Goal: Task Accomplishment & Management: Use online tool/utility

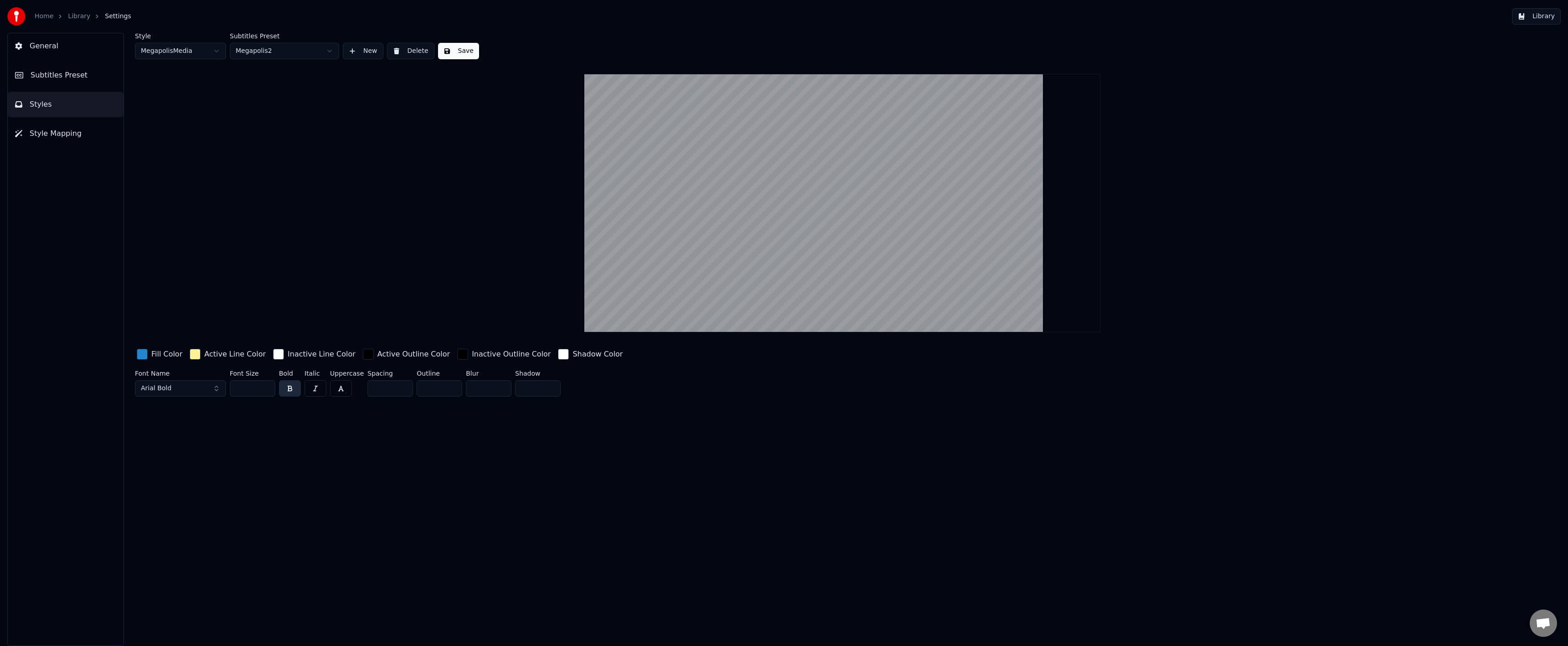
click at [131, 351] on div "Style MegapolisMedia Subtitles Preset Megapolis2 New Delete Save Fill Color Act…" at bounding box center [842, 339] width 1451 height 612
drag, startPoint x: 136, startPoint y: 353, endPoint x: 141, endPoint y: 354, distance: 5.1
click at [137, 353] on div "Fill Color" at bounding box center [160, 354] width 49 height 14
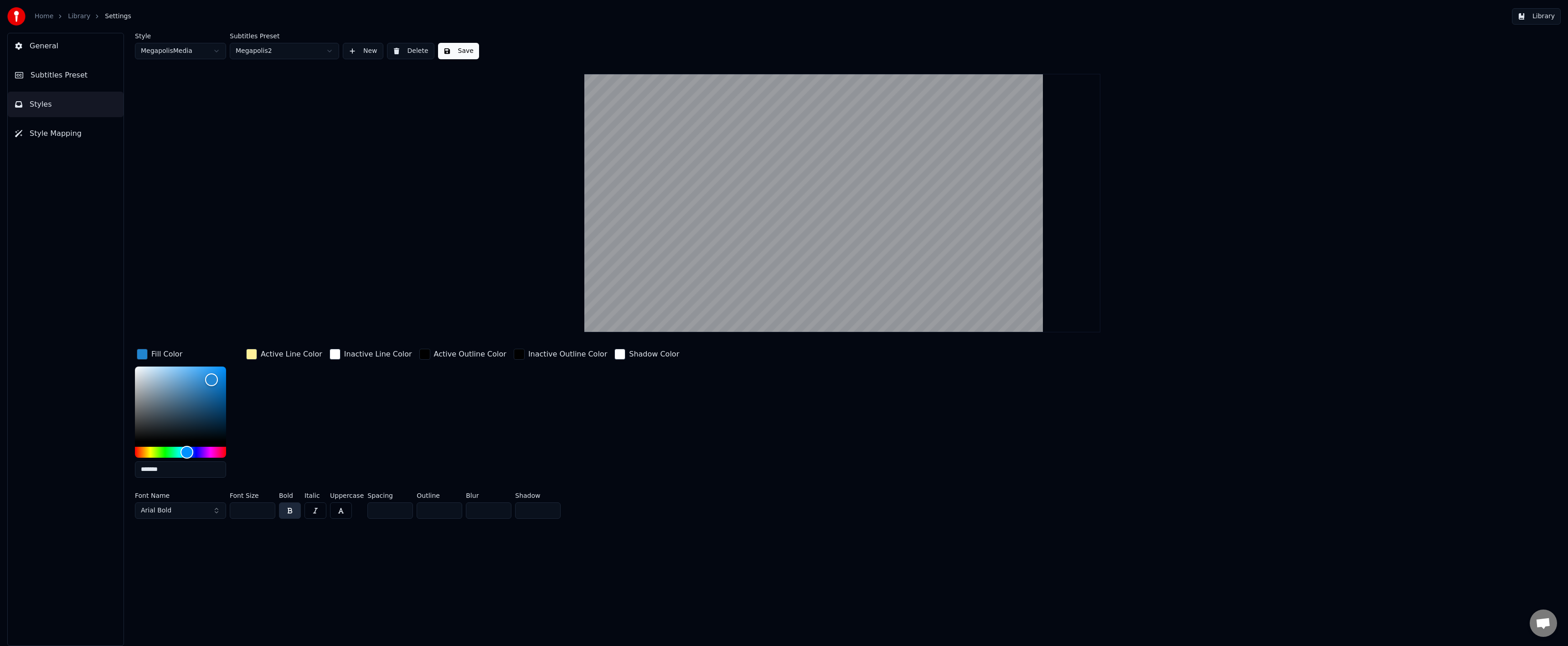
click at [142, 354] on div "button" at bounding box center [142, 354] width 11 height 11
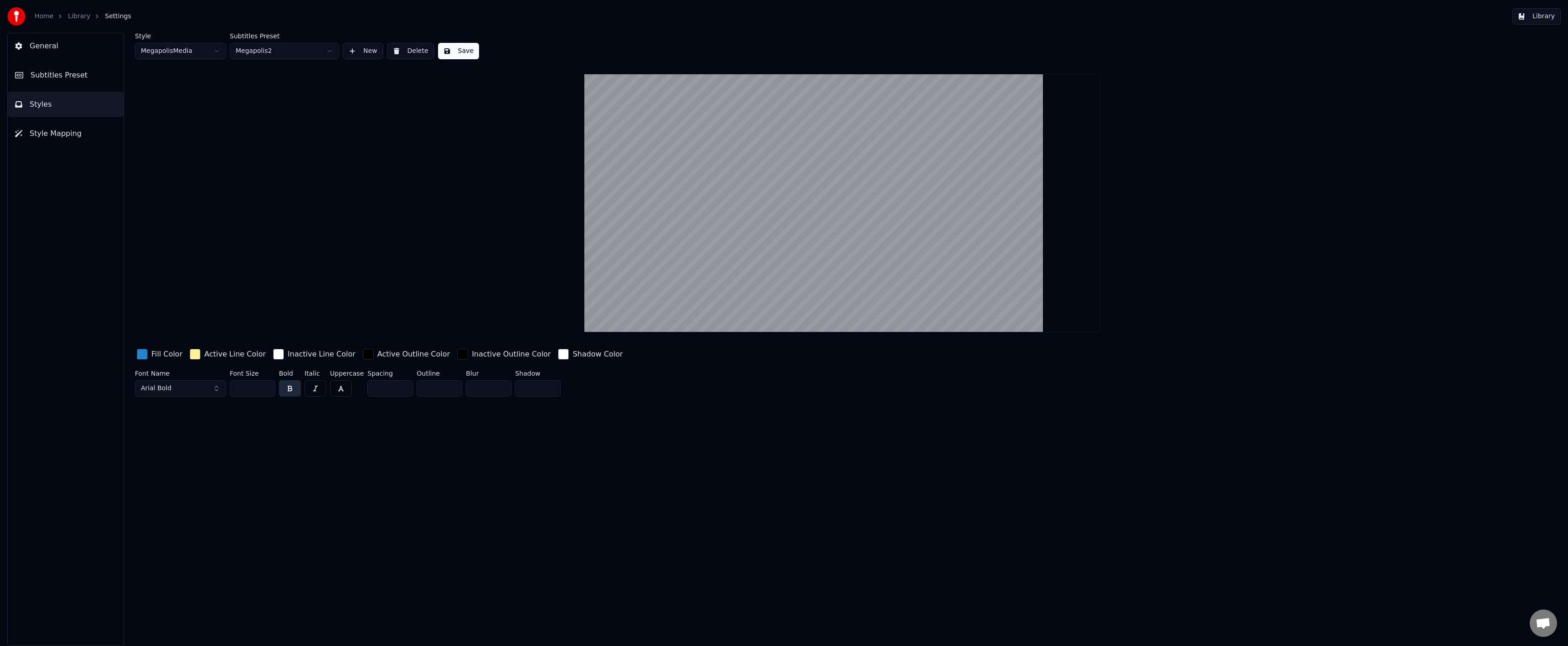
click at [142, 354] on div "button" at bounding box center [142, 354] width 11 height 11
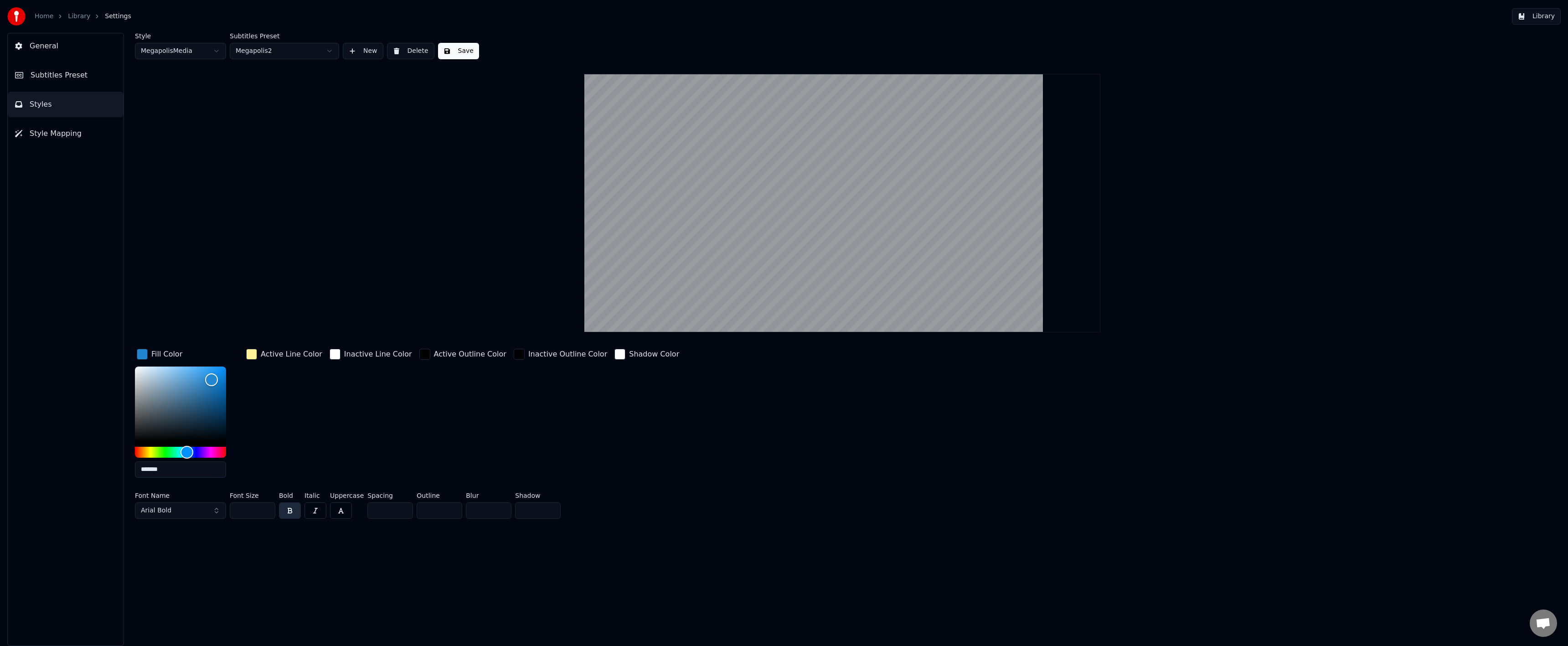
click at [357, 553] on div "Style MegapolisMedia Subtitles Preset Megapolis2 New Delete Save Fill Color ***…" at bounding box center [842, 339] width 1451 height 612
click at [184, 474] on input "*******" at bounding box center [180, 469] width 92 height 16
paste input "text"
type input "******"
click at [328, 472] on div "Inactive Line Color" at bounding box center [371, 416] width 86 height 138
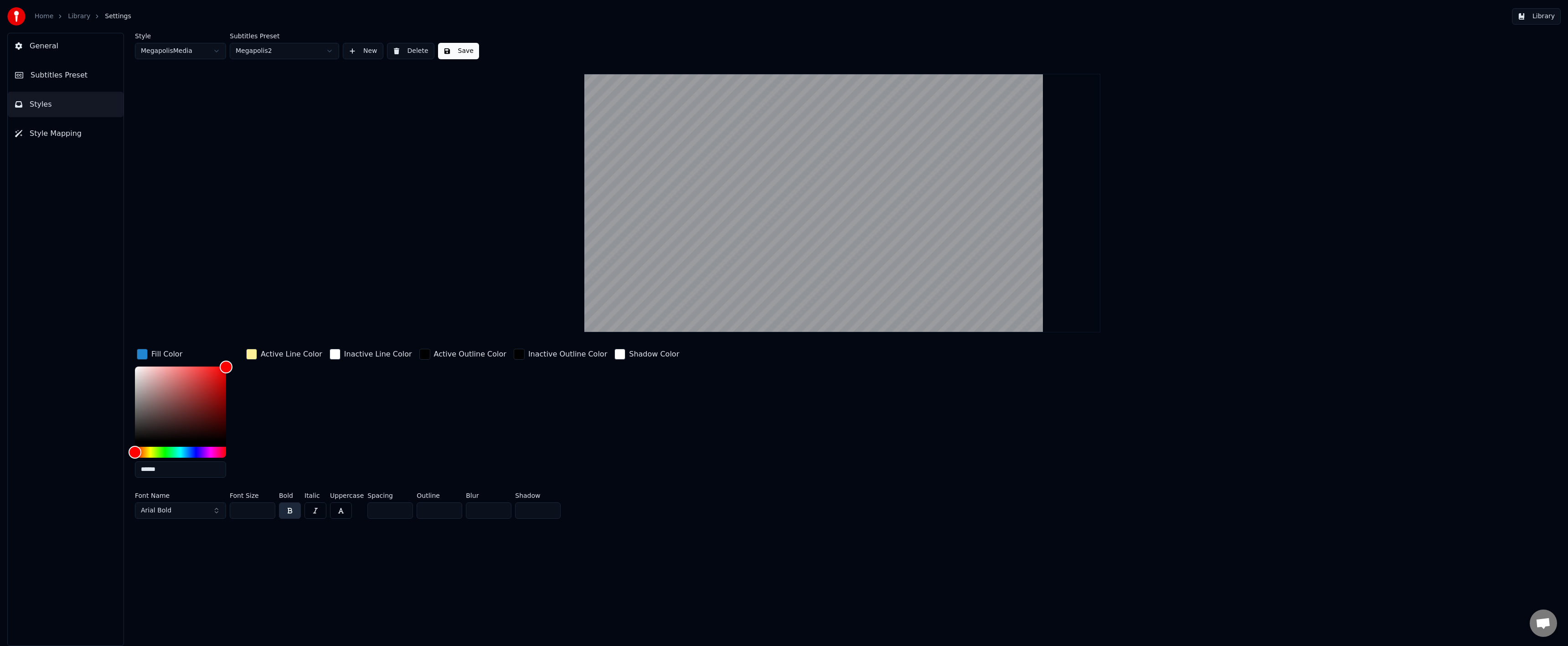
drag, startPoint x: 246, startPoint y: 348, endPoint x: 250, endPoint y: 352, distance: 5.7
click at [246, 348] on div "Active Line Color" at bounding box center [285, 354] width 80 height 14
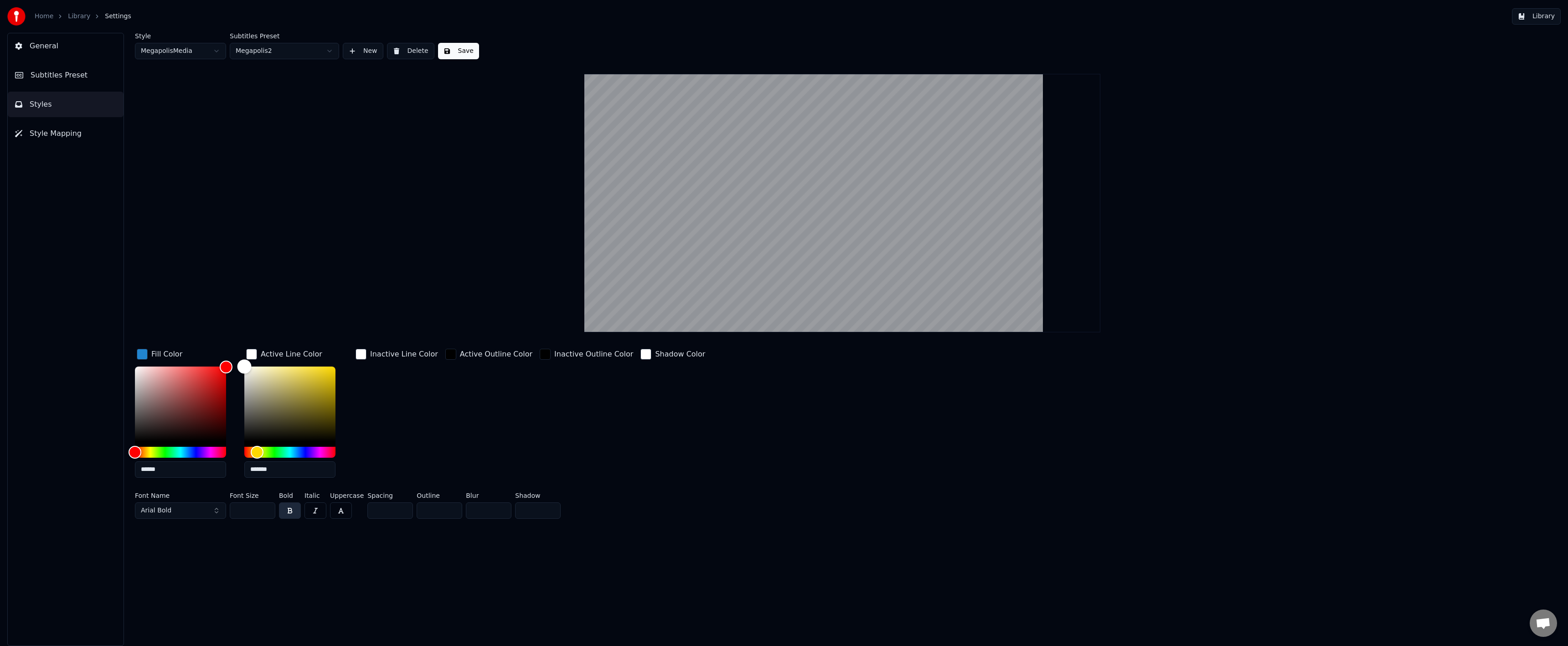
type input "*******"
drag, startPoint x: 265, startPoint y: 371, endPoint x: 276, endPoint y: 352, distance: 22.0
click at [231, 349] on div "Fill Color ****** Active Line Color ******* Inactive Line Color Active Outline …" at bounding box center [683, 416] width 1098 height 138
click at [412, 384] on div "Inactive Line Color" at bounding box center [396, 416] width 86 height 138
click at [361, 358] on div "button" at bounding box center [361, 354] width 11 height 11
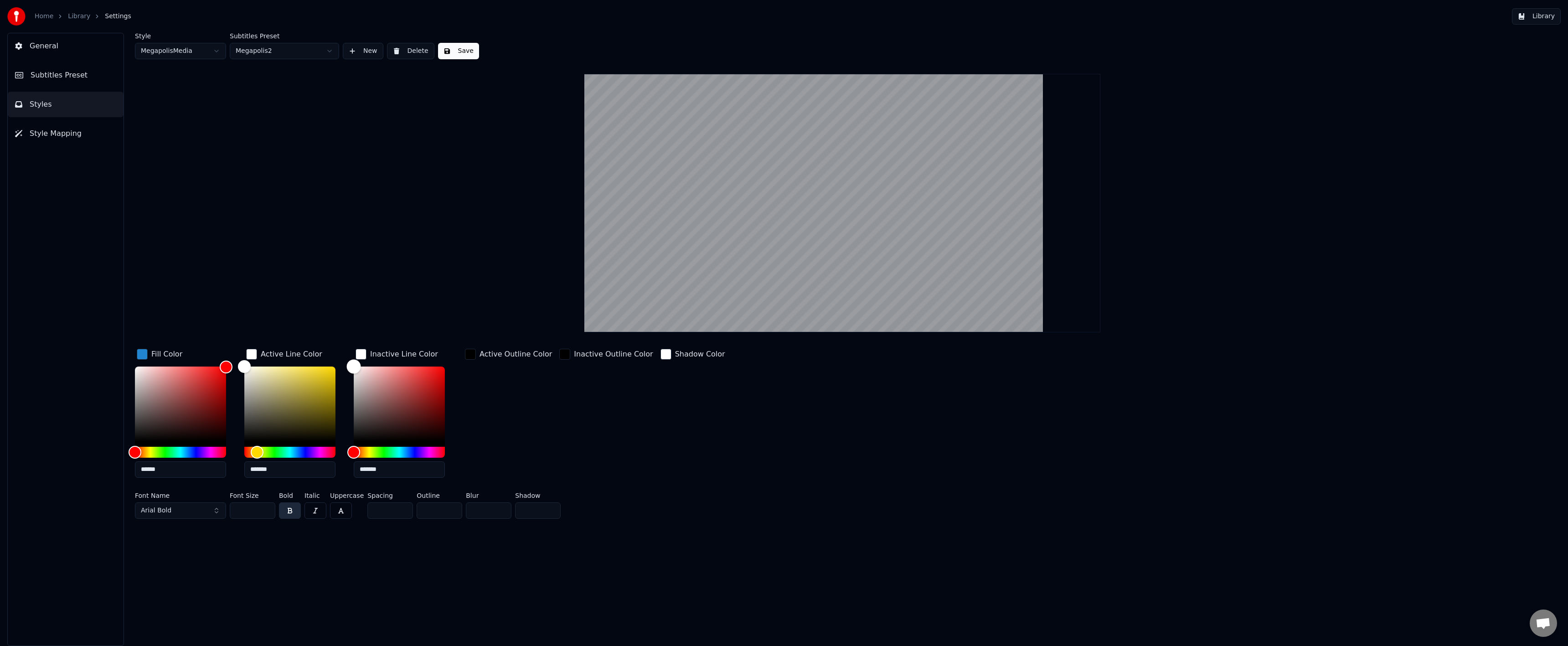
type input "*******"
drag, startPoint x: 355, startPoint y: 376, endPoint x: 324, endPoint y: 376, distance: 31.0
click at [324, 376] on div "Fill Color ****** Active Line Color ******* Inactive Line Color ******* Active …" at bounding box center [683, 416] width 1098 height 138
click at [587, 390] on div "Inactive Outline Color" at bounding box center [605, 416] width 97 height 138
click at [188, 508] on button "Arial Bold" at bounding box center [180, 510] width 92 height 16
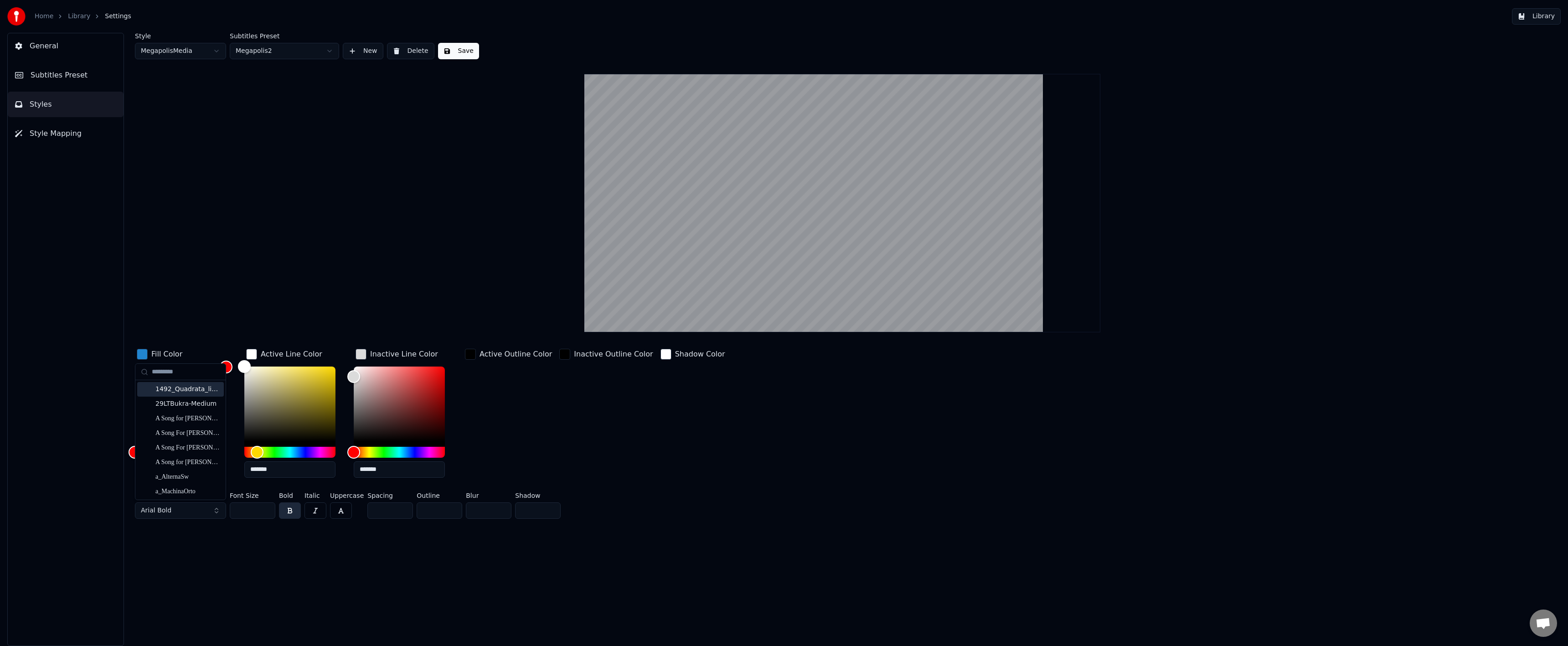
drag, startPoint x: 165, startPoint y: 372, endPoint x: 185, endPoint y: 368, distance: 20.4
click at [168, 374] on input "text" at bounding box center [185, 371] width 68 height 18
type input "*******"
click at [189, 430] on div "Fira Sans Bold" at bounding box center [187, 433] width 64 height 9
click at [616, 453] on div "Inactive Outline Color" at bounding box center [605, 416] width 97 height 138
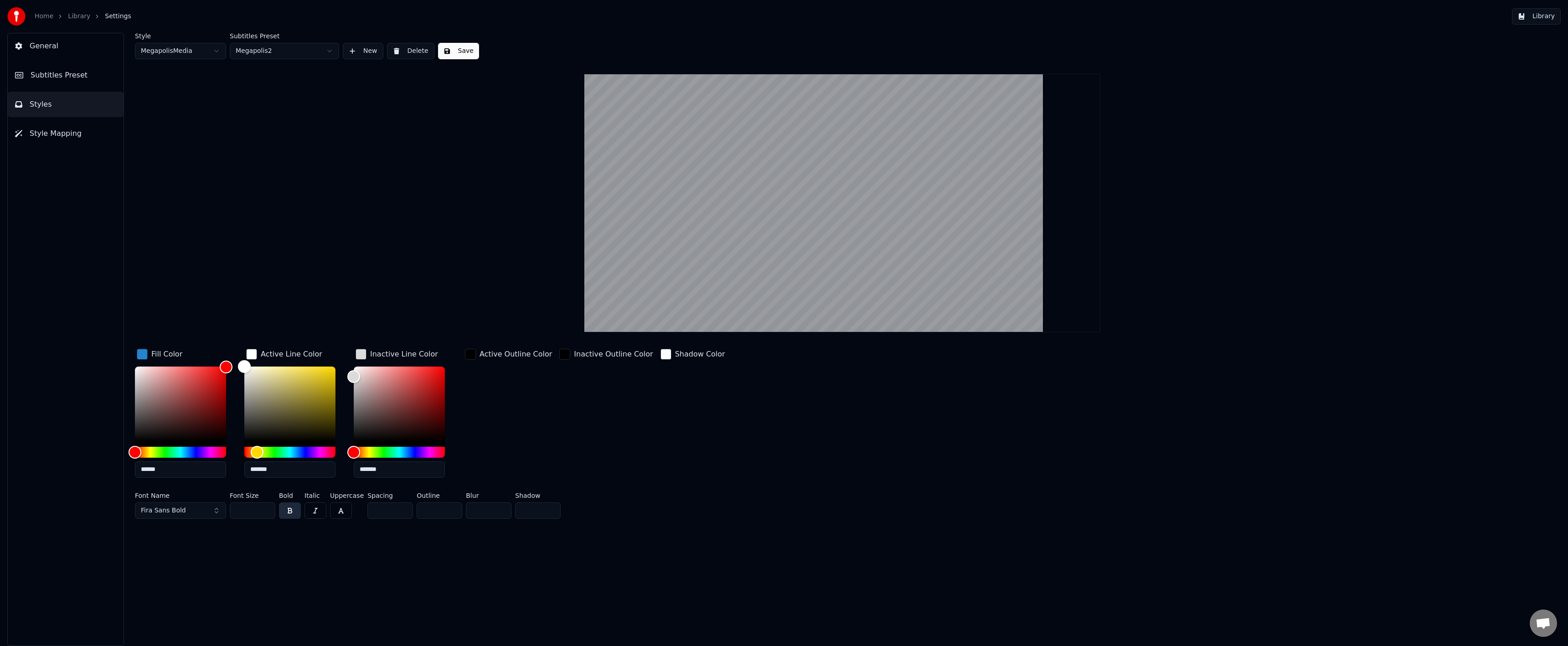
click at [293, 507] on button "button" at bounding box center [290, 510] width 22 height 16
click at [295, 508] on button "button" at bounding box center [290, 510] width 22 height 16
click at [295, 509] on button "button" at bounding box center [290, 510] width 22 height 16
click at [189, 504] on button "Fira Sans Bold" at bounding box center [180, 510] width 92 height 16
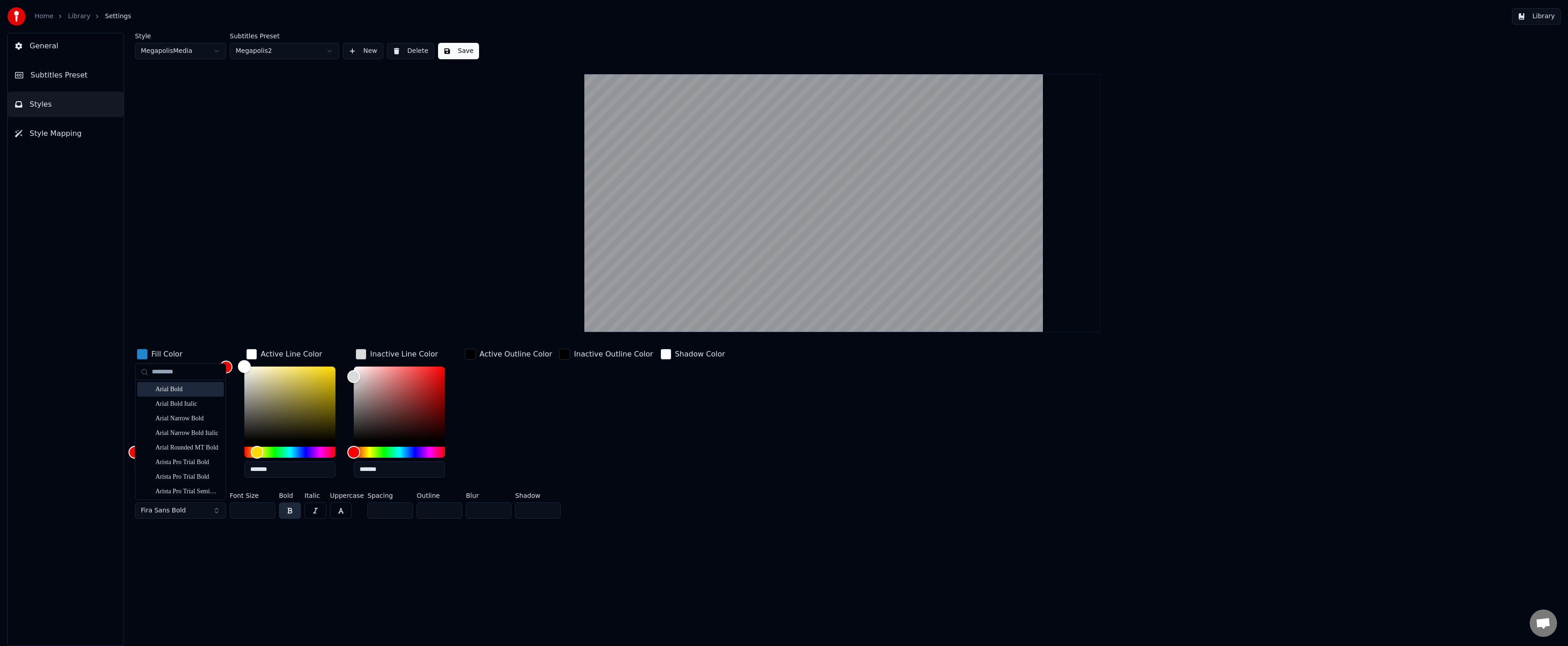
type input "*********"
click at [193, 394] on div "Arial Bold" at bounding box center [180, 389] width 87 height 14
click at [164, 511] on span "Arial Bold" at bounding box center [156, 510] width 31 height 9
click at [182, 375] on input "text" at bounding box center [185, 371] width 68 height 18
type input "*******"
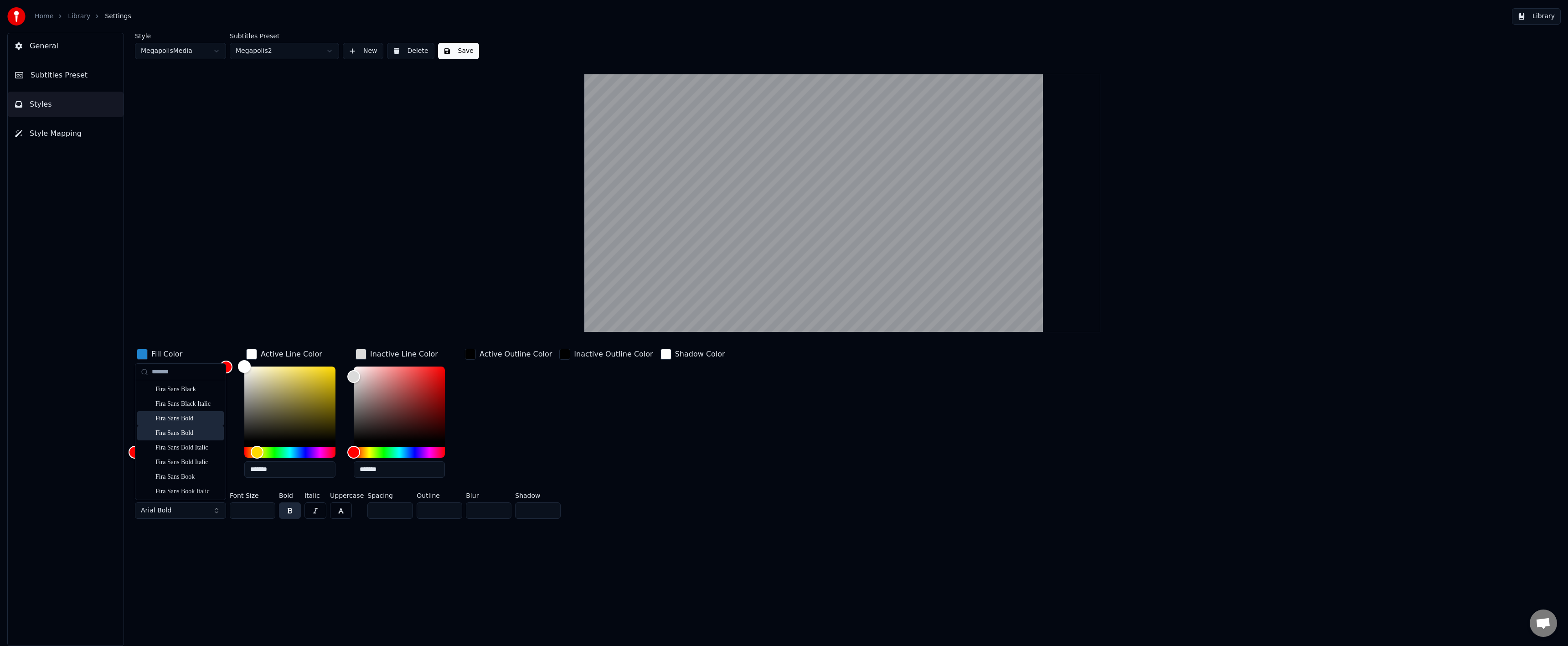
click at [175, 417] on div "Fira Sans Bold" at bounding box center [187, 419] width 64 height 9
click at [203, 514] on button "Fira Sans Bold" at bounding box center [180, 510] width 92 height 16
type input "*******"
click at [196, 455] on div "Fira Sans Bold Italic" at bounding box center [180, 462] width 87 height 14
drag, startPoint x: 198, startPoint y: 511, endPoint x: 202, endPoint y: 508, distance: 5.0
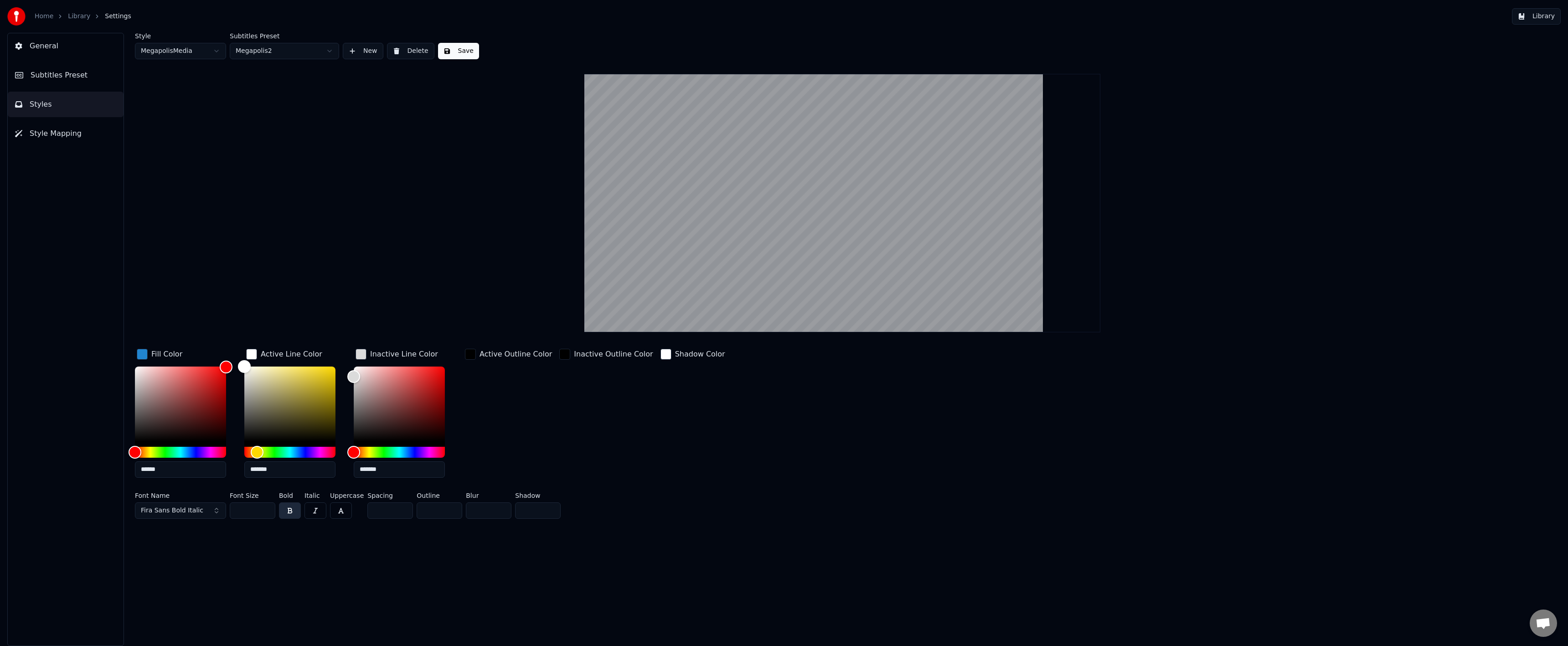
click at [198, 511] on button "Fira Sans Bold Italic" at bounding box center [180, 510] width 92 height 16
type input "*******"
click at [179, 391] on div "Montserrat Alternates Black" at bounding box center [187, 389] width 64 height 9
click at [203, 535] on div "Style MegapolisMedia Subtitles Preset Megapolis2 New Delete Save Fill Color ***…" at bounding box center [842, 339] width 1451 height 612
click at [197, 515] on button "Montserrat Alternates Black" at bounding box center [180, 510] width 92 height 16
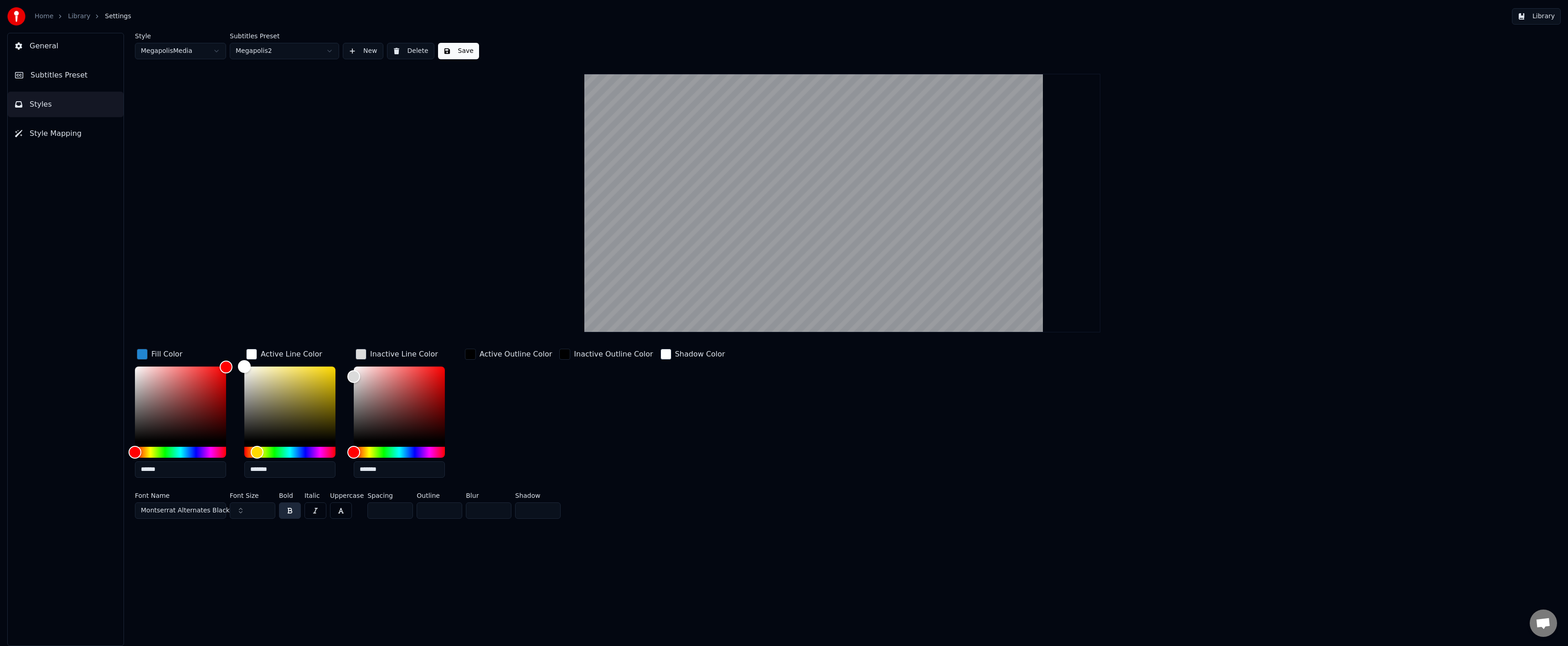
click at [196, 515] on button "Montserrat Alternates Black" at bounding box center [180, 510] width 92 height 16
drag, startPoint x: 191, startPoint y: 512, endPoint x: 211, endPoint y: 506, distance: 20.9
click at [191, 511] on span "Montserrat Alternates Black" at bounding box center [185, 510] width 89 height 9
type input "******"
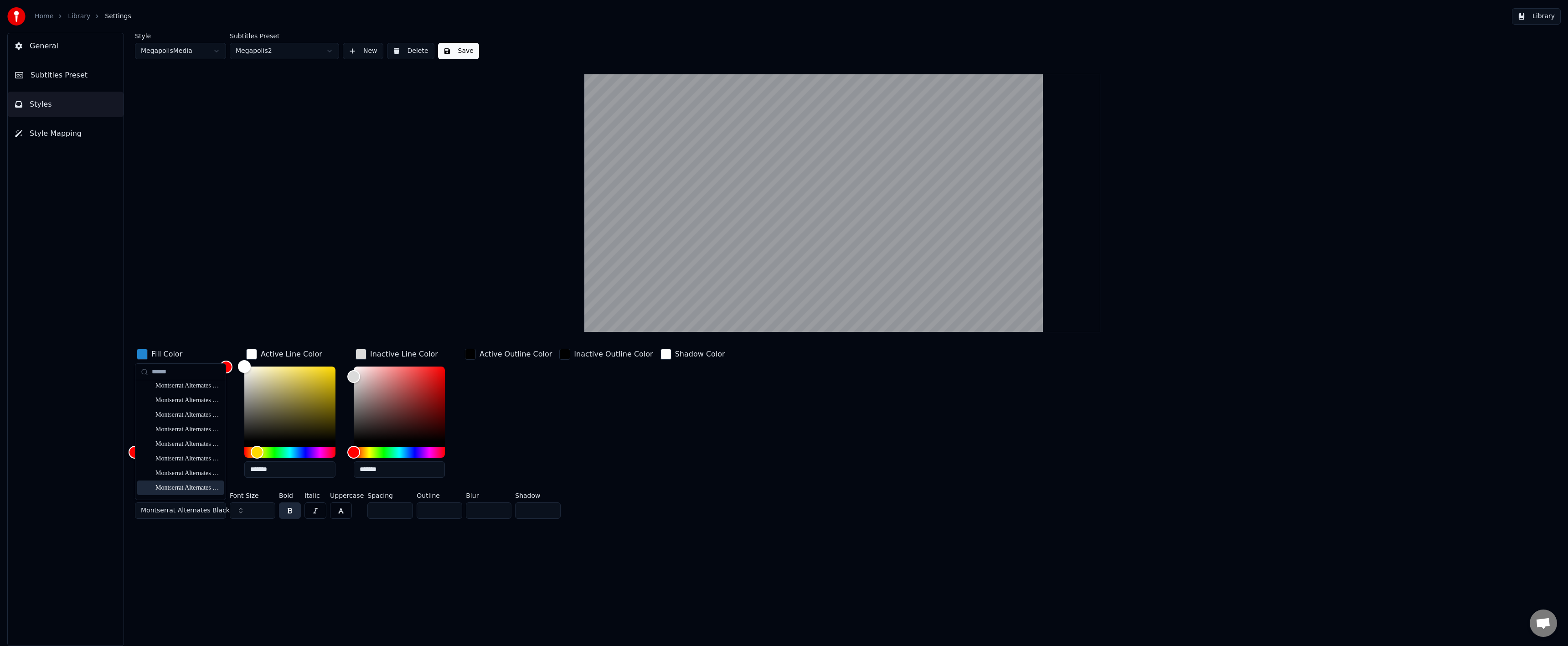
click at [746, 489] on div "Fill Color ****** Active Line Color ******* Inactive Line Color ******* Active …" at bounding box center [683, 435] width 1098 height 176
click at [461, 52] on button "Save" at bounding box center [458, 51] width 41 height 16
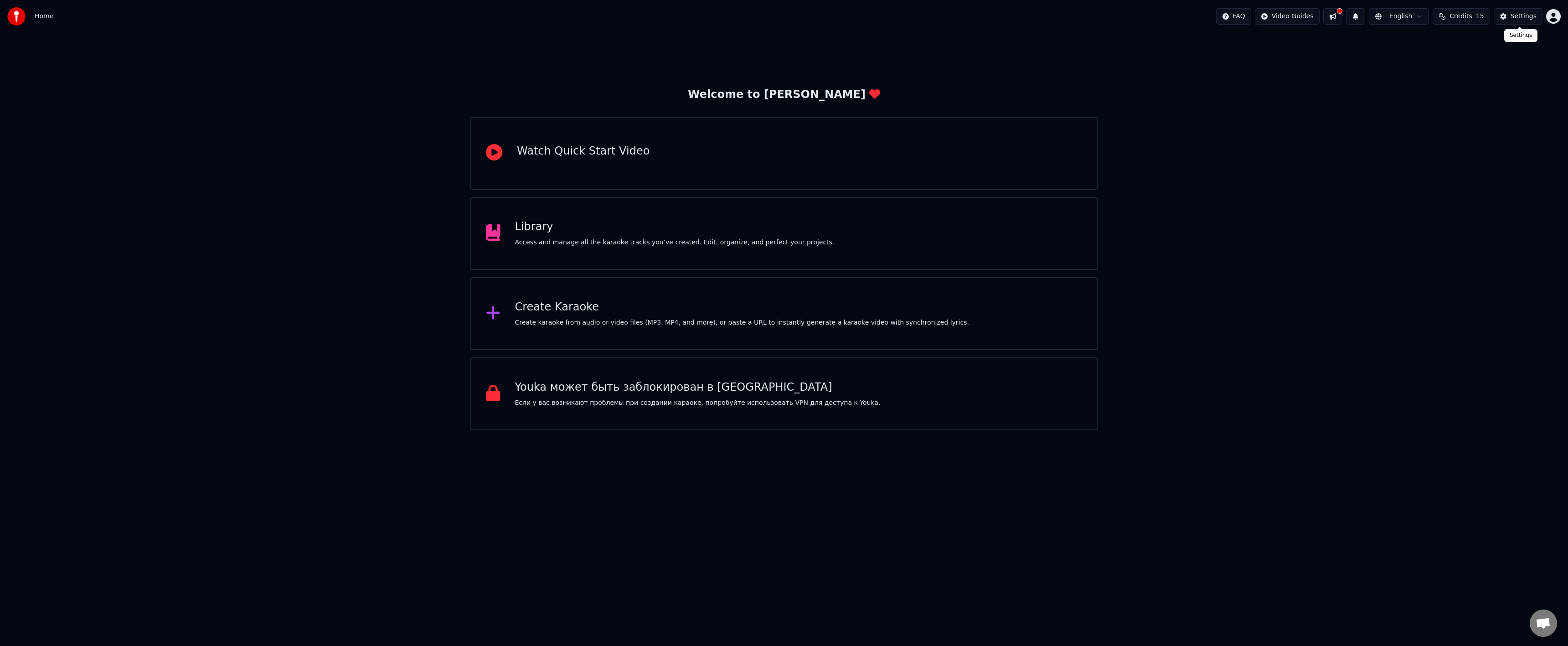
click at [1515, 17] on div "Settings" at bounding box center [1524, 16] width 26 height 9
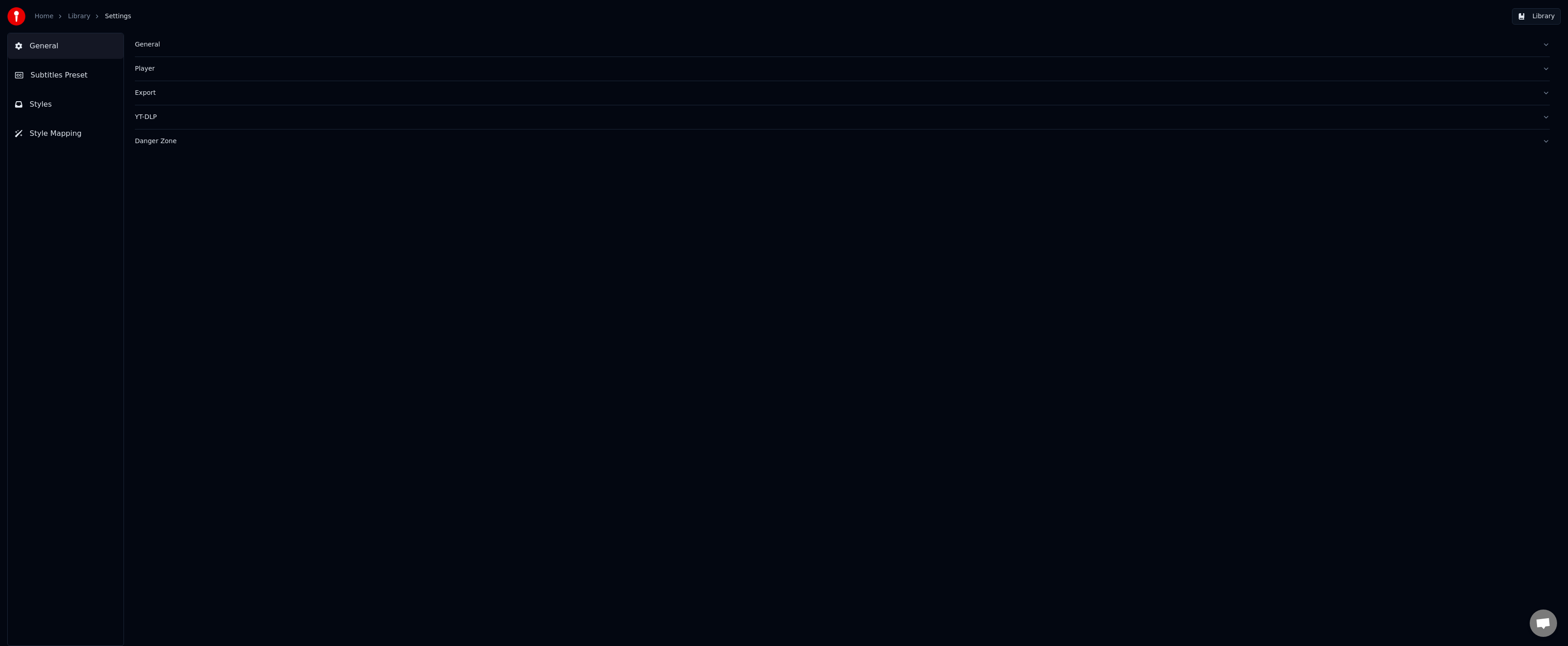
click at [74, 127] on button "Style Mapping" at bounding box center [66, 133] width 116 height 25
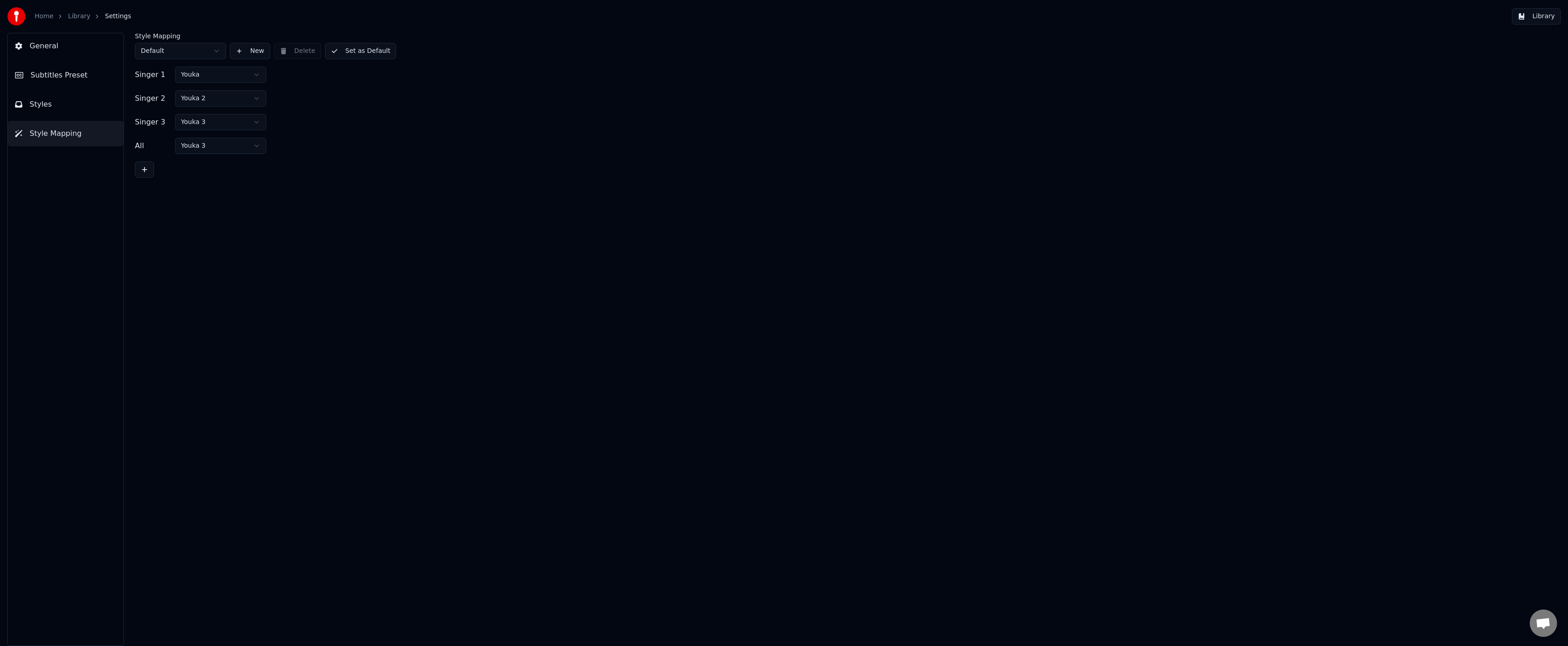
click at [60, 113] on button "Styles" at bounding box center [66, 104] width 116 height 25
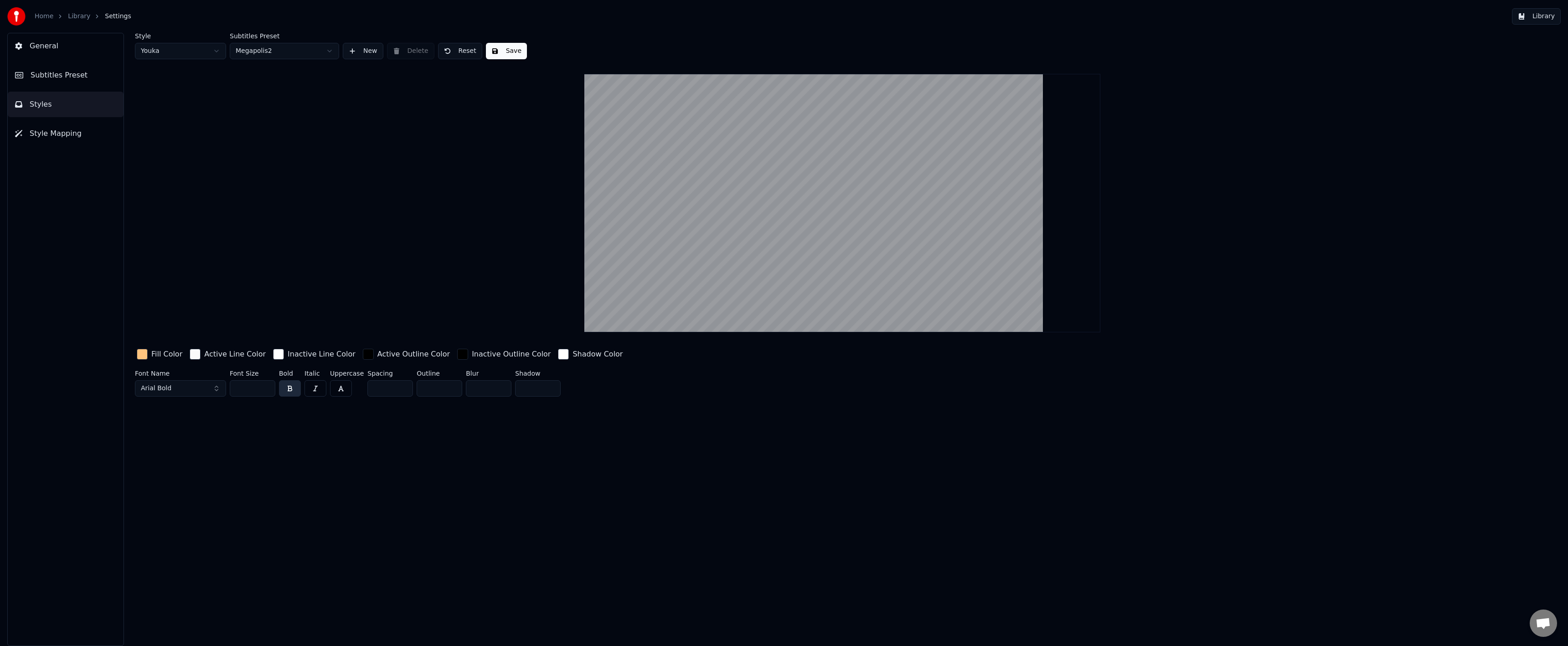
click at [176, 47] on html "Home Library Settings Library General Subtitles Preset Styles Style Mapping Sty…" at bounding box center [784, 323] width 1568 height 646
click at [192, 390] on span "Montserrat Alternates Black" at bounding box center [185, 388] width 89 height 9
type input "*********"
click at [189, 497] on div "Fira Sans Bold" at bounding box center [187, 497] width 64 height 9
click at [147, 388] on span "Fira Sans Bold" at bounding box center [163, 388] width 45 height 9
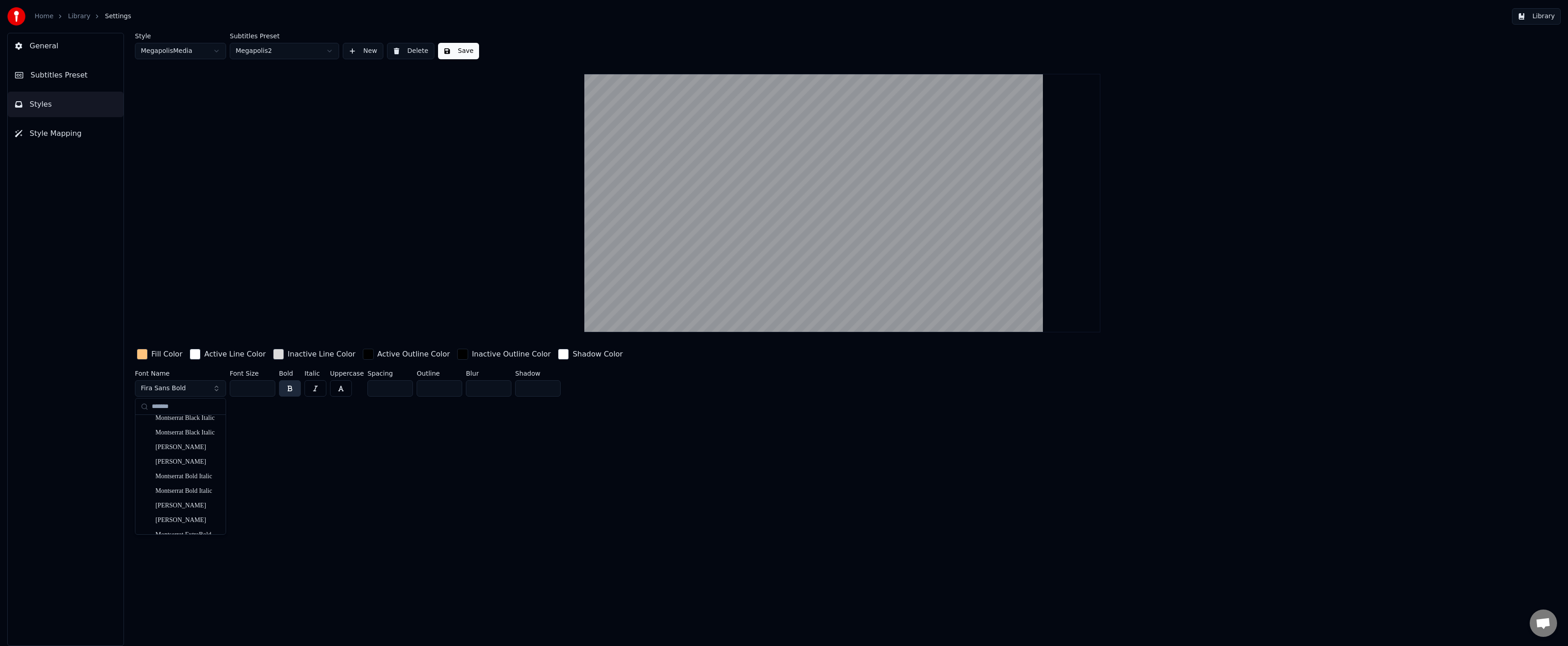
scroll to position [319, 0]
type input "*******"
click at [186, 437] on div "[PERSON_NAME]" at bounding box center [187, 440] width 64 height 9
click at [542, 458] on div "Style MegapolisMedia Subtitles Preset Megapolis2 New Delete Save Fill Color Act…" at bounding box center [842, 339] width 1451 height 612
click at [407, 420] on div "Style MegapolisMedia Subtitles Preset Megapolis2 New Delete Save Fill Color Act…" at bounding box center [842, 339] width 1451 height 612
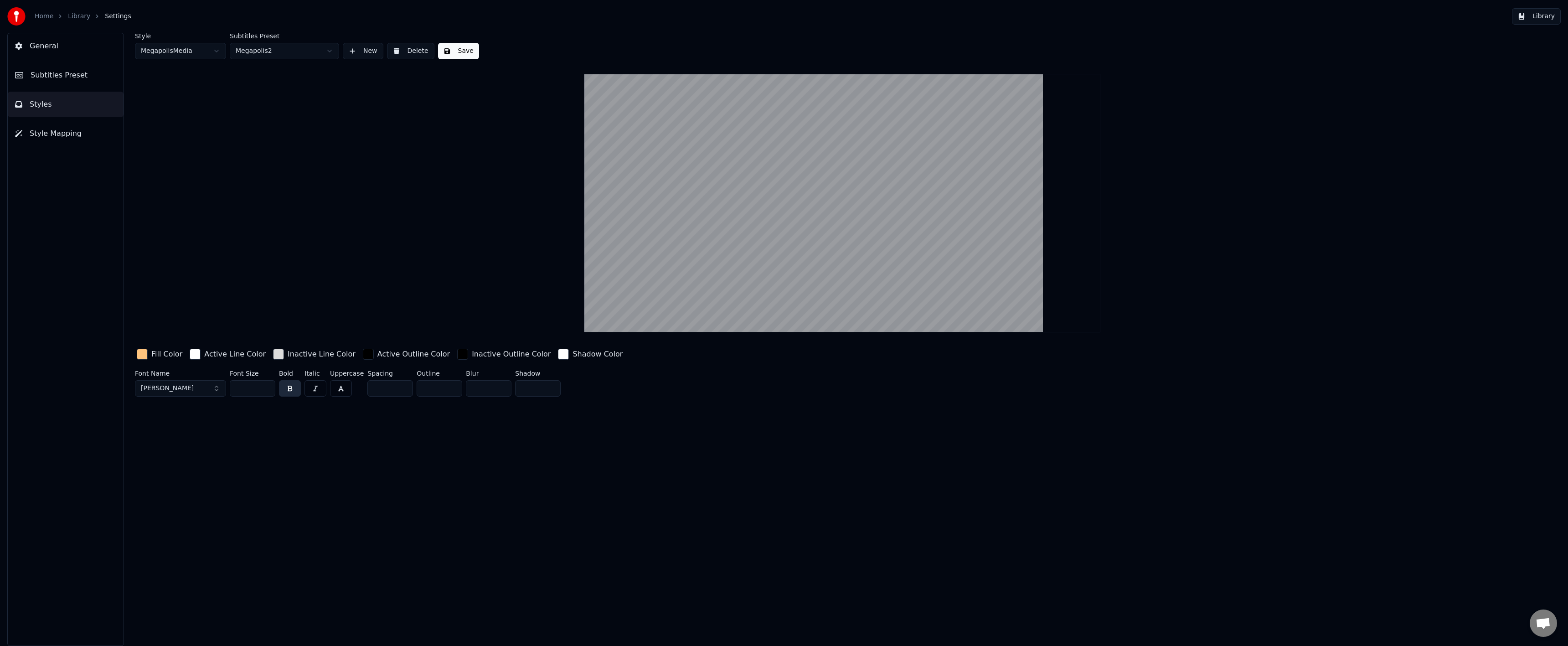
click at [463, 47] on button "Save" at bounding box center [458, 51] width 41 height 16
click at [145, 353] on div "button" at bounding box center [142, 354] width 11 height 11
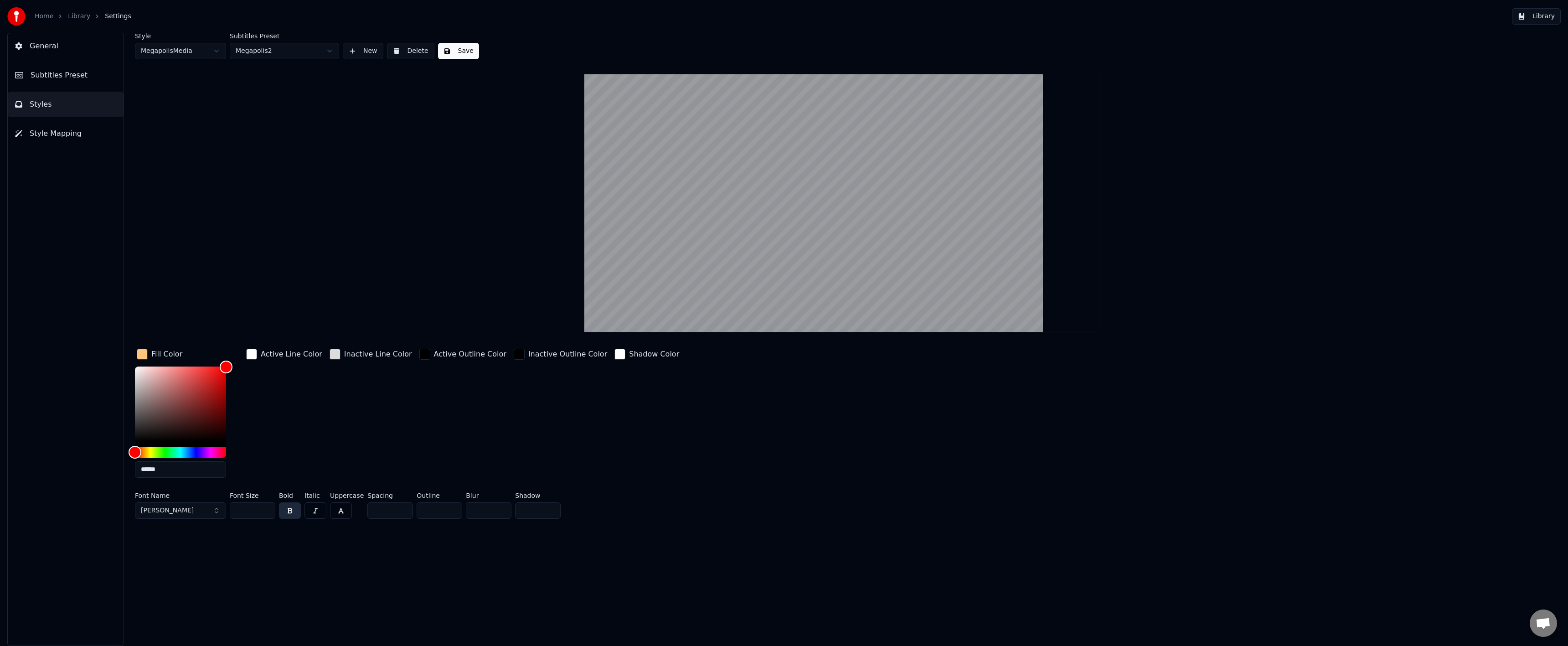
click at [150, 469] on input "******" at bounding box center [180, 469] width 92 height 16
click at [385, 439] on div "Inactive Line Color" at bounding box center [371, 416] width 86 height 138
click at [344, 387] on div "Inactive Line Color" at bounding box center [371, 416] width 86 height 138
click at [49, 127] on button "Style Mapping" at bounding box center [66, 133] width 116 height 25
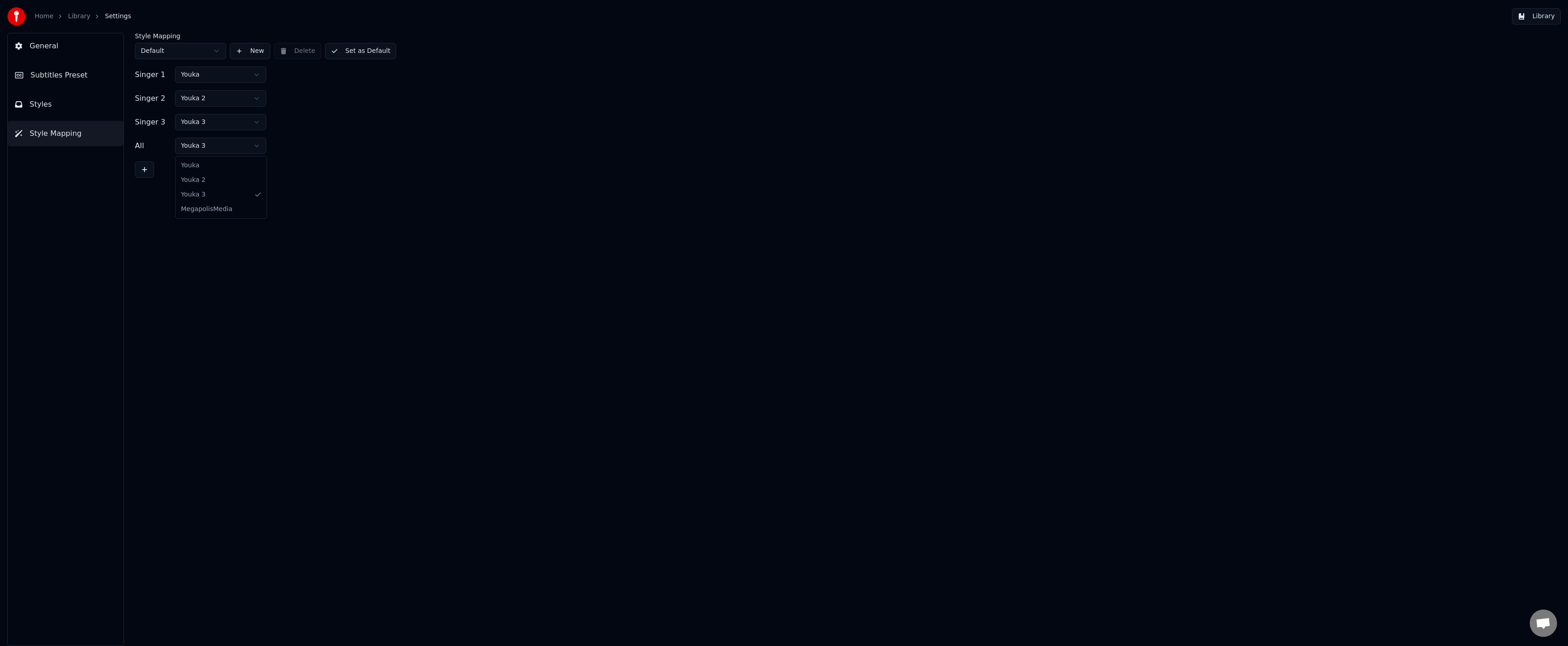
click at [198, 149] on html "Home Library Settings Library General Subtitles Preset Styles Style Mapping Sty…" at bounding box center [784, 323] width 1568 height 646
click at [202, 216] on div "Style Mapping Default New Delete Set as Default Singer 1 [PERSON_NAME] 2 Youka …" at bounding box center [842, 339] width 1451 height 612
click at [161, 50] on html "Home Library Settings Library General Subtitles Preset Styles Style Mapping Sty…" at bounding box center [784, 323] width 1568 height 646
click at [299, 73] on html "Home Library Settings Library General Subtitles Preset Styles Style Mapping Sty…" at bounding box center [784, 323] width 1568 height 646
click at [249, 54] on button "New" at bounding box center [249, 51] width 41 height 16
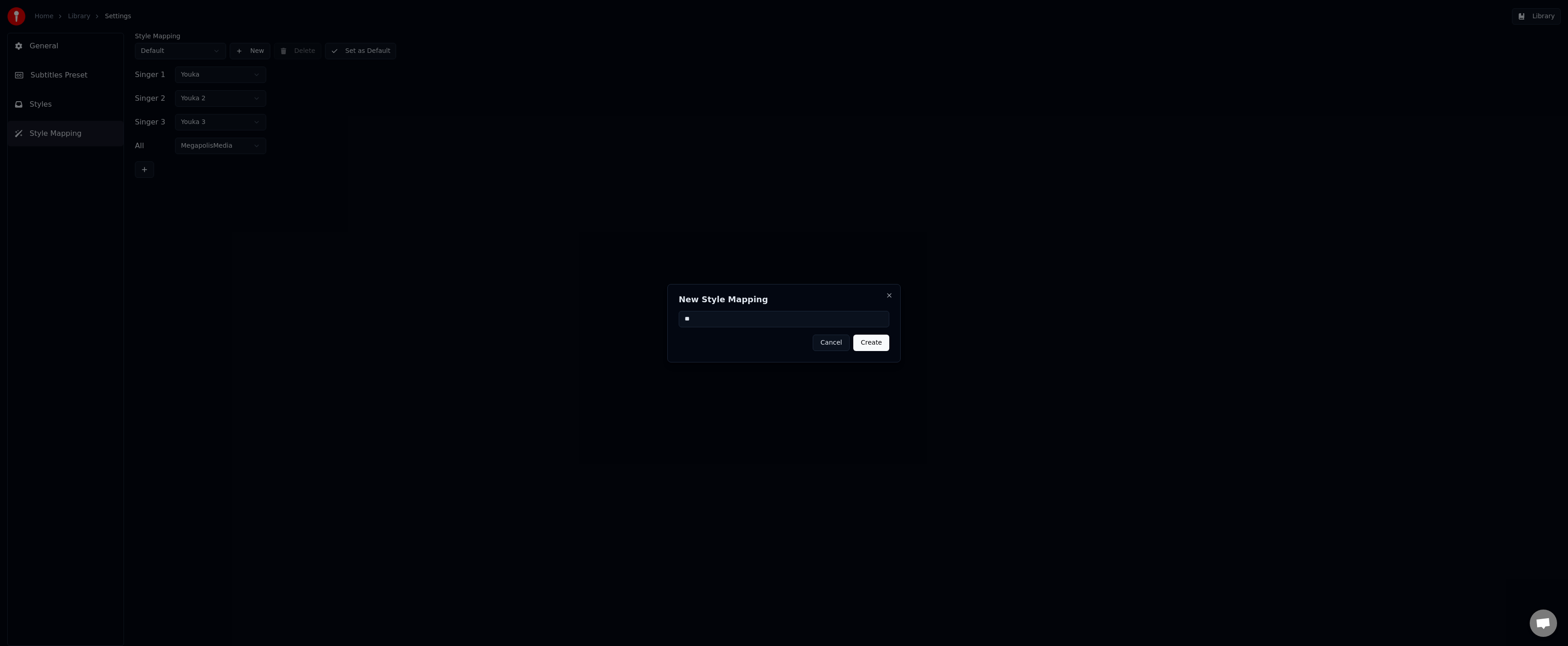
type input "**"
click at [872, 344] on button "Create" at bounding box center [871, 342] width 36 height 16
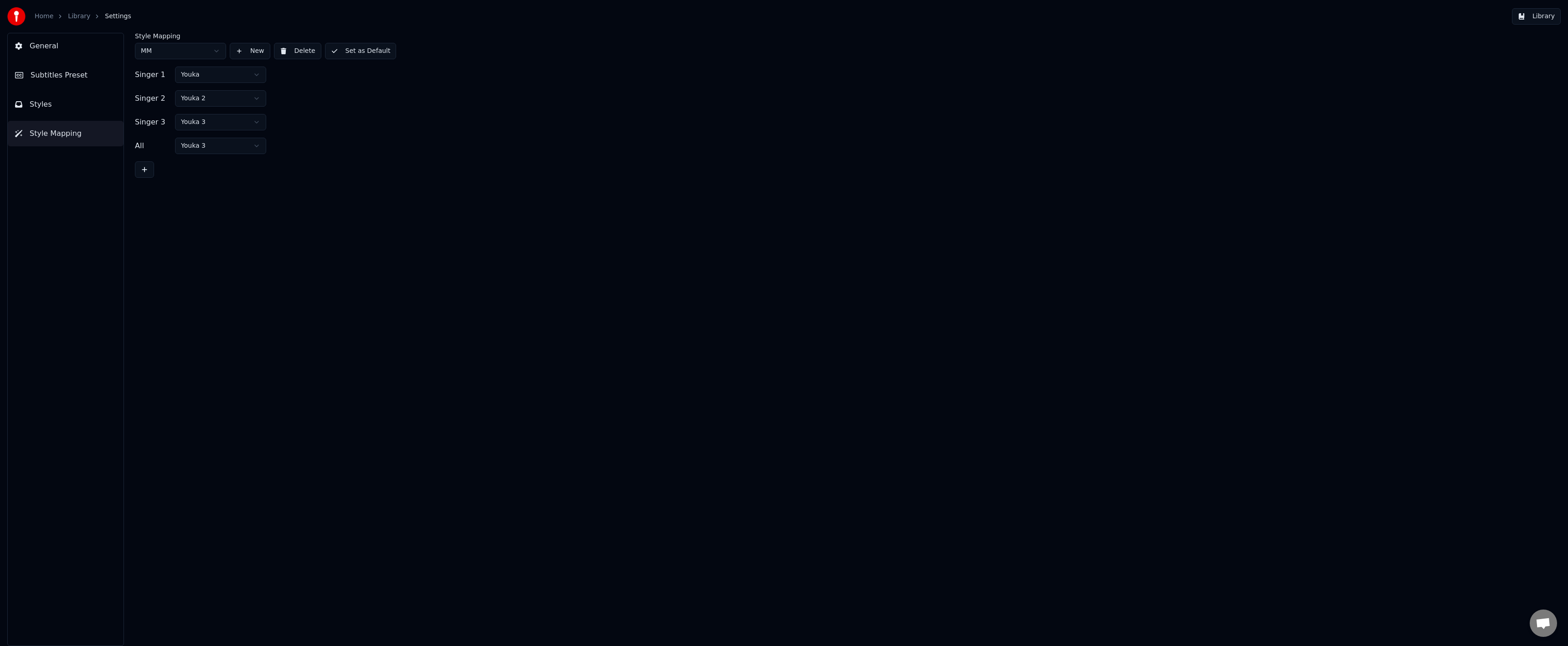
click at [345, 54] on button "Set as Default" at bounding box center [361, 51] width 72 height 16
click at [61, 107] on button "Styles" at bounding box center [66, 104] width 116 height 25
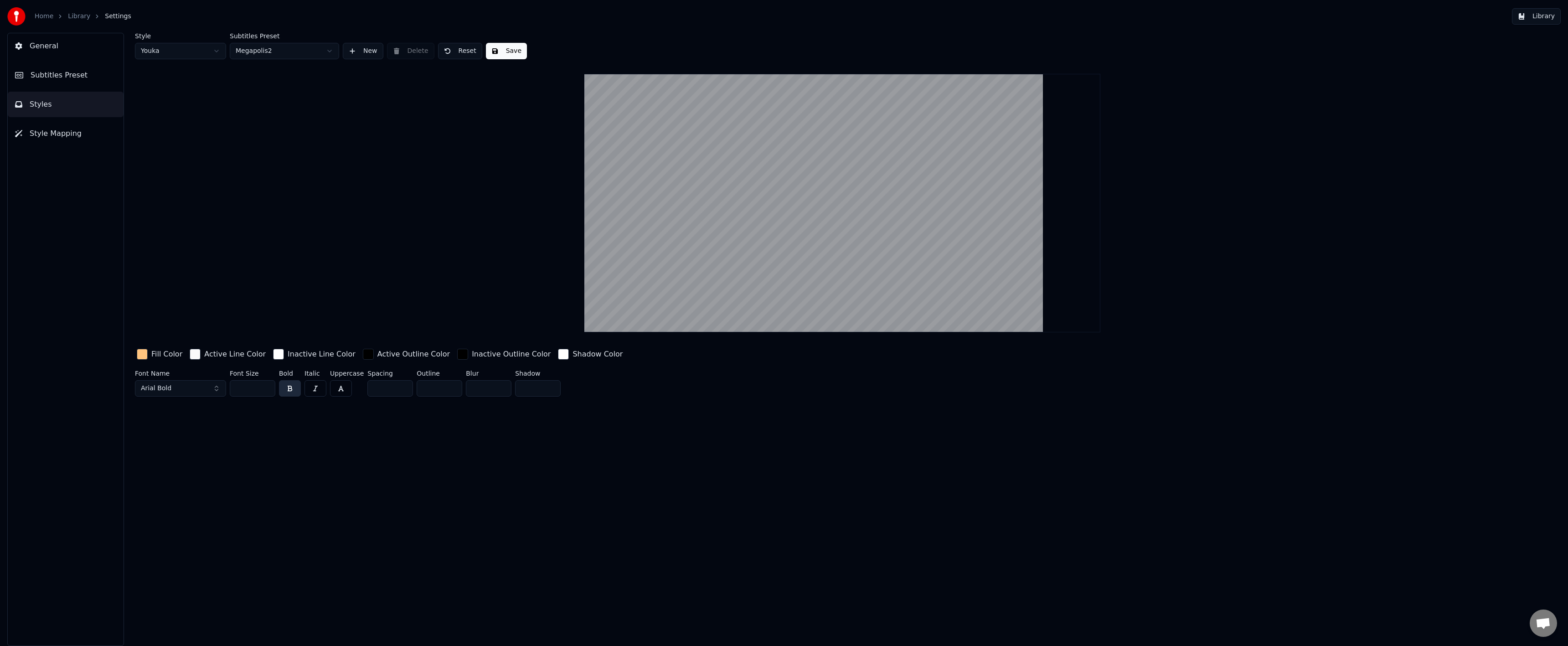
click at [76, 80] on span "Subtitles Preset" at bounding box center [59, 75] width 57 height 11
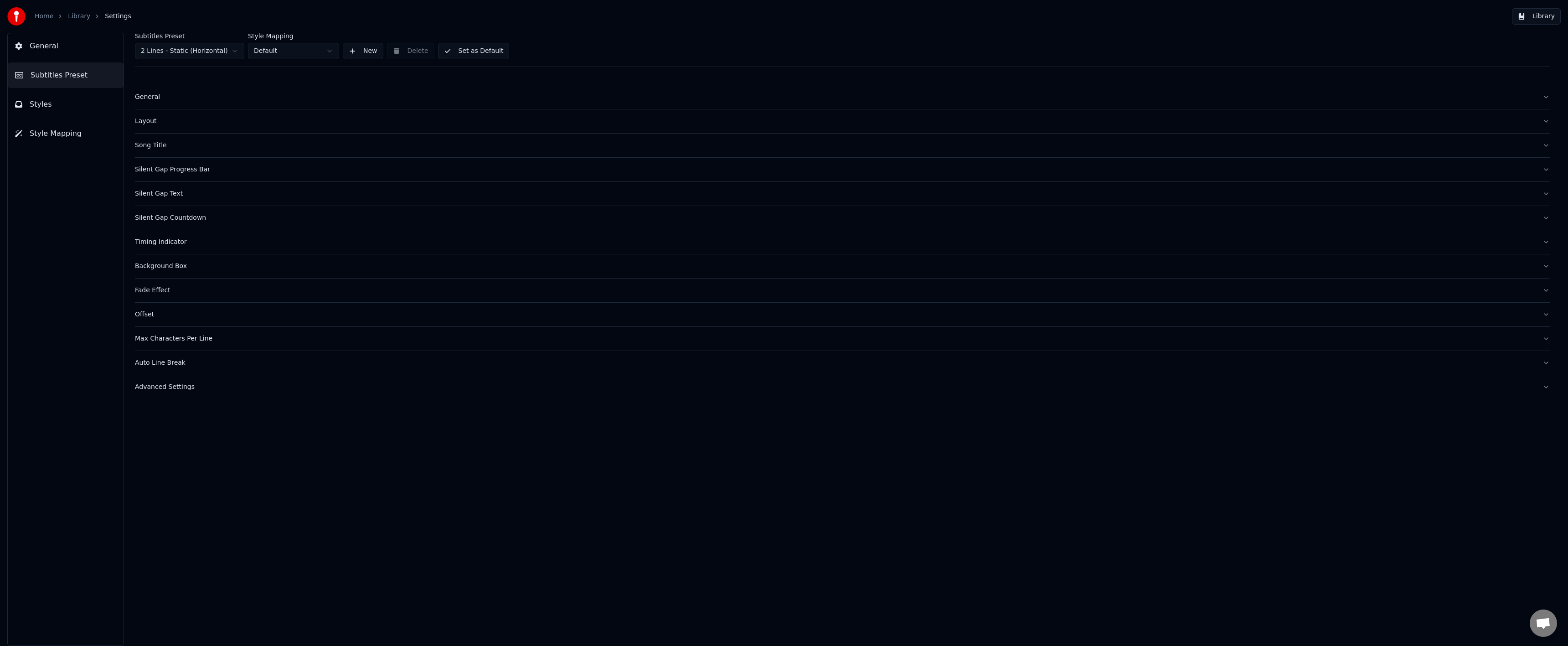
click at [162, 318] on div "Offset" at bounding box center [835, 314] width 1400 height 9
click at [169, 101] on div "General" at bounding box center [835, 97] width 1400 height 9
click at [173, 202] on button "Layout" at bounding box center [842, 192] width 1415 height 24
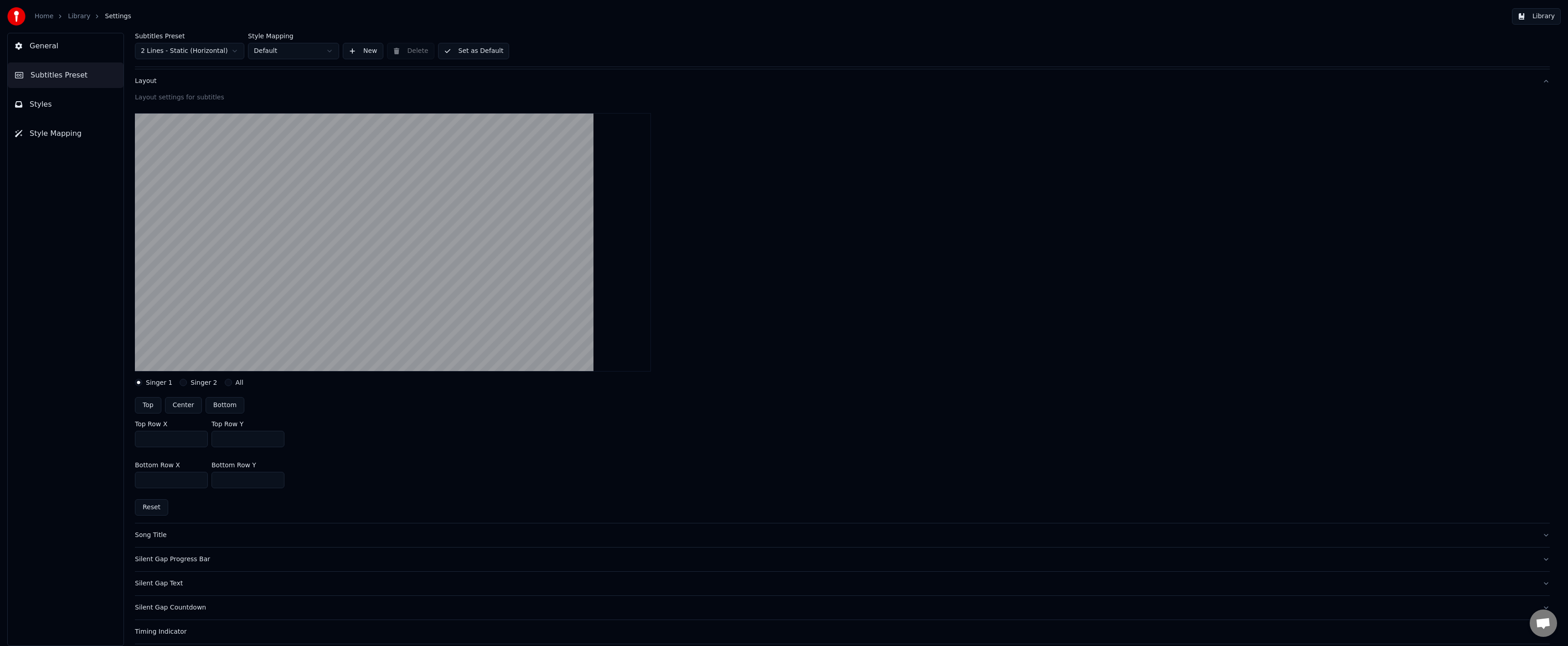
scroll to position [45, 0]
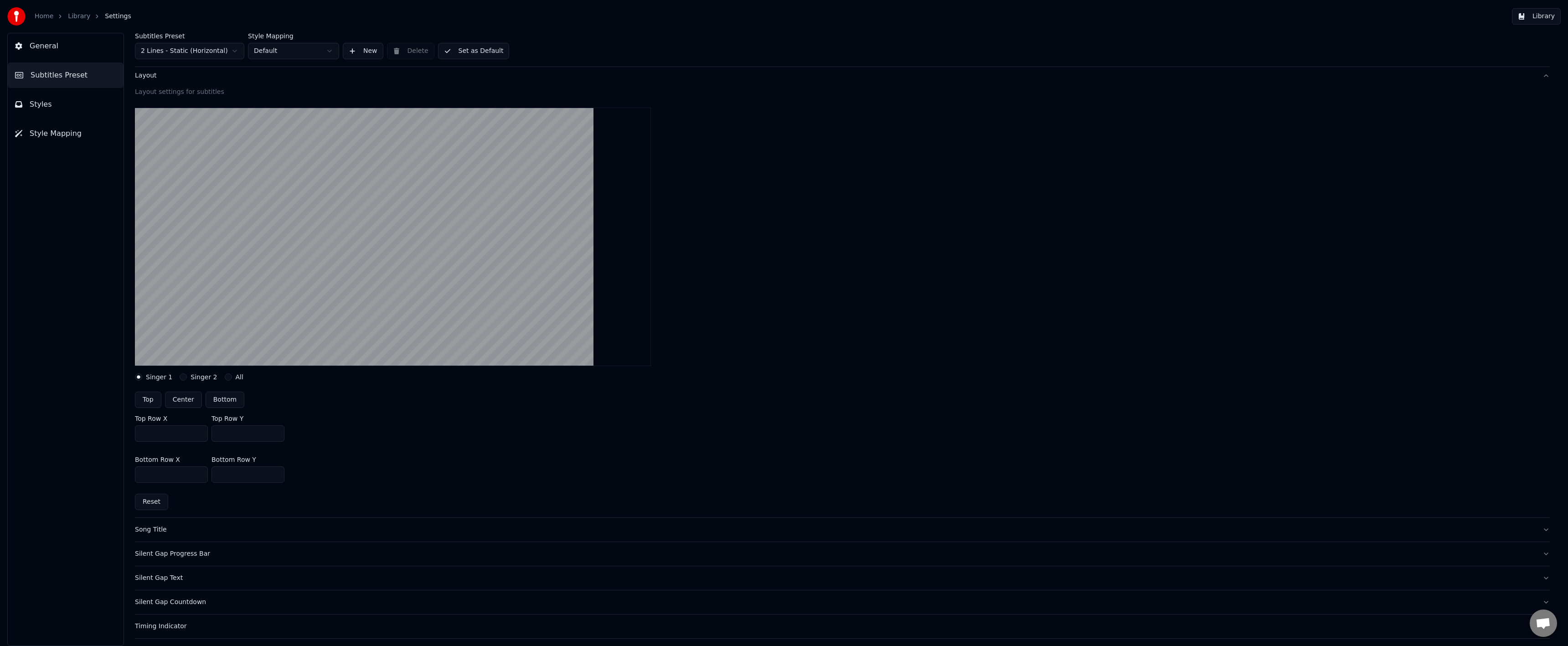
drag, startPoint x: 262, startPoint y: 476, endPoint x: 221, endPoint y: 477, distance: 41.0
click at [221, 477] on input "***" at bounding box center [247, 474] width 73 height 16
click at [386, 477] on div "Bottom Row X *** Bottom Row Y ***" at bounding box center [842, 468] width 1415 height 41
click at [221, 474] on input "***" at bounding box center [247, 474] width 73 height 16
type input "***"
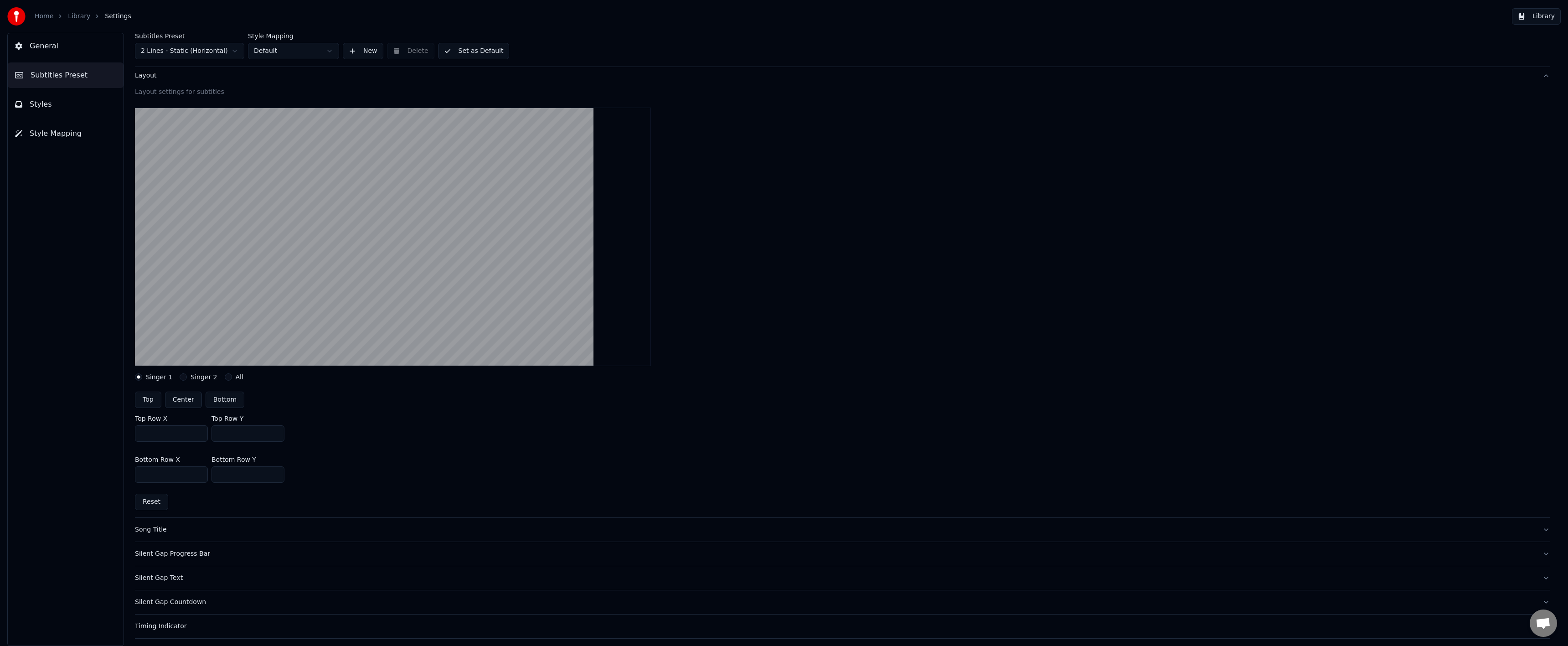
click at [287, 476] on div "Bottom Row X *** Bottom Row Y ***" at bounding box center [842, 468] width 1415 height 41
click at [80, 135] on button "Style Mapping" at bounding box center [66, 133] width 116 height 25
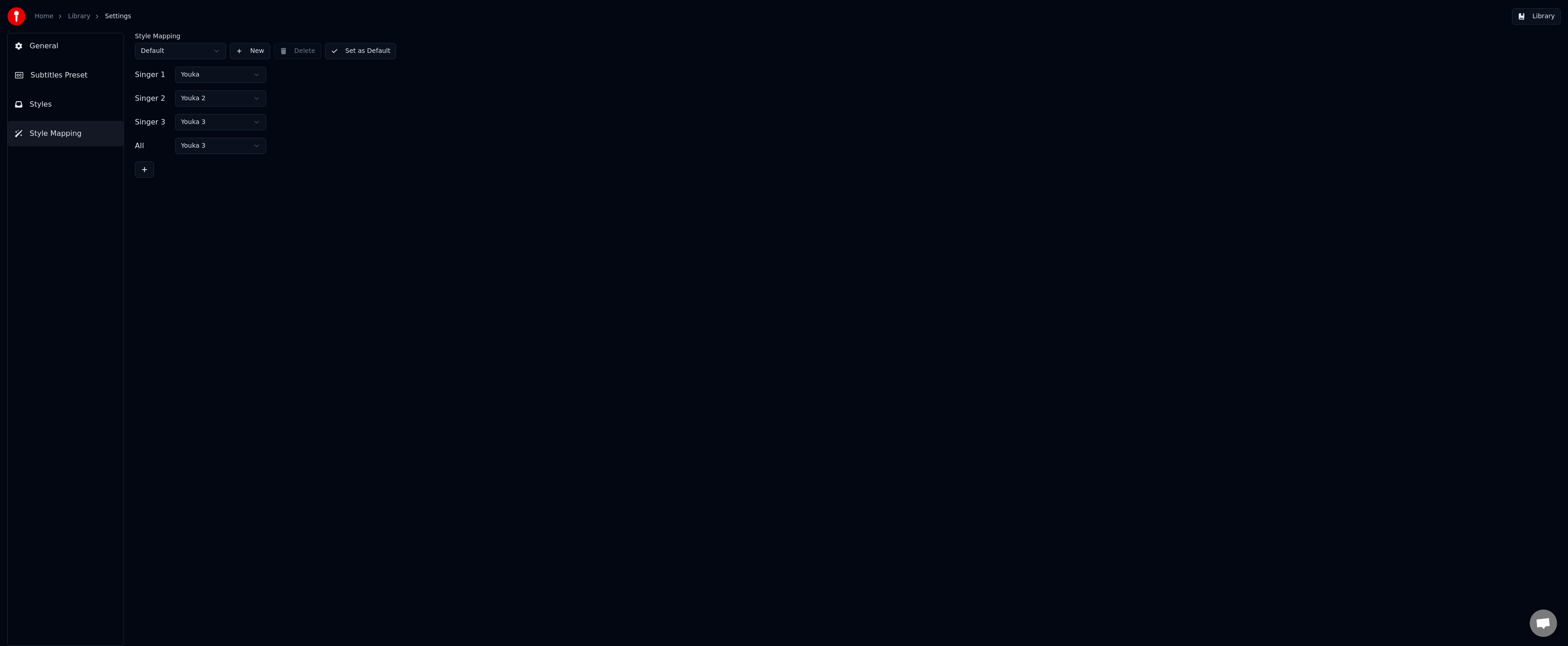
click at [77, 51] on button "General" at bounding box center [66, 46] width 116 height 25
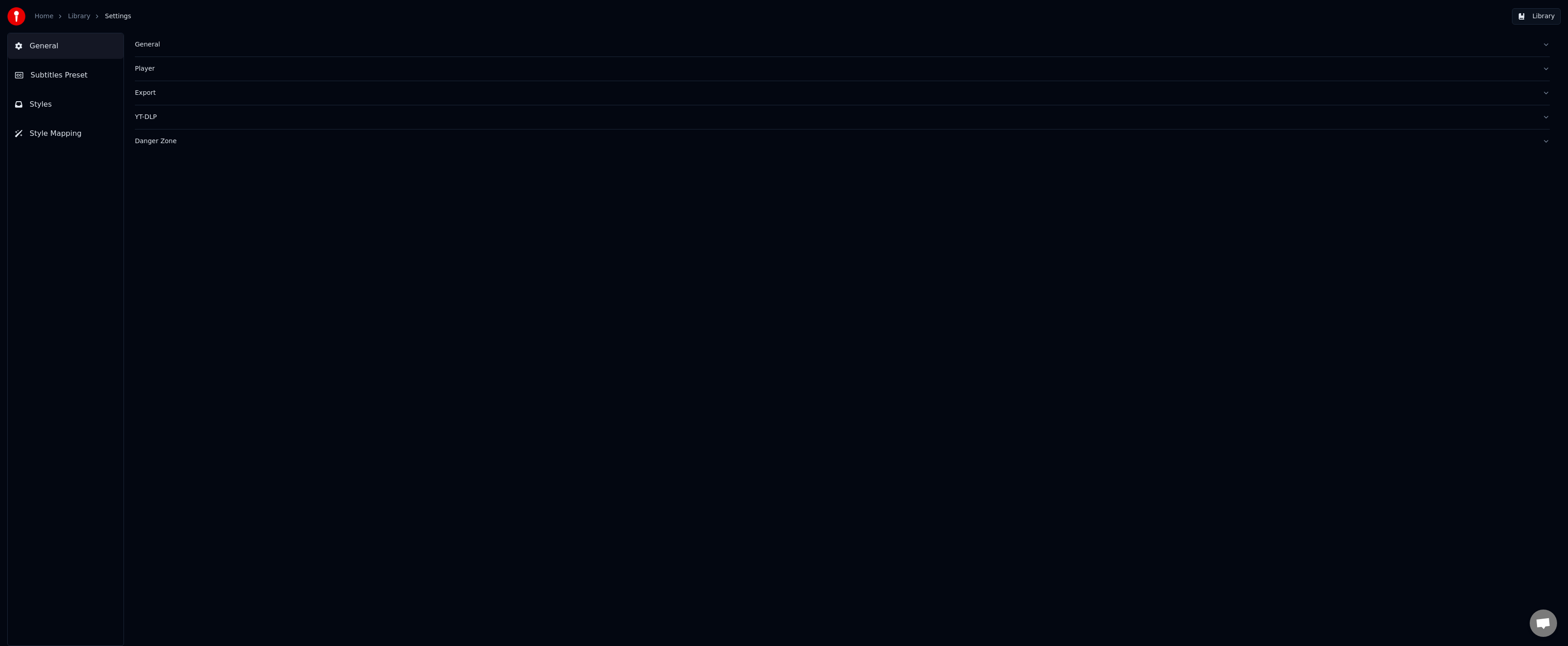
click at [85, 16] on link "Library" at bounding box center [79, 16] width 23 height 9
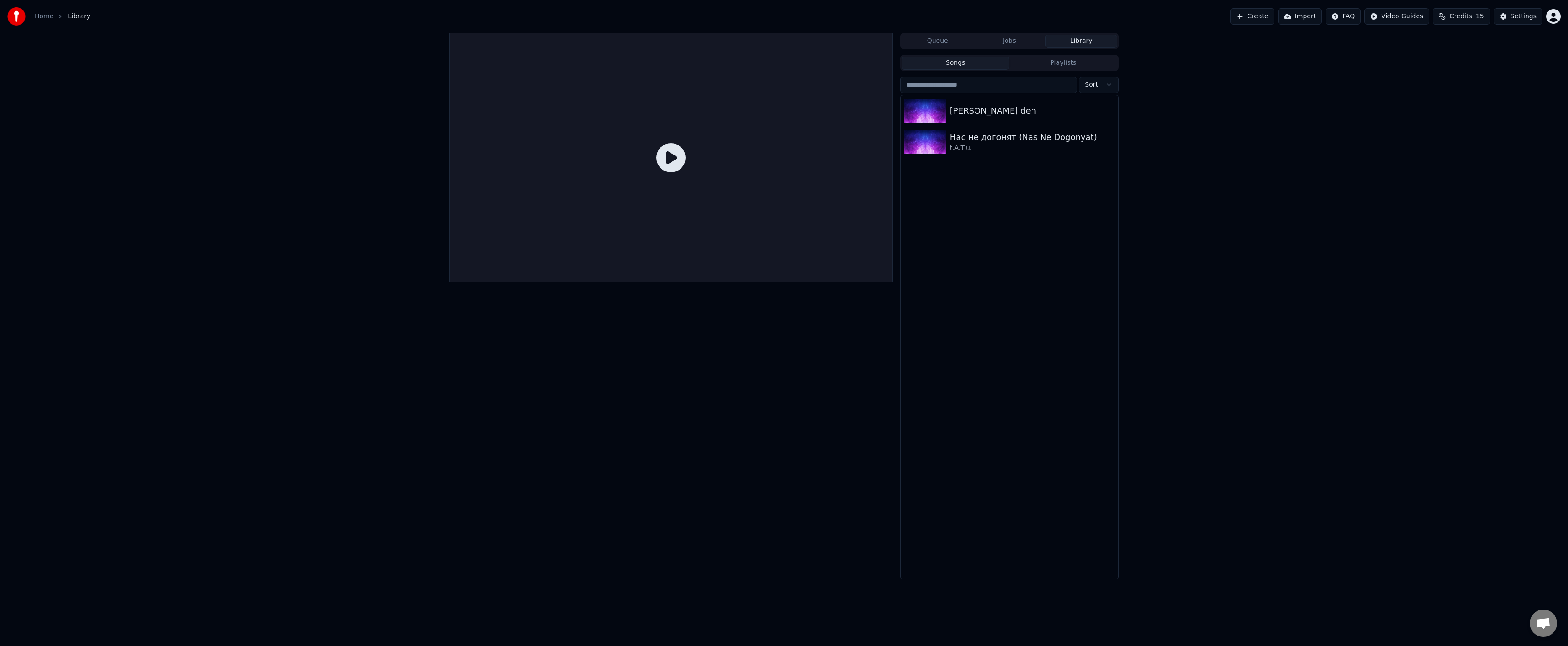
click at [1260, 18] on button "Create" at bounding box center [1252, 16] width 44 height 16
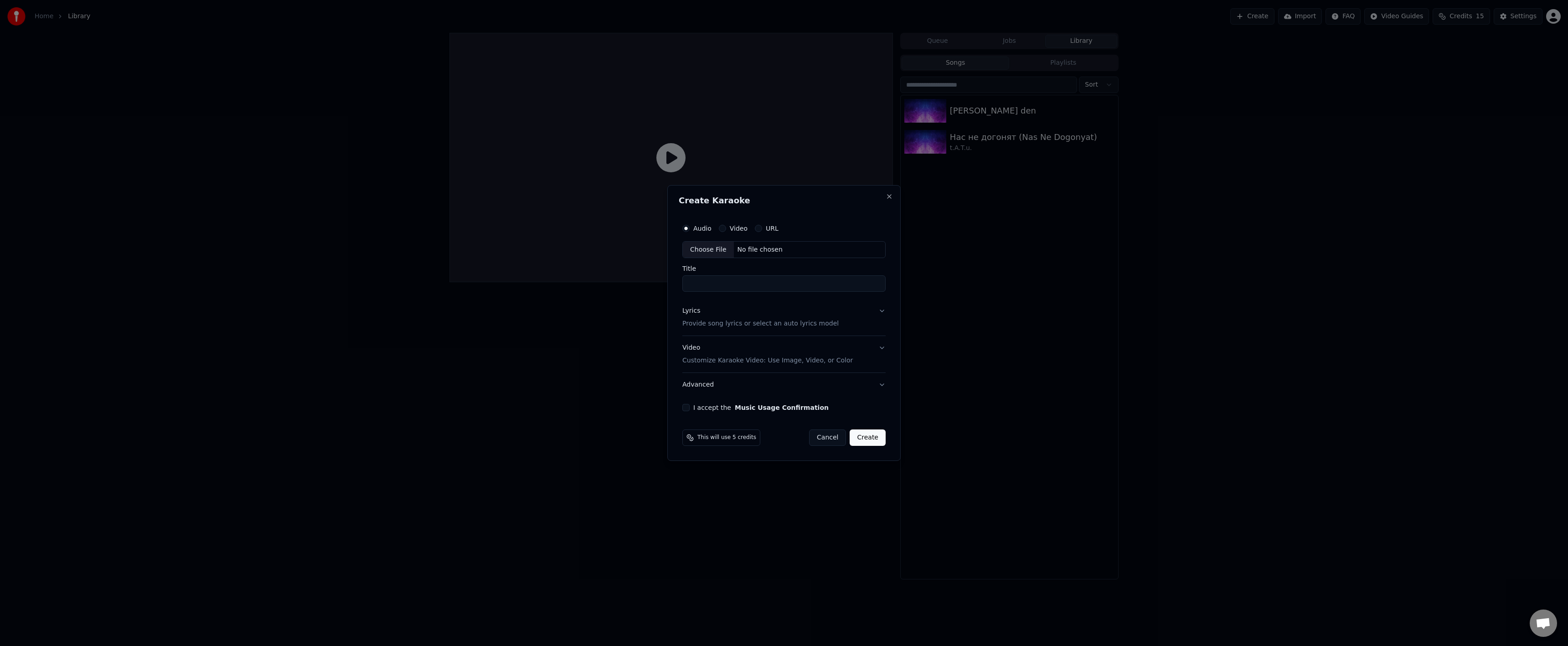
click at [710, 255] on div "Choose File" at bounding box center [708, 250] width 51 height 16
type input "**********"
click at [721, 304] on button "Lyrics Provide song lyrics or select an auto lyrics model" at bounding box center [784, 317] width 203 height 36
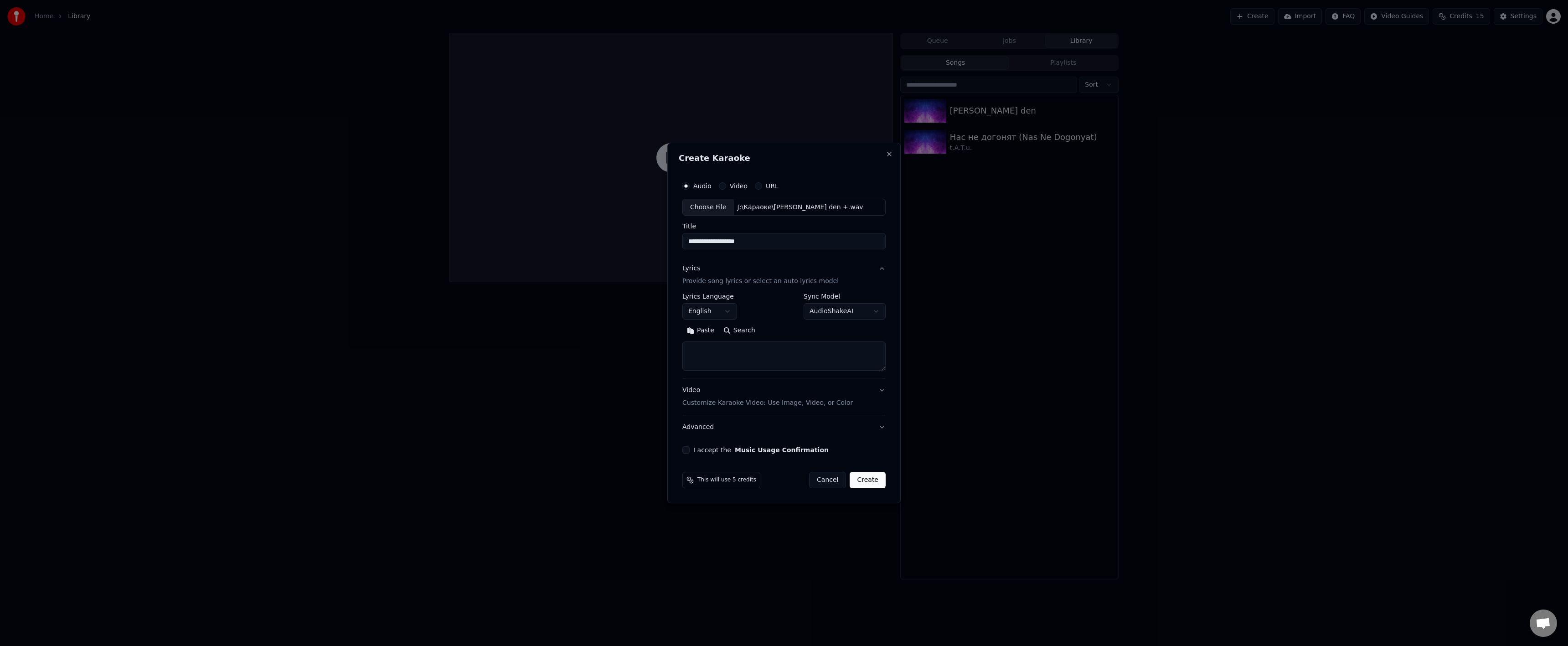
click at [706, 352] on textarea at bounding box center [784, 356] width 203 height 29
drag, startPoint x: 680, startPoint y: 360, endPoint x: 703, endPoint y: 358, distance: 23.1
click at [682, 358] on div "**********" at bounding box center [784, 315] width 210 height 284
click at [711, 356] on textarea at bounding box center [784, 356] width 203 height 29
paste textarea "**********"
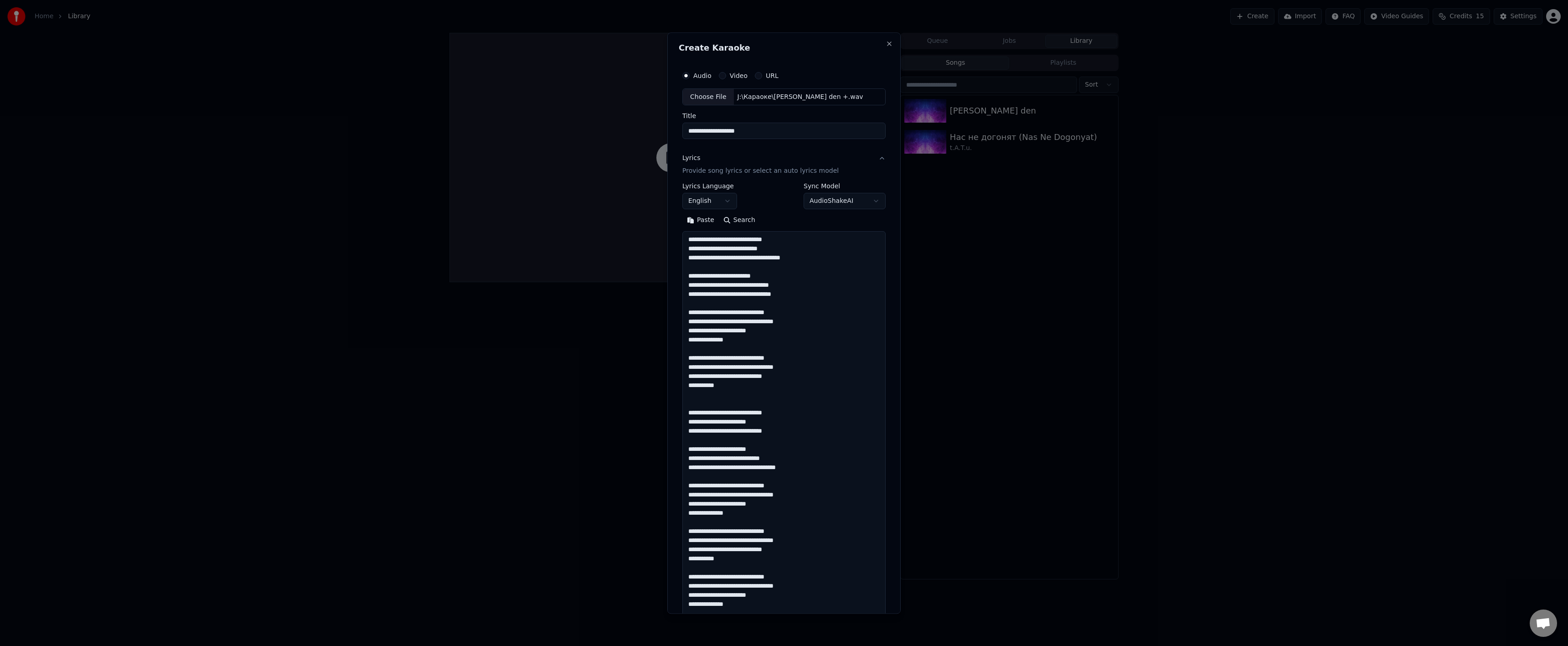
scroll to position [394, 0]
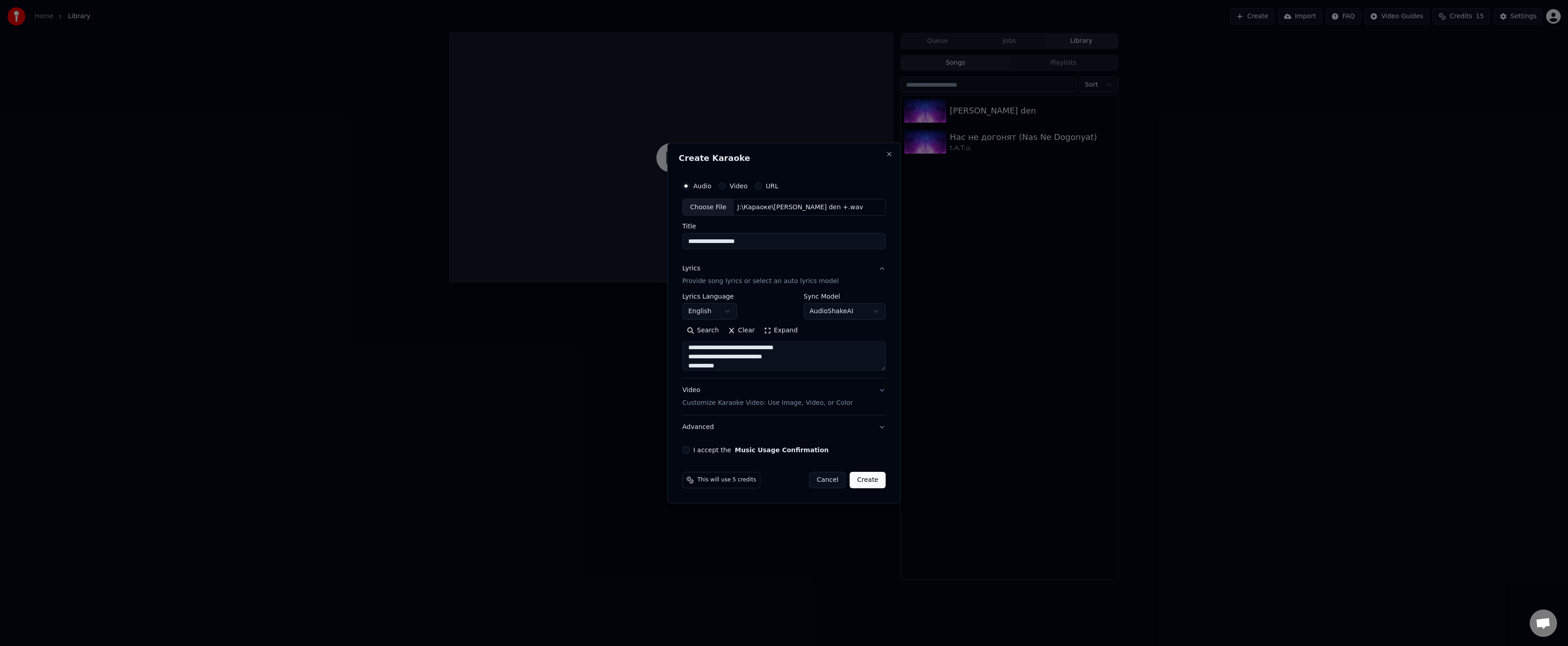
type textarea "**********"
click at [706, 312] on body "**********" at bounding box center [784, 323] width 1568 height 646
select select "**"
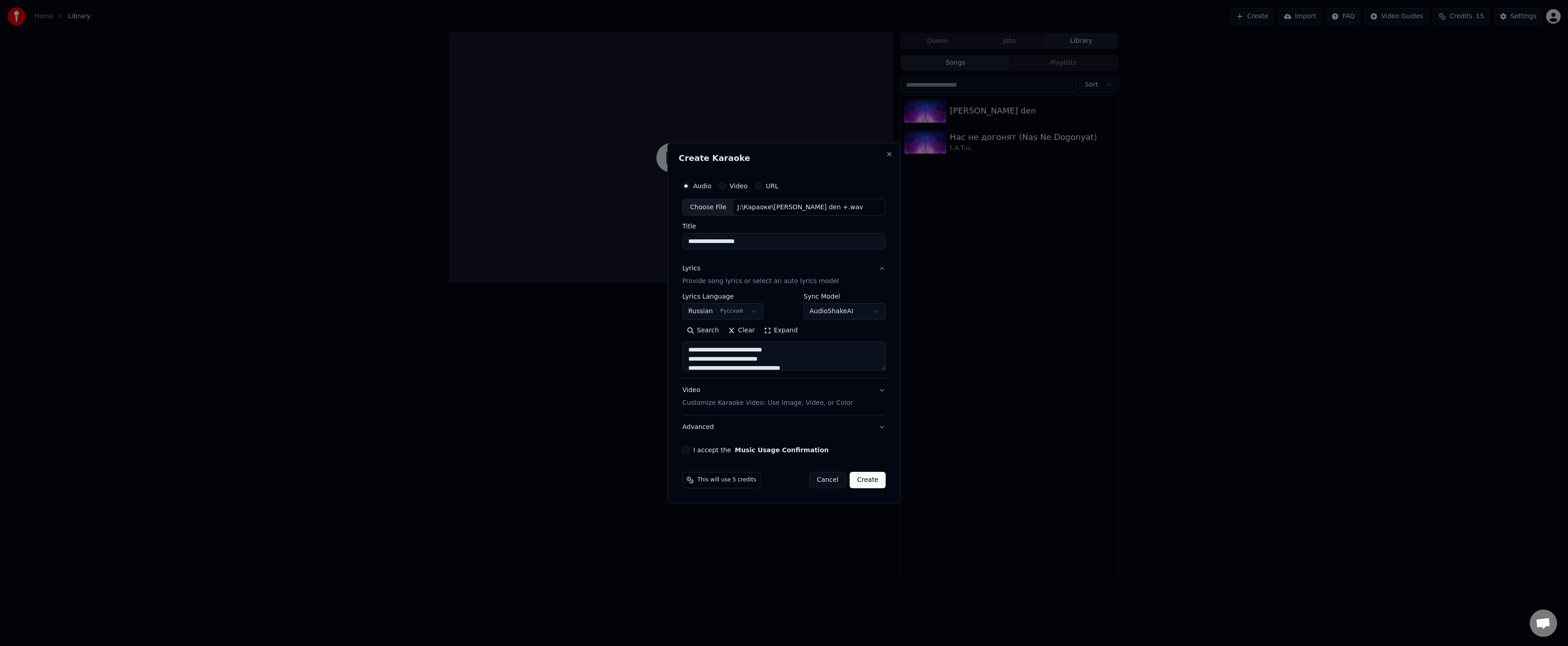
click at [688, 450] on button "I accept the Music Usage Confirmation" at bounding box center [686, 449] width 7 height 7
click at [747, 391] on div "Video Customize Karaoke Video: Use Image, Video, or Color" at bounding box center [768, 397] width 170 height 22
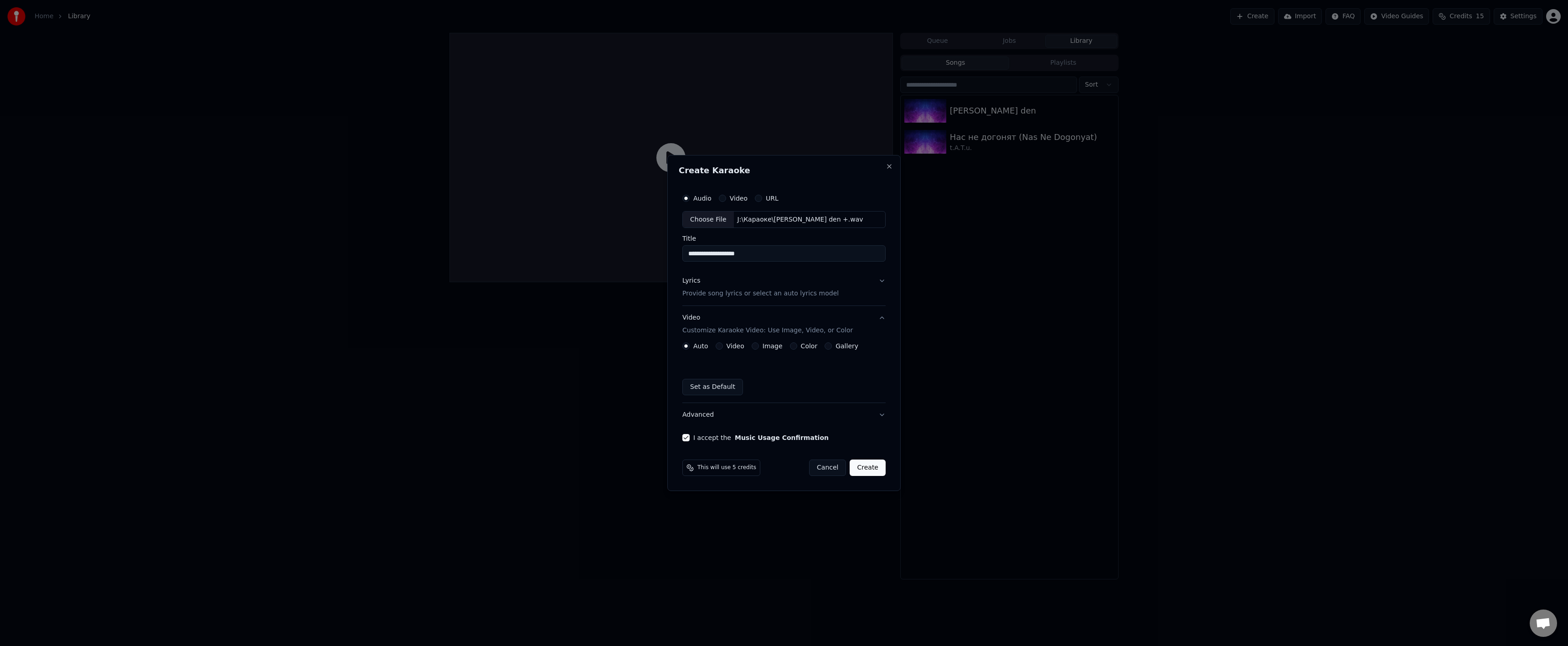
click at [795, 346] on div "Color" at bounding box center [804, 346] width 28 height 7
click at [792, 348] on button "Color" at bounding box center [794, 346] width 7 height 7
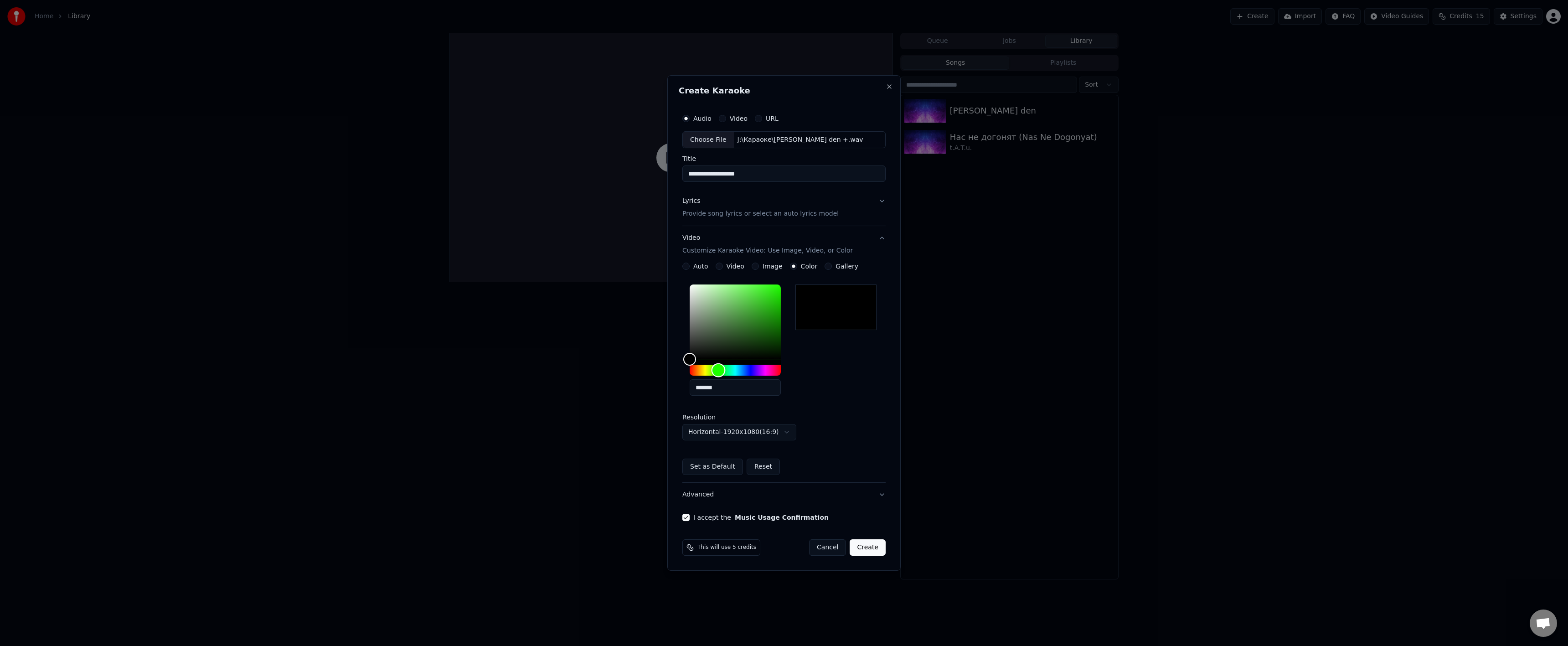
click at [719, 370] on div "Hue" at bounding box center [735, 370] width 92 height 11
drag, startPoint x: 762, startPoint y: 331, endPoint x: 796, endPoint y: 269, distance: 70.7
click at [805, 258] on div "**********" at bounding box center [784, 354] width 203 height 256
type input "*******"
drag, startPoint x: 723, startPoint y: 369, endPoint x: 721, endPoint y: 375, distance: 6.3
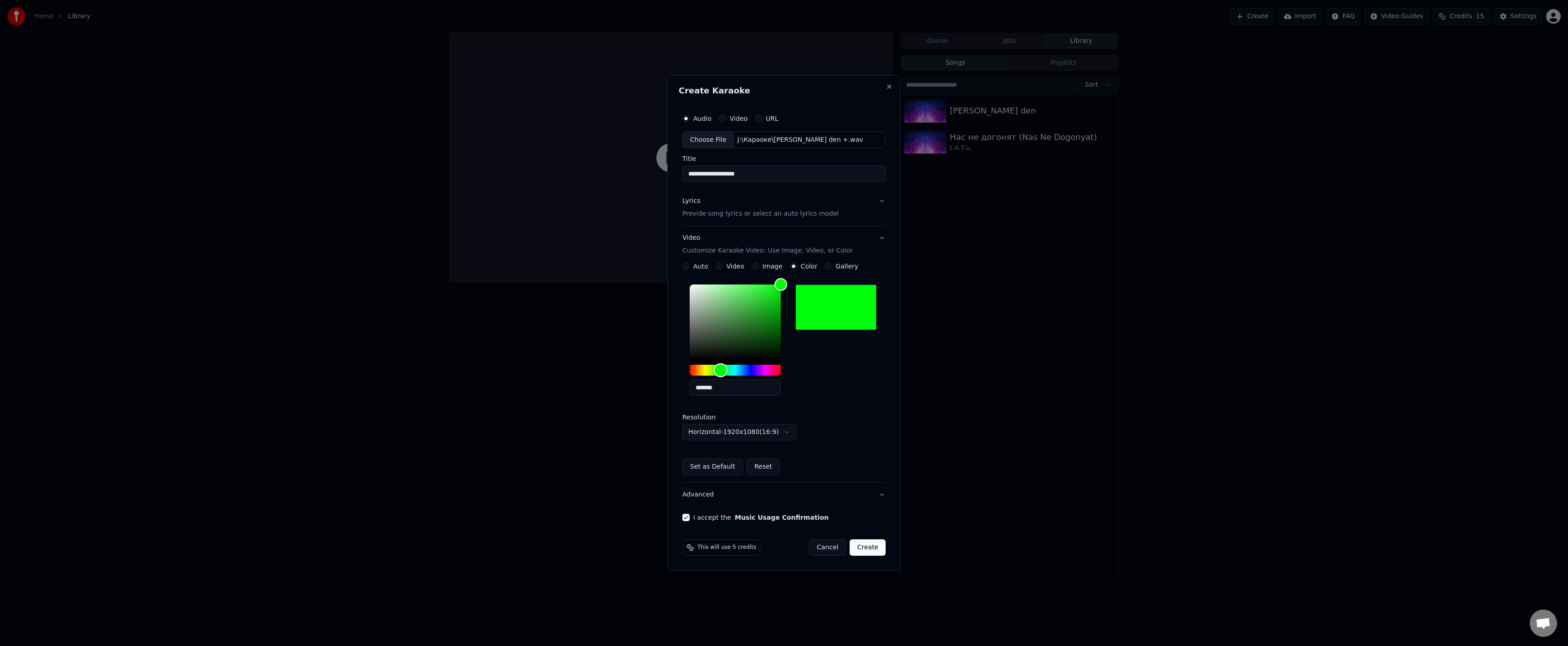
click at [721, 375] on div "Hue" at bounding box center [721, 371] width 15 height 14
click at [745, 214] on p "Provide song lyrics or select an auto lyrics model" at bounding box center [760, 214] width 156 height 9
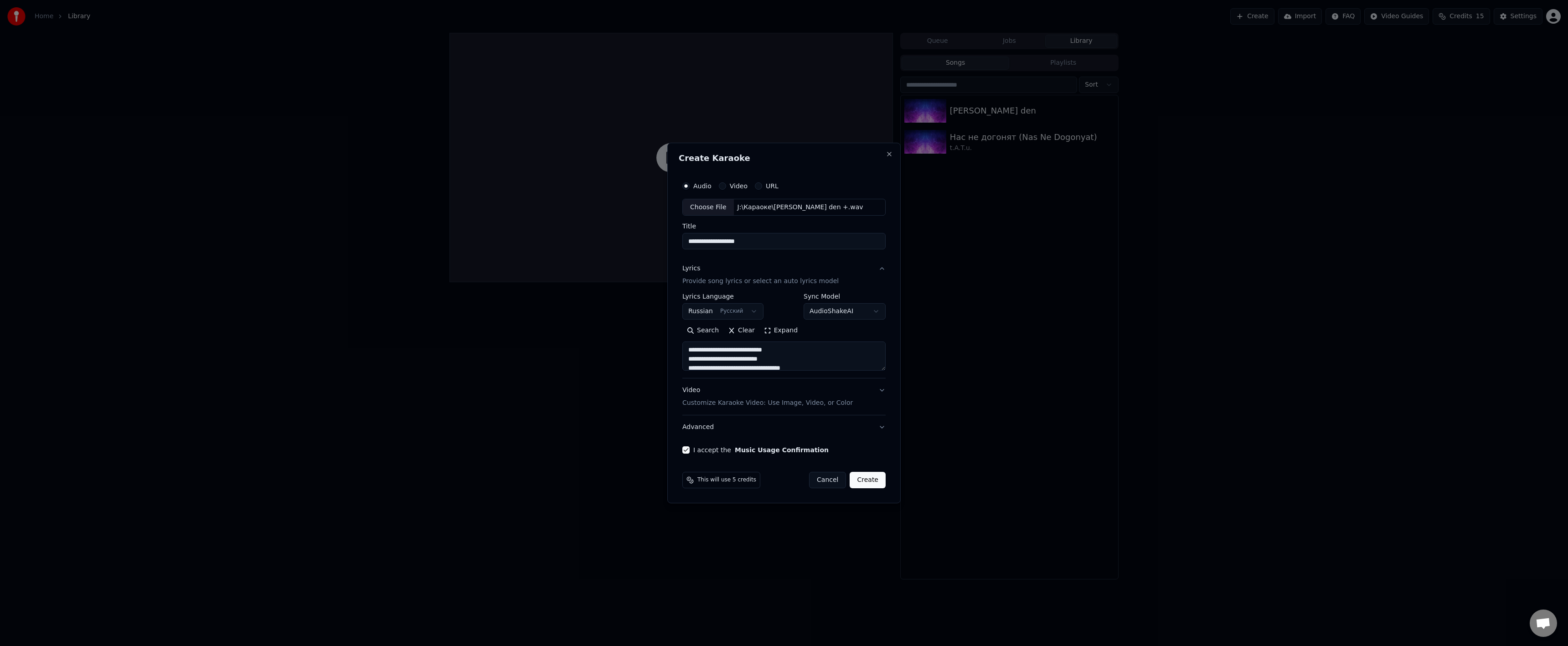
click at [701, 426] on button "Advanced" at bounding box center [784, 427] width 203 height 24
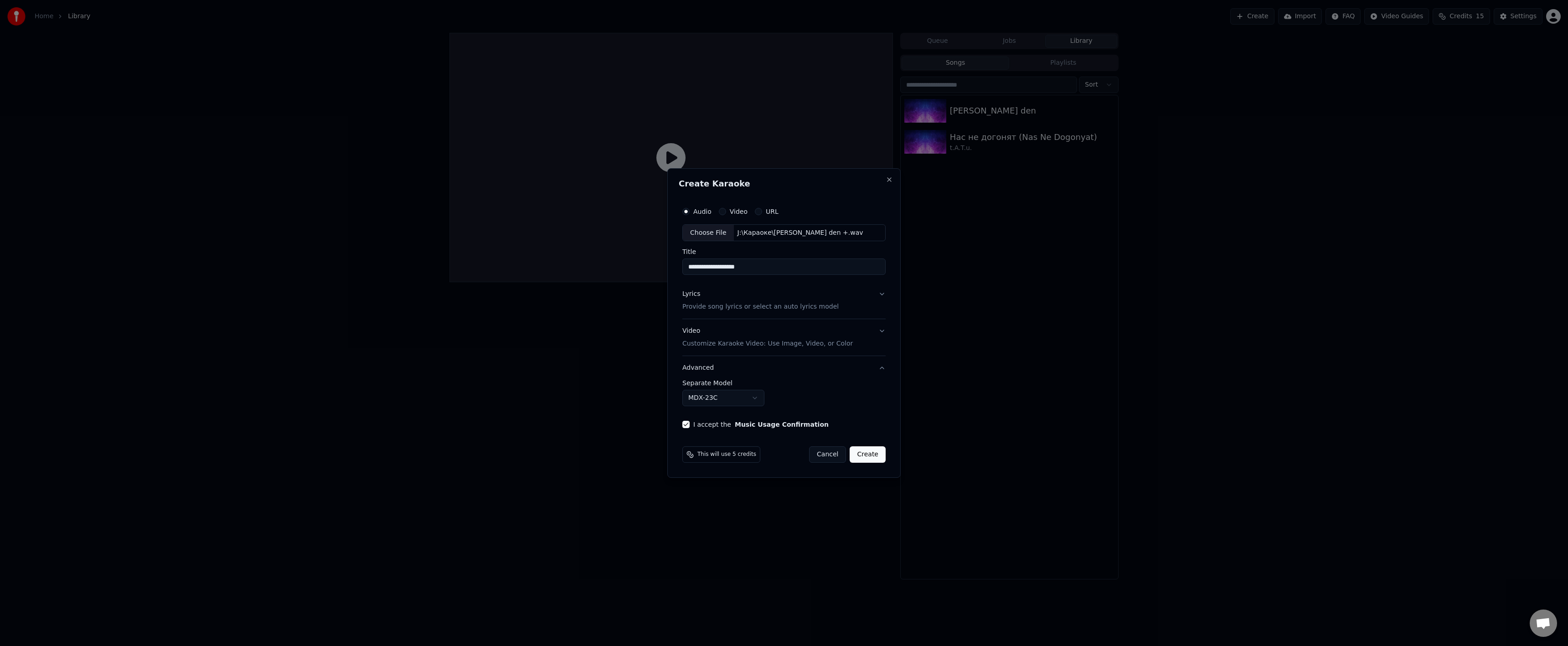
click at [737, 400] on body "**********" at bounding box center [784, 323] width 1568 height 646
click at [838, 391] on body "**********" at bounding box center [784, 323] width 1568 height 646
click at [868, 458] on button "Create" at bounding box center [867, 454] width 36 height 16
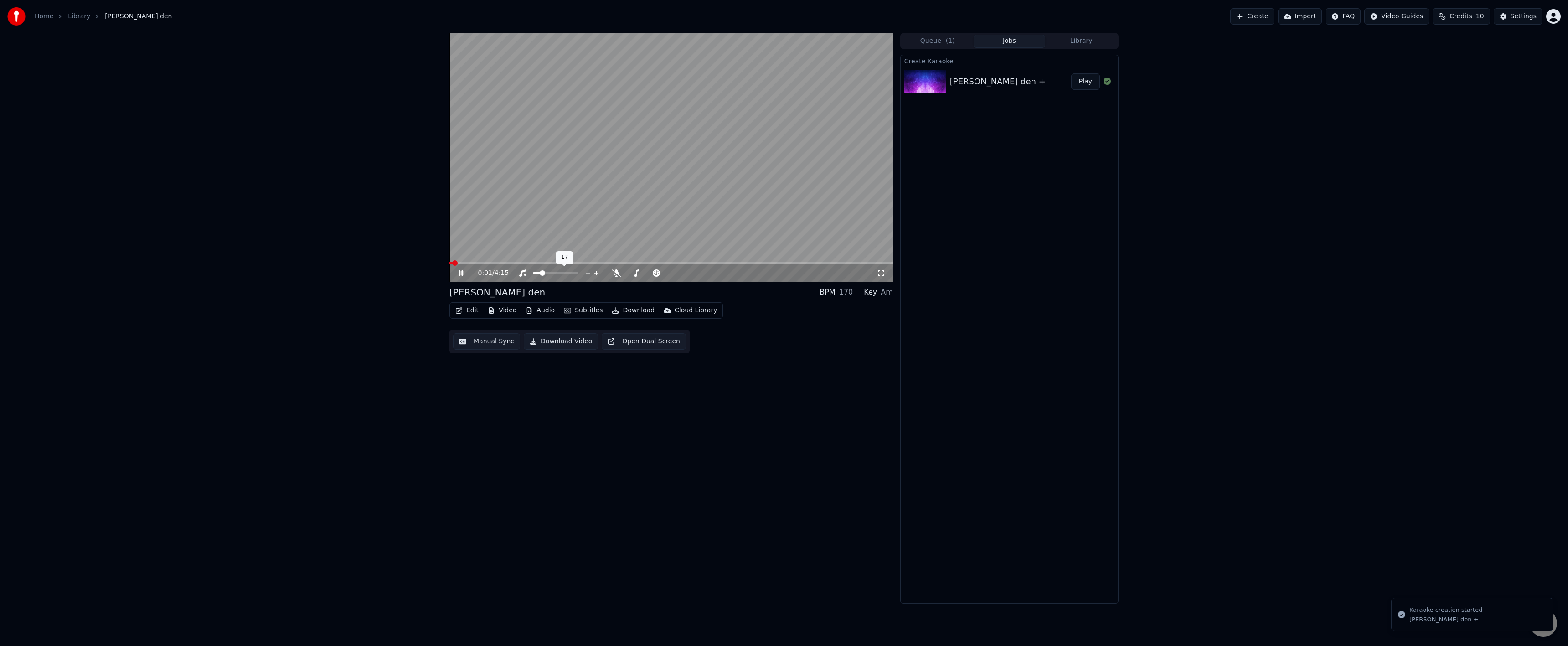
click at [540, 272] on span at bounding box center [537, 273] width 8 height 2
click at [540, 265] on div "0:02 / 4:15" at bounding box center [671, 273] width 443 height 18
click at [540, 263] on span at bounding box center [671, 263] width 443 height 2
click at [563, 264] on span at bounding box center [671, 263] width 443 height 2
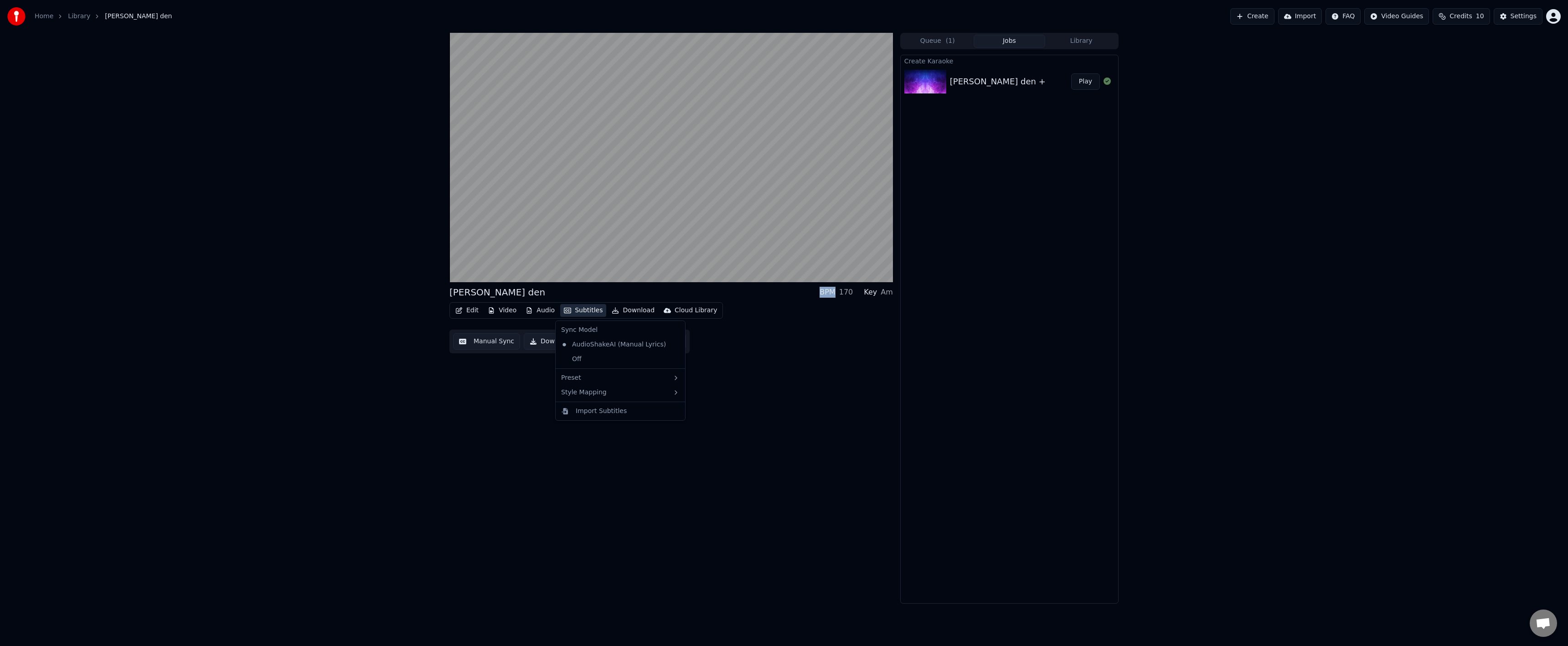
click at [576, 309] on button "Subtitles" at bounding box center [583, 310] width 46 height 13
click at [713, 450] on div "Megapolis2" at bounding box center [731, 453] width 115 height 14
click at [570, 309] on button "Subtitles" at bounding box center [583, 310] width 46 height 13
drag, startPoint x: 721, startPoint y: 436, endPoint x: 714, endPoint y: 427, distance: 11.4
click at [721, 436] on div "MegapolisMedia" at bounding box center [731, 439] width 115 height 14
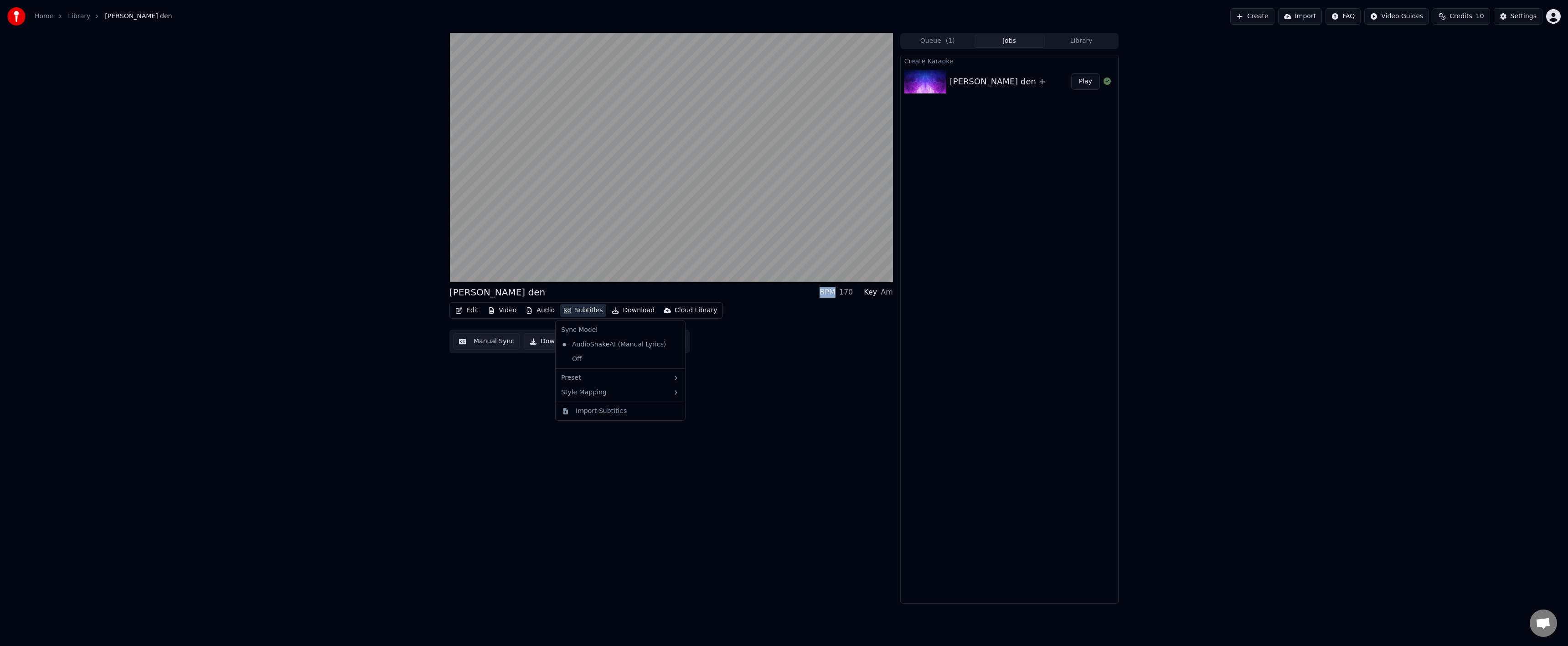
click at [581, 307] on button "Subtitles" at bounding box center [583, 310] width 46 height 13
click at [710, 450] on div "Megapolis2" at bounding box center [731, 453] width 115 height 14
click at [711, 448] on div "[PERSON_NAME] den BPM 170 Key Am Edit Video Audio Subtitles Download Cloud Libr…" at bounding box center [671, 318] width 443 height 571
click at [577, 308] on button "Subtitles" at bounding box center [583, 310] width 46 height 13
click at [697, 452] on div "Megapolis2" at bounding box center [731, 453] width 115 height 14
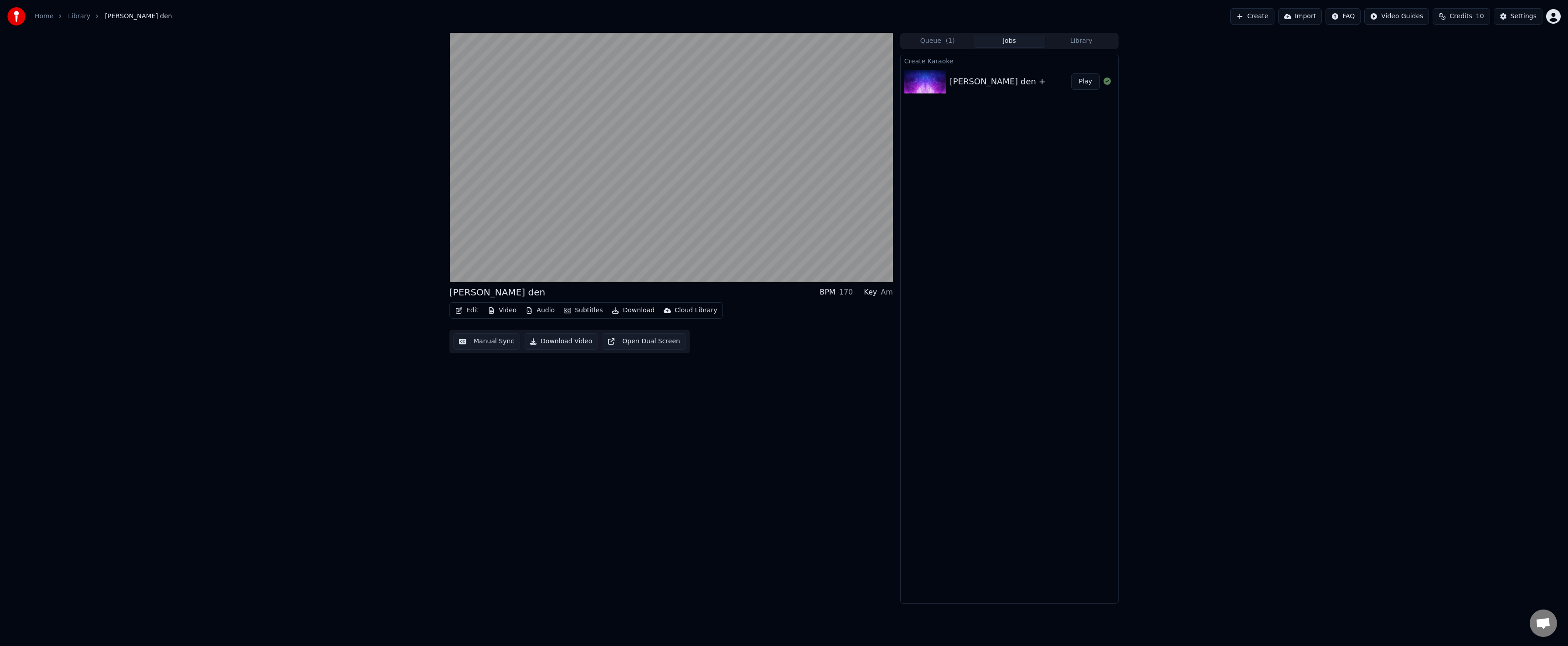
drag, startPoint x: 715, startPoint y: 452, endPoint x: 720, endPoint y: 444, distance: 9.4
click at [715, 452] on div "[PERSON_NAME] den BPM 170 Key Am Edit Video Audio Subtitles Download Cloud Libr…" at bounding box center [671, 318] width 443 height 571
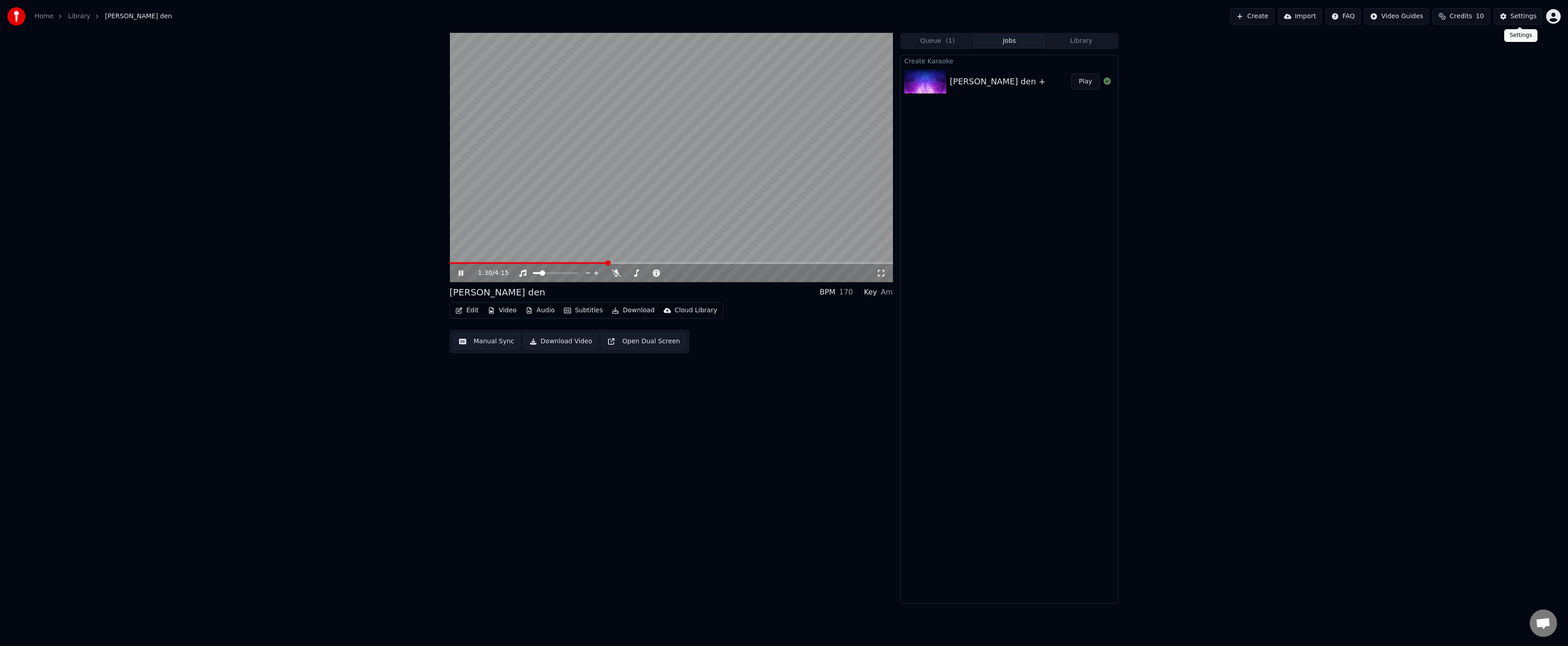
click at [1505, 14] on button "Settings" at bounding box center [1518, 16] width 49 height 16
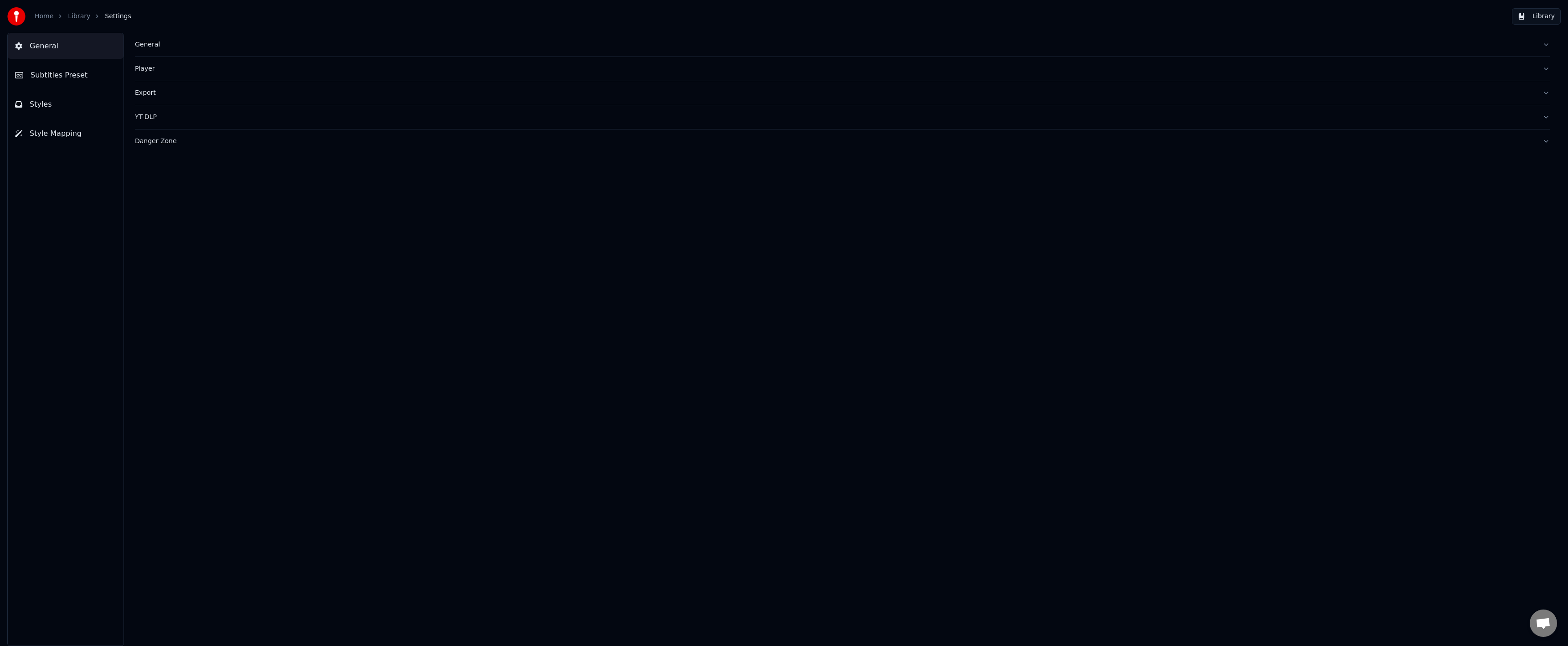
click at [73, 96] on button "Styles" at bounding box center [66, 104] width 116 height 25
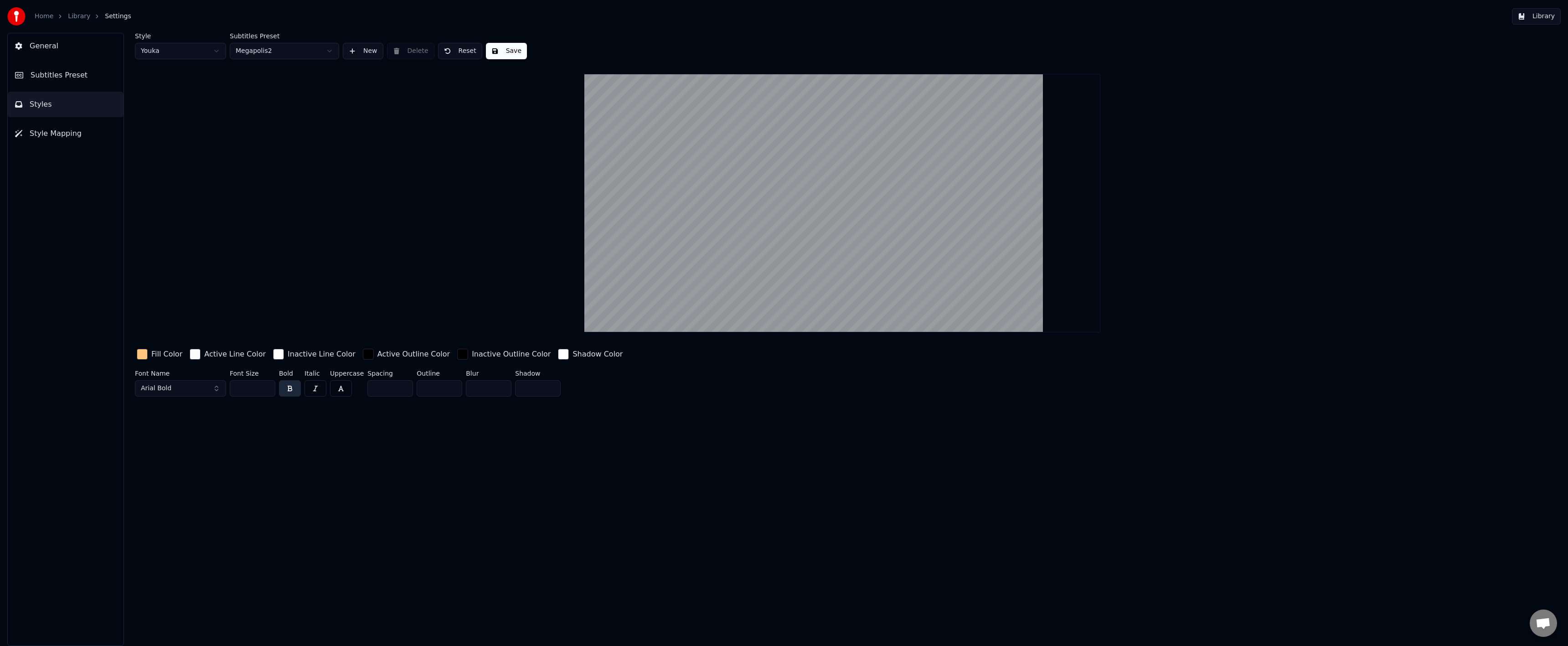
click at [92, 83] on button "Subtitles Preset" at bounding box center [66, 75] width 116 height 25
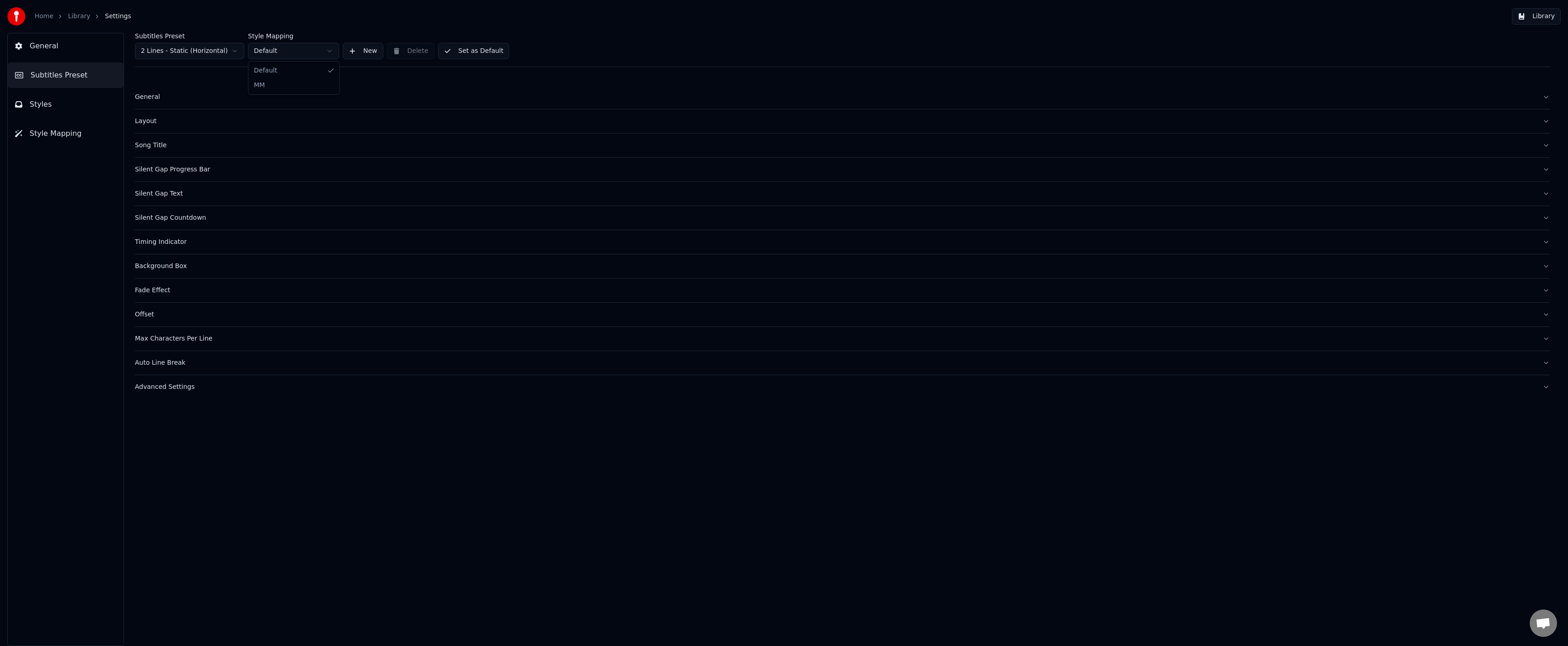
click at [258, 44] on html "Home Library Settings Library General Subtitles Preset Styles Style Mapping Sub…" at bounding box center [784, 323] width 1568 height 646
click at [273, 46] on html "Home Library Settings Library General Subtitles Preset Styles Style Mapping Sub…" at bounding box center [784, 323] width 1568 height 646
click at [257, 55] on html "Home Library Settings Library General Subtitles Preset Styles Style Mapping Sub…" at bounding box center [784, 323] width 1568 height 646
click at [258, 53] on html "Home Library Settings Library General Subtitles Preset Styles Style Mapping Sub…" at bounding box center [784, 323] width 1568 height 646
click at [202, 94] on div "General" at bounding box center [835, 97] width 1400 height 9
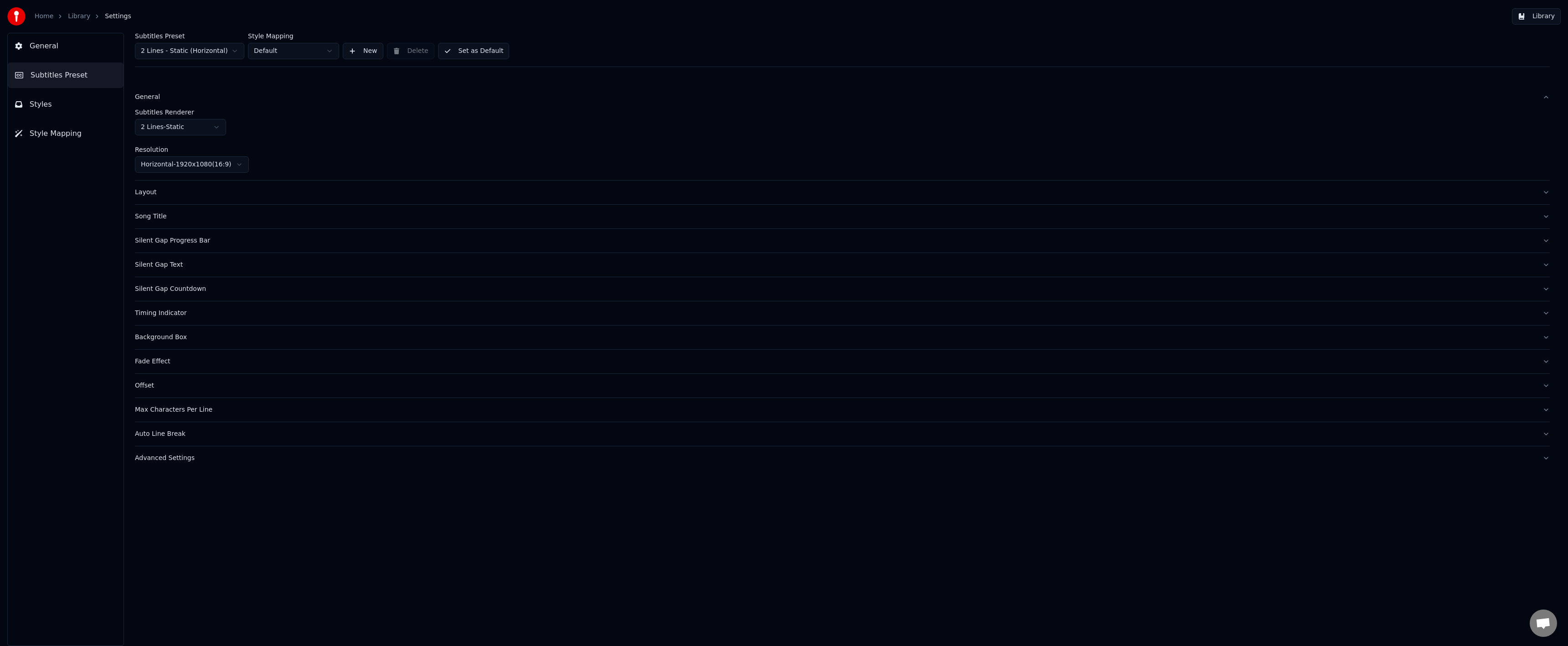
click at [189, 197] on button "Layout" at bounding box center [842, 192] width 1415 height 24
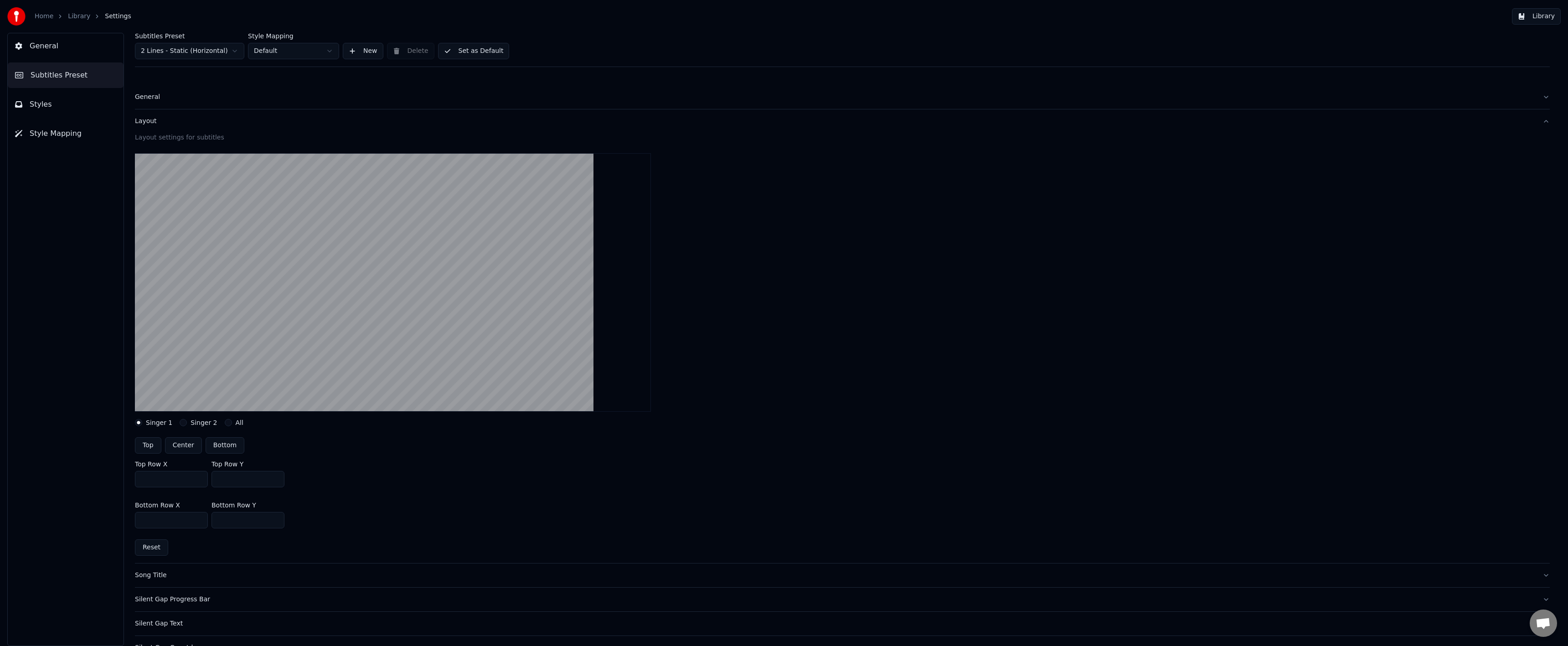
click at [288, 48] on html "Home Library Settings Library General Subtitles Preset Styles Style Mapping Sub…" at bounding box center [784, 323] width 1568 height 646
click at [82, 111] on button "Styles" at bounding box center [66, 104] width 116 height 25
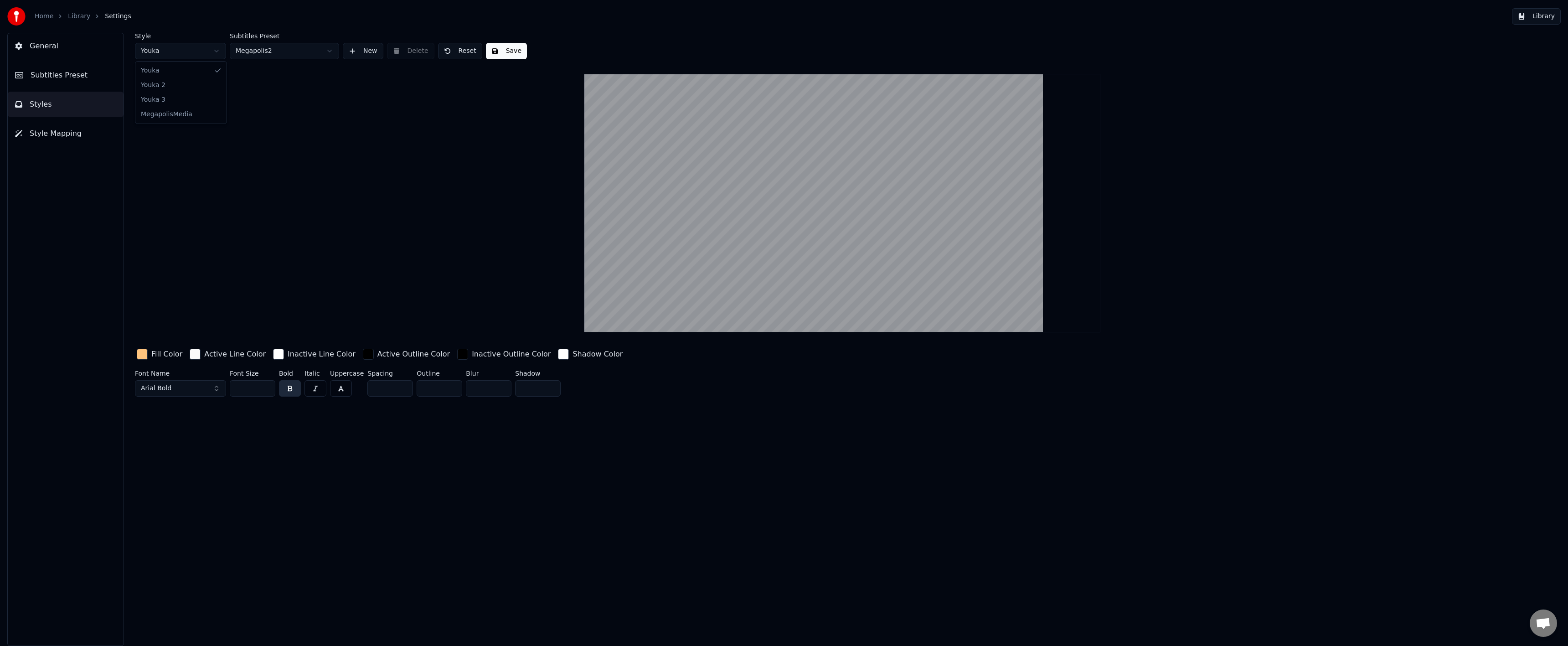
click at [169, 50] on html "Home Library Settings Library General Subtitles Preset Styles Style Mapping Sty…" at bounding box center [784, 323] width 1568 height 646
click at [87, 78] on html "Home Library Settings Library General Subtitles Preset Styles Style Mapping Sty…" at bounding box center [784, 323] width 1568 height 646
click at [160, 58] on html "Home Library Settings Library General Subtitles Preset Styles Style Mapping Sty…" at bounding box center [784, 323] width 1568 height 646
click at [454, 47] on button "Save" at bounding box center [458, 51] width 41 height 16
drag, startPoint x: 86, startPoint y: 93, endPoint x: 92, endPoint y: 84, distance: 10.8
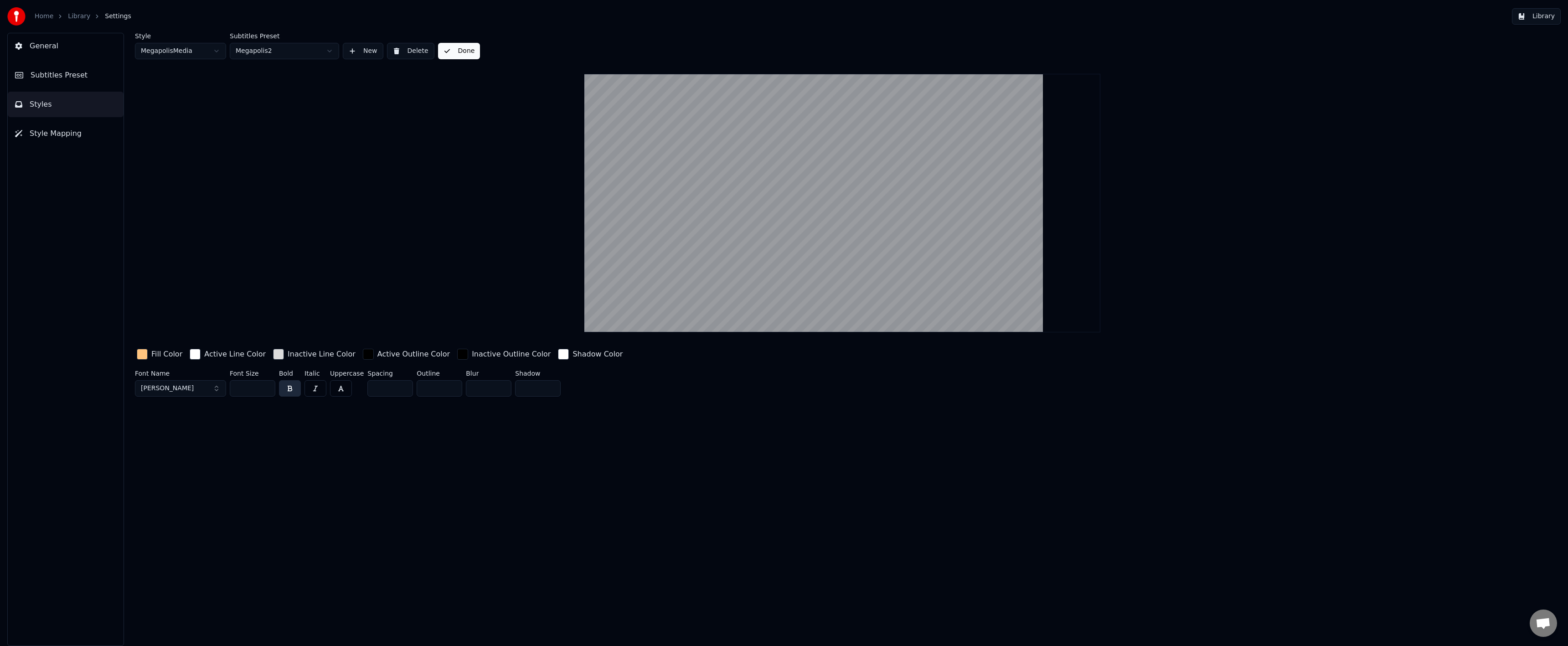
click at [88, 92] on button "Styles" at bounding box center [66, 104] width 116 height 25
click at [92, 83] on button "Subtitles Preset" at bounding box center [66, 75] width 116 height 25
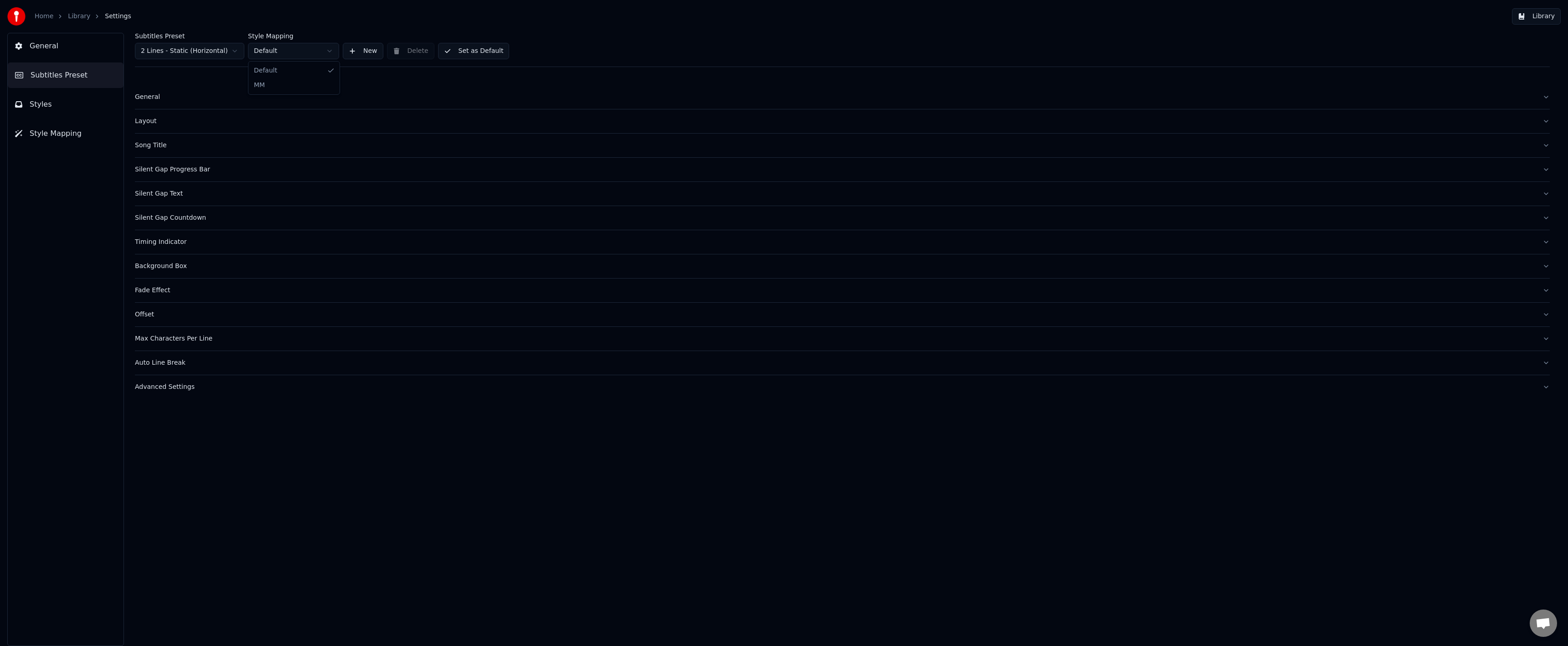
click at [283, 50] on html "Home Library Settings Library General Subtitles Preset Styles Style Mapping Sub…" at bounding box center [784, 323] width 1568 height 646
drag, startPoint x: 218, startPoint y: 417, endPoint x: 189, endPoint y: 433, distance: 33.1
click at [211, 428] on html "Home Library Settings Library General Subtitles Preset Styles Style Mapping Sub…" at bounding box center [784, 323] width 1568 height 646
click at [192, 362] on div "Auto Line Break" at bounding box center [835, 362] width 1400 height 9
click at [150, 122] on div "Layout" at bounding box center [835, 121] width 1400 height 9
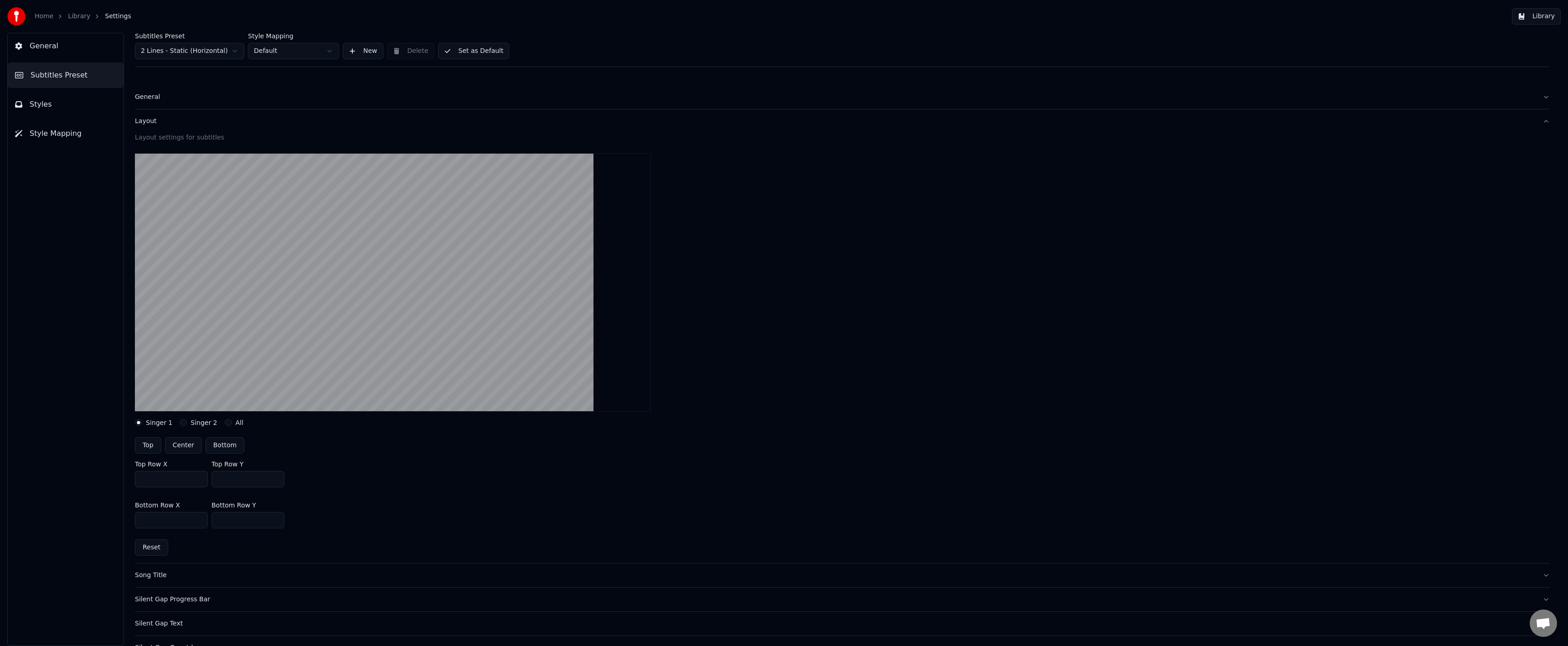
click at [183, 104] on button "General" at bounding box center [842, 97] width 1415 height 24
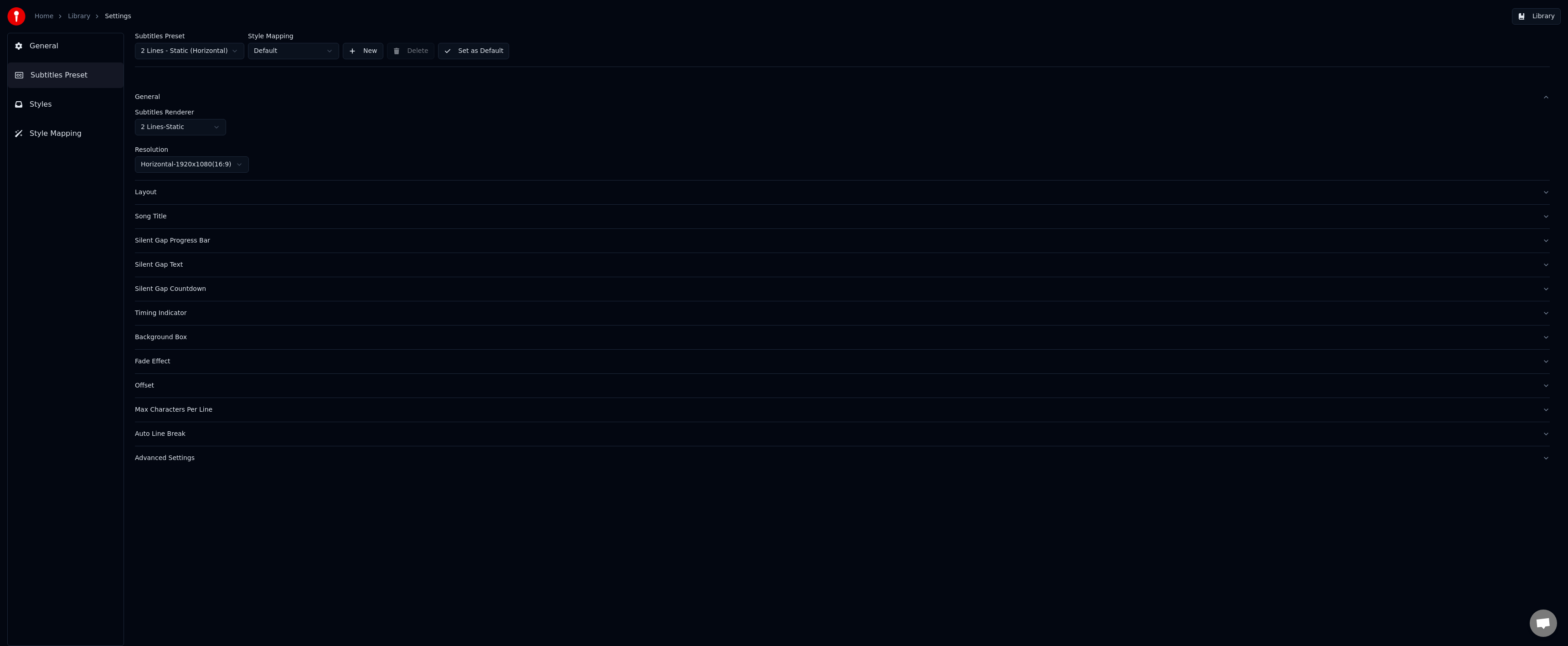
click at [76, 48] on button "General" at bounding box center [66, 46] width 116 height 25
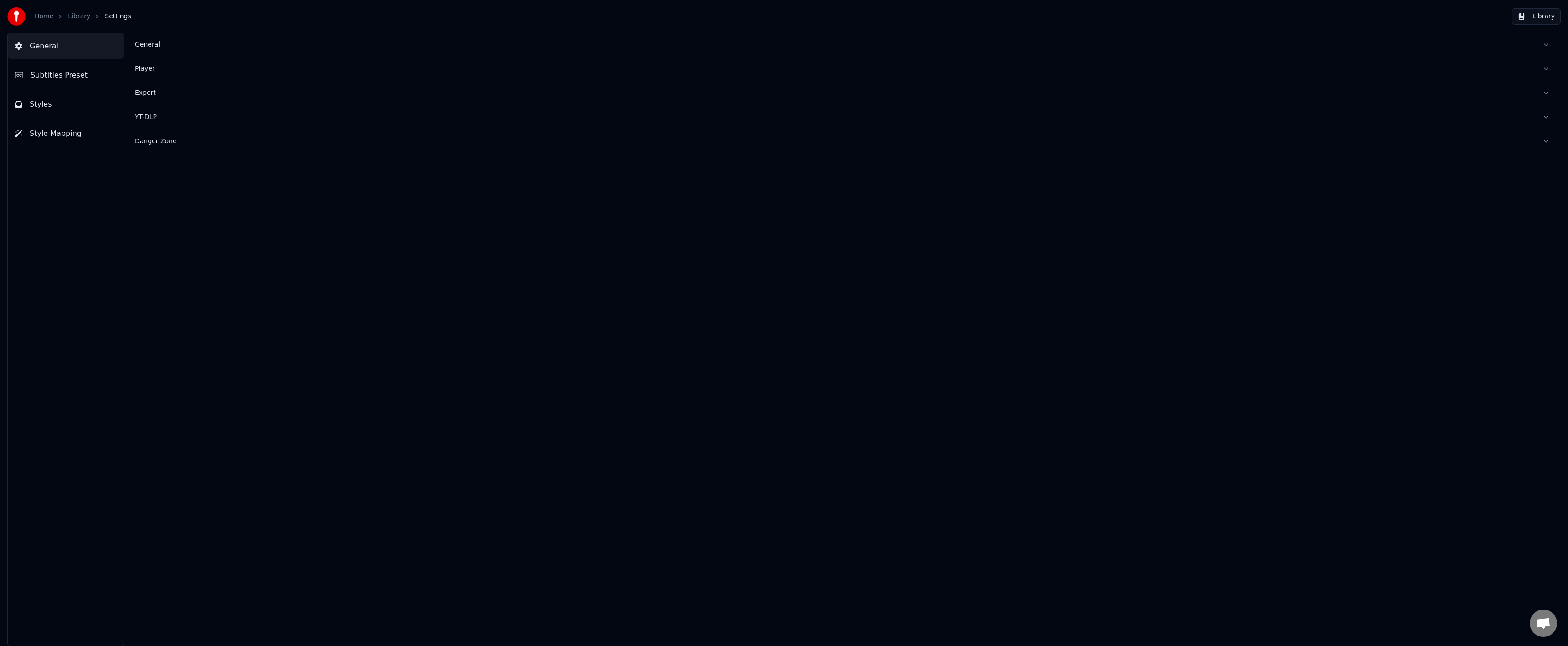
click at [75, 18] on link "Library" at bounding box center [79, 16] width 23 height 9
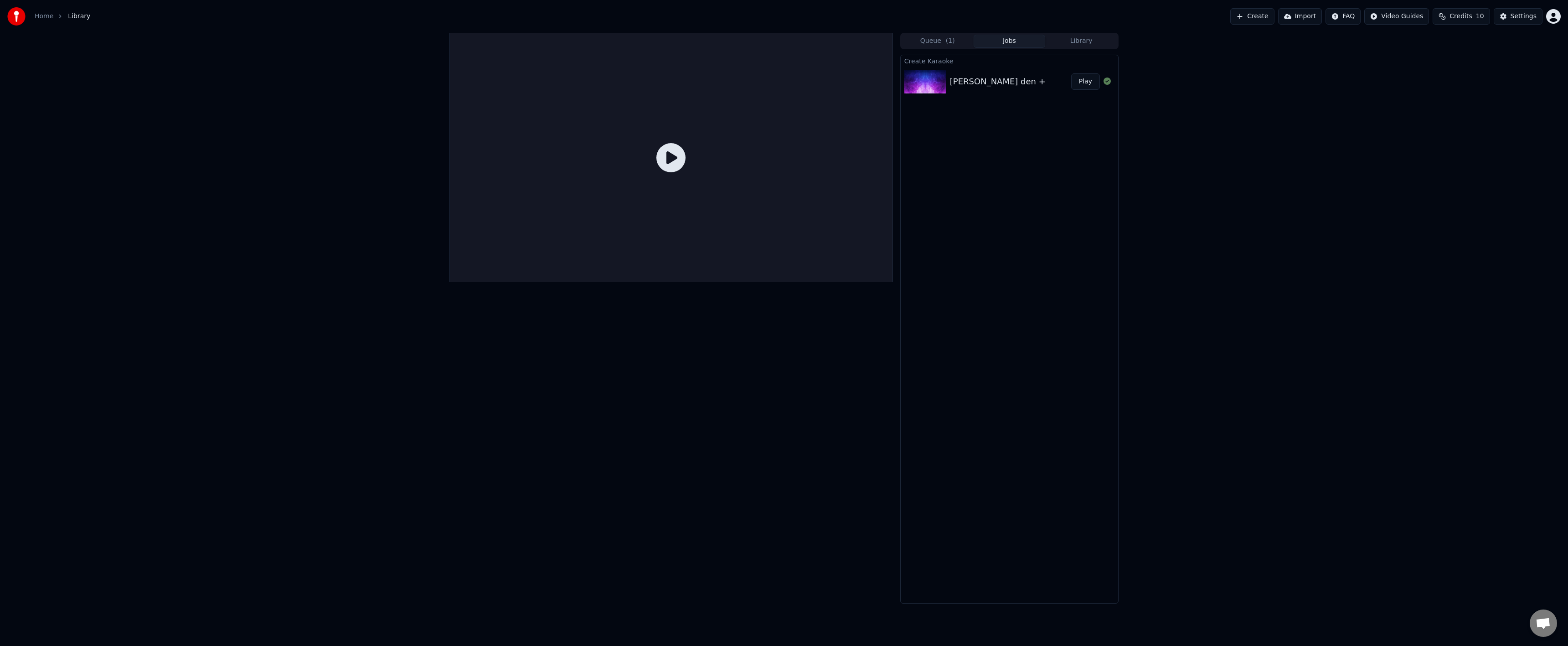
click at [934, 46] on button "Queue ( 1 )" at bounding box center [937, 41] width 72 height 14
click at [1068, 37] on button "Library" at bounding box center [1080, 41] width 72 height 14
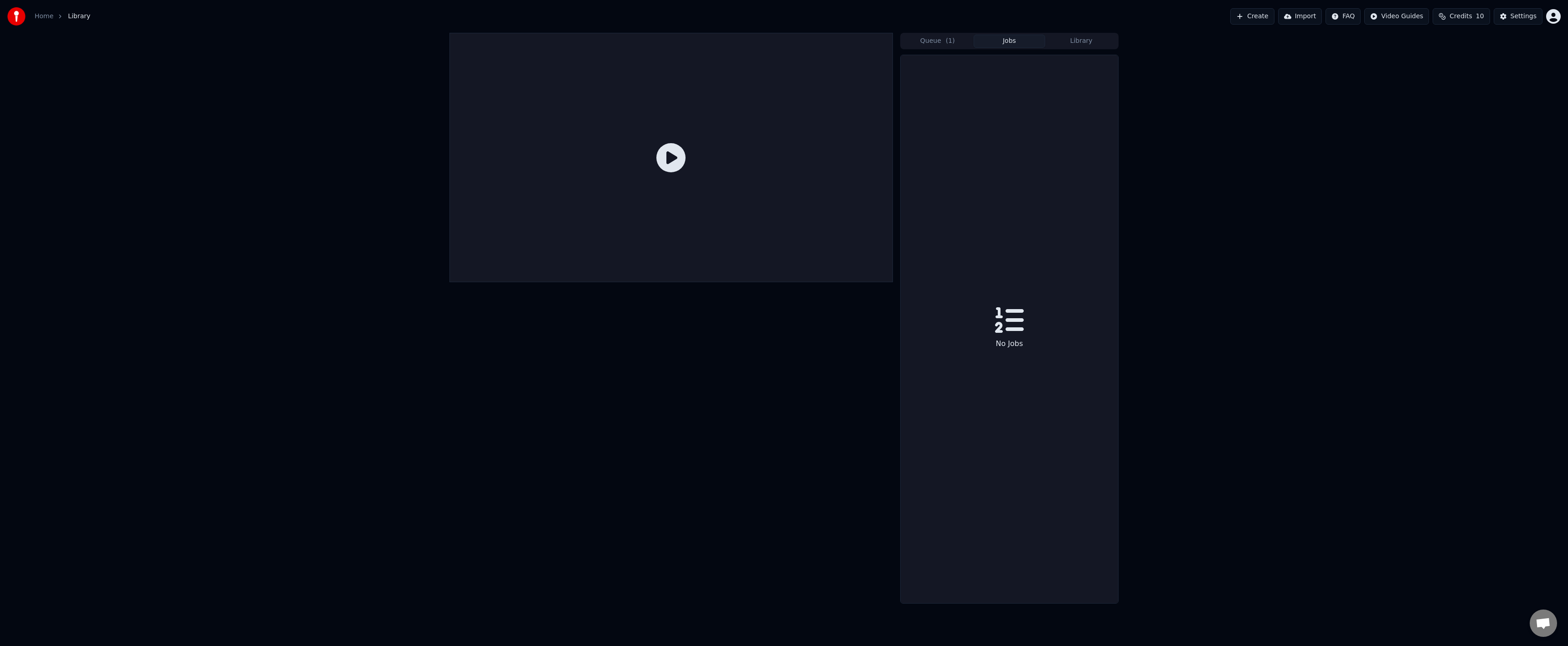
click at [1021, 41] on button "Jobs" at bounding box center [1009, 41] width 72 height 14
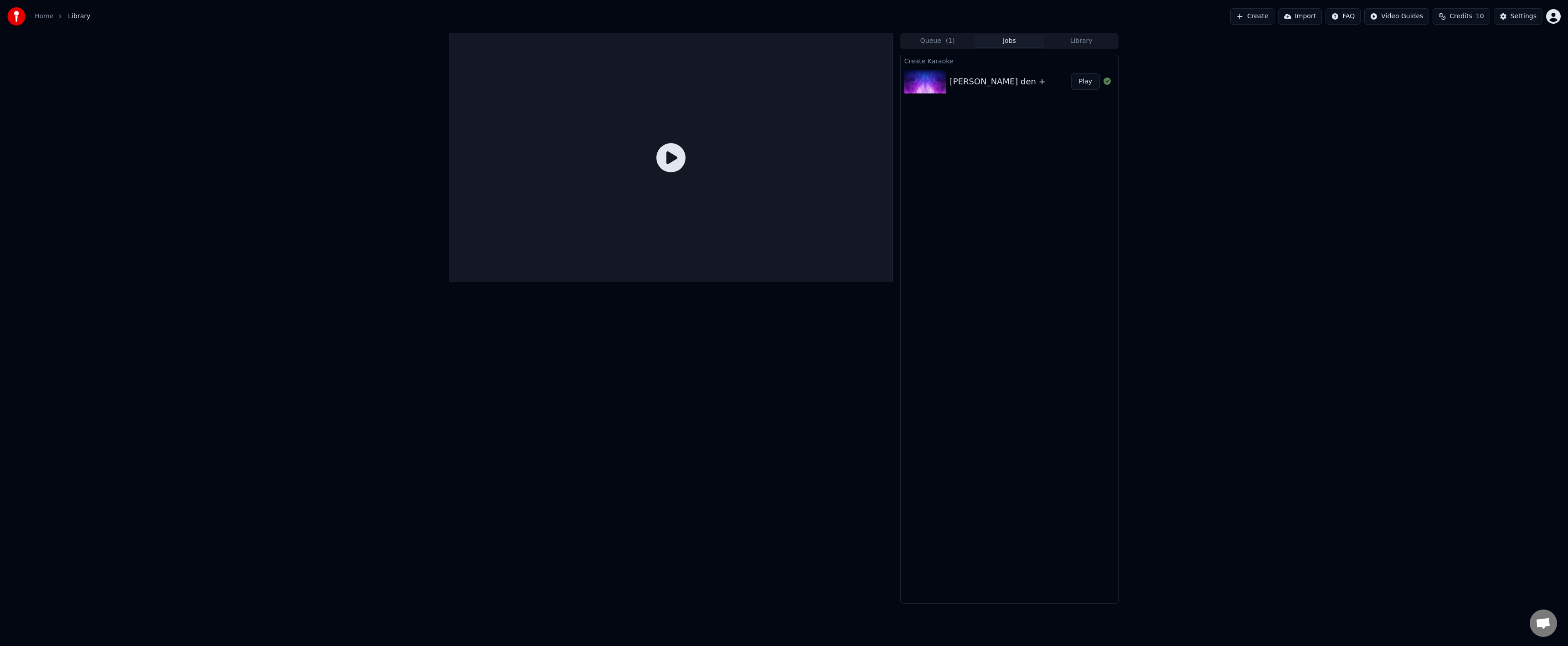
click at [982, 82] on div "[PERSON_NAME] den +" at bounding box center [998, 82] width 96 height 13
click at [911, 80] on img at bounding box center [925, 82] width 42 height 24
click at [932, 42] on button "Queue ( 1 )" at bounding box center [937, 41] width 72 height 14
click at [919, 82] on img at bounding box center [934, 71] width 42 height 24
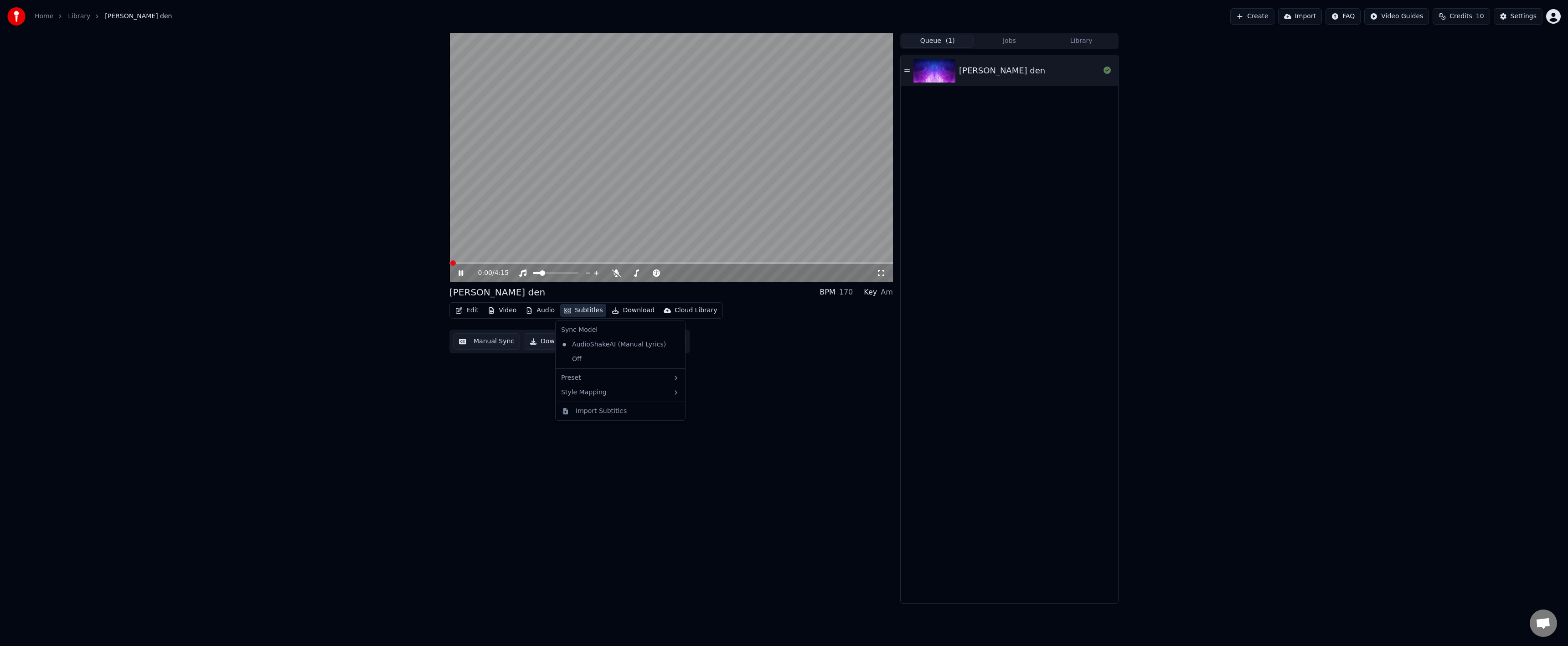
click at [566, 306] on button "Subtitles" at bounding box center [583, 310] width 46 height 13
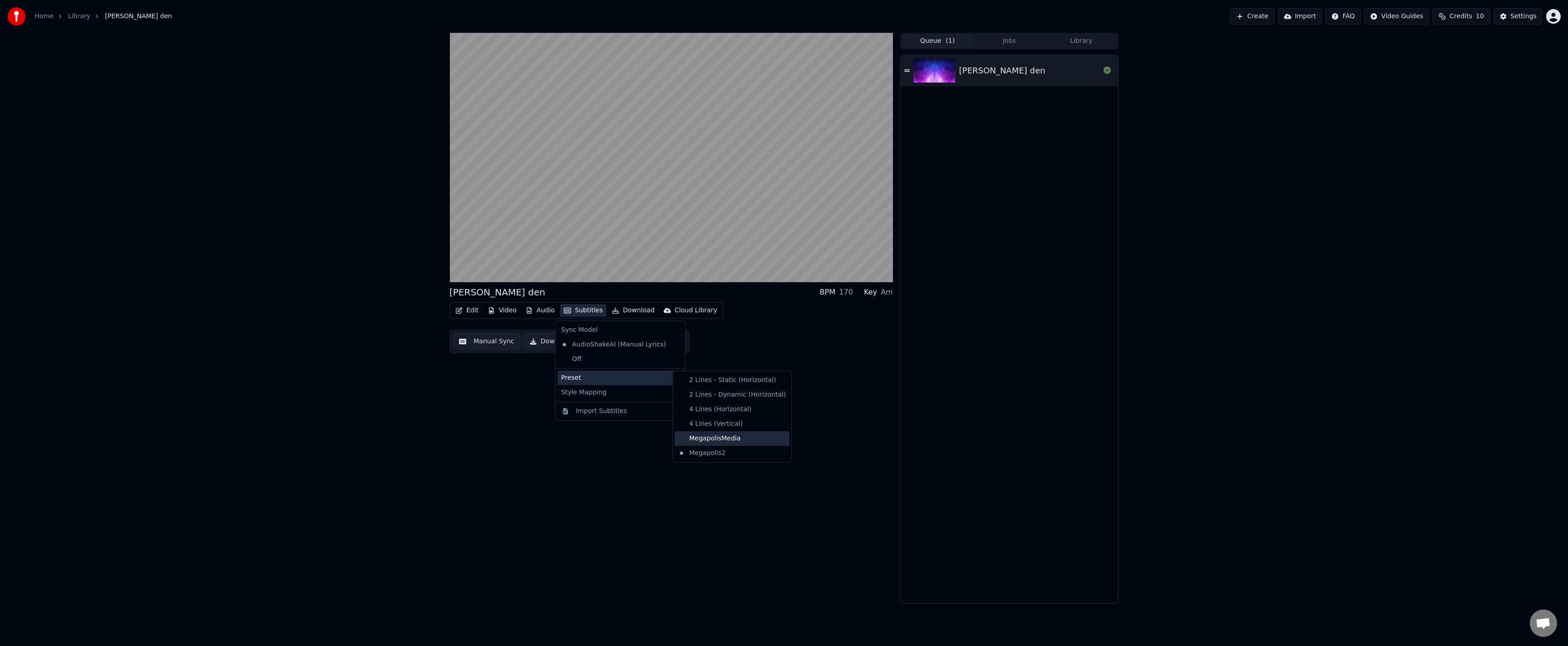
click at [740, 437] on div "MegapolisMedia" at bounding box center [731, 439] width 115 height 14
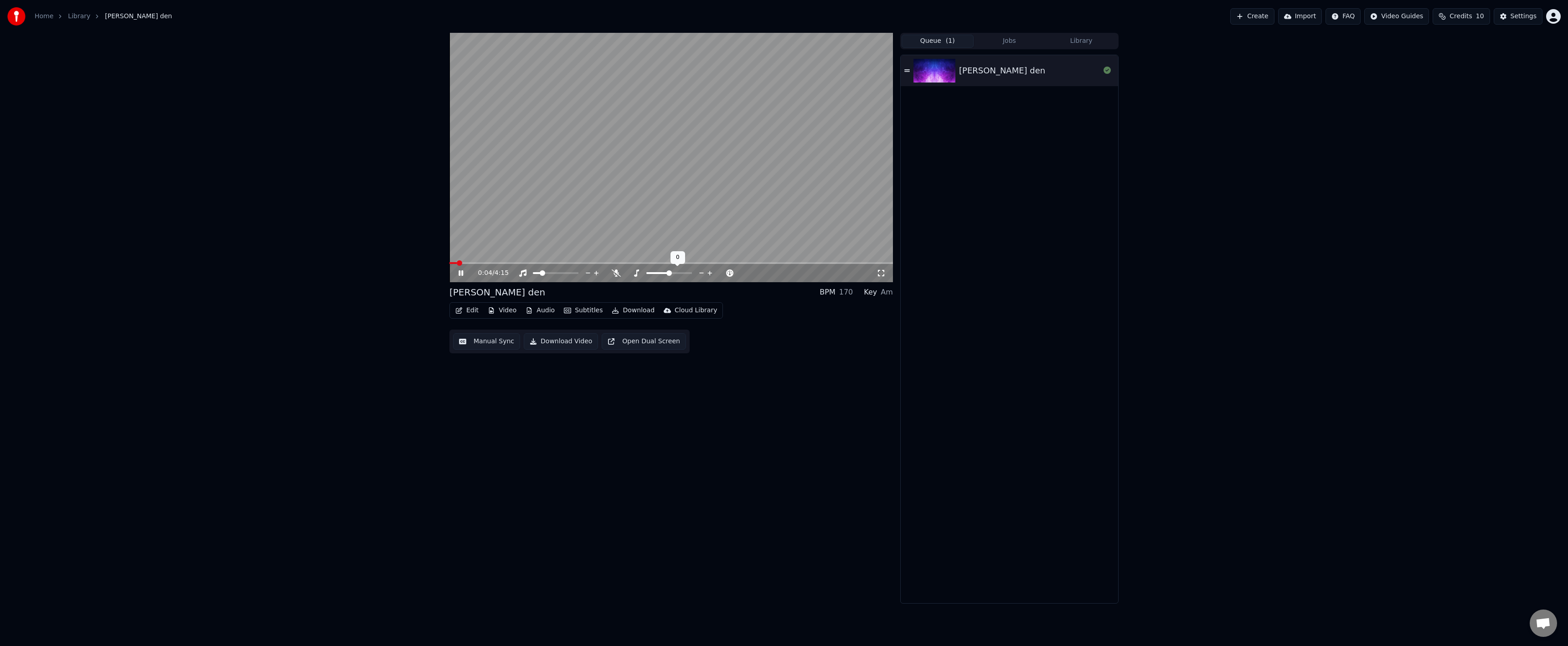
click at [626, 261] on video at bounding box center [671, 157] width 443 height 249
click at [628, 263] on span at bounding box center [671, 263] width 443 height 2
click at [640, 263] on span at bounding box center [671, 263] width 443 height 2
click at [572, 310] on button "Subtitles" at bounding box center [583, 310] width 46 height 13
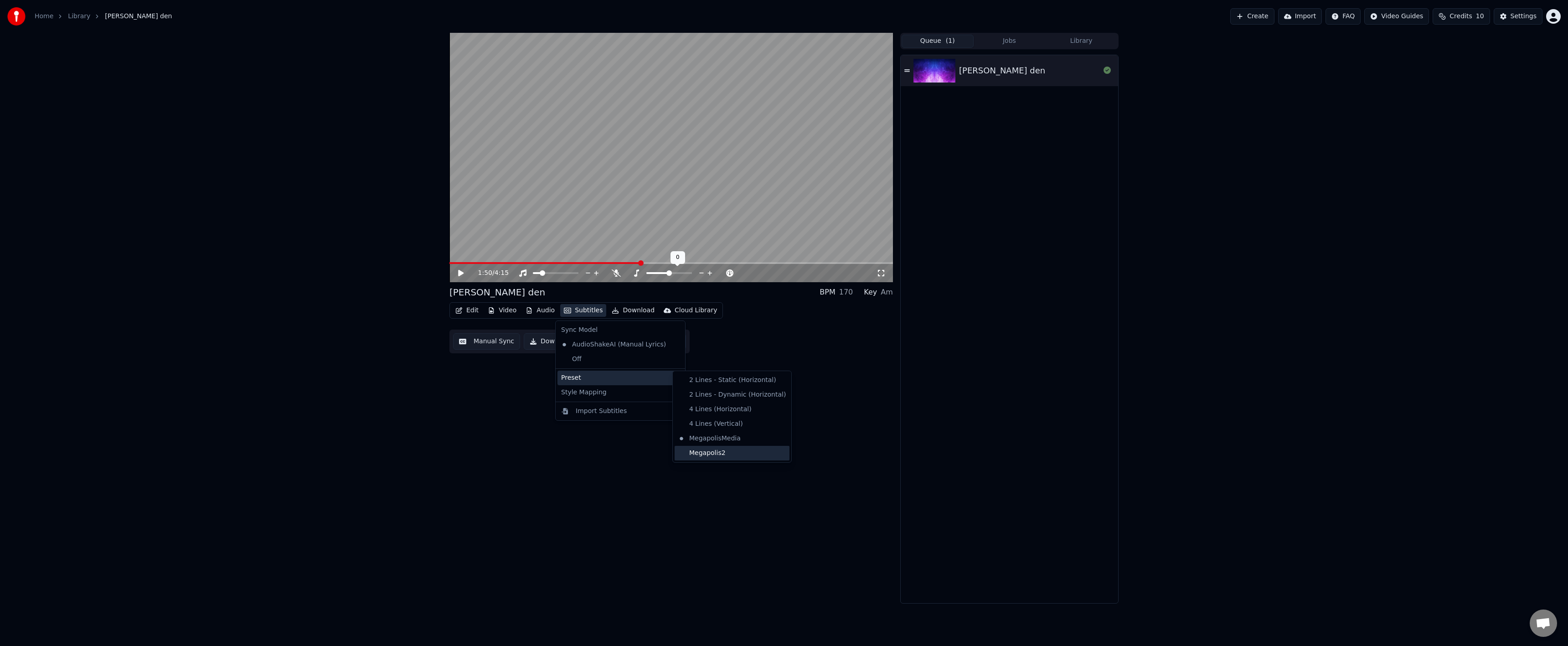
click at [714, 452] on div "Megapolis2" at bounding box center [731, 453] width 115 height 14
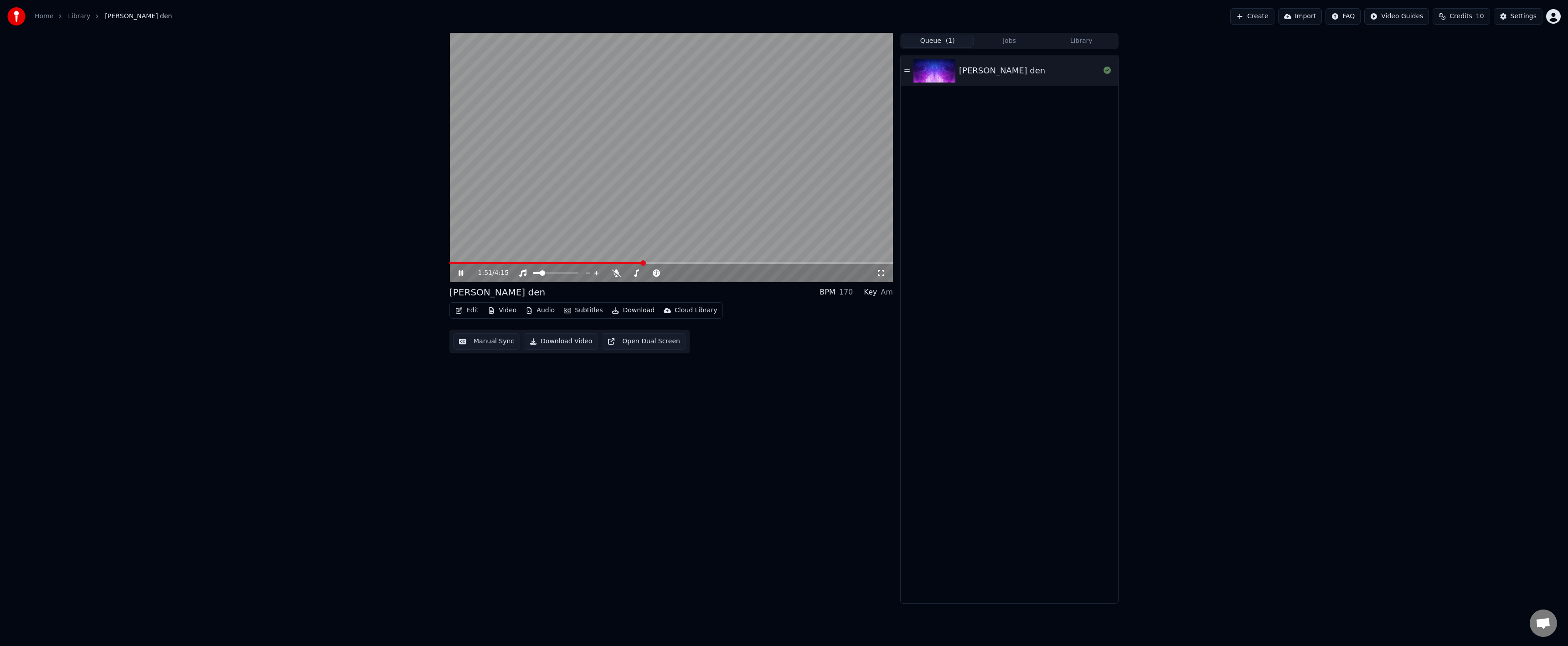
click at [467, 275] on icon at bounding box center [468, 273] width 22 height 7
click at [508, 308] on button "Video" at bounding box center [502, 310] width 36 height 13
click at [548, 410] on div "Change Background" at bounding box center [533, 407] width 64 height 9
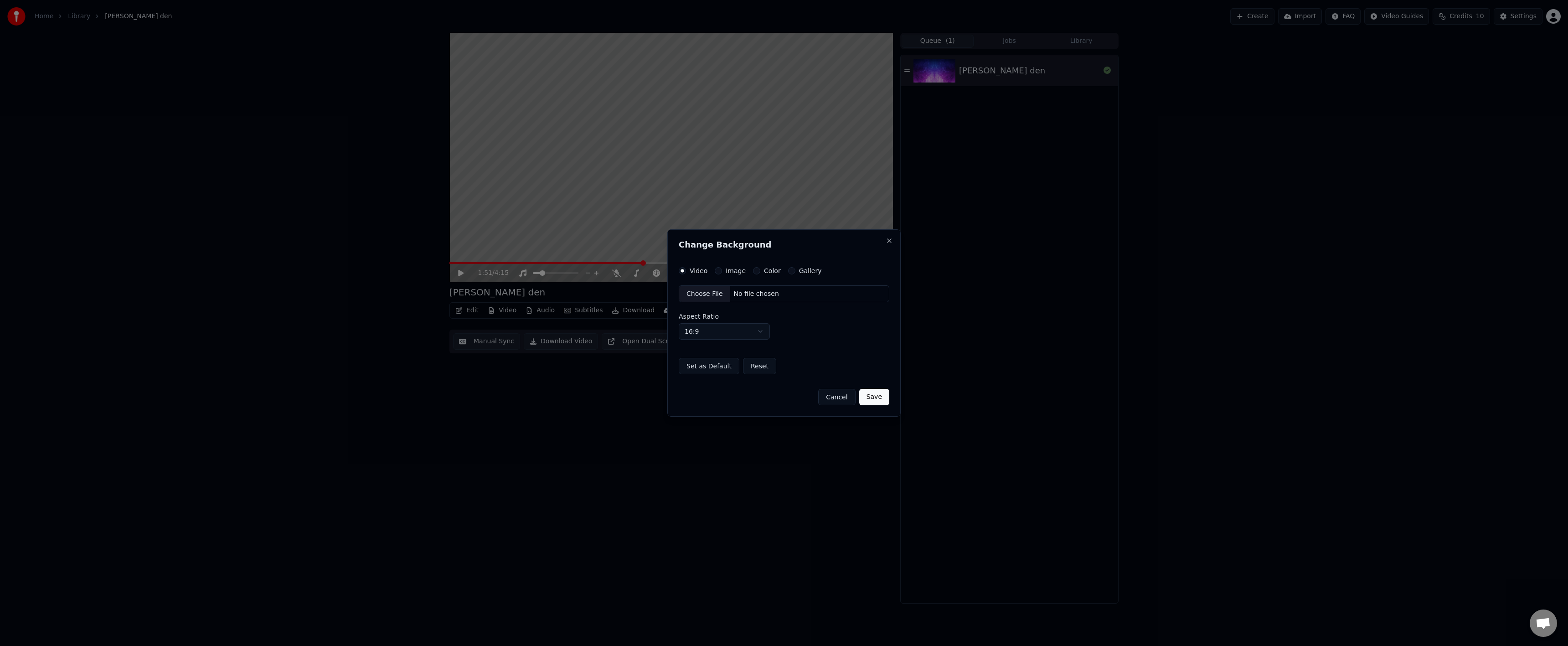
click at [706, 292] on div "Choose File" at bounding box center [704, 294] width 51 height 16
click at [809, 364] on div "Set as Default Reset" at bounding box center [784, 366] width 210 height 16
click at [879, 400] on button "Save" at bounding box center [874, 397] width 30 height 16
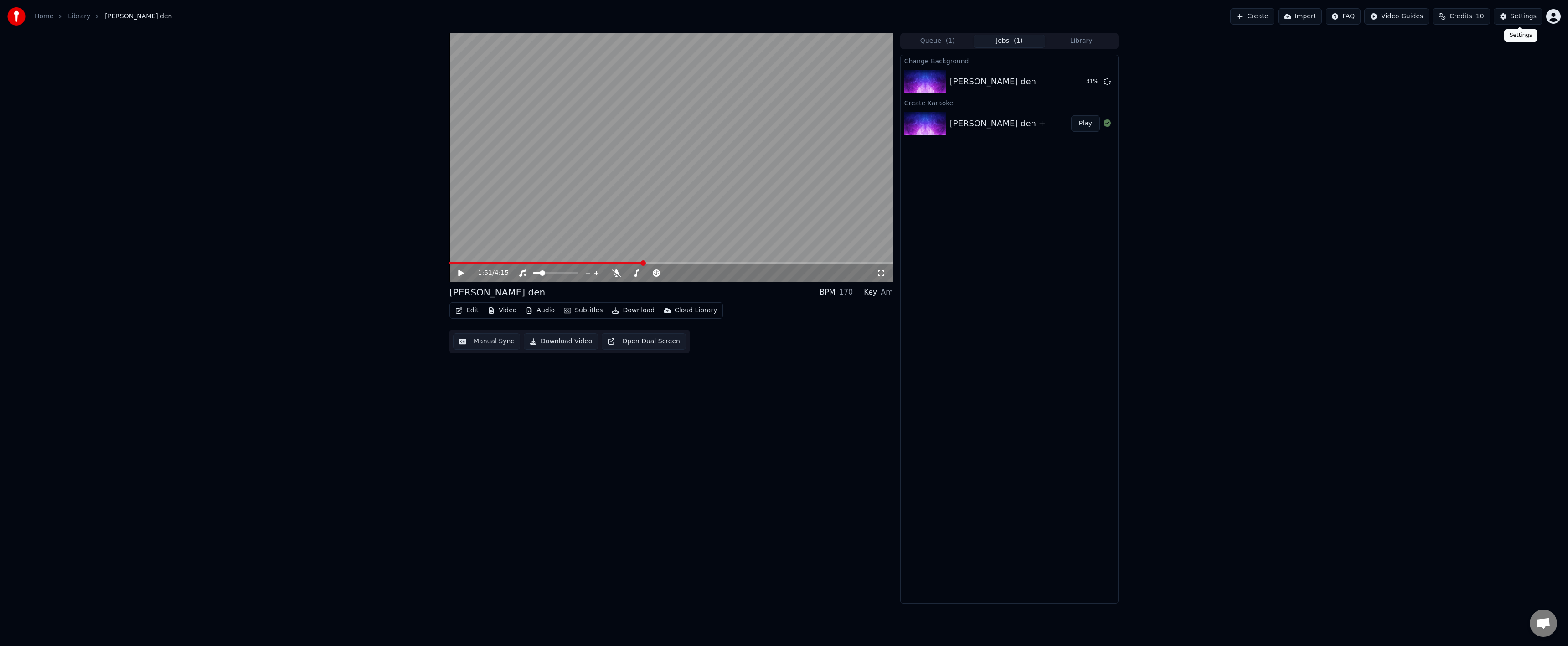
click at [1511, 19] on button "Settings" at bounding box center [1518, 16] width 49 height 16
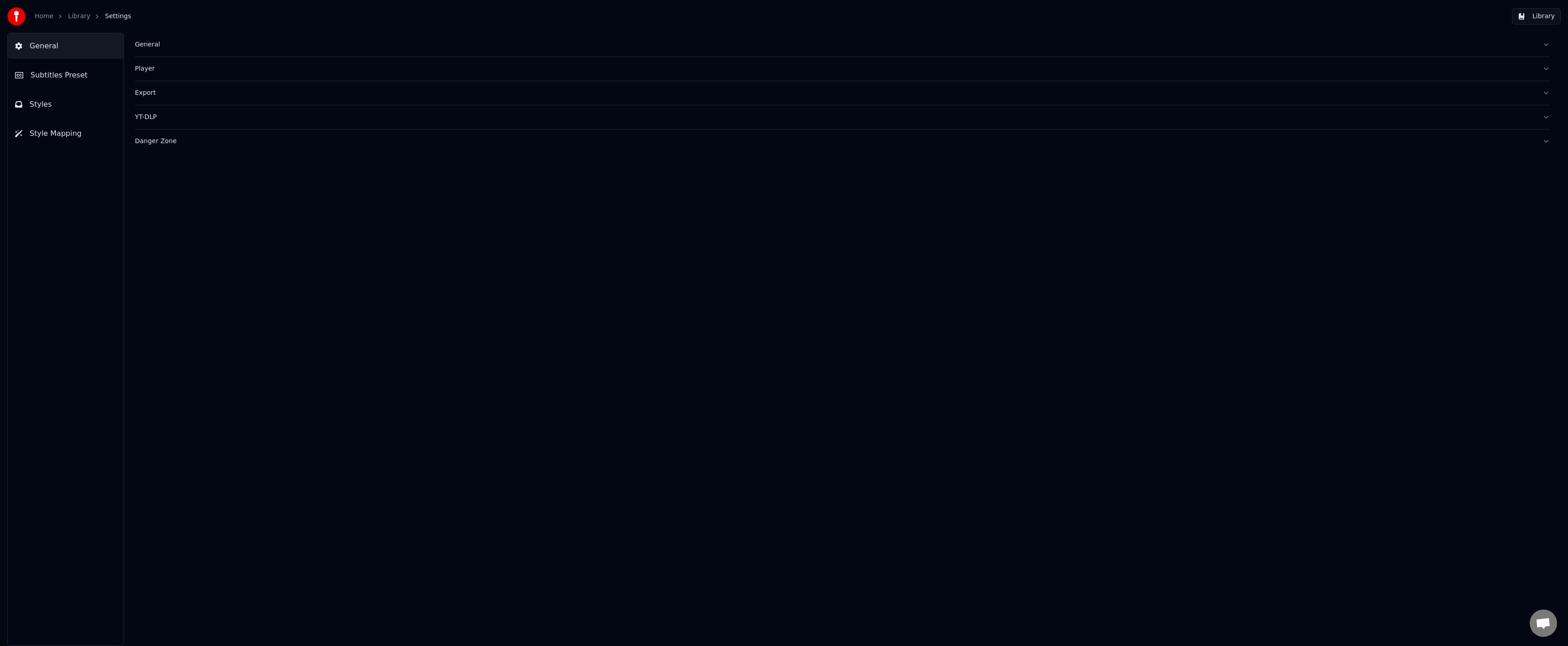
click at [152, 52] on button "General" at bounding box center [842, 44] width 1415 height 24
click at [156, 221] on button "Player" at bounding box center [842, 216] width 1415 height 24
click at [148, 169] on button "Export" at bounding box center [842, 175] width 1415 height 24
click at [143, 275] on div "YT-DLP" at bounding box center [835, 273] width 1400 height 9
click at [147, 216] on div "Danger Zone" at bounding box center [835, 220] width 1400 height 9
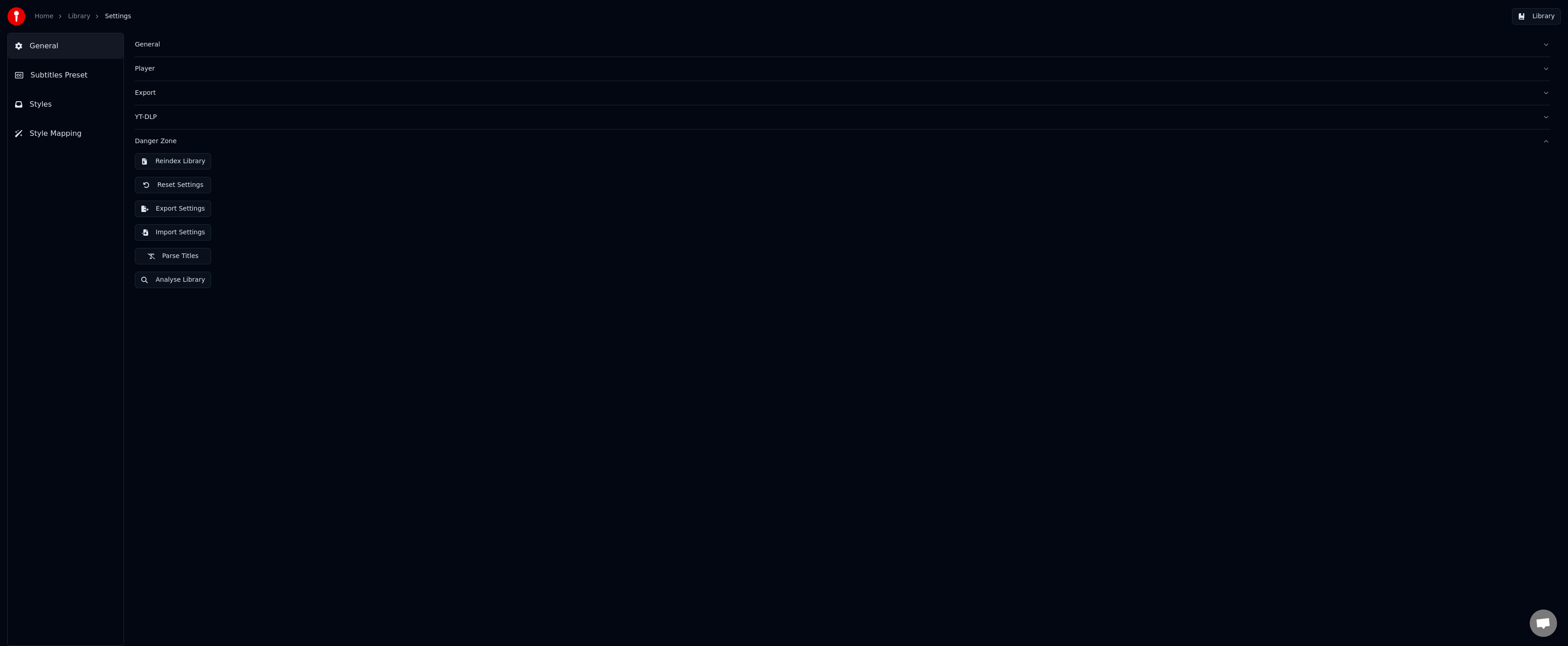
click at [150, 120] on div "YT-DLP" at bounding box center [835, 117] width 1400 height 9
click at [162, 187] on html "Home Library Settings Library General Subtitles Preset Styles Style Mapping Gen…" at bounding box center [784, 323] width 1568 height 646
click at [161, 187] on html "Home Library Settings Library General Subtitles Preset Styles Style Mapping Gen…" at bounding box center [784, 323] width 1568 height 646
click at [160, 177] on html "Home Library Settings Library General Subtitles Preset Styles Style Mapping Gen…" at bounding box center [784, 323] width 1568 height 646
click at [96, 185] on html "Home Library Settings Library General Subtitles Preset Styles Style Mapping Gen…" at bounding box center [784, 323] width 1568 height 646
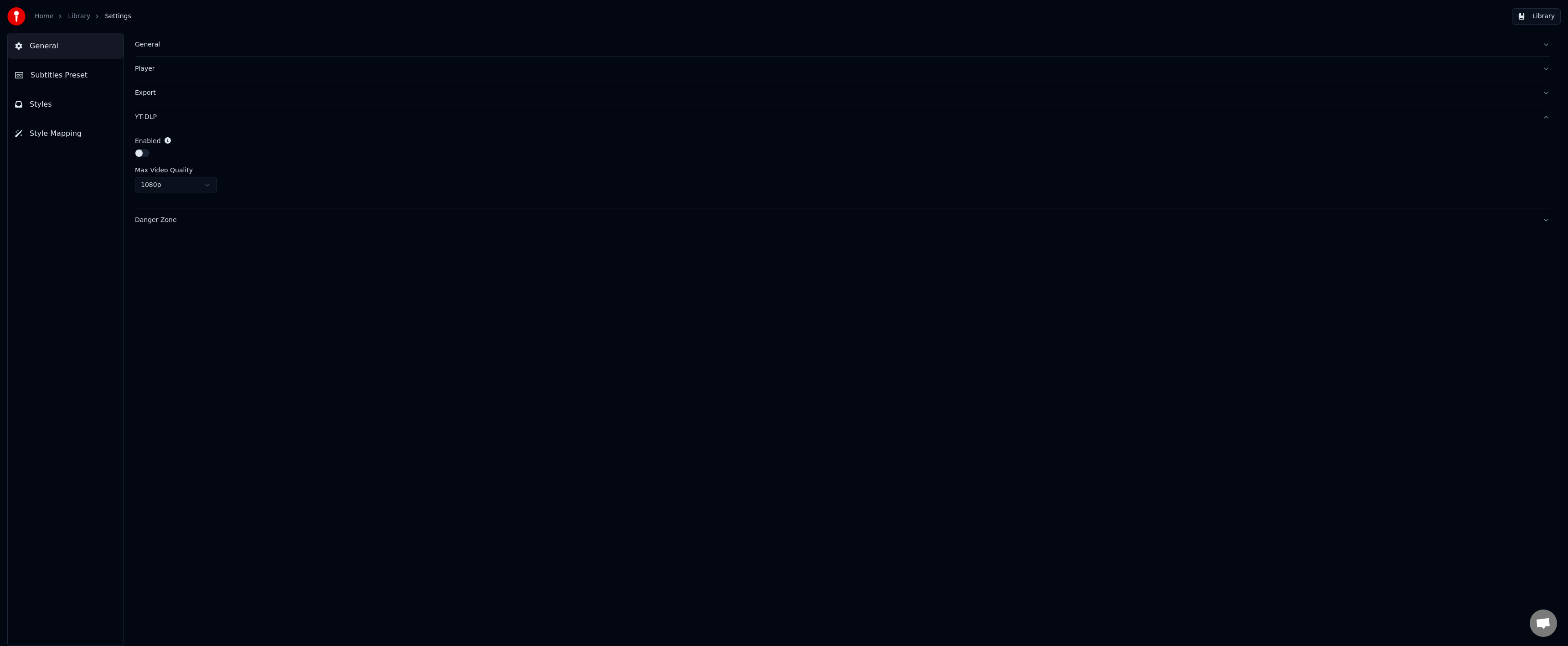
click at [101, 180] on div "General Subtitles Preset Styles Style Mapping" at bounding box center [65, 339] width 117 height 612
click at [93, 179] on div "General Subtitles Preset Styles Style Mapping" at bounding box center [65, 339] width 117 height 612
click at [86, 175] on div "General Subtitles Preset Styles Style Mapping" at bounding box center [65, 339] width 117 height 612
drag, startPoint x: 83, startPoint y: 175, endPoint x: 68, endPoint y: 133, distance: 44.6
click at [83, 174] on div "General Subtitles Preset Styles Style Mapping" at bounding box center [65, 339] width 117 height 612
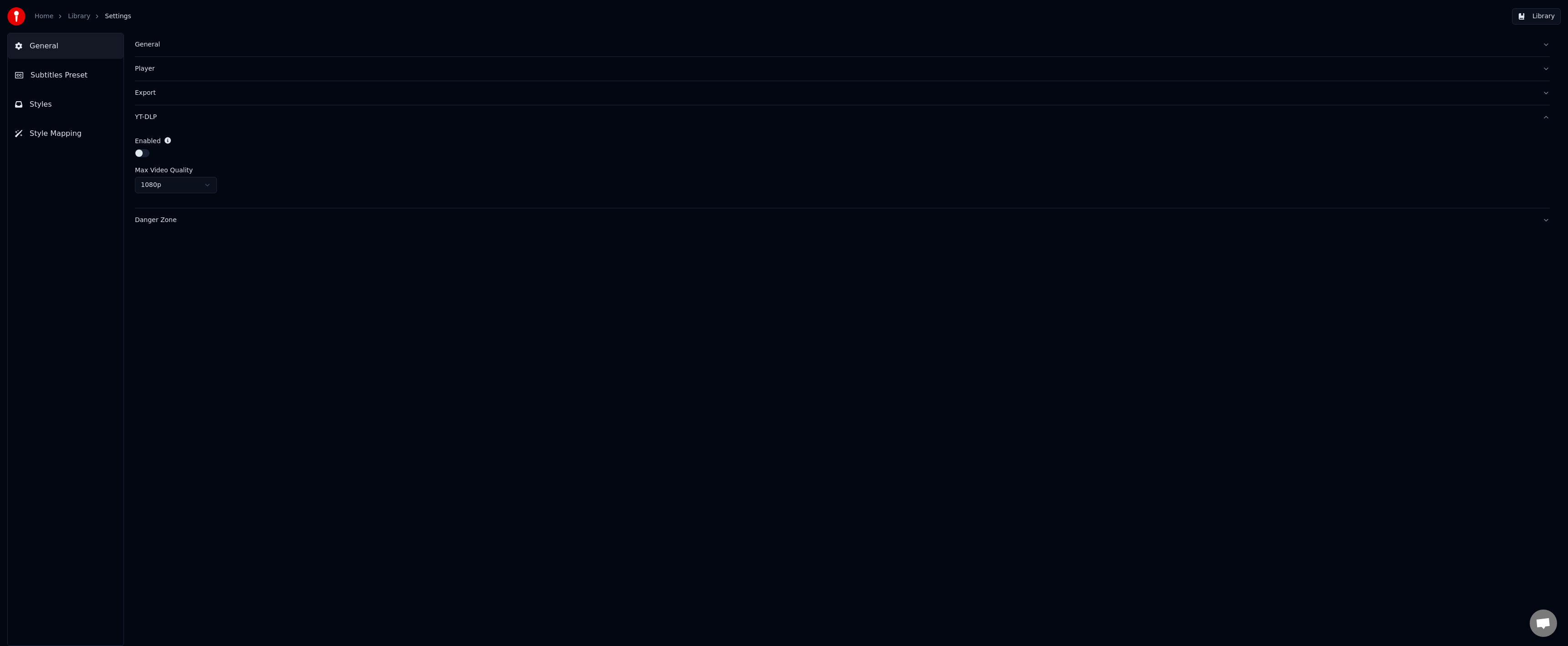
click at [68, 133] on span "Style Mapping" at bounding box center [55, 133] width 52 height 11
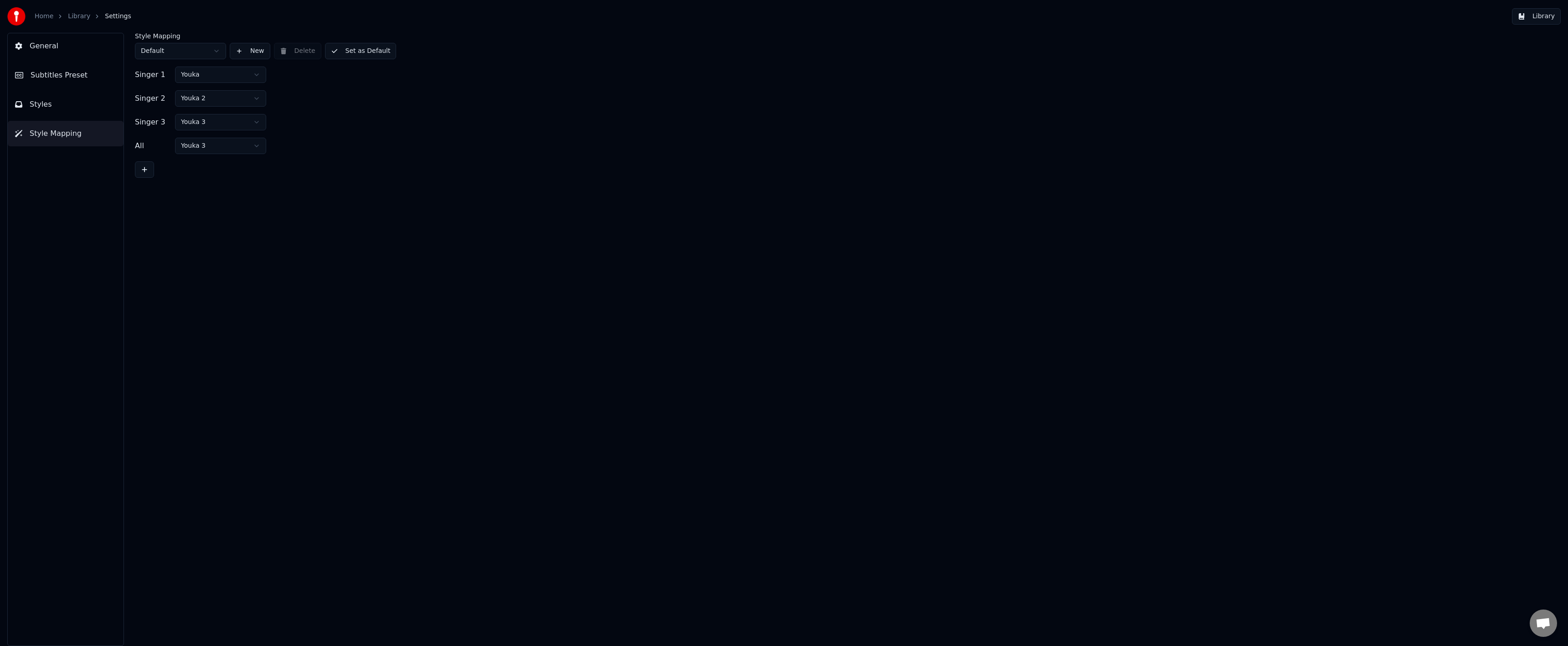
click at [151, 55] on html "Home Library Settings Library General Subtitles Preset Styles Style Mapping Sty…" at bounding box center [784, 323] width 1568 height 646
drag, startPoint x: 151, startPoint y: 55, endPoint x: 90, endPoint y: 115, distance: 85.6
click at [150, 55] on html "Home Library Settings Library General Subtitles Preset Styles Style Mapping Sty…" at bounding box center [784, 323] width 1568 height 646
click at [89, 112] on button "Styles" at bounding box center [66, 104] width 116 height 25
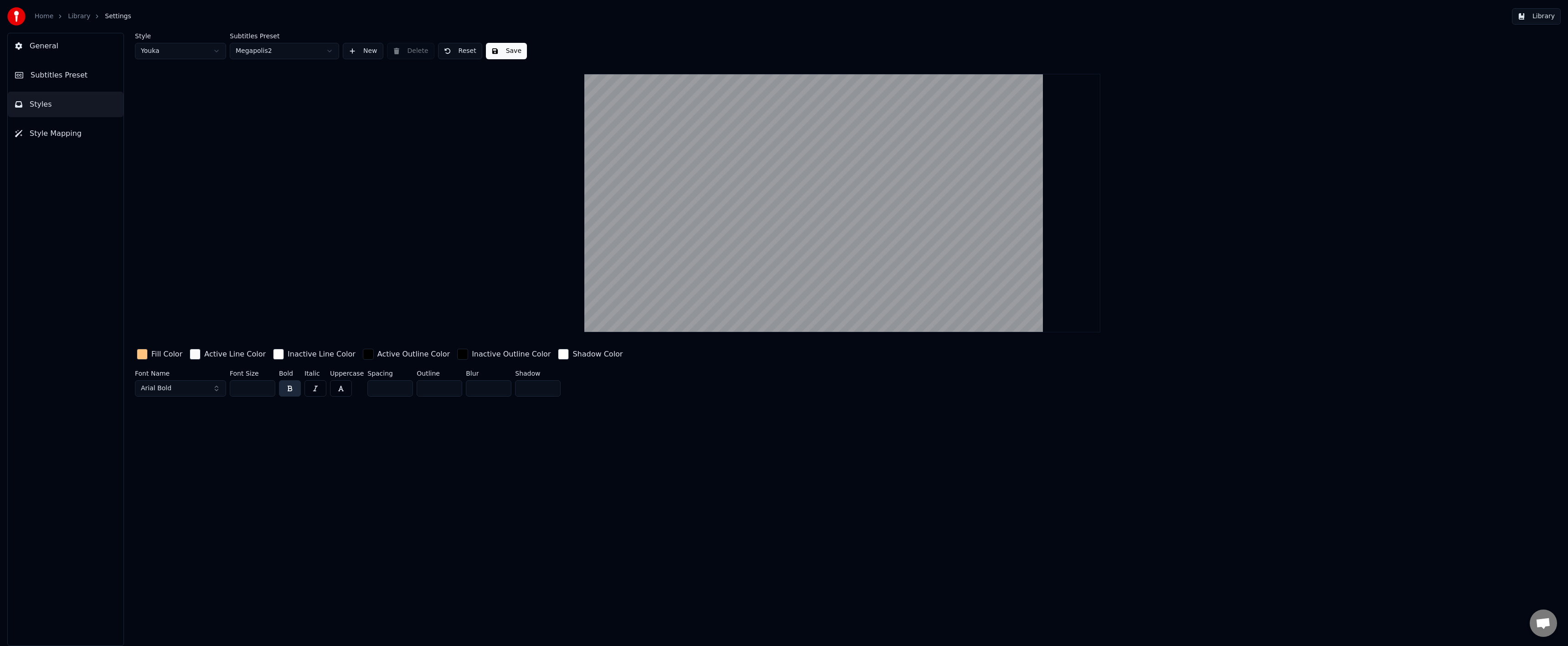
click at [89, 68] on button "Subtitles Preset" at bounding box center [66, 75] width 116 height 25
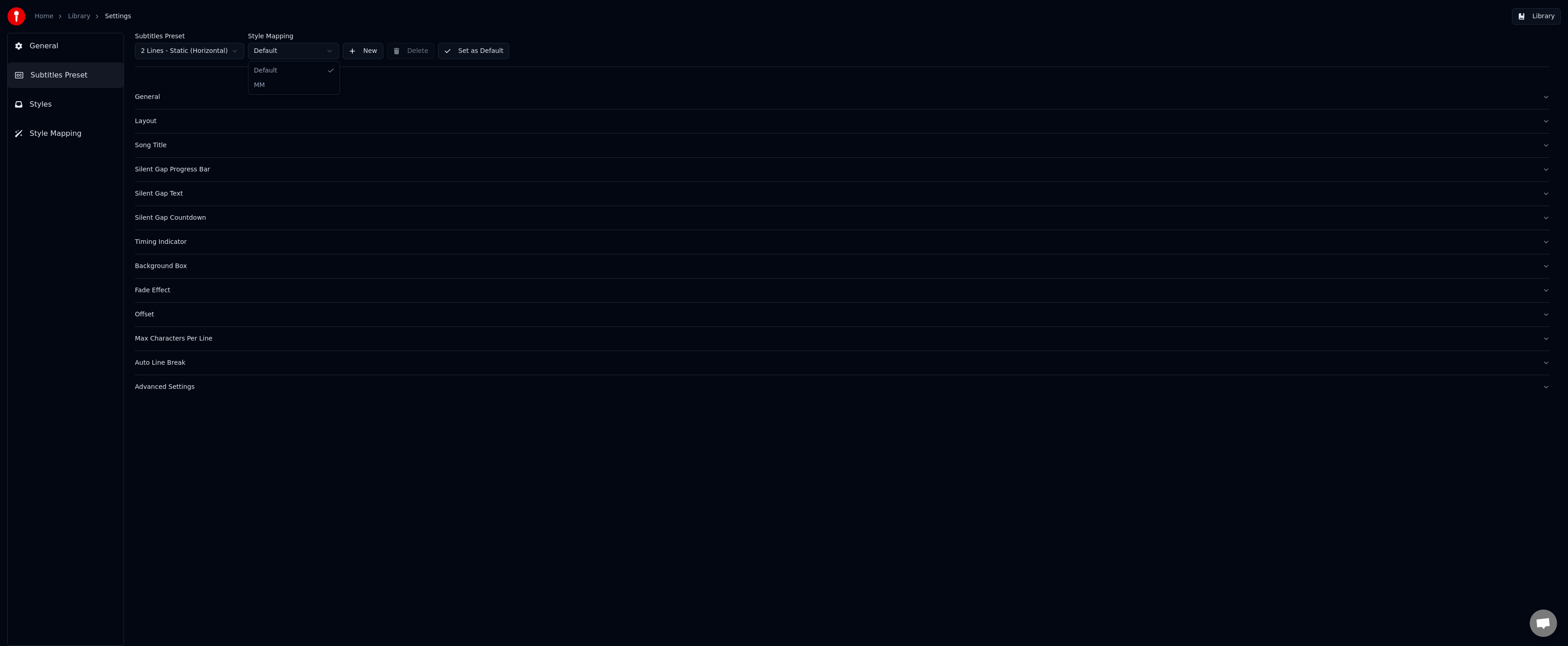
click at [261, 52] on html "Home Library Settings Library General Subtitles Preset Styles Style Mapping Sub…" at bounding box center [784, 323] width 1568 height 646
click at [319, 53] on html "Home Library Settings Library General Subtitles Preset Styles Style Mapping Sub…" at bounding box center [784, 323] width 1568 height 646
click at [305, 52] on html "Home Library Settings Library General Subtitles Preset Styles Style Mapping Sub…" at bounding box center [784, 323] width 1568 height 646
click at [218, 82] on div "General Layout Song Title Silent Gap Progress Bar Silent Gap Text Silent Gap Co…" at bounding box center [842, 240] width 1415 height 317
click at [201, 92] on button "General" at bounding box center [842, 97] width 1415 height 24
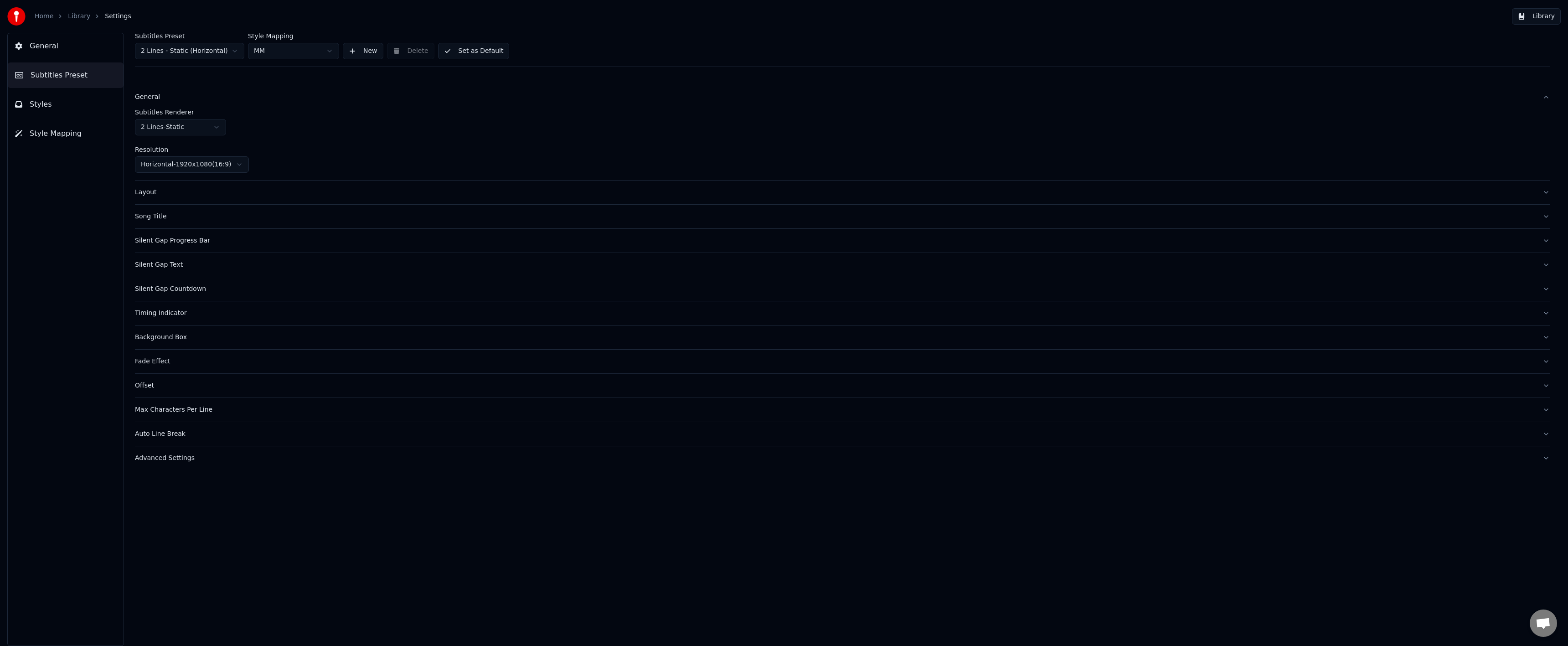
click at [204, 190] on div "Layout" at bounding box center [835, 192] width 1400 height 9
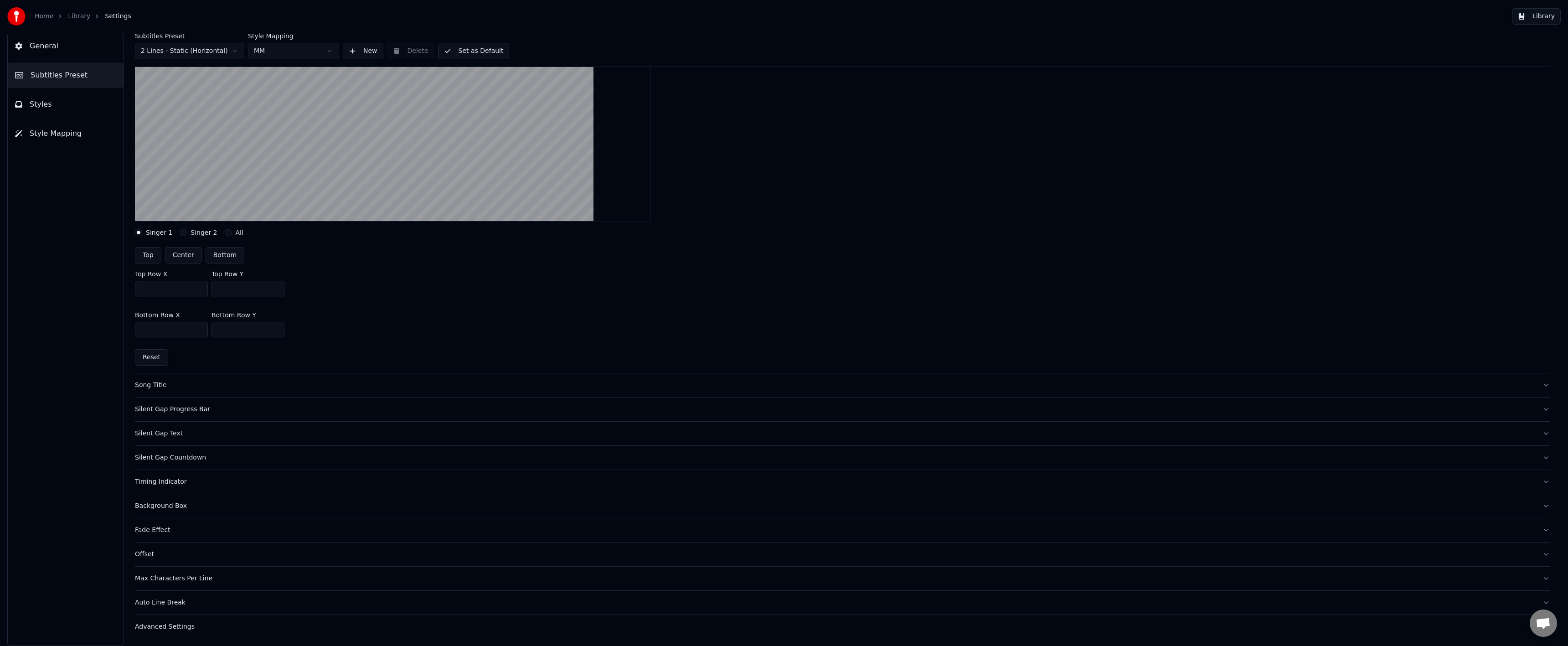
click at [156, 430] on div "Silent Gap Text" at bounding box center [835, 433] width 1400 height 9
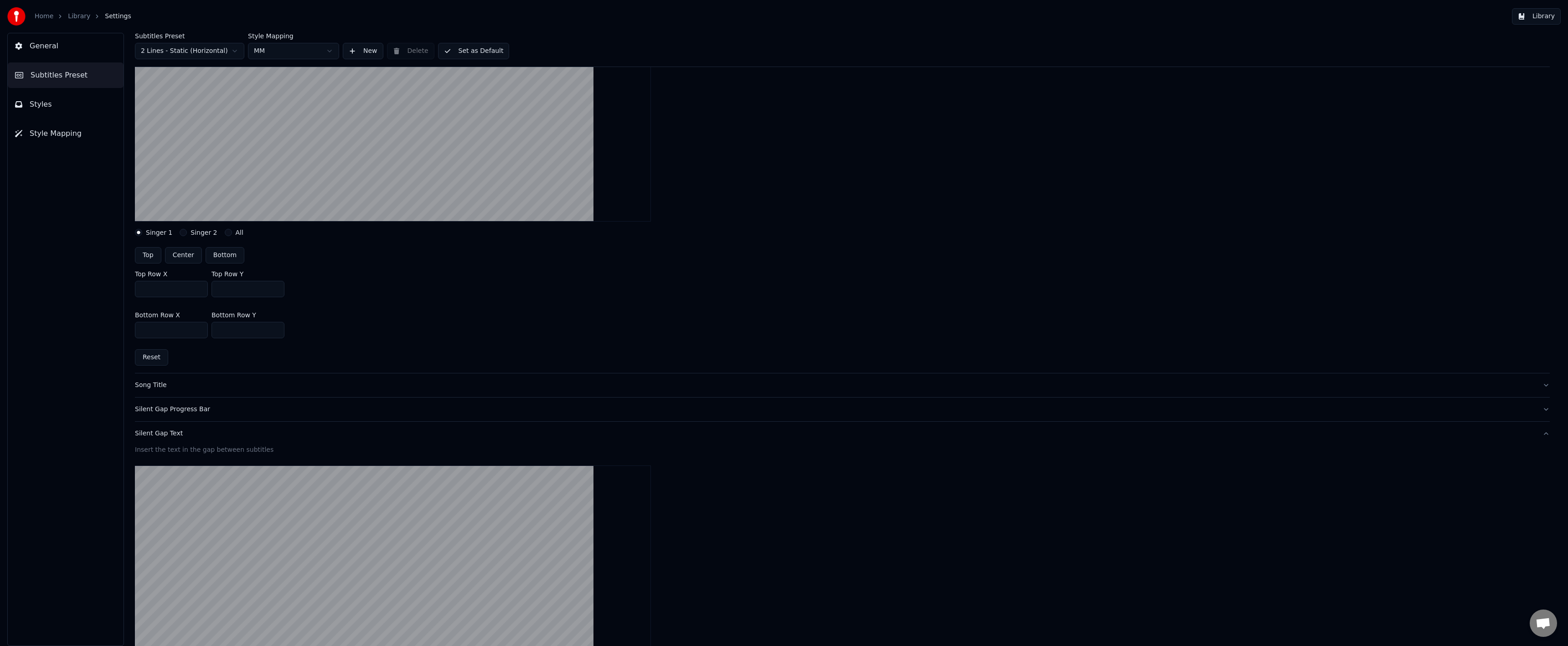
scroll to position [176, 0]
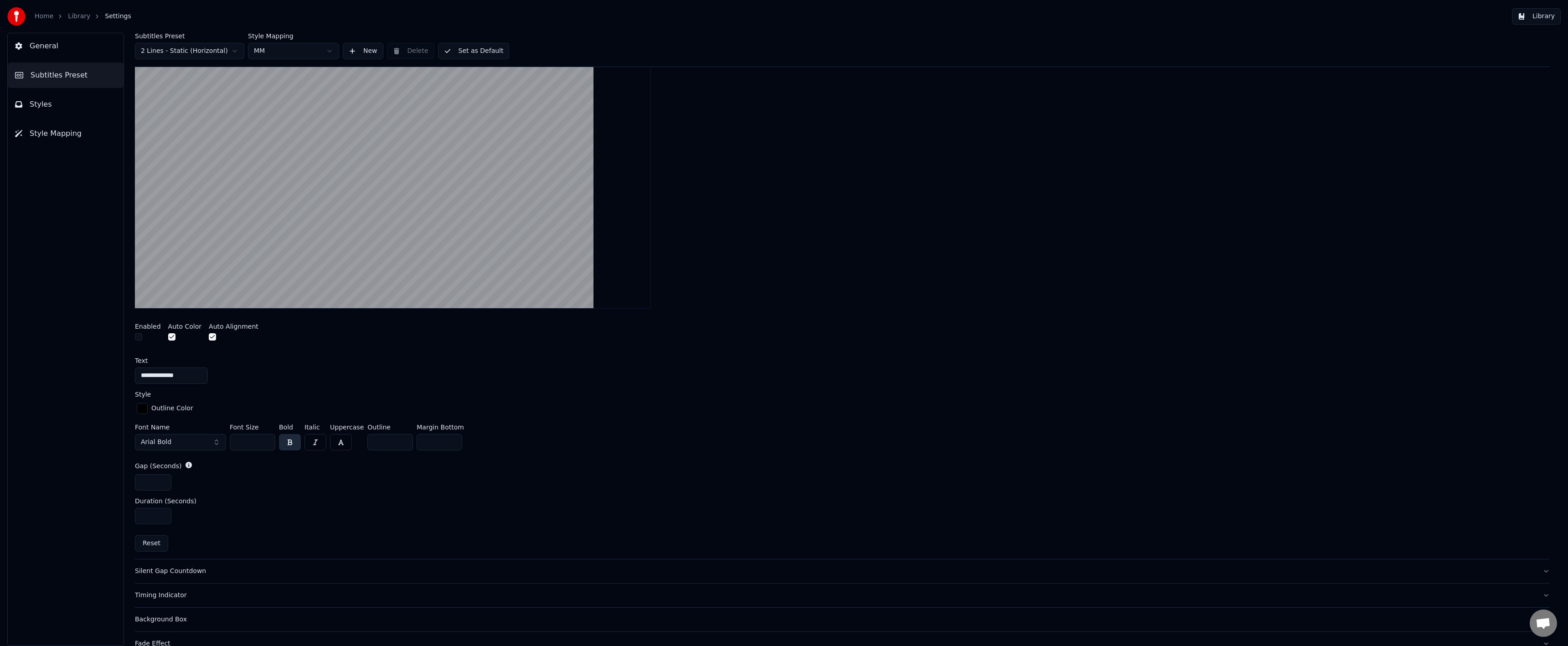
click at [186, 566] on div "Silent Gap Countdown" at bounding box center [835, 571] width 1400 height 9
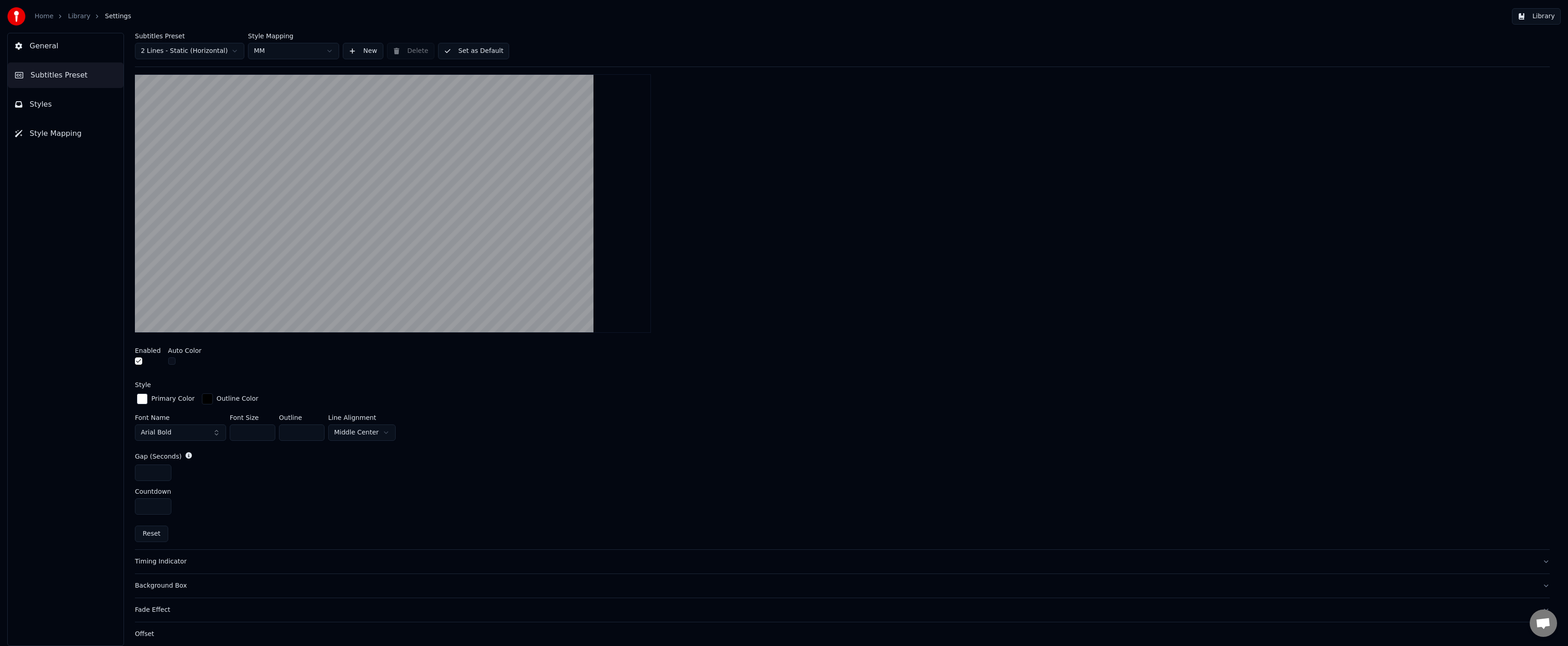
click at [297, 47] on html "Home Library Settings Library General Subtitles Preset Styles Style Mapping Sub…" at bounding box center [784, 323] width 1568 height 646
click at [292, 52] on html "Home Library Settings Library General Subtitles Preset Styles Style Mapping Sub…" at bounding box center [784, 323] width 1568 height 646
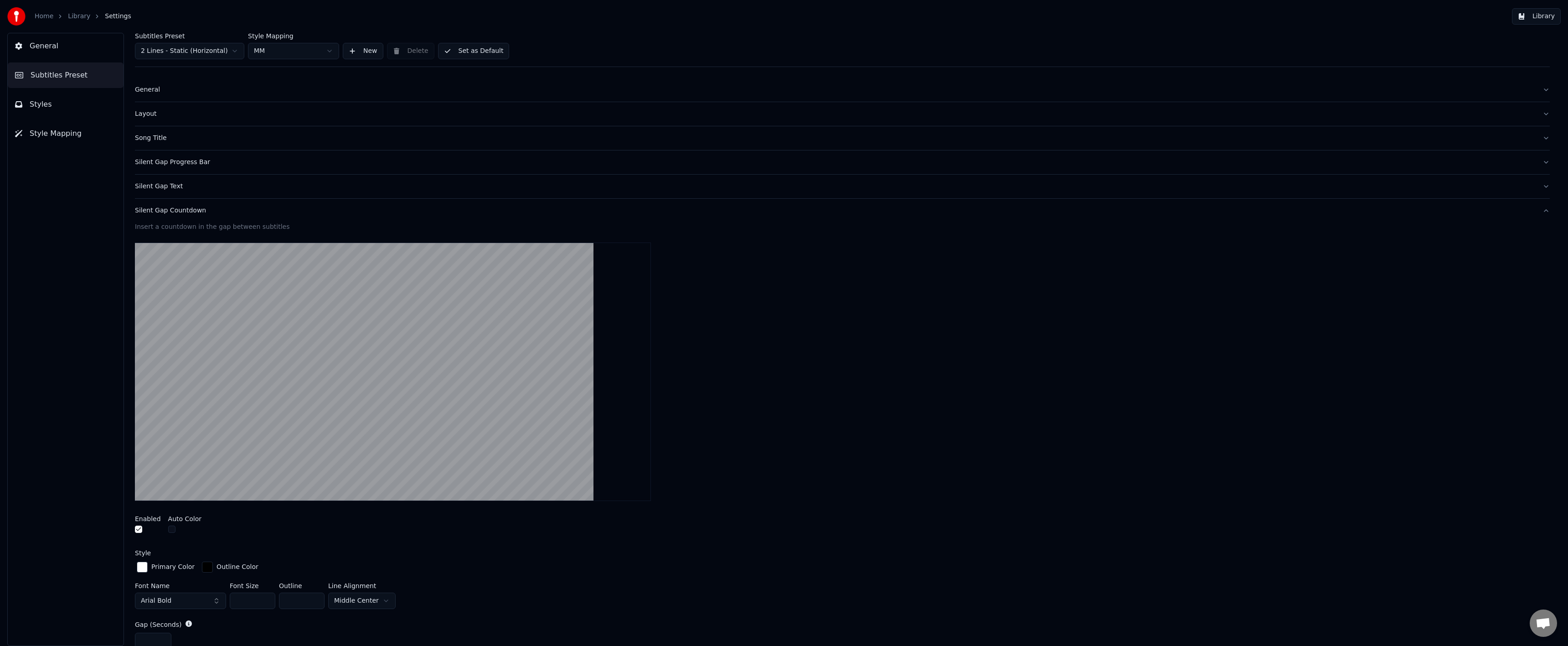
scroll to position [0, 0]
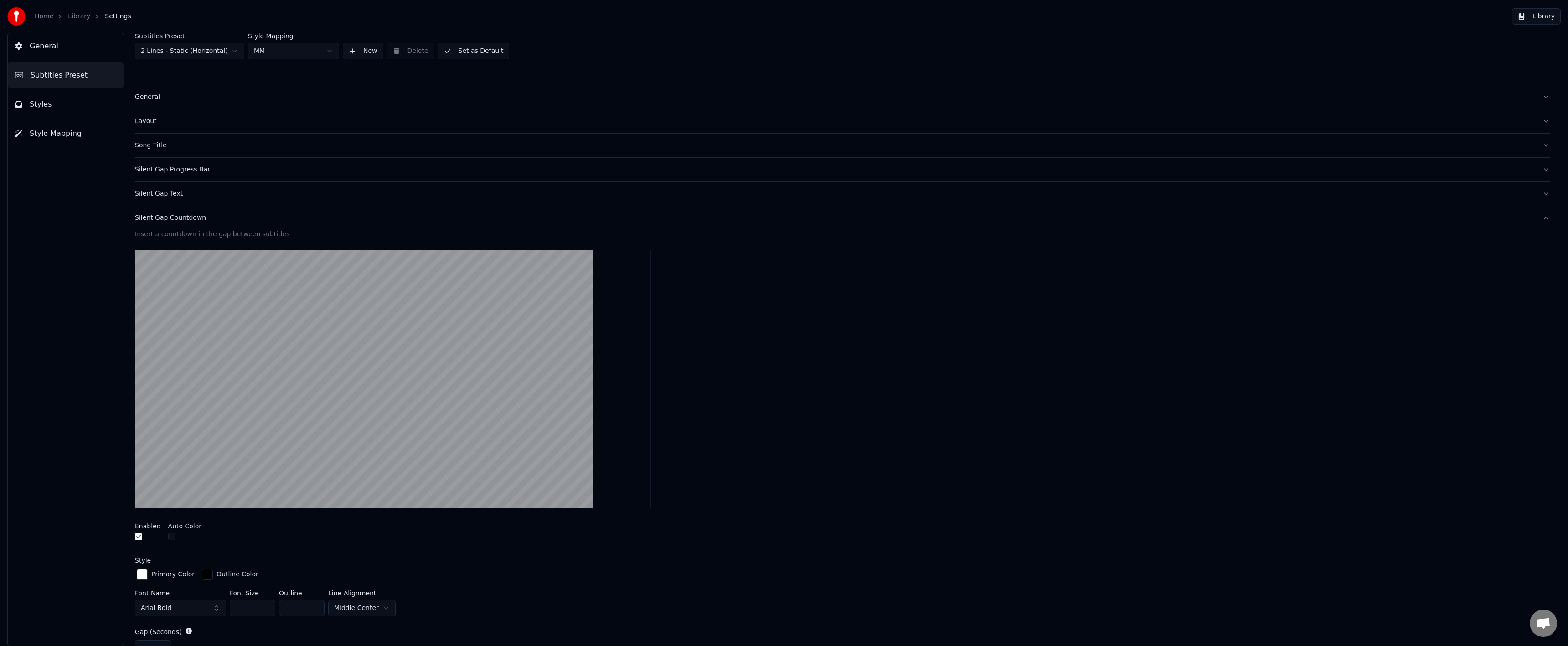
click at [186, 99] on div "General" at bounding box center [835, 97] width 1400 height 9
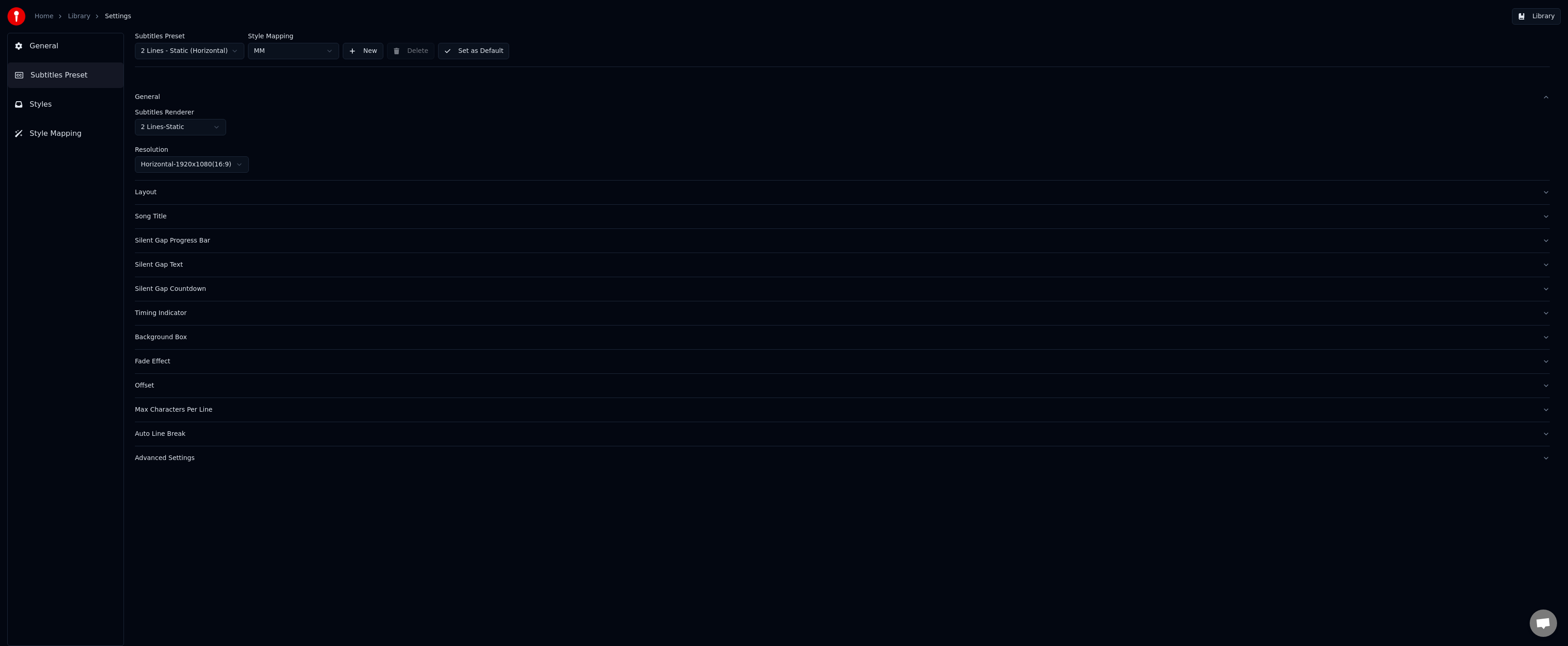
click at [173, 179] on div "Subtitles Renderer 2 Lines - Static Resolution Horizontal - 1920 x 1080 ( 16 : …" at bounding box center [842, 144] width 1415 height 71
click at [169, 187] on button "Layout" at bounding box center [842, 192] width 1415 height 24
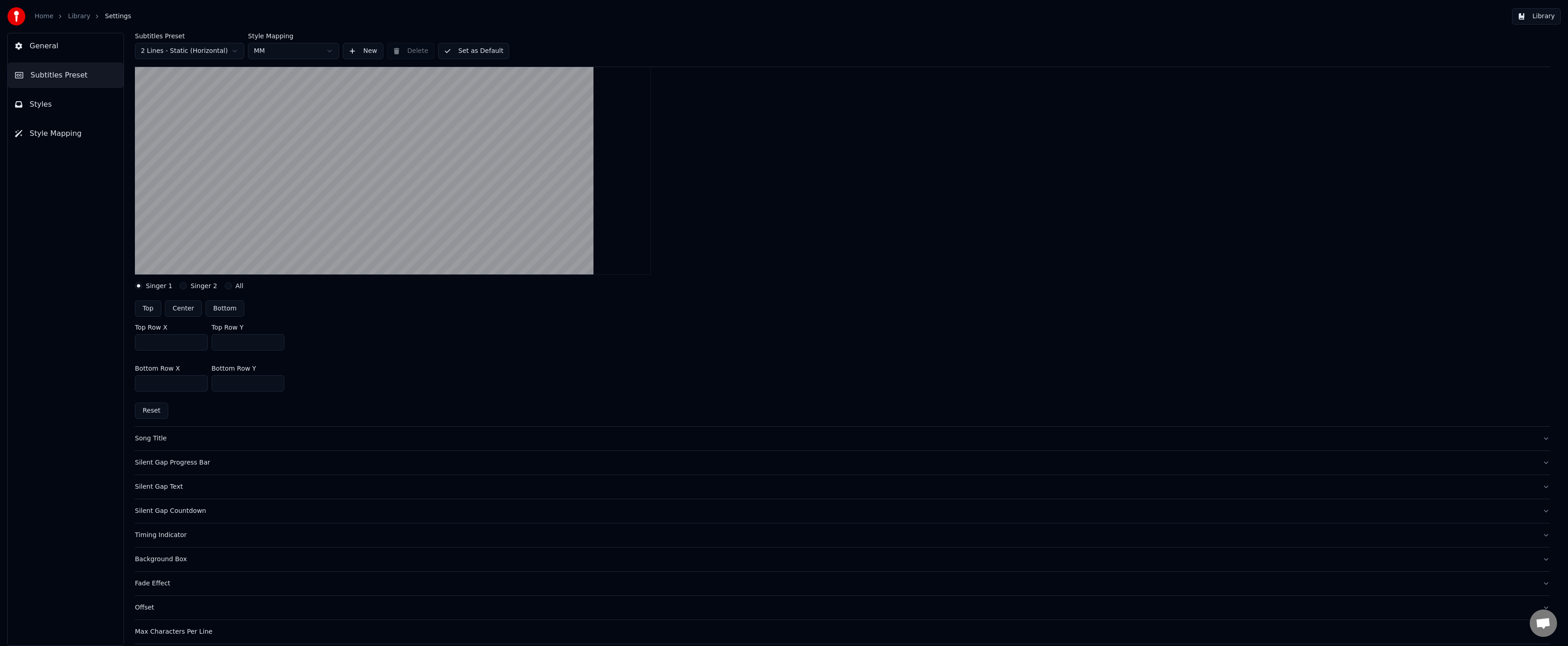
click at [304, 440] on div "Song Title" at bounding box center [835, 439] width 1400 height 9
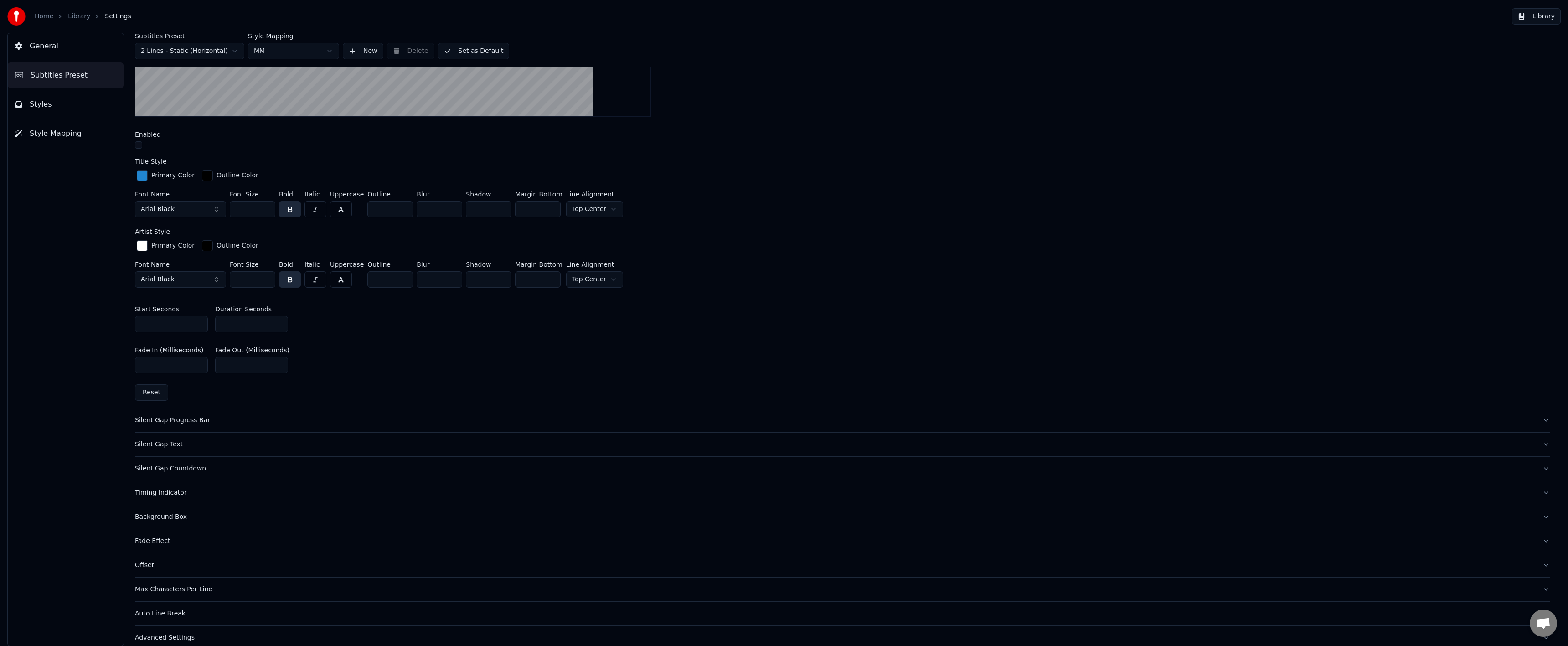
click at [218, 410] on button "Silent Gap Progress Bar" at bounding box center [842, 420] width 1415 height 24
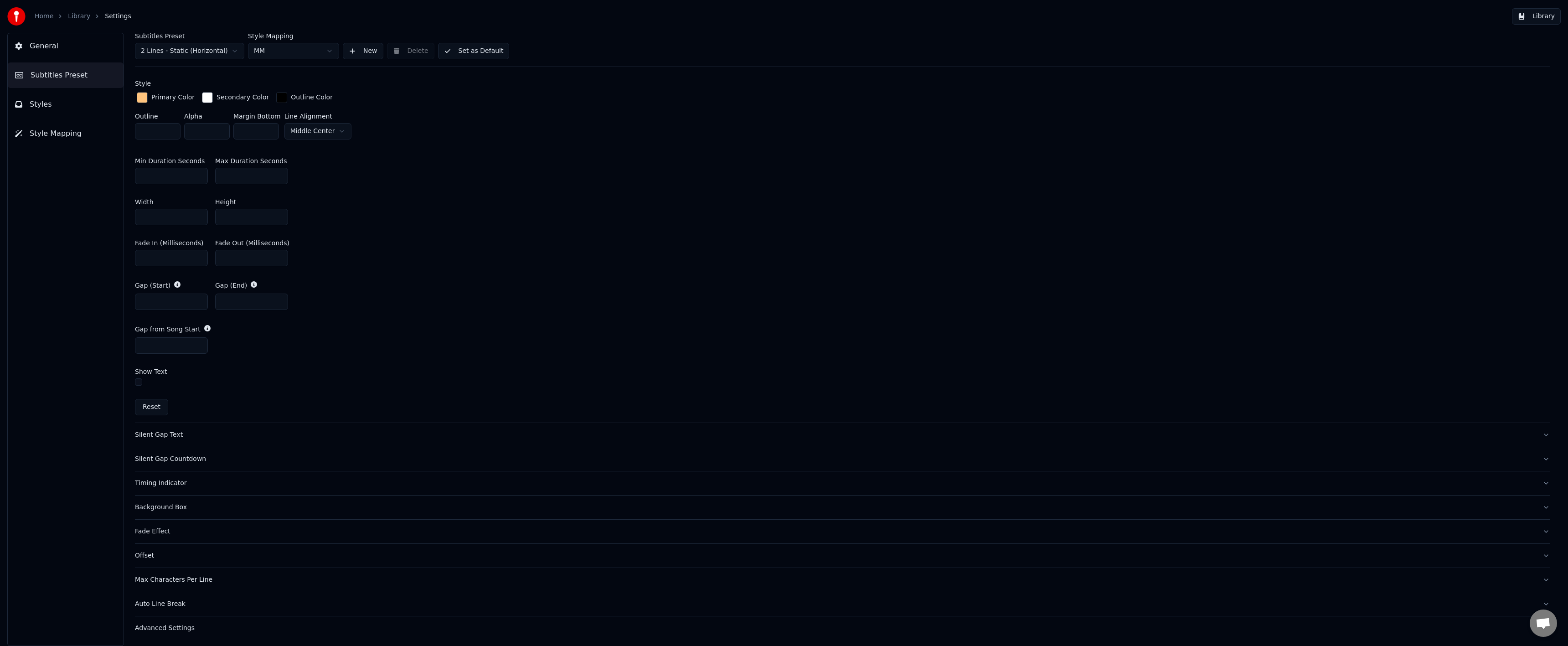
click at [189, 604] on div "Auto Line Break" at bounding box center [835, 603] width 1400 height 9
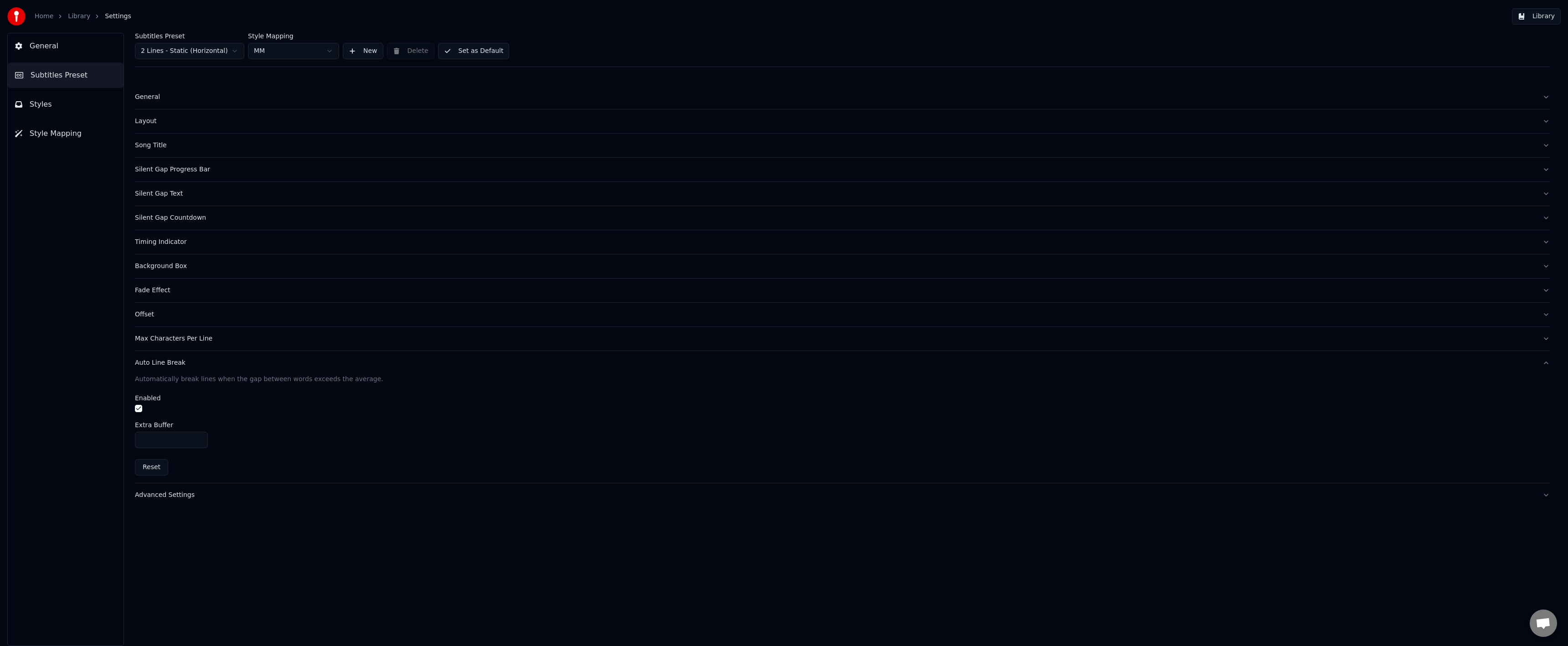
click at [207, 341] on div "Max Characters Per Line" at bounding box center [835, 339] width 1400 height 9
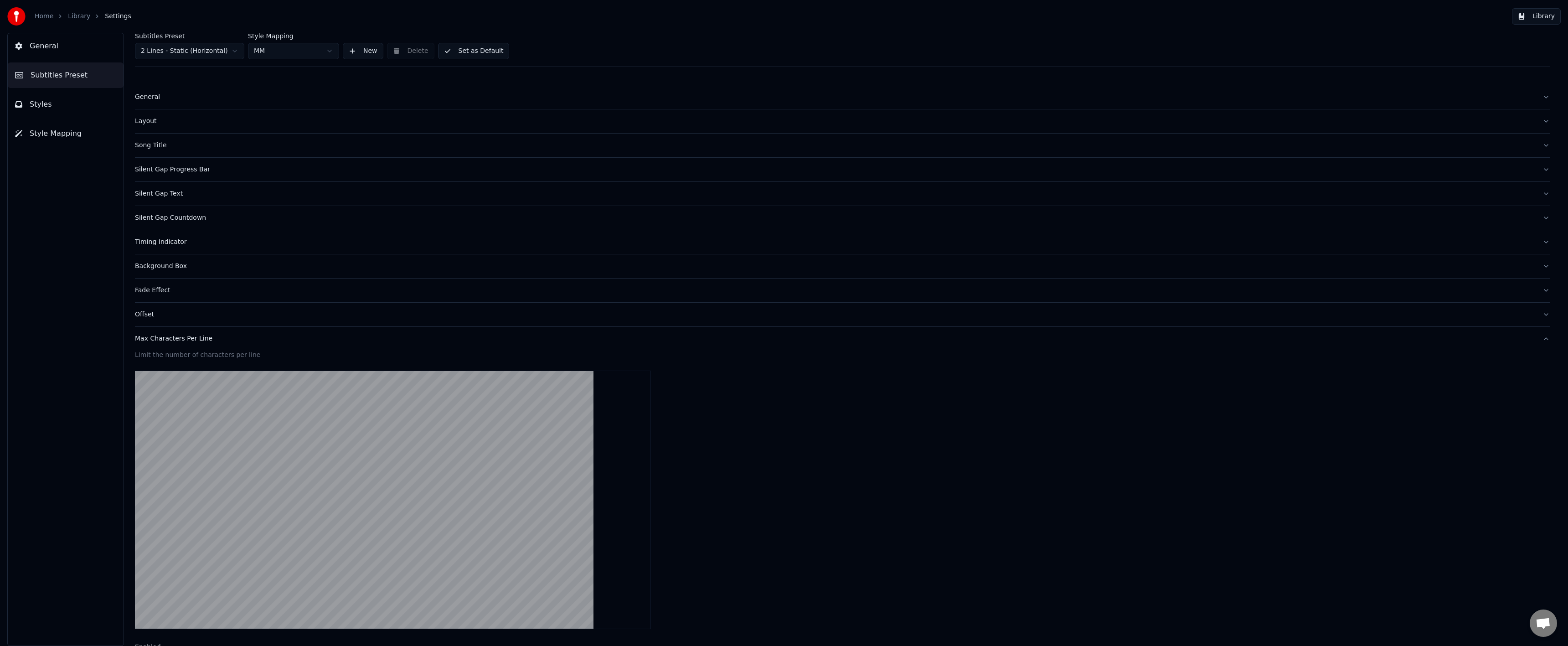
click at [209, 323] on button "Offset" at bounding box center [842, 314] width 1415 height 24
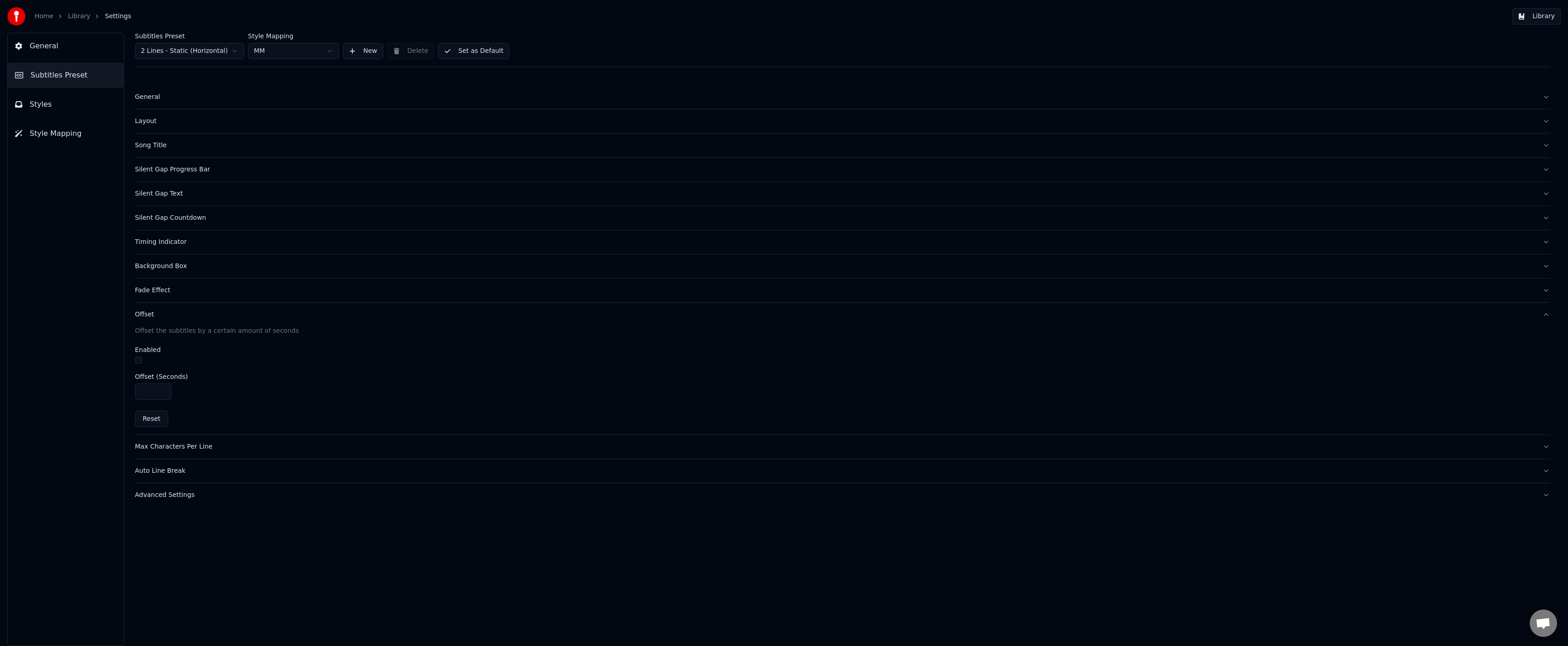
click at [218, 300] on button "Fade Effect" at bounding box center [842, 290] width 1415 height 24
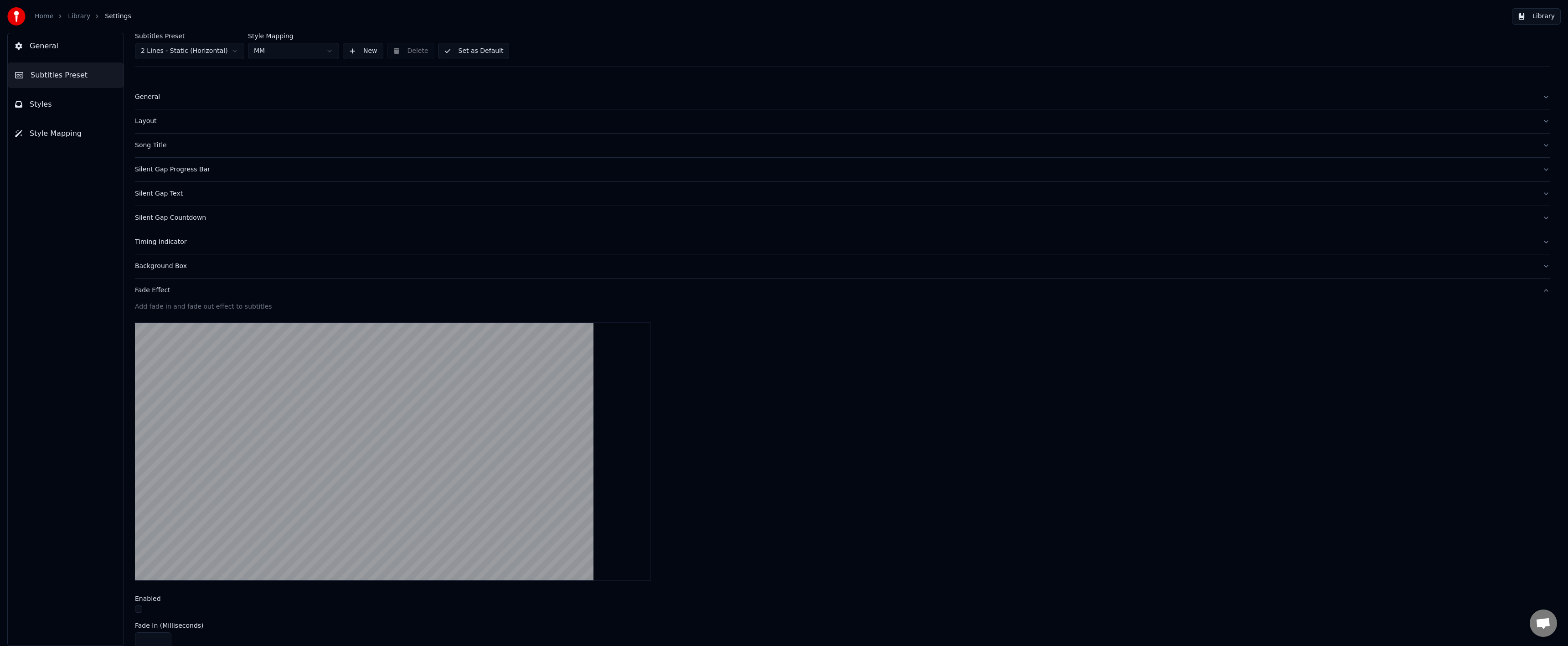
click at [218, 281] on button "Fade Effect" at bounding box center [842, 290] width 1415 height 24
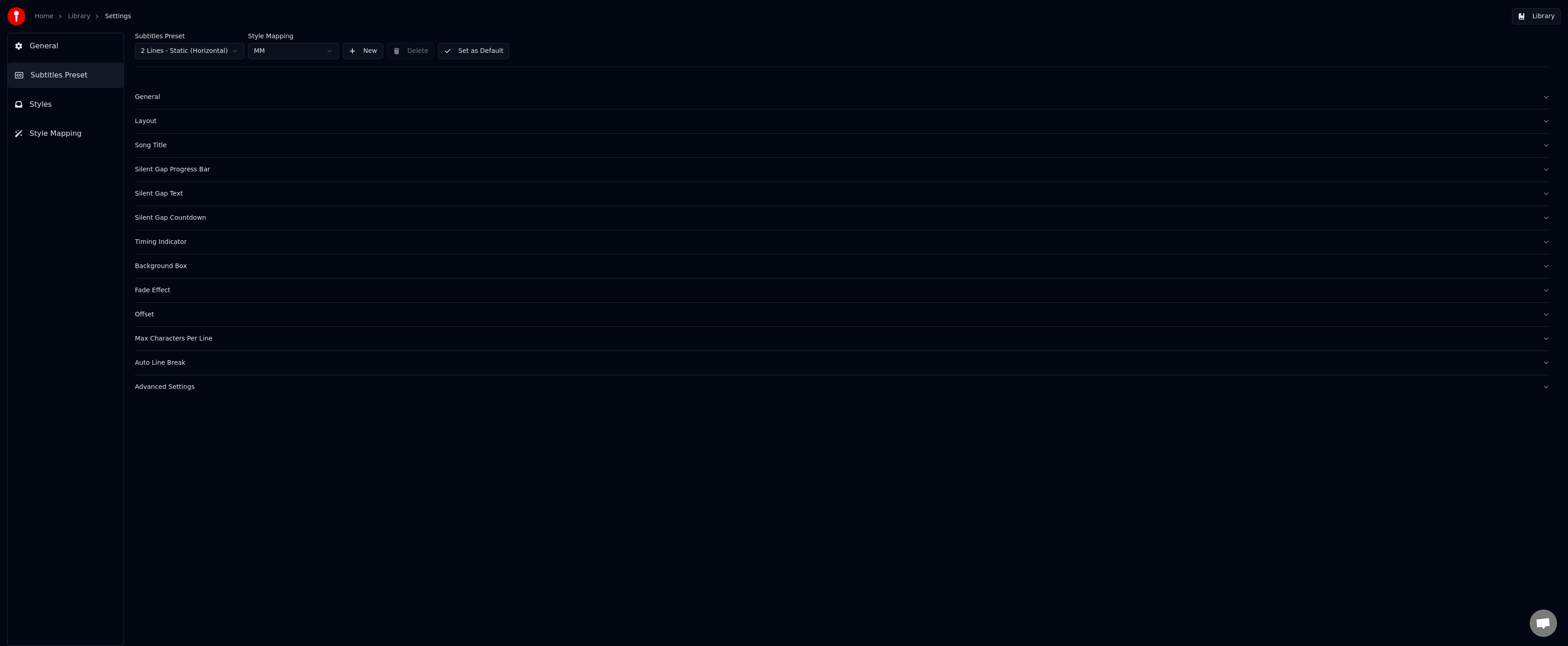
click at [217, 248] on button "Timing Indicator" at bounding box center [842, 242] width 1415 height 24
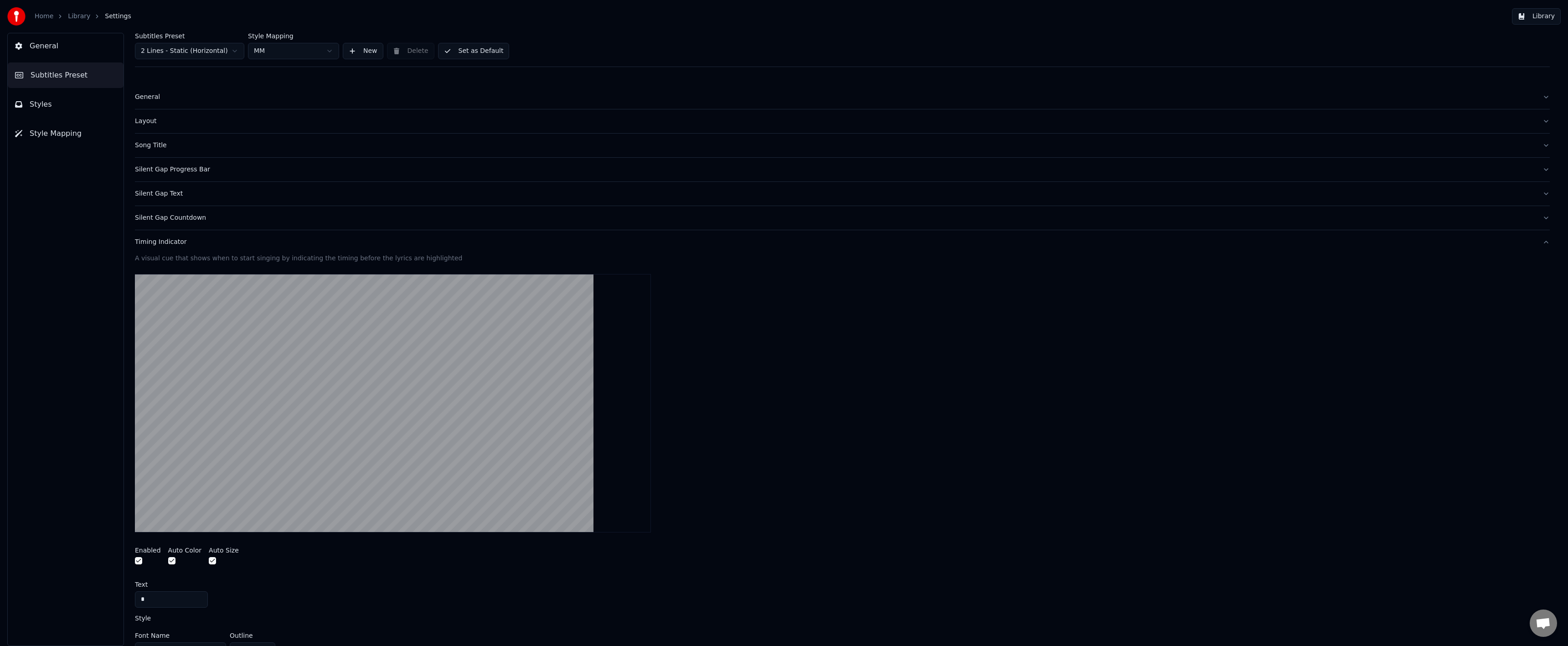
click at [211, 227] on button "Silent Gap Countdown" at bounding box center [842, 217] width 1415 height 24
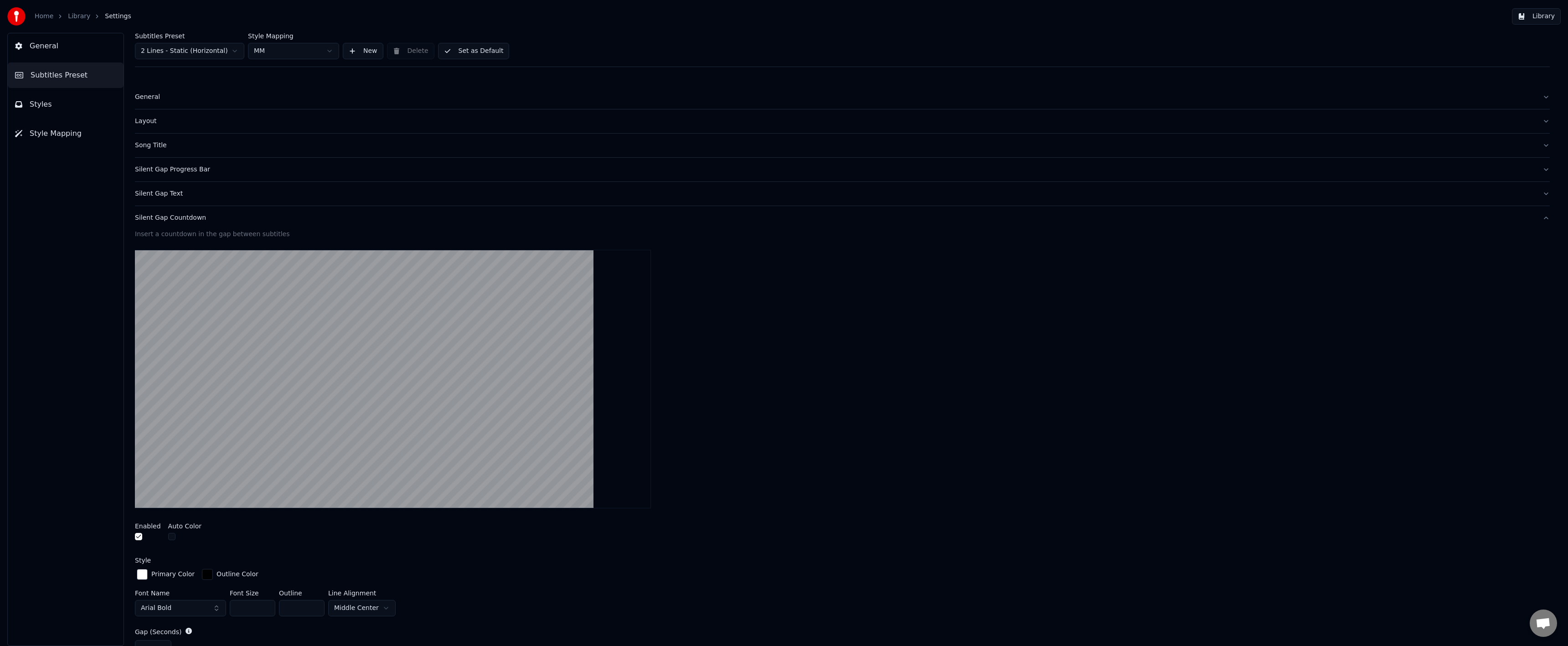
click at [213, 196] on div "Silent Gap Text" at bounding box center [835, 194] width 1400 height 9
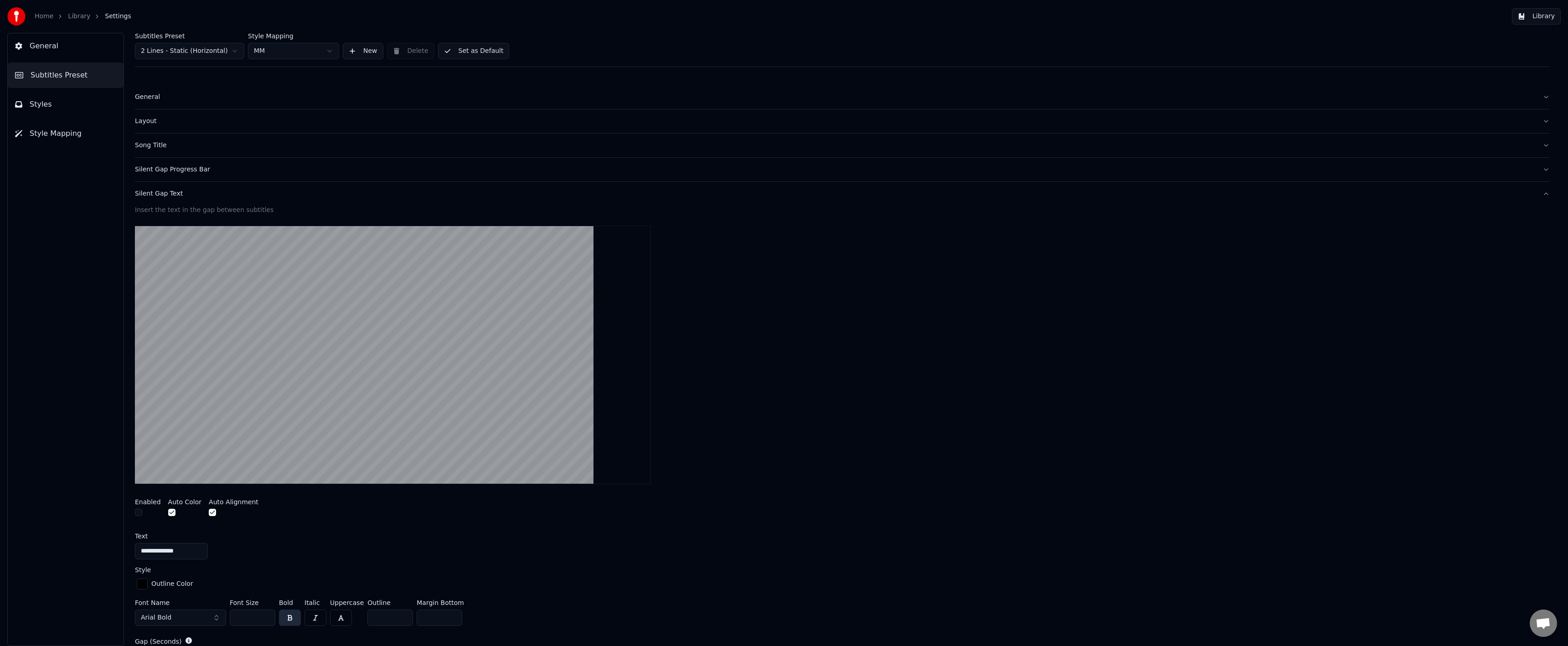
click at [215, 178] on button "Silent Gap Progress Bar" at bounding box center [842, 169] width 1415 height 24
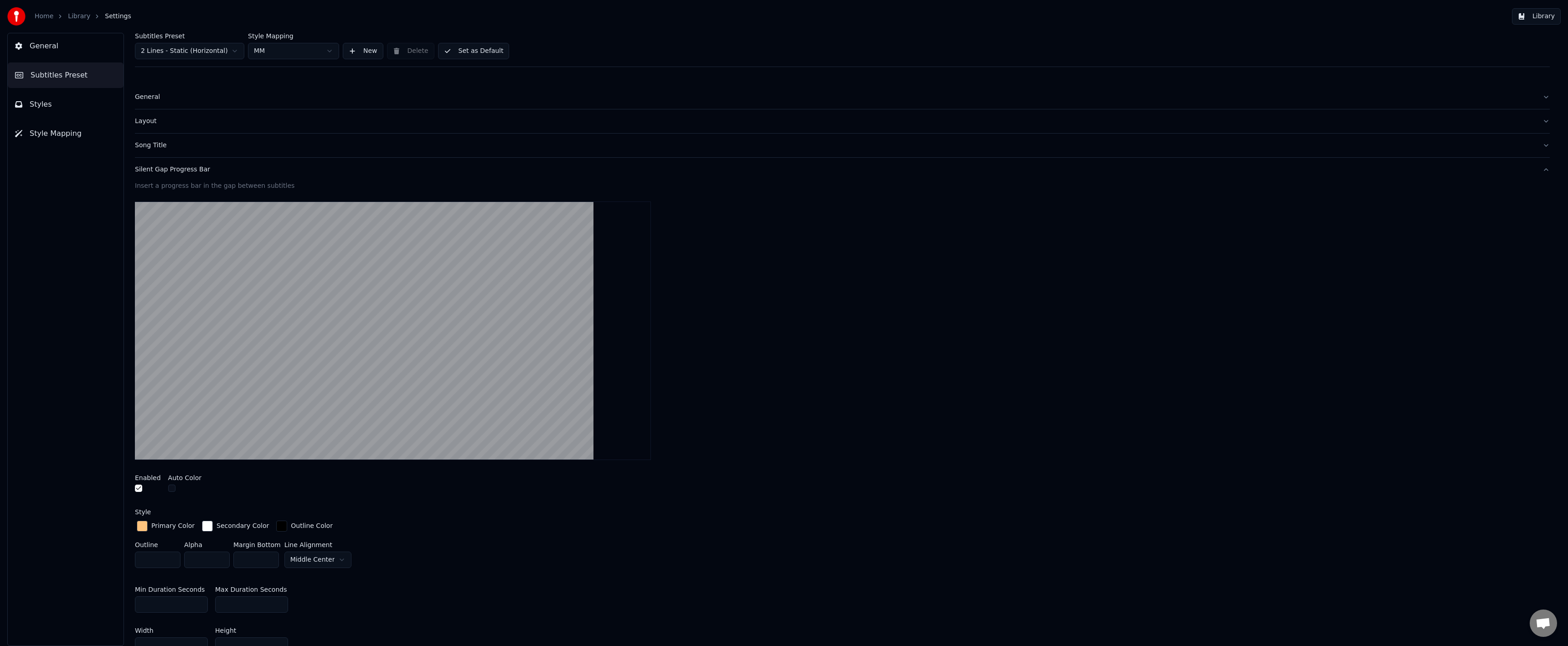
click at [215, 149] on div "Song Title" at bounding box center [835, 145] width 1400 height 9
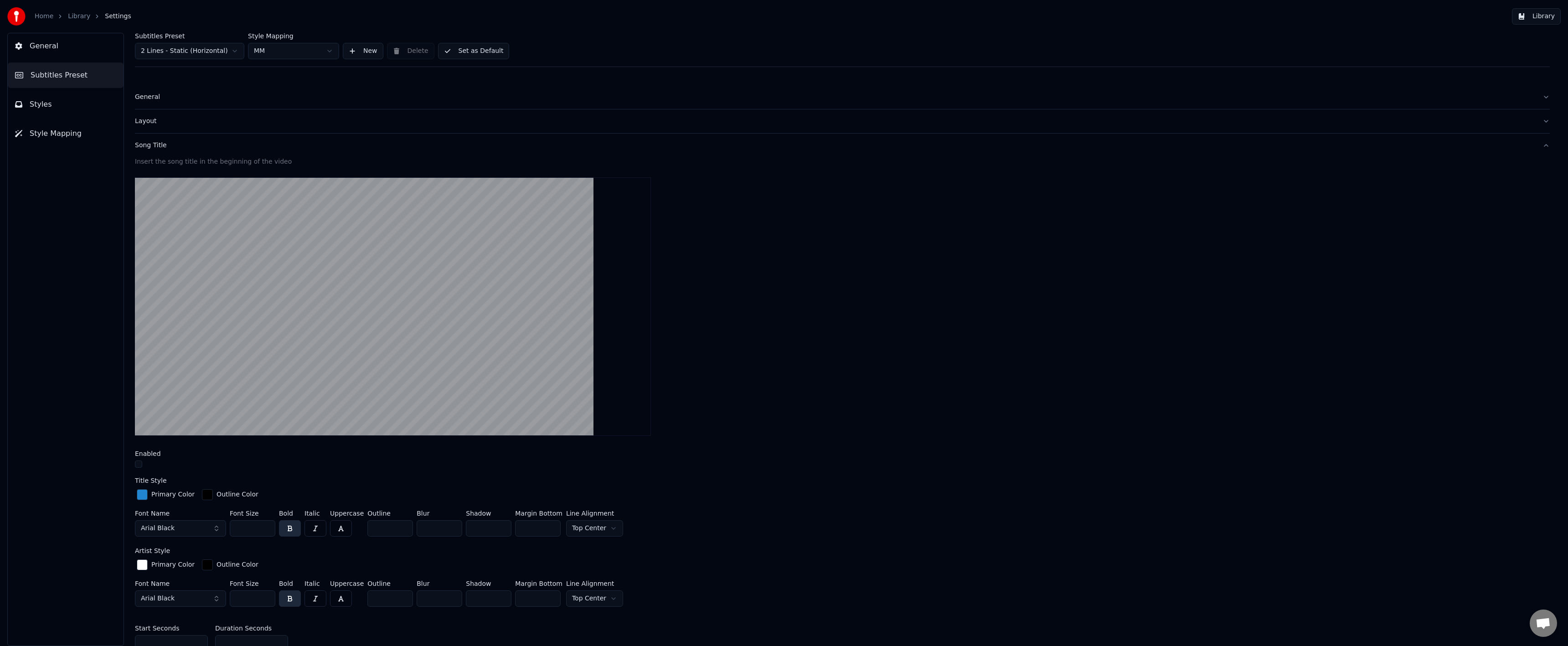
click at [70, 113] on button "Styles" at bounding box center [66, 104] width 116 height 25
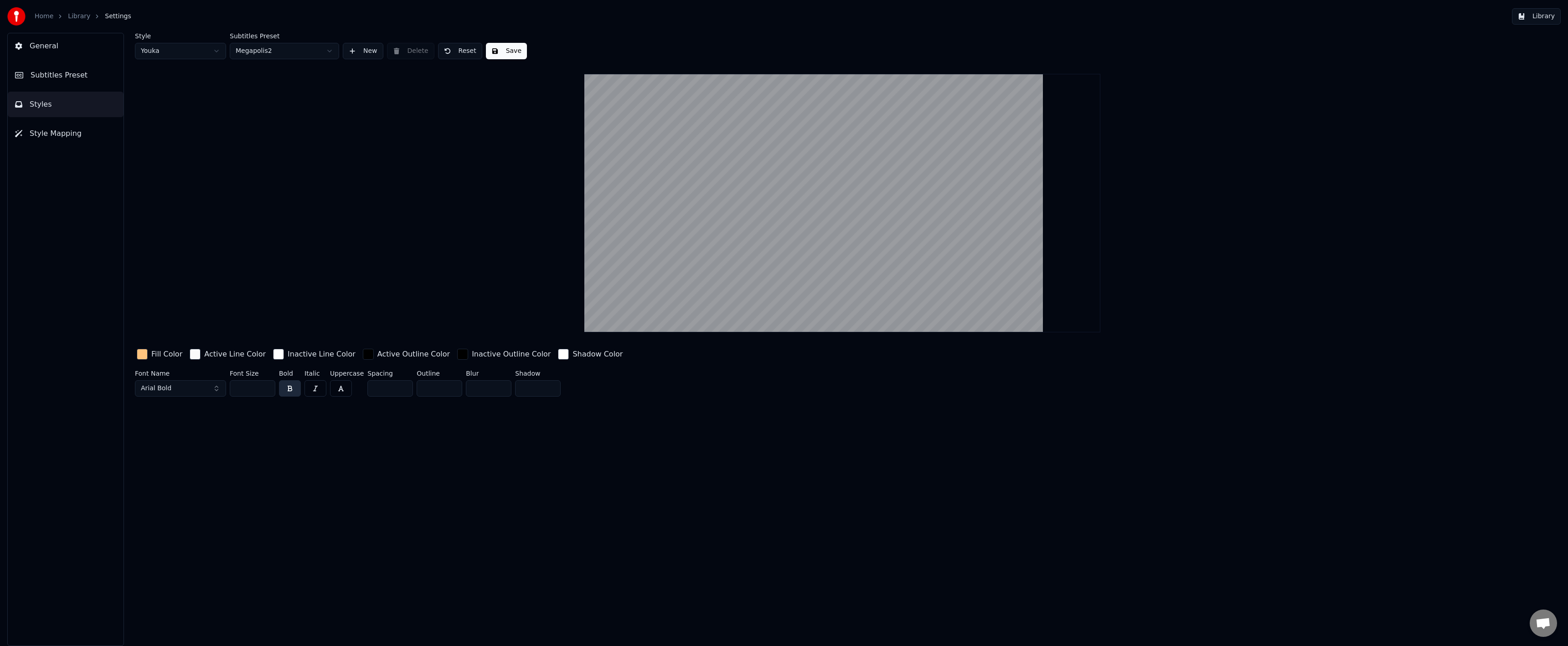
click at [176, 43] on html "Home Library Settings Library General Subtitles Preset Styles Style Mapping Sty…" at bounding box center [784, 323] width 1568 height 646
click at [454, 49] on button "Save" at bounding box center [458, 51] width 41 height 16
click at [326, 50] on html "Home Library Settings Library General Subtitles Preset Styles Style Mapping Sty…" at bounding box center [784, 323] width 1568 height 646
click at [354, 50] on button "New" at bounding box center [363, 51] width 41 height 16
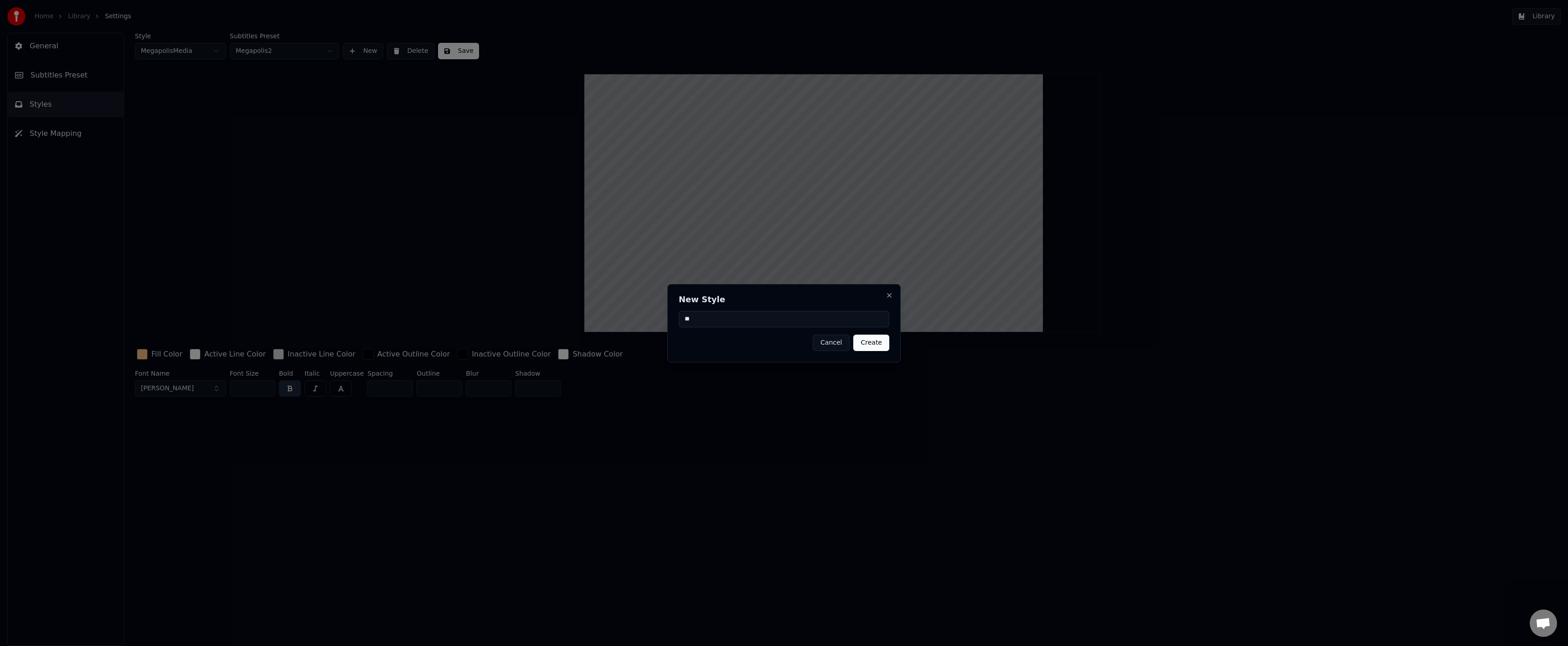
type input "*"
click at [757, 320] on input "******" at bounding box center [784, 319] width 210 height 16
type input "**********"
click at [870, 346] on button "Create" at bounding box center [871, 342] width 36 height 16
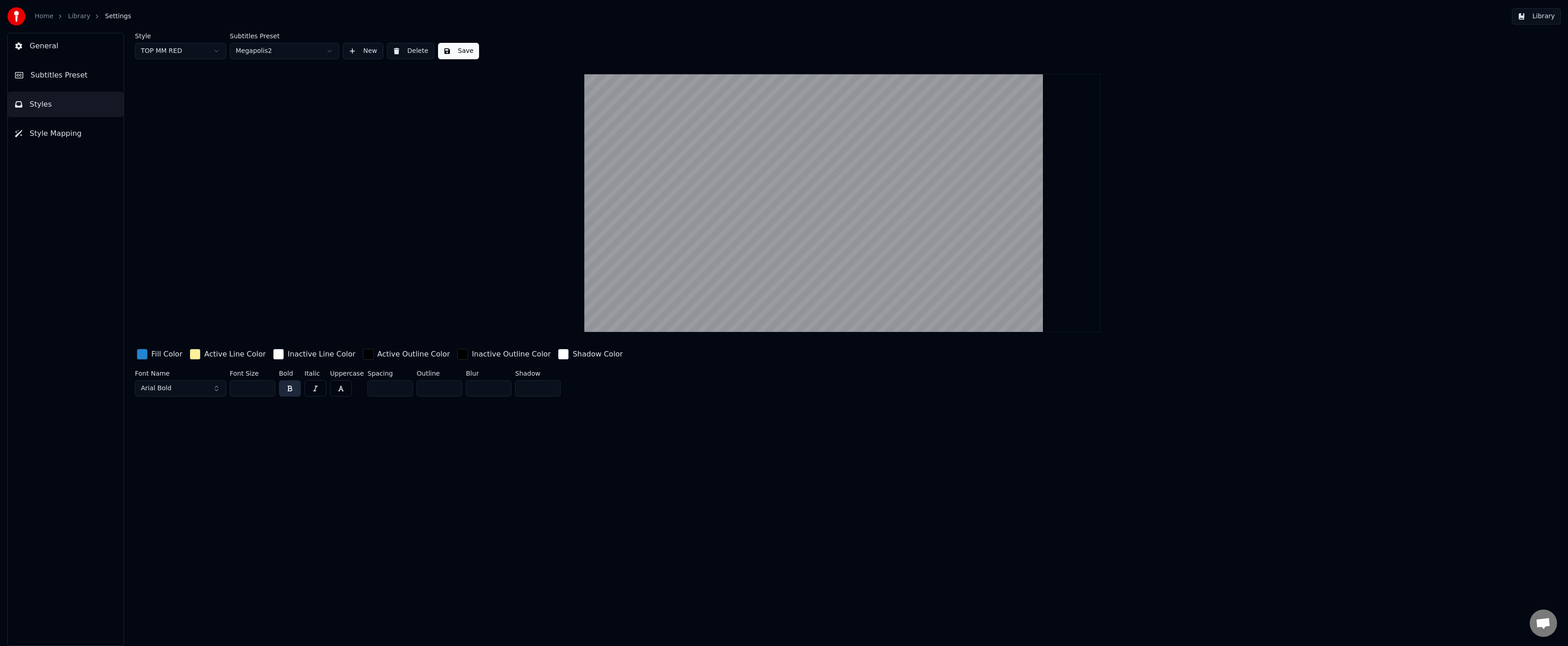
click at [212, 49] on html "Home Library Settings Library General Subtitles Preset Styles Style Mapping Sty…" at bounding box center [784, 323] width 1568 height 646
click at [211, 51] on html "Home Library Settings Library General Subtitles Preset Styles Style Mapping Sty…" at bounding box center [784, 323] width 1568 height 646
click at [257, 51] on html "Home Library Settings Library General Subtitles Preset Styles Style Mapping Sty…" at bounding box center [784, 323] width 1568 height 646
click at [304, 64] on div "Style TOP MM RED Subtitles Preset MegapolisMedia New Delete Save Fill Color Act…" at bounding box center [842, 216] width 1415 height 367
click at [303, 49] on html "Home Library Settings Library General Subtitles Preset Styles Style Mapping Sty…" at bounding box center [784, 323] width 1568 height 646
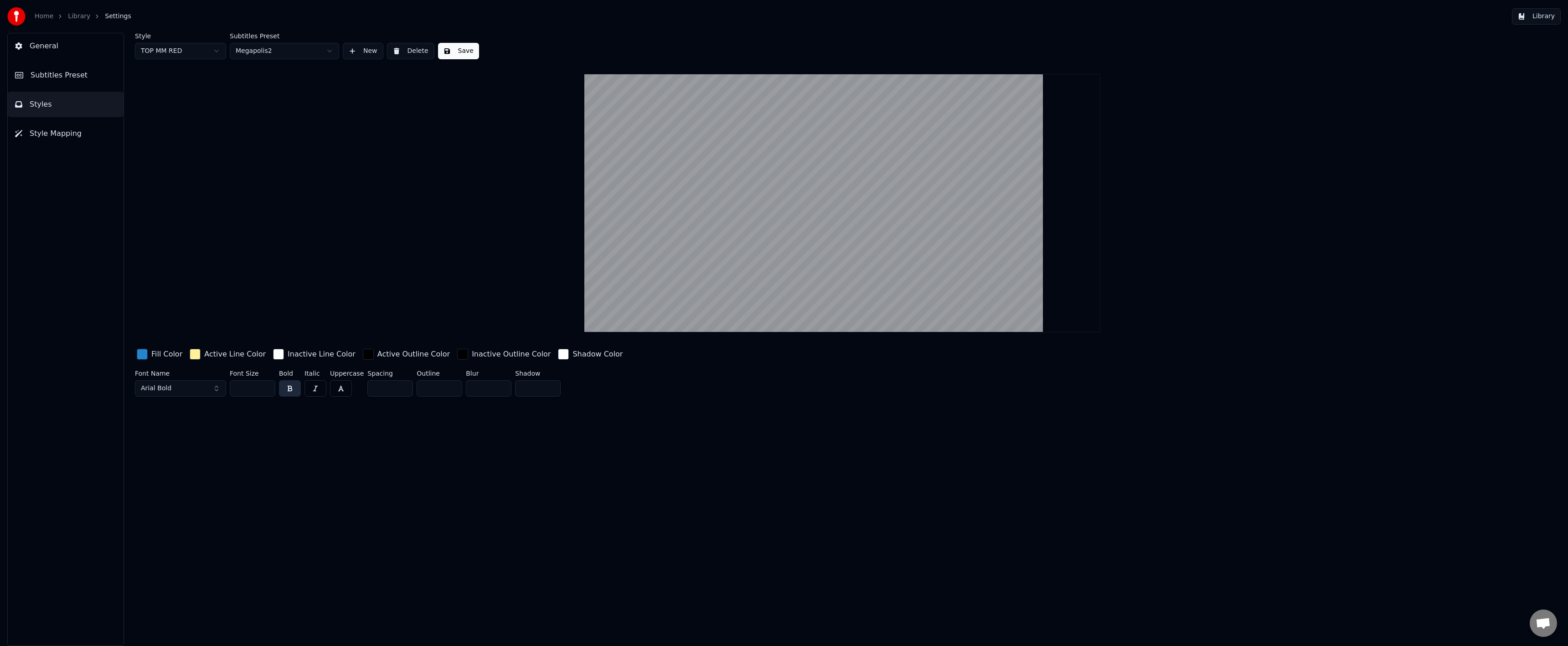
click at [191, 50] on html "Home Library Settings Library General Subtitles Preset Styles Style Mapping Sty…" at bounding box center [784, 323] width 1568 height 646
click at [148, 48] on html "Home Library Settings Library General Subtitles Preset Styles Style Mapping Sty…" at bounding box center [784, 323] width 1568 height 646
click at [148, 49] on html "Home Library Settings Library General Subtitles Preset Styles Style Mapping Sty…" at bounding box center [784, 323] width 1568 height 646
click at [150, 52] on html "Home Library Settings Library General Subtitles Preset Styles Style Mapping Sty…" at bounding box center [784, 323] width 1568 height 646
click at [152, 52] on html "Home Library Settings Library General Subtitles Preset Styles Style Mapping Sty…" at bounding box center [784, 323] width 1568 height 646
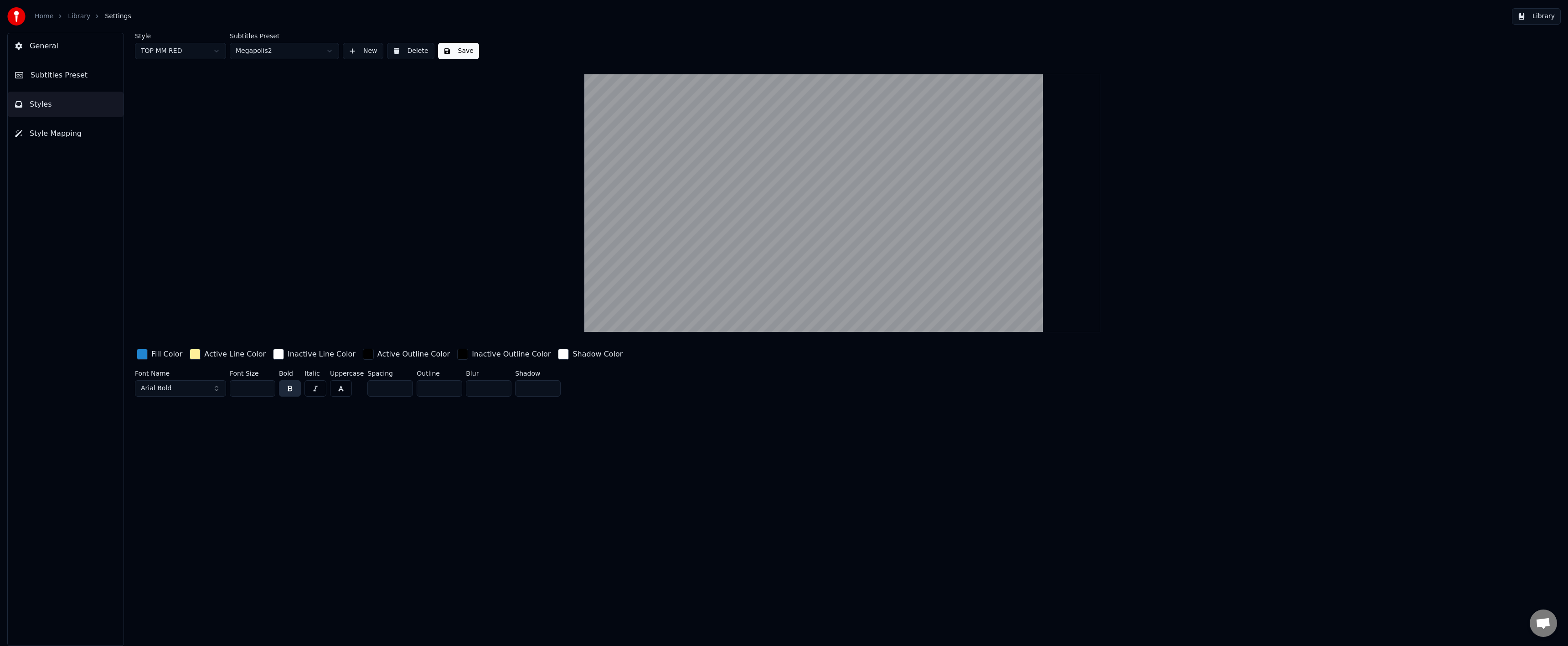
click at [178, 50] on html "Home Library Settings Library General Subtitles Preset Styles Style Mapping Sty…" at bounding box center [784, 323] width 1568 height 646
click at [190, 54] on html "Home Library Settings Library General Subtitles Preset Styles Style Mapping Sty…" at bounding box center [784, 323] width 1568 height 646
drag, startPoint x: 185, startPoint y: 84, endPoint x: 189, endPoint y: 59, distance: 25.3
click at [188, 57] on html "Home Library Settings Library General Subtitles Preset Styles Style Mapping Sty…" at bounding box center [784, 323] width 1568 height 646
click at [177, 55] on html "Home Library Settings Library General Subtitles Preset Styles Style Mapping Sty…" at bounding box center [784, 323] width 1568 height 646
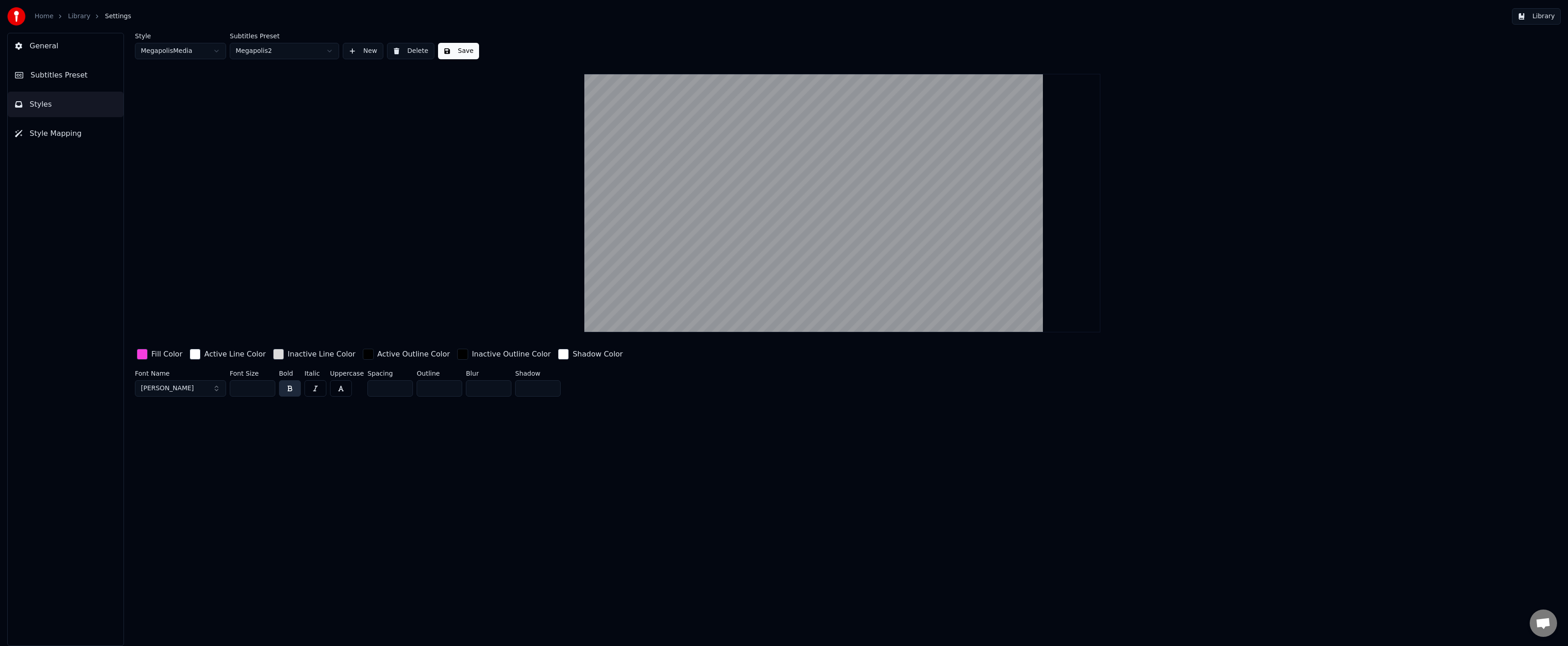
click at [176, 62] on div "Style MegapolisMedia Subtitles Preset Megapolis2 New Delete Save Fill Color Act…" at bounding box center [842, 216] width 1415 height 367
click at [180, 53] on html "Home Library Settings Library General Subtitles Preset Styles Style Mapping Sty…" at bounding box center [784, 323] width 1568 height 646
drag, startPoint x: 173, startPoint y: 124, endPoint x: 172, endPoint y: 108, distance: 16.0
click at [188, 53] on html "Home Library Settings Library General Subtitles Preset Styles Style Mapping Sty…" at bounding box center [784, 323] width 1568 height 646
click at [145, 352] on div "button" at bounding box center [142, 354] width 11 height 11
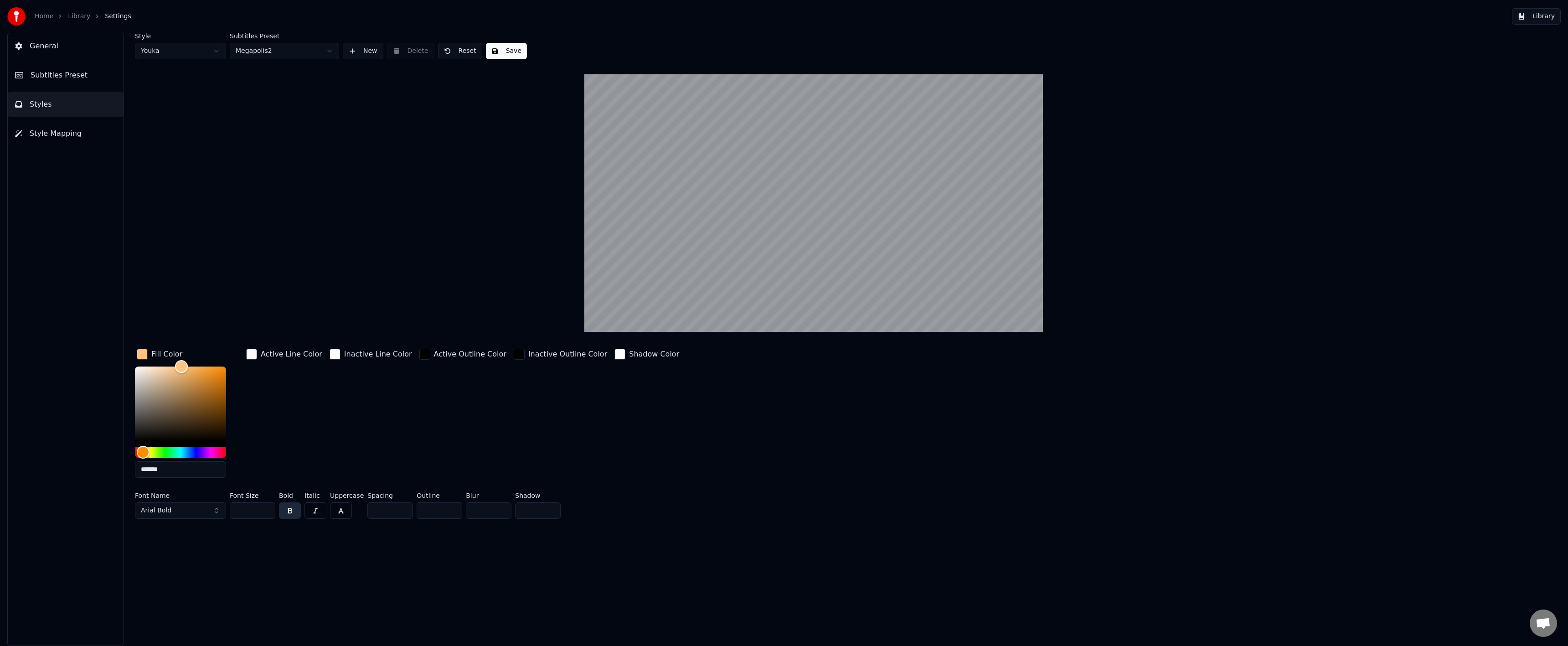
drag, startPoint x: 166, startPoint y: 475, endPoint x: 77, endPoint y: 458, distance: 90.6
click at [77, 458] on div "General Subtitles Preset Styles Style Mapping Style Youka Subtitles Preset Mega…" at bounding box center [784, 339] width 1568 height 612
paste input "text"
type input "******"
click at [178, 514] on button "Arial Bold" at bounding box center [180, 510] width 92 height 16
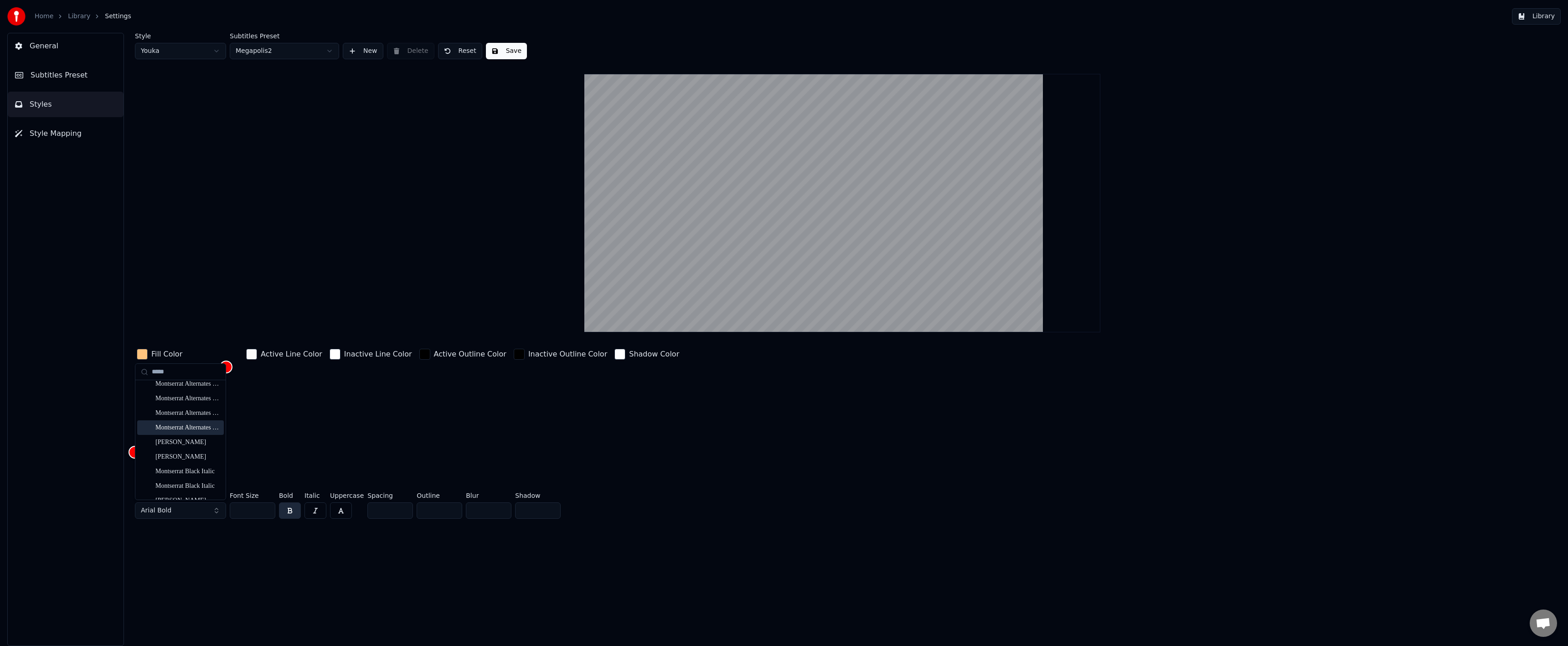
scroll to position [319, 0]
type input "*****"
click at [187, 440] on div "[PERSON_NAME]" at bounding box center [180, 435] width 87 height 14
click at [645, 466] on div "Fill Color ****** Active Line Color Inactive Line Color Active Outline Color In…" at bounding box center [683, 416] width 1098 height 138
click at [501, 58] on button "Save" at bounding box center [506, 51] width 41 height 16
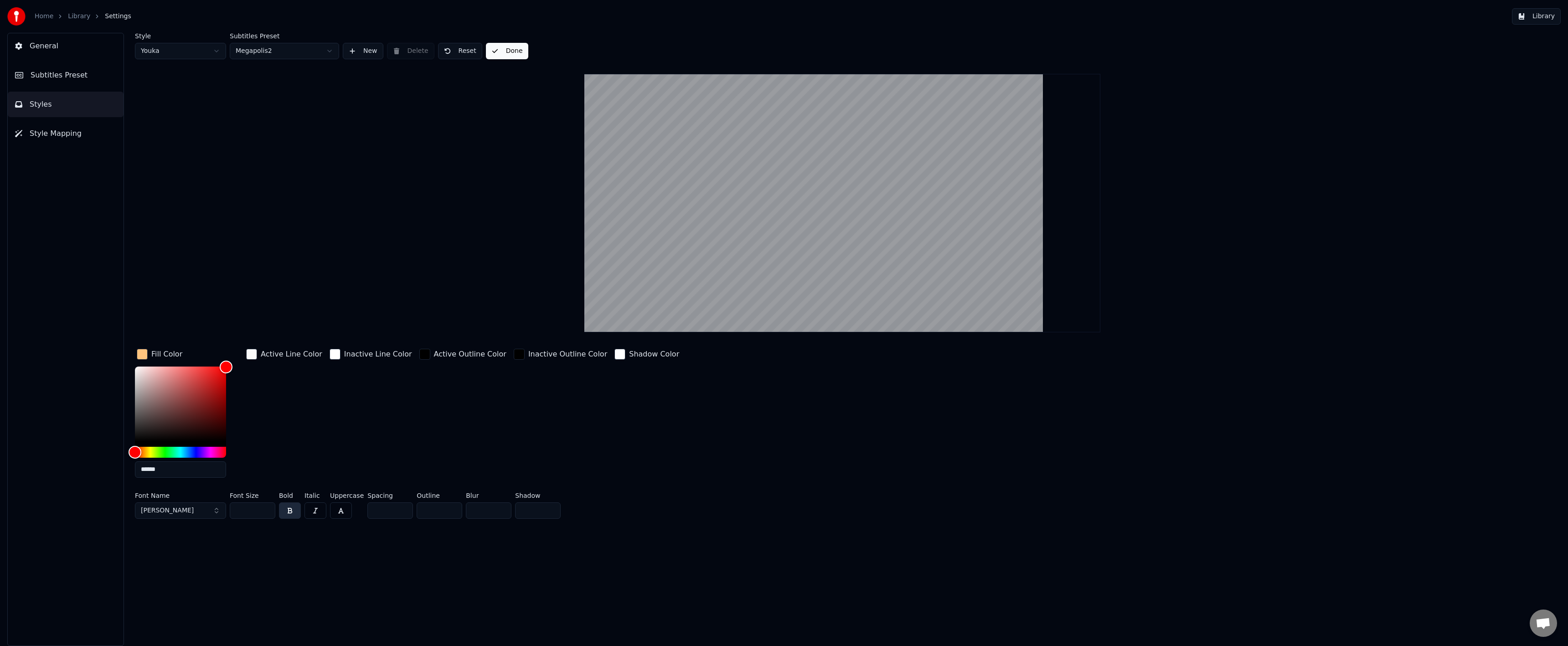
click at [502, 55] on button "Done" at bounding box center [507, 51] width 43 height 16
click at [502, 54] on button "Done" at bounding box center [507, 51] width 43 height 16
click at [82, 13] on link "Library" at bounding box center [79, 16] width 23 height 9
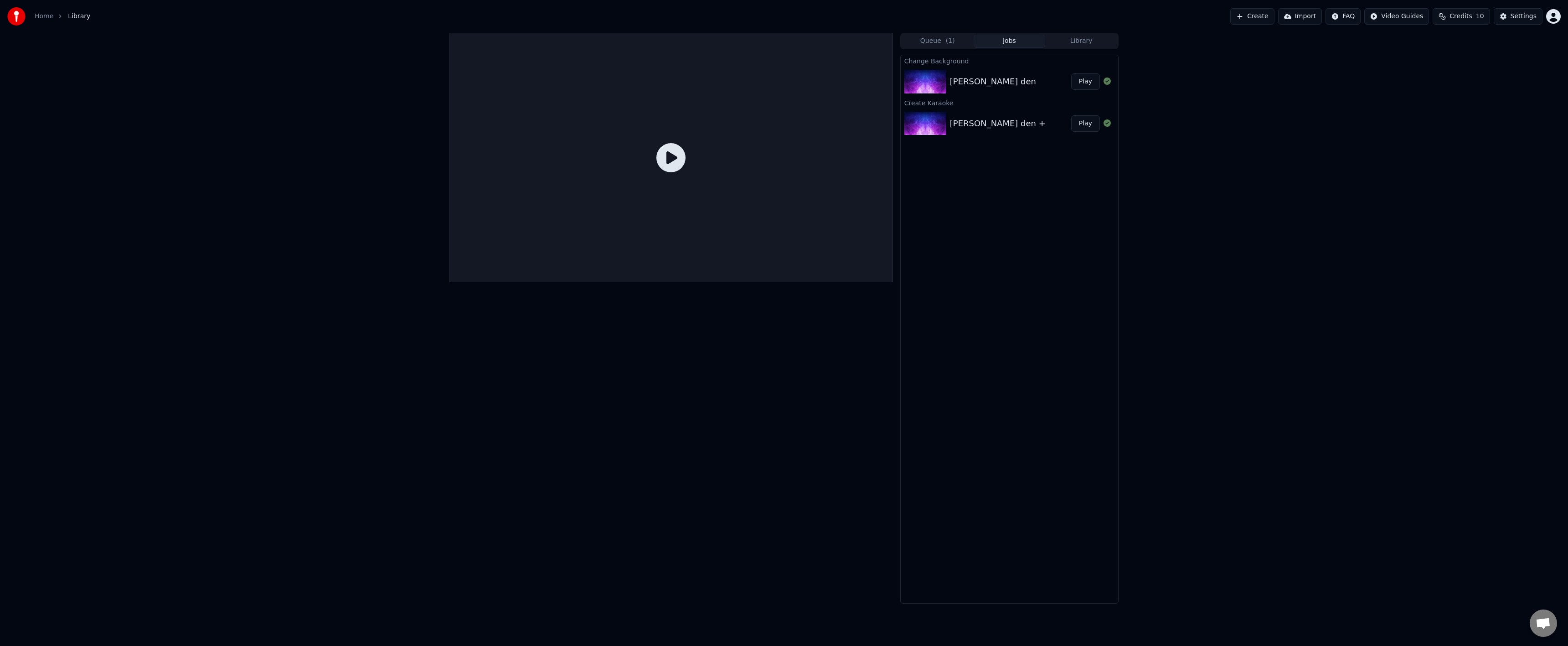
click at [993, 90] on div "[PERSON_NAME] den Play" at bounding box center [1010, 82] width 218 height 31
click at [944, 43] on button "Queue ( 1 )" at bounding box center [937, 41] width 72 height 14
click at [959, 69] on div "[PERSON_NAME] den" at bounding box center [1002, 71] width 86 height 13
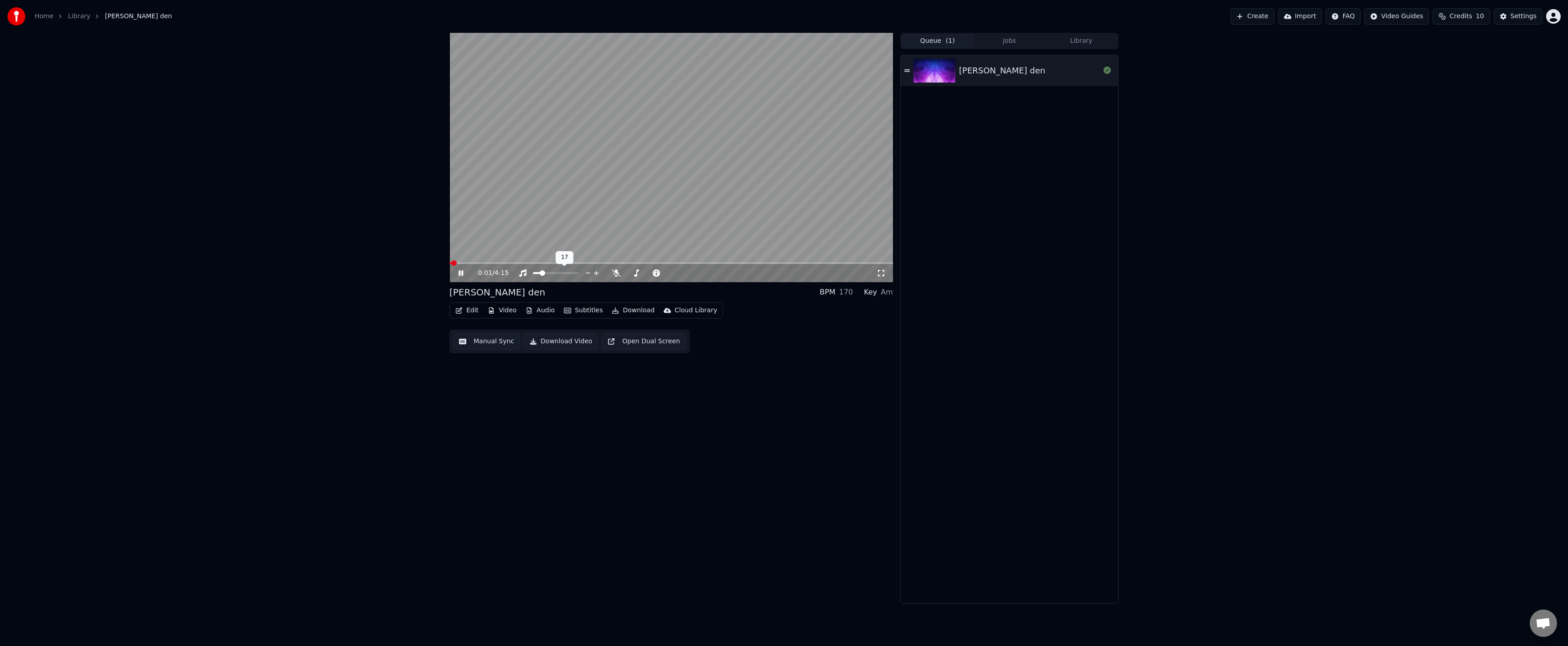
click at [588, 263] on span at bounding box center [671, 263] width 443 height 2
drag, startPoint x: 537, startPoint y: 275, endPoint x: 542, endPoint y: 273, distance: 5.4
click at [537, 275] on div at bounding box center [564, 273] width 73 height 9
click at [536, 273] on span at bounding box center [537, 273] width 5 height 5
click at [461, 276] on icon at bounding box center [468, 273] width 22 height 7
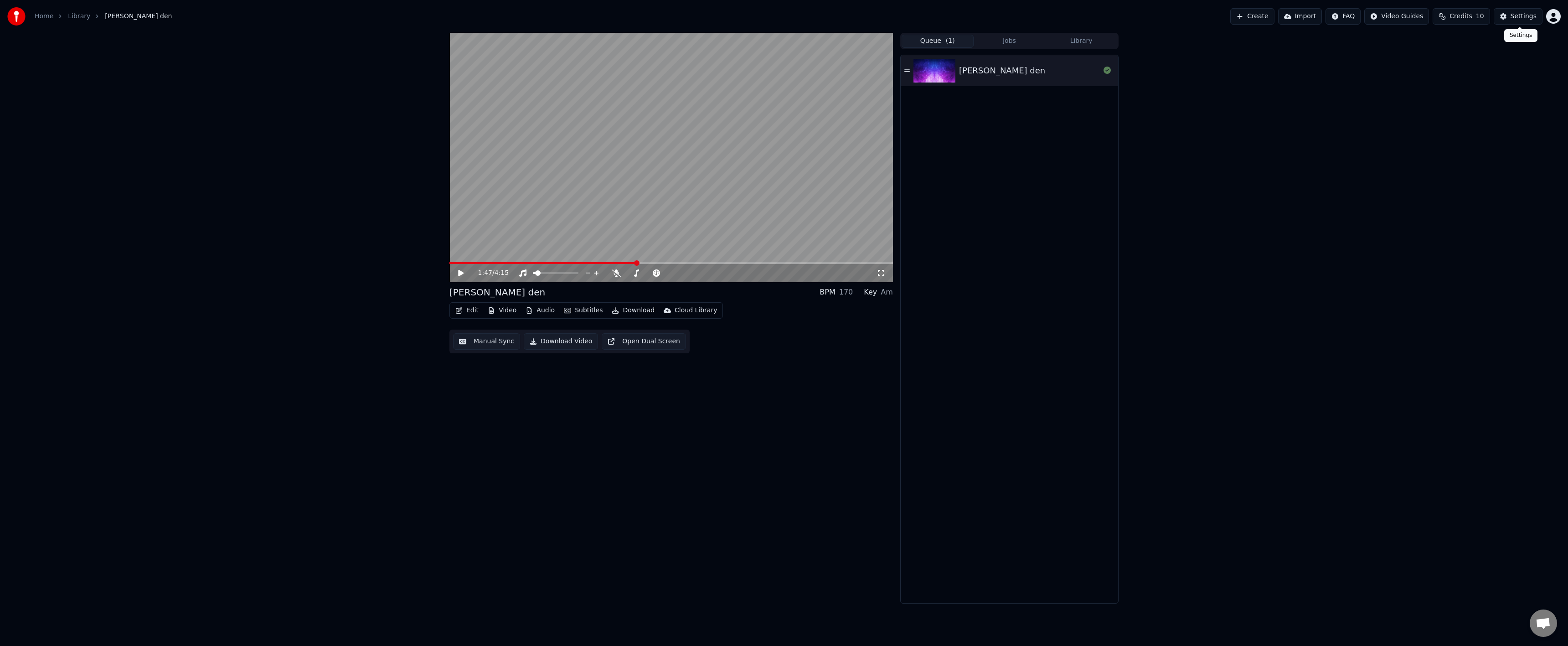
click at [1524, 19] on div "Settings" at bounding box center [1524, 16] width 26 height 9
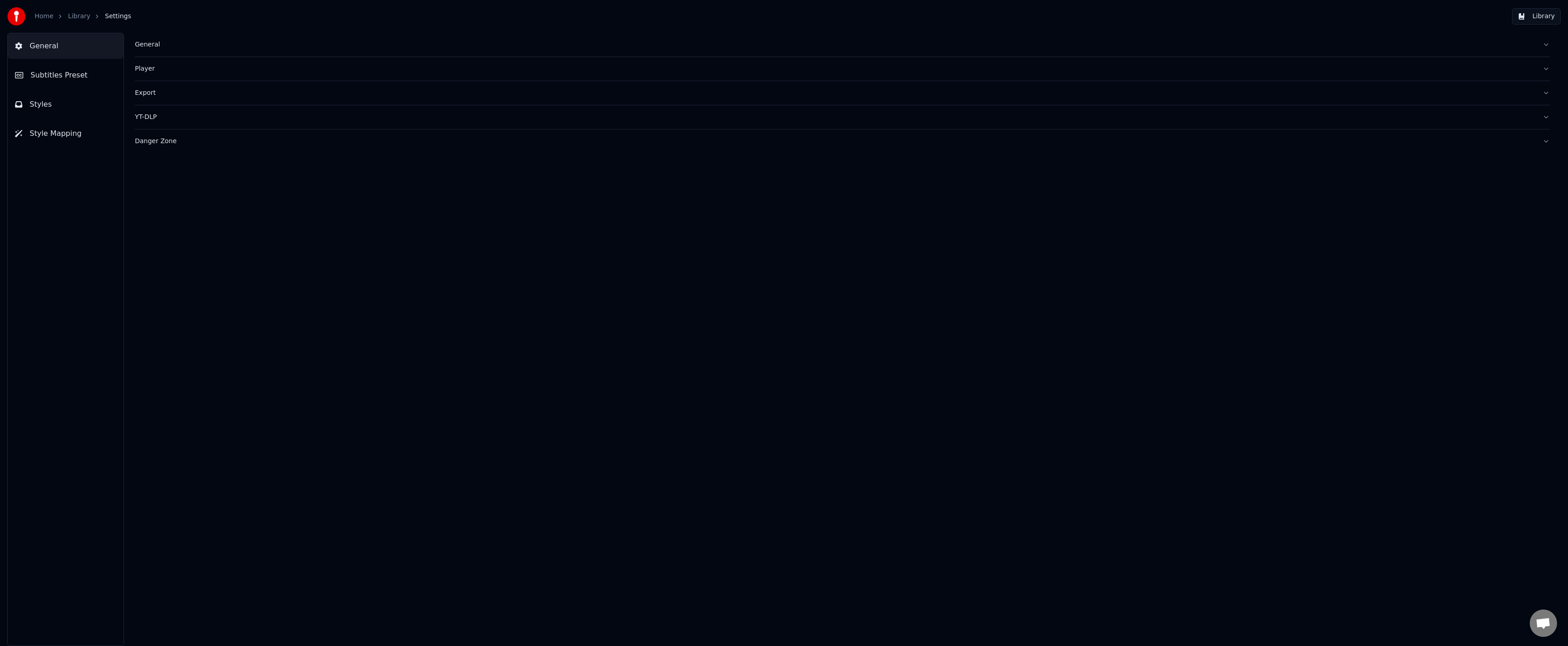
click at [98, 82] on button "Subtitles Preset" at bounding box center [66, 75] width 116 height 25
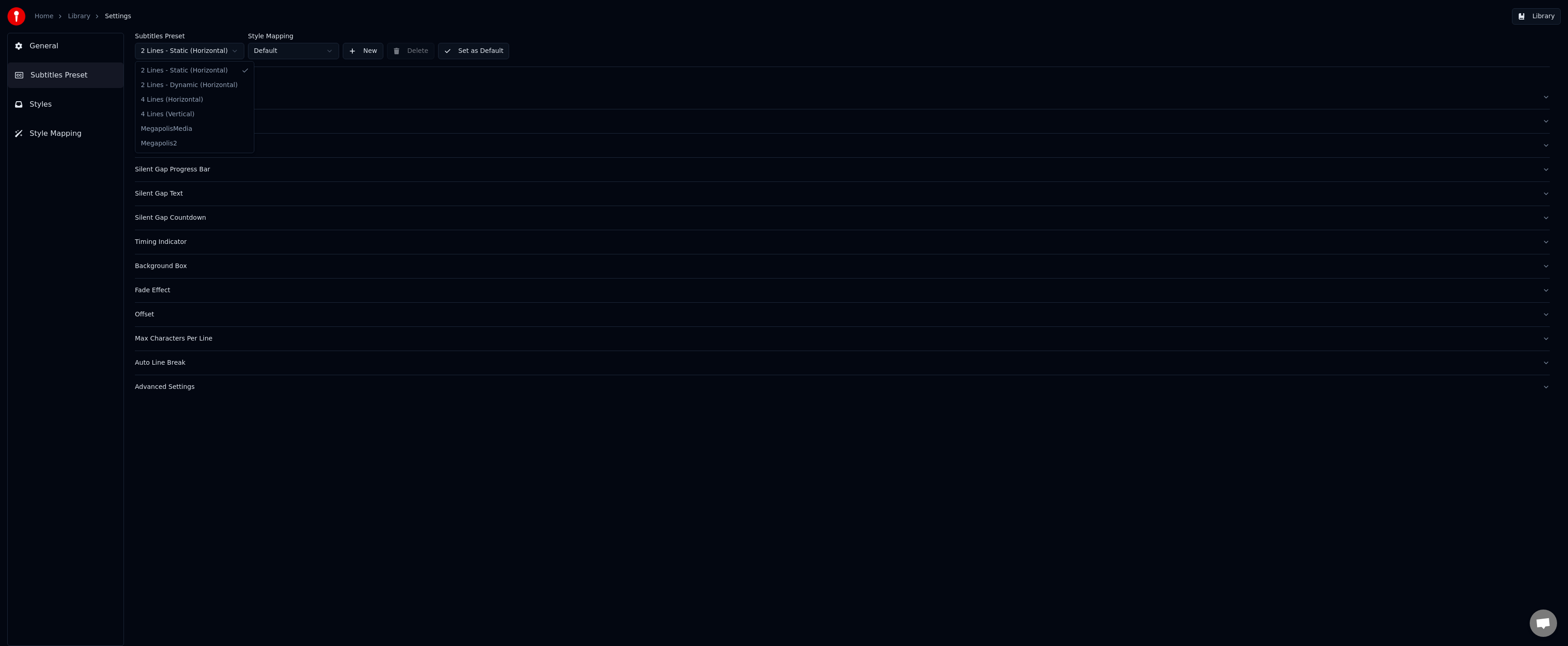
click at [206, 50] on html "Home Library Settings Library General Subtitles Preset Styles Style Mapping Sub…" at bounding box center [784, 323] width 1568 height 646
click at [234, 53] on html "Home Library Settings Library General Subtitles Preset Styles Style Mapping Sub…" at bounding box center [784, 323] width 1568 height 646
click at [196, 94] on div "General" at bounding box center [835, 97] width 1400 height 9
click at [177, 391] on button "Offset" at bounding box center [842, 385] width 1415 height 24
click at [173, 271] on button "Background Box" at bounding box center [842, 266] width 1415 height 24
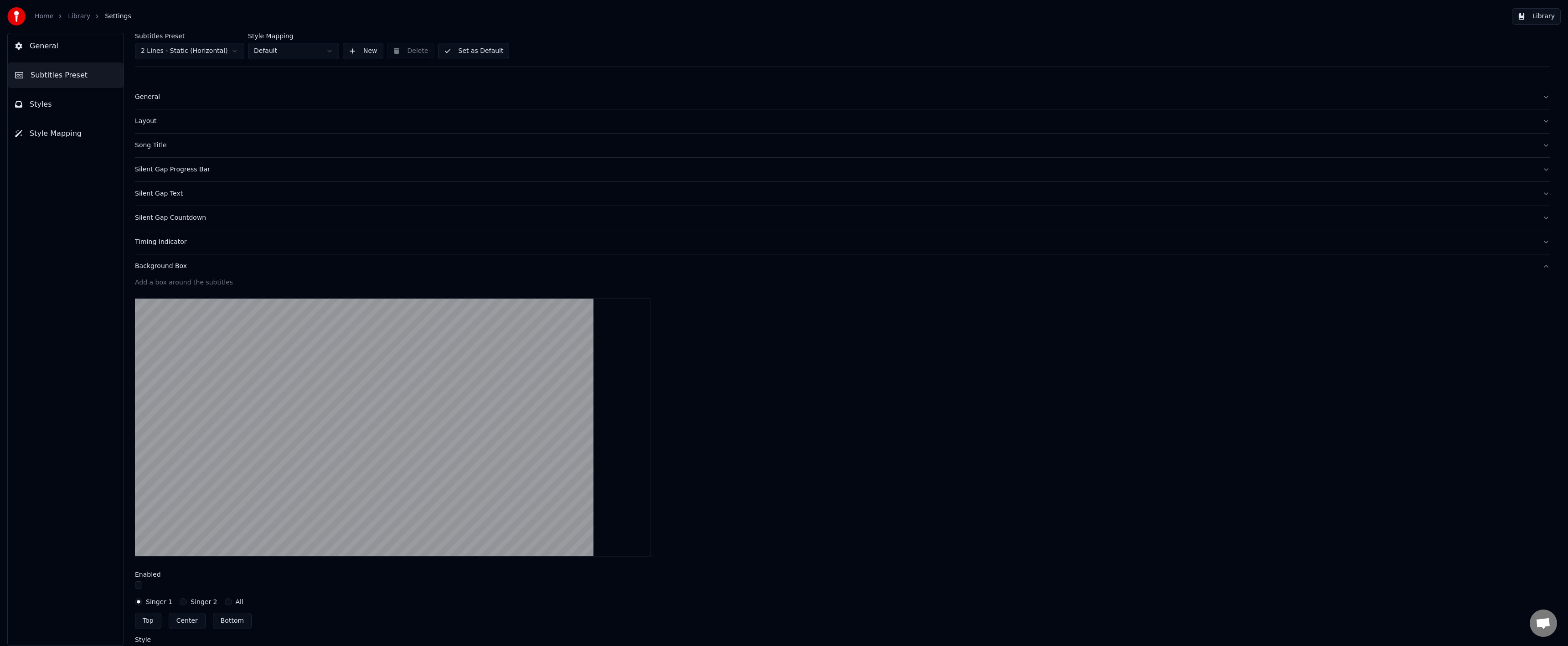
click at [177, 247] on button "Timing Indicator" at bounding box center [842, 242] width 1415 height 24
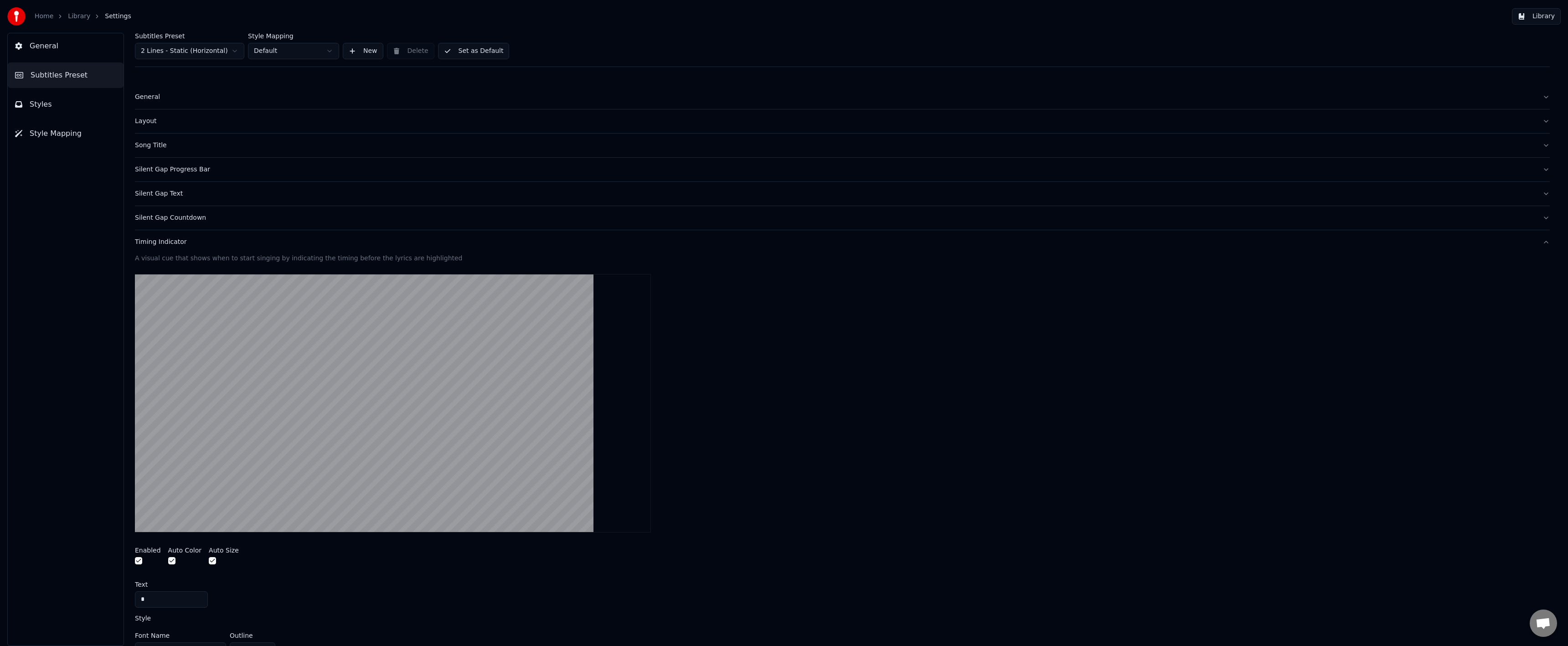
click at [188, 219] on div "Silent Gap Countdown" at bounding box center [835, 217] width 1400 height 9
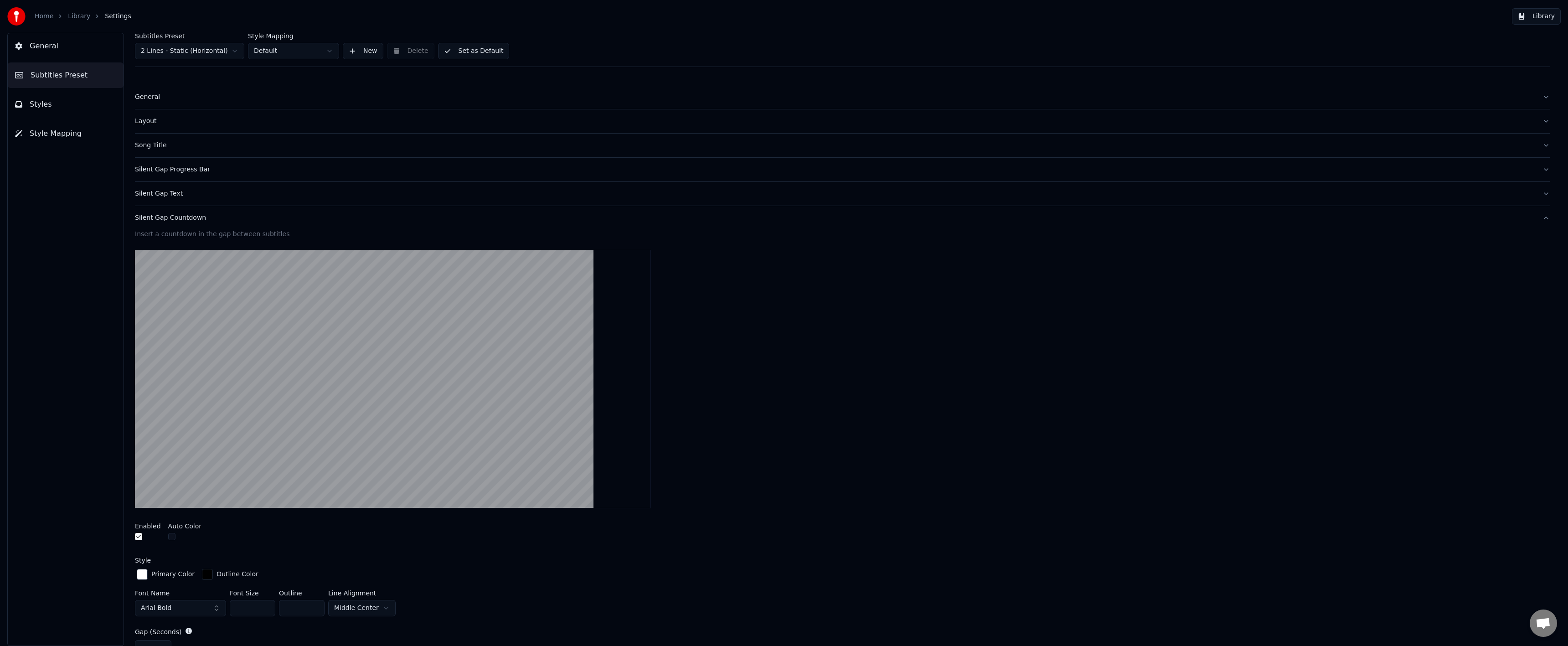
click at [198, 193] on div "Silent Gap Text" at bounding box center [835, 194] width 1400 height 9
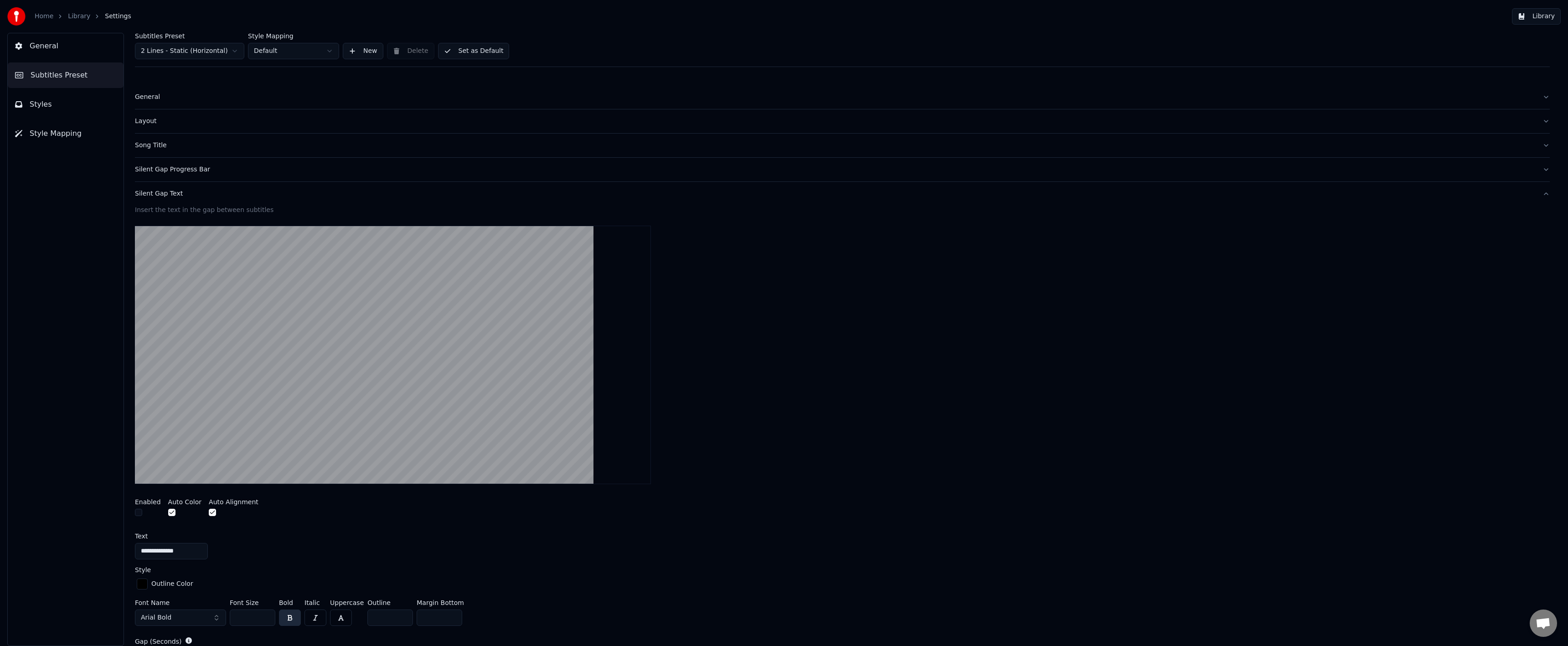
click at [205, 174] on div "Silent Gap Progress Bar" at bounding box center [835, 169] width 1400 height 9
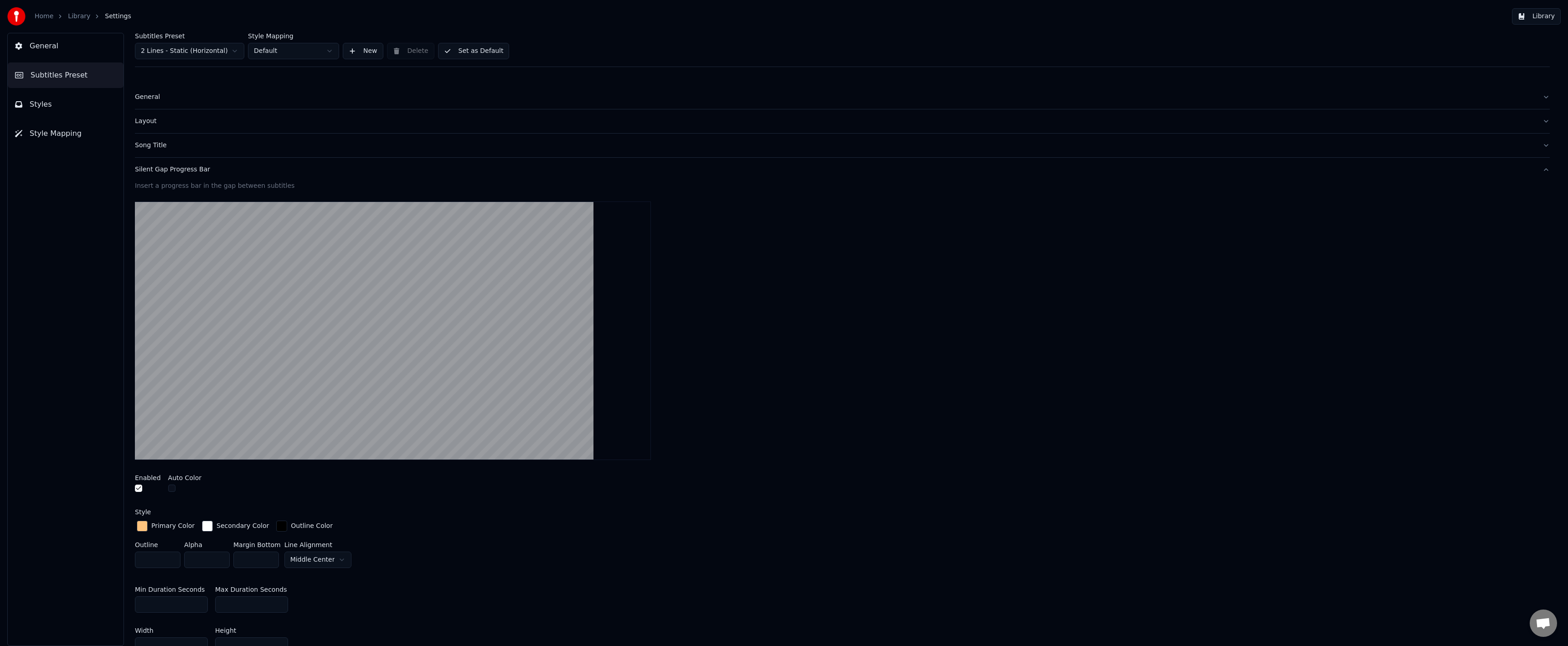
click at [193, 145] on div "Song Title" at bounding box center [835, 145] width 1400 height 9
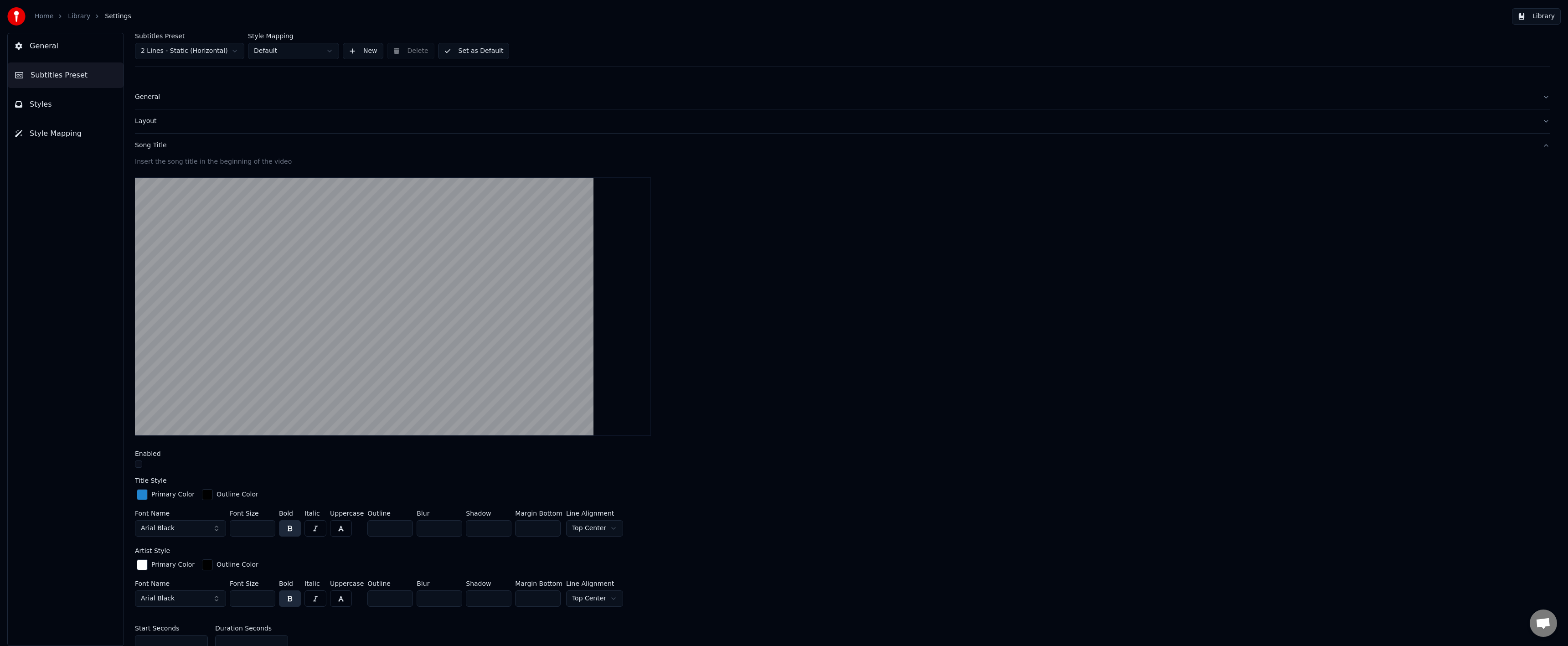
click at [159, 101] on div "General" at bounding box center [835, 97] width 1400 height 9
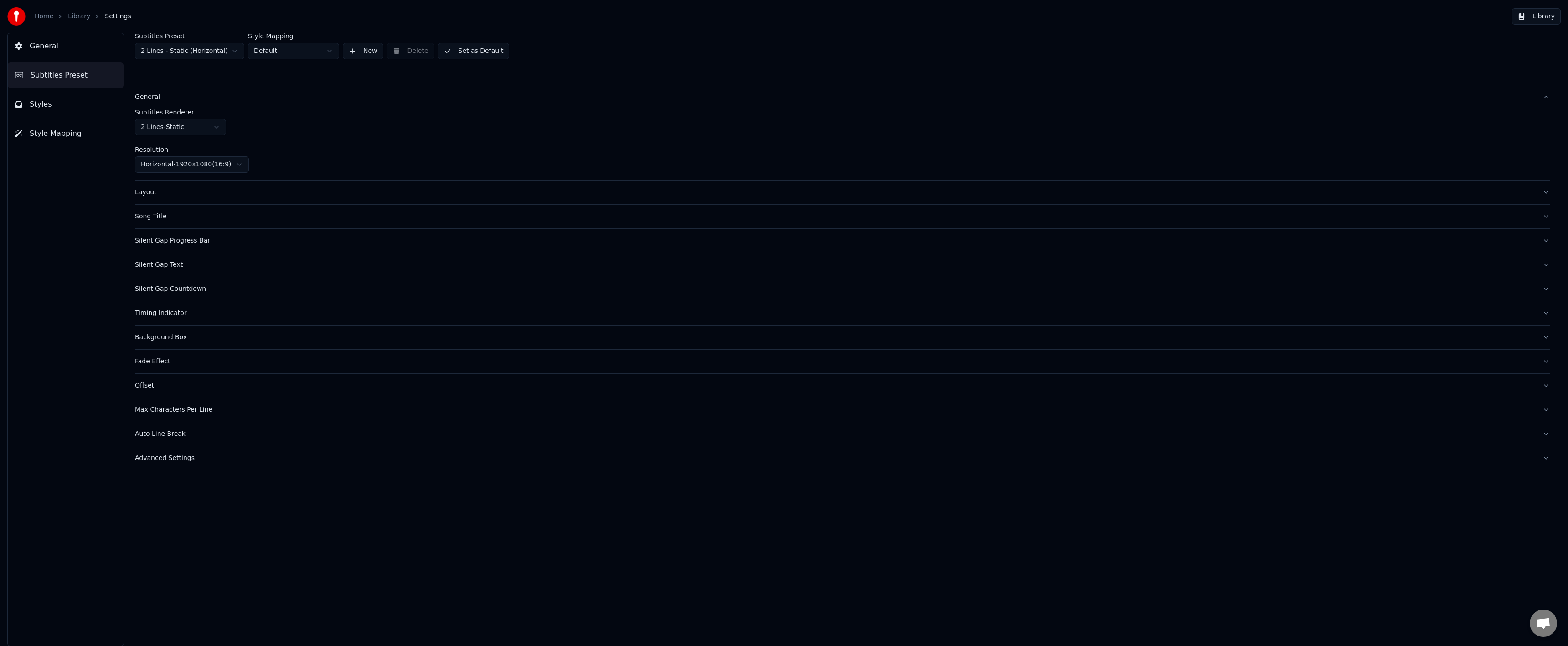
click at [144, 192] on div "Layout" at bounding box center [835, 192] width 1400 height 9
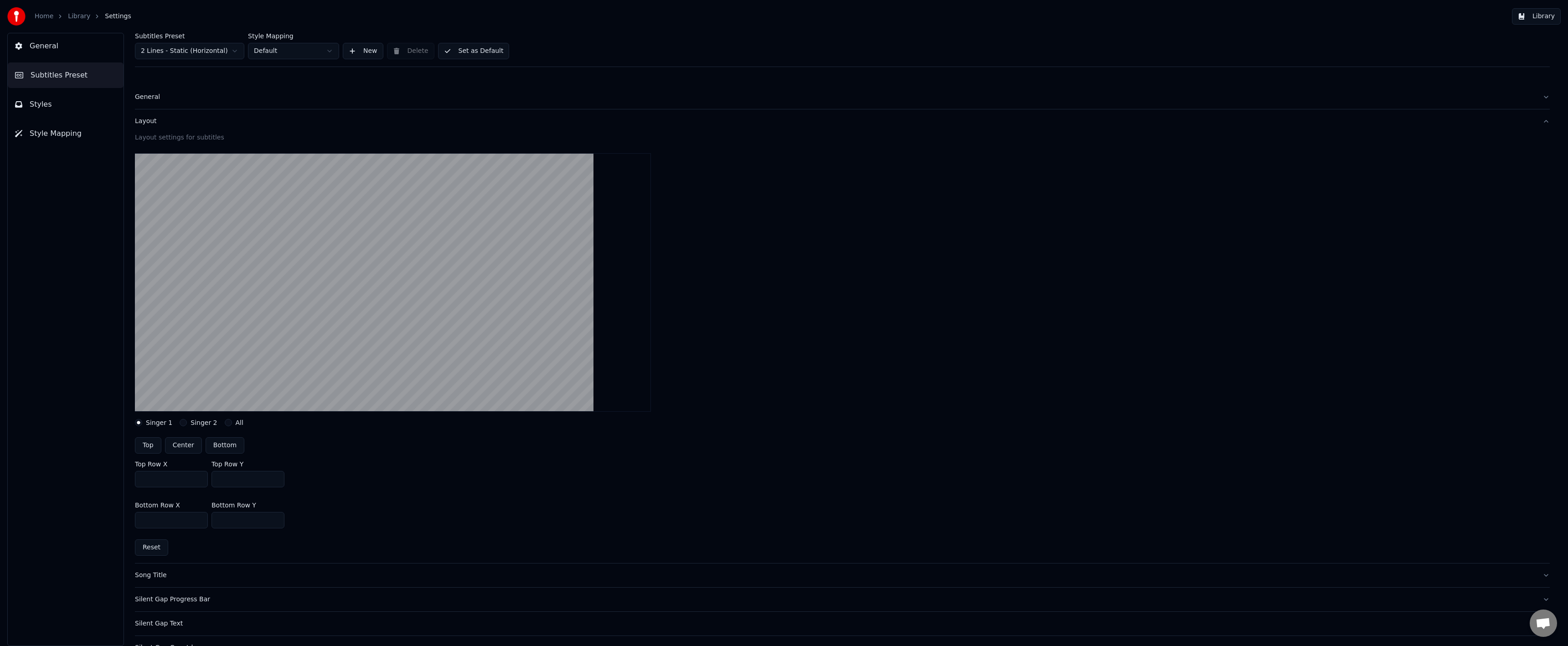
drag, startPoint x: 247, startPoint y: 519, endPoint x: 221, endPoint y: 520, distance: 26.0
click at [220, 520] on input "***" at bounding box center [247, 520] width 73 height 16
type input "***"
click at [508, 516] on div "Bottom Row X *** Bottom Row Y ***" at bounding box center [842, 515] width 1415 height 41
click at [459, 58] on button "Set as Default" at bounding box center [473, 51] width 72 height 16
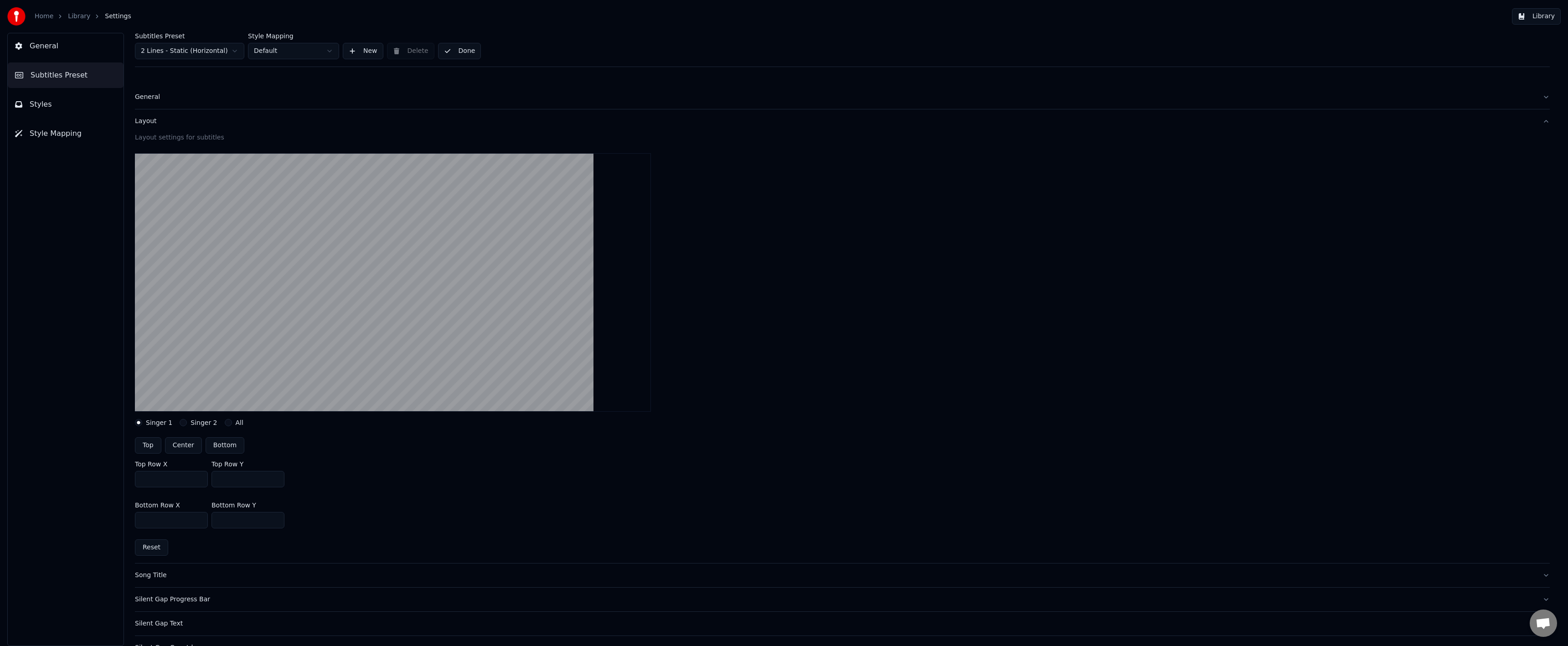
click at [44, 43] on span "General" at bounding box center [44, 46] width 29 height 11
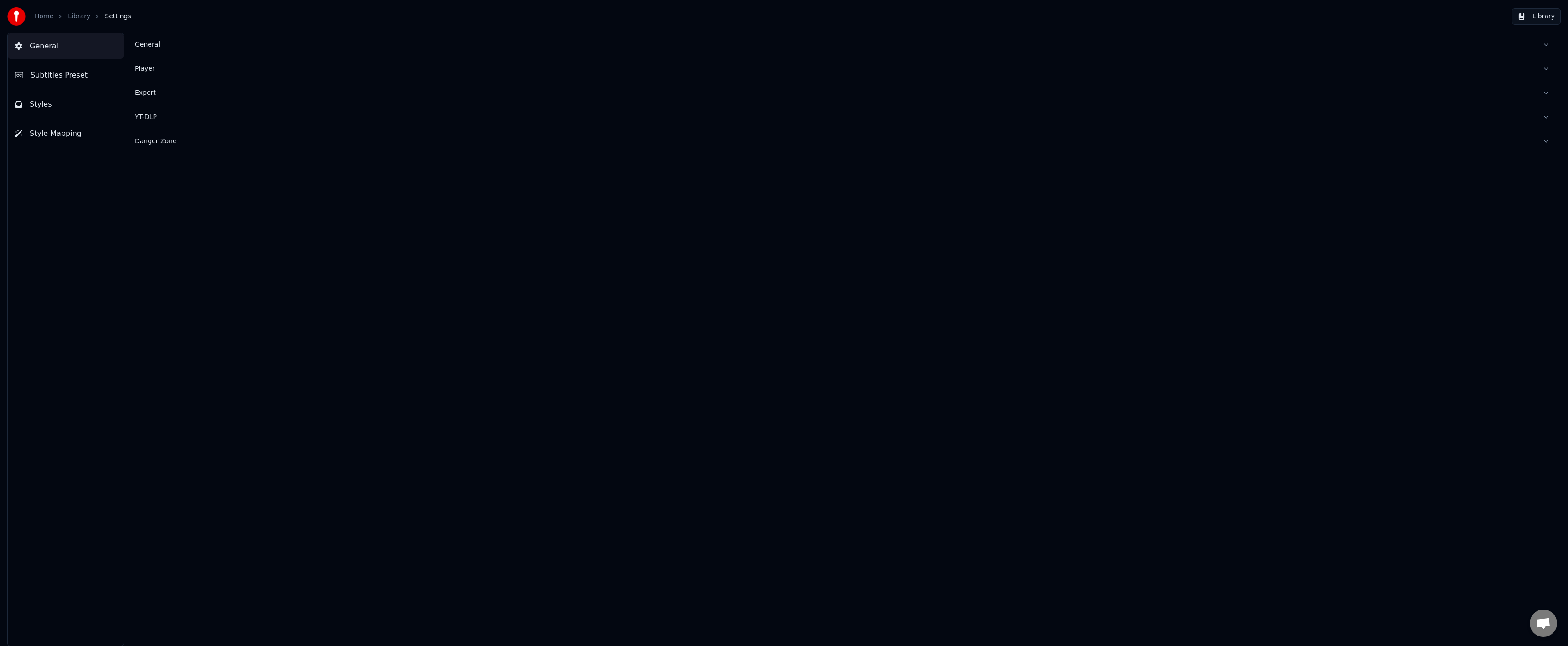
click at [79, 20] on link "Library" at bounding box center [79, 16] width 23 height 9
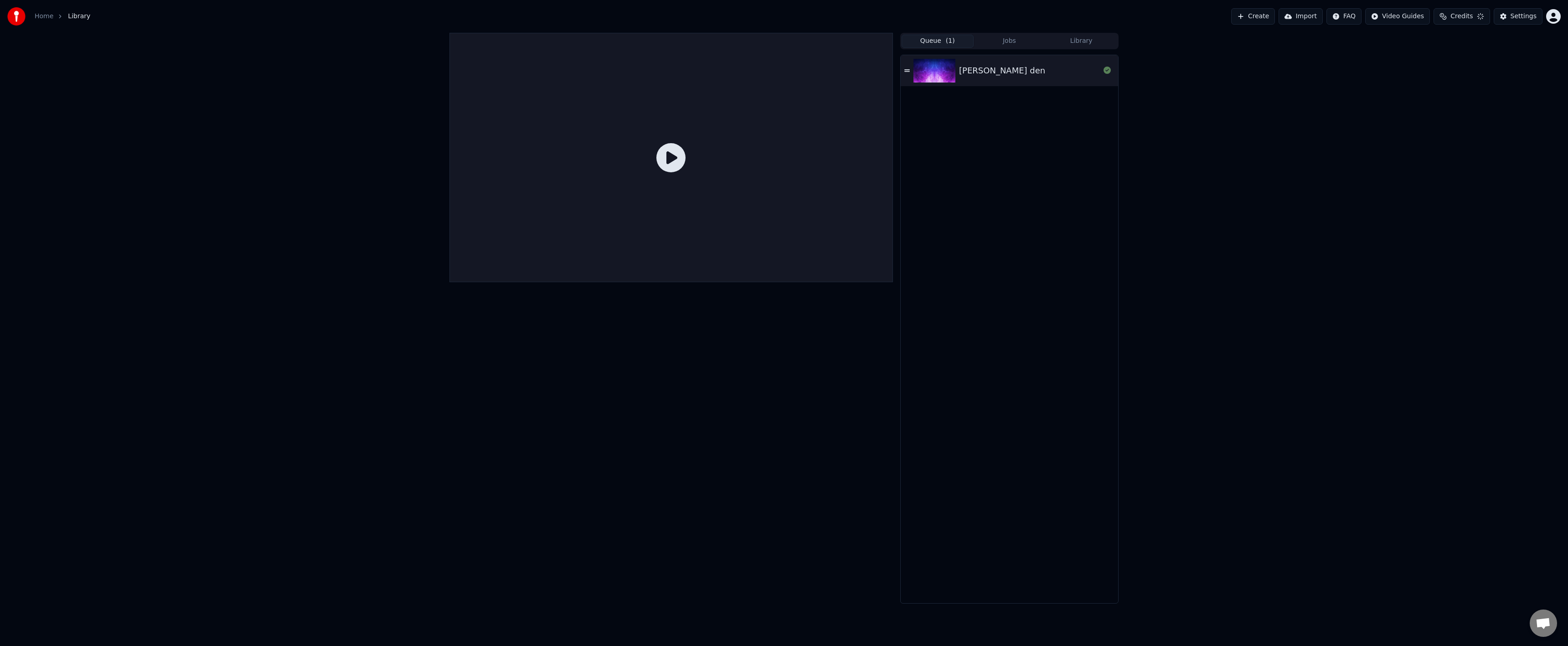
click at [939, 81] on img at bounding box center [934, 71] width 42 height 24
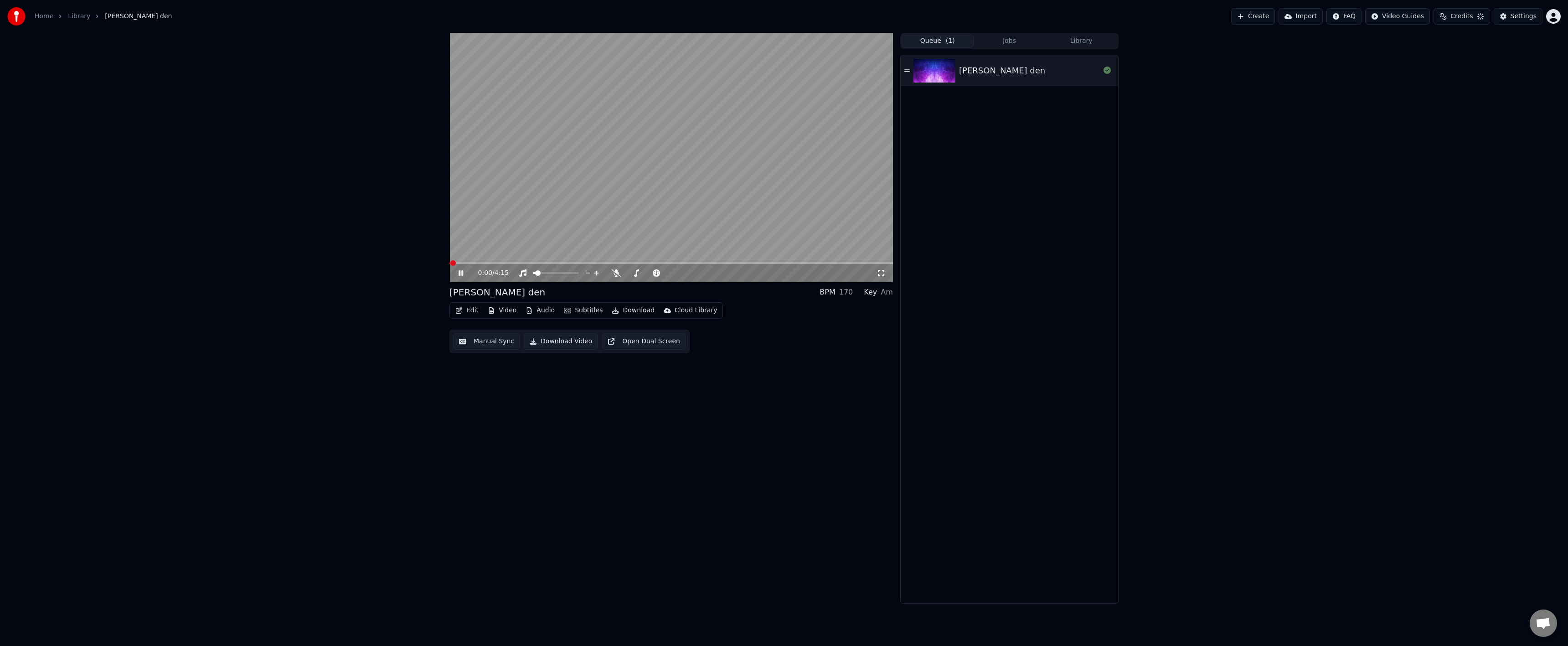
click at [589, 264] on div "0:00 / 4:15" at bounding box center [671, 272] width 443 height 20
click at [589, 264] on span at bounding box center [671, 263] width 443 height 2
click at [458, 270] on icon at bounding box center [468, 273] width 22 height 7
click at [593, 310] on button "Subtitles" at bounding box center [583, 310] width 46 height 13
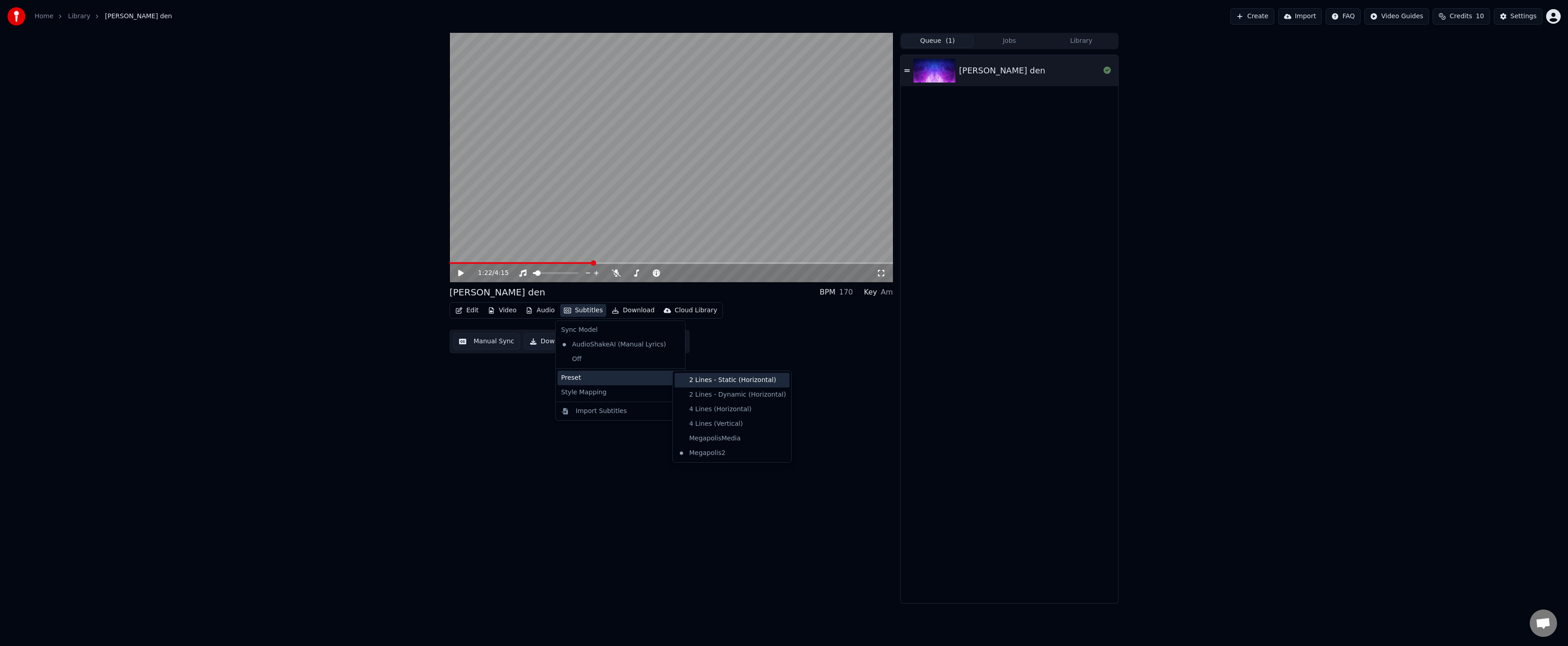
click at [734, 382] on div "2 Lines - Static (Horizontal)" at bounding box center [731, 380] width 115 height 14
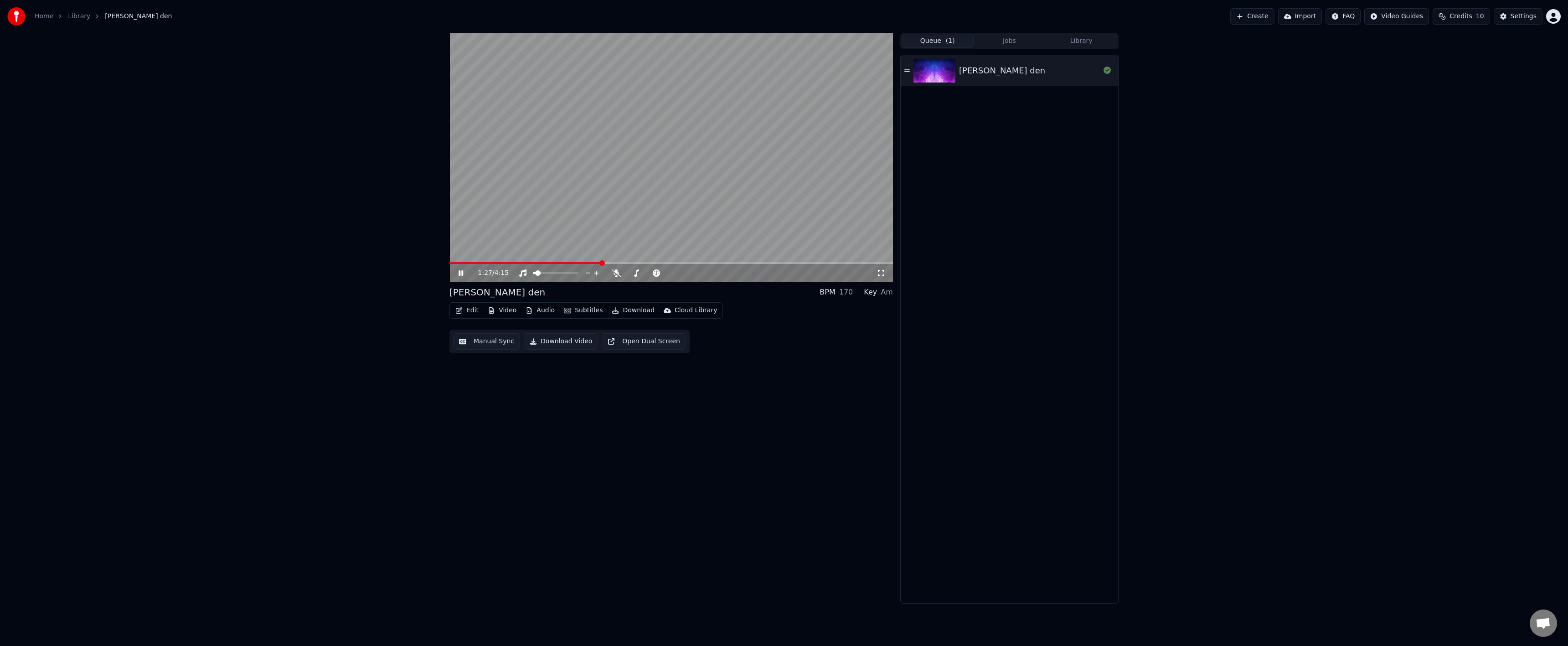
click at [463, 276] on icon at bounding box center [468, 273] width 22 height 7
click at [1499, 20] on button "Settings" at bounding box center [1518, 16] width 49 height 16
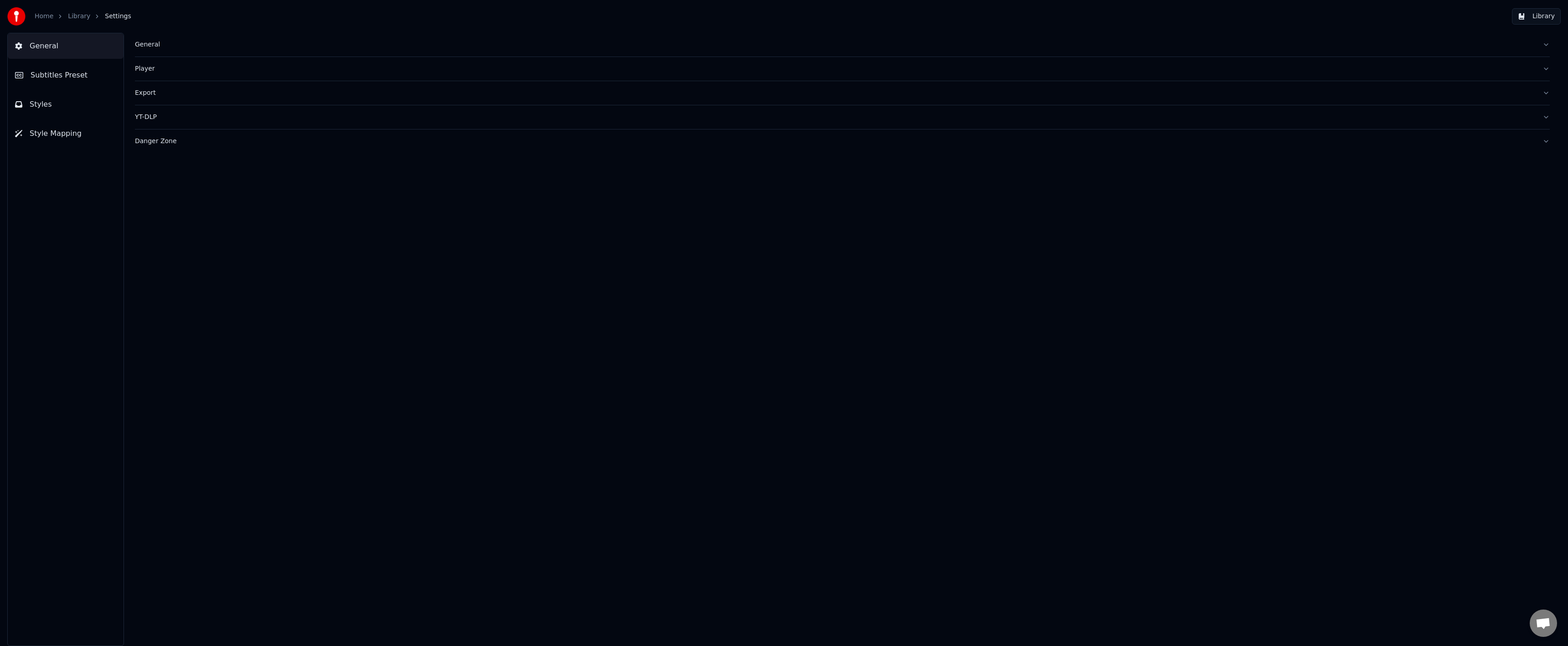
click at [104, 82] on button "Subtitles Preset" at bounding box center [66, 75] width 116 height 25
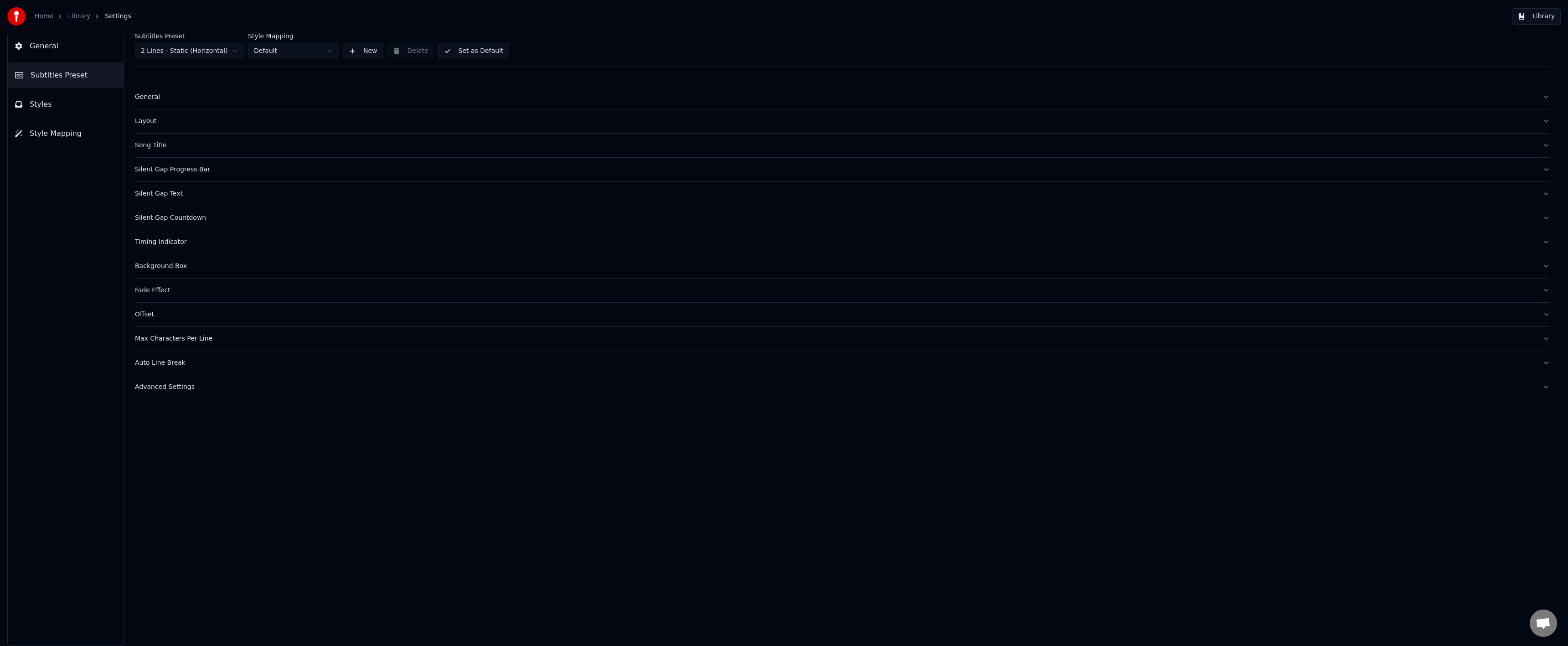
click at [143, 101] on div "General" at bounding box center [835, 97] width 1400 height 9
click at [139, 191] on div "Layout" at bounding box center [835, 192] width 1400 height 9
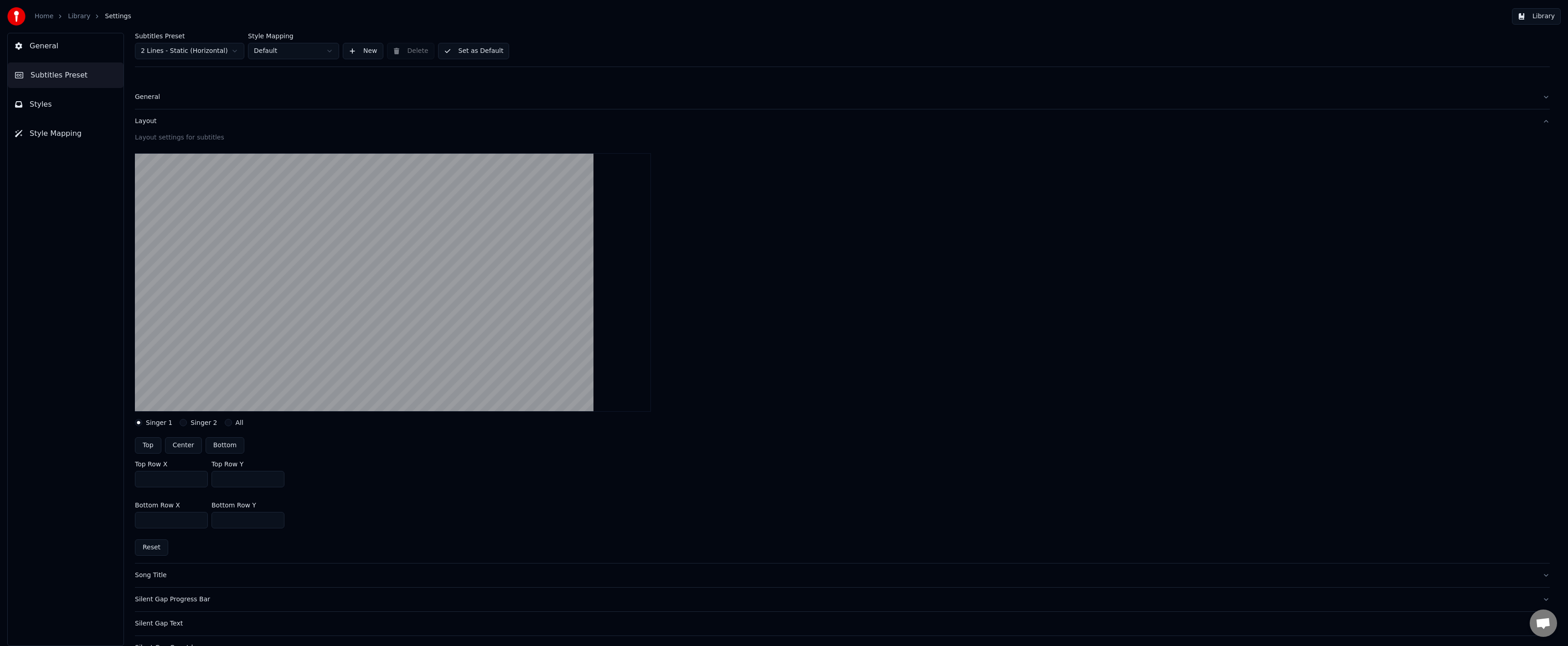
click at [223, 519] on input "***" at bounding box center [247, 520] width 73 height 16
type input "***"
click at [433, 508] on div "Bottom Row X *** Bottom Row Y ***" at bounding box center [842, 515] width 1415 height 41
click at [477, 44] on button "Set as Default" at bounding box center [473, 51] width 72 height 16
click at [71, 16] on link "Library" at bounding box center [79, 16] width 23 height 9
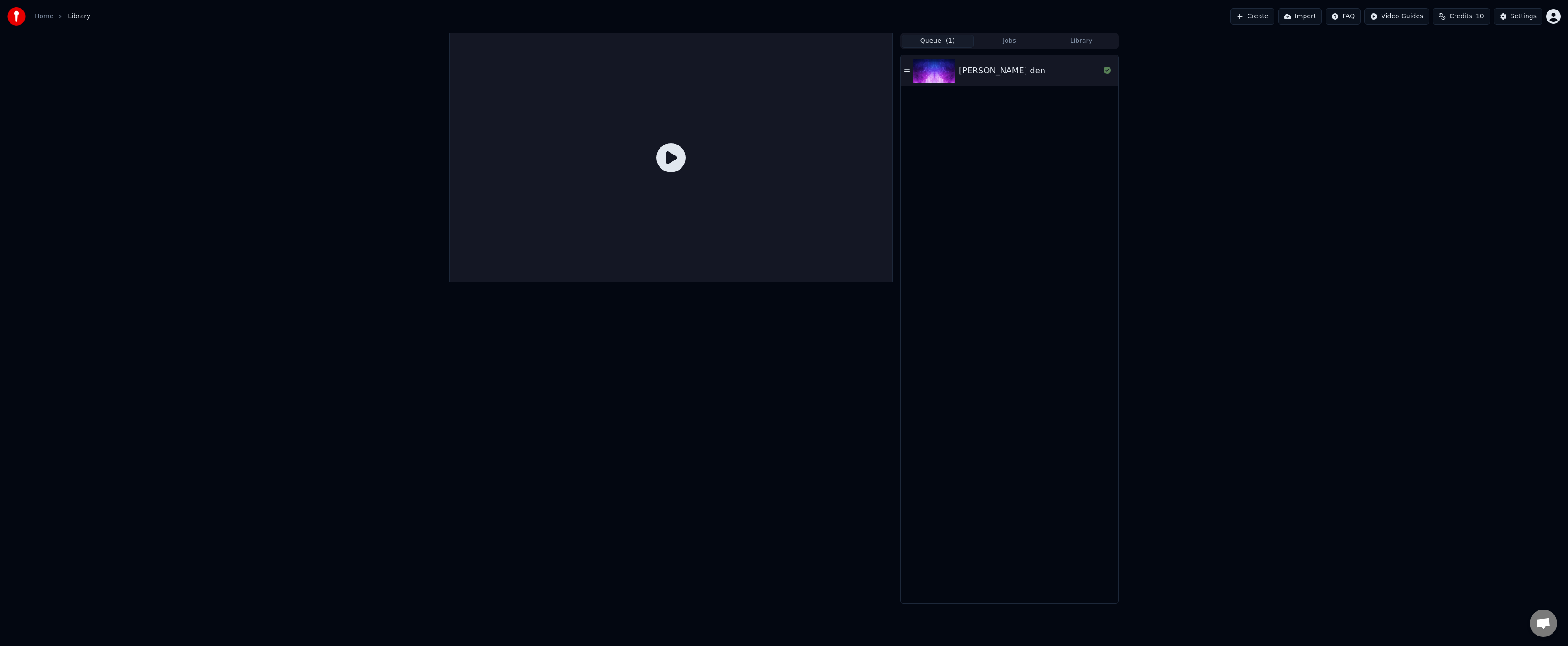
click at [944, 68] on img at bounding box center [934, 71] width 42 height 24
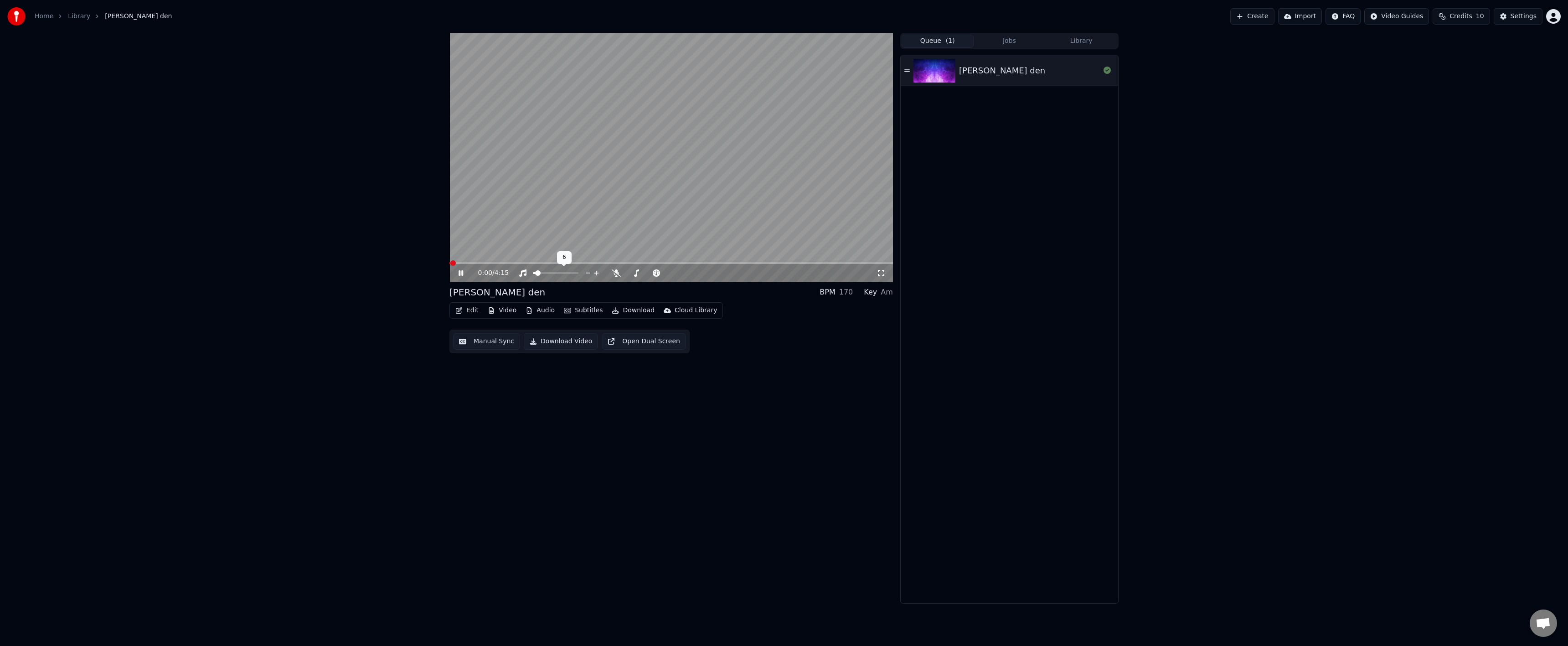
click at [493, 263] on span at bounding box center [671, 263] width 443 height 2
click at [458, 272] on icon at bounding box center [468, 273] width 22 height 7
click at [470, 311] on button "Edit" at bounding box center [467, 310] width 31 height 13
click at [515, 391] on div "Manual Sync" at bounding box center [505, 392] width 70 height 9
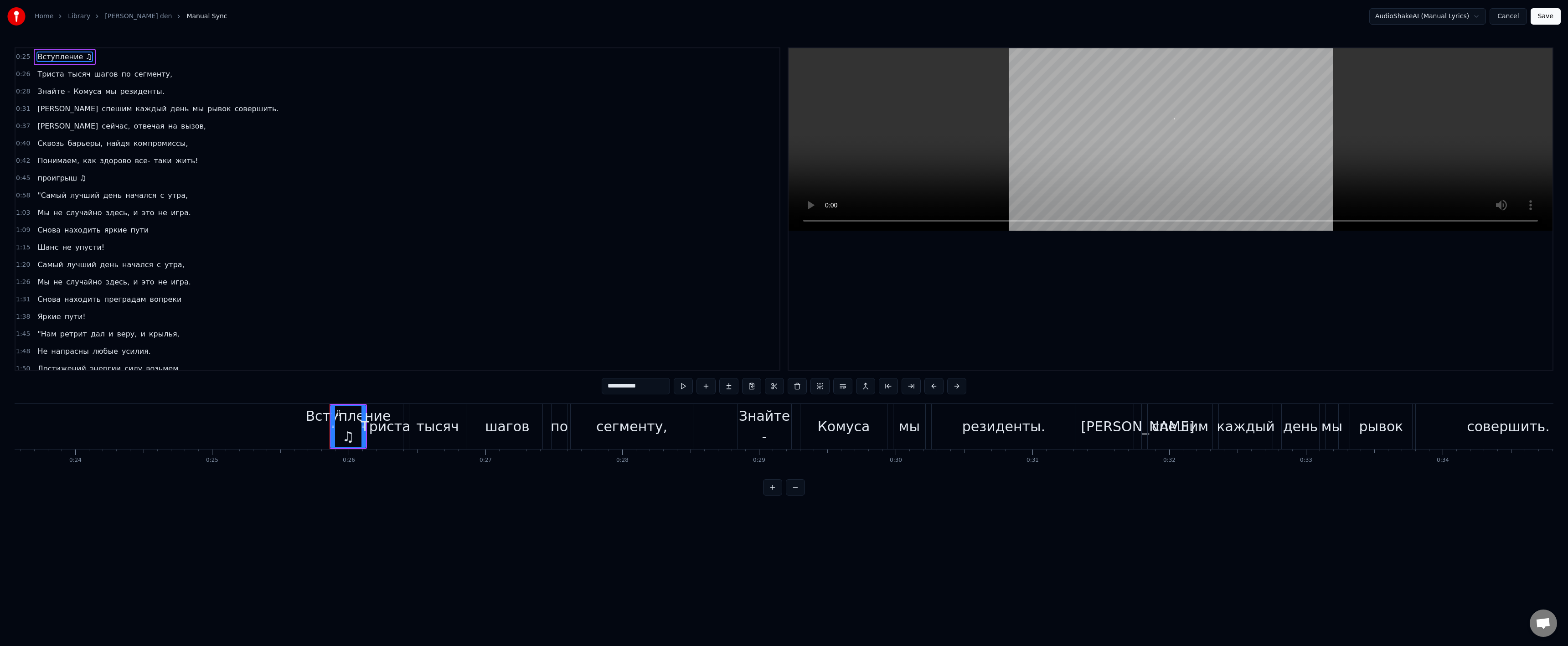
scroll to position [0, 3490]
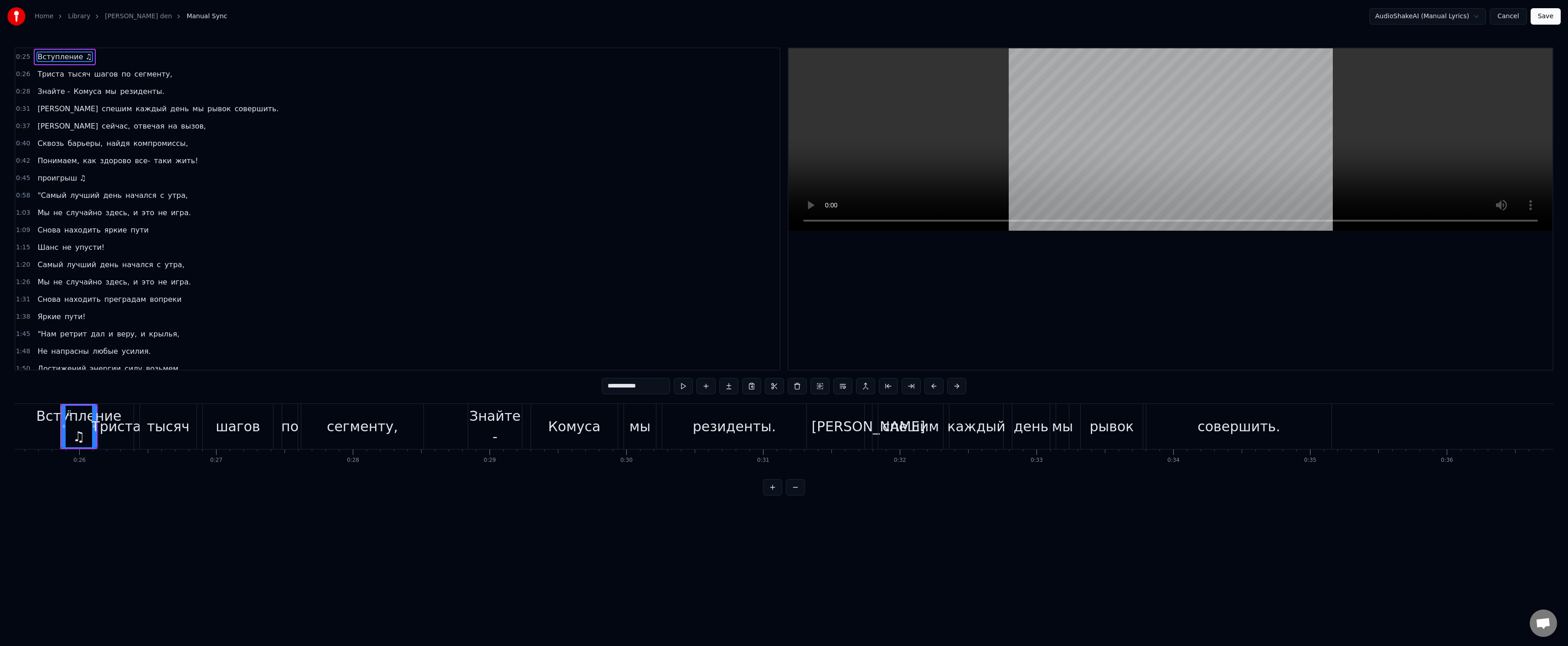
click at [41, 55] on span "Вступление ♫" at bounding box center [64, 57] width 56 height 11
click at [42, 55] on span "Вступление ♫" at bounding box center [64, 57] width 56 height 11
click at [1524, 16] on button "Cancel" at bounding box center [1507, 16] width 37 height 16
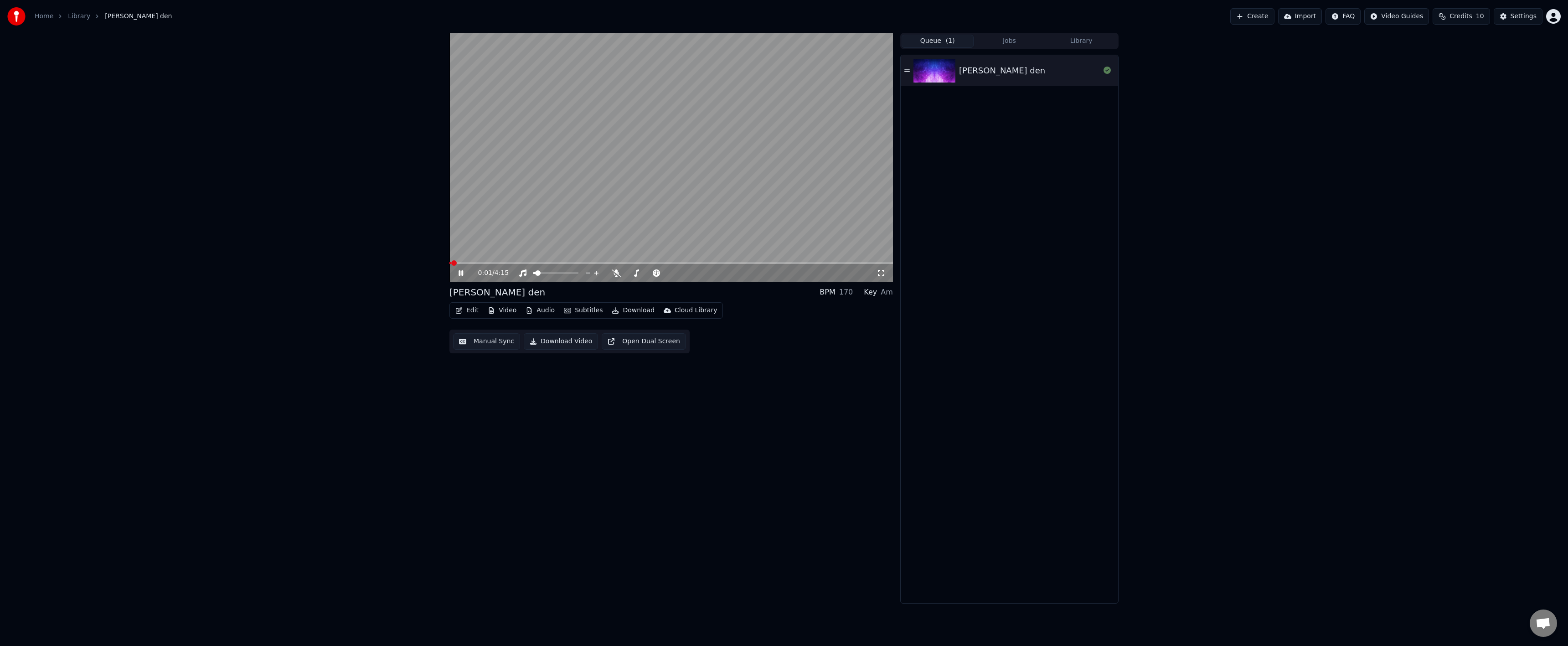
click at [469, 310] on button "Edit" at bounding box center [467, 310] width 31 height 13
click at [473, 331] on div "Edit Lyrics" at bounding box center [487, 330] width 33 height 9
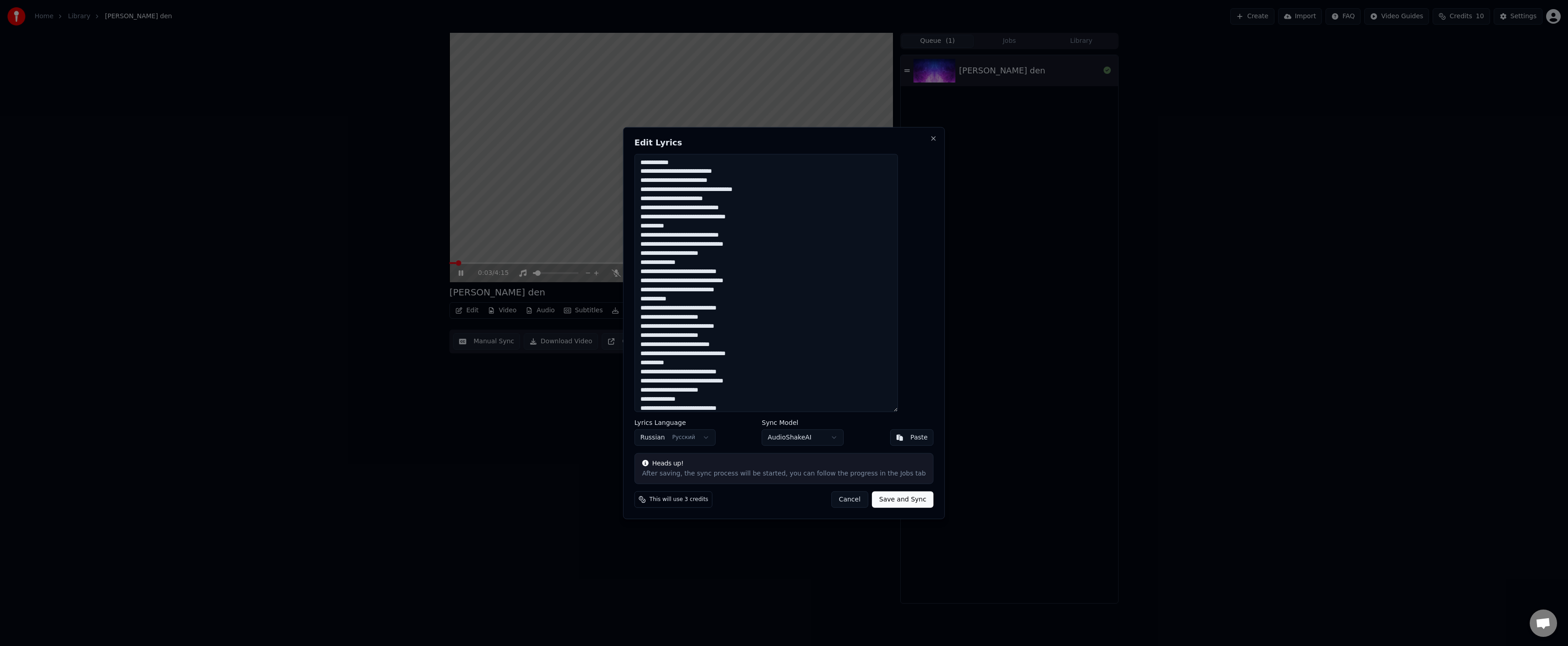
drag, startPoint x: 708, startPoint y: 162, endPoint x: 622, endPoint y: 160, distance: 86.0
click at [618, 161] on body "Home Library [PERSON_NAME] den Create Import FAQ Video Guides Credits 10 Settin…" at bounding box center [784, 323] width 1568 height 646
click at [711, 220] on textarea at bounding box center [766, 282] width 264 height 258
drag, startPoint x: 711, startPoint y: 217, endPoint x: 653, endPoint y: 217, distance: 58.0
click at [653, 217] on textarea at bounding box center [766, 282] width 264 height 258
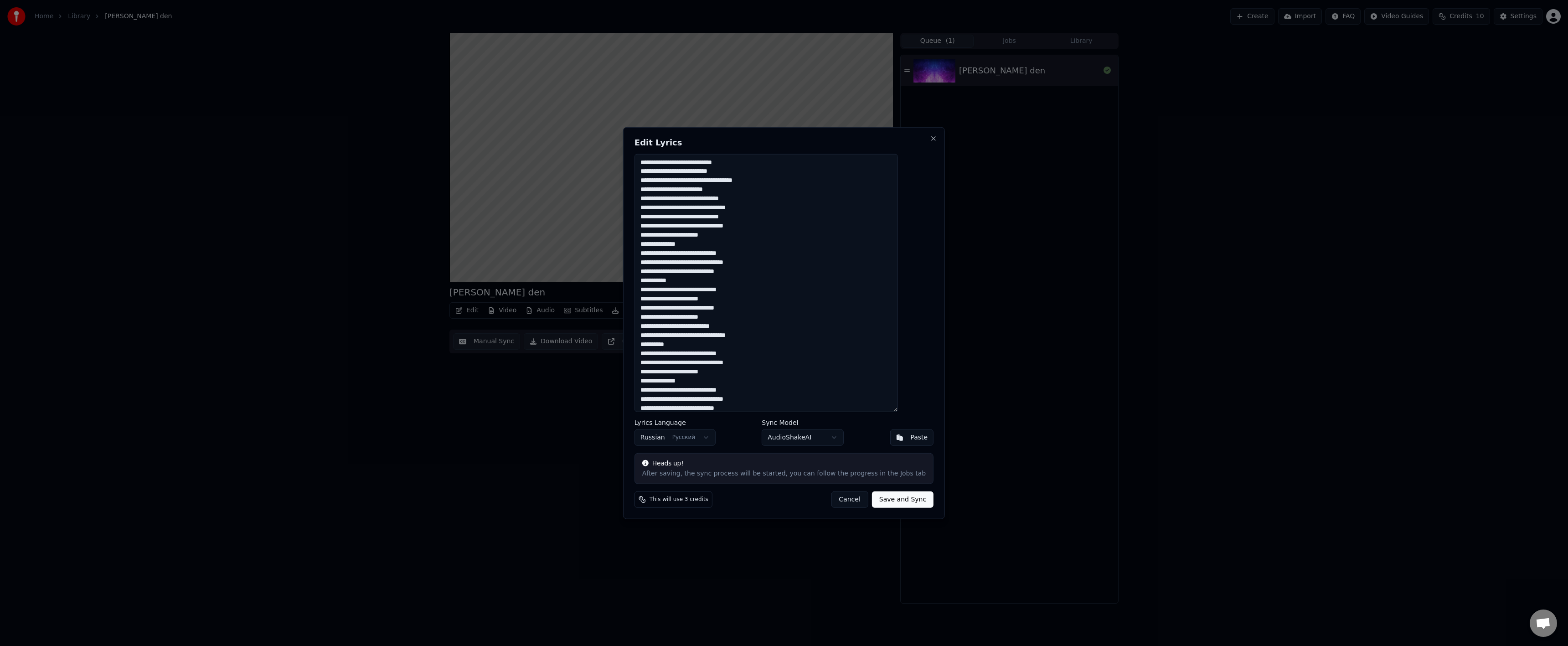
click at [659, 217] on textarea at bounding box center [766, 282] width 264 height 258
drag, startPoint x: 708, startPoint y: 256, endPoint x: 636, endPoint y: 256, distance: 72.0
click at [636, 256] on body "Home Library [PERSON_NAME] den Create Import FAQ Video Guides Credits 10 Settin…" at bounding box center [784, 323] width 1568 height 646
click at [675, 257] on textarea at bounding box center [766, 282] width 264 height 258
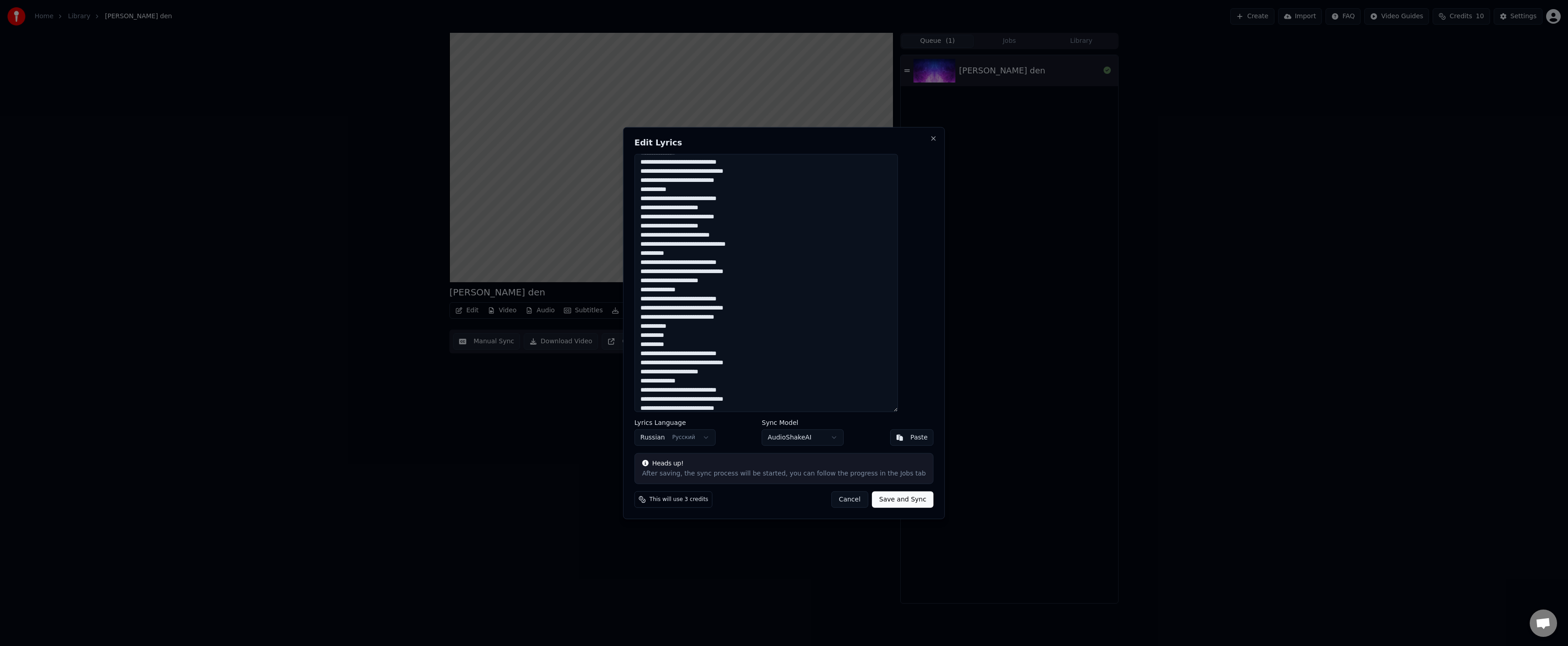
click at [704, 255] on textarea at bounding box center [766, 282] width 264 height 258
drag, startPoint x: 700, startPoint y: 253, endPoint x: 663, endPoint y: 254, distance: 37.0
click at [661, 254] on textarea at bounding box center [766, 282] width 264 height 258
drag, startPoint x: 702, startPoint y: 326, endPoint x: 664, endPoint y: 330, distance: 38.2
click at [651, 327] on div "Edit Lyrics Lyrics Language Russian Русский Sync Model AudioShakeAI Paste Heads…" at bounding box center [783, 323] width 322 height 392
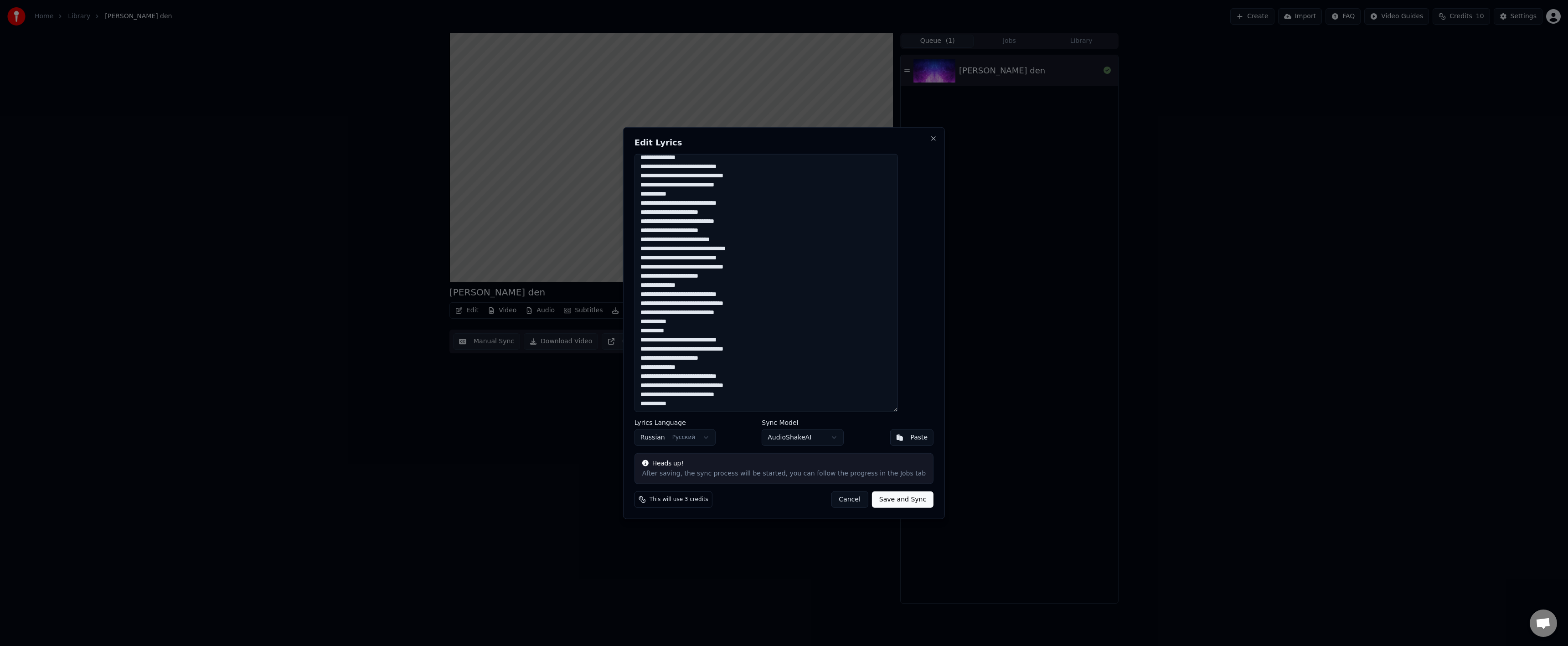
scroll to position [87, 0]
drag, startPoint x: 707, startPoint y: 333, endPoint x: 651, endPoint y: 331, distance: 56.0
click at [648, 330] on div "Edit Lyrics Lyrics Language Russian Русский Sync Model AudioShakeAI Paste Heads…" at bounding box center [783, 323] width 322 height 392
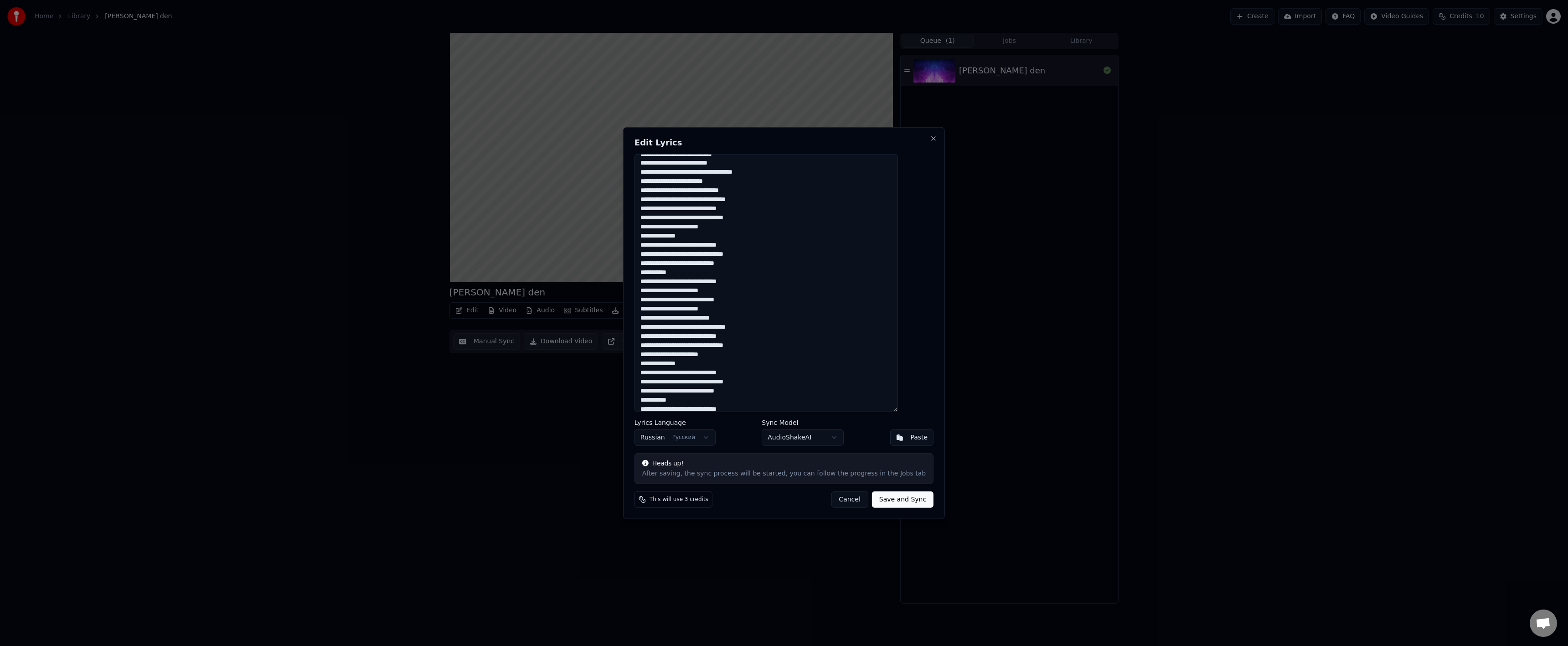
scroll to position [0, 0]
drag, startPoint x: 892, startPoint y: 501, endPoint x: 820, endPoint y: 304, distance: 209.7
click at [819, 305] on div "Edit Lyrics Lyrics Language Russian Русский Sync Model AudioShakeAI Paste Heads…" at bounding box center [783, 323] width 322 height 392
click at [661, 290] on textarea at bounding box center [766, 282] width 264 height 258
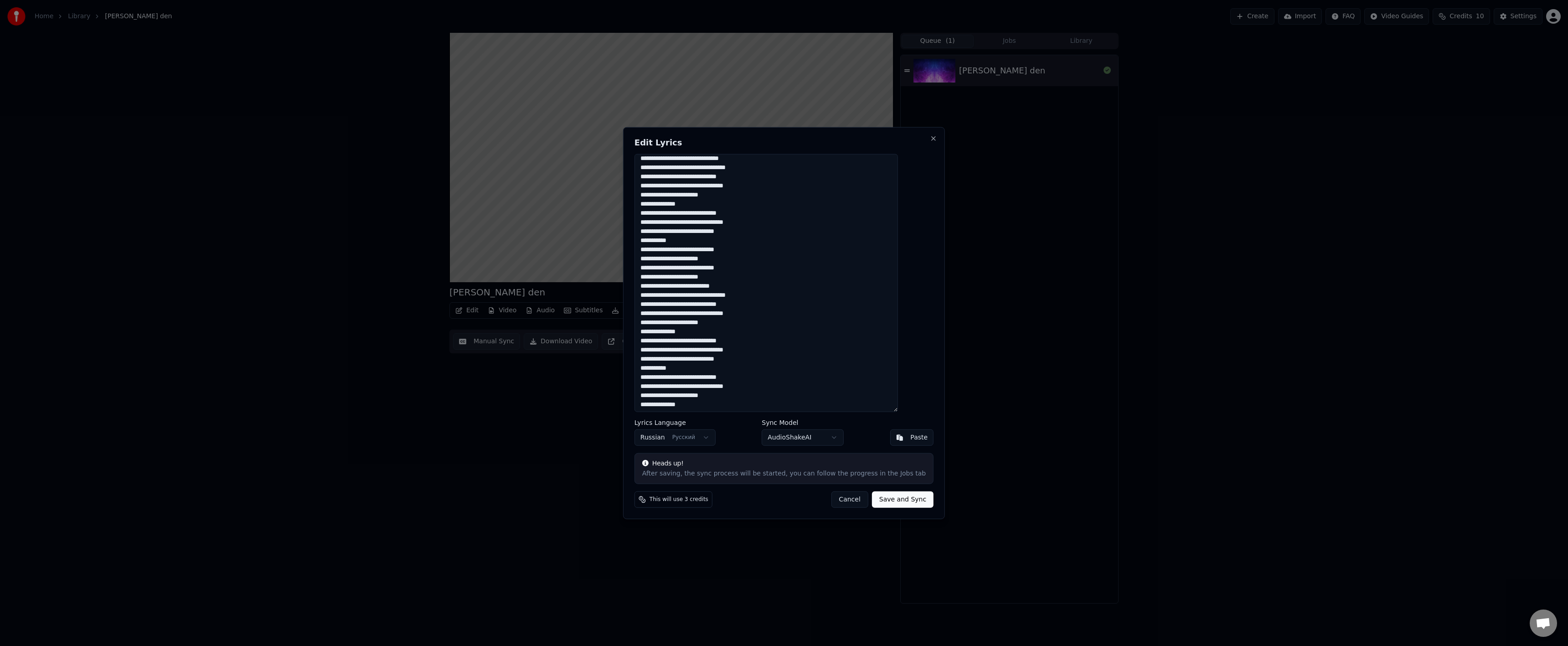
scroll to position [45, 0]
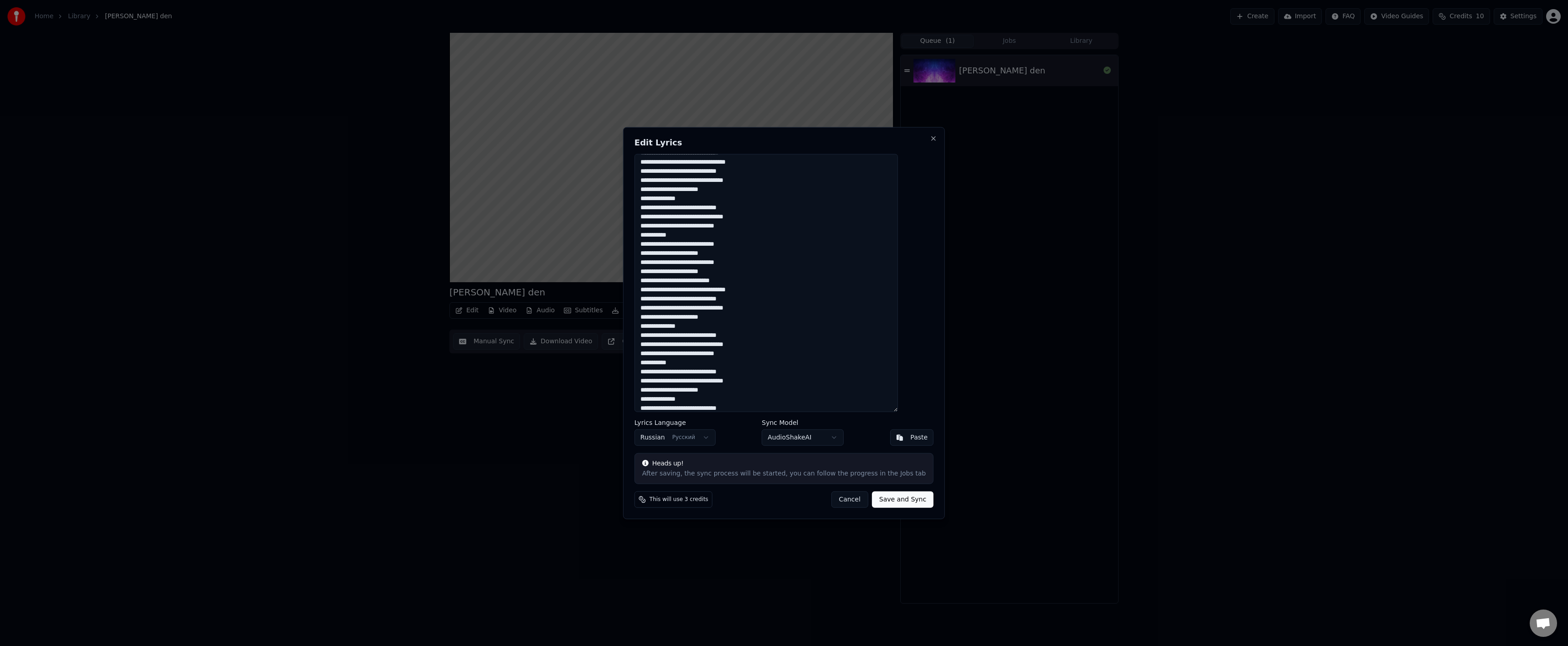
click at [718, 273] on textarea at bounding box center [766, 282] width 264 height 258
click at [720, 270] on textarea at bounding box center [766, 282] width 264 height 258
click at [808, 272] on textarea at bounding box center [766, 282] width 264 height 258
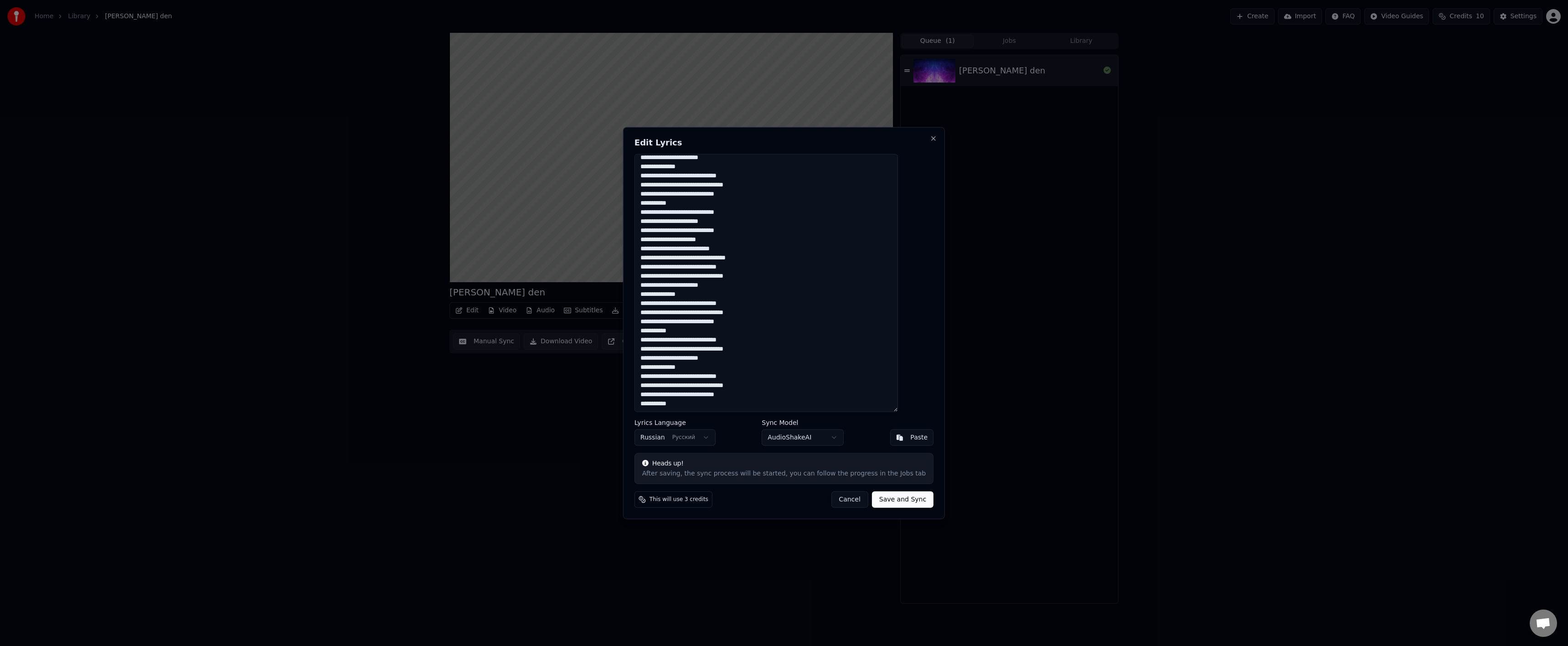
click at [701, 250] on textarea at bounding box center [766, 282] width 264 height 258
paste textarea
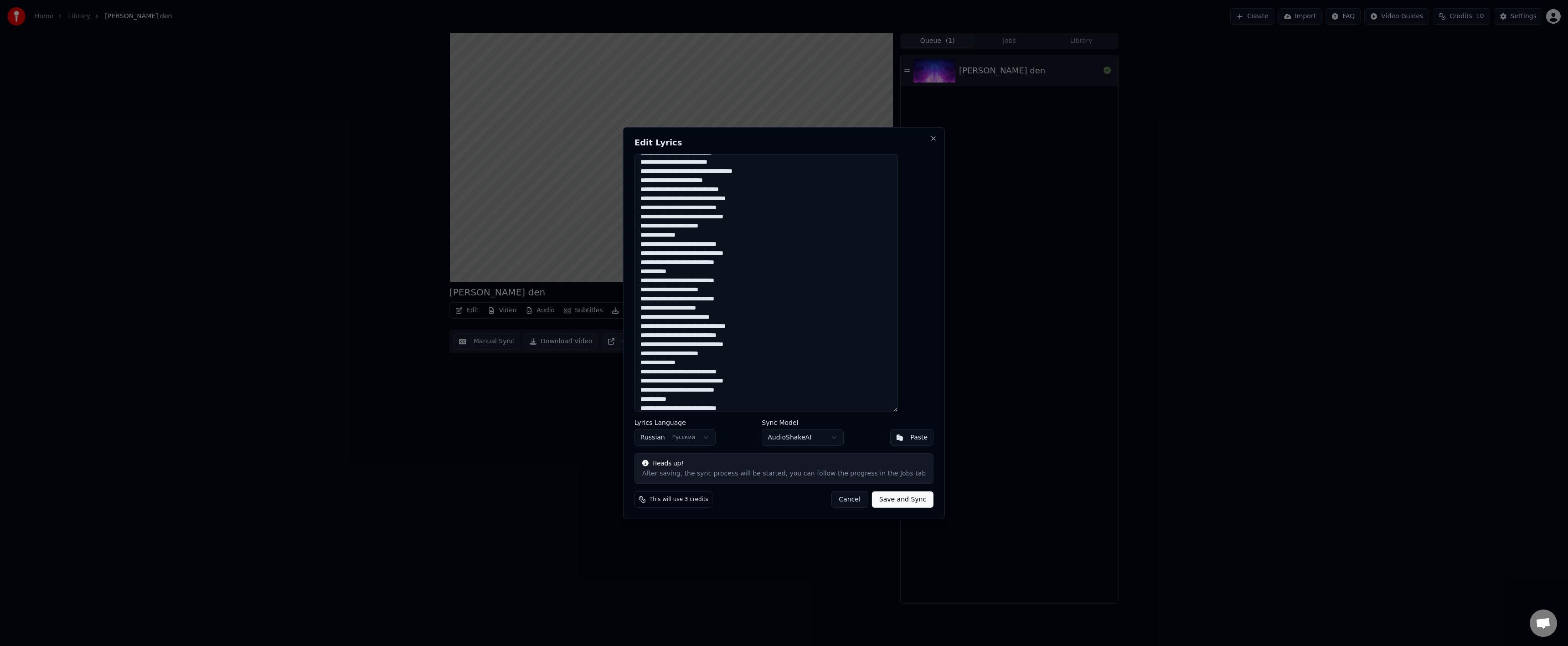
scroll to position [0, 0]
type textarea "**********"
click at [876, 494] on button "Save and Sync" at bounding box center [903, 499] width 62 height 16
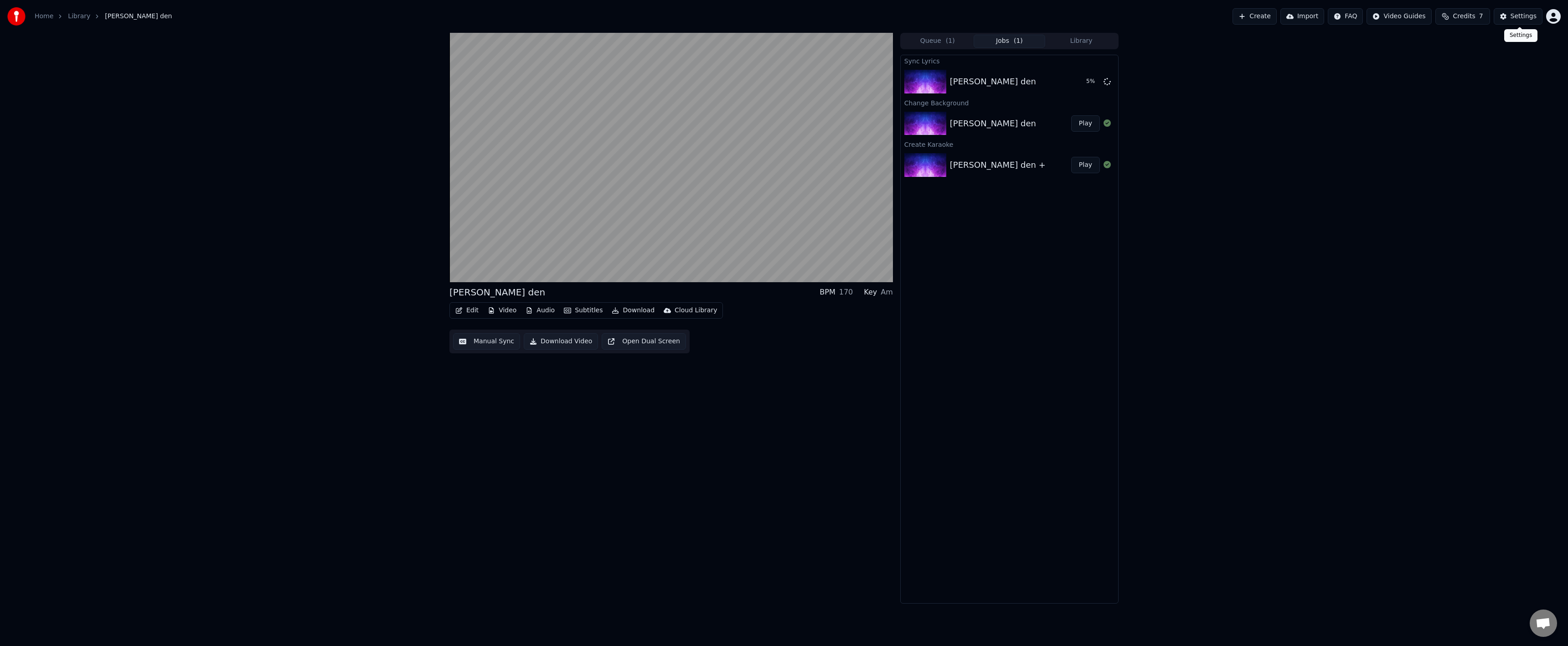
click at [1507, 15] on button "Settings" at bounding box center [1518, 16] width 49 height 16
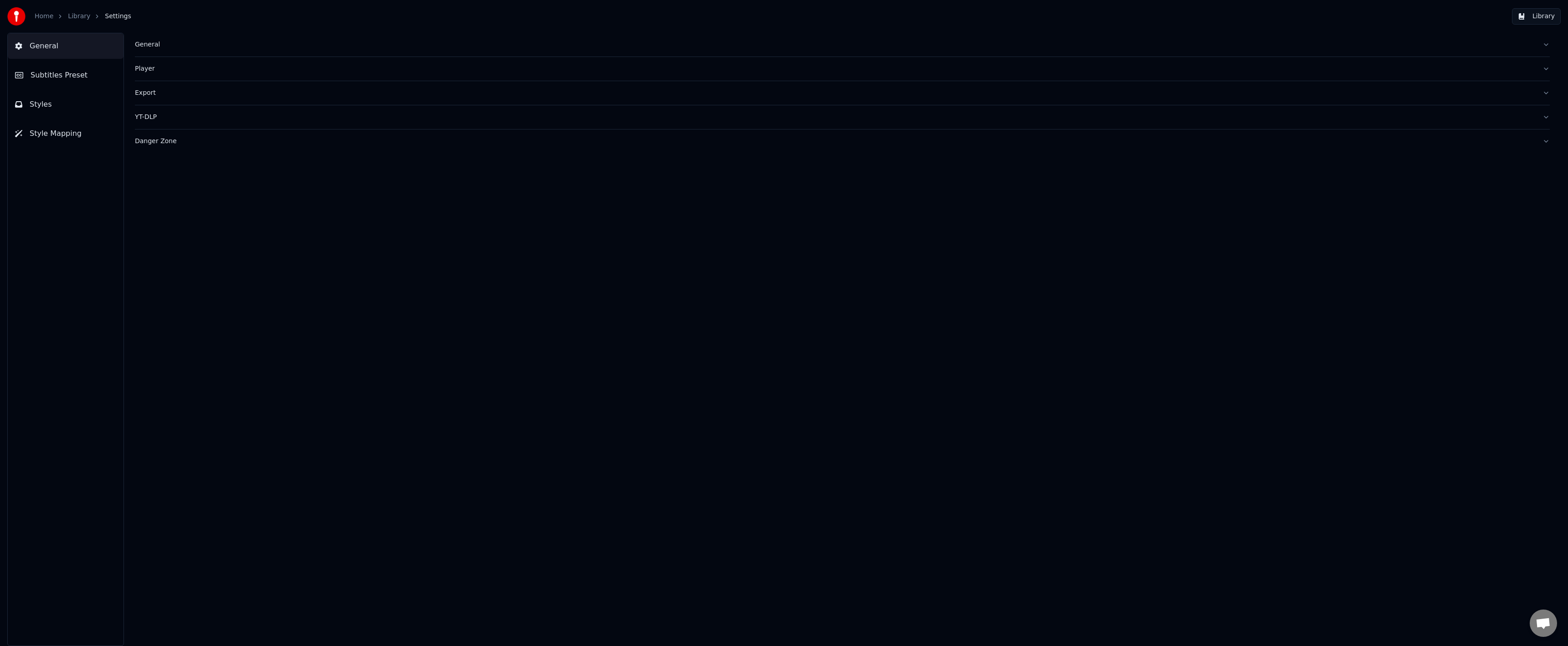
click at [53, 88] on div "General Subtitles Preset Styles Style Mapping" at bounding box center [65, 339] width 117 height 612
click at [47, 98] on button "Styles" at bounding box center [66, 104] width 116 height 25
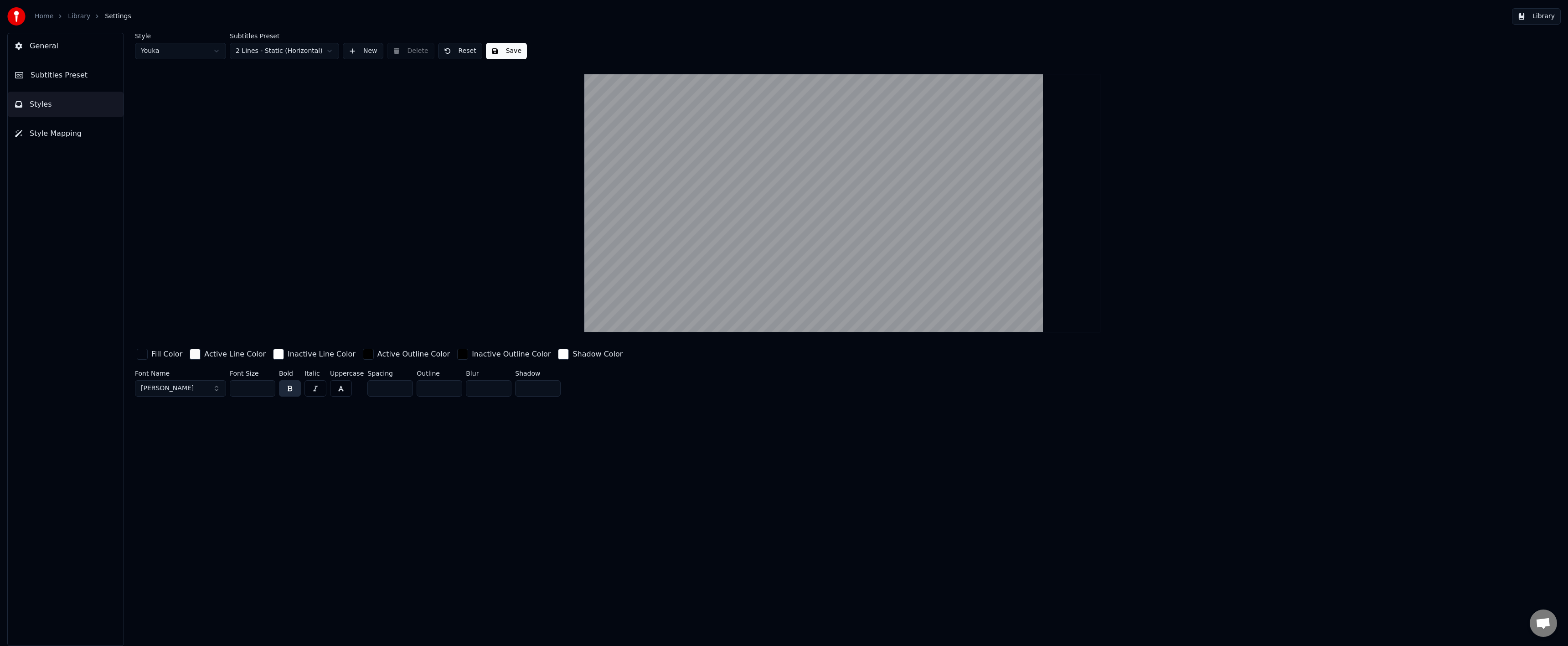
drag, startPoint x: 440, startPoint y: 392, endPoint x: 403, endPoint y: 405, distance: 39.2
click at [401, 398] on div "Font Name Montserrat Bold Font Size ** Bold Italic Uppercase Spacing * Outline …" at bounding box center [683, 384] width 1098 height 30
type input "*"
click at [441, 439] on div "Style Youka Subtitles Preset 2 Lines - Static (Horizontal) New Delete Reset Sav…" at bounding box center [842, 339] width 1451 height 612
click at [1110, 365] on div "Fill Color Active Line Color Inactive Line Color Active Outline Color Inactive …" at bounding box center [683, 373] width 1098 height 53
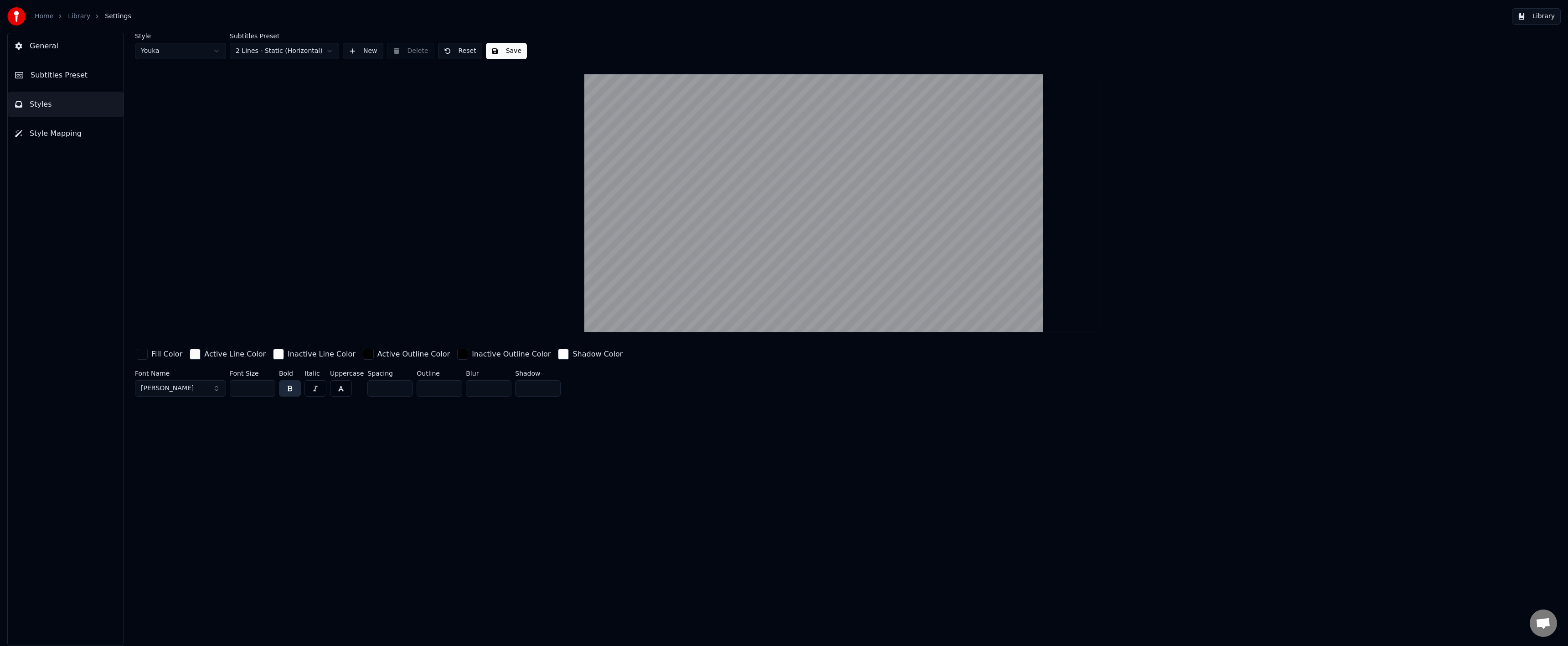
click at [1109, 364] on div "Fill Color Active Line Color Inactive Line Color Active Outline Color Inactive …" at bounding box center [683, 373] width 1098 height 53
drag, startPoint x: 537, startPoint y: 387, endPoint x: 484, endPoint y: 387, distance: 53.0
click at [484, 387] on div "Font Name Montserrat Bold Font Size ** Bold Italic Uppercase Spacing * Outline …" at bounding box center [683, 384] width 1098 height 30
click at [549, 422] on div "Style Youka Subtitles Preset 2 Lines - Static (Horizontal) New Delete Reset Sav…" at bounding box center [842, 339] width 1451 height 612
click at [558, 354] on div "button" at bounding box center [564, 354] width 11 height 11
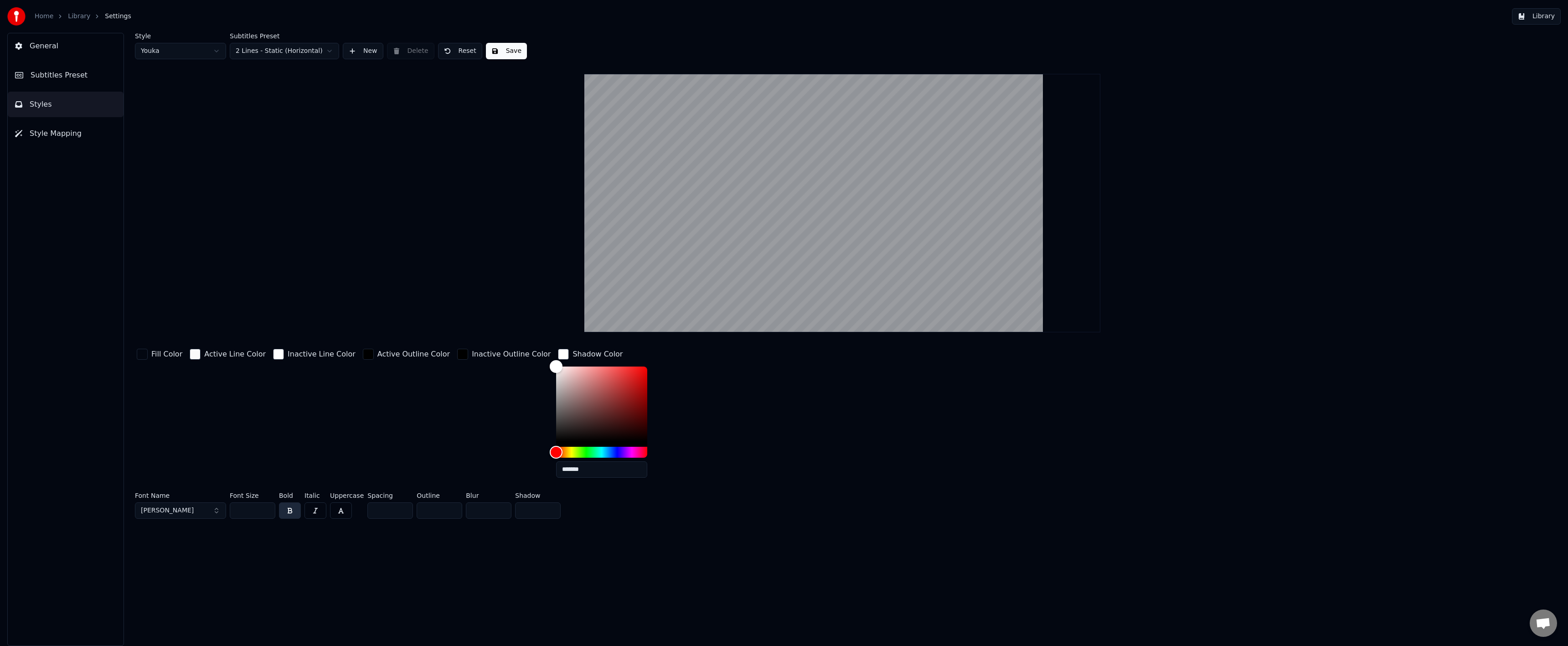
click at [729, 424] on div "Fill Color Active Line Color Inactive Line Color Active Outline Color Inactive …" at bounding box center [683, 416] width 1098 height 138
click at [558, 355] on div "button" at bounding box center [564, 354] width 11 height 11
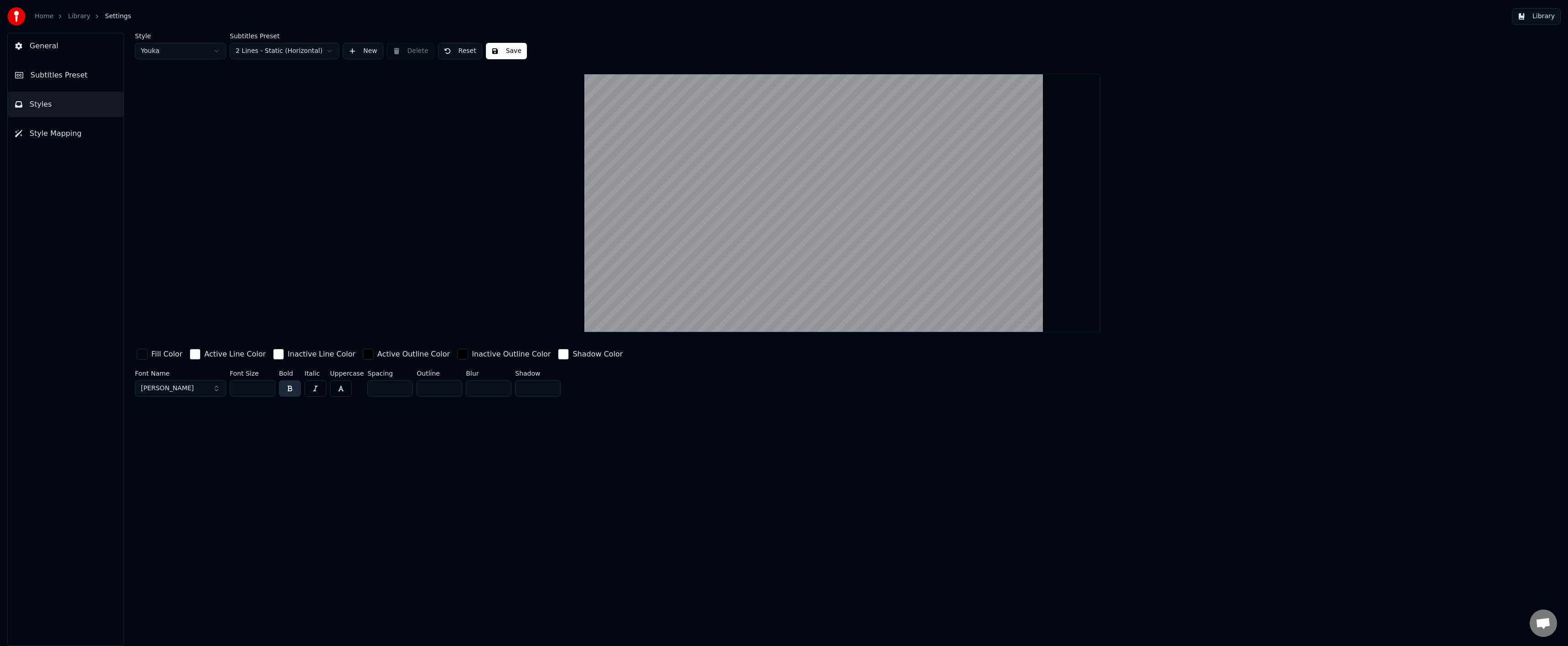
drag, startPoint x: 523, startPoint y: 390, endPoint x: 458, endPoint y: 390, distance: 65.0
click at [458, 390] on div "Font Name Montserrat Bold Font Size ** Bold Italic Uppercase Spacing * Outline …" at bounding box center [683, 384] width 1098 height 30
click at [547, 434] on div "Style Youka Subtitles Preset 2 Lines - Static (Horizontal) New Delete Reset Sav…" at bounding box center [842, 339] width 1451 height 612
drag, startPoint x: 514, startPoint y: 387, endPoint x: 469, endPoint y: 386, distance: 45.0
click at [469, 386] on div "Font Name Montserrat Bold Font Size ** Bold Italic Uppercase Spacing * Outline …" at bounding box center [683, 384] width 1098 height 30
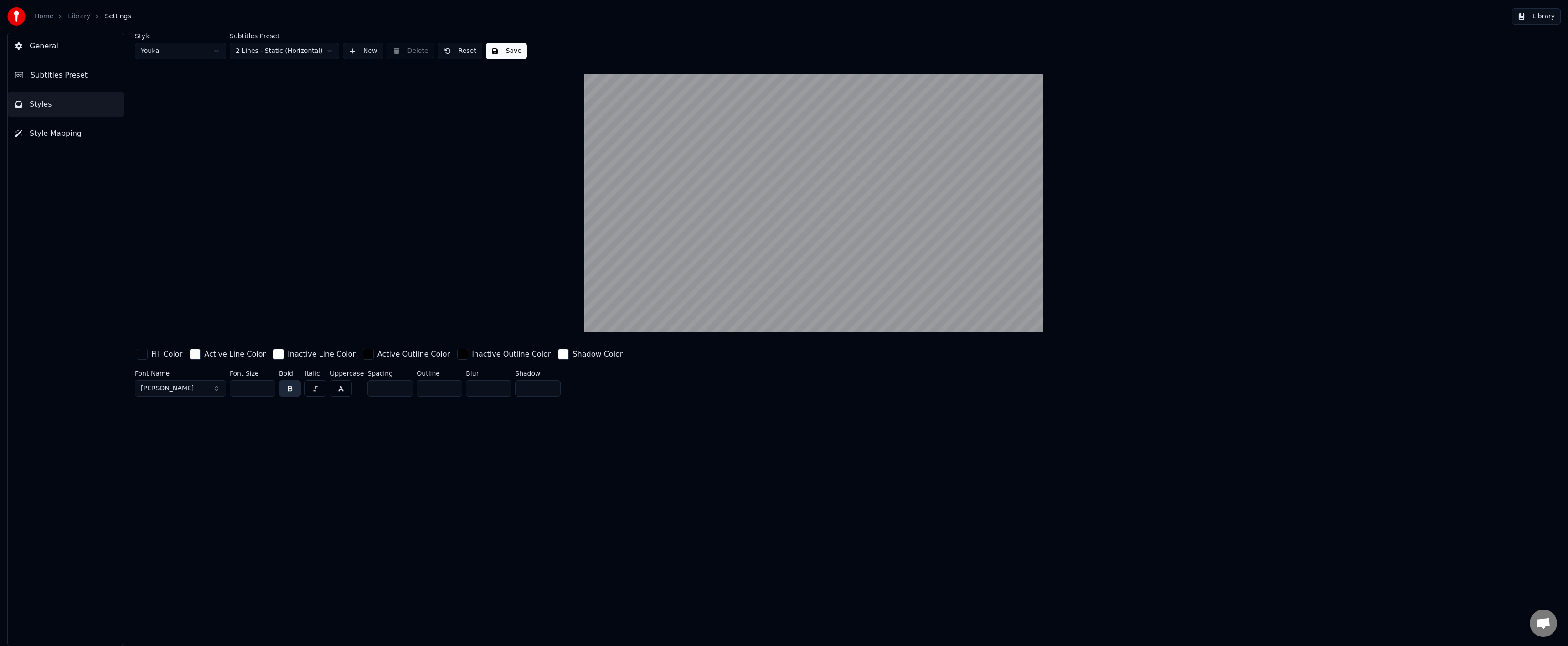
click at [567, 430] on div "Style Youka Subtitles Preset 2 Lines - Static (Horizontal) New Delete Reset Sav…" at bounding box center [842, 339] width 1451 height 612
drag, startPoint x: 533, startPoint y: 390, endPoint x: 486, endPoint y: 389, distance: 47.0
click at [486, 389] on div "Font Name Montserrat Bold Font Size ** Bold Italic Uppercase Spacing * Outline …" at bounding box center [683, 384] width 1098 height 30
type input "*"
click at [568, 432] on div "Style Youka Subtitles Preset 2 Lines - Static (Horizontal) New Delete Reset Sav…" at bounding box center [842, 339] width 1451 height 612
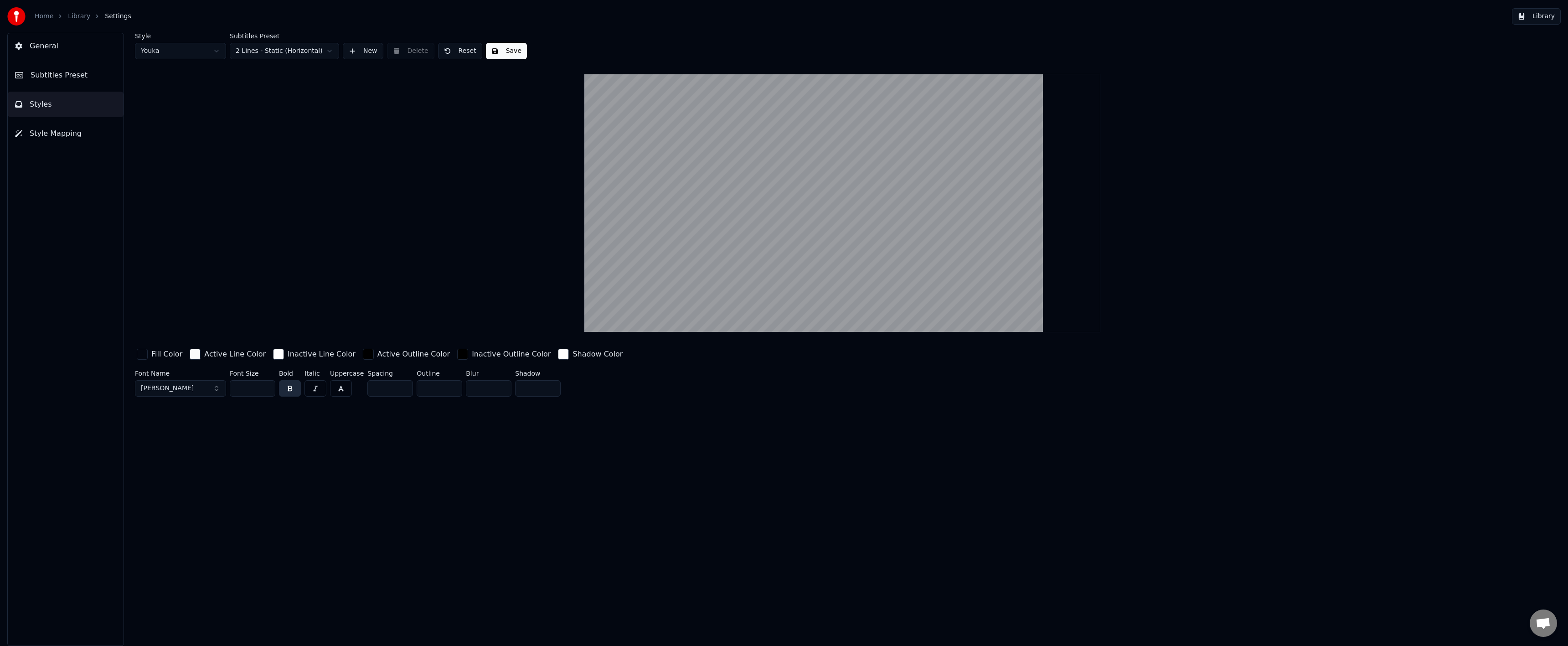
drag, startPoint x: 529, startPoint y: 354, endPoint x: 529, endPoint y: 364, distance: 10.0
click at [558, 354] on div "button" at bounding box center [564, 354] width 11 height 11
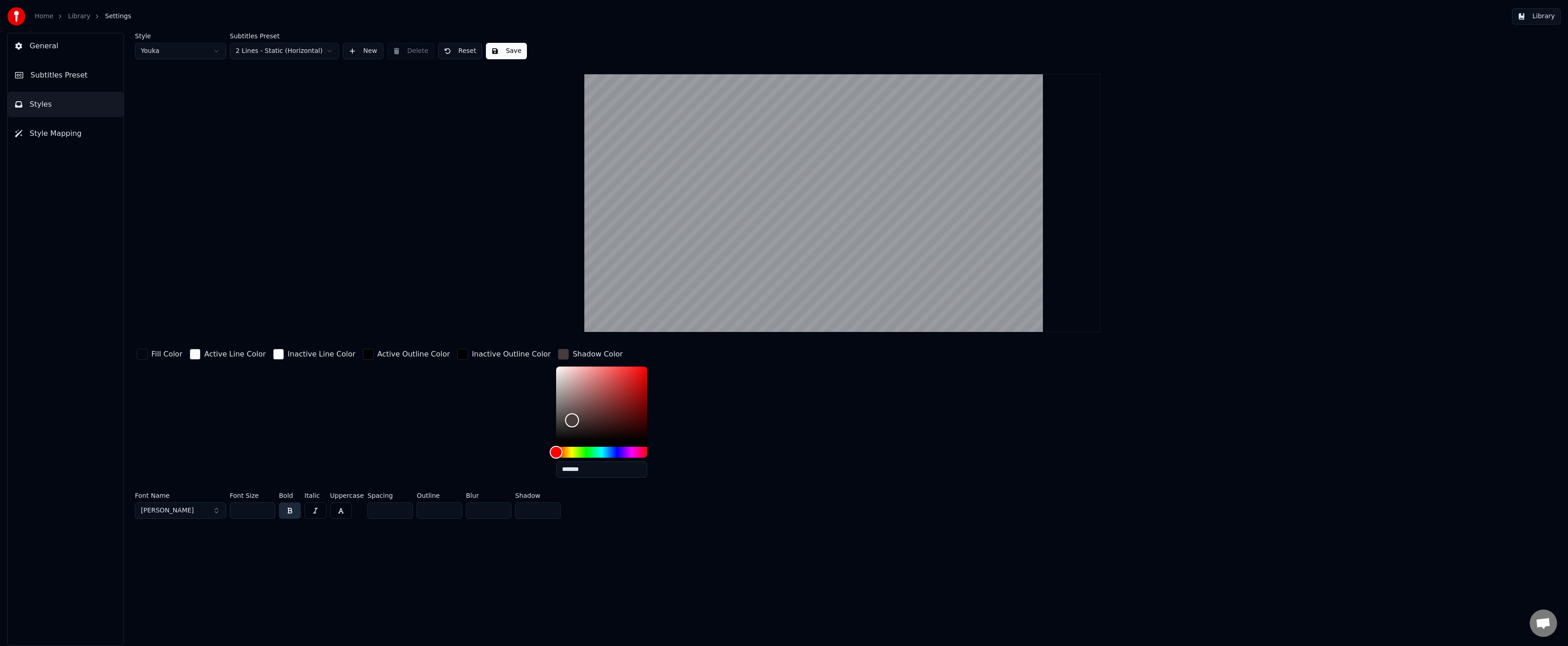
drag, startPoint x: 536, startPoint y: 419, endPoint x: 488, endPoint y: 476, distance: 74.5
click at [488, 476] on div "Fill Color Active Line Color Inactive Line Color Active Outline Color Inactive …" at bounding box center [683, 416] width 1098 height 138
click at [704, 468] on div "Fill Color Active Line Color Inactive Line Color Active Outline Color Inactive …" at bounding box center [683, 416] width 1098 height 138
drag, startPoint x: 503, startPoint y: 421, endPoint x: 490, endPoint y: 421, distance: 13.0
click at [490, 421] on div "Fill Color Active Line Color Inactive Line Color Active Outline Color Inactive …" at bounding box center [683, 416] width 1098 height 138
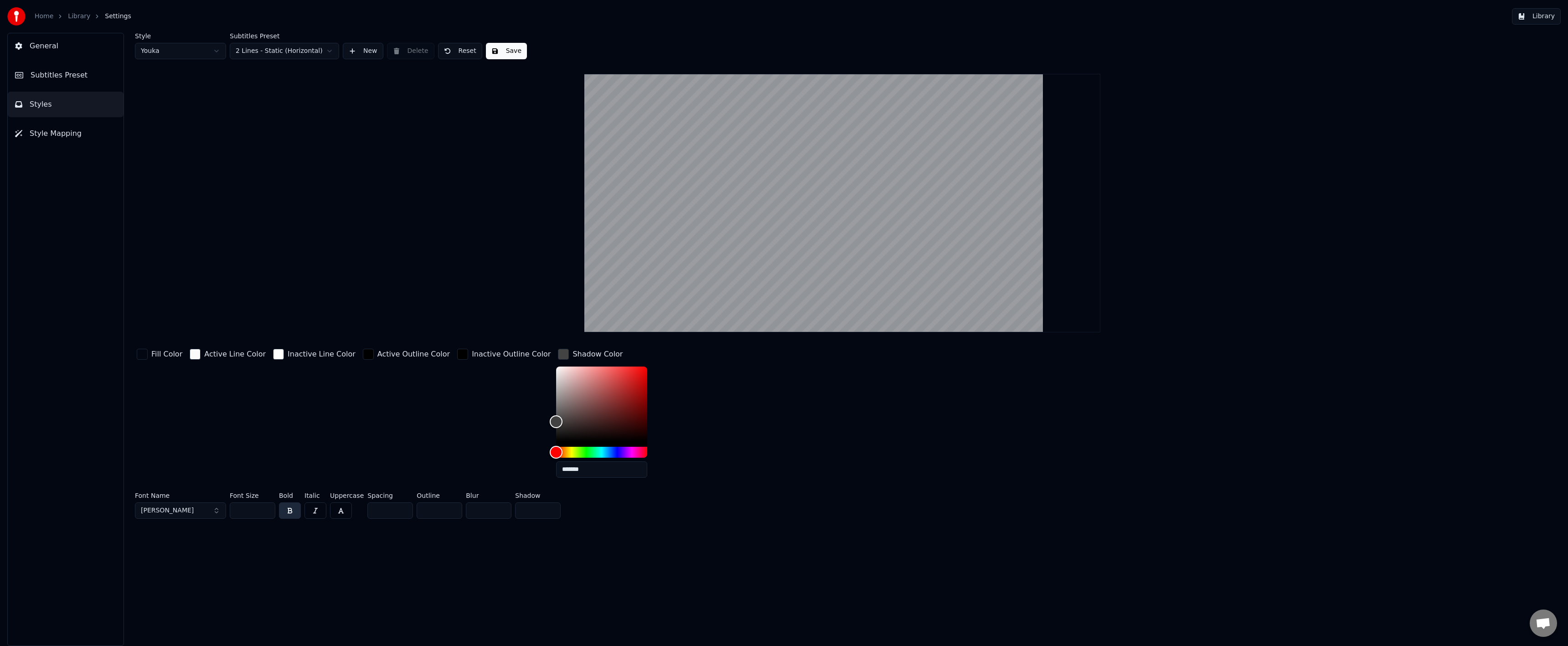
click at [688, 430] on div "Fill Color Active Line Color Inactive Line Color Active Outline Color Inactive …" at bounding box center [683, 416] width 1098 height 138
type input "*******"
drag, startPoint x: 544, startPoint y: 425, endPoint x: 510, endPoint y: 458, distance: 47.4
click at [478, 456] on div "Fill Color Active Line Color Inactive Line Color Active Outline Color Inactive …" at bounding box center [683, 416] width 1098 height 138
click at [705, 449] on div "Fill Color Active Line Color Inactive Line Color Active Outline Color Inactive …" at bounding box center [683, 416] width 1098 height 138
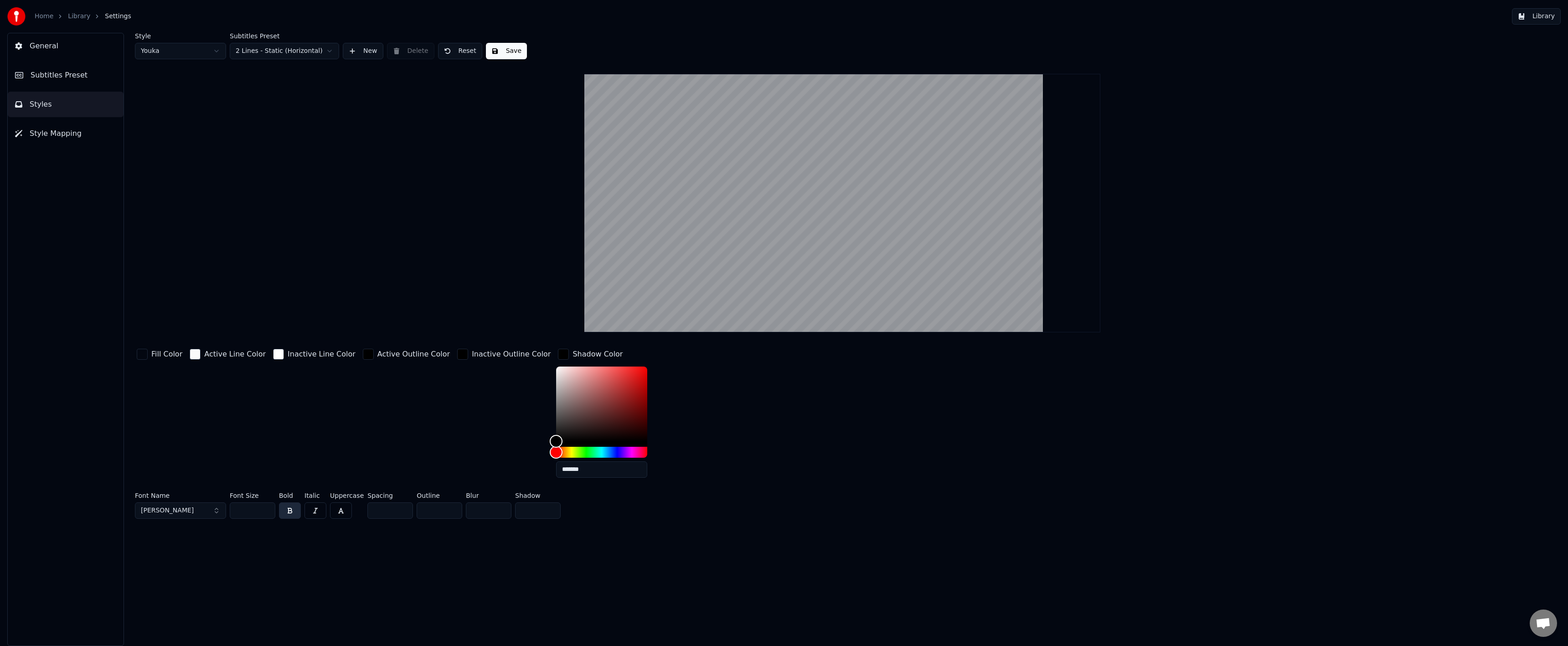
click at [557, 352] on div "Shadow Color" at bounding box center [590, 354] width 68 height 14
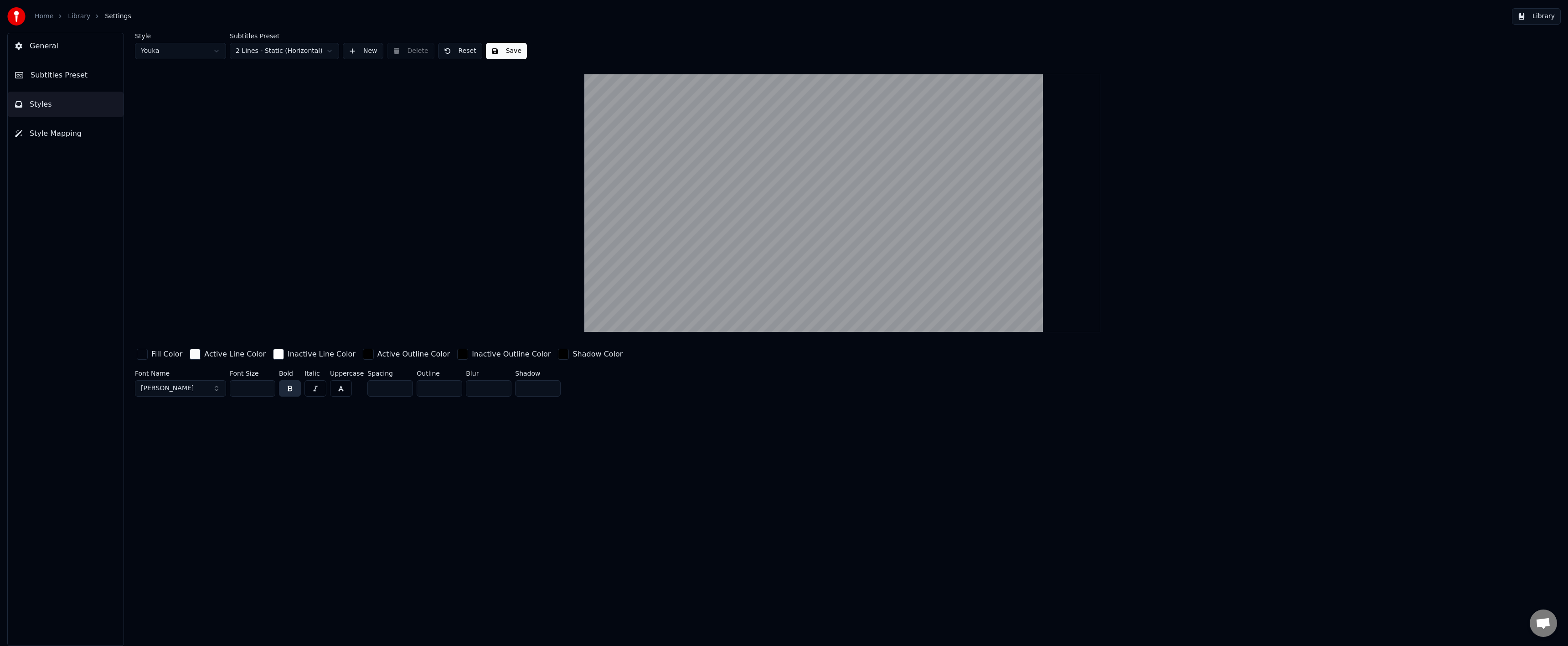
click at [534, 430] on div "Style Youka Subtitles Preset 2 Lines - Static (Horizontal) New Delete Reset Sav…" at bounding box center [842, 339] width 1451 height 612
drag, startPoint x: 356, startPoint y: 427, endPoint x: 396, endPoint y: 426, distance: 40.0
click at [356, 427] on div "Style Youka Subtitles Preset 2 Lines - Static (Horizontal) New Delete Reset Sav…" at bounding box center [842, 339] width 1451 height 612
click at [527, 48] on div "Style Youka Subtitles Preset 2 Lines - Static (Horizontal) New Delete Reset Save" at bounding box center [842, 45] width 1415 height 26
click at [514, 51] on button "Save" at bounding box center [506, 51] width 41 height 16
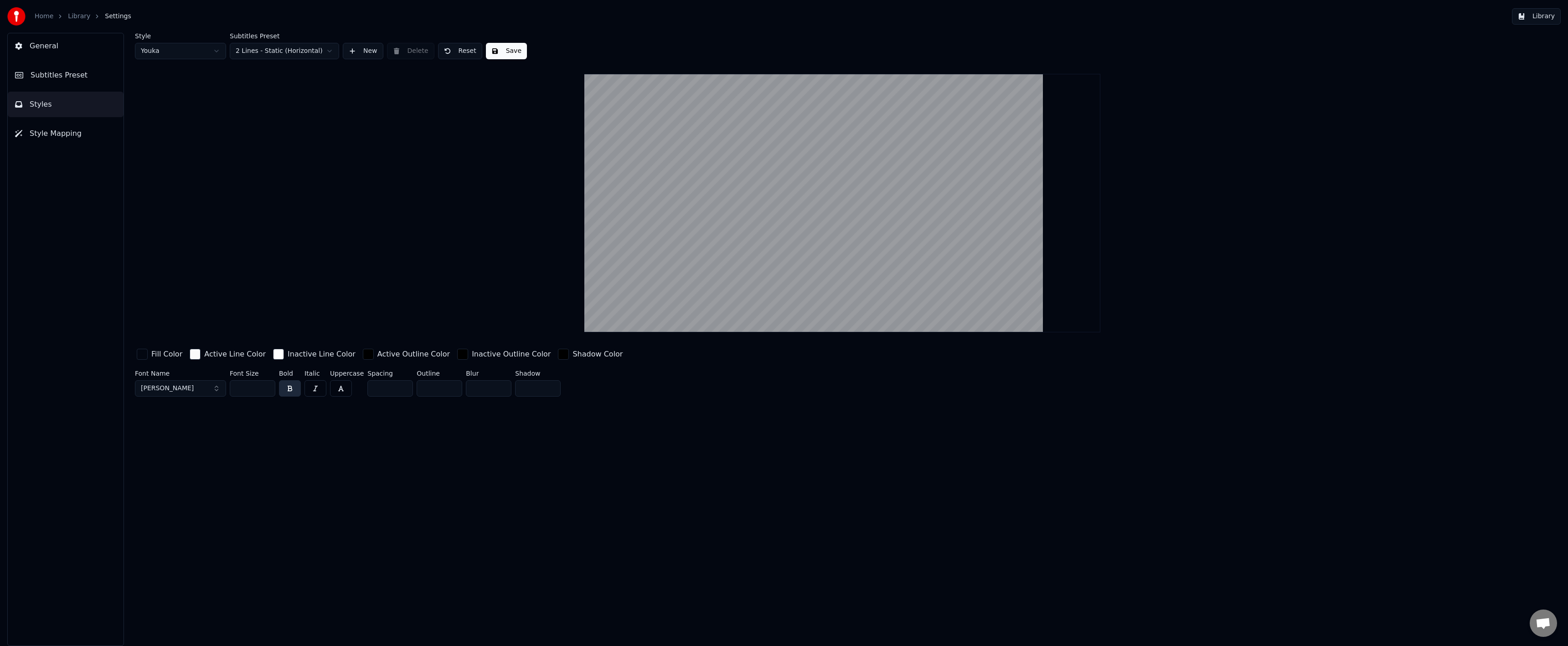
click at [707, 429] on div "Style Youka Subtitles Preset 2 Lines - Static (Horizontal) New Delete Reset Sav…" at bounding box center [842, 339] width 1451 height 612
click at [66, 16] on ol "Home Library Settings" at bounding box center [82, 16] width 97 height 9
click at [74, 20] on link "Library" at bounding box center [79, 16] width 23 height 9
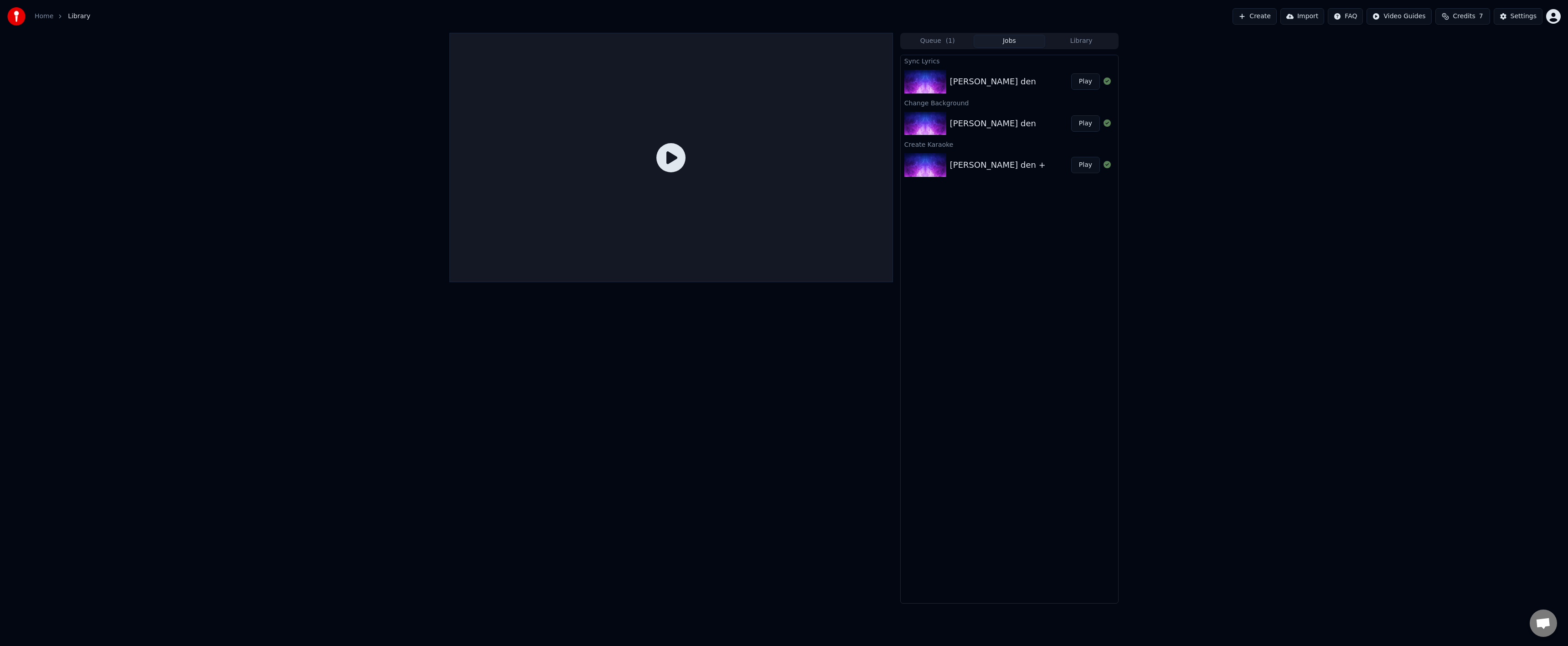
click at [932, 92] on img at bounding box center [925, 82] width 42 height 24
click at [934, 42] on button "Queue ( 1 )" at bounding box center [937, 41] width 72 height 14
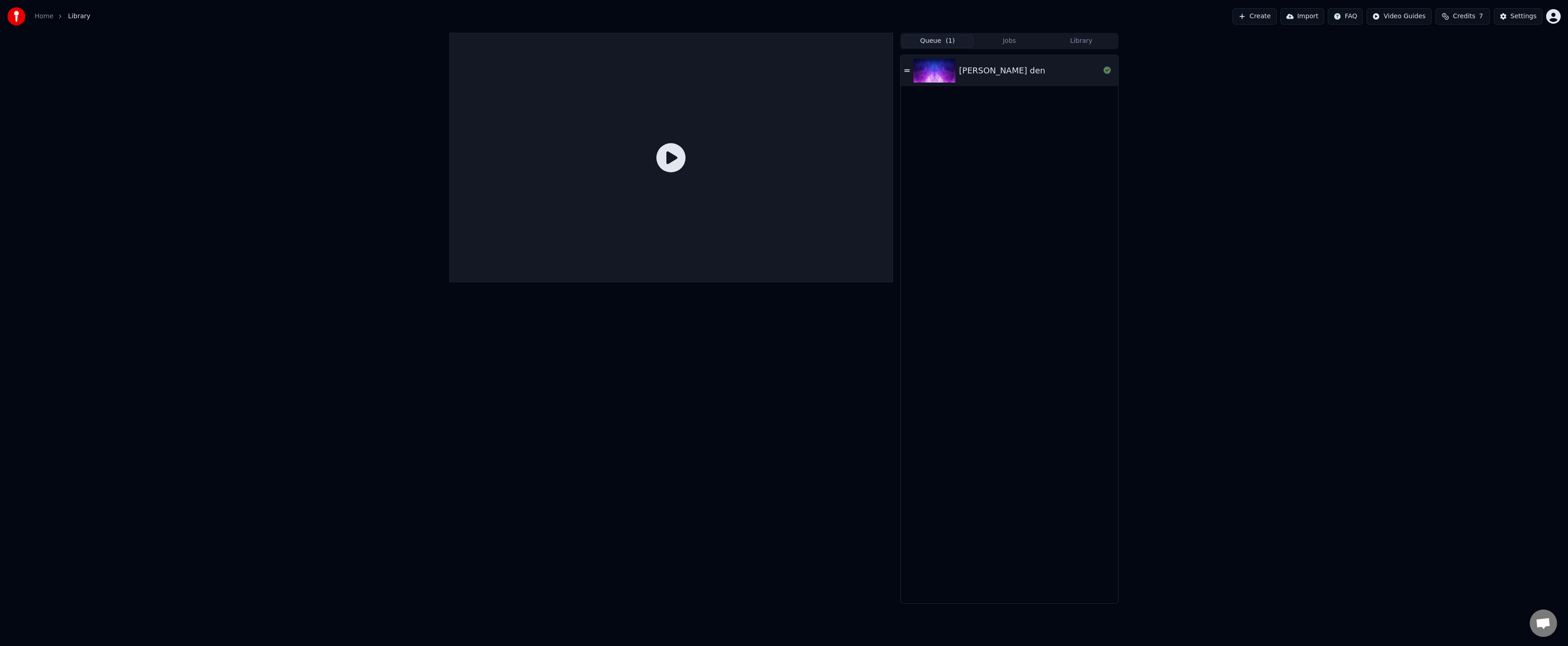
click at [934, 76] on img at bounding box center [934, 71] width 42 height 24
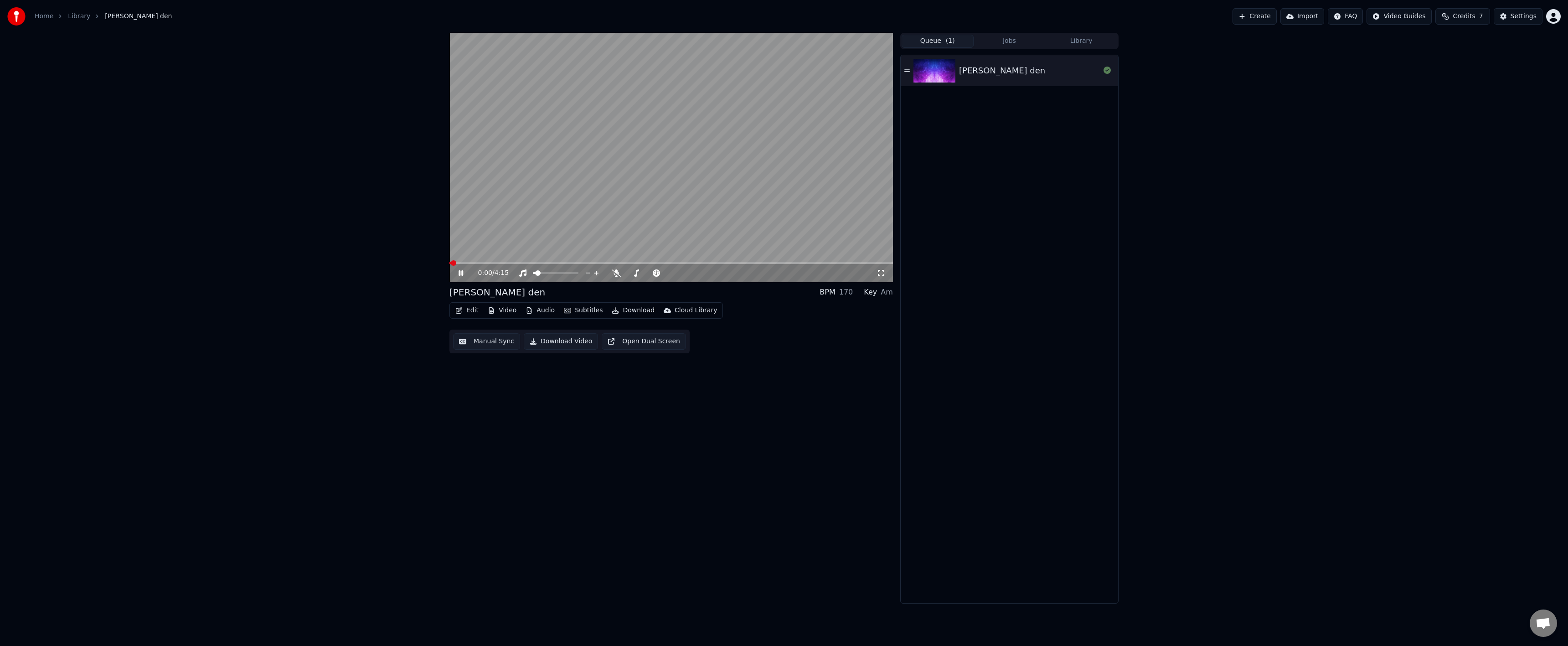
click at [594, 262] on video at bounding box center [671, 157] width 443 height 249
click at [593, 261] on video at bounding box center [671, 157] width 443 height 249
click at [636, 275] on span at bounding box center [636, 273] width 5 height 5
click at [523, 261] on video at bounding box center [671, 157] width 443 height 249
click at [522, 264] on span at bounding box center [671, 263] width 443 height 2
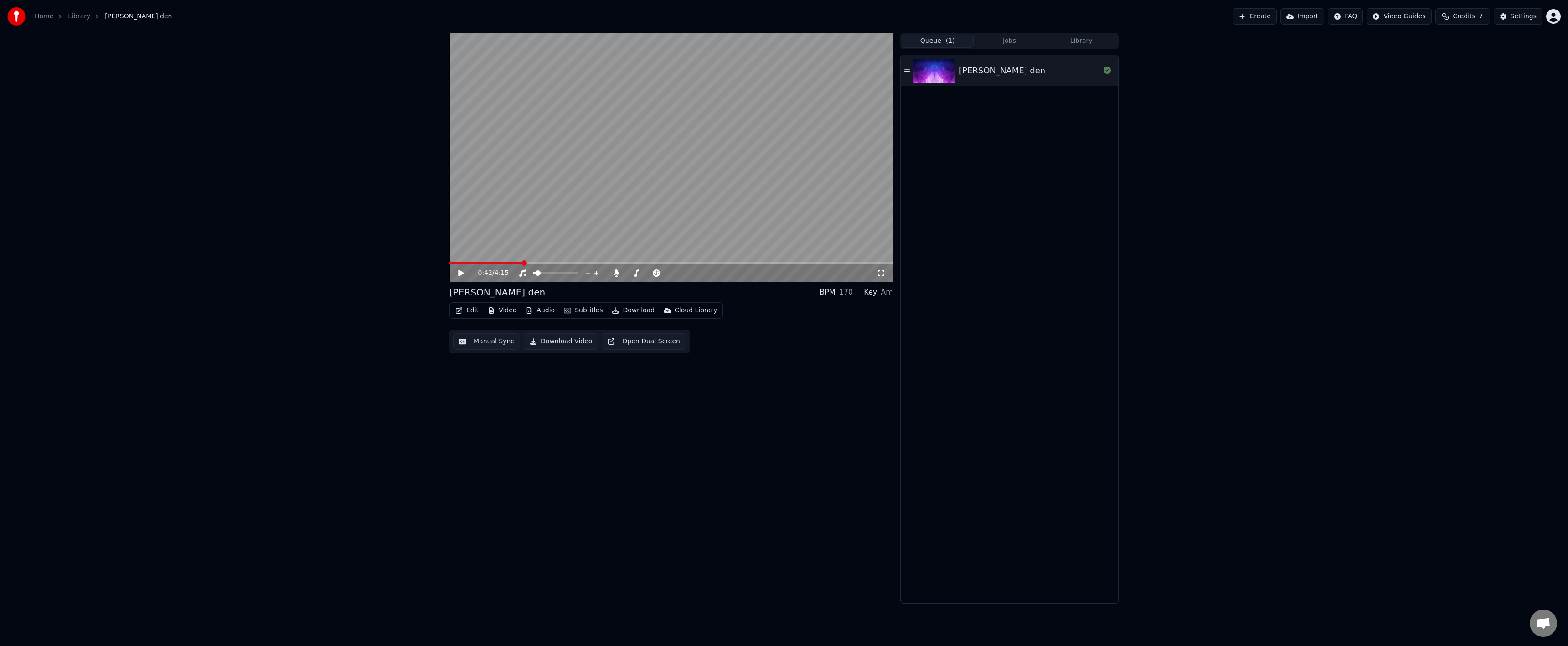
drag, startPoint x: 450, startPoint y: 273, endPoint x: 460, endPoint y: 274, distance: 10.0
click at [450, 273] on div "0:42 / 4:15" at bounding box center [671, 273] width 443 height 18
click at [461, 275] on icon at bounding box center [460, 273] width 5 height 6
click at [629, 274] on span at bounding box center [628, 273] width 4 height 2
click at [463, 262] on video at bounding box center [671, 157] width 443 height 249
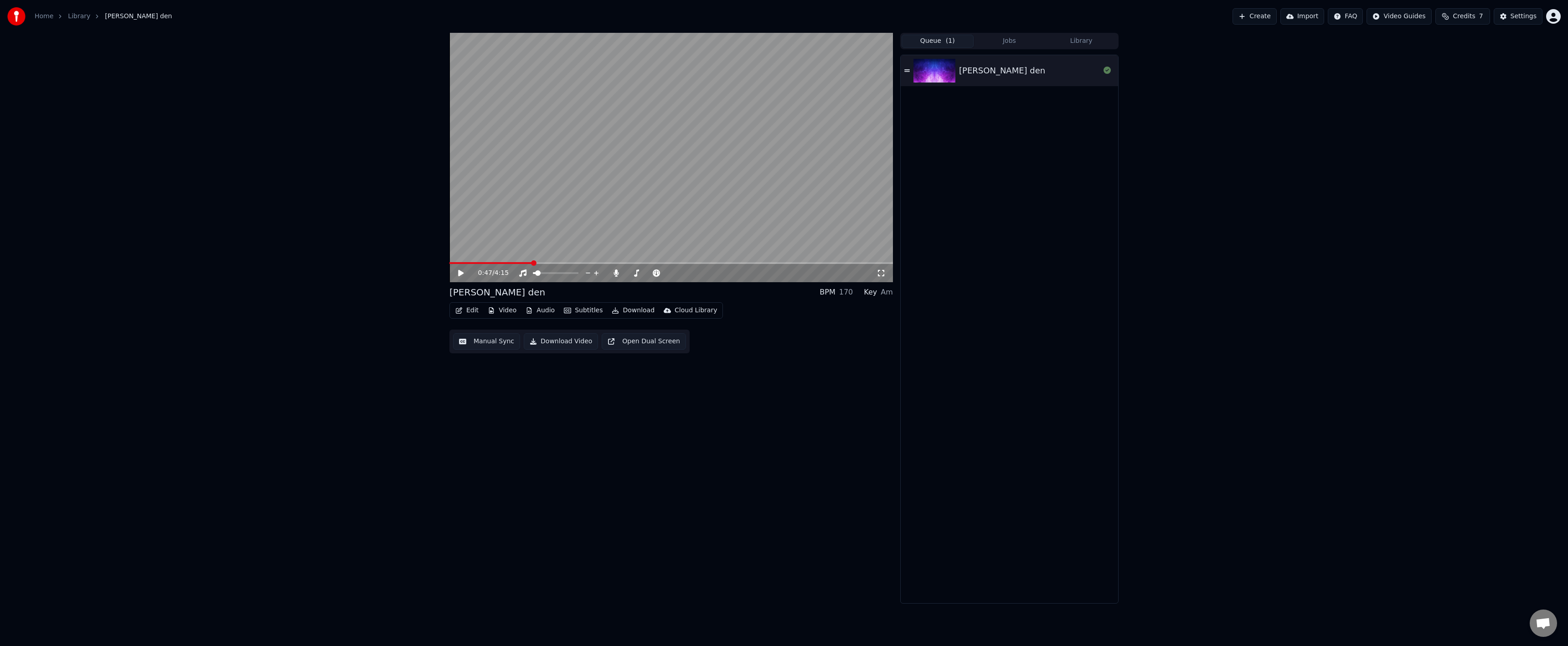
click at [463, 263] on span at bounding box center [490, 263] width 82 height 2
click at [462, 274] on icon at bounding box center [460, 273] width 5 height 6
click at [460, 273] on icon at bounding box center [460, 273] width 5 height 5
click at [1513, 11] on button "Settings" at bounding box center [1518, 16] width 49 height 16
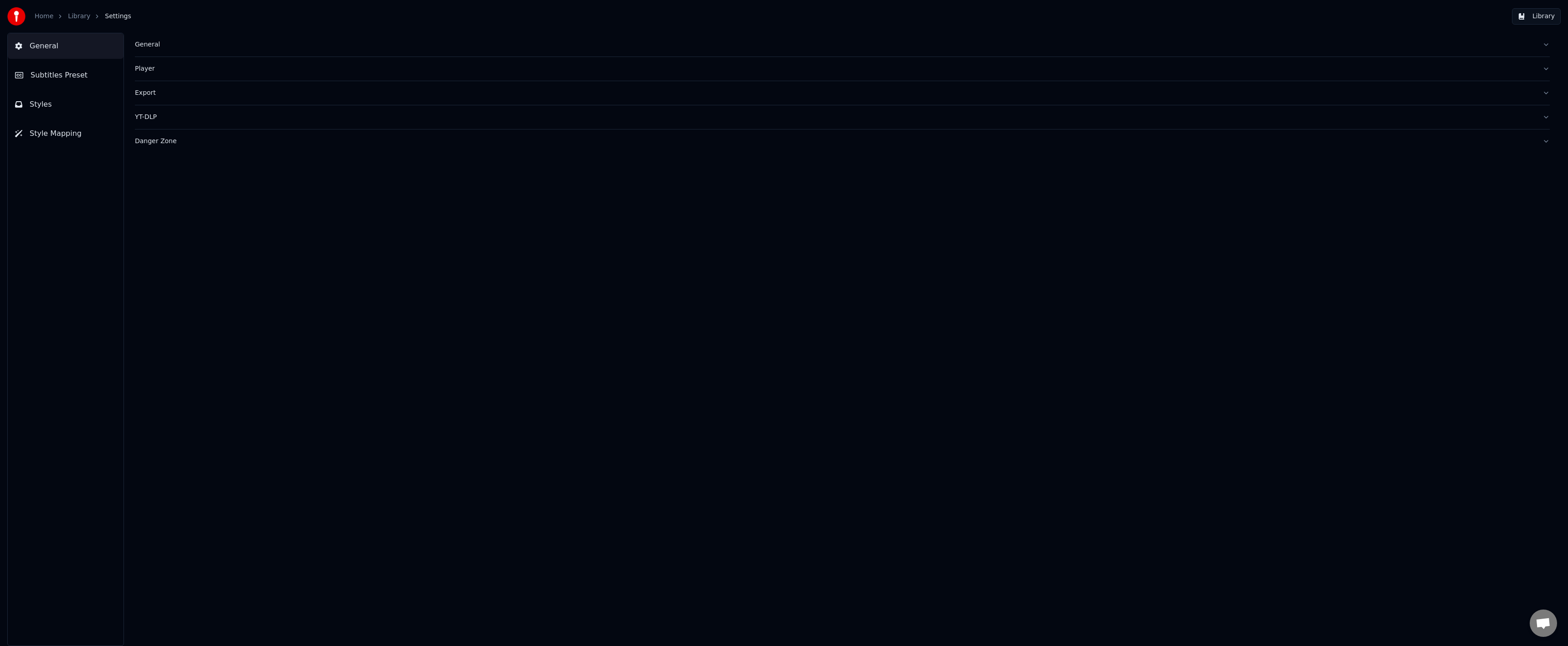
click at [86, 107] on button "Styles" at bounding box center [66, 104] width 116 height 25
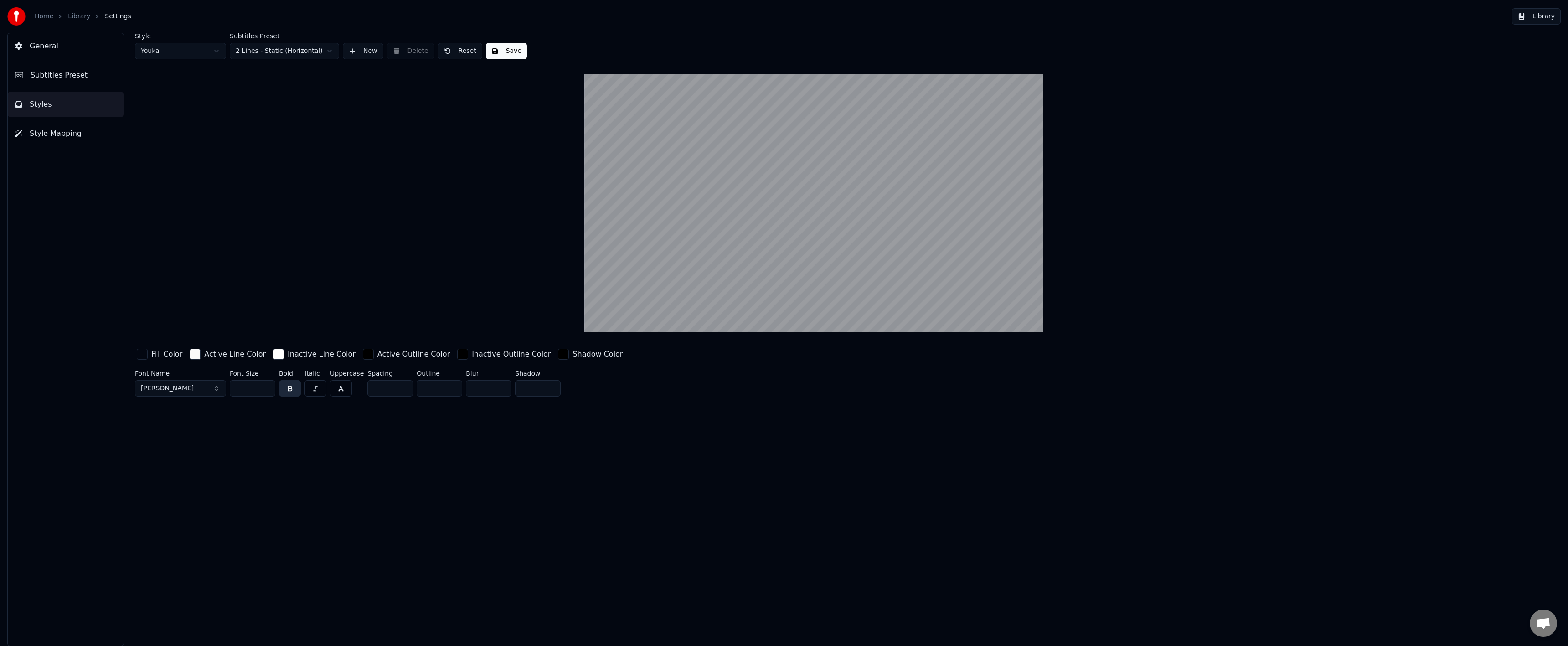
drag, startPoint x: 443, startPoint y: 388, endPoint x: 384, endPoint y: 389, distance: 59.0
click at [384, 389] on div "Font Name Montserrat Bold Font Size ** Bold Italic Uppercase Spacing * Outline …" at bounding box center [683, 384] width 1098 height 30
type input "*"
click at [484, 468] on div "Style Youka Subtitles Preset 2 Lines - Static (Horizontal) New Delete Reset Sav…" at bounding box center [842, 339] width 1451 height 612
click at [479, 50] on div "Style Youka Subtitles Preset 2 Lines - Static (Horizontal) New Delete Reset Save" at bounding box center [842, 45] width 1415 height 26
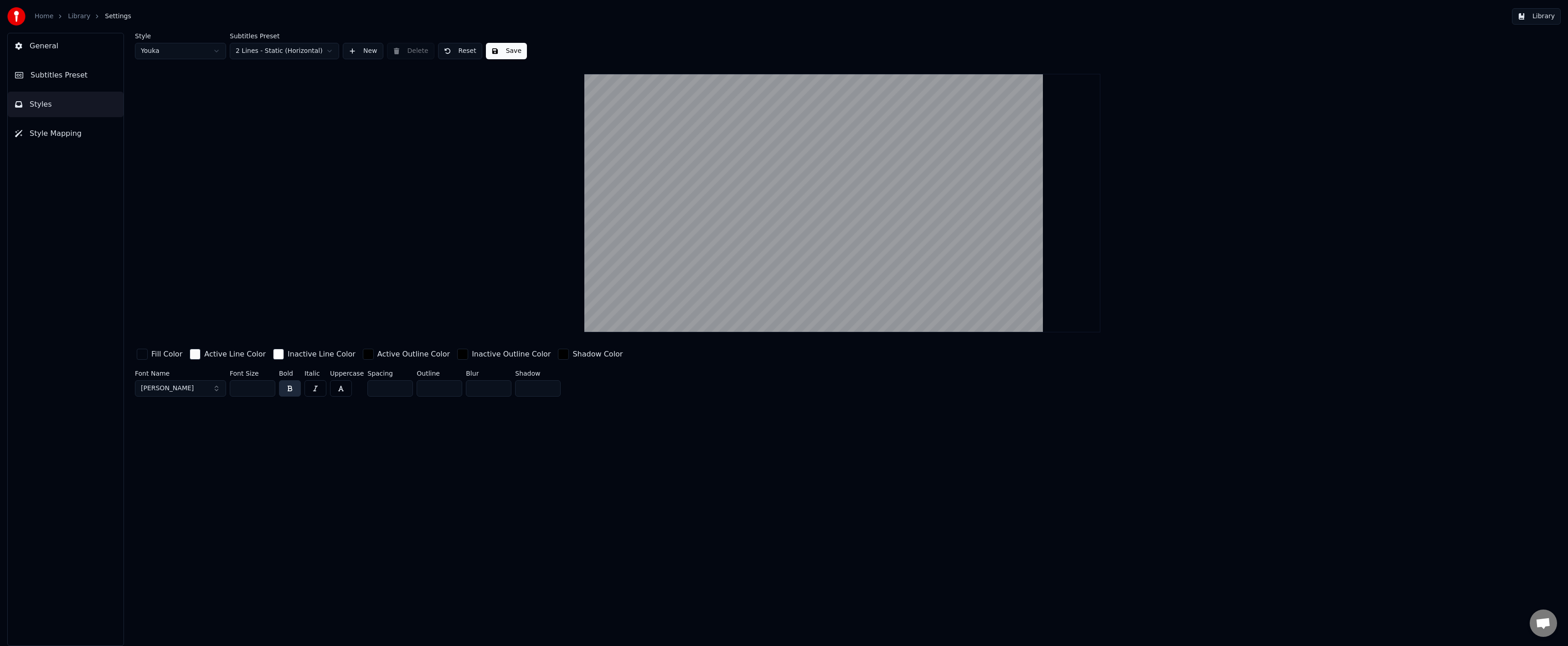
click at [508, 53] on button "Save" at bounding box center [506, 51] width 41 height 16
click at [64, 19] on ol "Home Library Settings" at bounding box center [82, 16] width 97 height 9
click at [72, 18] on link "Library" at bounding box center [79, 16] width 23 height 9
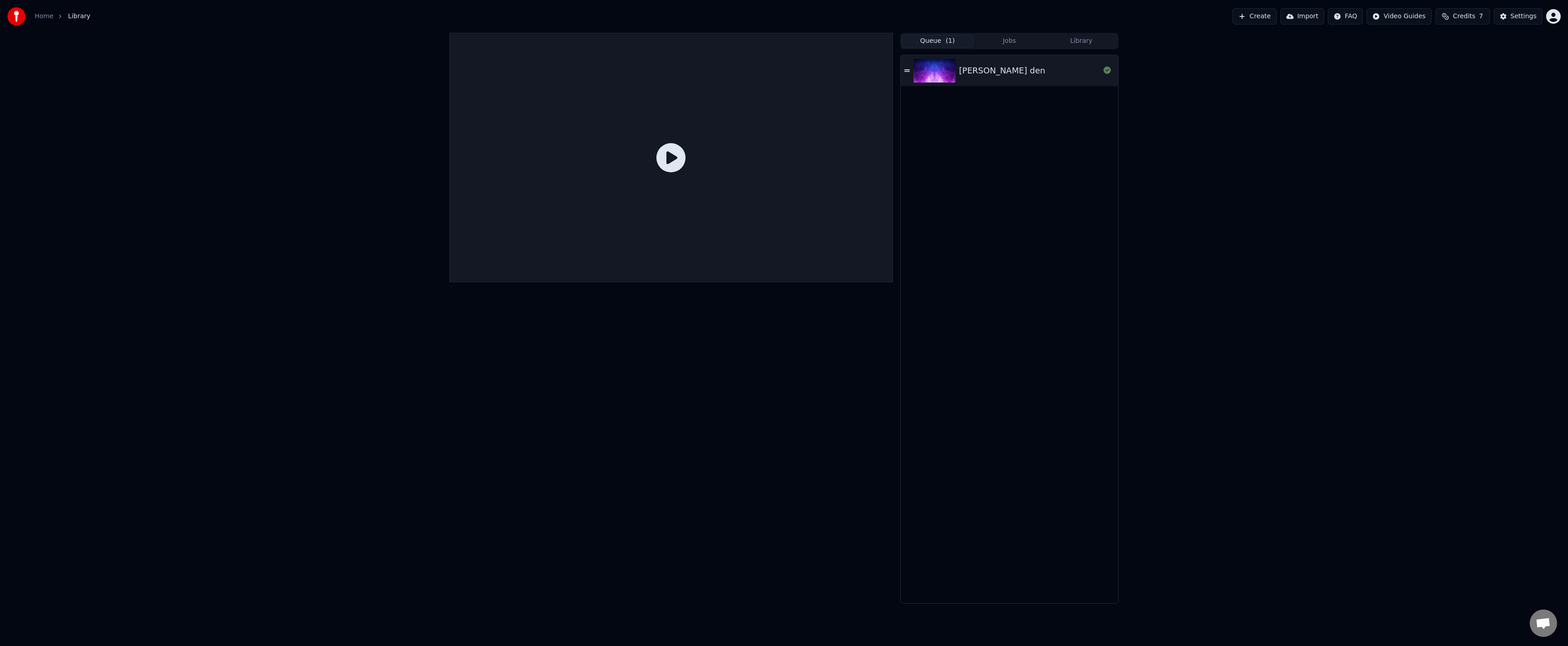
click at [937, 71] on img at bounding box center [934, 71] width 42 height 24
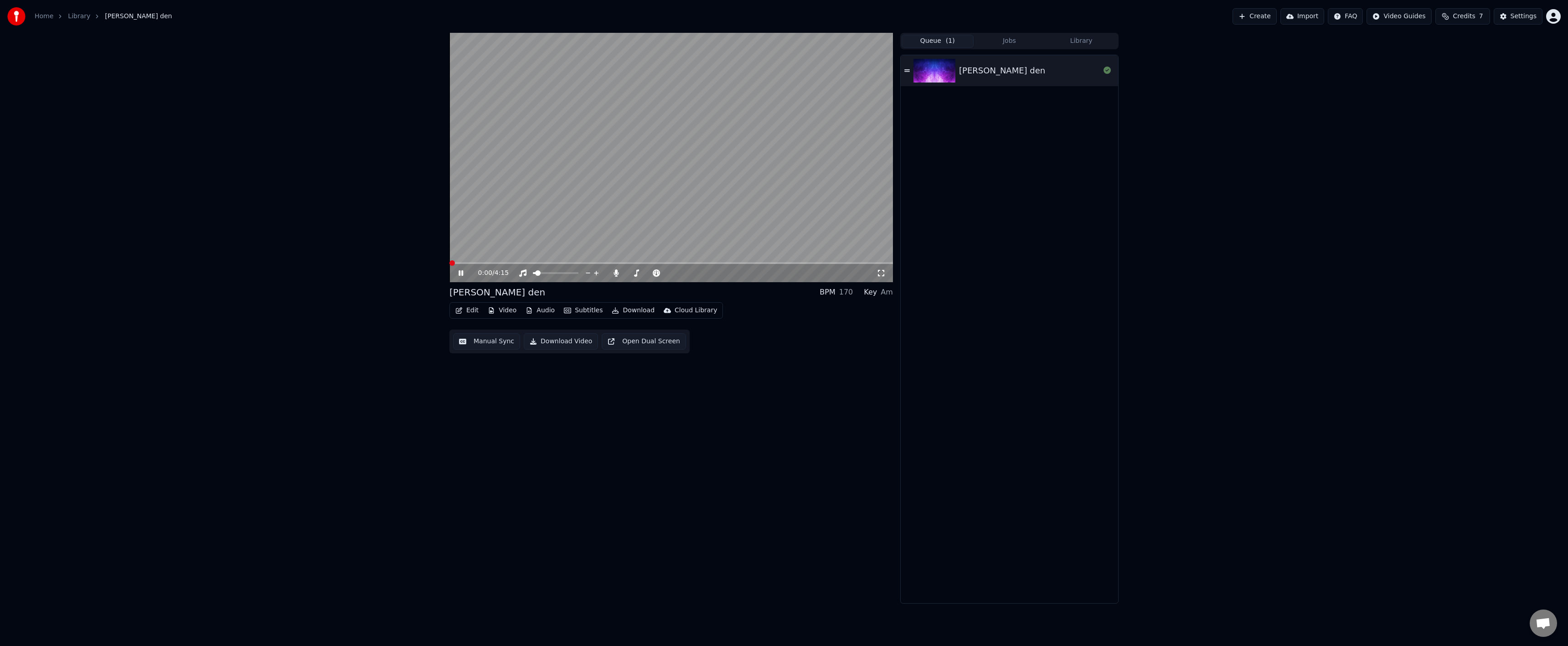
click at [577, 264] on span at bounding box center [671, 263] width 443 height 2
click at [462, 275] on icon at bounding box center [468, 273] width 22 height 7
click at [1507, 13] on button "Settings" at bounding box center [1518, 16] width 49 height 16
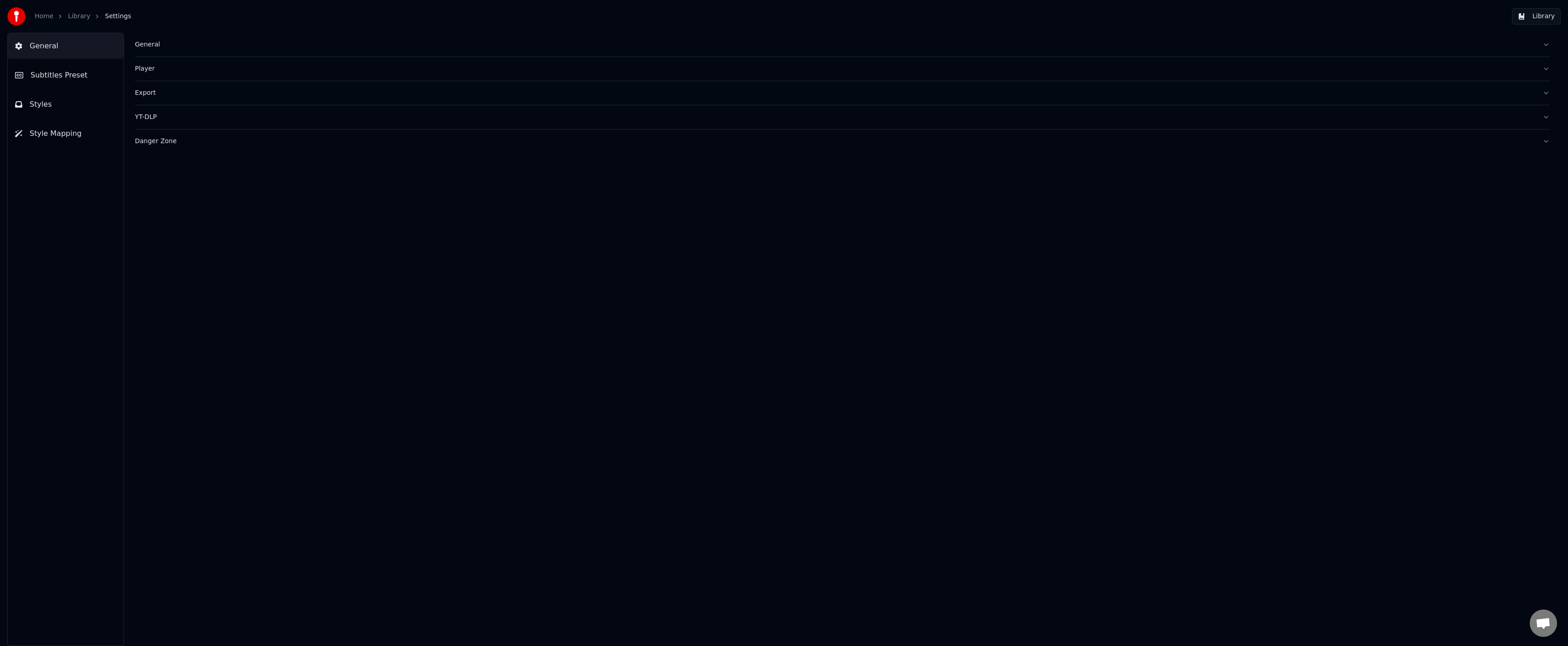
click at [61, 100] on button "Styles" at bounding box center [66, 104] width 116 height 25
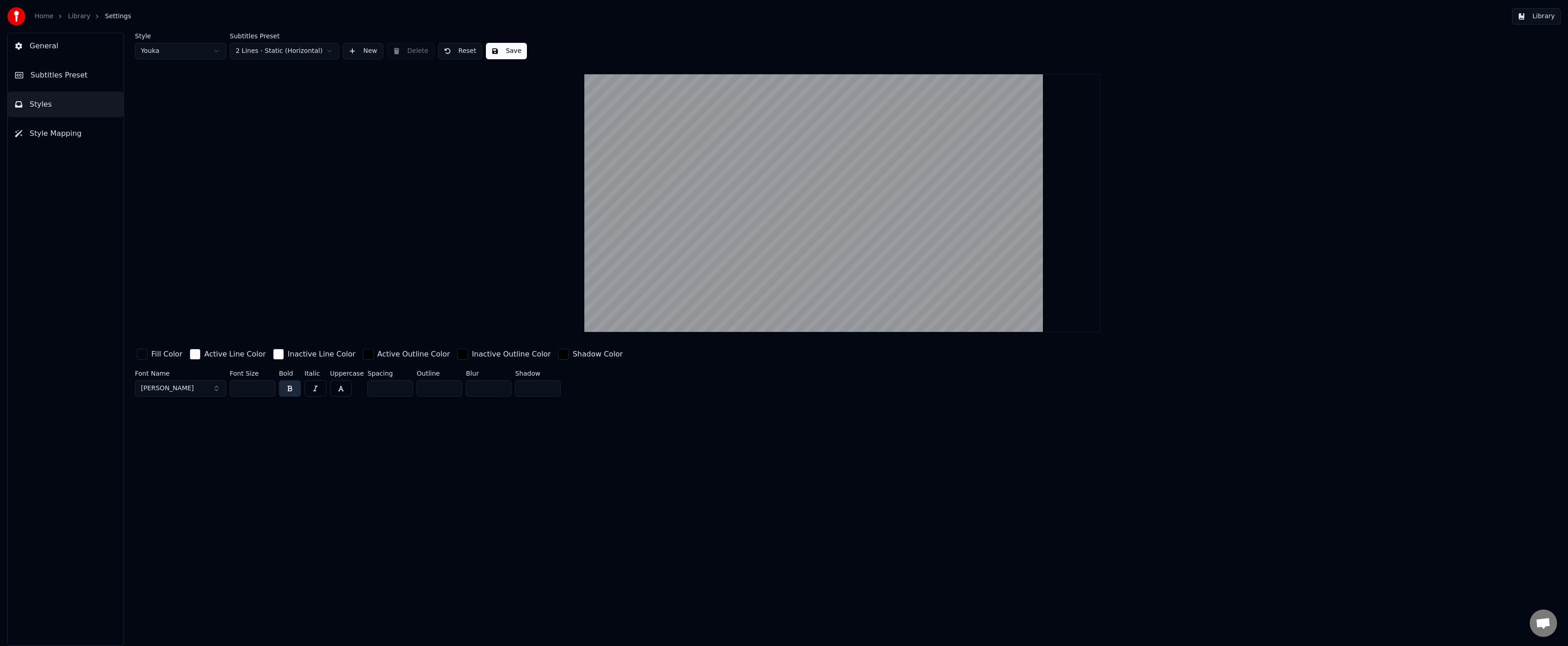
drag, startPoint x: 528, startPoint y: 389, endPoint x: 498, endPoint y: 387, distance: 30.1
click at [498, 387] on div "Font Name Montserrat Bold Font Size ** Bold Italic Uppercase Spacing * Outline …" at bounding box center [683, 384] width 1098 height 30
type input "*"
click at [522, 429] on div "Style Youka Subtitles Preset 2 Lines - Static (Horizontal) New Delete Reset Sav…" at bounding box center [842, 339] width 1451 height 612
drag, startPoint x: 517, startPoint y: 53, endPoint x: 502, endPoint y: 51, distance: 15.1
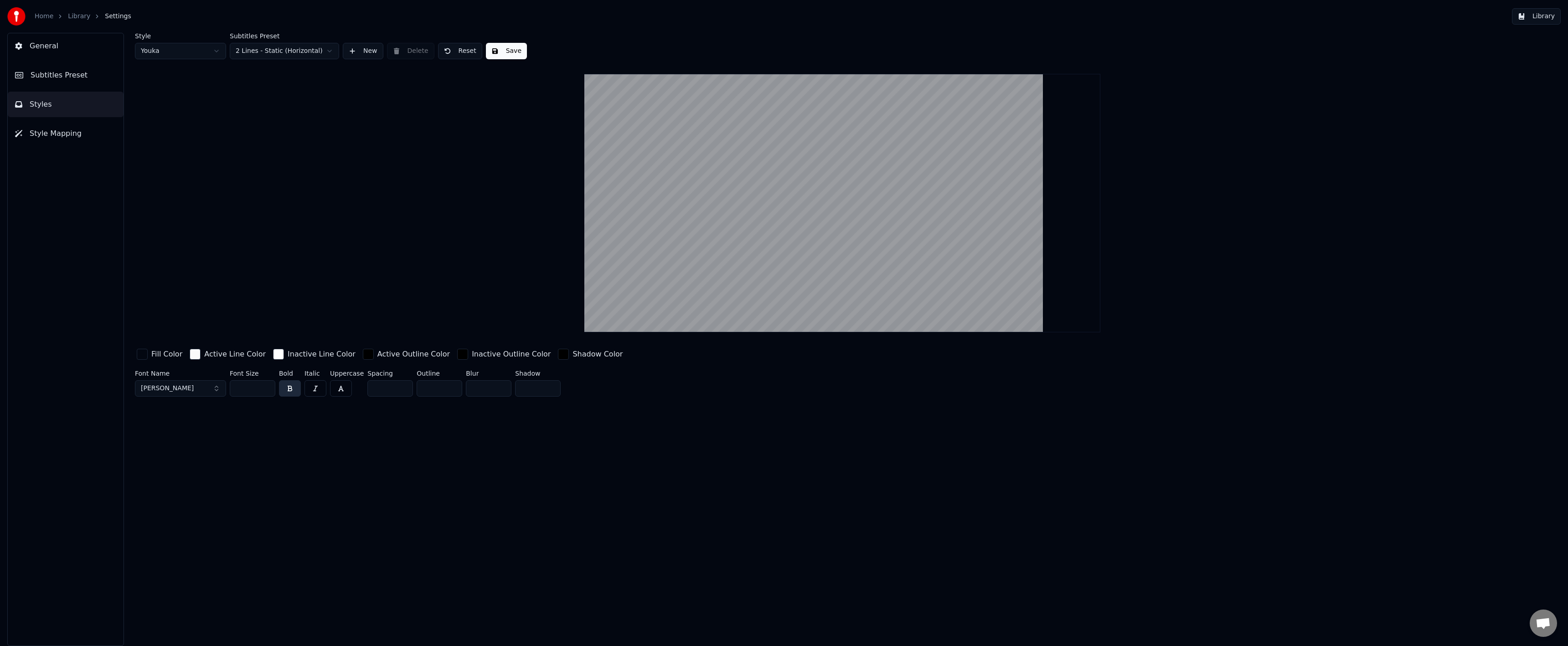
click at [515, 52] on button "Save" at bounding box center [506, 51] width 41 height 16
click at [502, 51] on button "Save" at bounding box center [506, 51] width 41 height 16
click at [61, 70] on span "Subtitles Preset" at bounding box center [59, 75] width 57 height 11
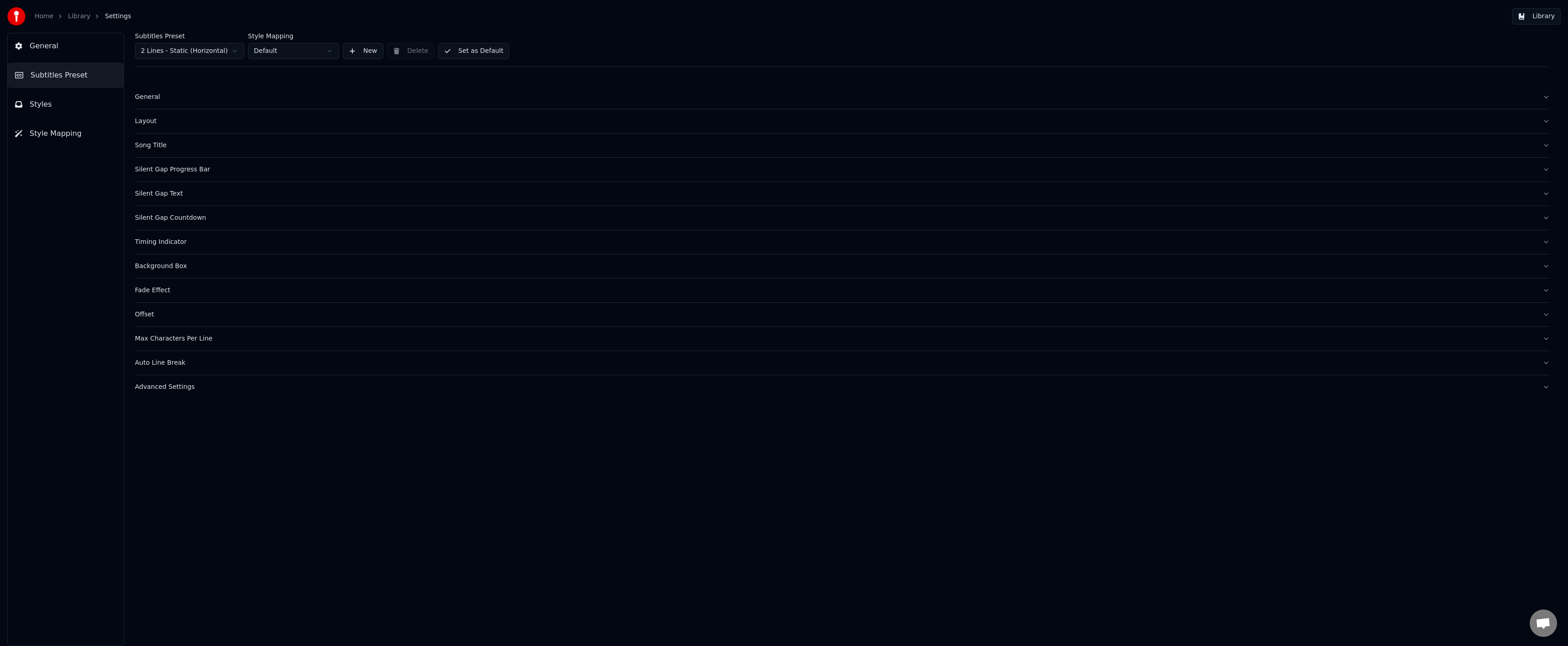
click at [179, 165] on div "Silent Gap Progress Bar" at bounding box center [835, 169] width 1400 height 9
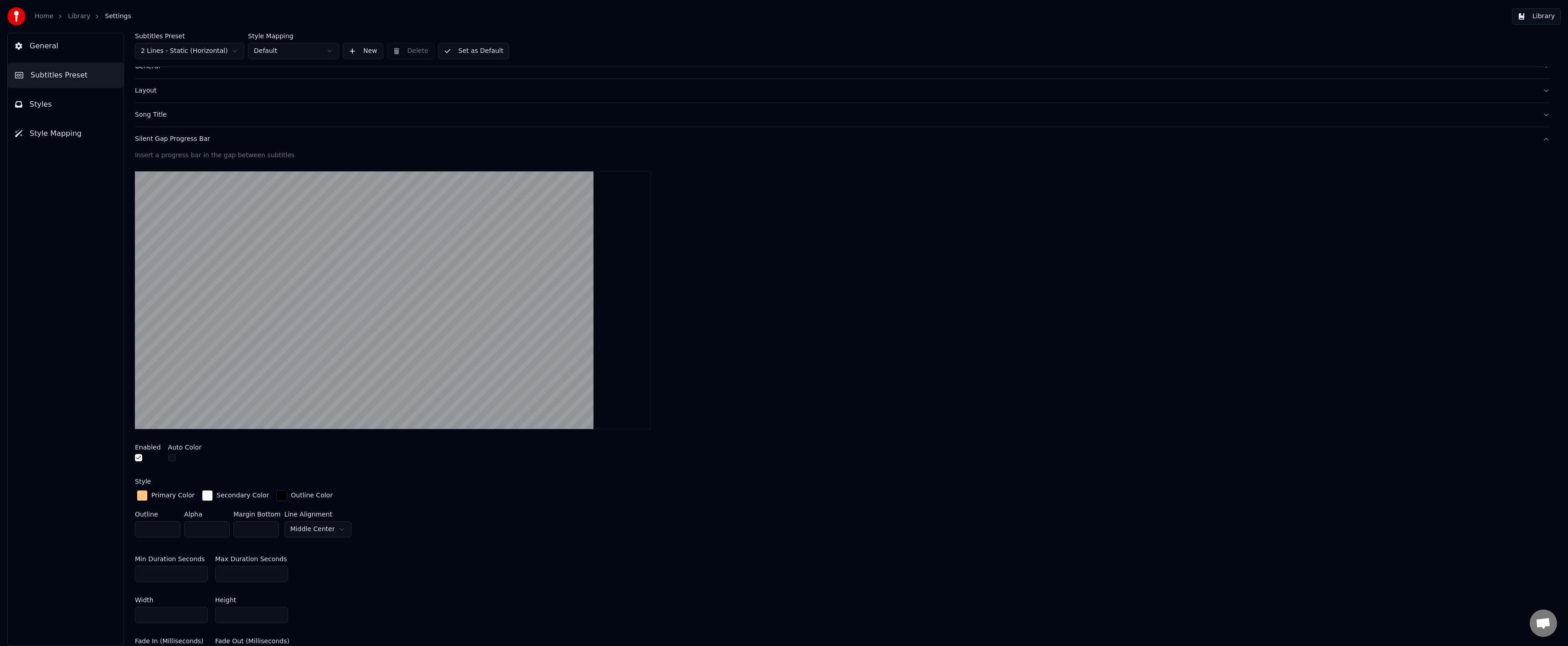
scroll to position [137, 0]
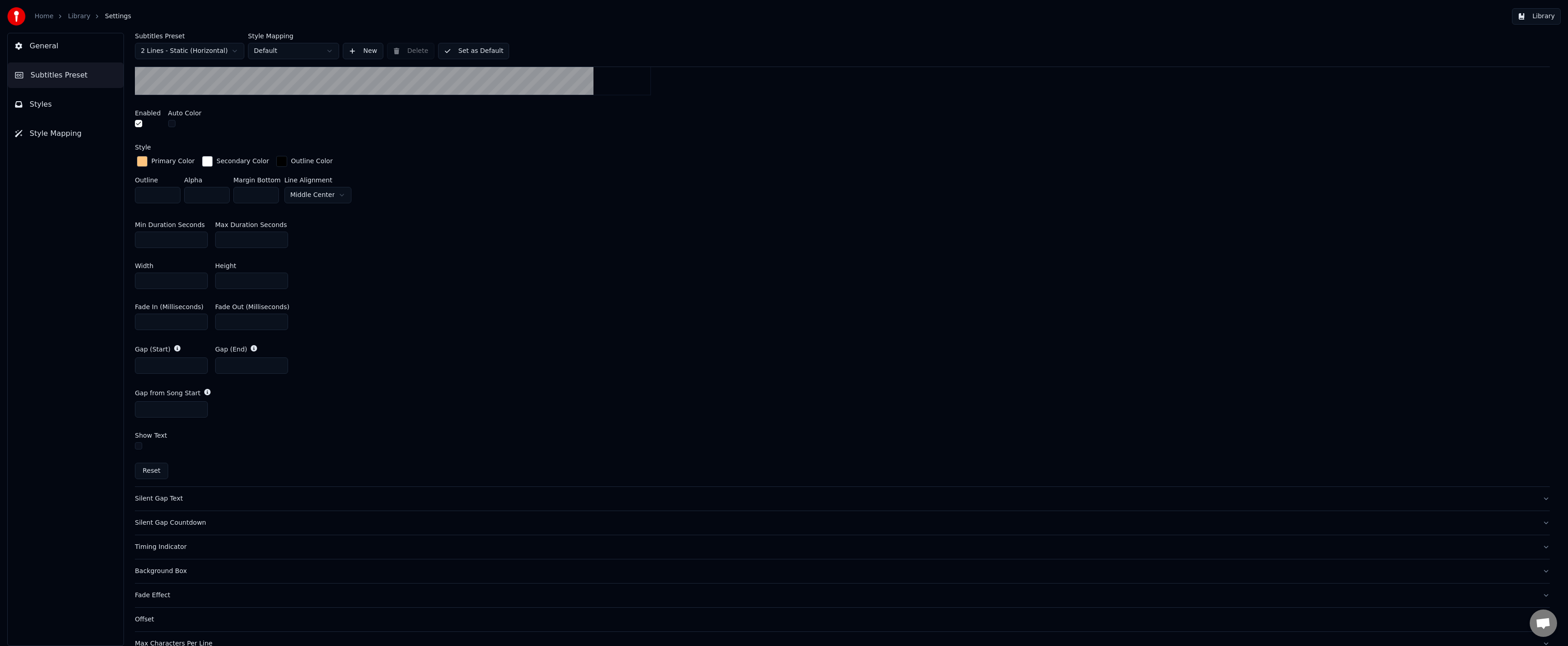
click at [169, 496] on div "Silent Gap Text" at bounding box center [835, 498] width 1400 height 9
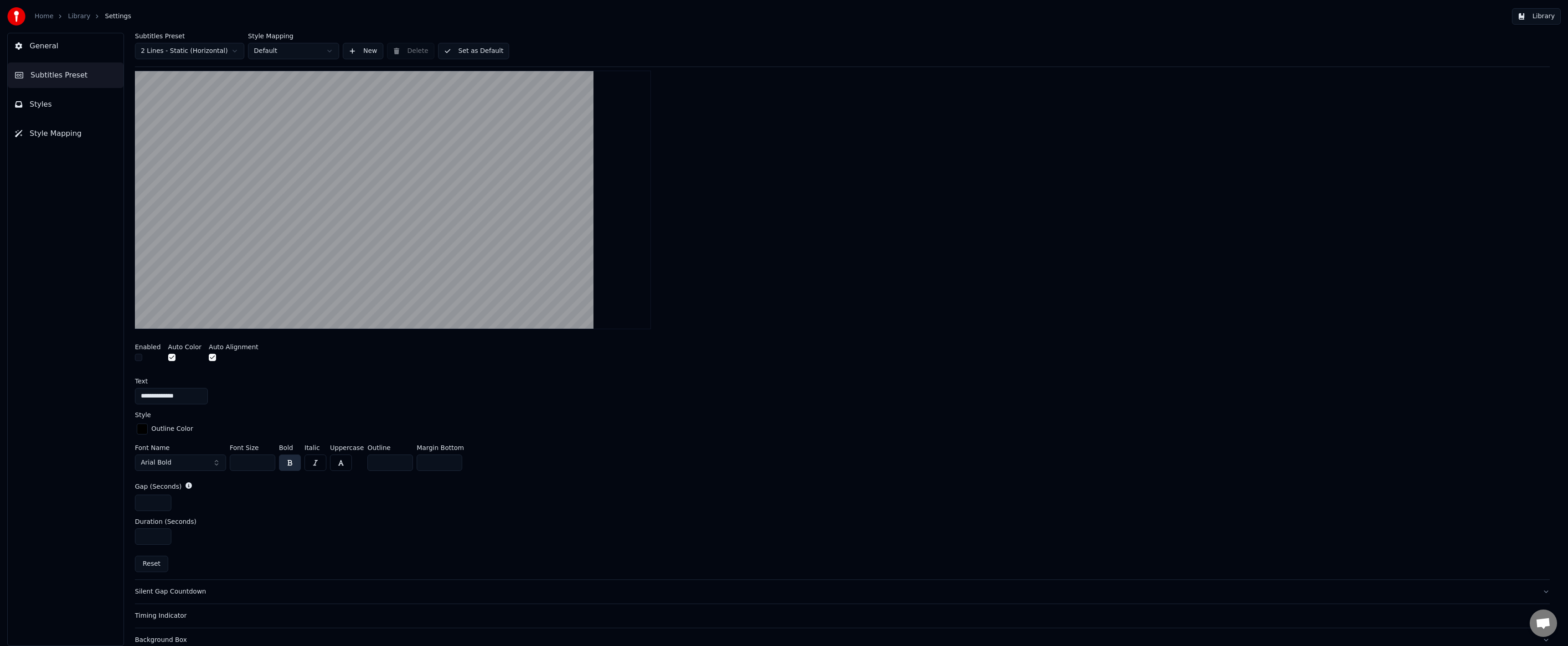
scroll to position [155, 0]
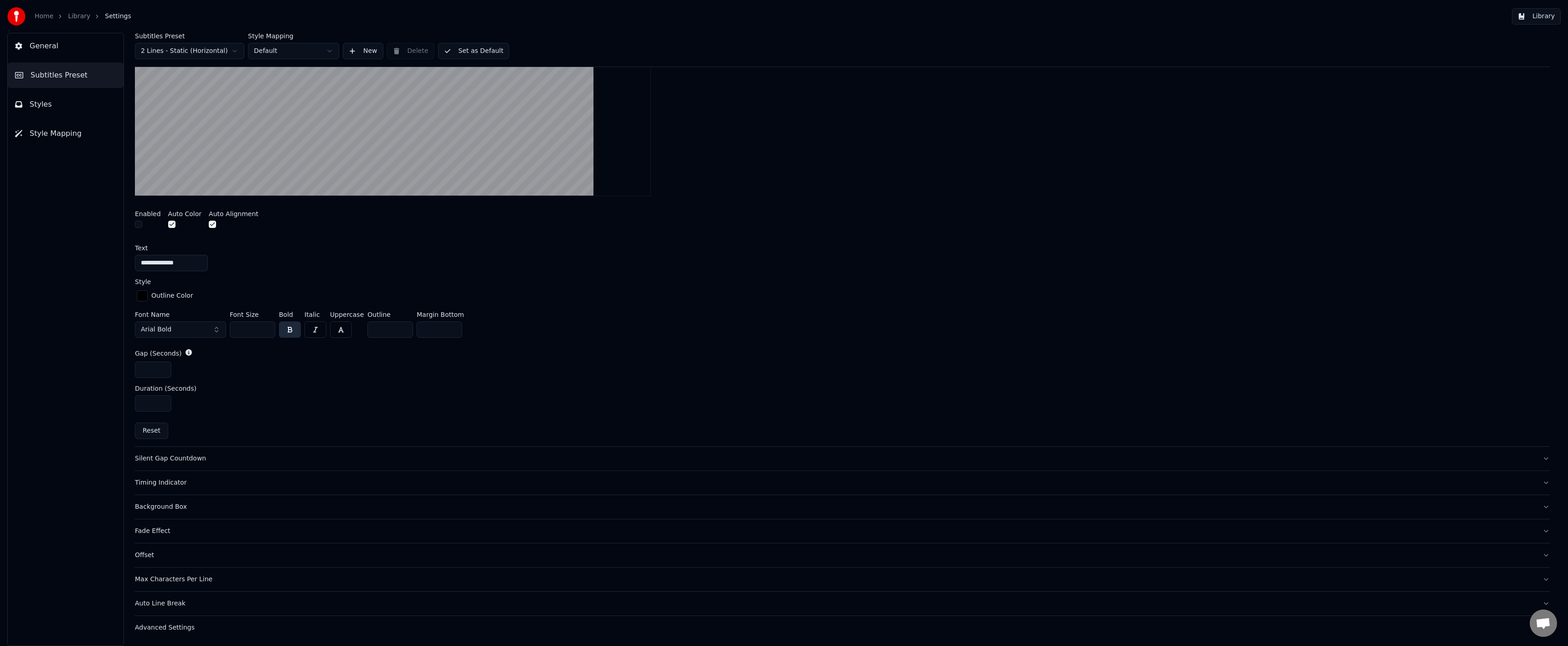
click at [192, 463] on button "Silent Gap Countdown" at bounding box center [842, 458] width 1415 height 24
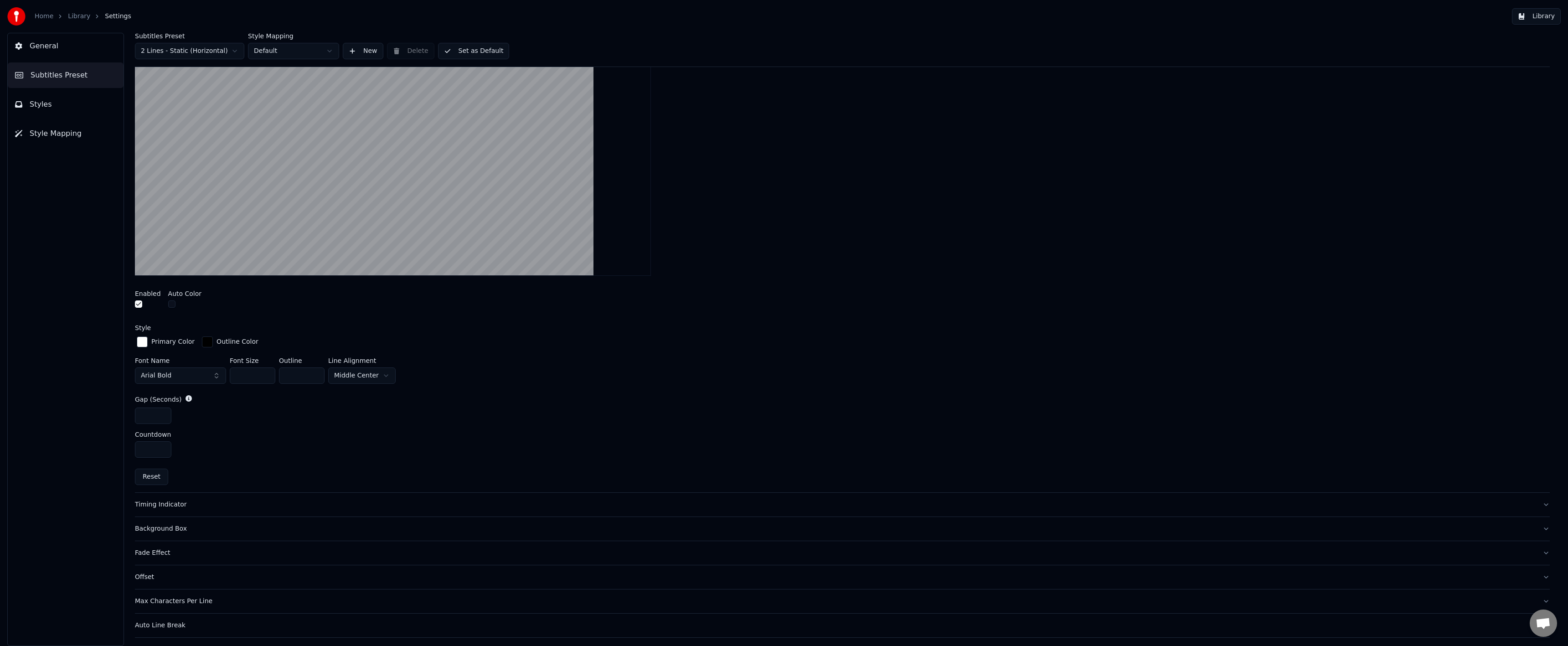
scroll to position [255, 0]
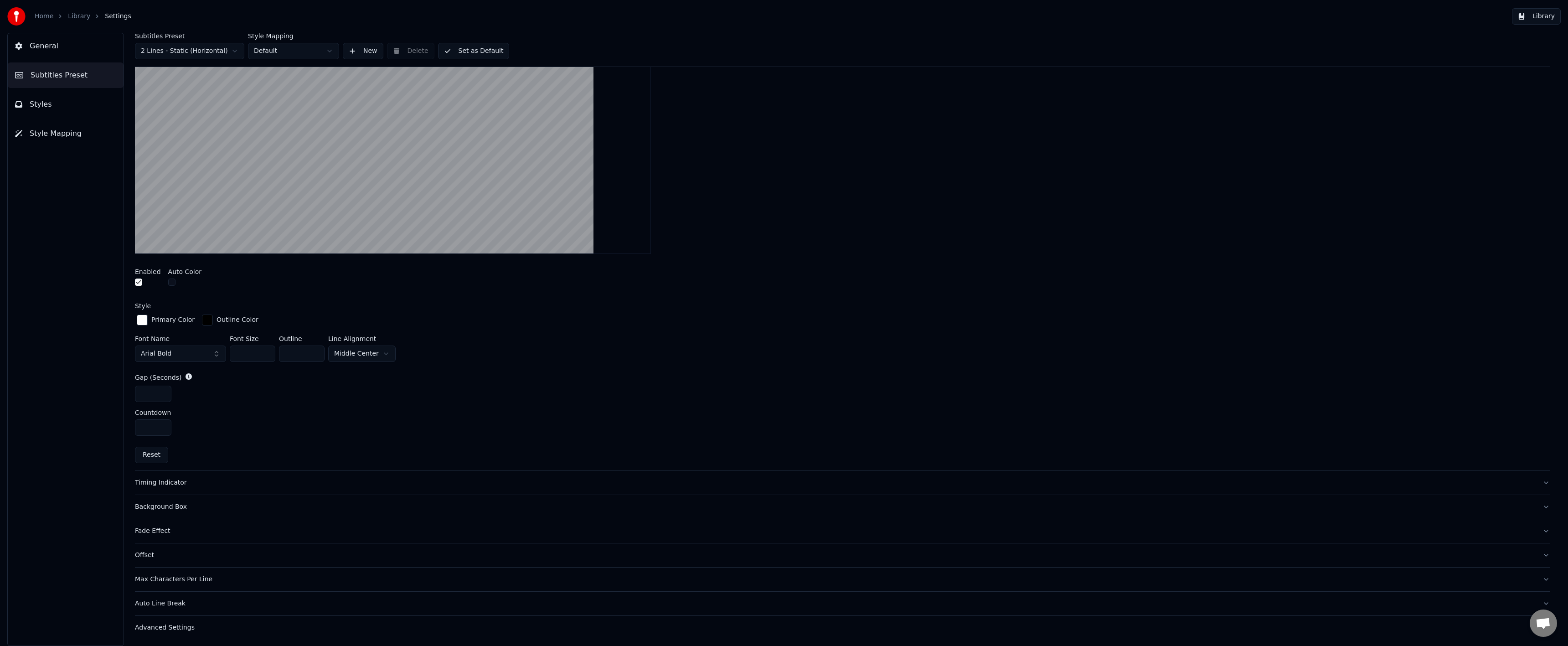
click at [256, 484] on div "Timing Indicator" at bounding box center [835, 483] width 1400 height 9
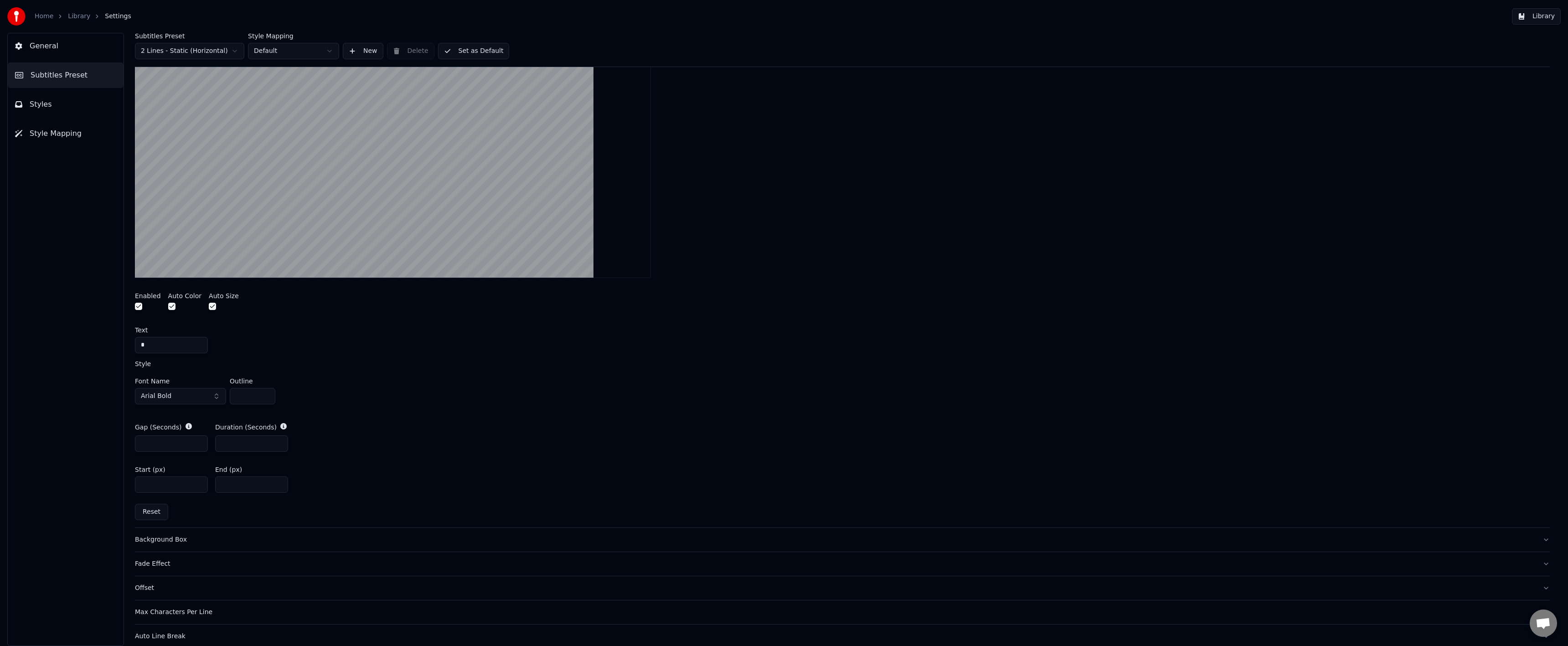
drag, startPoint x: 153, startPoint y: 342, endPoint x: 140, endPoint y: 352, distance: 16.4
click at [71, 342] on div "General Subtitles Preset Styles Style Mapping Subtitles Preset 2 Lines - Static…" at bounding box center [784, 339] width 1568 height 612
paste input "text"
type input "*"
click at [311, 388] on div "Font Name Arial Bold Outline *" at bounding box center [842, 392] width 1415 height 30
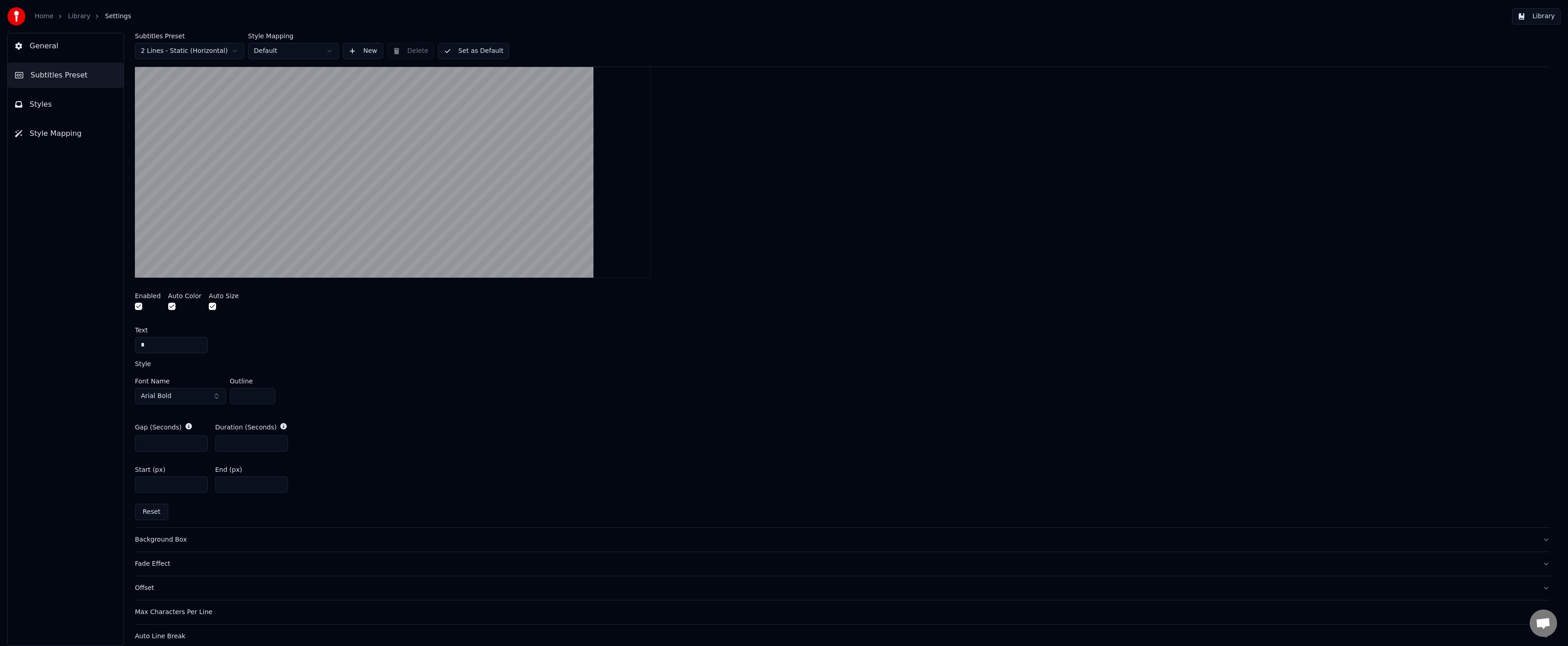
drag, startPoint x: 342, startPoint y: 355, endPoint x: 537, endPoint y: 305, distance: 201.3
click at [343, 355] on div "A visual cue that shows when to start singing by indicating the timing before t…" at bounding box center [842, 263] width 1415 height 527
click at [472, 44] on button "Set as Default" at bounding box center [473, 51] width 72 height 16
click at [82, 15] on link "Library" at bounding box center [79, 16] width 23 height 9
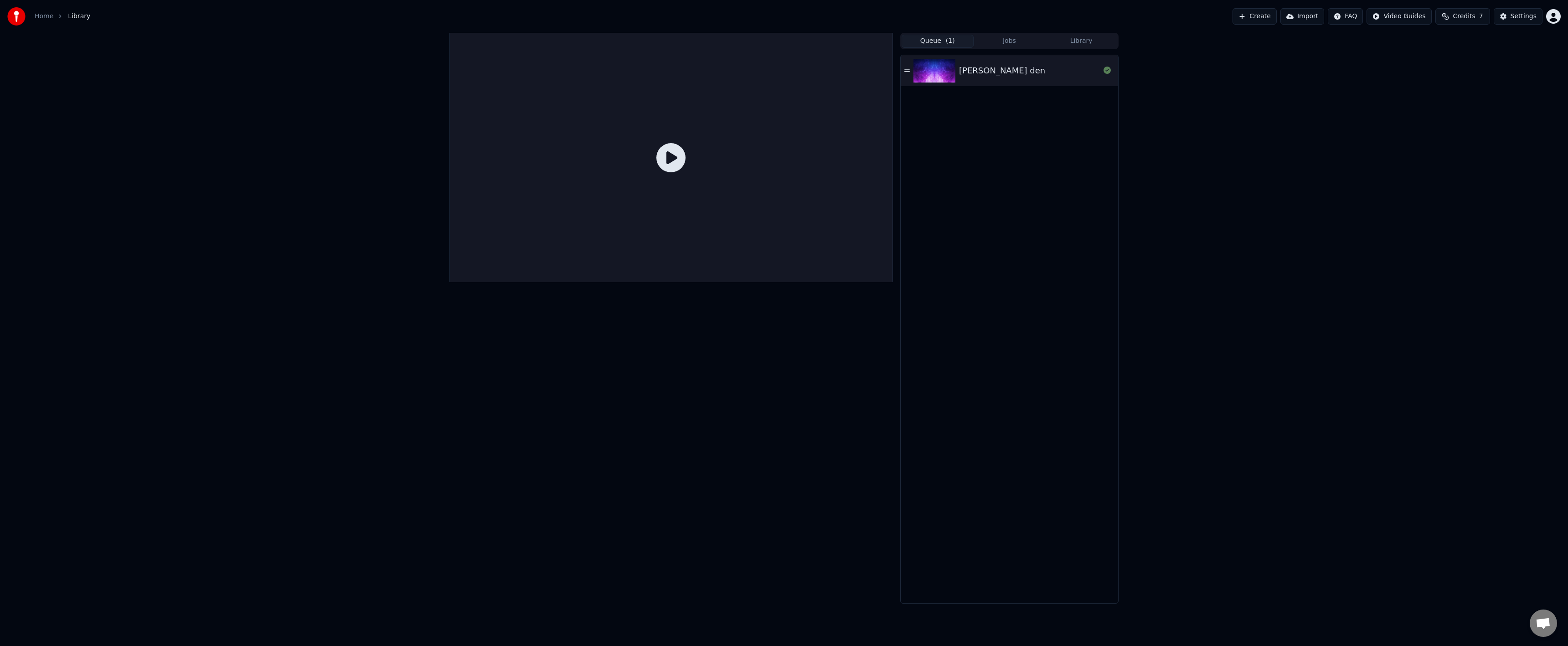
click at [670, 153] on icon at bounding box center [671, 158] width 29 height 29
drag, startPoint x: 671, startPoint y: 152, endPoint x: 668, endPoint y: 159, distance: 7.6
click at [671, 152] on icon at bounding box center [671, 158] width 29 height 29
click at [946, 76] on img at bounding box center [934, 71] width 42 height 24
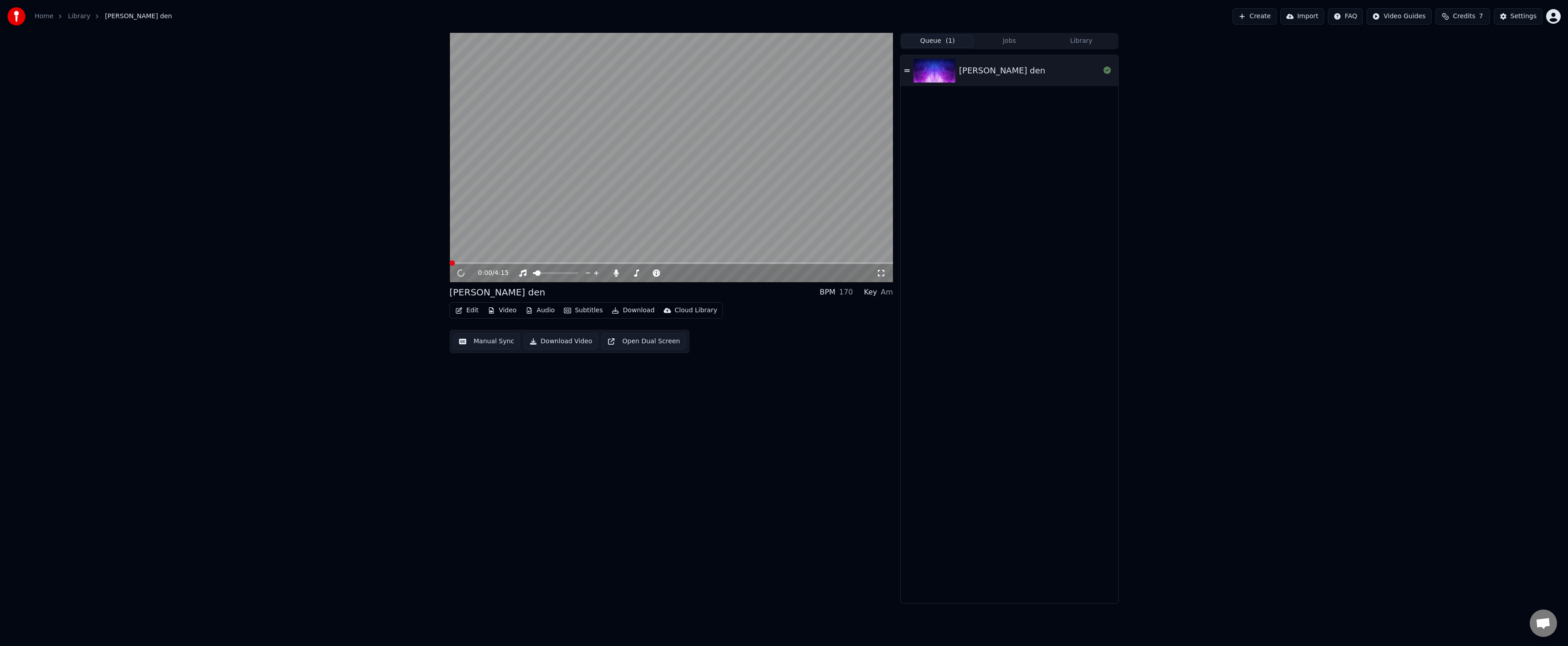
click at [681, 177] on video at bounding box center [671, 157] width 443 height 249
click at [518, 264] on span at bounding box center [671, 263] width 443 height 2
click at [1526, 24] on button "Settings" at bounding box center [1518, 16] width 49 height 16
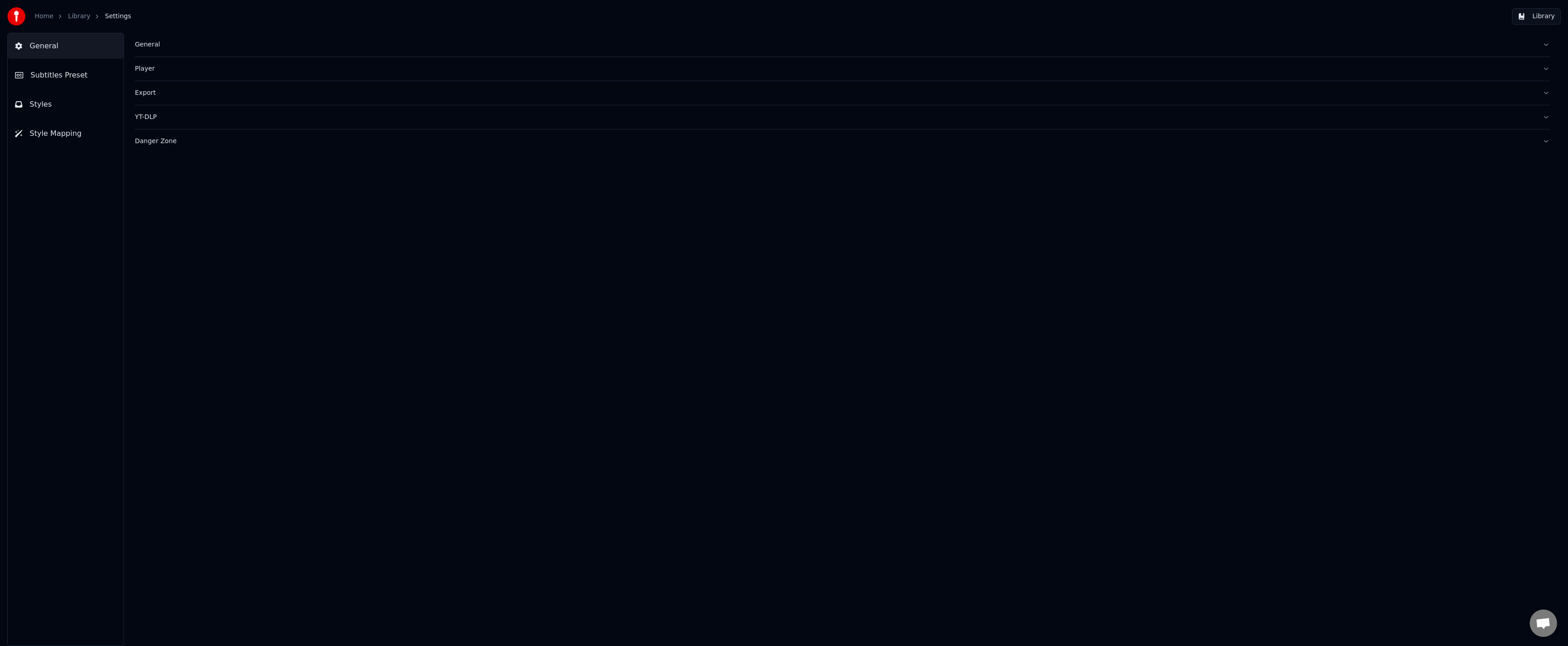
click at [162, 40] on div "General" at bounding box center [835, 44] width 1400 height 9
click at [154, 44] on div "General" at bounding box center [835, 44] width 1400 height 9
drag, startPoint x: 46, startPoint y: 106, endPoint x: 50, endPoint y: 112, distance: 7.2
click at [46, 107] on span "Styles" at bounding box center [41, 104] width 23 height 11
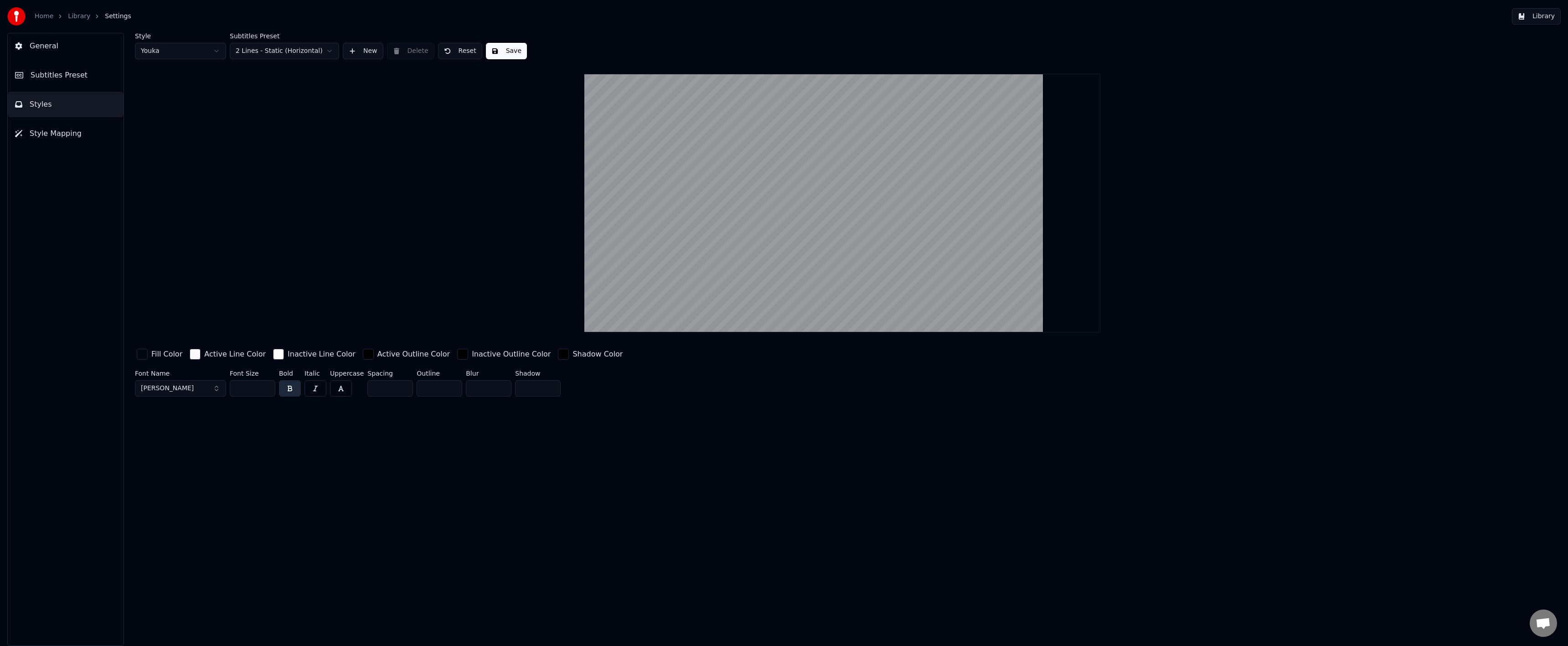
click at [61, 140] on button "Style Mapping" at bounding box center [66, 133] width 116 height 25
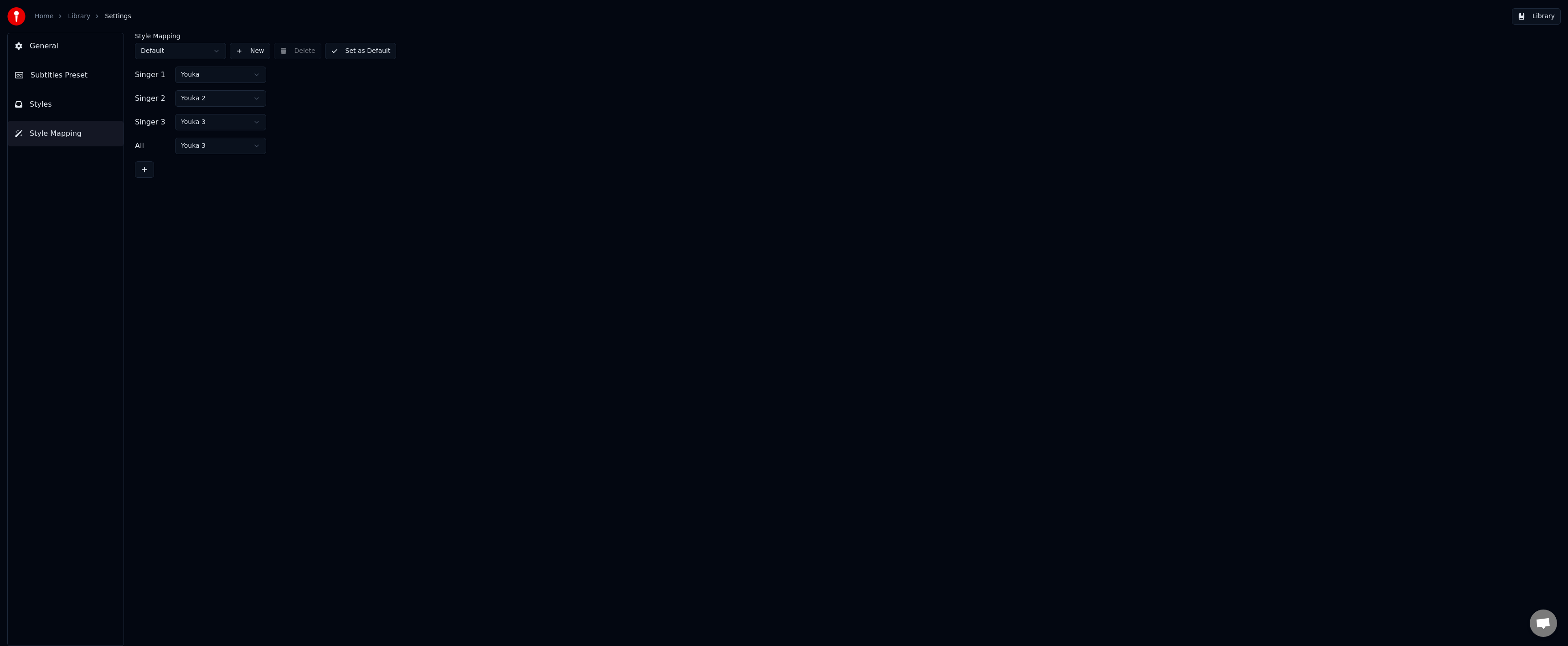
click at [63, 123] on button "Style Mapping" at bounding box center [66, 133] width 116 height 25
click at [63, 97] on button "Styles" at bounding box center [66, 104] width 116 height 25
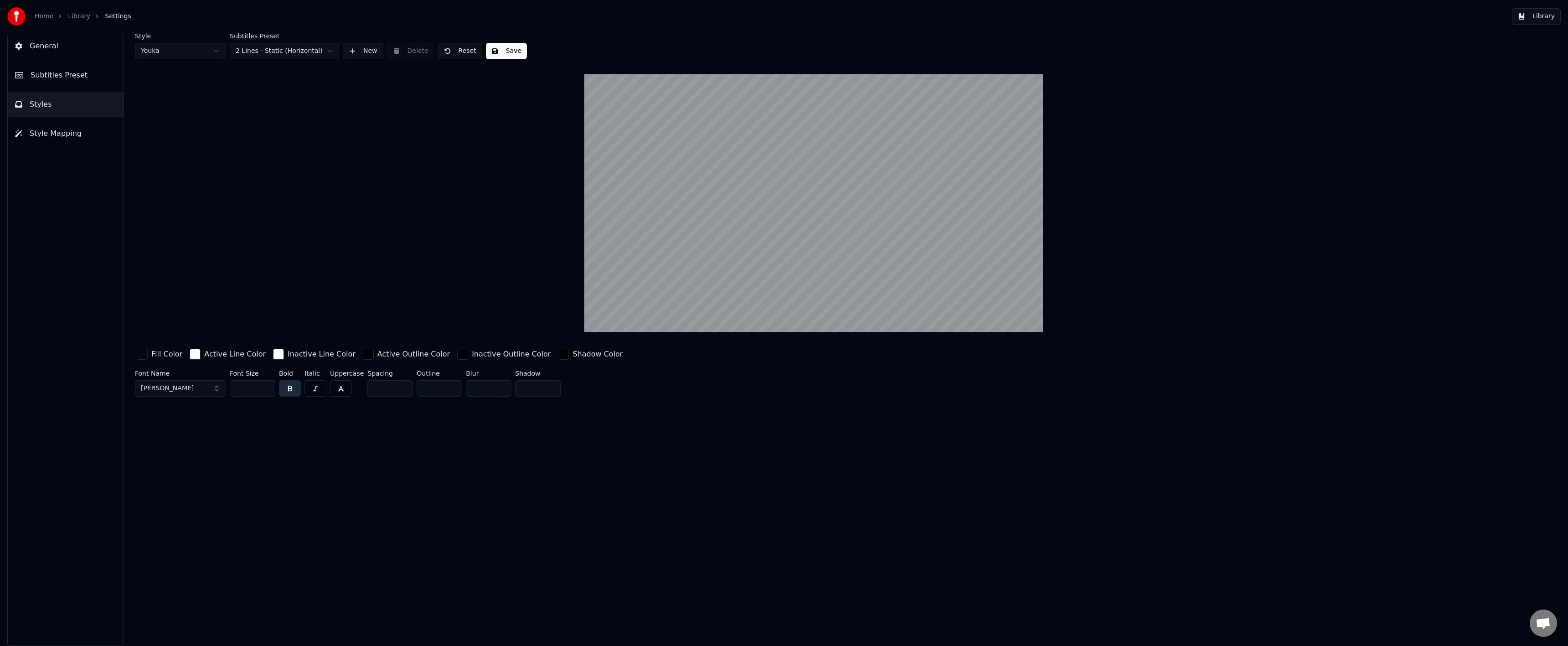
click at [69, 82] on button "Subtitles Preset" at bounding box center [66, 75] width 116 height 25
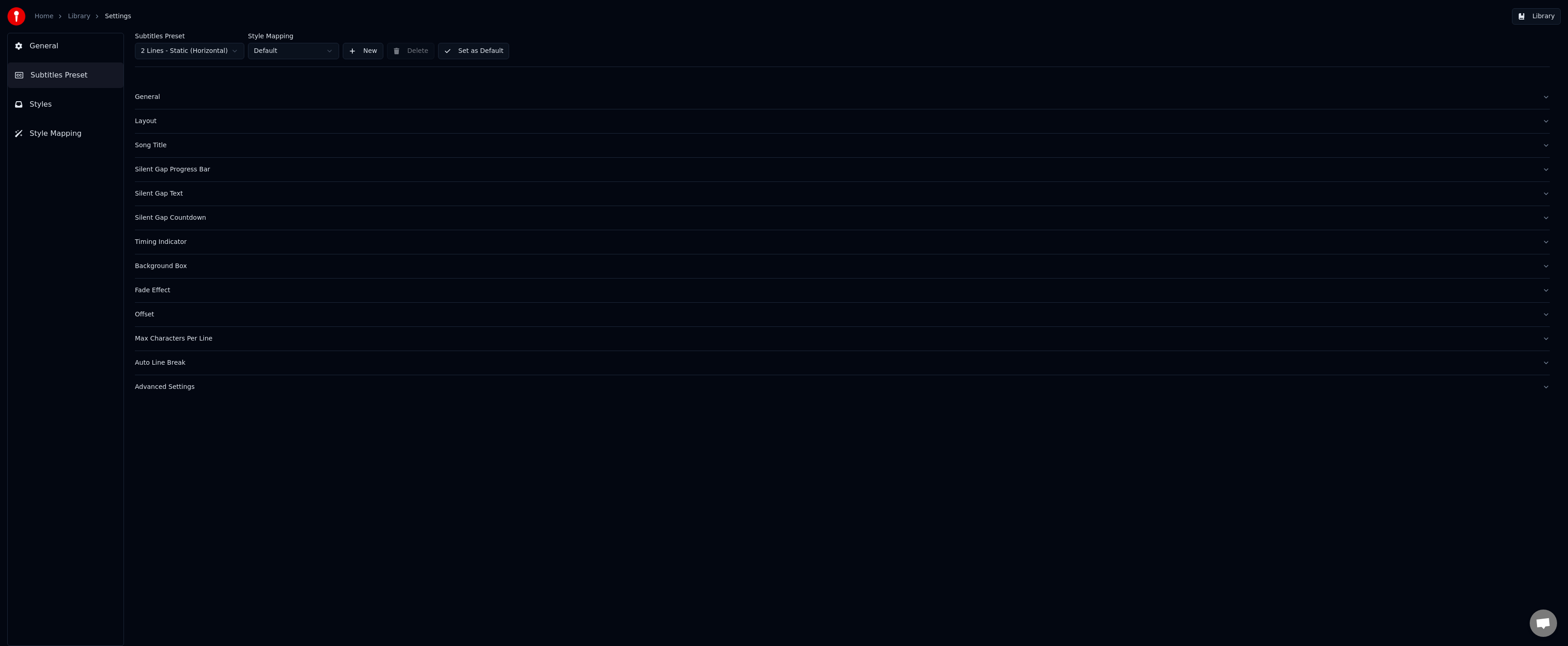
click at [176, 293] on div "Fade Effect" at bounding box center [835, 290] width 1400 height 9
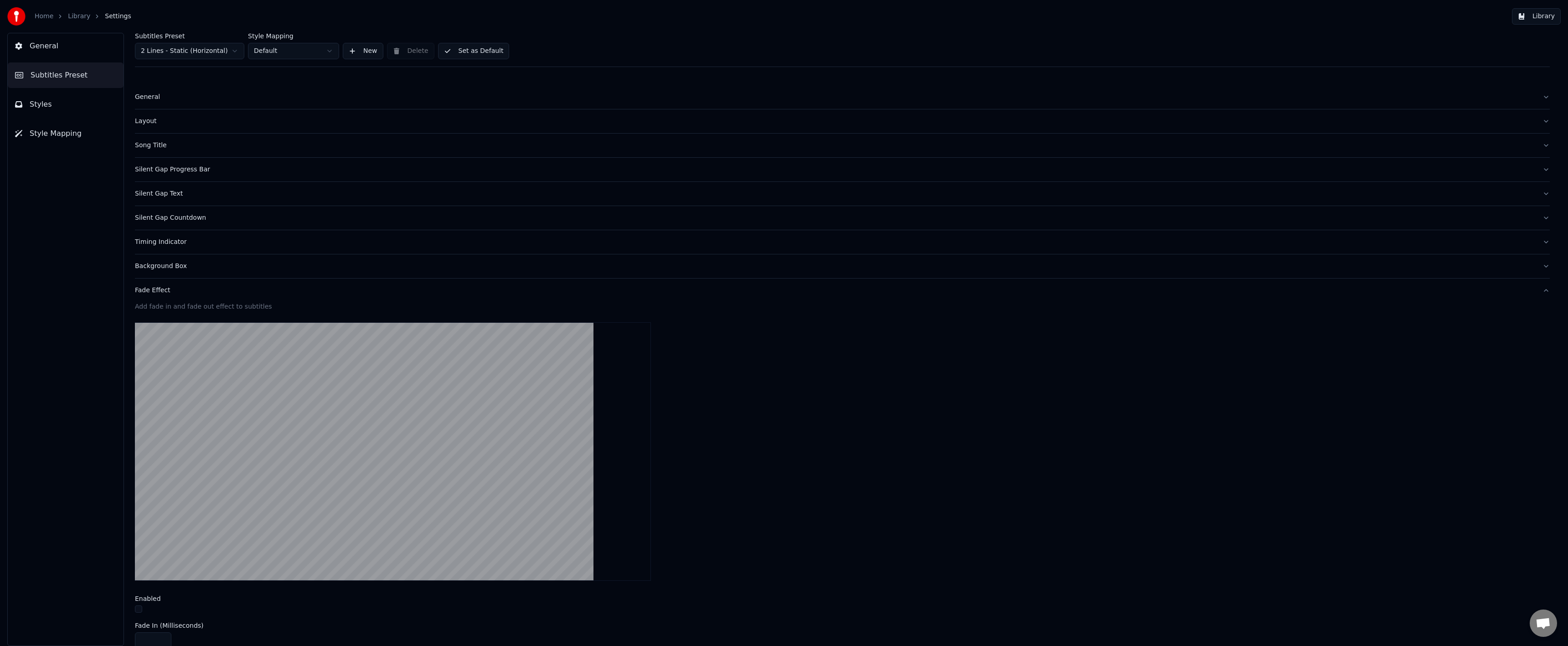
click at [174, 274] on button "Background Box" at bounding box center [842, 266] width 1415 height 24
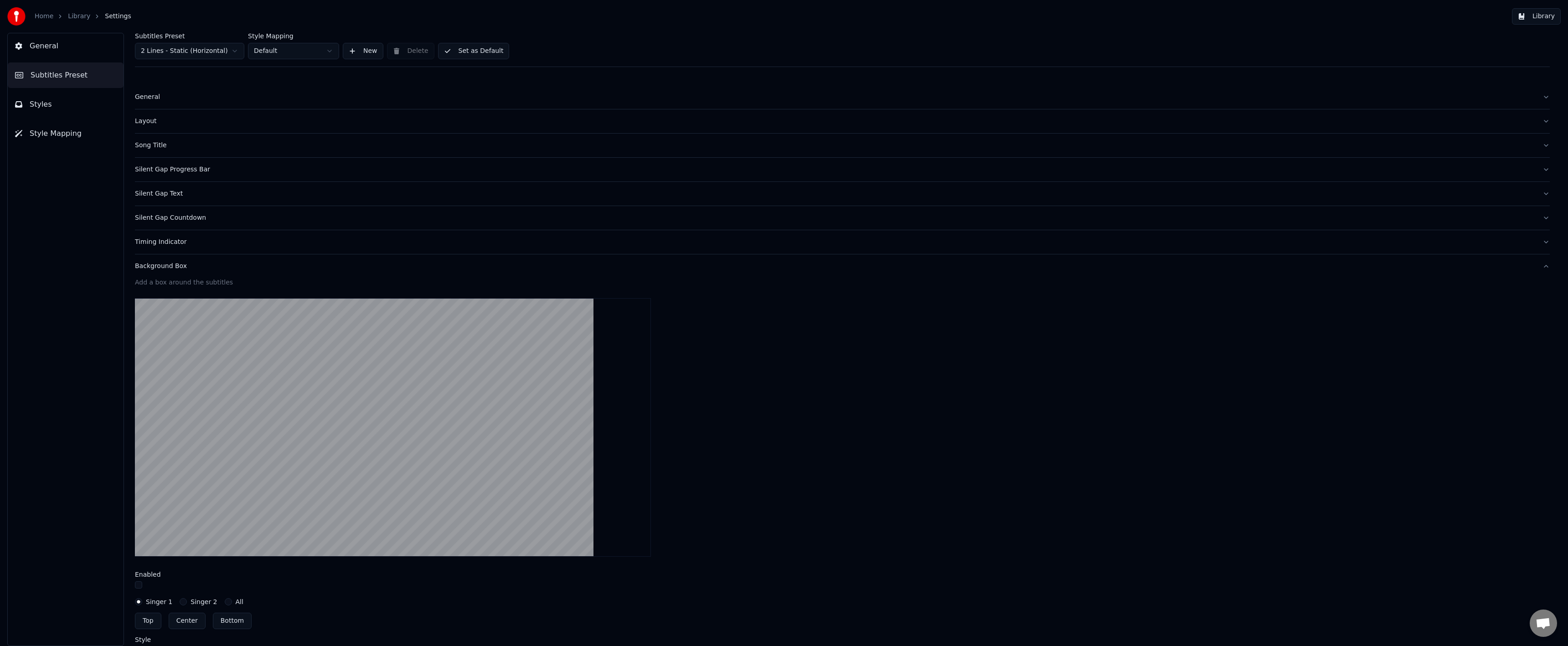
drag, startPoint x: 164, startPoint y: 270, endPoint x: 157, endPoint y: 270, distance: 7.0
click at [162, 271] on button "Background Box" at bounding box center [842, 266] width 1415 height 24
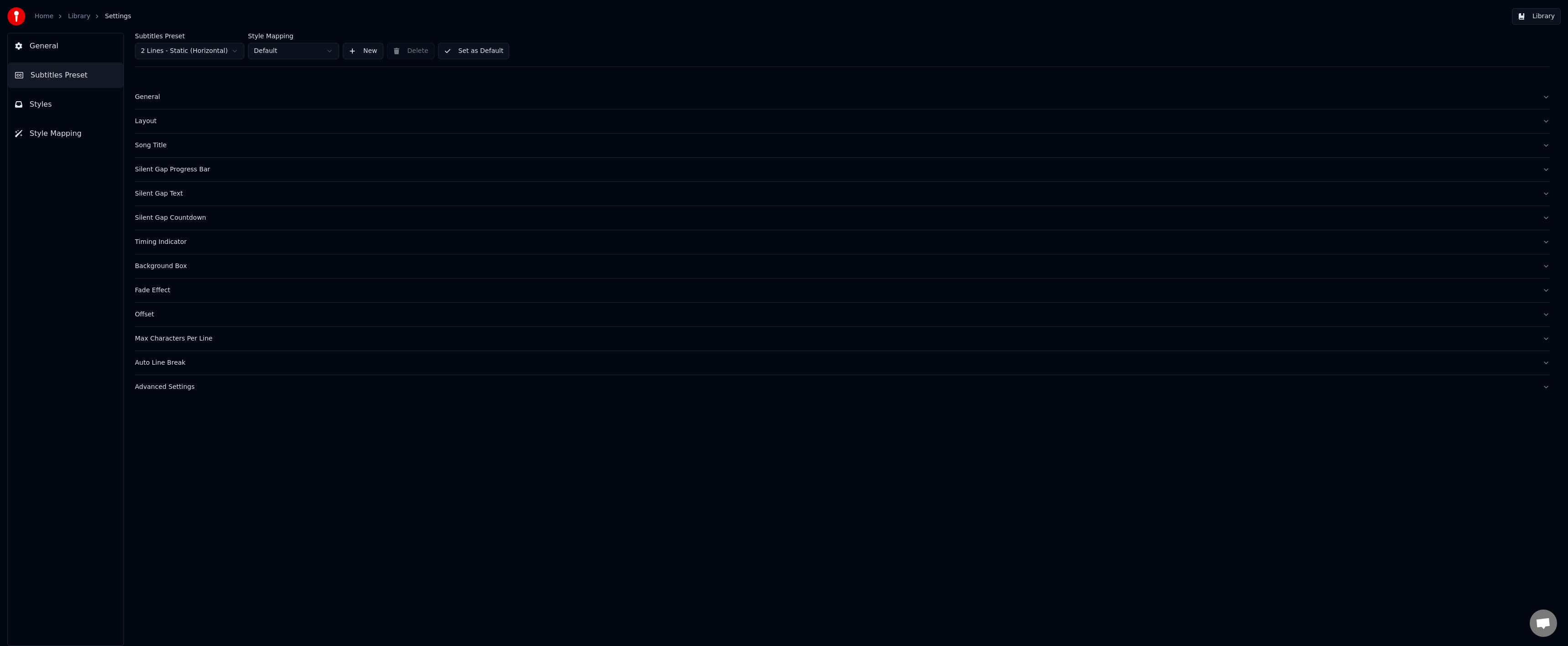
click at [172, 222] on button "Silent Gap Countdown" at bounding box center [842, 217] width 1415 height 24
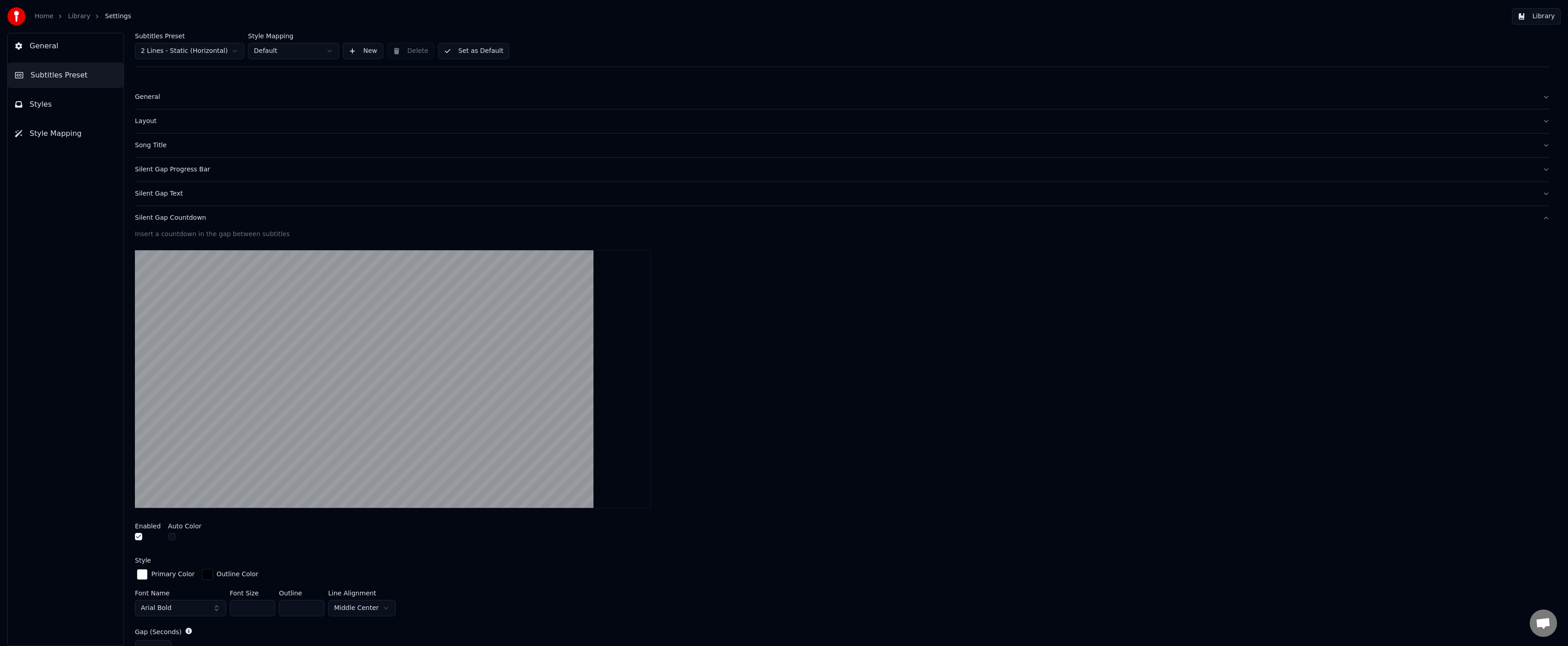
click at [180, 220] on div "Silent Gap Countdown" at bounding box center [835, 217] width 1400 height 9
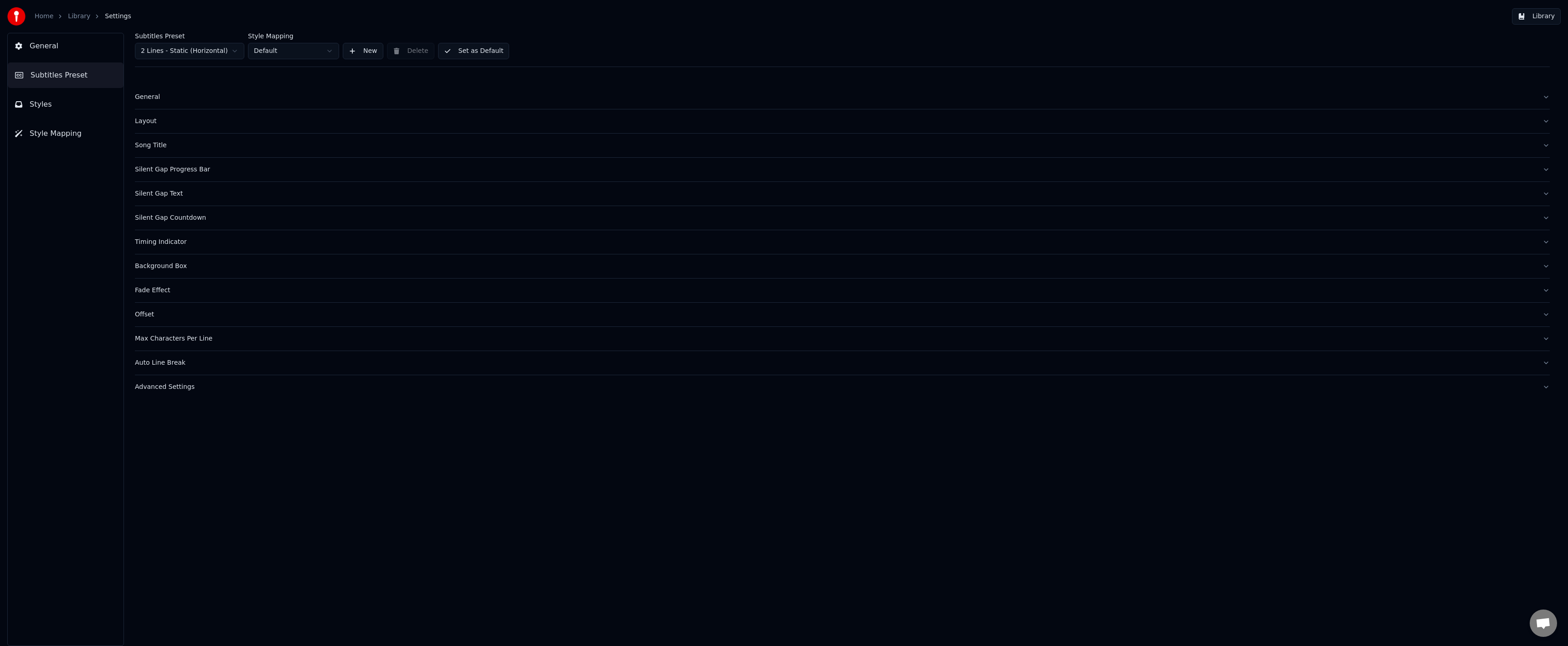
drag, startPoint x: 174, startPoint y: 239, endPoint x: 169, endPoint y: 242, distance: 5.8
click at [174, 240] on div "Timing Indicator" at bounding box center [835, 242] width 1400 height 9
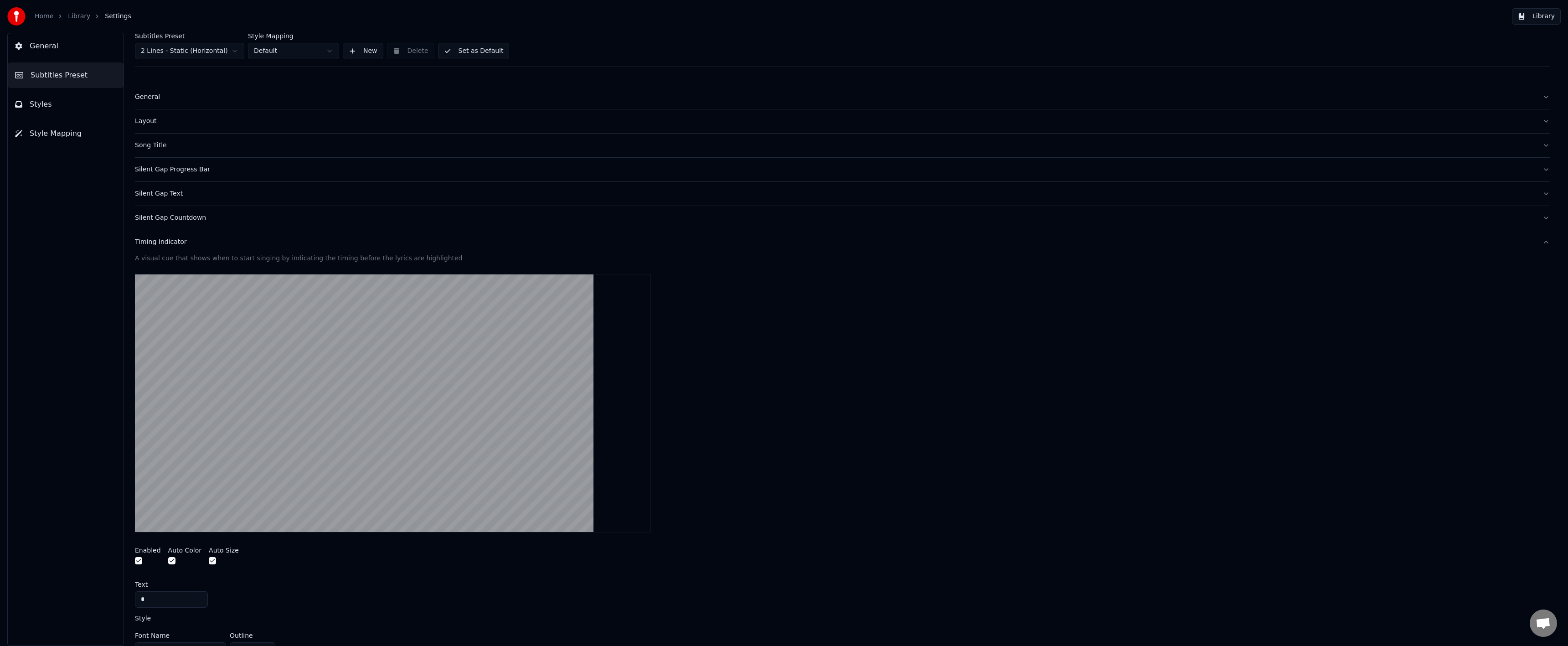
drag, startPoint x: 168, startPoint y: 244, endPoint x: 112, endPoint y: 275, distance: 64.0
click at [101, 265] on div "General Subtitles Preset Styles Style Mapping Subtitles Preset 2 Lines - Static…" at bounding box center [784, 339] width 1568 height 612
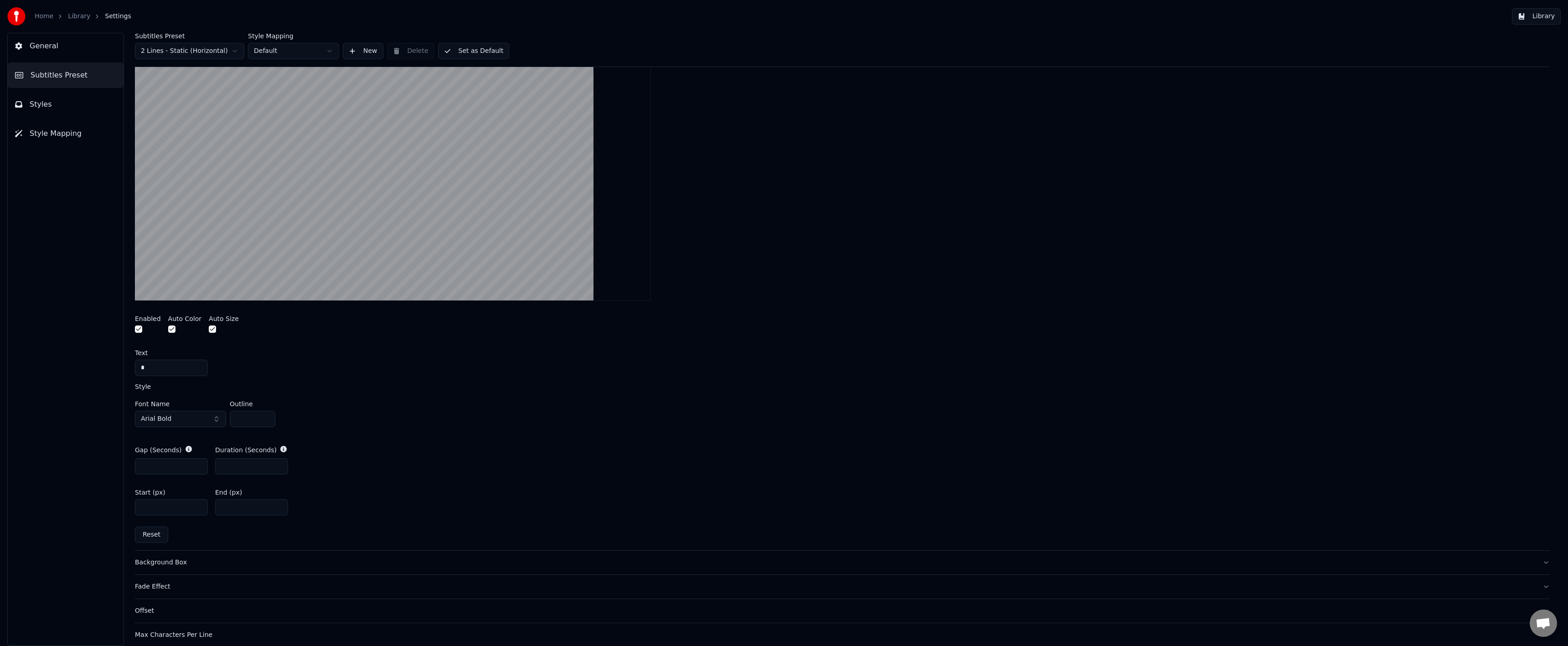
scroll to position [274, 0]
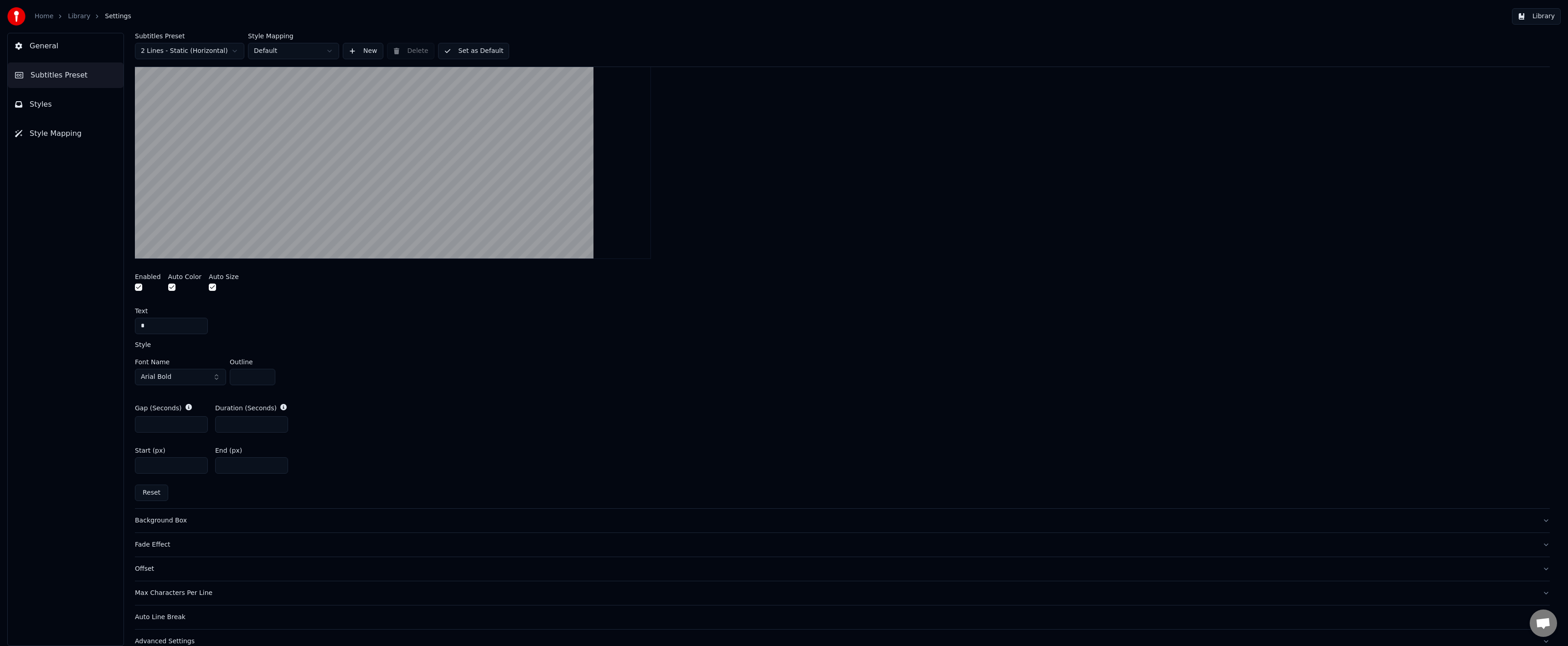
drag, startPoint x: 240, startPoint y: 466, endPoint x: 208, endPoint y: 475, distance: 33.2
click at [189, 469] on div "Start (px) **** End (px) ***" at bounding box center [842, 459] width 1415 height 41
type input "**"
click at [499, 483] on div "A visual cue that shows when to start singing by indicating the timing before t…" at bounding box center [842, 244] width 1415 height 527
drag, startPoint x: 150, startPoint y: 464, endPoint x: 145, endPoint y: 463, distance: 5.1
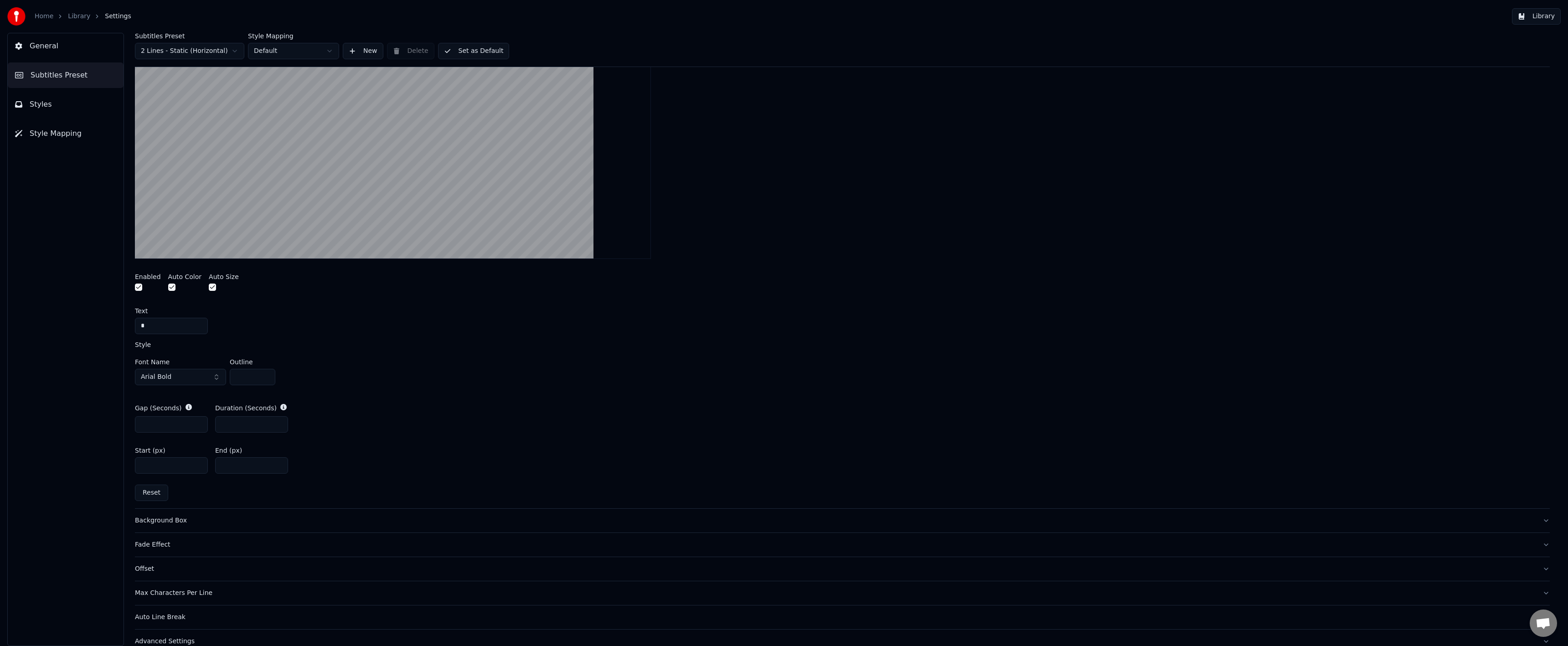
click at [145, 463] on input "****" at bounding box center [171, 465] width 73 height 16
type input "****"
click at [415, 453] on div "Start (px) **** End (px) **" at bounding box center [842, 459] width 1415 height 41
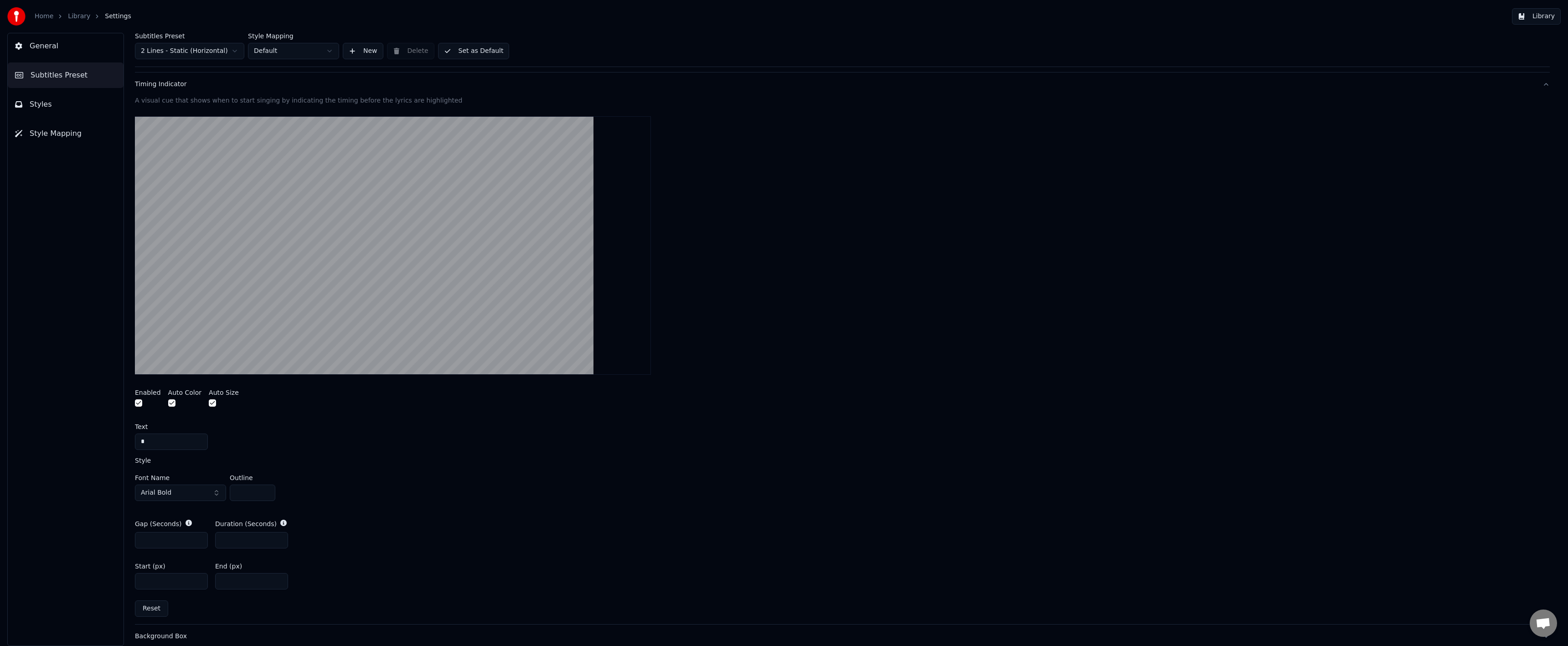
scroll to position [0, 0]
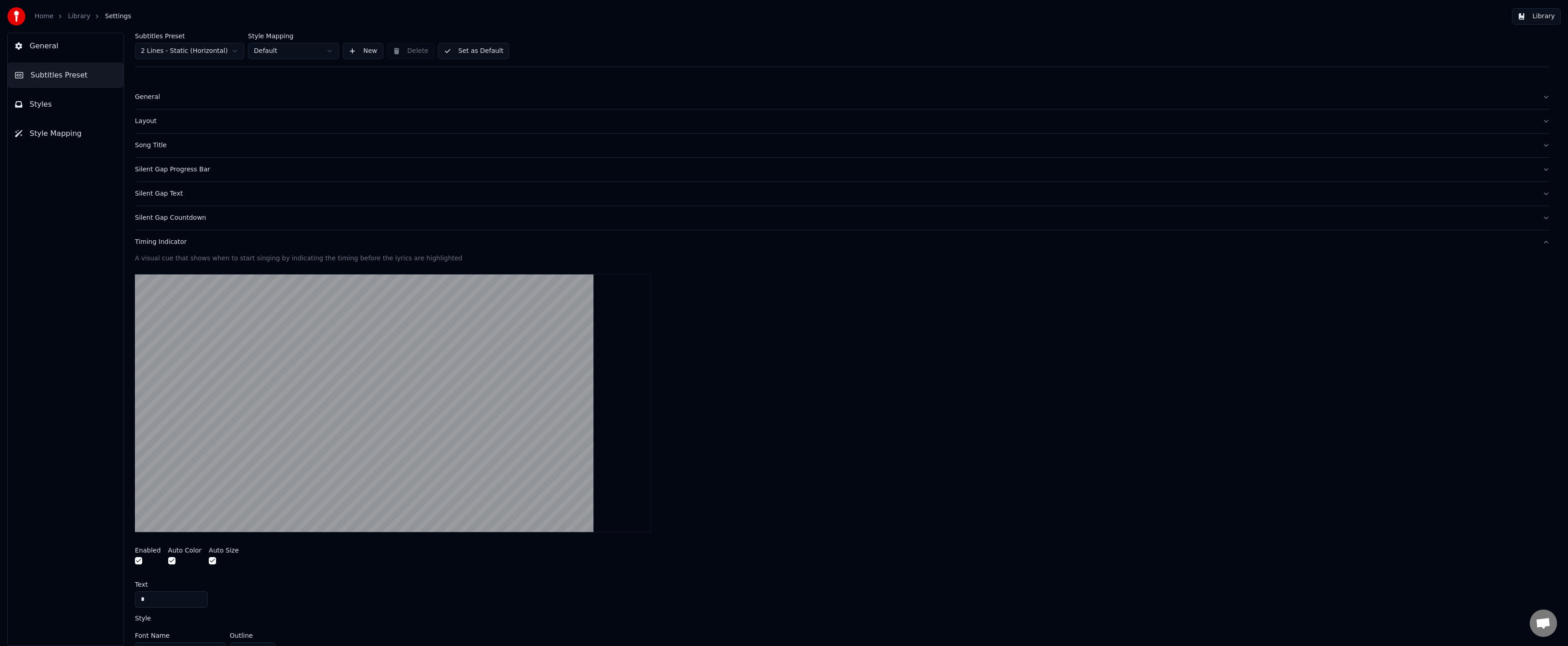
click at [448, 46] on button "Set as Default" at bounding box center [473, 51] width 72 height 16
drag, startPoint x: 68, startPoint y: 25, endPoint x: 69, endPoint y: 19, distance: 6.1
click at [68, 24] on div "Home Library Settings Library" at bounding box center [784, 16] width 1568 height 33
click at [71, 17] on link "Library" at bounding box center [79, 16] width 23 height 9
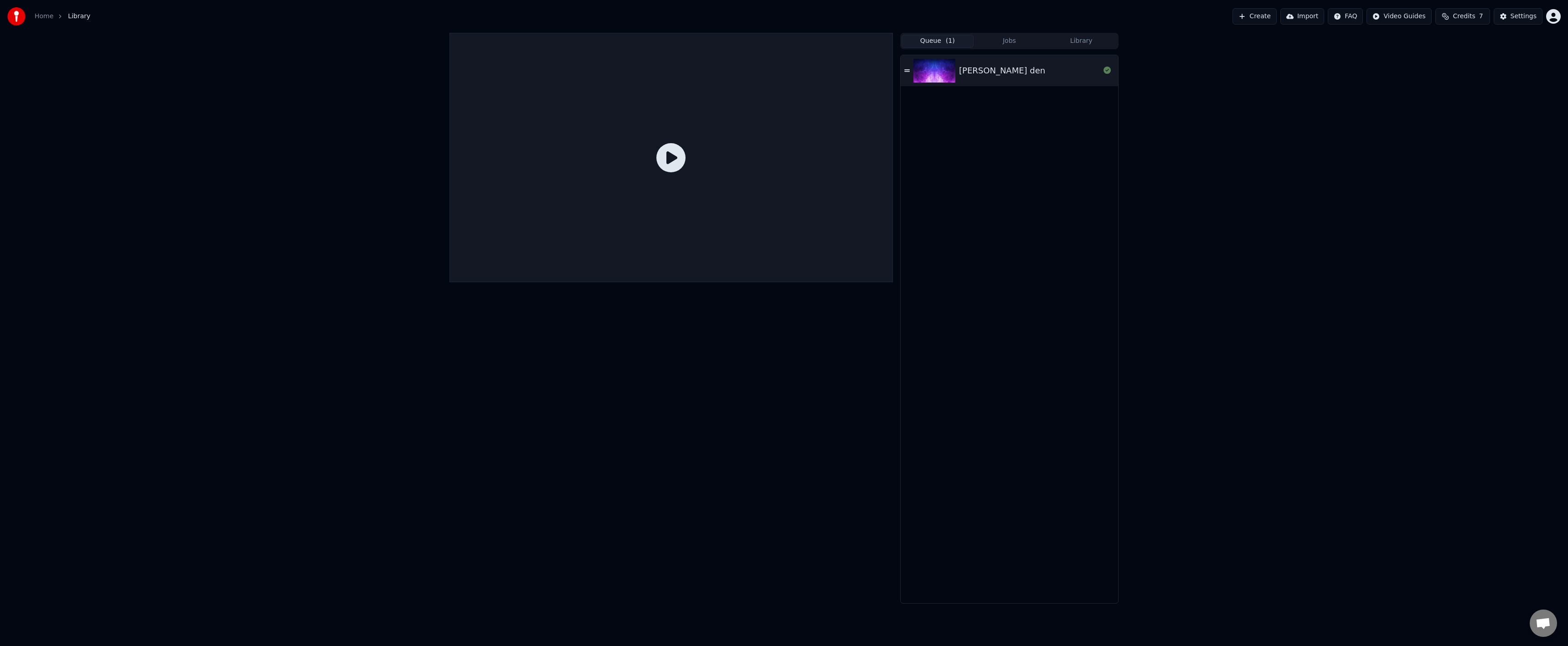
click at [662, 165] on icon at bounding box center [671, 158] width 29 height 29
click at [933, 75] on img at bounding box center [934, 71] width 42 height 24
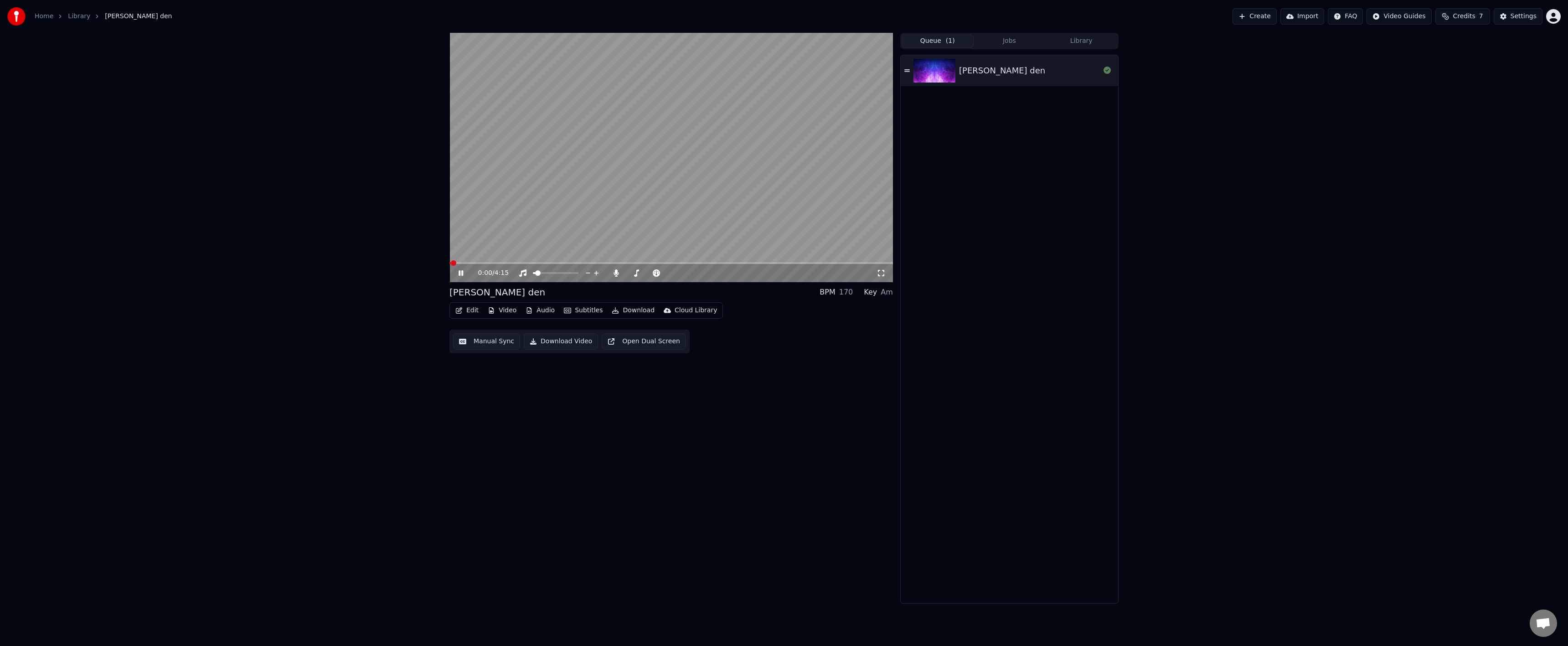
click at [551, 260] on video at bounding box center [671, 157] width 443 height 249
click at [559, 265] on div "0:01 / 4:15" at bounding box center [671, 273] width 443 height 18
click at [558, 263] on span at bounding box center [671, 263] width 443 height 2
click at [582, 240] on video at bounding box center [671, 157] width 443 height 249
click at [578, 262] on video at bounding box center [671, 157] width 443 height 249
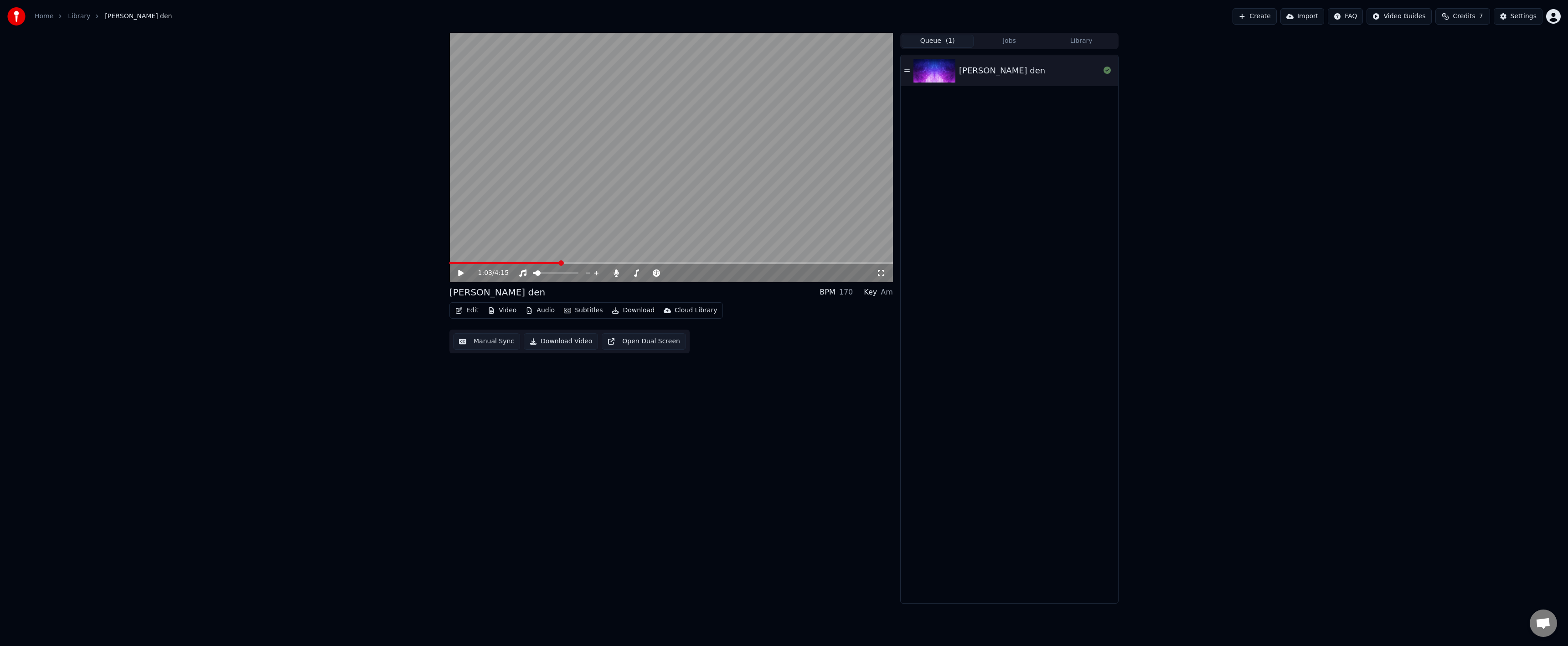
click at [586, 262] on video at bounding box center [671, 157] width 443 height 249
click at [584, 263] on span at bounding box center [671, 263] width 443 height 2
click at [596, 264] on span at bounding box center [671, 263] width 443 height 2
click at [589, 264] on span at bounding box center [523, 263] width 147 height 2
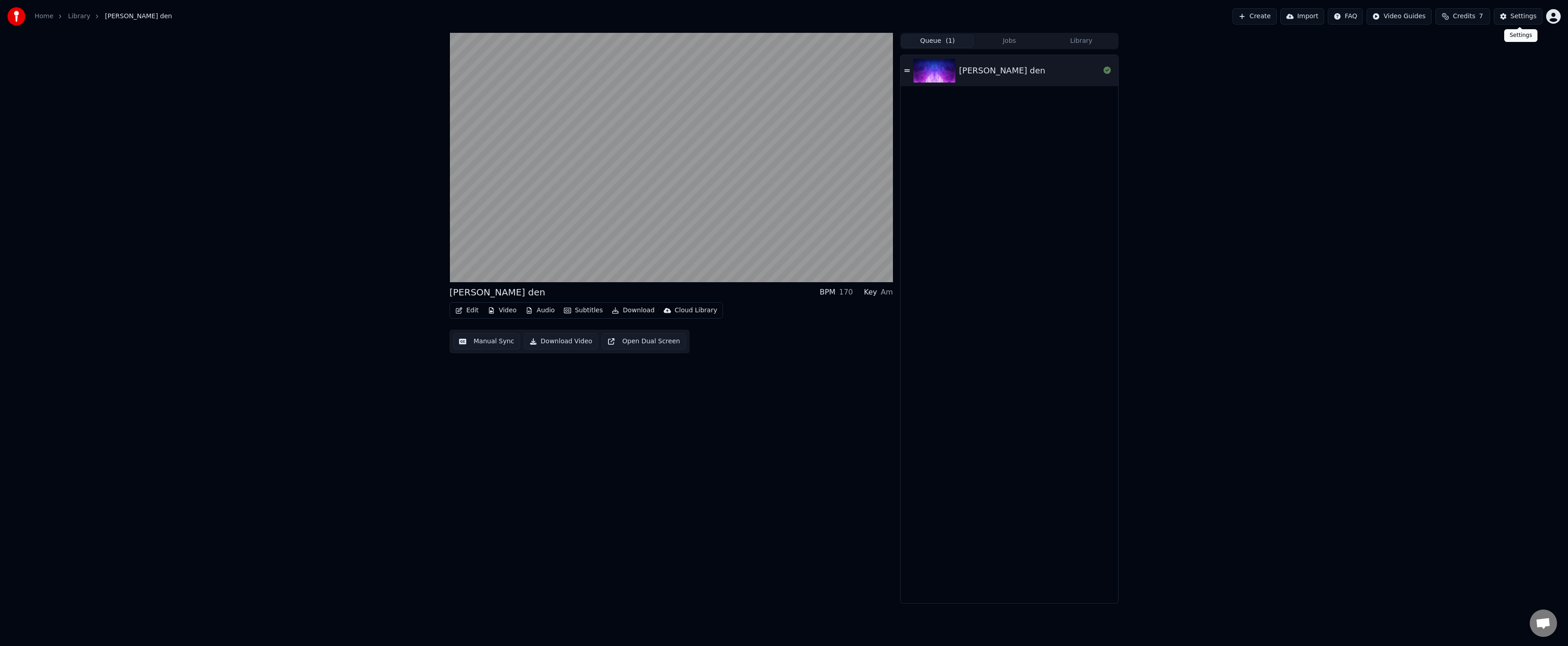
click at [1509, 17] on button "Settings" at bounding box center [1518, 16] width 49 height 16
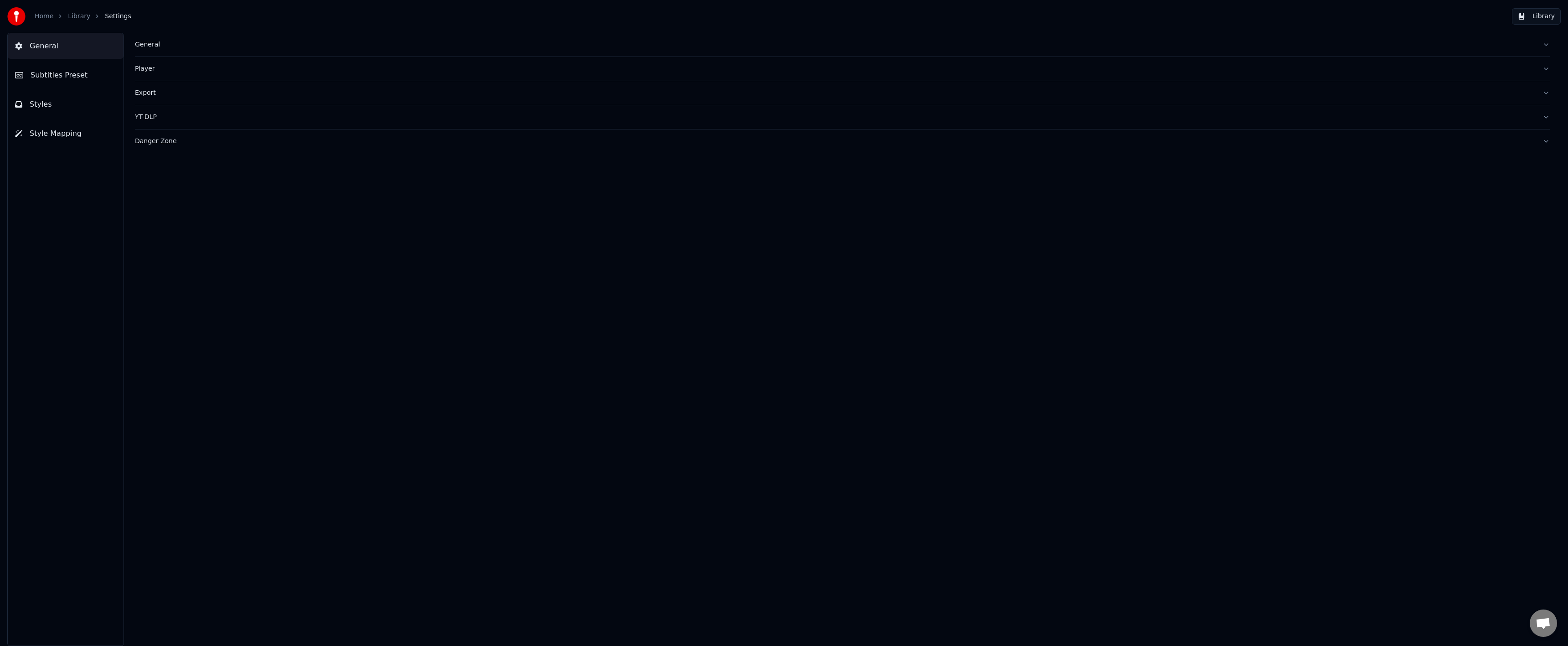
click at [78, 101] on button "Styles" at bounding box center [66, 104] width 116 height 25
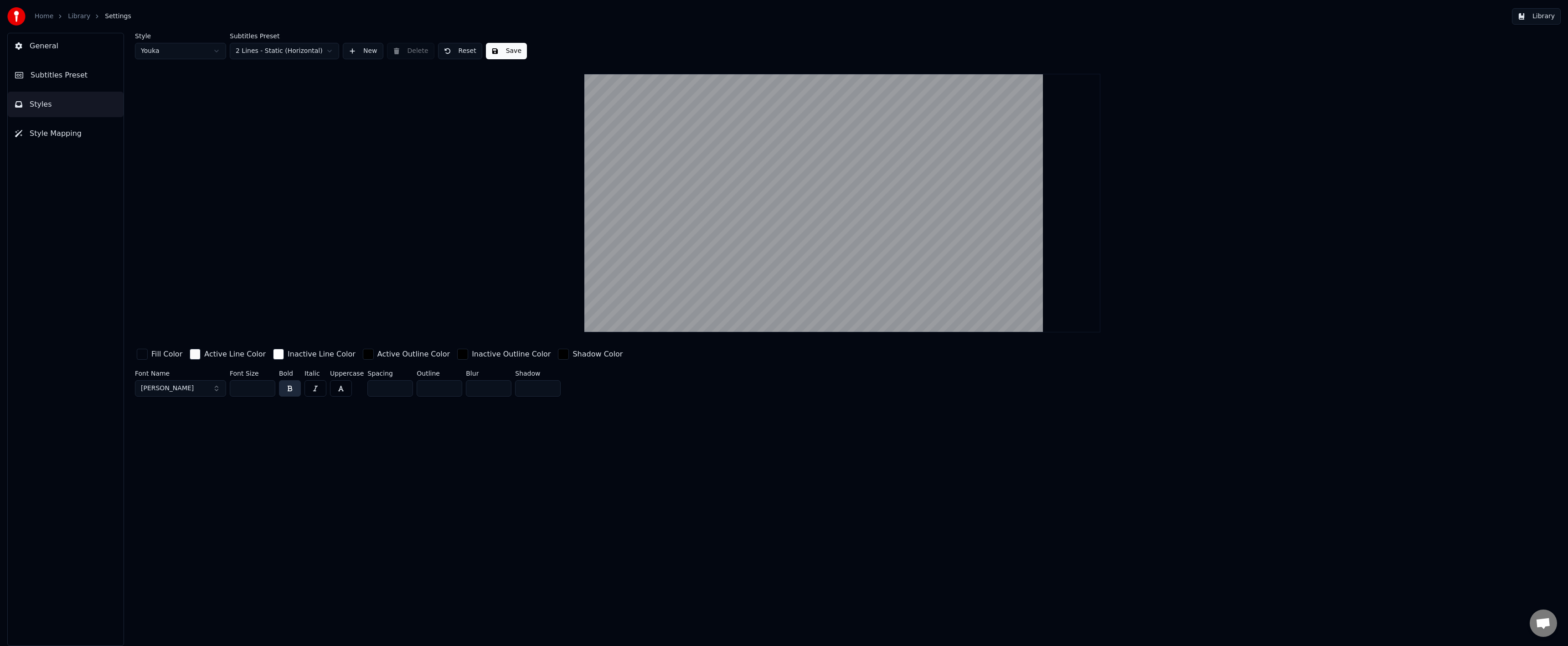
click at [86, 82] on button "Subtitles Preset" at bounding box center [66, 75] width 116 height 25
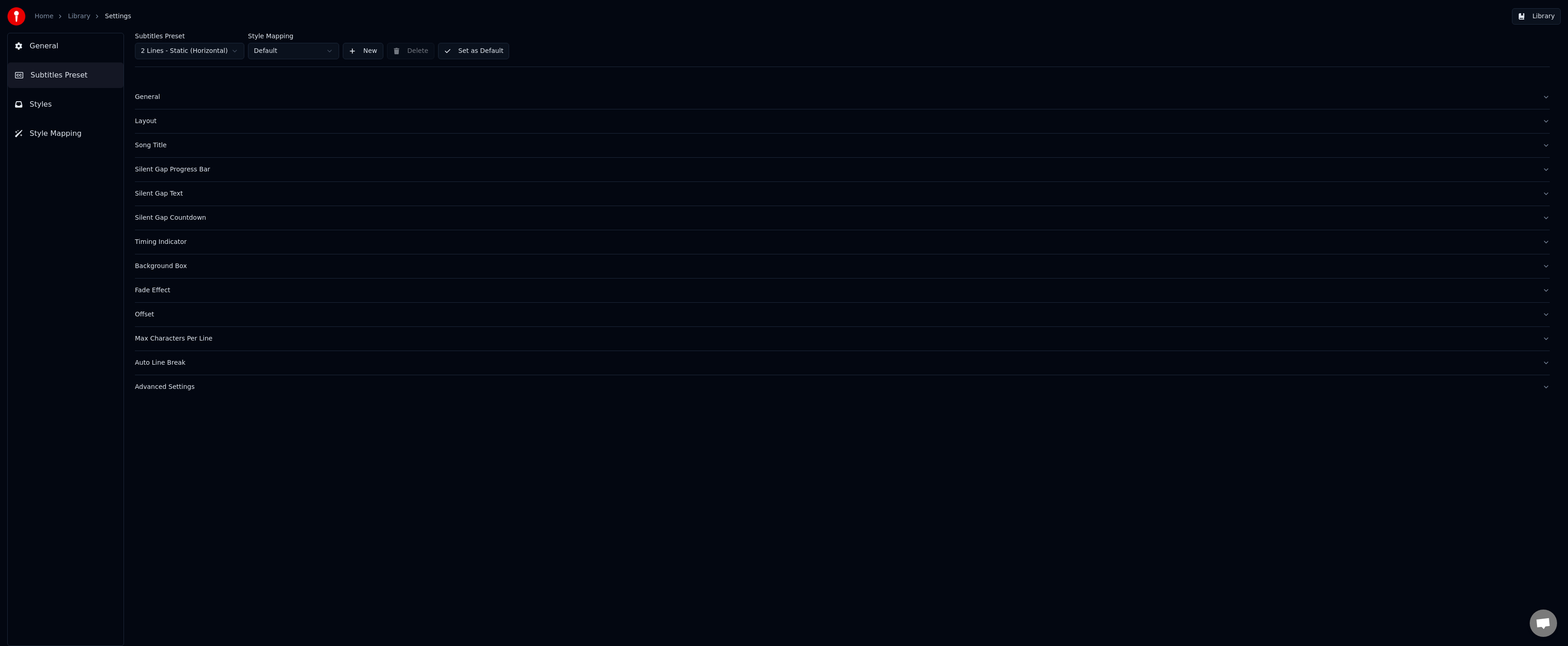
click at [149, 124] on div "Layout" at bounding box center [835, 121] width 1400 height 9
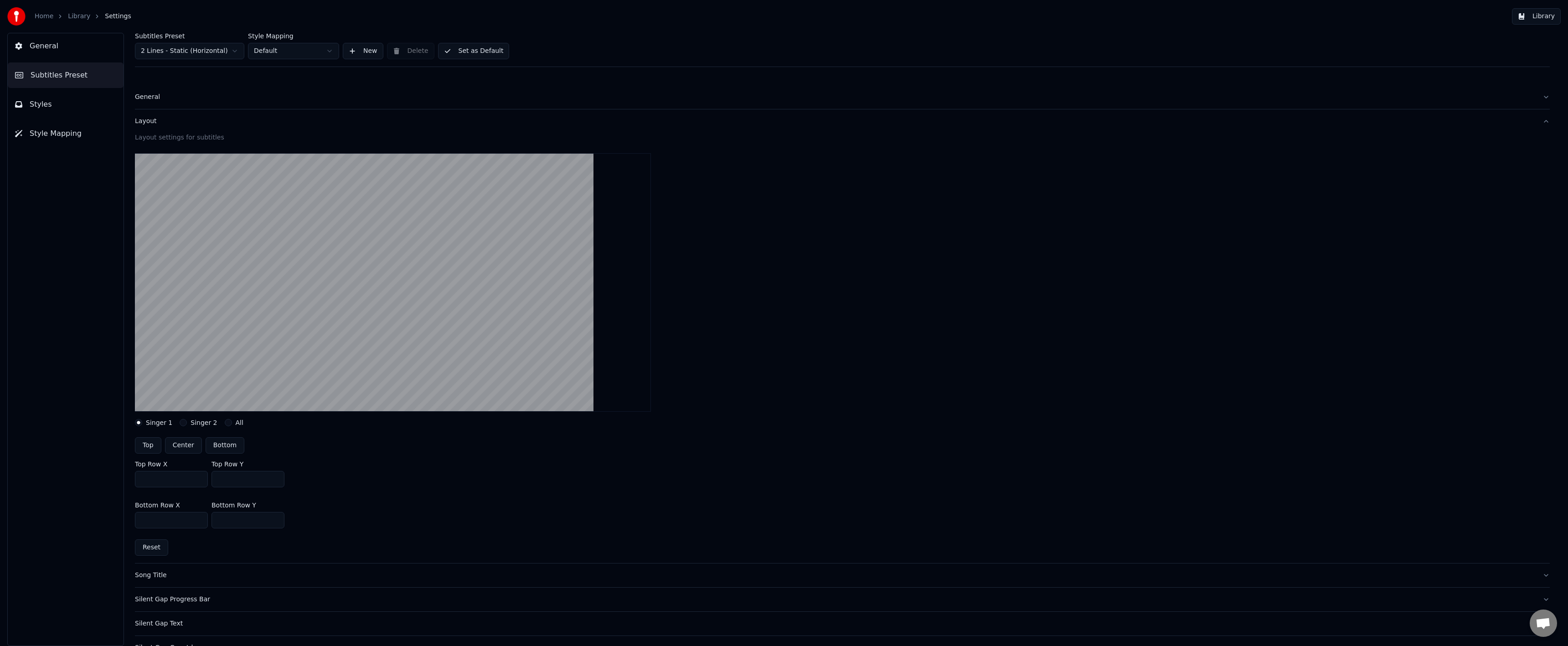
drag, startPoint x: 223, startPoint y: 521, endPoint x: 255, endPoint y: 519, distance: 32.1
click at [222, 522] on input "***" at bounding box center [247, 520] width 73 height 16
type input "***"
click at [450, 512] on div "Bottom Row X *** Bottom Row Y ***" at bounding box center [842, 515] width 1415 height 41
click at [489, 53] on button "Set as Default" at bounding box center [473, 51] width 72 height 16
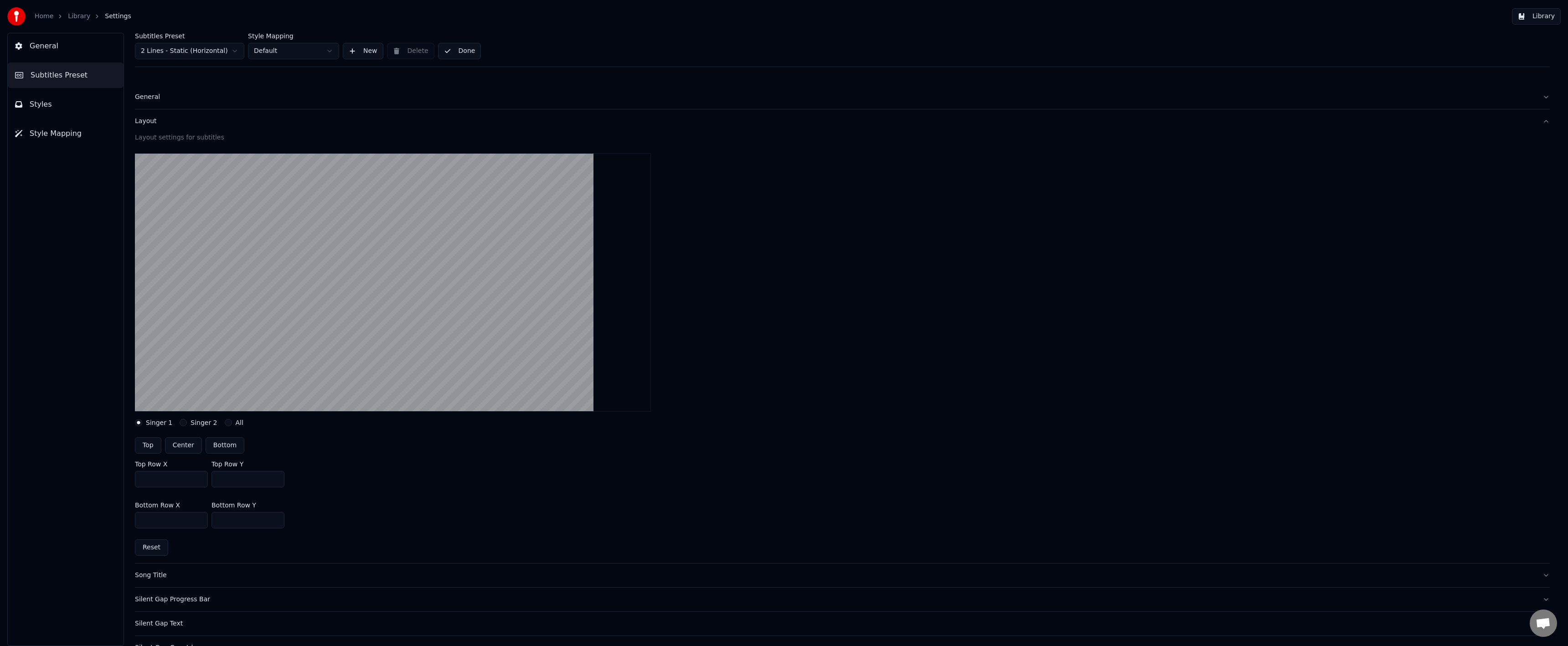
click at [70, 18] on link "Library" at bounding box center [79, 16] width 23 height 9
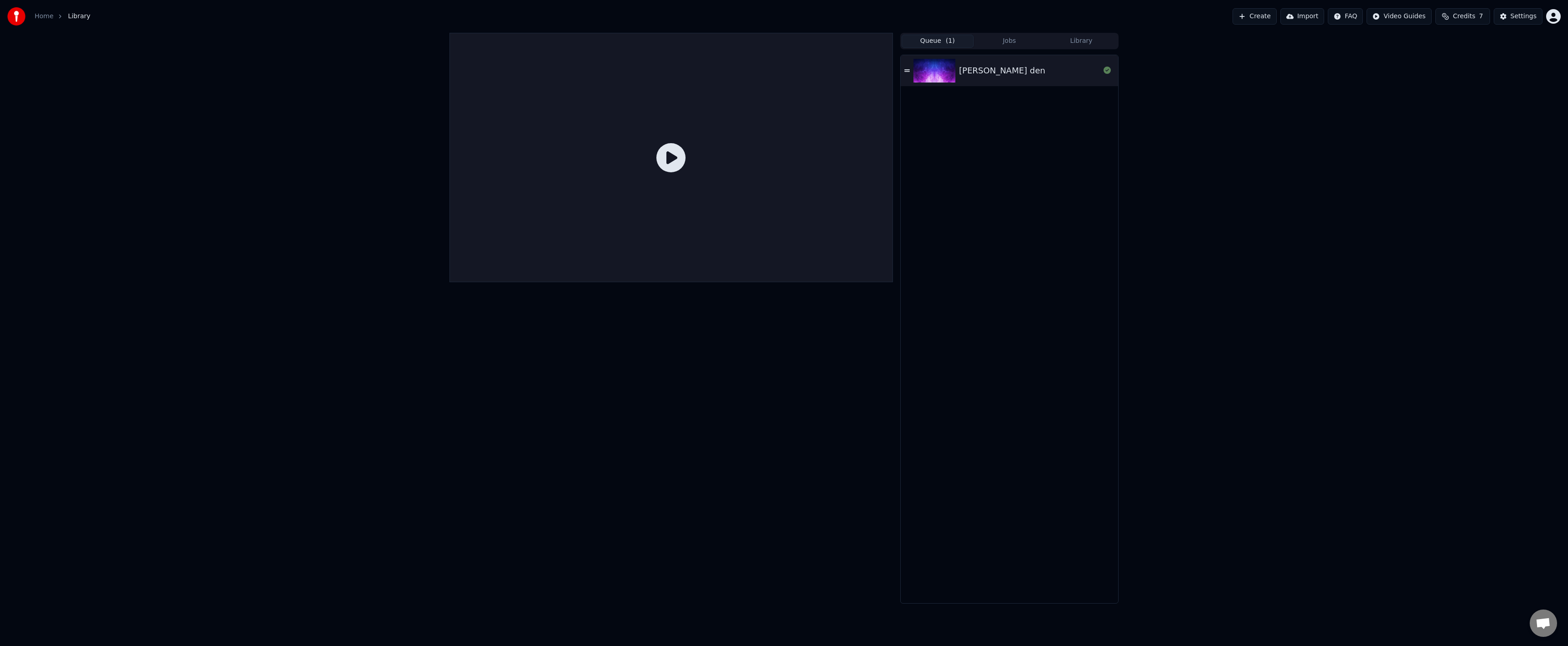
click at [931, 72] on img at bounding box center [934, 71] width 42 height 24
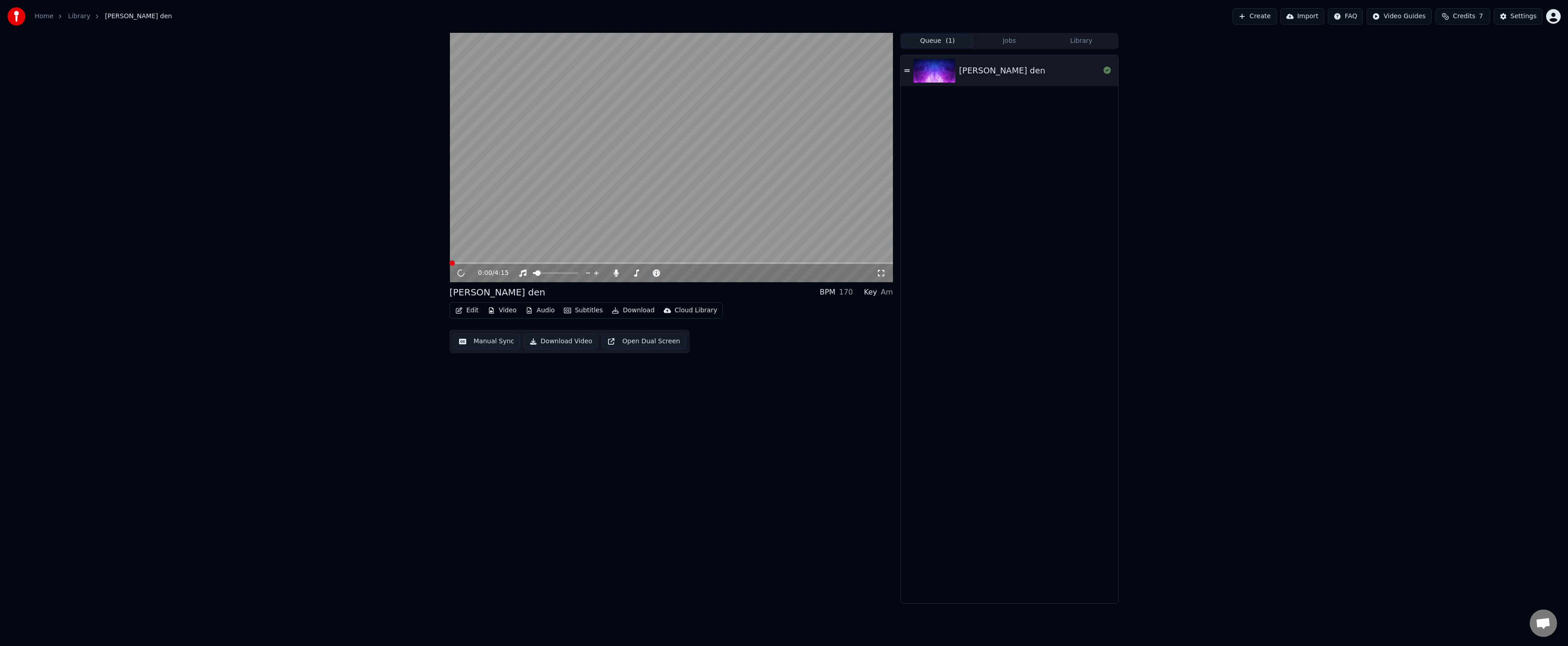
click at [605, 200] on video at bounding box center [671, 157] width 443 height 249
click at [644, 261] on video at bounding box center [671, 157] width 443 height 249
drag, startPoint x: 639, startPoint y: 265, endPoint x: 633, endPoint y: 265, distance: 6.0
click at [637, 265] on div "0:00 / 4:15" at bounding box center [671, 273] width 443 height 18
click at [625, 261] on video at bounding box center [671, 157] width 443 height 249
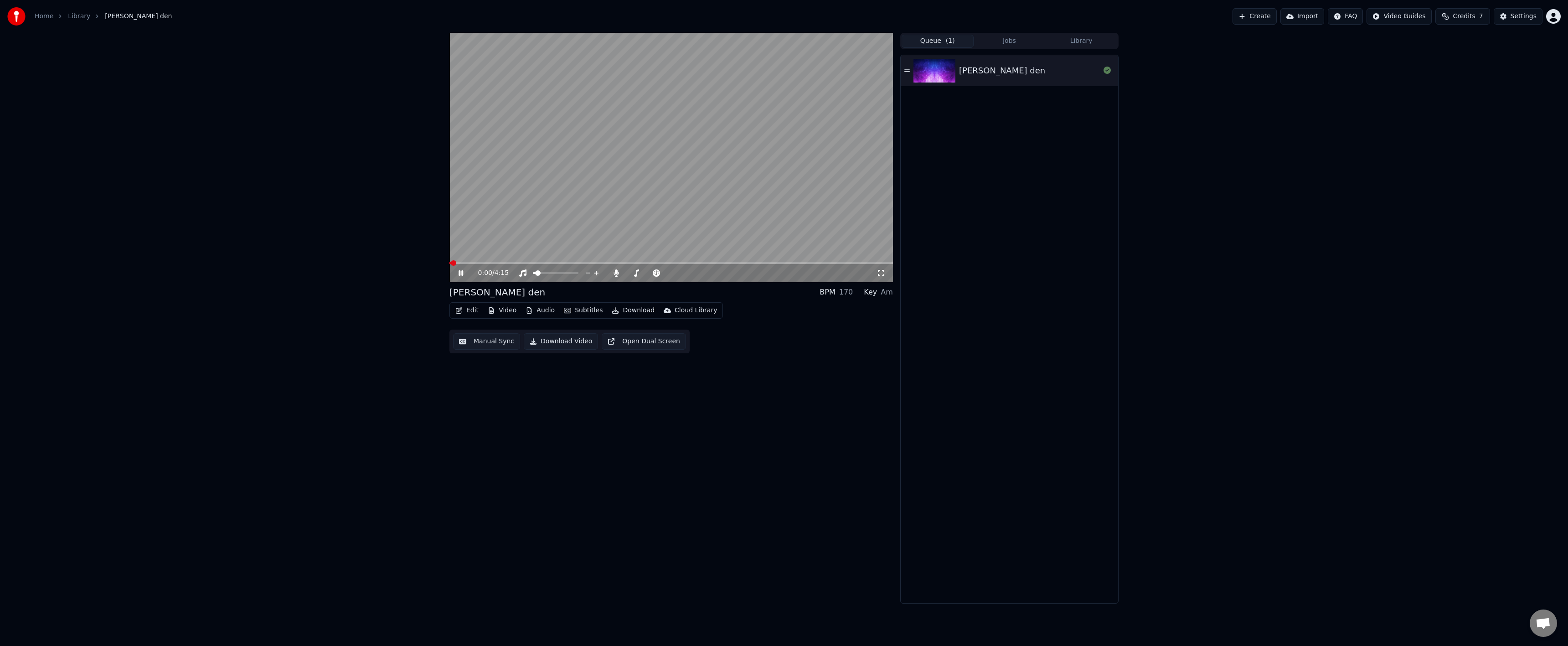
click at [624, 263] on span at bounding box center [671, 263] width 443 height 2
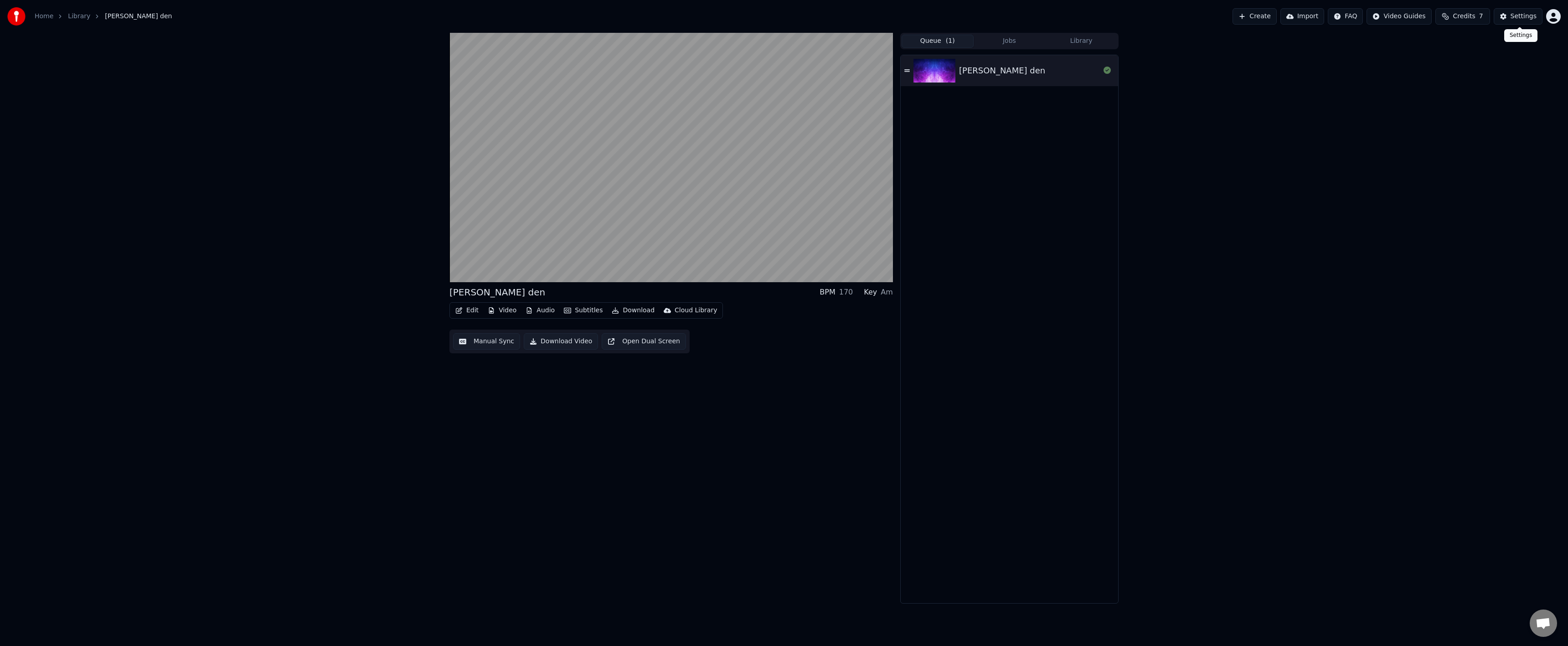
click at [1513, 18] on button "Settings" at bounding box center [1518, 16] width 49 height 16
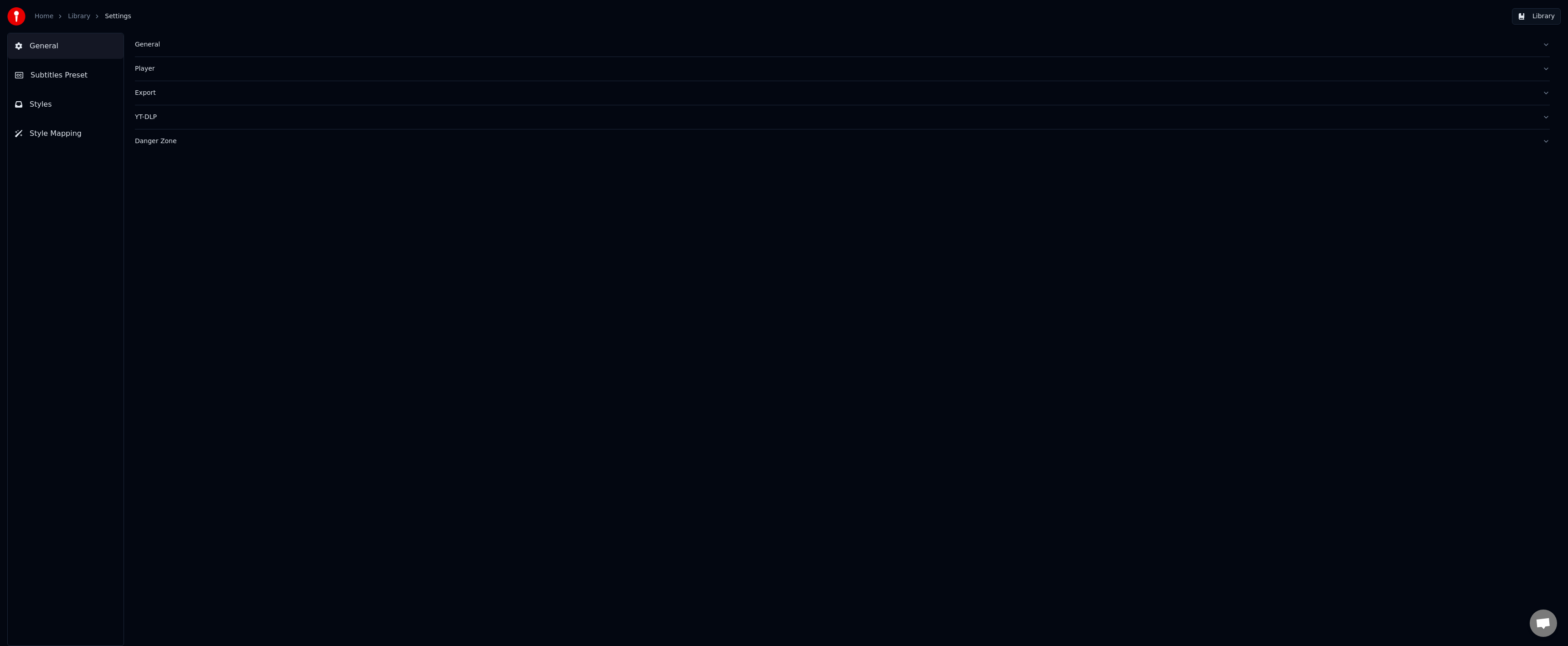
click at [101, 82] on button "Subtitles Preset" at bounding box center [66, 75] width 116 height 25
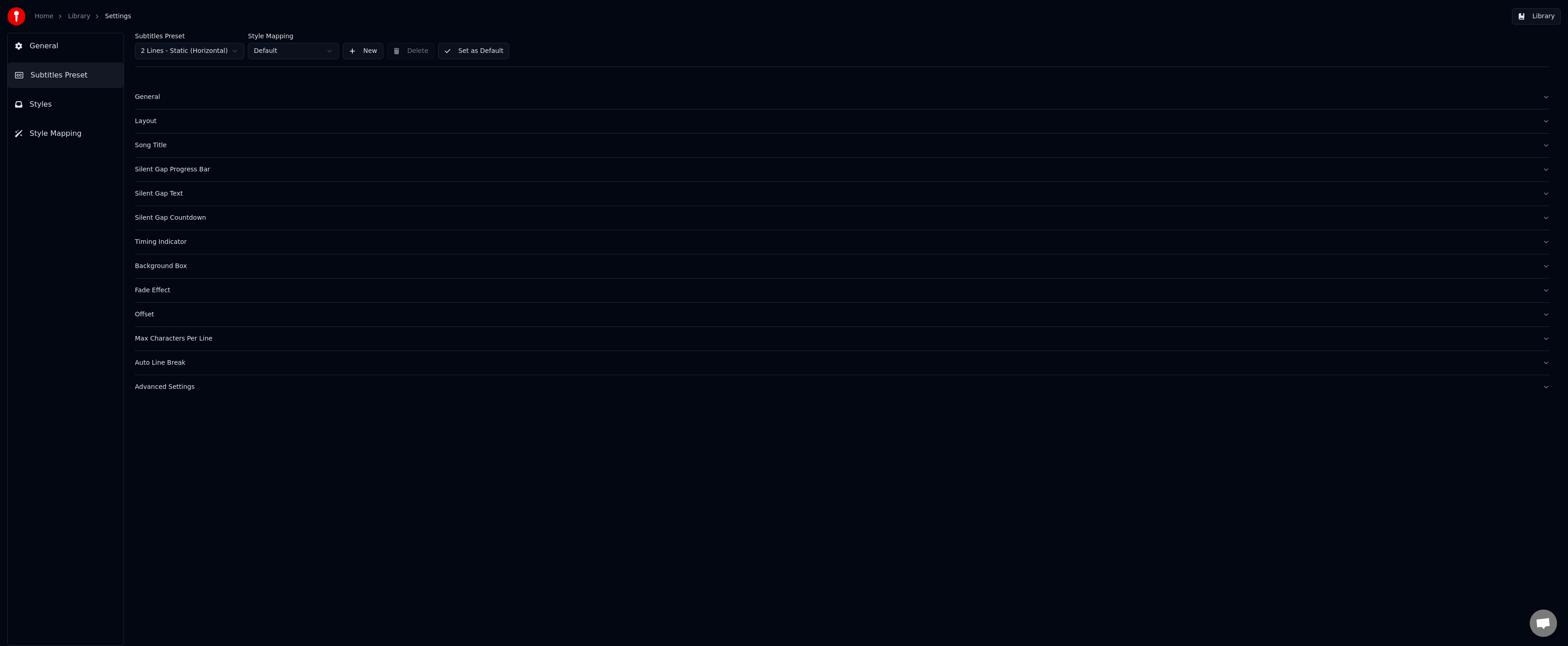
click at [176, 251] on button "Timing Indicator" at bounding box center [842, 242] width 1415 height 24
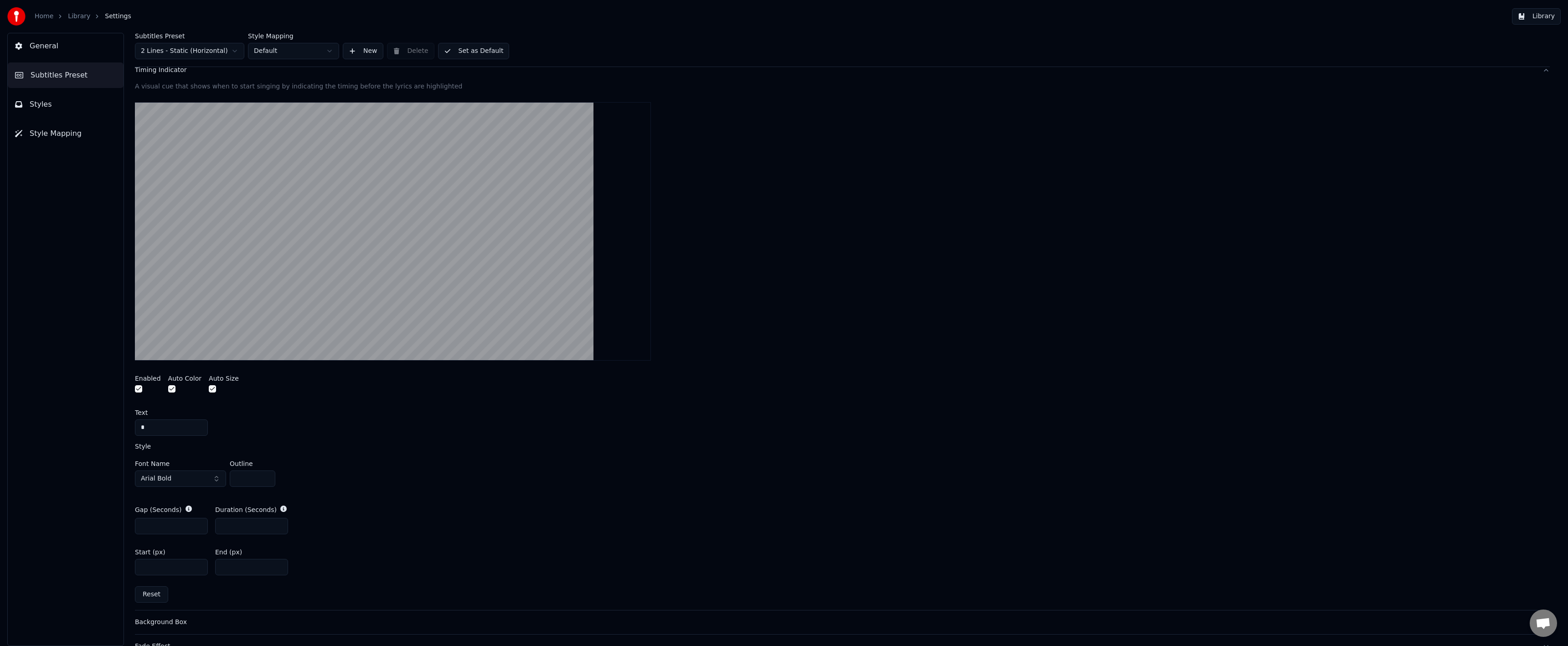
scroll to position [182, 0]
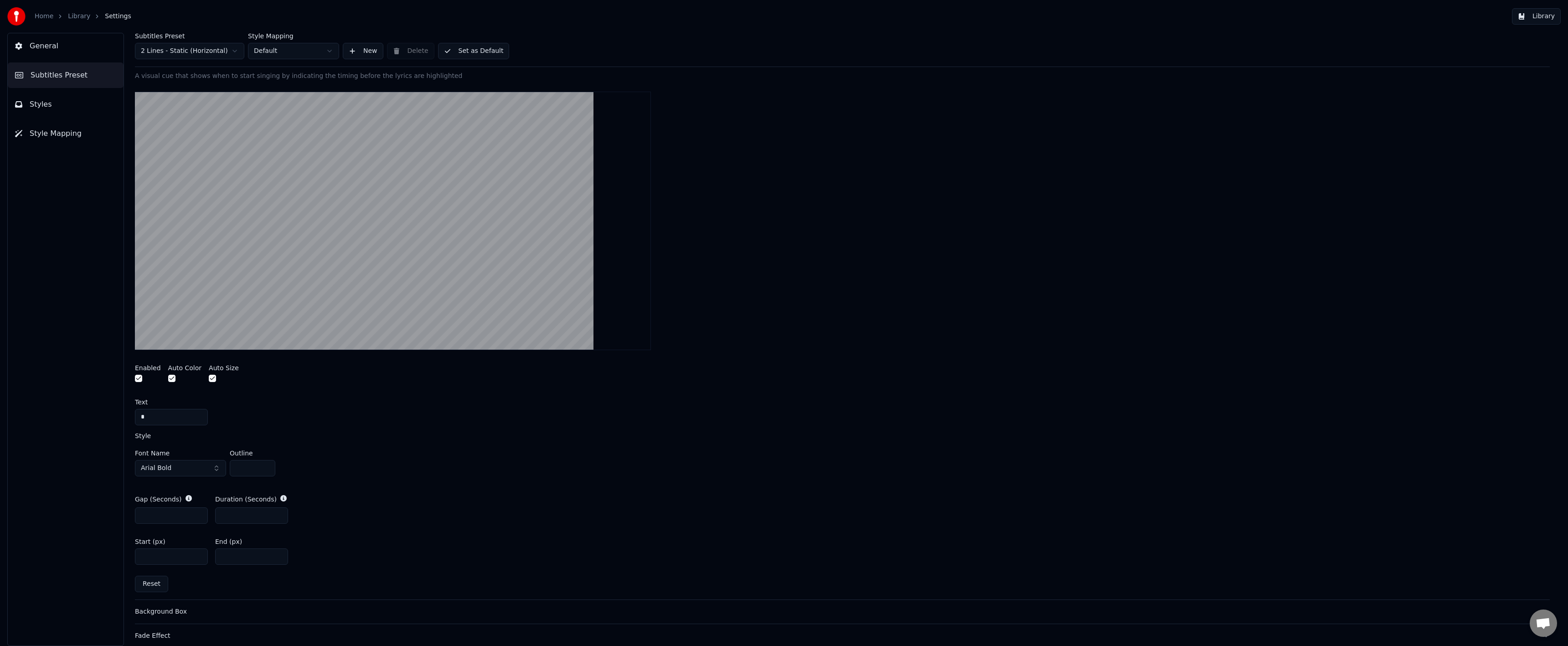
drag, startPoint x: 249, startPoint y: 468, endPoint x: 182, endPoint y: 468, distance: 67.0
click at [182, 468] on div "Font Name Arial Bold Outline *" at bounding box center [842, 464] width 1415 height 30
type input "*"
drag, startPoint x: 389, startPoint y: 463, endPoint x: 277, endPoint y: 452, distance: 112.5
click at [386, 463] on div "Font Name Arial Bold Outline *" at bounding box center [842, 464] width 1415 height 30
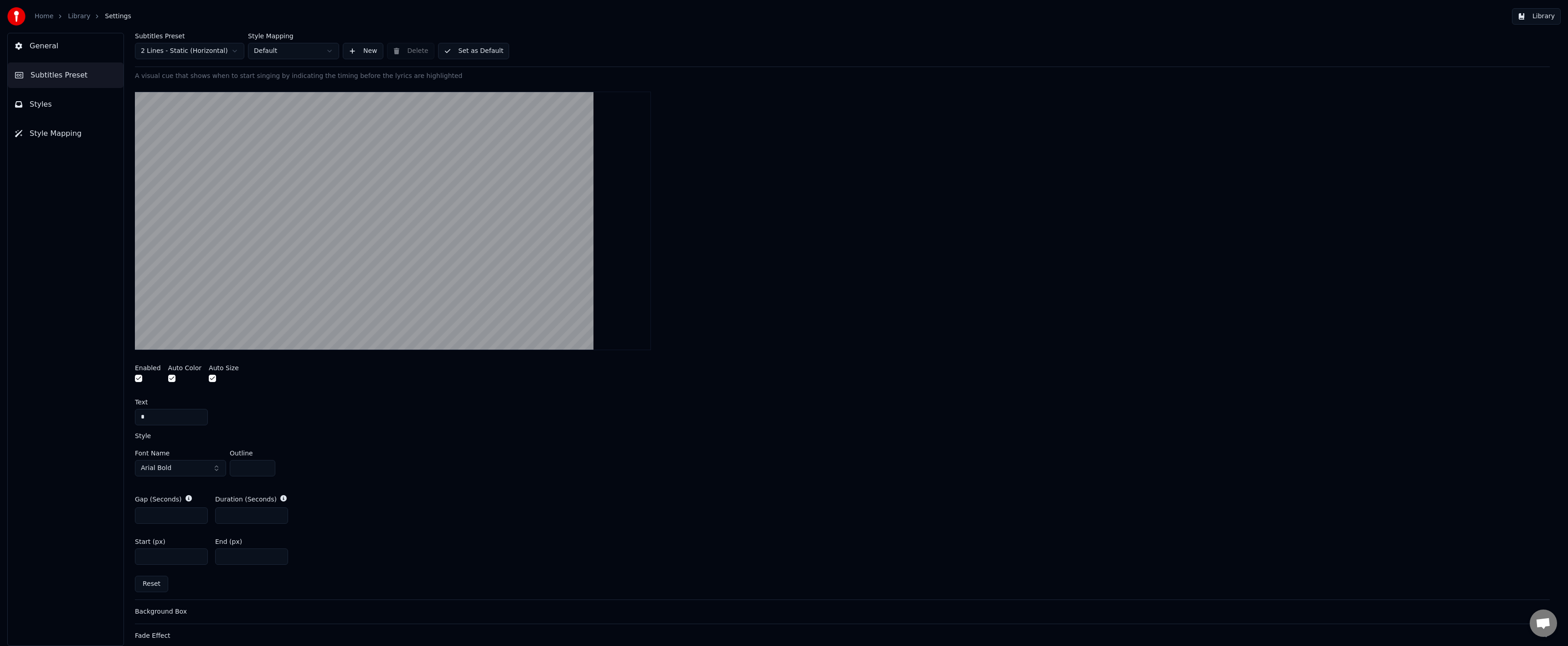
click at [209, 463] on button "Arial Bold" at bounding box center [180, 468] width 92 height 16
click at [210, 462] on button "Arial Bold" at bounding box center [180, 468] width 92 height 16
click at [189, 469] on button "Arial Bold" at bounding box center [180, 468] width 92 height 16
click at [163, 487] on input "text" at bounding box center [185, 487] width 68 height 18
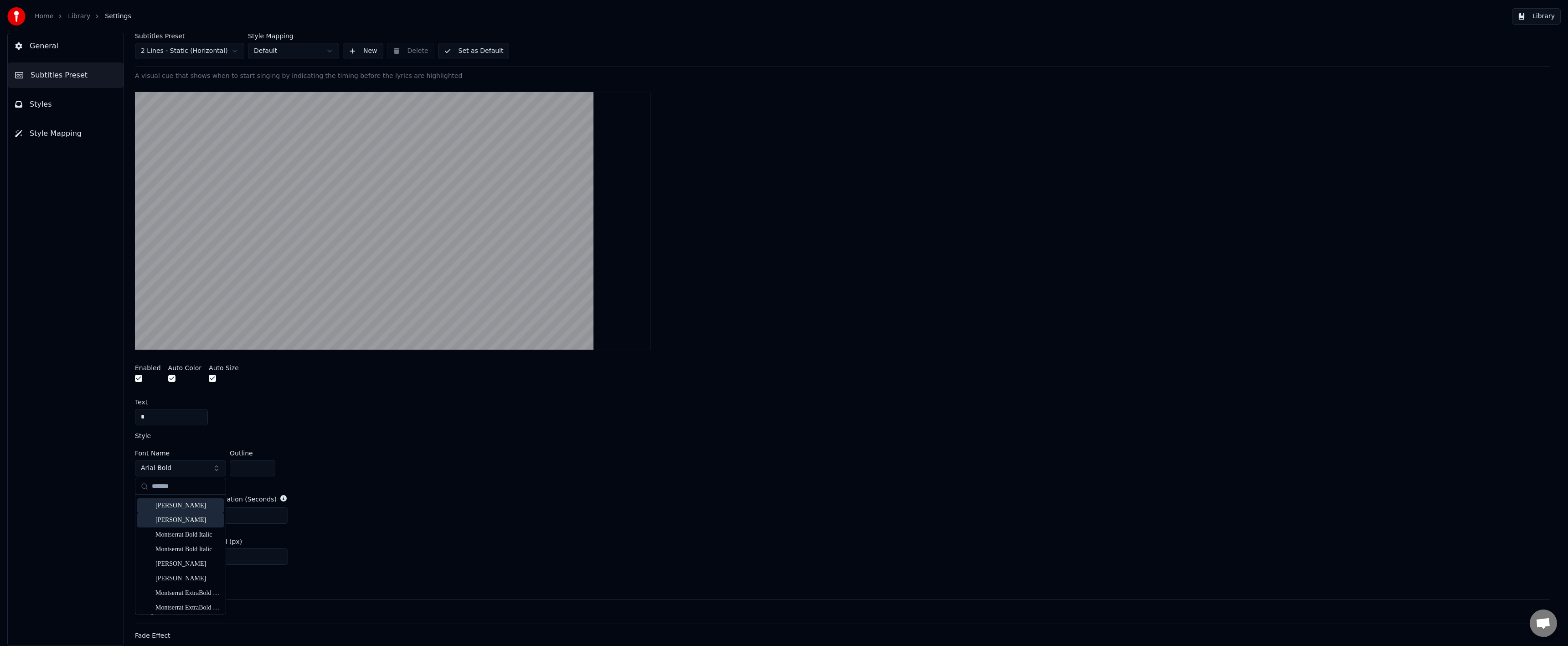
type input "*******"
click at [182, 519] on div "[PERSON_NAME]" at bounding box center [187, 520] width 64 height 9
click at [457, 481] on div "A visual cue that shows when to start singing by indicating the timing before t…" at bounding box center [842, 335] width 1415 height 527
click at [442, 451] on div "Font Name Montserrat Bold Outline *" at bounding box center [842, 464] width 1415 height 30
click at [462, 50] on button "Set as Default" at bounding box center [473, 51] width 72 height 16
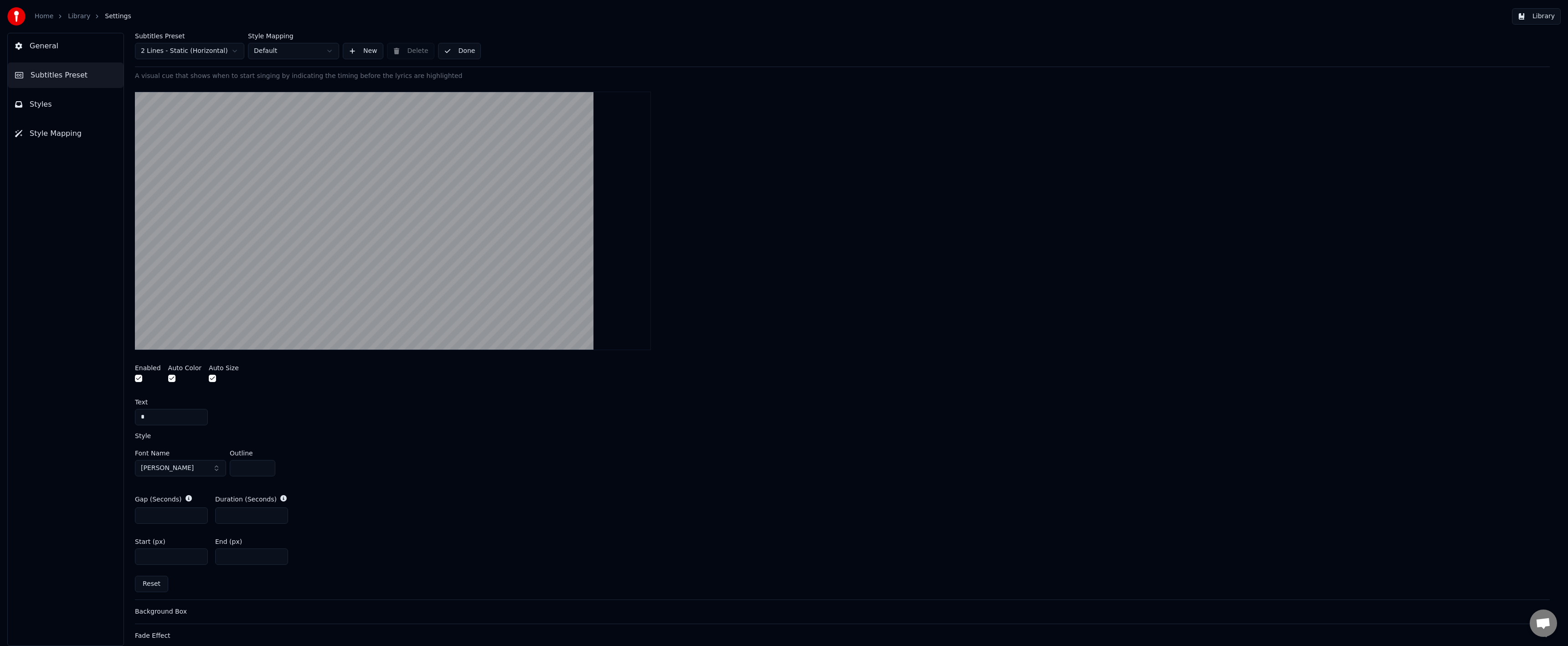
click at [63, 14] on ol "Home Library Settings" at bounding box center [82, 16] width 97 height 9
click at [71, 18] on link "Library" at bounding box center [79, 16] width 23 height 9
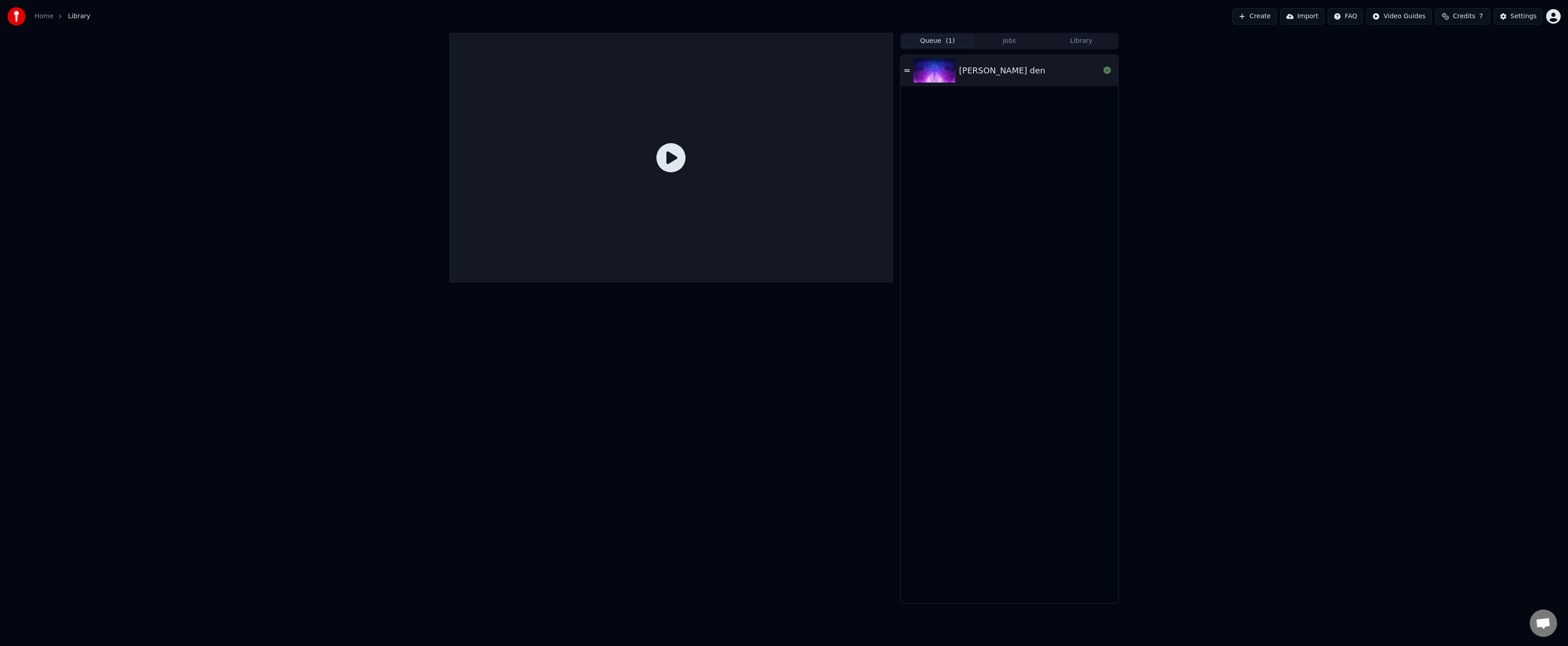
click at [644, 142] on div at bounding box center [671, 157] width 443 height 249
click at [936, 76] on img at bounding box center [934, 71] width 42 height 24
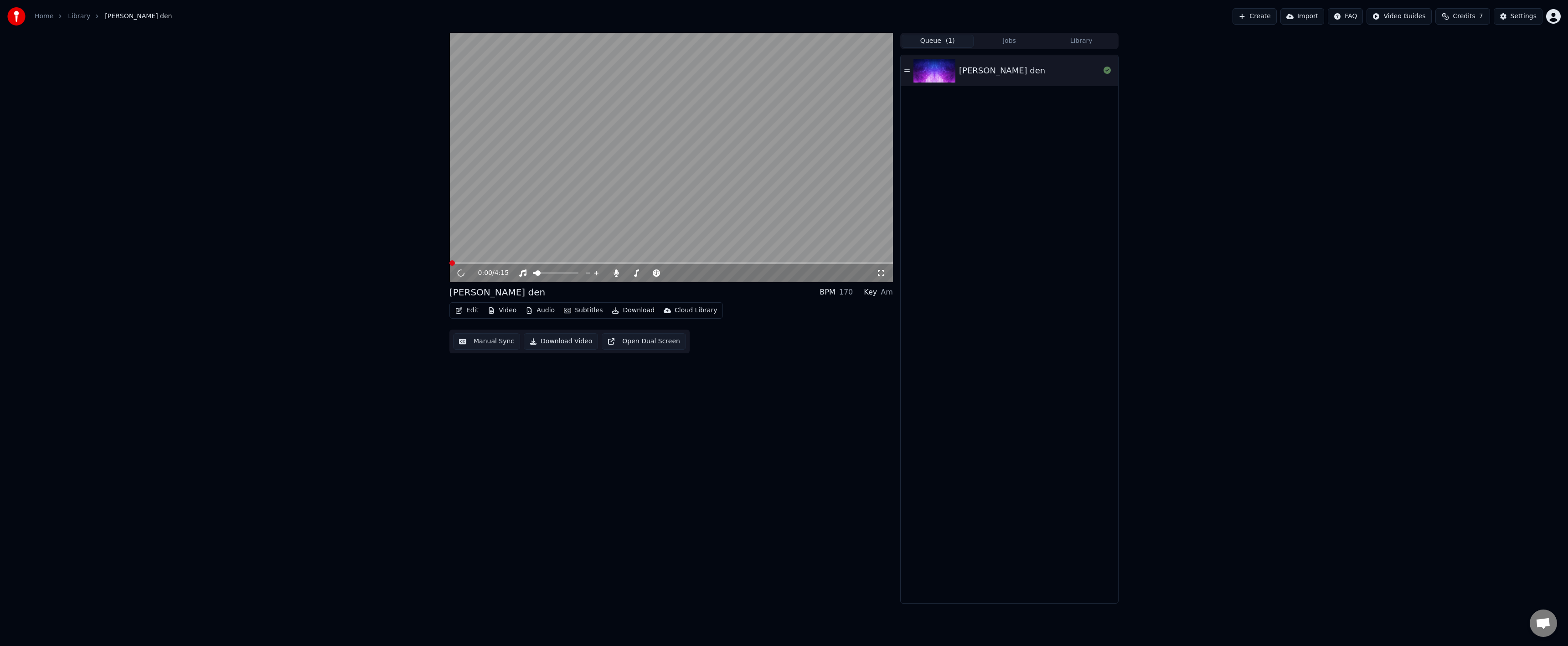
drag, startPoint x: 670, startPoint y: 169, endPoint x: 633, endPoint y: 202, distance: 49.6
click at [669, 169] on video at bounding box center [671, 157] width 443 height 249
click at [620, 262] on video at bounding box center [671, 157] width 443 height 249
click at [620, 264] on span at bounding box center [671, 263] width 443 height 2
click at [624, 239] on video at bounding box center [671, 157] width 443 height 249
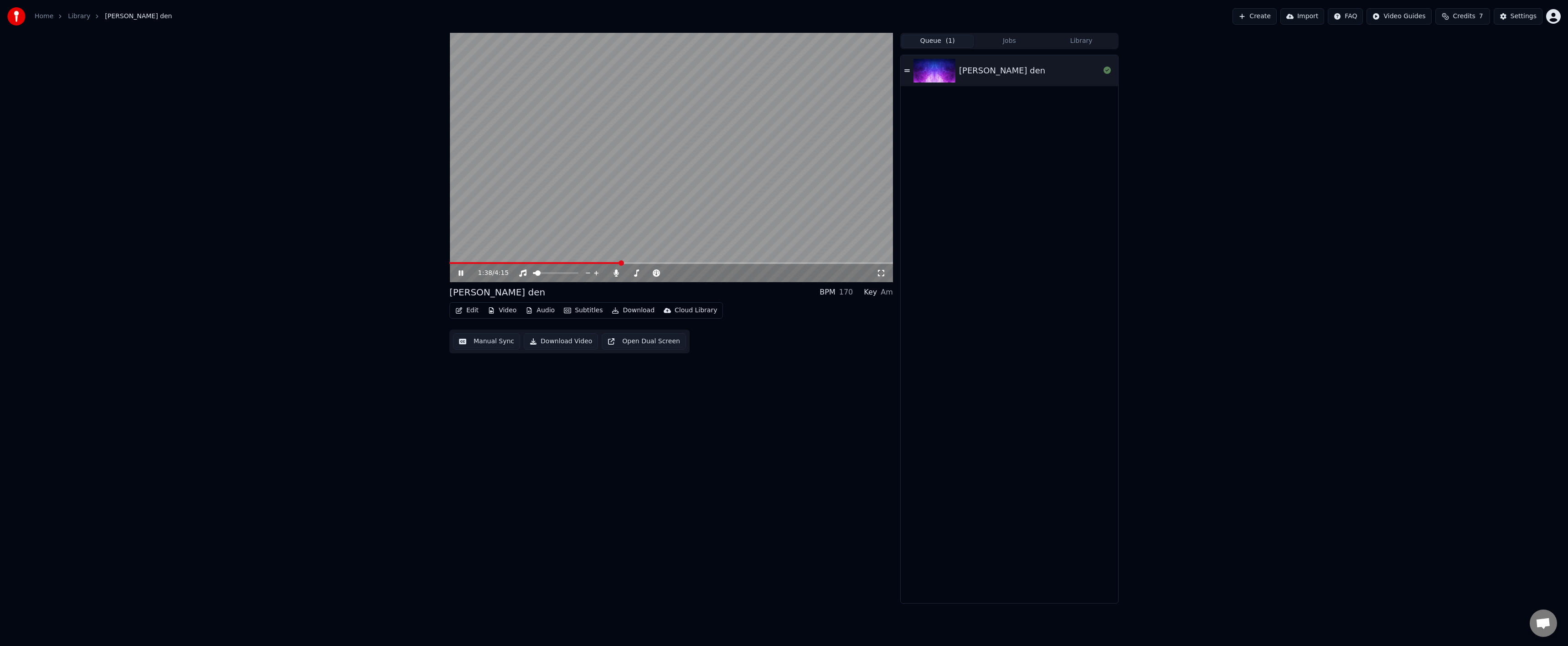
click at [647, 262] on span at bounding box center [671, 263] width 443 height 2
click at [623, 263] on span at bounding box center [537, 263] width 174 height 2
click at [1514, 11] on button "Settings" at bounding box center [1518, 16] width 49 height 16
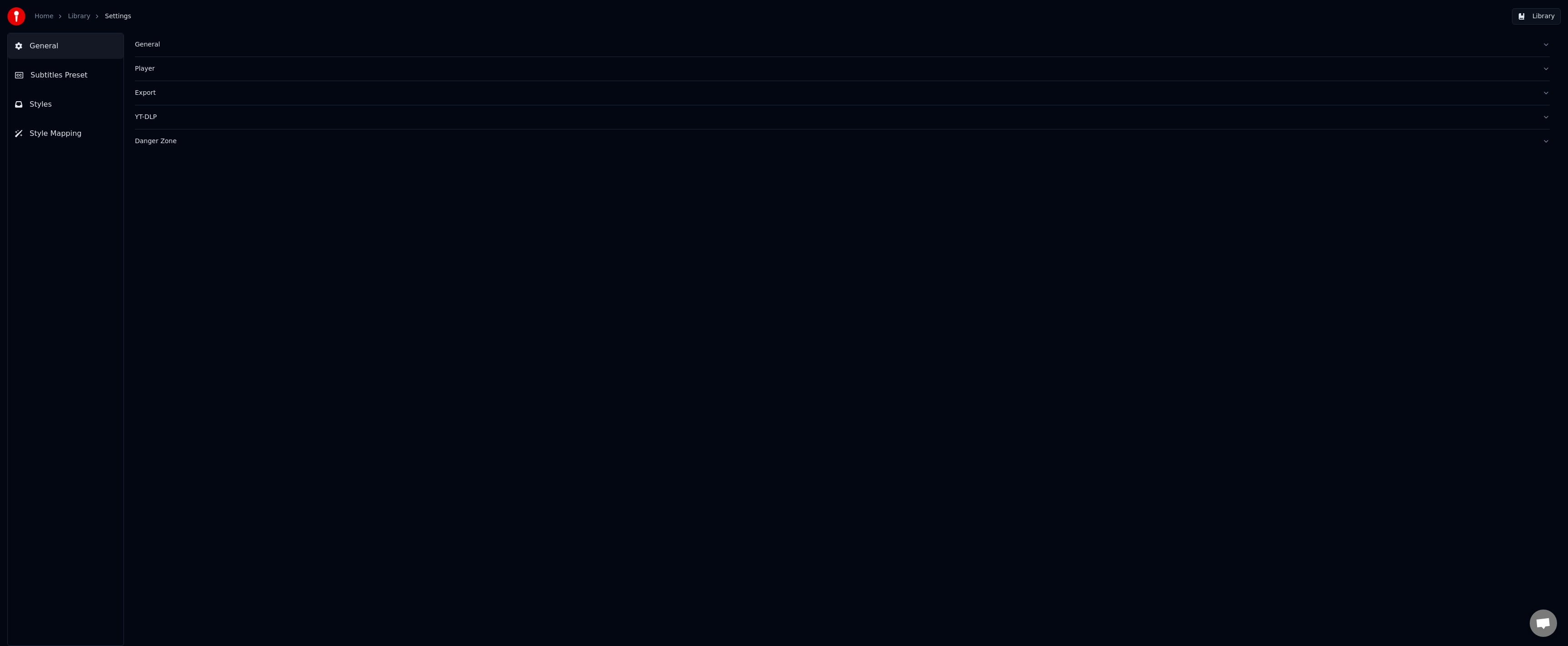
click at [78, 84] on button "Subtitles Preset" at bounding box center [66, 75] width 116 height 25
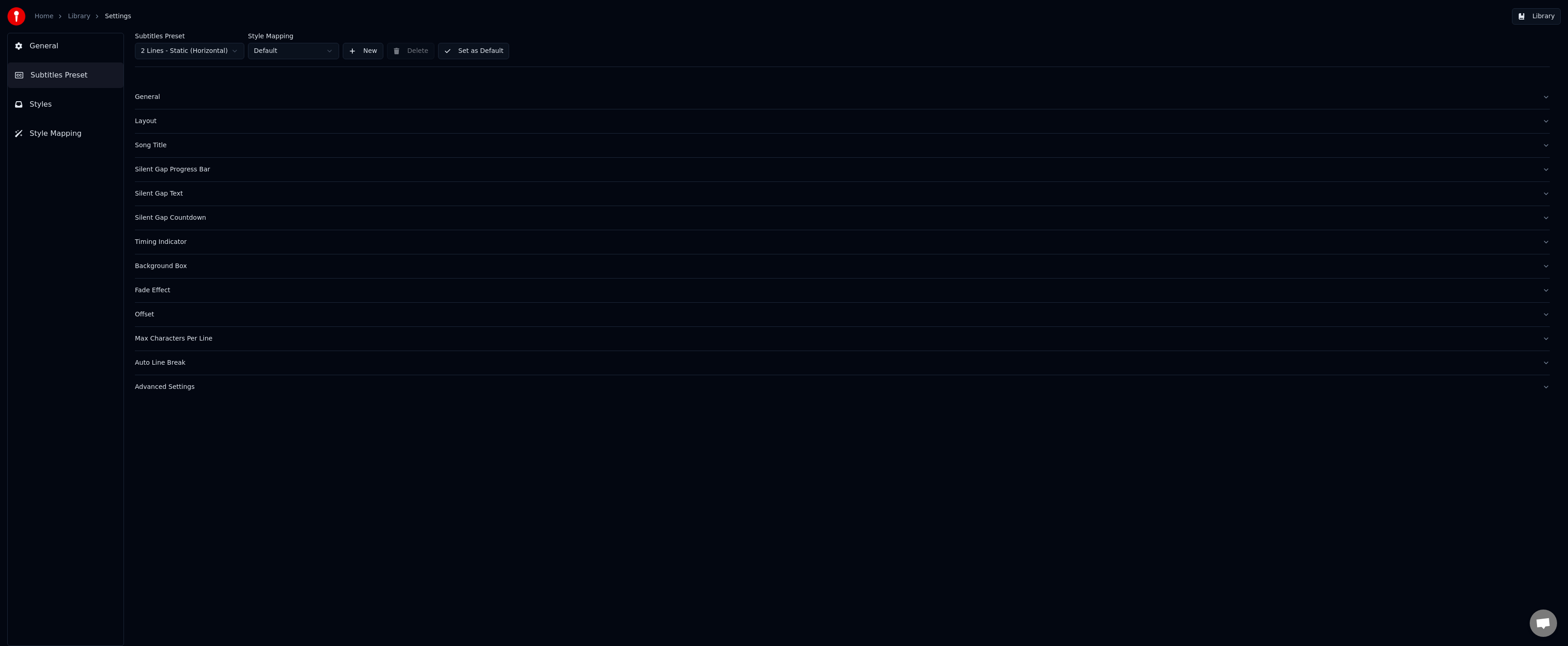
click at [195, 247] on button "Timing Indicator" at bounding box center [842, 242] width 1415 height 24
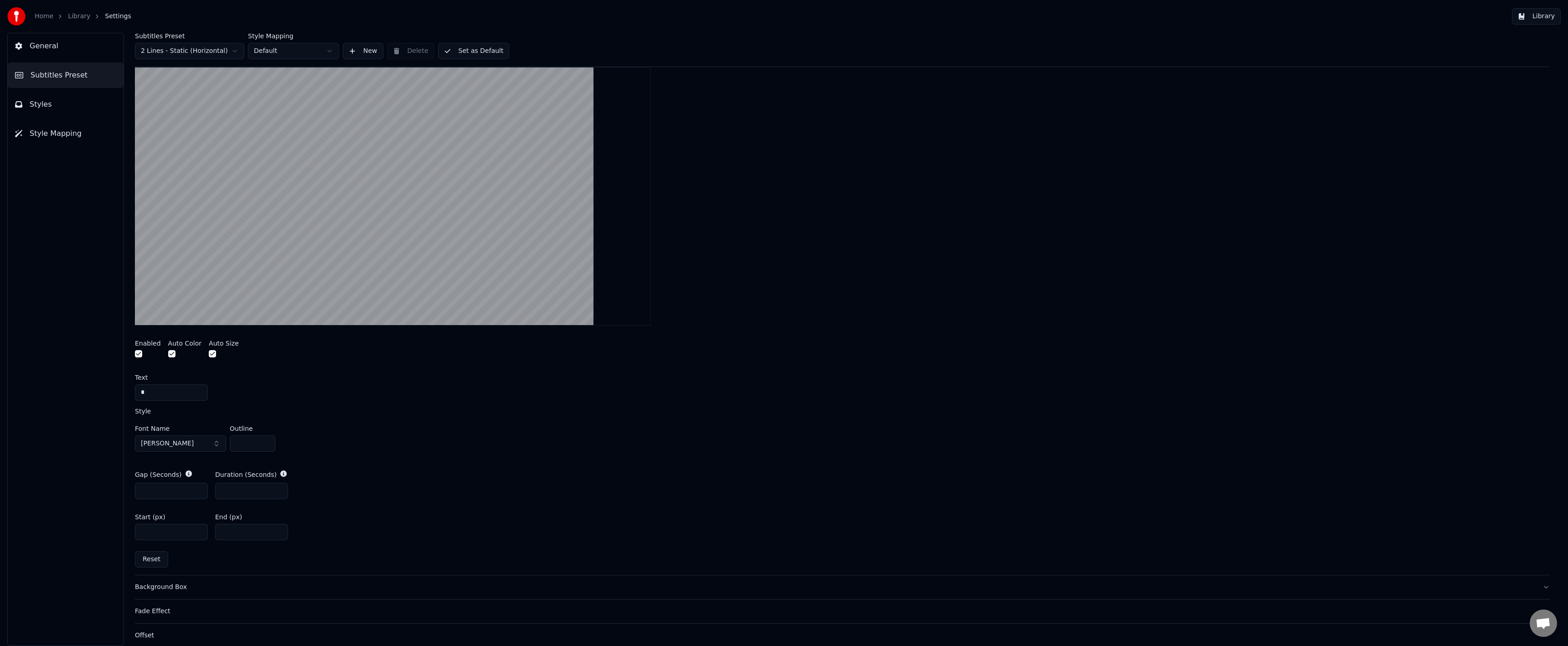
scroll to position [287, 0]
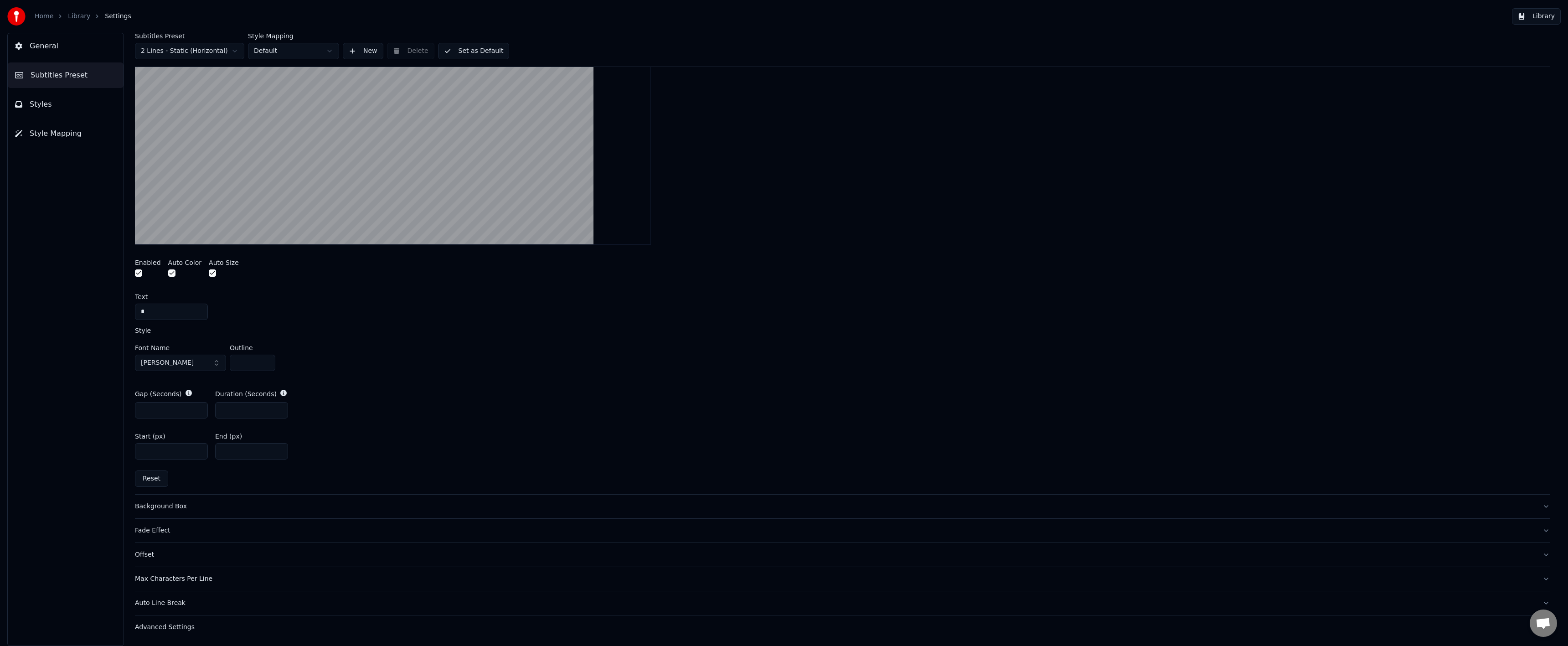
drag, startPoint x: 229, startPoint y: 449, endPoint x: 208, endPoint y: 450, distance: 21.0
click at [208, 450] on div "Start (px) **** End (px) **" at bounding box center [842, 446] width 1415 height 41
click at [360, 446] on div "Start (px) **** End (px) ***" at bounding box center [842, 446] width 1415 height 41
click at [225, 451] on input "***" at bounding box center [251, 451] width 73 height 16
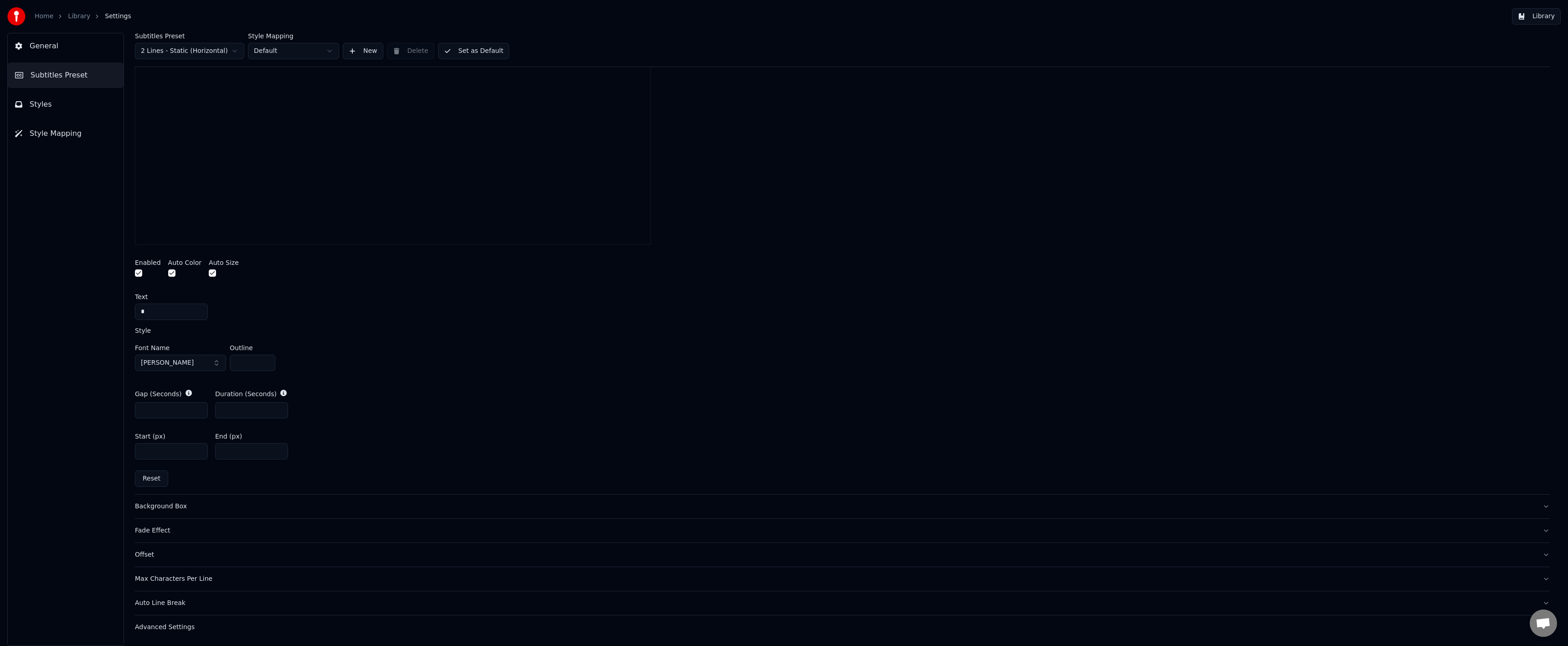
type input "***"
click at [491, 445] on div "Start (px) **** End (px) ***" at bounding box center [842, 446] width 1415 height 41
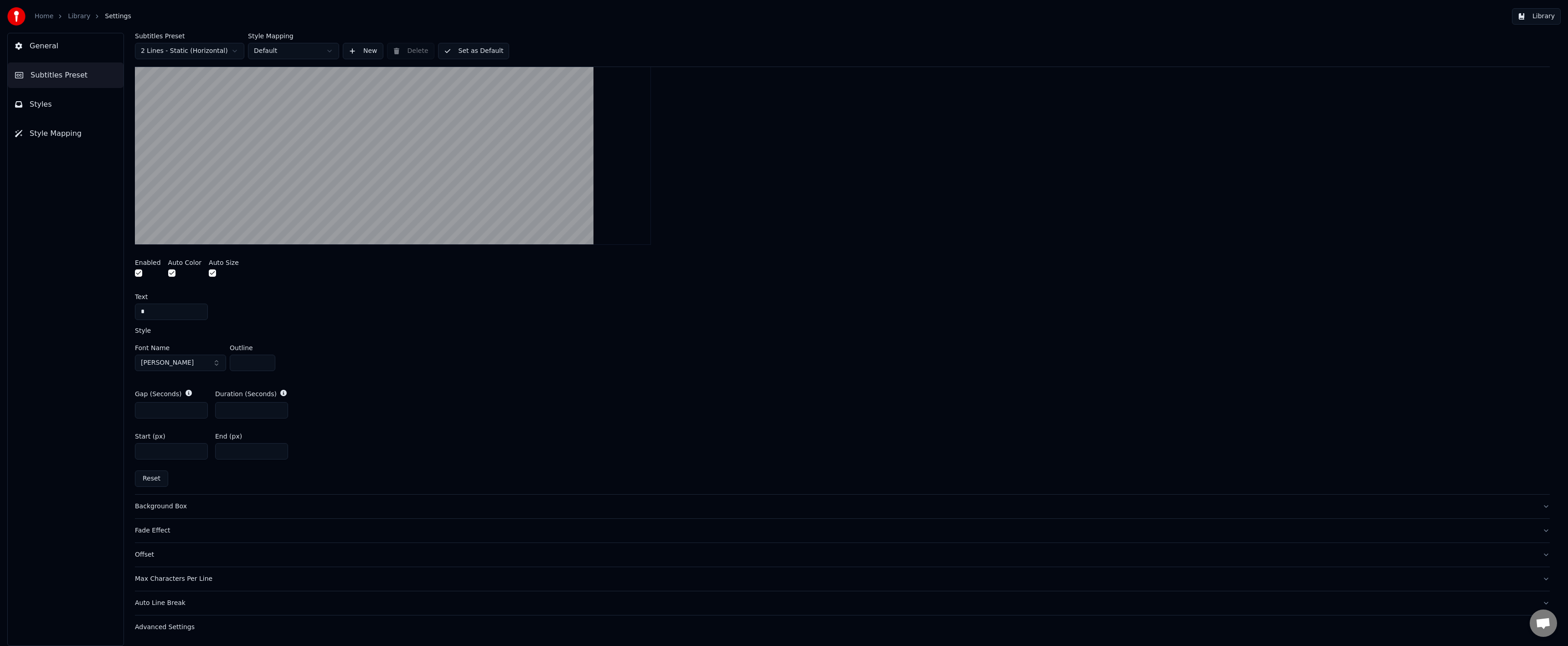
click at [252, 410] on input "*" at bounding box center [251, 410] width 73 height 16
click at [159, 411] on input "*" at bounding box center [171, 410] width 73 height 16
click at [245, 363] on input "*" at bounding box center [252, 362] width 45 height 16
click at [242, 340] on div "Font Name Montserrat Bold Outline *" at bounding box center [842, 355] width 1415 height 37
click at [208, 273] on button "button" at bounding box center [212, 273] width 7 height 7
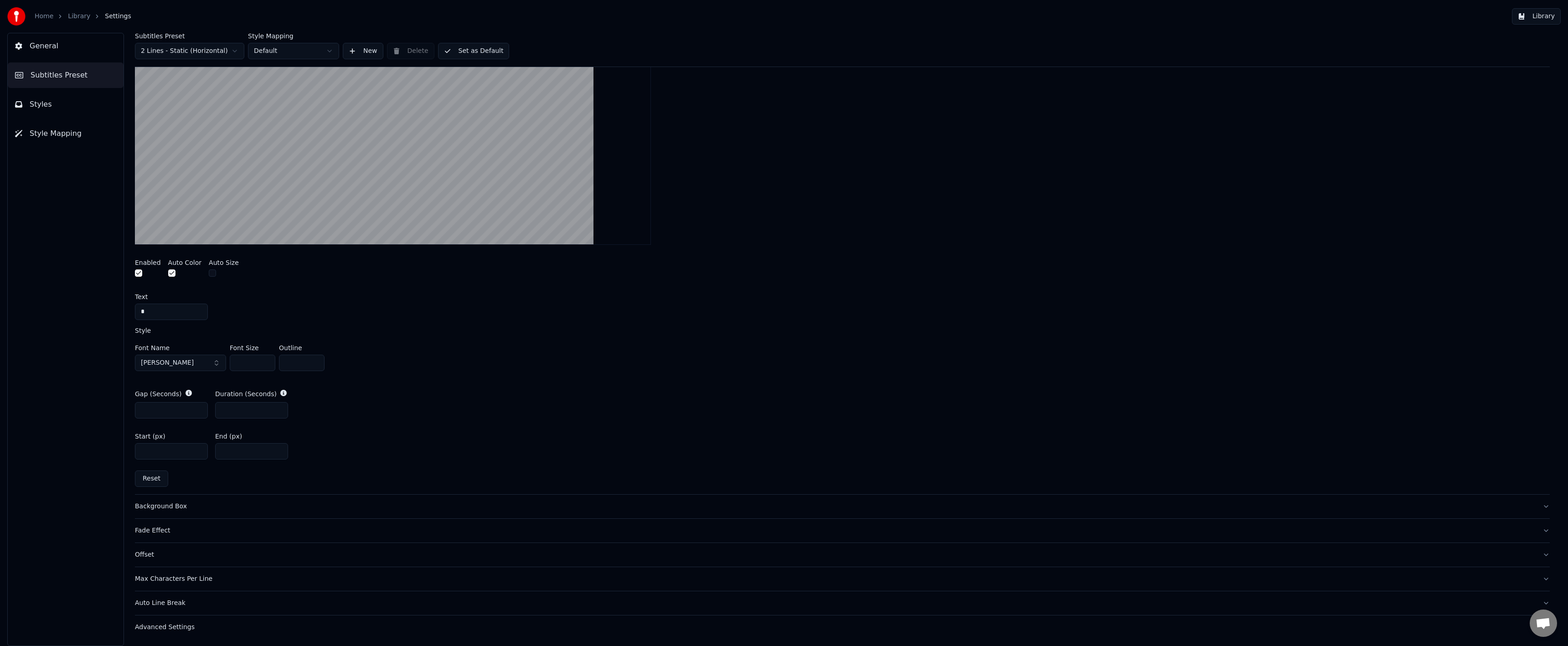
click at [247, 363] on input "**" at bounding box center [252, 362] width 45 height 16
drag, startPoint x: 247, startPoint y: 359, endPoint x: 225, endPoint y: 360, distance: 22.0
click at [219, 360] on div "Font Name Montserrat Bold Font Size ** Outline *" at bounding box center [842, 359] width 1415 height 30
type input "***"
click at [414, 376] on div "A visual cue that shows when to start singing by indicating the timing before t…" at bounding box center [842, 230] width 1415 height 527
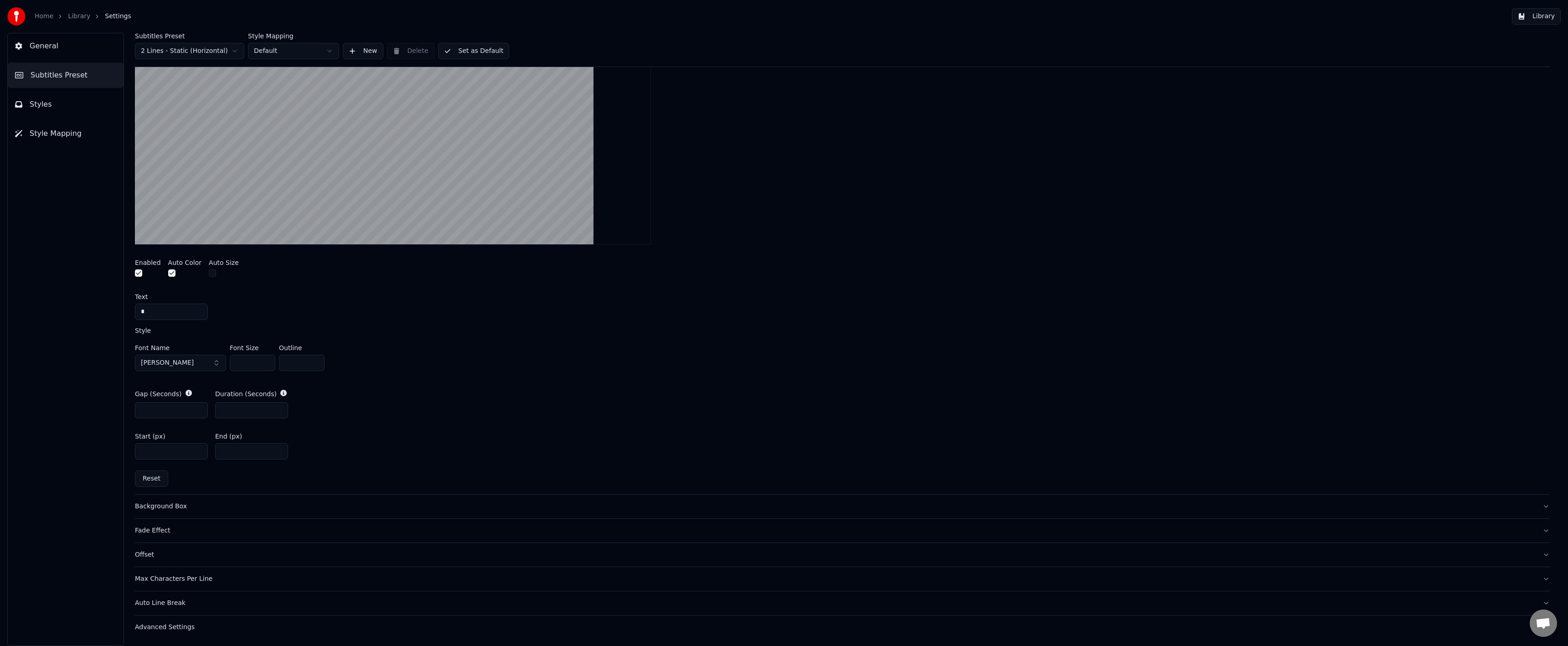
click at [469, 42] on div "Subtitles Preset 2 Lines - Static (Horizontal) Style Mapping Default New Delete…" at bounding box center [842, 50] width 1415 height 34
click at [467, 43] on button "Set as Default" at bounding box center [473, 51] width 72 height 16
click at [462, 49] on button "Set as Default" at bounding box center [473, 51] width 72 height 16
click at [82, 15] on link "Library" at bounding box center [79, 16] width 23 height 9
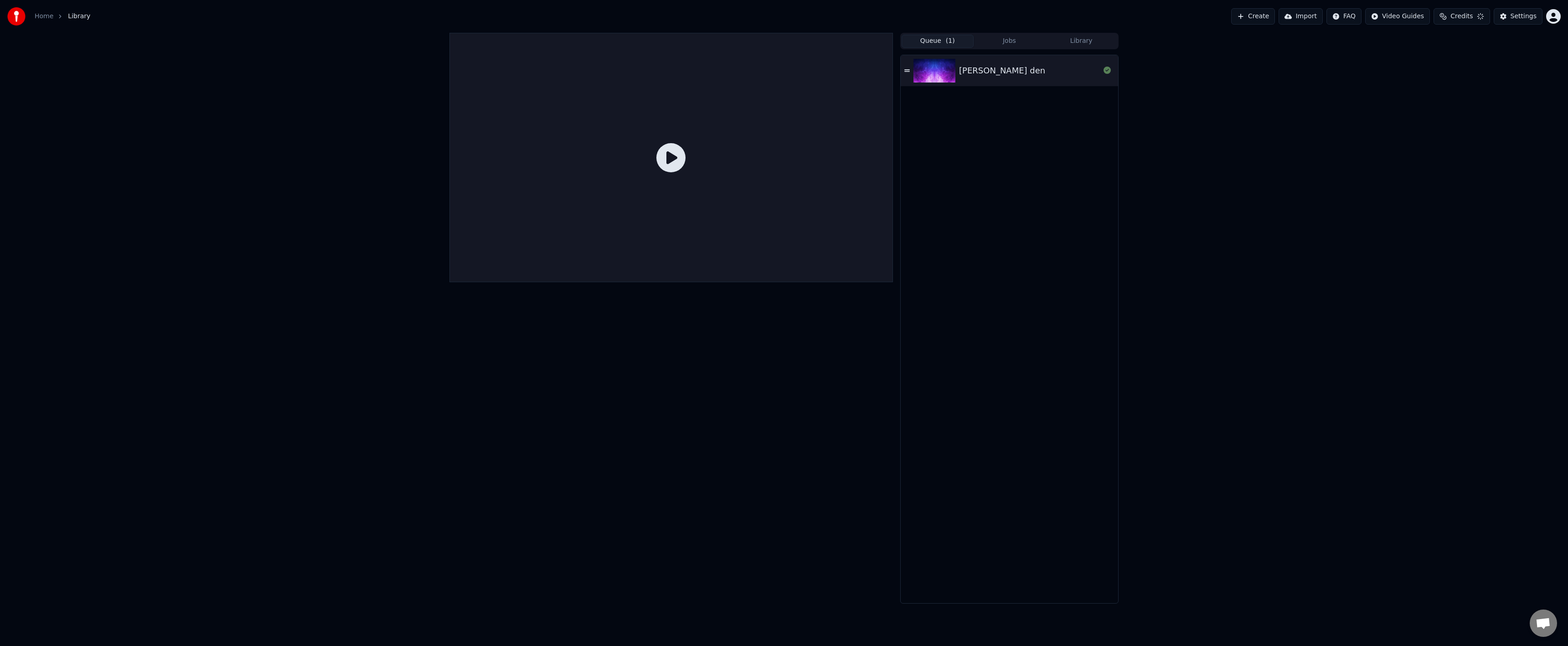
click at [700, 199] on div at bounding box center [671, 157] width 443 height 249
click at [675, 162] on icon at bounding box center [671, 158] width 29 height 29
click at [930, 77] on img at bounding box center [934, 71] width 42 height 24
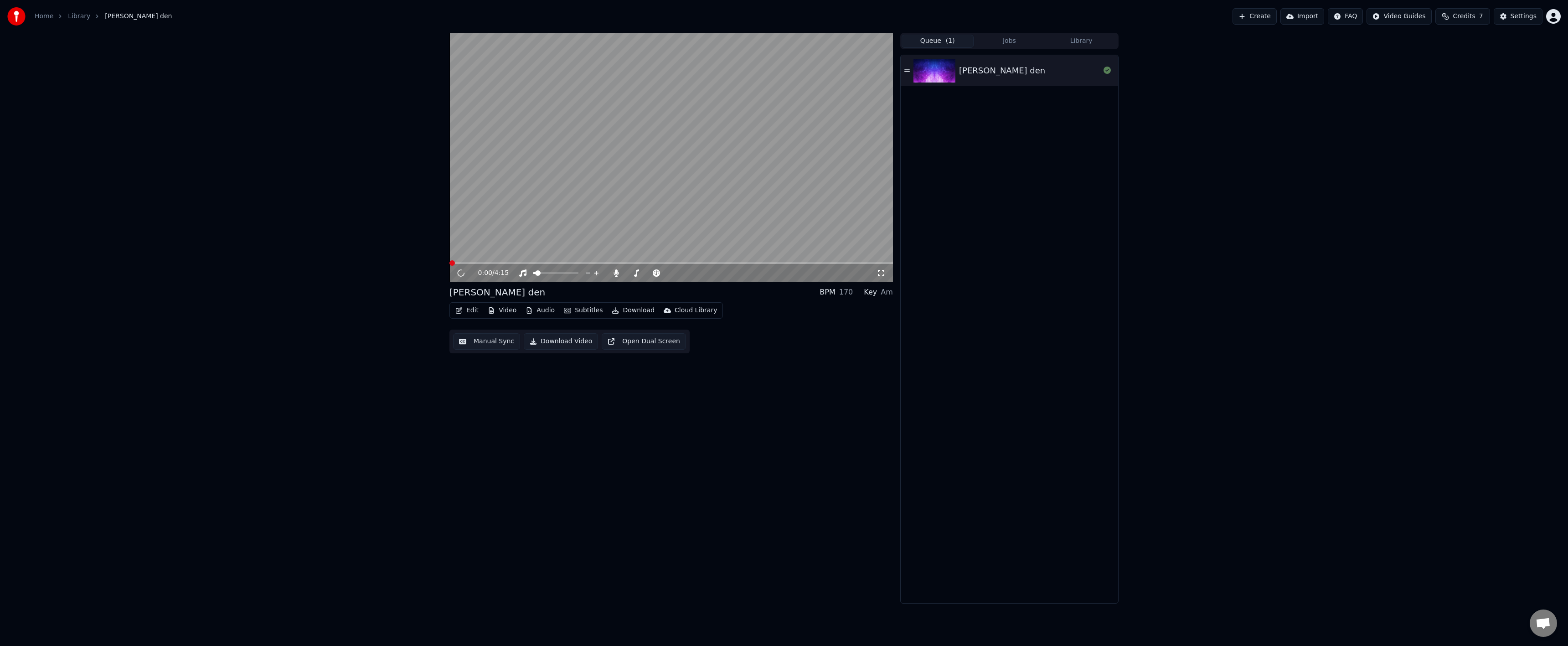
click at [654, 184] on video at bounding box center [671, 157] width 443 height 249
click at [625, 262] on video at bounding box center [671, 157] width 443 height 249
click at [628, 263] on span at bounding box center [671, 263] width 443 height 2
click at [689, 230] on video at bounding box center [671, 157] width 443 height 249
click at [1521, 15] on div "Settings" at bounding box center [1524, 16] width 26 height 9
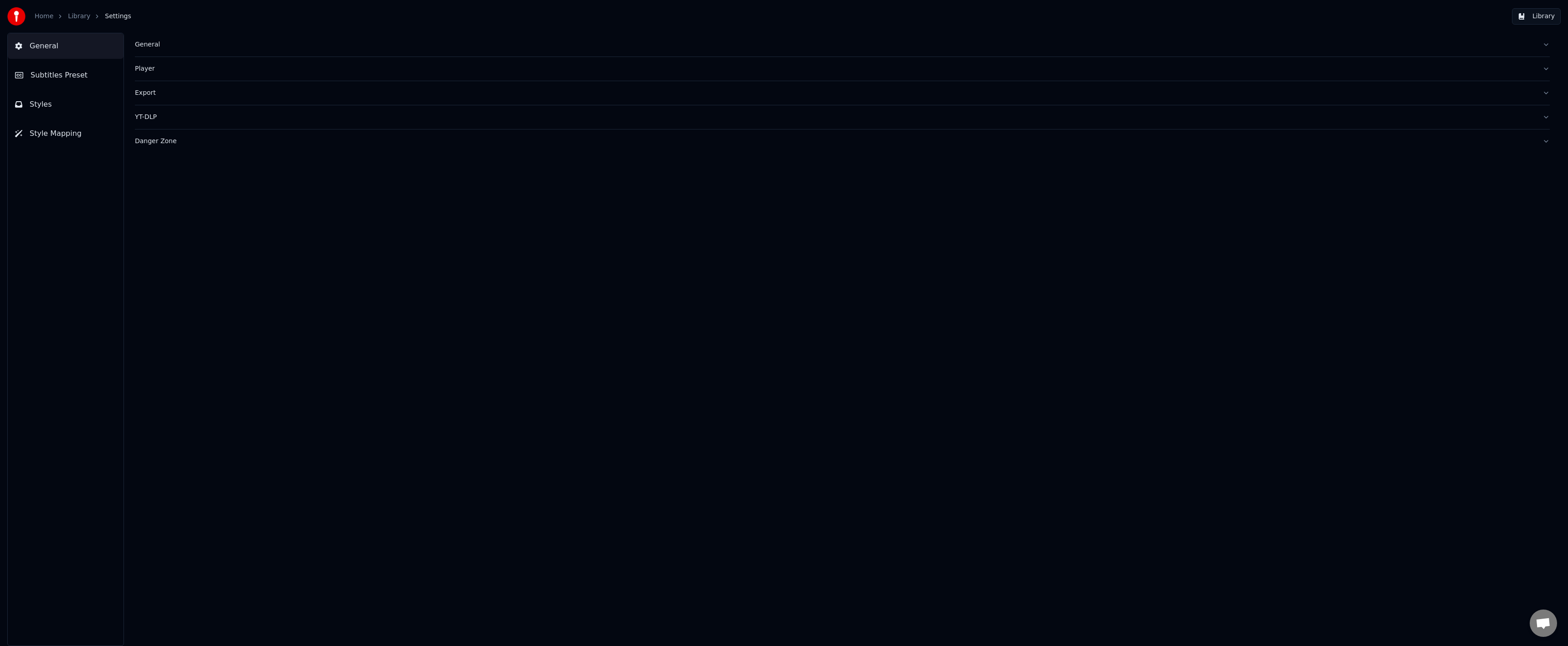
click at [85, 75] on button "Subtitles Preset" at bounding box center [66, 75] width 116 height 25
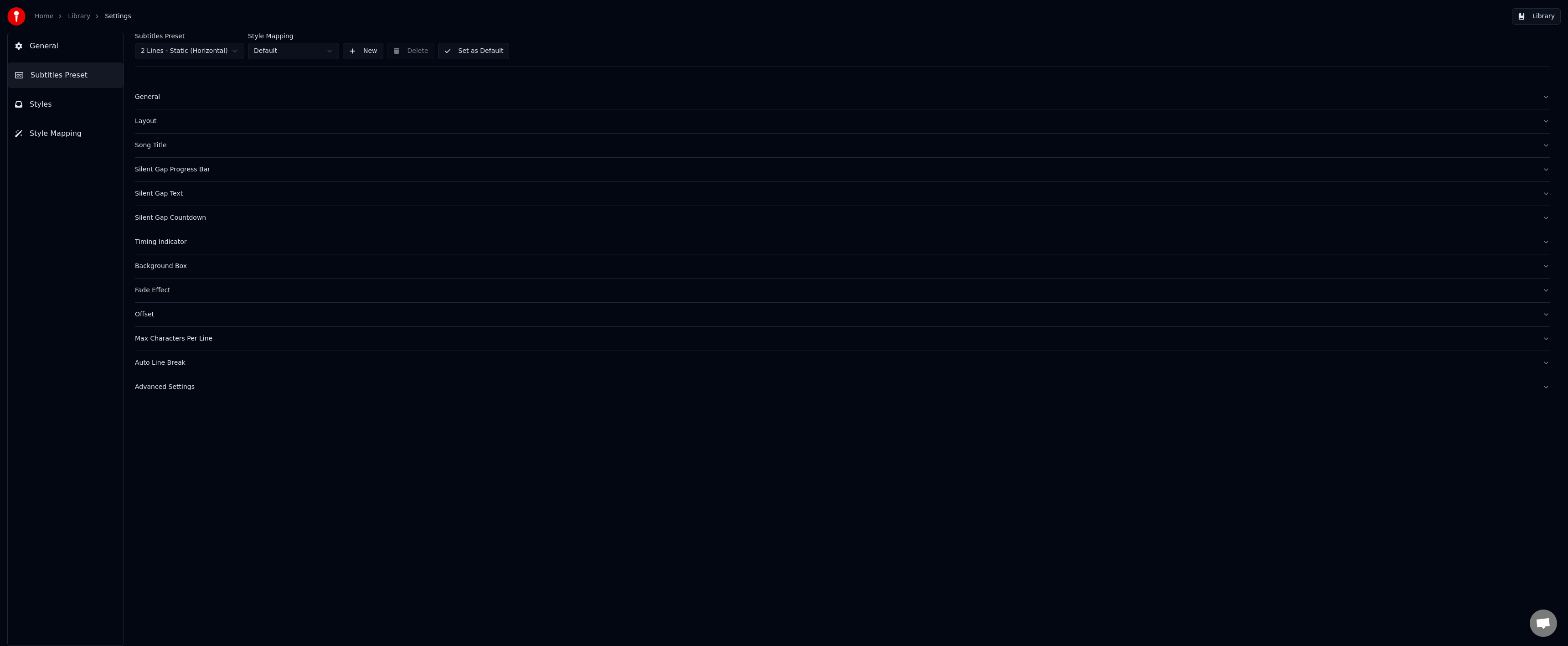
click at [174, 242] on div "Timing Indicator" at bounding box center [835, 242] width 1400 height 9
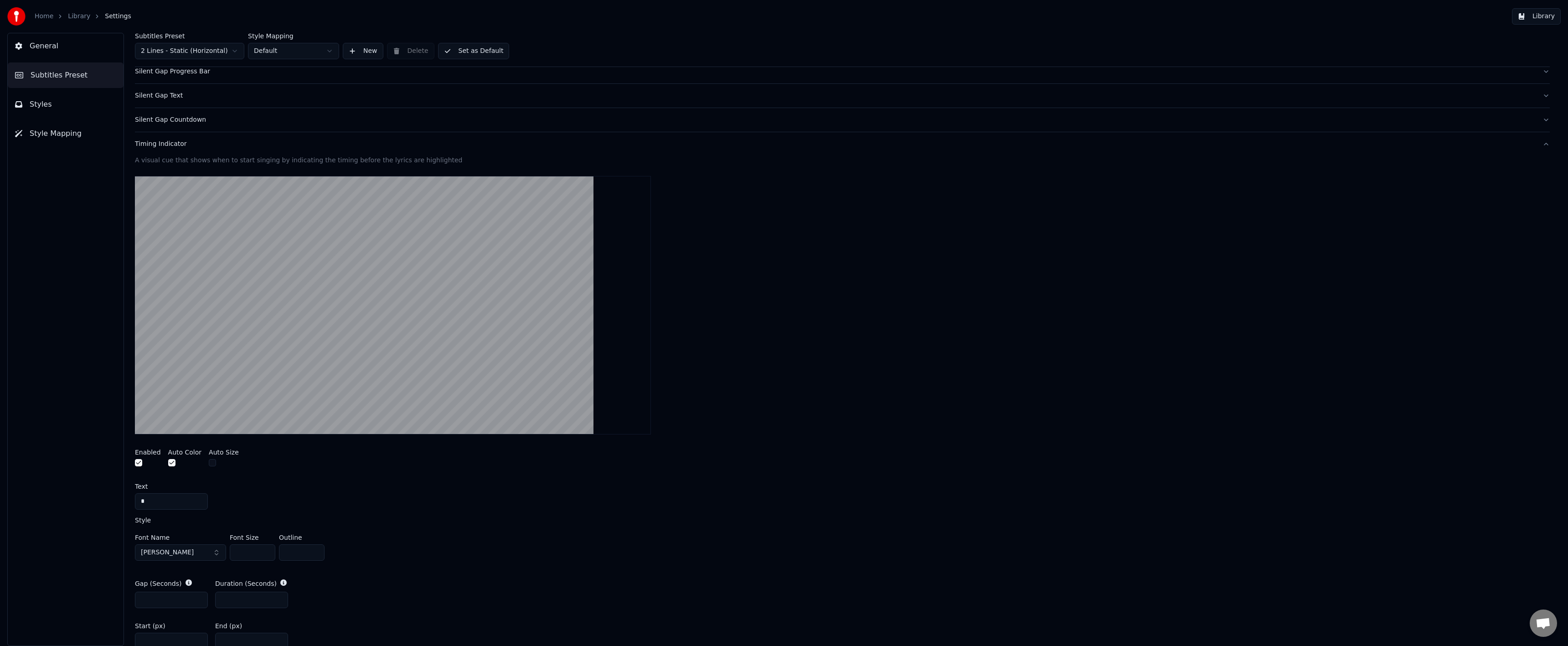
scroll to position [227, 0]
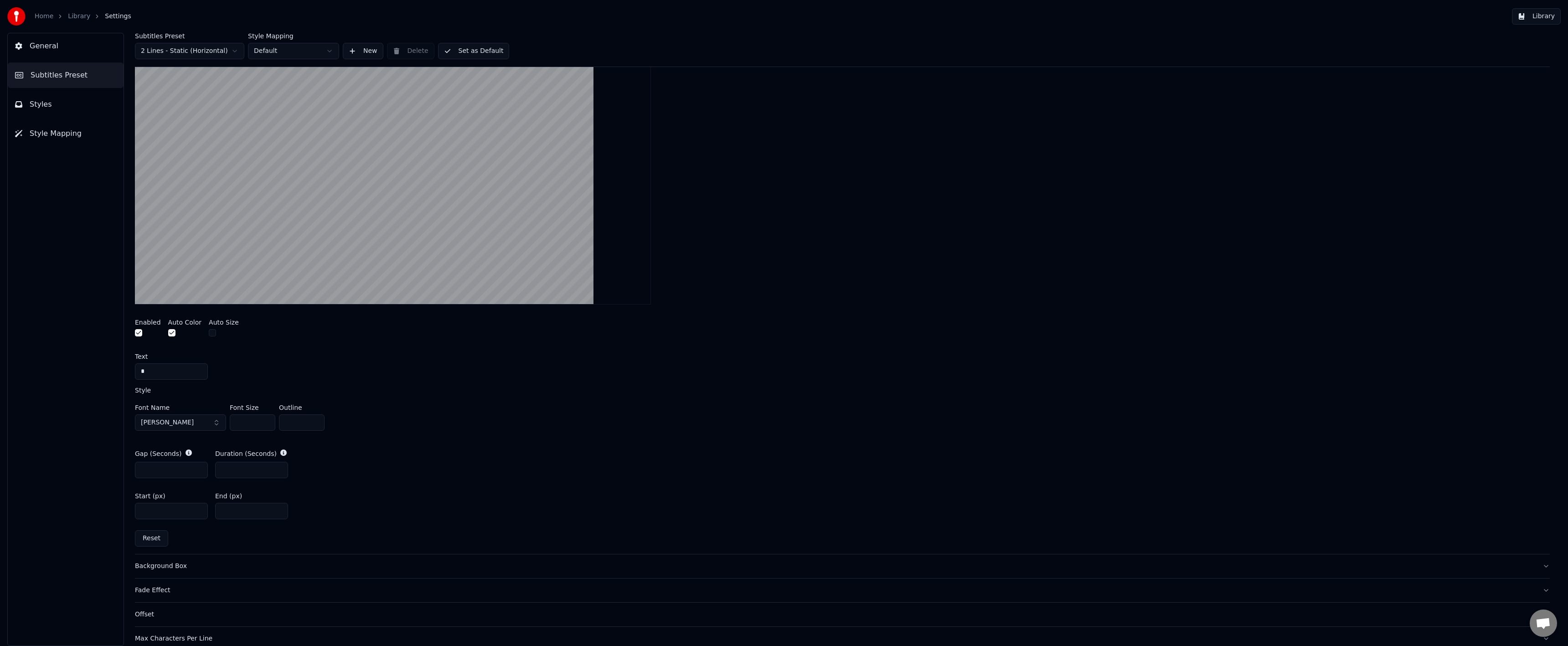
click at [208, 333] on button "button" at bounding box center [212, 333] width 7 height 7
click at [311, 352] on div "A visual cue that shows when to start singing by indicating the timing before t…" at bounding box center [842, 290] width 1415 height 527
click at [345, 391] on div "Style Font Name Montserrat Bold Outline *" at bounding box center [842, 410] width 1415 height 47
drag, startPoint x: 448, startPoint y: 48, endPoint x: 279, endPoint y: 48, distance: 169.0
click at [447, 48] on button "Set as Default" at bounding box center [473, 51] width 72 height 16
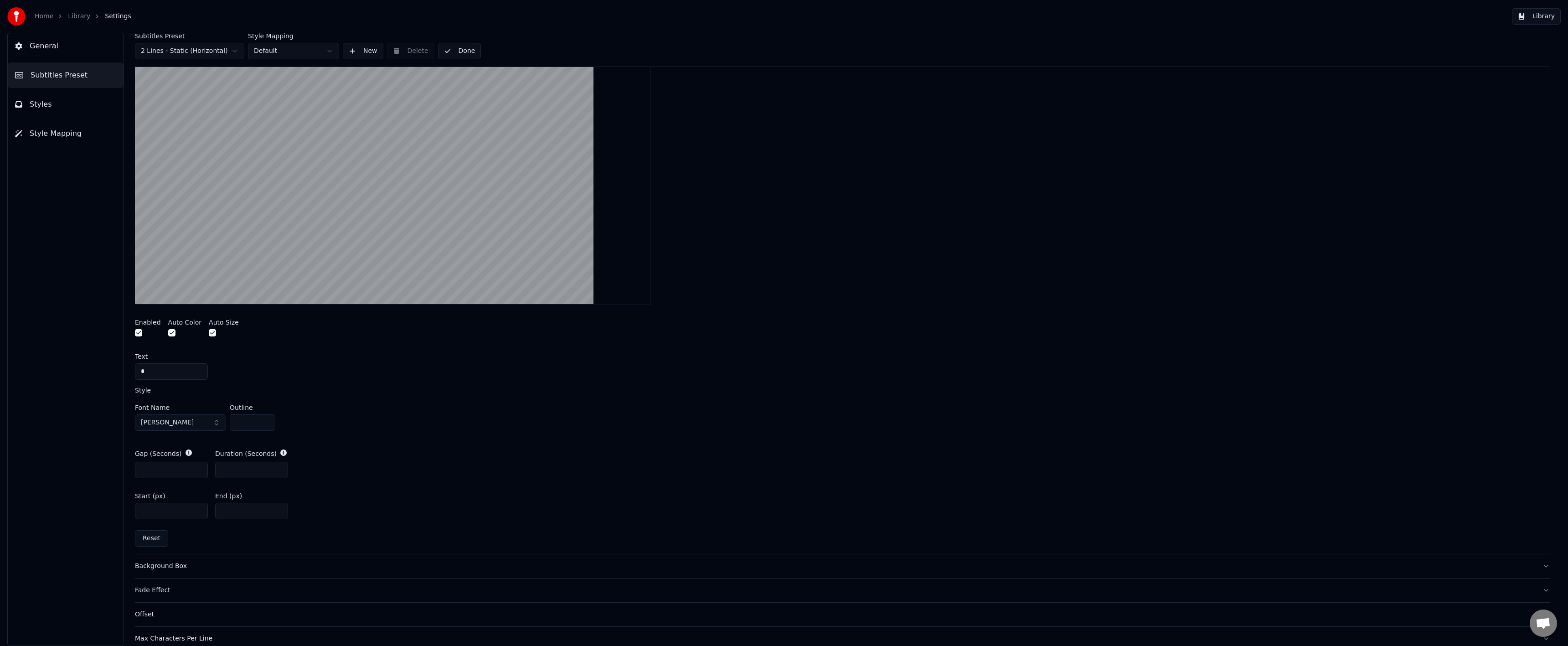
click at [74, 13] on link "Library" at bounding box center [79, 16] width 23 height 9
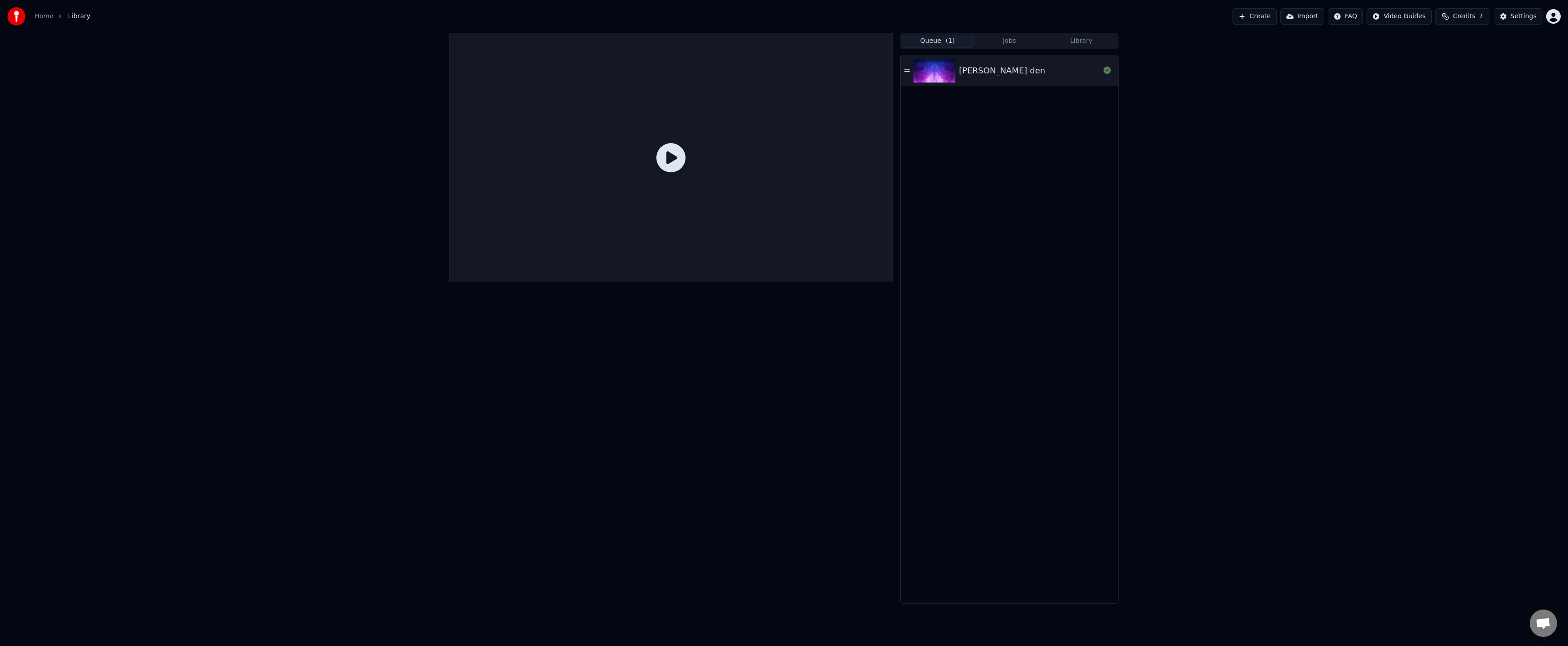
click at [919, 80] on img at bounding box center [934, 71] width 42 height 24
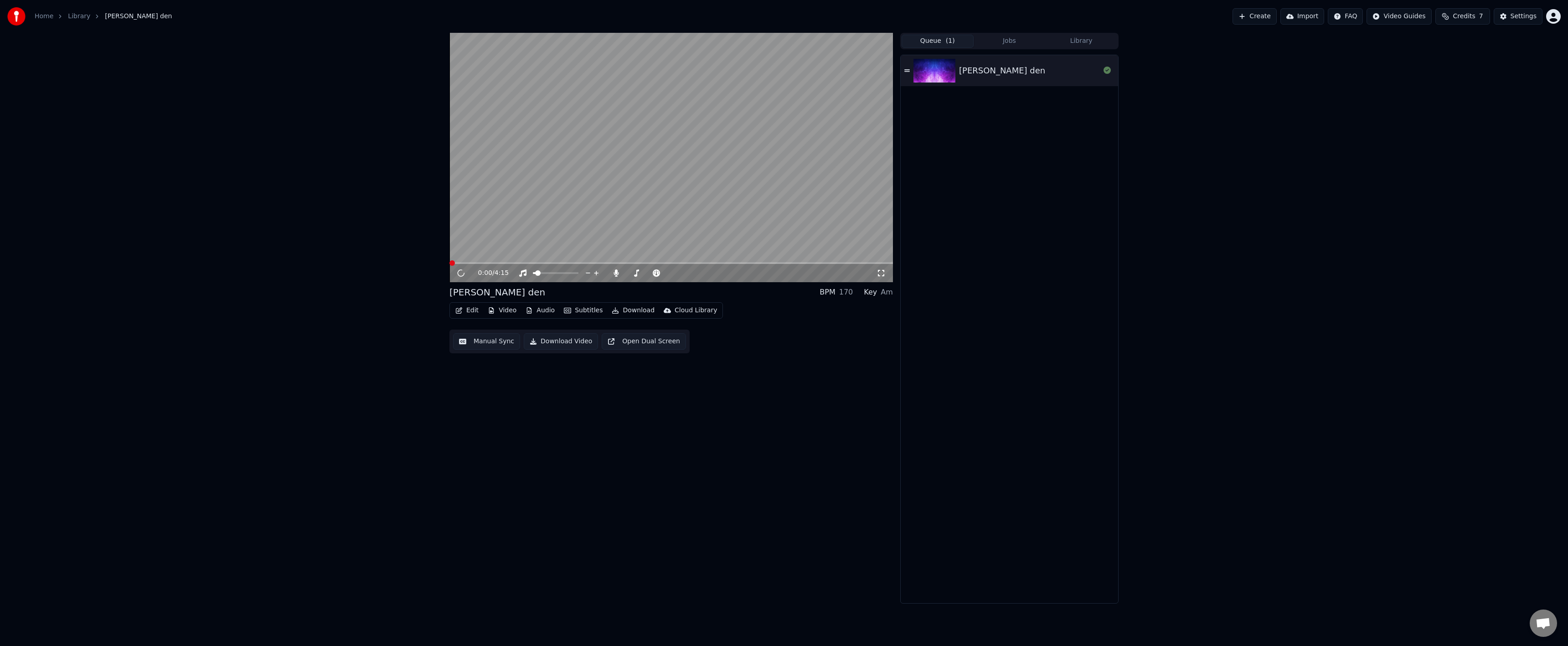
click at [626, 181] on video at bounding box center [671, 157] width 443 height 249
drag, startPoint x: 640, startPoint y: 260, endPoint x: 646, endPoint y: 265, distance: 7.8
click at [640, 261] on video at bounding box center [671, 157] width 443 height 249
click at [646, 265] on div "0:00 / 4:15" at bounding box center [671, 273] width 443 height 18
click at [644, 262] on video at bounding box center [671, 157] width 443 height 249
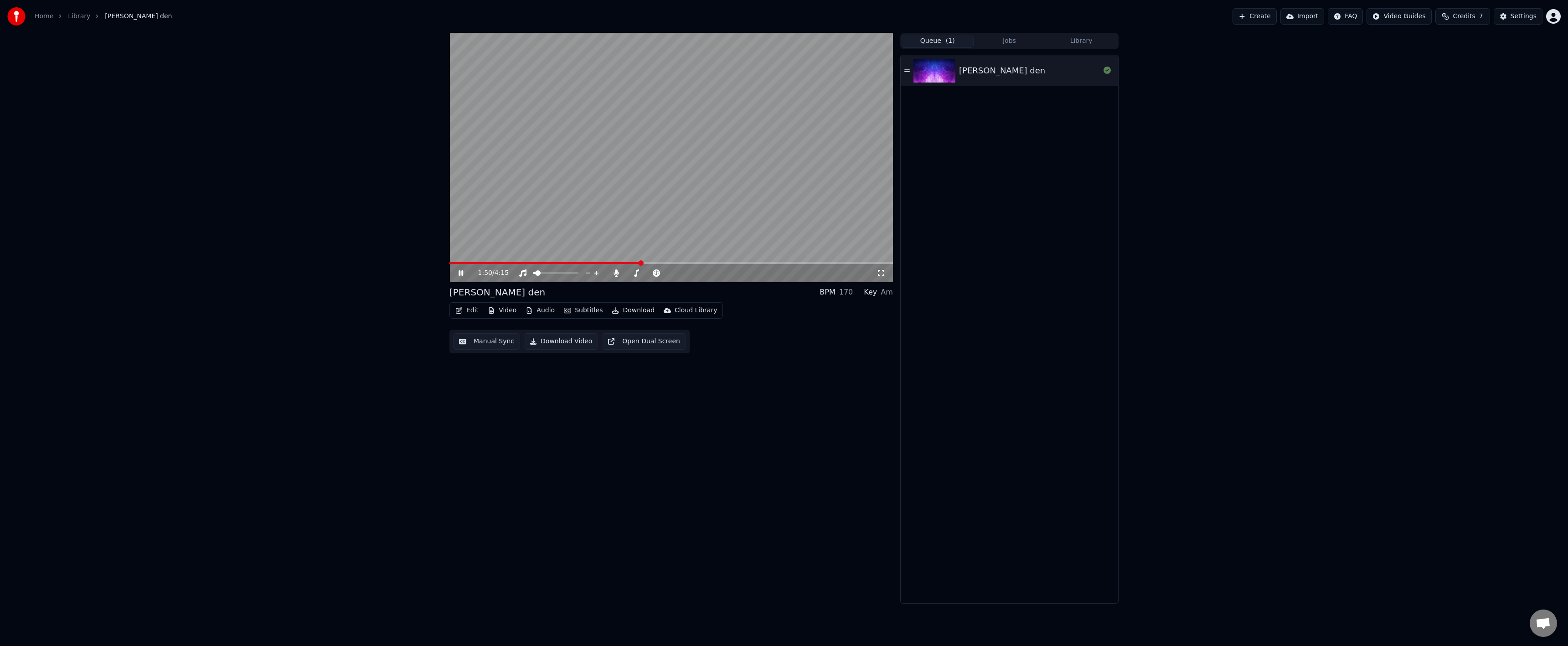
click at [641, 263] on span at bounding box center [671, 263] width 443 height 2
click at [629, 262] on span at bounding box center [546, 263] width 193 height 2
click at [629, 262] on span at bounding box center [632, 263] width 5 height 5
click at [624, 262] on span at bounding box center [542, 263] width 185 height 2
click at [1514, 19] on div "Settings" at bounding box center [1524, 16] width 26 height 9
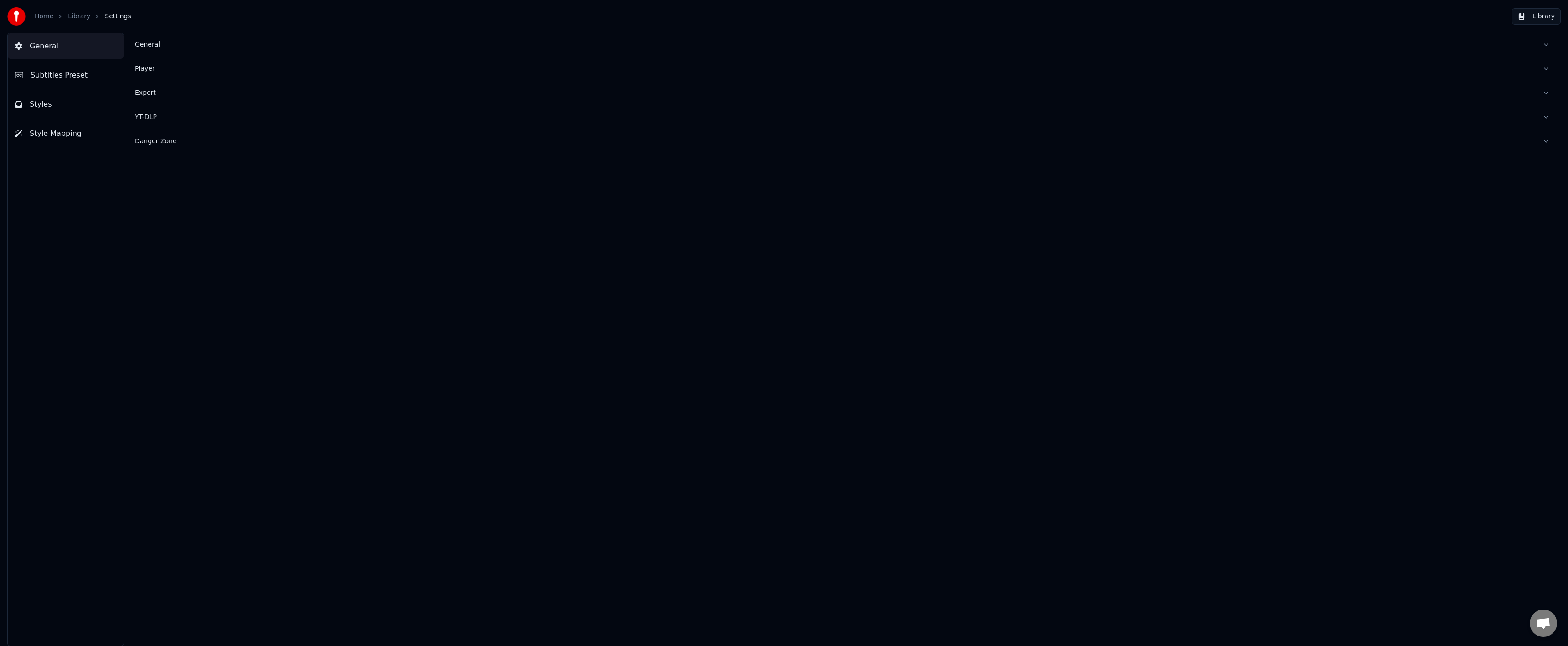
click at [98, 78] on button "Subtitles Preset" at bounding box center [66, 75] width 116 height 25
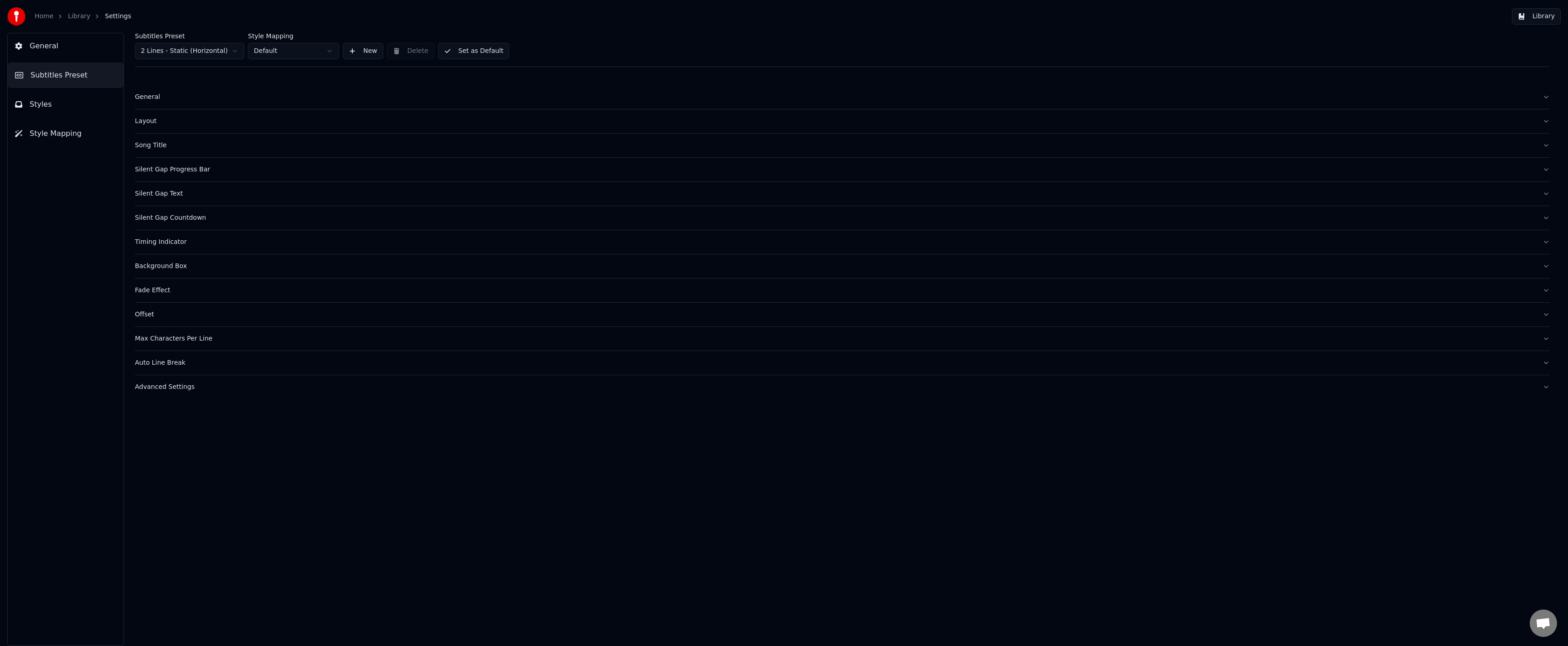
click at [171, 224] on button "Silent Gap Countdown" at bounding box center [842, 217] width 1415 height 24
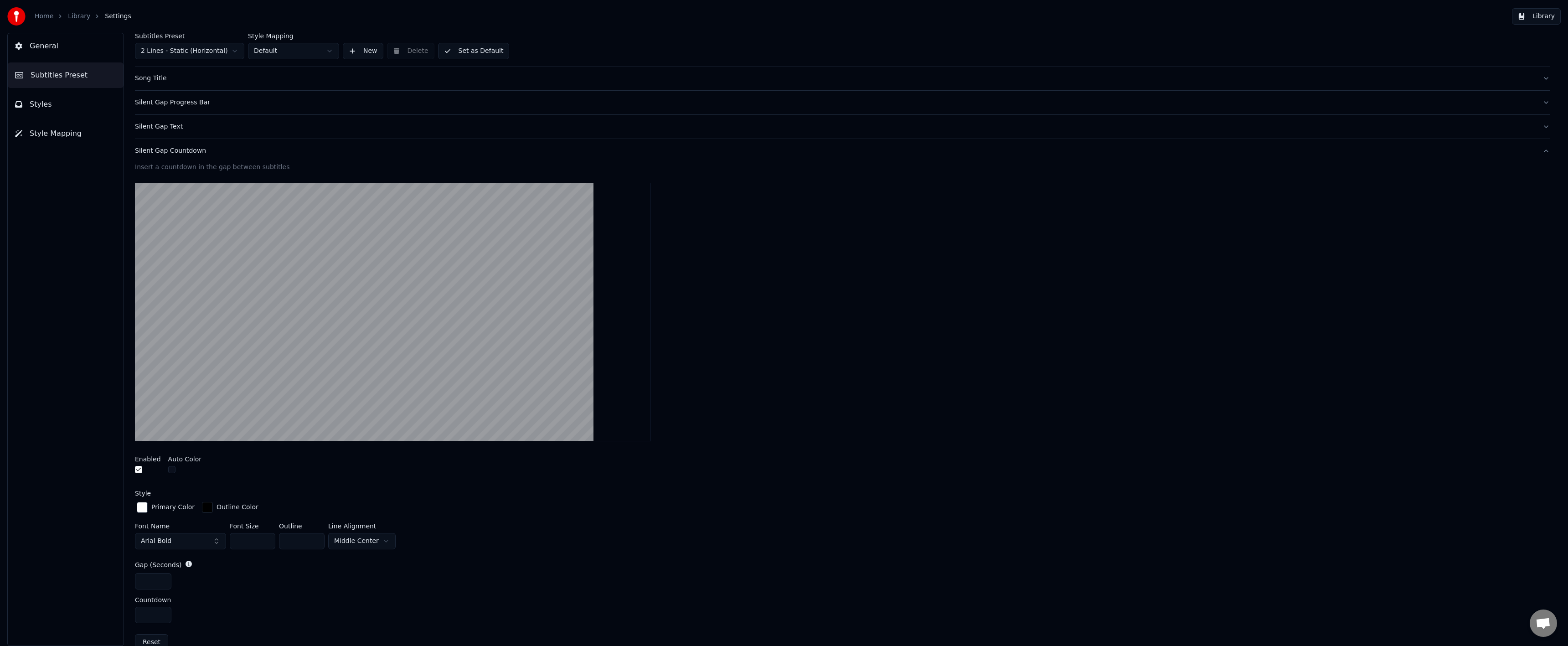
scroll to position [182, 0]
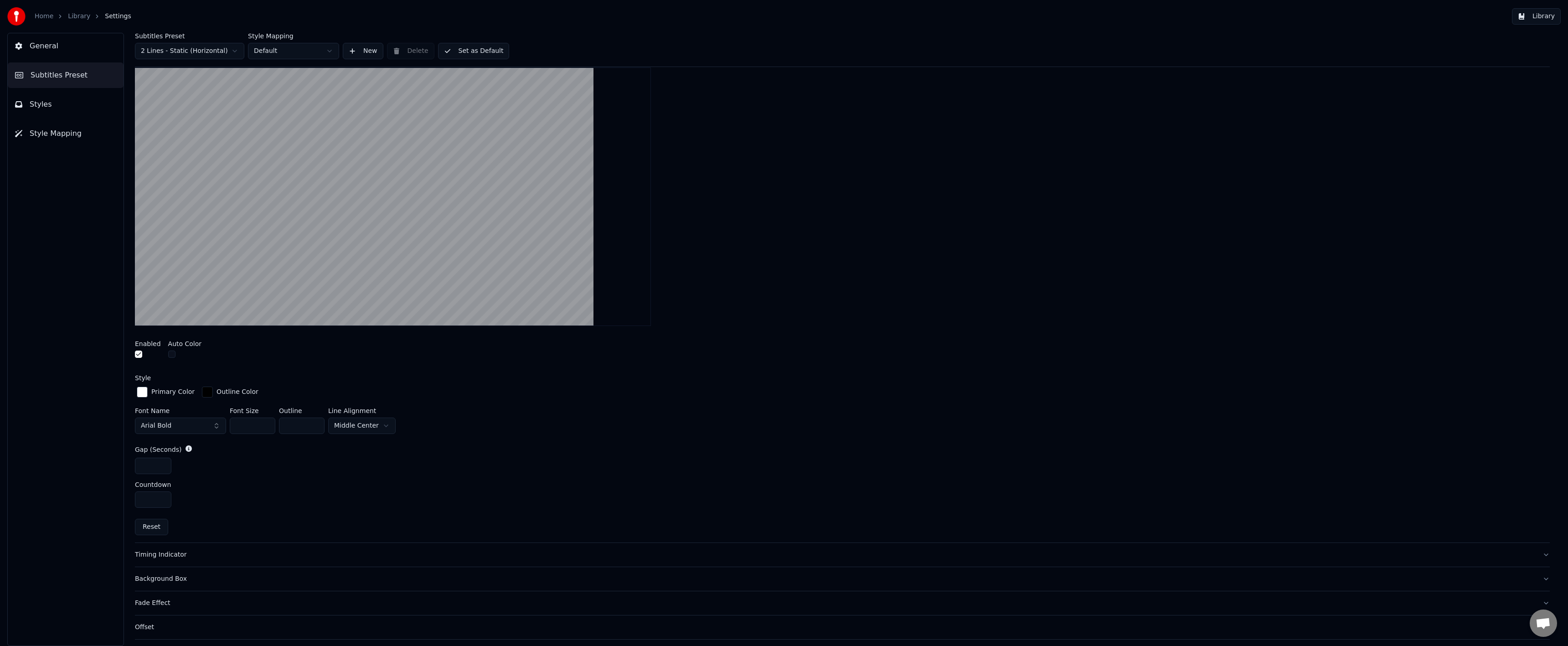
click at [173, 546] on button "Timing Indicator" at bounding box center [842, 554] width 1415 height 24
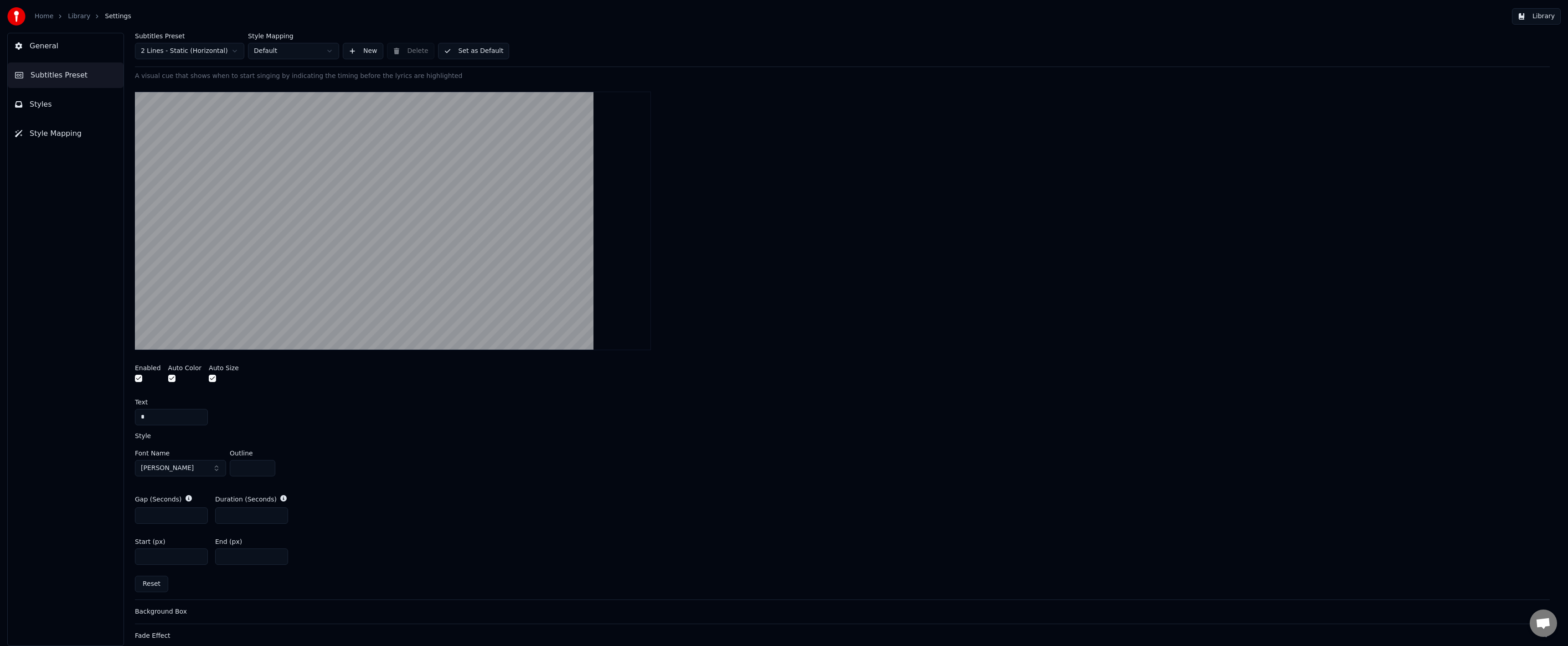
click at [230, 558] on input "***" at bounding box center [251, 556] width 73 height 16
click at [225, 557] on input "***" at bounding box center [251, 556] width 73 height 16
drag, startPoint x: 233, startPoint y: 556, endPoint x: 225, endPoint y: 556, distance: 8.0
click at [225, 556] on input "***" at bounding box center [251, 556] width 73 height 16
type input "**"
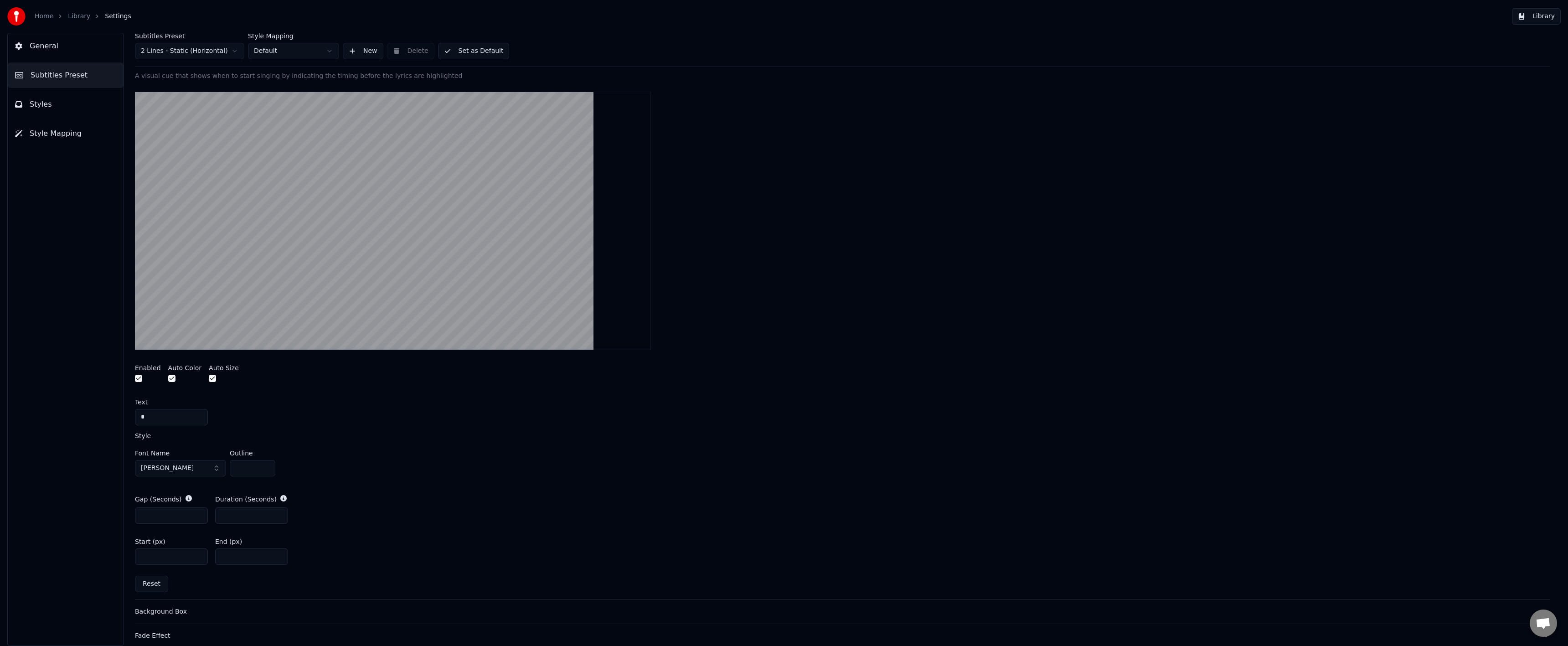
click at [373, 554] on div "Start (px) **** End (px) **" at bounding box center [842, 551] width 1415 height 41
click at [441, 46] on button "Set as Default" at bounding box center [473, 51] width 72 height 16
click at [69, 18] on link "Library" at bounding box center [79, 16] width 23 height 9
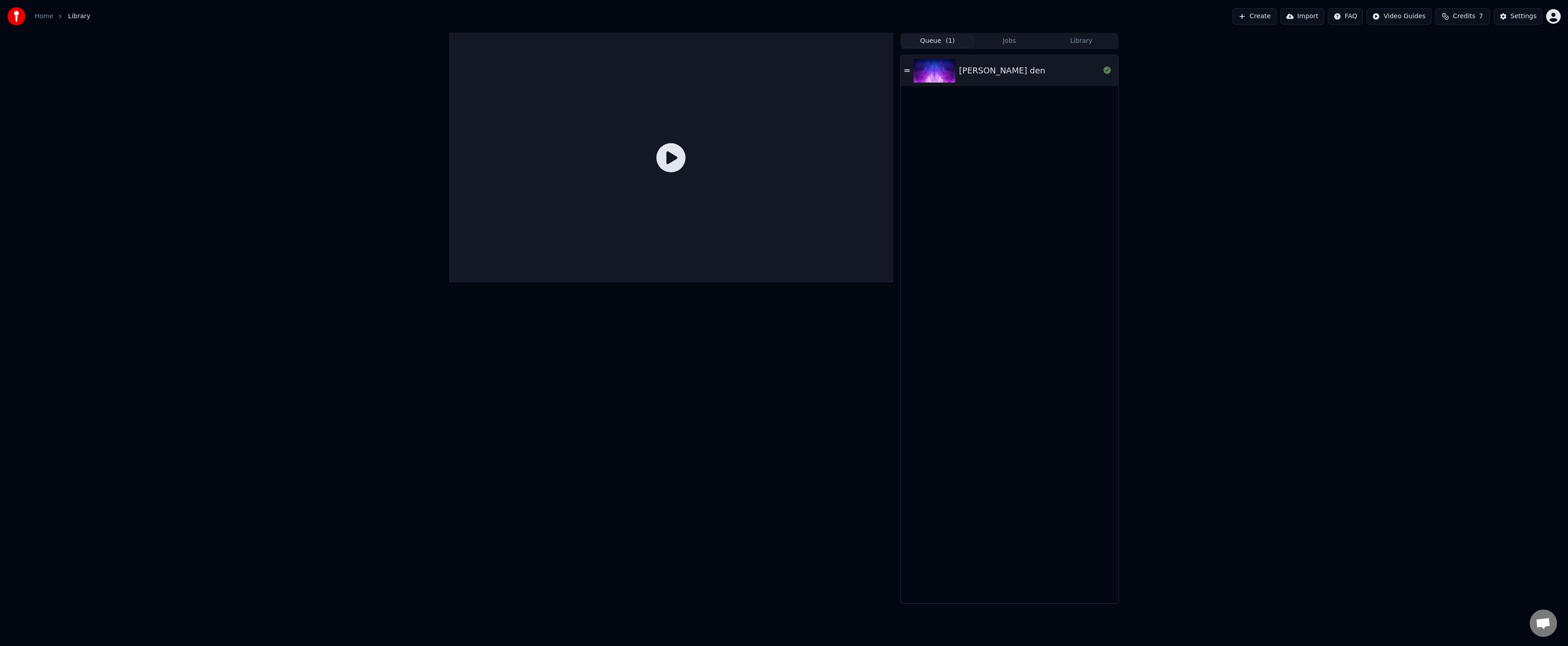
click at [654, 154] on div at bounding box center [671, 157] width 443 height 249
click at [655, 153] on div at bounding box center [671, 157] width 443 height 249
click at [934, 63] on img at bounding box center [934, 71] width 42 height 24
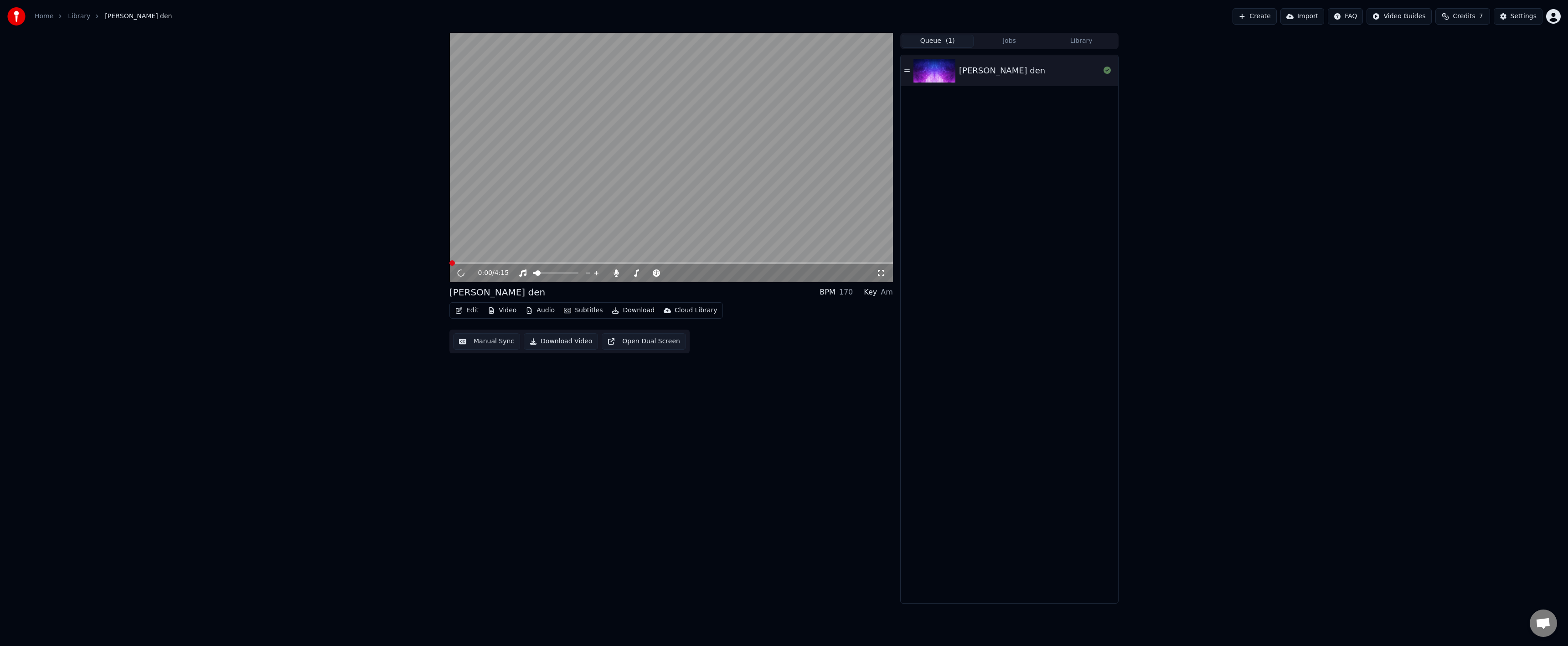
click at [660, 171] on video at bounding box center [671, 157] width 443 height 249
click at [631, 265] on div "0:00 / 4:15" at bounding box center [671, 273] width 443 height 18
click at [629, 264] on div "0:00 / 4:15" at bounding box center [671, 272] width 443 height 20
click at [629, 264] on span at bounding box center [671, 263] width 443 height 2
click at [469, 312] on button "Edit" at bounding box center [467, 310] width 31 height 13
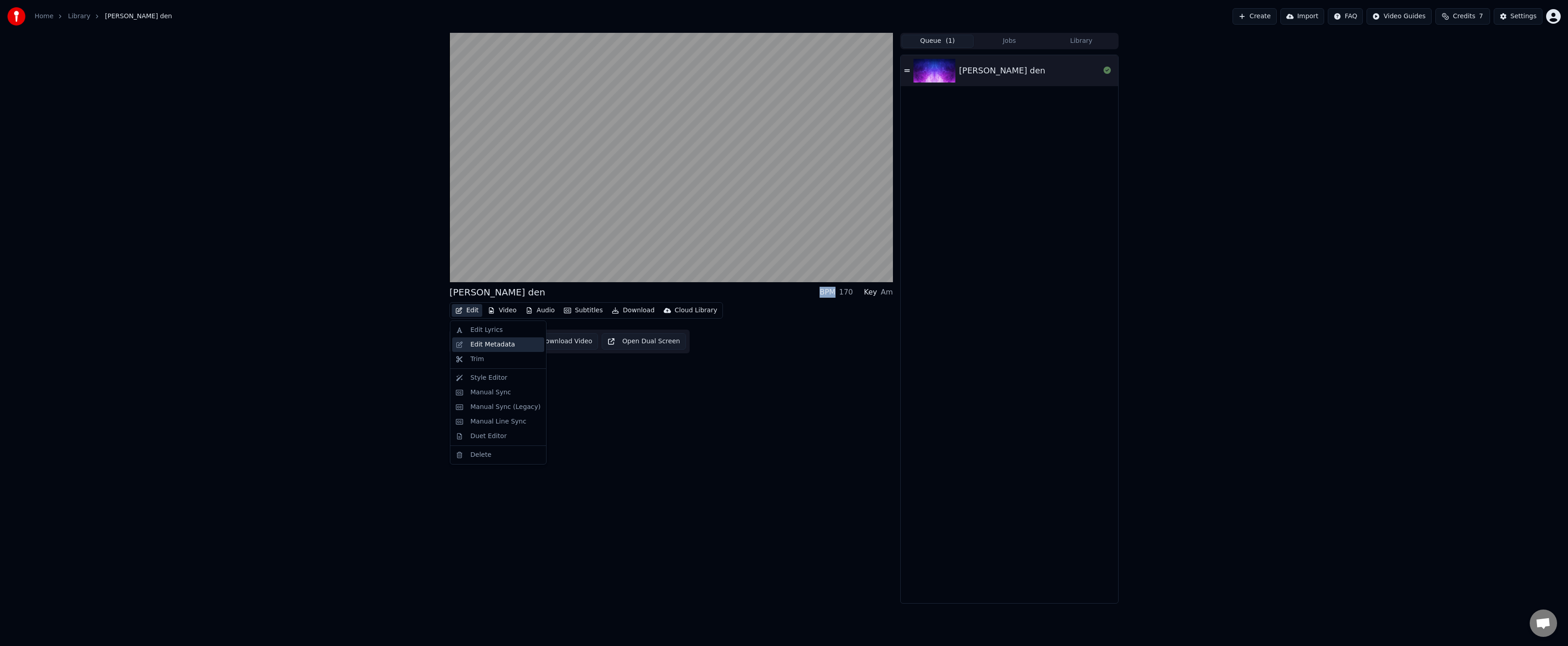
click at [468, 339] on div "Edit Metadata" at bounding box center [498, 344] width 92 height 14
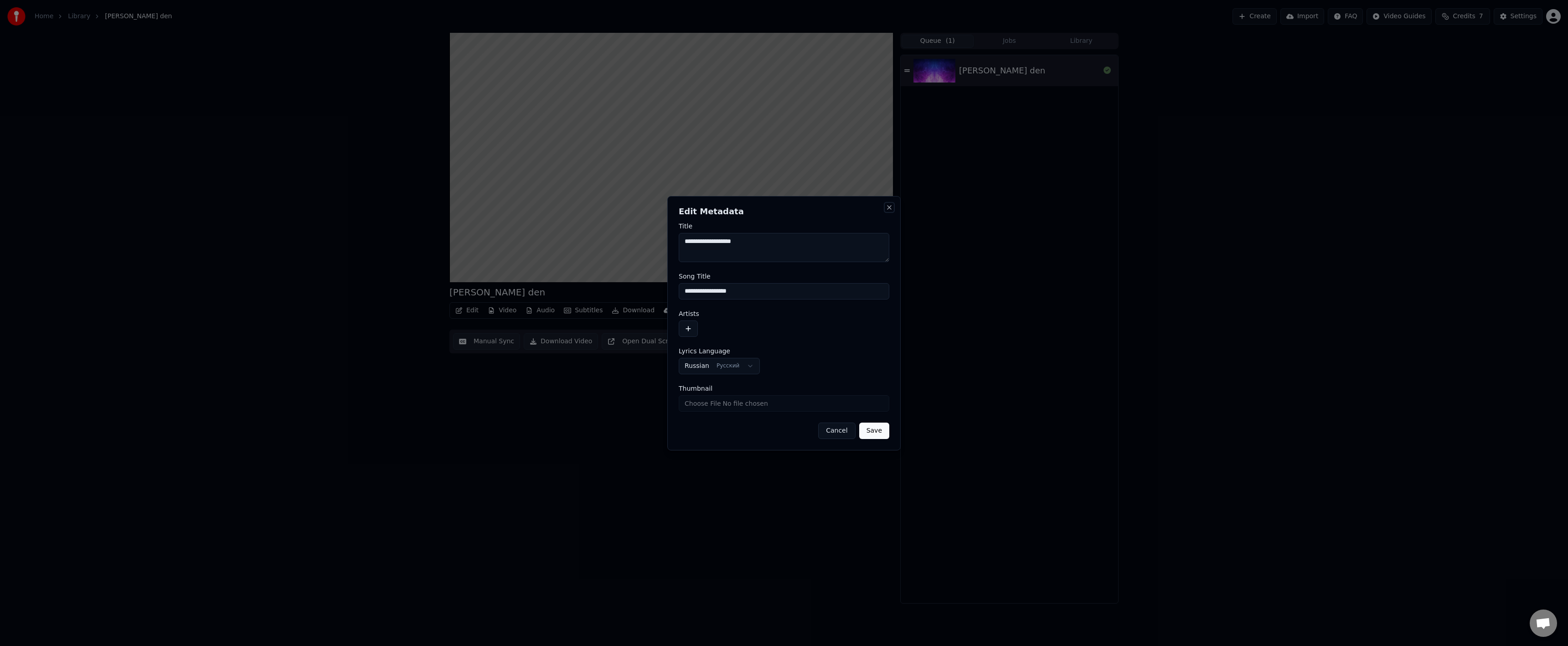
click at [891, 209] on button "Close" at bounding box center [889, 207] width 7 height 7
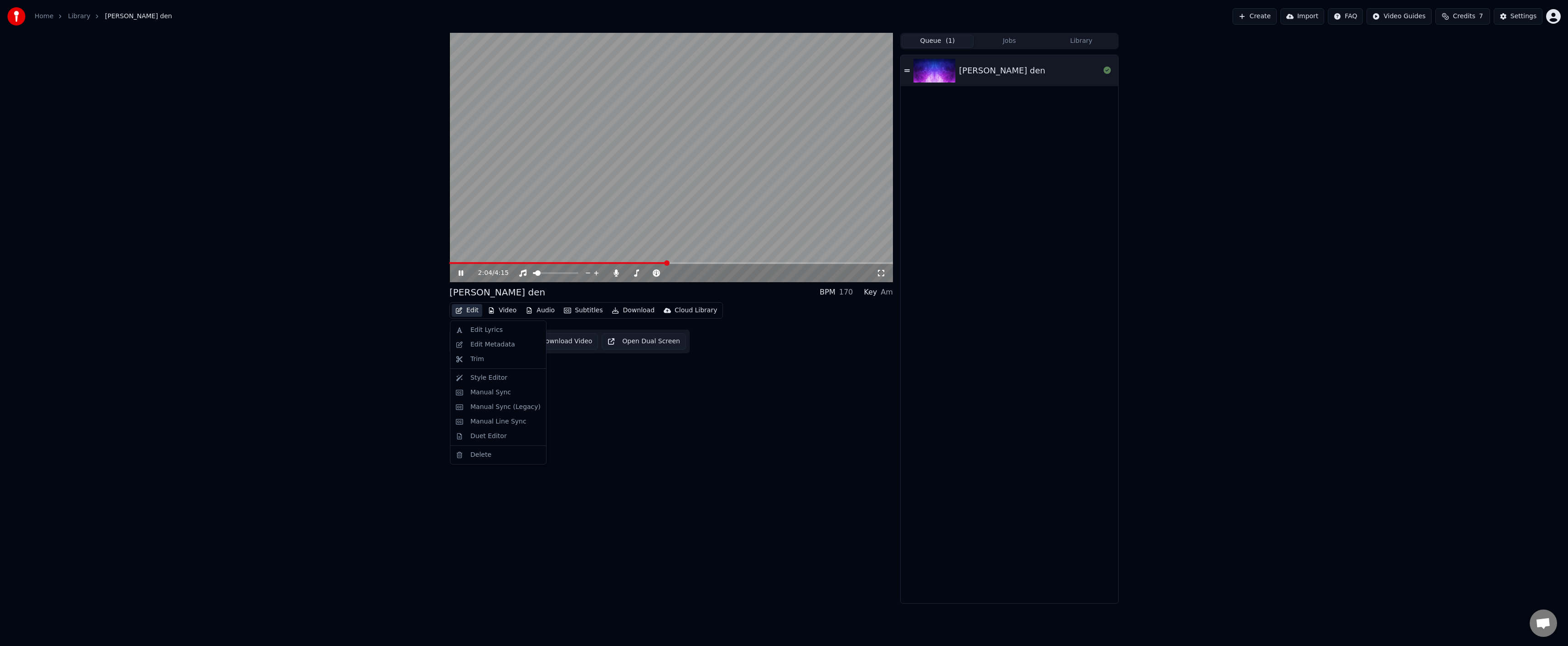
click at [470, 314] on button "Edit" at bounding box center [467, 310] width 31 height 13
click at [493, 378] on div "Style Editor" at bounding box center [489, 378] width 37 height 9
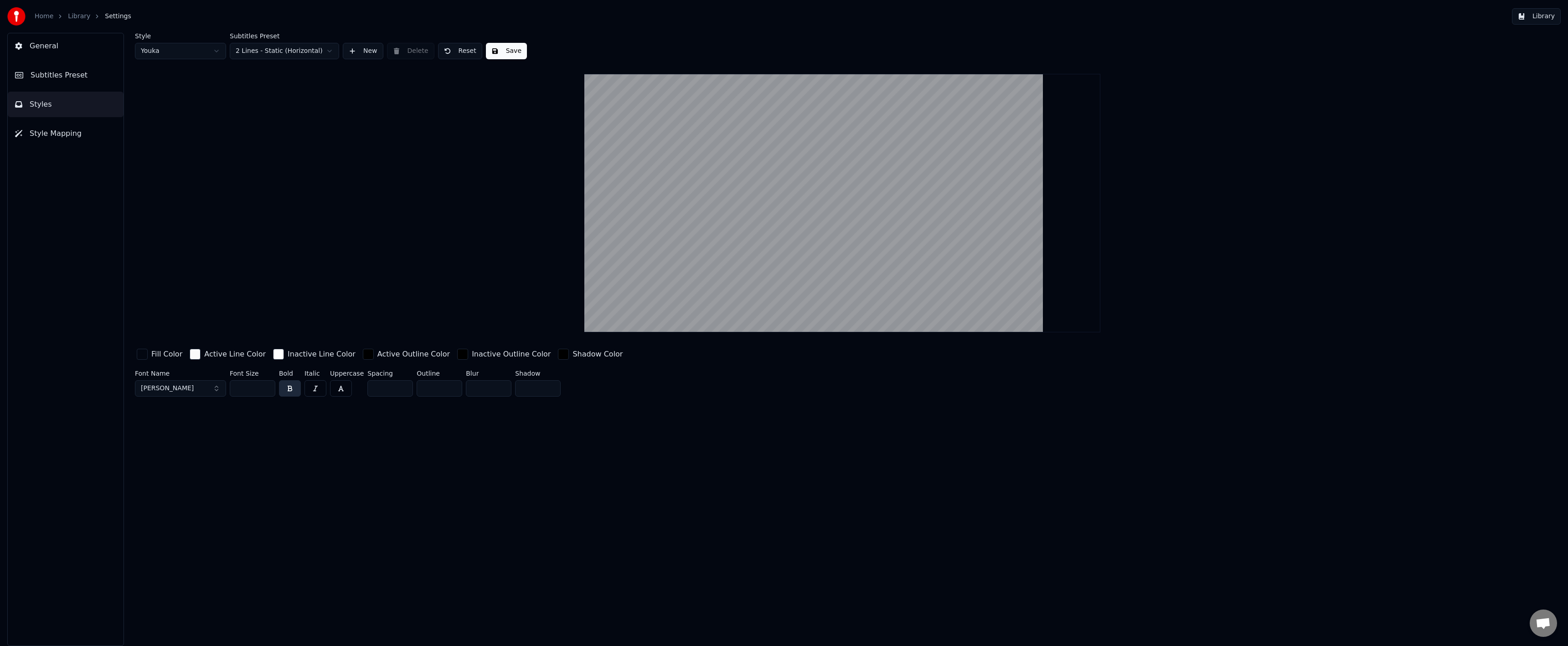
click at [82, 16] on link "Library" at bounding box center [79, 16] width 23 height 9
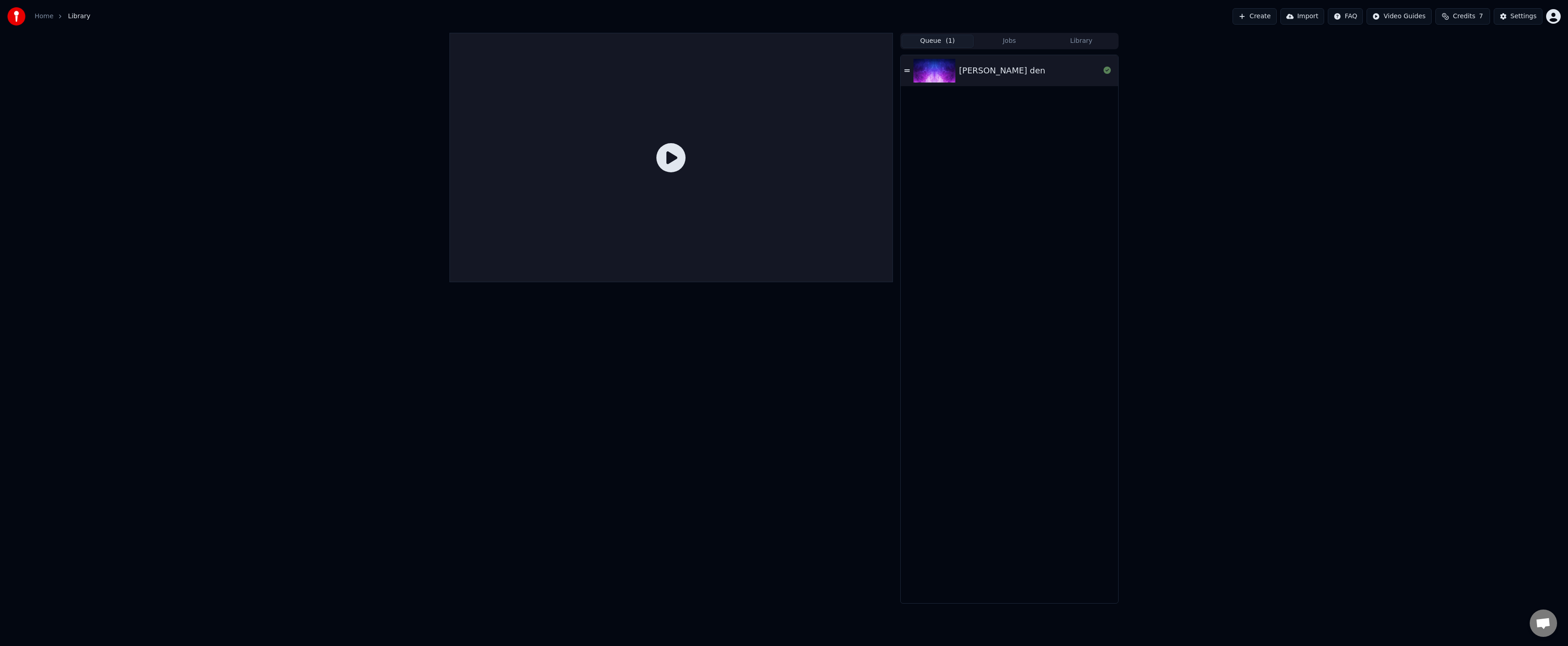
click at [931, 74] on img at bounding box center [934, 71] width 42 height 24
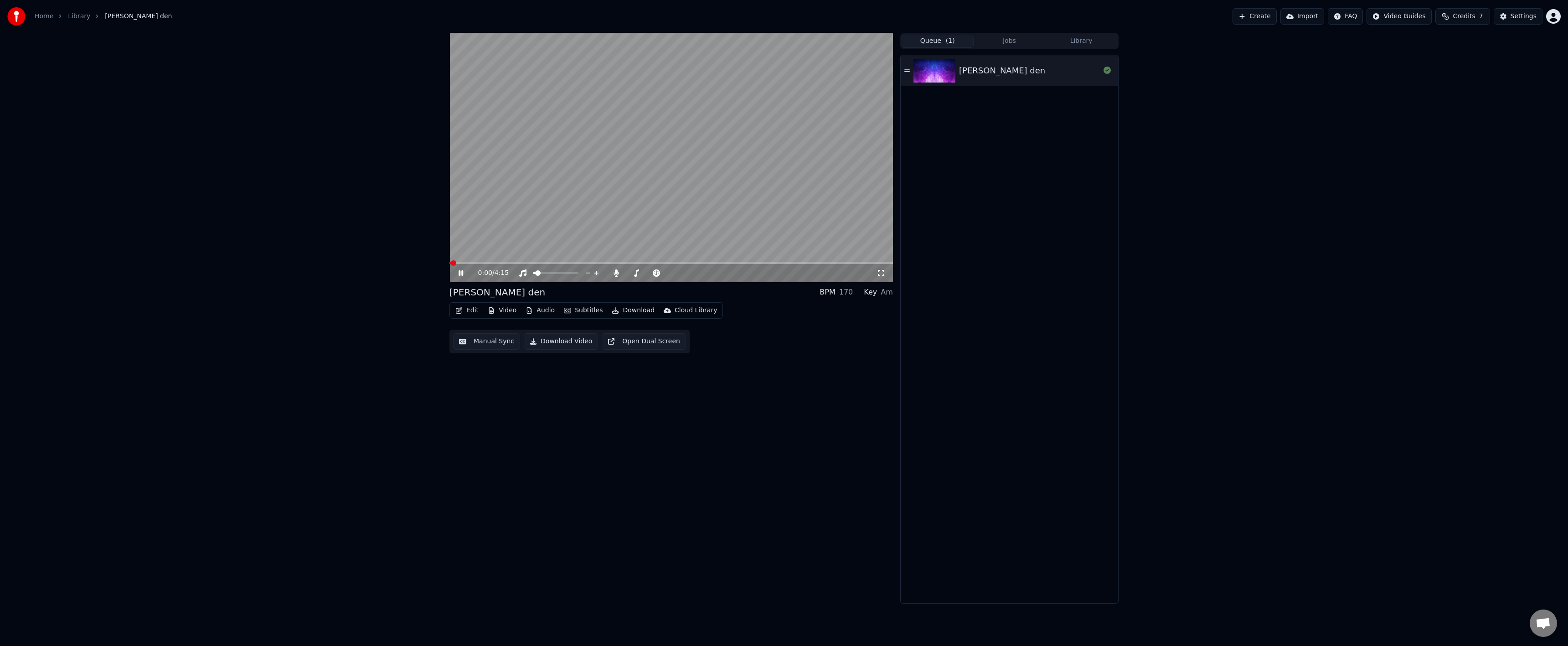
click at [624, 262] on video at bounding box center [671, 157] width 443 height 249
click at [624, 263] on span at bounding box center [671, 263] width 443 height 2
click at [618, 241] on video at bounding box center [671, 157] width 443 height 249
click at [505, 345] on button "Manual Sync" at bounding box center [487, 342] width 67 height 16
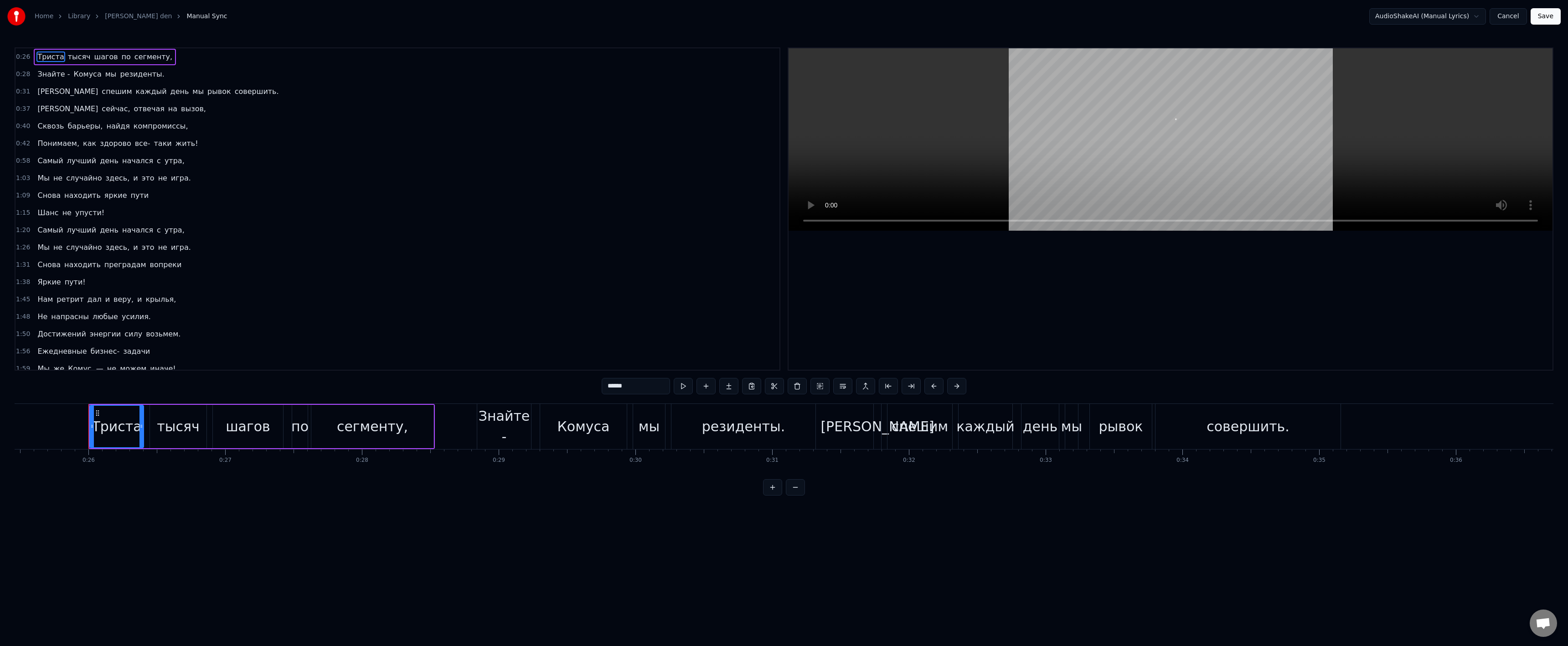
scroll to position [0, 3509]
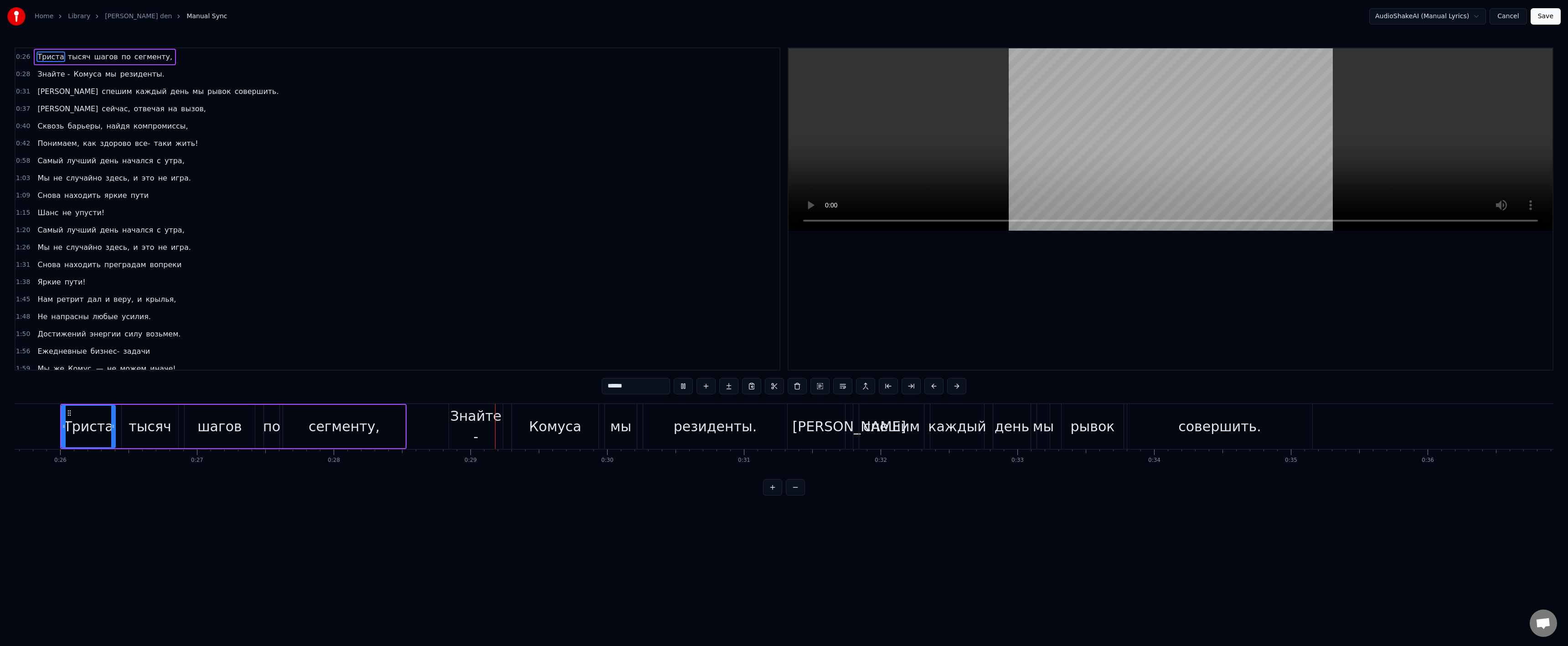
click at [1327, 510] on html "Home Library [PERSON_NAME] den Manual Sync AudioShakeAI (Manual Lyrics) Cancel …" at bounding box center [784, 255] width 1568 height 510
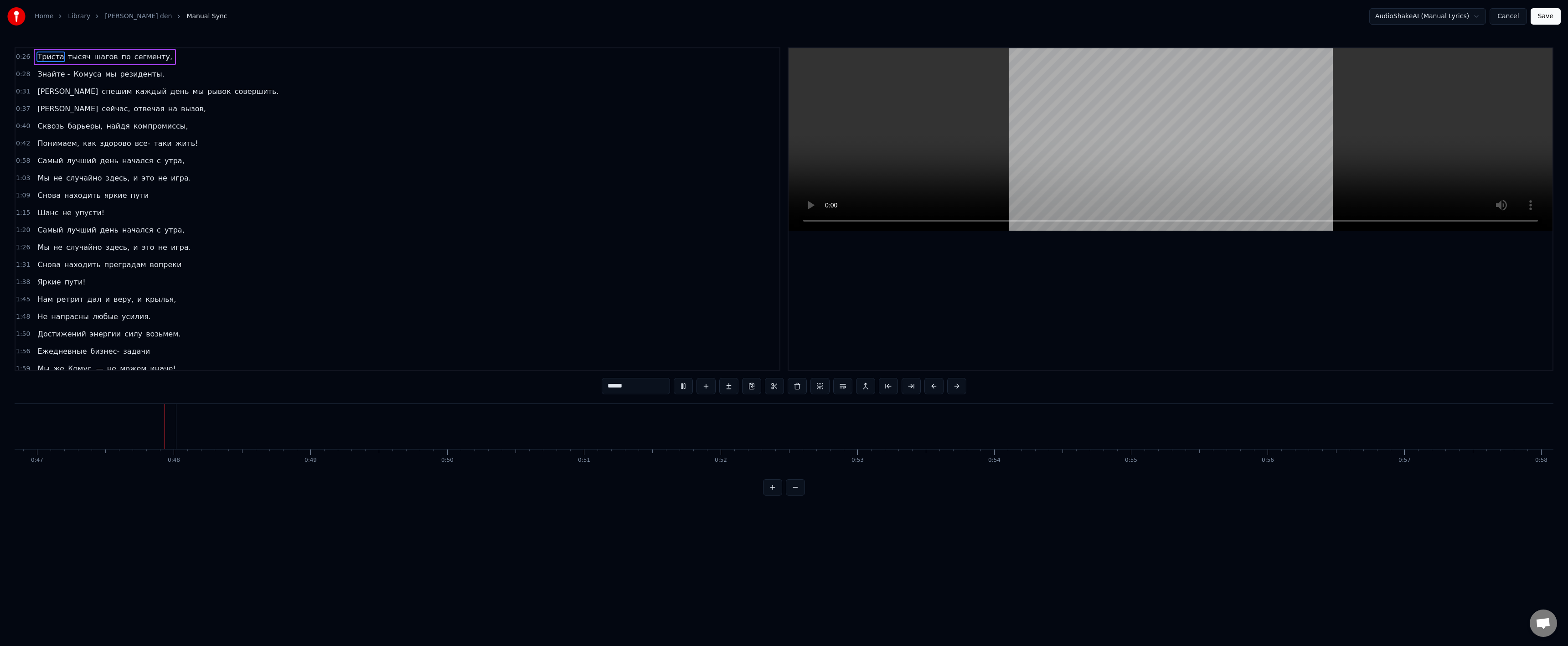
scroll to position [0, 6413]
click at [1519, 18] on button "Cancel" at bounding box center [1507, 16] width 37 height 16
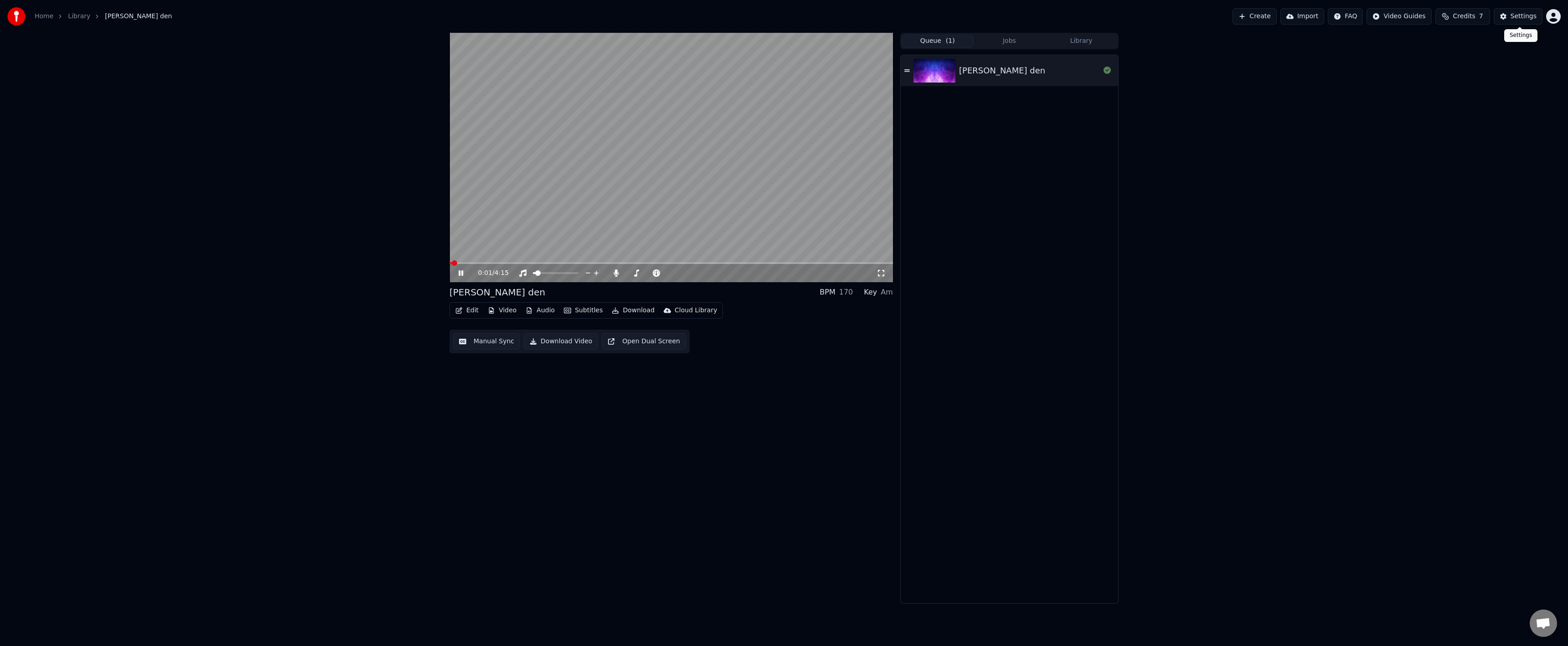
click at [1513, 17] on div "Settings" at bounding box center [1524, 16] width 26 height 9
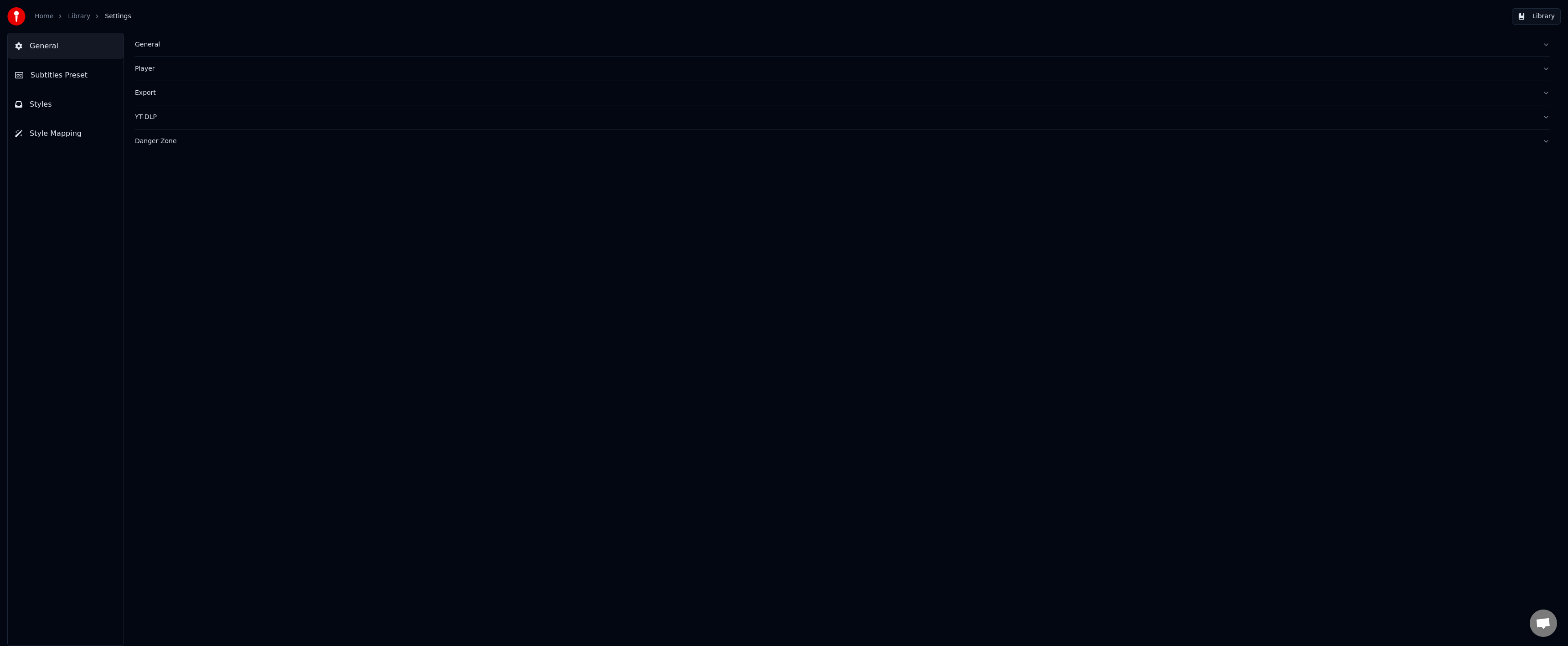
click at [71, 78] on span "Subtitles Preset" at bounding box center [59, 75] width 57 height 11
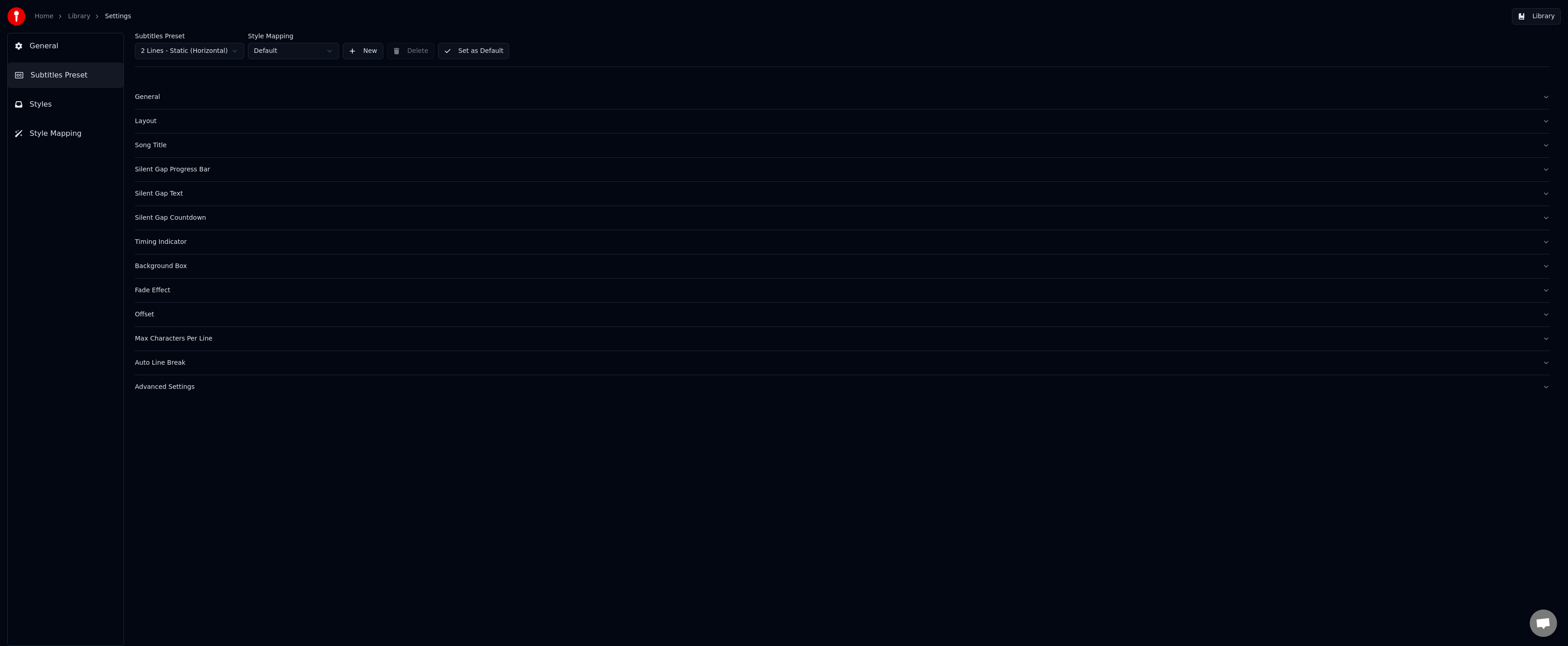
click at [183, 173] on div "Silent Gap Progress Bar" at bounding box center [835, 169] width 1400 height 9
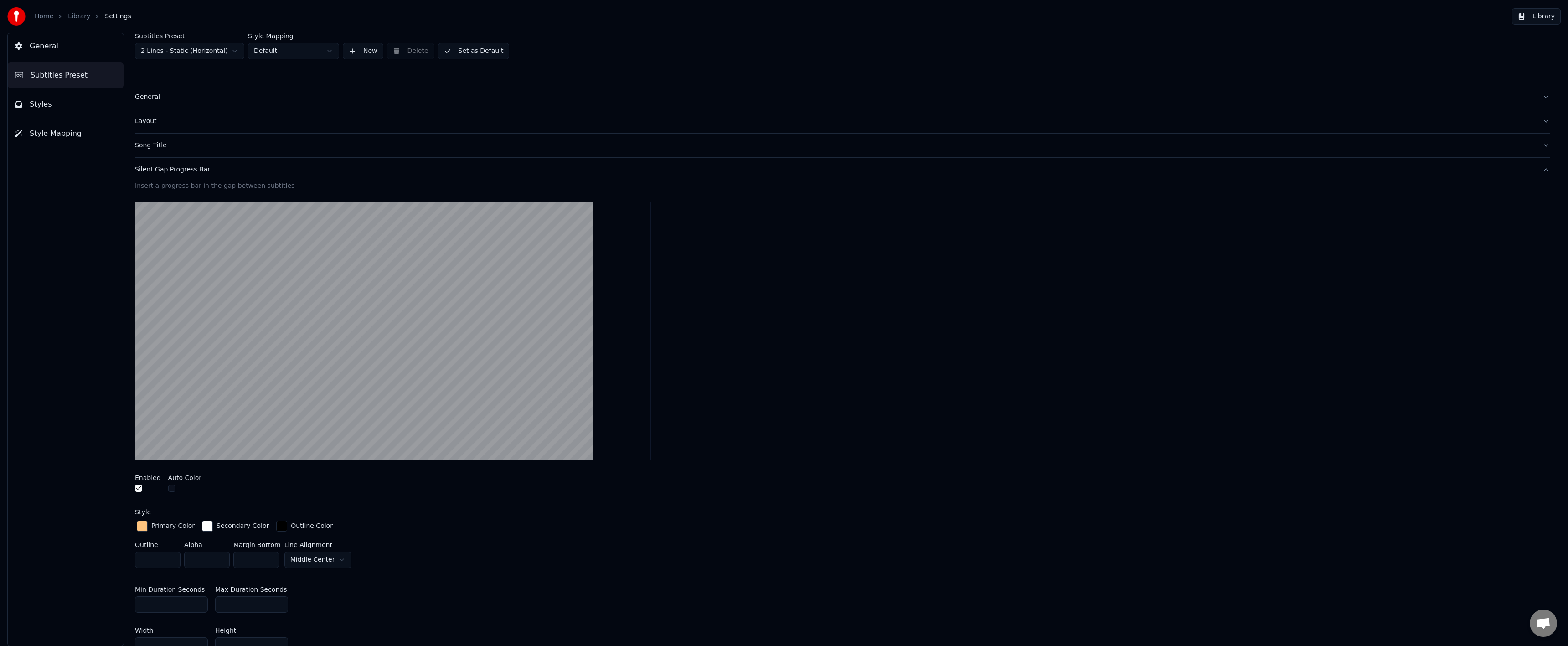
click at [140, 485] on button "button" at bounding box center [139, 488] width 7 height 7
click at [162, 170] on div "Silent Gap Progress Bar" at bounding box center [835, 169] width 1400 height 9
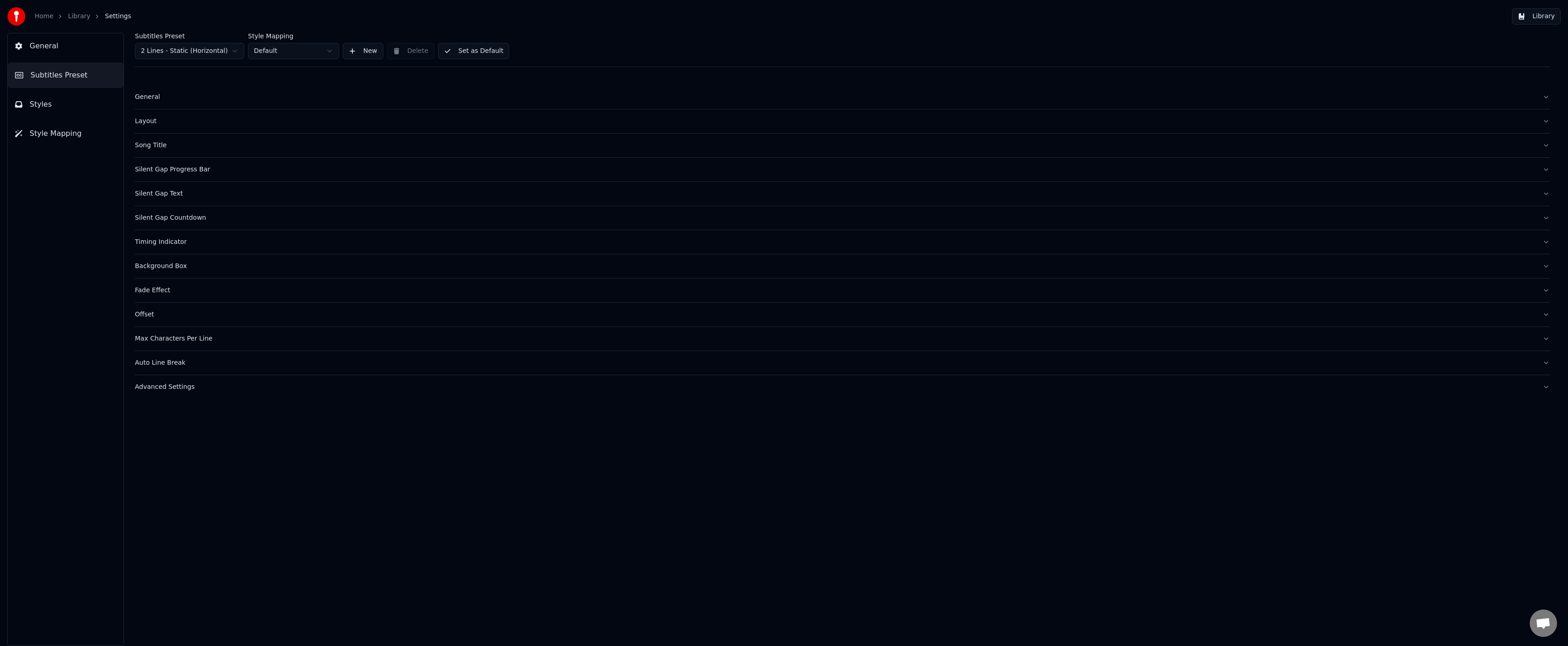
click at [157, 188] on button "Silent Gap Text" at bounding box center [842, 194] width 1415 height 24
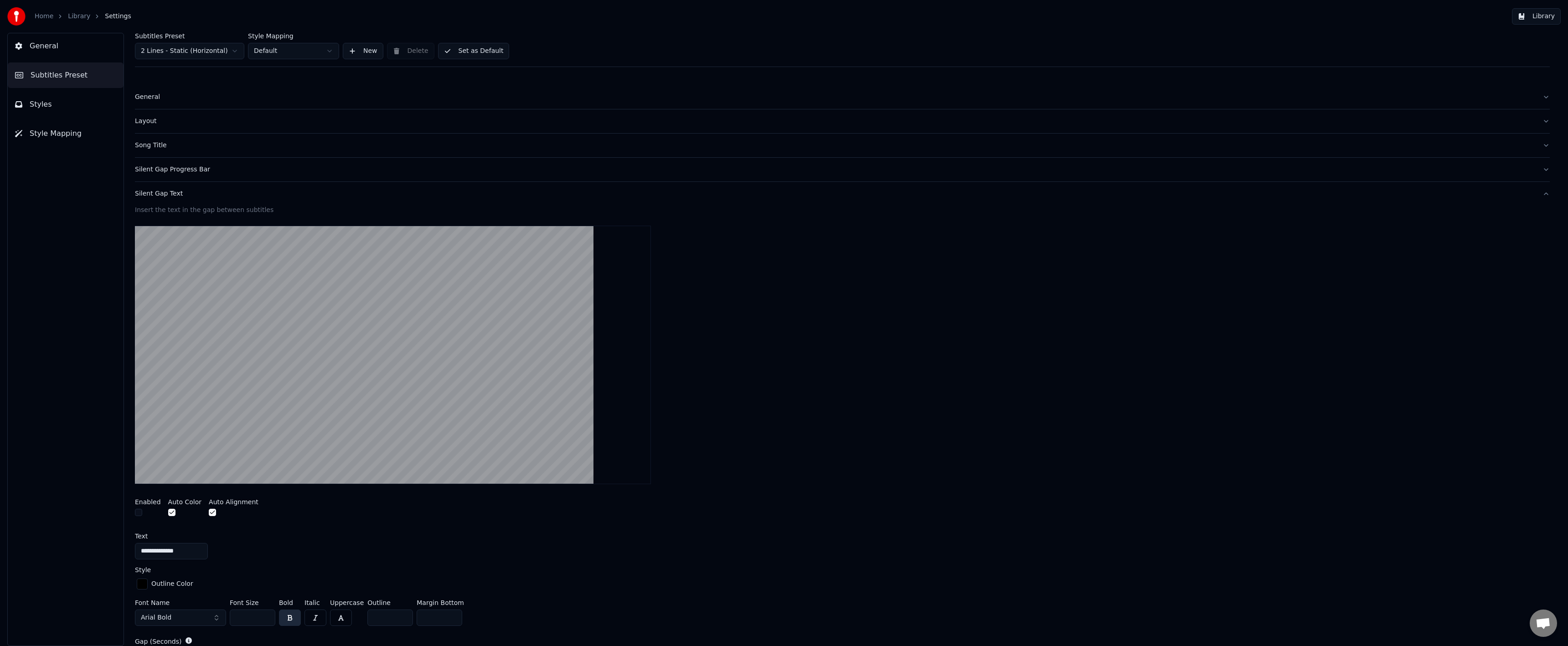
click at [157, 188] on button "Silent Gap Text" at bounding box center [842, 194] width 1415 height 24
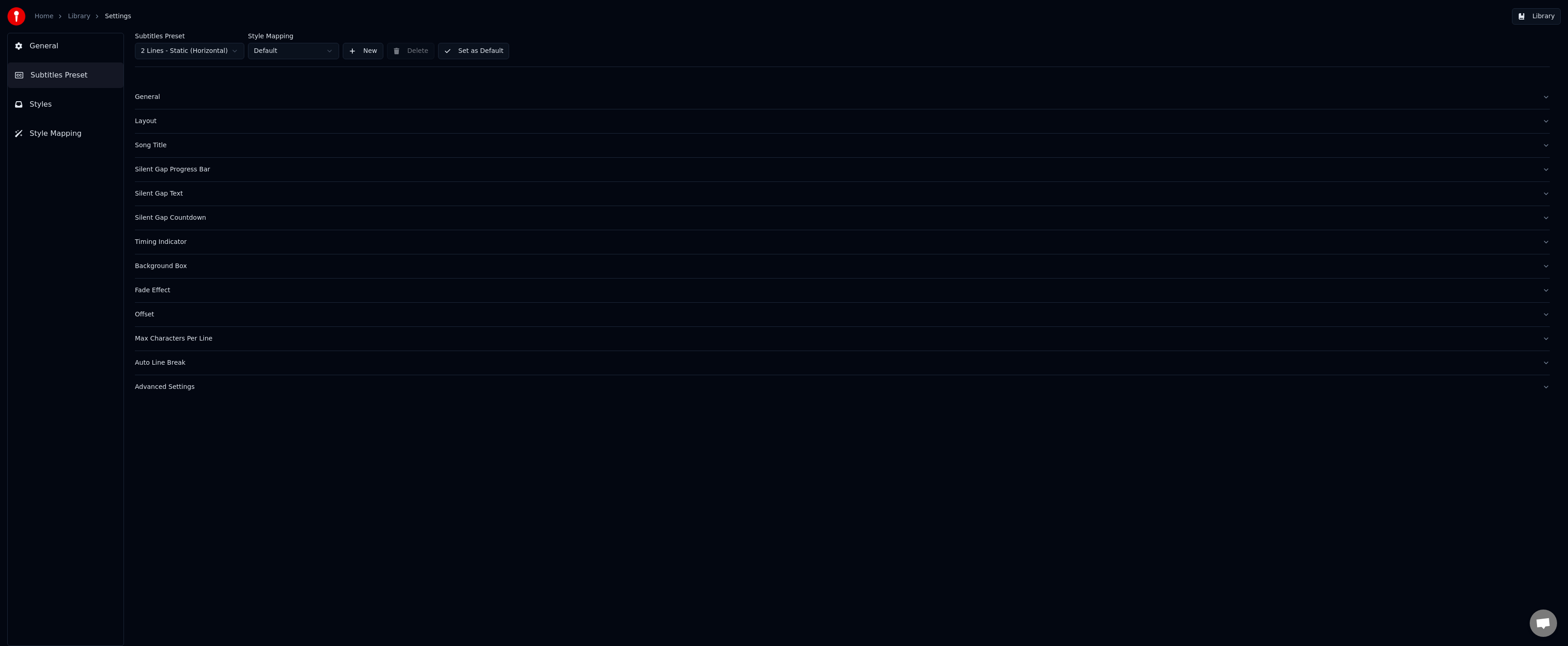
click at [469, 45] on button "Set as Default" at bounding box center [473, 51] width 72 height 16
click at [65, 22] on div "Home Library Settings" at bounding box center [69, 16] width 124 height 18
click at [73, 20] on link "Library" at bounding box center [79, 16] width 23 height 9
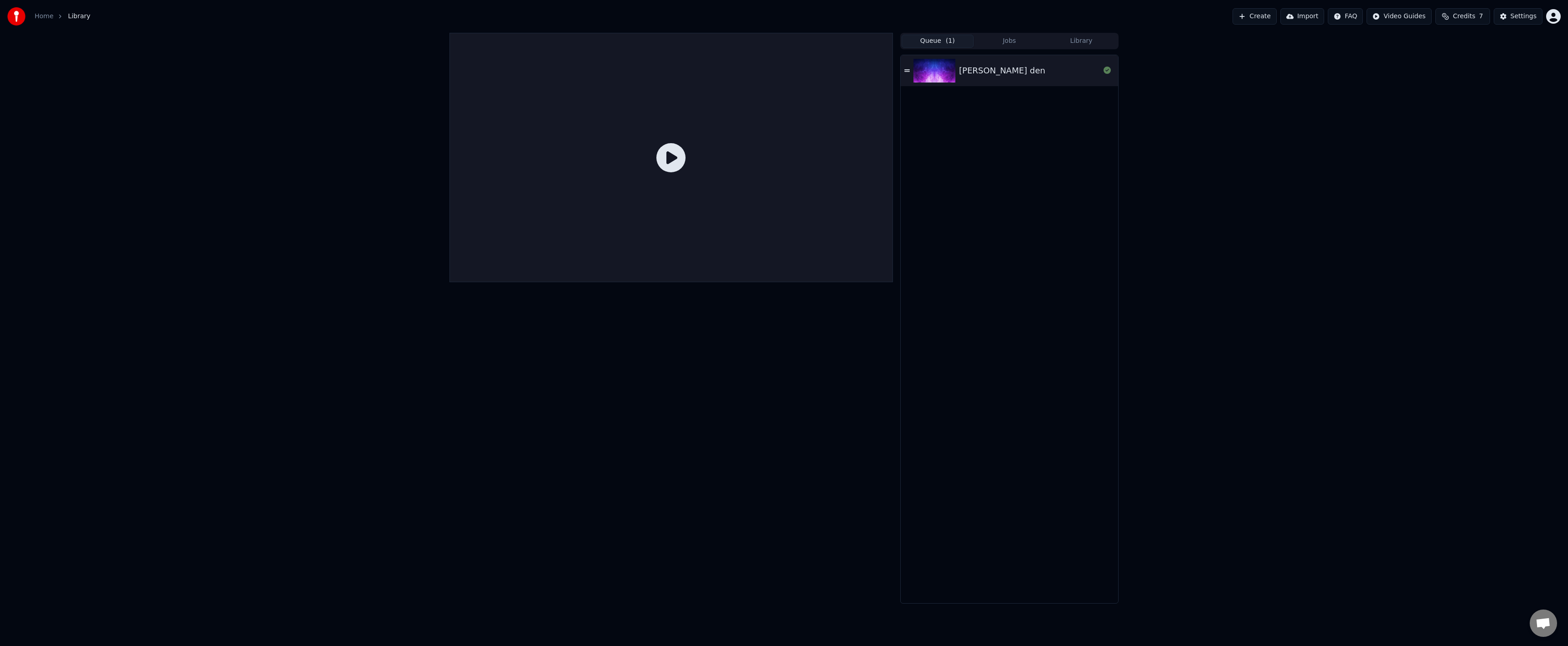
click at [922, 75] on img at bounding box center [934, 71] width 42 height 24
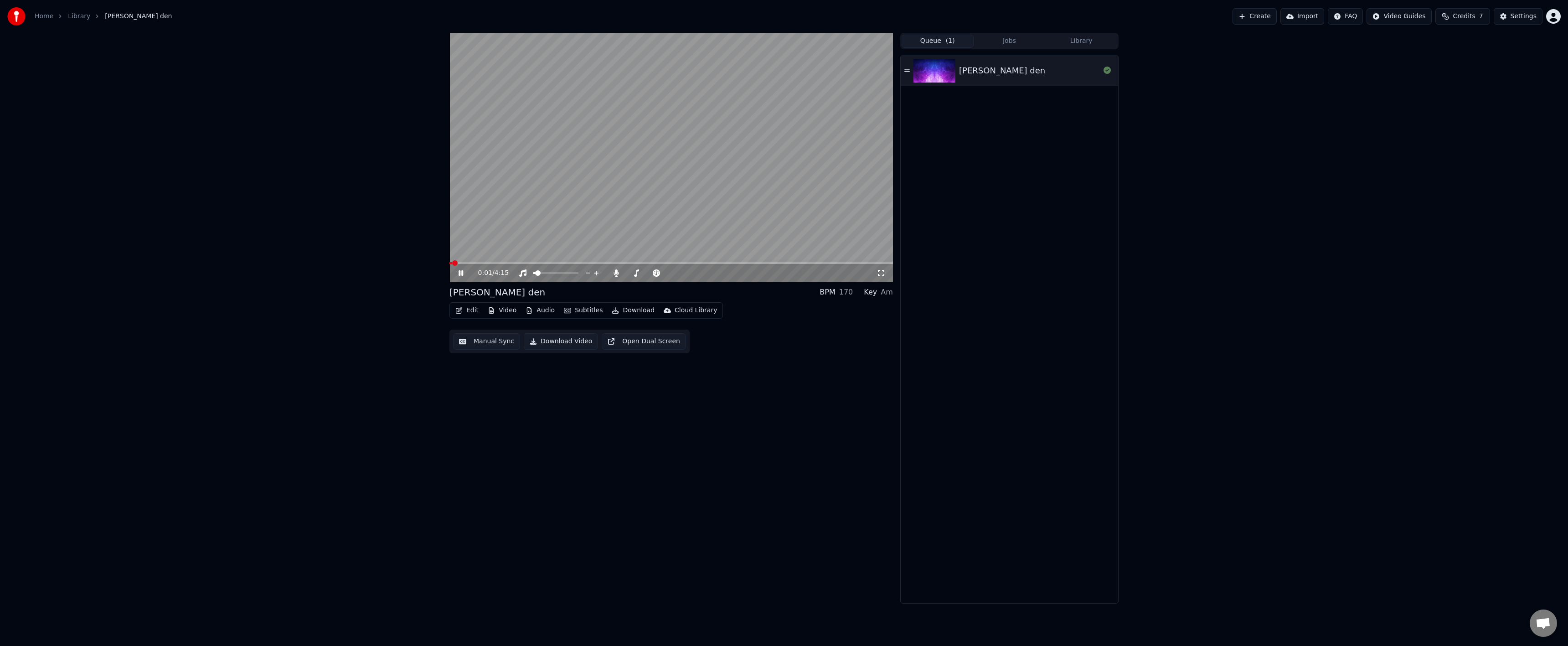
click at [509, 344] on button "Manual Sync" at bounding box center [487, 342] width 67 height 16
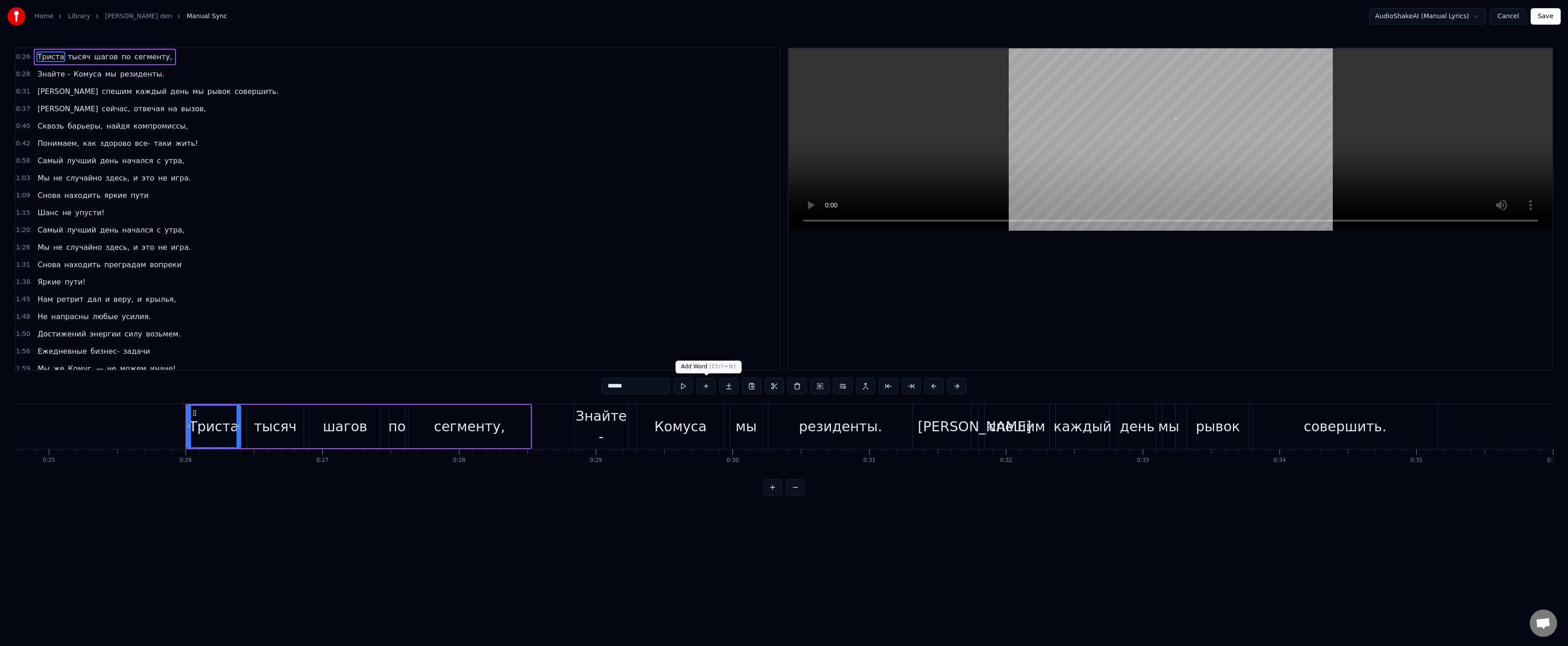
scroll to position [0, 3509]
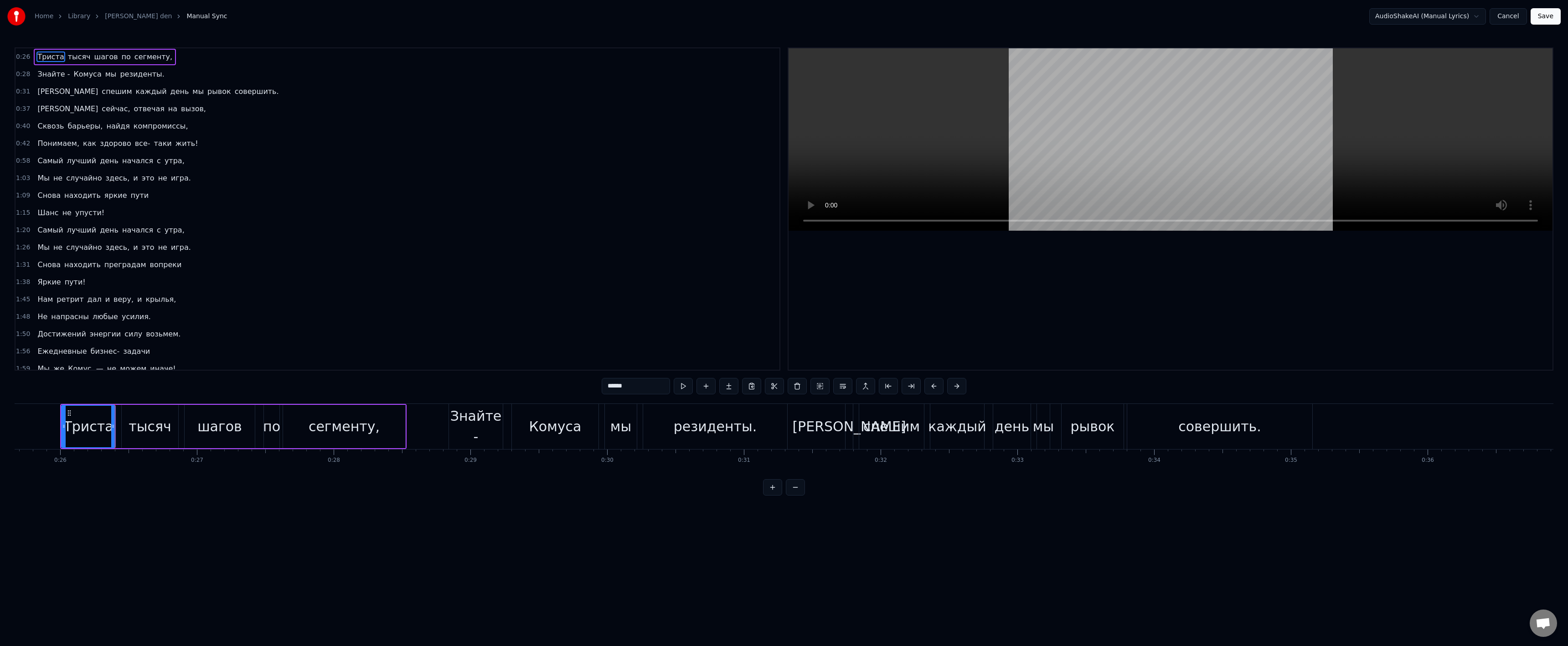
click at [729, 505] on html "Home Library [PERSON_NAME] den Manual Sync AudioShakeAI (Manual Lyrics) Cancel …" at bounding box center [784, 255] width 1568 height 510
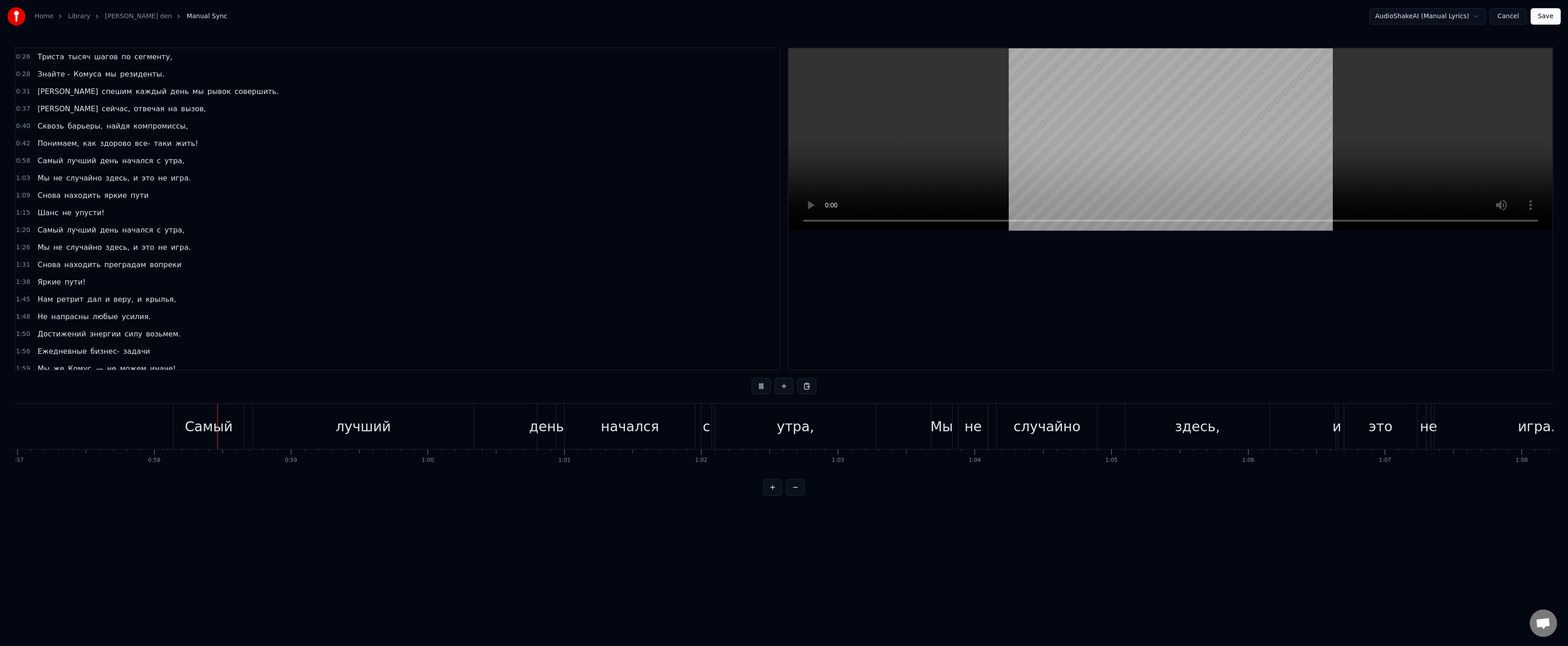
scroll to position [0, 7866]
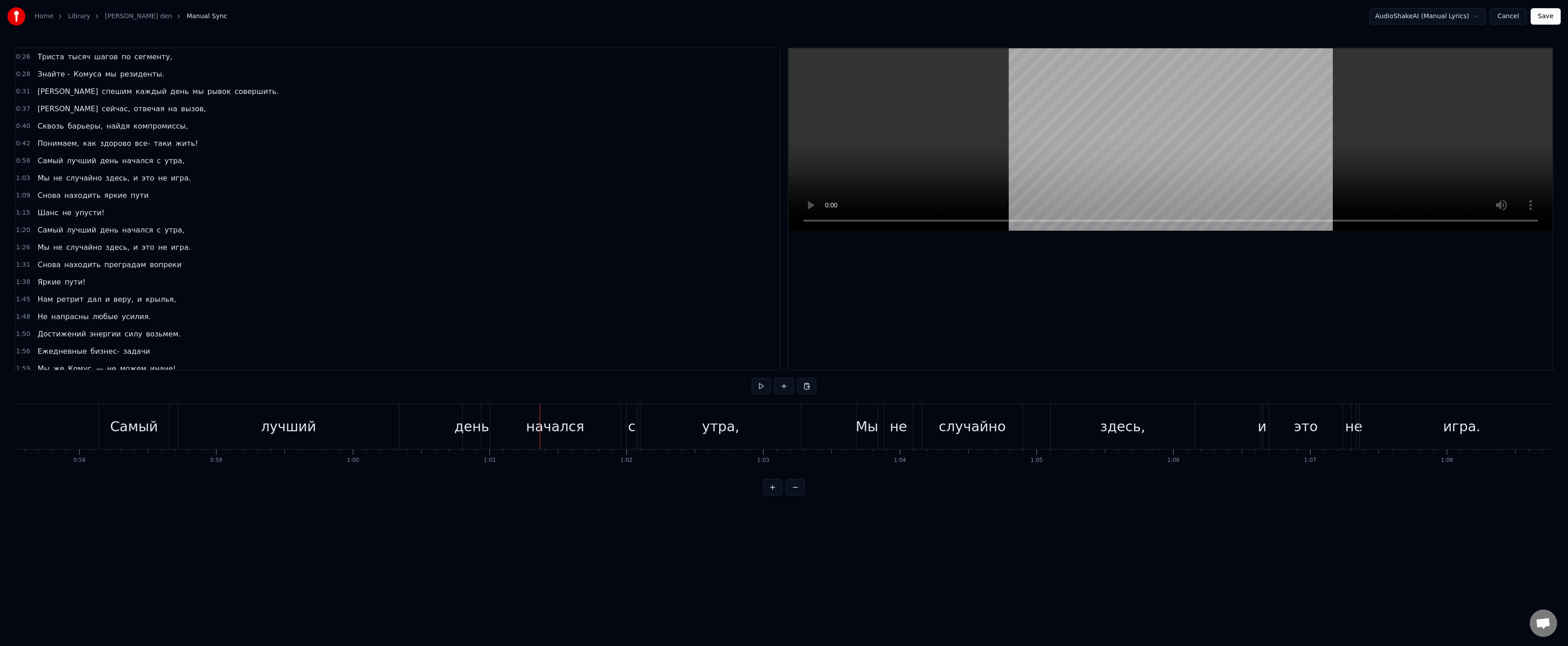
click at [476, 419] on div "день" at bounding box center [471, 426] width 35 height 21
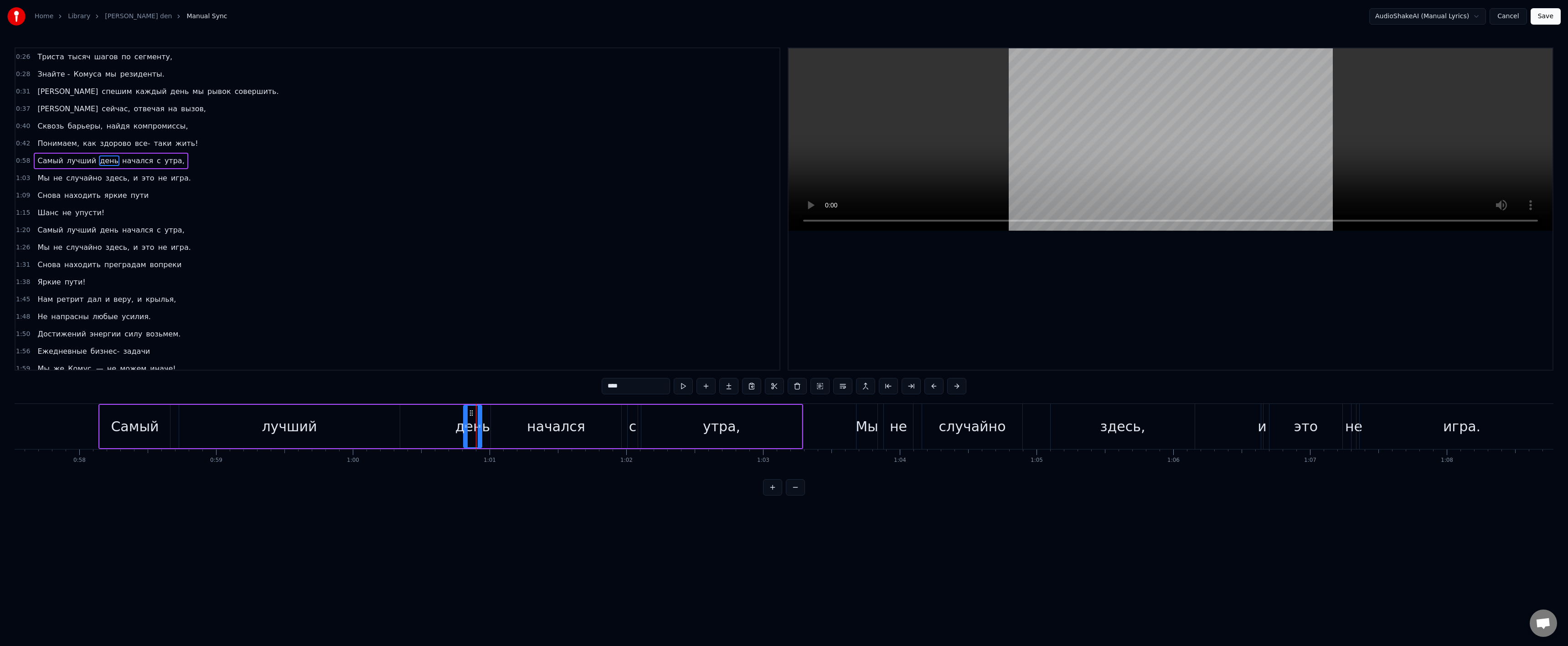
drag, startPoint x: 475, startPoint y: 427, endPoint x: 459, endPoint y: 423, distance: 16.5
click at [454, 424] on div "Самый лучший день начался с утра," at bounding box center [450, 427] width 704 height 45
click at [470, 420] on div "день" at bounding box center [472, 426] width 35 height 21
drag, startPoint x: 472, startPoint y: 410, endPoint x: 450, endPoint y: 413, distance: 22.2
click at [459, 413] on icon at bounding box center [462, 413] width 7 height 7
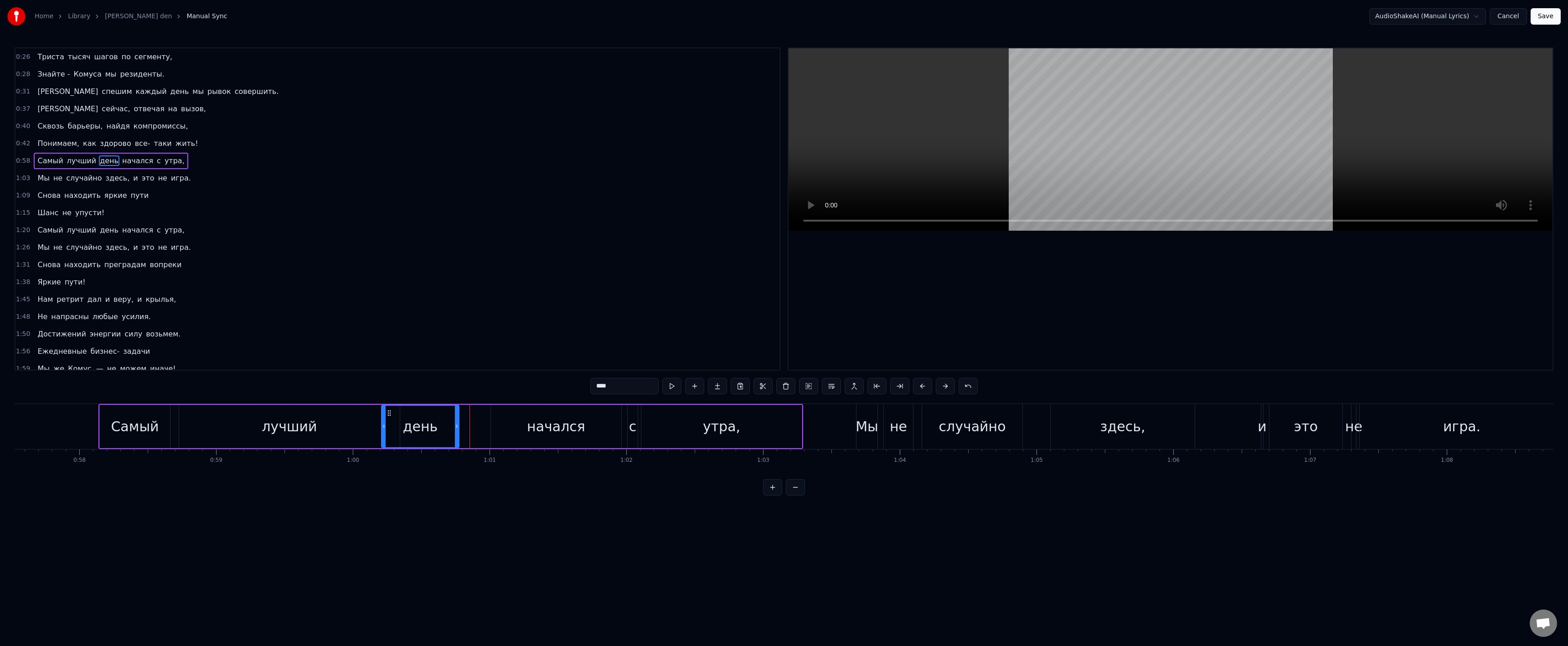
drag, startPoint x: 442, startPoint y: 422, endPoint x: 382, endPoint y: 423, distance: 60.0
click at [382, 423] on icon at bounding box center [383, 426] width 4 height 7
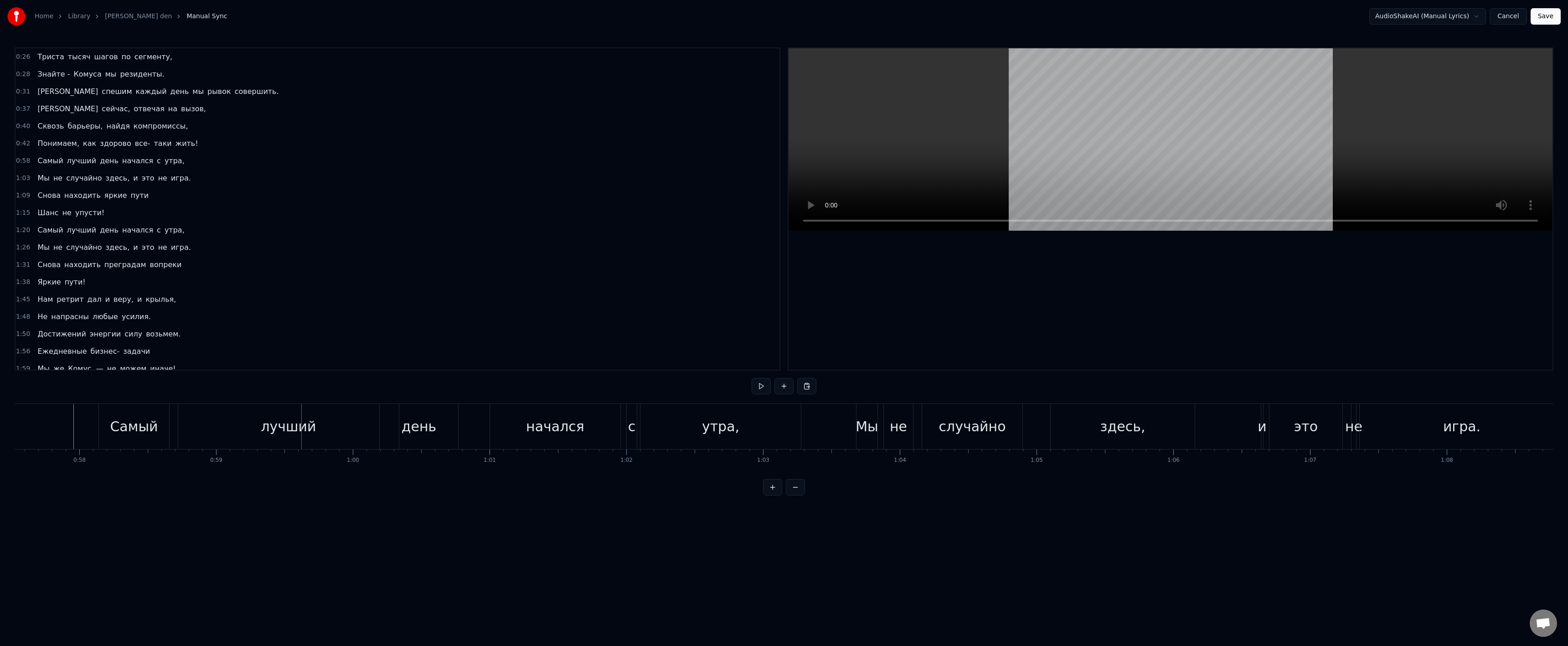
click at [302, 429] on div "лучший" at bounding box center [288, 426] width 55 height 21
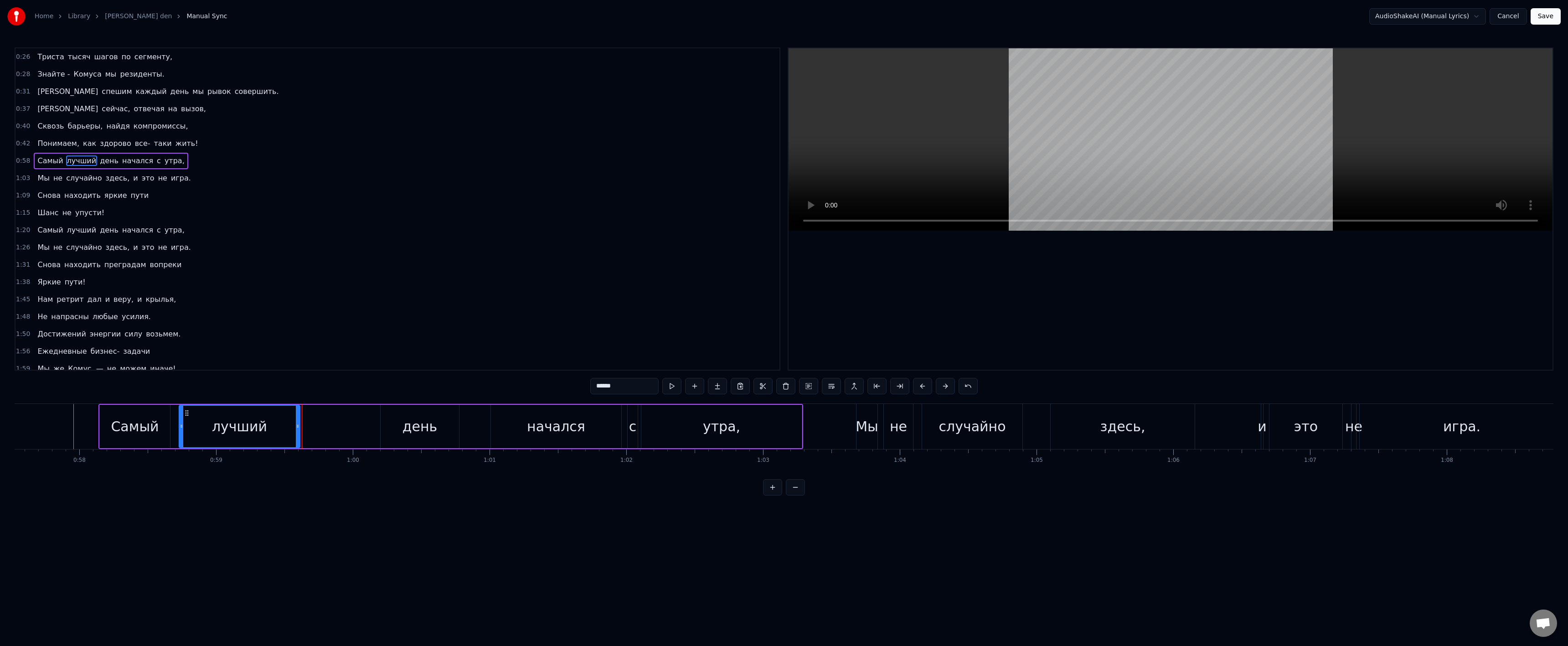
drag, startPoint x: 398, startPoint y: 427, endPoint x: 302, endPoint y: 426, distance: 96.0
click at [299, 427] on icon at bounding box center [297, 426] width 4 height 7
click at [411, 426] on div "день" at bounding box center [420, 426] width 35 height 21
type input "****"
drag, startPoint x: 382, startPoint y: 426, endPoint x: 365, endPoint y: 425, distance: 17.0
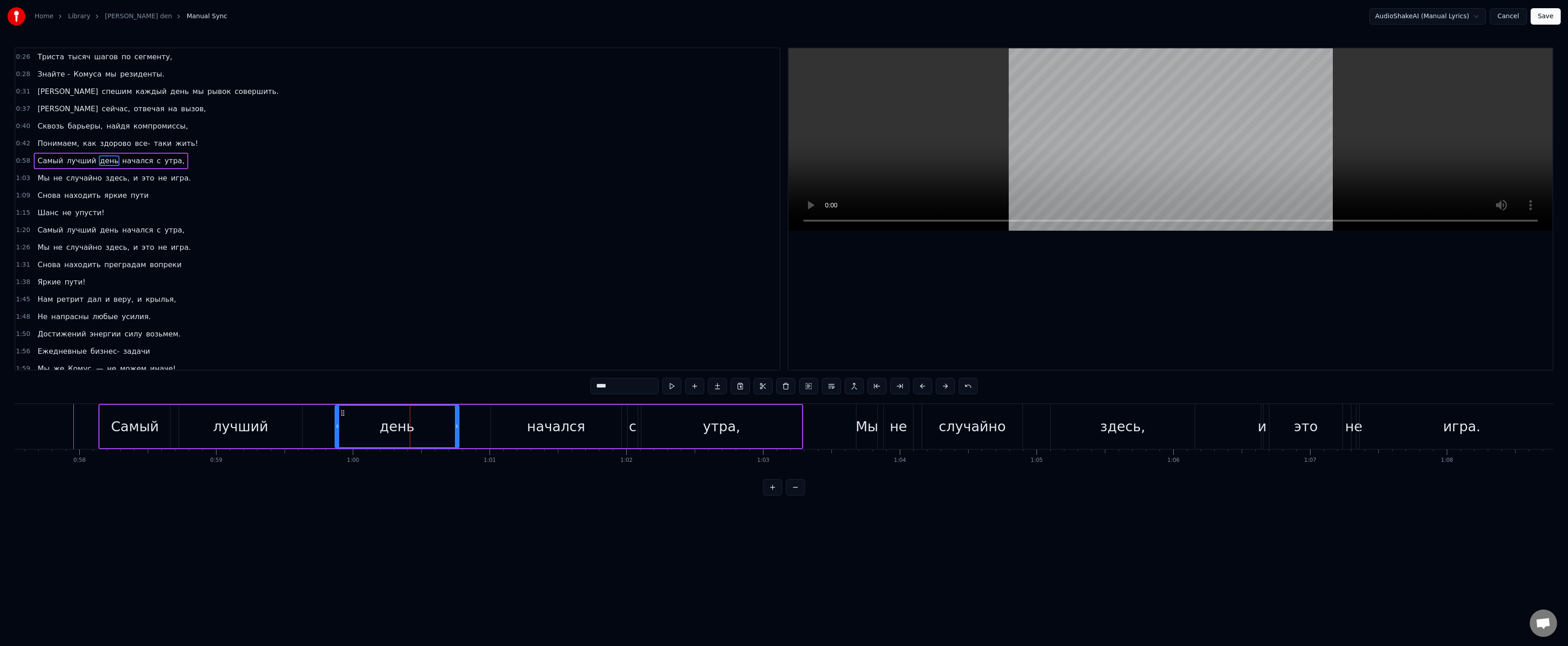
click at [339, 425] on icon at bounding box center [337, 426] width 4 height 7
drag, startPoint x: 376, startPoint y: 425, endPoint x: 341, endPoint y: 426, distance: 35.0
click at [341, 426] on div "день" at bounding box center [398, 427] width 121 height 42
drag, startPoint x: 397, startPoint y: 427, endPoint x: 372, endPoint y: 422, distance: 25.5
click at [382, 426] on div "день" at bounding box center [398, 427] width 121 height 42
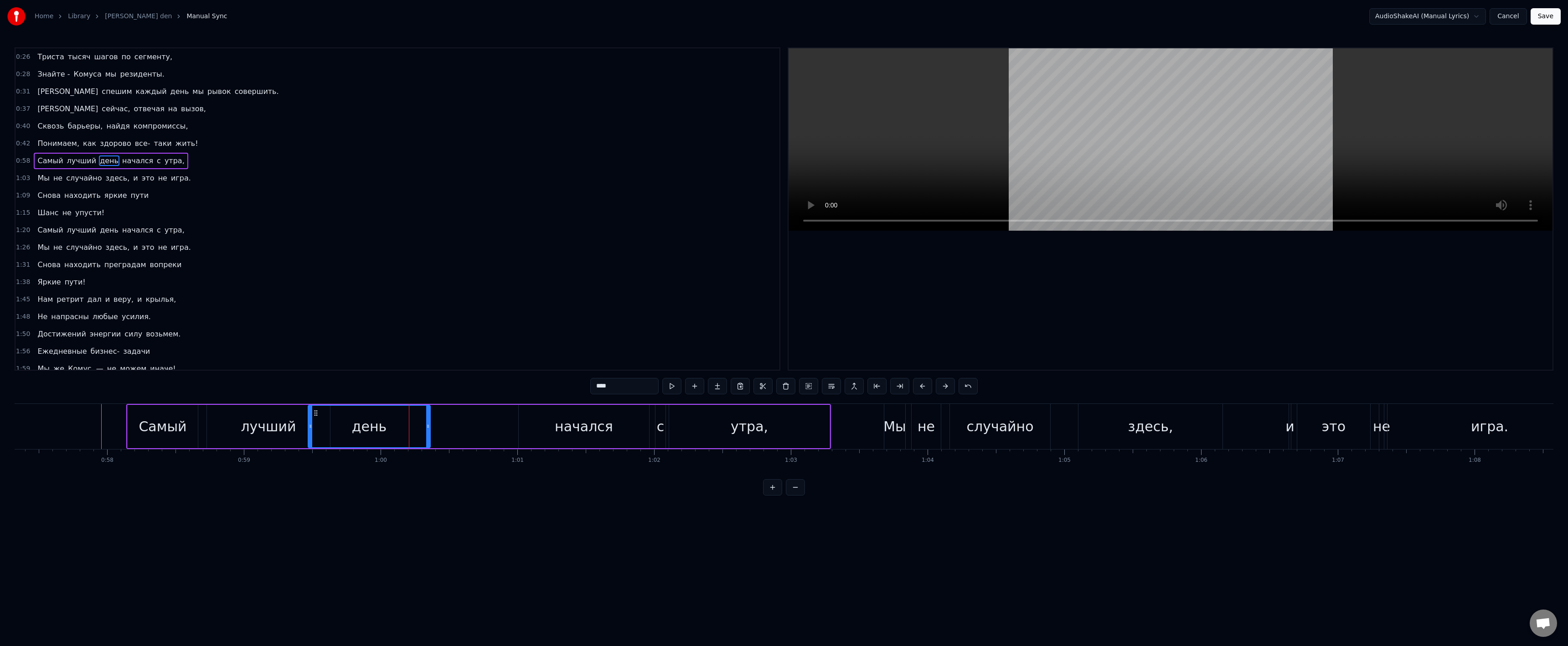
scroll to position [0, 7834]
drag, startPoint x: 344, startPoint y: 413, endPoint x: 391, endPoint y: 419, distance: 47.4
click at [391, 419] on div "день" at bounding box center [444, 427] width 121 height 42
drag, startPoint x: 503, startPoint y: 427, endPoint x: 460, endPoint y: 424, distance: 43.1
click at [460, 424] on icon at bounding box center [460, 426] width 4 height 7
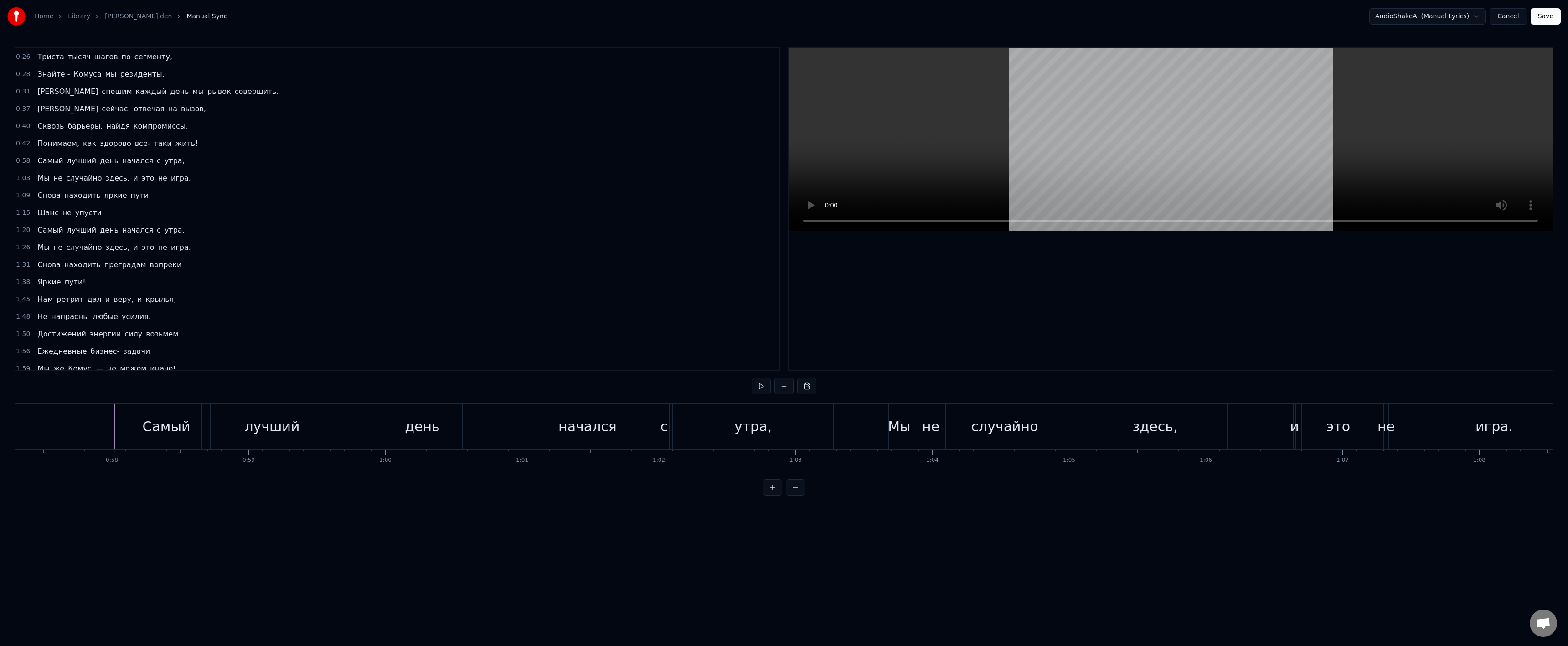
click at [390, 433] on div "день" at bounding box center [422, 427] width 80 height 45
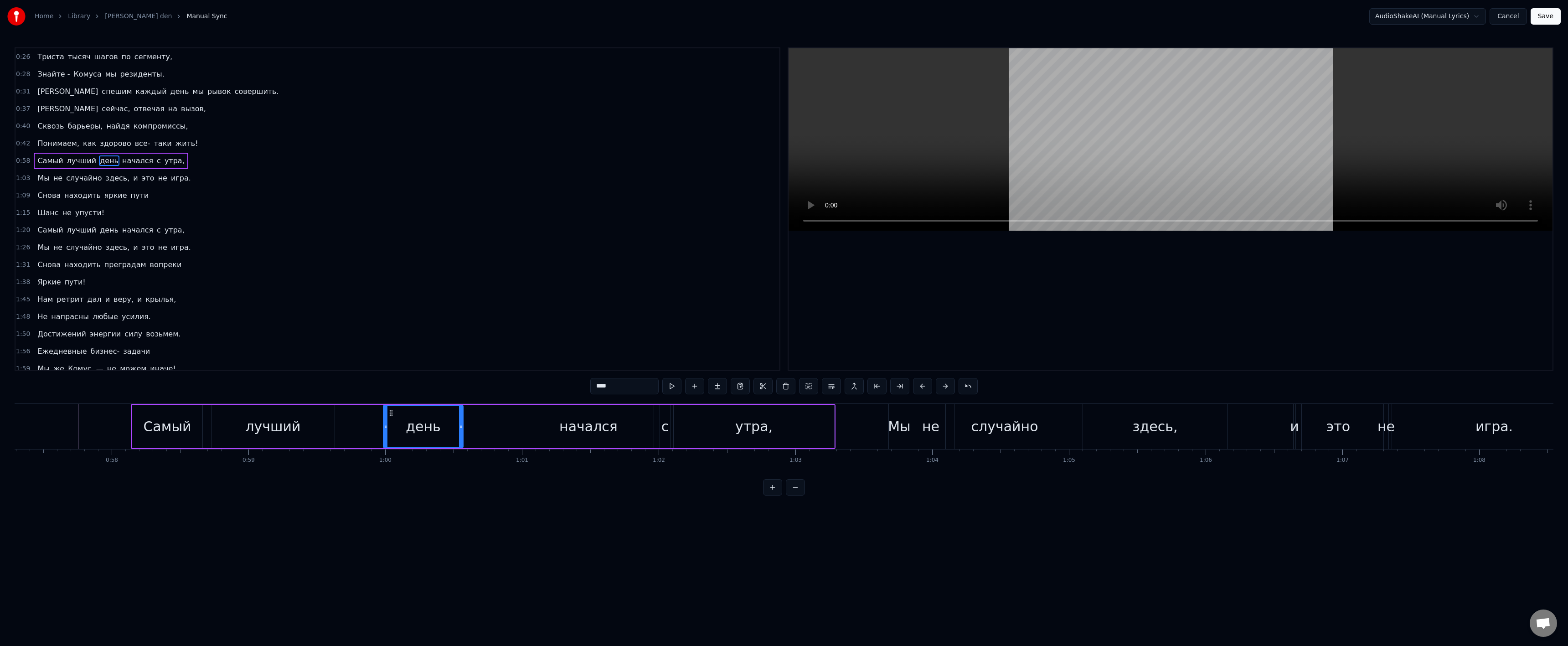
drag, startPoint x: 420, startPoint y: 432, endPoint x: 388, endPoint y: 431, distance: 32.0
click at [384, 431] on div "день" at bounding box center [422, 427] width 79 height 42
drag, startPoint x: 392, startPoint y: 414, endPoint x: 362, endPoint y: 415, distance: 30.0
click at [362, 415] on icon at bounding box center [361, 413] width 7 height 7
click at [340, 425] on div "Самый лучший день начался с утра," at bounding box center [482, 427] width 704 height 45
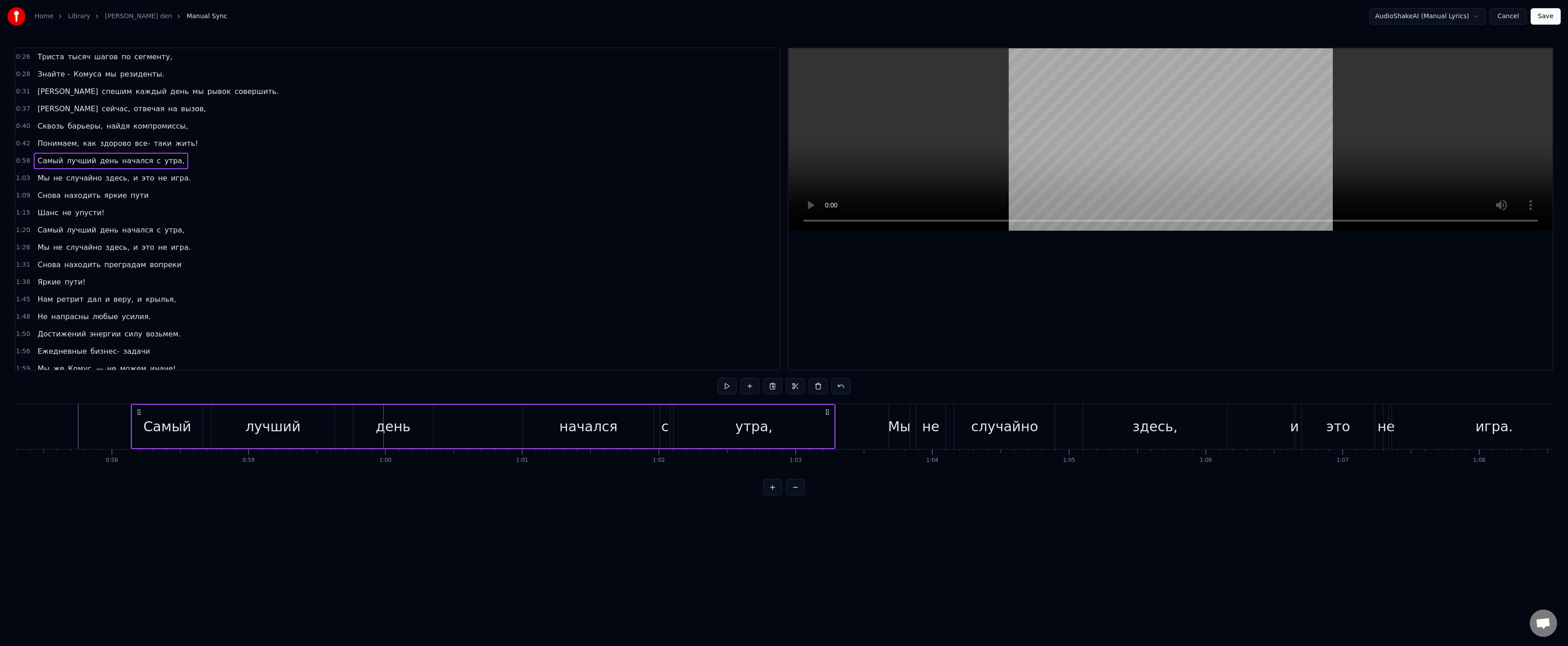
click at [319, 425] on div "лучший" at bounding box center [273, 427] width 123 height 43
click at [344, 428] on div "Самый лучший день начался с утра," at bounding box center [482, 427] width 704 height 45
click at [373, 438] on div "день" at bounding box center [393, 427] width 80 height 43
click at [347, 437] on div "Самый лучший день начался с утра," at bounding box center [482, 427] width 704 height 45
click at [335, 431] on div "Самый лучший день начался с утра," at bounding box center [482, 427] width 704 height 45
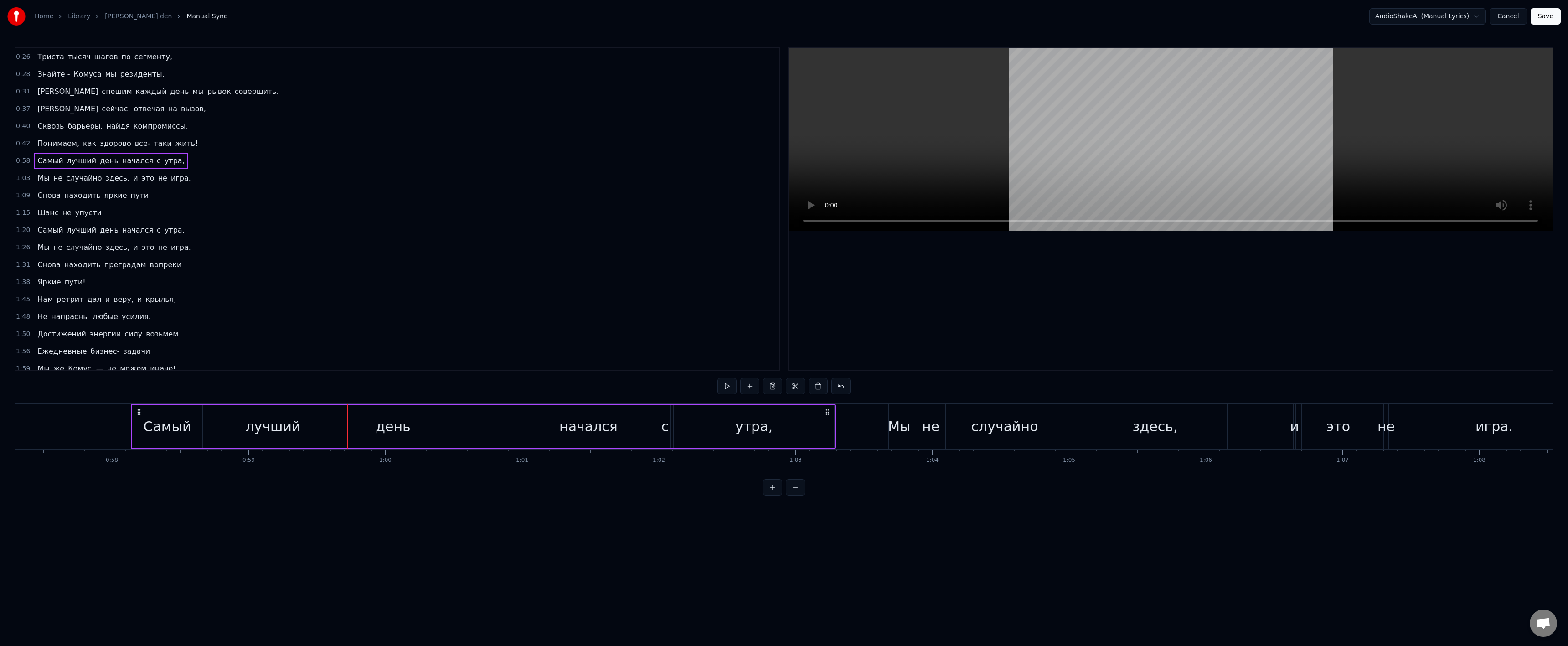
click at [321, 430] on div "лучший" at bounding box center [273, 427] width 123 height 43
click at [388, 429] on div "день" at bounding box center [392, 426] width 35 height 21
type input "****"
drag, startPoint x: 392, startPoint y: 431, endPoint x: 348, endPoint y: 430, distance: 44.0
click at [347, 430] on div "Самый лучший день начался с утра," at bounding box center [482, 427] width 704 height 45
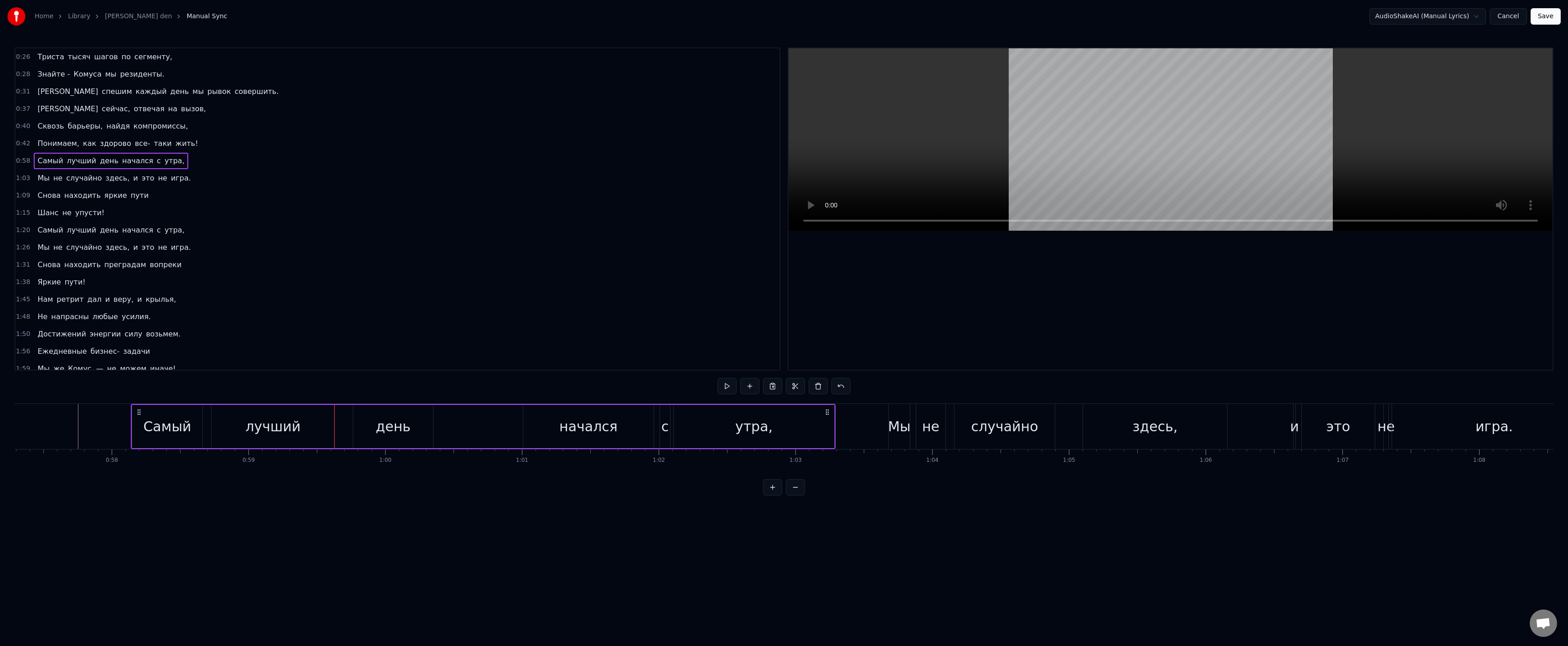
click at [370, 413] on div "день" at bounding box center [393, 427] width 80 height 43
drag, startPoint x: 362, startPoint y: 414, endPoint x: 327, endPoint y: 414, distance: 35.0
click at [327, 414] on icon at bounding box center [326, 413] width 7 height 7
drag, startPoint x: 396, startPoint y: 419, endPoint x: 431, endPoint y: 420, distance: 35.0
click at [431, 420] on div at bounding box center [431, 427] width 4 height 42
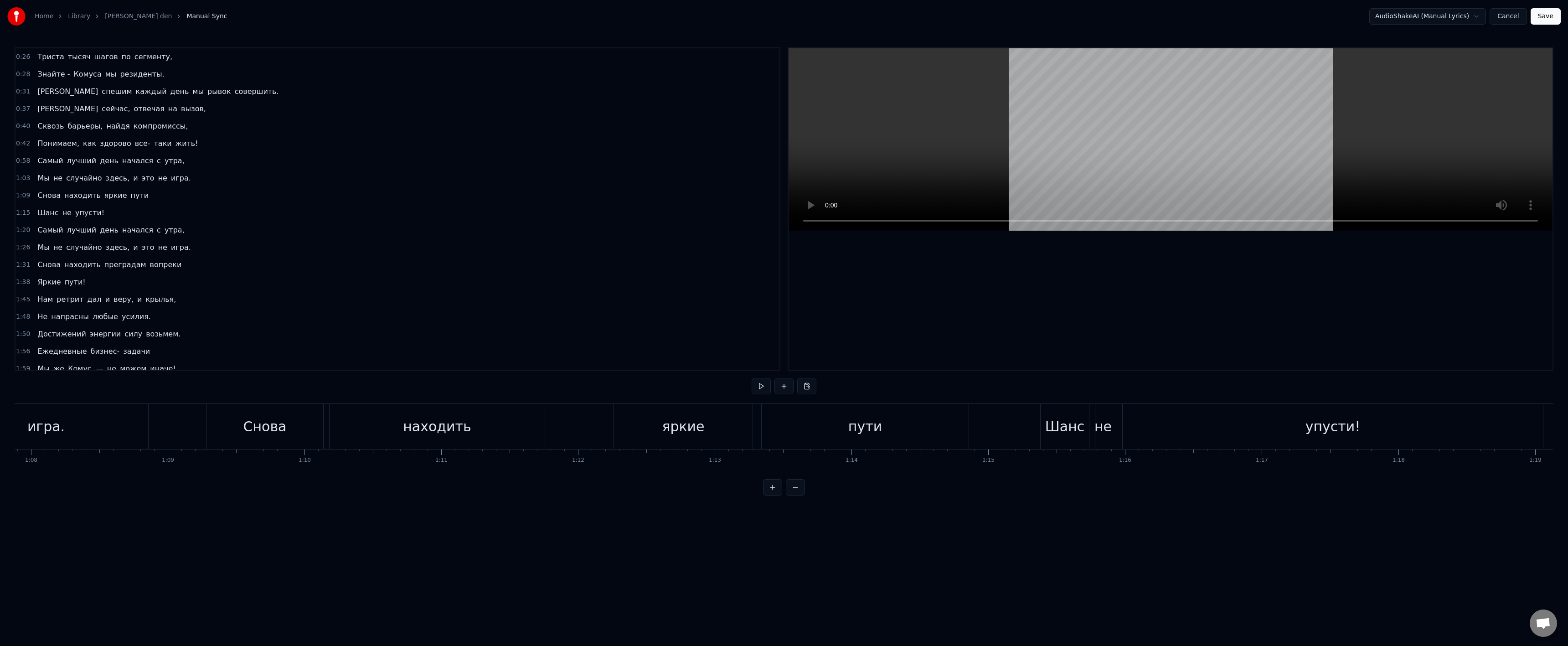
scroll to position [0, 9290]
click at [130, 430] on div "игра." at bounding box center [37, 427] width 204 height 45
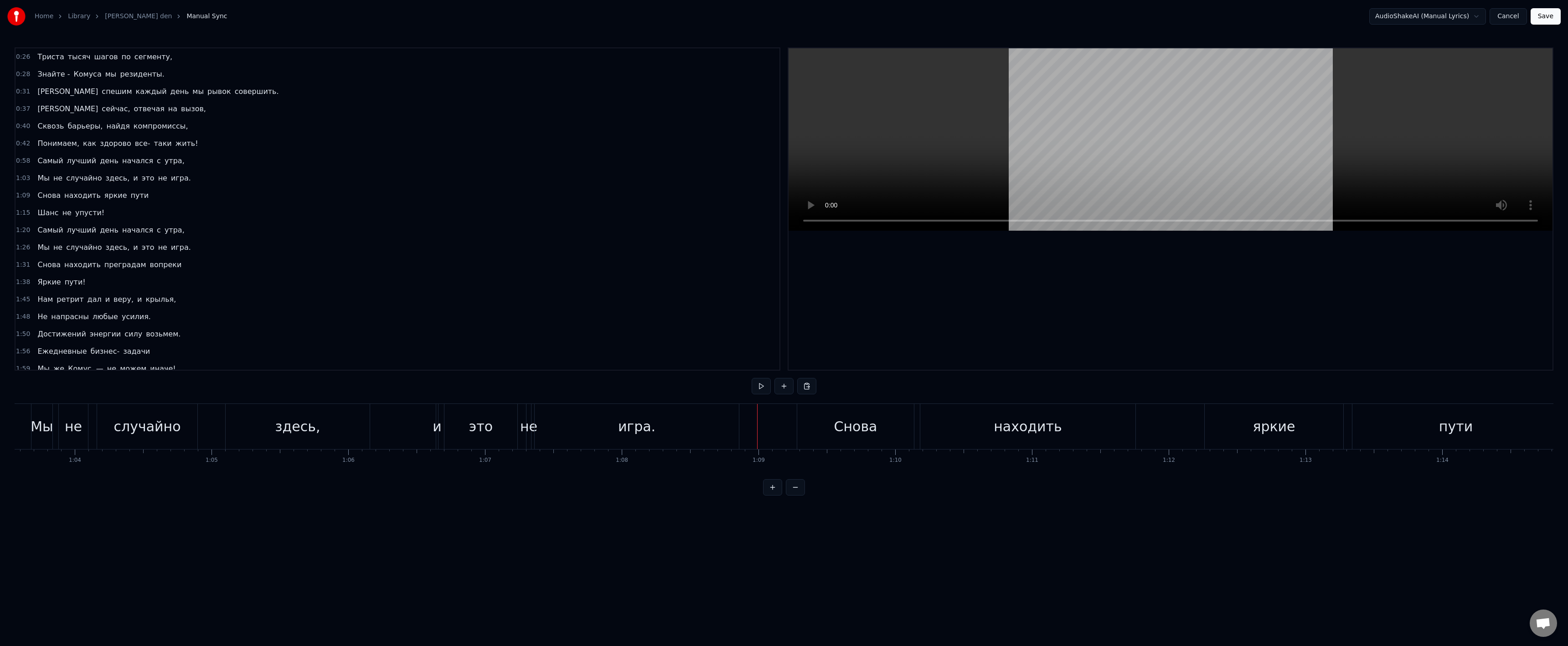
scroll to position [0, 8649]
click at [571, 432] on div "не" at bounding box center [570, 426] width 17 height 21
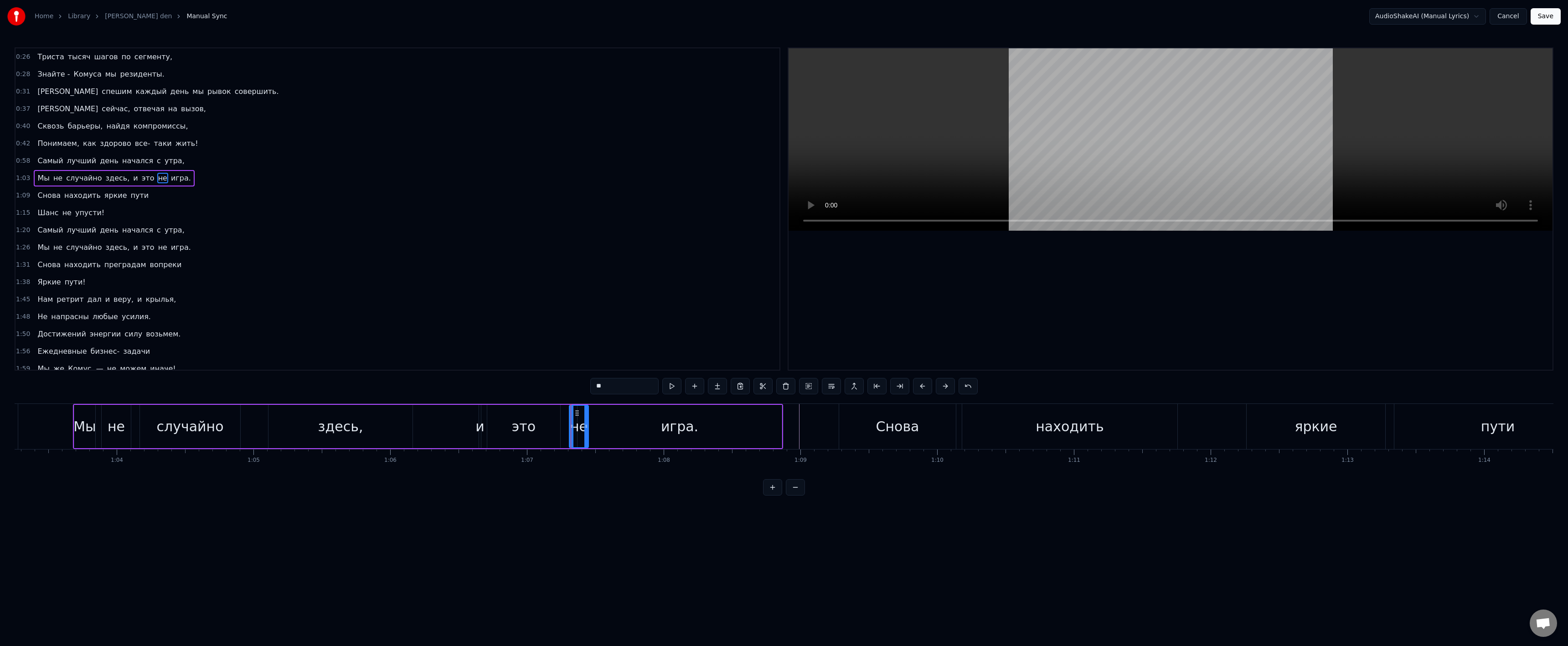
drag, startPoint x: 573, startPoint y: 427, endPoint x: 587, endPoint y: 429, distance: 14.1
click at [587, 429] on icon at bounding box center [586, 426] width 4 height 7
drag, startPoint x: 576, startPoint y: 413, endPoint x: 567, endPoint y: 415, distance: 9.2
click at [567, 415] on icon at bounding box center [569, 413] width 7 height 7
click at [594, 416] on div "игра." at bounding box center [679, 427] width 204 height 43
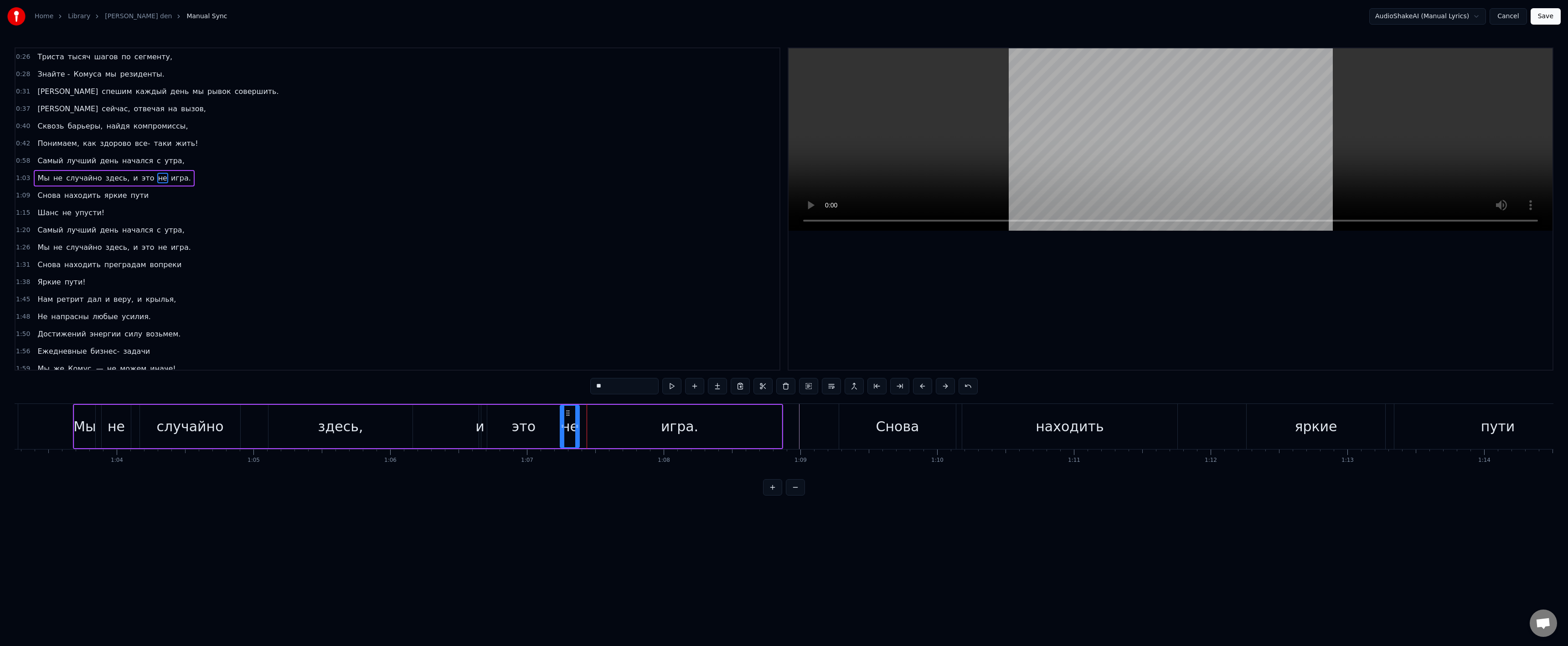
type input "*****"
click at [427, 427] on div "Мы не случайно здесь, и это не игра." at bounding box center [427, 427] width 710 height 45
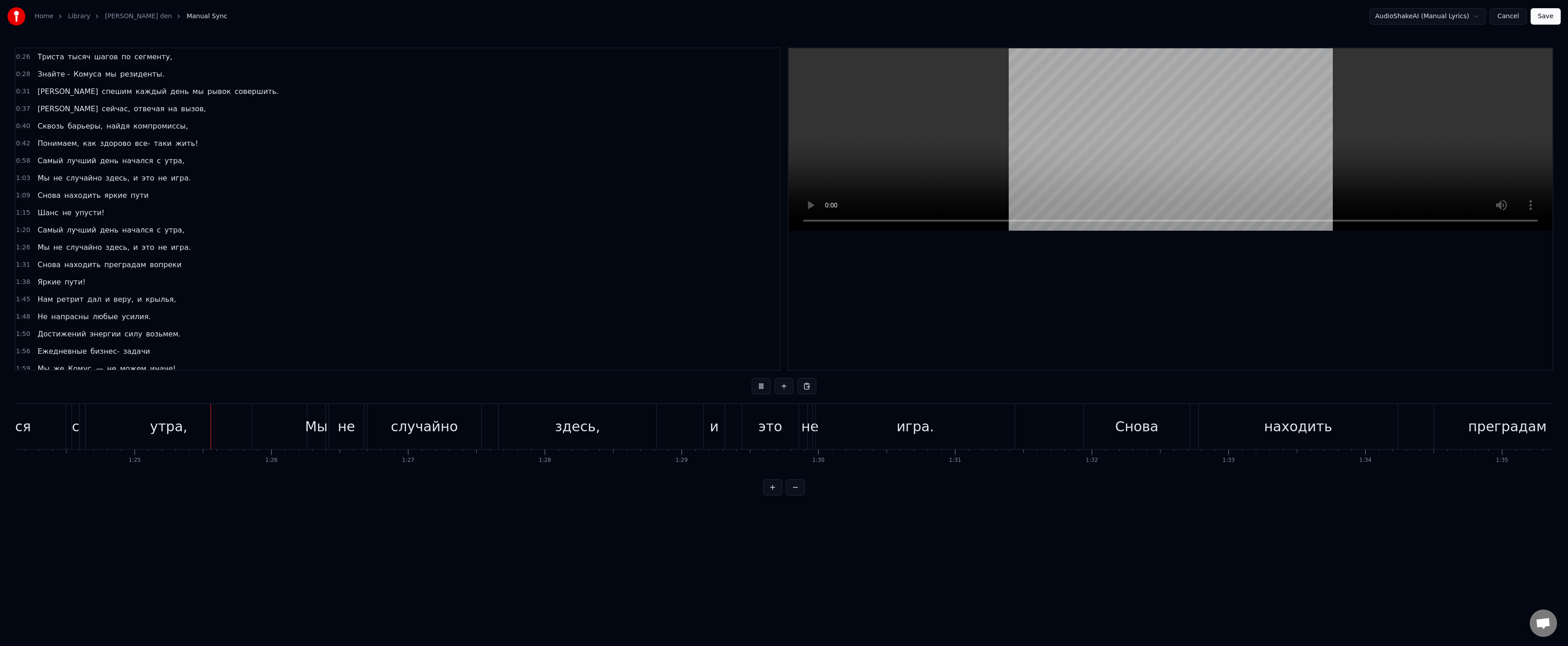
scroll to position [0, 11578]
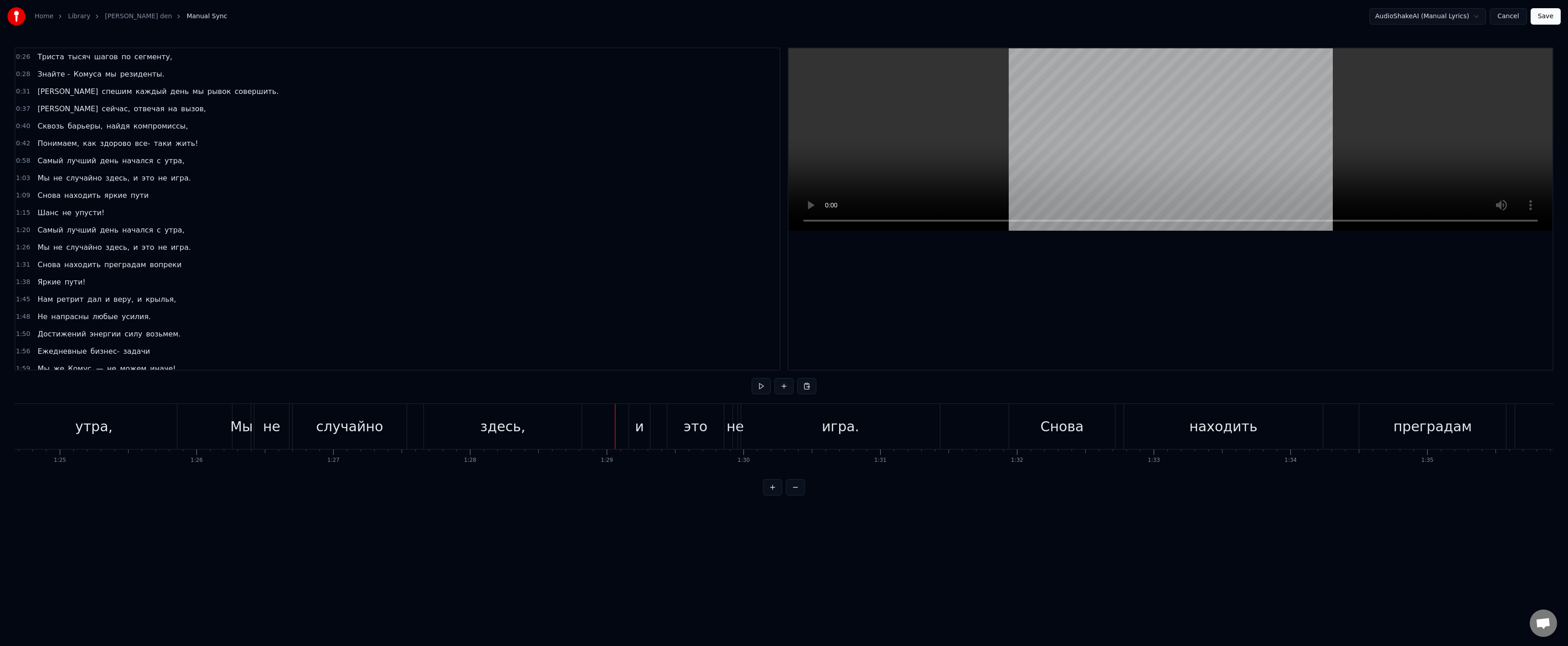
drag, startPoint x: 1544, startPoint y: 19, endPoint x: 902, endPoint y: 392, distance: 742.5
click at [953, 280] on div "Home Library [PERSON_NAME] den Manual Sync AudioShakeAI (Manual Lyrics) Cancel …" at bounding box center [784, 247] width 1568 height 496
click at [1531, 8] on button "Save" at bounding box center [1545, 16] width 30 height 16
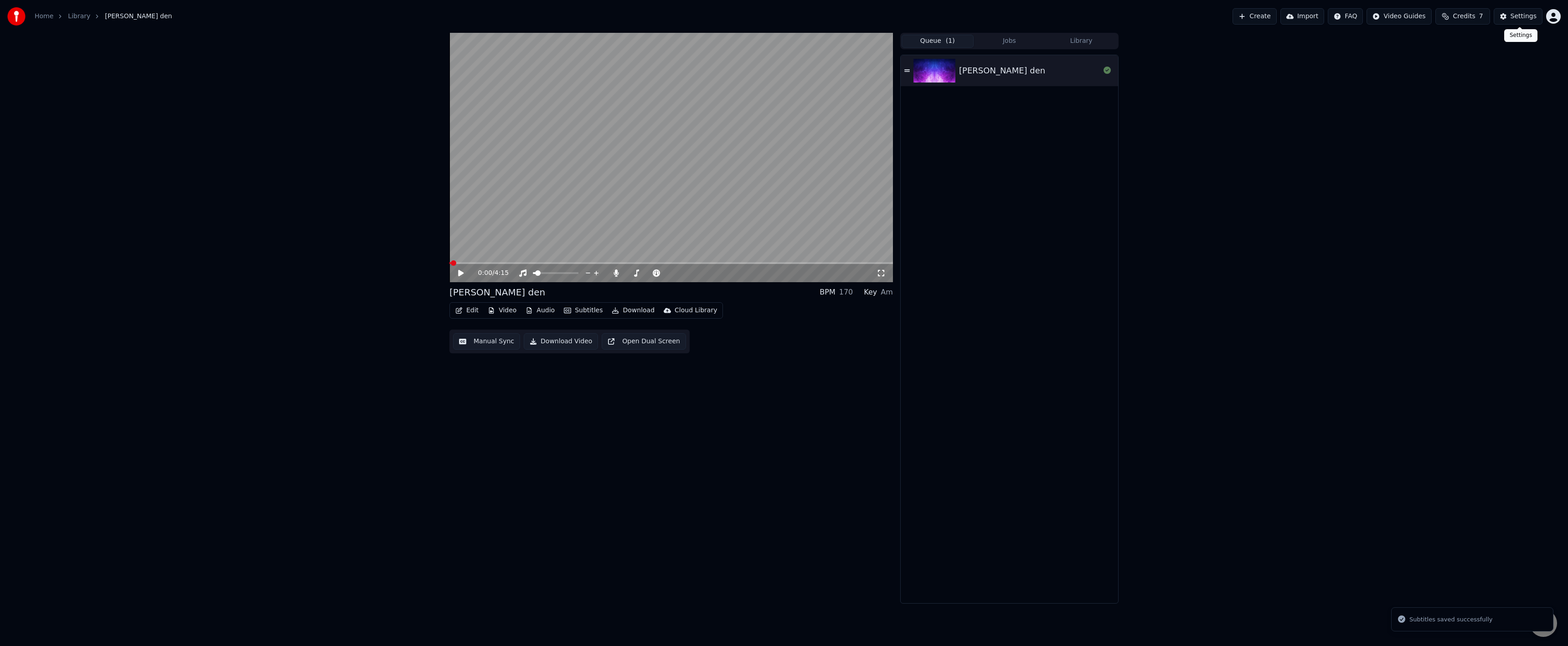
click at [1515, 18] on div "Settings" at bounding box center [1524, 16] width 26 height 9
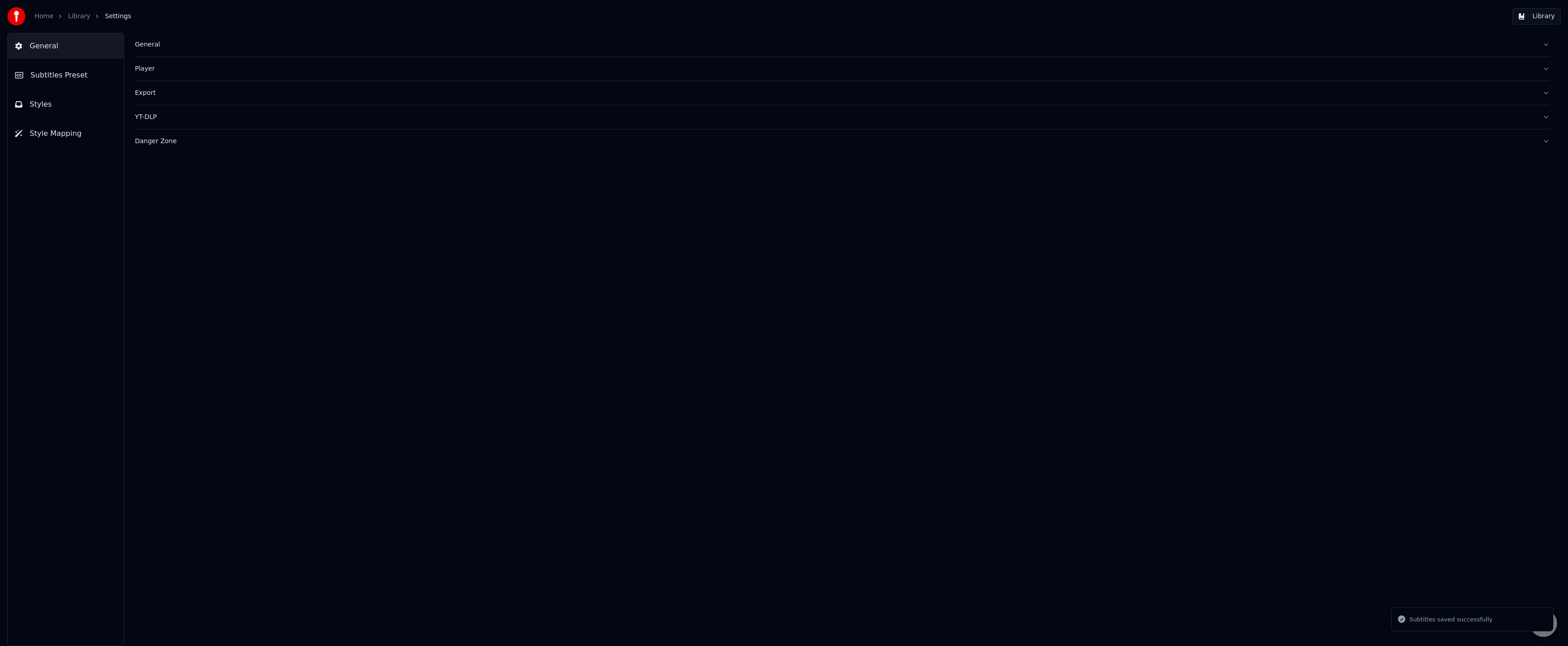
click at [85, 83] on button "Subtitles Preset" at bounding box center [66, 75] width 116 height 25
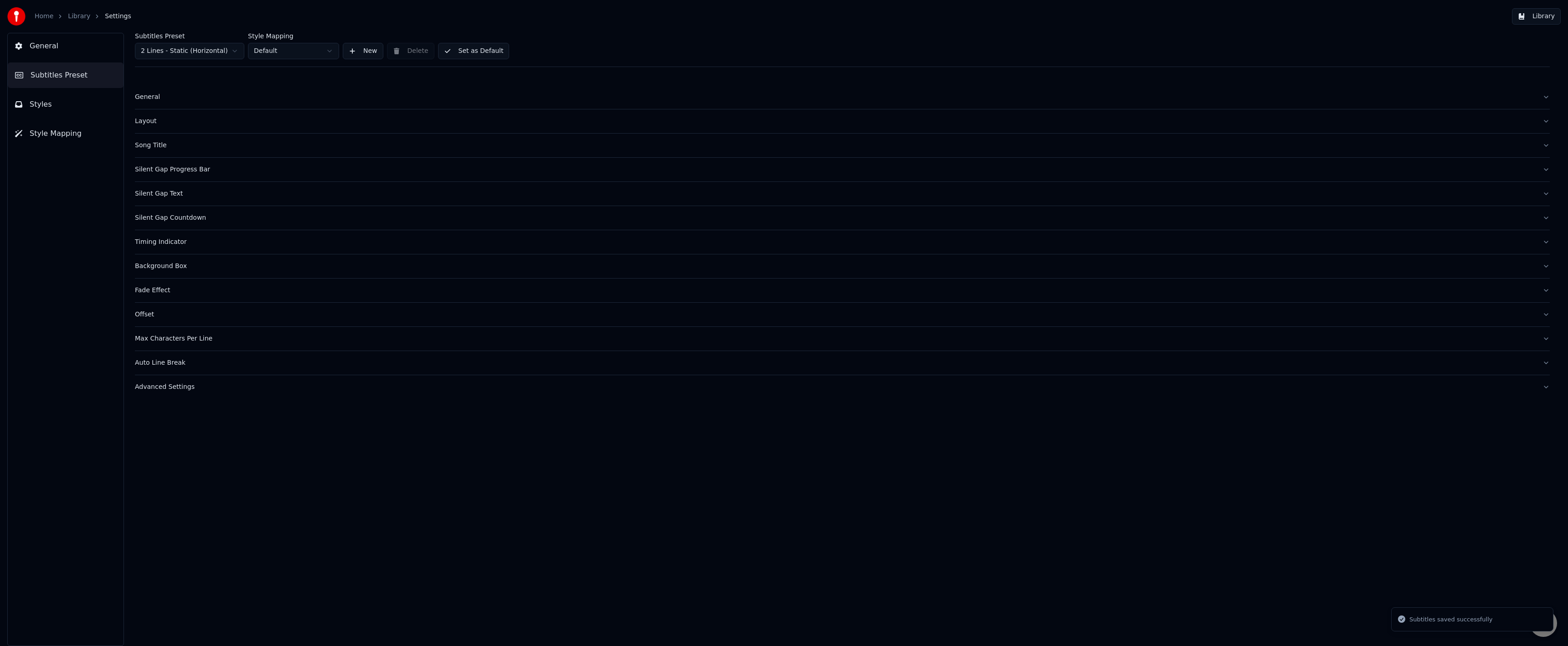
click at [79, 96] on button "Styles" at bounding box center [66, 104] width 116 height 25
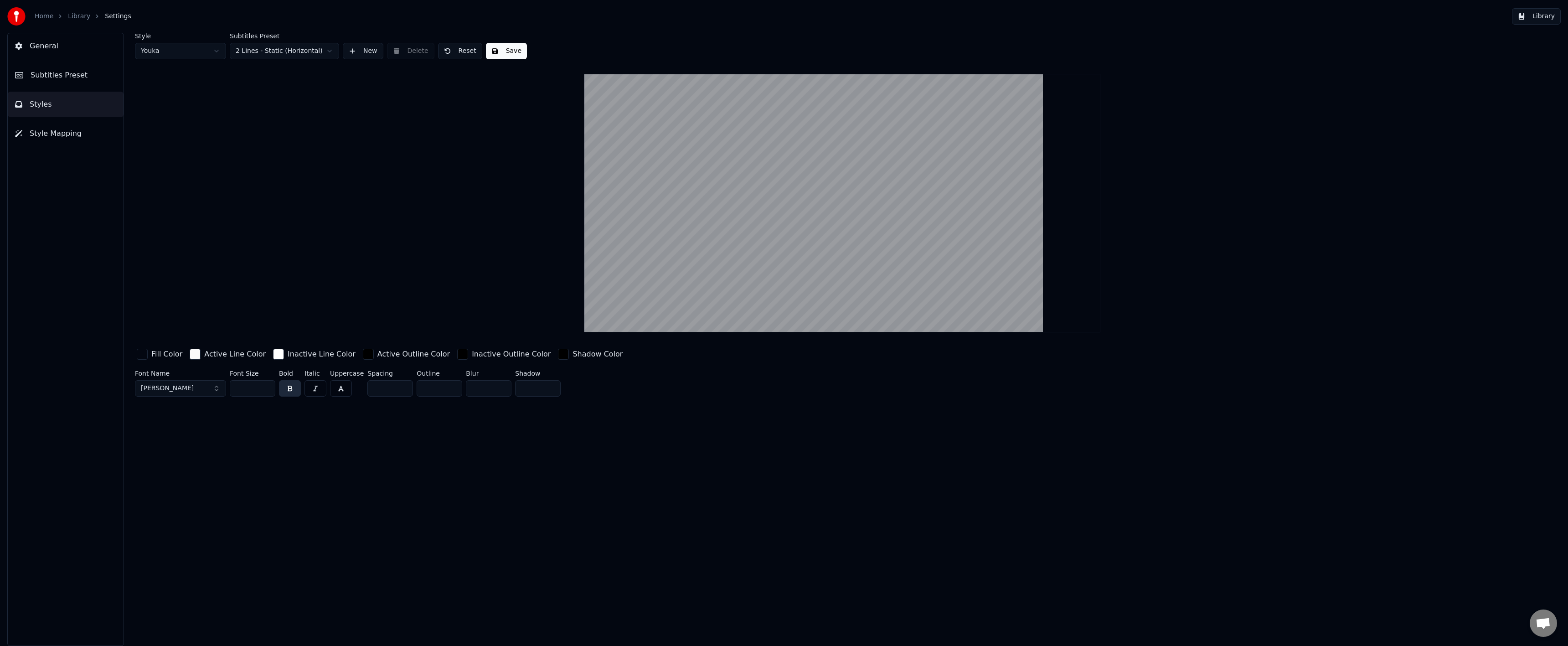
click at [273, 352] on div "button" at bounding box center [278, 354] width 11 height 11
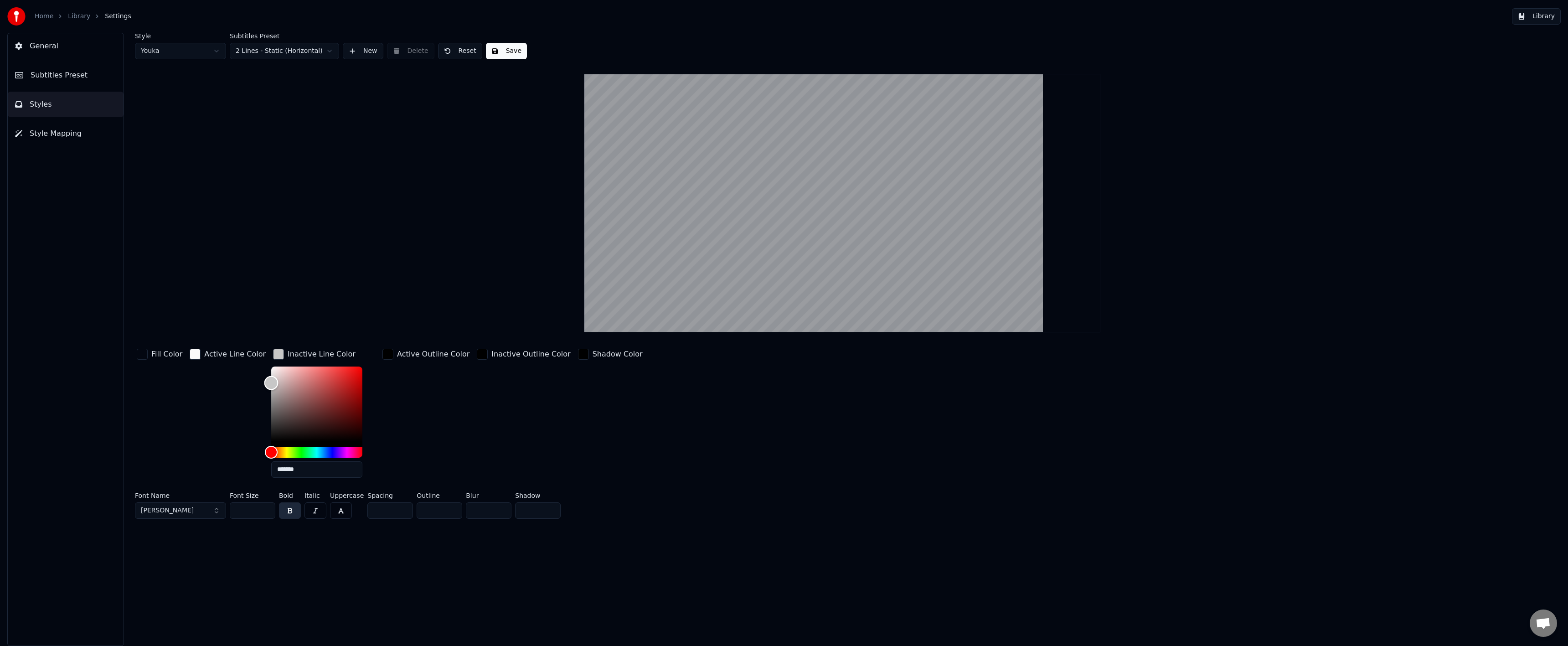
drag, startPoint x: 265, startPoint y: 382, endPoint x: 249, endPoint y: 382, distance: 16.0
click at [249, 382] on div "Fill Color Active Line Color Inactive Line Color ******* Active Outline Color I…" at bounding box center [683, 416] width 1098 height 138
drag, startPoint x: 261, startPoint y: 384, endPoint x: 237, endPoint y: 393, distance: 25.6
click at [238, 392] on div "Fill Color Active Line Color Inactive Line Color ******* Active Outline Color I…" at bounding box center [683, 416] width 1098 height 138
drag, startPoint x: 260, startPoint y: 379, endPoint x: 251, endPoint y: 384, distance: 10.3
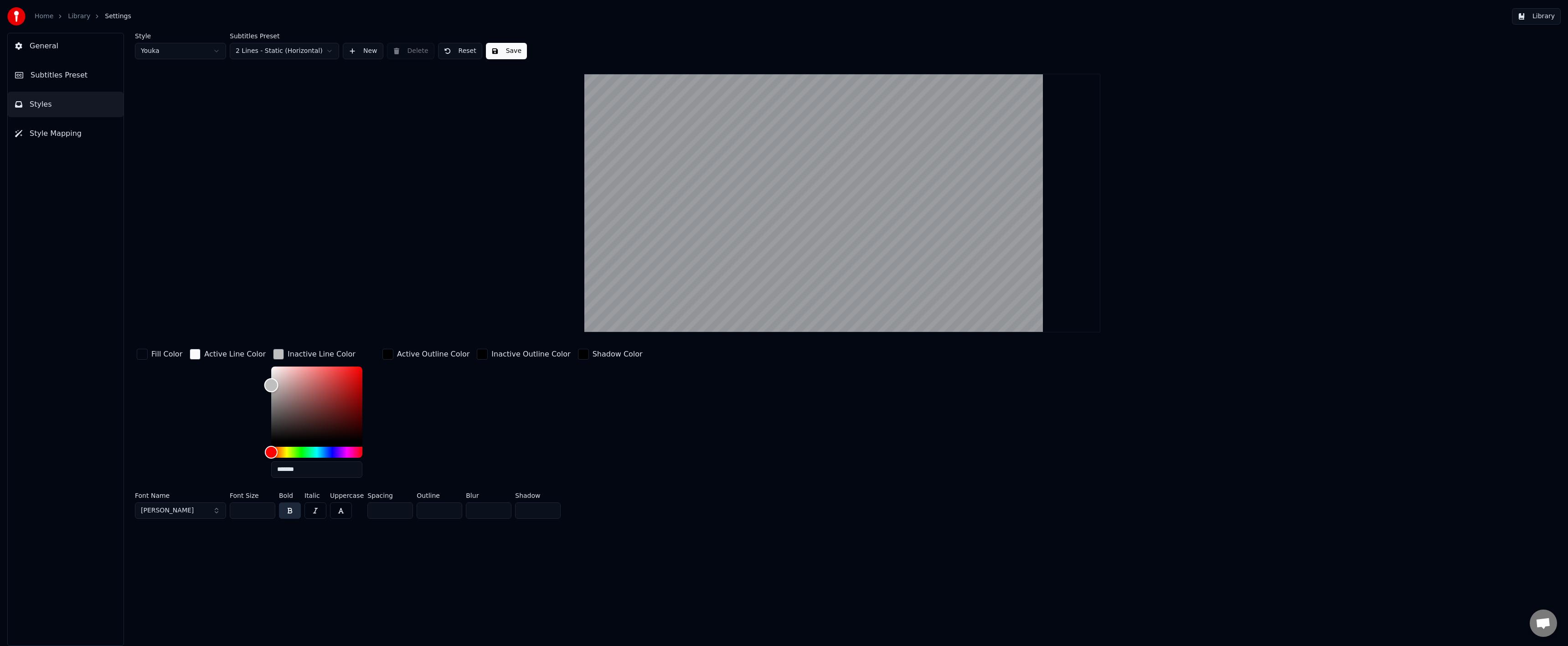
click at [251, 384] on div "Fill Color Active Line Color Inactive Line Color ******* Active Outline Color I…" at bounding box center [683, 416] width 1098 height 138
type input "*******"
drag, startPoint x: 264, startPoint y: 383, endPoint x: 250, endPoint y: 388, distance: 14.9
click at [253, 388] on div "Fill Color Active Line Color Inactive Line Color ******* Active Outline Color I…" at bounding box center [683, 416] width 1098 height 138
click at [499, 52] on button "Save" at bounding box center [506, 51] width 41 height 16
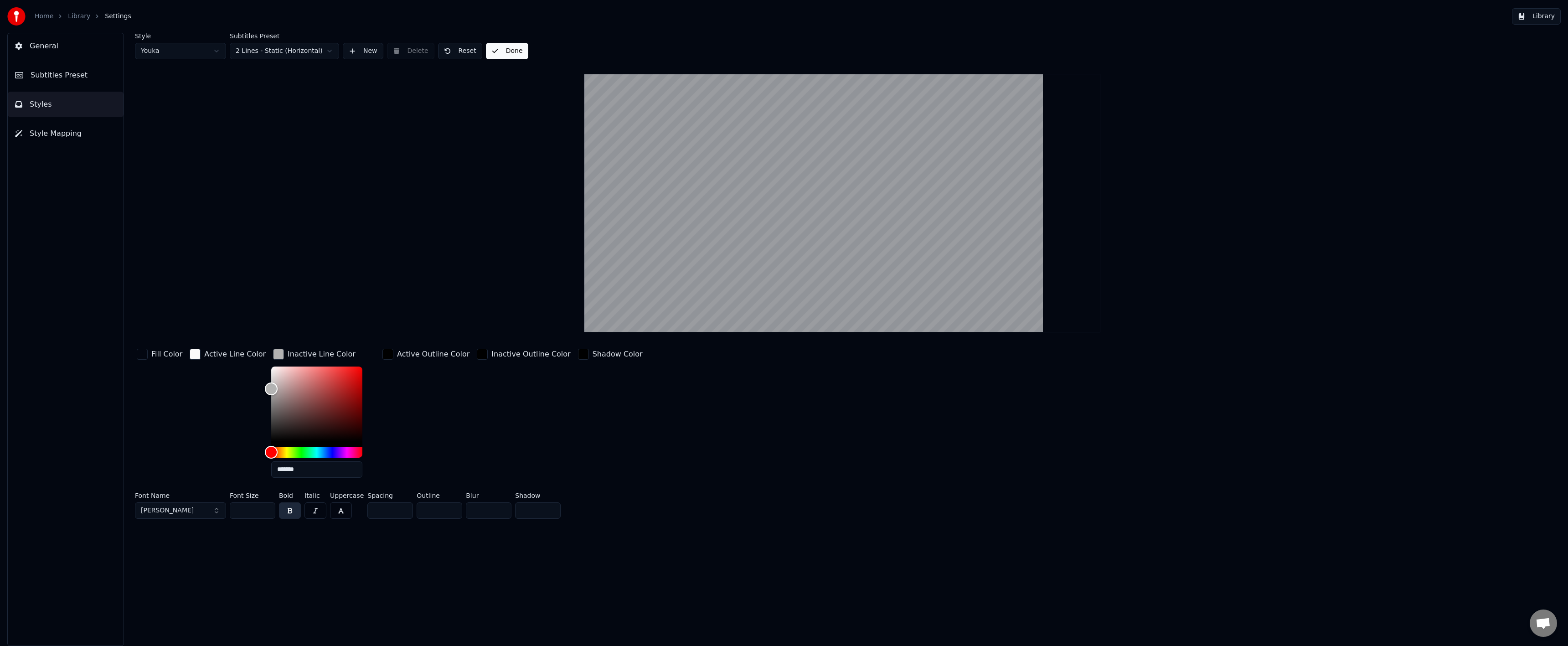
click at [78, 19] on link "Library" at bounding box center [79, 16] width 23 height 9
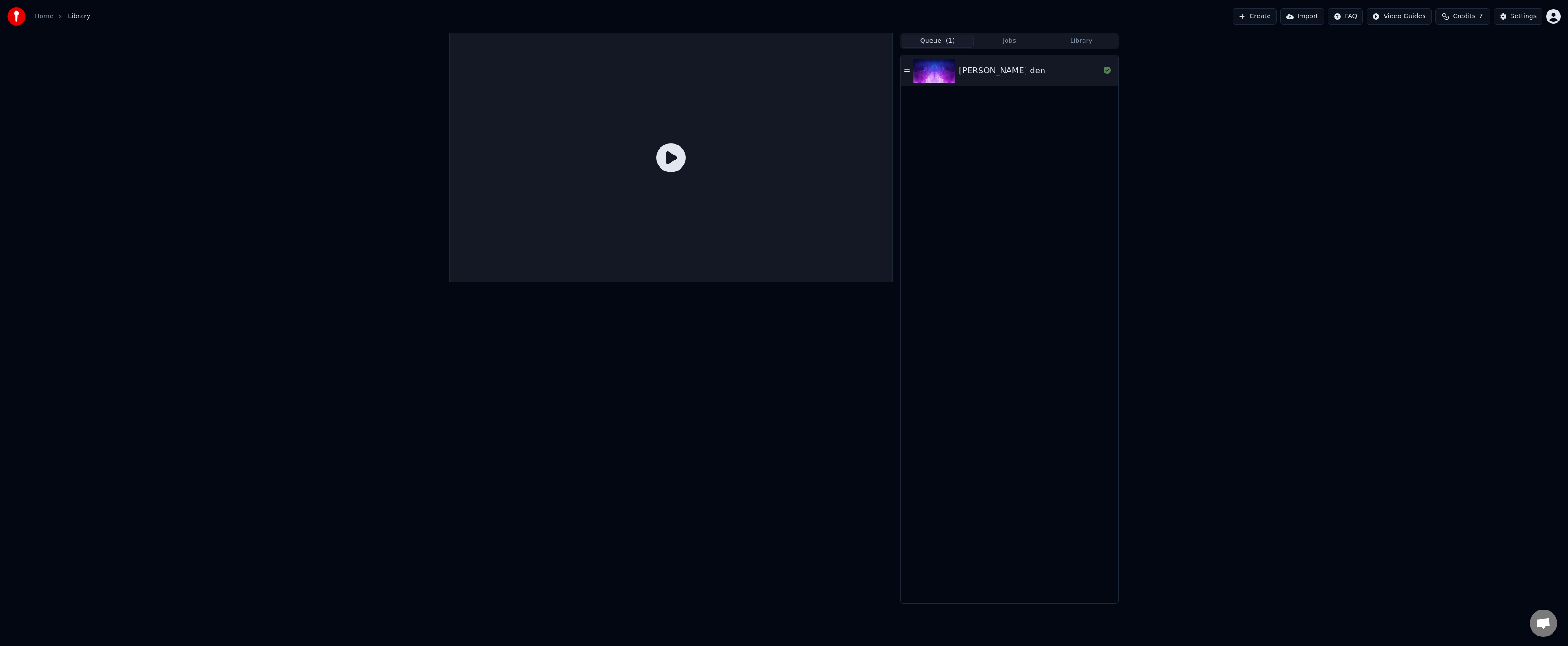
click at [928, 64] on img at bounding box center [934, 71] width 42 height 24
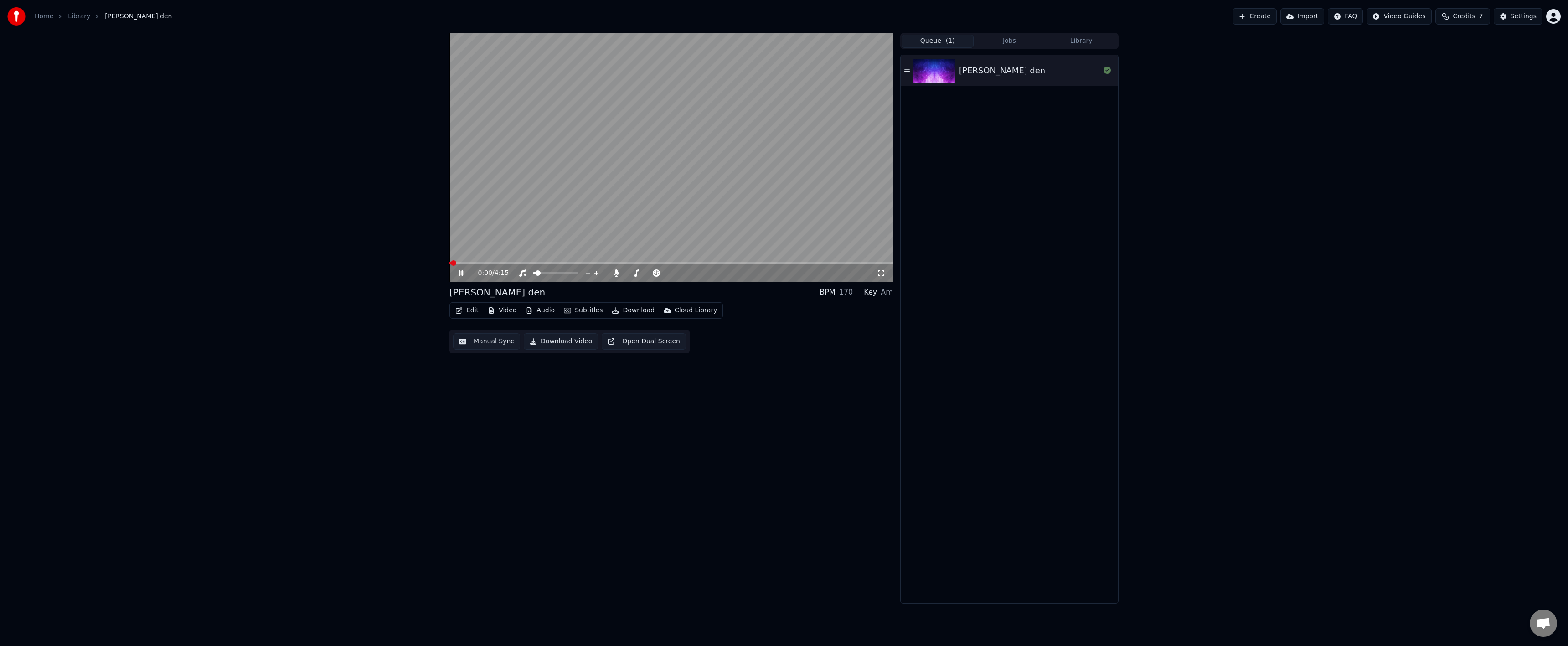
click at [482, 333] on button "Manual Sync" at bounding box center [487, 342] width 67 height 16
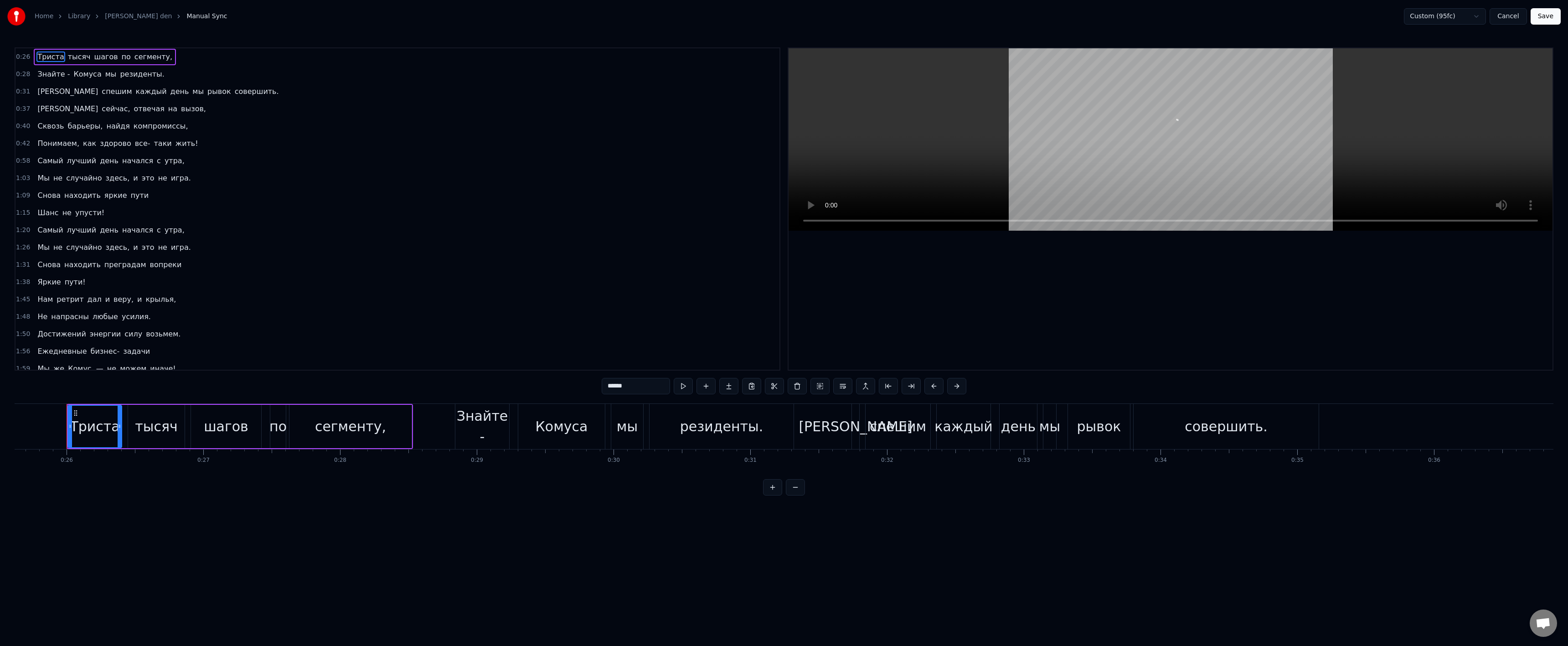
scroll to position [0, 3509]
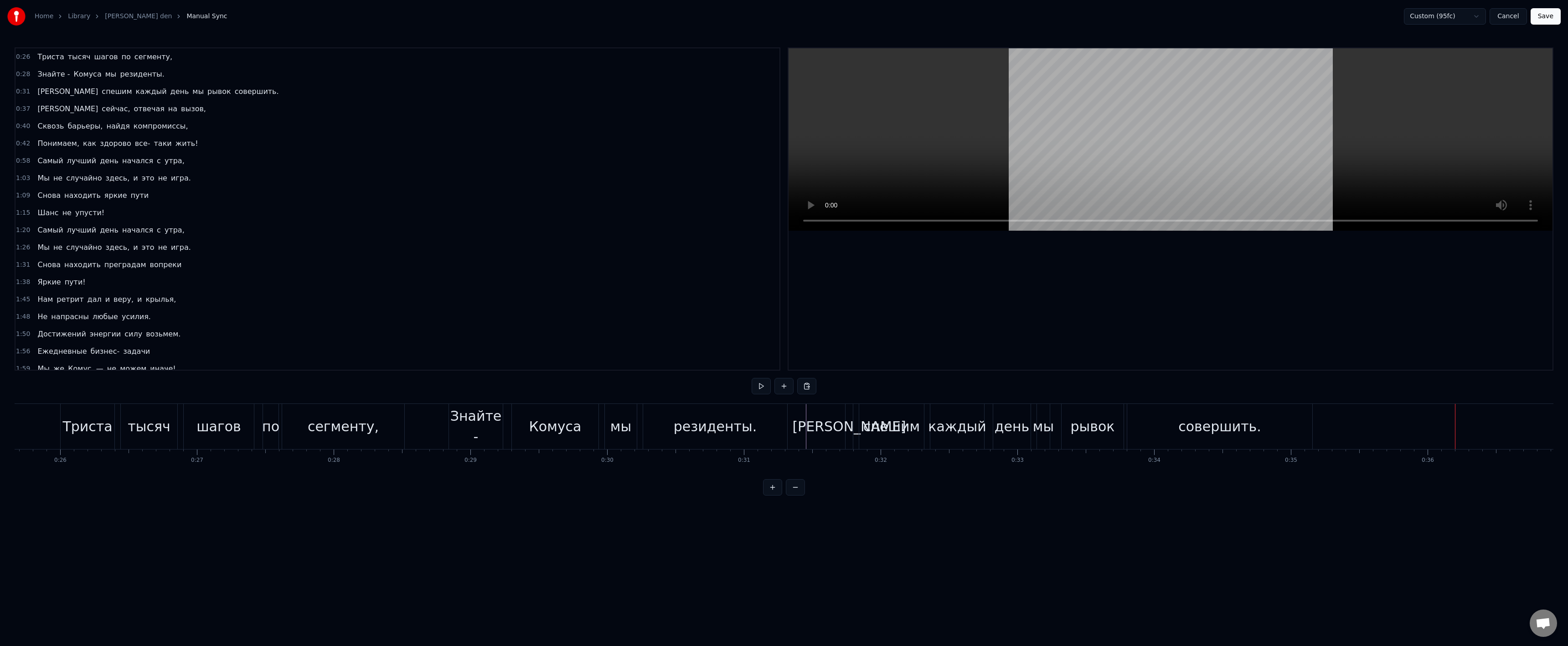
click at [1509, 19] on button "Cancel" at bounding box center [1507, 16] width 37 height 16
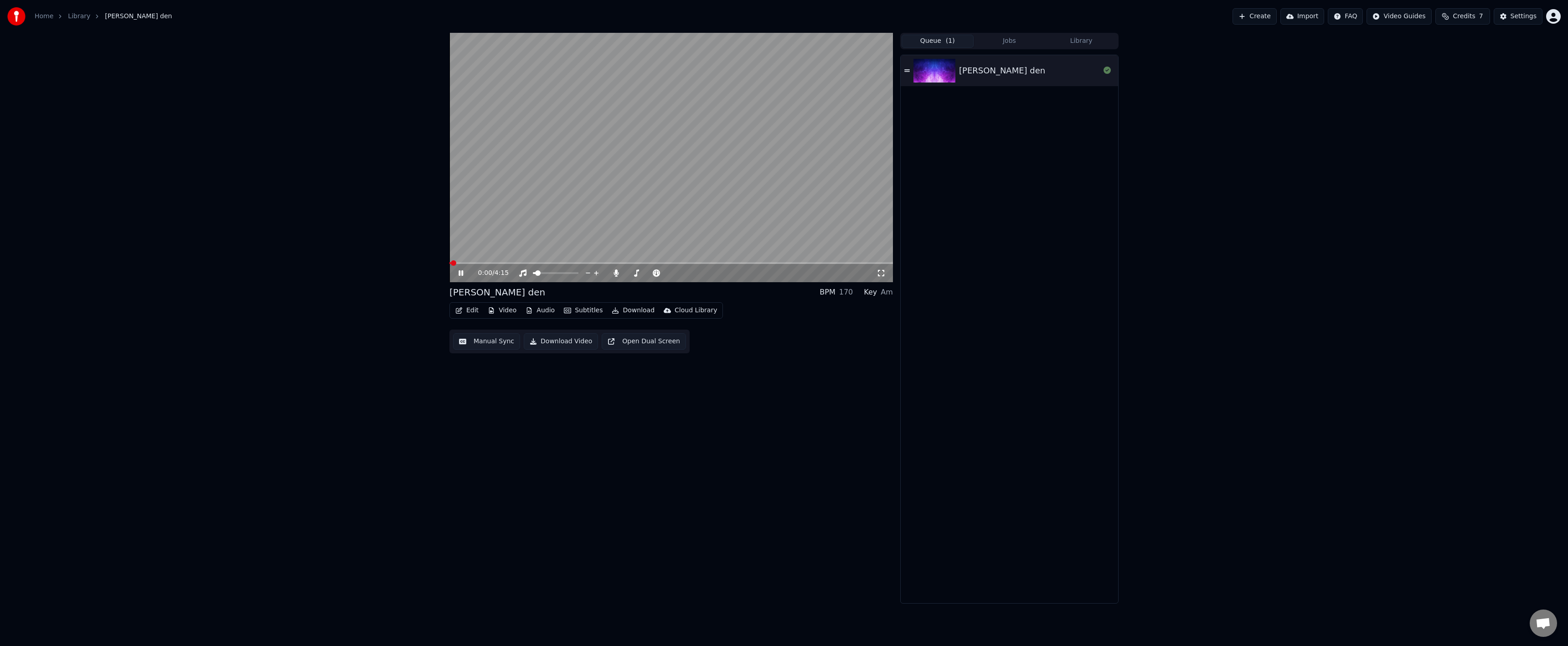
click at [1505, 14] on button "Settings" at bounding box center [1518, 16] width 49 height 16
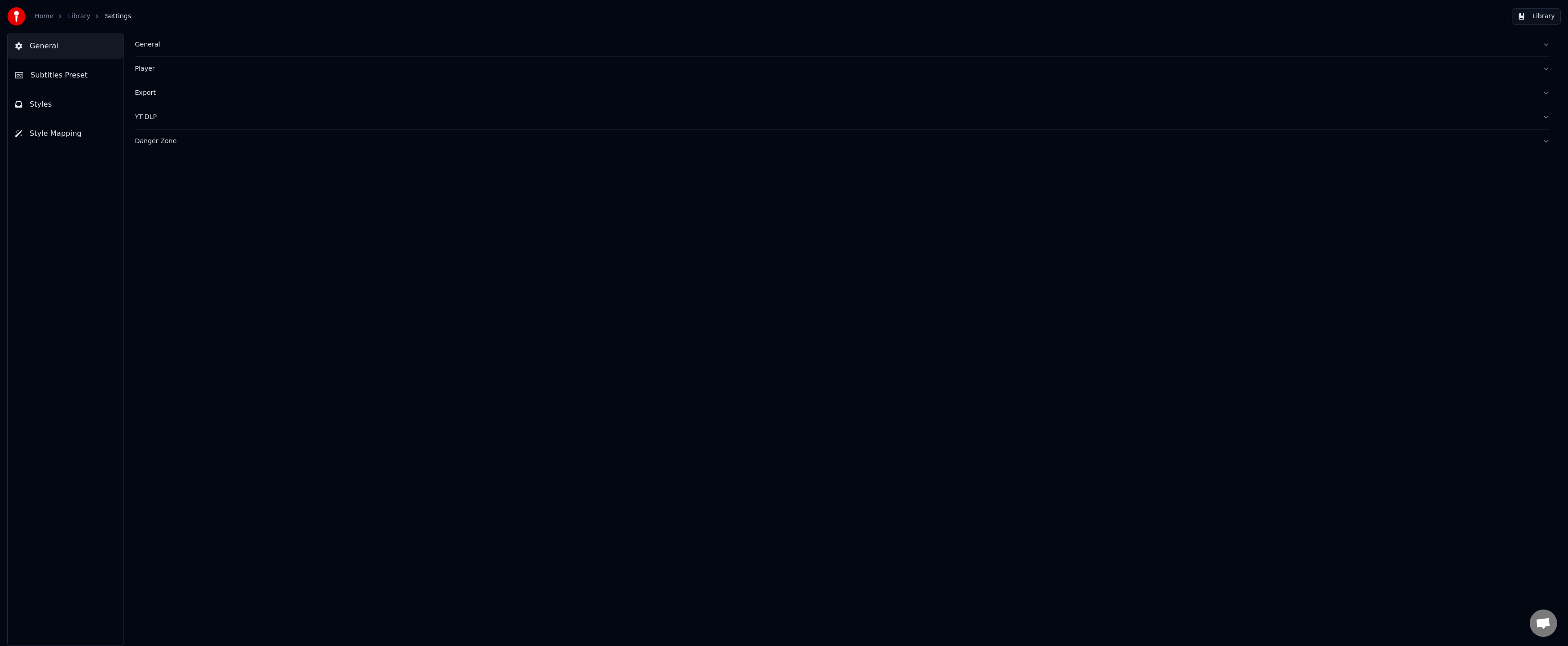
click at [77, 97] on button "Styles" at bounding box center [66, 104] width 116 height 25
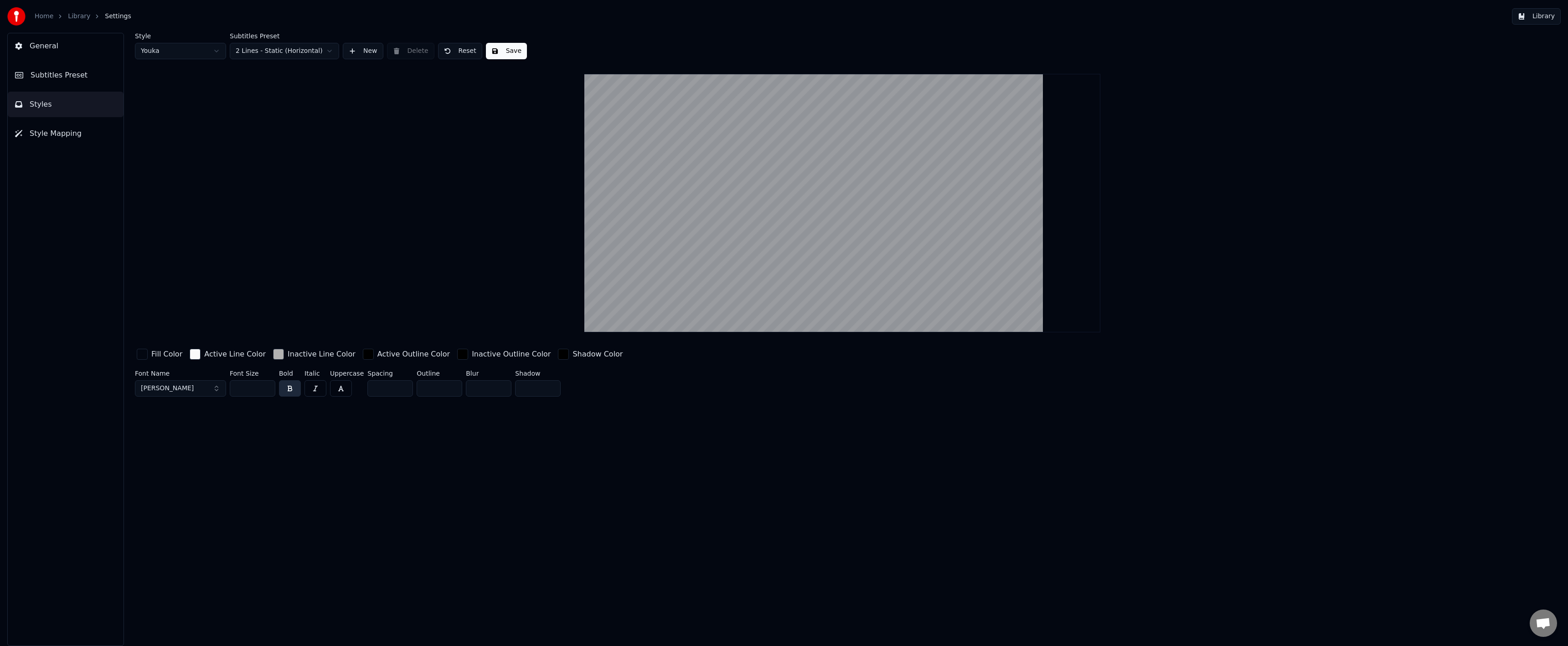
click at [273, 354] on div "button" at bounding box center [278, 354] width 11 height 11
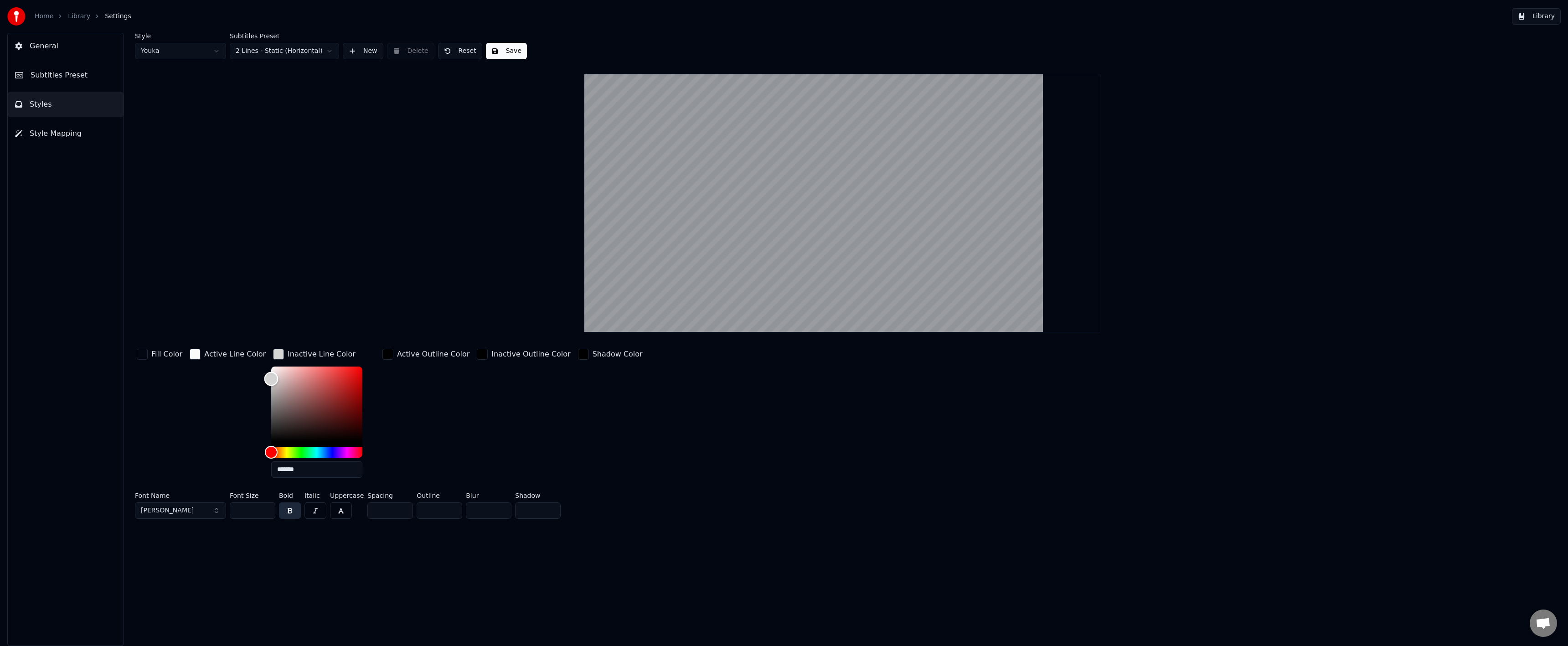
drag, startPoint x: 270, startPoint y: 386, endPoint x: 245, endPoint y: 378, distance: 26.2
click at [245, 378] on div "Fill Color Active Line Color Inactive Line Color ******* Active Outline Color I…" at bounding box center [683, 416] width 1098 height 138
drag, startPoint x: 262, startPoint y: 371, endPoint x: 249, endPoint y: 374, distance: 13.3
click at [249, 374] on div "Fill Color Active Line Color Inactive Line Color ******* Active Outline Color I…" at bounding box center [683, 416] width 1098 height 138
drag, startPoint x: 262, startPoint y: 371, endPoint x: 254, endPoint y: 376, distance: 9.4
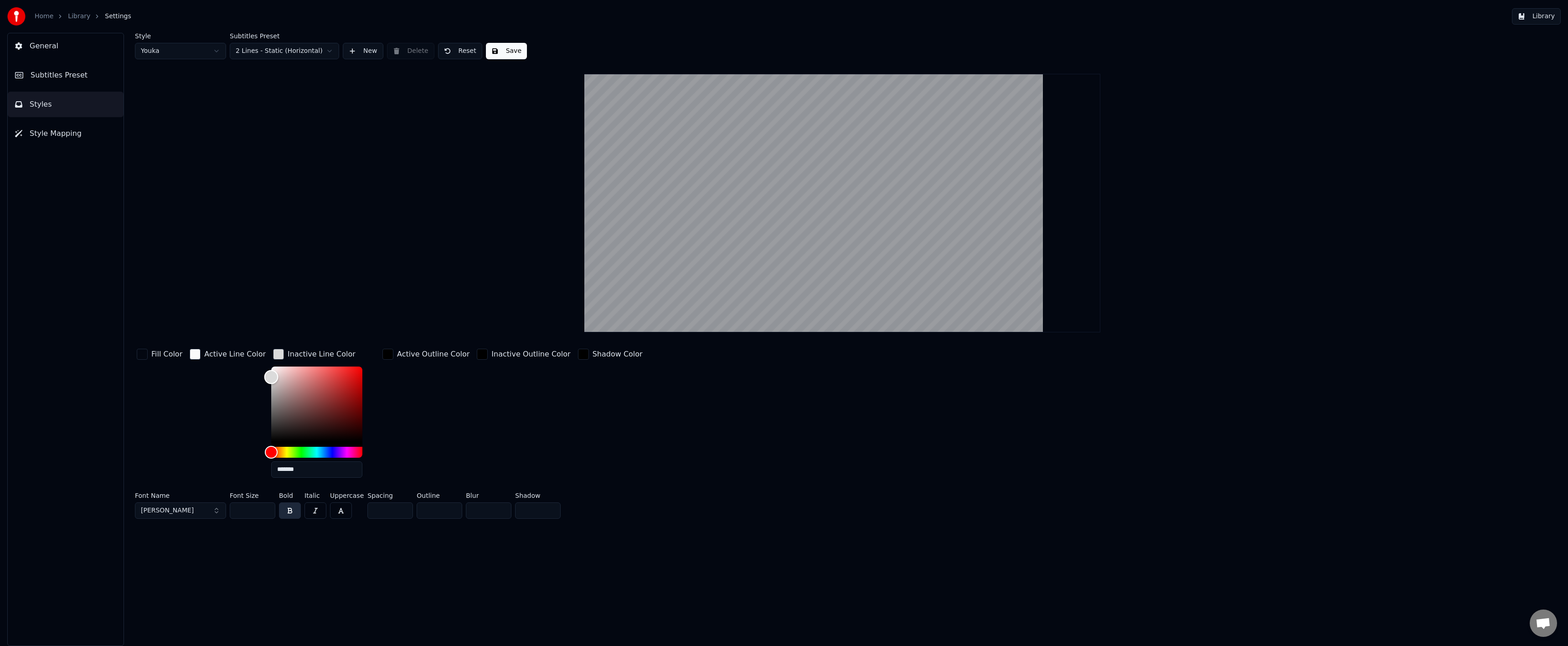
click at [254, 376] on div "Fill Color Active Line Color Inactive Line Color ******* Active Outline Color I…" at bounding box center [683, 416] width 1098 height 138
click at [265, 379] on div "Color" at bounding box center [272, 380] width 15 height 14
drag, startPoint x: 769, startPoint y: 409, endPoint x: 1050, endPoint y: 281, distance: 308.8
click at [769, 409] on div "Fill Color Active Line Color Inactive Line Color ******* Active Outline Color I…" at bounding box center [683, 416] width 1098 height 138
type input "*******"
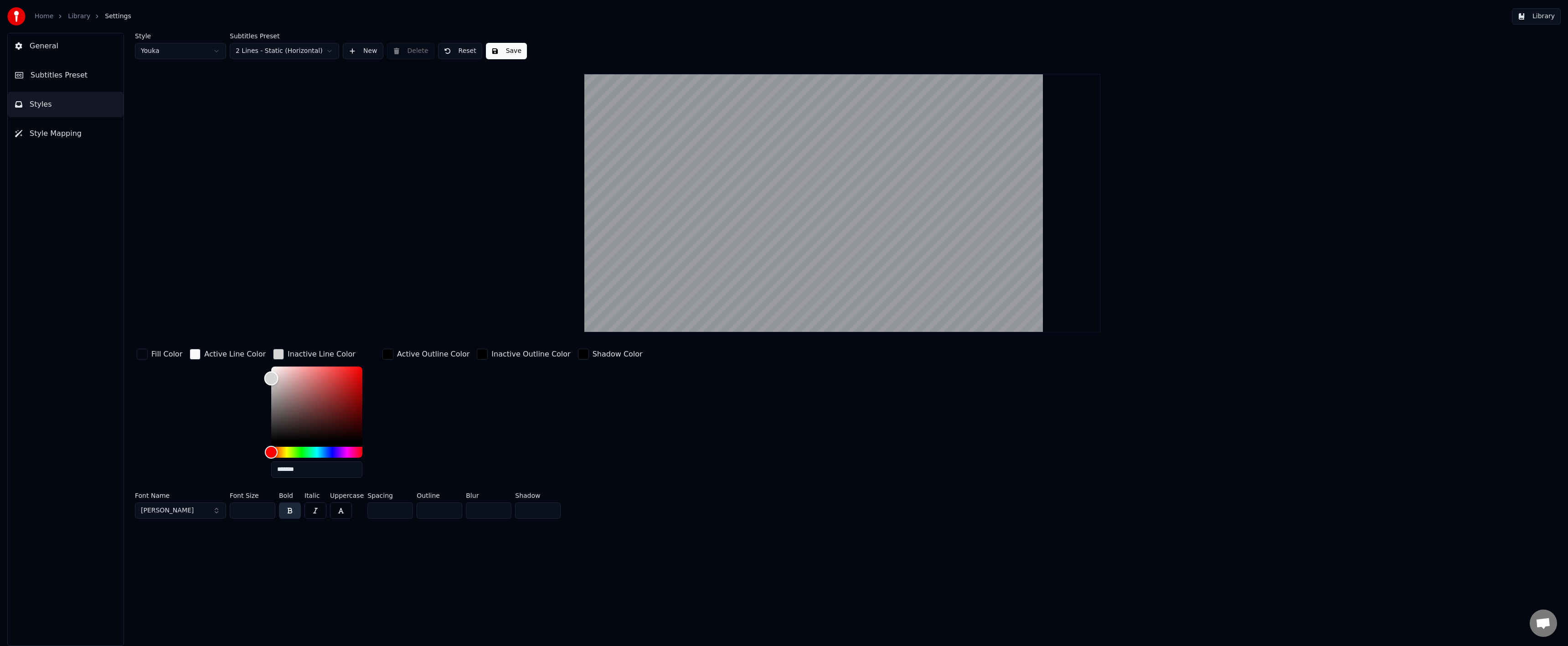
drag, startPoint x: 258, startPoint y: 380, endPoint x: 254, endPoint y: 378, distance: 4.5
click at [254, 378] on div "Fill Color Active Line Color Inactive Line Color ******* Active Outline Color I…" at bounding box center [683, 416] width 1098 height 138
click at [906, 406] on div "Fill Color Active Line Color Inactive Line Color ******* Active Outline Color I…" at bounding box center [683, 416] width 1098 height 138
click at [507, 48] on button "Save" at bounding box center [506, 51] width 41 height 16
drag, startPoint x: 71, startPoint y: 25, endPoint x: 68, endPoint y: 22, distance: 4.2
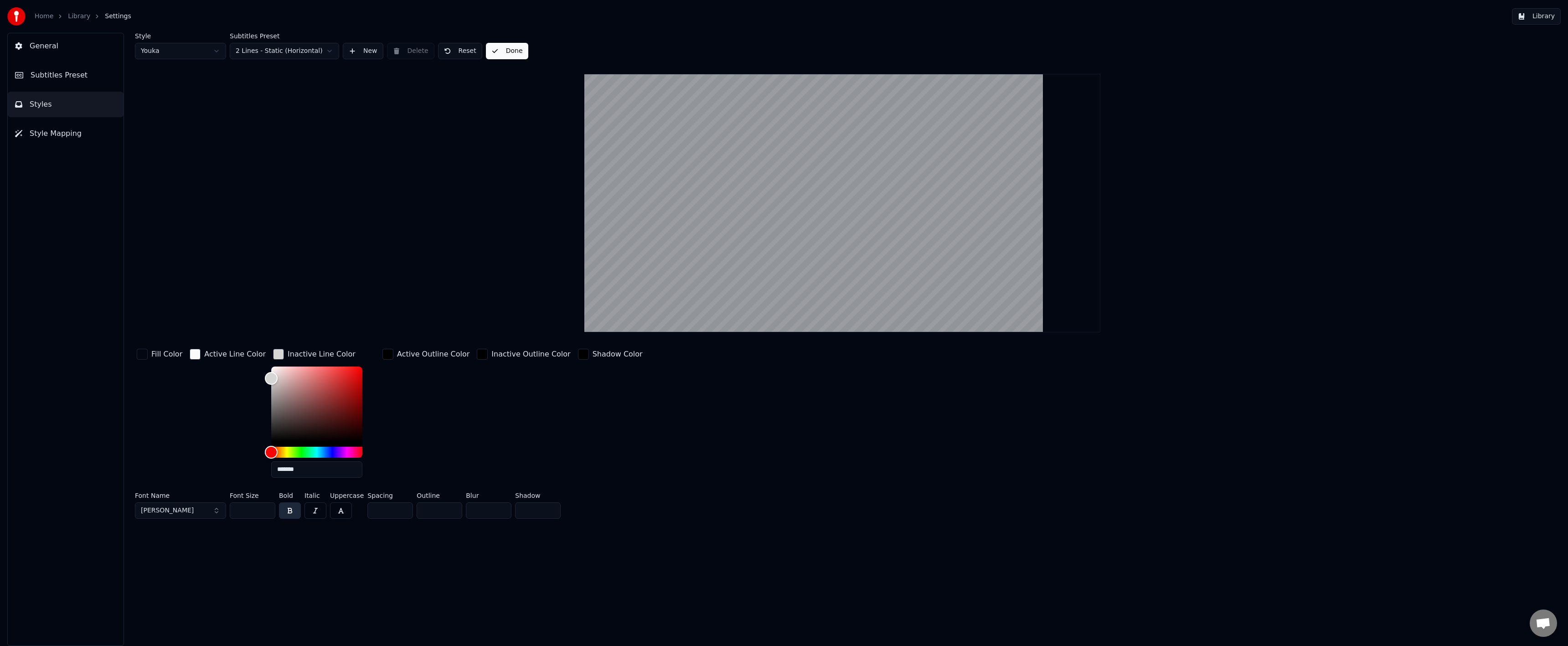
click at [71, 25] on div "Home Library Settings Library" at bounding box center [784, 16] width 1568 height 33
click at [65, 17] on ol "Home Library Settings" at bounding box center [82, 16] width 97 height 9
click at [72, 15] on link "Library" at bounding box center [79, 16] width 23 height 9
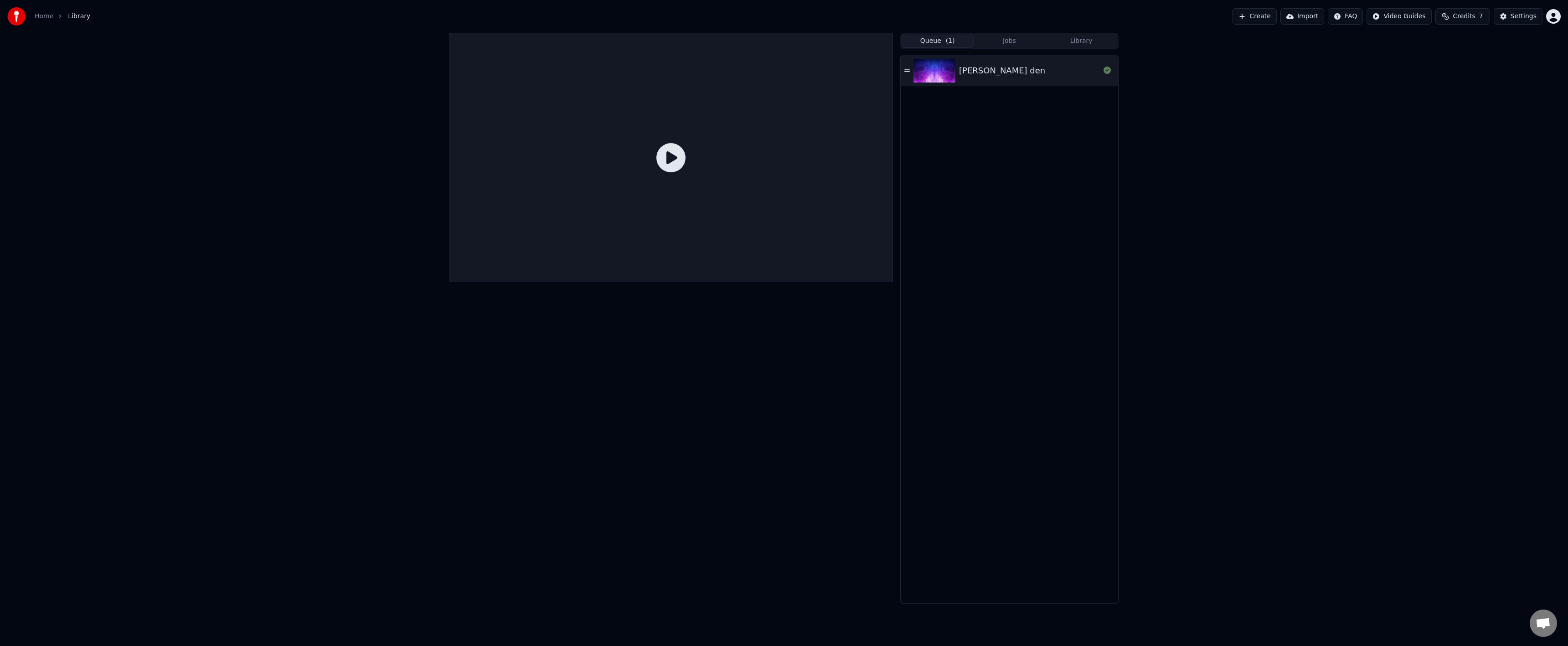
click at [956, 81] on div at bounding box center [936, 71] width 45 height 24
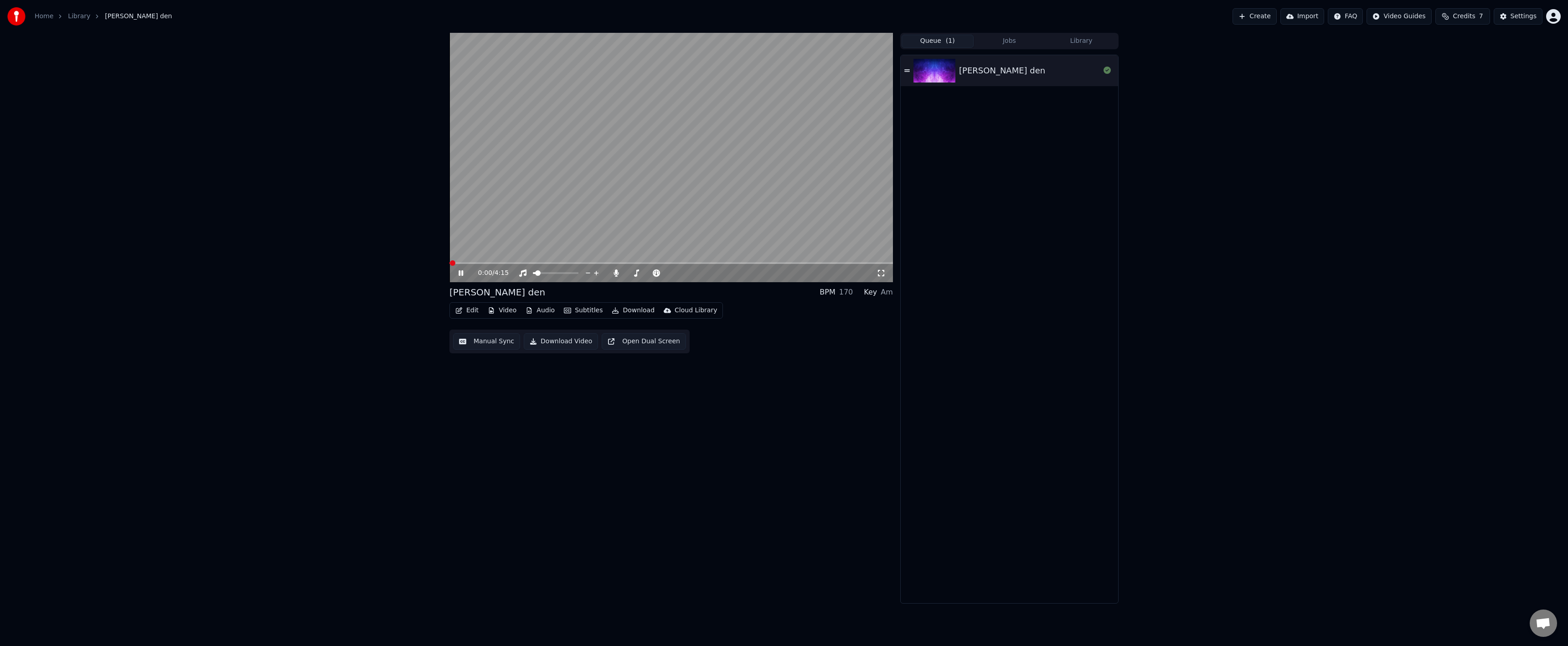
click at [485, 345] on button "Manual Sync" at bounding box center [487, 342] width 67 height 16
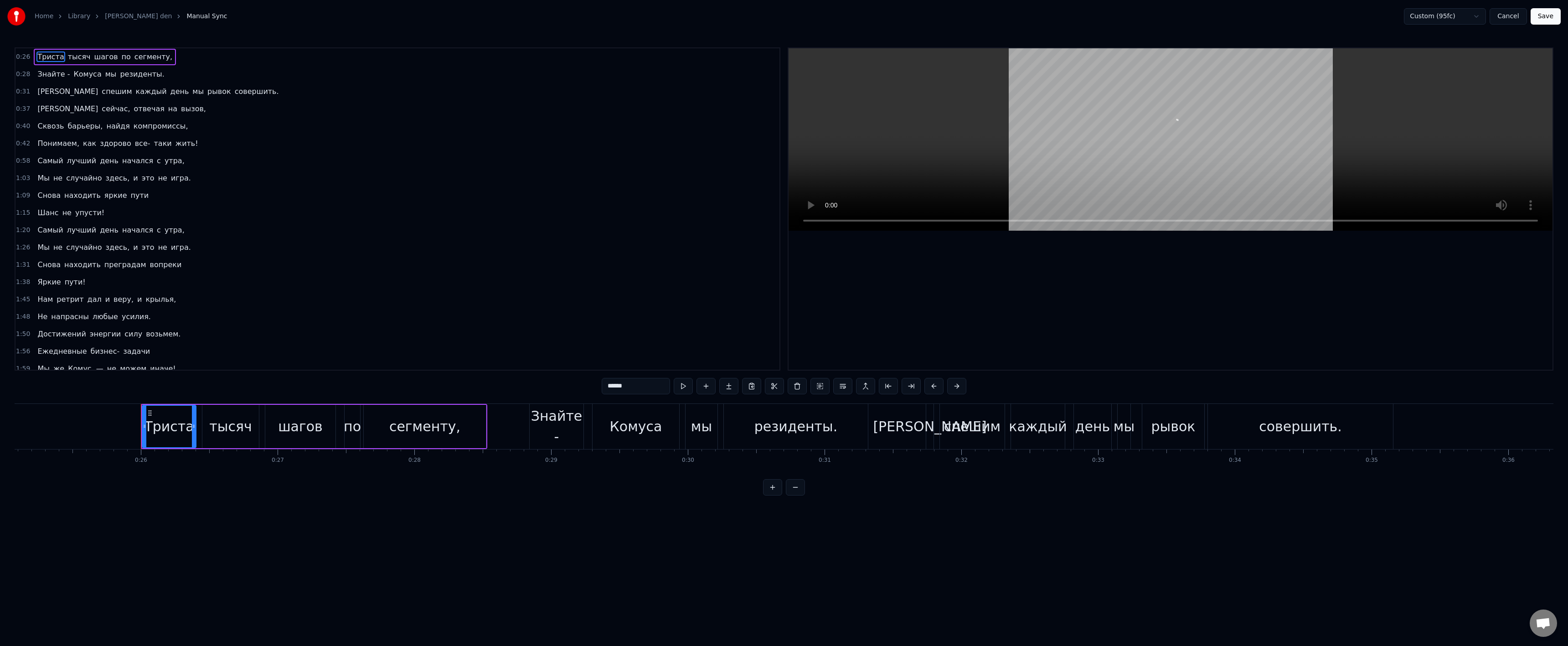
scroll to position [0, 3509]
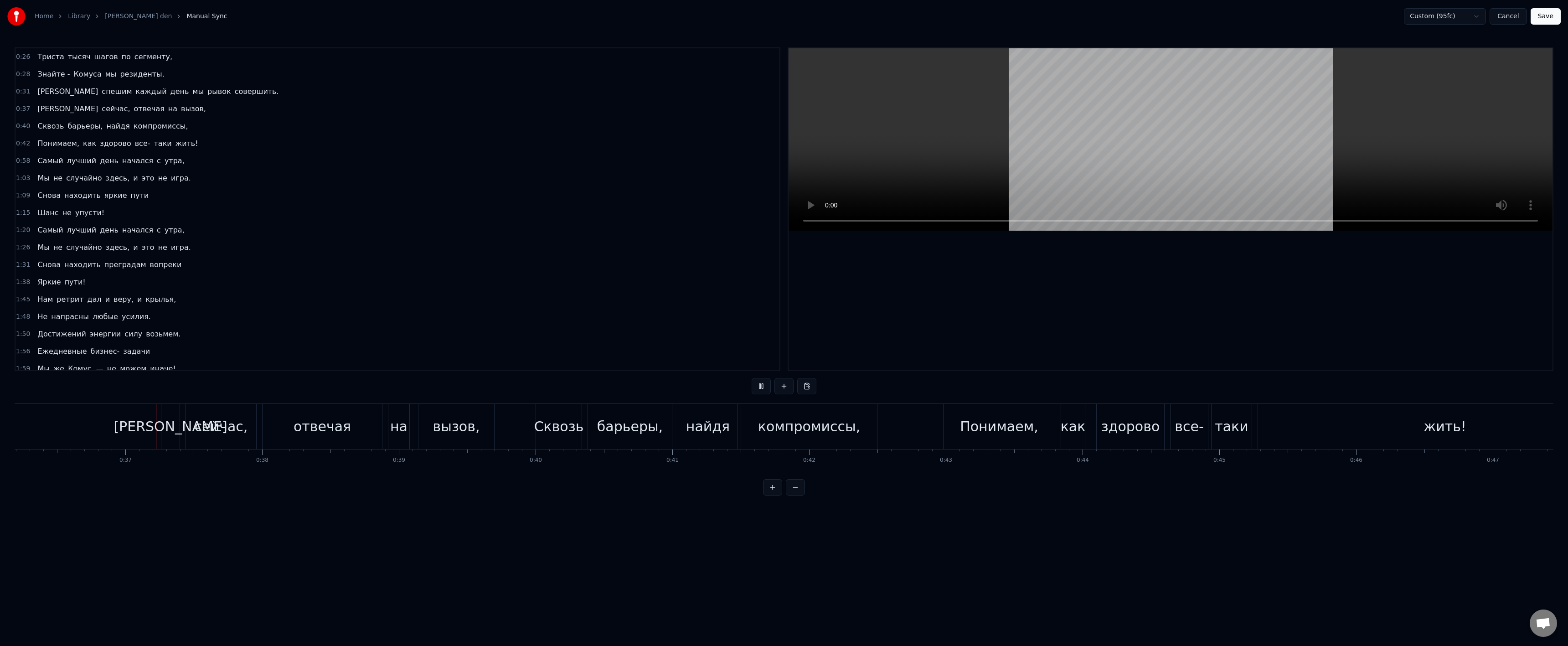
scroll to position [0, 4968]
drag, startPoint x: 1525, startPoint y: 15, endPoint x: 1441, endPoint y: 10, distance: 84.1
click at [1441, 10] on div "Custom (95fc) Cancel Save" at bounding box center [1482, 16] width 157 height 16
click at [1506, 21] on button "Cancel" at bounding box center [1507, 16] width 37 height 16
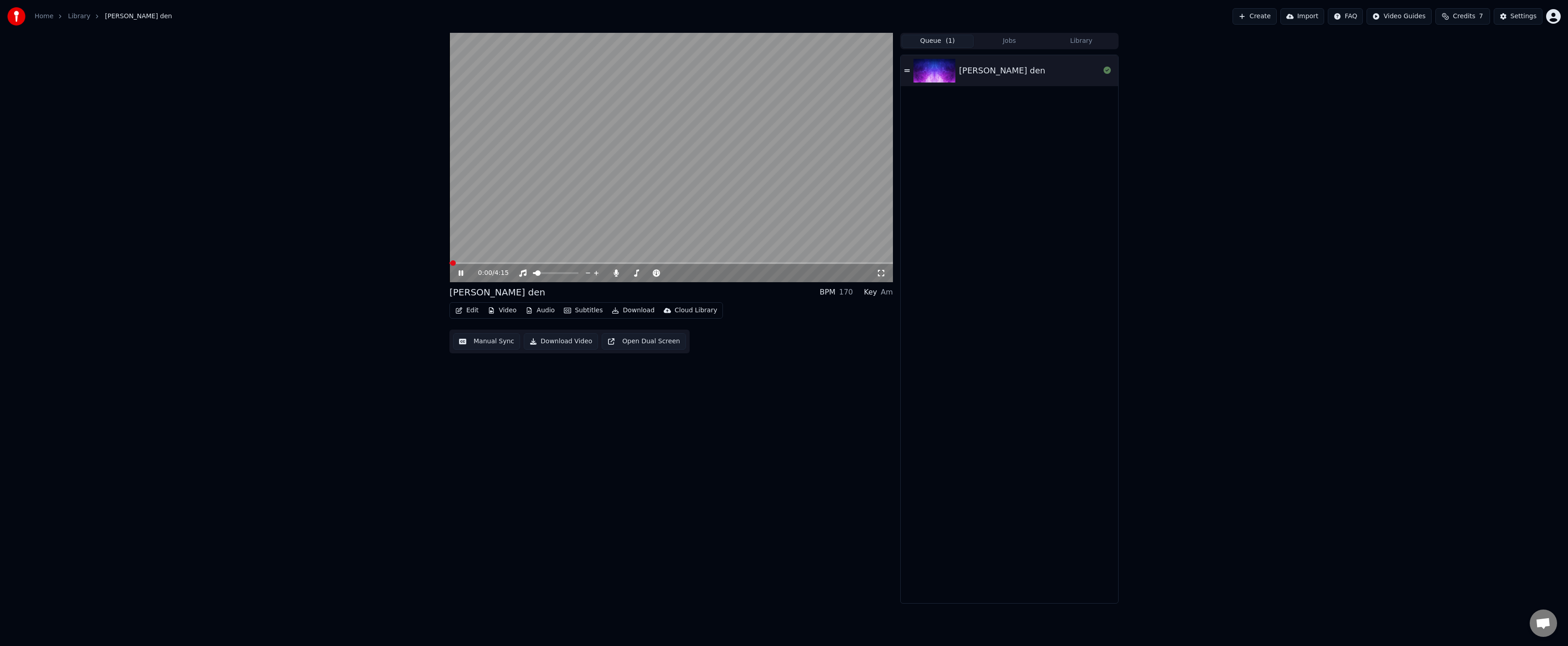
click at [1520, 12] on div "Settings" at bounding box center [1524, 16] width 26 height 9
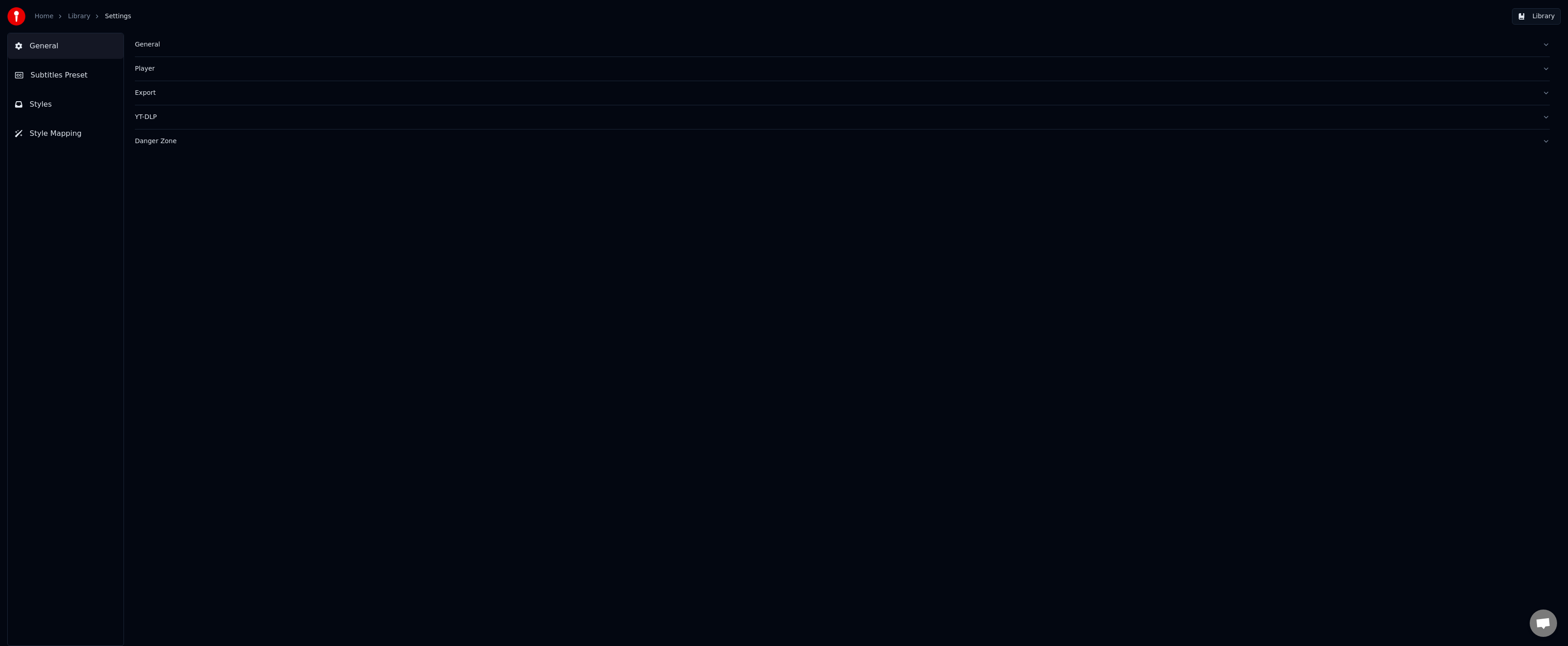
click at [54, 77] on span "Subtitles Preset" at bounding box center [59, 75] width 57 height 11
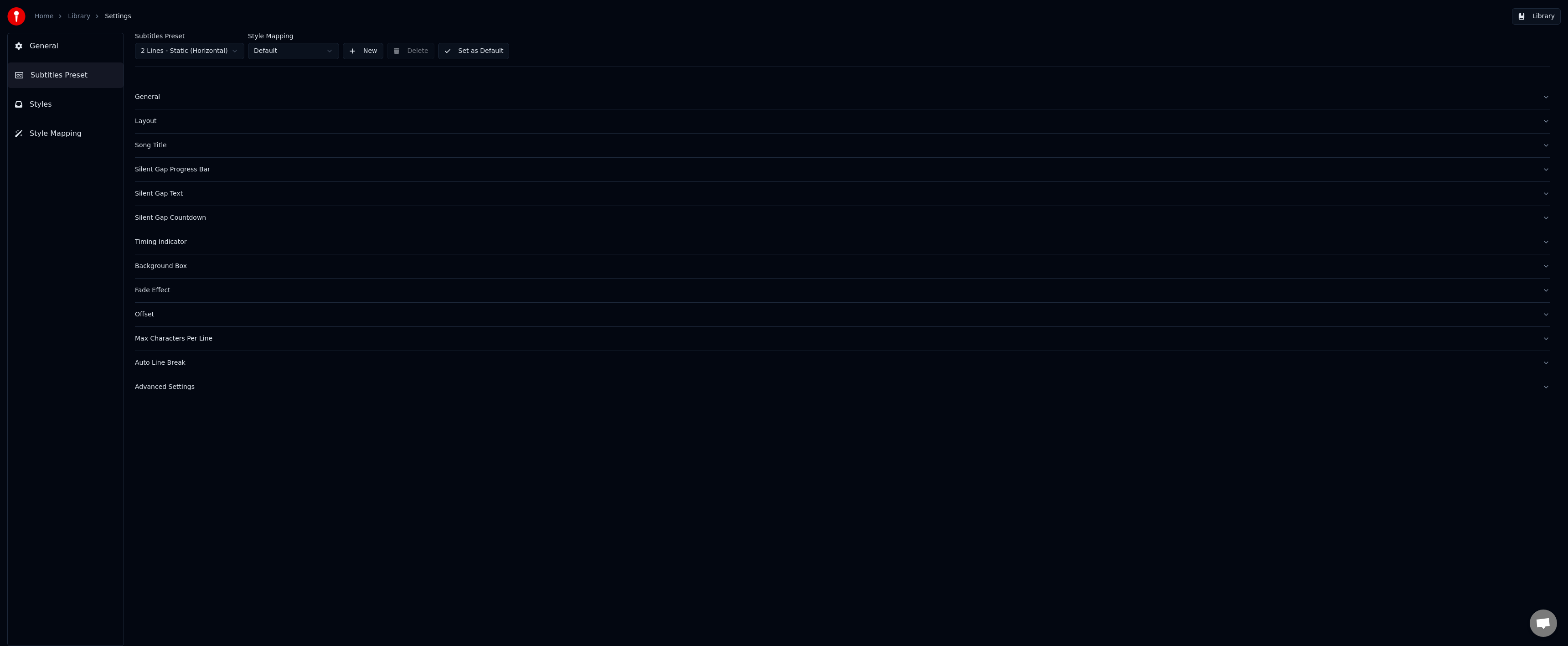
click at [52, 92] on button "Styles" at bounding box center [66, 104] width 116 height 25
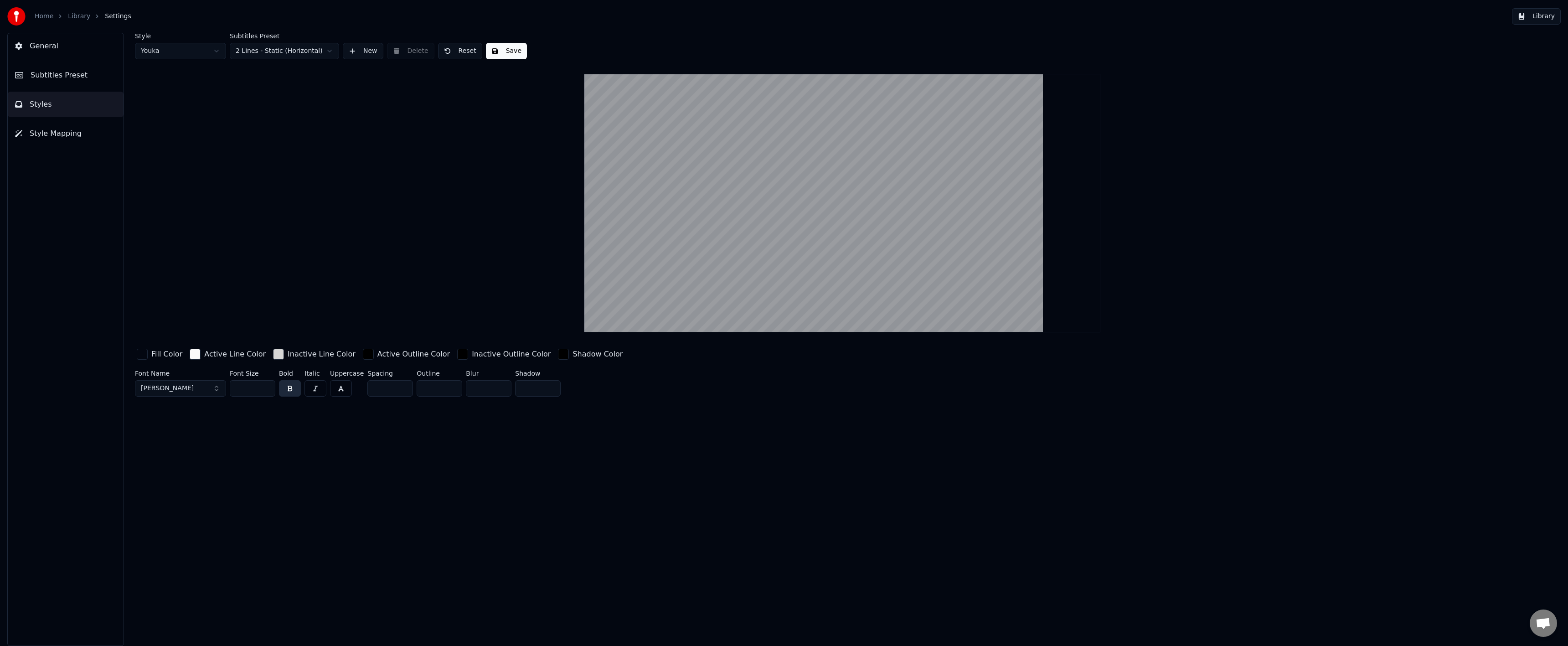
click at [273, 357] on div "button" at bounding box center [278, 354] width 11 height 11
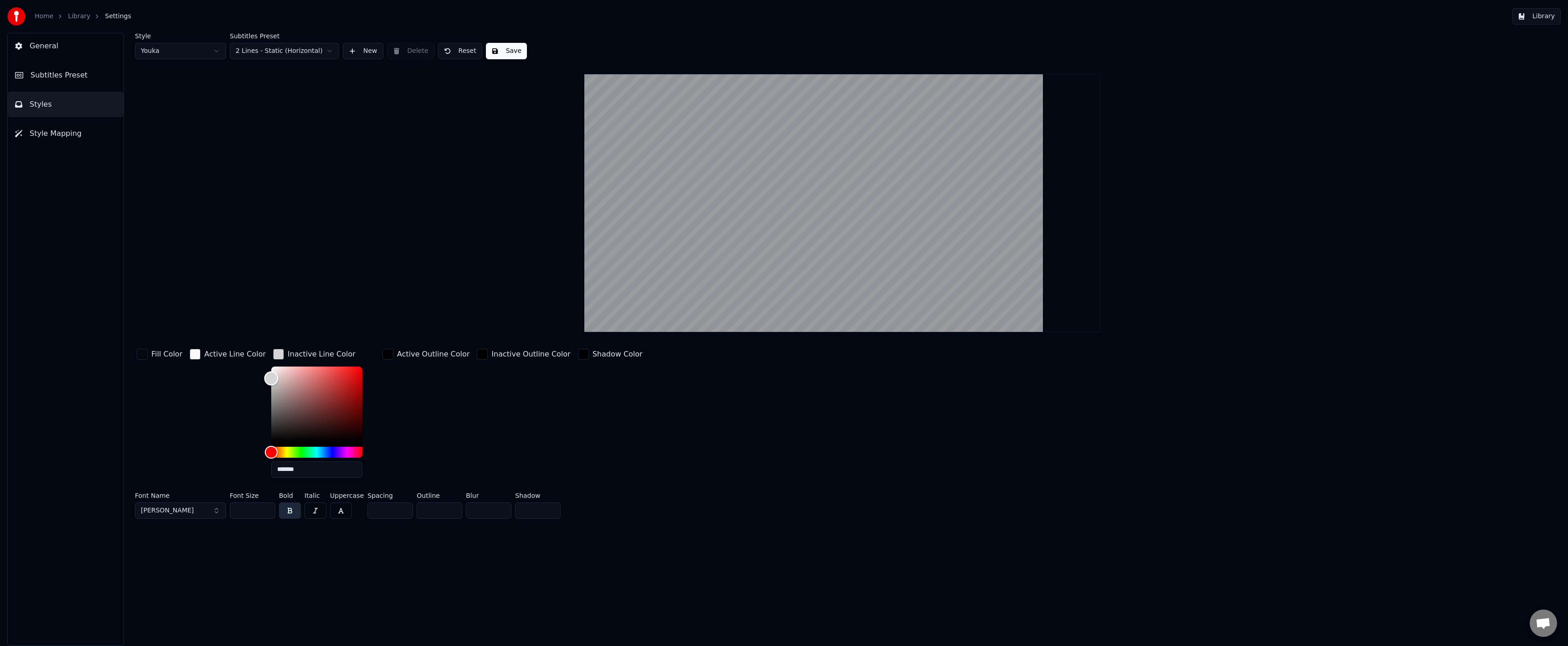
type input "*******"
drag, startPoint x: 225, startPoint y: 354, endPoint x: 203, endPoint y: 334, distance: 29.7
click at [188, 329] on div "Style Youka Subtitles Preset 2 Lines - Static (Horizontal) New Delete Reset Sav…" at bounding box center [842, 277] width 1415 height 489
drag, startPoint x: 772, startPoint y: 461, endPoint x: 777, endPoint y: 444, distance: 17.7
click at [779, 455] on div "Fill Color Active Line Color Inactive Line Color ******* Active Outline Color I…" at bounding box center [683, 416] width 1098 height 138
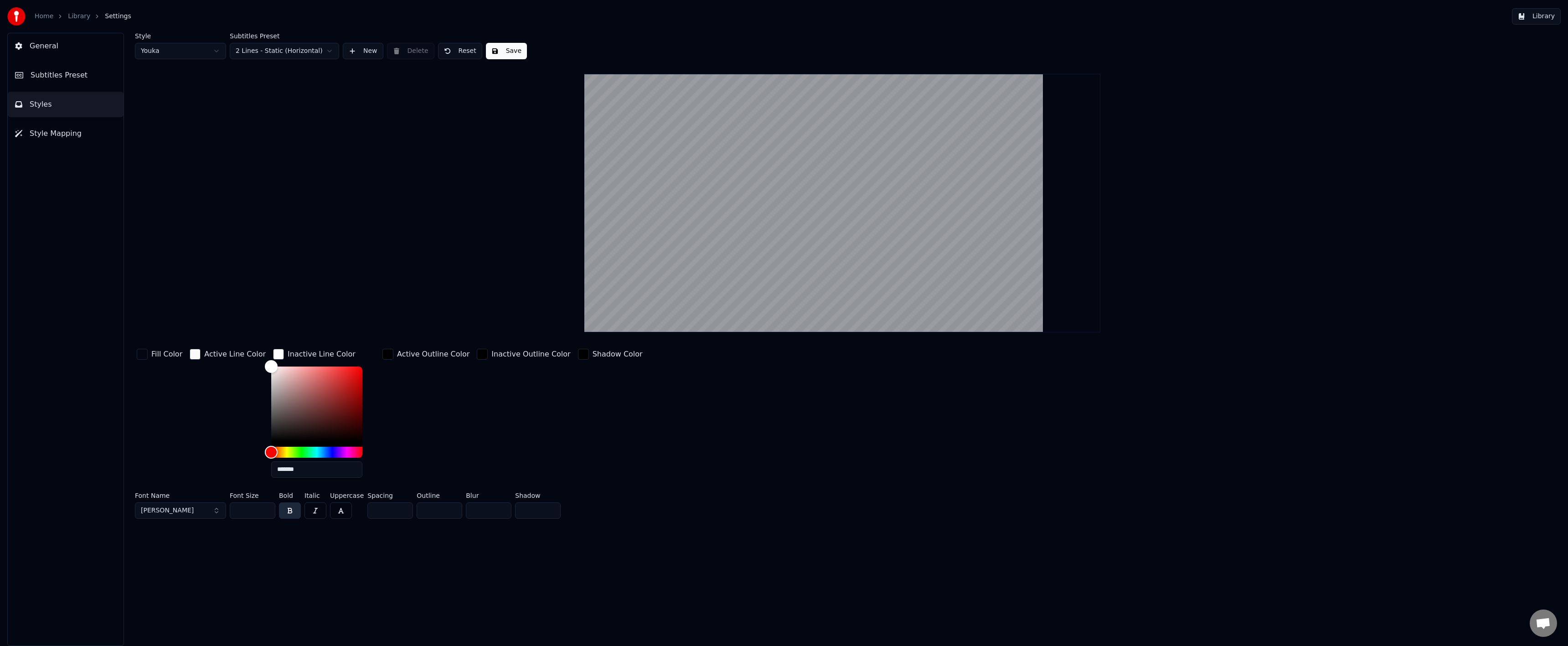
click at [493, 45] on button "Save" at bounding box center [506, 51] width 41 height 16
click at [80, 27] on div "Home Library Settings Library" at bounding box center [784, 16] width 1568 height 33
click at [68, 16] on link "Library" at bounding box center [79, 16] width 23 height 9
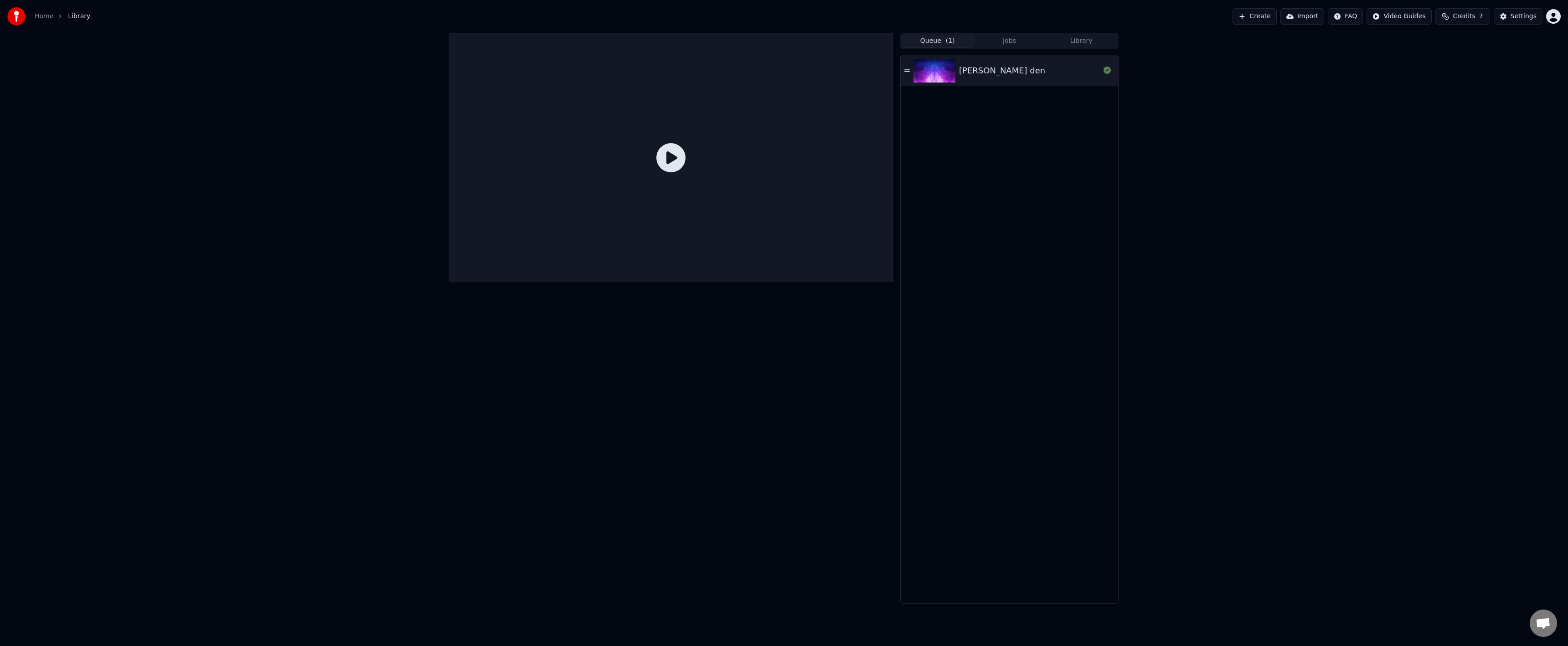
click at [672, 159] on icon at bounding box center [671, 158] width 29 height 29
drag, startPoint x: 953, startPoint y: 82, endPoint x: 948, endPoint y: 76, distance: 7.8
click at [953, 82] on img at bounding box center [934, 71] width 42 height 24
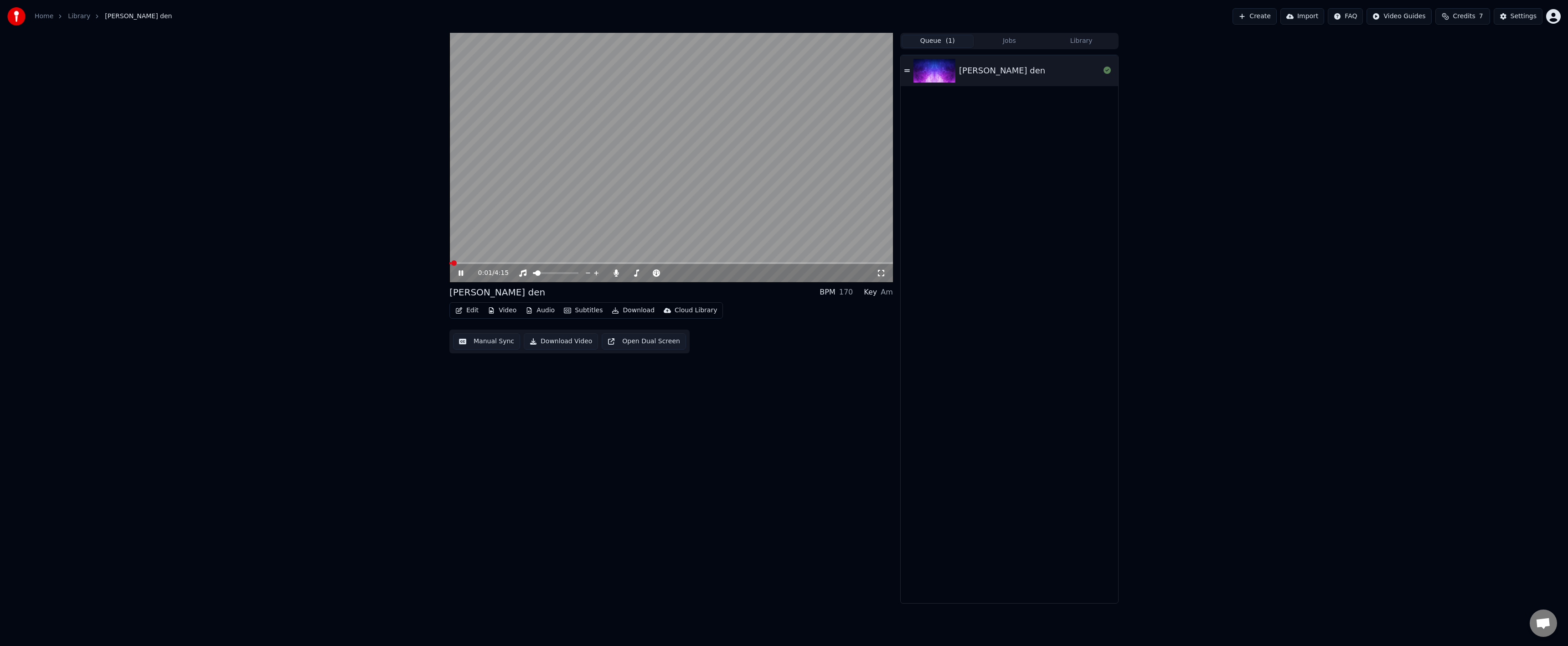
click at [480, 339] on button "Manual Sync" at bounding box center [487, 342] width 67 height 16
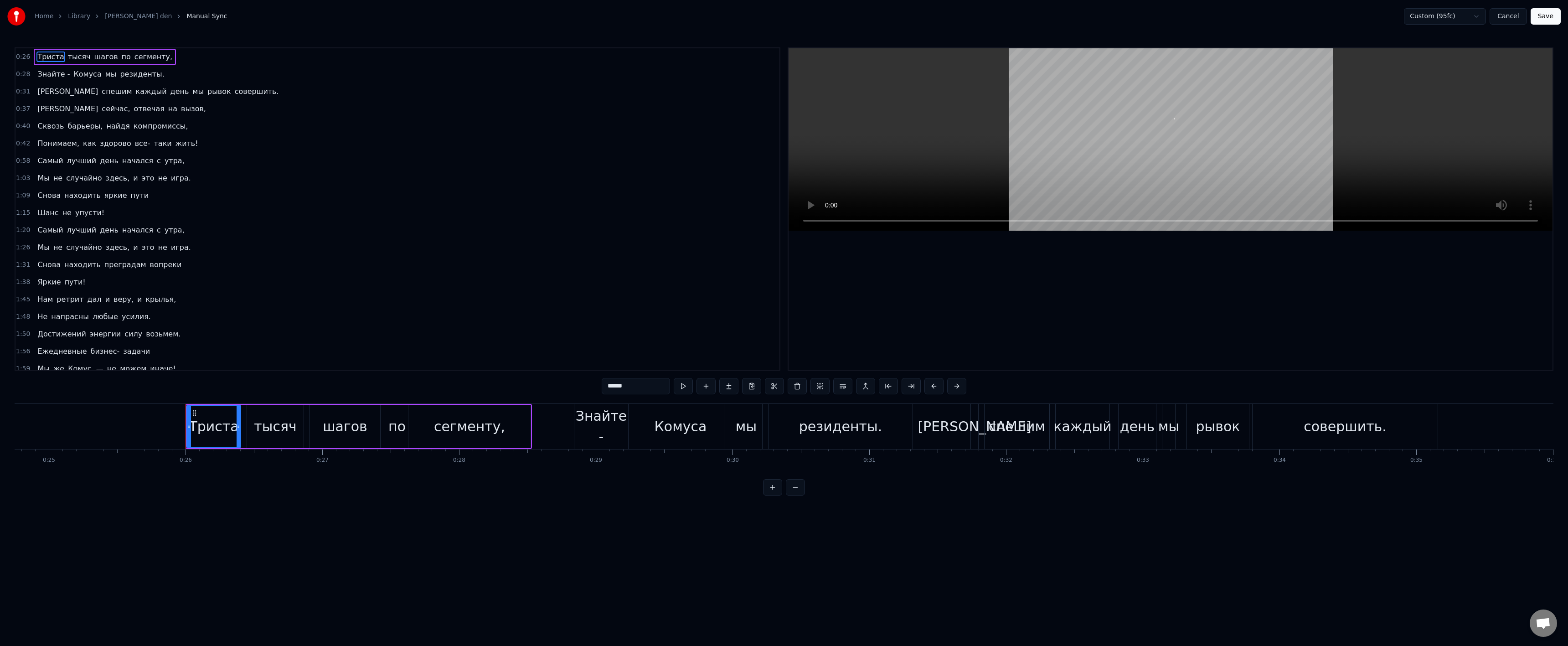
scroll to position [0, 3509]
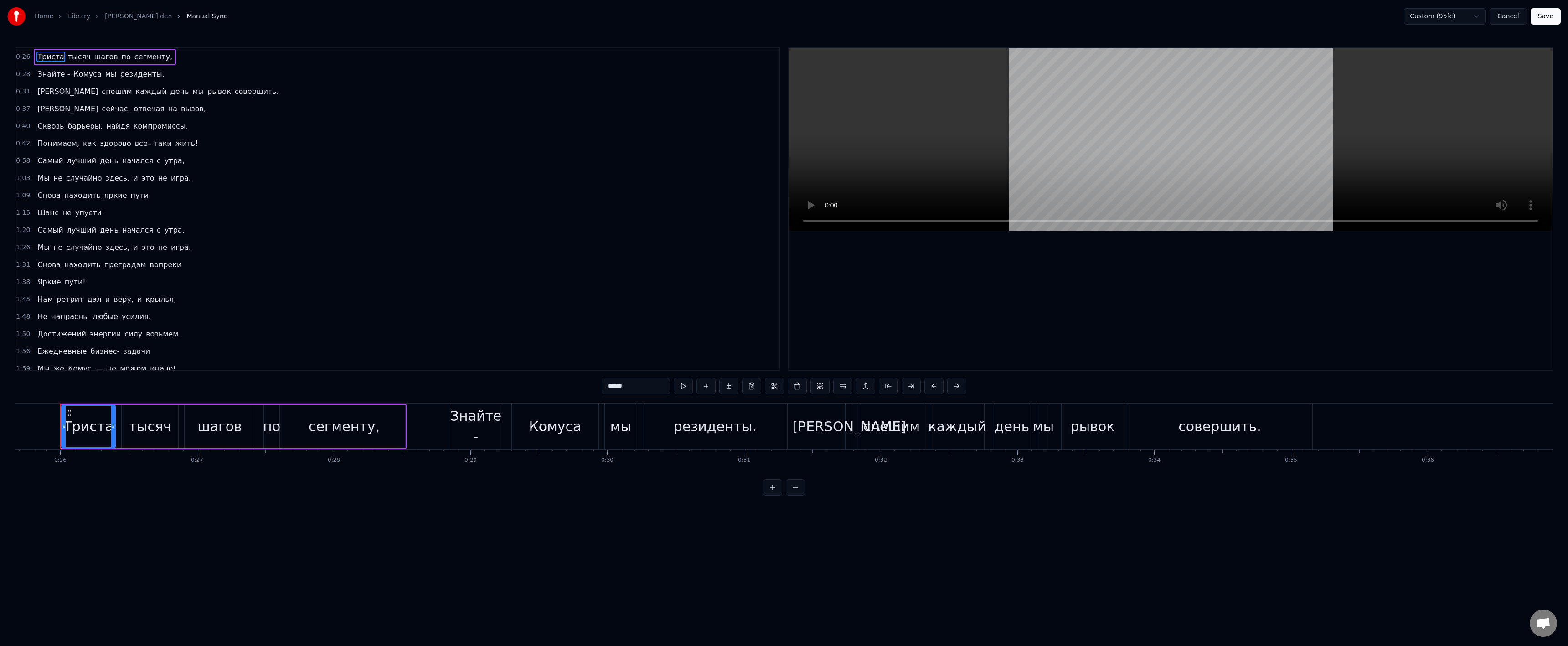
click at [897, 462] on div "Триста тысяч шагов по сегменту, Знайте - Комуса мы резиденты. И спешим каждый д…" at bounding box center [784, 437] width 1539 height 68
click at [1282, 445] on div "совершить." at bounding box center [1220, 427] width 185 height 45
type input "**********"
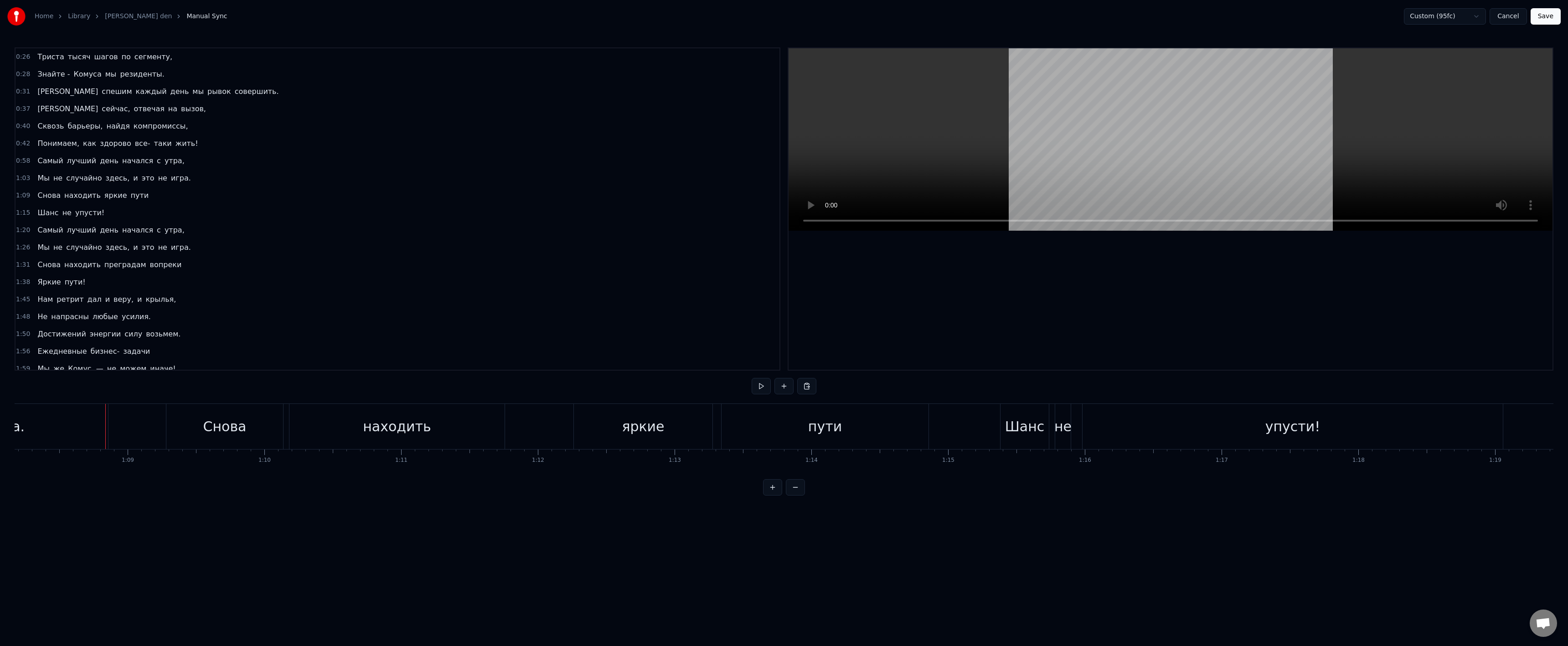
scroll to position [0, 9331]
drag, startPoint x: 440, startPoint y: 470, endPoint x: 445, endPoint y: 473, distance: 5.8
click at [444, 471] on div "Триста тысяч шагов по сегменту, Знайте - Комуса мы резиденты. И спешим каждый д…" at bounding box center [784, 437] width 1539 height 68
click at [359, 425] on div "не" at bounding box center [360, 426] width 17 height 21
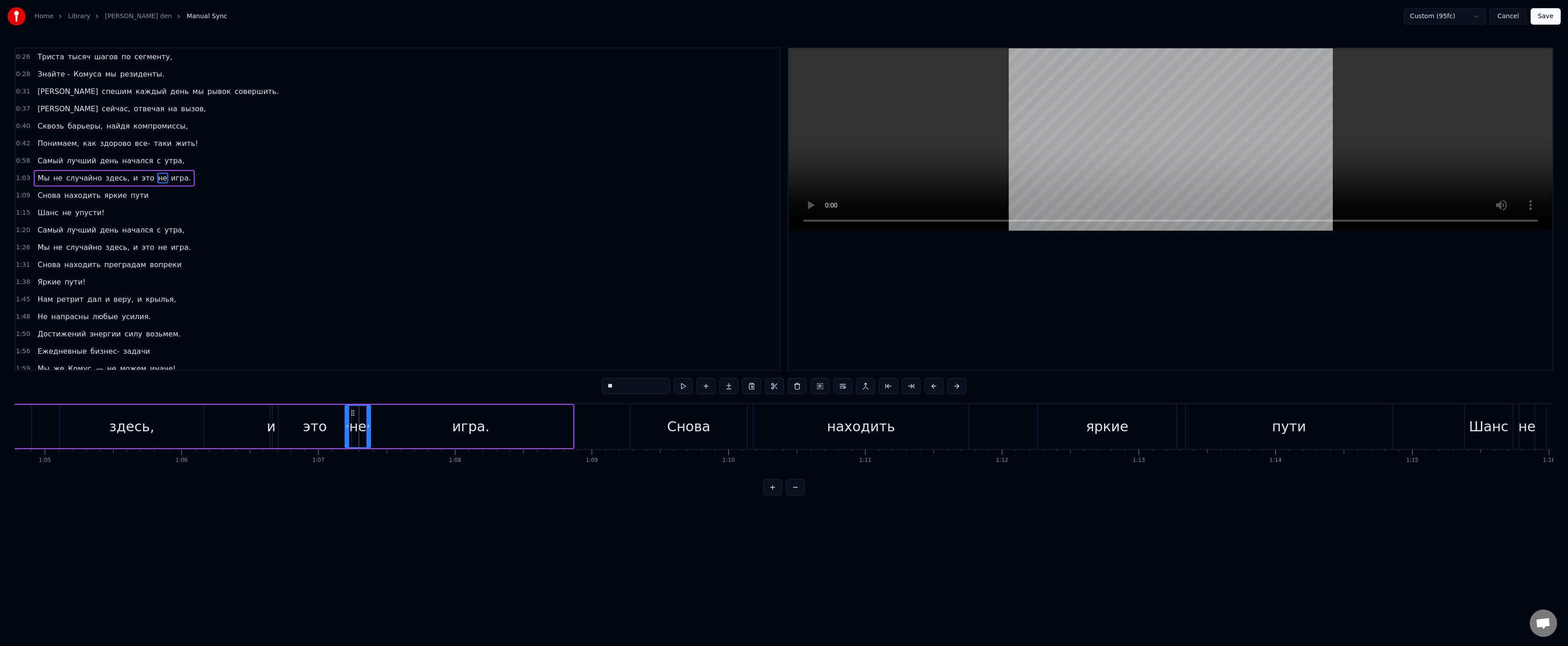
drag, startPoint x: 353, startPoint y: 423, endPoint x: 347, endPoint y: 422, distance: 6.1
click at [347, 422] on icon at bounding box center [347, 426] width 4 height 7
drag, startPoint x: 369, startPoint y: 429, endPoint x: 376, endPoint y: 429, distance: 7.0
click at [377, 429] on icon at bounding box center [375, 426] width 4 height 7
click at [226, 426] on div "Мы не случайно здесь, и это не игра." at bounding box center [218, 427] width 710 height 45
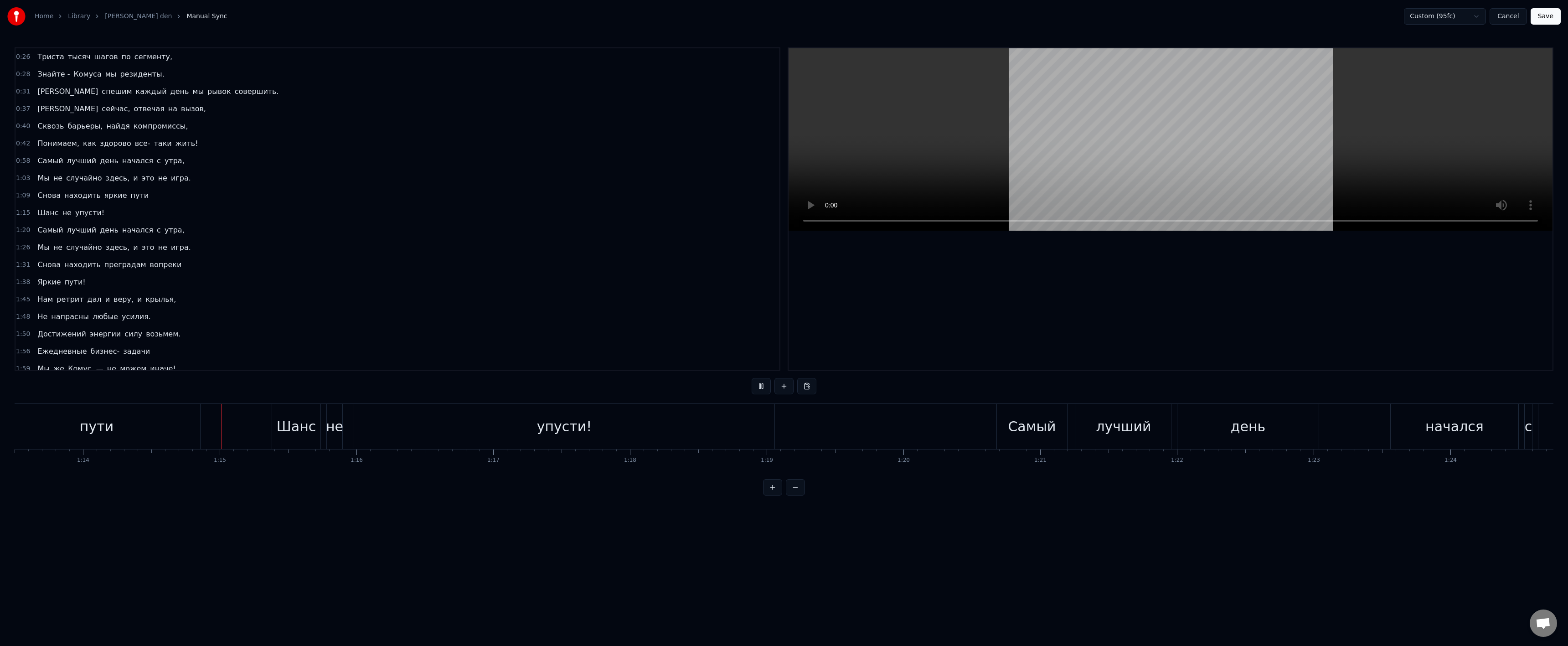
scroll to position [0, 10126]
drag, startPoint x: 752, startPoint y: 429, endPoint x: 728, endPoint y: 429, distance: 24.0
drag, startPoint x: 771, startPoint y: 414, endPoint x: 735, endPoint y: 416, distance: 36.1
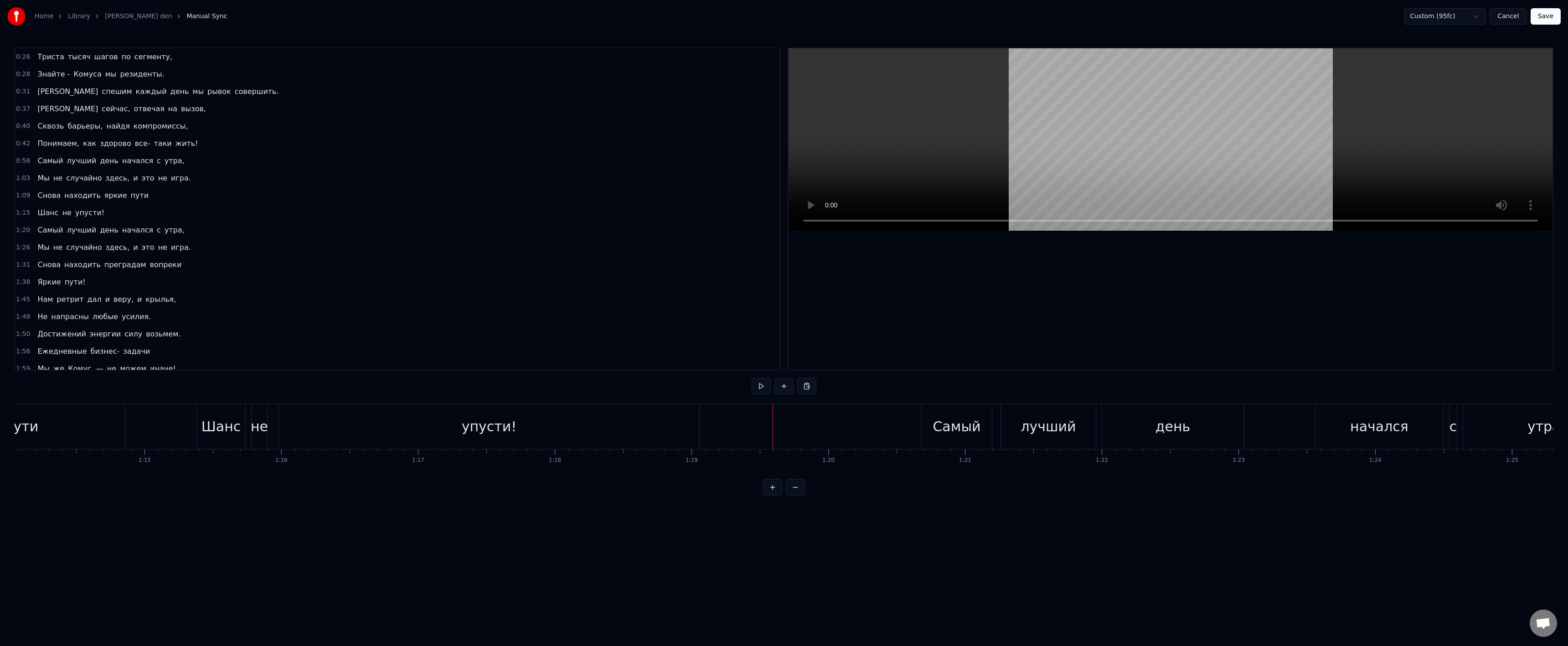
drag, startPoint x: 740, startPoint y: 414, endPoint x: 716, endPoint y: 415, distance: 24.0
drag, startPoint x: 721, startPoint y: 410, endPoint x: 704, endPoint y: 410, distance: 17.0
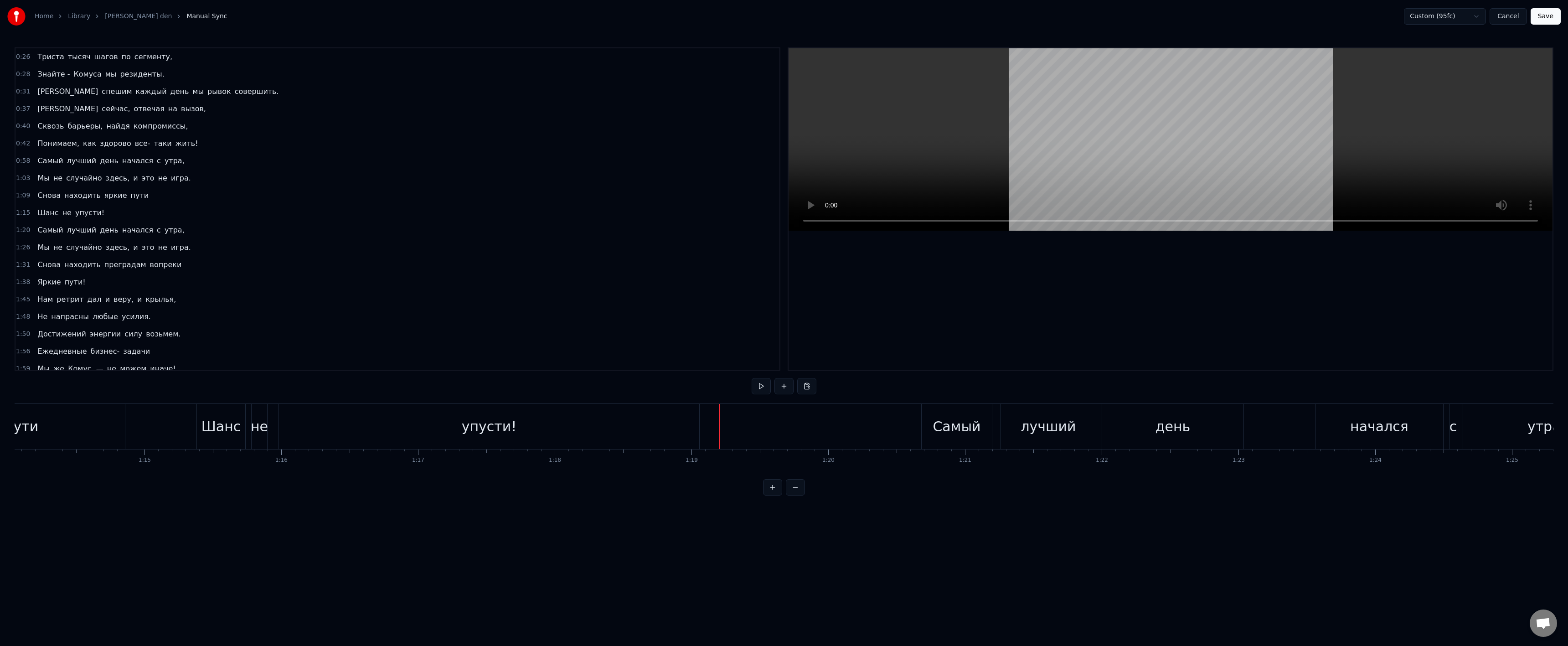
click at [483, 422] on div "упусти!" at bounding box center [489, 426] width 55 height 21
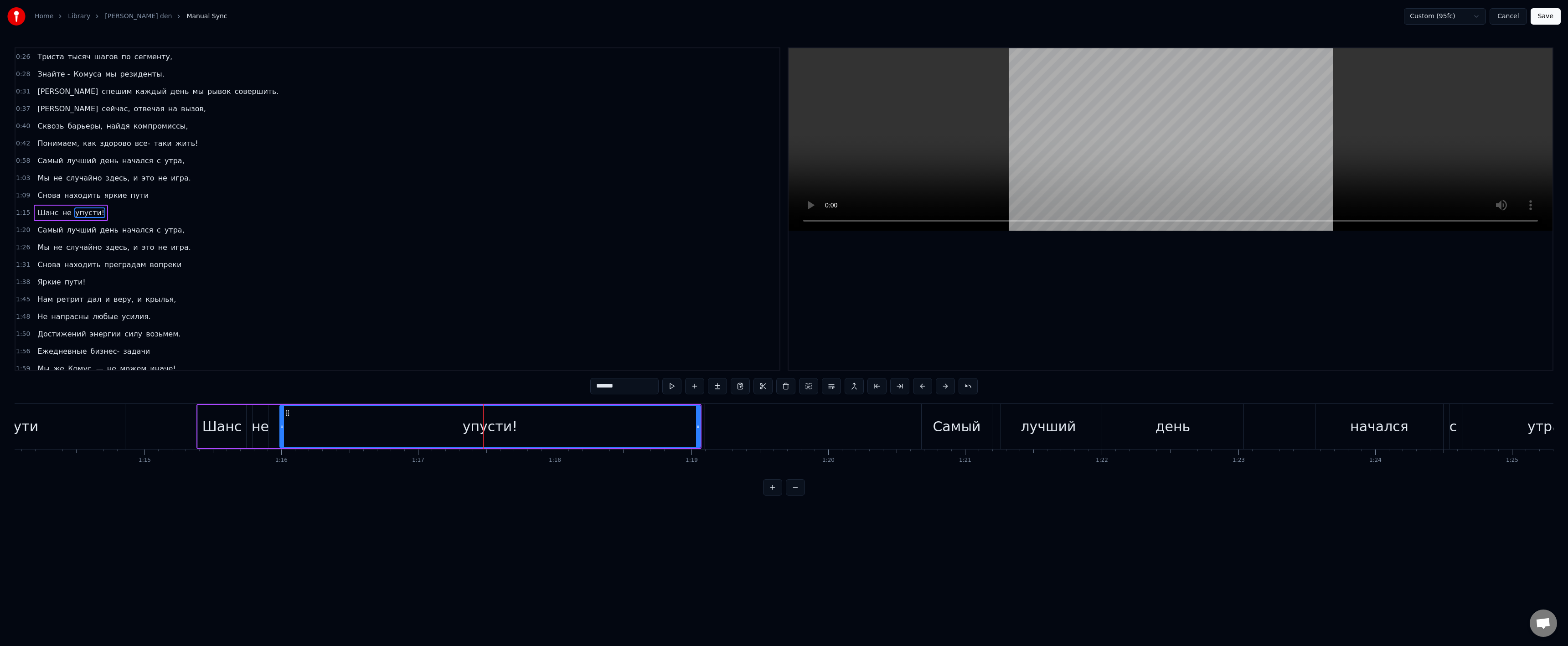
scroll to position [4, 0]
click at [91, 207] on span "упусти!" at bounding box center [90, 209] width 31 height 11
click at [88, 207] on span "упусти!" at bounding box center [90, 209] width 31 height 11
click at [87, 210] on span "упусти!" at bounding box center [90, 209] width 31 height 11
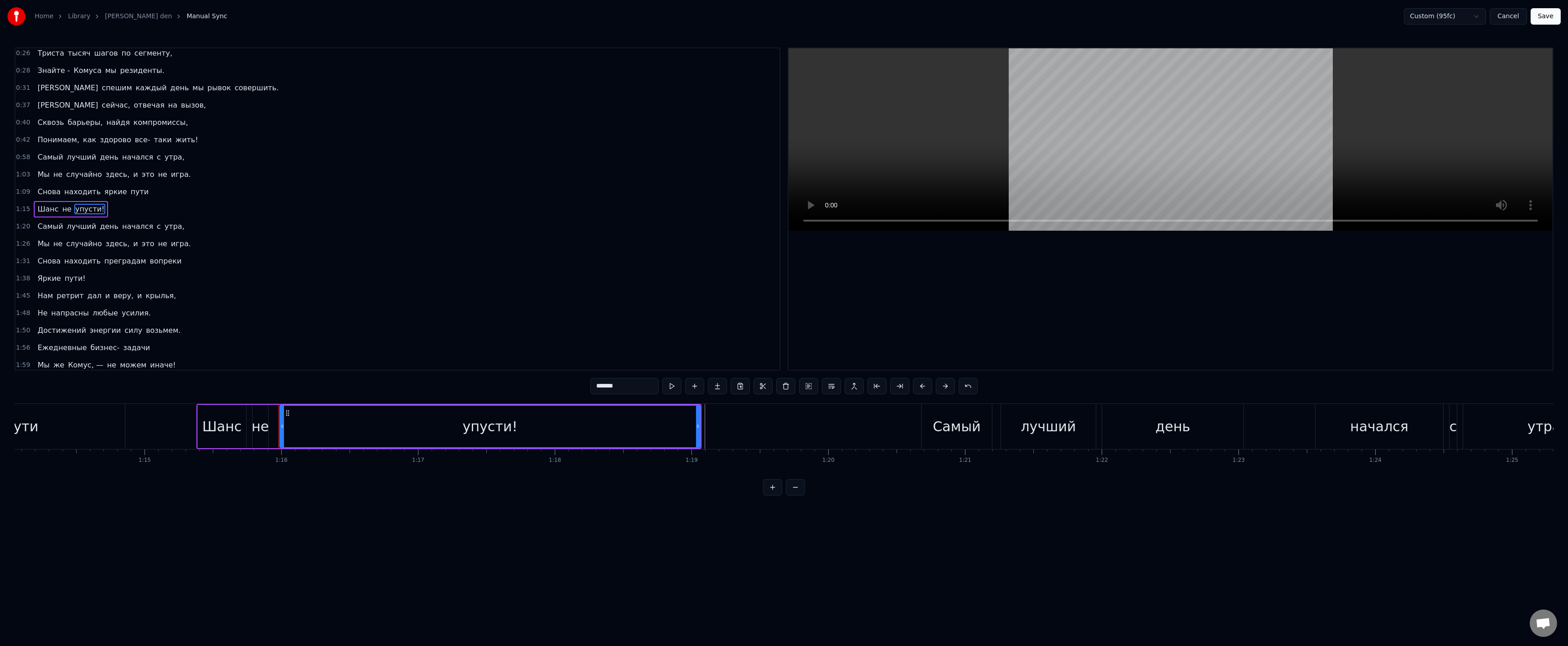
click at [87, 210] on span "упусти!" at bounding box center [90, 209] width 31 height 11
click at [78, 210] on html "Home Library [PERSON_NAME] den Manual Sync Custom (95fc) Cancel Save 0:26 Трист…" at bounding box center [784, 255] width 1568 height 510
drag, startPoint x: 78, startPoint y: 210, endPoint x: 89, endPoint y: 210, distance: 11.0
click at [91, 210] on span "упусти!" at bounding box center [90, 209] width 31 height 11
click at [82, 211] on span "упусти!" at bounding box center [90, 209] width 31 height 11
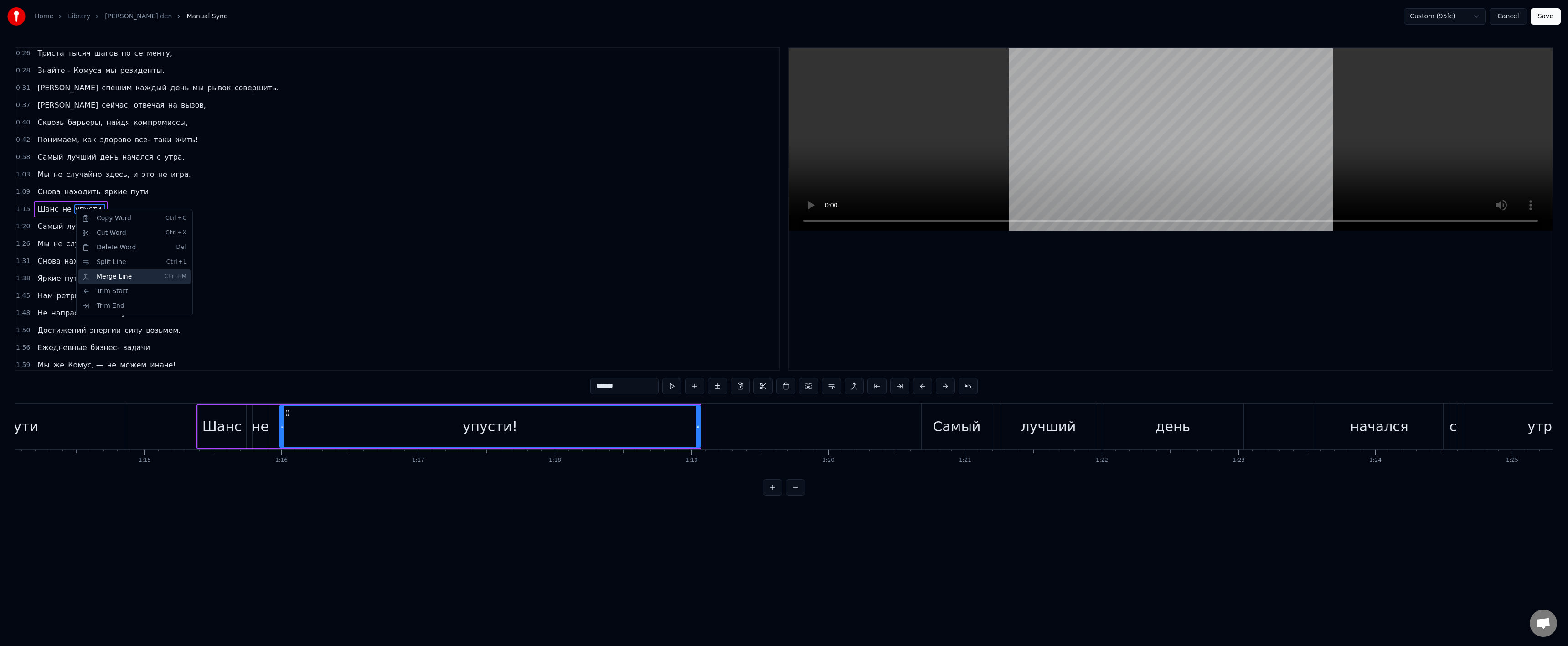
click at [110, 276] on div "Merge Line Ctrl+M" at bounding box center [134, 276] width 112 height 14
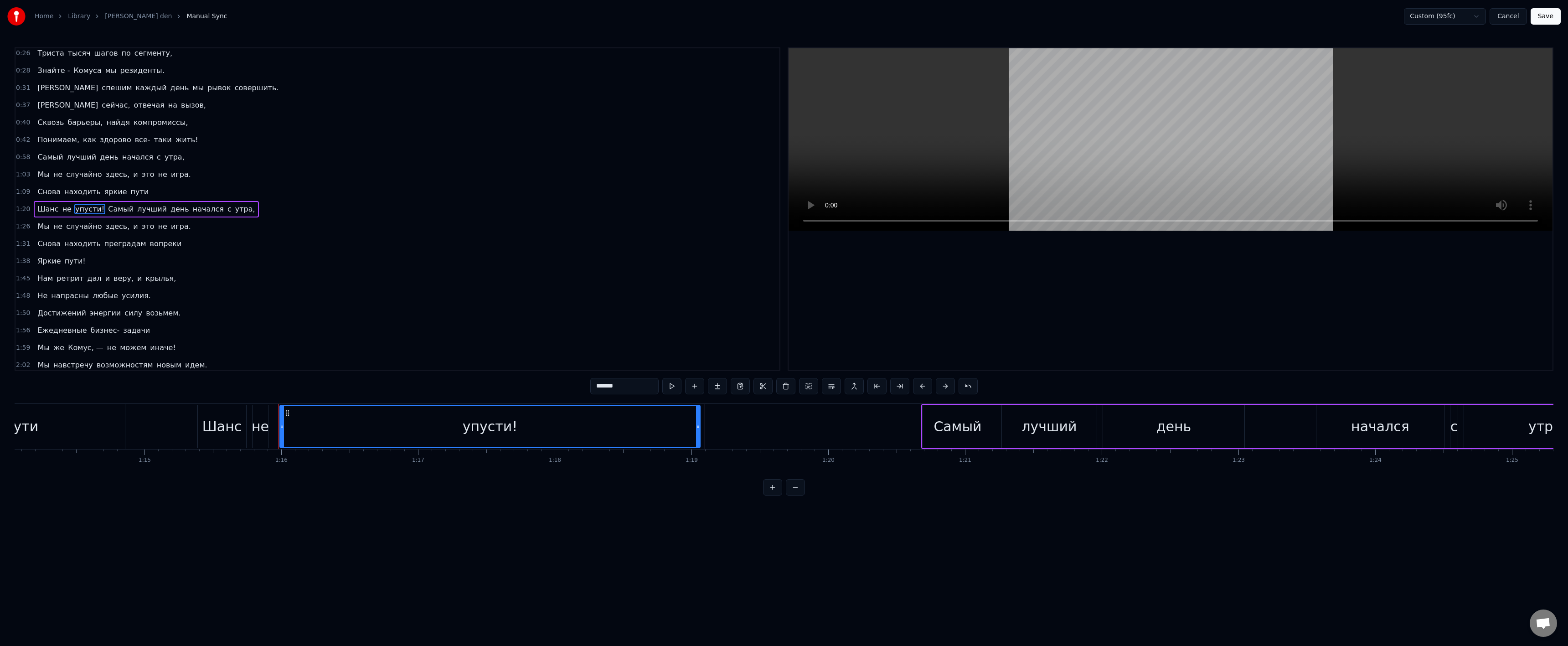
click at [505, 506] on html "Home Library [PERSON_NAME] den Manual Sync Custom (95fc) Cancel Save 0:26 Трист…" at bounding box center [784, 255] width 1568 height 510
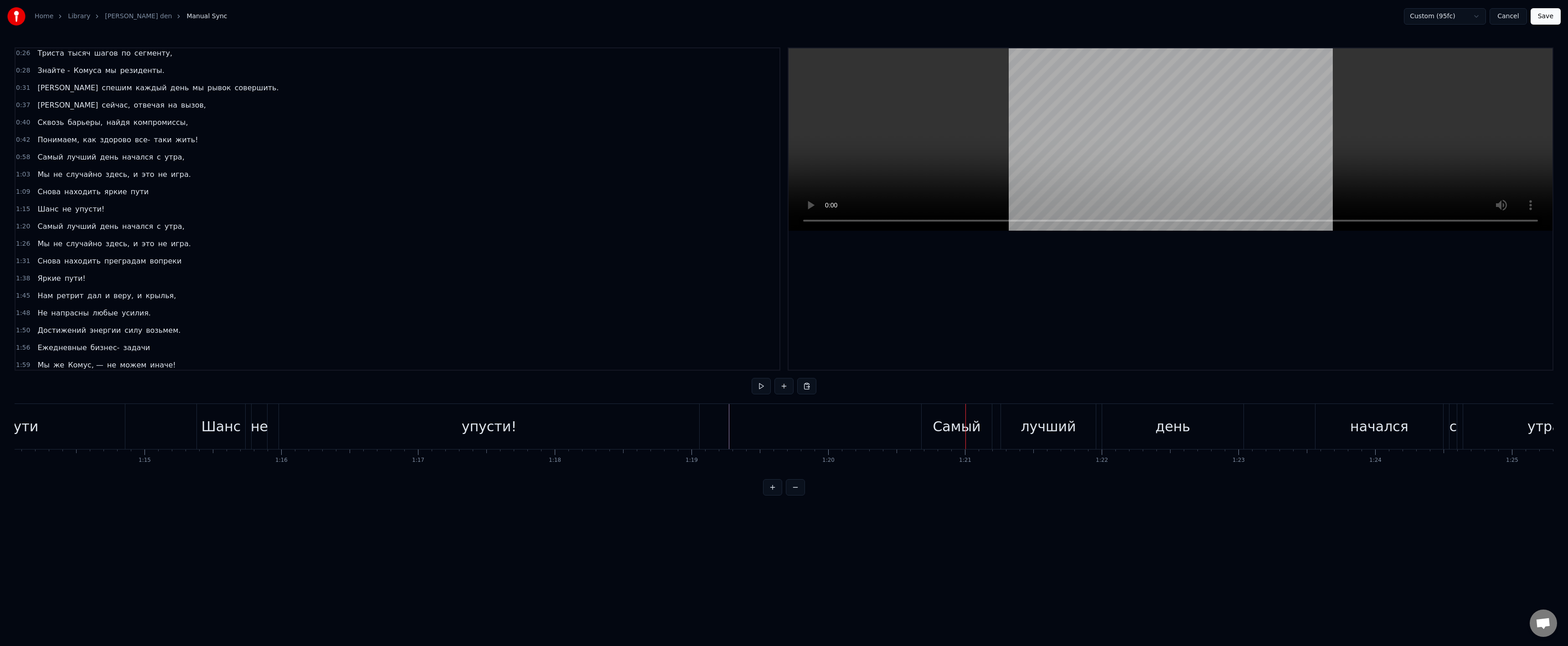
click at [591, 423] on div "упусти!" at bounding box center [489, 427] width 421 height 45
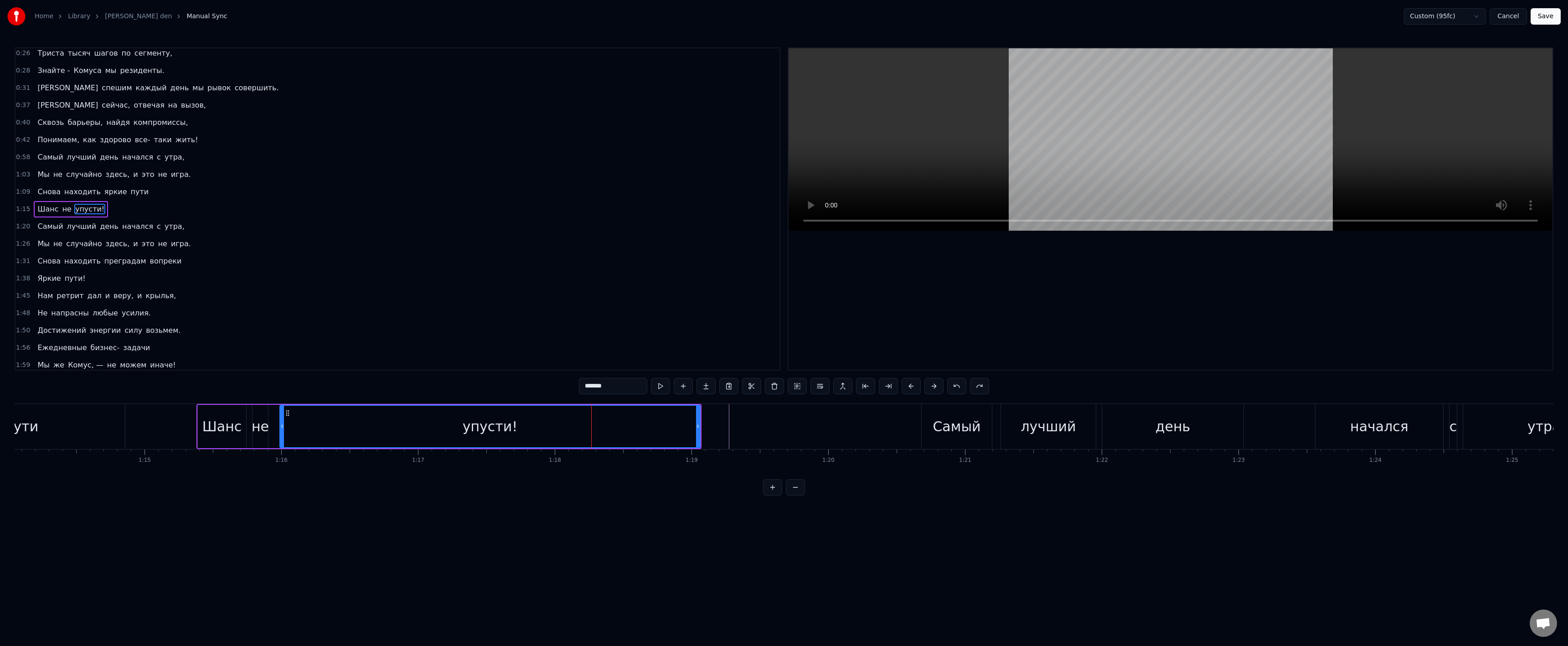
click at [88, 211] on span "упусти!" at bounding box center [90, 209] width 31 height 11
click at [87, 211] on span "упусти!" at bounding box center [90, 209] width 31 height 11
click at [84, 210] on html "Home Library [PERSON_NAME] den Manual Sync Custom (95fc) Cancel Save 0:26 Трист…" at bounding box center [784, 255] width 1568 height 510
click at [84, 210] on span "упусти!" at bounding box center [90, 209] width 31 height 11
drag, startPoint x: 382, startPoint y: 496, endPoint x: 211, endPoint y: 354, distance: 222.3
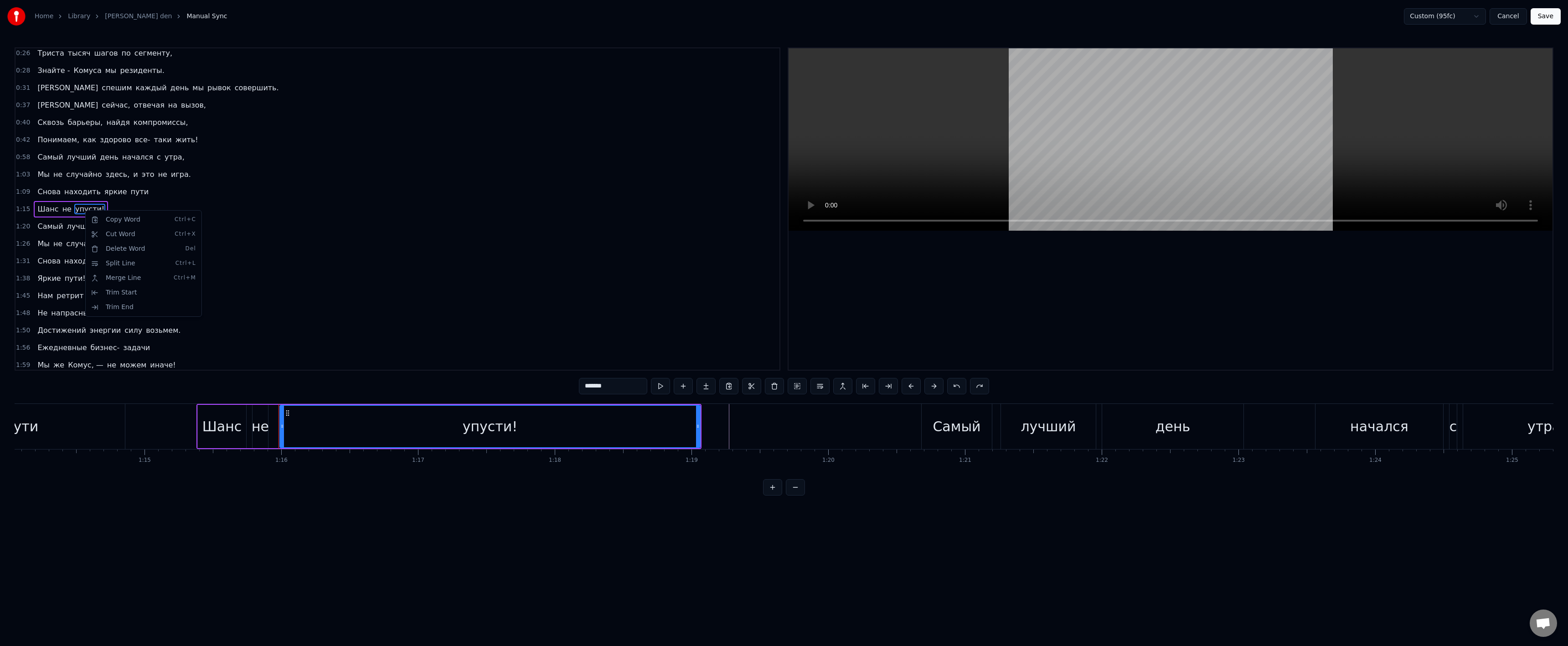
click at [382, 492] on html "Home Library [PERSON_NAME] den Manual Sync Custom (95fc) Cancel Save 0:26 Трист…" at bounding box center [784, 255] width 1568 height 510
click at [92, 213] on span "упусти!" at bounding box center [90, 209] width 31 height 11
click at [74, 212] on span "упусти!" at bounding box center [90, 209] width 31 height 11
click at [52, 210] on span "Шанс" at bounding box center [47, 209] width 23 height 11
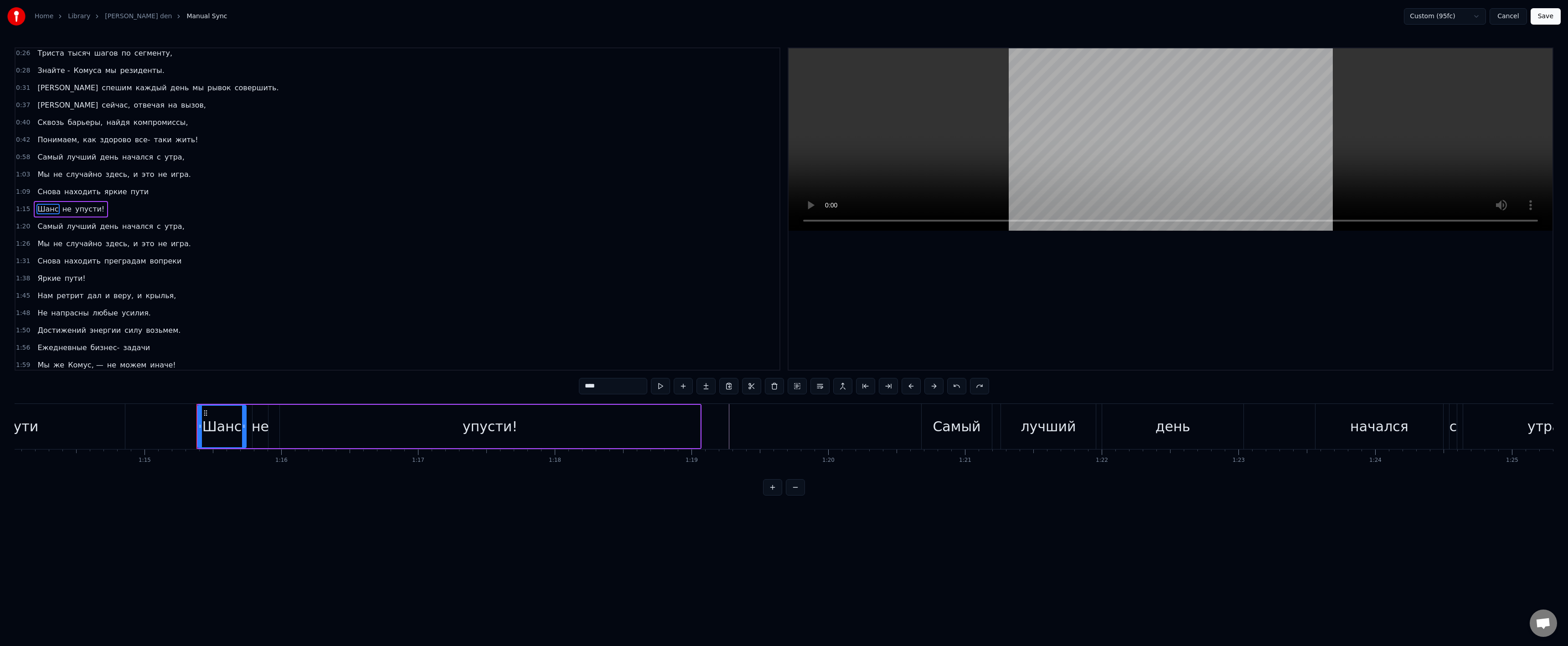
click at [63, 207] on span "не" at bounding box center [67, 209] width 11 height 11
click at [75, 207] on span "упусти!" at bounding box center [90, 209] width 31 height 11
type input "*******"
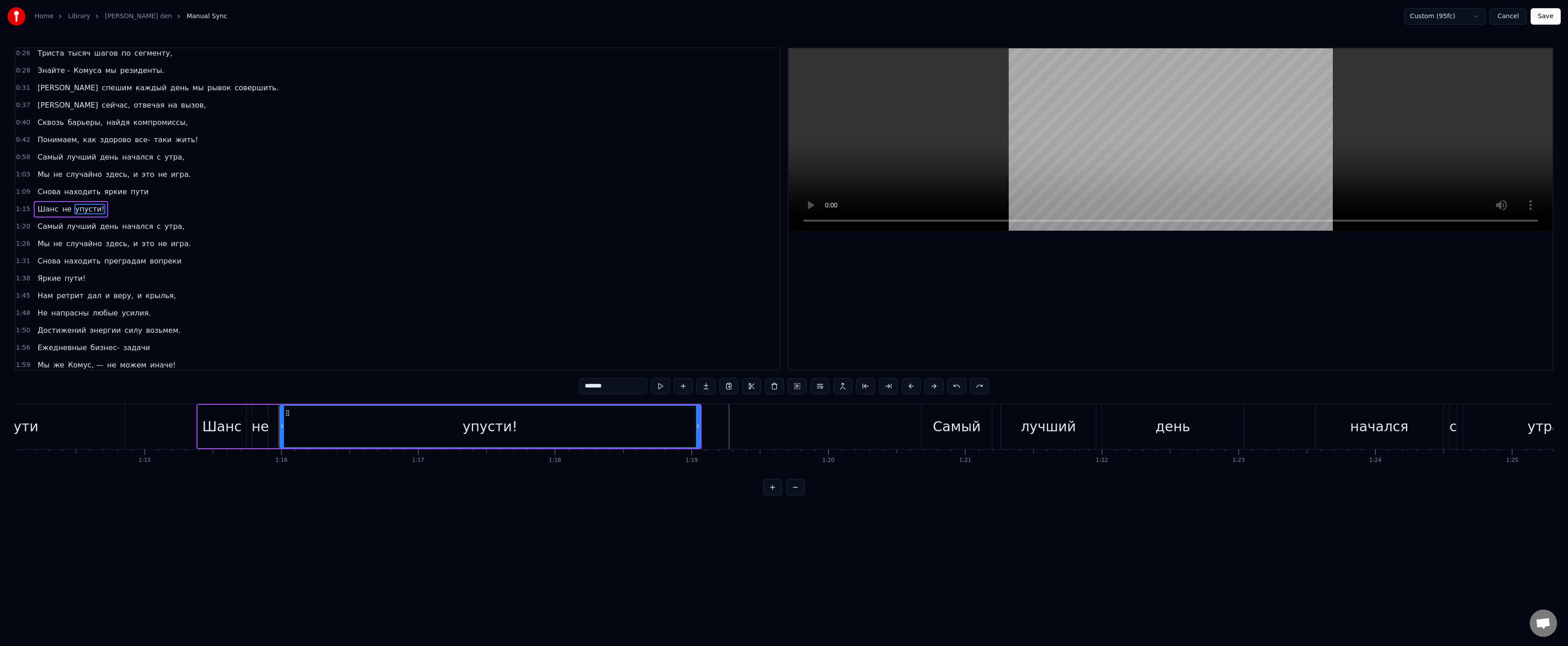
drag, startPoint x: 75, startPoint y: 207, endPoint x: 80, endPoint y: 206, distance: 5.1
click at [75, 207] on span "упусти!" at bounding box center [90, 209] width 31 height 11
click at [84, 202] on div "[PERSON_NAME] не упусти!" at bounding box center [71, 209] width 74 height 16
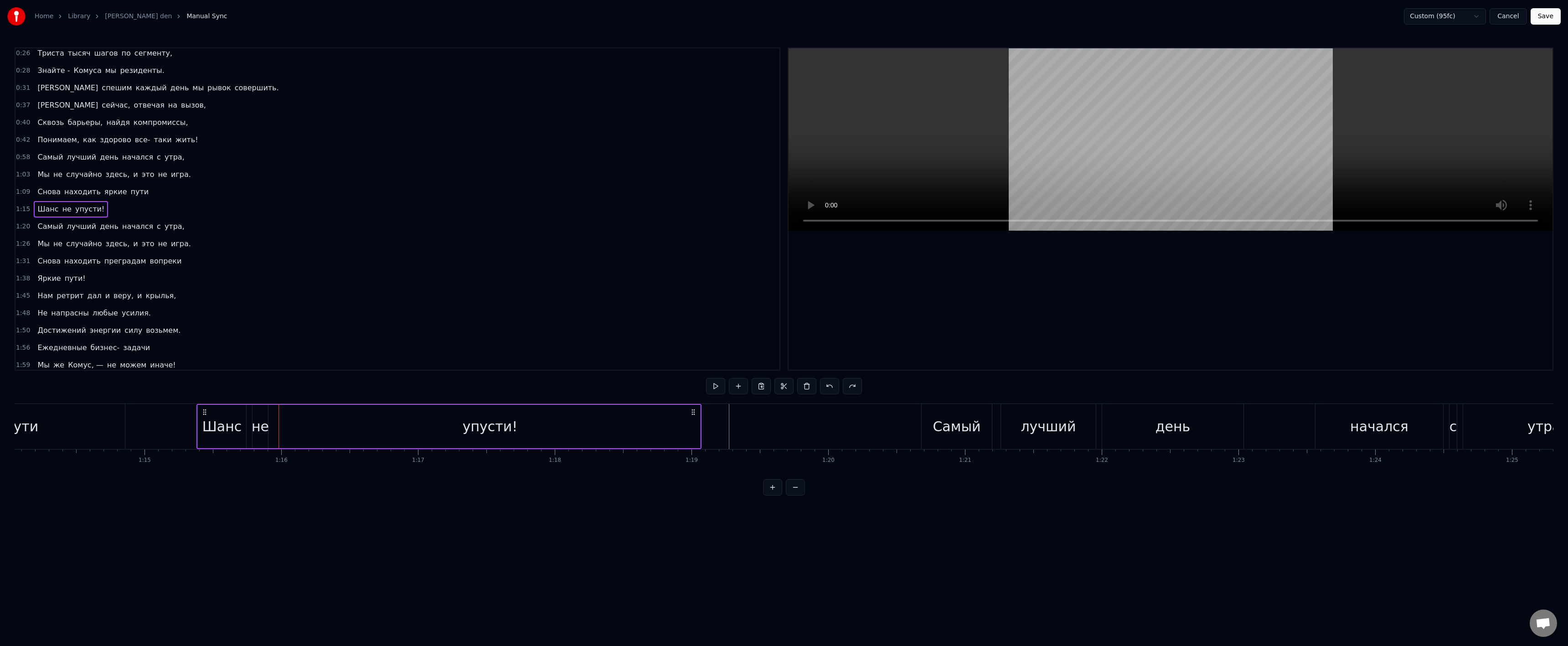
click at [82, 201] on div "[PERSON_NAME] не упусти!" at bounding box center [71, 209] width 74 height 16
click at [77, 204] on span "упусти!" at bounding box center [90, 209] width 31 height 11
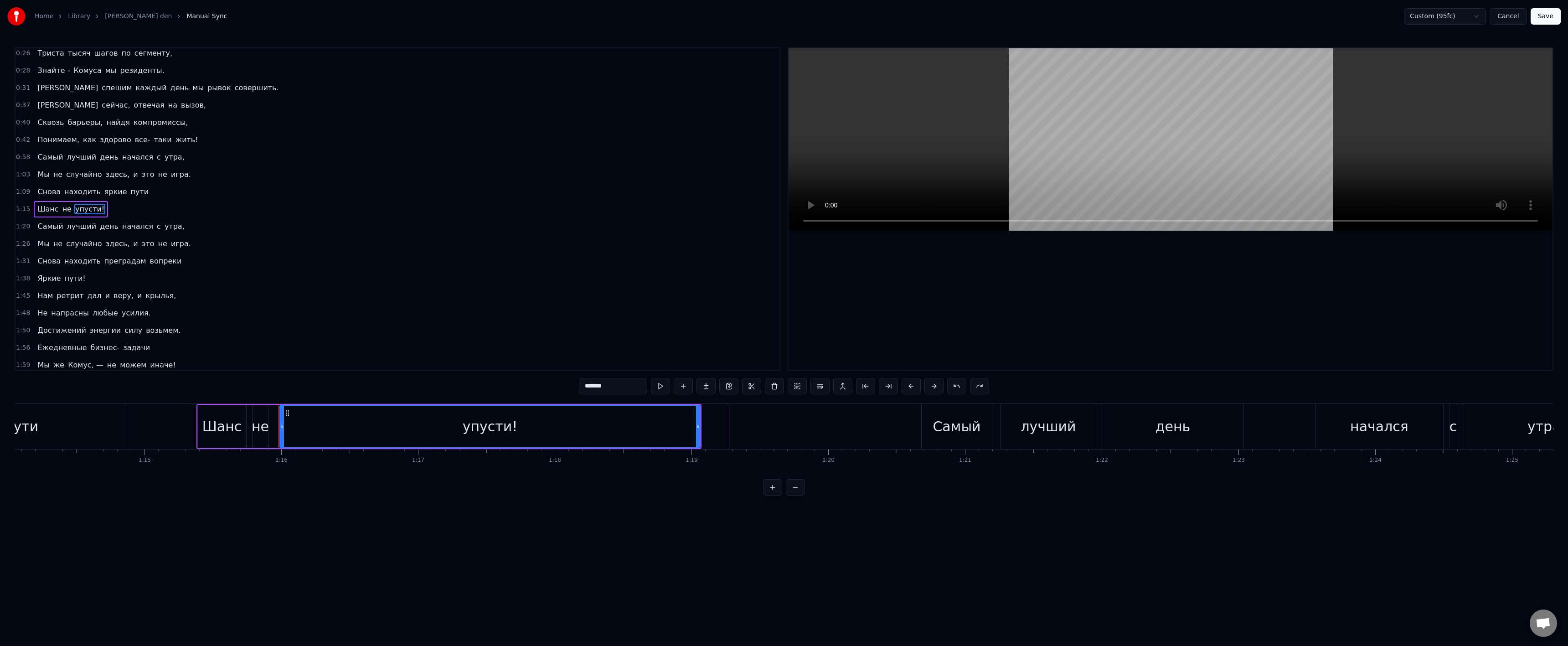
drag, startPoint x: 77, startPoint y: 204, endPoint x: 65, endPoint y: 206, distance: 12.2
click at [80, 204] on span "упусти!" at bounding box center [90, 209] width 31 height 11
click at [27, 209] on span "1:15" at bounding box center [24, 209] width 15 height 9
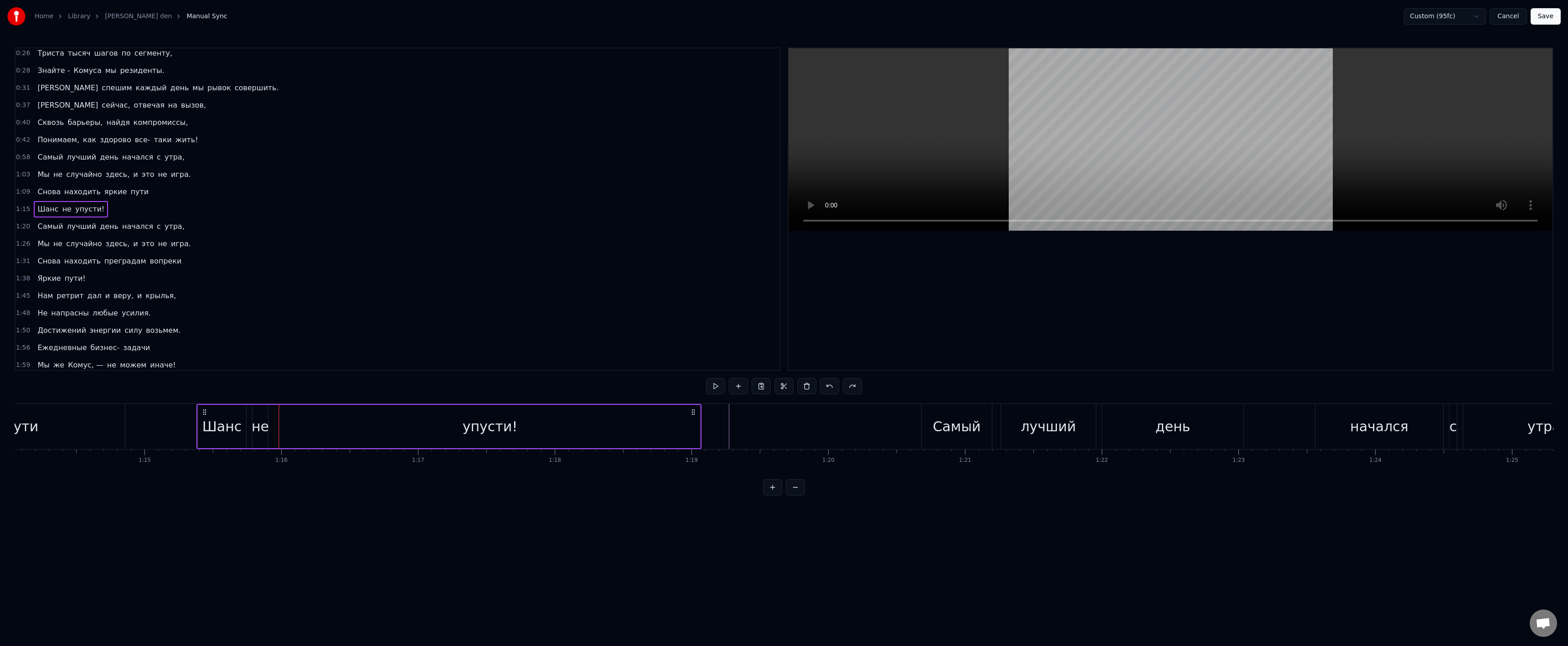
click at [26, 210] on span "1:15" at bounding box center [24, 209] width 15 height 9
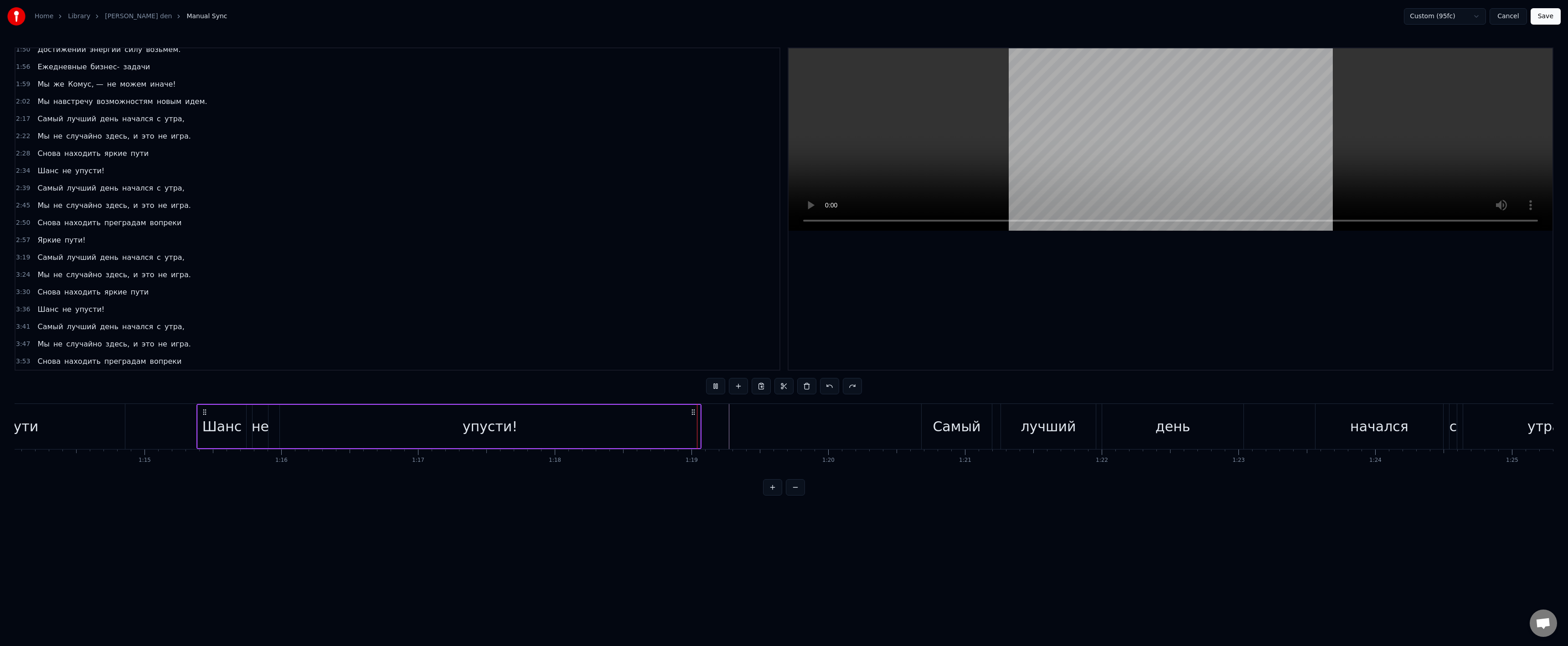
scroll to position [302, 0]
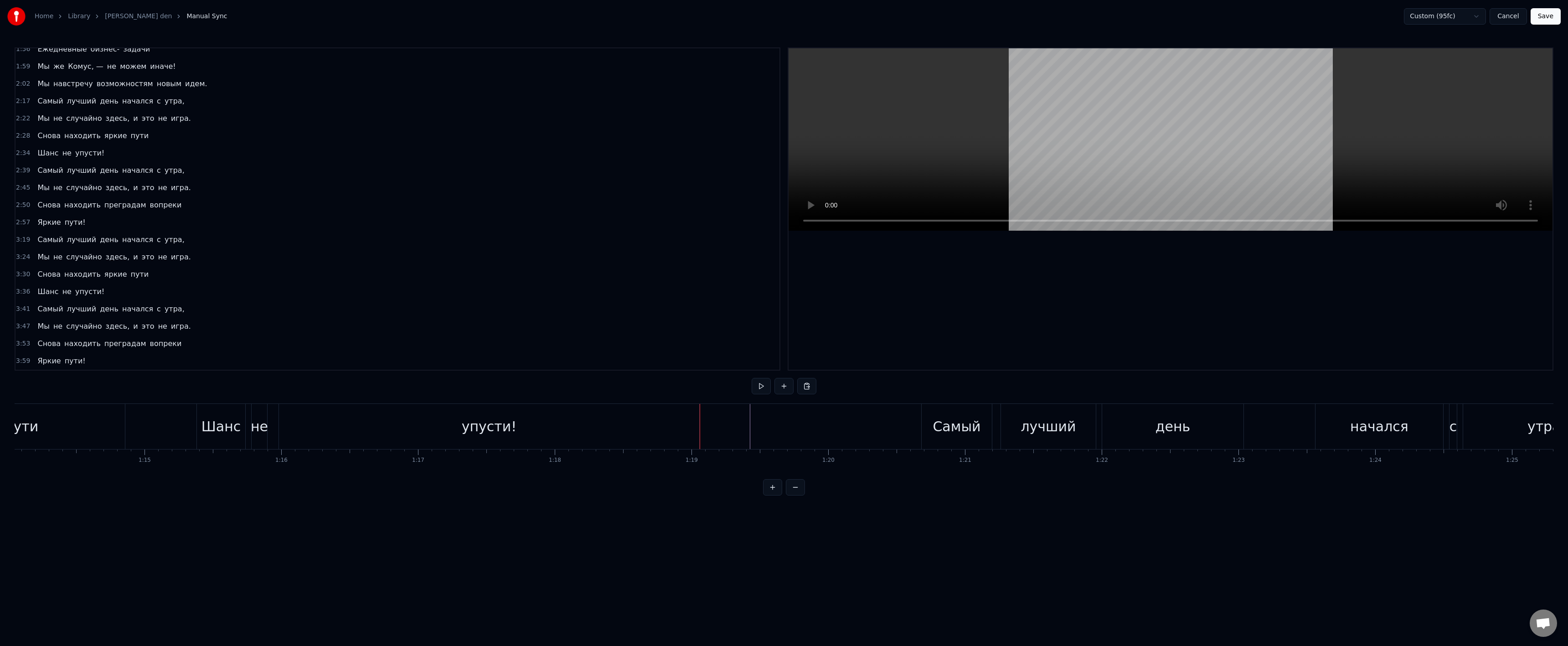
click at [650, 435] on div "упусти!" at bounding box center [489, 427] width 421 height 45
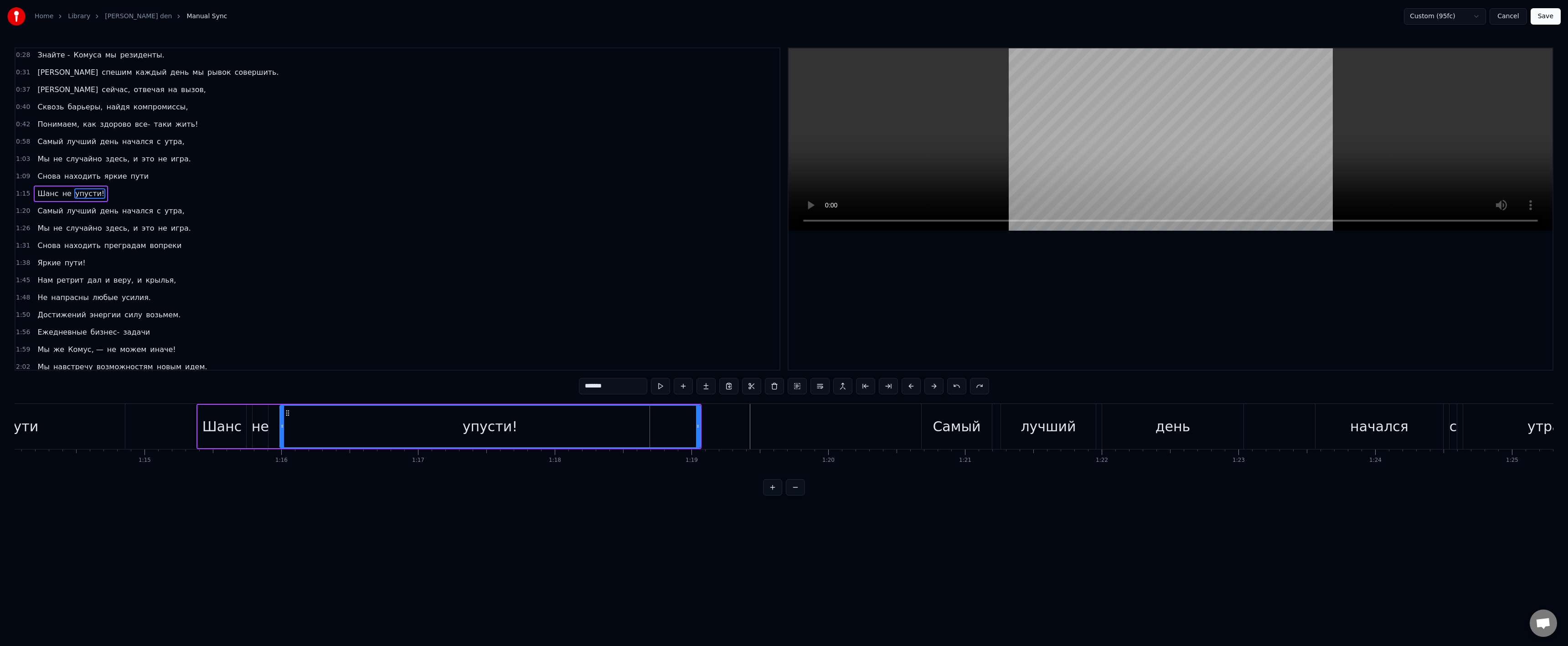
scroll to position [4, 0]
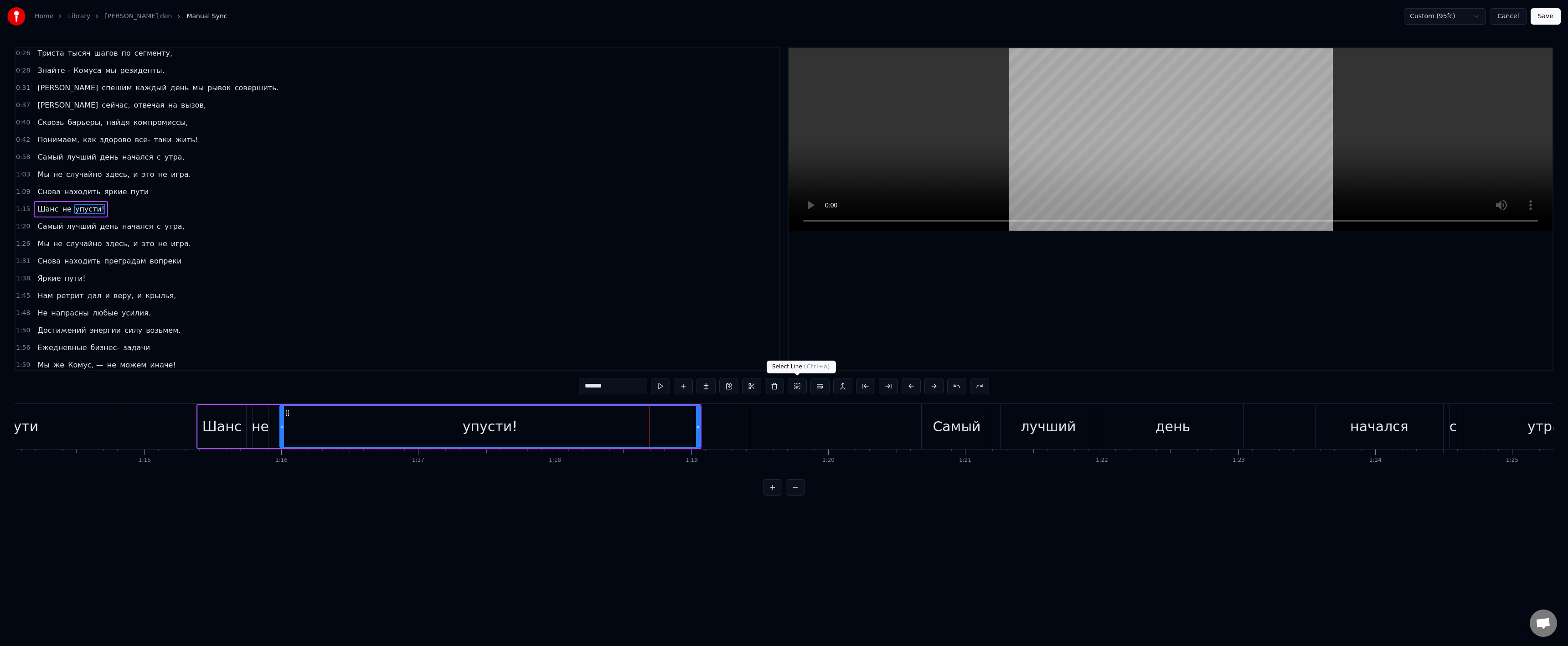
click at [799, 384] on button at bounding box center [797, 386] width 19 height 16
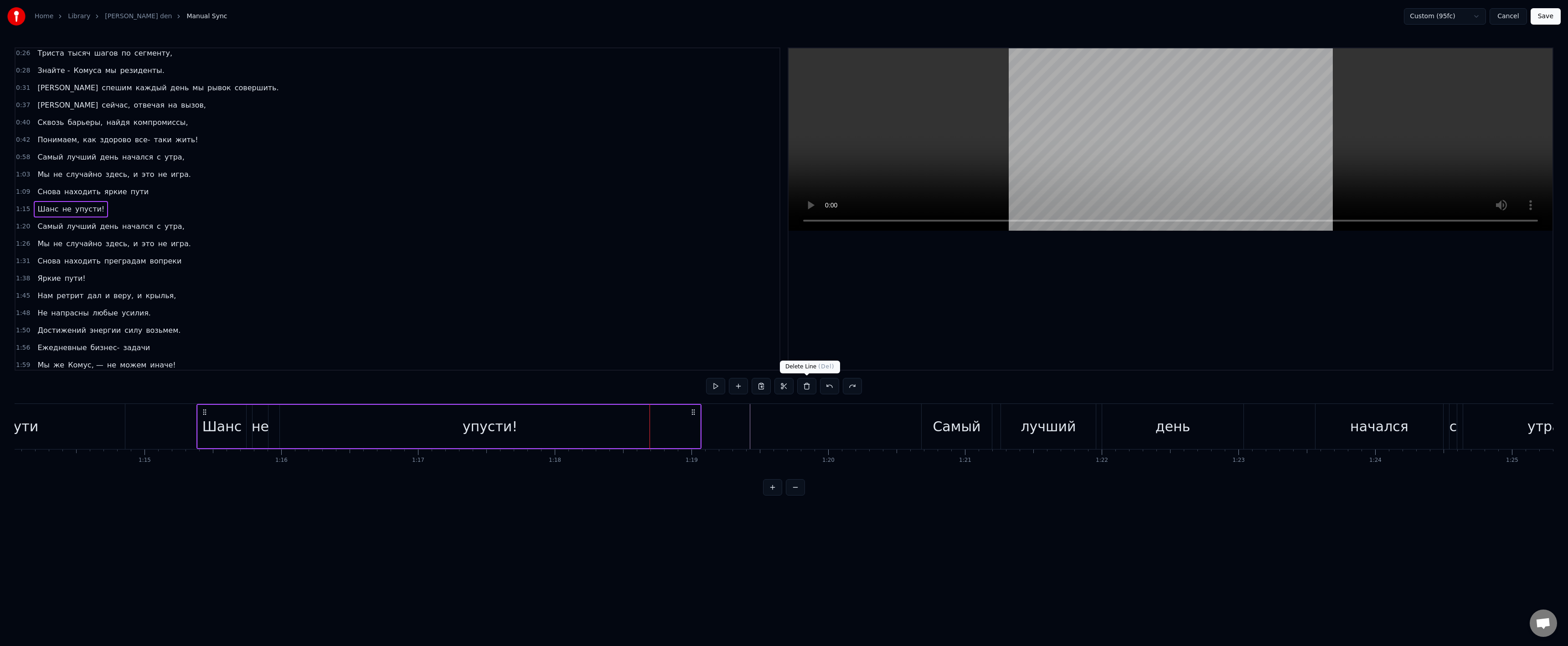
click at [800, 387] on button at bounding box center [807, 386] width 19 height 16
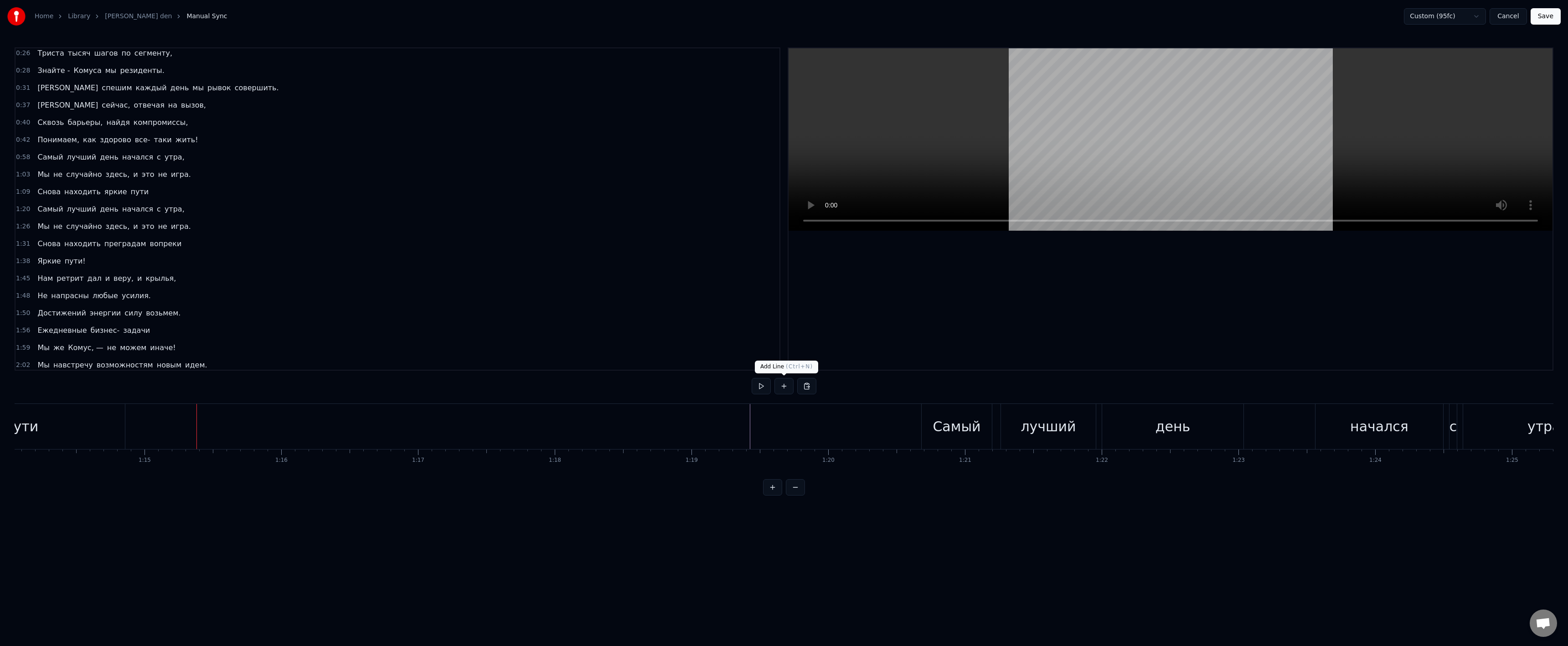
drag, startPoint x: 627, startPoint y: 423, endPoint x: 613, endPoint y: 426, distance: 14.3
click at [552, 425] on div "упусти!" at bounding box center [489, 427] width 421 height 45
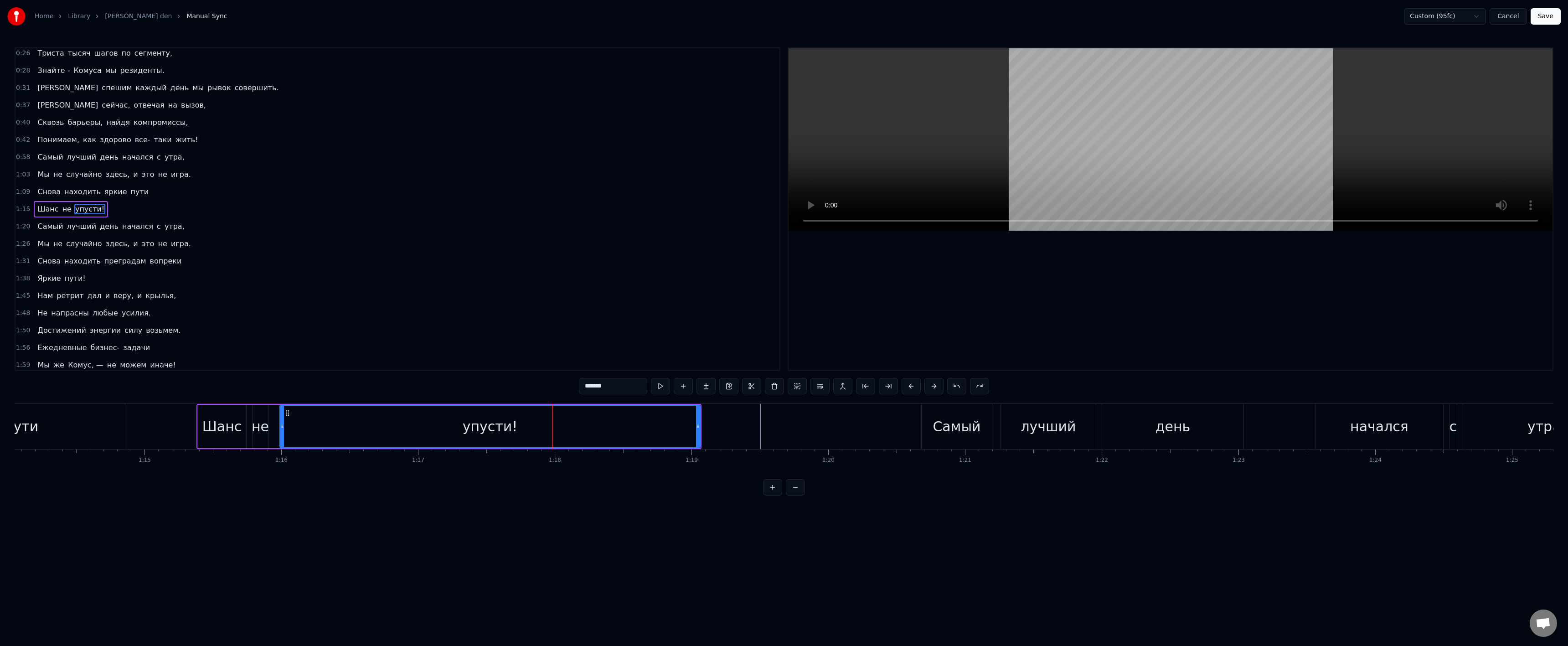
click at [626, 387] on input "*******" at bounding box center [613, 386] width 68 height 16
click at [601, 387] on input "*******" at bounding box center [613, 386] width 68 height 16
type input "*****"
click at [719, 390] on button at bounding box center [717, 386] width 19 height 16
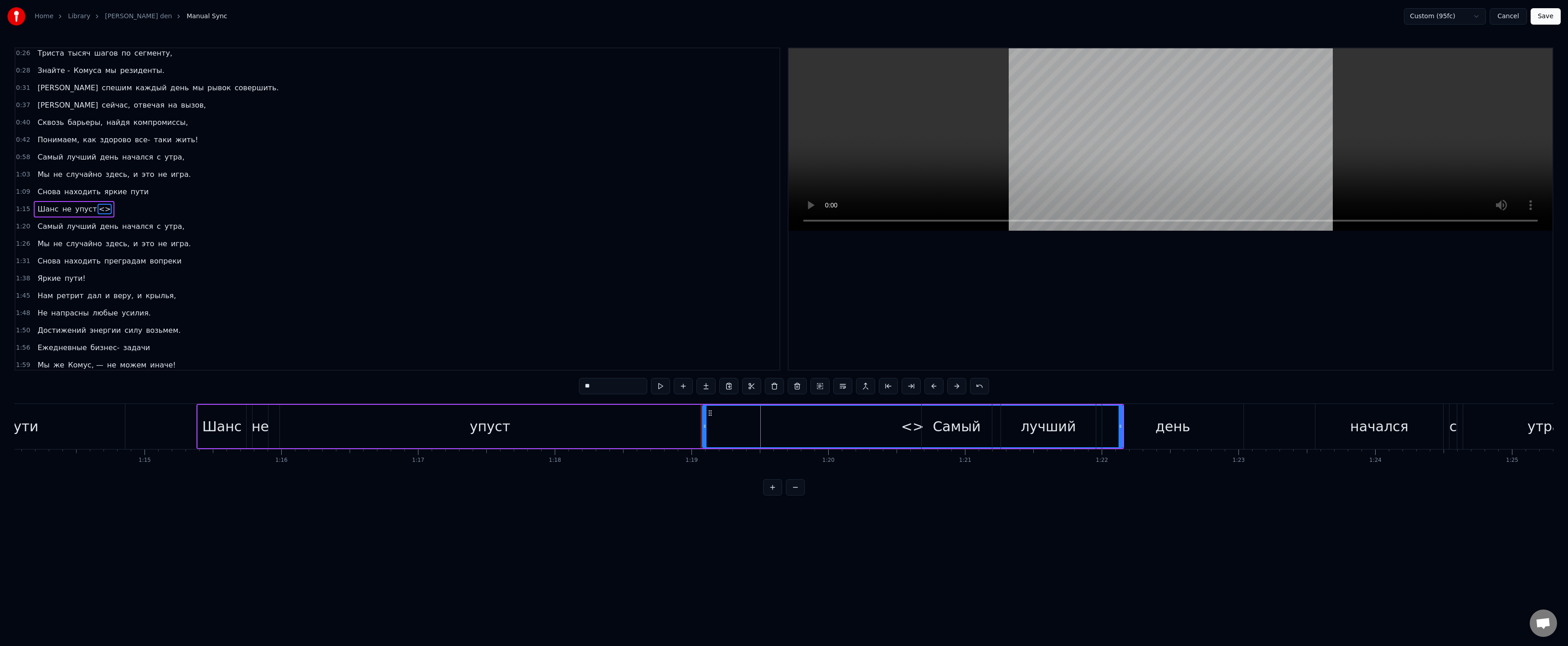
click at [626, 386] on input "**" at bounding box center [613, 386] width 68 height 16
paste input "text"
click at [586, 386] on input "**" at bounding box center [613, 386] width 68 height 16
drag, startPoint x: 698, startPoint y: 542, endPoint x: 702, endPoint y: 537, distance: 6.4
click at [702, 510] on html "Home Library [PERSON_NAME] den Manual Sync Custom (95fc) Cancel Save 0:26 Трист…" at bounding box center [784, 255] width 1568 height 510
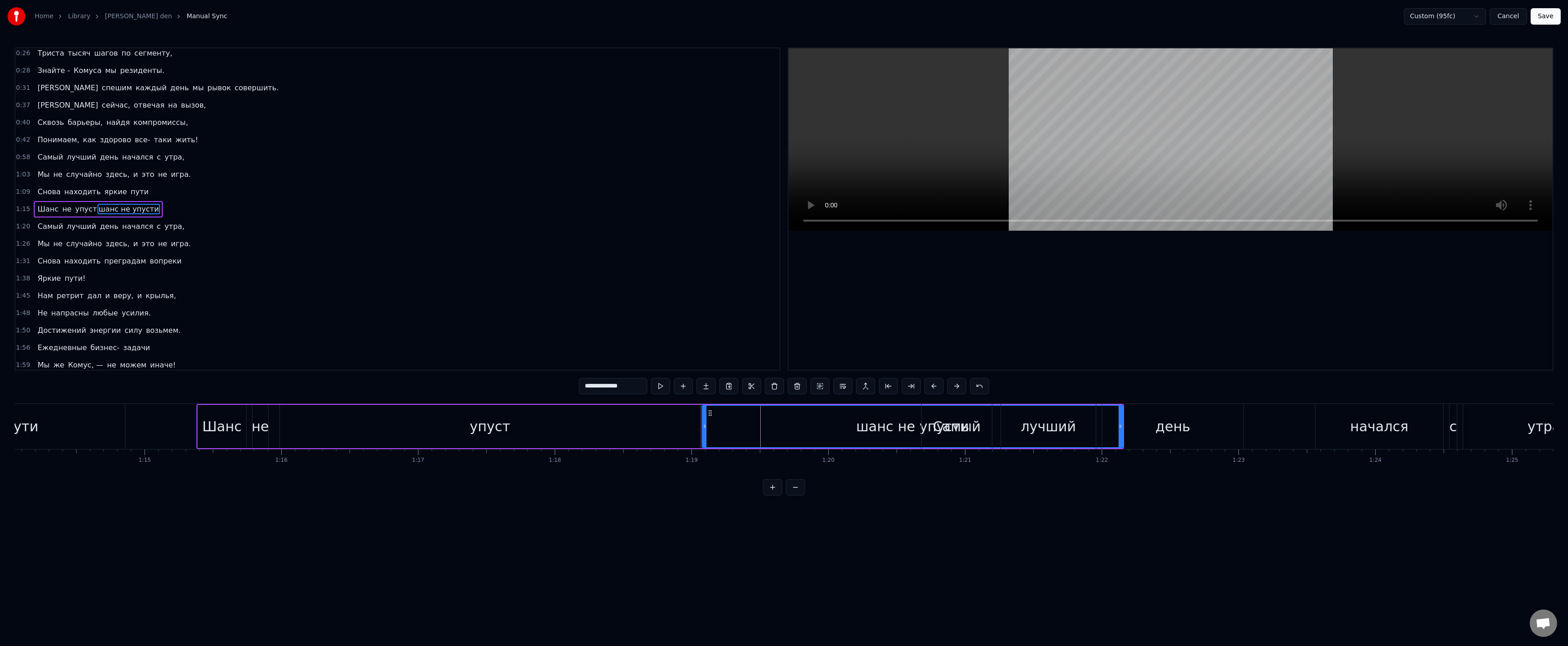
drag, startPoint x: 633, startPoint y: 385, endPoint x: 555, endPoint y: 385, distance: 78.0
click at [552, 385] on div "0:26 Триста тысяч шагов по сегменту, 0:28 Знайте - Комуса мы резиденты. 0:31 И …" at bounding box center [784, 271] width 1539 height 448
click at [628, 384] on input "**********" at bounding box center [613, 386] width 68 height 16
drag, startPoint x: 627, startPoint y: 383, endPoint x: 593, endPoint y: 384, distance: 34.0
click at [565, 382] on div "0:26 Триста тысяч шагов по сегменту, 0:28 Знайте - Комуса мы резиденты. 0:31 И …" at bounding box center [784, 271] width 1539 height 448
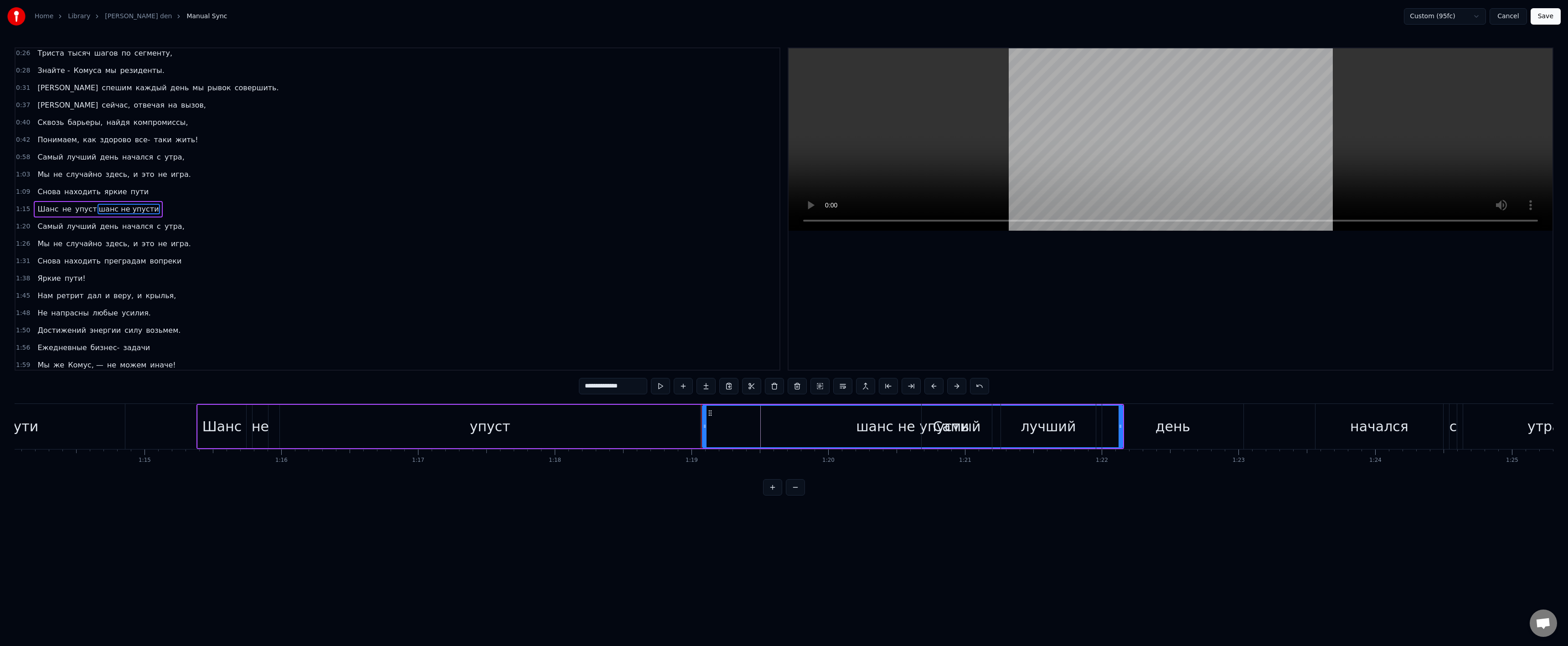
click at [624, 385] on input "**********" at bounding box center [613, 386] width 68 height 16
click at [631, 386] on input "**********" at bounding box center [613, 386] width 68 height 16
click at [750, 510] on html "Home Library [PERSON_NAME] den Manual Sync Custom (95fc) Cancel Save 0:26 Трист…" at bounding box center [784, 255] width 1568 height 510
click at [631, 436] on div "упуст" at bounding box center [490, 427] width 421 height 43
type input "*****"
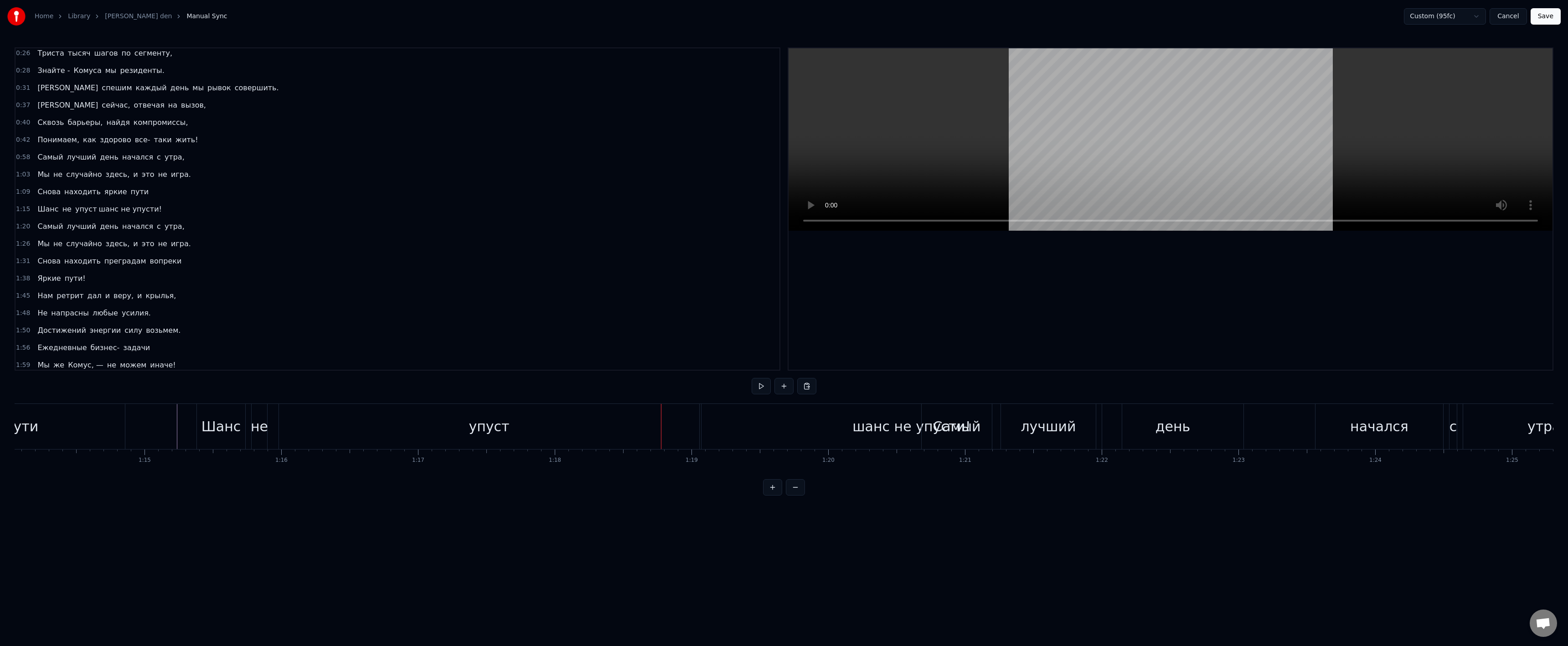
click at [728, 429] on div "шанс не упусти!" at bounding box center [912, 427] width 421 height 45
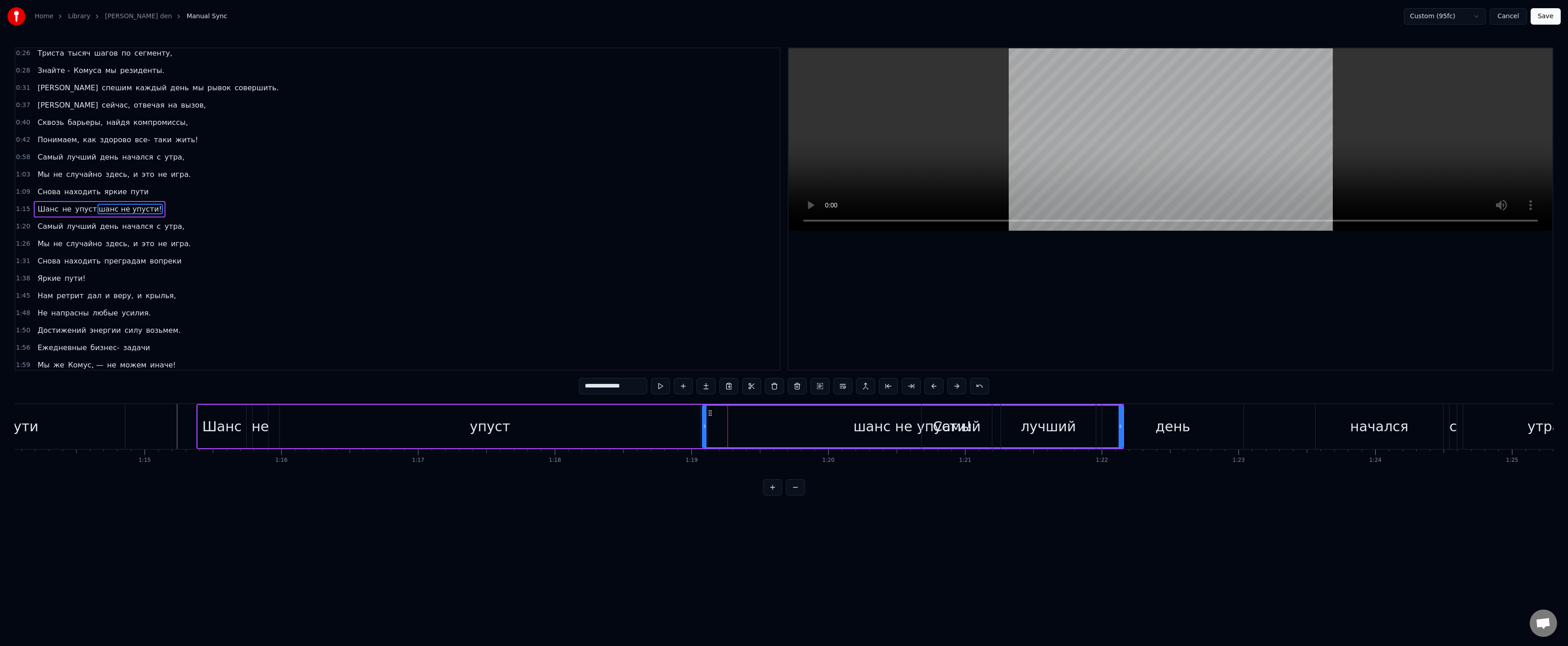
drag, startPoint x: 624, startPoint y: 387, endPoint x: 471, endPoint y: 387, distance: 153.0
click at [456, 382] on div "0:26 Триста тысяч шагов по сегменту, 0:28 Знайте - Комуса мы резиденты. 0:31 И …" at bounding box center [784, 271] width 1539 height 448
type input "**"
drag, startPoint x: 620, startPoint y: 540, endPoint x: 628, endPoint y: 520, distance: 21.5
click at [620, 510] on html "Home Library [PERSON_NAME] den Manual Sync Custom (95fc) Cancel Save 0:26 Трист…" at bounding box center [784, 255] width 1568 height 510
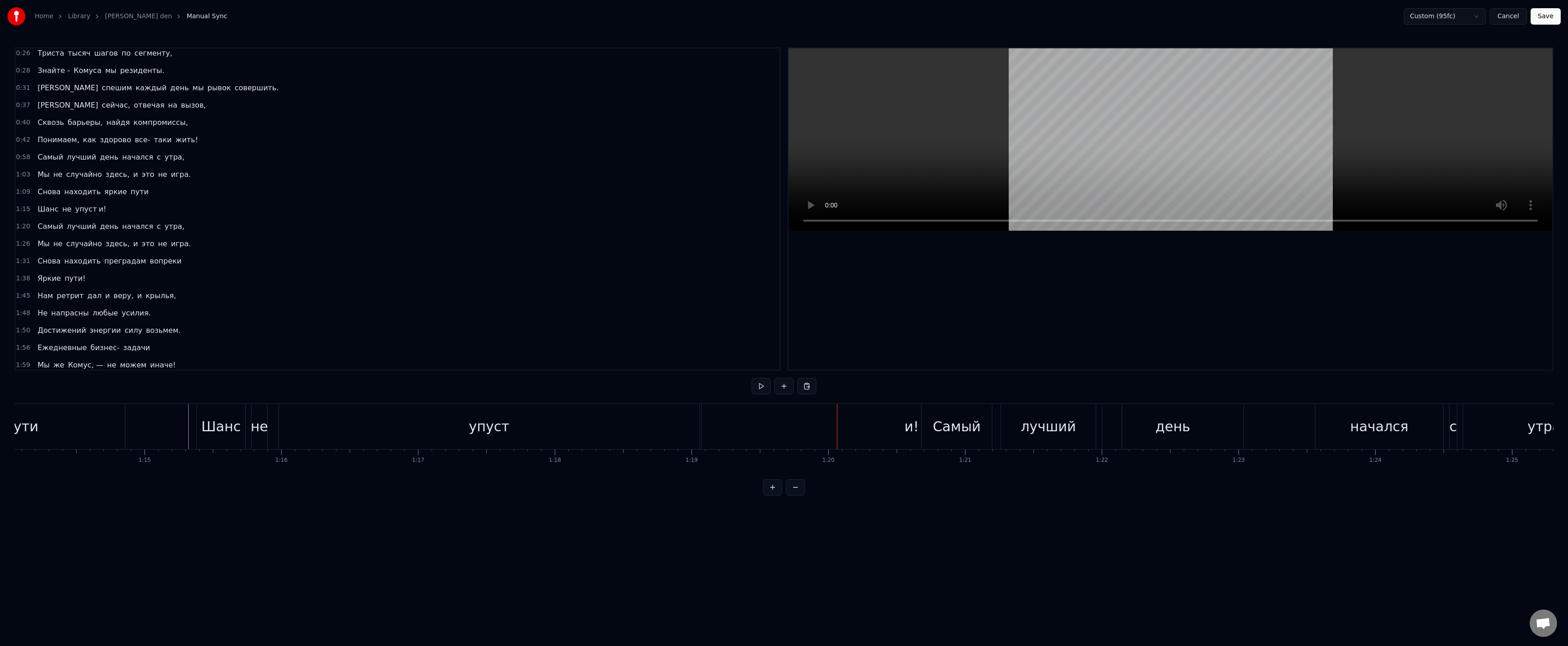
click at [644, 429] on div "упуст" at bounding box center [489, 427] width 421 height 45
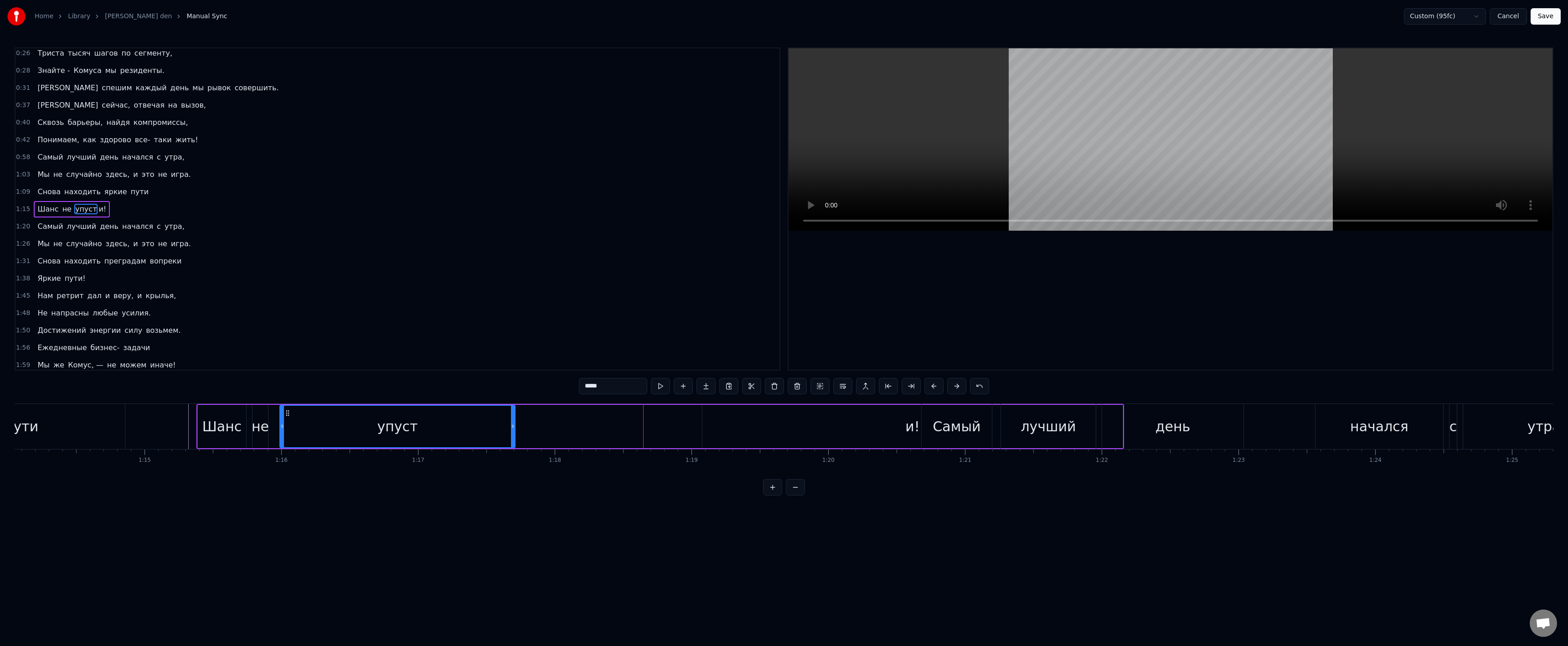
drag, startPoint x: 699, startPoint y: 429, endPoint x: 499, endPoint y: 431, distance: 200.0
click at [511, 432] on div at bounding box center [513, 427] width 4 height 42
click at [693, 428] on div "упуст и!" at bounding box center [701, 427] width 844 height 43
drag, startPoint x: 825, startPoint y: 429, endPoint x: 739, endPoint y: 422, distance: 86.3
click at [721, 428] on div "и!" at bounding box center [913, 427] width 421 height 43
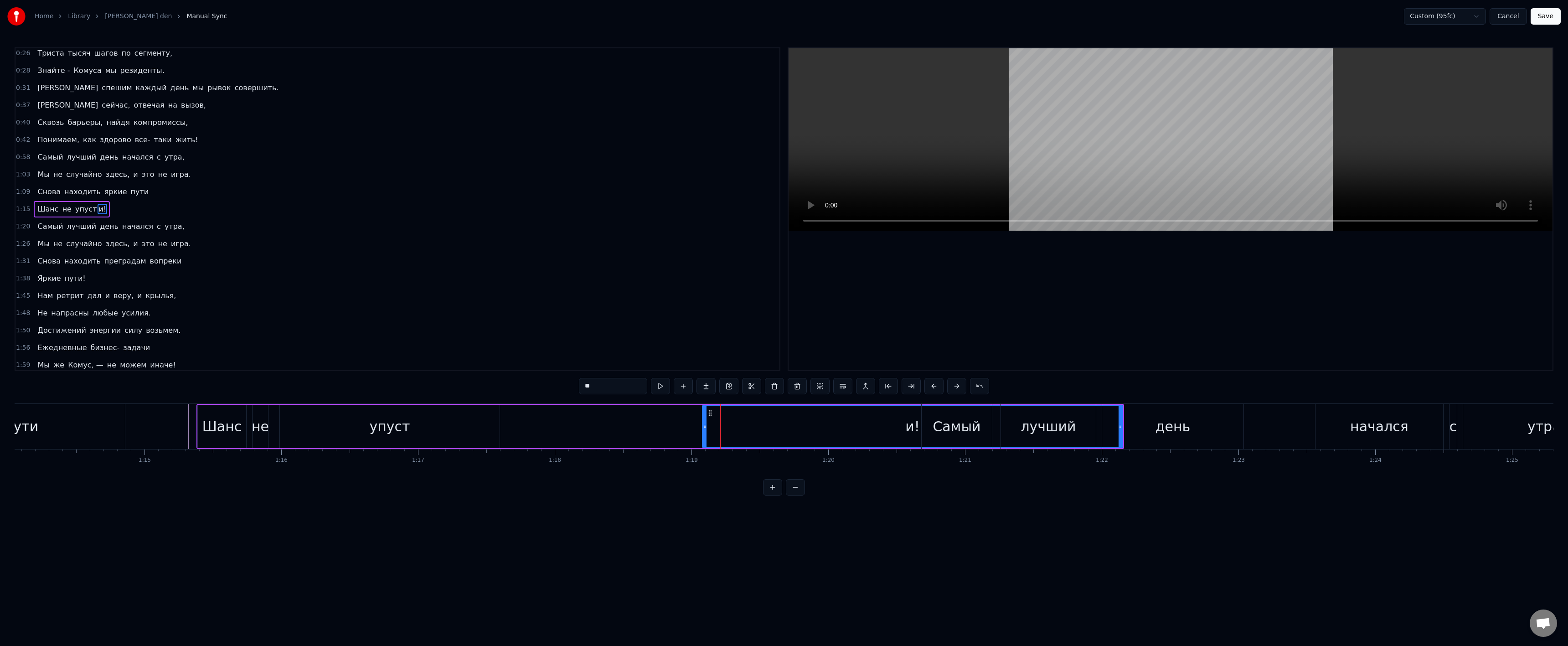
drag, startPoint x: 759, startPoint y: 421, endPoint x: 751, endPoint y: 419, distance: 8.2
click at [754, 420] on div "и!" at bounding box center [912, 427] width 420 height 42
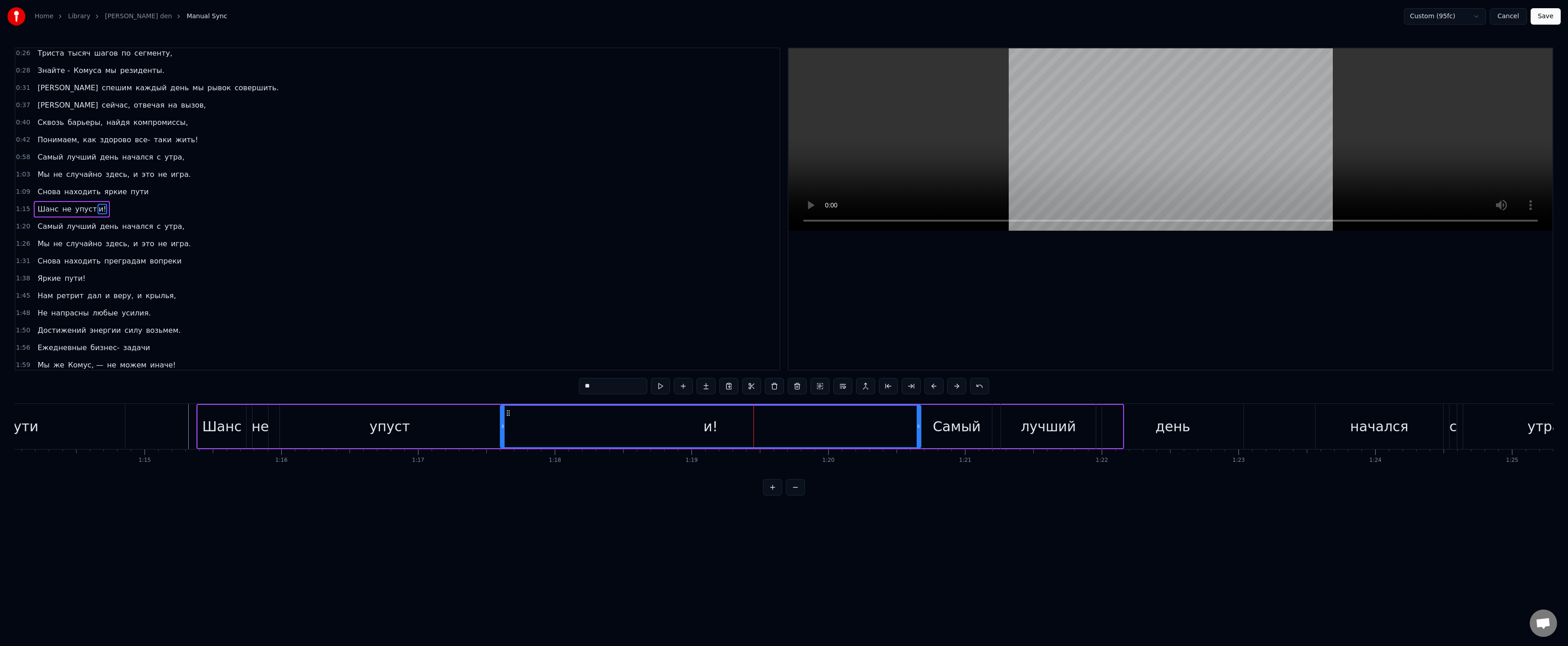
drag, startPoint x: 708, startPoint y: 411, endPoint x: 506, endPoint y: 412, distance: 202.0
click at [506, 412] on icon at bounding box center [508, 413] width 7 height 7
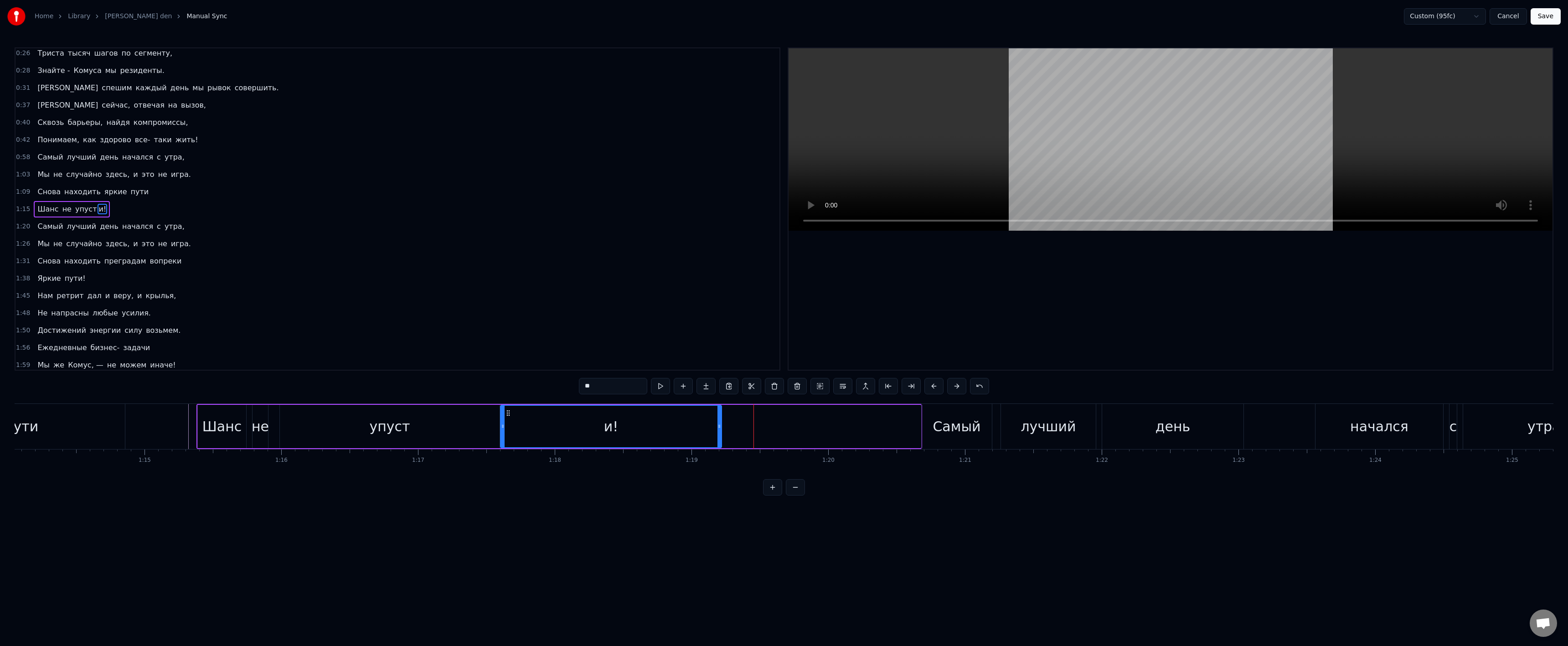
drag, startPoint x: 917, startPoint y: 424, endPoint x: 723, endPoint y: 421, distance: 194.0
click at [719, 421] on div at bounding box center [720, 427] width 4 height 42
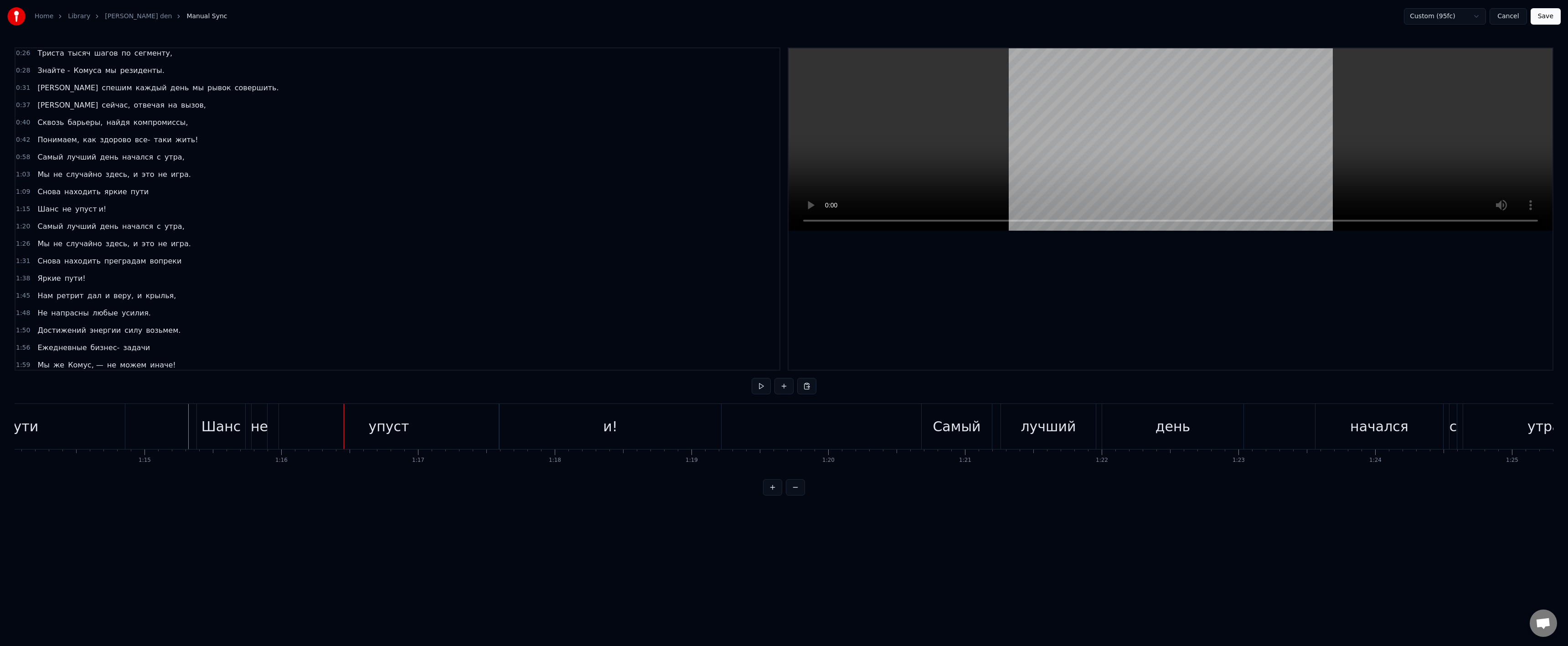
drag, startPoint x: 425, startPoint y: 438, endPoint x: 448, endPoint y: 437, distance: 23.0
click at [424, 438] on div "упуст" at bounding box center [389, 427] width 219 height 45
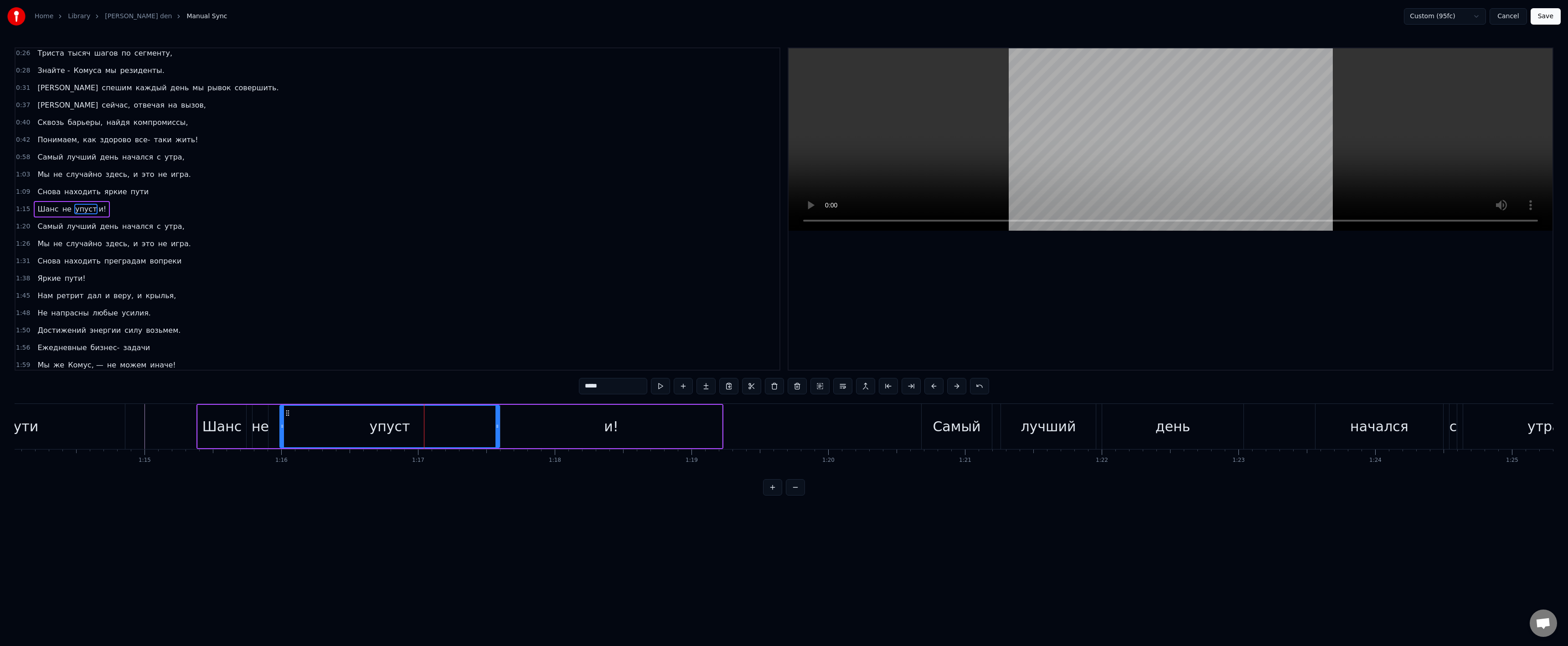
click at [494, 432] on div "упуст" at bounding box center [389, 427] width 218 height 42
drag, startPoint x: 498, startPoint y: 430, endPoint x: 394, endPoint y: 432, distance: 104.0
click at [394, 432] on div at bounding box center [393, 427] width 4 height 42
click at [508, 431] on div "и!" at bounding box center [611, 427] width 221 height 43
type input "**"
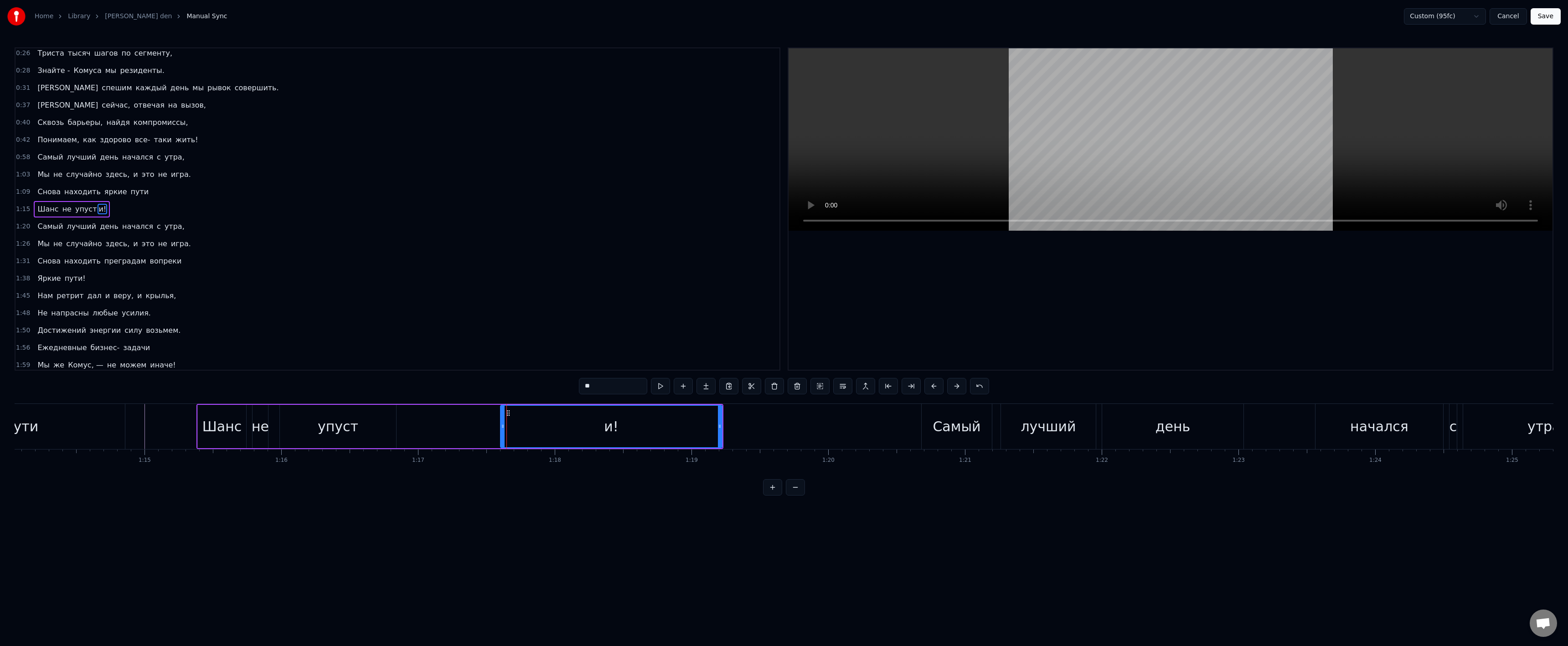
click at [500, 429] on div "и!" at bounding box center [611, 427] width 222 height 43
drag, startPoint x: 501, startPoint y: 428, endPoint x: 392, endPoint y: 429, distance: 109.0
click at [392, 429] on icon at bounding box center [393, 426] width 4 height 7
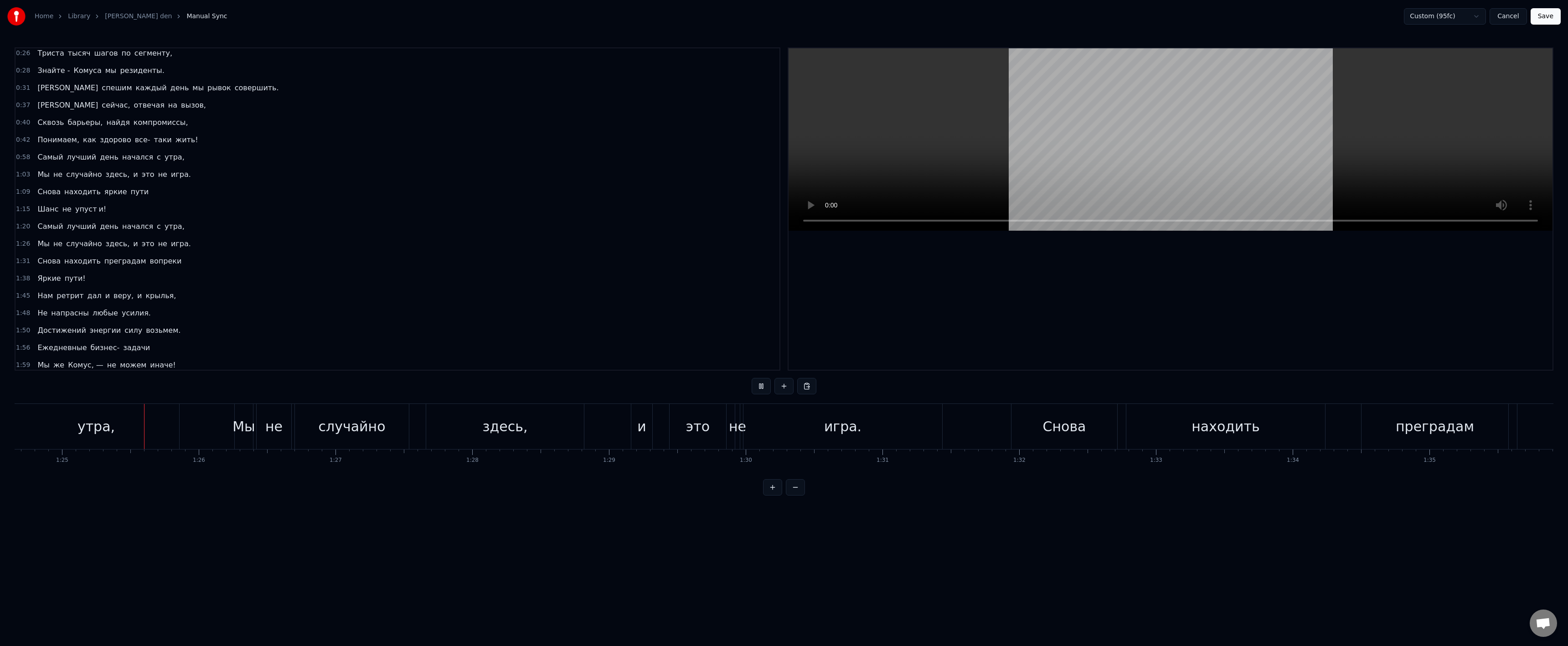
scroll to position [0, 11584]
click at [731, 428] on div "не" at bounding box center [729, 426] width 17 height 21
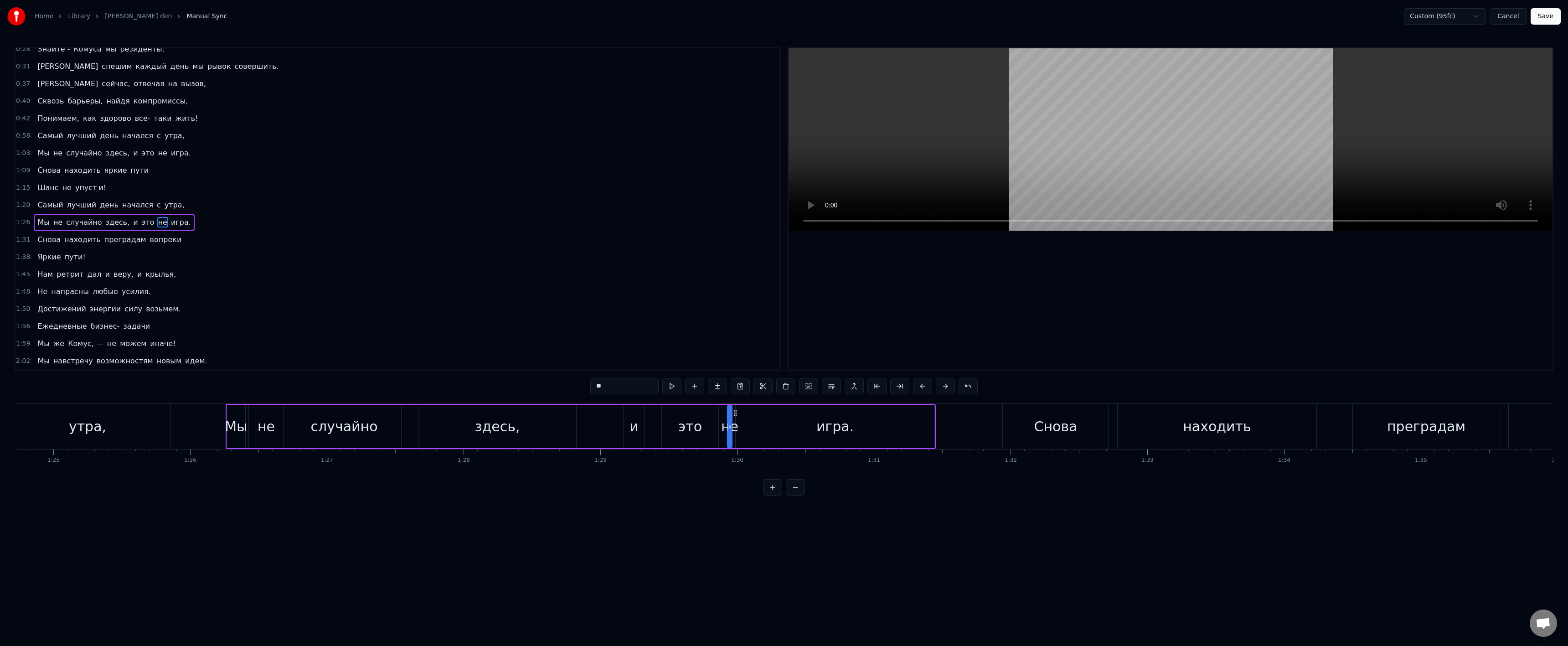
scroll to position [38, 0]
drag, startPoint x: 729, startPoint y: 427, endPoint x: 748, endPoint y: 429, distance: 19.1
click at [756, 429] on div at bounding box center [758, 427] width 4 height 42
drag, startPoint x: 729, startPoint y: 429, endPoint x: 715, endPoint y: 429, distance: 14.0
click at [715, 429] on div at bounding box center [717, 427] width 4 height 42
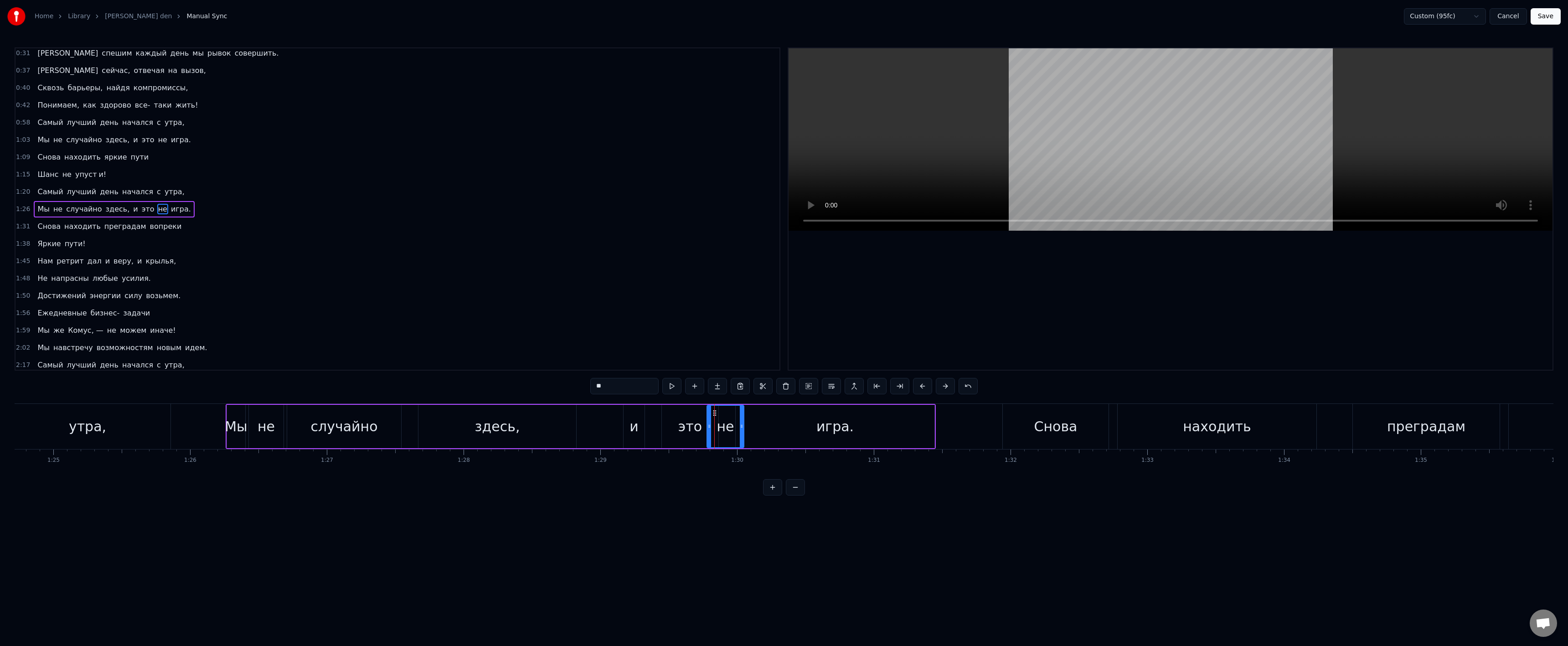
drag, startPoint x: 722, startPoint y: 412, endPoint x: 715, endPoint y: 416, distance: 8.1
click at [594, 418] on div "Мы не случайно здесь, и это не игра." at bounding box center [580, 427] width 710 height 45
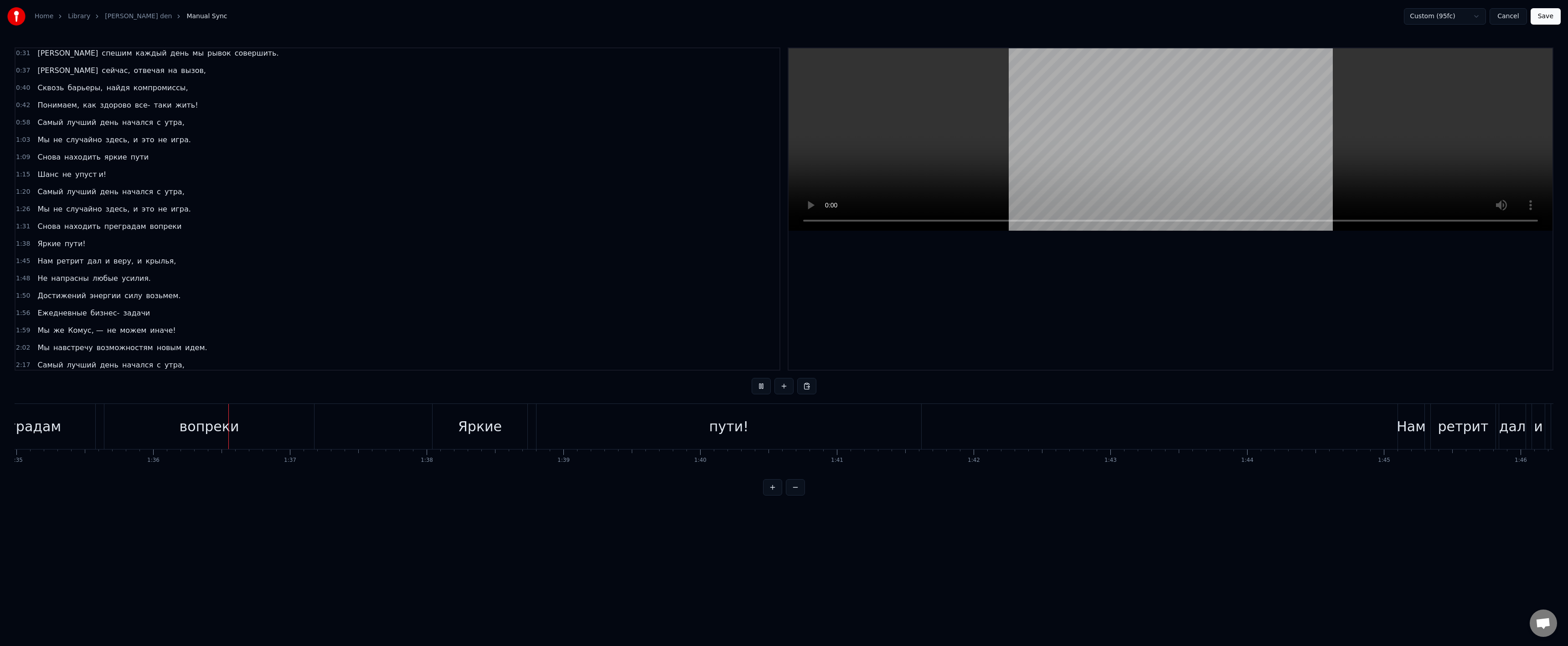
scroll to position [0, 13064]
click at [596, 423] on div "пути!" at bounding box center [653, 427] width 384 height 45
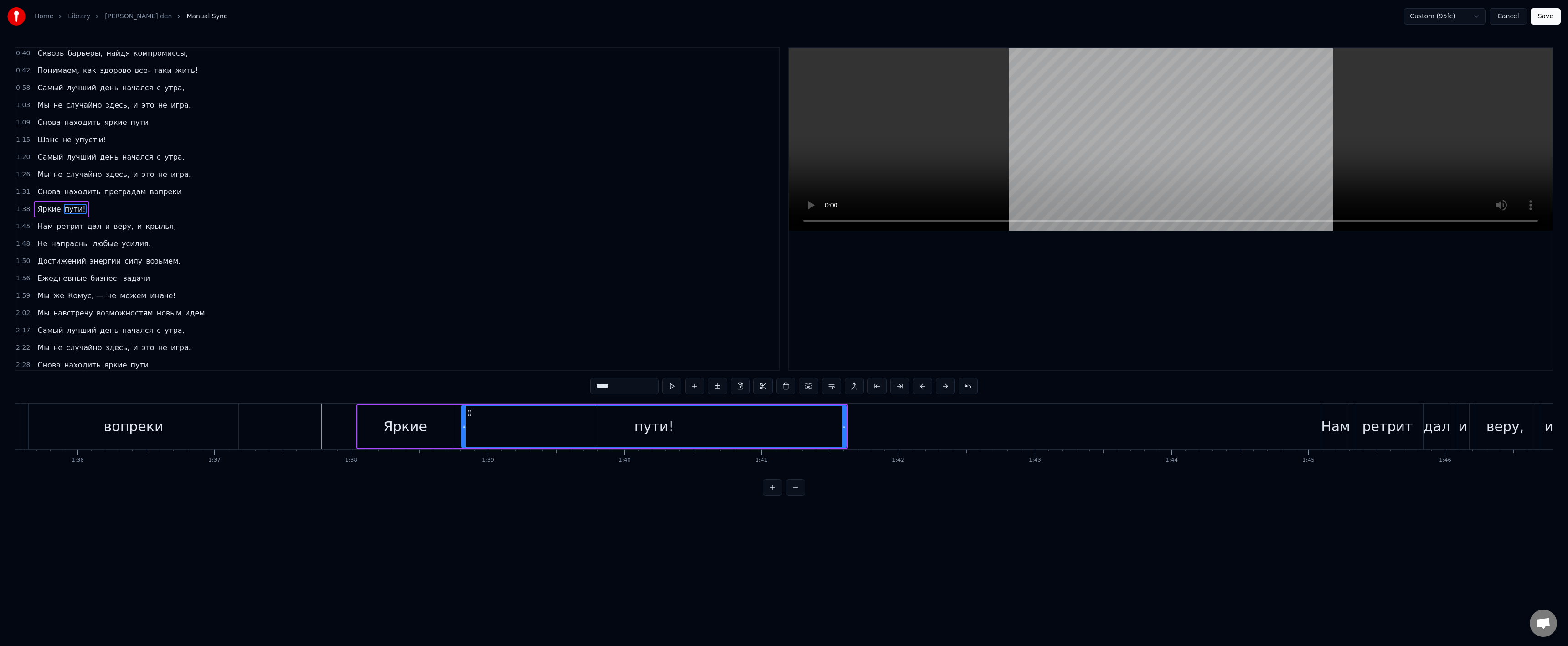
drag, startPoint x: 614, startPoint y: 383, endPoint x: 607, endPoint y: 386, distance: 7.6
click at [607, 386] on input "*****" at bounding box center [624, 386] width 68 height 16
click at [614, 386] on input "*****" at bounding box center [624, 386] width 68 height 16
click at [617, 384] on input "*****" at bounding box center [624, 386] width 68 height 16
click at [607, 385] on input "*****" at bounding box center [624, 386] width 68 height 16
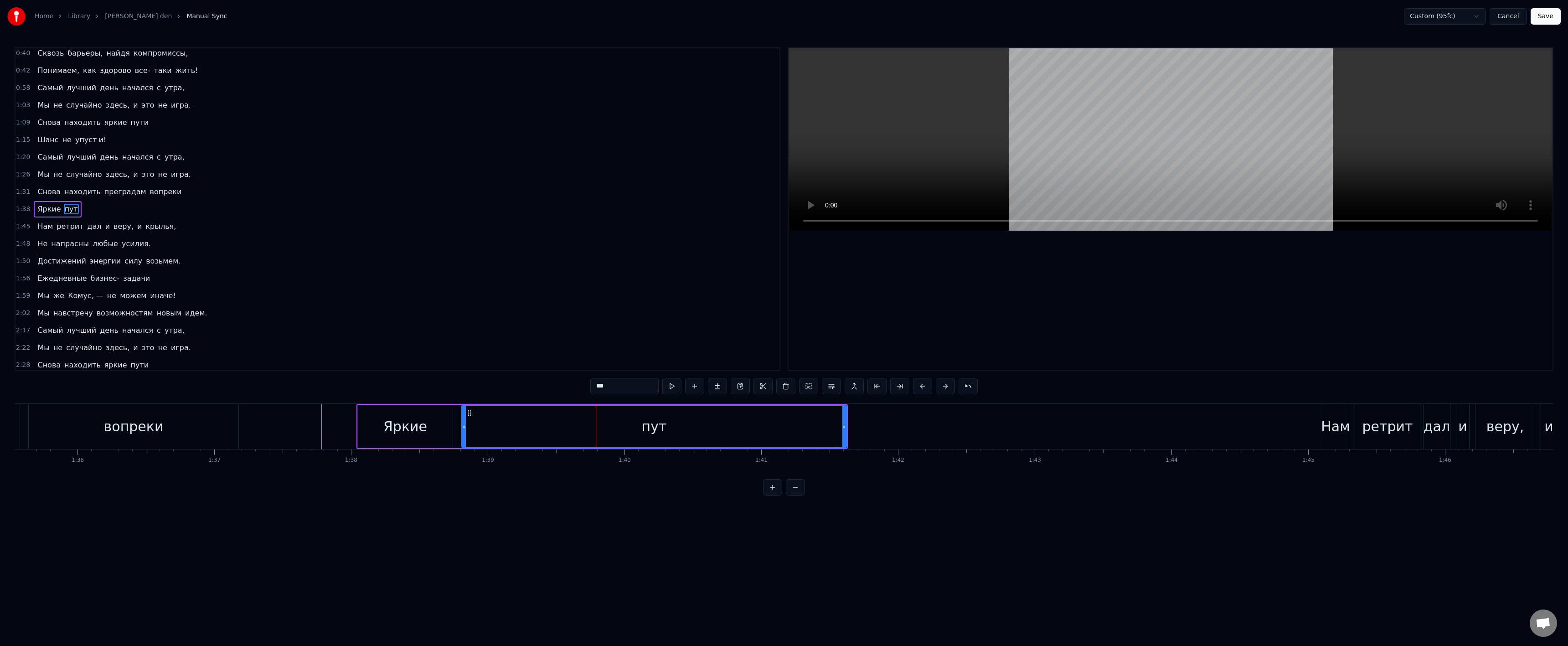
type input "***"
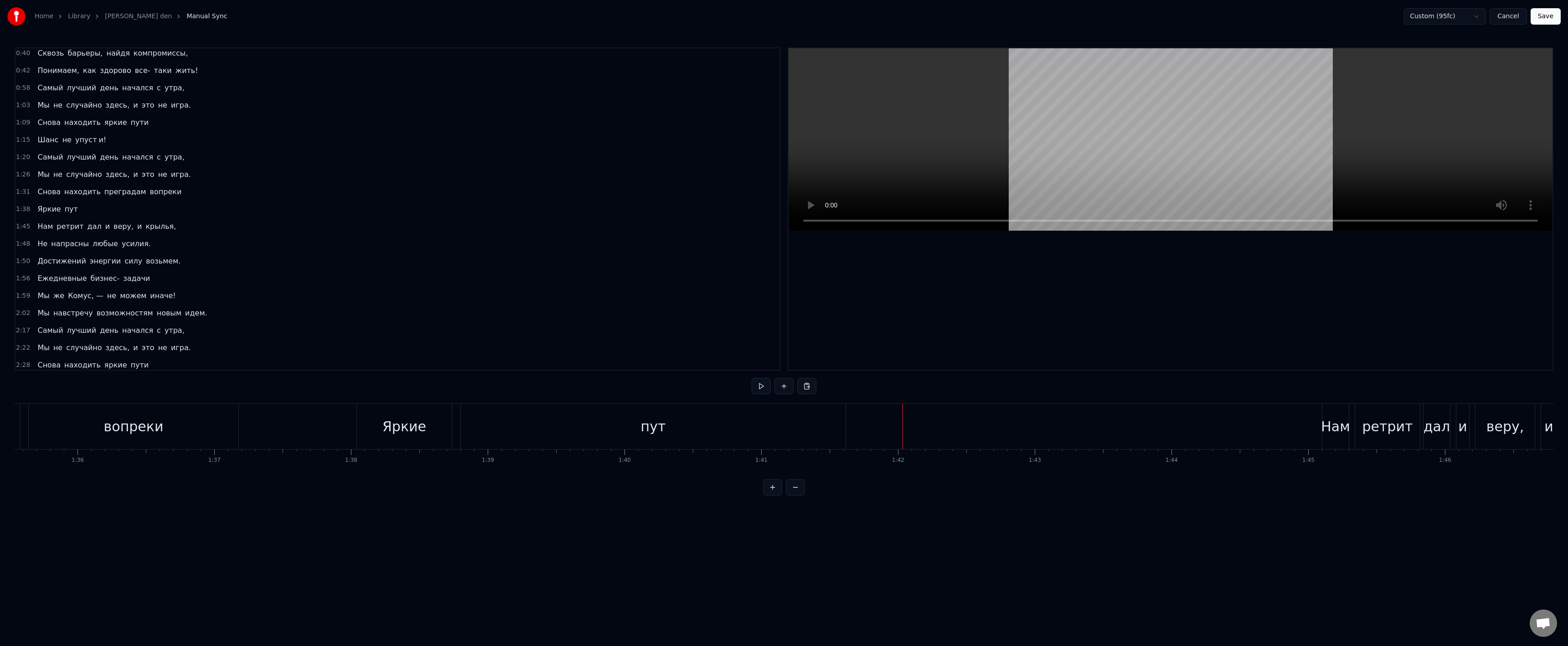
click at [573, 407] on div "пут" at bounding box center [653, 427] width 384 height 45
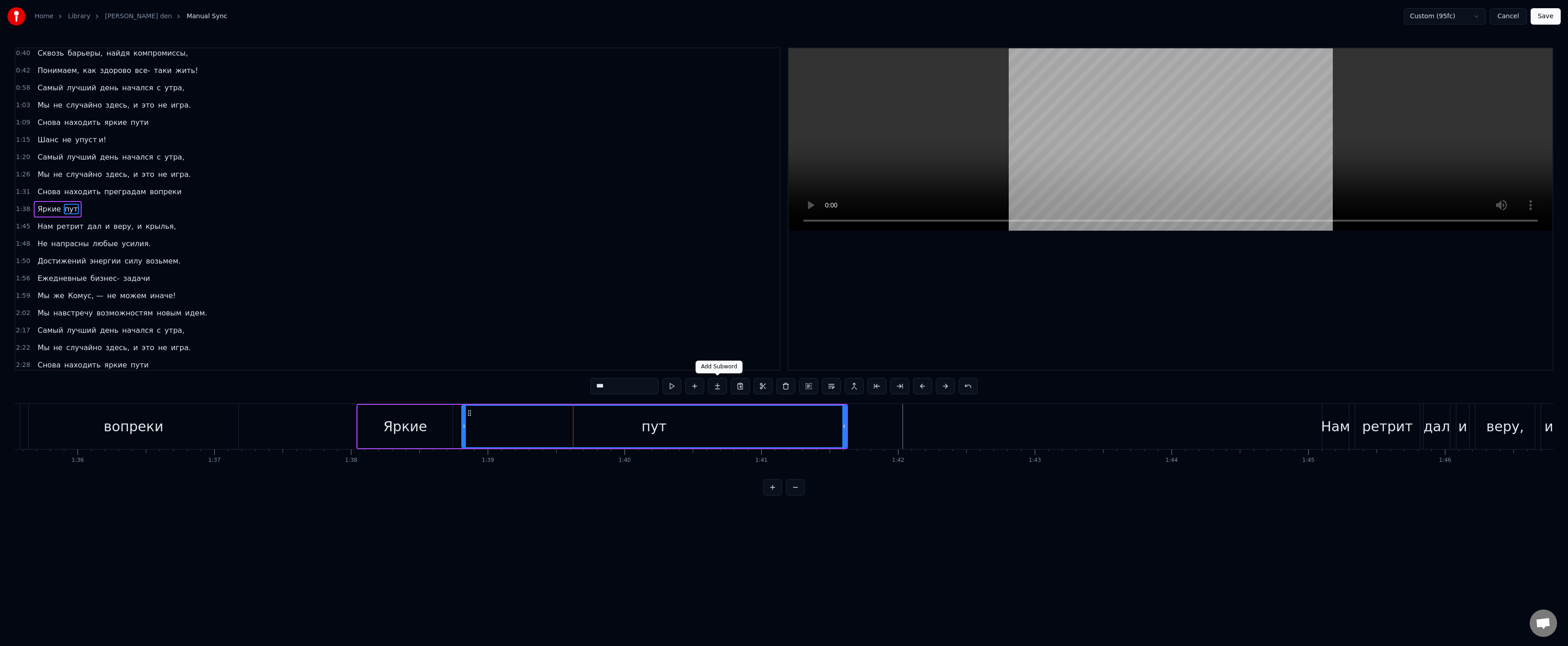
click at [716, 388] on button at bounding box center [717, 386] width 19 height 16
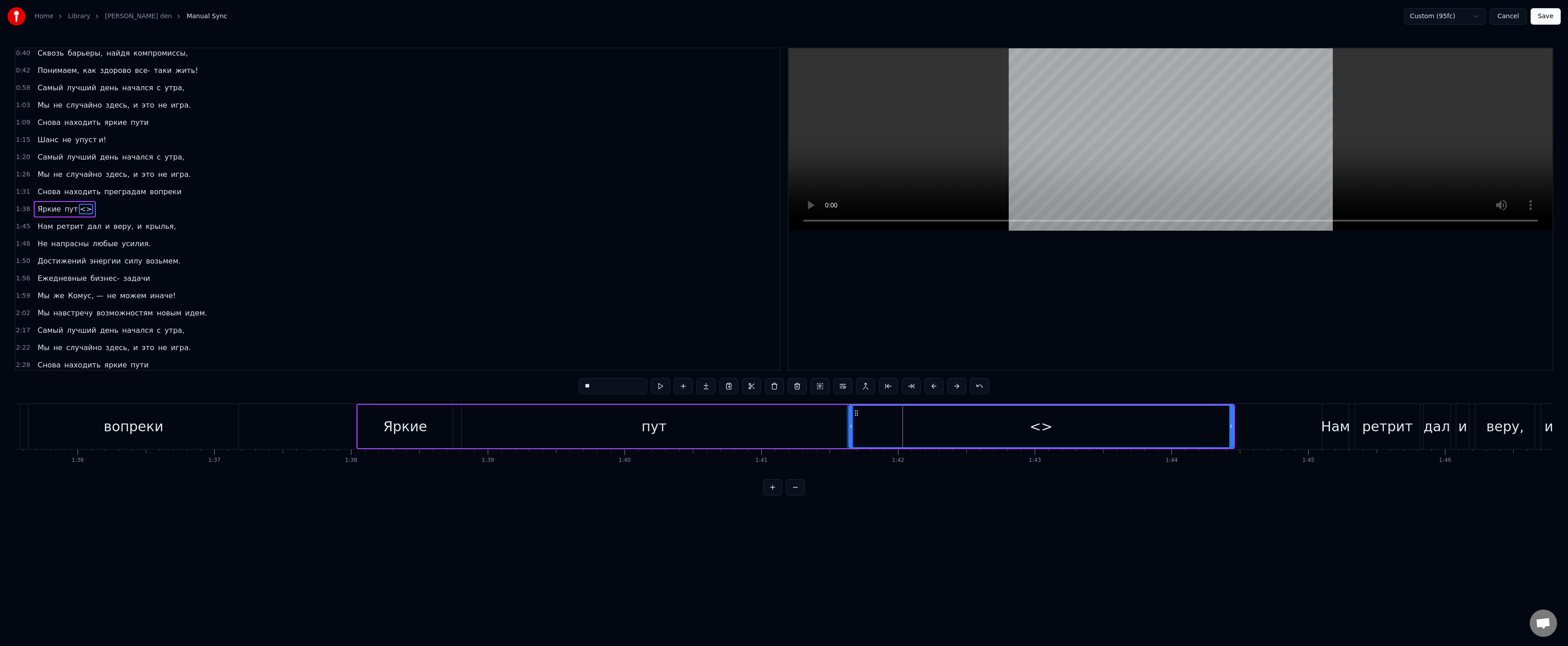
click at [616, 384] on input "**" at bounding box center [613, 386] width 68 height 16
paste input "text"
type input "**"
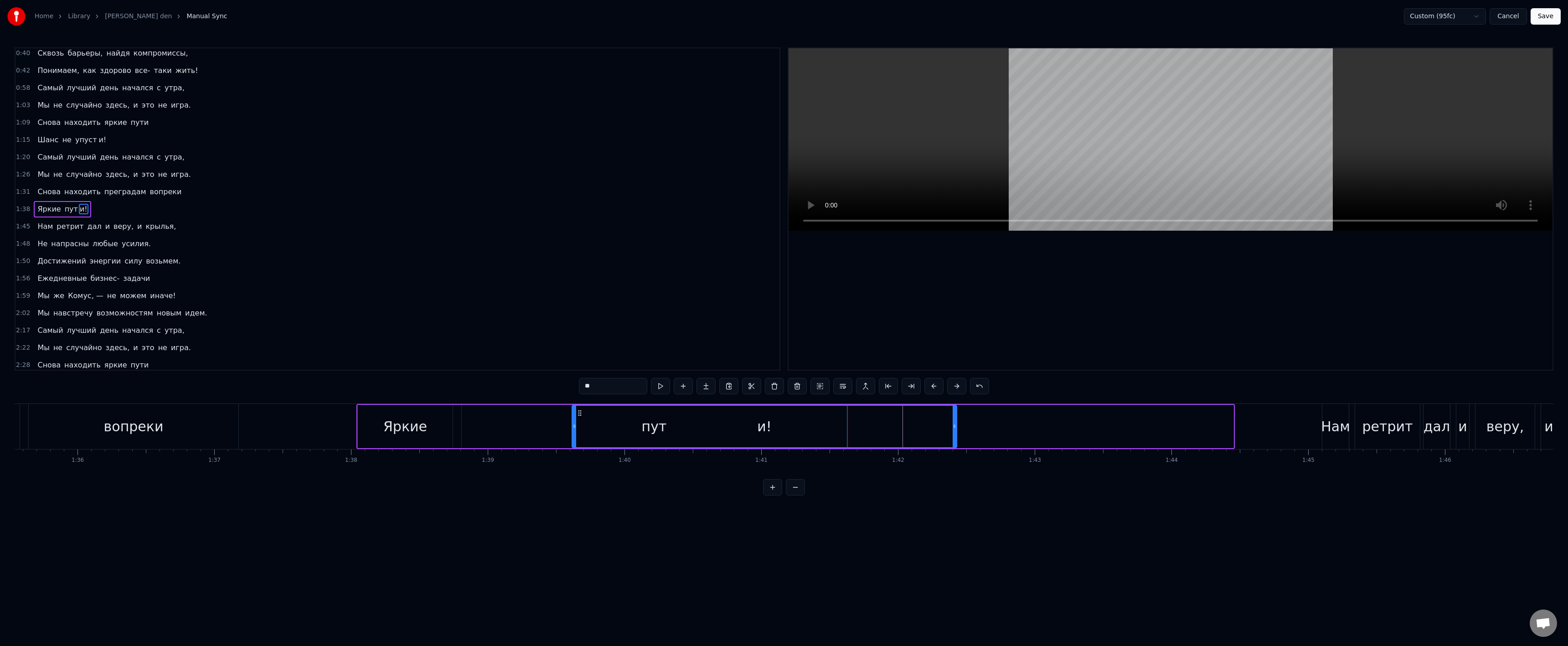
drag, startPoint x: 835, startPoint y: 414, endPoint x: 577, endPoint y: 415, distance: 258.0
click at [577, 415] on icon at bounding box center [580, 413] width 7 height 7
drag, startPoint x: 955, startPoint y: 426, endPoint x: 893, endPoint y: 426, distance: 62.0
click at [893, 426] on icon at bounding box center [892, 426] width 4 height 7
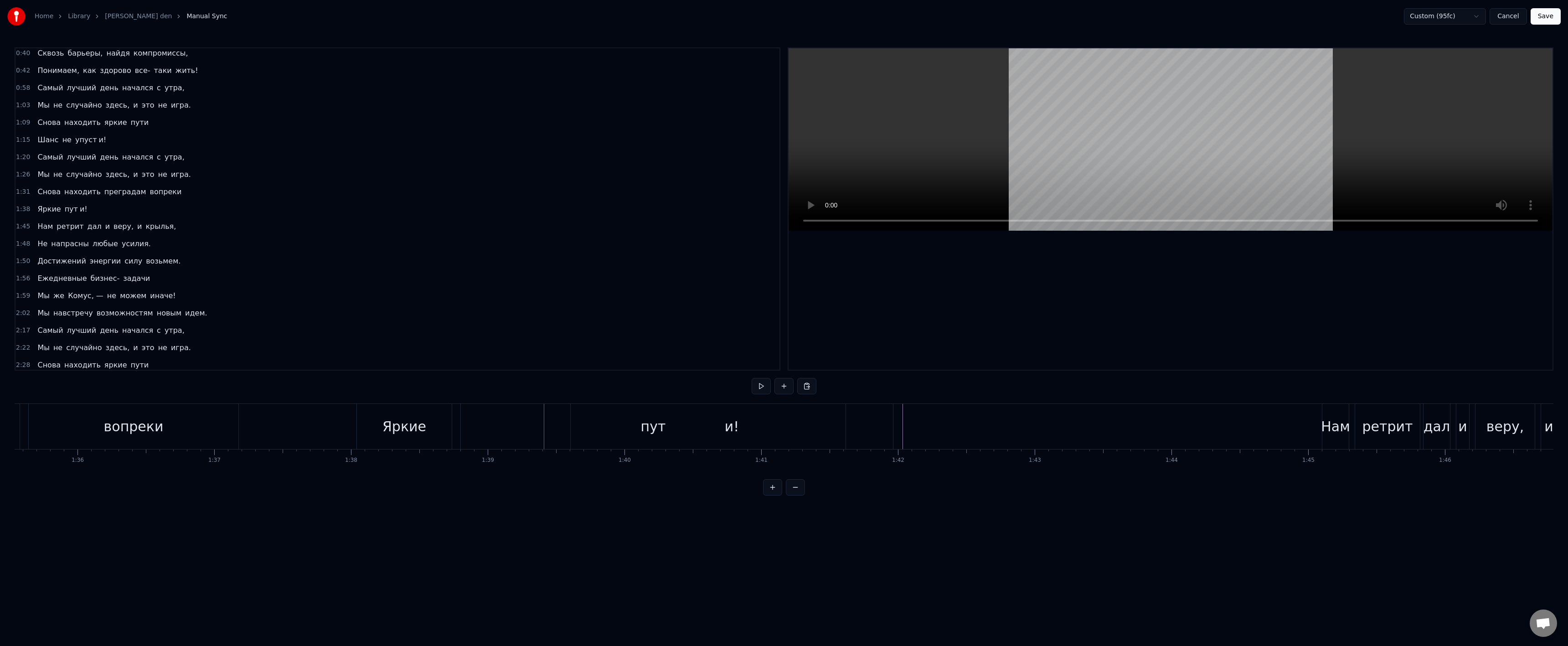
click at [514, 429] on div "пут" at bounding box center [653, 427] width 384 height 45
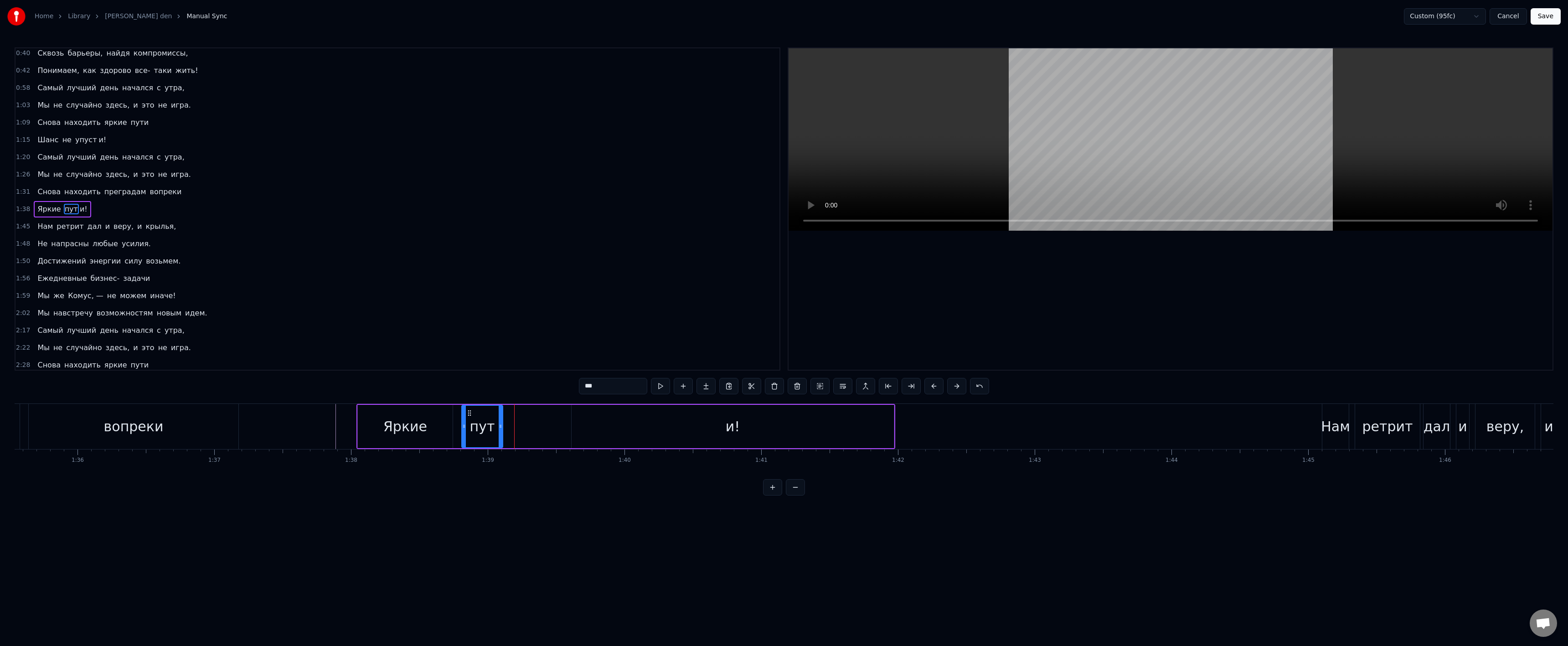
drag, startPoint x: 843, startPoint y: 425, endPoint x: 497, endPoint y: 418, distance: 346.1
click at [498, 418] on div at bounding box center [500, 427] width 4 height 42
click at [688, 419] on div "и!" at bounding box center [733, 427] width 323 height 43
type input "**"
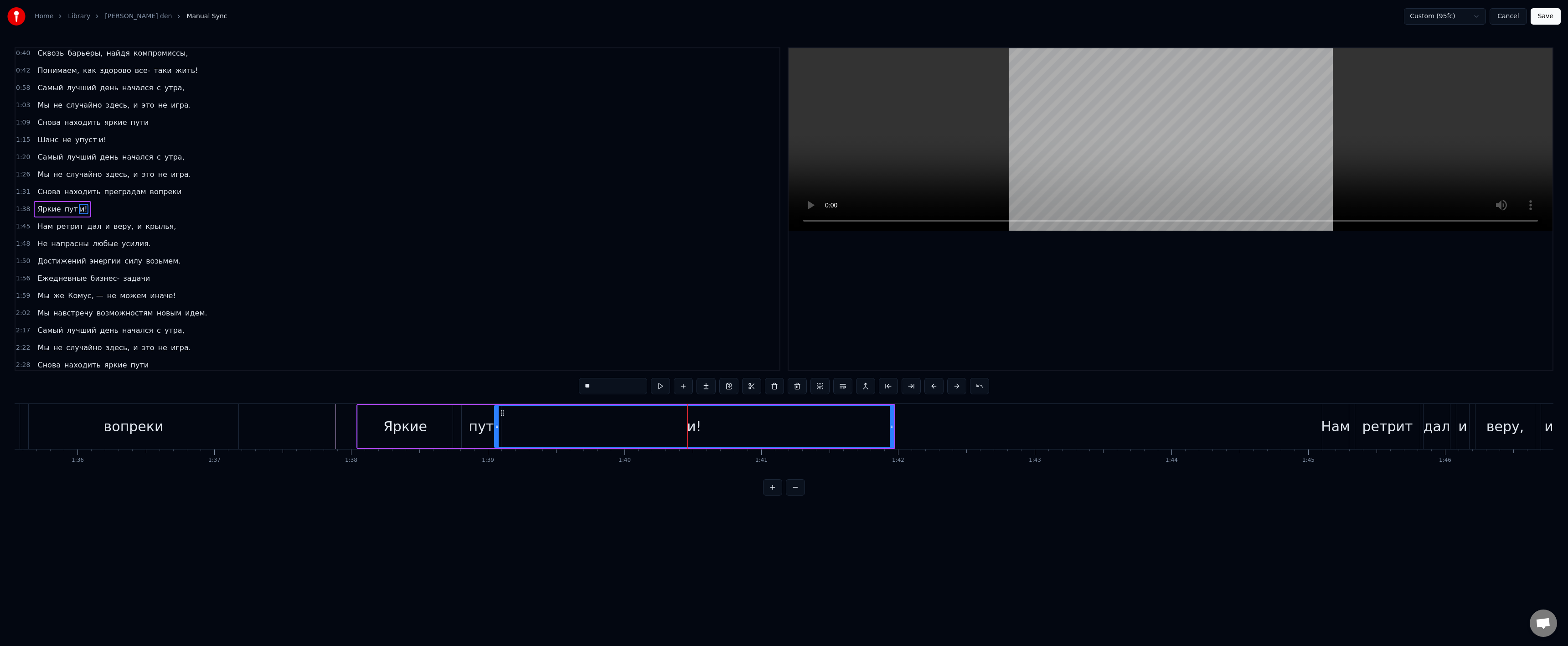
drag, startPoint x: 574, startPoint y: 423, endPoint x: 497, endPoint y: 423, distance: 77.0
click at [497, 423] on icon at bounding box center [497, 426] width 4 height 7
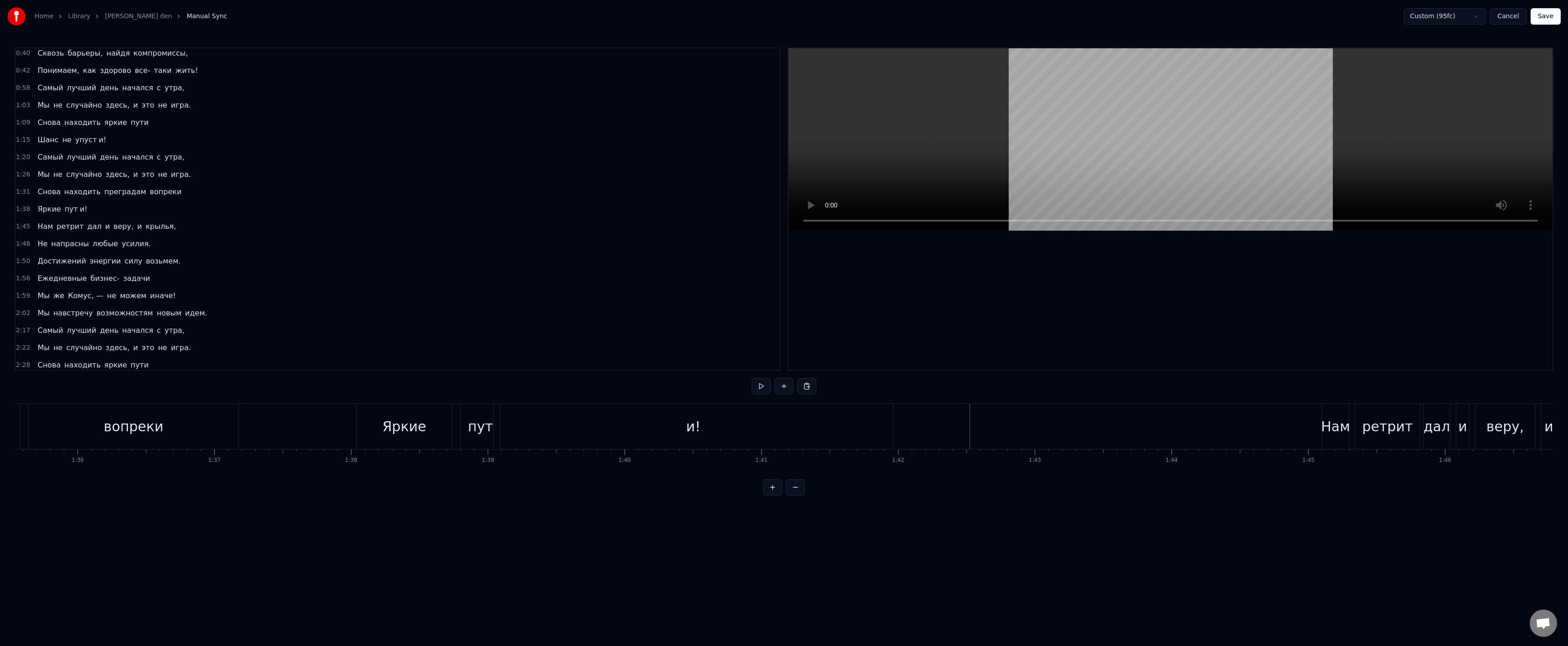
click at [800, 423] on div "и!" at bounding box center [693, 427] width 400 height 45
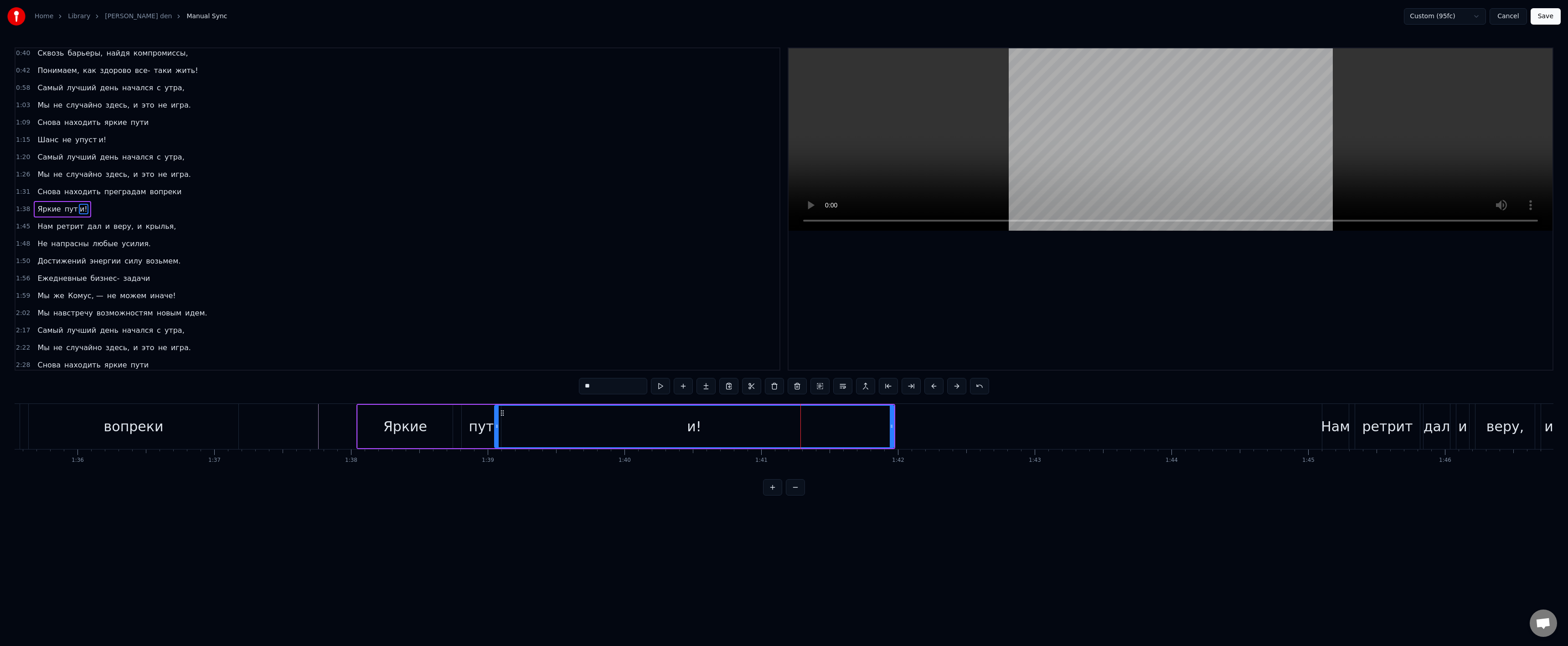
drag, startPoint x: 597, startPoint y: 388, endPoint x: 589, endPoint y: 388, distance: 8.0
click at [589, 388] on input "**" at bounding box center [613, 386] width 68 height 16
type input "*"
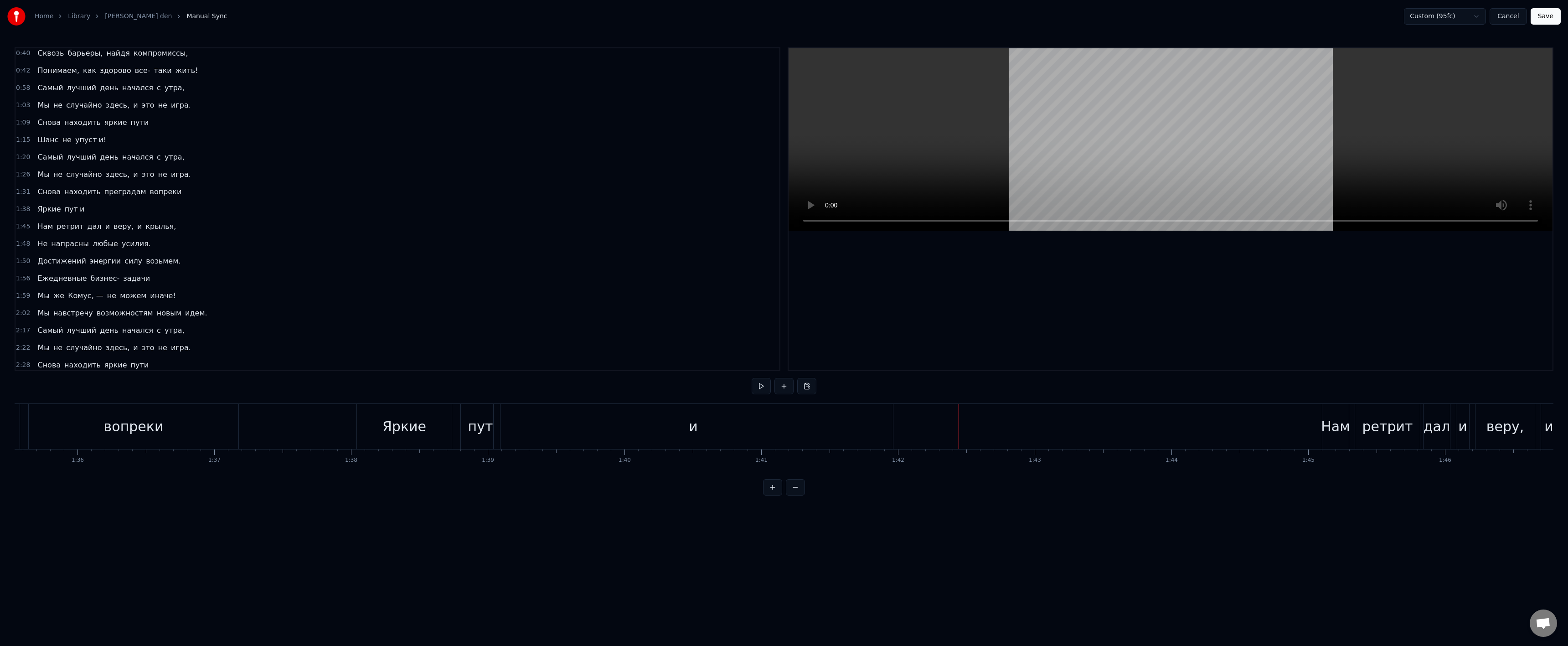
drag, startPoint x: 655, startPoint y: 416, endPoint x: 665, endPoint y: 413, distance: 10.4
click at [655, 416] on div "и" at bounding box center [693, 427] width 400 height 45
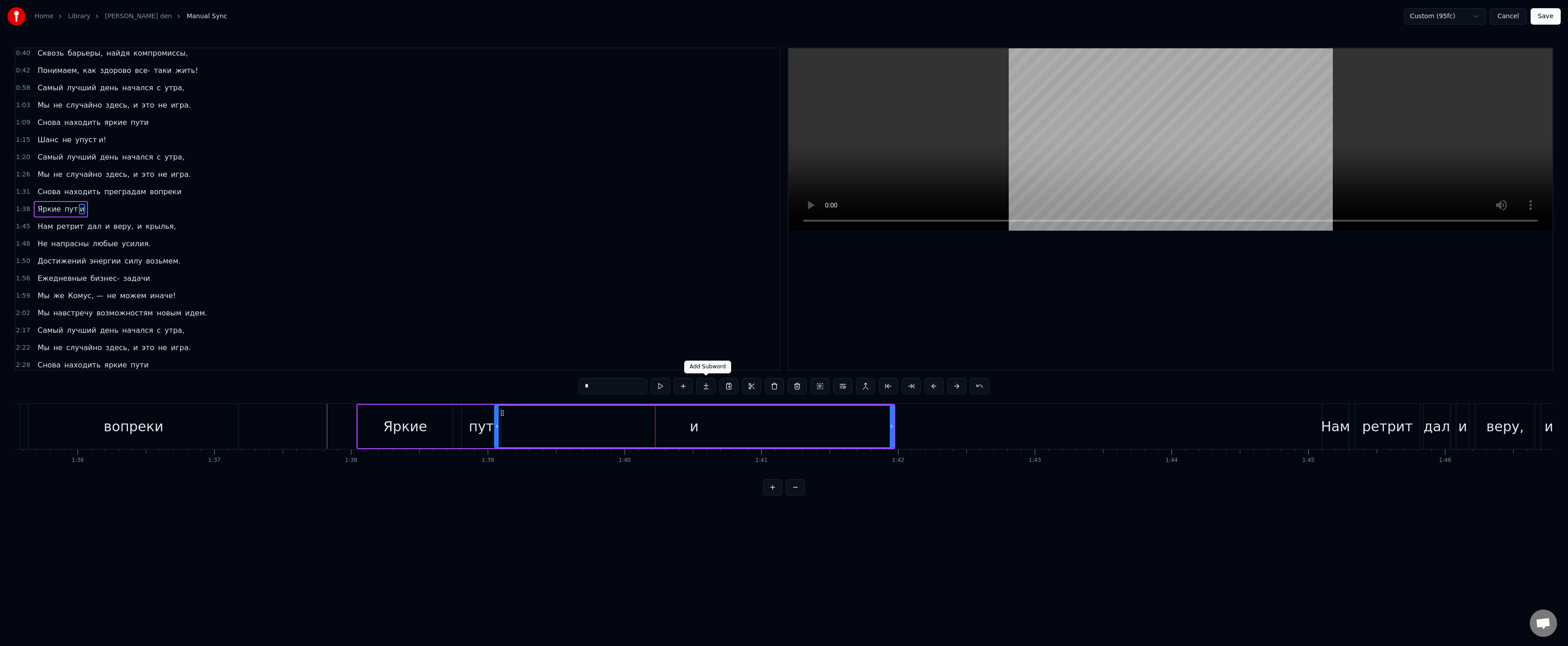
click at [708, 386] on button at bounding box center [705, 386] width 19 height 16
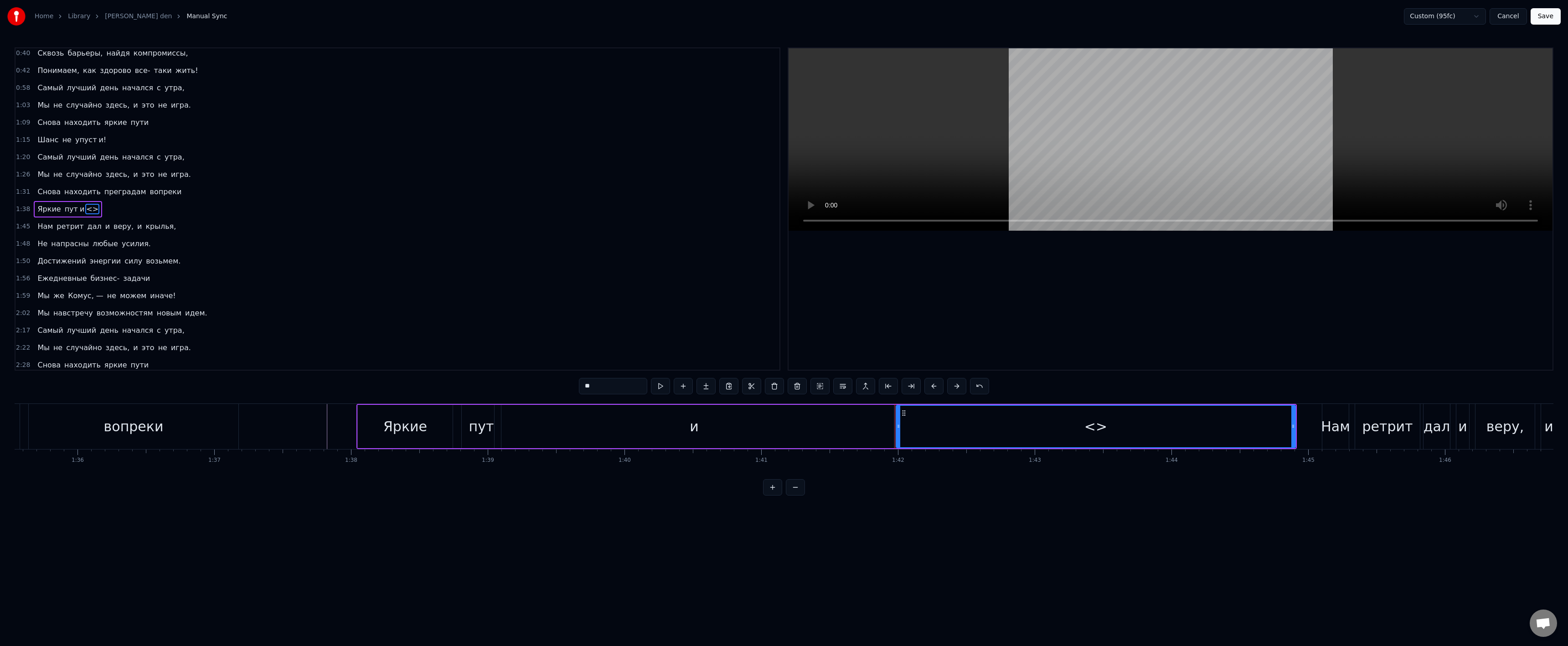
click at [618, 386] on input "**" at bounding box center [613, 386] width 68 height 16
paste input "text"
type input "*"
drag, startPoint x: 904, startPoint y: 414, endPoint x: 854, endPoint y: 414, distance: 50.0
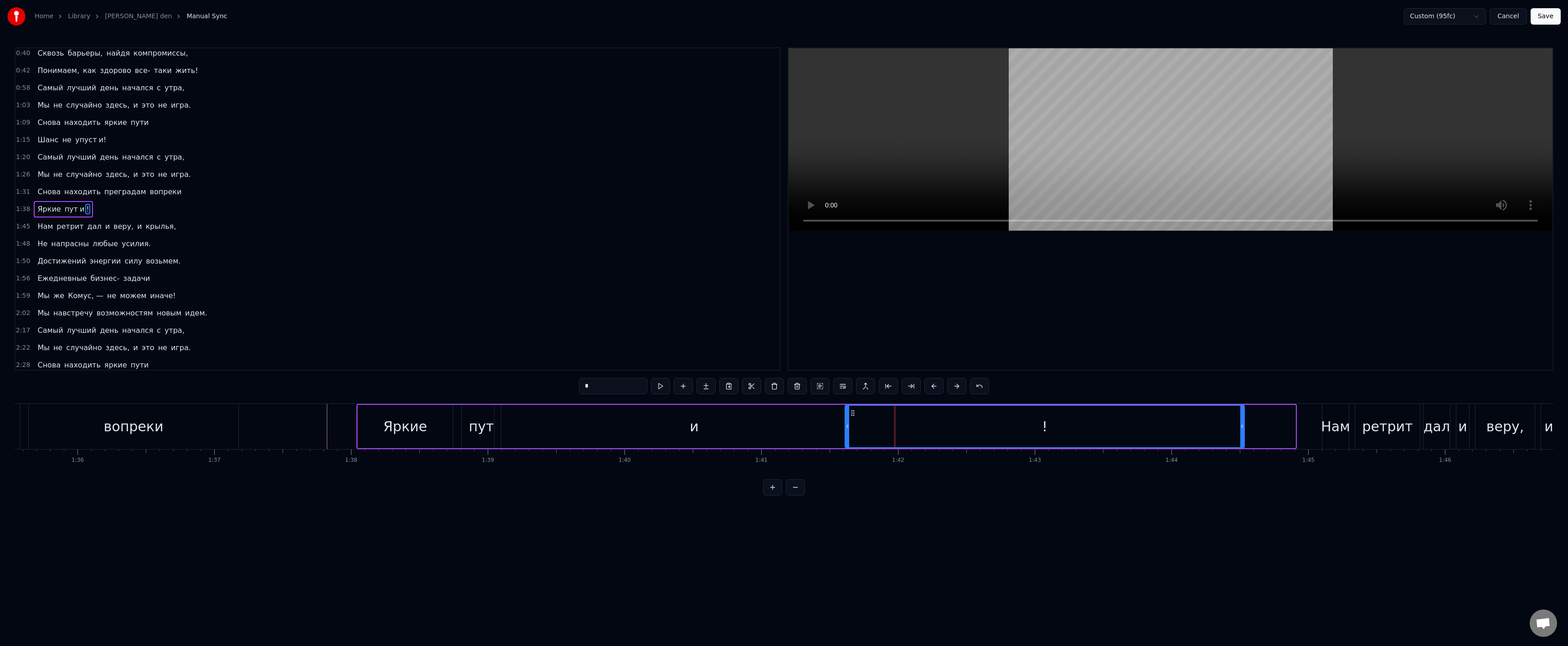
click at [854, 414] on icon at bounding box center [853, 413] width 7 height 7
drag, startPoint x: 1241, startPoint y: 424, endPoint x: 871, endPoint y: 411, distance: 370.2
click at [924, 410] on div at bounding box center [926, 427] width 4 height 42
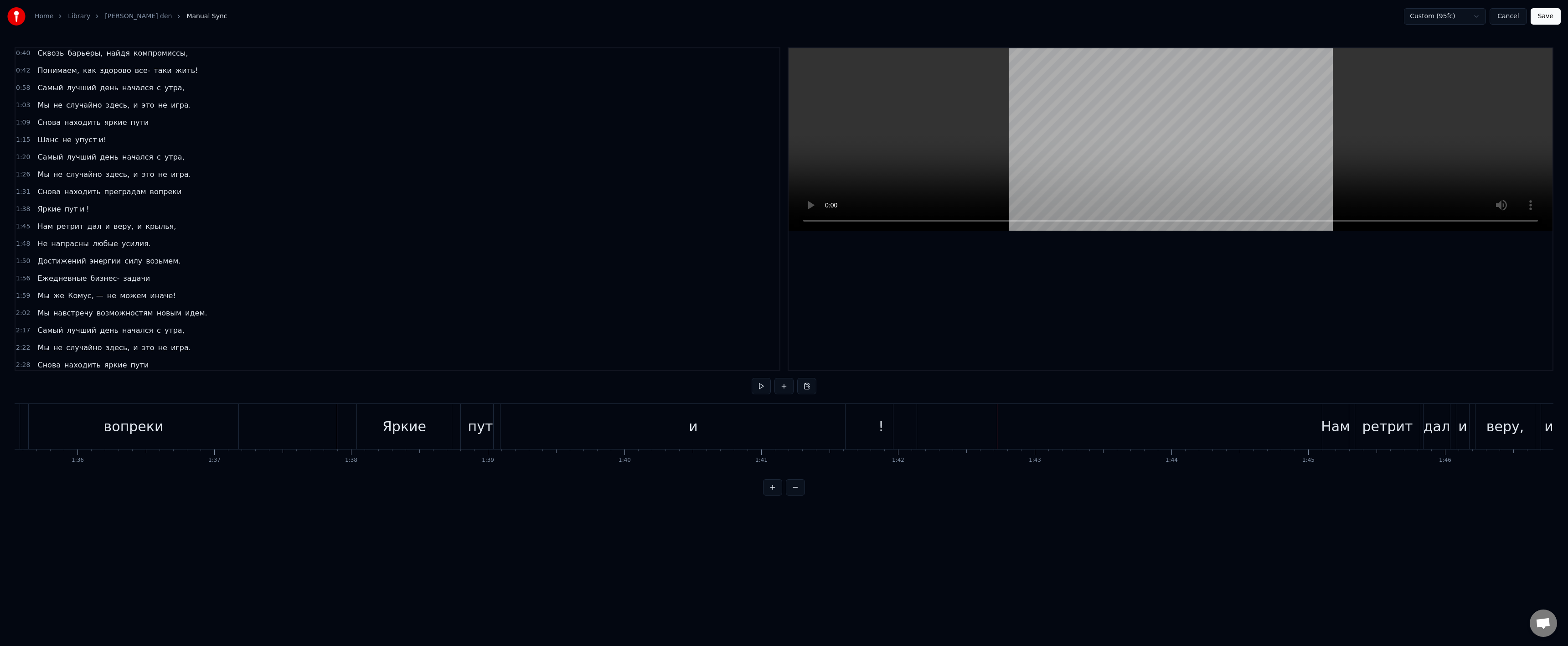
click at [863, 426] on div "!" at bounding box center [881, 427] width 71 height 45
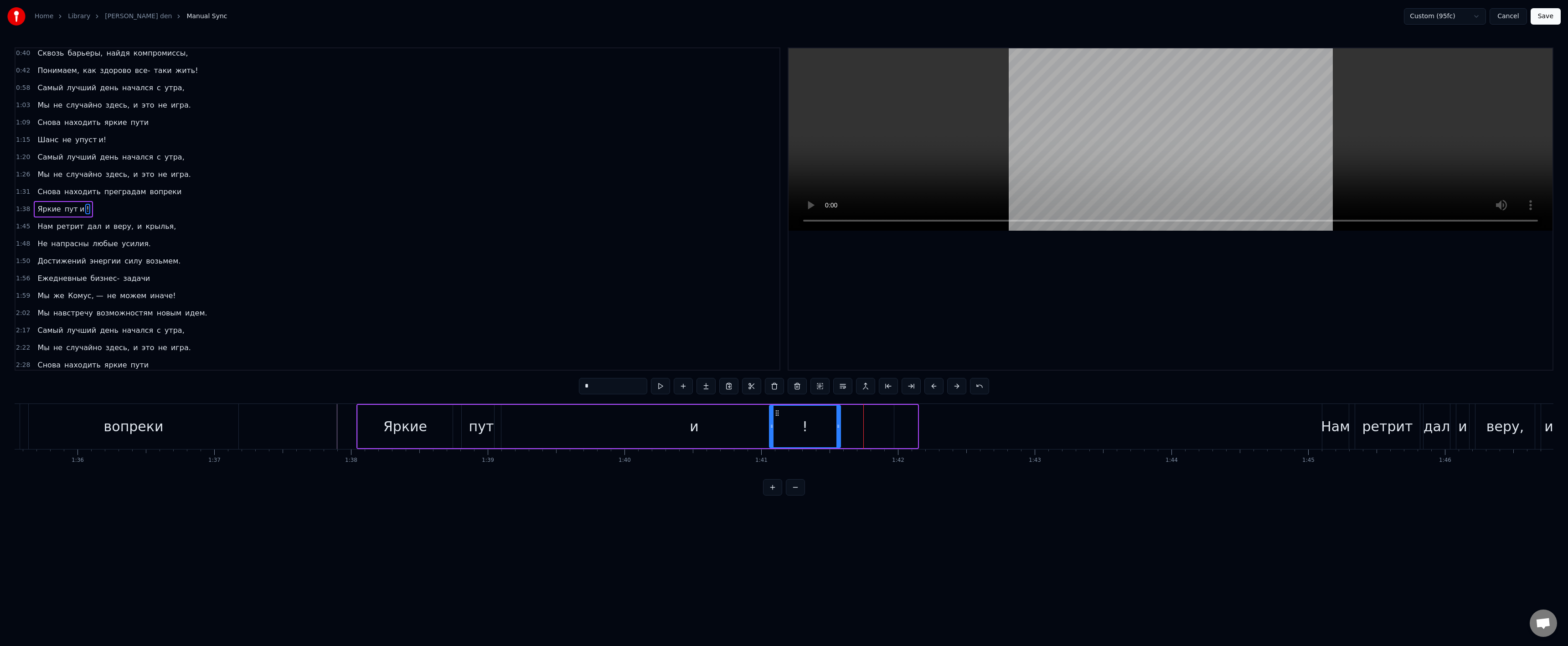
drag, startPoint x: 855, startPoint y: 411, endPoint x: 809, endPoint y: 419, distance: 46.7
click at [779, 413] on icon at bounding box center [777, 413] width 7 height 7
click at [841, 424] on div "и" at bounding box center [694, 427] width 400 height 43
type input "*"
drag, startPoint x: 892, startPoint y: 422, endPoint x: 831, endPoint y: 416, distance: 61.3
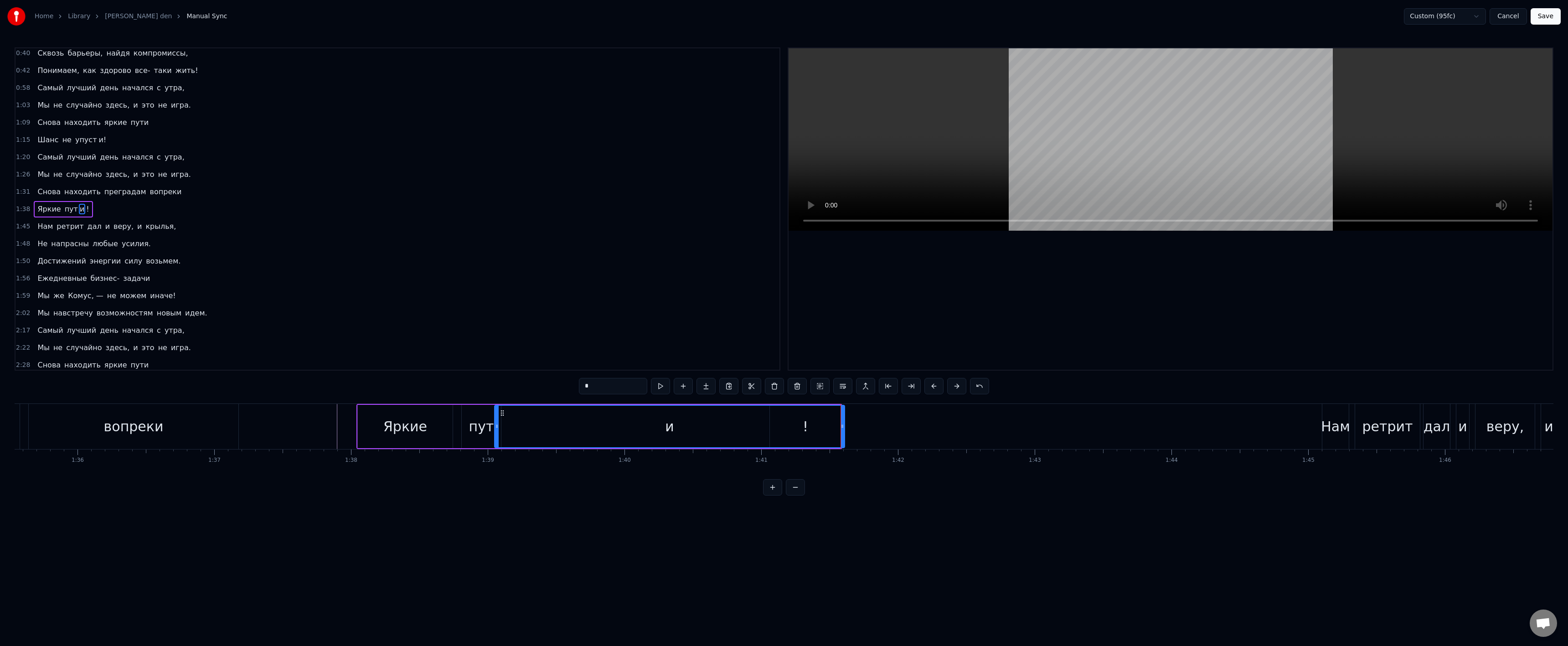
click at [841, 422] on div at bounding box center [842, 427] width 4 height 42
click at [808, 409] on div "и" at bounding box center [669, 427] width 348 height 42
click at [799, 425] on div "и" at bounding box center [669, 427] width 348 height 42
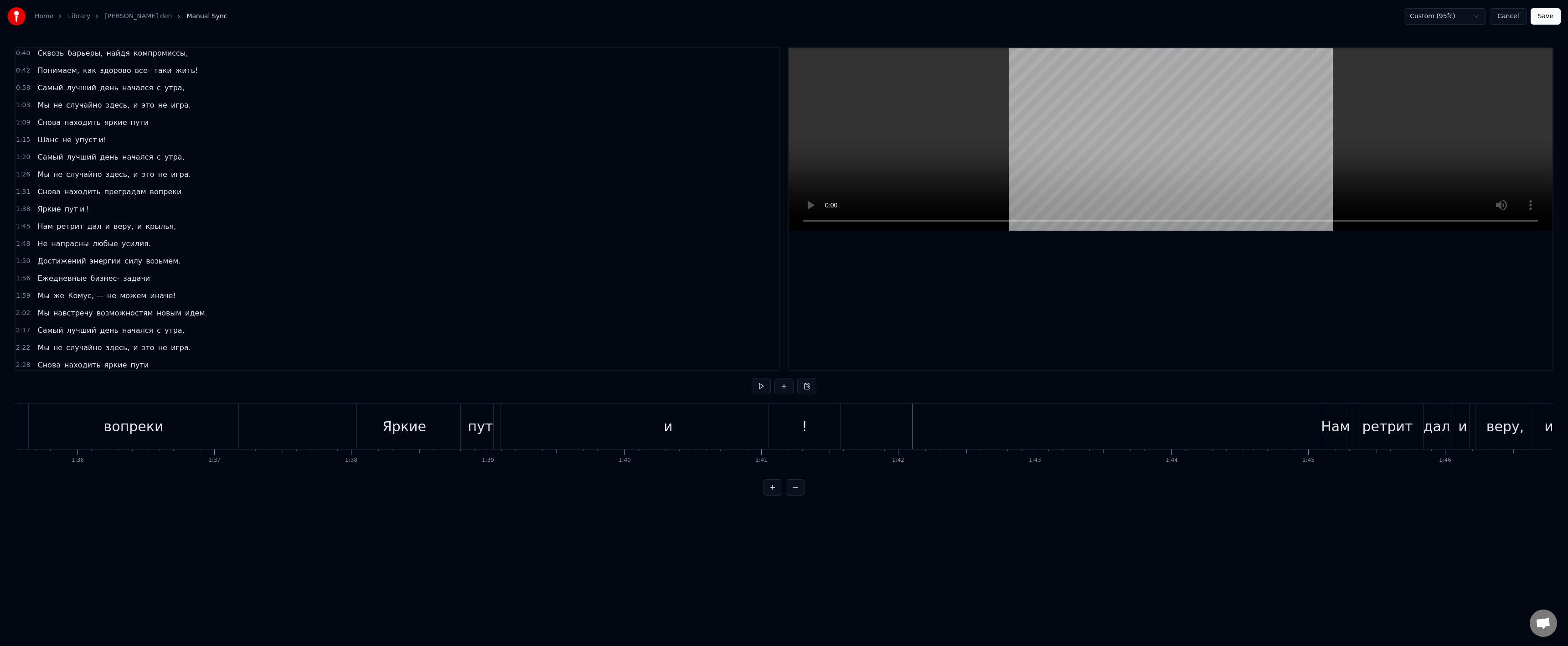
click at [808, 425] on div "!" at bounding box center [804, 427] width 71 height 45
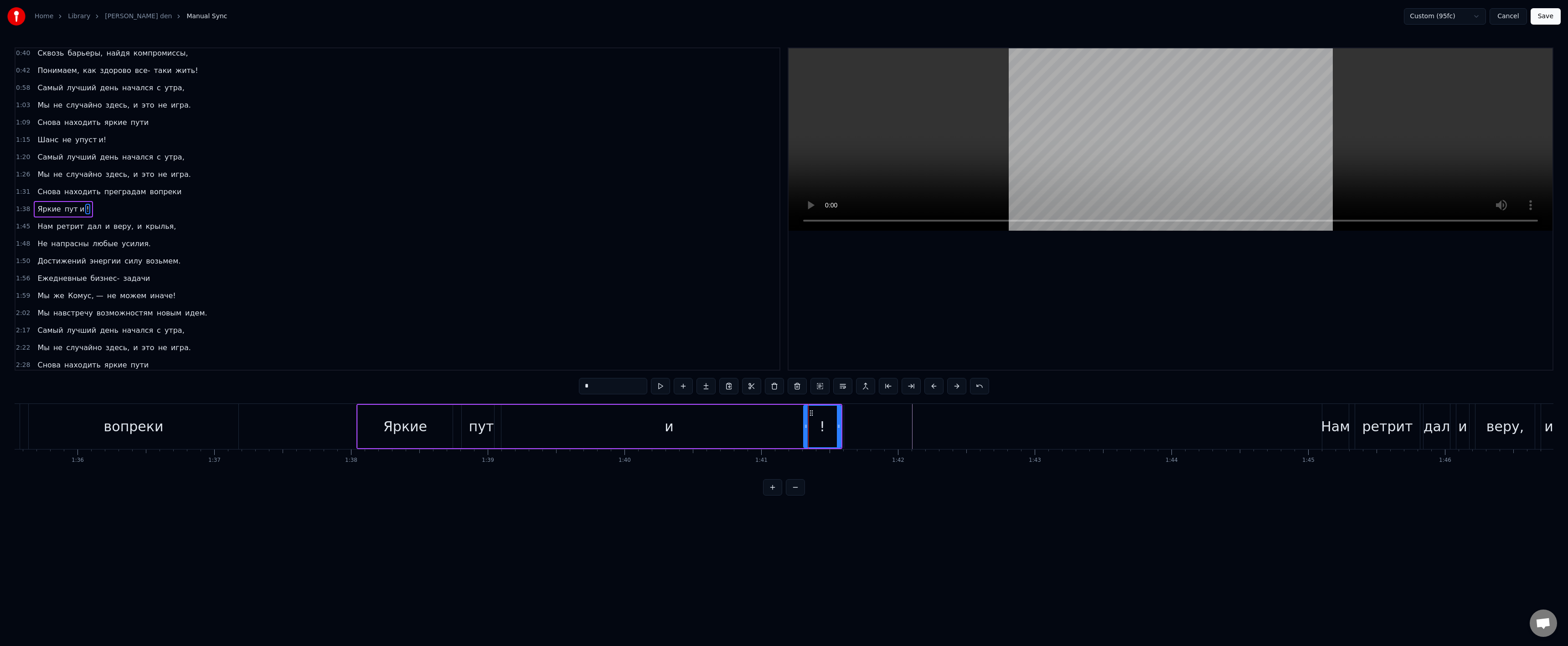
drag, startPoint x: 771, startPoint y: 424, endPoint x: 827, endPoint y: 425, distance: 56.0
click at [807, 425] on icon at bounding box center [806, 426] width 4 height 7
click at [814, 412] on circle at bounding box center [814, 412] width 1 height 1
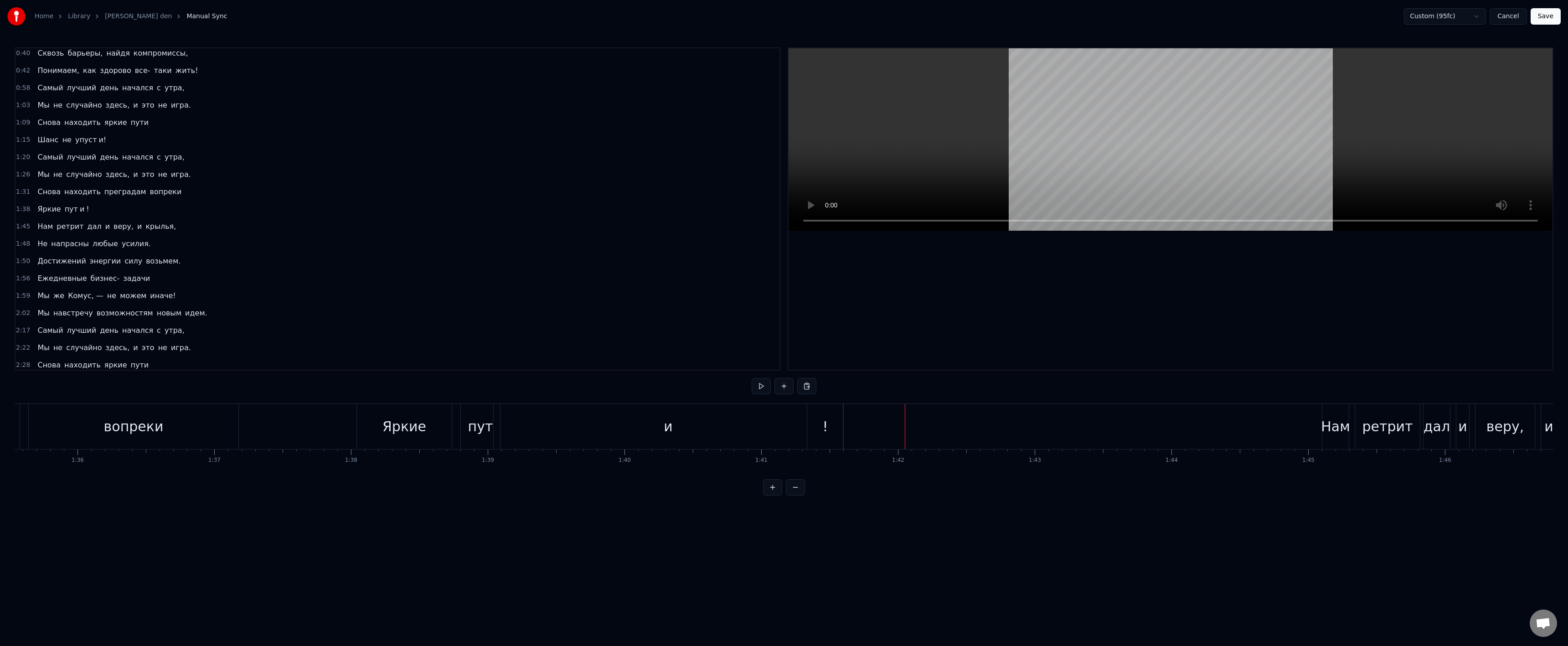
click at [232, 424] on div "вопреки" at bounding box center [133, 427] width 209 height 45
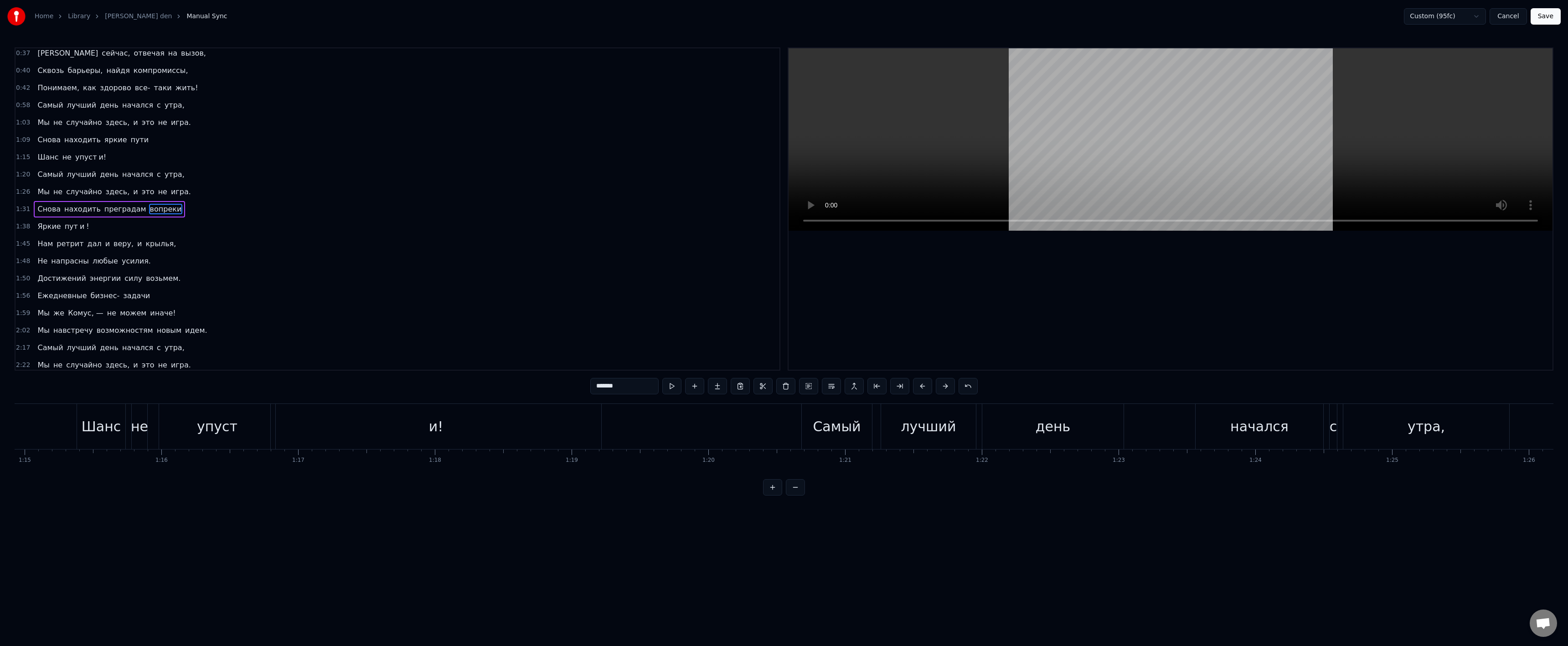
scroll to position [0, 10120]
click at [512, 439] on div "и!" at bounding box center [561, 427] width 331 height 45
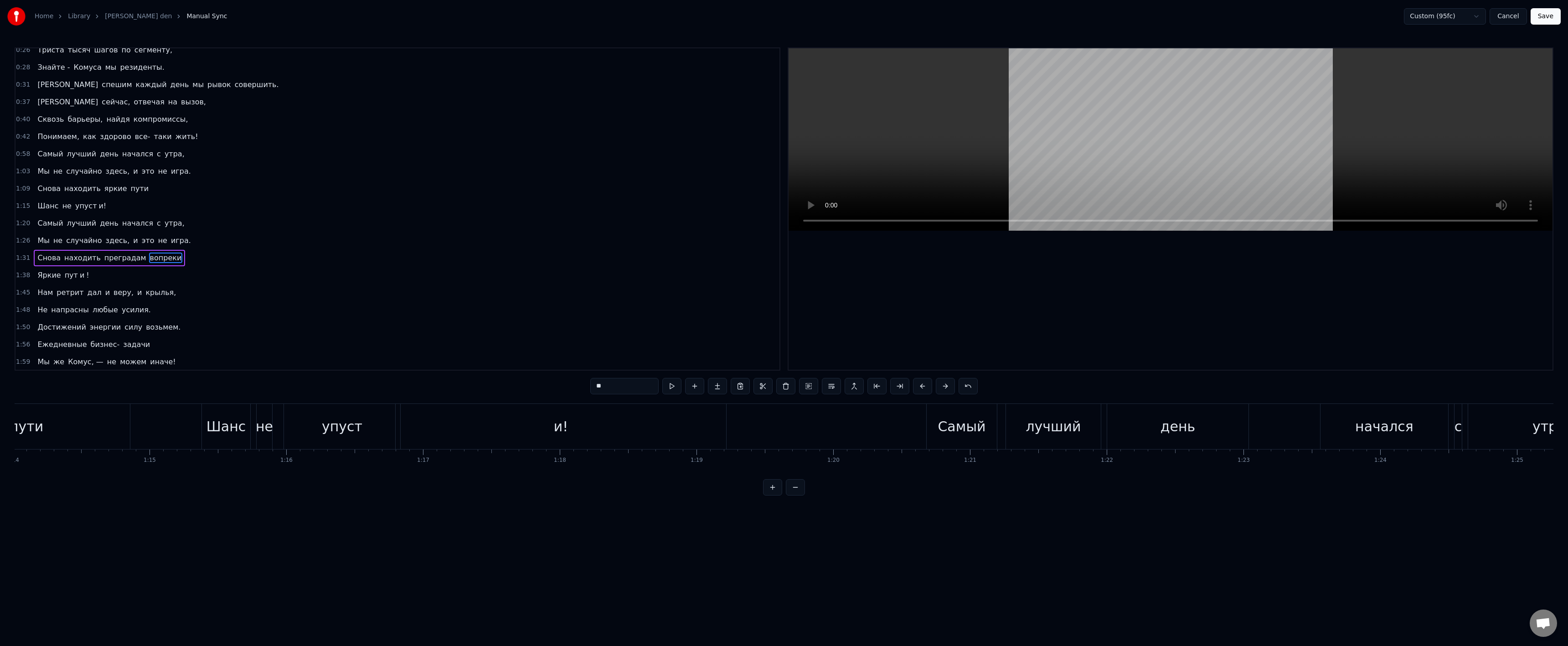
scroll to position [4, 0]
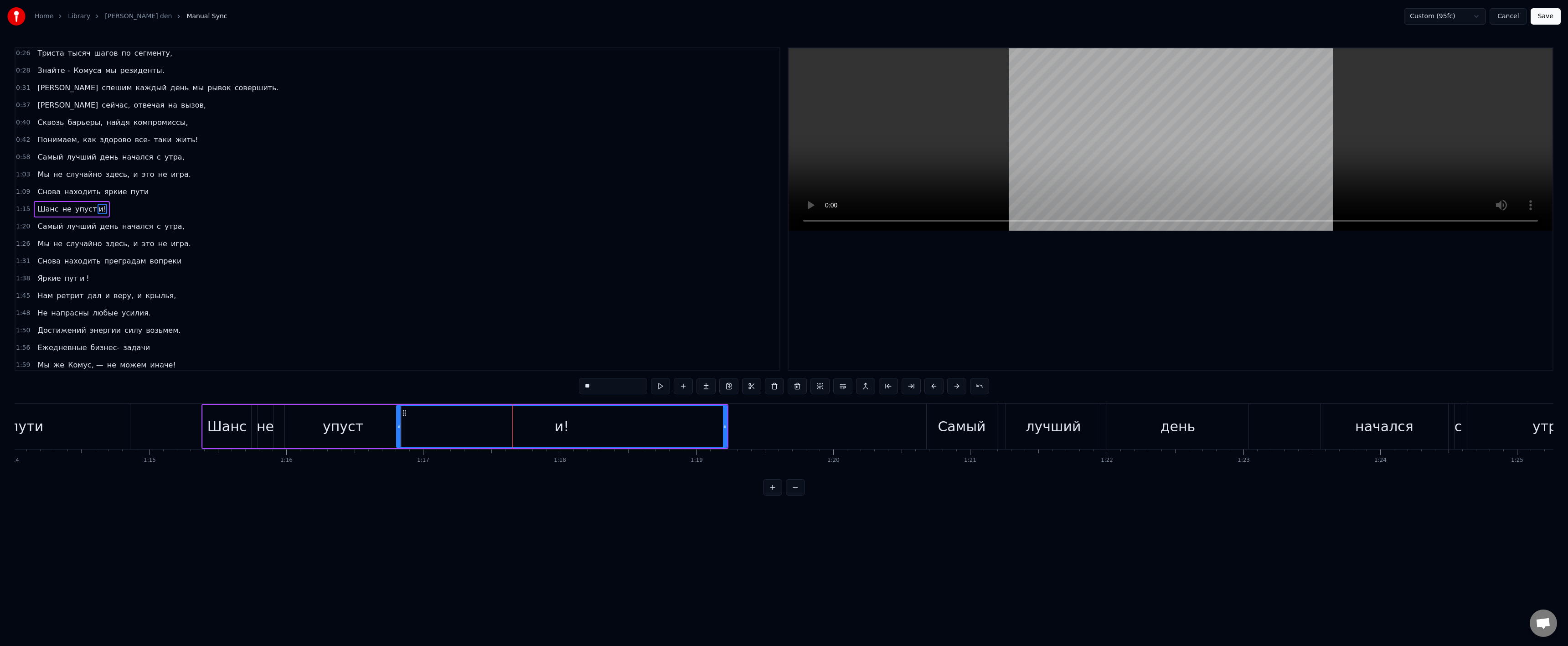
drag, startPoint x: 588, startPoint y: 386, endPoint x: 595, endPoint y: 386, distance: 7.0
click at [594, 387] on input "**" at bounding box center [613, 386] width 68 height 16
type input "*"
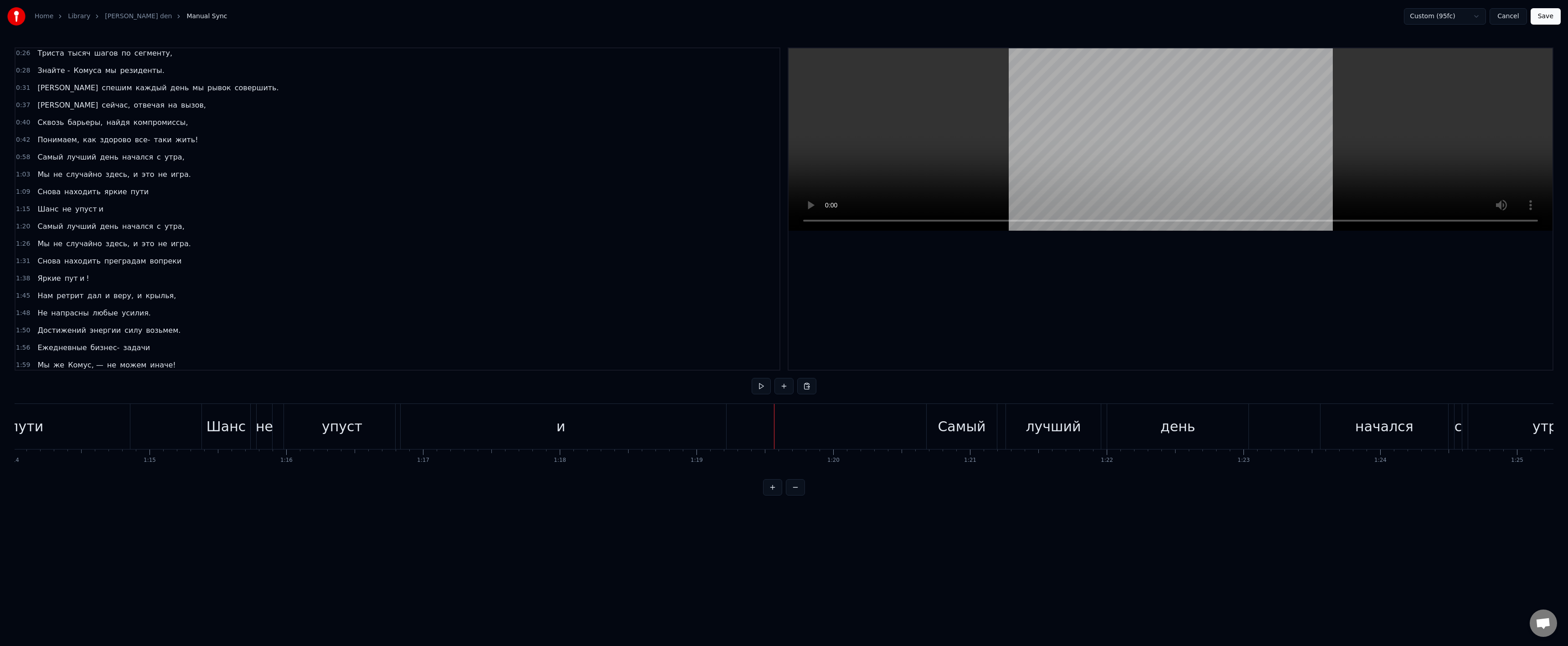
drag, startPoint x: 463, startPoint y: 456, endPoint x: 469, endPoint y: 451, distance: 7.8
click at [677, 439] on div "и" at bounding box center [561, 427] width 331 height 45
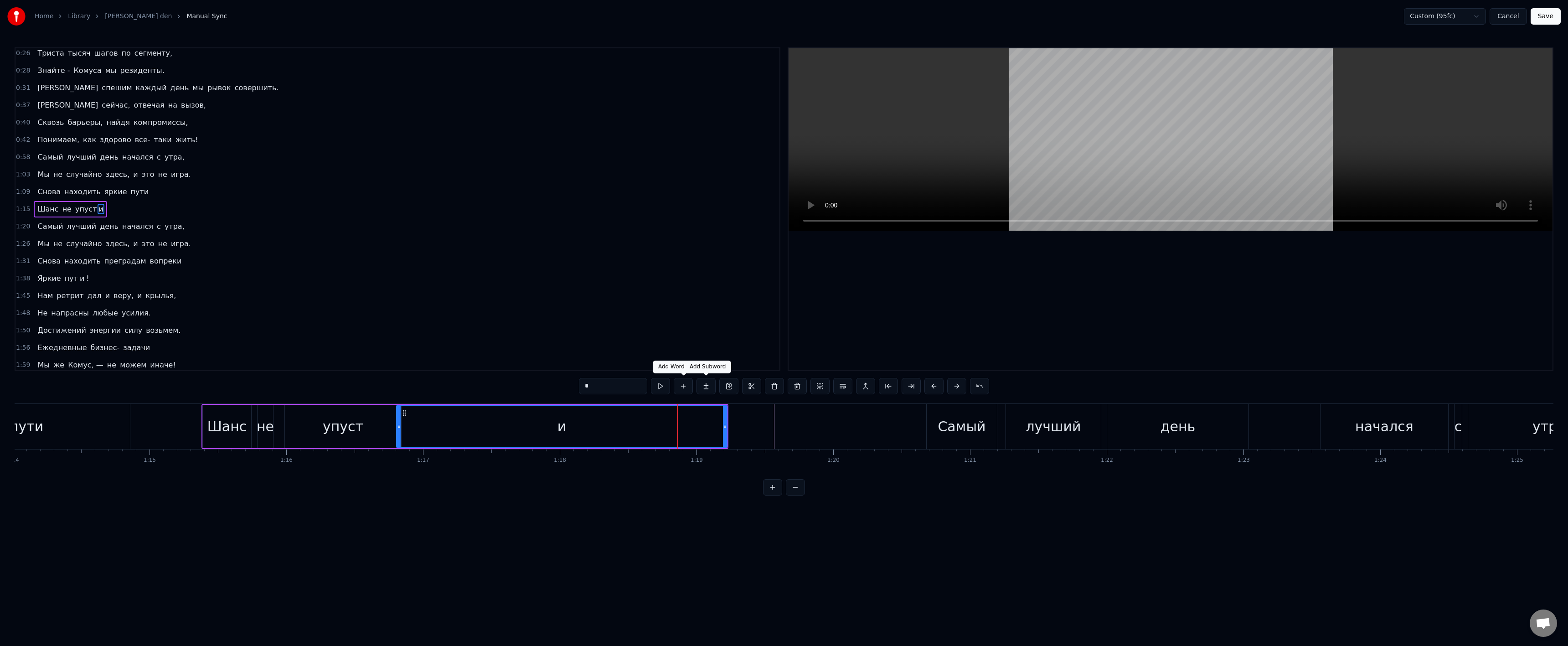
click at [700, 385] on button at bounding box center [705, 386] width 19 height 16
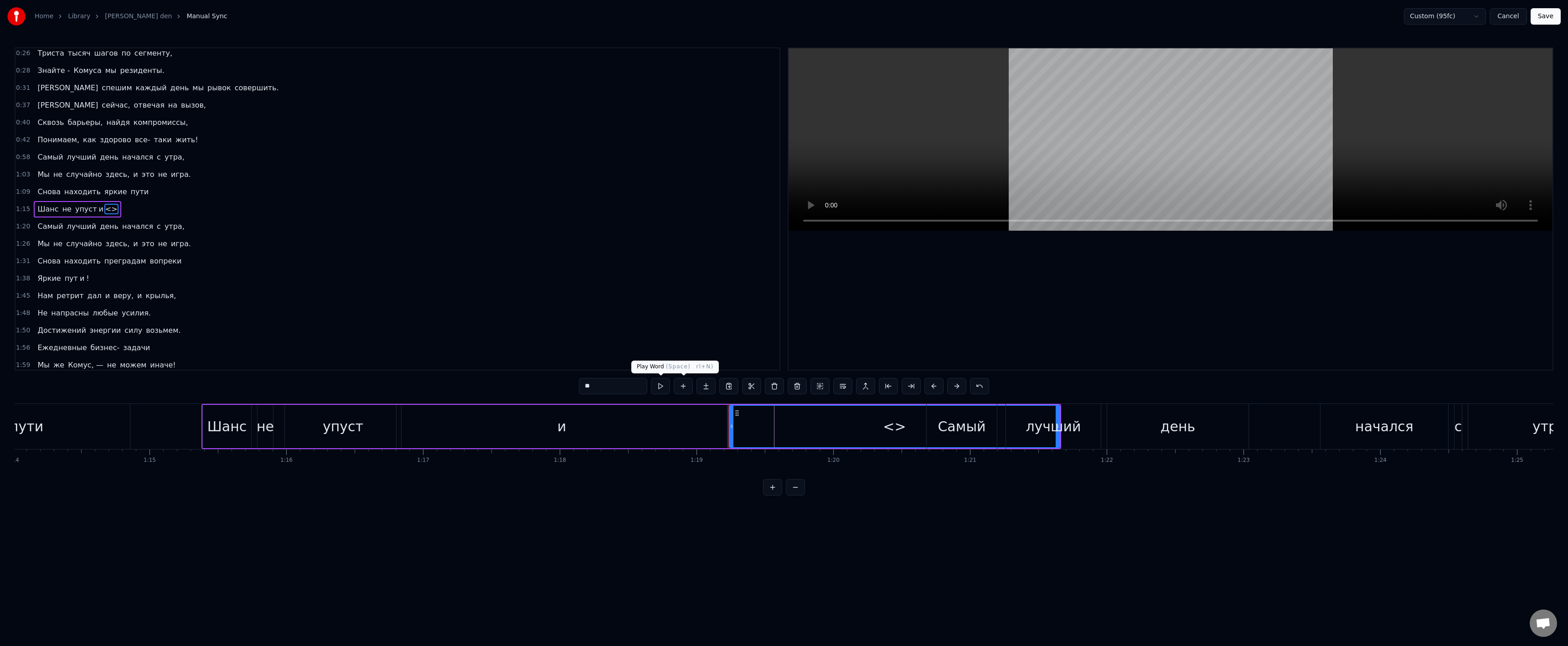
click at [641, 387] on input "**" at bounding box center [613, 386] width 68 height 16
paste input "text"
type input "*"
drag, startPoint x: 739, startPoint y: 412, endPoint x: 732, endPoint y: 412, distance: 7.0
click at [692, 413] on circle at bounding box center [692, 412] width 1 height 1
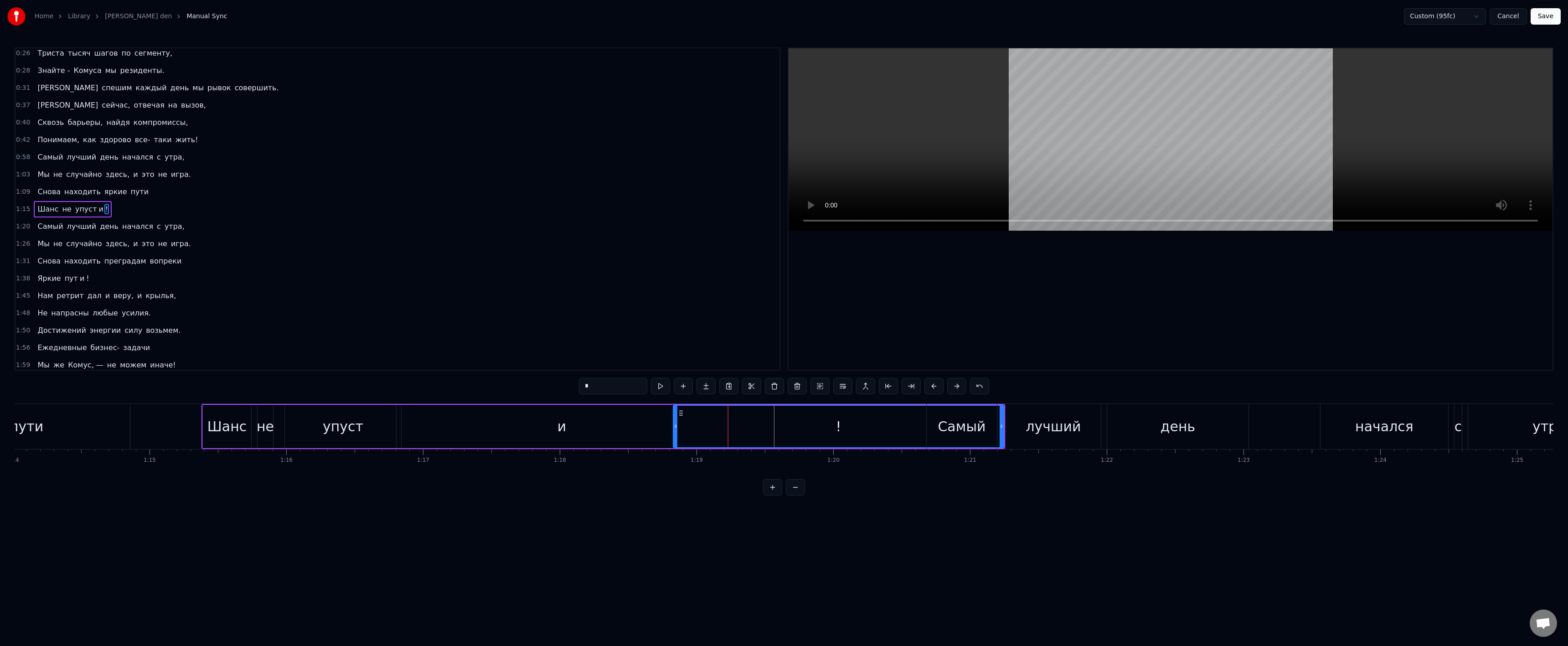
drag, startPoint x: 1001, startPoint y: 426, endPoint x: 910, endPoint y: 424, distance: 91.0
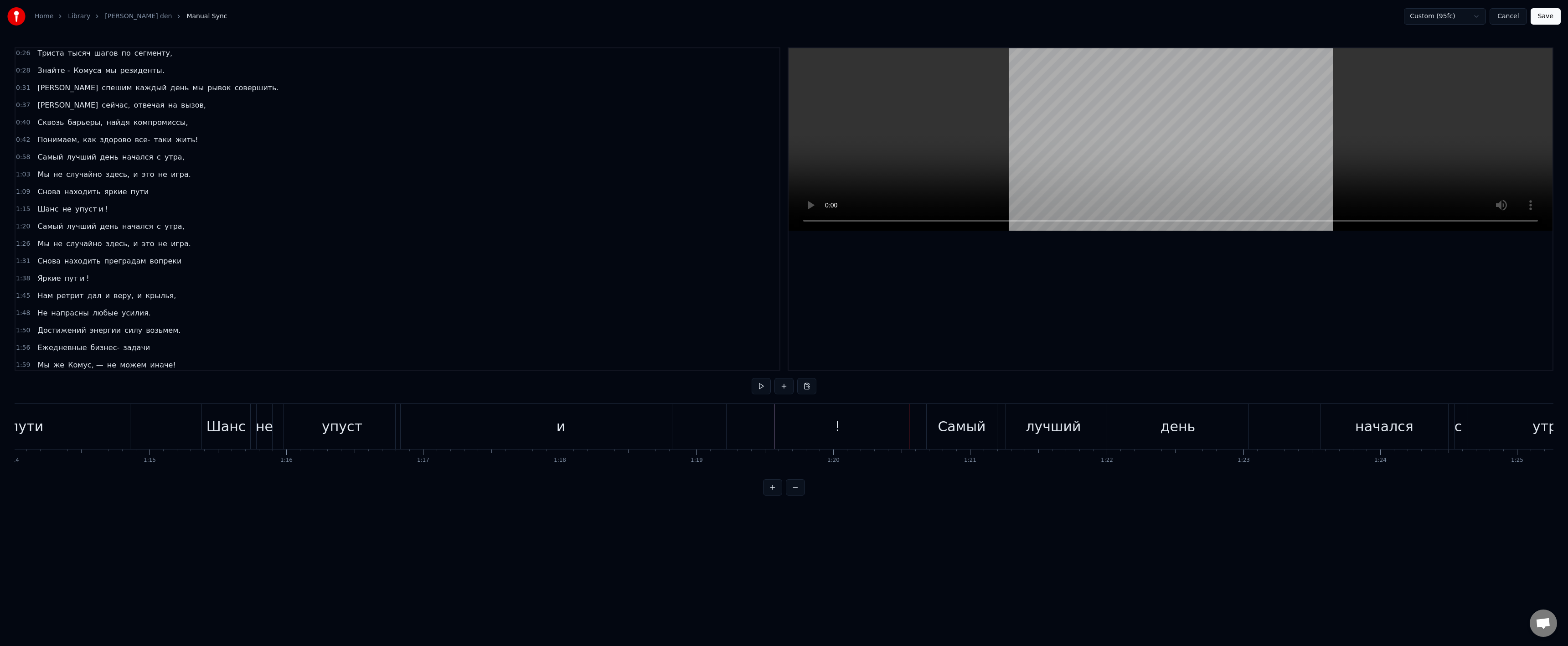
click at [804, 420] on div "!" at bounding box center [837, 427] width 331 height 45
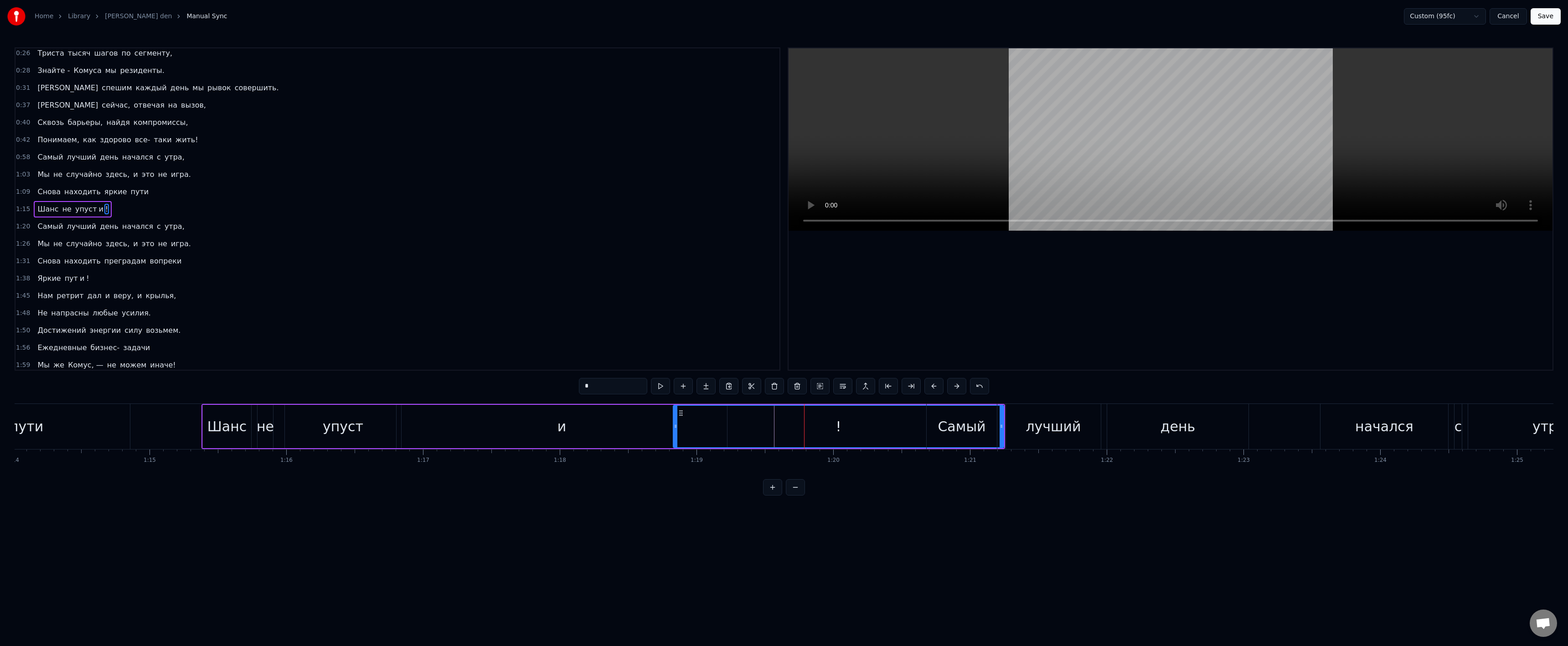
drag, startPoint x: 1001, startPoint y: 426, endPoint x: 897, endPoint y: 420, distance: 104.2
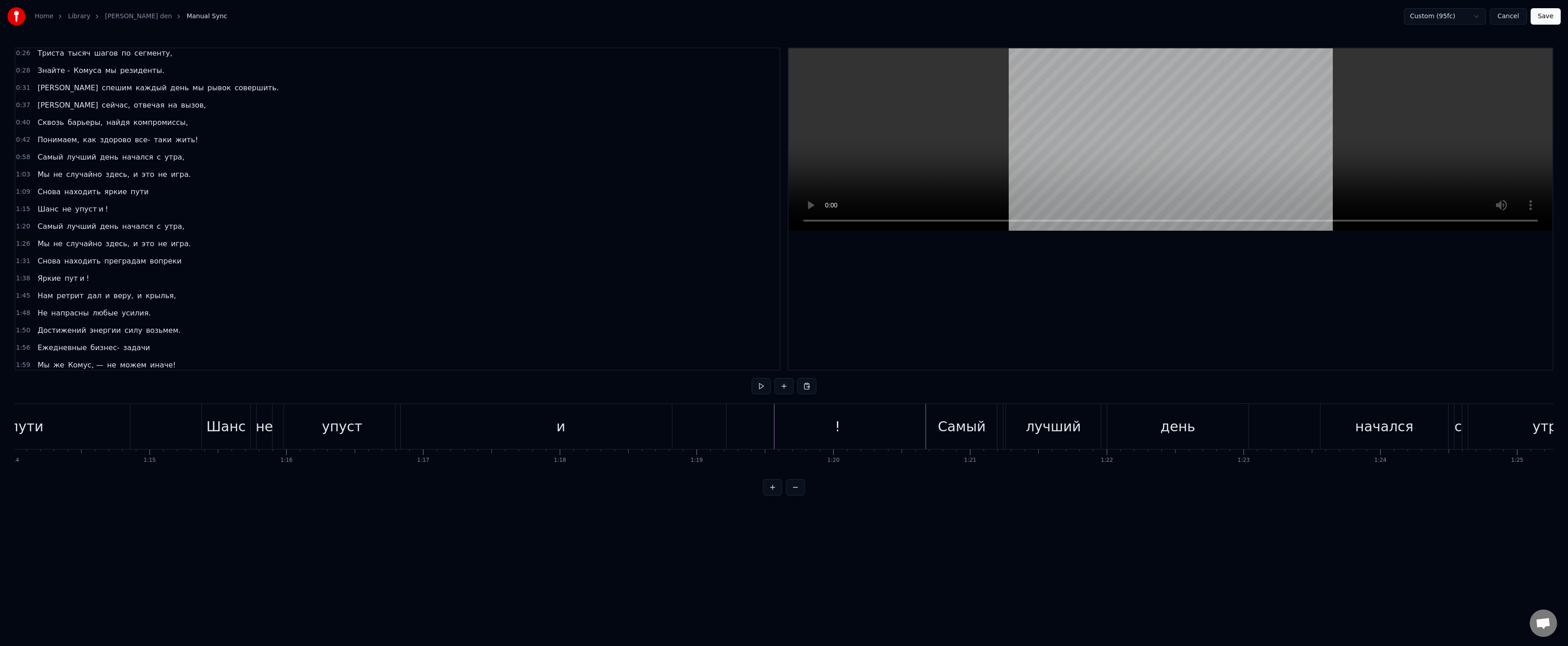
click at [717, 412] on div "!" at bounding box center [837, 427] width 331 height 45
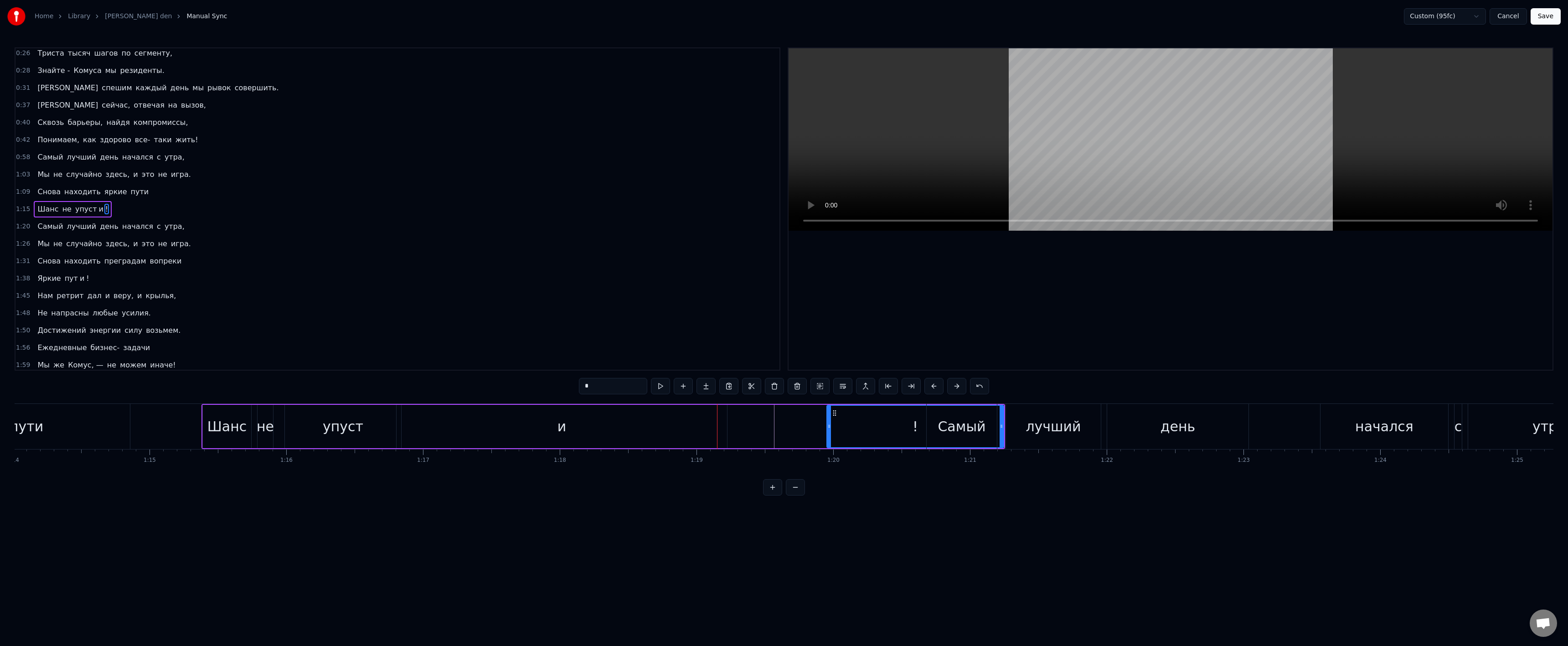
drag, startPoint x: 676, startPoint y: 417, endPoint x: 836, endPoint y: 420, distance: 160.0
click at [831, 420] on div at bounding box center [829, 427] width 4 height 42
drag, startPoint x: 841, startPoint y: 412, endPoint x: 690, endPoint y: 411, distance: 151.0
click at [692, 411] on icon at bounding box center [696, 413] width 7 height 7
drag, startPoint x: 852, startPoint y: 420, endPoint x: 740, endPoint y: 422, distance: 112.0
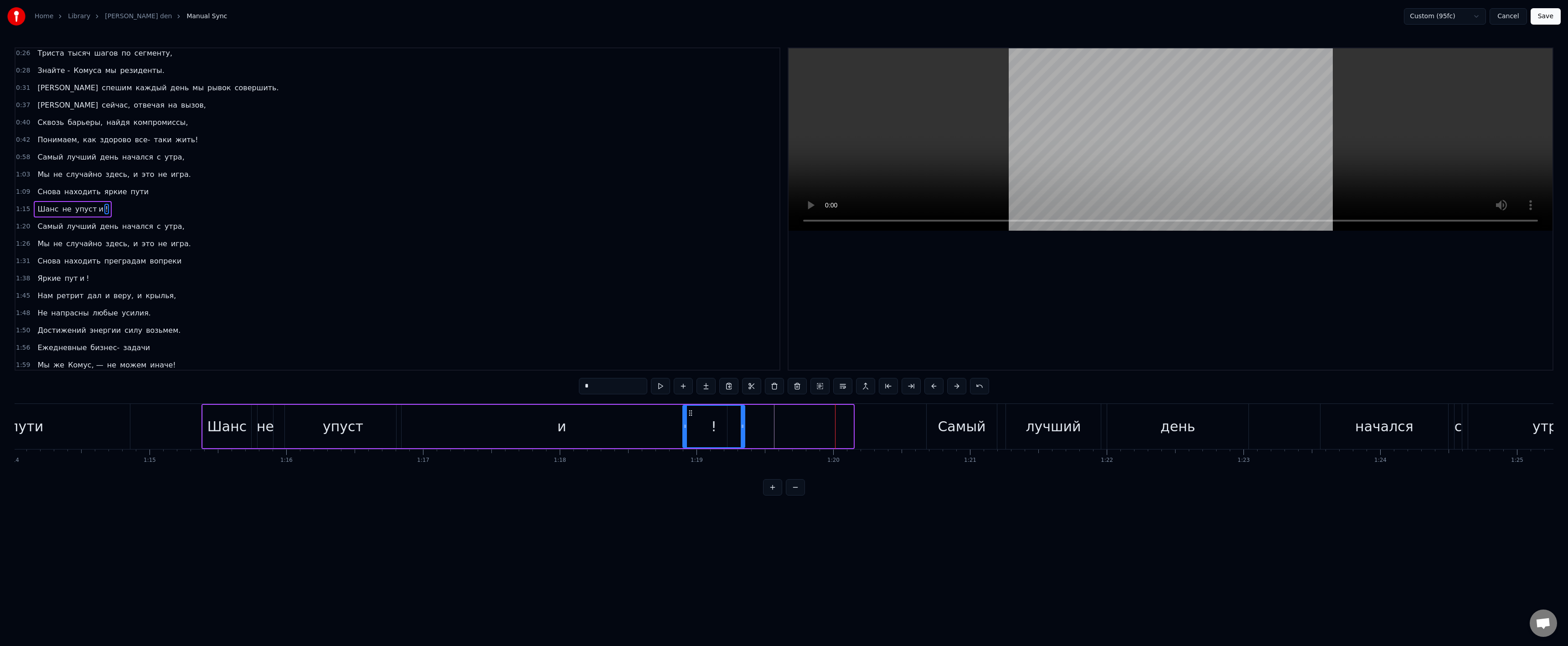
click at [740, 422] on div at bounding box center [742, 427] width 4 height 42
drag, startPoint x: 445, startPoint y: 453, endPoint x: 434, endPoint y: 446, distance: 13.0
click at [453, 398] on div "0:26 Триста тысяч шагов по сегменту, 0:28 Знайте - Комуса мы резиденты. 0:31 И …" at bounding box center [784, 271] width 1539 height 448
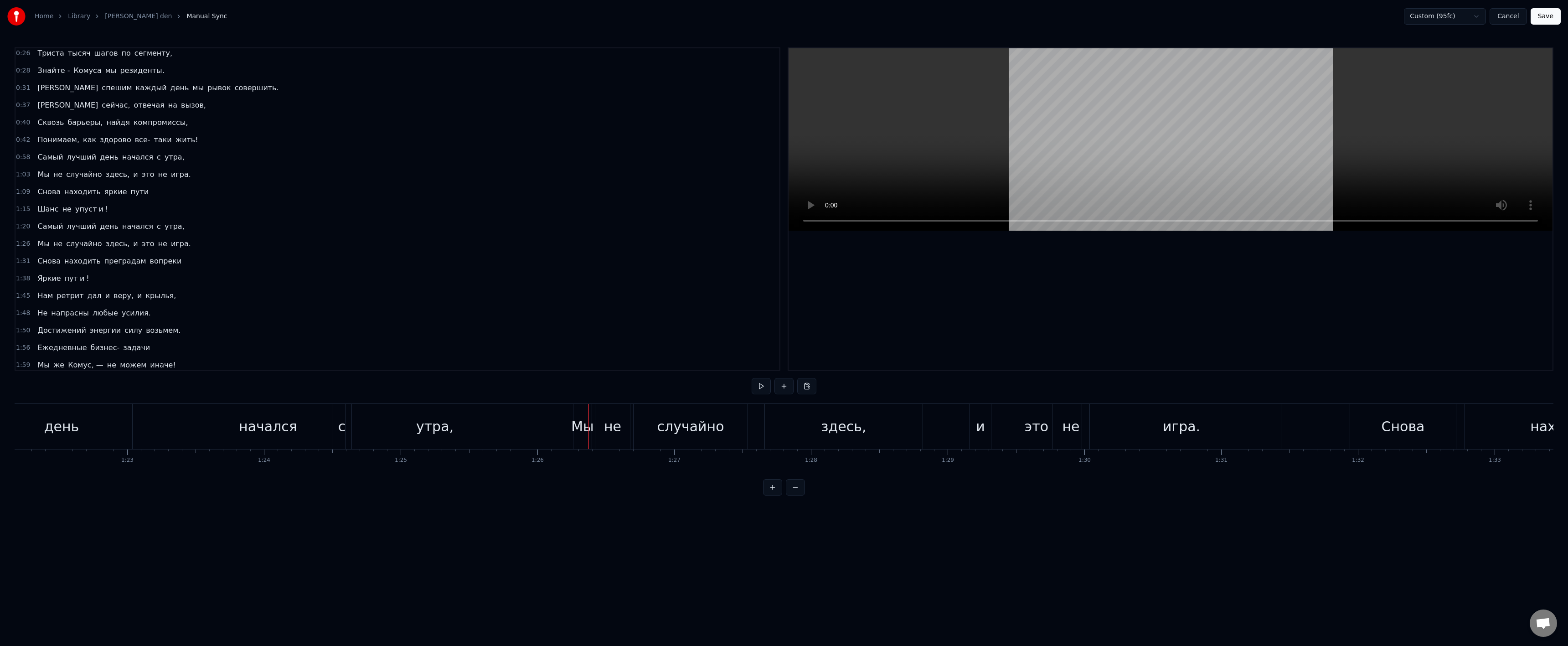
scroll to position [0, 11080]
click at [497, 429] on div "с" at bounding box center [498, 426] width 8 height 21
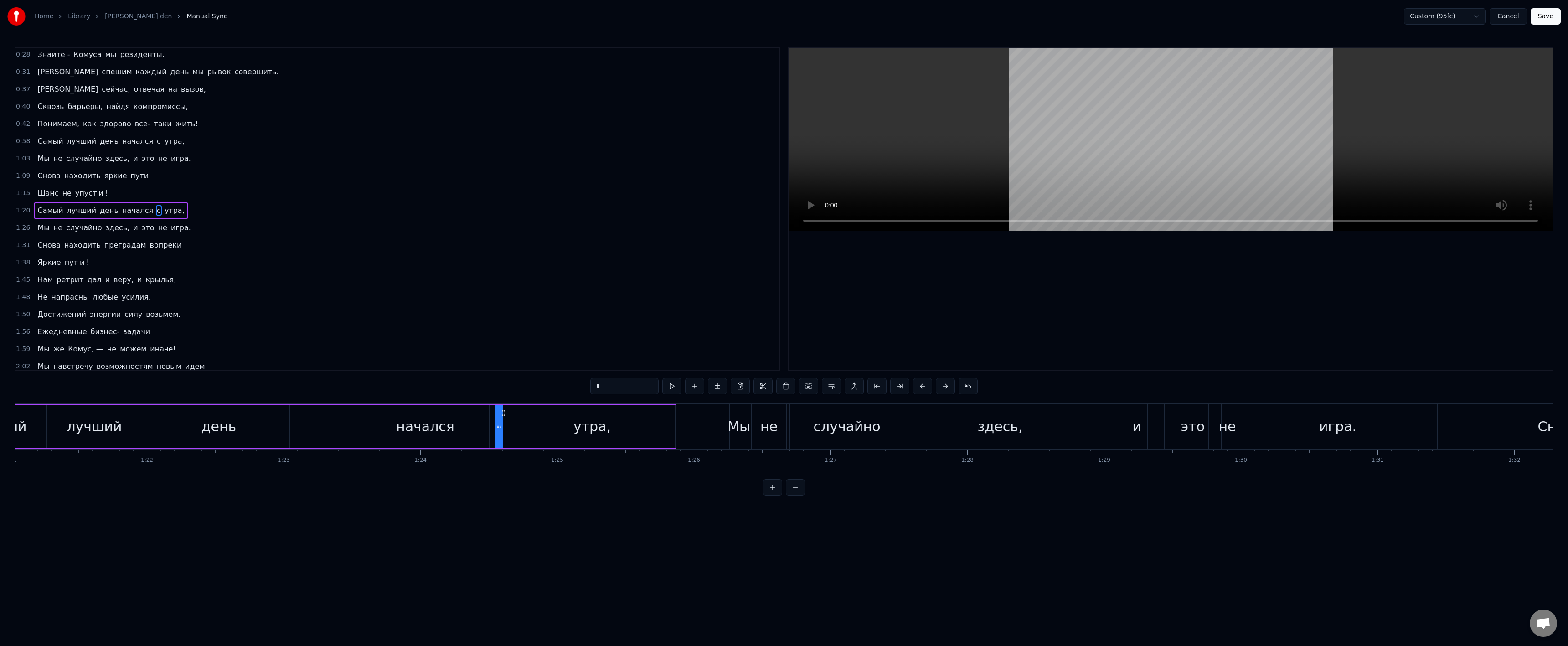
scroll to position [21, 0]
drag, startPoint x: 497, startPoint y: 428, endPoint x: 487, endPoint y: 429, distance: 10.0
click at [487, 429] on icon at bounding box center [488, 426] width 4 height 7
click at [330, 432] on div "Самый лучший день начался с утра," at bounding box center [321, 427] width 710 height 45
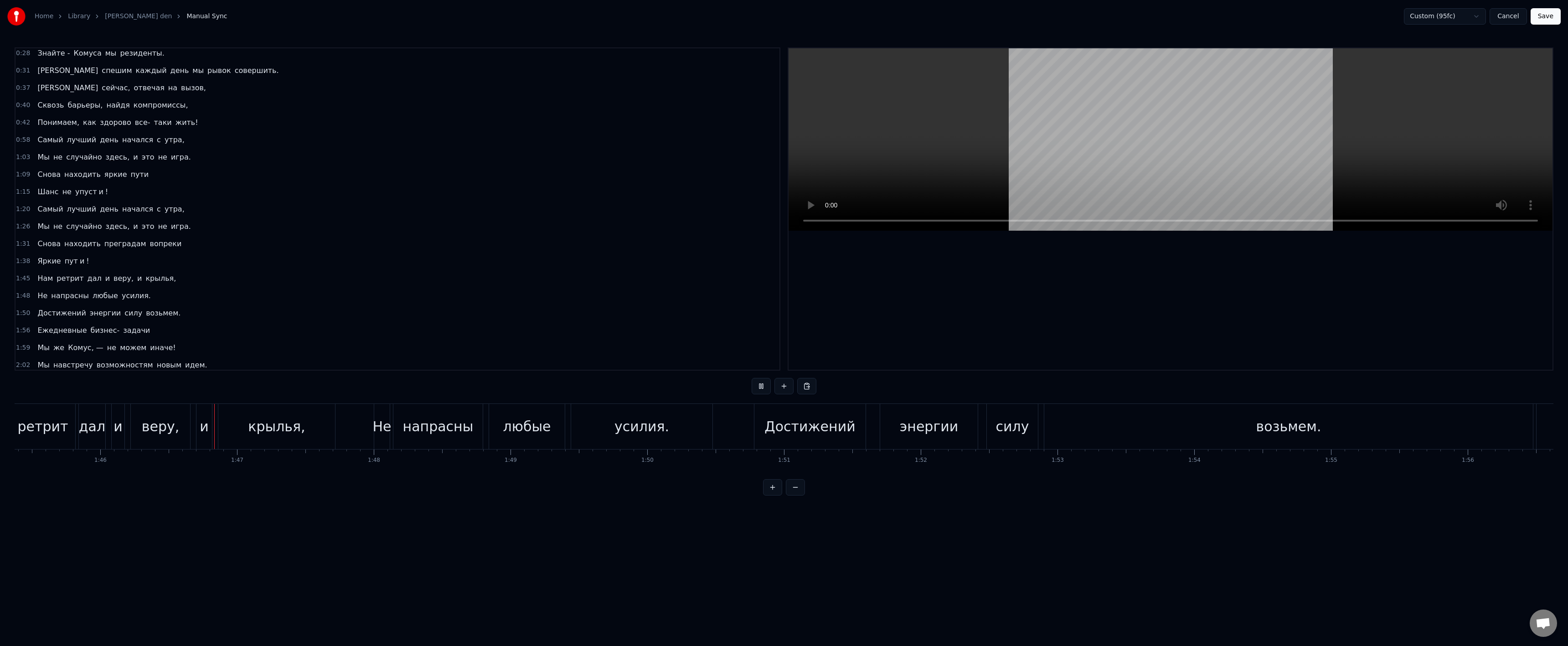
scroll to position [0, 14484]
click at [1193, 415] on div "возьмем." at bounding box center [1214, 427] width 489 height 45
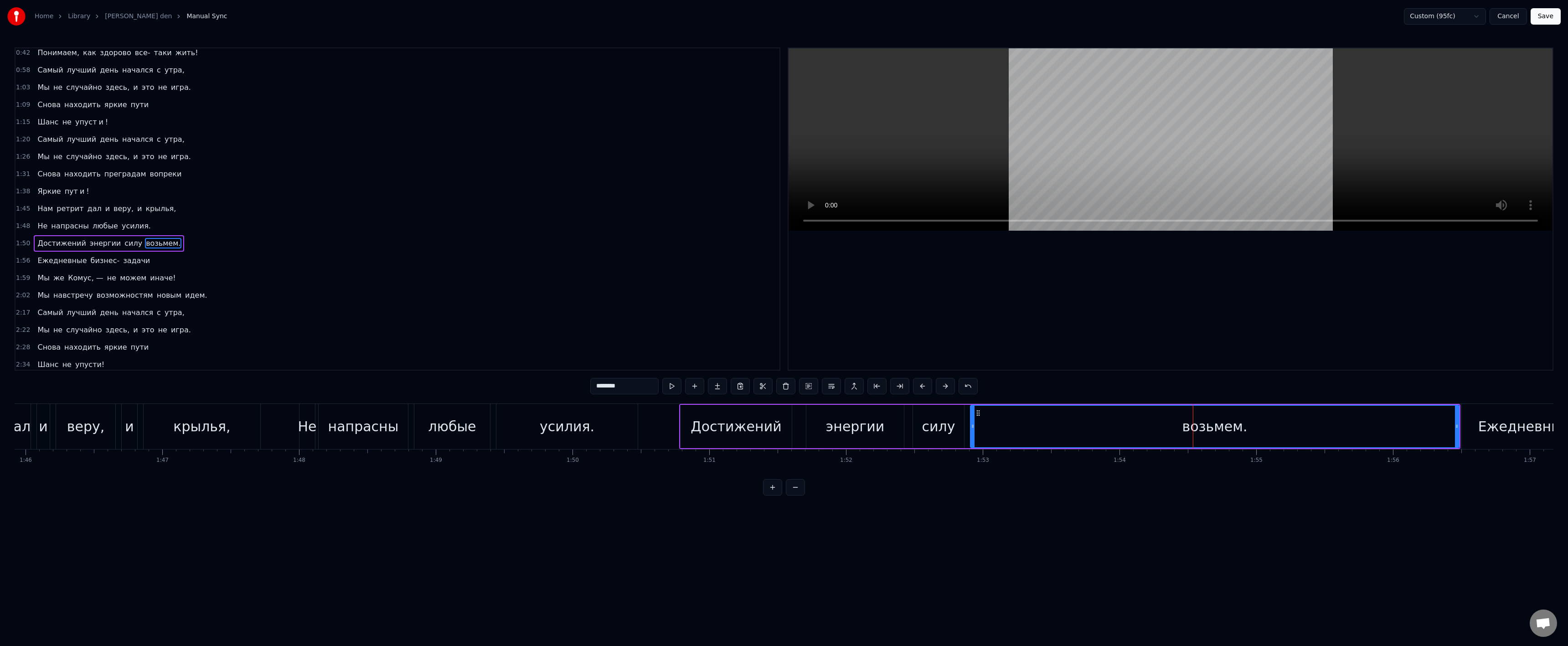
scroll to position [125, 0]
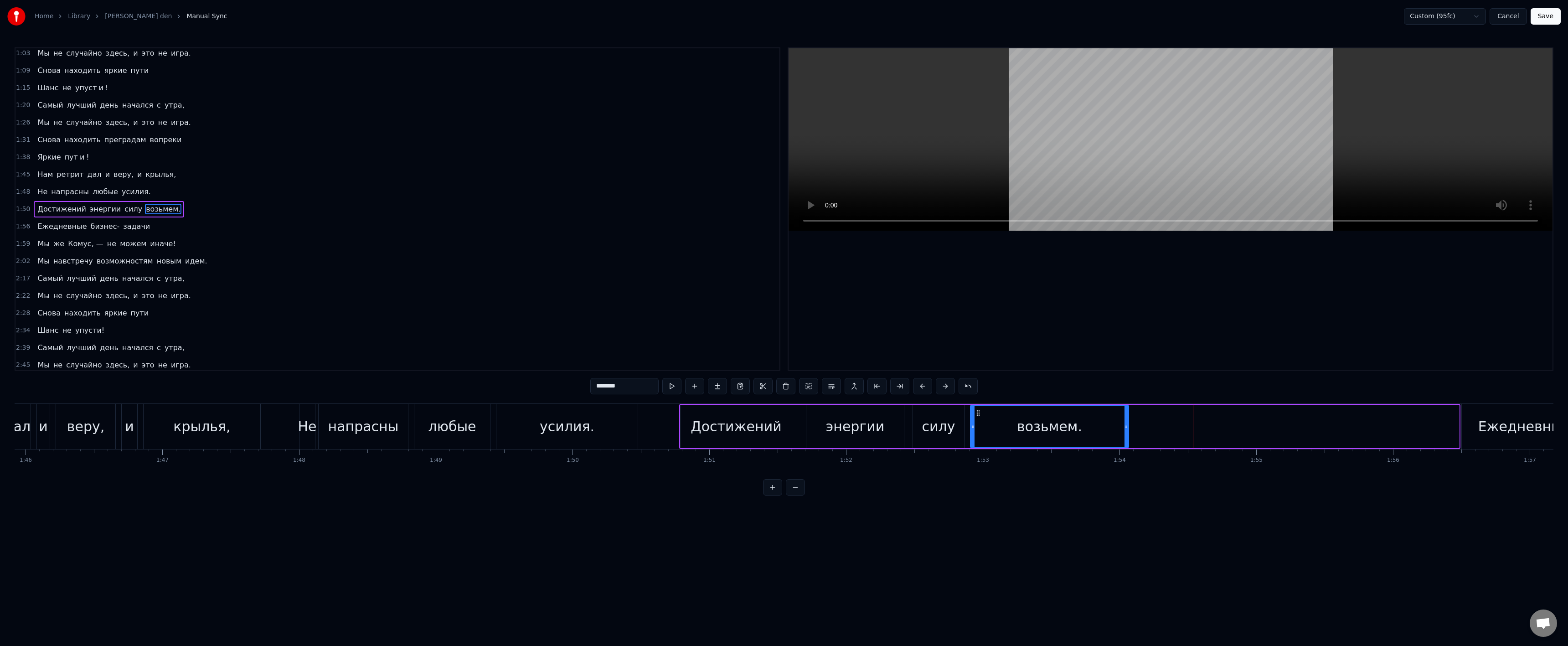
drag, startPoint x: 1457, startPoint y: 429, endPoint x: 1127, endPoint y: 434, distance: 330.0
click at [1128, 434] on div at bounding box center [1127, 427] width 4 height 42
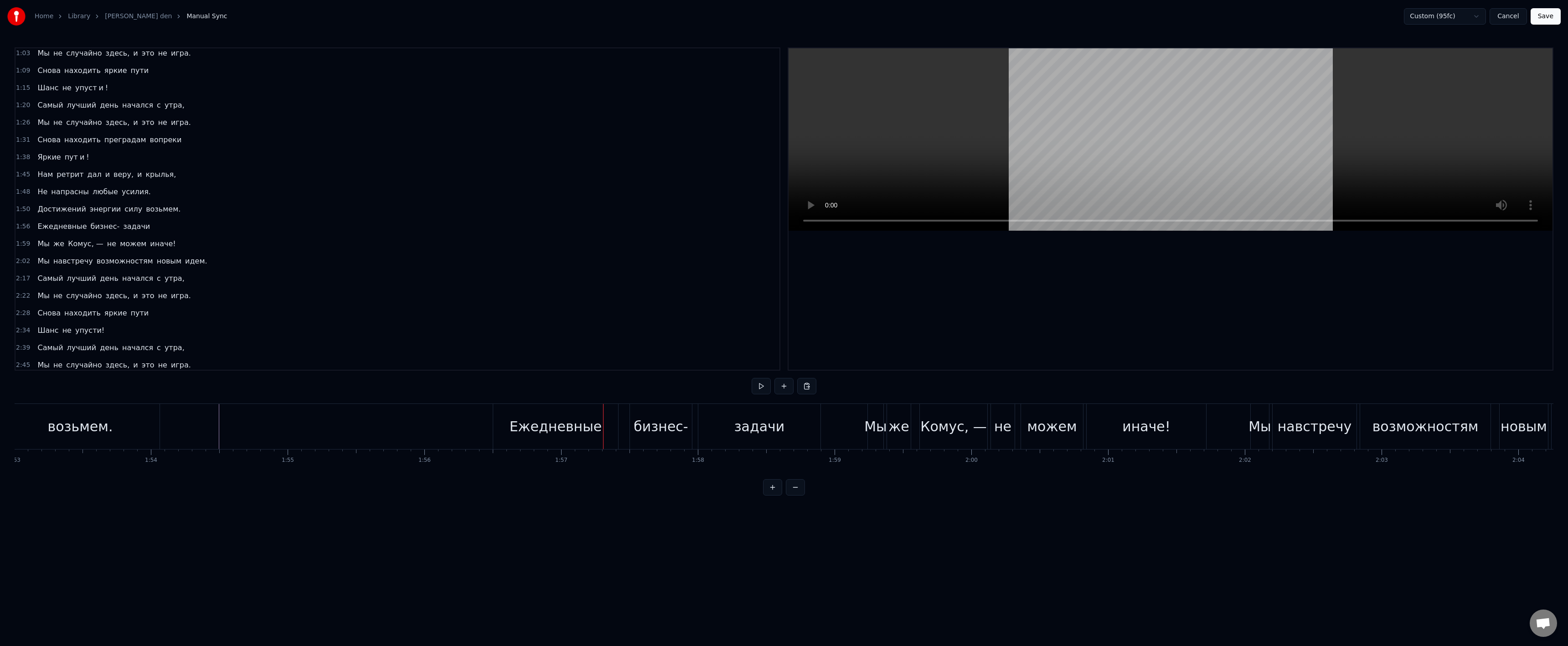
scroll to position [0, 15254]
click at [700, 434] on div "Ежедневные" at bounding box center [754, 427] width 125 height 45
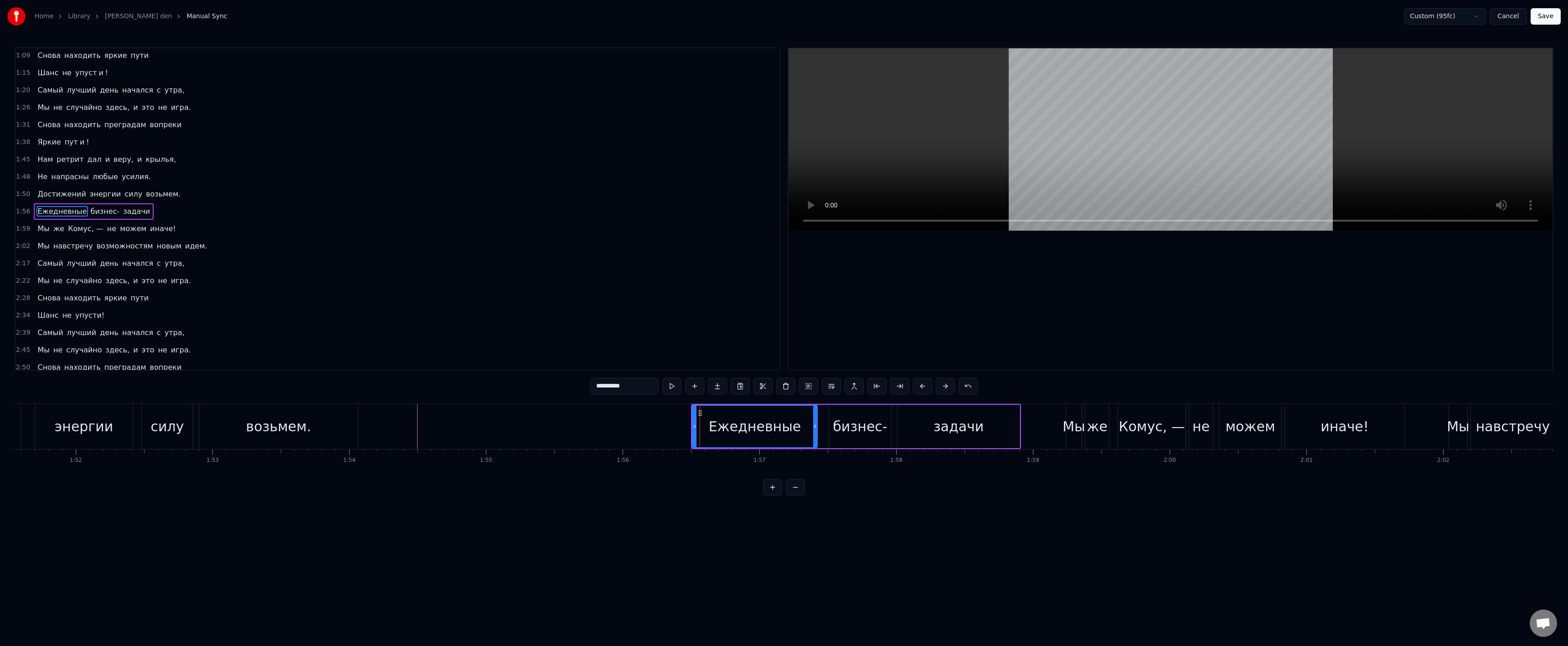
scroll to position [142, 0]
drag, startPoint x: 692, startPoint y: 429, endPoint x: 652, endPoint y: 429, distance: 40.0
click at [655, 429] on icon at bounding box center [653, 426] width 4 height 7
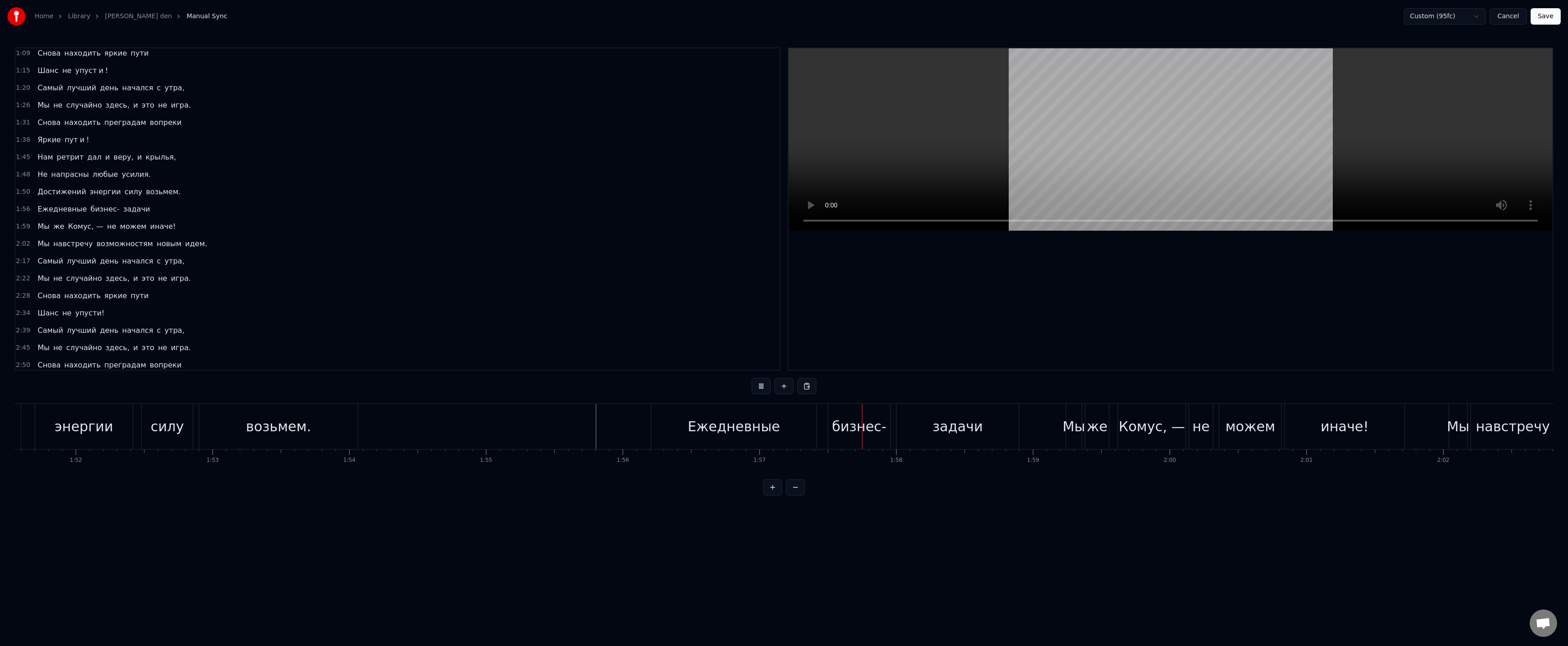
click at [91, 434] on div "навстречу" at bounding box center [50, 427] width 85 height 45
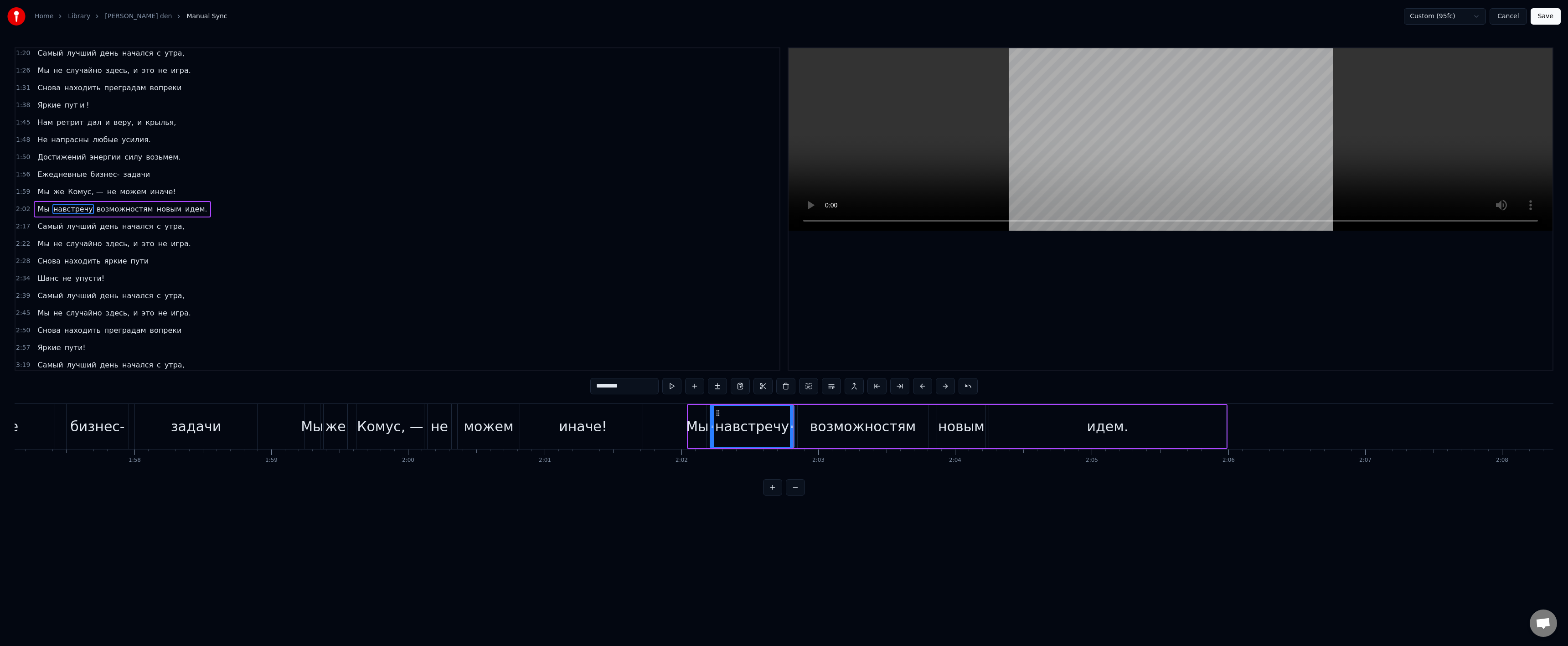
scroll to position [0, 15984]
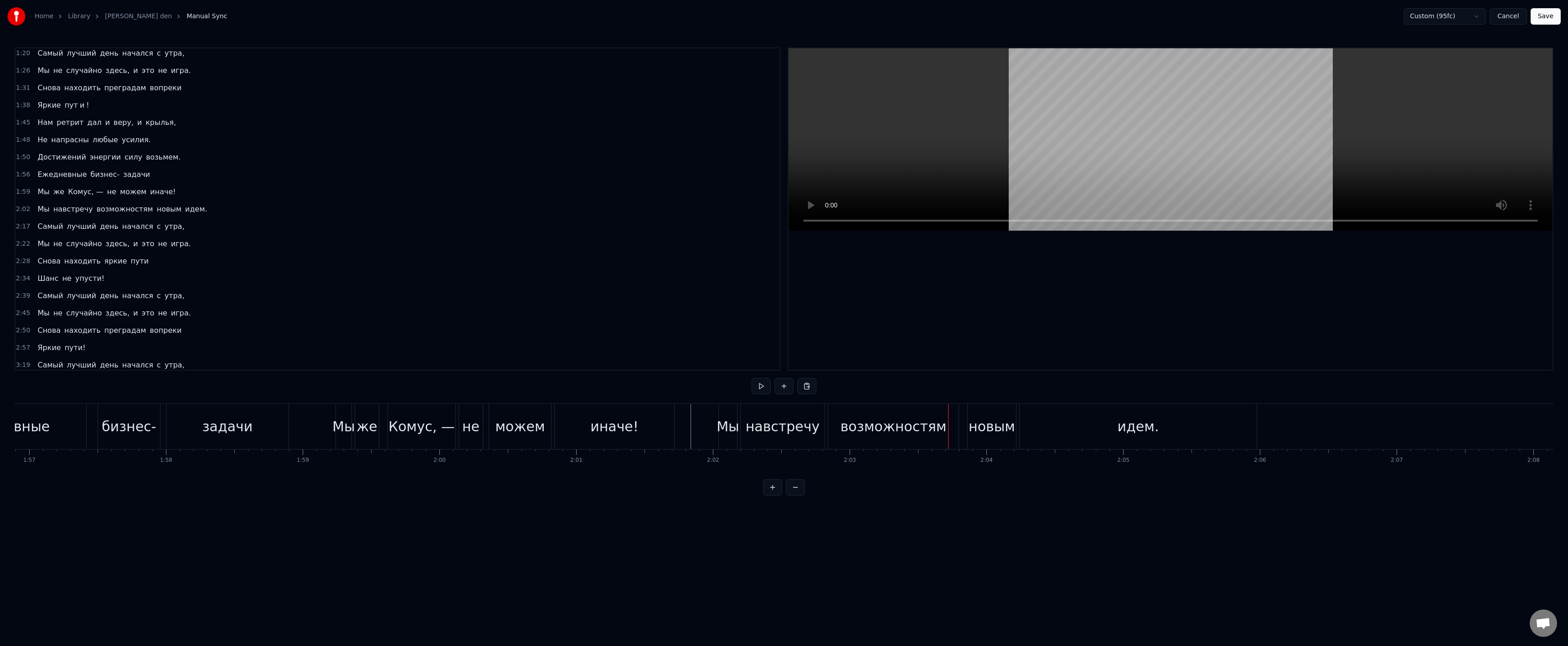
click at [720, 420] on div "Мы" at bounding box center [728, 426] width 23 height 21
click at [810, 421] on div "навстречу" at bounding box center [783, 426] width 74 height 21
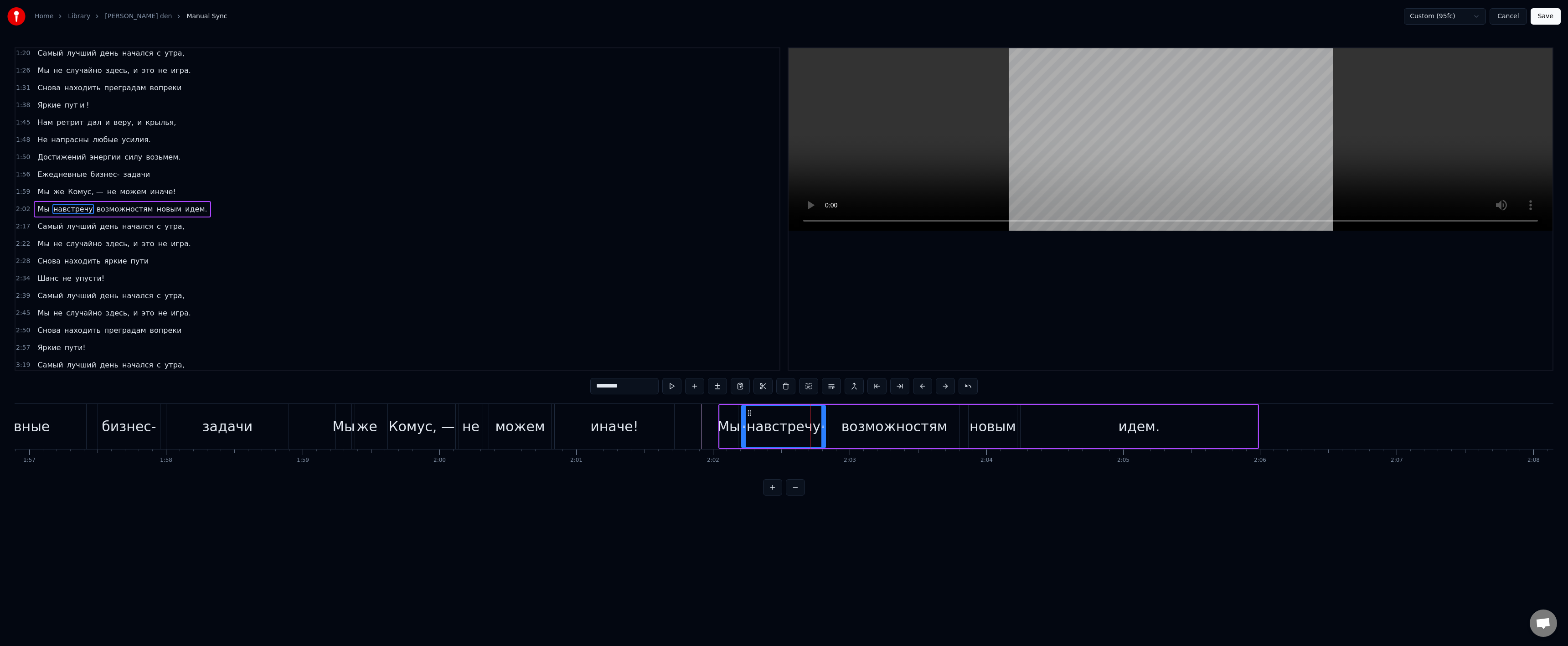
click at [860, 425] on div "возможностям" at bounding box center [894, 426] width 106 height 21
type input "**********"
click at [847, 426] on div "возможностям" at bounding box center [894, 427] width 130 height 42
click at [843, 415] on icon at bounding box center [840, 413] width 7 height 7
click at [696, 425] on div at bounding box center [1467, 427] width 34874 height 45
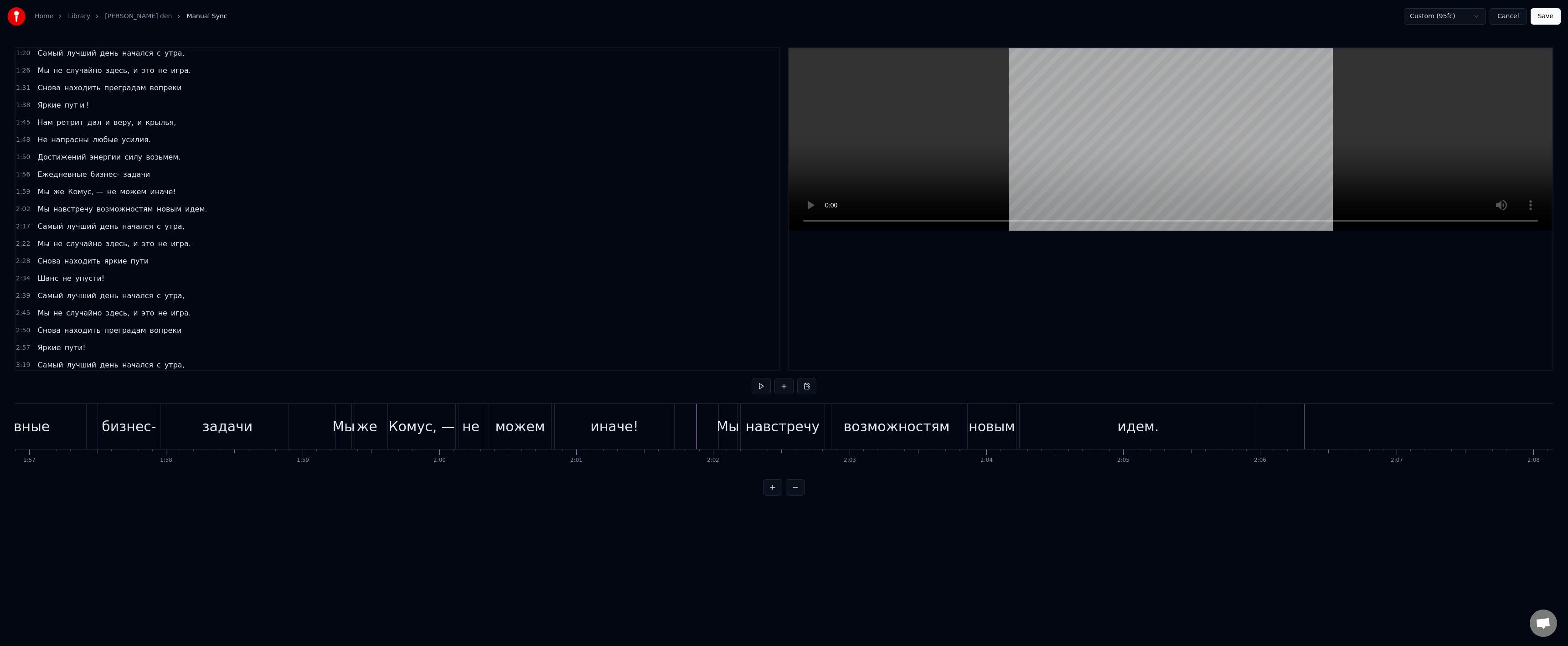
click at [1071, 431] on div "идем." at bounding box center [1138, 427] width 237 height 45
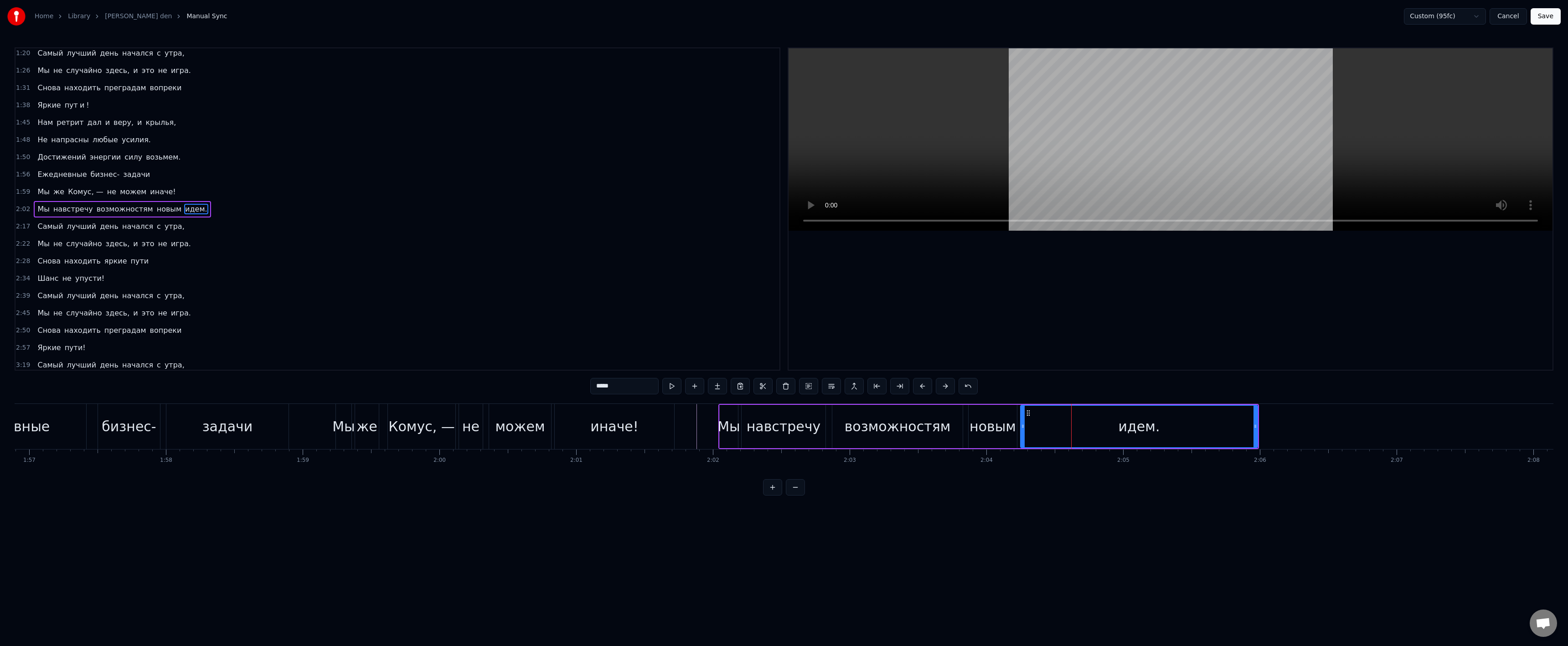
drag, startPoint x: 604, startPoint y: 388, endPoint x: 624, endPoint y: 386, distance: 20.1
click at [624, 386] on input "*****" at bounding box center [624, 386] width 68 height 16
type input "**"
click at [1094, 428] on div "ид" at bounding box center [1138, 427] width 236 height 42
click at [721, 383] on button at bounding box center [717, 386] width 19 height 16
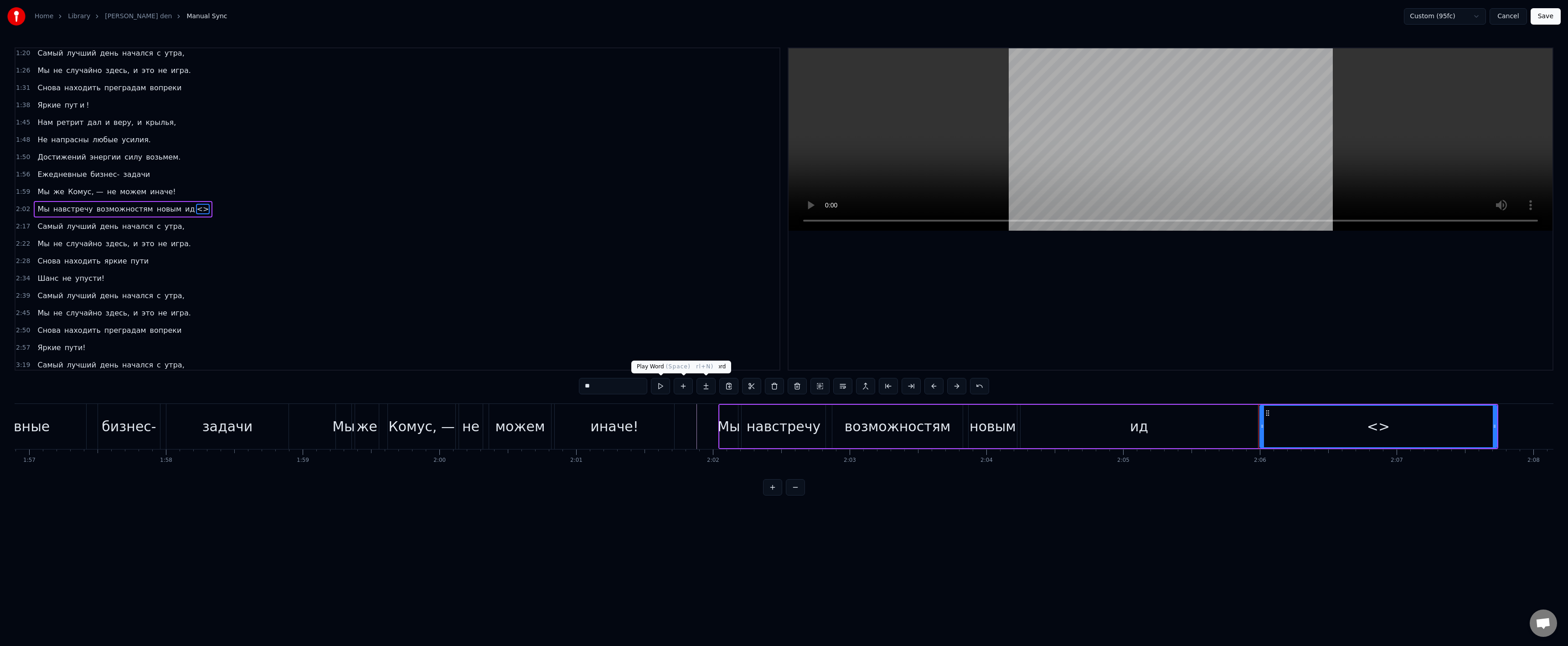
click at [626, 383] on input "**" at bounding box center [613, 386] width 68 height 16
paste input "*"
drag, startPoint x: 588, startPoint y: 385, endPoint x: 611, endPoint y: 386, distance: 23.0
click at [611, 386] on input "***" at bounding box center [613, 386] width 68 height 16
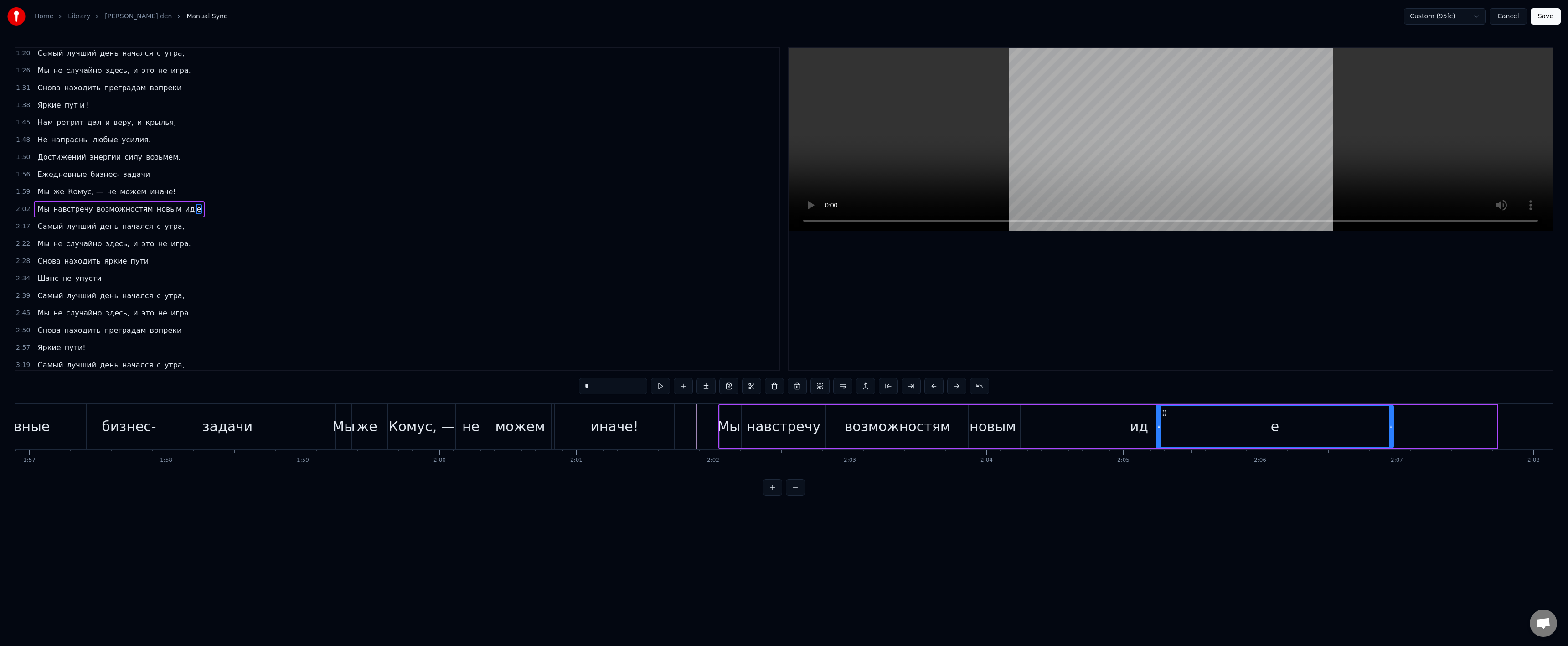
drag, startPoint x: 1267, startPoint y: 412, endPoint x: 1110, endPoint y: 413, distance: 157.0
click at [1161, 413] on icon at bounding box center [1164, 413] width 7 height 7
click at [1021, 449] on div "0 0:01 0:02 0:03 0:04 0:05 0:06 0:07 0:08 0:09 0:10 0:11 0:12 0:13 0:14 0:15 0:…" at bounding box center [1467, 456] width 34874 height 14
click at [1025, 439] on div "ид" at bounding box center [1139, 427] width 237 height 43
type input "**"
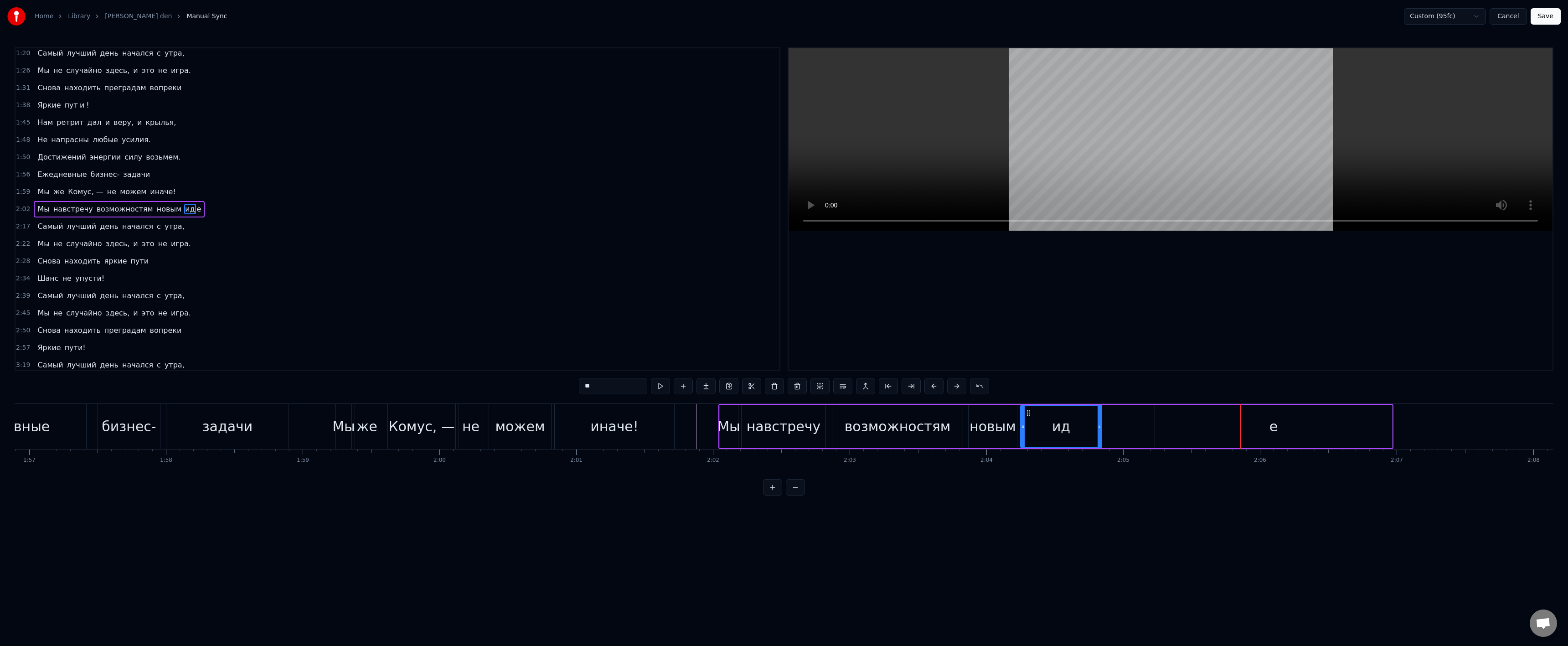
drag, startPoint x: 1255, startPoint y: 429, endPoint x: 1083, endPoint y: 430, distance: 172.0
click at [1098, 430] on div at bounding box center [1099, 427] width 4 height 42
drag, startPoint x: 1257, startPoint y: 429, endPoint x: 1173, endPoint y: 421, distance: 84.4
click at [1131, 427] on div "ид [PERSON_NAME]" at bounding box center [1205, 427] width 373 height 43
click at [1076, 420] on div "ид" at bounding box center [1057, 427] width 73 height 43
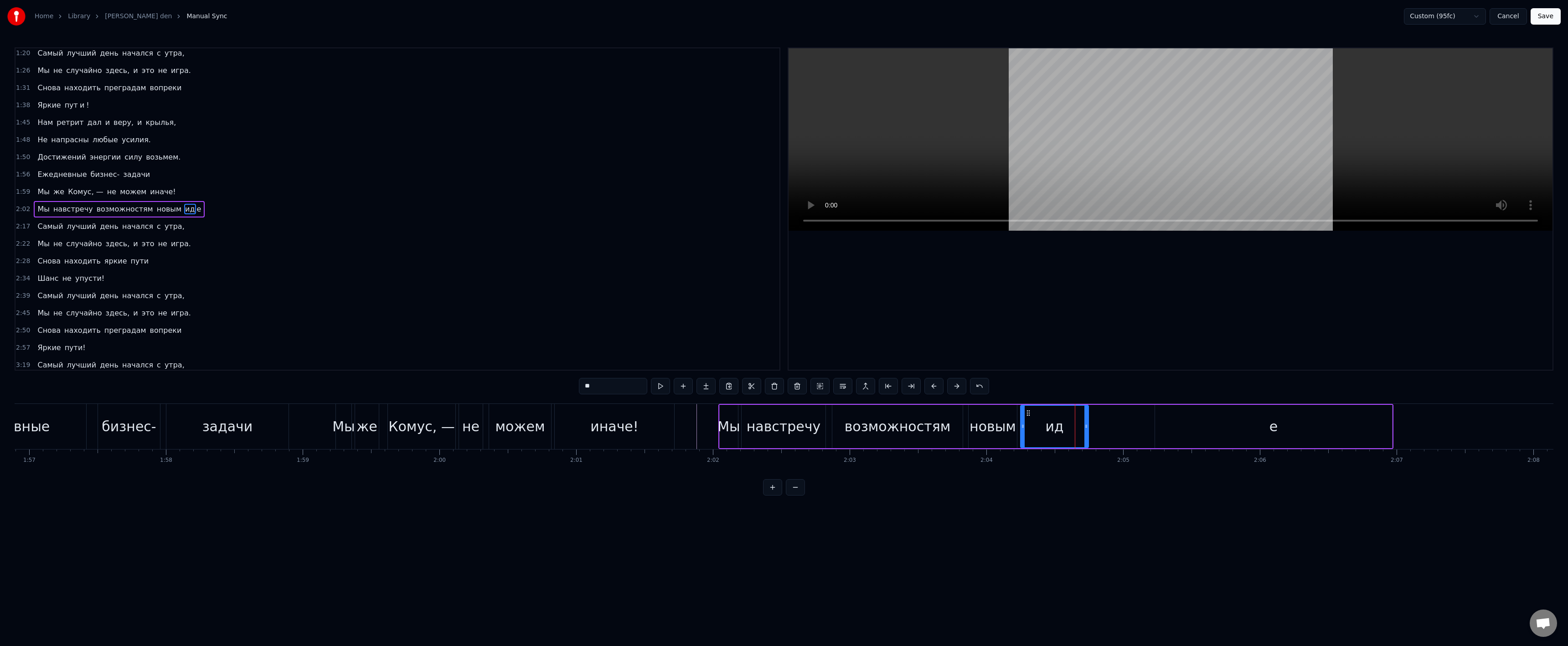
drag, startPoint x: 1092, startPoint y: 423, endPoint x: 1078, endPoint y: 424, distance: 14.0
click at [1066, 426] on div "ид" at bounding box center [1054, 427] width 69 height 43
click at [1244, 423] on div "е" at bounding box center [1273, 427] width 237 height 43
drag, startPoint x: 1150, startPoint y: 414, endPoint x: 1063, endPoint y: 416, distance: 87.0
click at [1063, 416] on icon at bounding box center [1061, 413] width 7 height 7
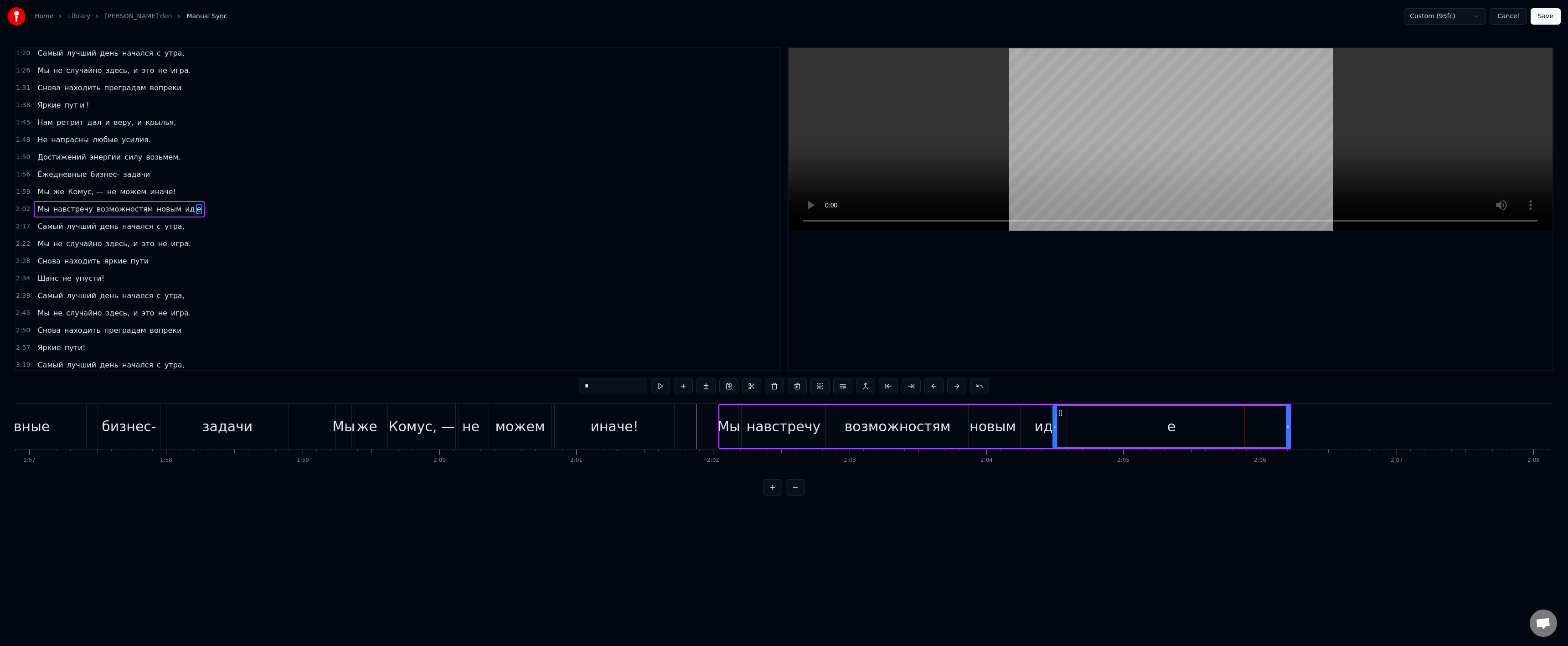
click at [1040, 418] on div "ид" at bounding box center [1043, 426] width 18 height 21
click at [1080, 415] on div "е" at bounding box center [1172, 427] width 237 height 43
drag, startPoint x: 1060, startPoint y: 410, endPoint x: 1070, endPoint y: 412, distance: 10.2
click at [1067, 412] on icon at bounding box center [1063, 413] width 7 height 7
click at [1048, 419] on div "ид" at bounding box center [1043, 426] width 18 height 21
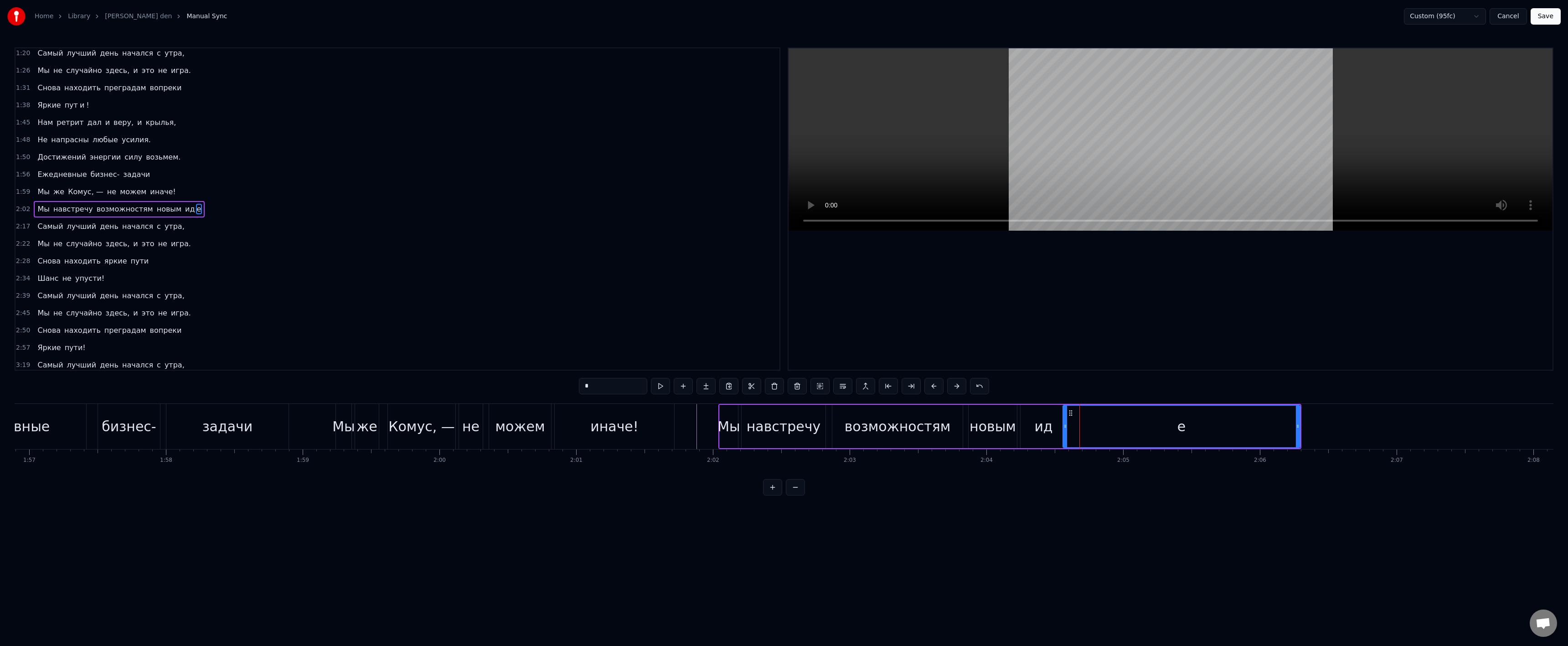
type input "**"
click at [1031, 432] on div "ид" at bounding box center [1043, 427] width 45 height 42
click at [1027, 429] on div "ид" at bounding box center [1043, 427] width 45 height 42
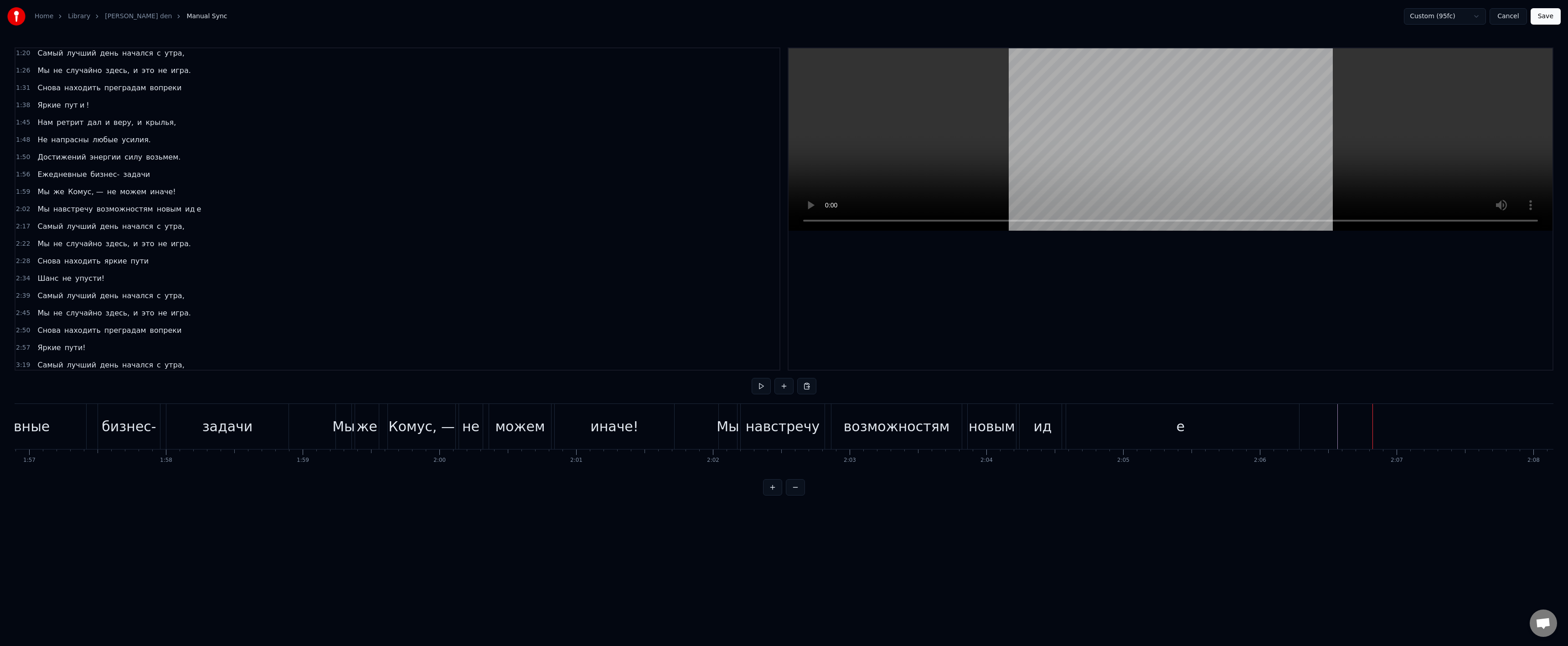
click at [1193, 426] on div "е" at bounding box center [1181, 427] width 237 height 45
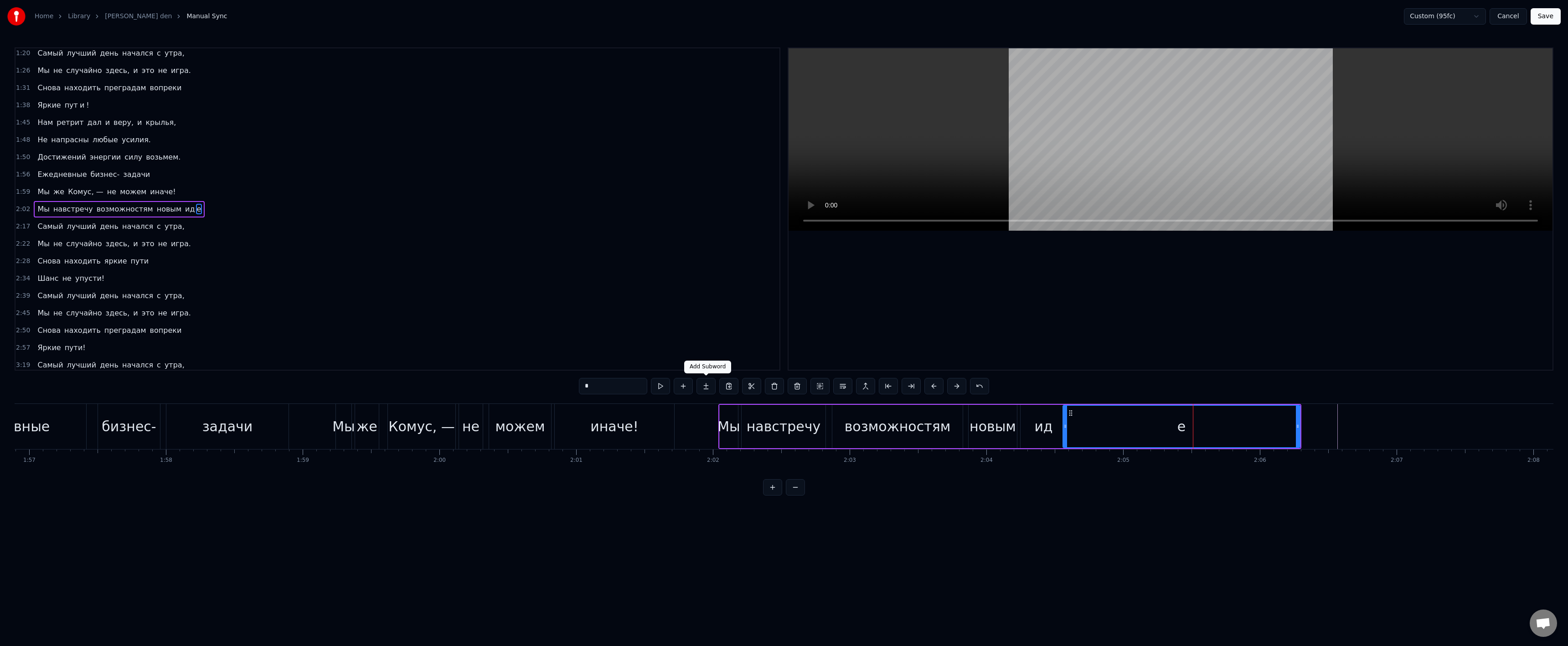
click at [705, 387] on button at bounding box center [705, 386] width 19 height 16
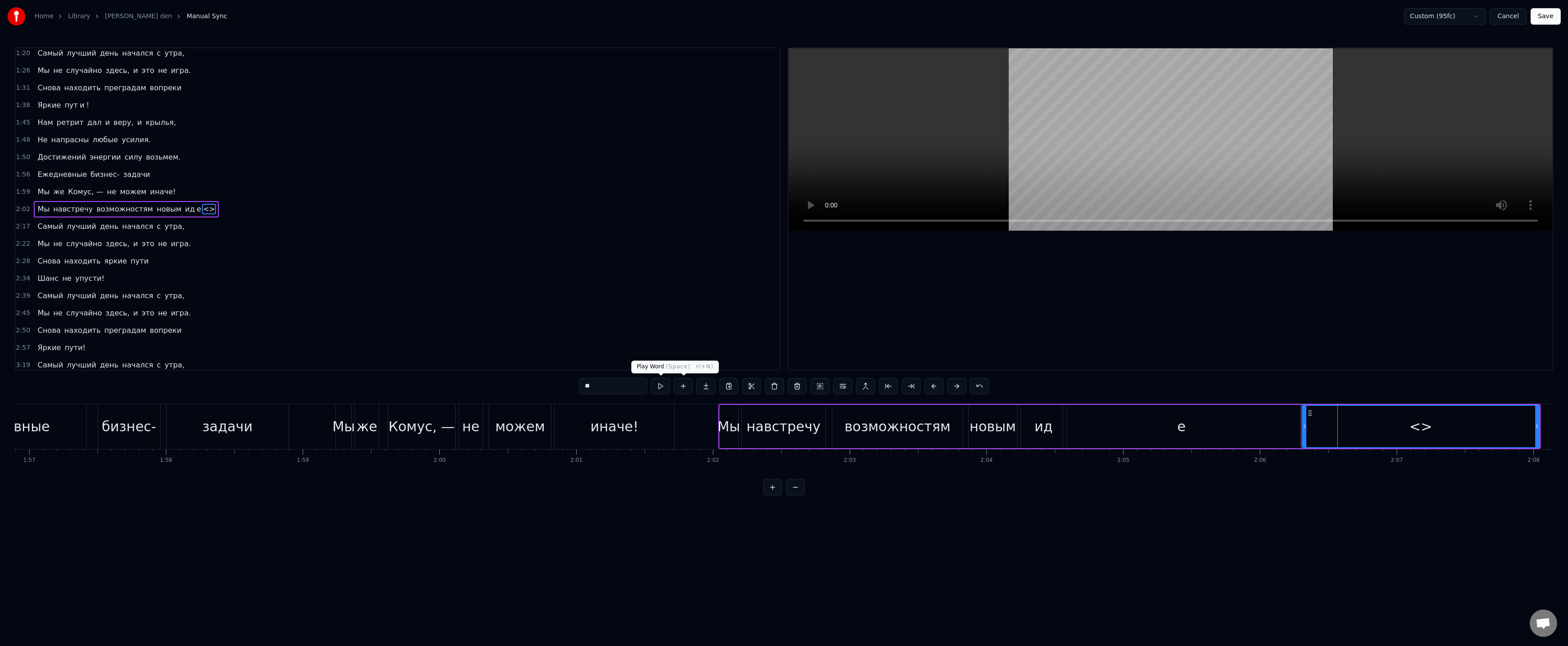
click at [625, 386] on input "**" at bounding box center [613, 386] width 68 height 16
paste input "text"
type input "**"
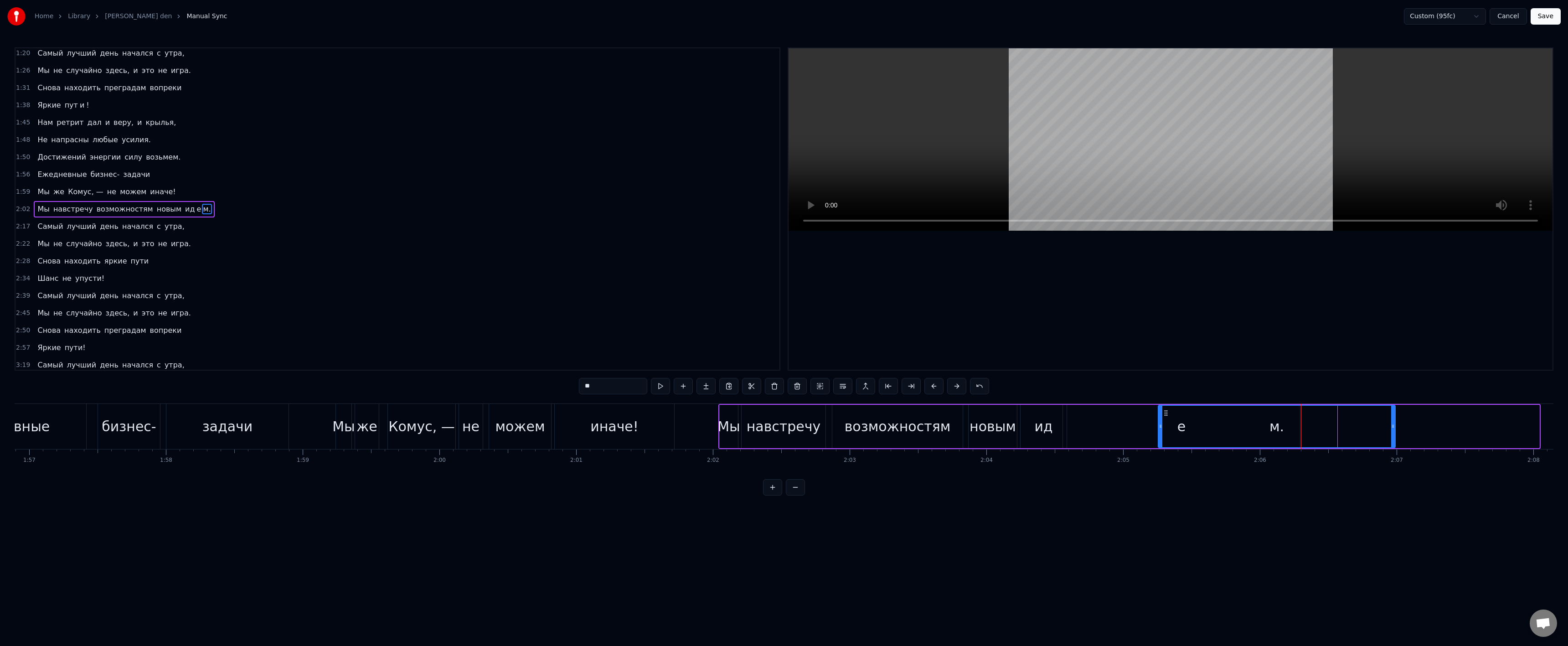
drag, startPoint x: 1312, startPoint y: 414, endPoint x: 1167, endPoint y: 412, distance: 145.0
click at [1167, 412] on icon at bounding box center [1166, 413] width 7 height 7
drag, startPoint x: 1393, startPoint y: 427, endPoint x: 1262, endPoint y: 428, distance: 131.0
click at [1265, 428] on icon at bounding box center [1267, 426] width 4 height 7
drag, startPoint x: 701, startPoint y: 430, endPoint x: 702, endPoint y: 426, distance: 4.1
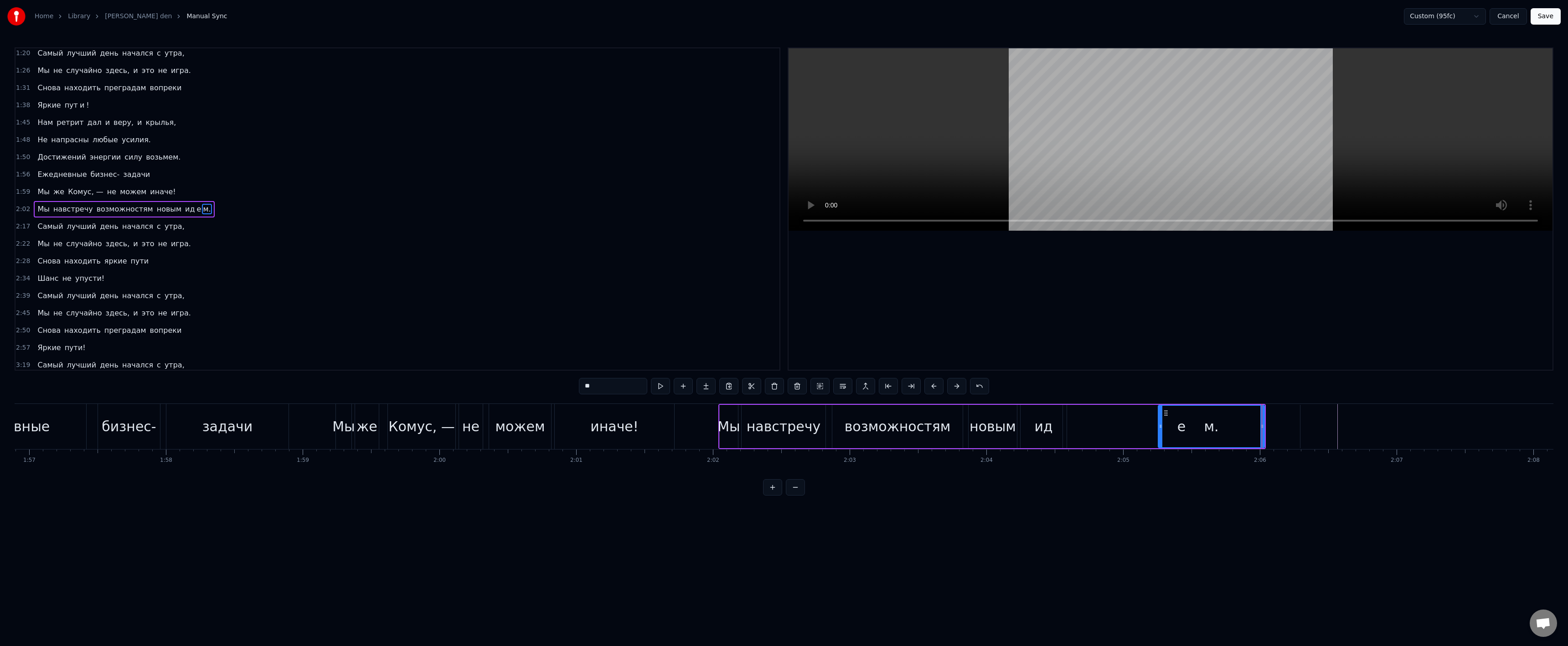
click at [704, 429] on div at bounding box center [1467, 427] width 34874 height 45
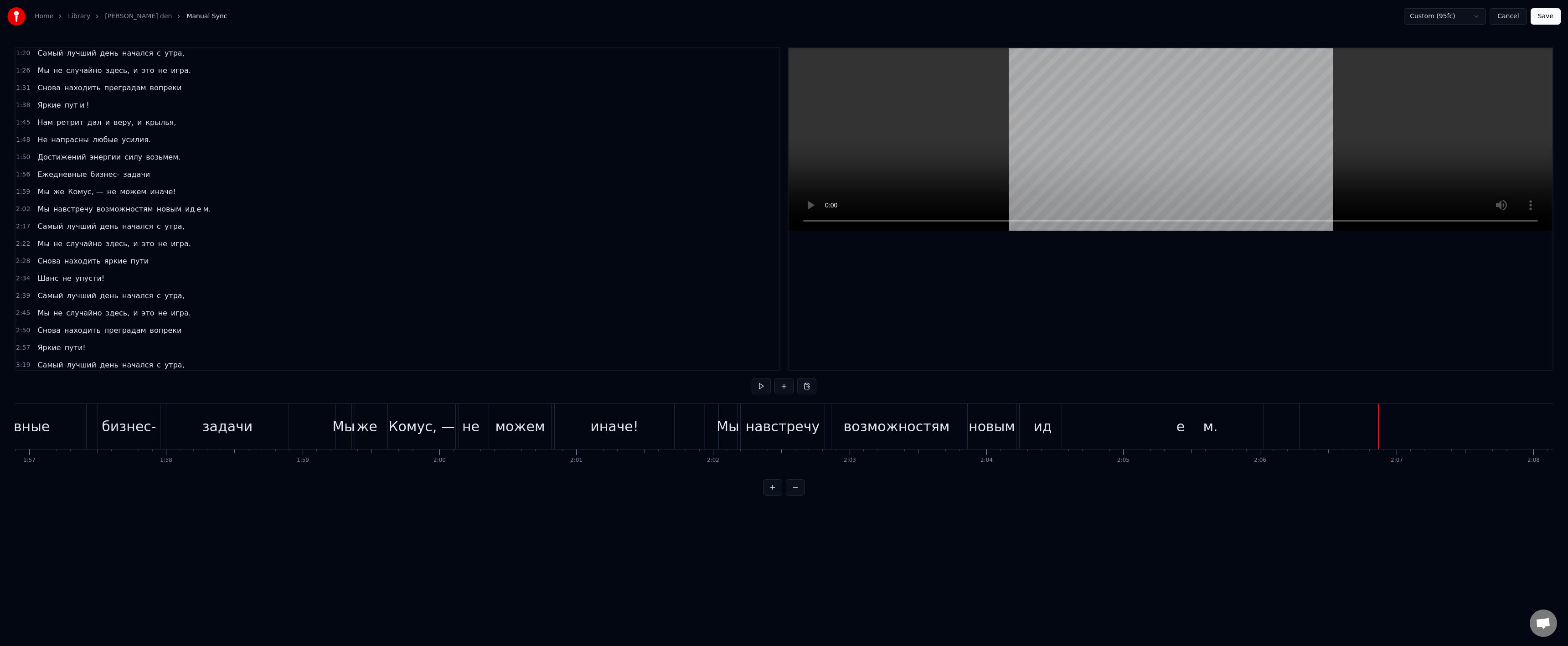
click at [1275, 429] on div "е" at bounding box center [1181, 427] width 237 height 45
click at [1248, 428] on div "м." at bounding box center [1210, 427] width 106 height 45
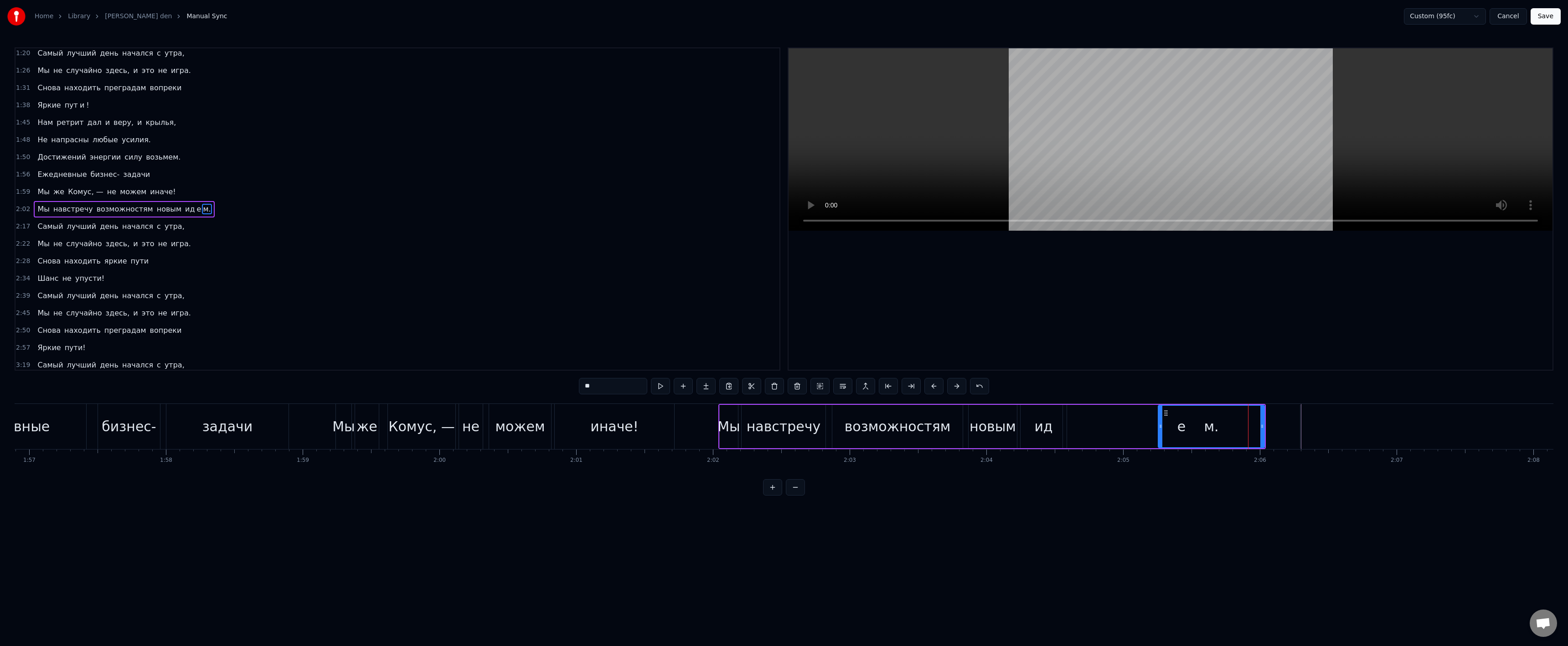
click at [1280, 428] on div "е" at bounding box center [1182, 427] width 237 height 43
drag, startPoint x: 1298, startPoint y: 428, endPoint x: 1187, endPoint y: 429, distance: 111.0
click at [1161, 429] on icon at bounding box center [1159, 426] width 4 height 7
click at [1215, 429] on div "м." at bounding box center [1211, 426] width 15 height 21
drag, startPoint x: 1161, startPoint y: 424, endPoint x: 1183, endPoint y: 426, distance: 22.1
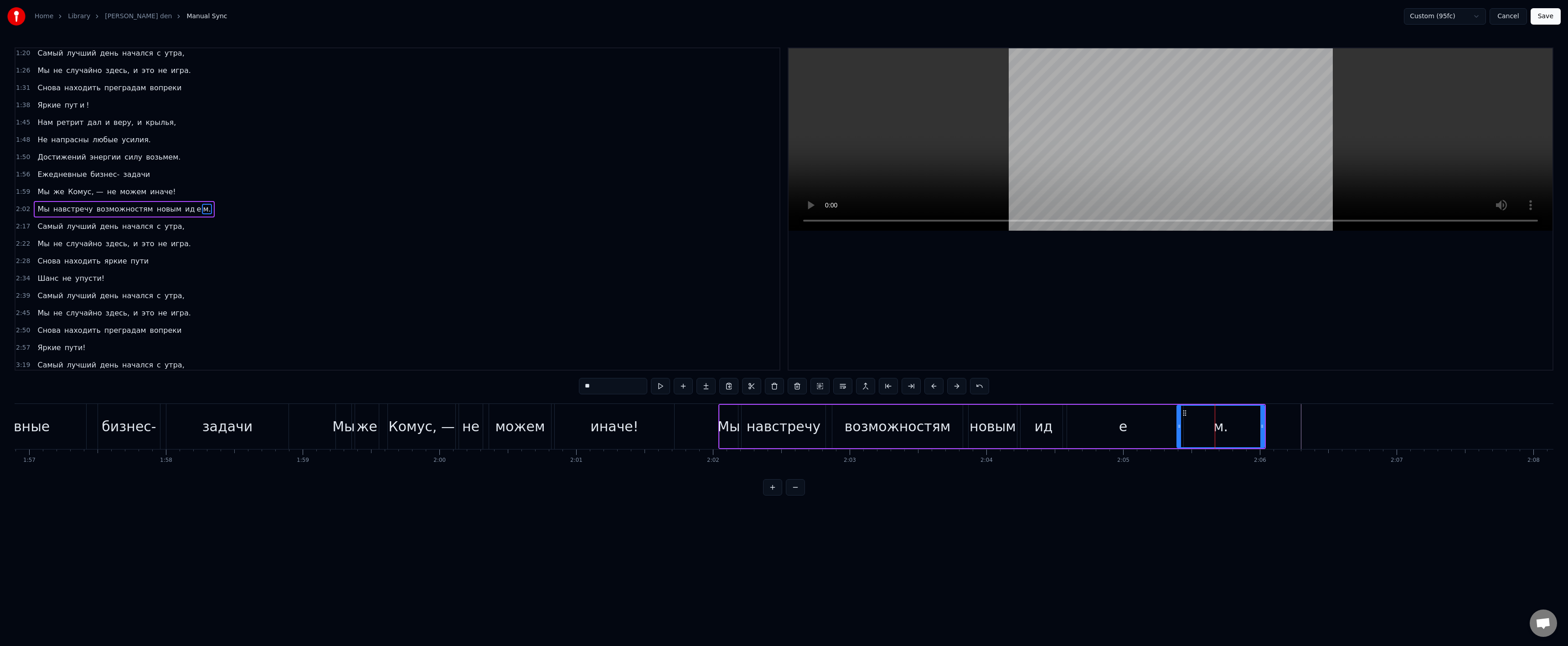
click at [1181, 426] on icon at bounding box center [1179, 426] width 4 height 7
drag, startPoint x: 1145, startPoint y: 426, endPoint x: 1157, endPoint y: 425, distance: 12.0
click at [1147, 425] on div "е" at bounding box center [1123, 427] width 121 height 43
type input "*"
click at [689, 419] on div at bounding box center [1467, 427] width 34874 height 45
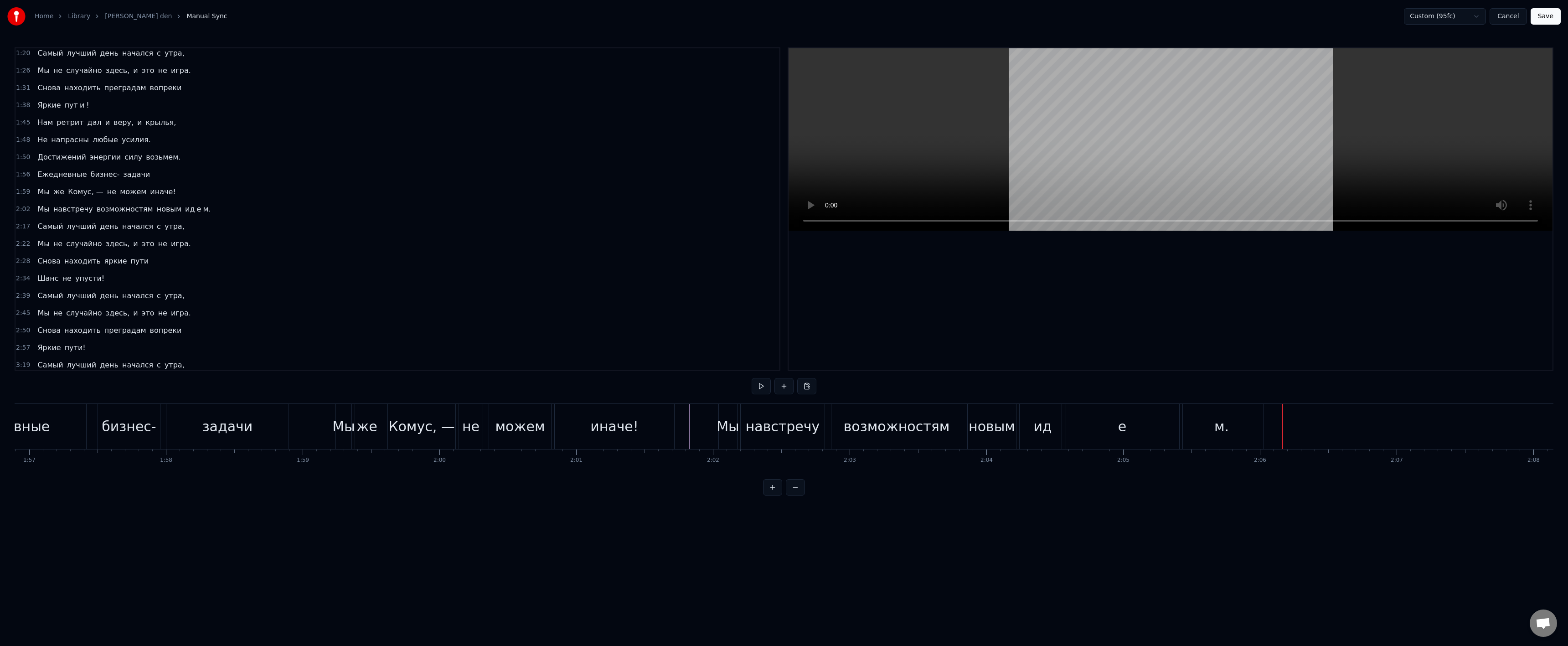
click at [1222, 429] on div "м." at bounding box center [1222, 426] width 15 height 21
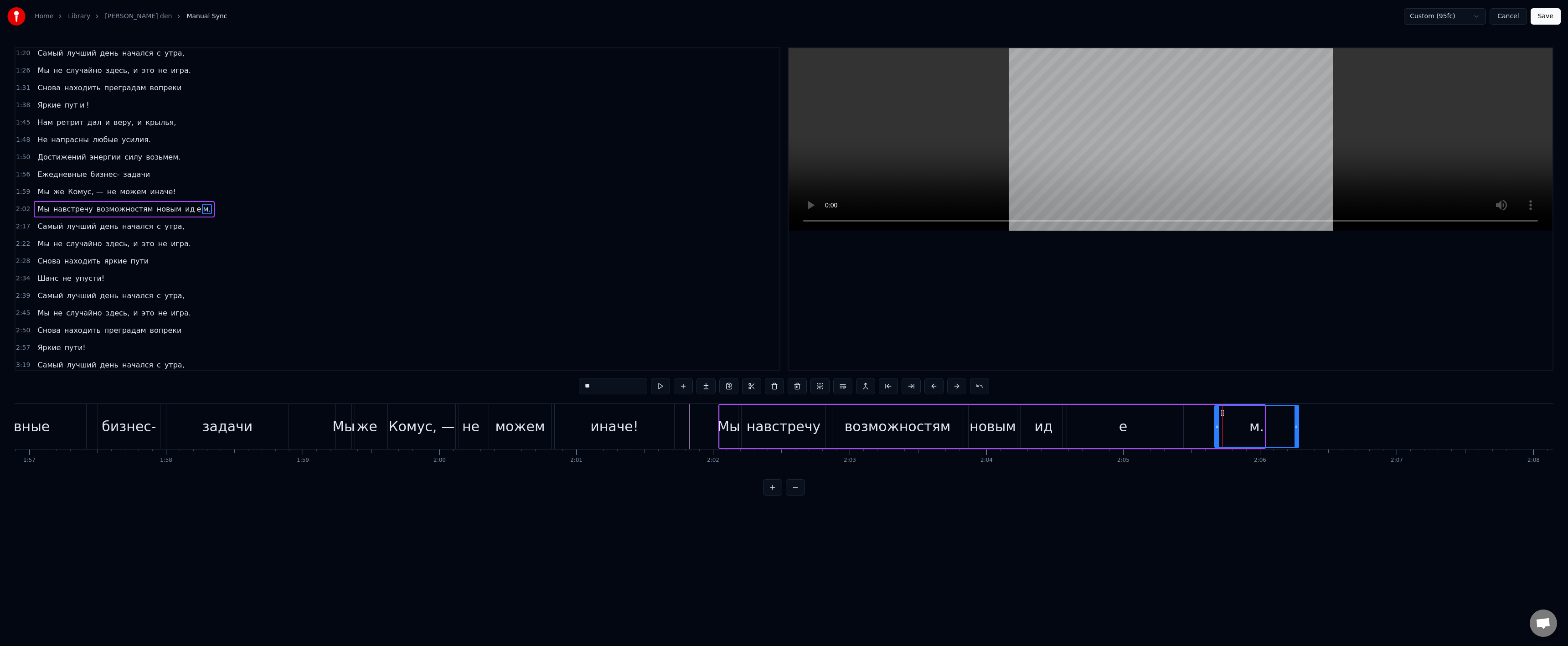
drag, startPoint x: 1194, startPoint y: 410, endPoint x: 1278, endPoint y: 419, distance: 84.5
click at [1224, 410] on icon at bounding box center [1223, 413] width 7 height 7
drag, startPoint x: 1299, startPoint y: 425, endPoint x: 1183, endPoint y: 420, distance: 116.1
click at [1253, 423] on icon at bounding box center [1255, 426] width 4 height 7
click at [1182, 419] on div "е" at bounding box center [1123, 427] width 121 height 43
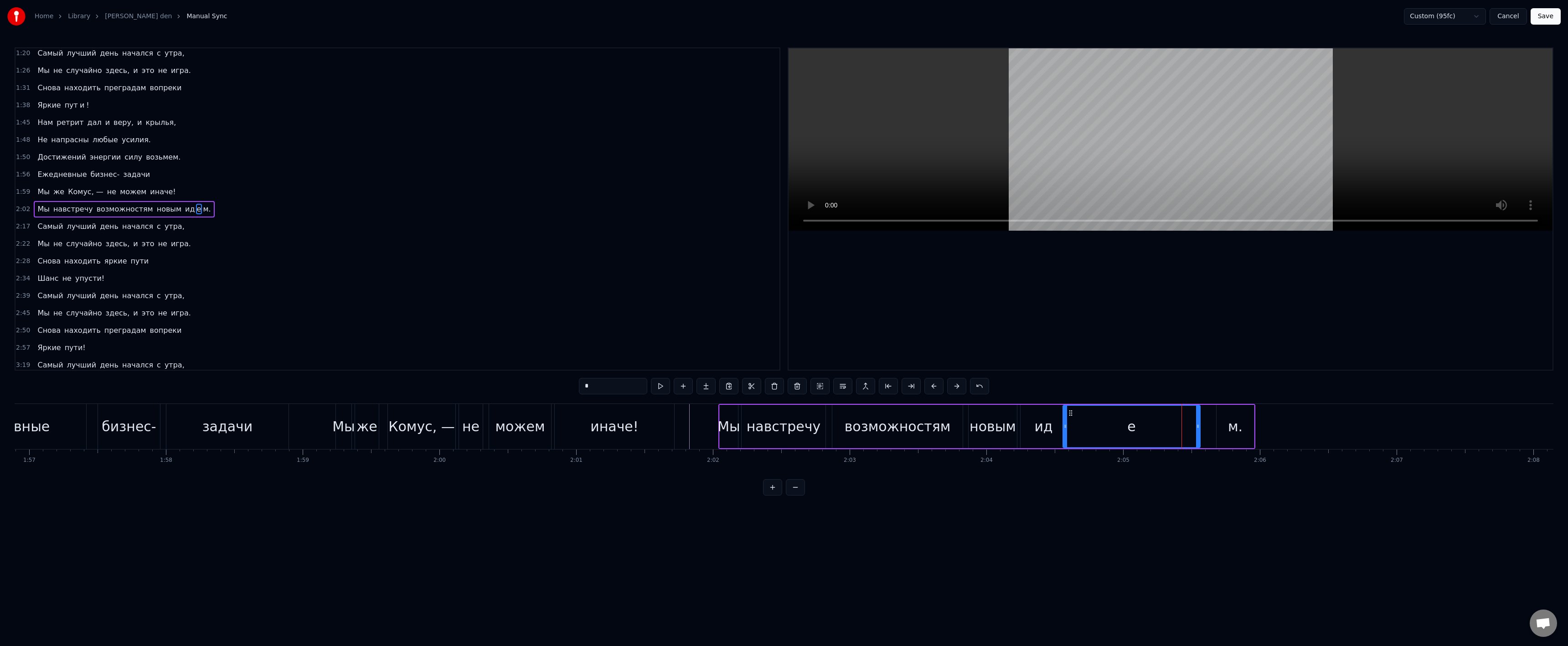
drag, startPoint x: 1182, startPoint y: 424, endPoint x: 1213, endPoint y: 424, distance: 31.0
click at [1200, 424] on icon at bounding box center [1198, 426] width 4 height 7
click at [1219, 424] on div "м." at bounding box center [1234, 427] width 37 height 43
type input "**"
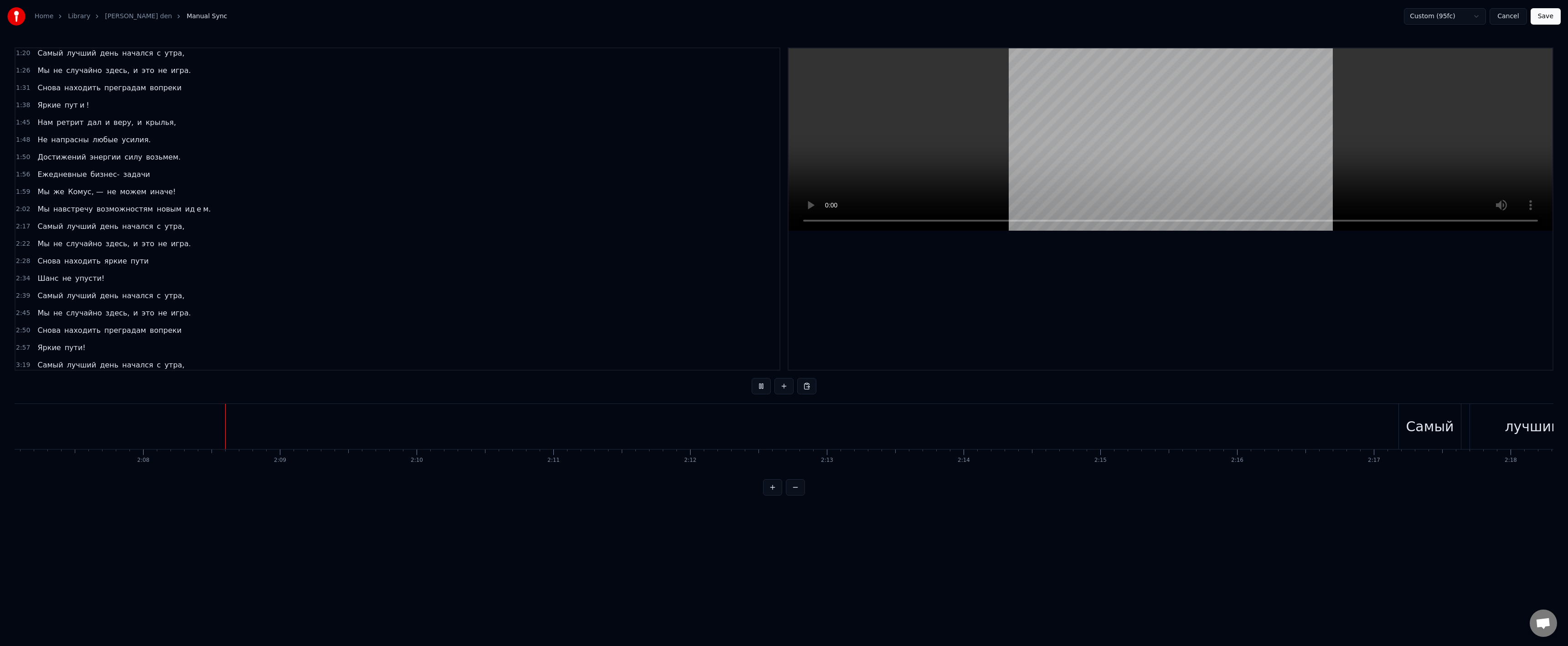
scroll to position [0, 17450]
click at [1188, 428] on div at bounding box center [2, 427] width 34874 height 45
click at [1021, 443] on div at bounding box center [2, 427] width 34874 height 45
click at [382, 428] on div "с" at bounding box center [385, 426] width 8 height 21
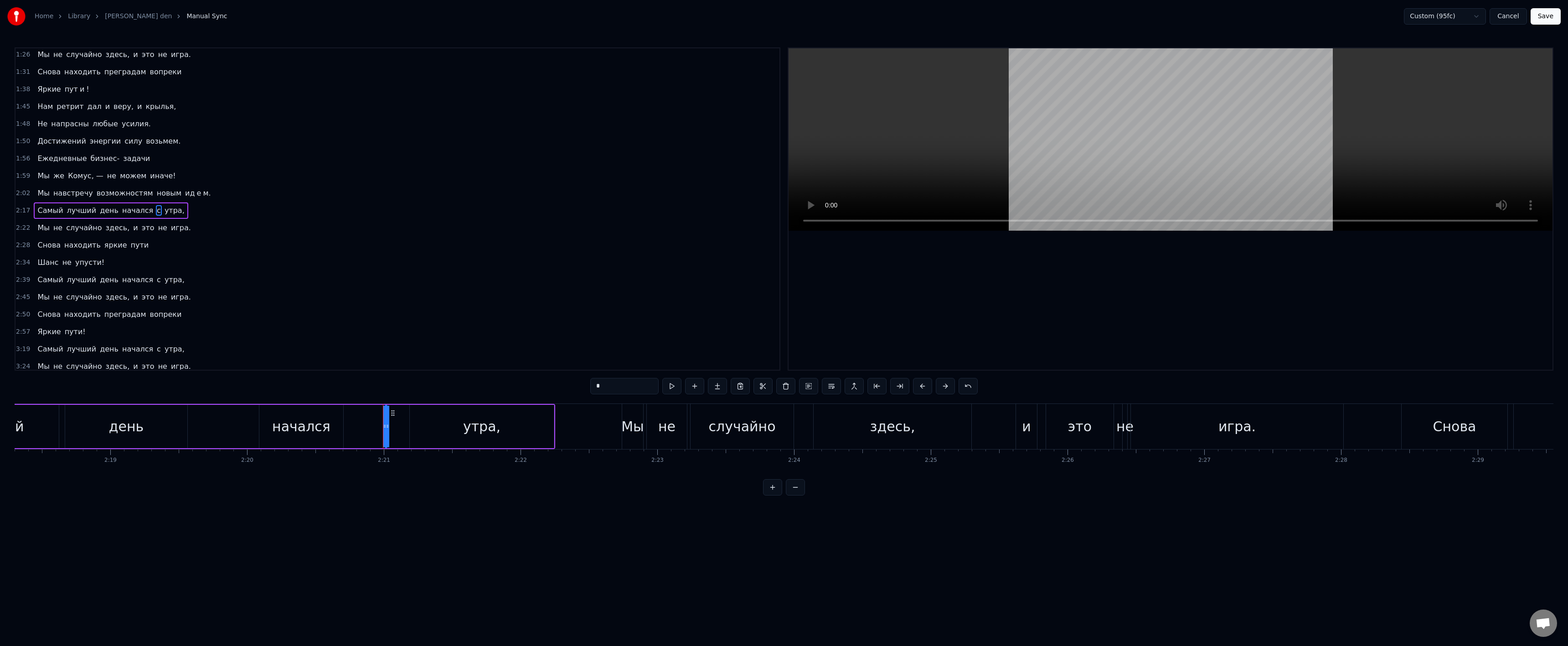
scroll to position [194, 0]
click
drag, startPoint x: 386, startPoint y: 426, endPoint x: 372, endPoint y: 431, distance: 14.9
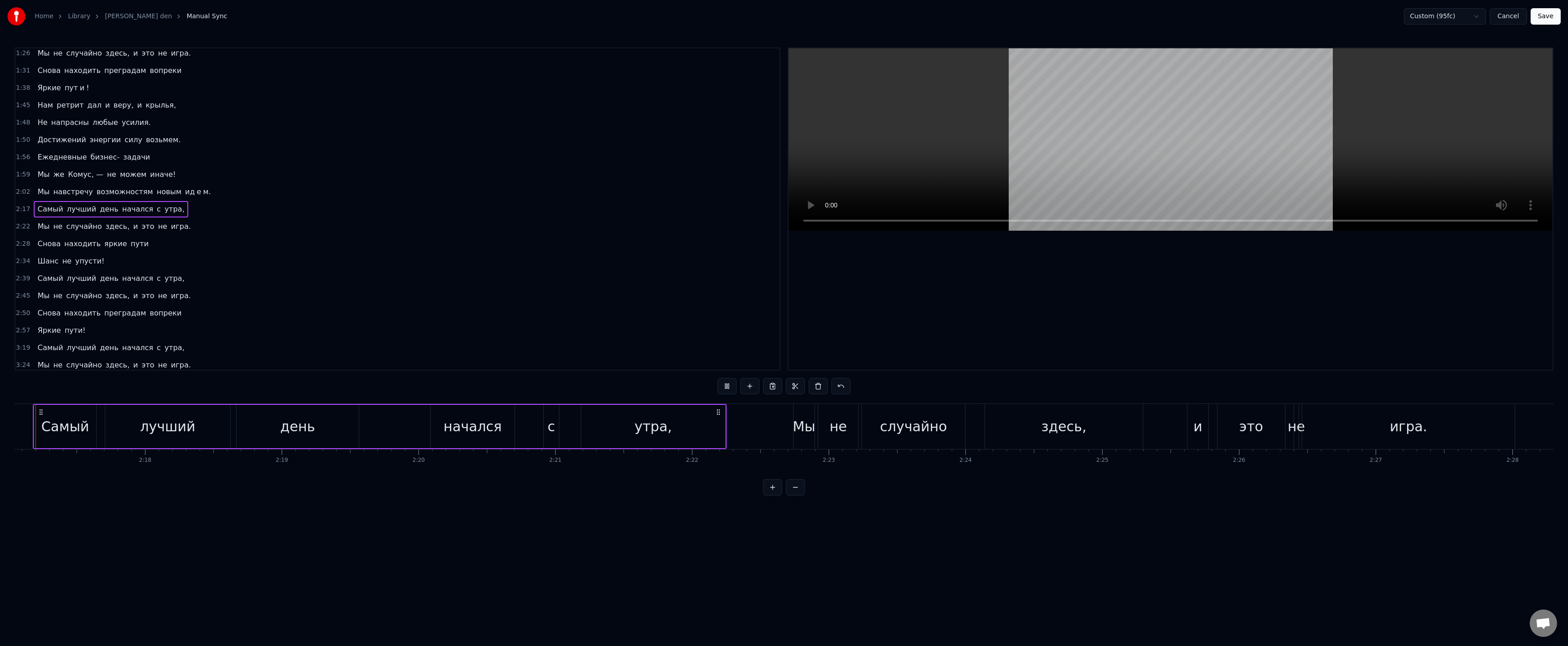
scroll to position [0, 18713]
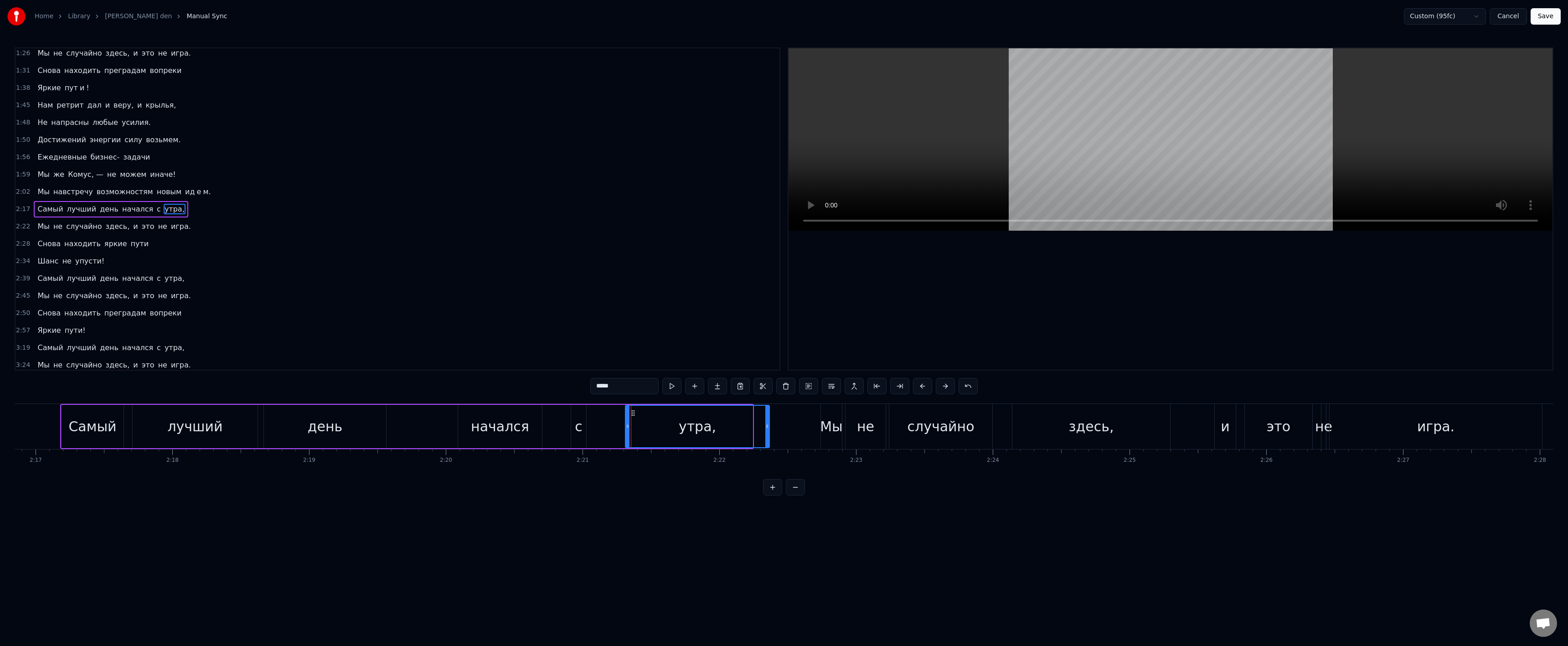
drag, startPoint x: 615, startPoint y: 411, endPoint x: 615, endPoint y: 418, distance: 7.0
type input "*"
drag, startPoint x: 584, startPoint y: 427, endPoint x: 596, endPoint y: 425, distance: 12.2
drag, startPoint x: 460, startPoint y: 425, endPoint x: 445, endPoint y: 424, distance: 15.0
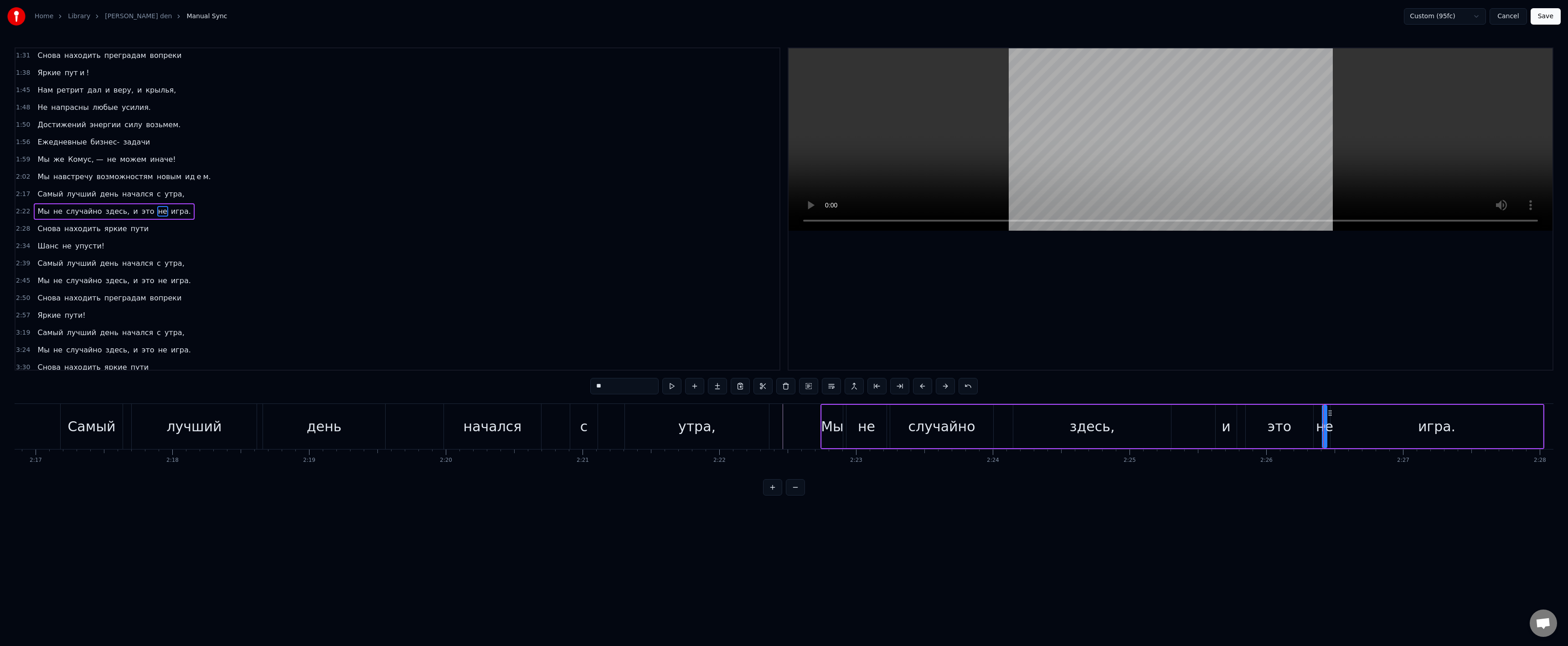
scroll to position [211, 0]
drag, startPoint x: 1325, startPoint y: 429, endPoint x: 1334, endPoint y: 429, distance: 9.0
drag, startPoint x: 1324, startPoint y: 426, endPoint x: 1312, endPoint y: 421, distance: 13.0
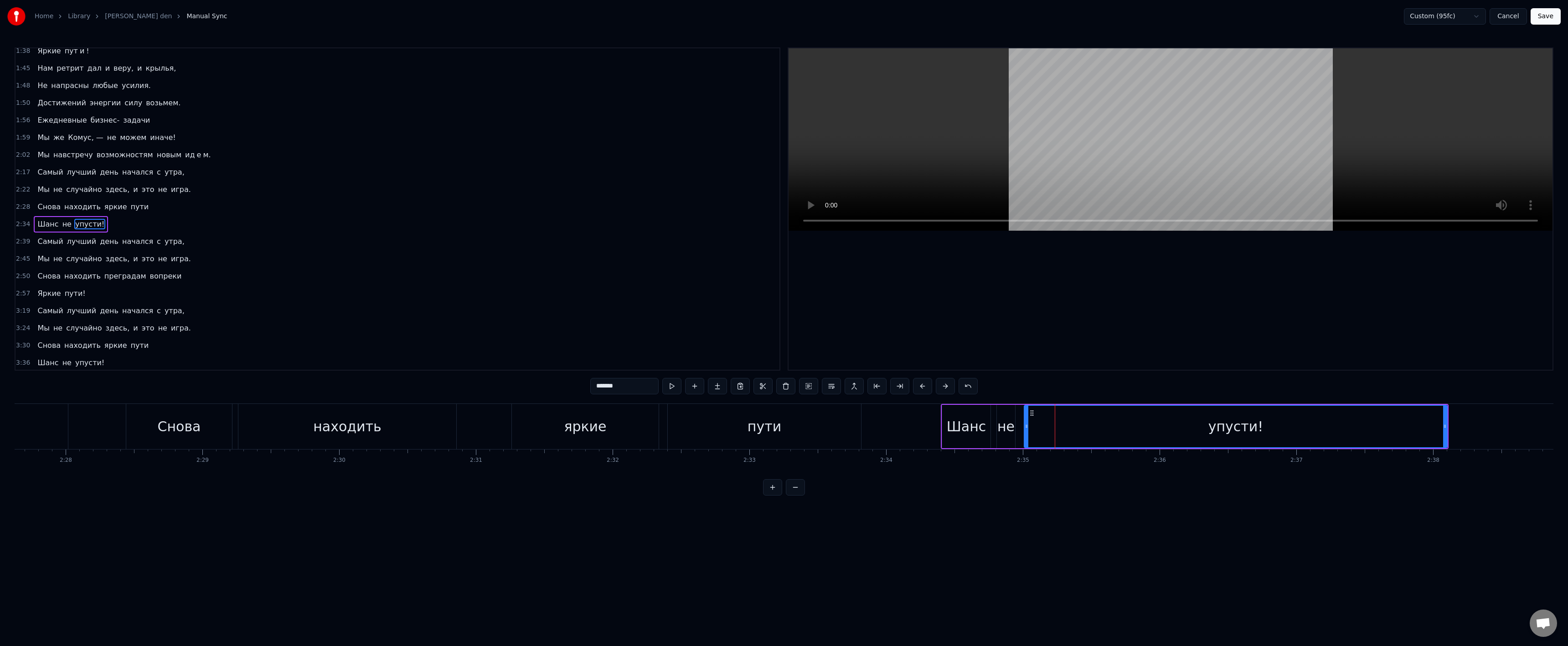
scroll to position [246, 0]
drag, startPoint x: 618, startPoint y: 384, endPoint x: 613, endPoint y: 386, distance: 5.4
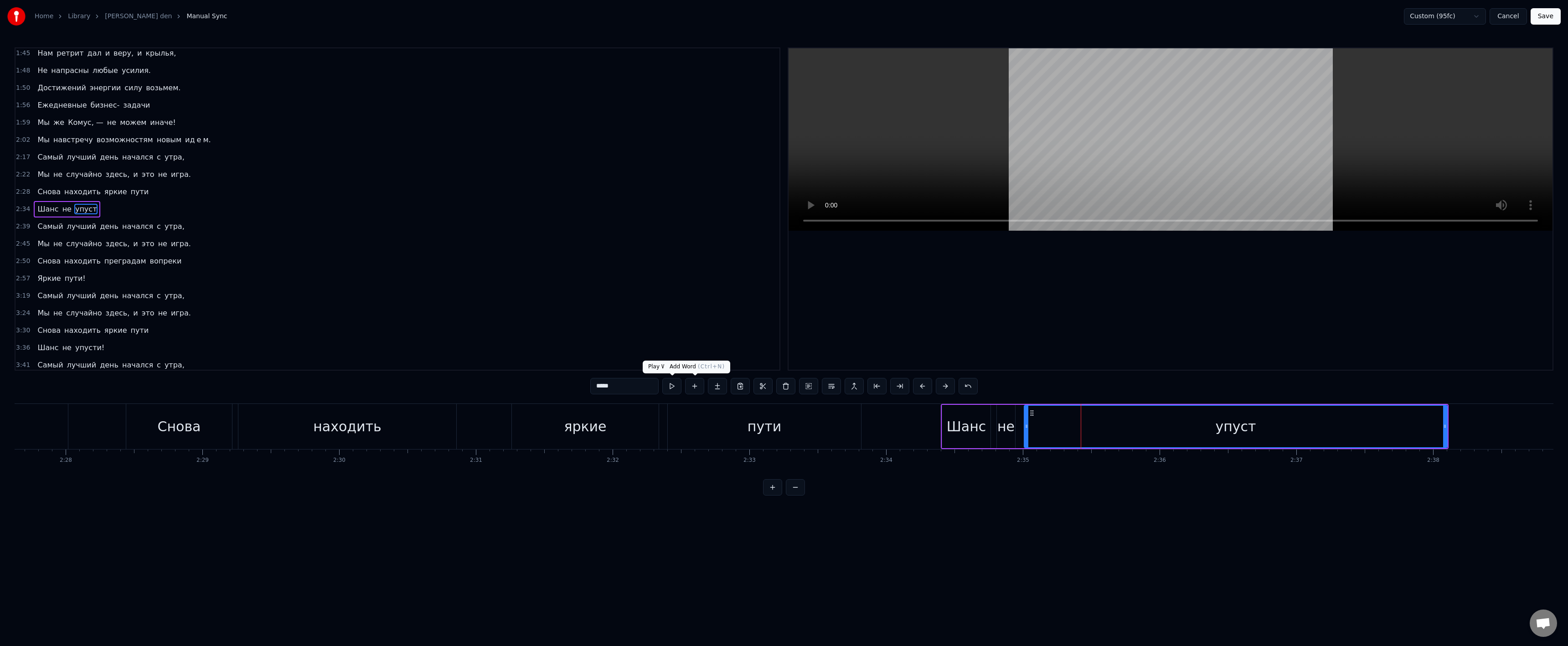
type input "*****"
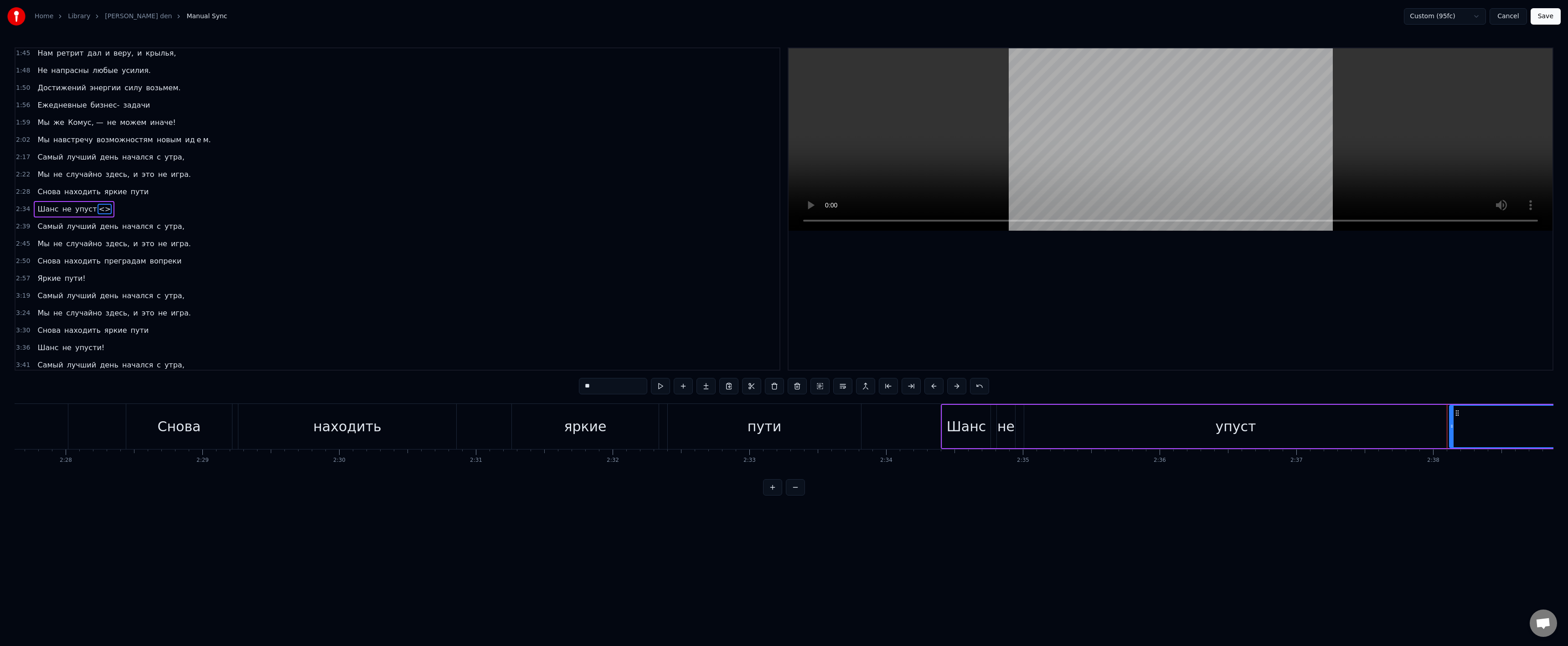
paste input "text"
type input "*****"
drag, startPoint x: 1446, startPoint y: 426, endPoint x: 1082, endPoint y: 428, distance: 364.0
drag, startPoint x: 1098, startPoint y: 413, endPoint x: 1071, endPoint y: 414, distance: 27.0
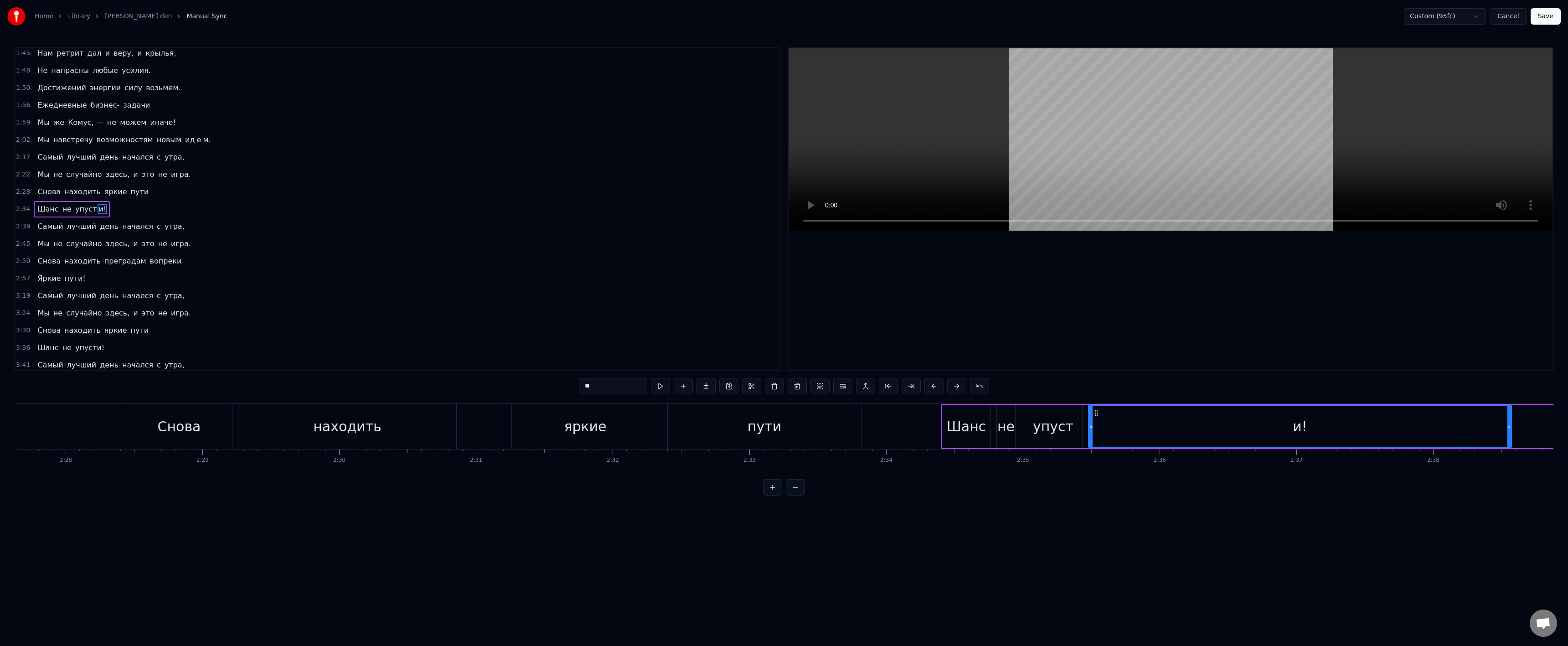
drag, startPoint x: 1454, startPoint y: 412, endPoint x: 1098, endPoint y: 420, distance: 356.1
drag, startPoint x: 1508, startPoint y: 423, endPoint x: 1453, endPoint y: 424, distance: 55.0
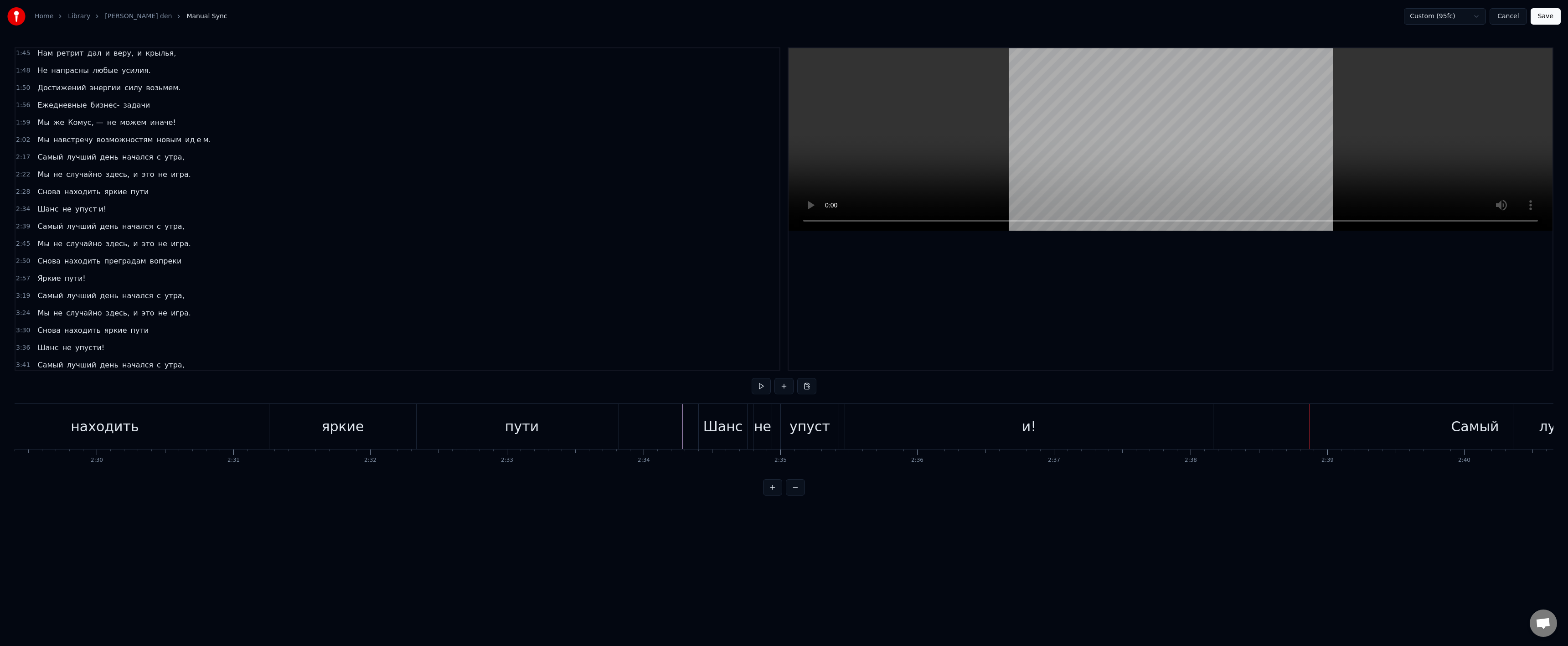
scroll to position [0, 20439]
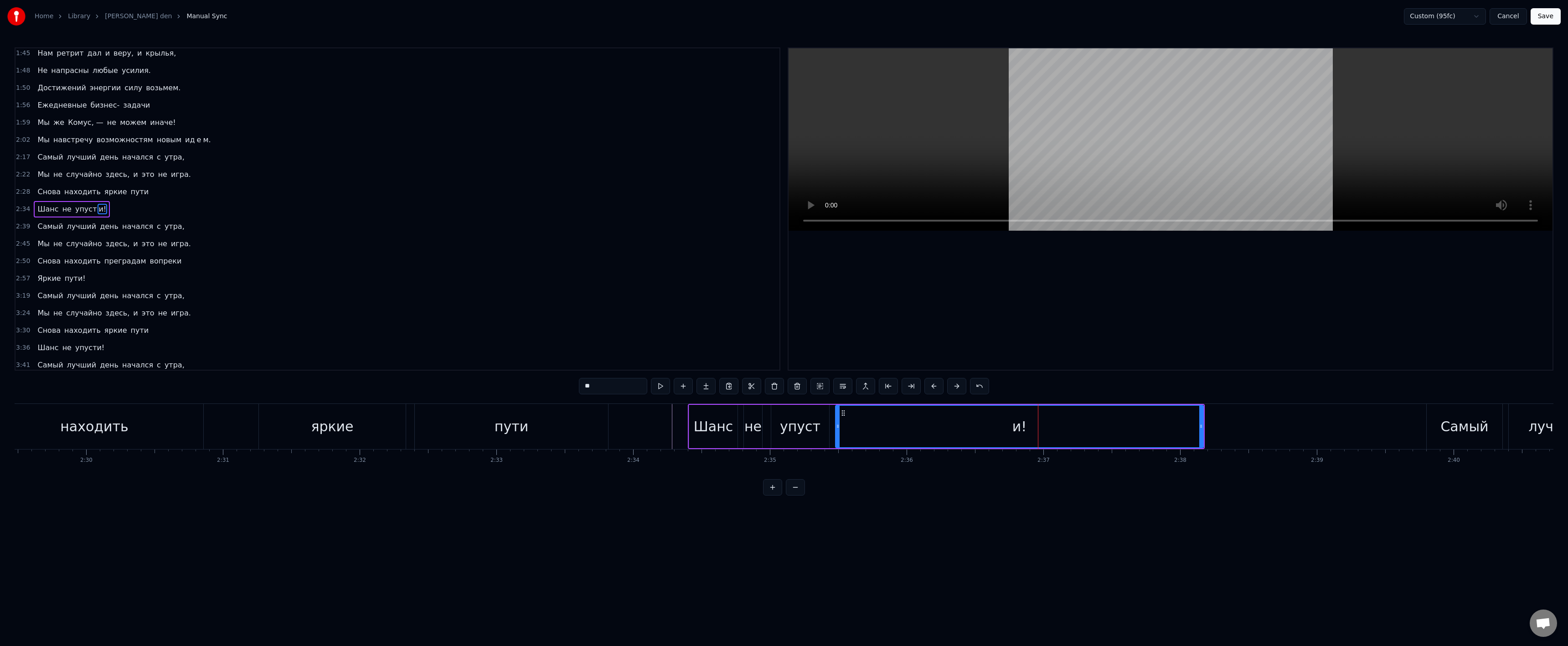
drag, startPoint x: 596, startPoint y: 388, endPoint x: 588, endPoint y: 388, distance: 8.0
type input "*"
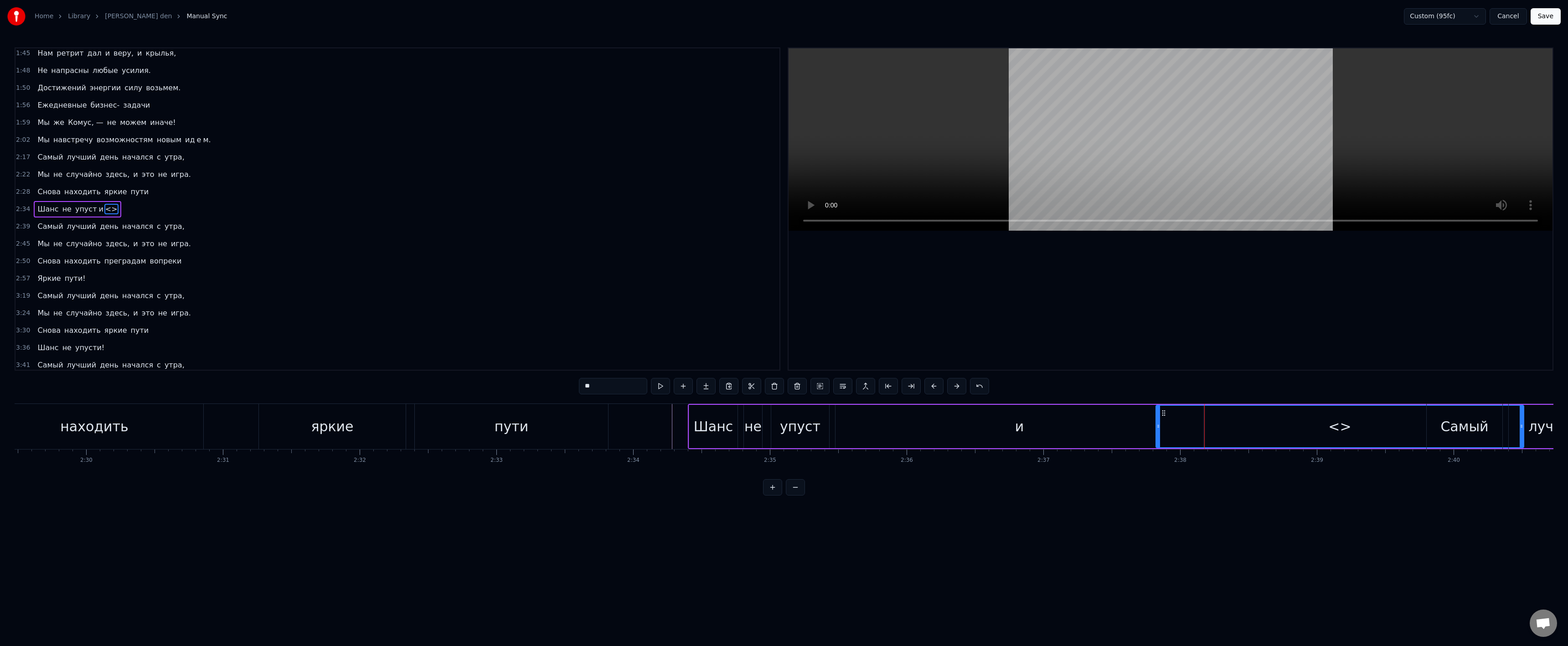
drag, startPoint x: 1214, startPoint y: 414, endPoint x: 1244, endPoint y: 419, distance: 30.4
drag, startPoint x: 1163, startPoint y: 412, endPoint x: 1179, endPoint y: 414, distance: 16.1
drag, startPoint x: 1124, startPoint y: 418, endPoint x: 1389, endPoint y: 410, distance: 265.1
drag, startPoint x: 1393, startPoint y: 411, endPoint x: 1177, endPoint y: 412, distance: 216.0
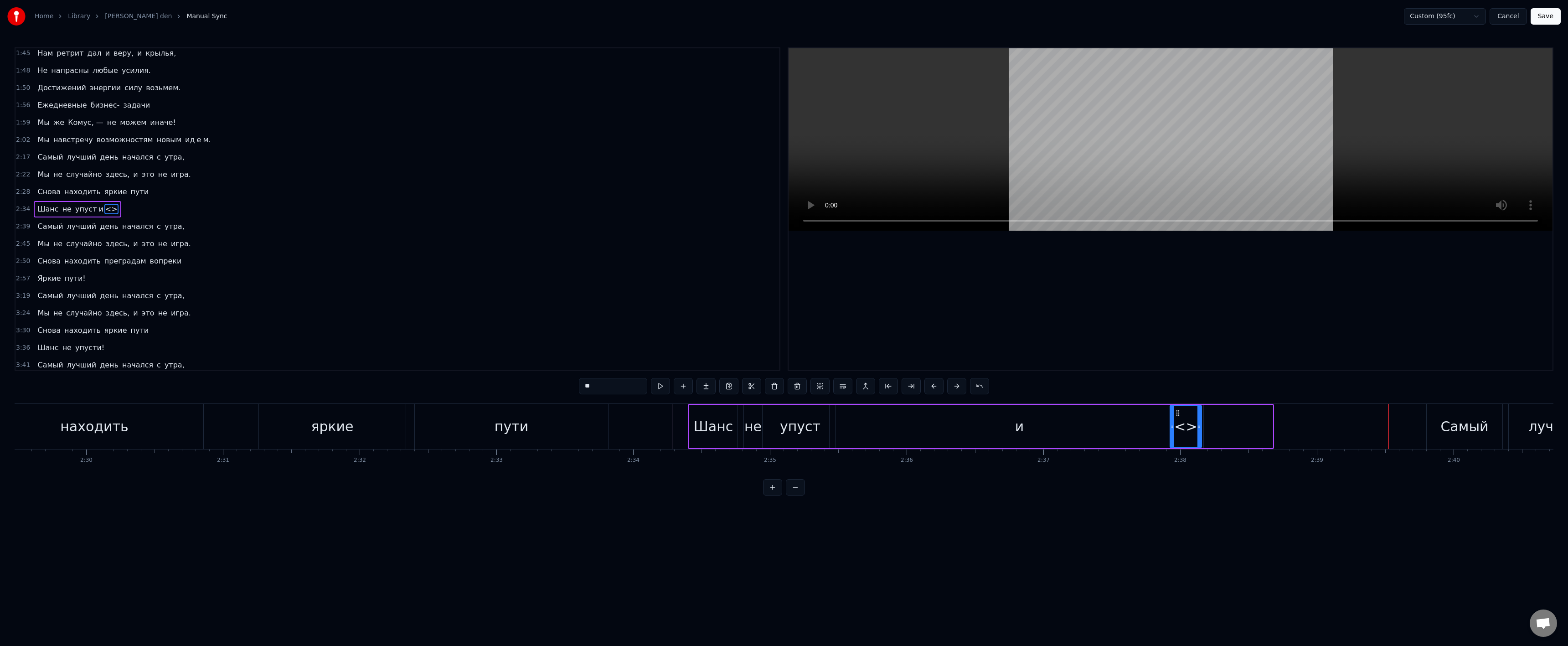
drag, startPoint x: 1272, startPoint y: 426, endPoint x: 1152, endPoint y: 423, distance: 120.0
type input "*"
drag, startPoint x: 1200, startPoint y: 426, endPoint x: 992, endPoint y: 411, distance: 208.5
paste input "text"
drag, startPoint x: 1148, startPoint y: 424, endPoint x: 1166, endPoint y: 425, distance: 18.0
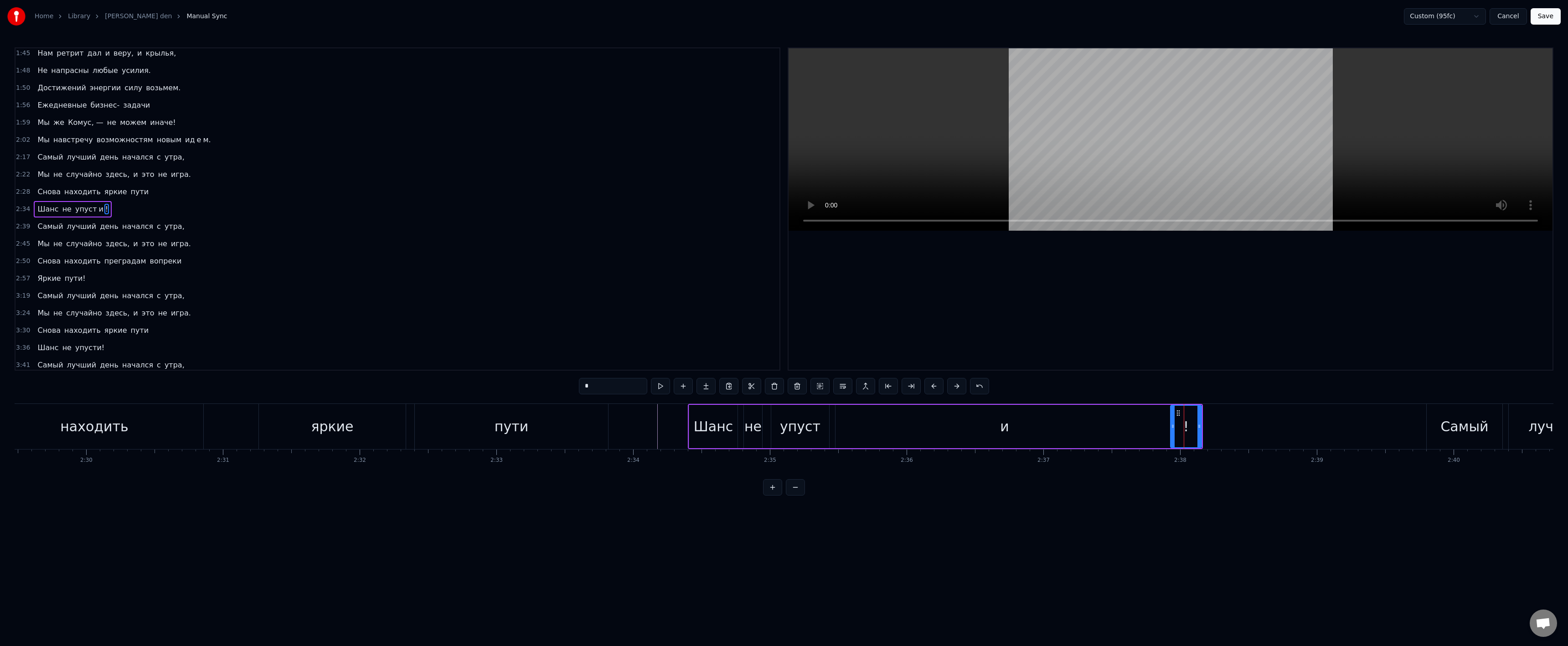
type input "*"
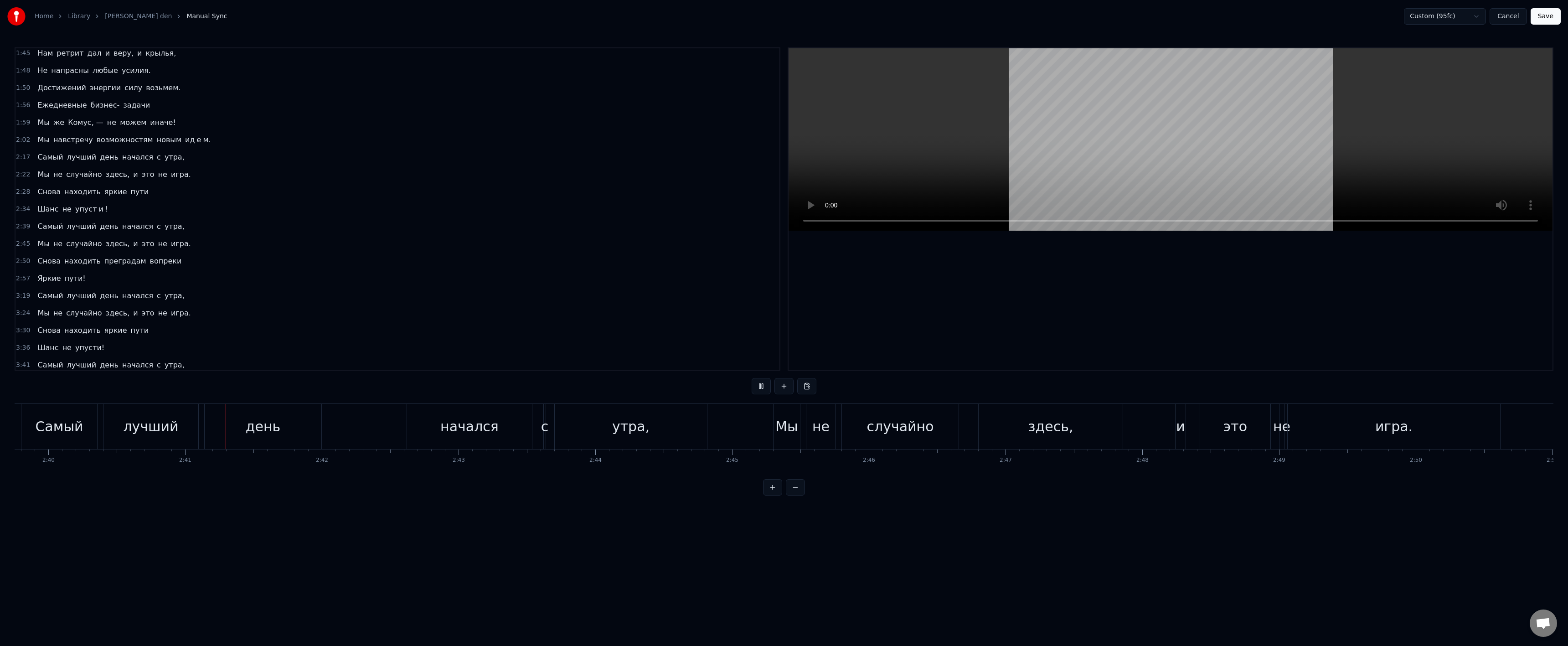
scroll to position [0, 21920]
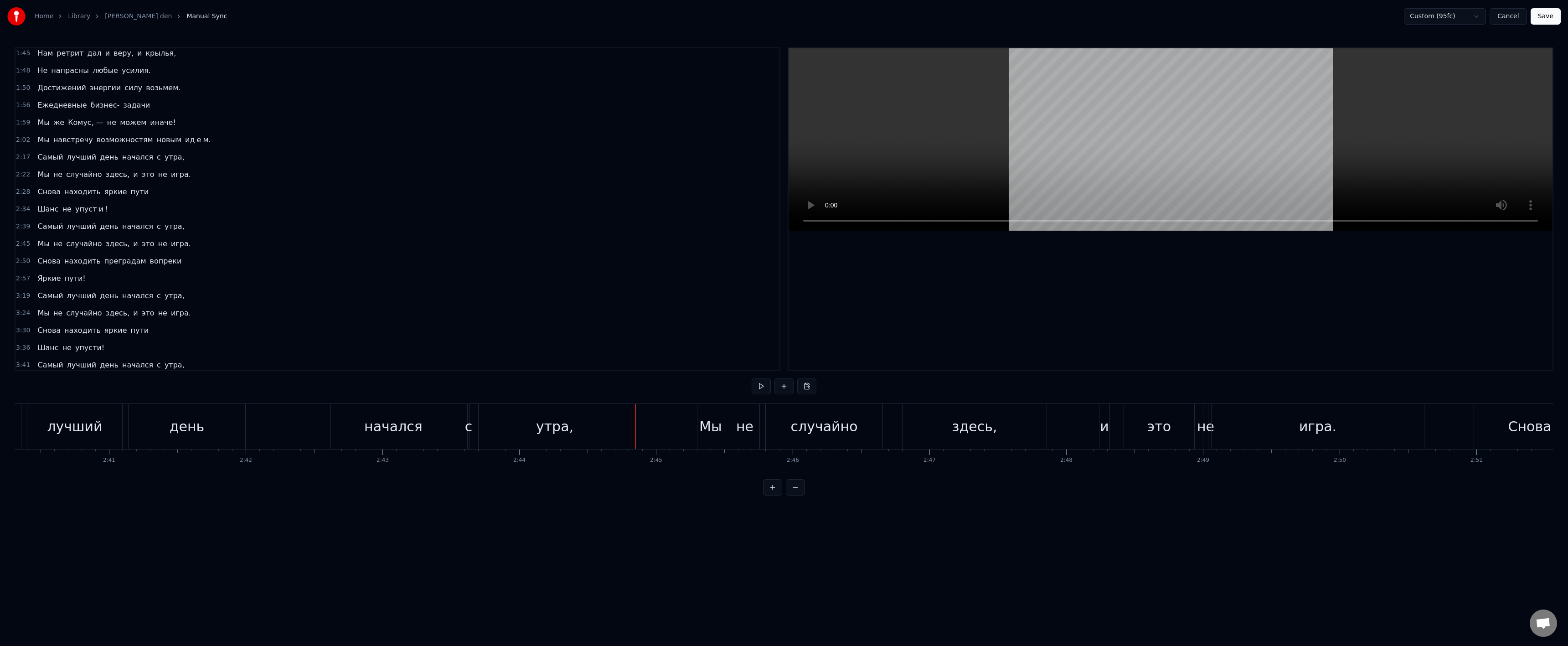
drag, startPoint x: 470, startPoint y: 429, endPoint x: 463, endPoint y: 429, distance: 7.0
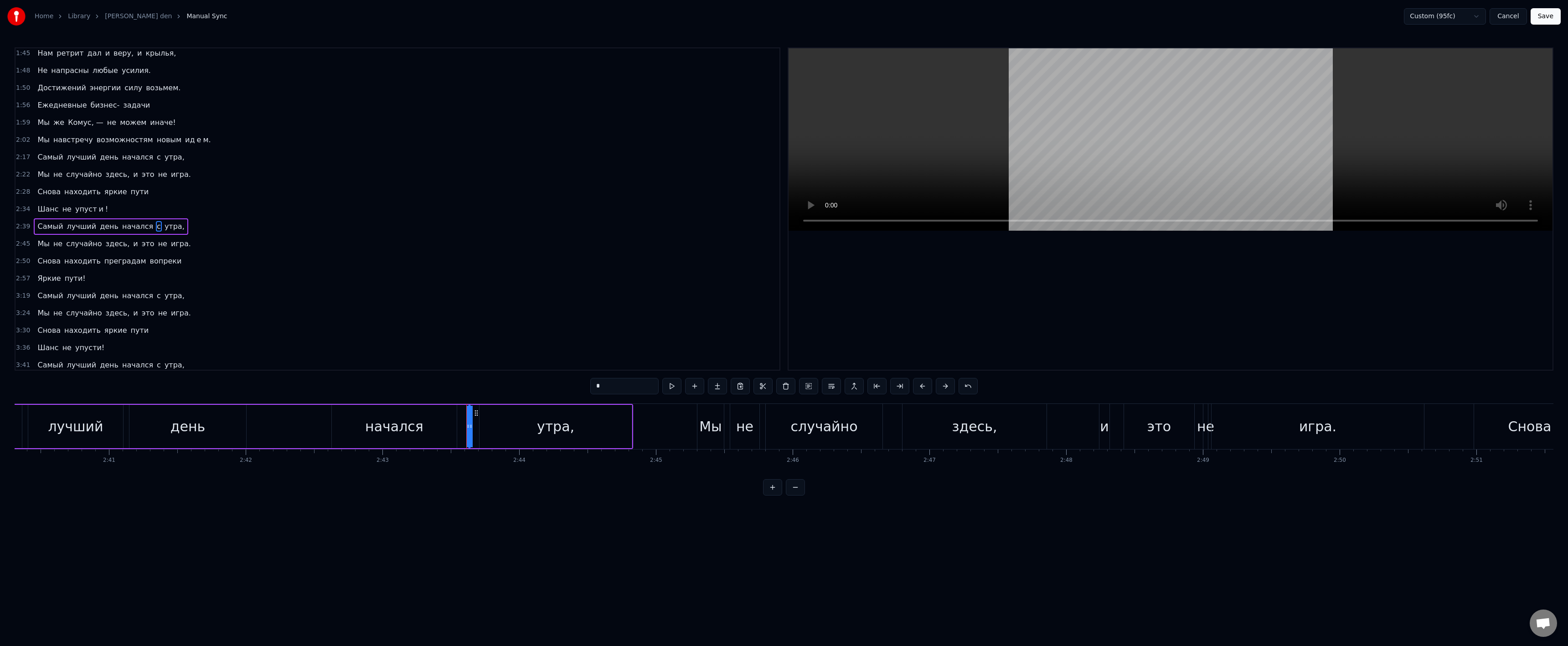
scroll to position [264, 0]
drag, startPoint x: 469, startPoint y: 430, endPoint x: 475, endPoint y: 434, distance: 7.2
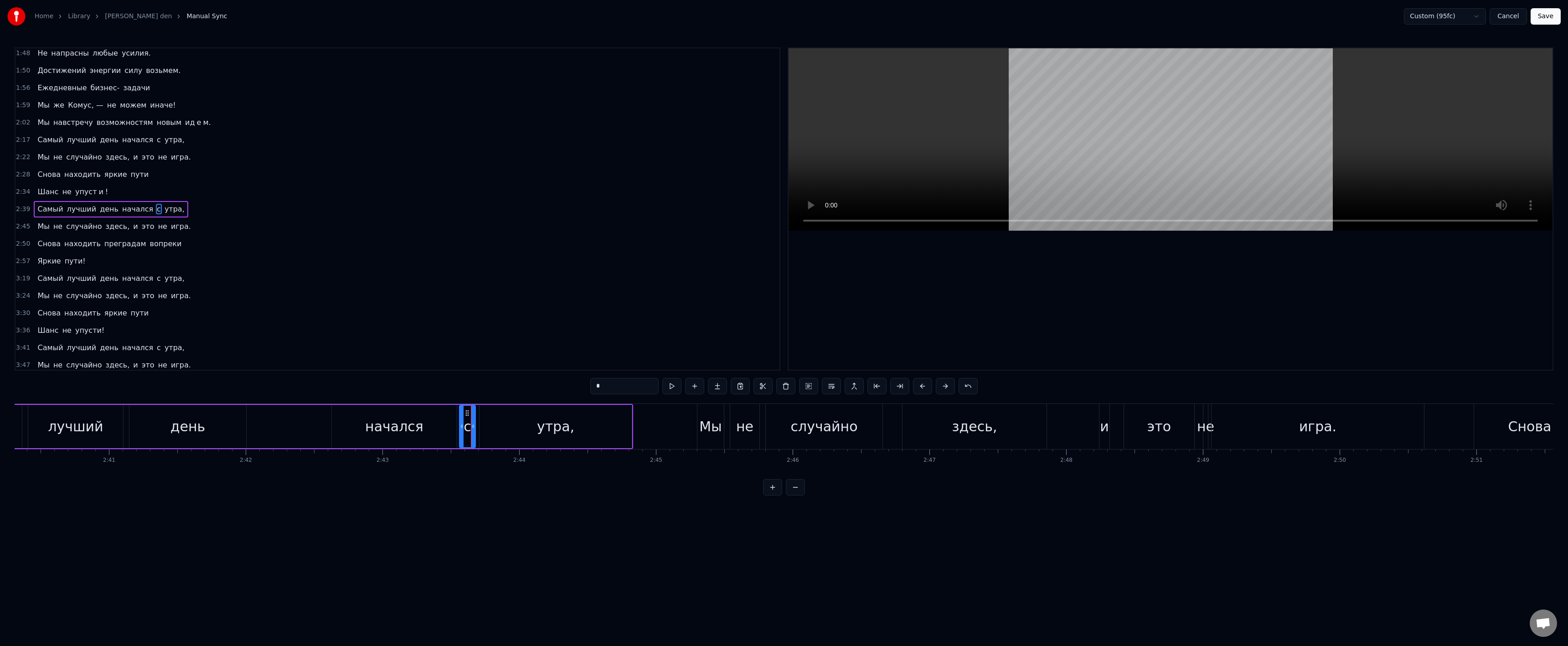
drag, startPoint x: 469, startPoint y: 428, endPoint x: 460, endPoint y: 428, distance: 9.0
type input "*******"
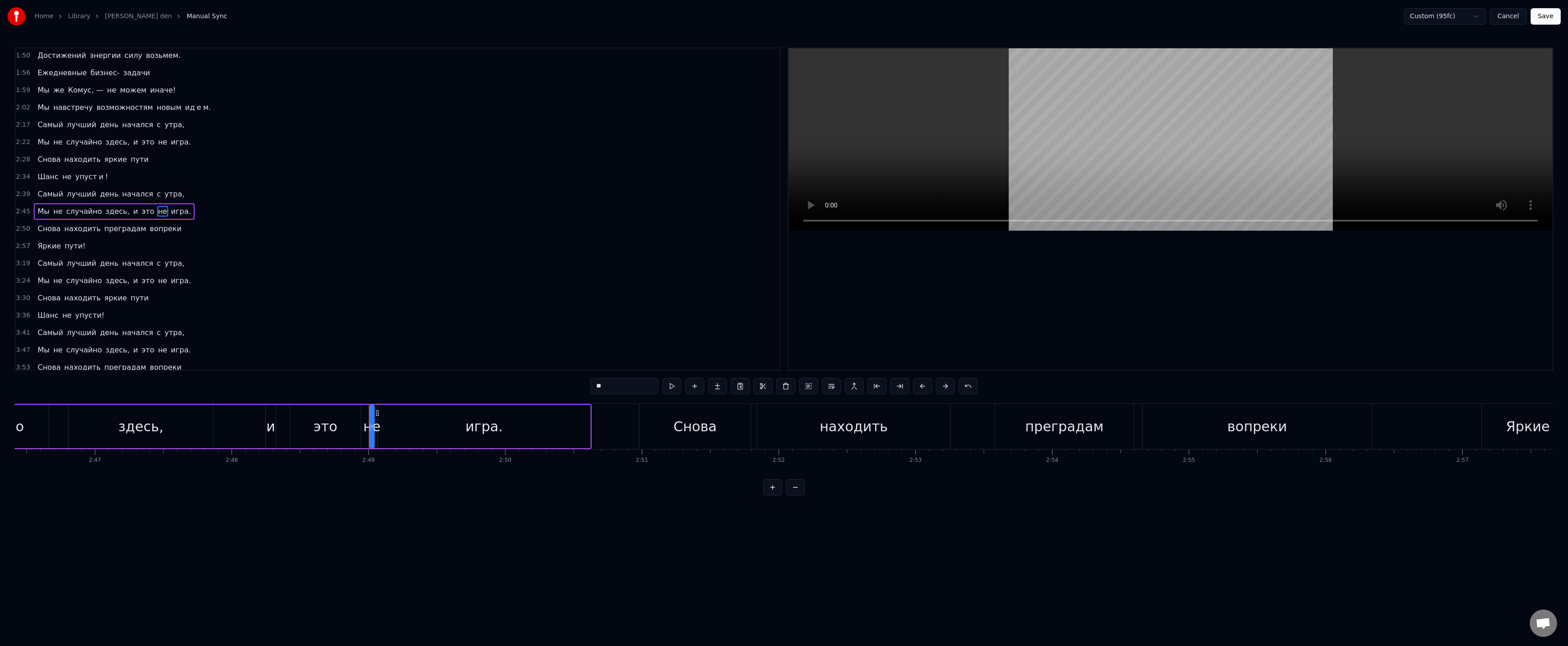
scroll to position [281, 0]
drag, startPoint x: 373, startPoint y: 429, endPoint x: 382, endPoint y: 430, distance: 9.1
drag, startPoint x: 372, startPoint y: 429, endPoint x: 364, endPoint y: 428, distance: 8.1
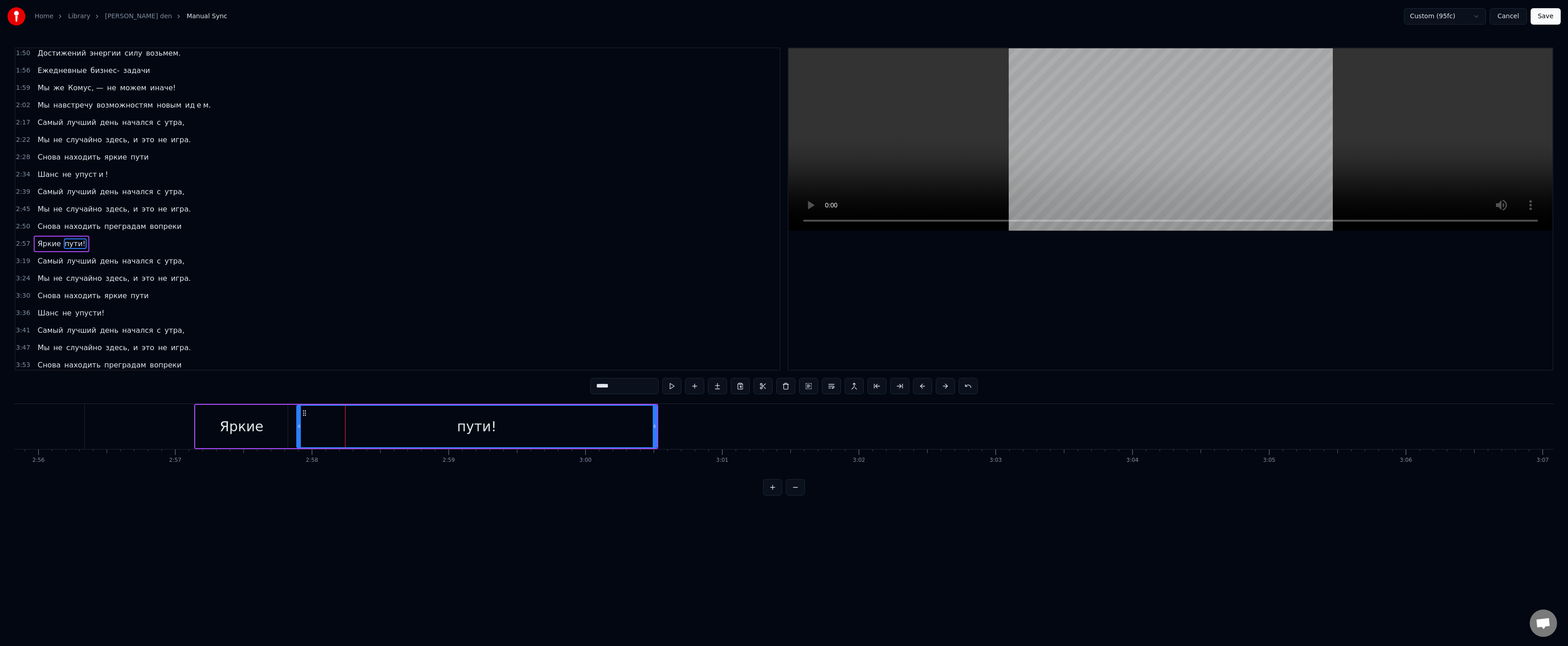
scroll to position [302, 0]
drag, startPoint x: 606, startPoint y: 387, endPoint x: 629, endPoint y: 388, distance: 23.0
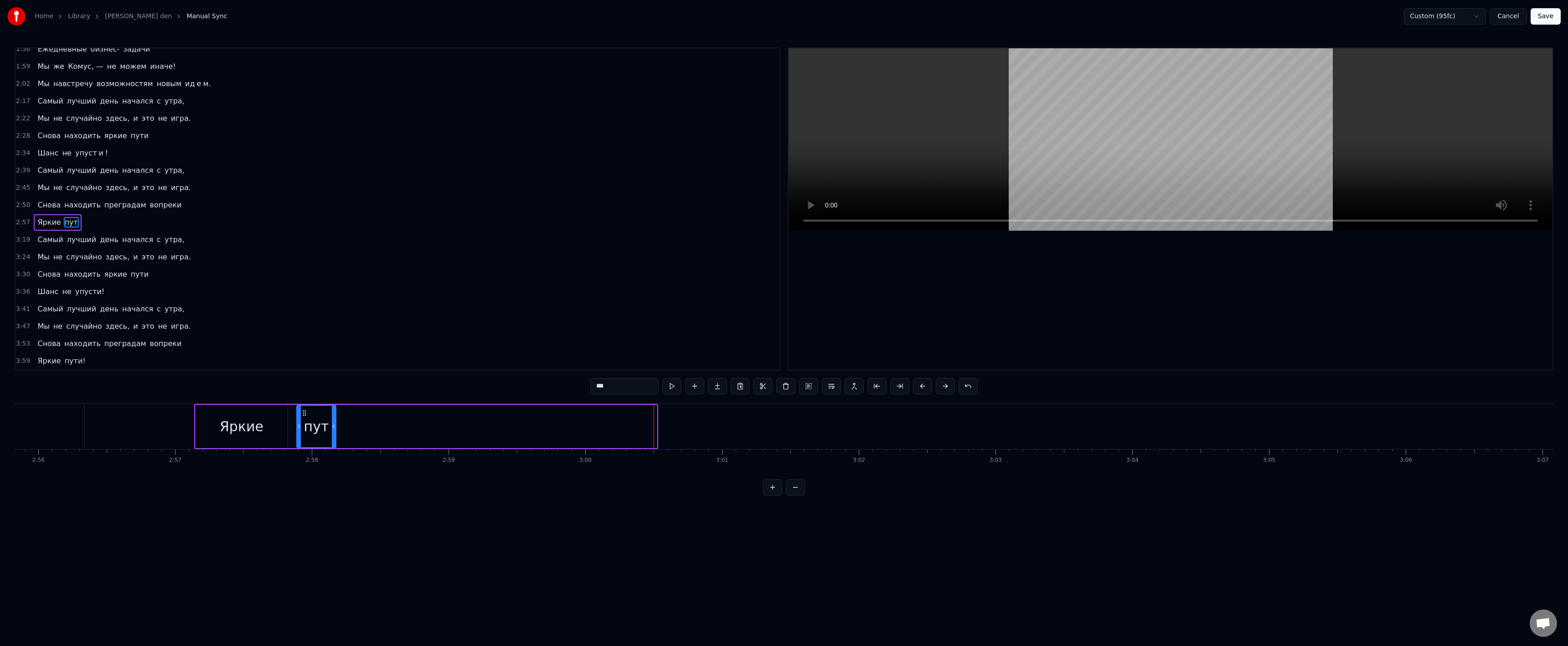
drag, startPoint x: 655, startPoint y: 423, endPoint x: 334, endPoint y: 429, distance: 321.1
type input "***"
paste input "text"
drag, startPoint x: 607, startPoint y: 386, endPoint x: 589, endPoint y: 387, distance: 18.0
drag, startPoint x: 374, startPoint y: 426, endPoint x: 633, endPoint y: 428, distance: 259.0
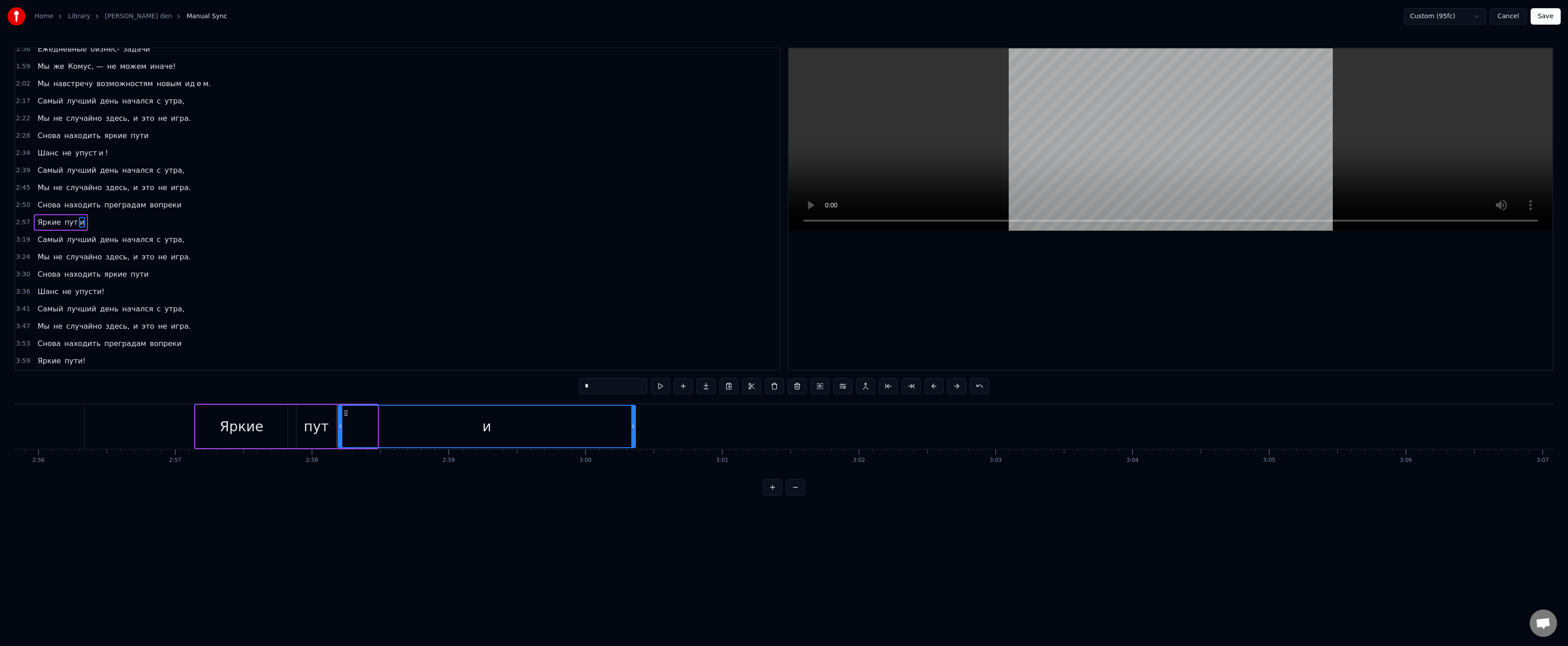
type input "*"
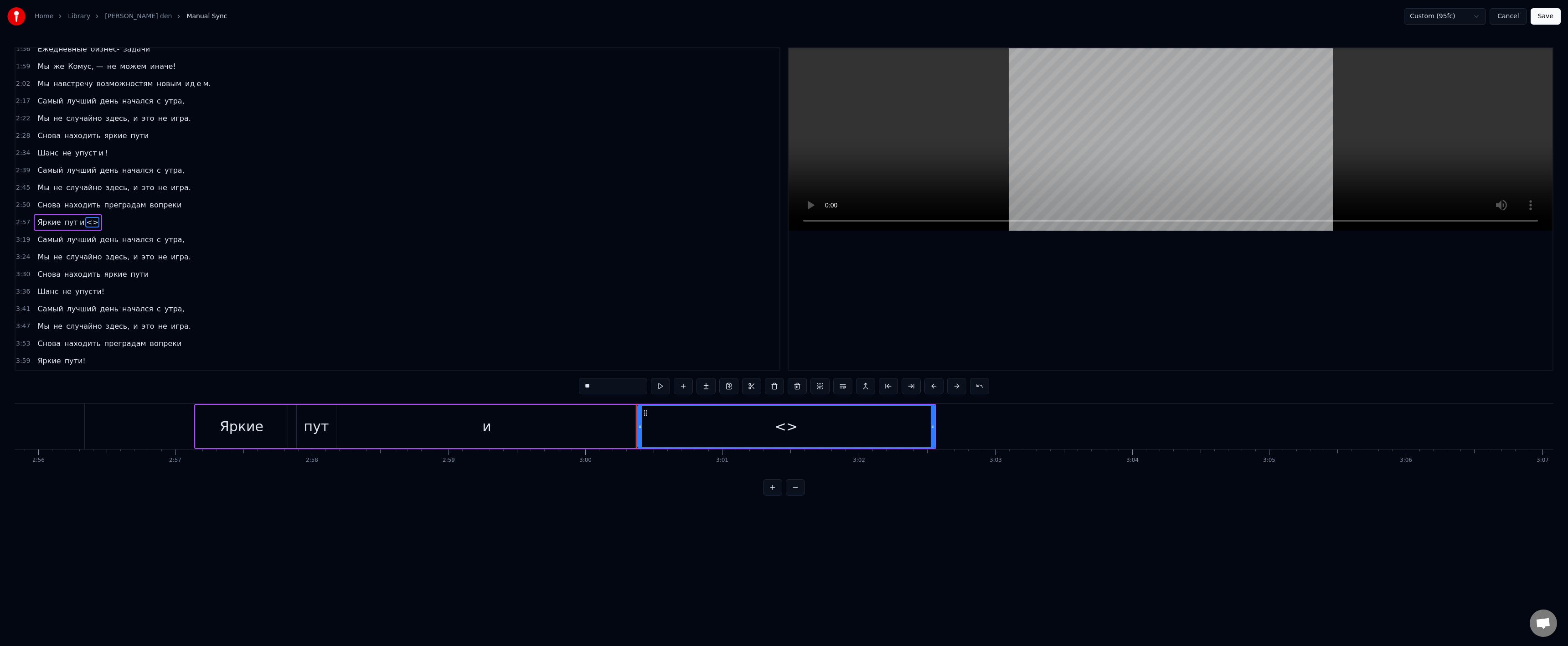
paste input "text"
drag, startPoint x: 933, startPoint y: 425, endPoint x: 664, endPoint y: 420, distance: 269.0
type input "**"
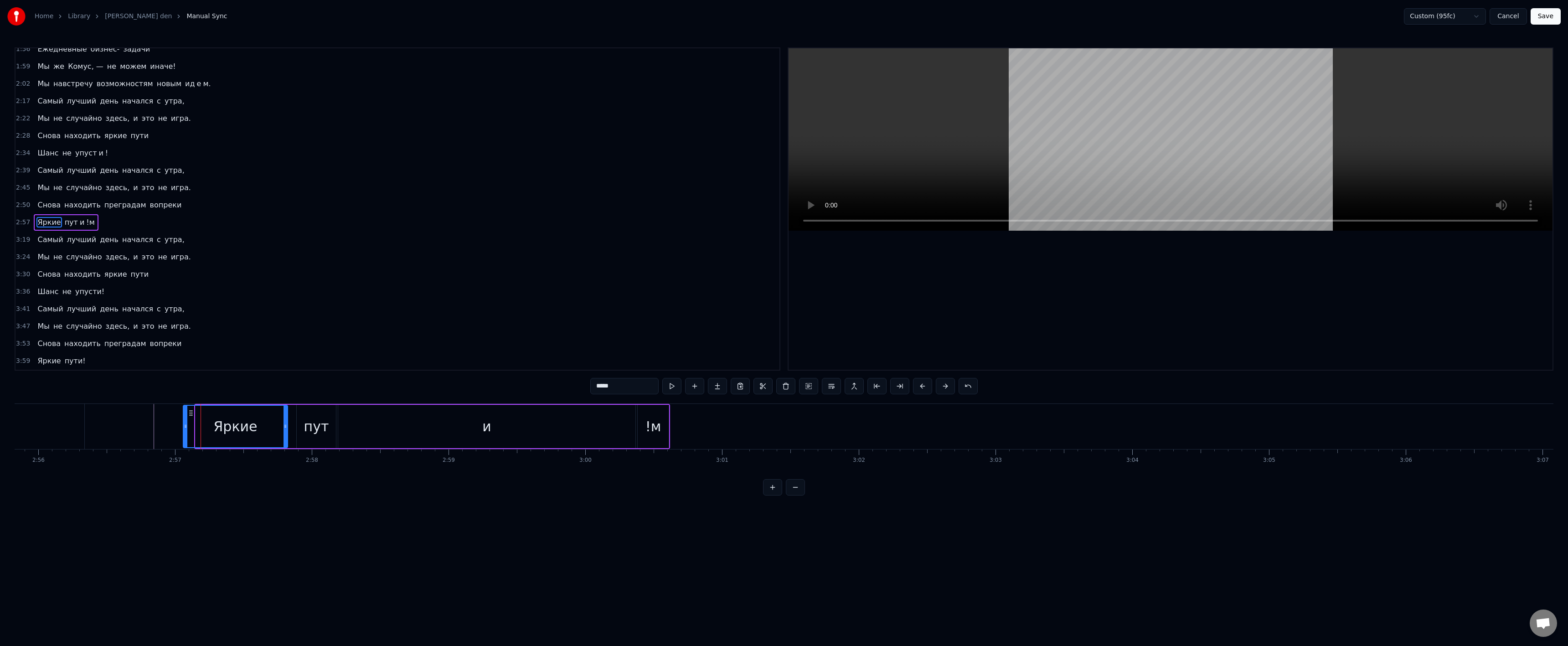
drag, startPoint x: 198, startPoint y: 426, endPoint x: 177, endPoint y: 427, distance: 21.0
drag, startPoint x: 601, startPoint y: 386, endPoint x: 533, endPoint y: 397, distance: 68.9
type input "*"
drag, startPoint x: 638, startPoint y: 412, endPoint x: 631, endPoint y: 413, distance: 7.1
drag, startPoint x: 653, startPoint y: 424, endPoint x: 662, endPoint y: 426, distance: 9.2
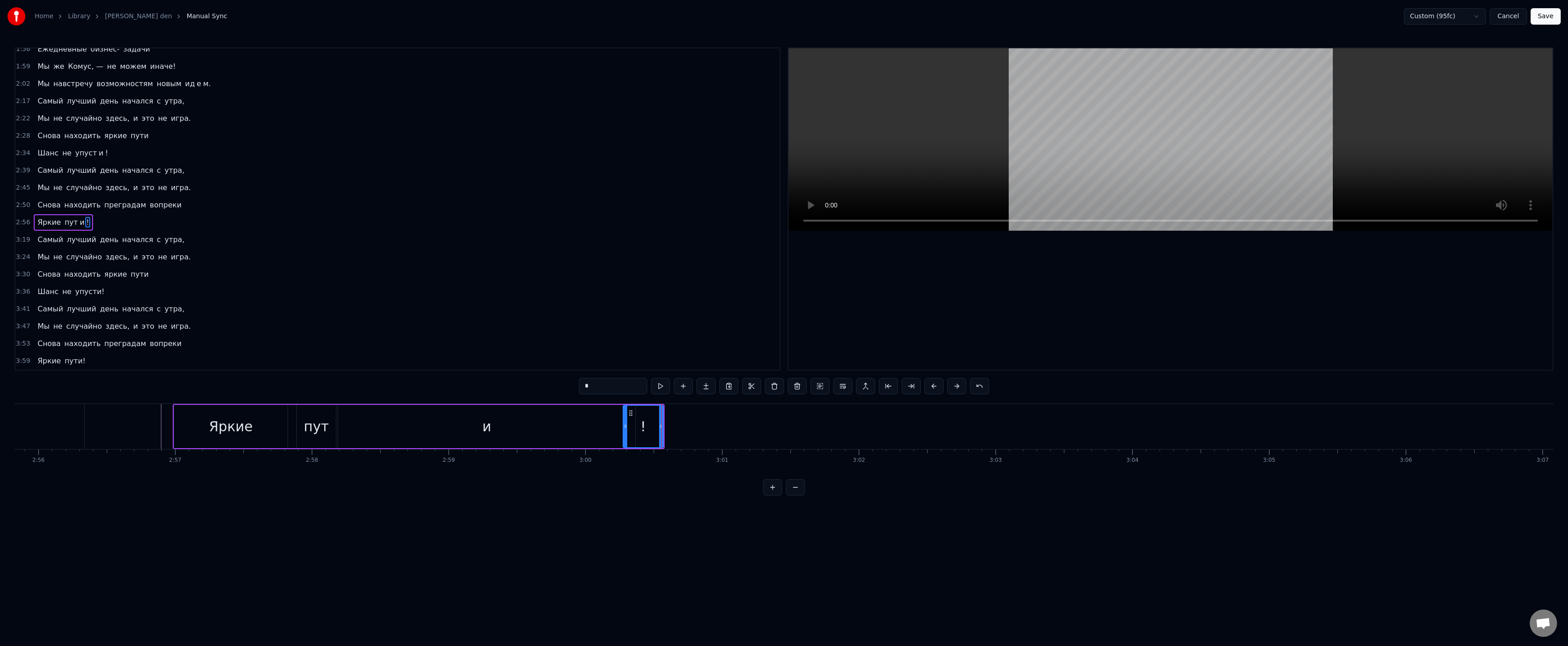
drag, startPoint x: 589, startPoint y: 429, endPoint x: 605, endPoint y: 429, distance: 16.0
type input "*"
drag, startPoint x: 634, startPoint y: 427, endPoint x: 625, endPoint y: 426, distance: 9.1
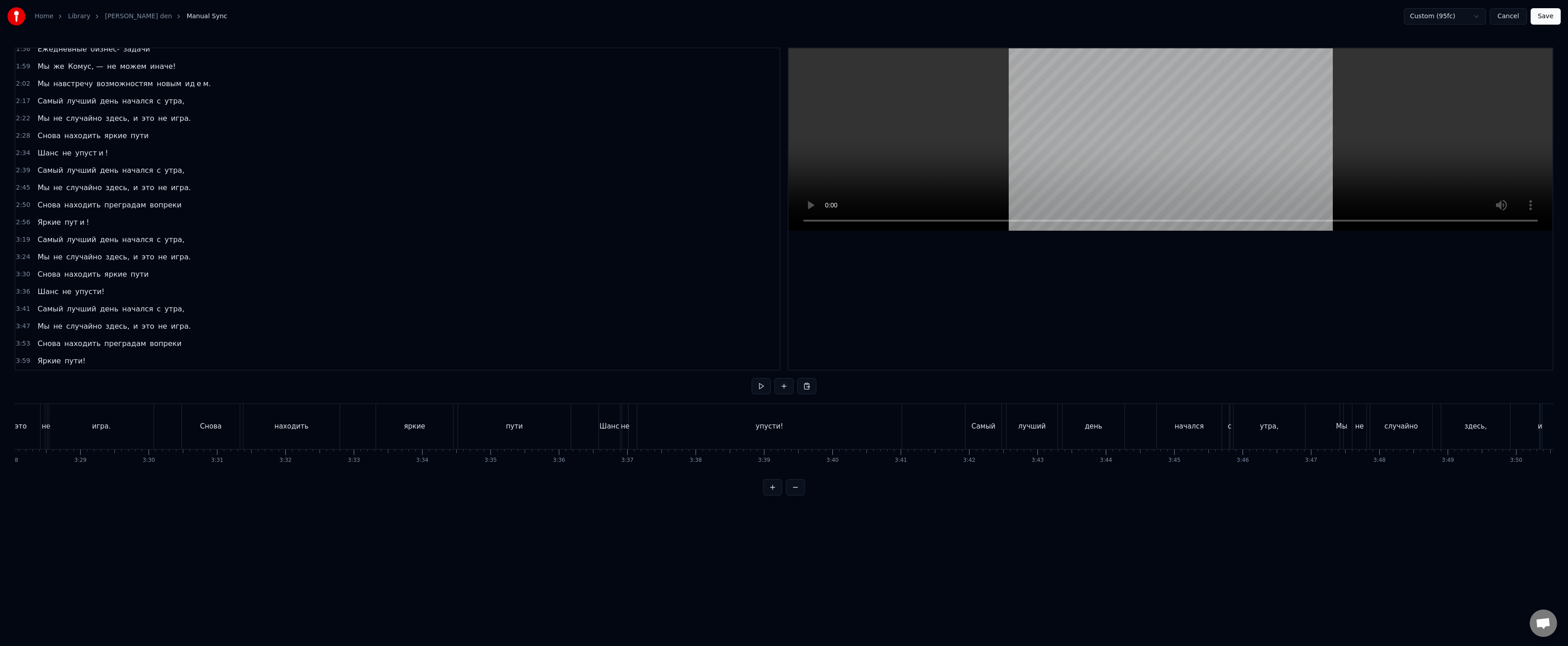
scroll to position [0, 14083]
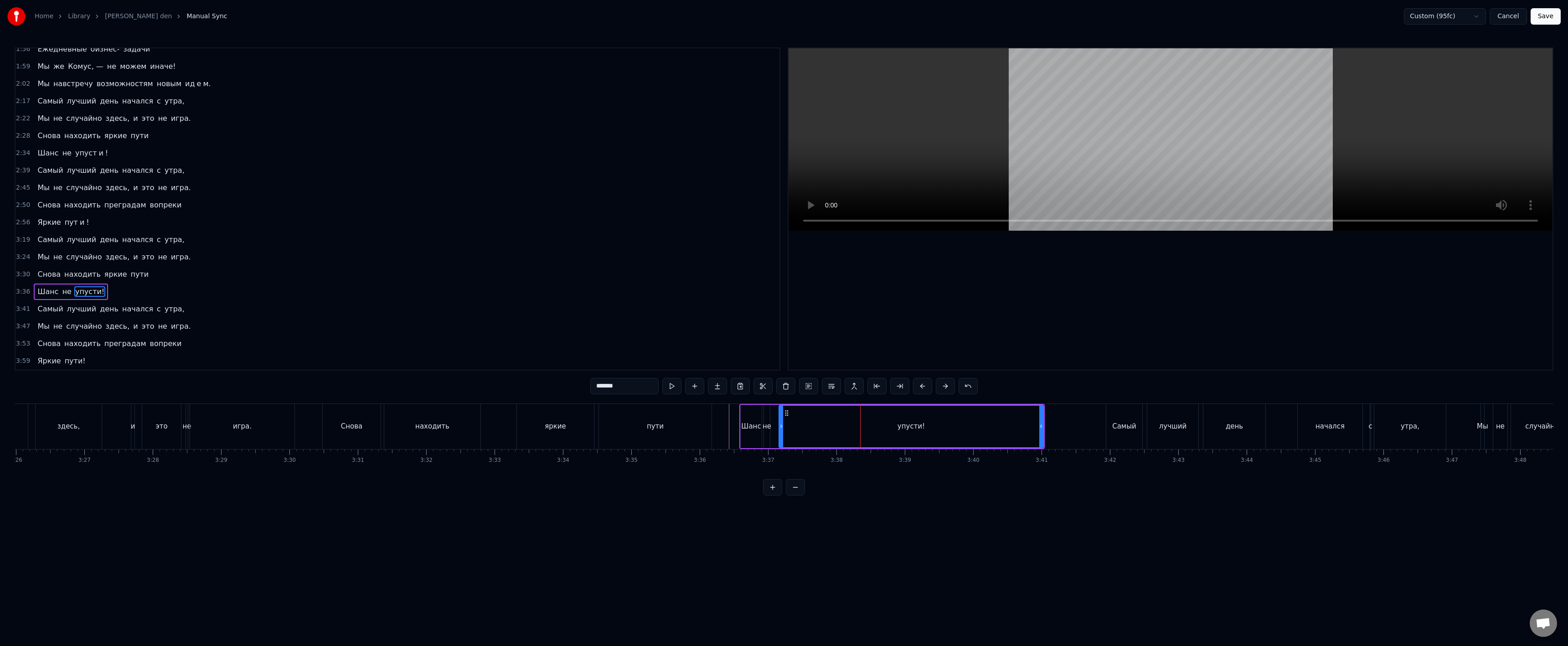
drag, startPoint x: 624, startPoint y: 386, endPoint x: 615, endPoint y: 388, distance: 9.2
drag, startPoint x: 613, startPoint y: 386, endPoint x: 627, endPoint y: 387, distance: 14.0
type input "*****"
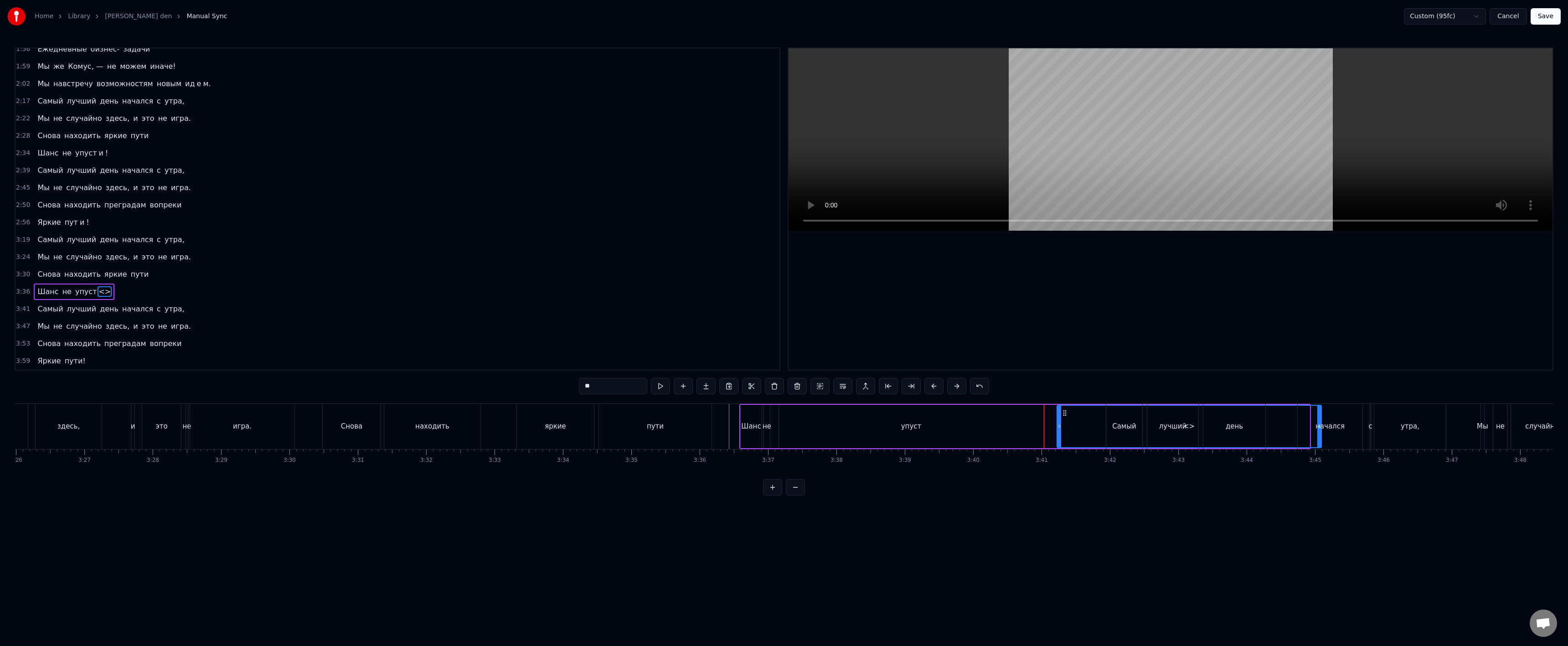
drag, startPoint x: 1044, startPoint y: 414, endPoint x: 1039, endPoint y: 429, distance: 15.8
drag, startPoint x: 978, startPoint y: 421, endPoint x: 983, endPoint y: 421, distance: 5.0
drag, startPoint x: 1041, startPoint y: 423, endPoint x: 936, endPoint y: 420, distance: 105.0
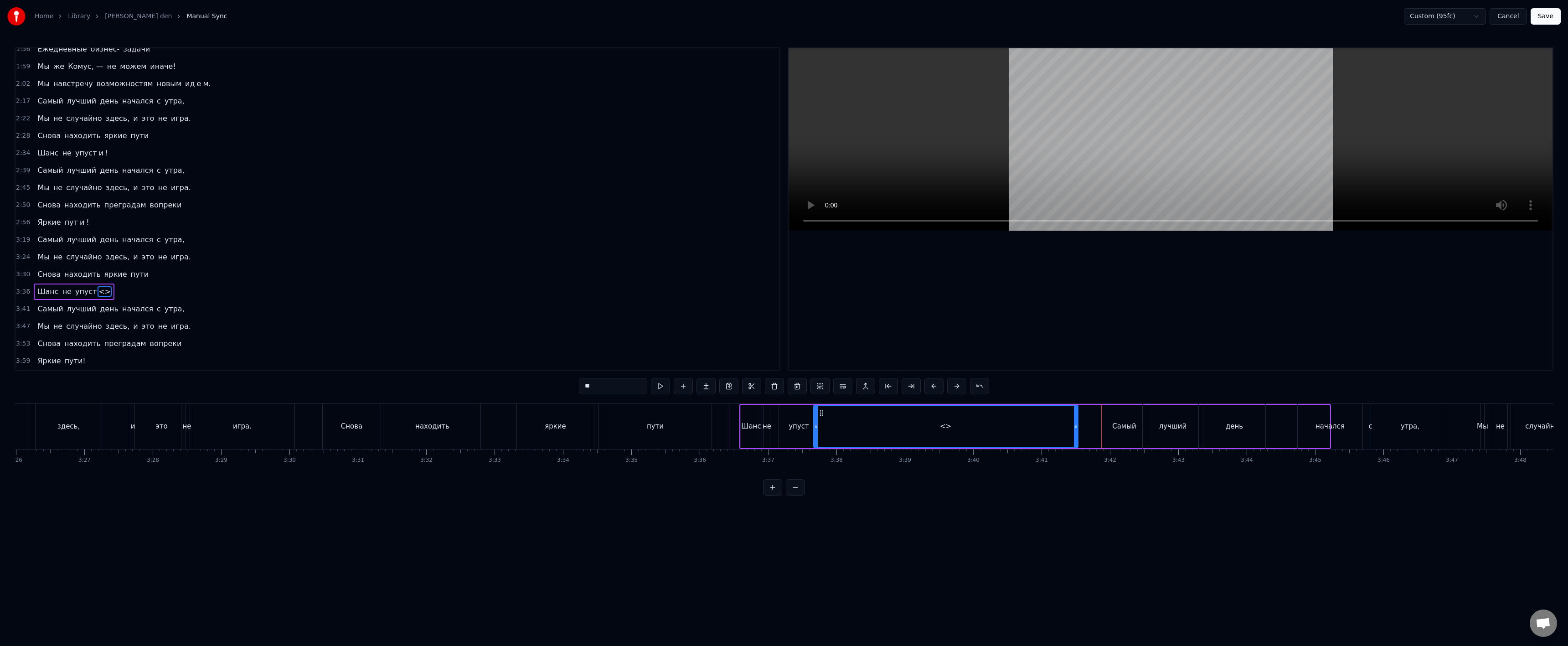
drag, startPoint x: 1070, startPoint y: 412, endPoint x: 818, endPoint y: 413, distance: 252.0
drag, startPoint x: 1079, startPoint y: 433, endPoint x: 1037, endPoint y: 432, distance: 42.0
paste input "text"
type input "**"
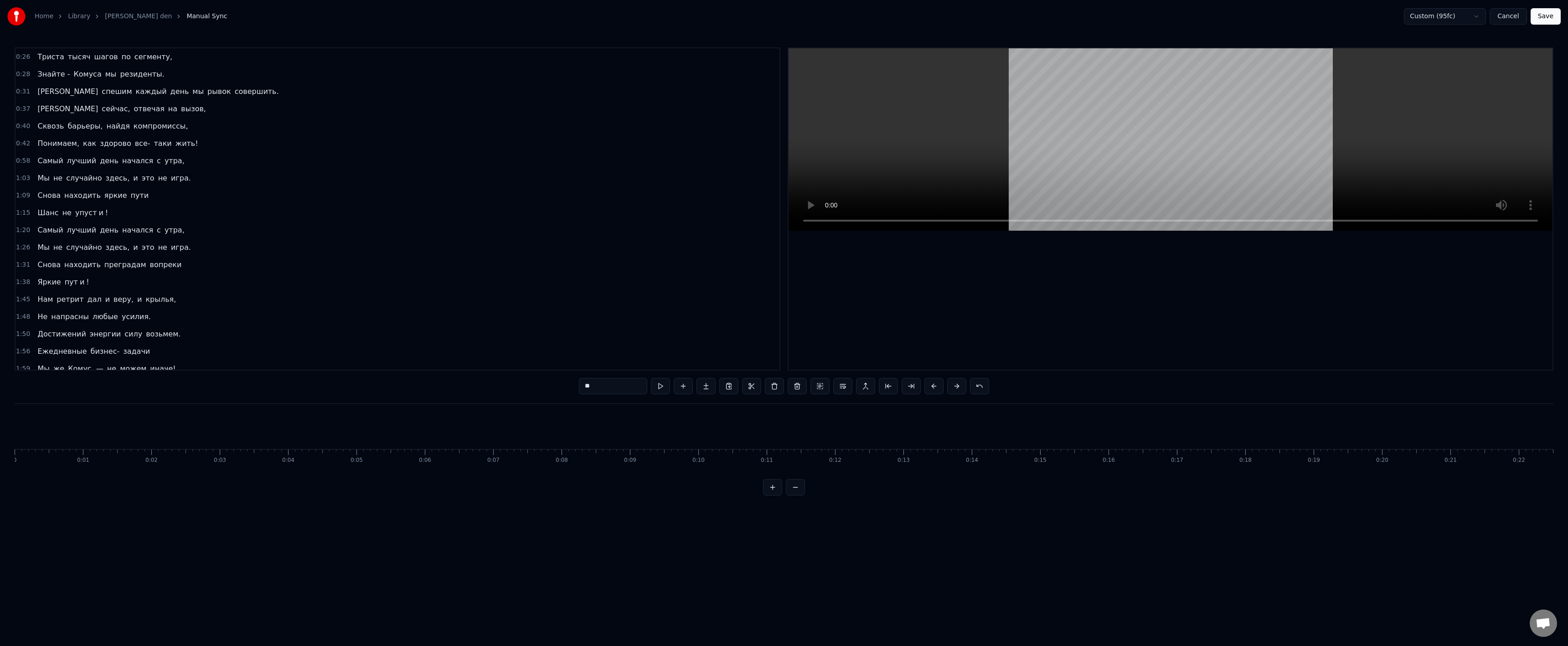
scroll to position [0, 14083]
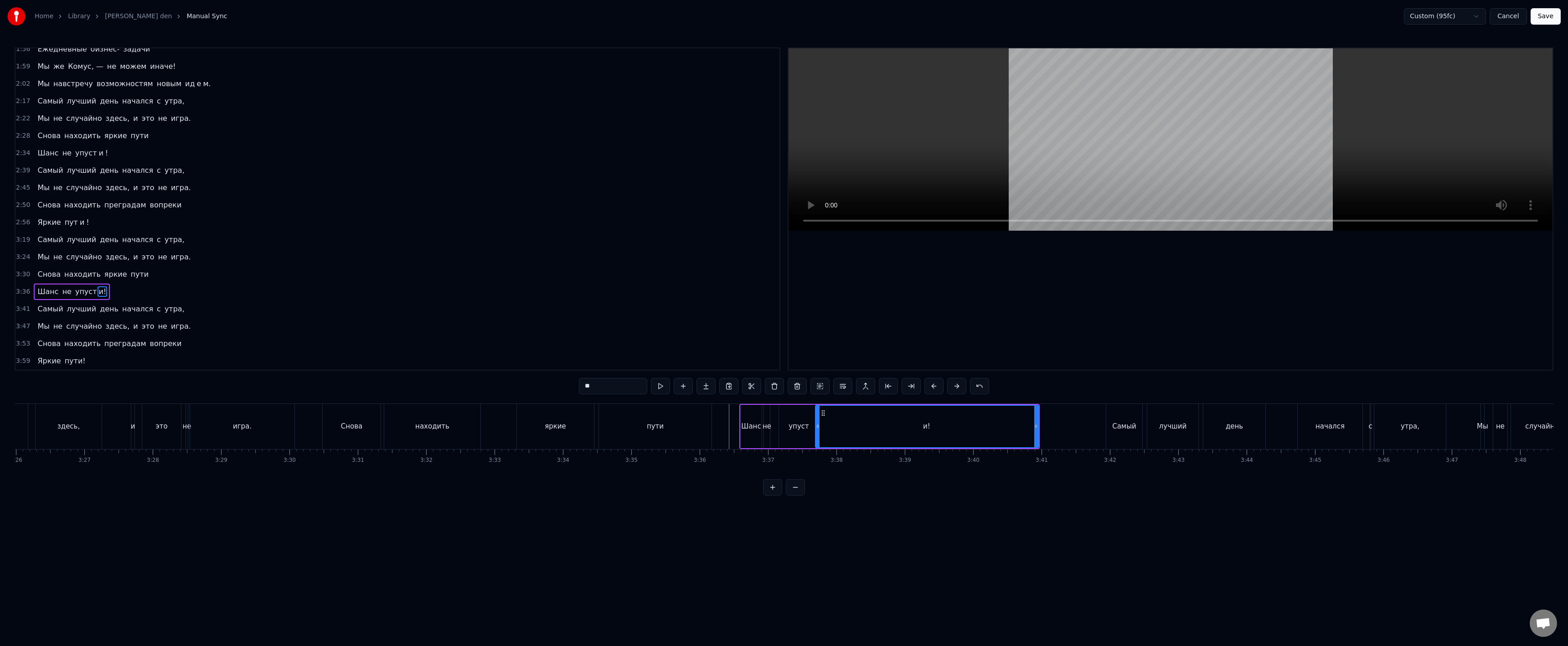
click at [589, 385] on input "**" at bounding box center [613, 386] width 68 height 16
type input "*"
click at [707, 388] on button at bounding box center [705, 386] width 19 height 16
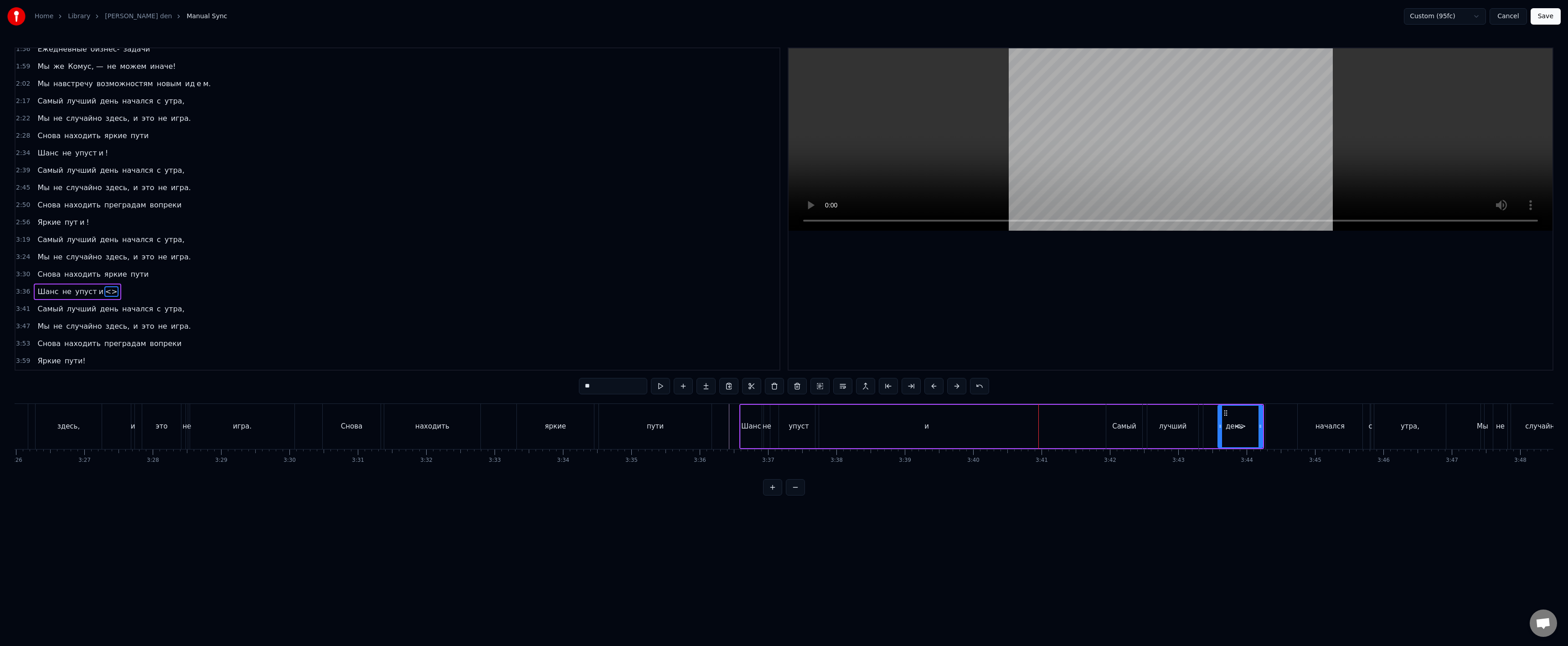
drag, startPoint x: 1041, startPoint y: 419, endPoint x: 1218, endPoint y: 417, distance: 177.0
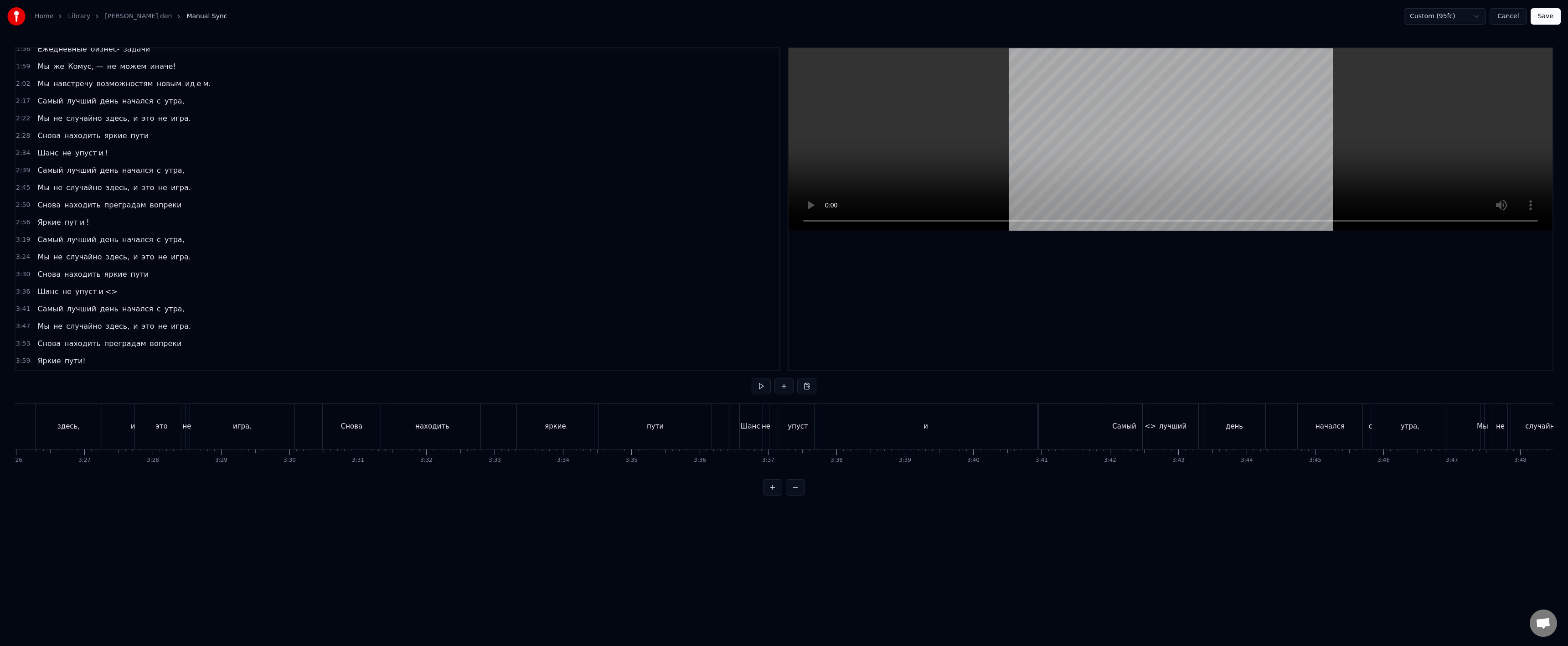
click at [1060, 416] on div "<>" at bounding box center [1150, 427] width 223 height 45
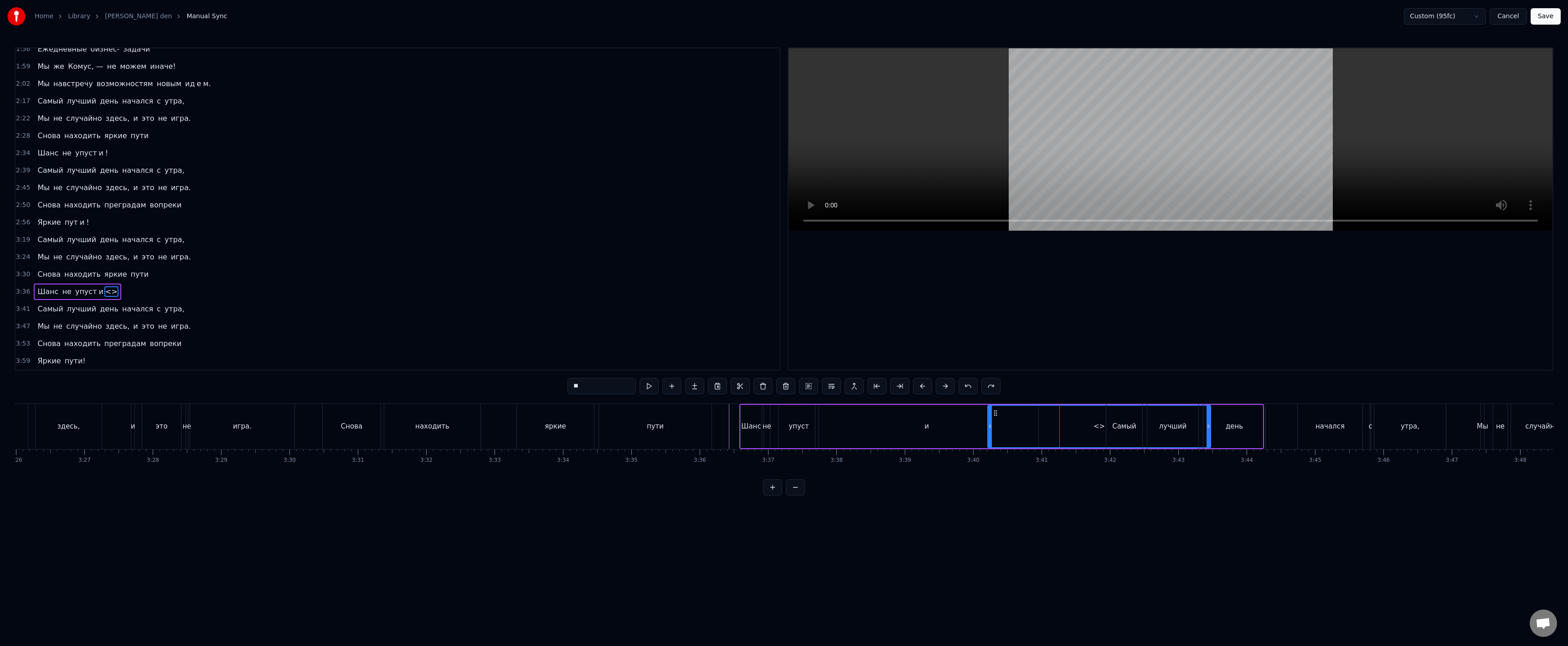
drag, startPoint x: 1018, startPoint y: 412, endPoint x: 934, endPoint y: 412, distance: 84.0
click at [992, 412] on icon at bounding box center [995, 413] width 7 height 7
click at [931, 415] on icon at bounding box center [934, 413] width 7 height 7
drag, startPoint x: 929, startPoint y: 416, endPoint x: 1036, endPoint y: 419, distance: 107.0
click at [1027, 419] on div at bounding box center [1025, 427] width 4 height 42
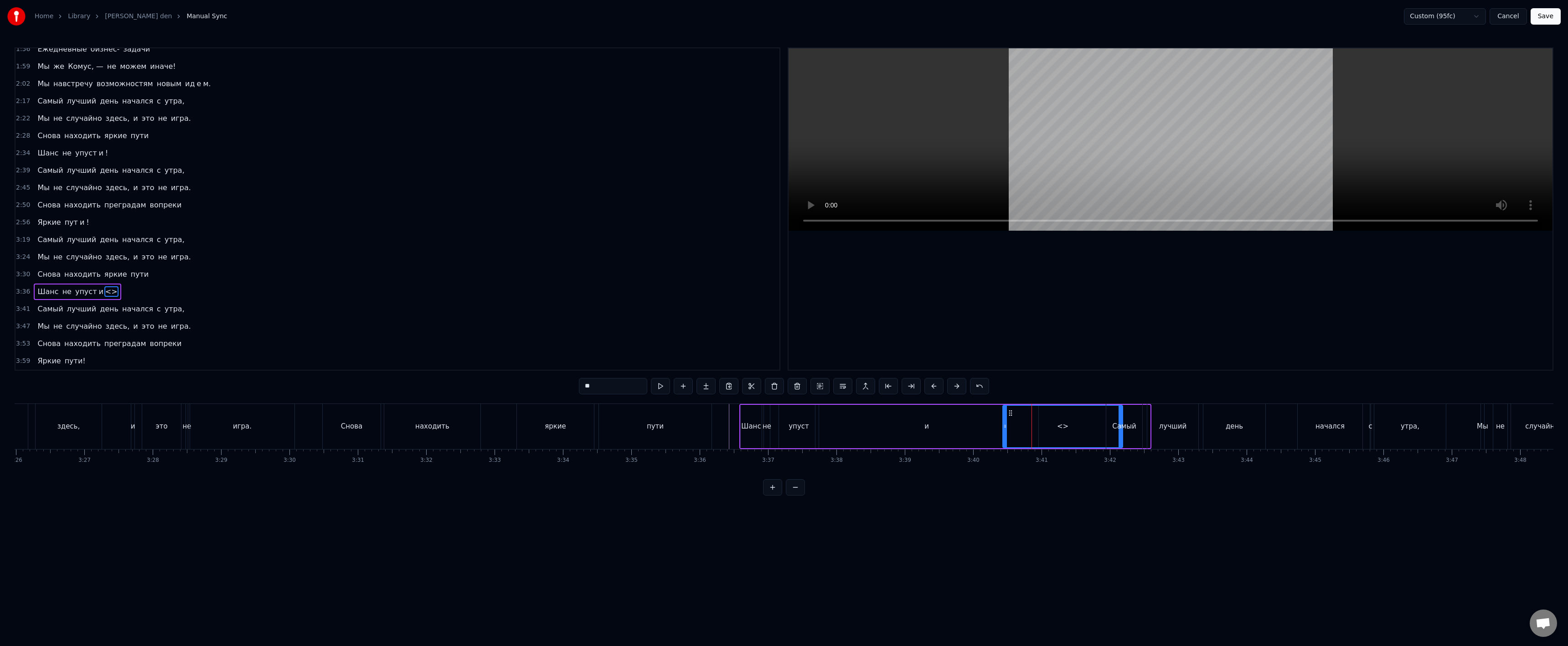
drag, startPoint x: 1037, startPoint y: 413, endPoint x: 1002, endPoint y: 416, distance: 35.1
click at [1007, 415] on icon at bounding box center [1011, 413] width 7 height 7
click at [1001, 416] on icon at bounding box center [1002, 413] width 7 height 7
drag, startPoint x: 1002, startPoint y: 412, endPoint x: 950, endPoint y: 424, distance: 53.4
click at [949, 417] on div "<>" at bounding box center [999, 427] width 119 height 42
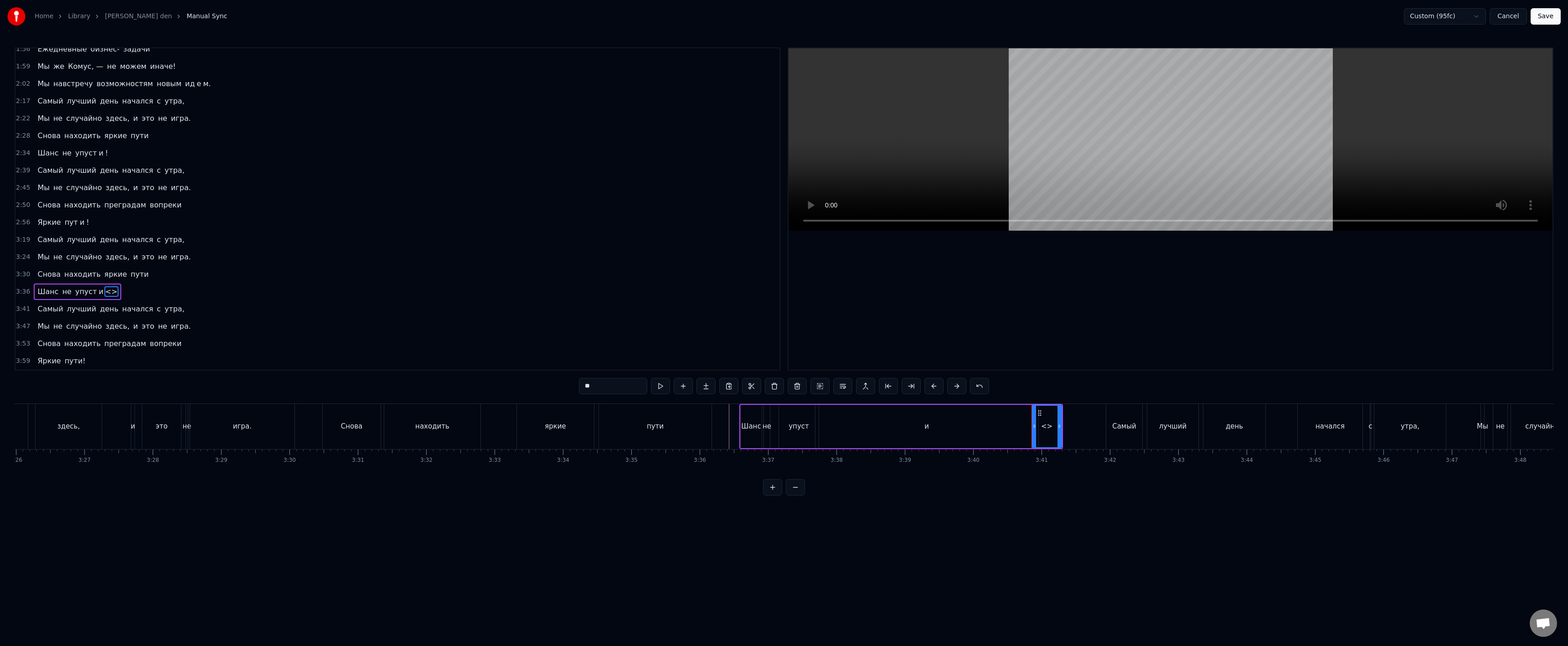
drag, startPoint x: 944, startPoint y: 426, endPoint x: 1035, endPoint y: 427, distance: 91.0
click at [1035, 427] on icon at bounding box center [1034, 426] width 4 height 7
click at [629, 388] on input "**" at bounding box center [613, 386] width 68 height 16
paste input "text"
type input "*"
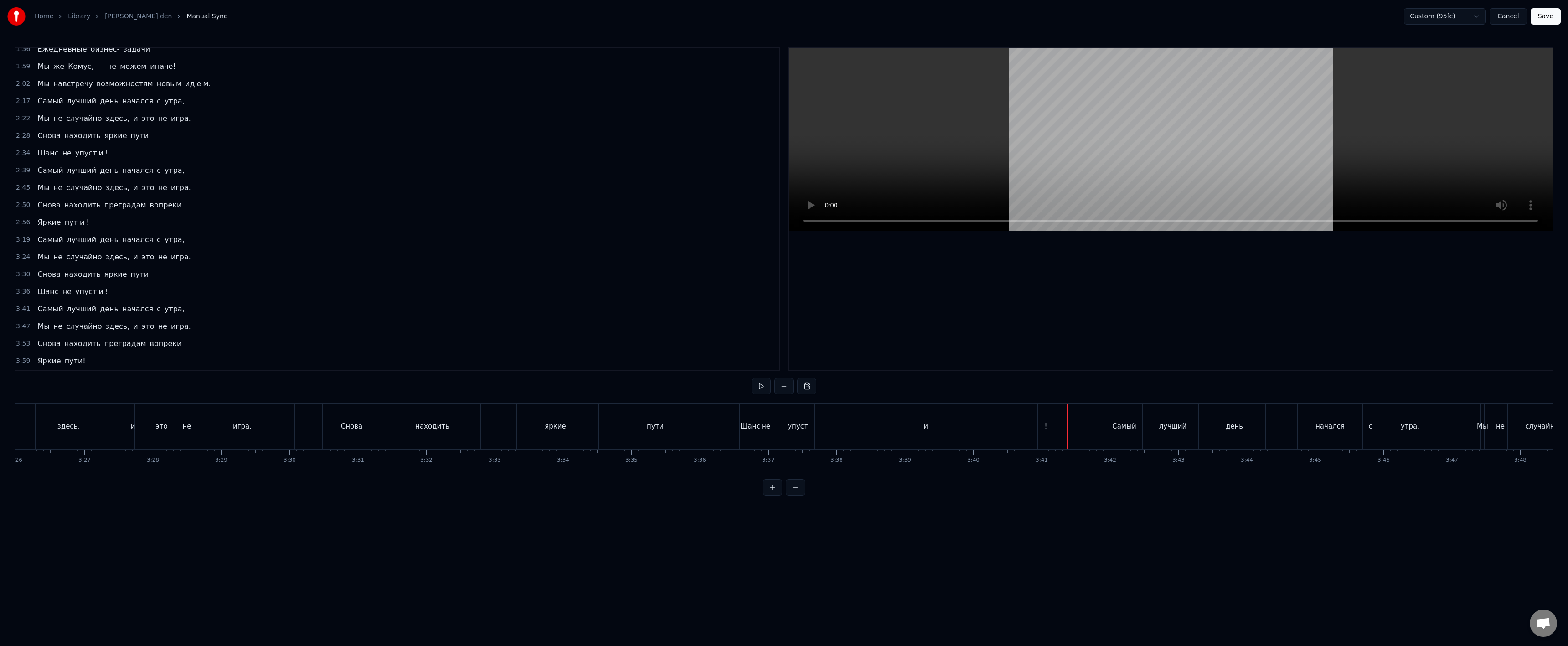
click at [1060, 434] on div "!" at bounding box center [1046, 427] width 30 height 45
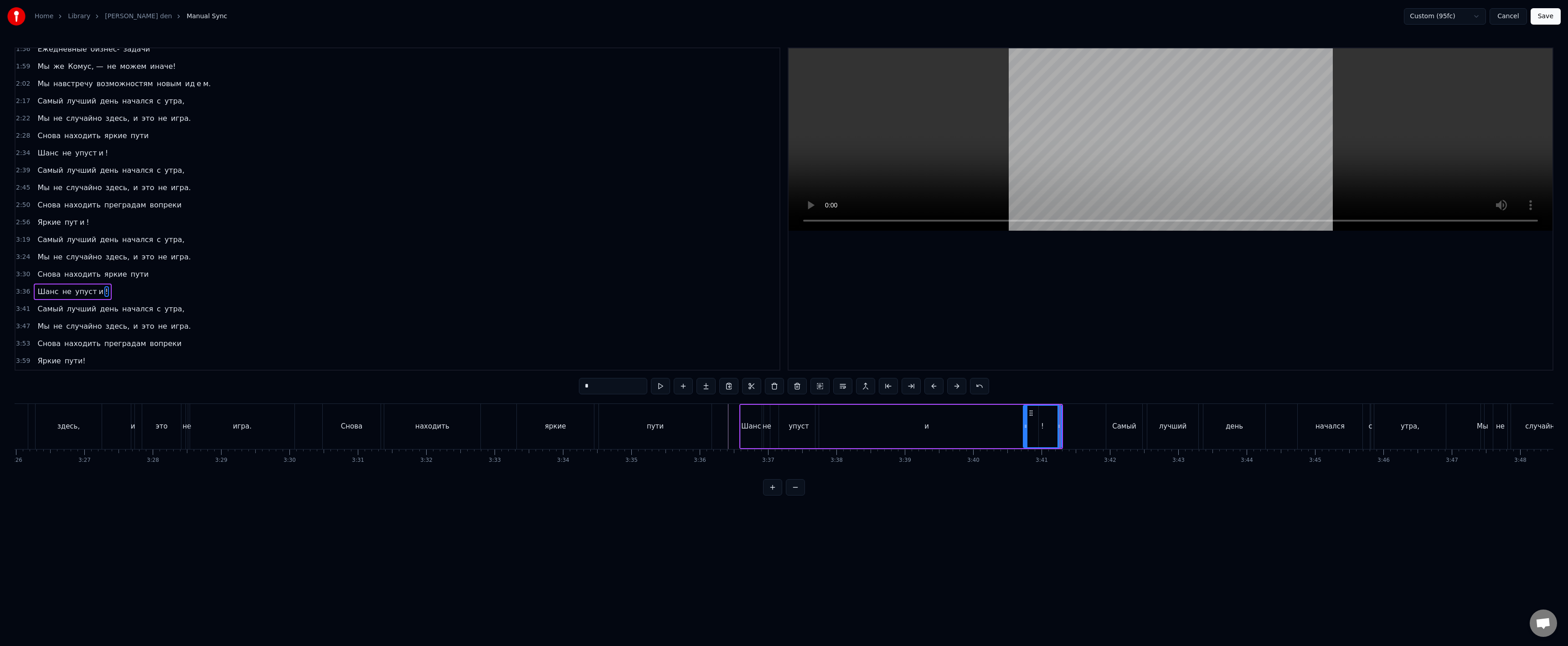
drag, startPoint x: 1035, startPoint y: 423, endPoint x: 1029, endPoint y: 429, distance: 8.5
click at [1028, 430] on div at bounding box center [1025, 427] width 4 height 42
drag, startPoint x: 1032, startPoint y: 412, endPoint x: 1043, endPoint y: 420, distance: 13.6
click at [1087, 415] on icon at bounding box center [1089, 413] width 7 height 7
click at [1042, 420] on div "упуст и !" at bounding box center [948, 427] width 339 height 43
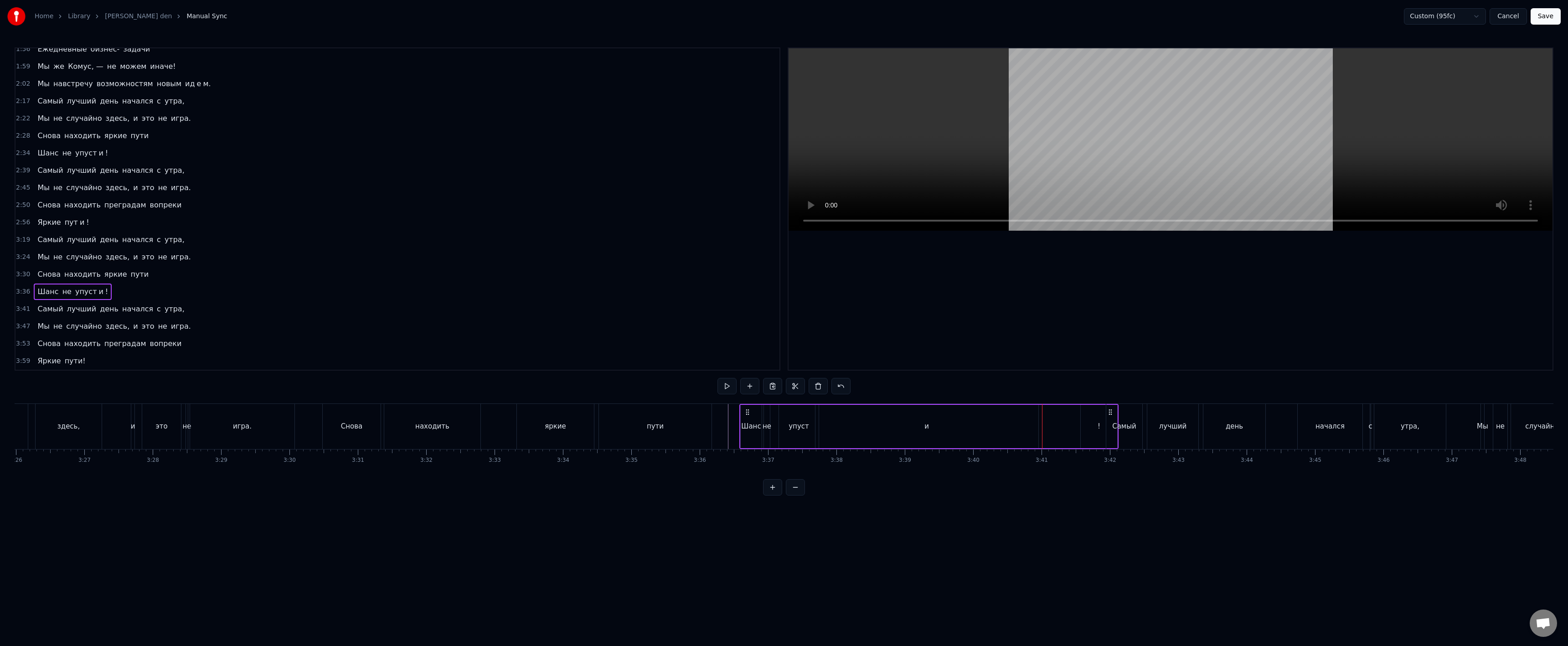
click at [1004, 423] on div "и" at bounding box center [927, 427] width 223 height 43
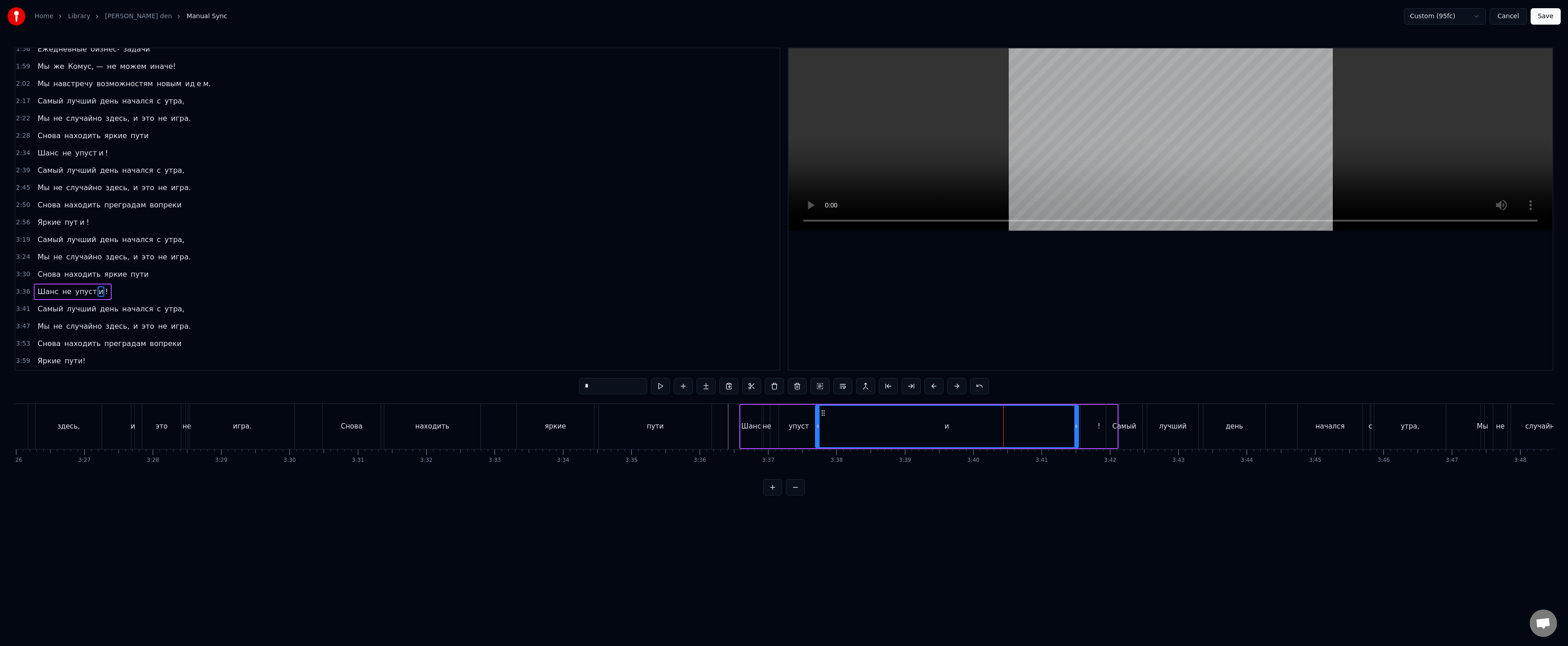
drag, startPoint x: 1038, startPoint y: 422, endPoint x: 1080, endPoint y: 420, distance: 42.0
click at [1078, 420] on div at bounding box center [1076, 427] width 4 height 42
click at [1097, 423] on div "!" at bounding box center [1099, 427] width 36 height 43
type input "*"
drag, startPoint x: 1084, startPoint y: 412, endPoint x: 1044, endPoint y: 415, distance: 40.1
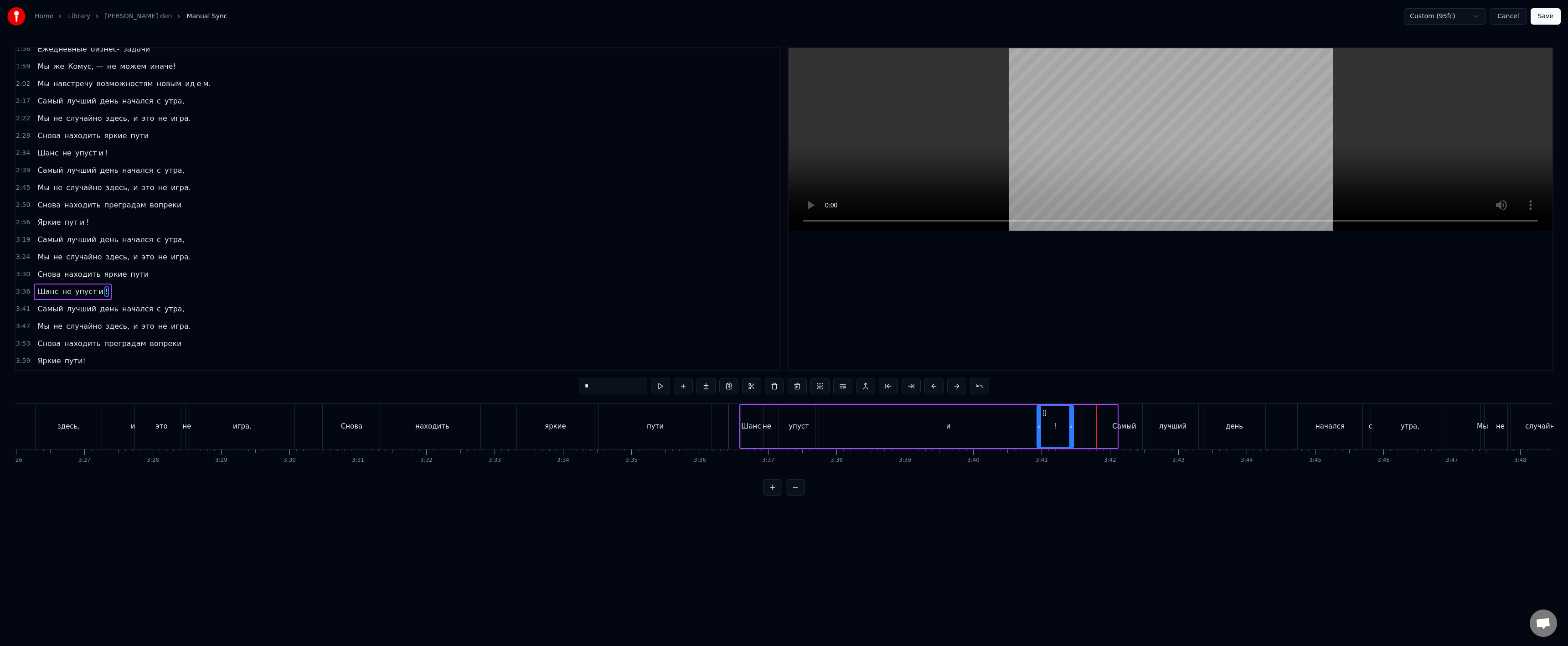
click at [1044, 415] on icon at bounding box center [1045, 413] width 7 height 7
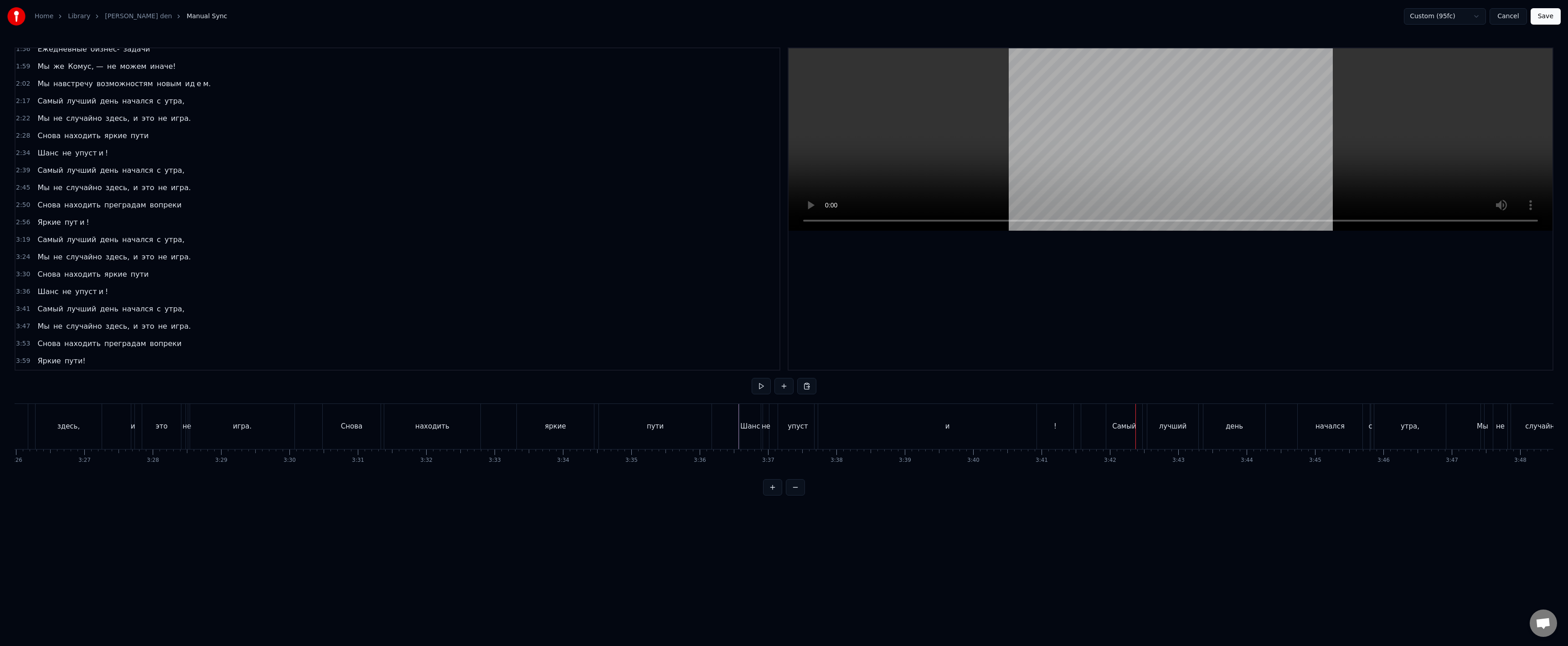
click at [1051, 427] on div "!" at bounding box center [1055, 427] width 36 height 45
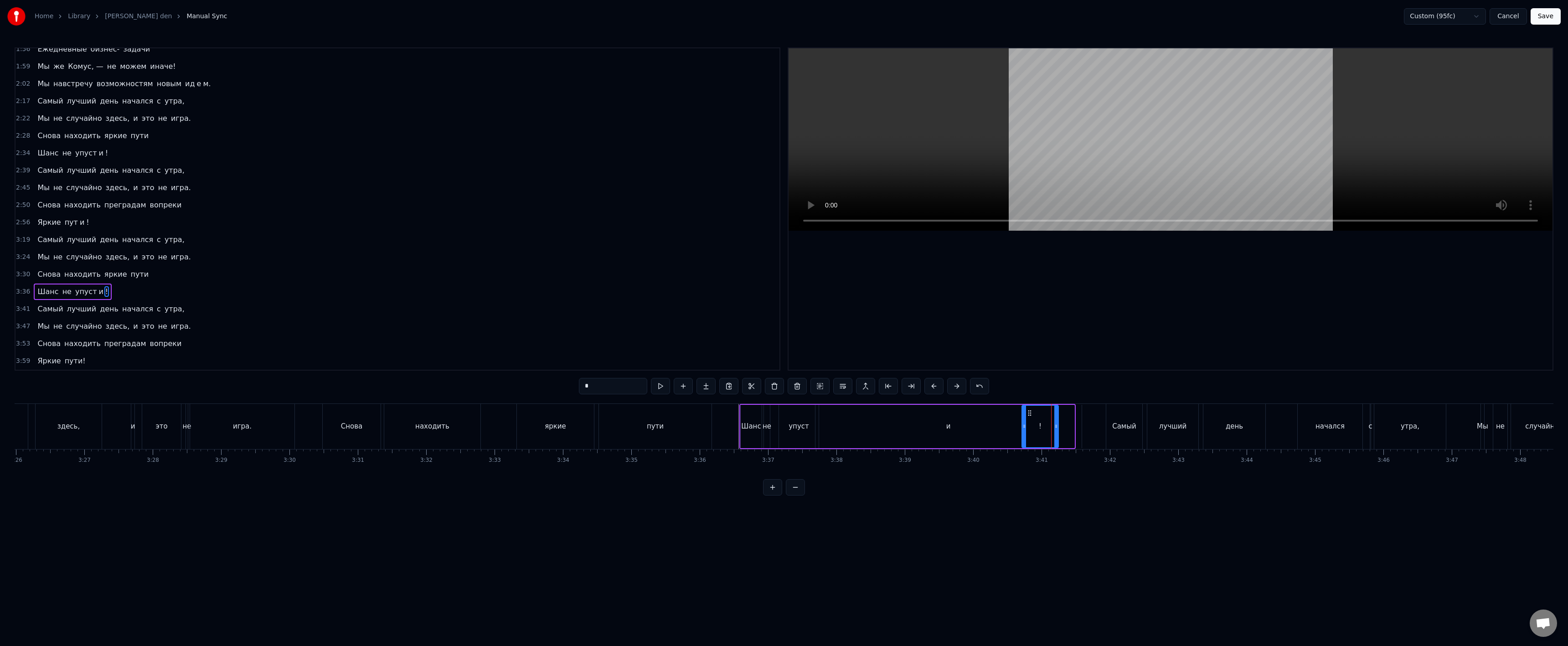
drag, startPoint x: 1045, startPoint y: 413, endPoint x: 1029, endPoint y: 413, distance: 16.0
click at [1029, 413] on icon at bounding box center [1030, 413] width 7 height 7
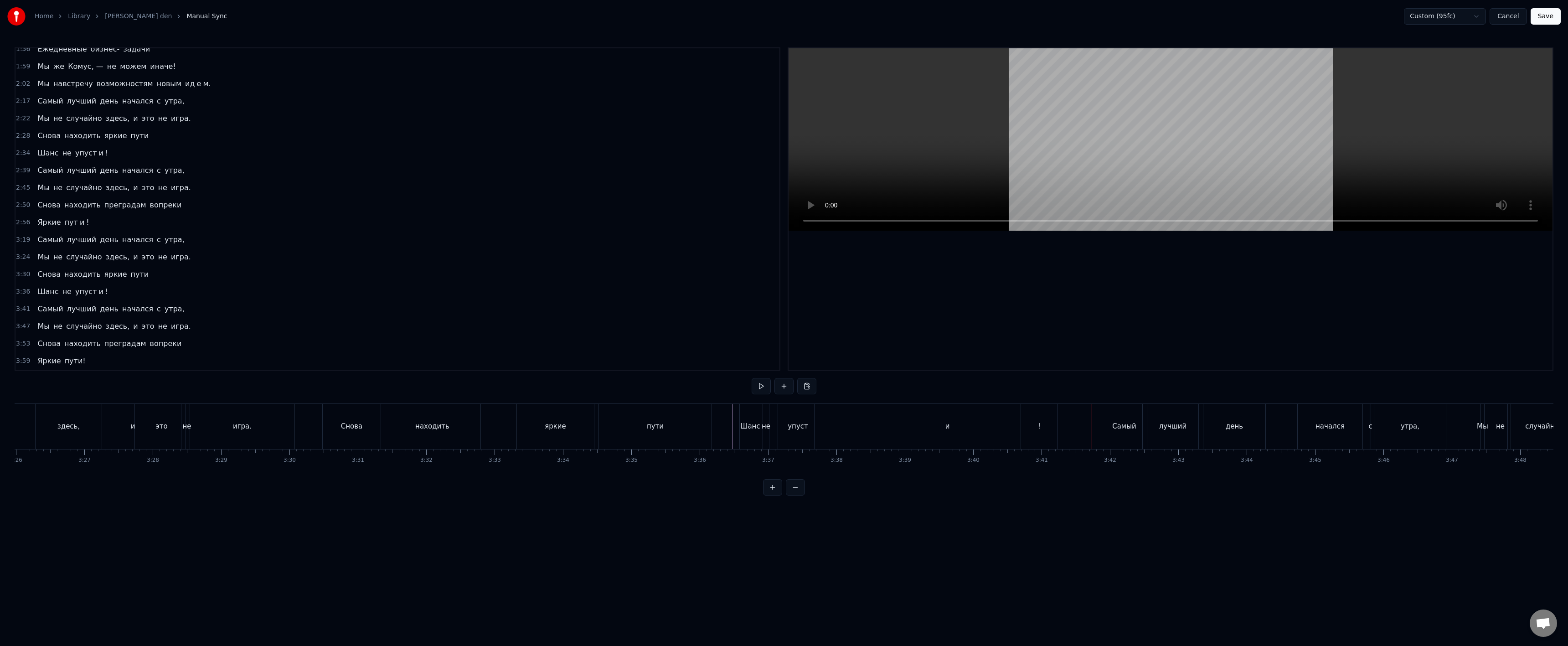
click at [1049, 422] on div "!" at bounding box center [1039, 427] width 36 height 45
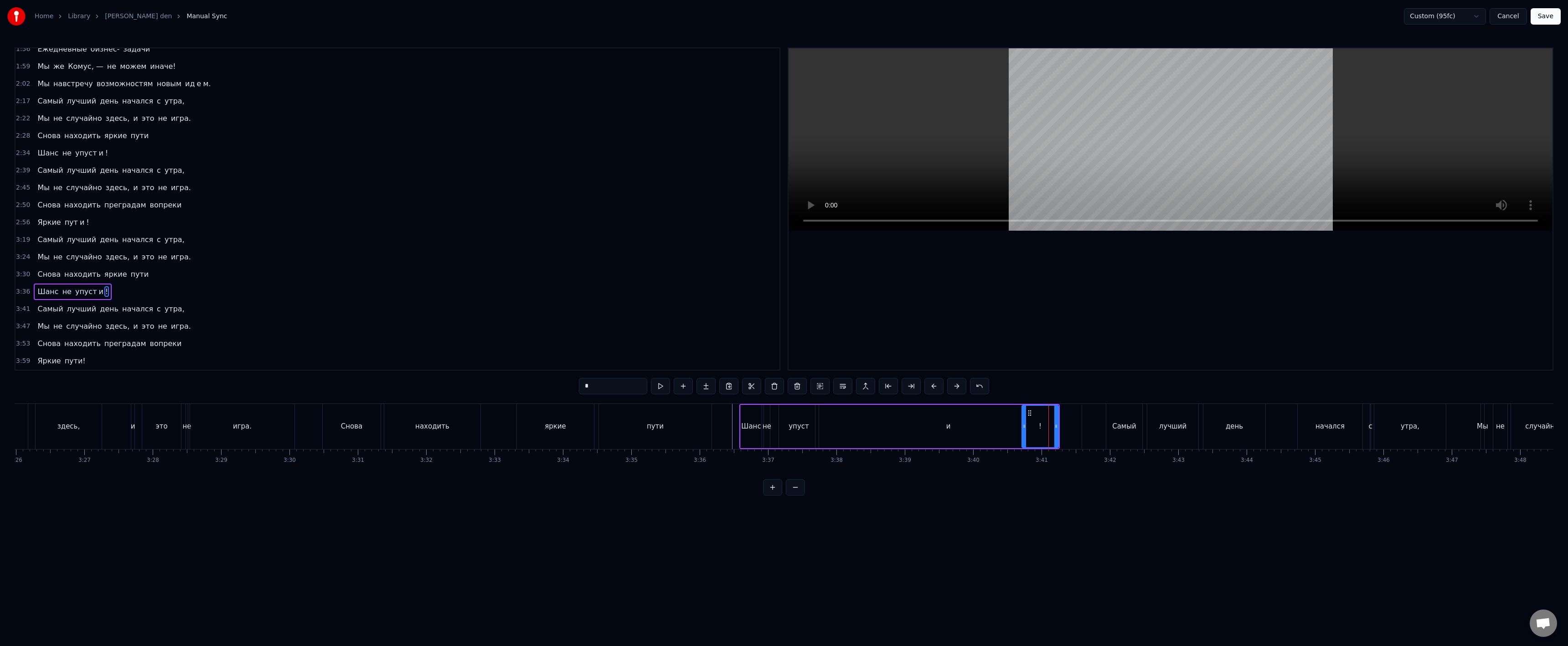
click at [1067, 428] on div "и" at bounding box center [949, 427] width 266 height 43
type input "*"
drag, startPoint x: 1076, startPoint y: 428, endPoint x: 1058, endPoint y: 429, distance: 18.0
click at [1058, 429] on div at bounding box center [1058, 427] width 4 height 42
click at [1032, 427] on div "и" at bounding box center [937, 427] width 243 height 42
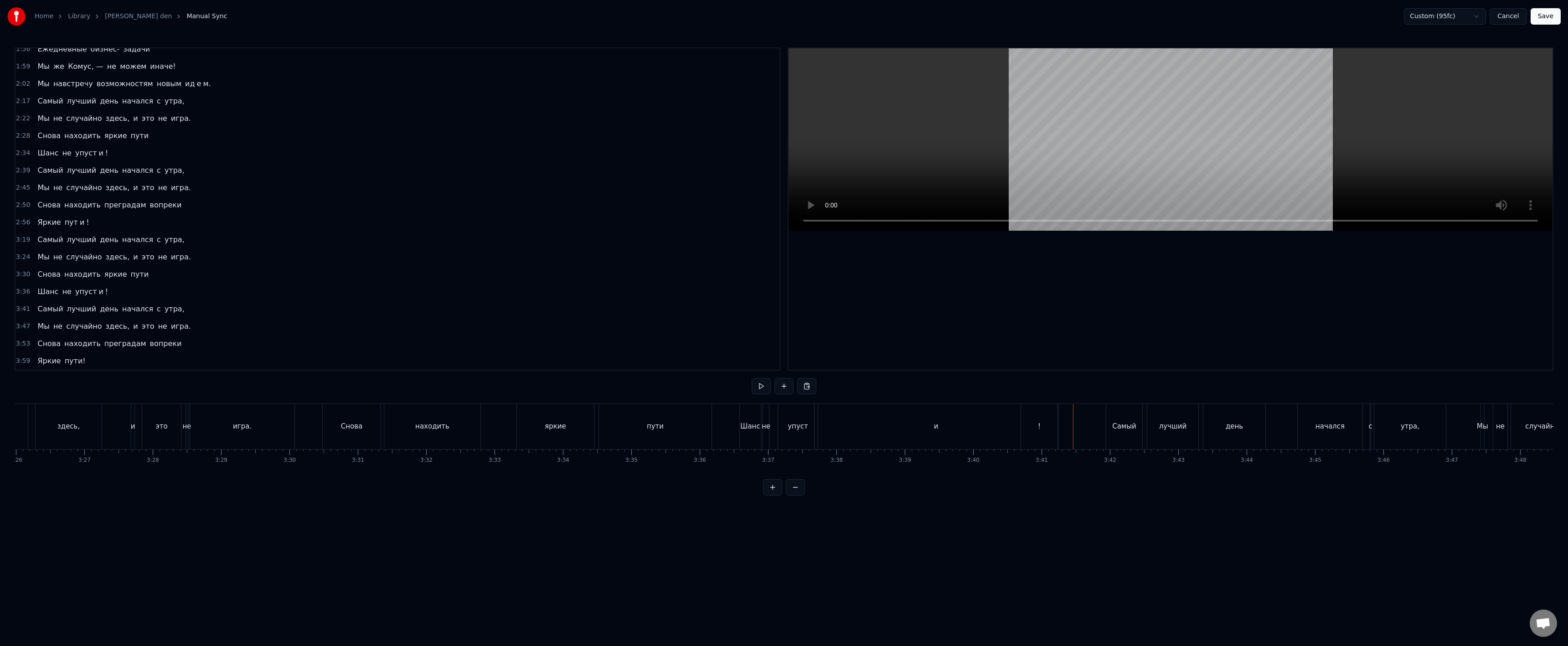
click at [969, 425] on div "и" at bounding box center [936, 427] width 244 height 45
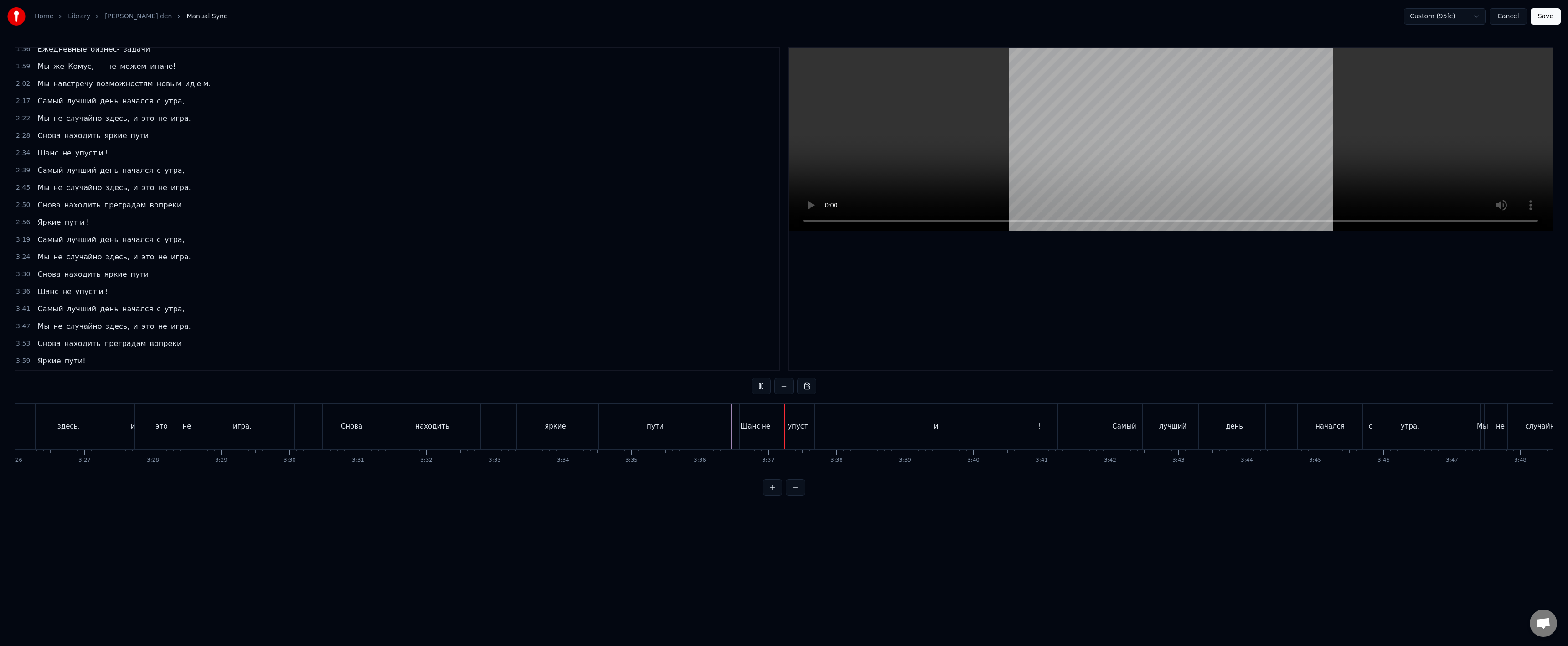
click at [1044, 424] on div "!" at bounding box center [1039, 427] width 36 height 45
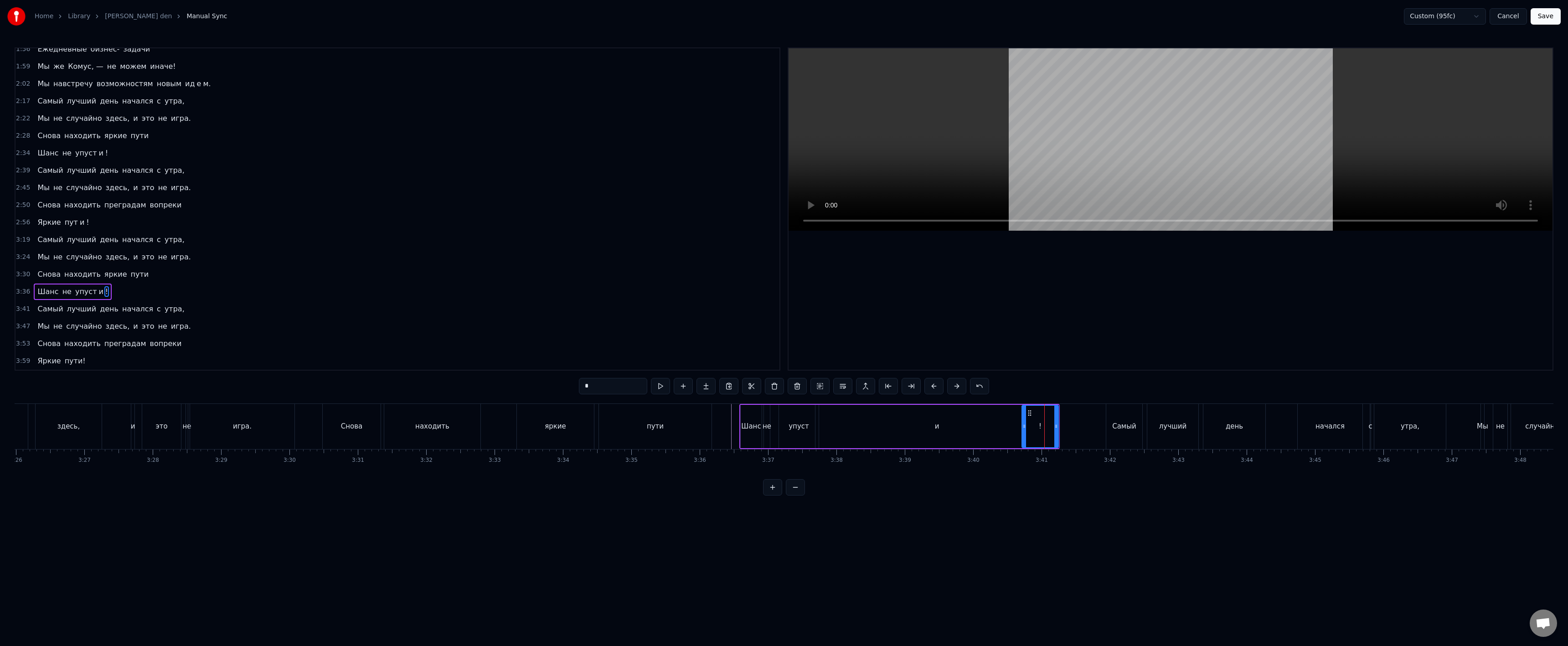
click at [1008, 431] on div "и" at bounding box center [937, 427] width 244 height 43
type input "*"
drag, startPoint x: 1056, startPoint y: 429, endPoint x: 1036, endPoint y: 431, distance: 20.1
click at [1036, 431] on div at bounding box center [1037, 427] width 4 height 42
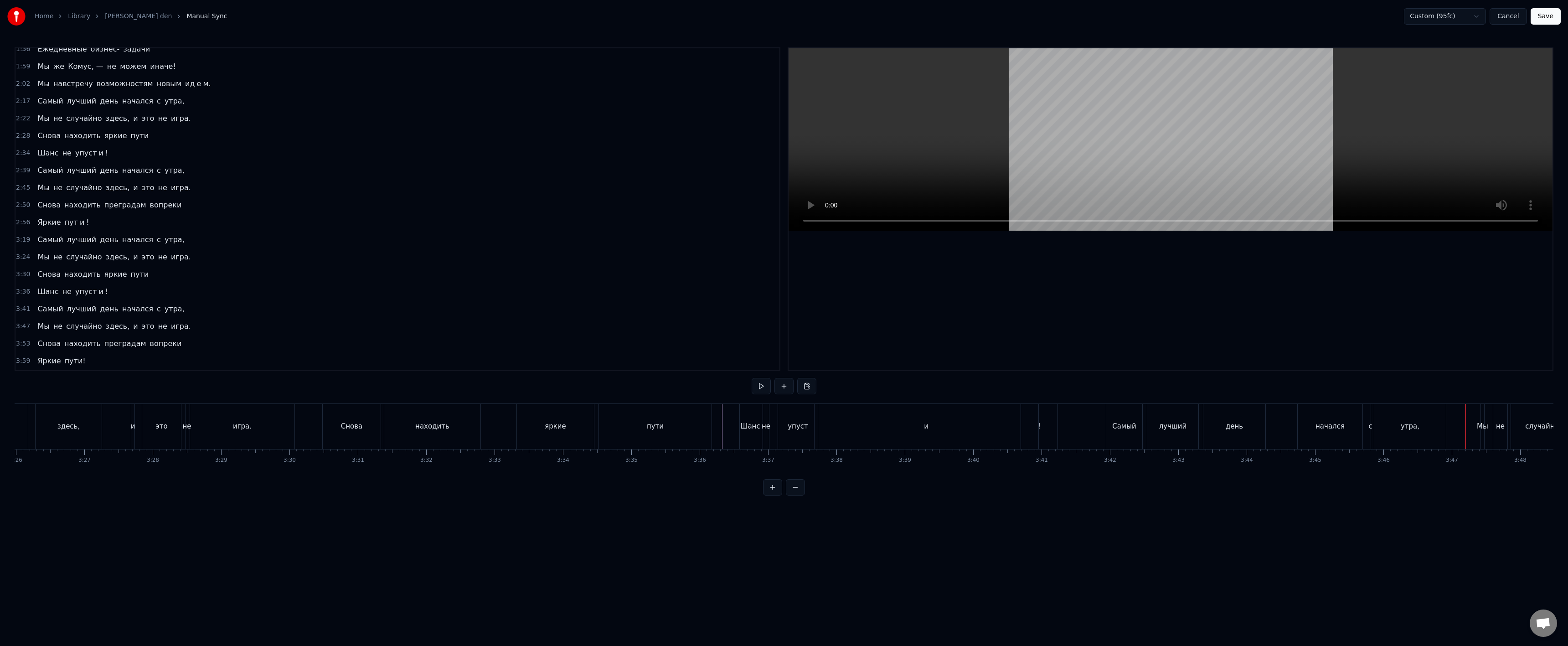
click at [1370, 429] on div "с" at bounding box center [1370, 427] width 4 height 11
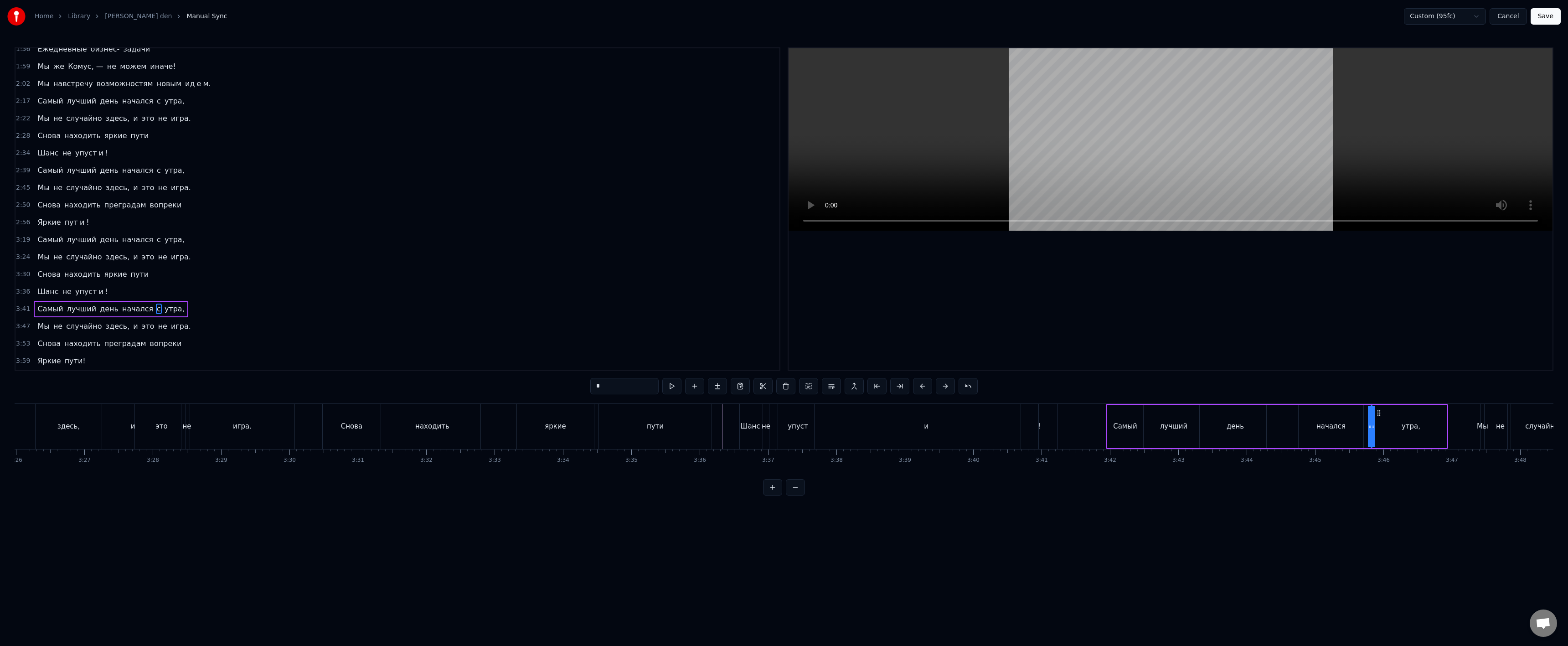
drag, startPoint x: 1369, startPoint y: 427, endPoint x: 1361, endPoint y: 427, distance: 8.0
click at [1357, 424] on div "Самый лучший день начался с утра," at bounding box center [1277, 427] width 343 height 45
click at [1370, 429] on div "с" at bounding box center [1371, 427] width 4 height 11
click at [1363, 426] on div "Самый лучший день начался с утра," at bounding box center [1277, 427] width 343 height 45
click at [1370, 428] on div "с" at bounding box center [1371, 427] width 4 height 11
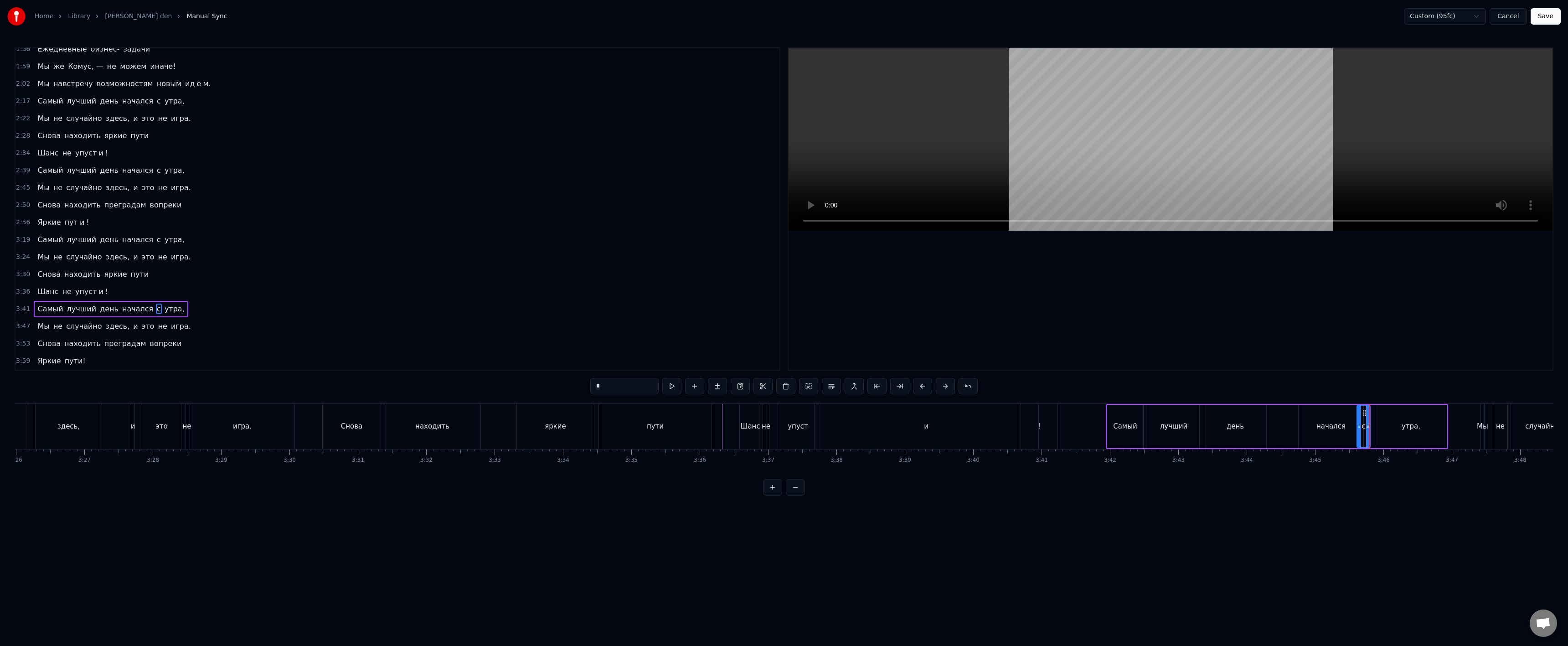
drag, startPoint x: 1373, startPoint y: 427, endPoint x: 1361, endPoint y: 430, distance: 12.4
click at [1359, 429] on icon at bounding box center [1360, 426] width 4 height 7
drag, startPoint x: 1369, startPoint y: 429, endPoint x: 1351, endPoint y: 434, distance: 18.7
click at [1373, 429] on div at bounding box center [1372, 427] width 4 height 42
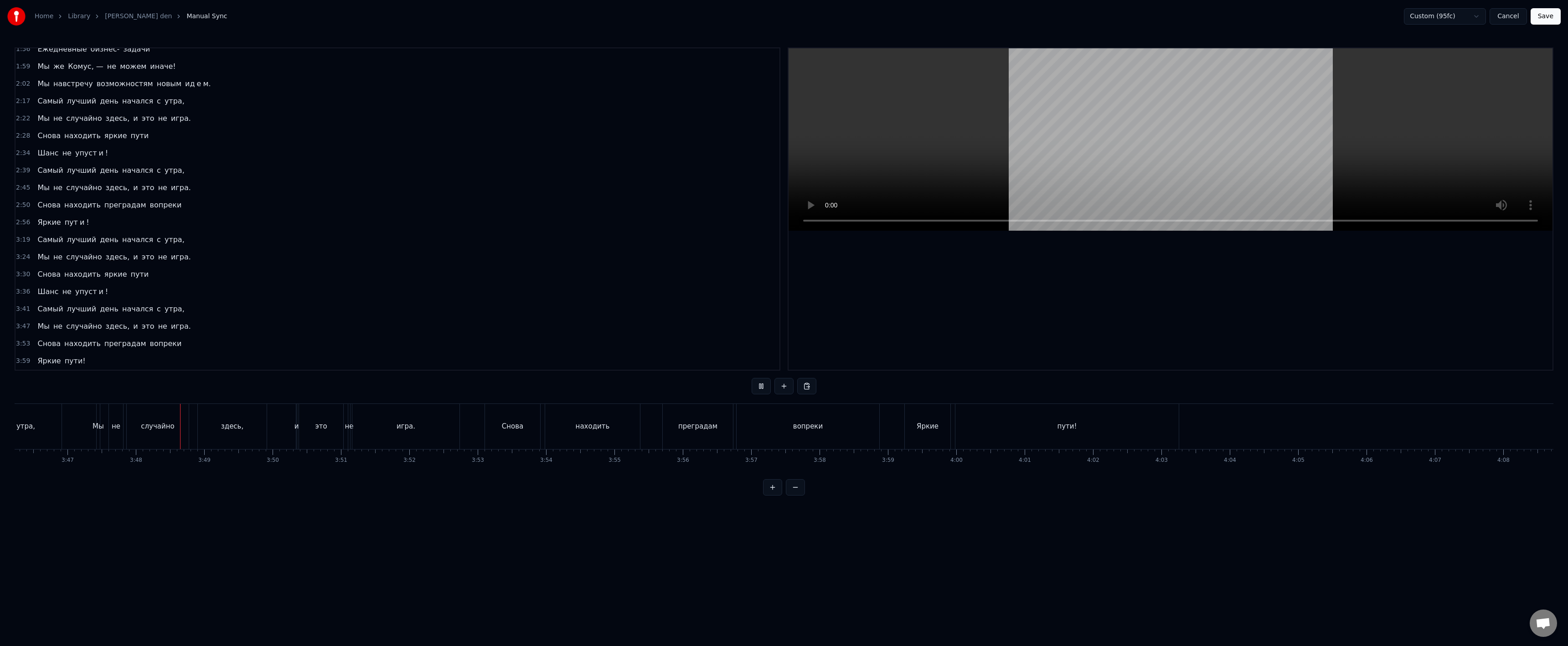
scroll to position [0, 15542]
click at [221, 432] on div "и" at bounding box center [221, 427] width 2 height 45
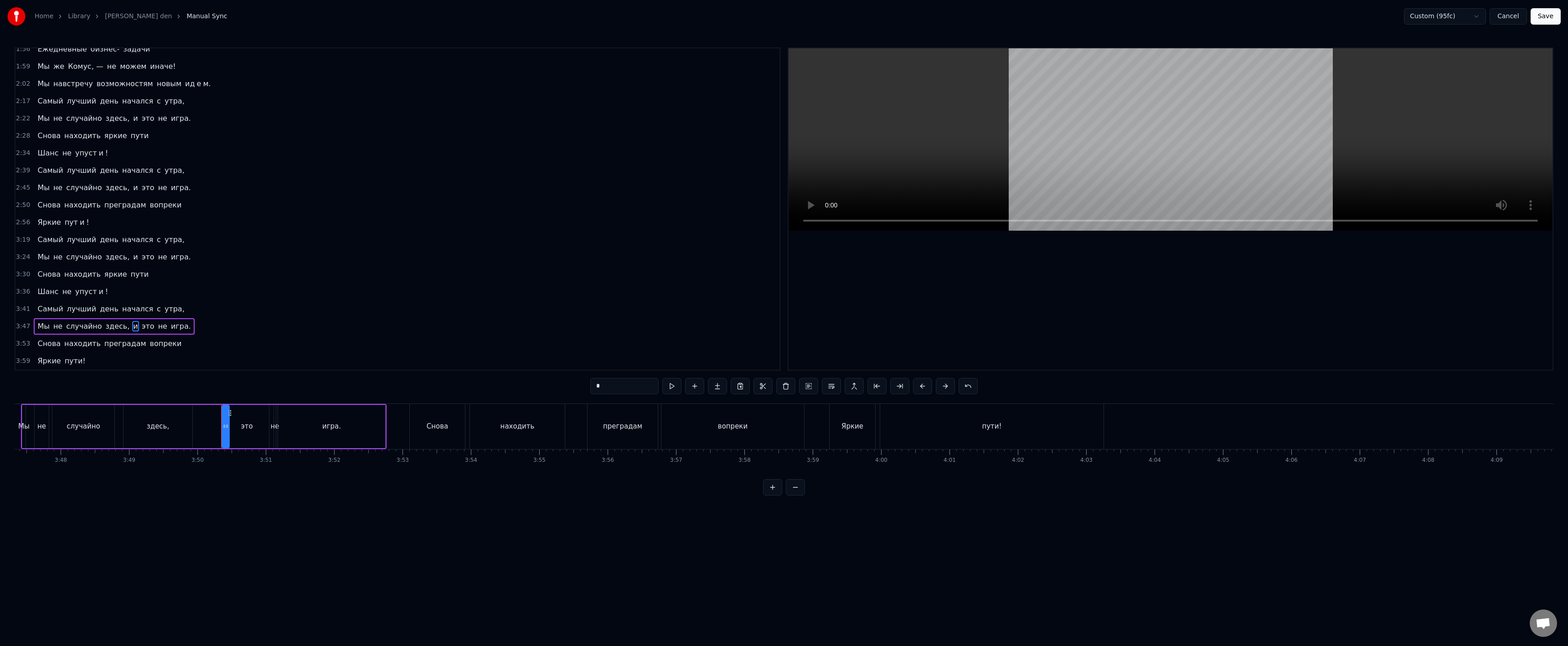
drag, startPoint x: 220, startPoint y: 430, endPoint x: 227, endPoint y: 435, distance: 8.6
click at [227, 435] on div at bounding box center [227, 427] width 4 height 42
drag, startPoint x: 223, startPoint y: 433, endPoint x: 218, endPoint y: 433, distance: 5.0
click at [218, 433] on div at bounding box center [218, 427] width 4 height 42
click at [274, 428] on div "не" at bounding box center [275, 427] width 9 height 11
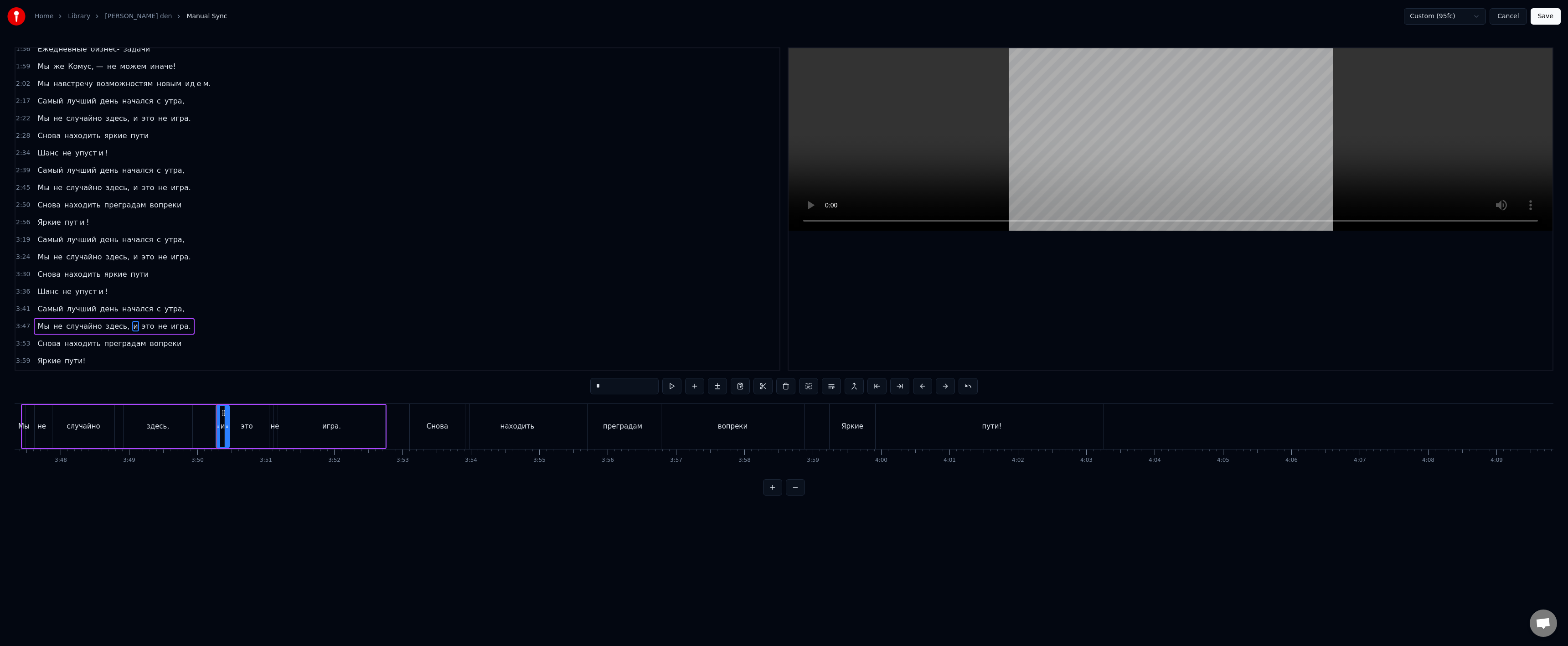
type input "**"
drag, startPoint x: 272, startPoint y: 429, endPoint x: 276, endPoint y: 432, distance: 5.0
click at [276, 432] on div at bounding box center [278, 427] width 4 height 42
click at [273, 431] on div "Мы не случайно здесь, и это не игра." at bounding box center [203, 427] width 365 height 45
click at [276, 432] on div "не" at bounding box center [277, 427] width 7 height 43
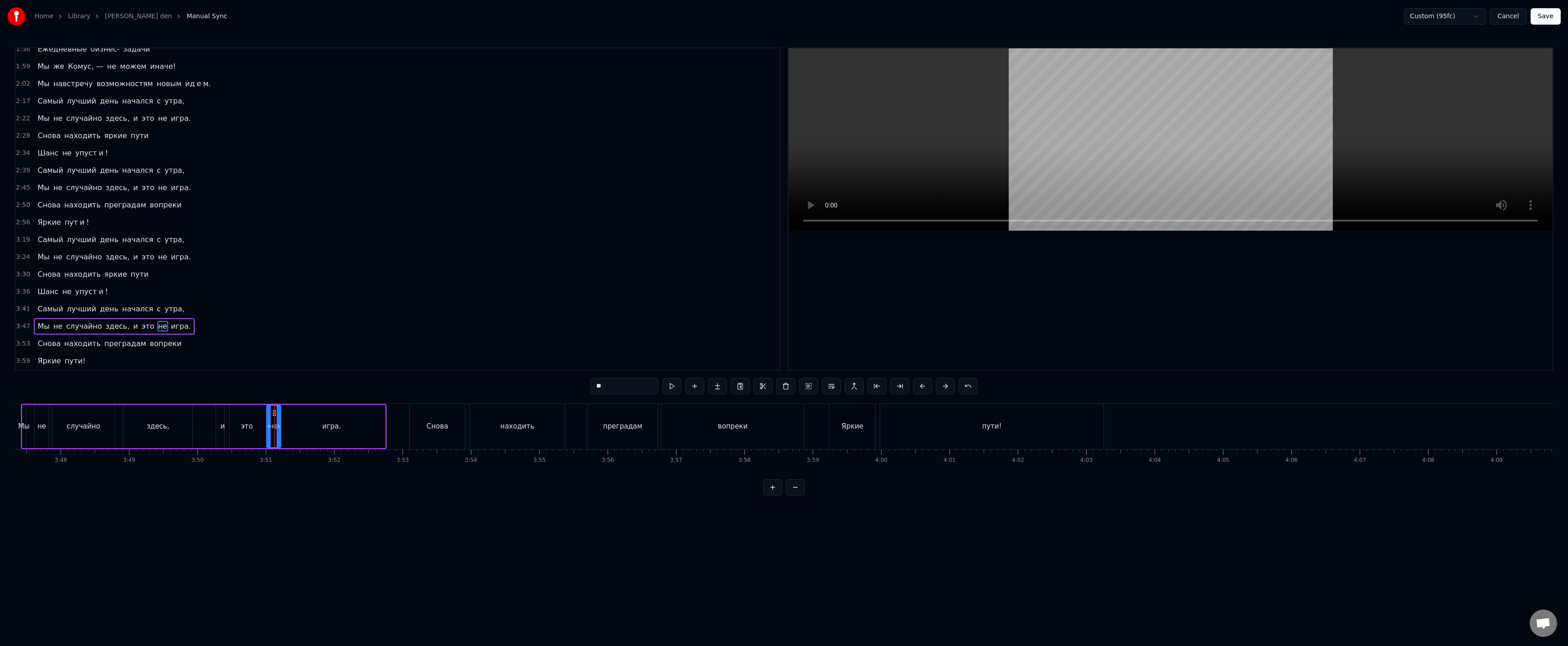
drag, startPoint x: 276, startPoint y: 431, endPoint x: 269, endPoint y: 429, distance: 7.3
click at [269, 429] on div at bounding box center [269, 427] width 4 height 42
click at [201, 429] on div "Мы не случайно здесь, и это не игра." at bounding box center [203, 427] width 365 height 45
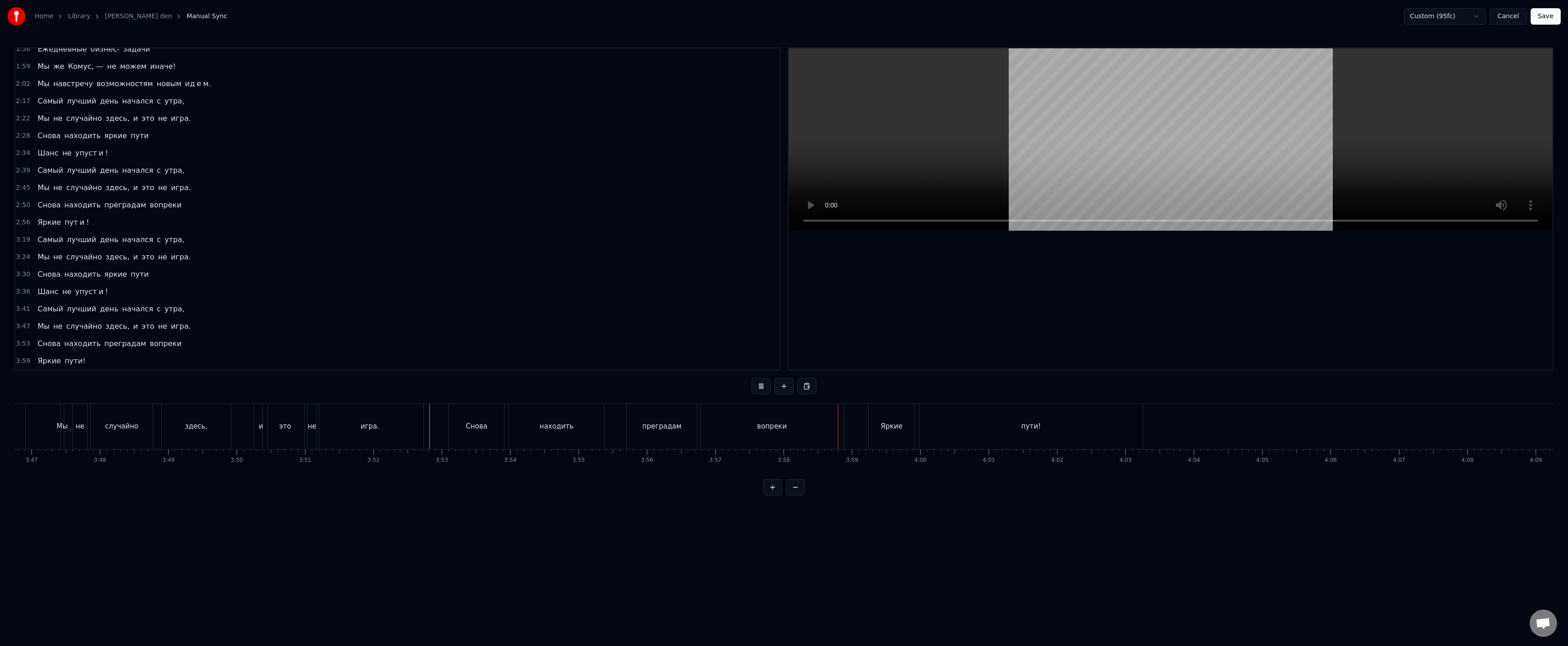
click at [760, 429] on div "вопреки" at bounding box center [771, 427] width 30 height 11
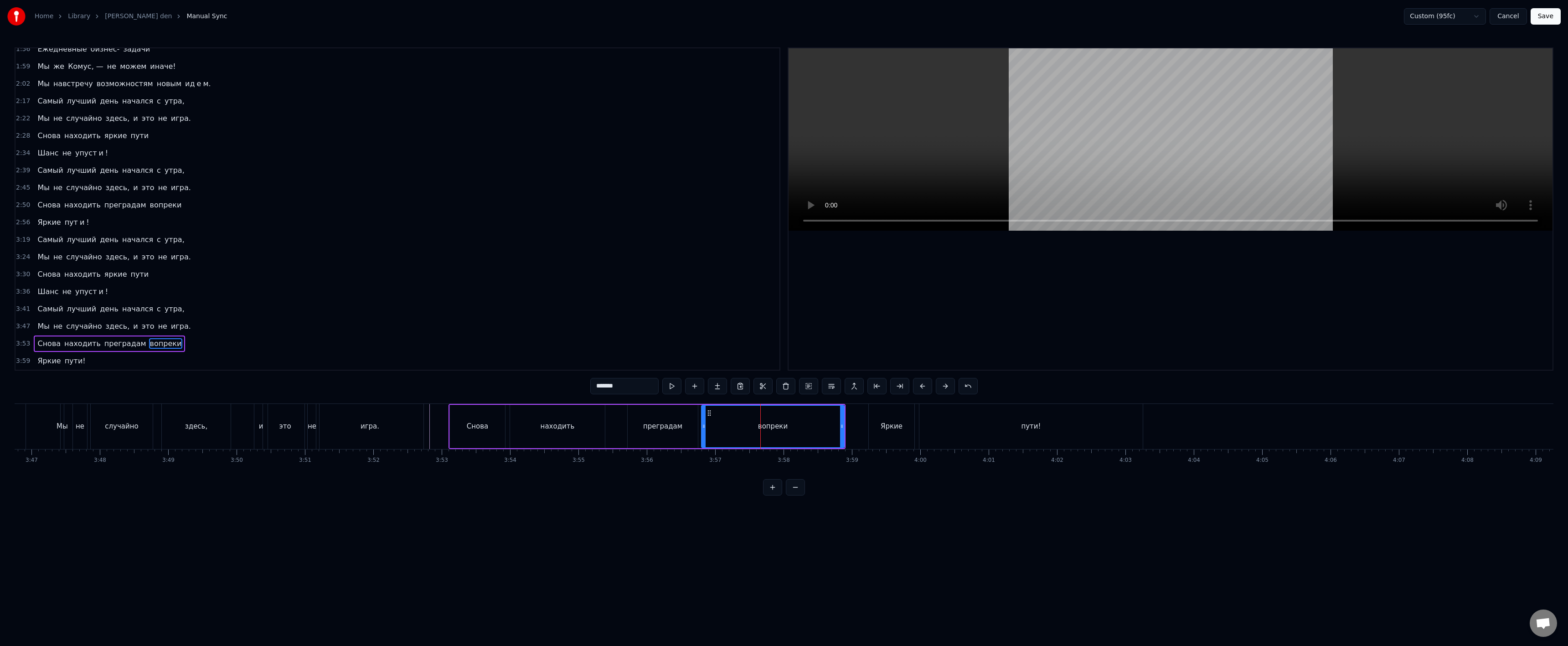
drag, startPoint x: 624, startPoint y: 388, endPoint x: 618, endPoint y: 389, distance: 6.1
click at [618, 389] on input "*******" at bounding box center [624, 386] width 68 height 16
type input "******"
click at [715, 389] on button at bounding box center [717, 386] width 19 height 16
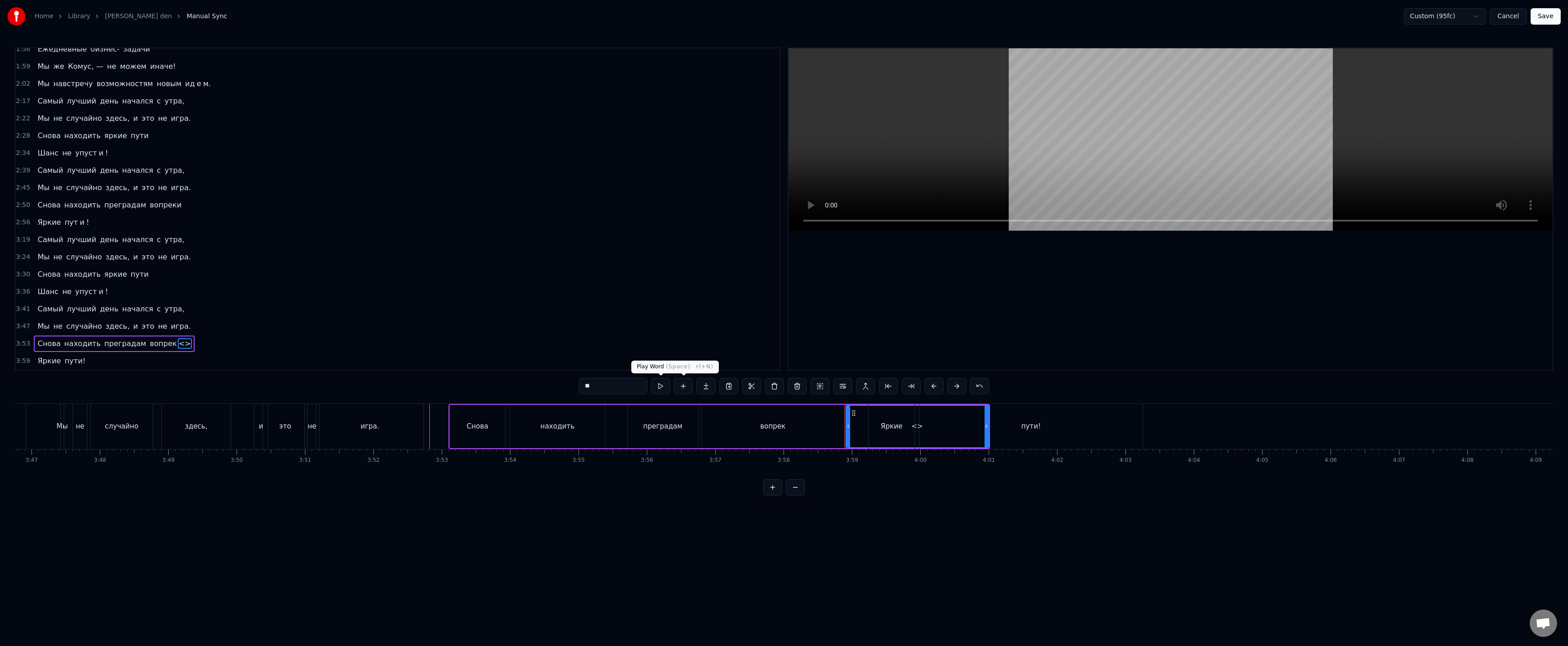
drag, startPoint x: 622, startPoint y: 388, endPoint x: 627, endPoint y: 388, distance: 5.0
click at [622, 388] on input "**" at bounding box center [613, 386] width 68 height 16
paste input "text"
click at [839, 420] on div "вопрек" at bounding box center [772, 427] width 142 height 43
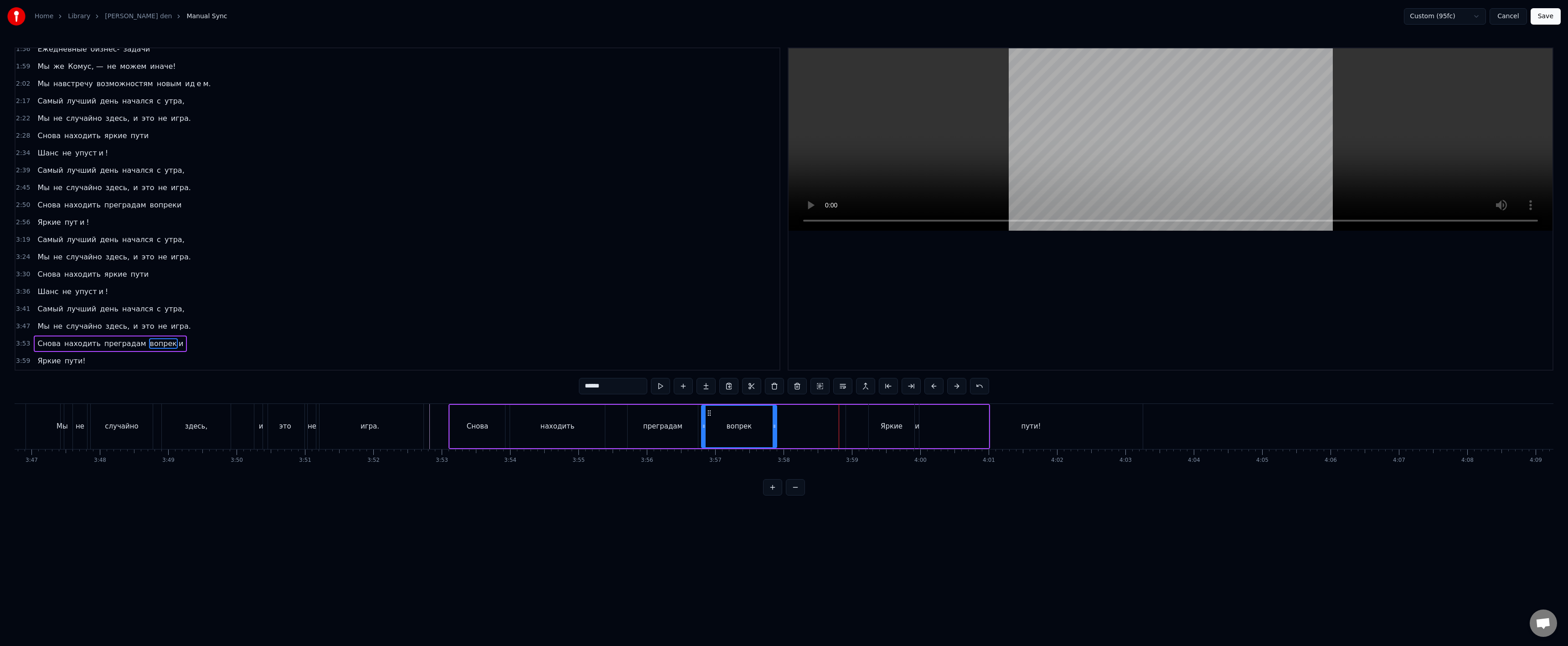
drag, startPoint x: 842, startPoint y: 423, endPoint x: 818, endPoint y: 421, distance: 24.1
click at [776, 424] on icon at bounding box center [774, 426] width 4 height 7
click at [855, 421] on div "и" at bounding box center [916, 427] width 142 height 43
drag, startPoint x: 853, startPoint y: 414, endPoint x: 781, endPoint y: 418, distance: 72.1
click at [781, 418] on div "и" at bounding box center [846, 427] width 141 height 42
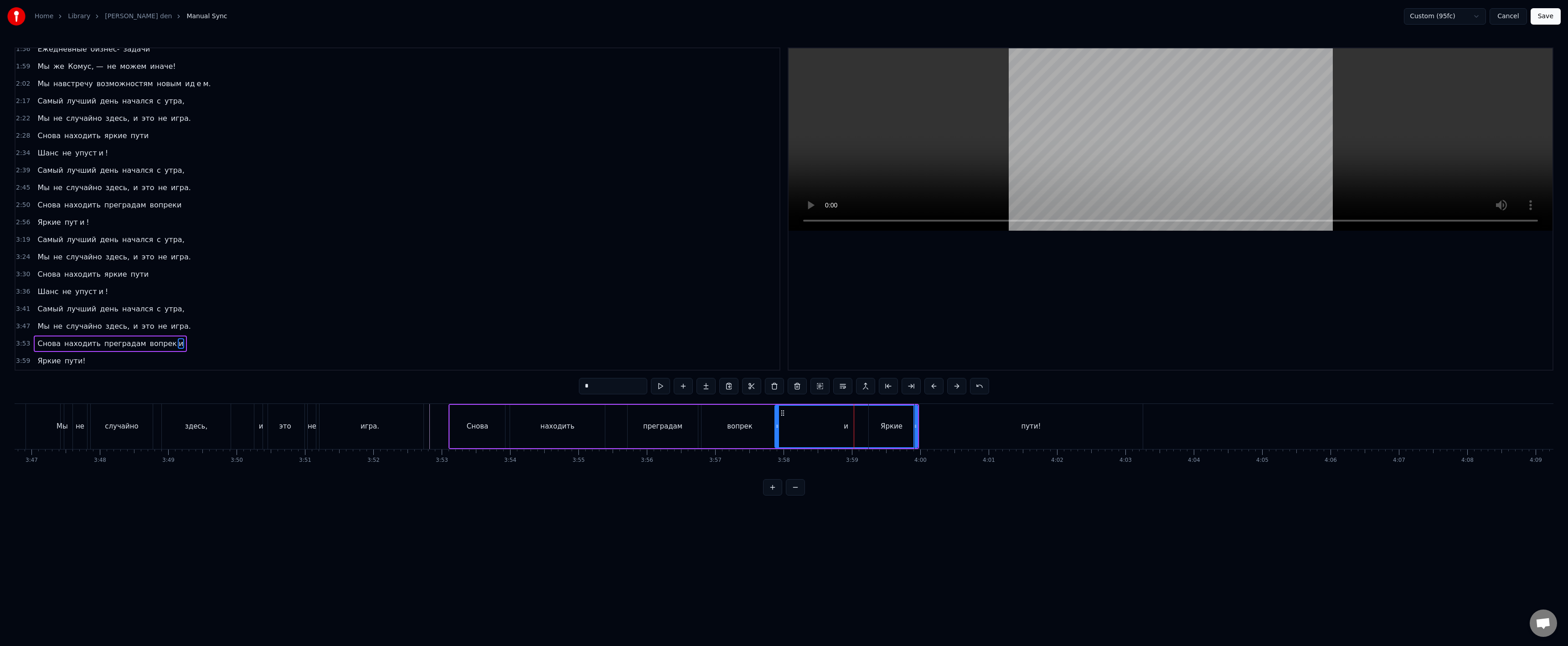
click at [783, 426] on div "и" at bounding box center [846, 427] width 141 height 42
drag, startPoint x: 777, startPoint y: 425, endPoint x: 828, endPoint y: 416, distance: 51.8
click at [825, 422] on div at bounding box center [823, 427] width 4 height 42
drag, startPoint x: 830, startPoint y: 413, endPoint x: 782, endPoint y: 418, distance: 48.3
click at [782, 418] on div "и" at bounding box center [821, 427] width 93 height 42
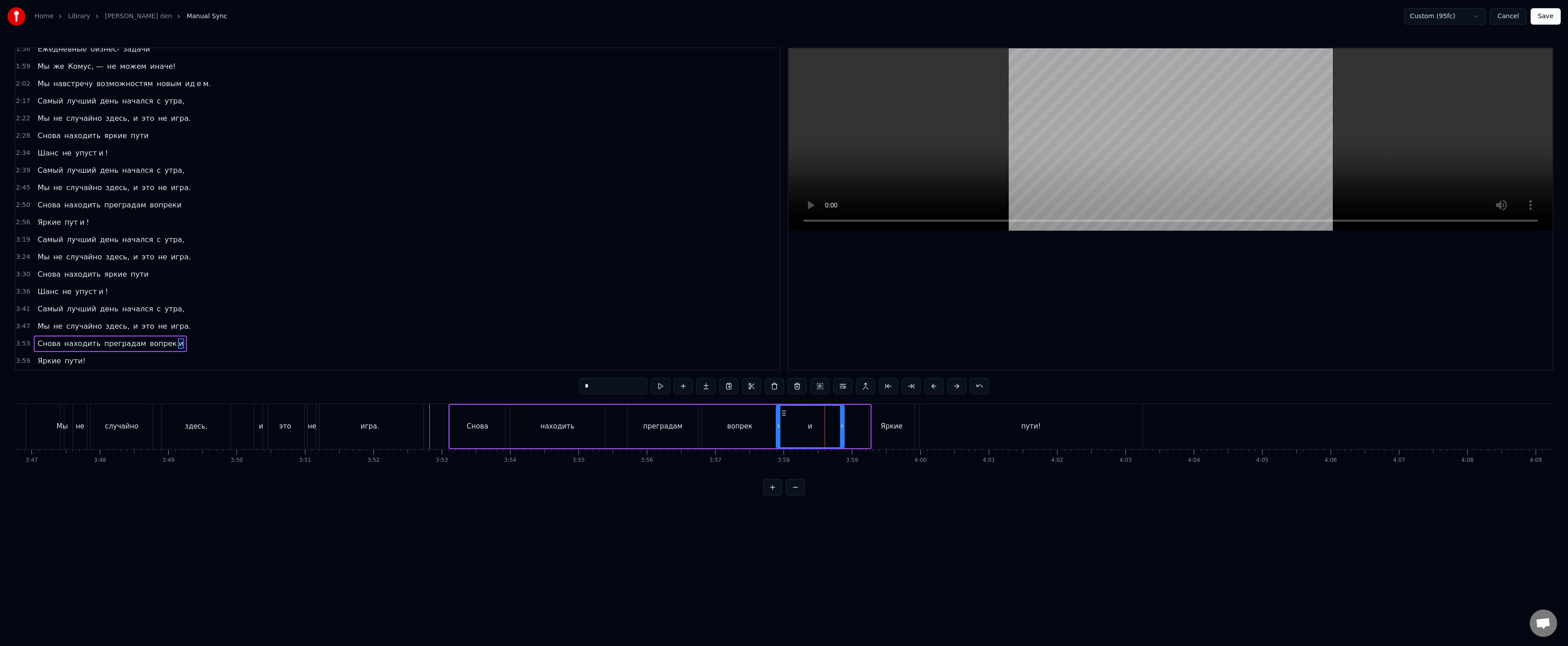
drag, startPoint x: 866, startPoint y: 425, endPoint x: 842, endPoint y: 427, distance: 24.1
click at [842, 427] on icon at bounding box center [842, 426] width 4 height 7
click at [740, 426] on div "вопрек" at bounding box center [740, 427] width 25 height 11
type input "******"
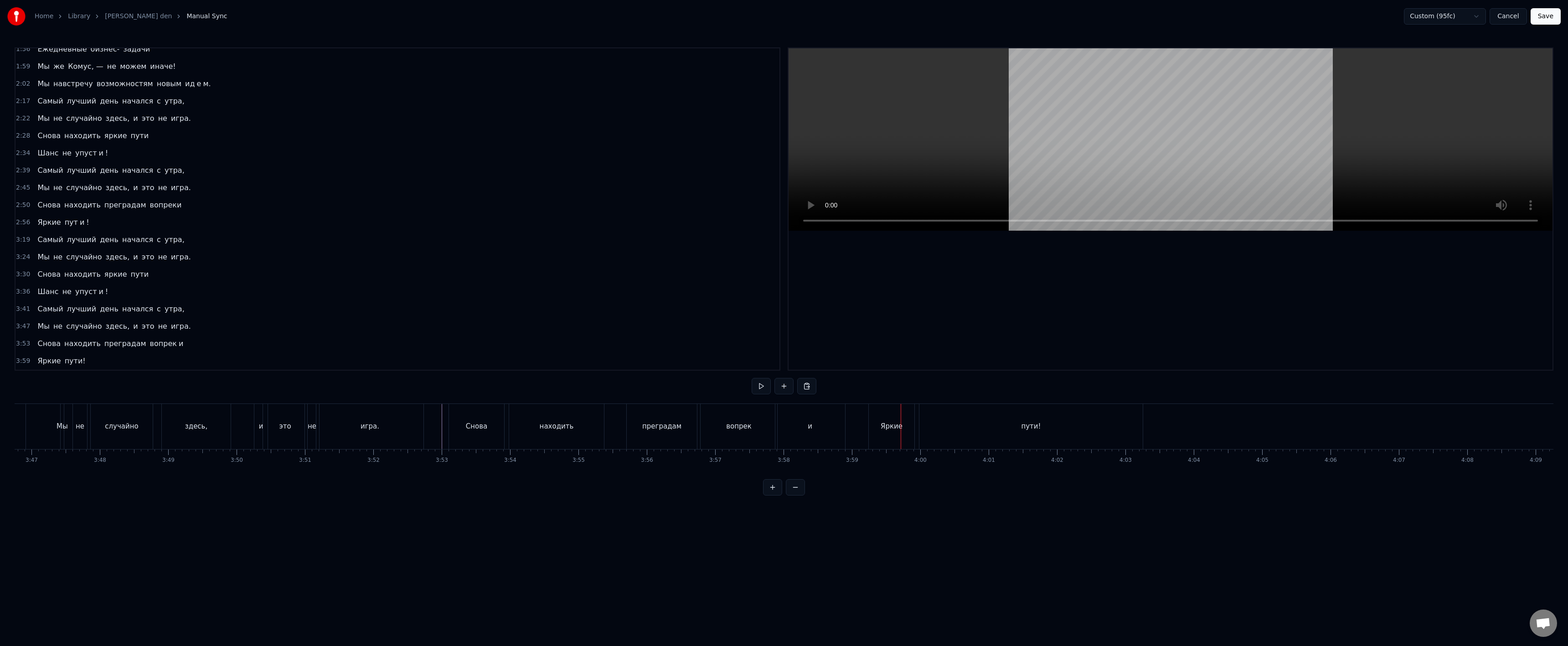
click at [768, 424] on div "вопрек" at bounding box center [739, 427] width 76 height 45
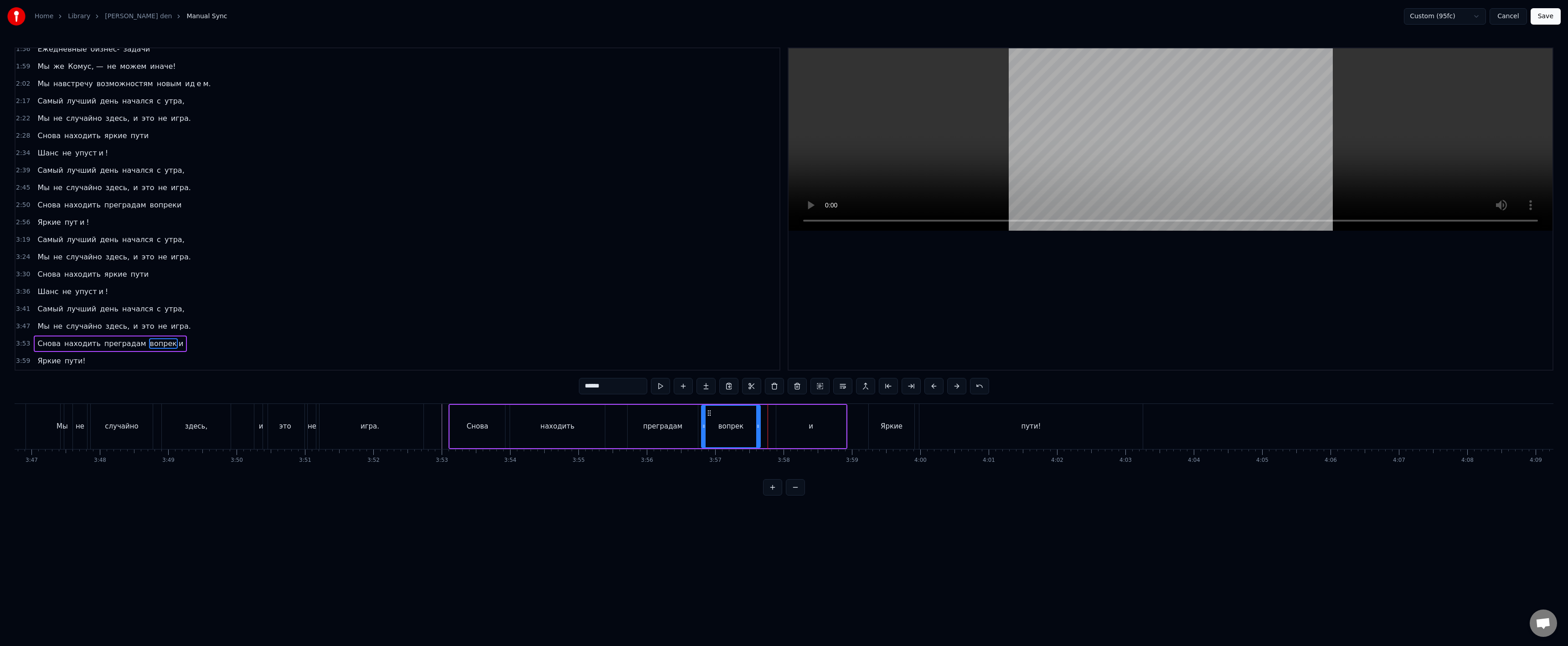
drag, startPoint x: 773, startPoint y: 424, endPoint x: 758, endPoint y: 429, distance: 15.8
click at [756, 428] on icon at bounding box center [758, 426] width 4 height 7
click at [771, 423] on div "вопрек и" at bounding box center [773, 427] width 145 height 43
click at [748, 425] on div "вопрек" at bounding box center [730, 427] width 56 height 43
drag, startPoint x: 755, startPoint y: 427, endPoint x: 742, endPoint y: 428, distance: 13.0
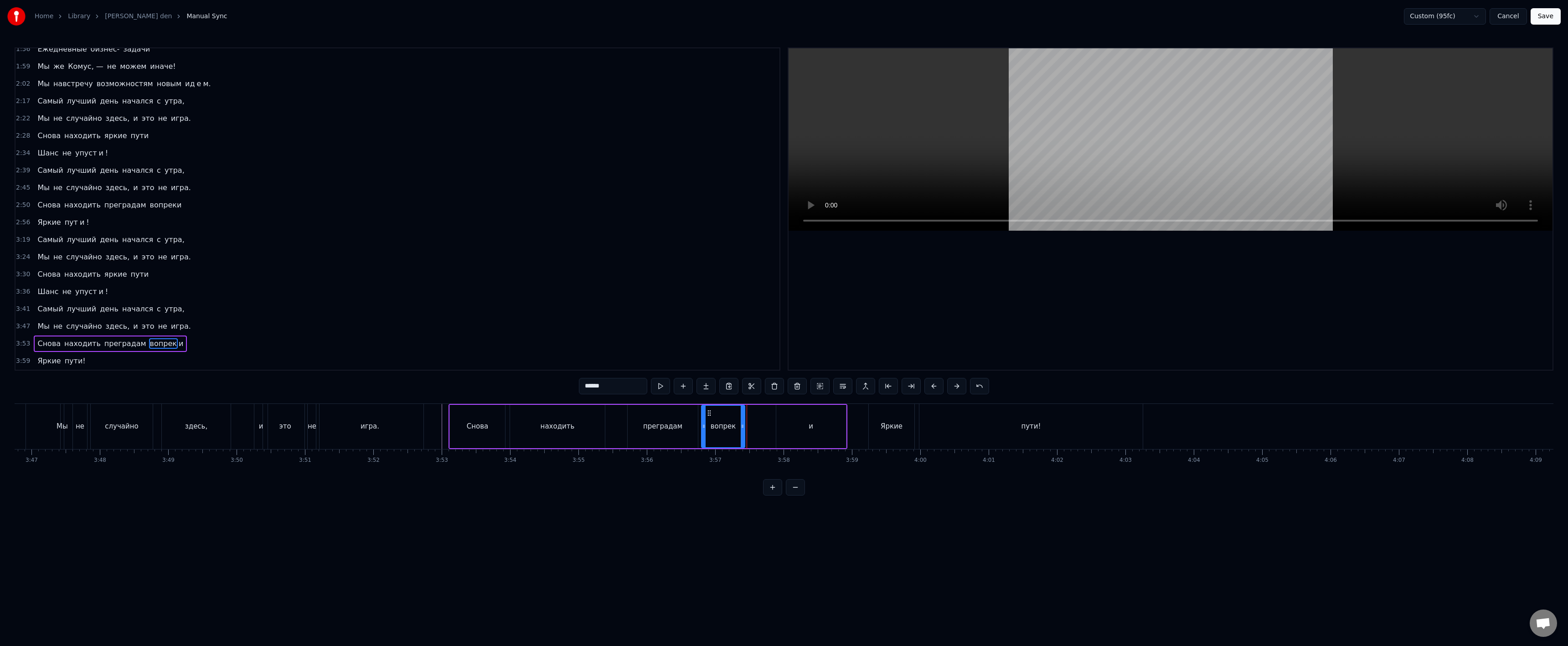
click at [742, 428] on icon at bounding box center [742, 426] width 4 height 7
click at [772, 423] on div "вопрек и" at bounding box center [773, 427] width 145 height 43
click at [779, 418] on div "и" at bounding box center [810, 427] width 70 height 43
drag, startPoint x: 776, startPoint y: 416, endPoint x: 719, endPoint y: 419, distance: 57.1
click at [742, 420] on div at bounding box center [744, 427] width 4 height 42
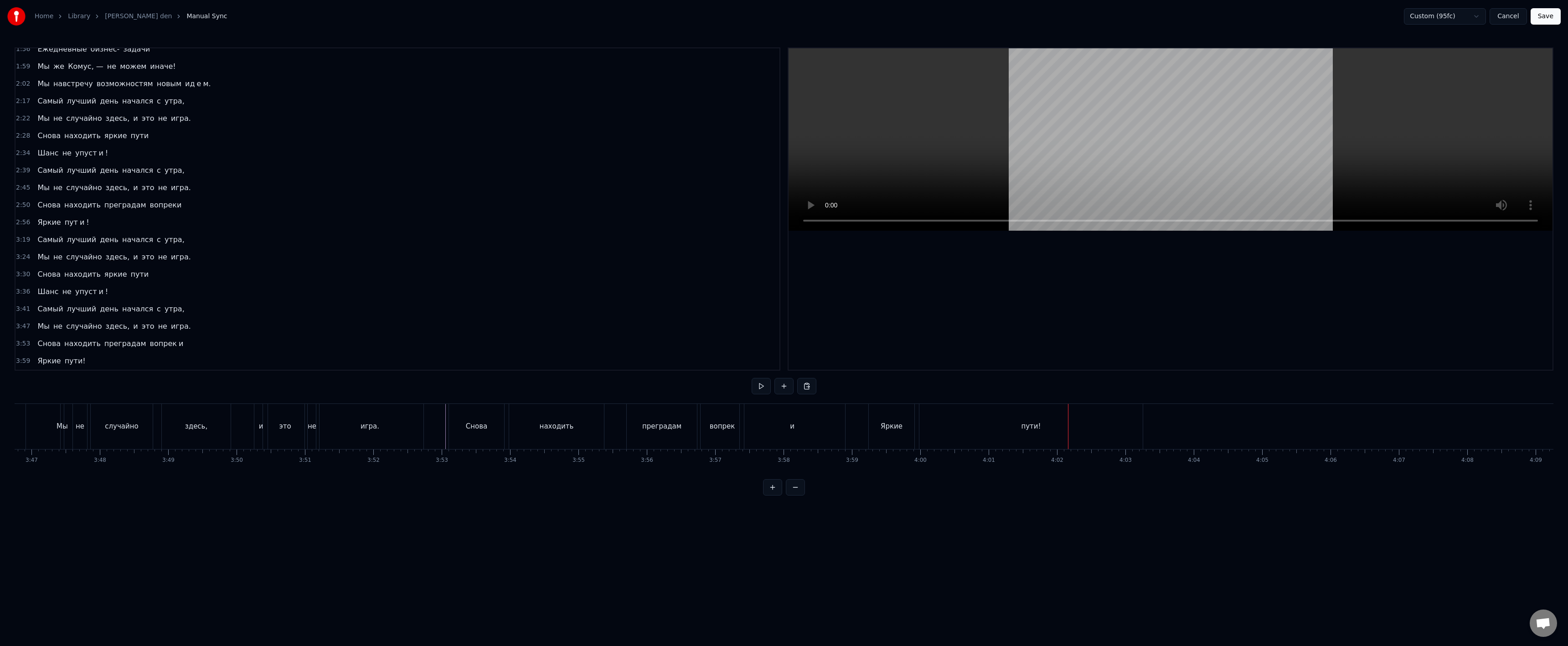
click at [927, 424] on div "пути!" at bounding box center [1031, 427] width 223 height 45
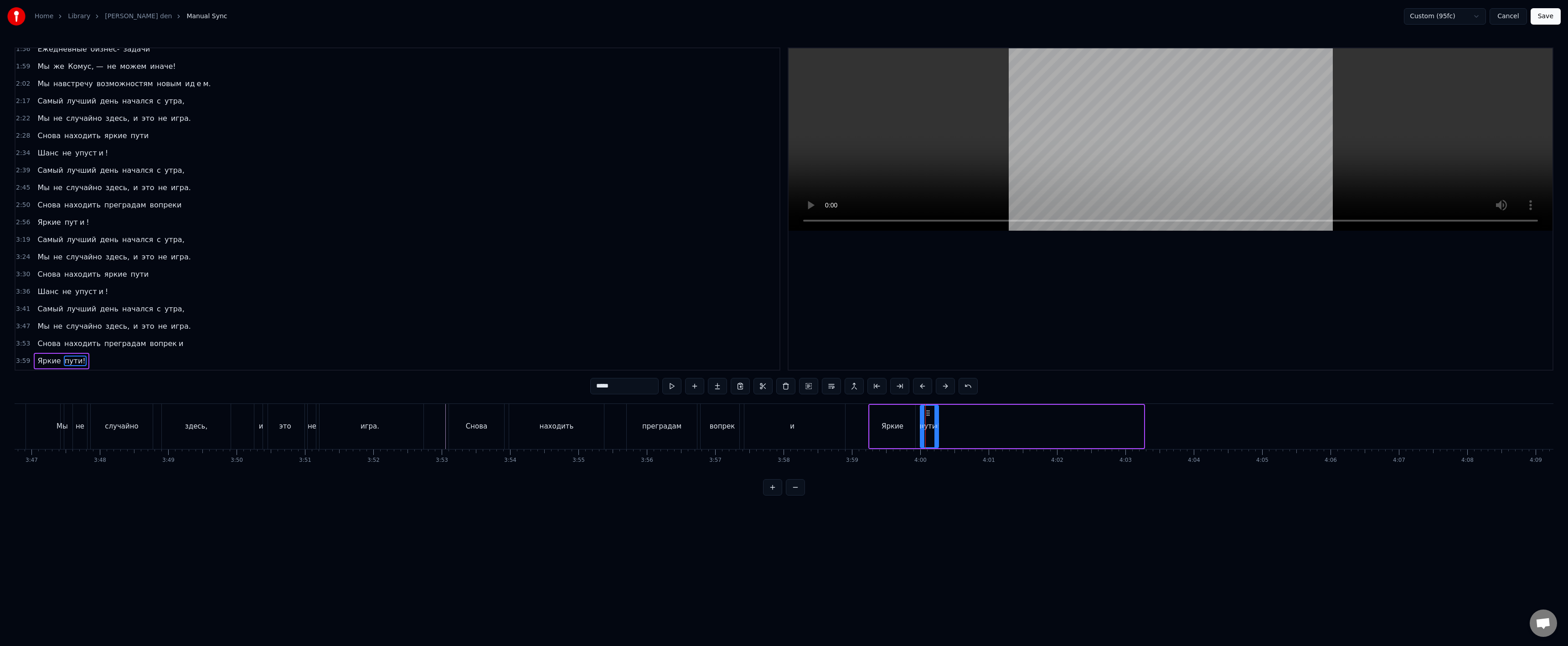
drag, startPoint x: 1141, startPoint y: 425, endPoint x: 935, endPoint y: 432, distance: 206.1
click at [935, 432] on div at bounding box center [936, 427] width 4 height 42
click at [720, 384] on button at bounding box center [717, 386] width 19 height 16
click at [615, 383] on input "**" at bounding box center [613, 386] width 68 height 16
paste input "text"
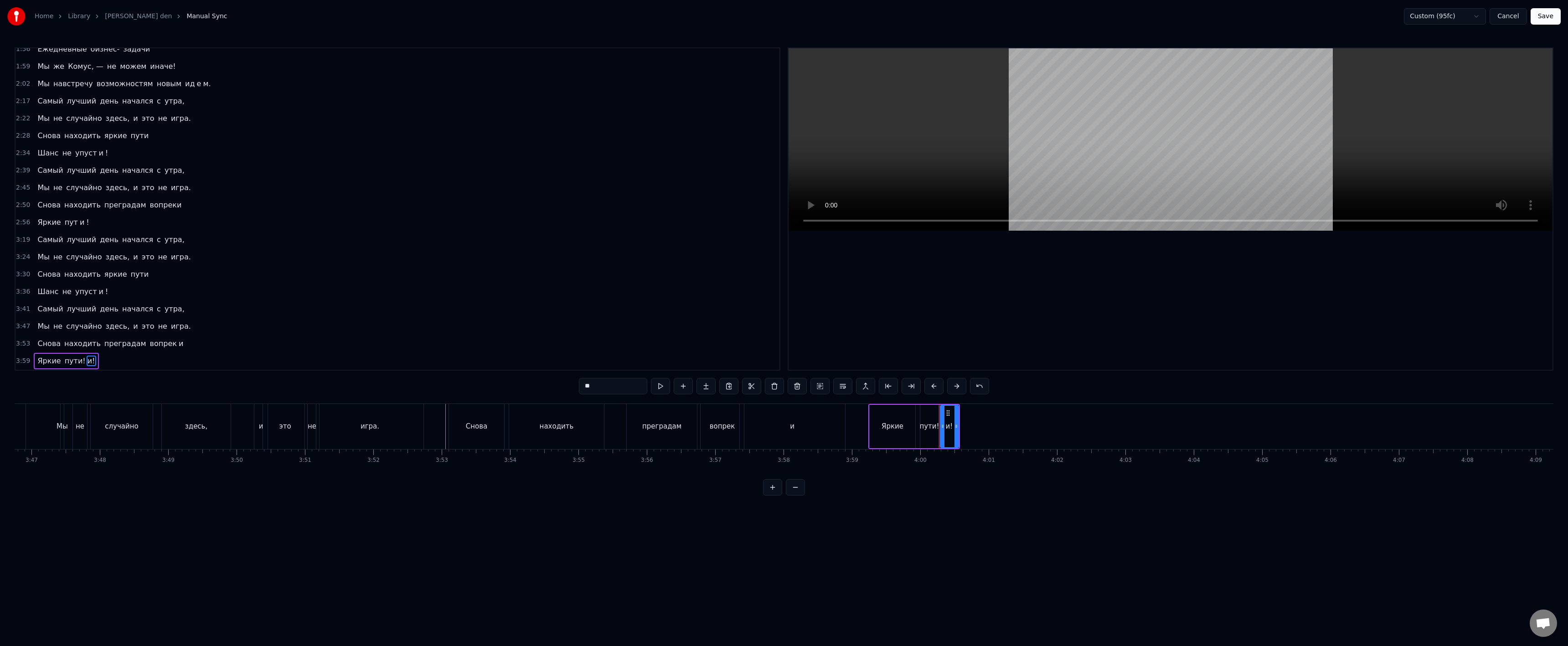
drag, startPoint x: 617, startPoint y: 390, endPoint x: 576, endPoint y: 388, distance: 41.0
click at [547, 388] on div "0:26 Триста тысяч шагов по сегменту, 0:28 Знайте - Комуса мы резиденты. 0:31 И …" at bounding box center [784, 271] width 1539 height 448
click at [589, 386] on input "**" at bounding box center [613, 386] width 68 height 16
click at [587, 385] on input "**" at bounding box center [613, 386] width 68 height 16
click at [589, 385] on input "**" at bounding box center [613, 386] width 68 height 16
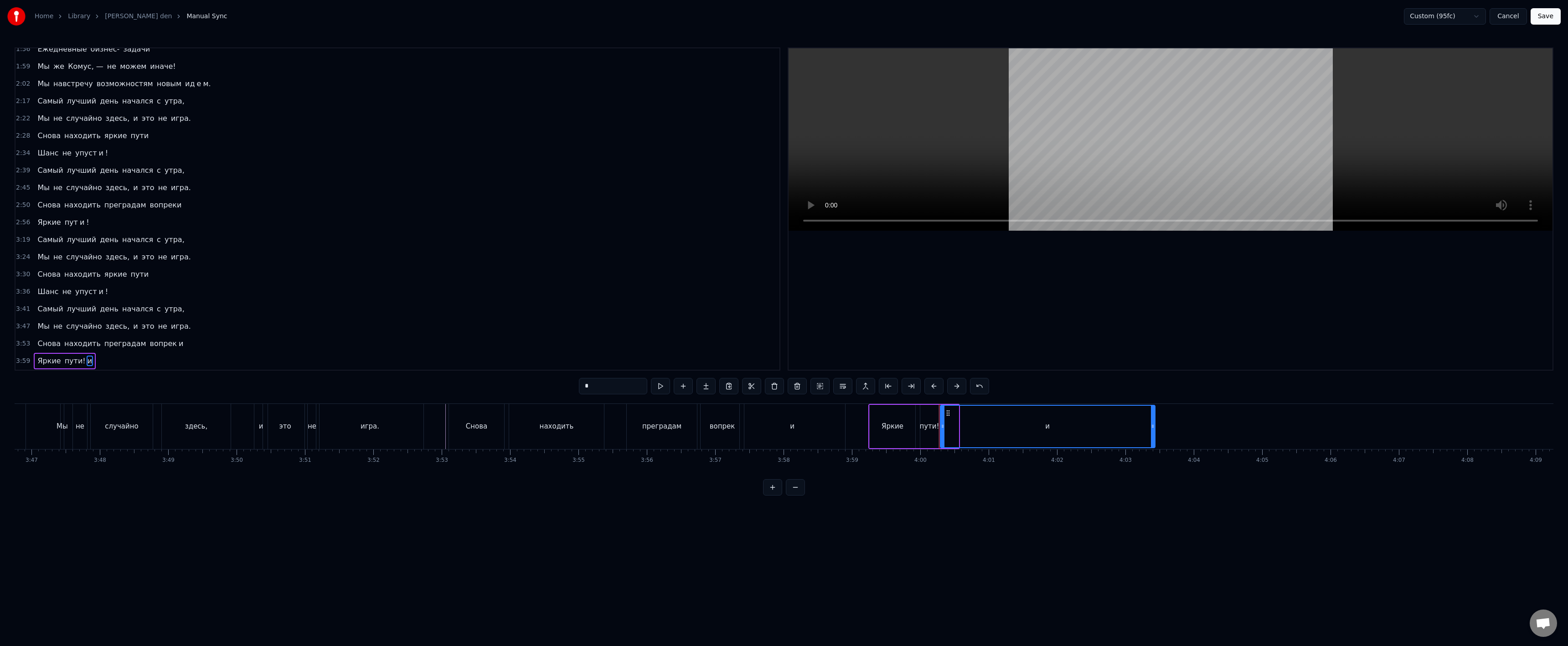
drag, startPoint x: 956, startPoint y: 429, endPoint x: 1125, endPoint y: 430, distance: 169.0
click at [1151, 433] on div at bounding box center [1153, 427] width 4 height 42
paste input "text"
click at [842, 426] on div "и" at bounding box center [792, 427] width 105 height 45
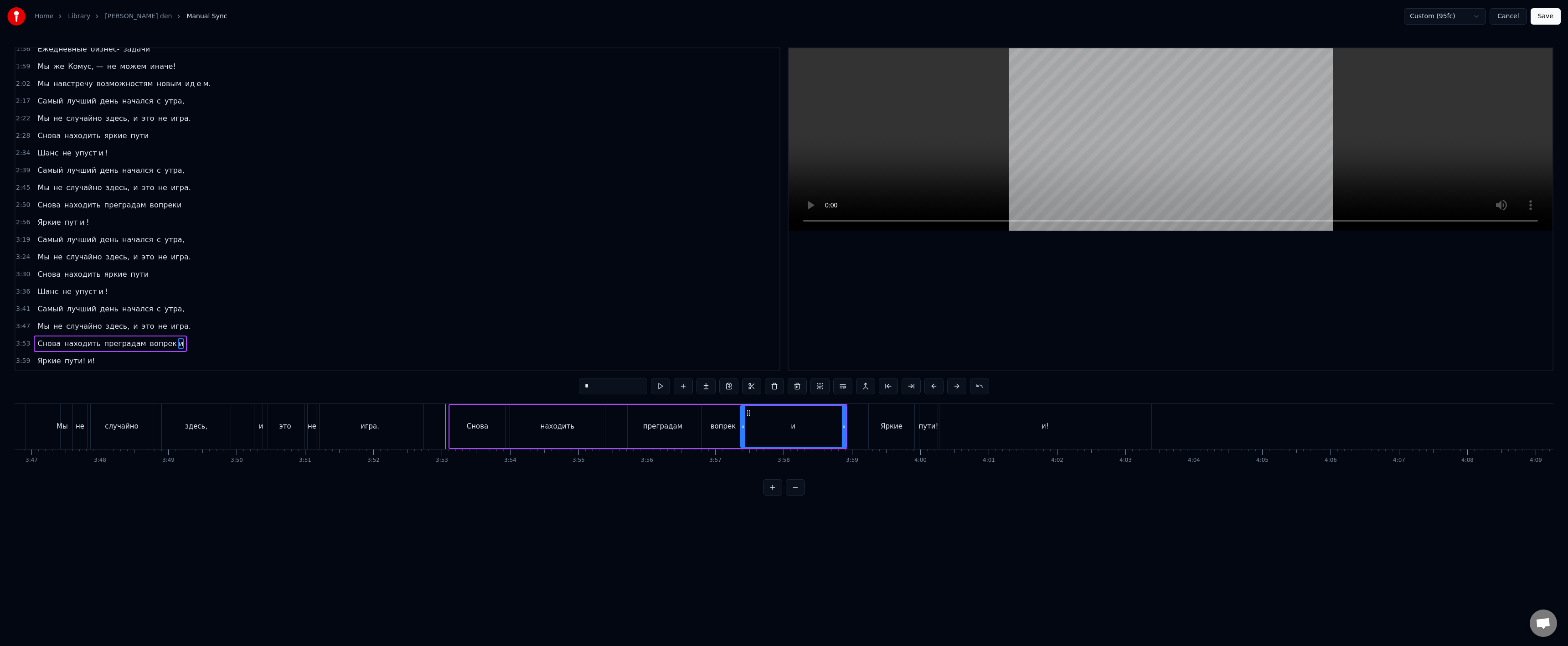
click at [928, 432] on div "пути!" at bounding box center [928, 427] width 18 height 45
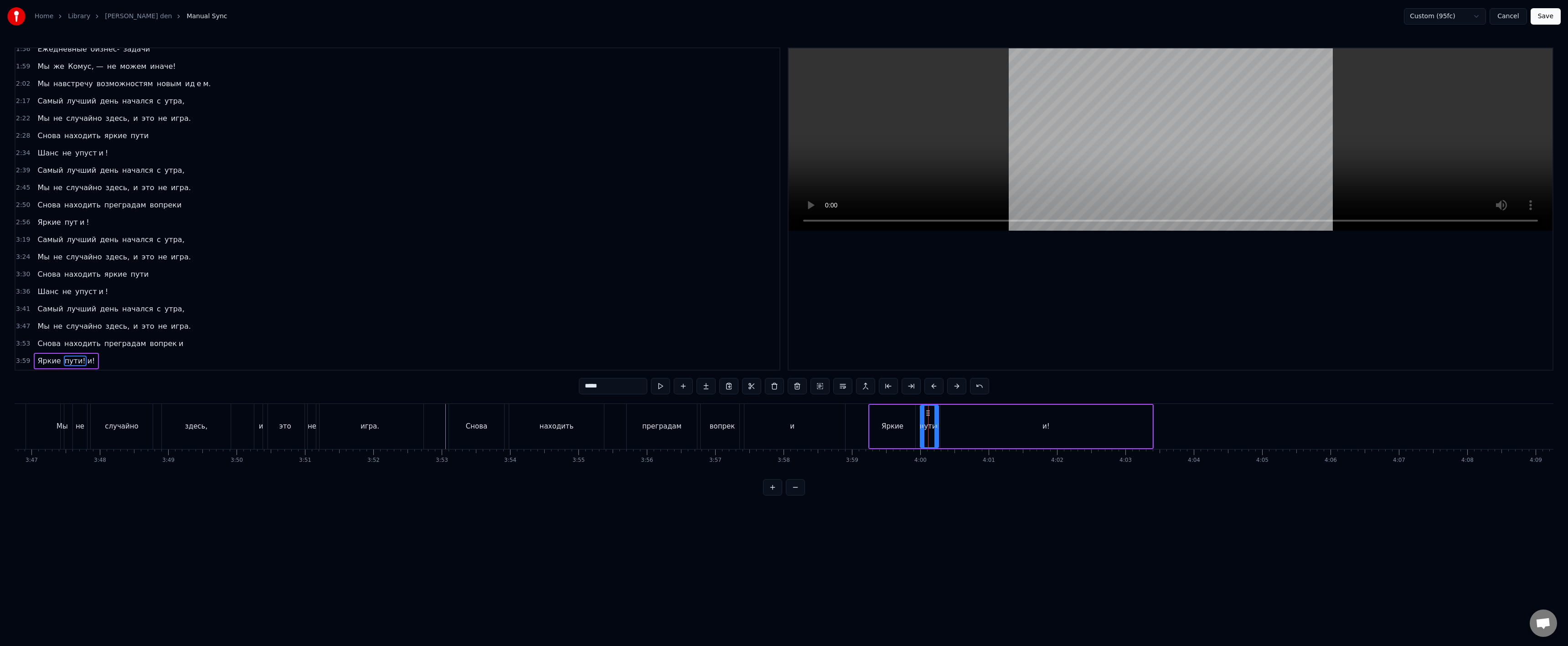
click at [609, 387] on input "*****" at bounding box center [613, 386] width 68 height 16
type input "***"
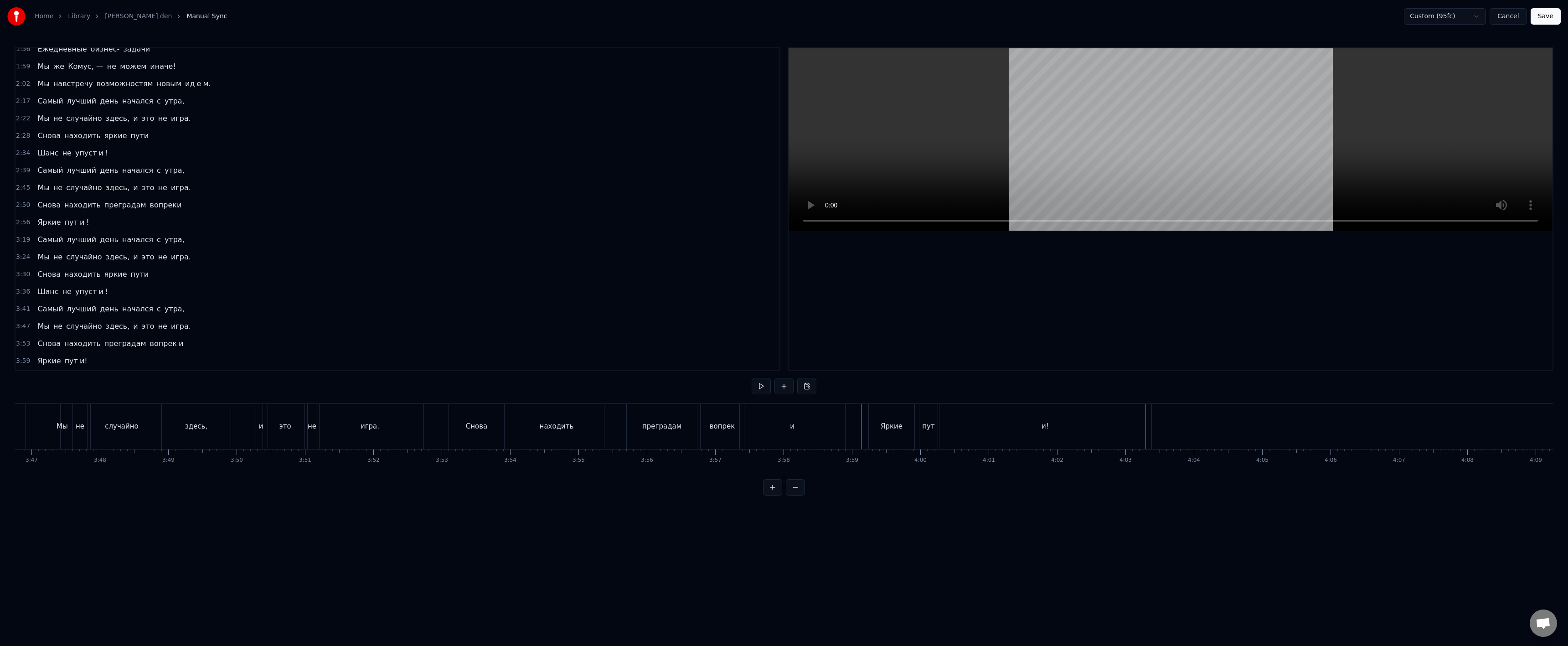
click at [1124, 426] on div "и!" at bounding box center [1045, 427] width 212 height 45
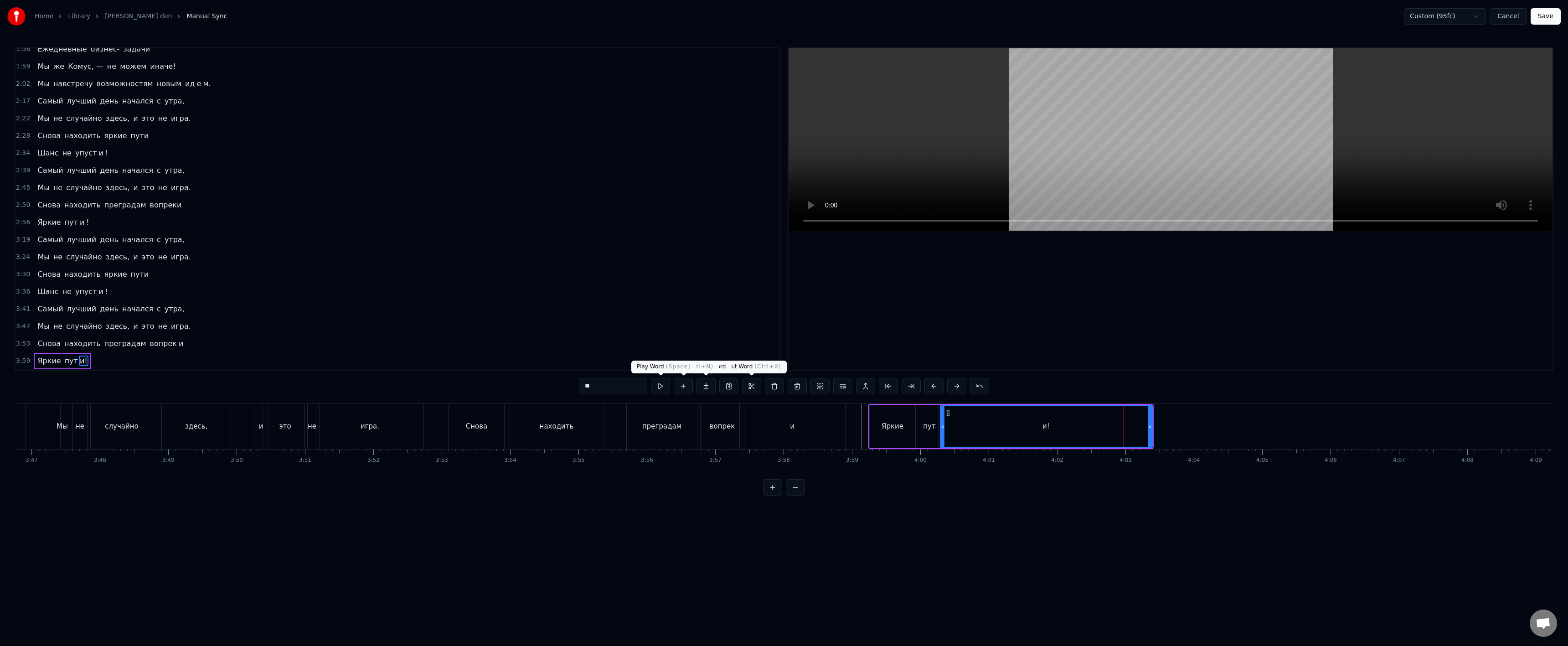
click at [613, 384] on input "**" at bounding box center [613, 386] width 68 height 16
drag, startPoint x: 1150, startPoint y: 426, endPoint x: 1130, endPoint y: 435, distance: 21.9
click at [1131, 435] on div at bounding box center [1130, 427] width 4 height 42
type input "*"
click at [716, 386] on div "*" at bounding box center [784, 386] width 411 height 16
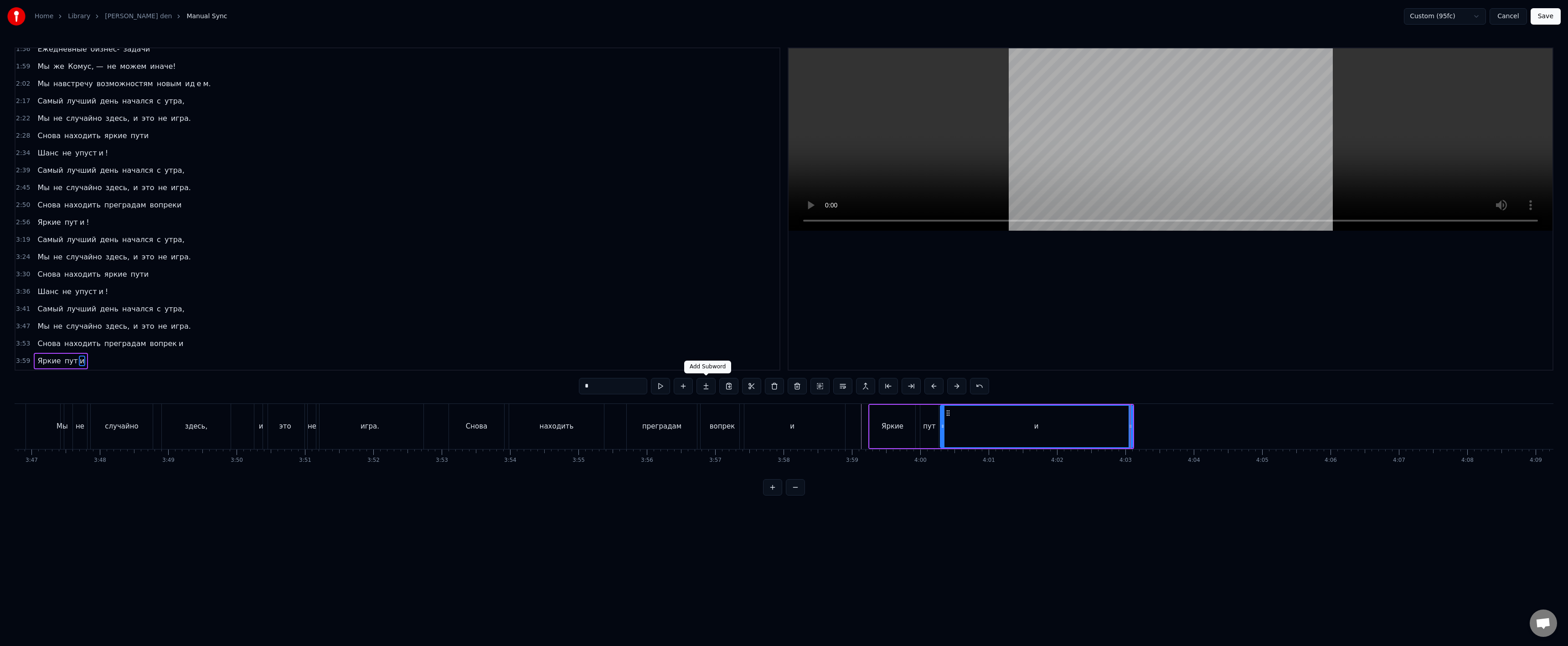
click at [710, 386] on button at bounding box center [705, 386] width 19 height 16
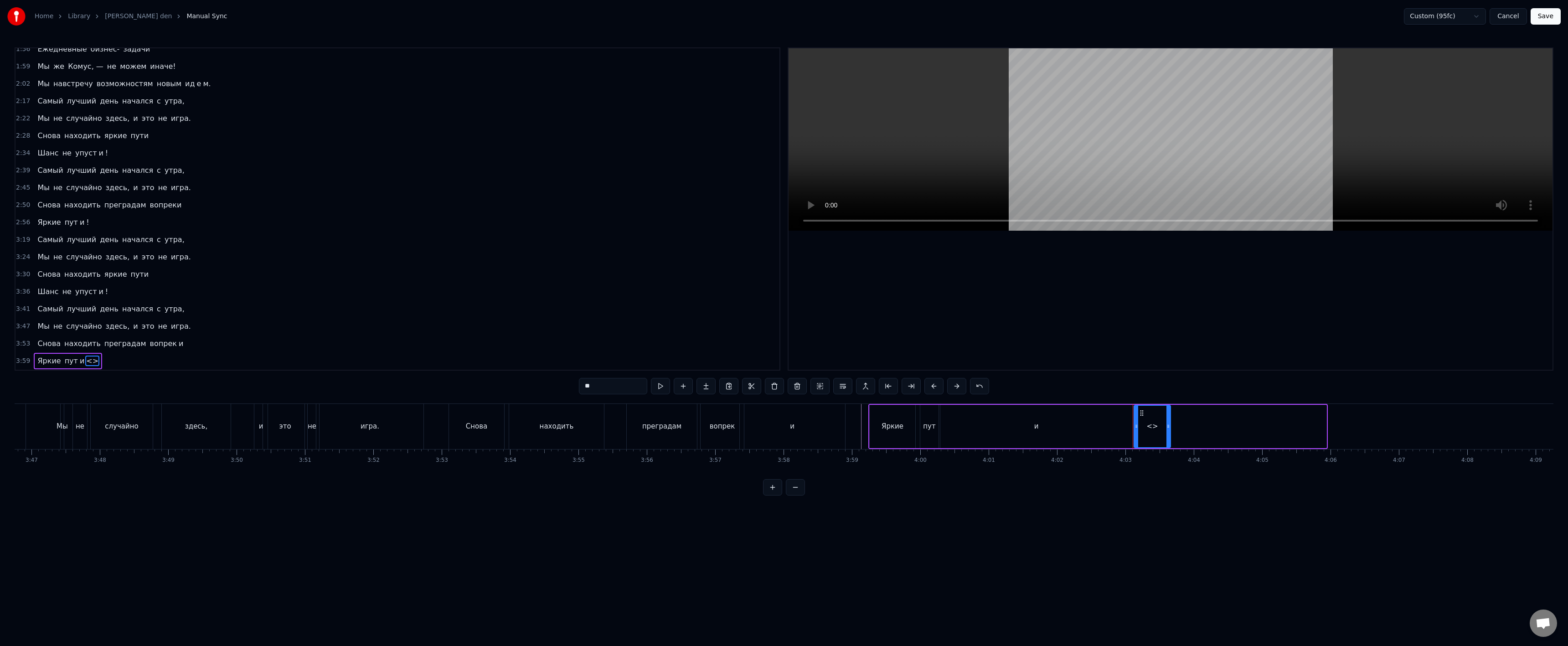
drag, startPoint x: 1324, startPoint y: 428, endPoint x: 1168, endPoint y: 429, distance: 156.0
click at [1168, 429] on div at bounding box center [1168, 427] width 4 height 42
drag, startPoint x: 572, startPoint y: 389, endPoint x: 584, endPoint y: 384, distance: 13.0
click at [574, 388] on div "0:26 Триста тысяч шагов по сегменту, 0:28 Знайте - Комуса мы резиденты. 0:31 И …" at bounding box center [784, 271] width 1539 height 448
click at [588, 383] on input "**" at bounding box center [613, 386] width 68 height 16
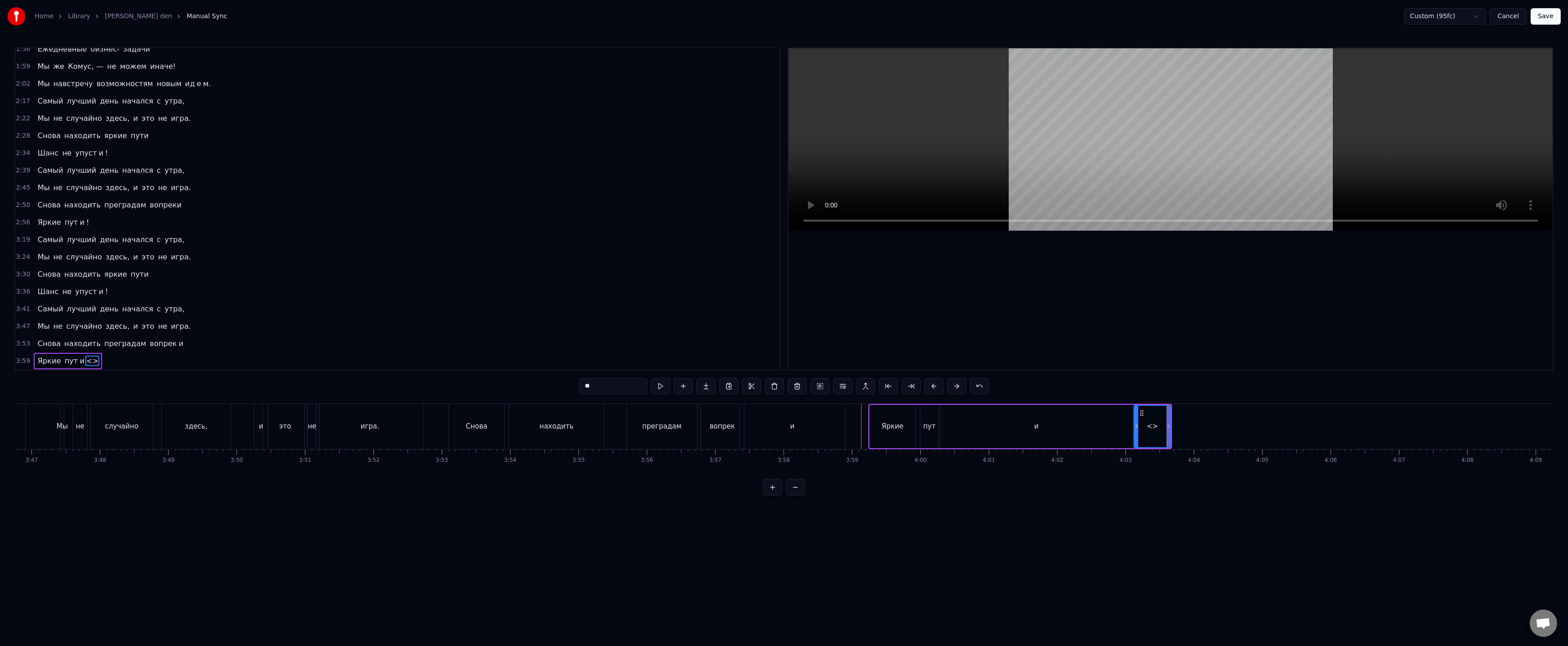
paste input "text"
type input "*"
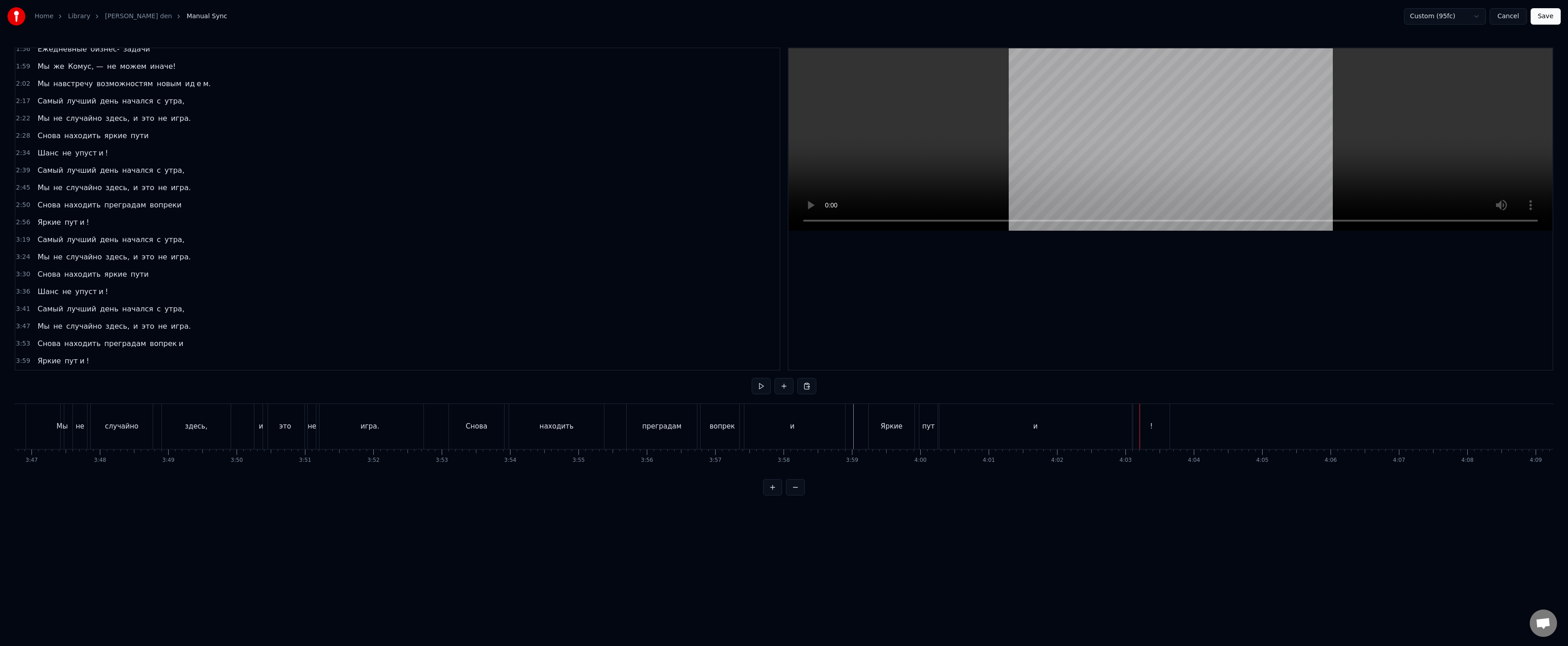
click at [1146, 432] on div "!" at bounding box center [1151, 427] width 36 height 45
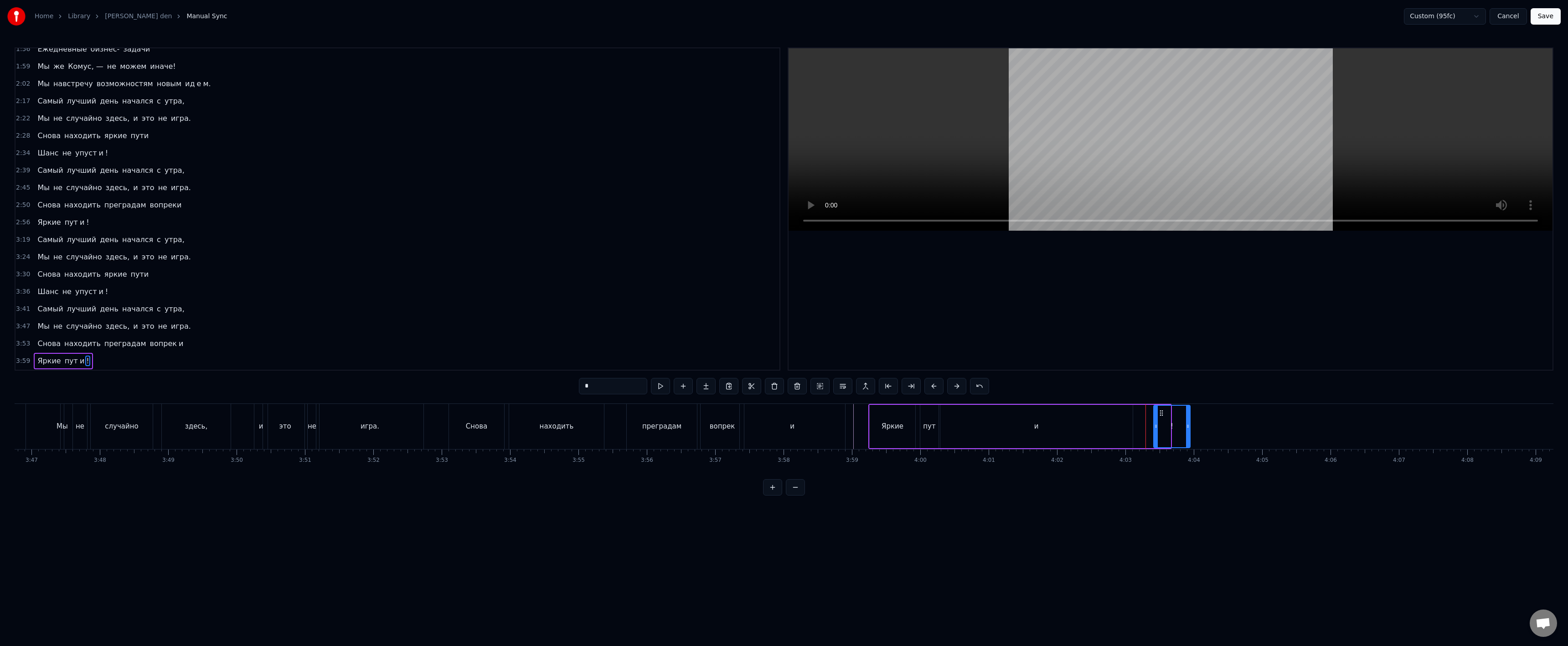
drag, startPoint x: 1142, startPoint y: 413, endPoint x: 1161, endPoint y: 415, distance: 19.1
click at [1161, 415] on icon at bounding box center [1161, 413] width 7 height 7
click at [1125, 424] on div "и" at bounding box center [1036, 427] width 192 height 43
type input "*"
click at [1149, 426] on circle at bounding box center [1149, 426] width 1 height 1
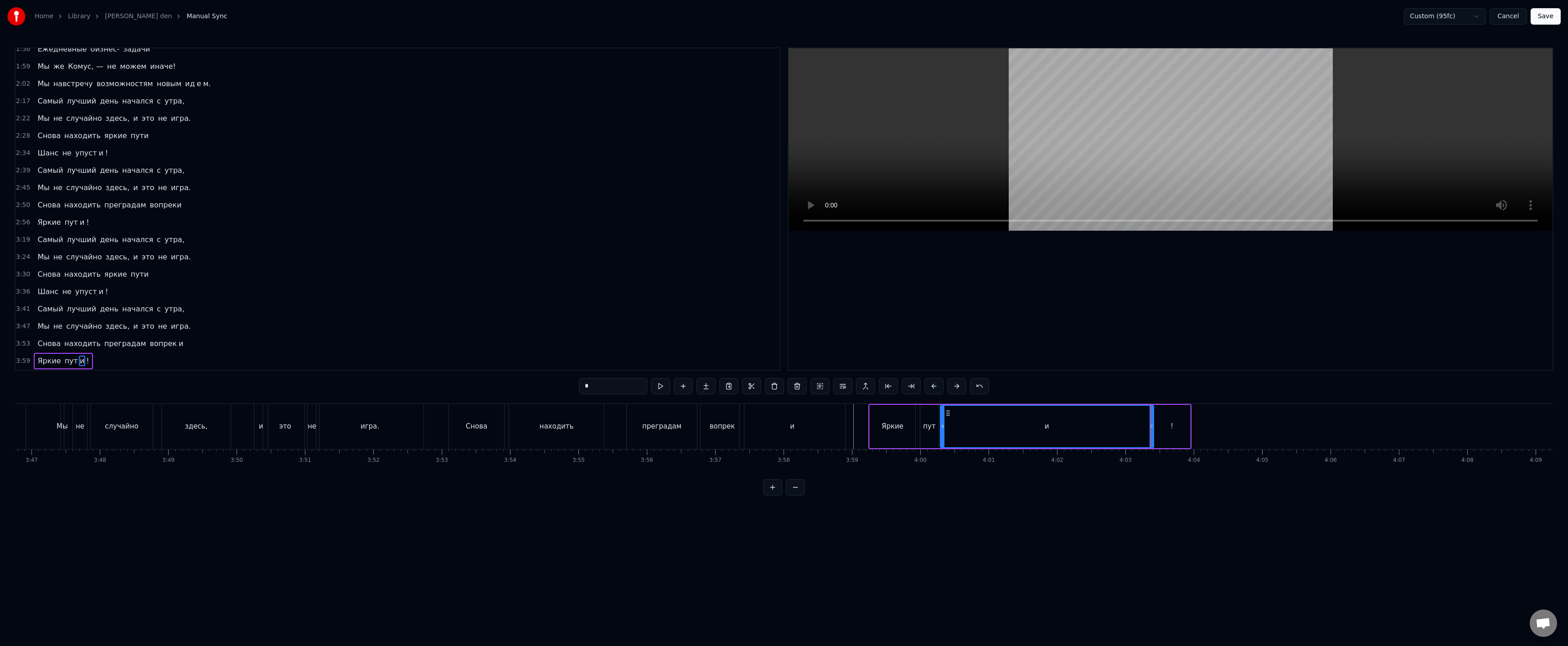
click at [838, 419] on div "и" at bounding box center [792, 427] width 105 height 45
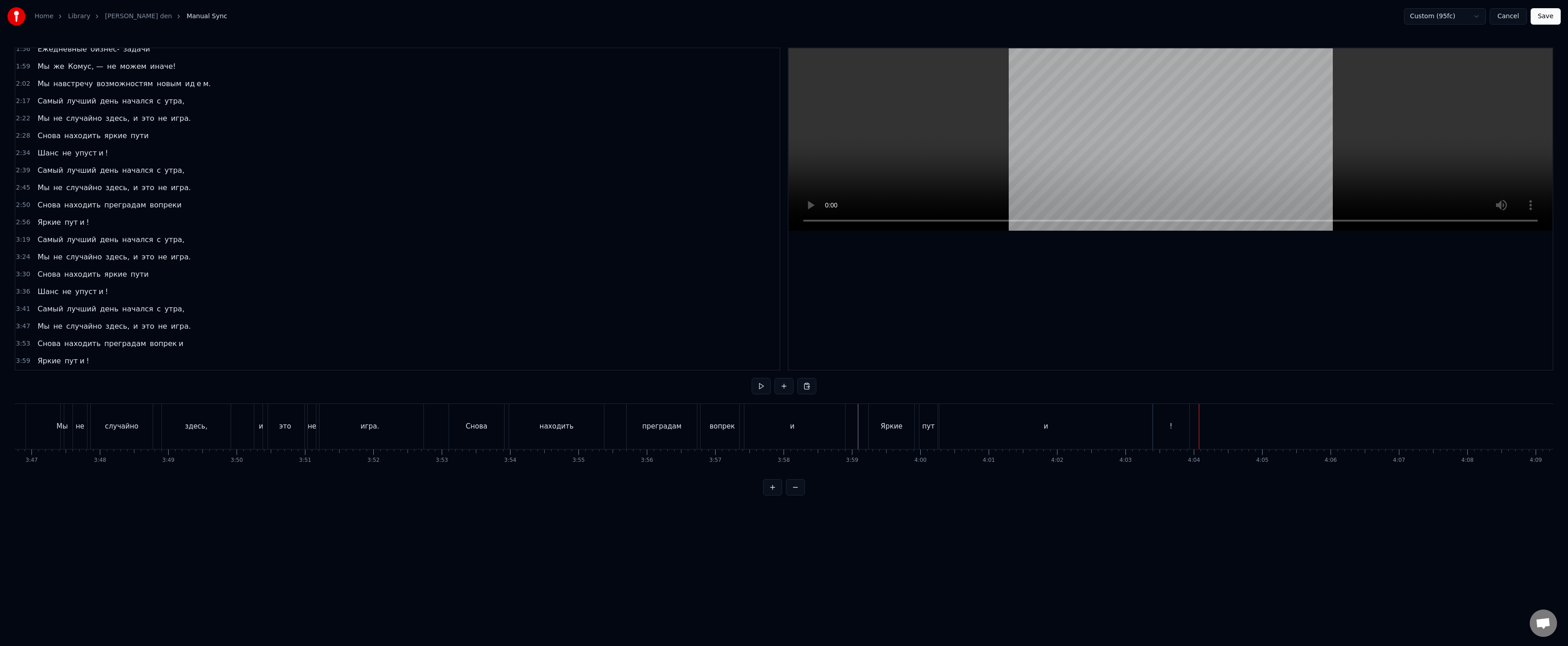
click at [1172, 430] on div "!" at bounding box center [1171, 427] width 36 height 45
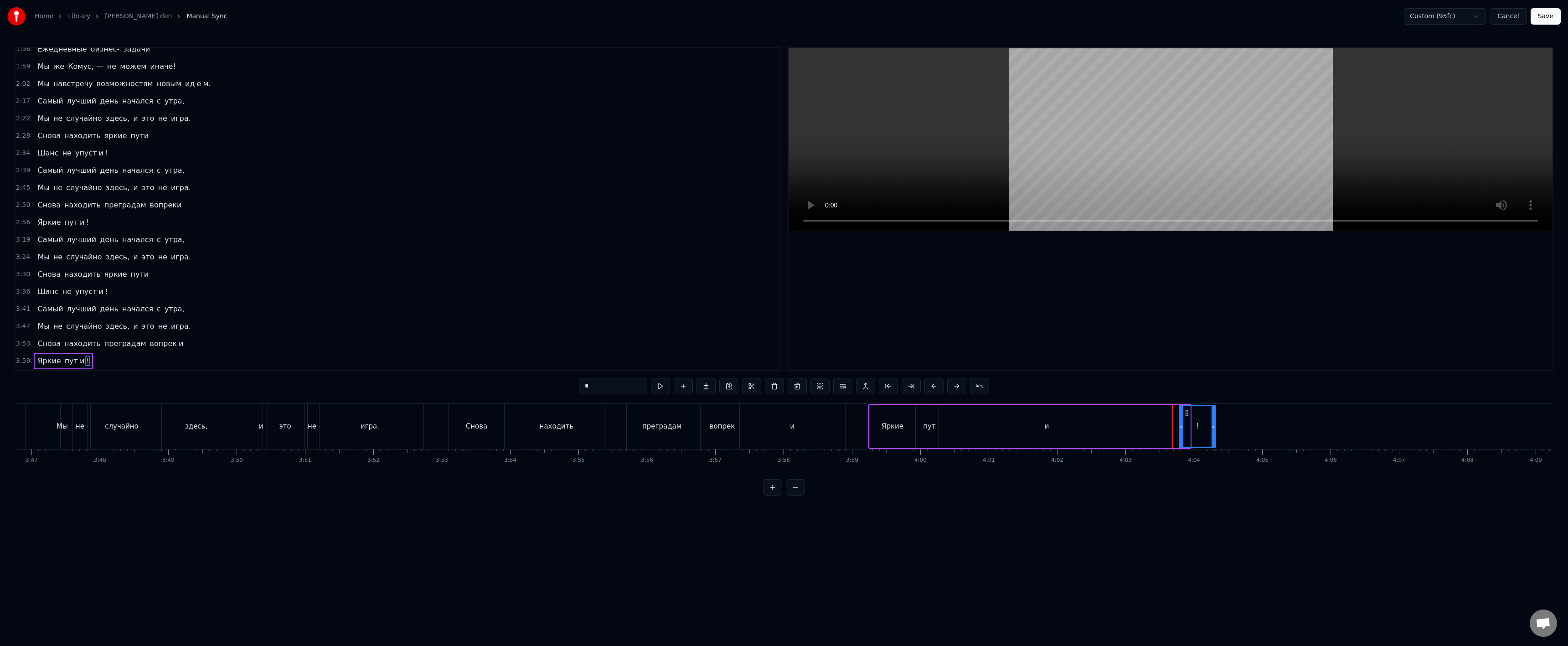
drag, startPoint x: 1160, startPoint y: 410, endPoint x: 1183, endPoint y: 410, distance: 23.0
click at [1191, 410] on icon at bounding box center [1186, 413] width 7 height 7
click at [1151, 421] on div "и" at bounding box center [1046, 427] width 213 height 43
drag, startPoint x: 1152, startPoint y: 423, endPoint x: 1181, endPoint y: 423, distance: 29.0
click at [1181, 423] on icon at bounding box center [1181, 426] width 4 height 7
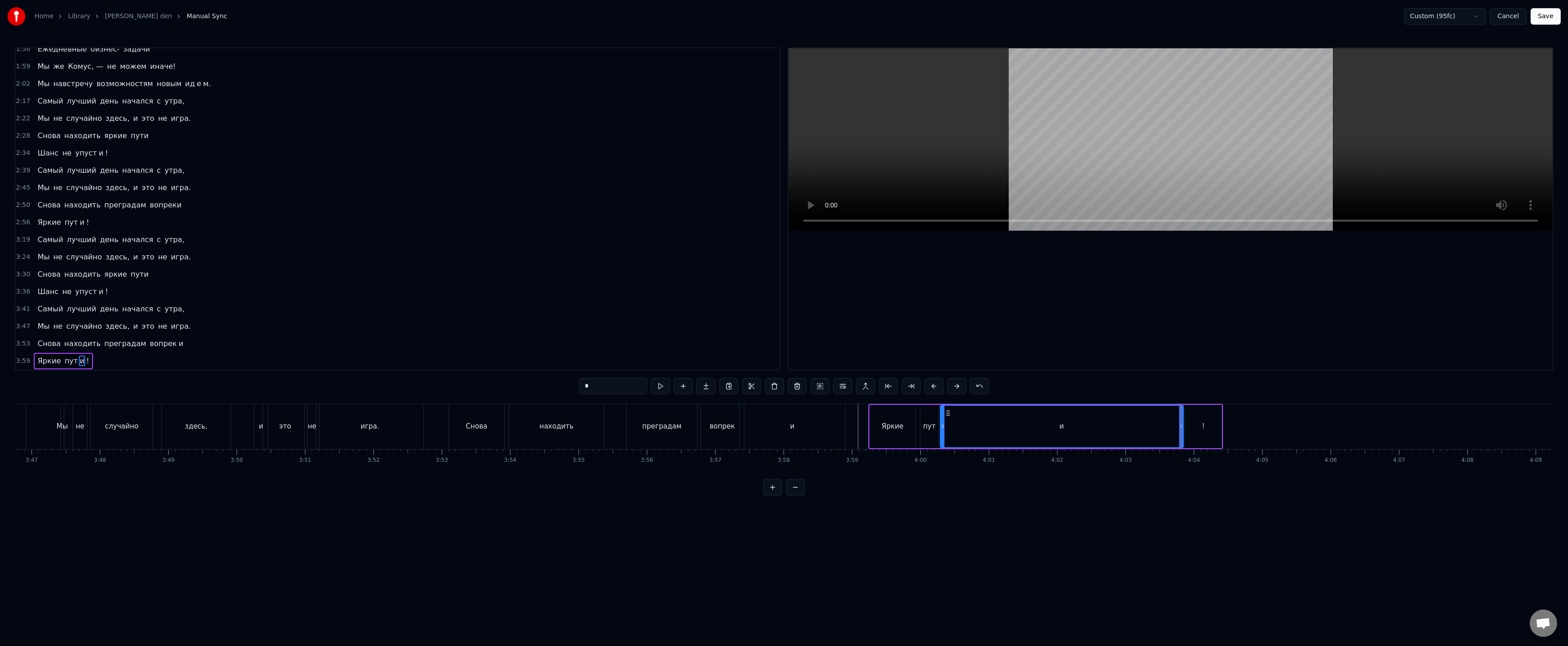
click at [1202, 422] on div "!" at bounding box center [1203, 427] width 3 height 11
type input "*"
drag, startPoint x: 1219, startPoint y: 425, endPoint x: 1196, endPoint y: 426, distance: 23.0
click at [1196, 426] on icon at bounding box center [1196, 426] width 4 height 7
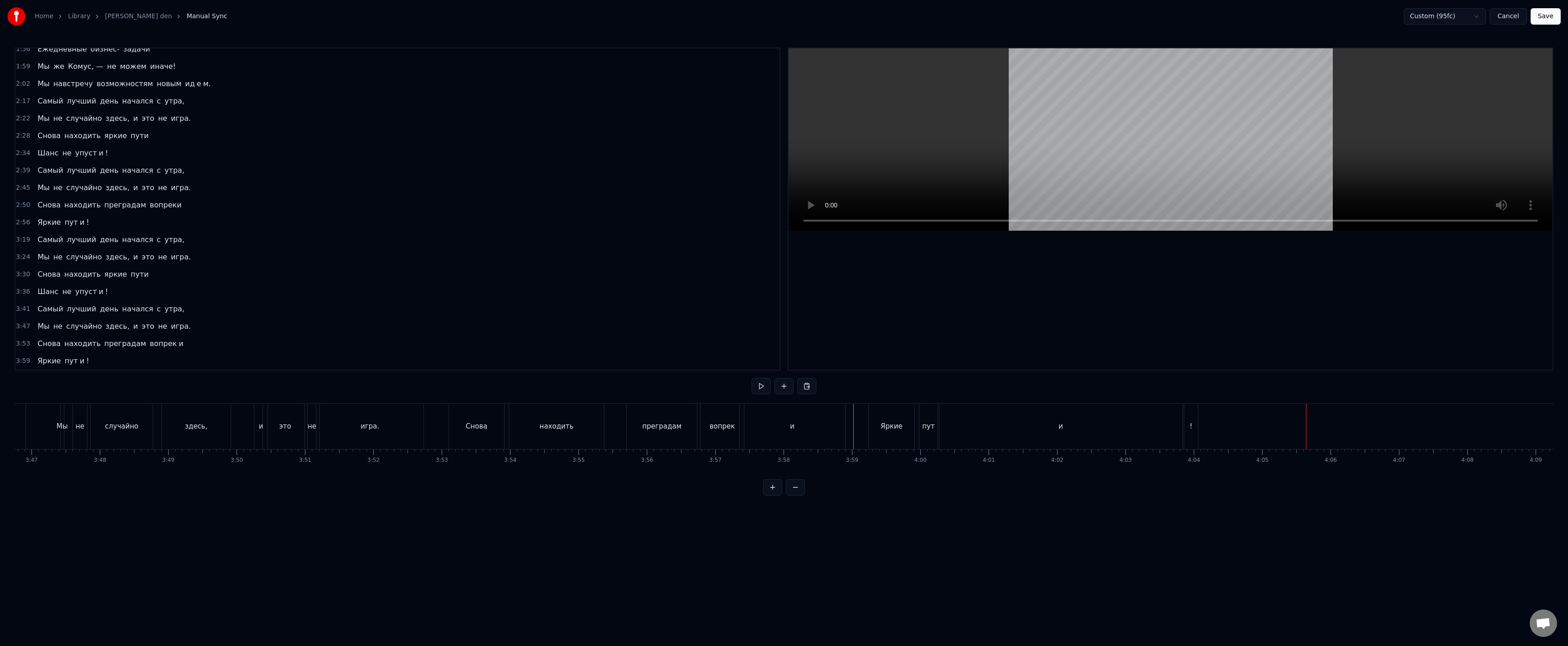
click at [1190, 420] on div "!" at bounding box center [1190, 427] width 14 height 45
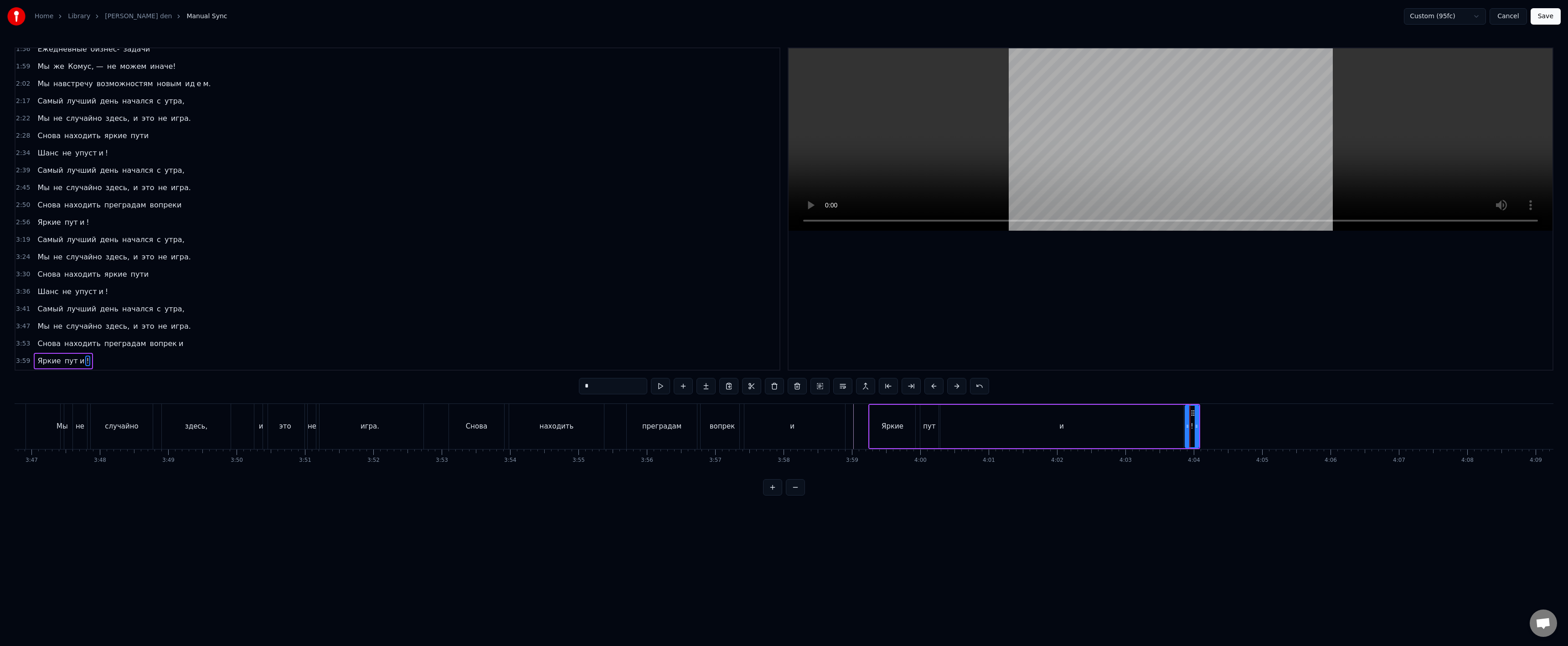
click at [1174, 422] on div "и" at bounding box center [1061, 427] width 243 height 43
drag, startPoint x: 1179, startPoint y: 424, endPoint x: 1189, endPoint y: 424, distance: 10.0
click at [1189, 424] on icon at bounding box center [1191, 426] width 4 height 7
click at [1195, 424] on div "!" at bounding box center [1192, 427] width 14 height 43
drag, startPoint x: 1194, startPoint y: 412, endPoint x: 1204, endPoint y: 416, distance: 10.8
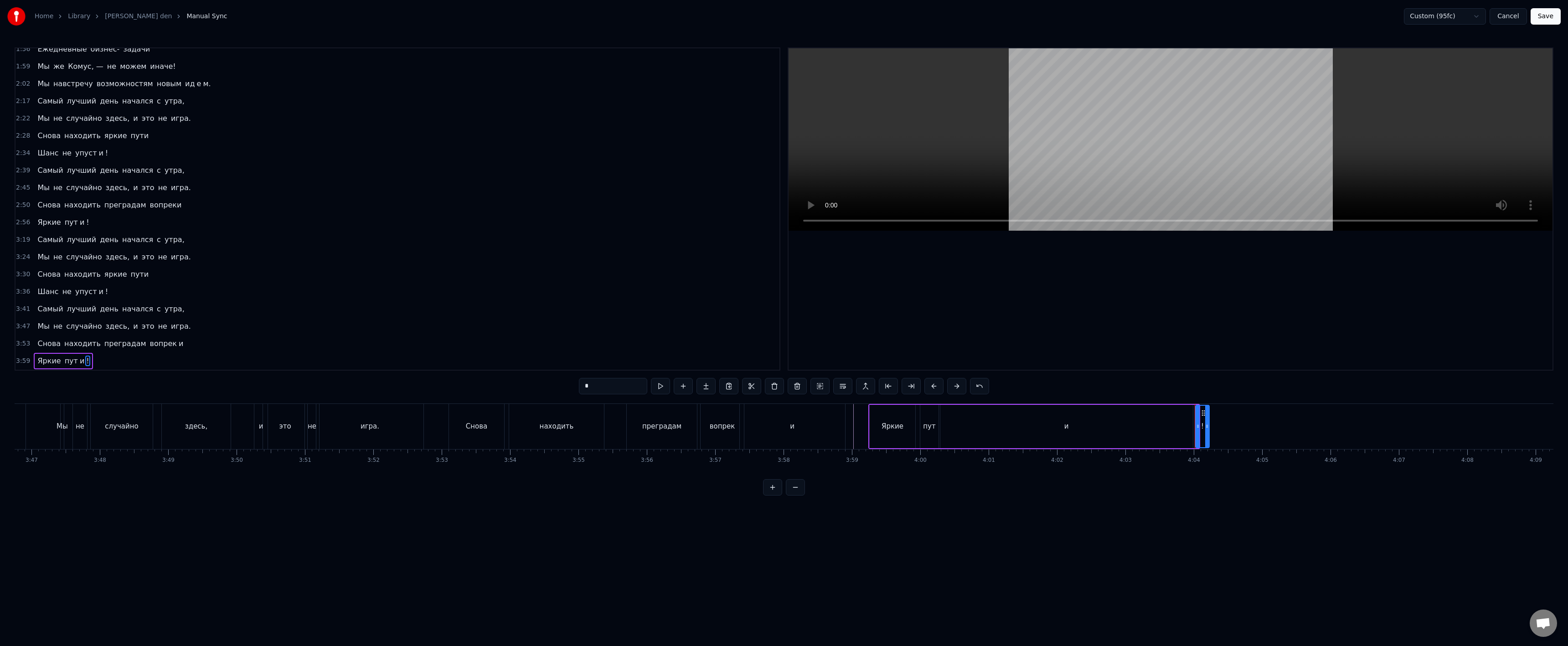
click at [1204, 416] on icon at bounding box center [1204, 413] width 7 height 7
click at [1203, 424] on icon at bounding box center [1203, 426] width 4 height 7
click at [841, 429] on div "и" at bounding box center [792, 427] width 105 height 45
type input "*"
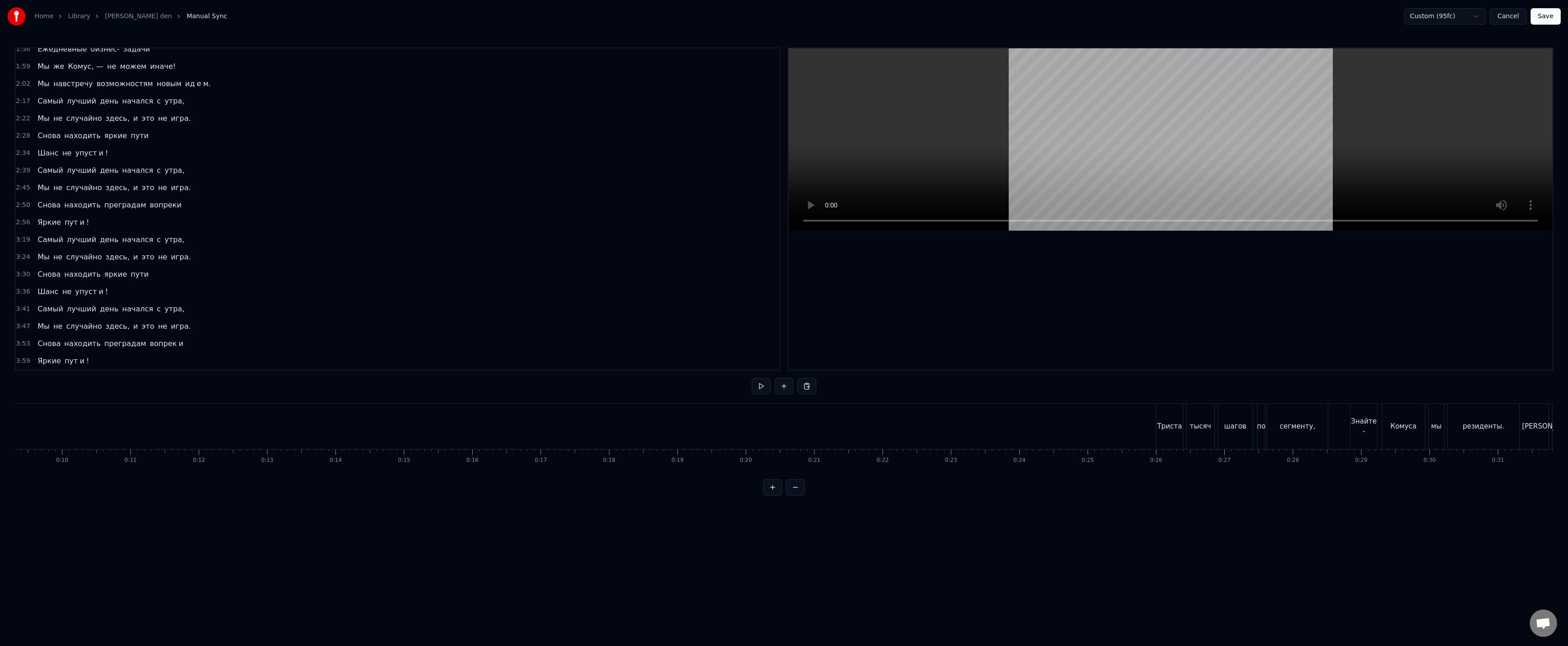
scroll to position [0, 0]
click at [1548, 16] on button "Save" at bounding box center [1545, 16] width 30 height 16
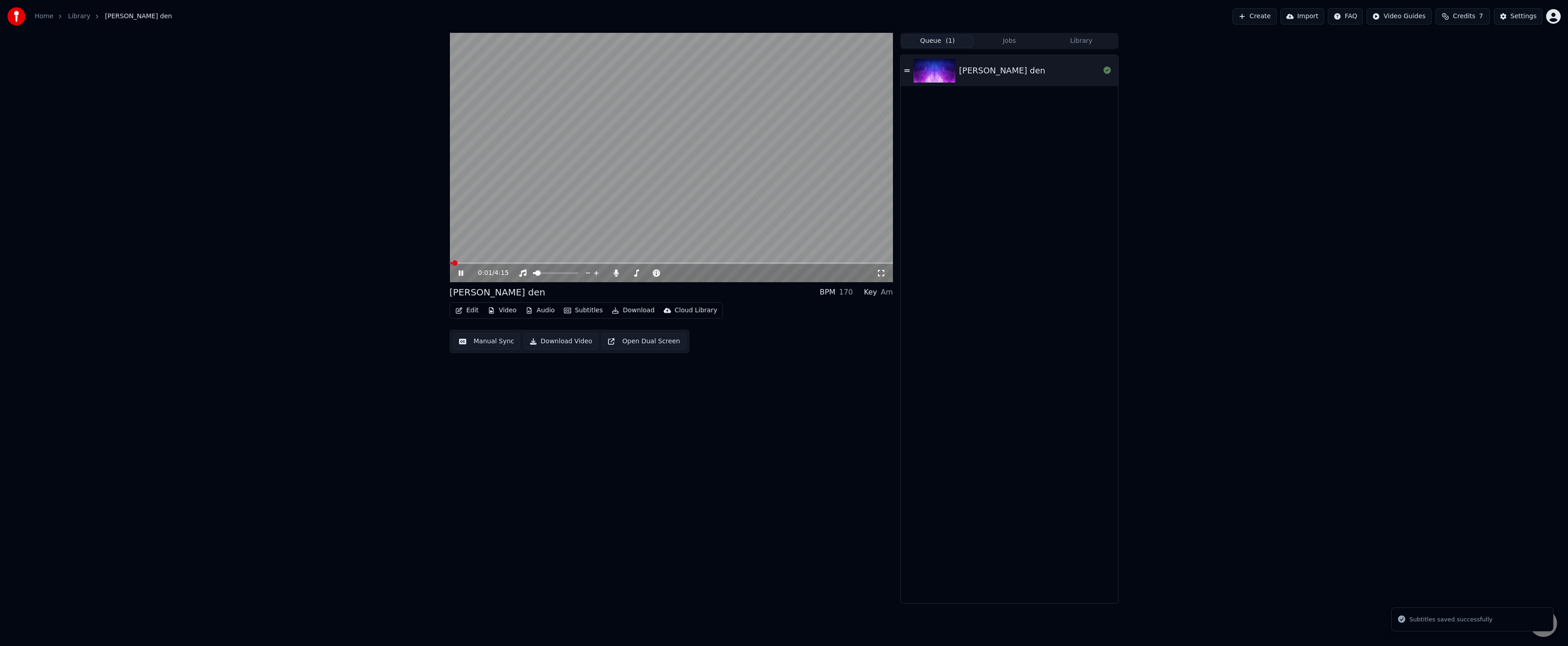
click at [885, 275] on icon at bounding box center [881, 273] width 9 height 7
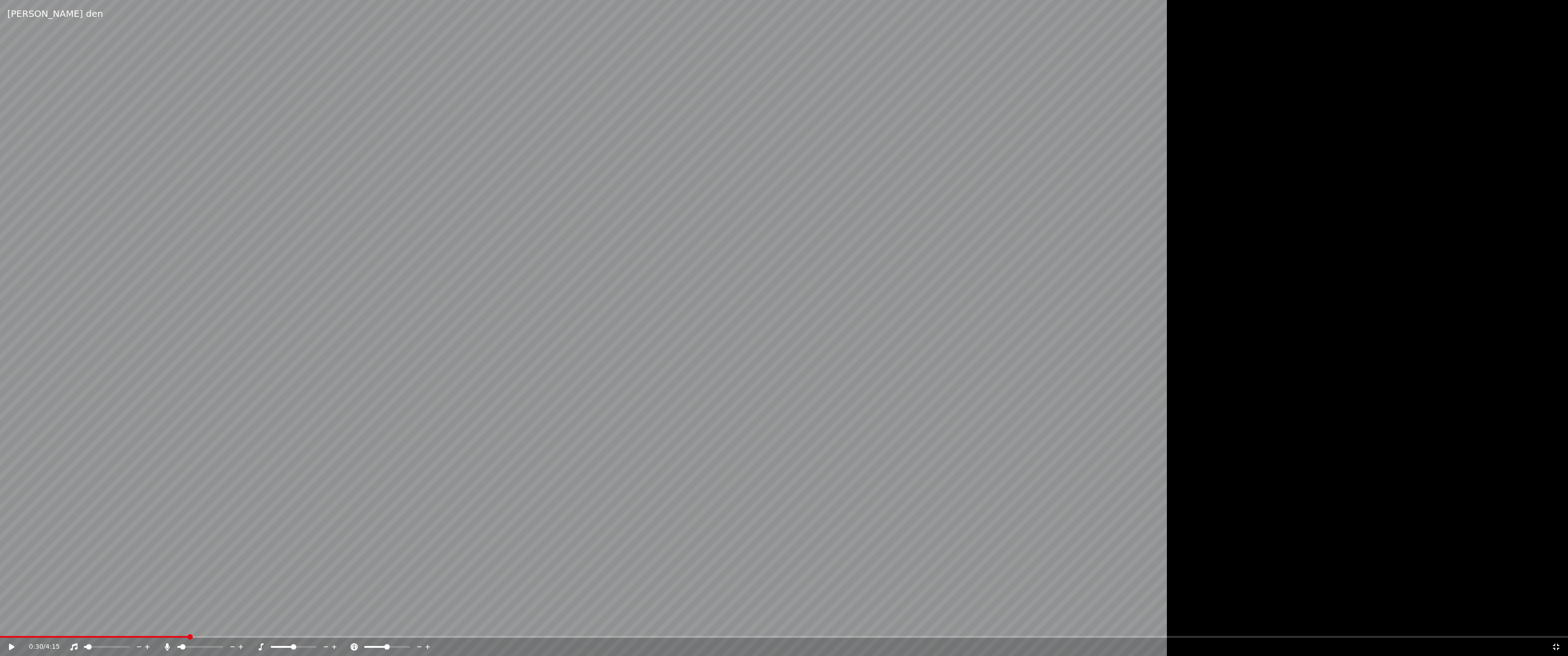
click at [1555, 645] on icon at bounding box center [1556, 647] width 9 height 7
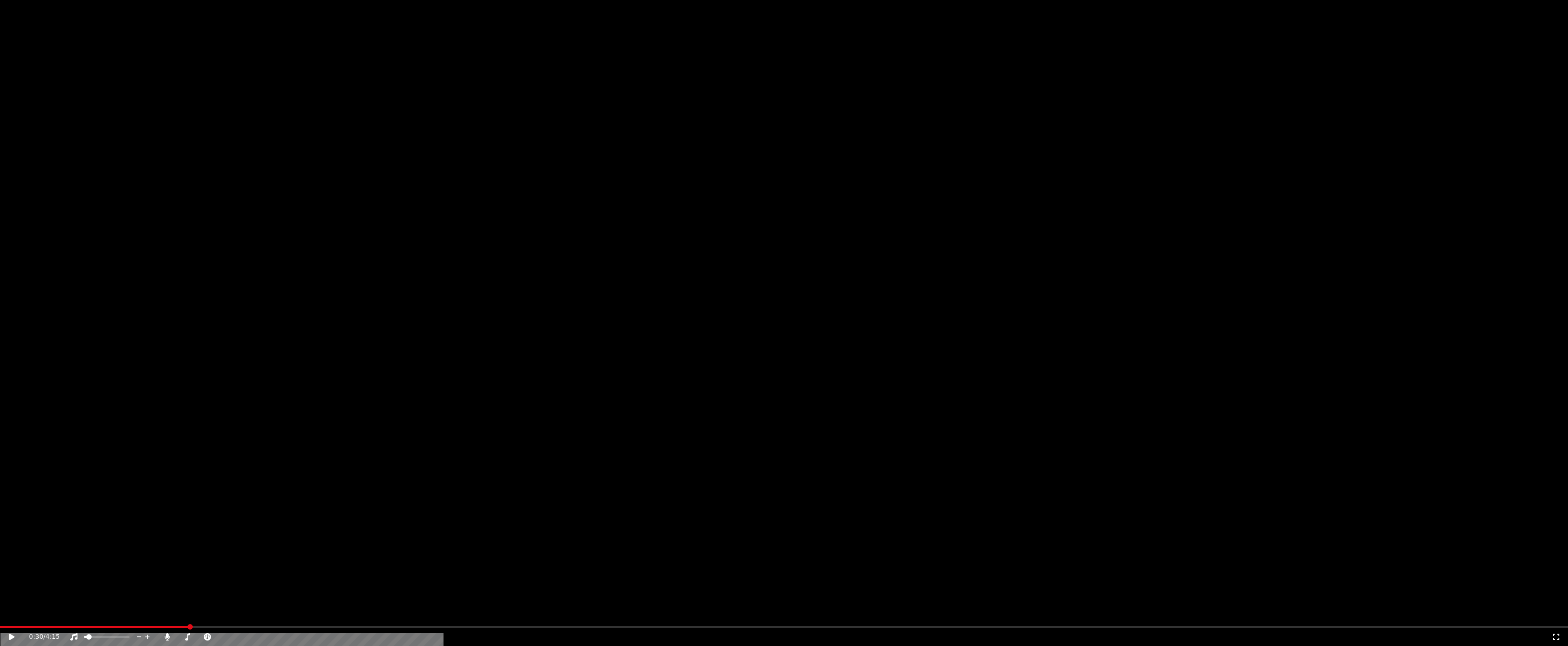
click at [474, 67] on button "Edit" at bounding box center [467, 61] width 31 height 13
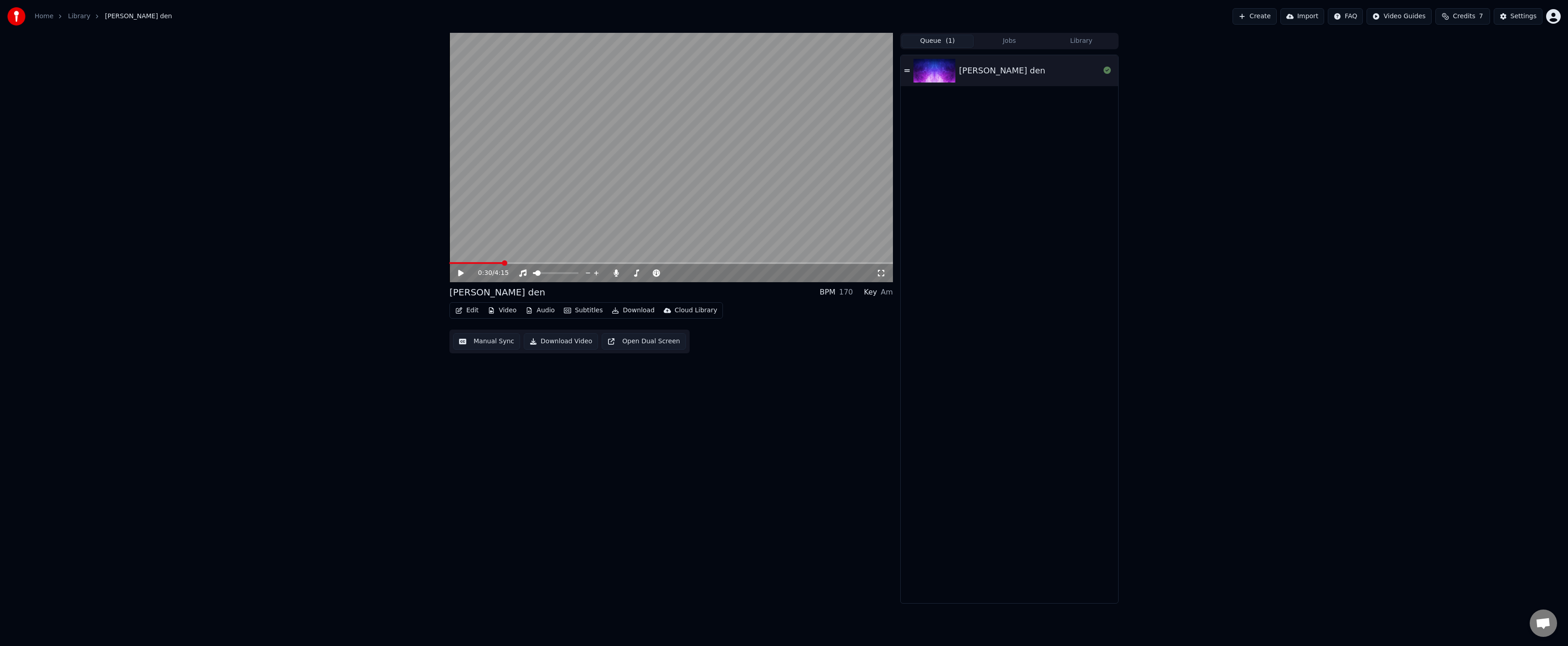
drag, startPoint x: 434, startPoint y: 390, endPoint x: 435, endPoint y: 381, distance: 9.1
click at [434, 388] on div "0:30 / 4:15 samyi luchshiy den BPM 170 Key Am Edit Video Audio Subtitles Downlo…" at bounding box center [784, 318] width 1568 height 571
click at [480, 346] on button "Manual Sync" at bounding box center [487, 342] width 67 height 16
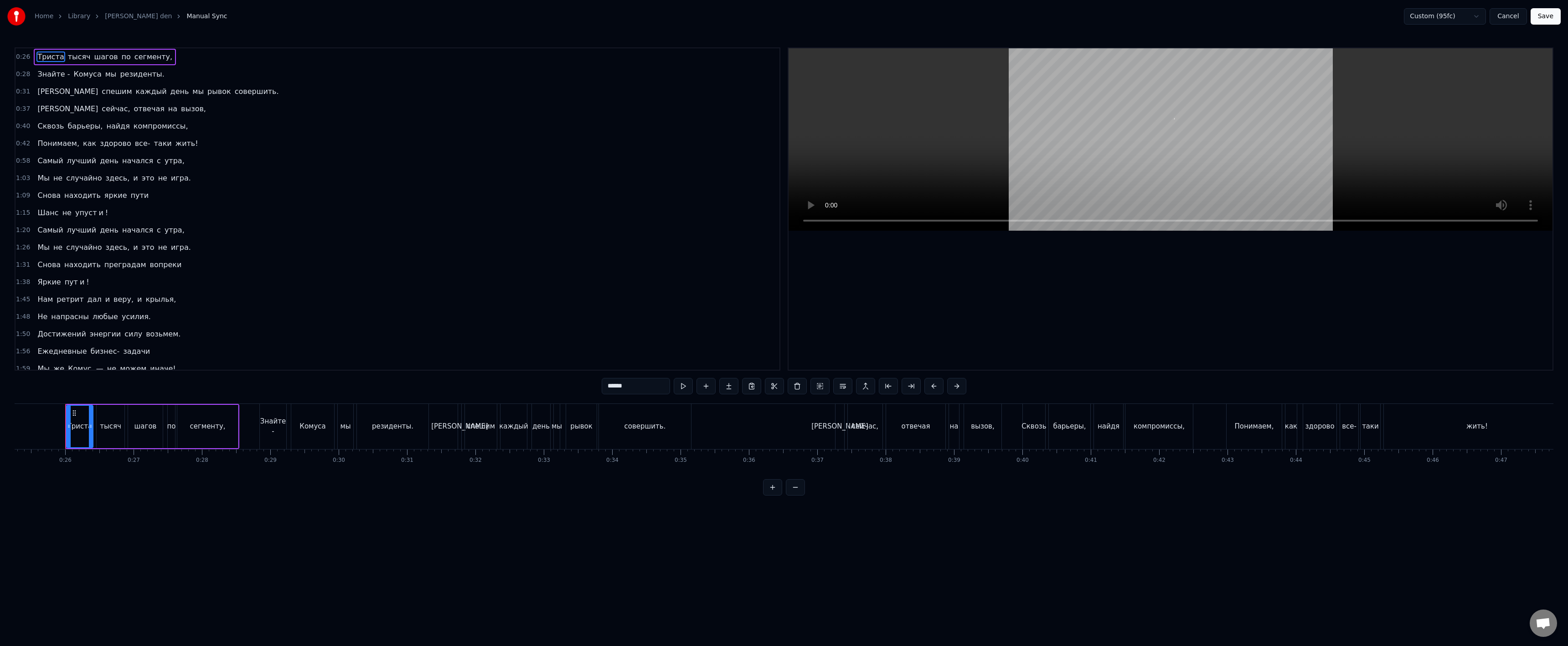
scroll to position [0, 1732]
click at [60, 77] on span "Знайте -" at bounding box center [53, 74] width 34 height 11
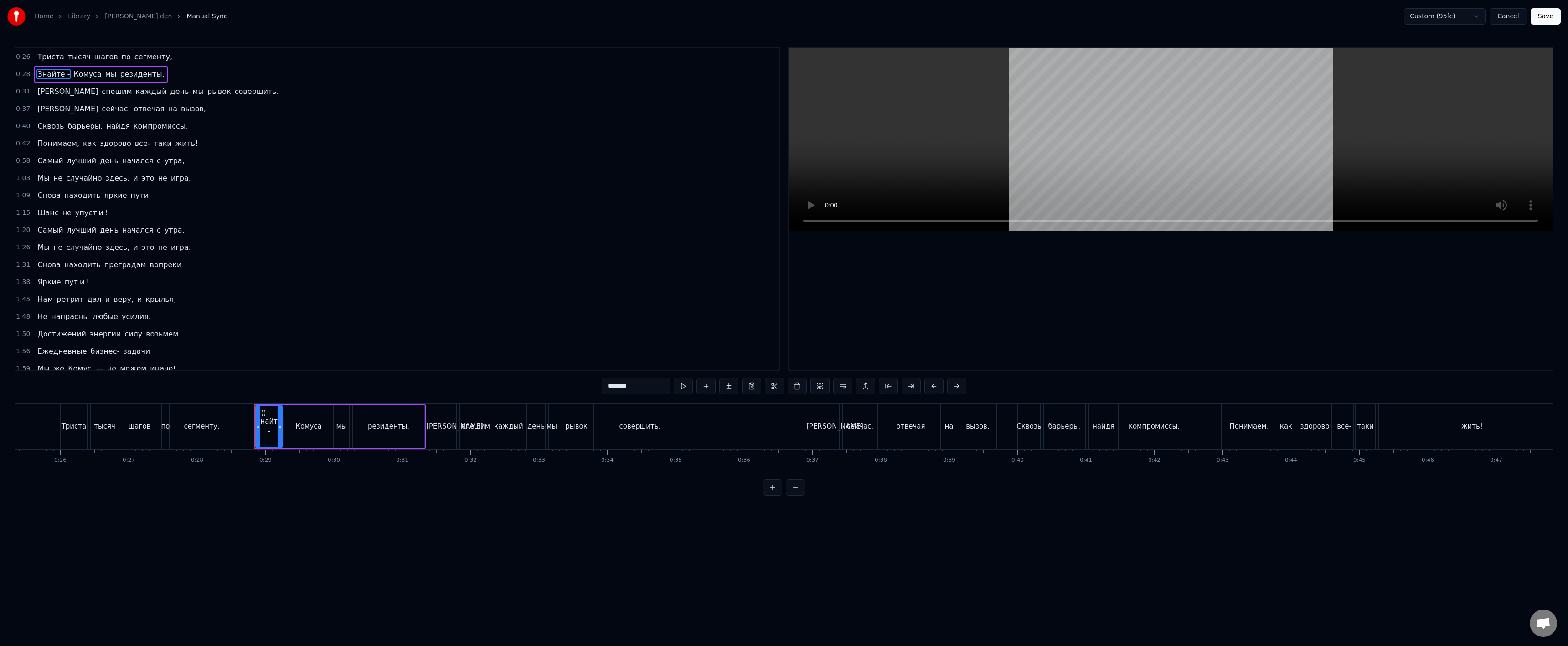
click at [76, 77] on span "Комуса" at bounding box center [87, 74] width 30 height 11
click at [609, 389] on input "******" at bounding box center [635, 386] width 68 height 16
type input "******"
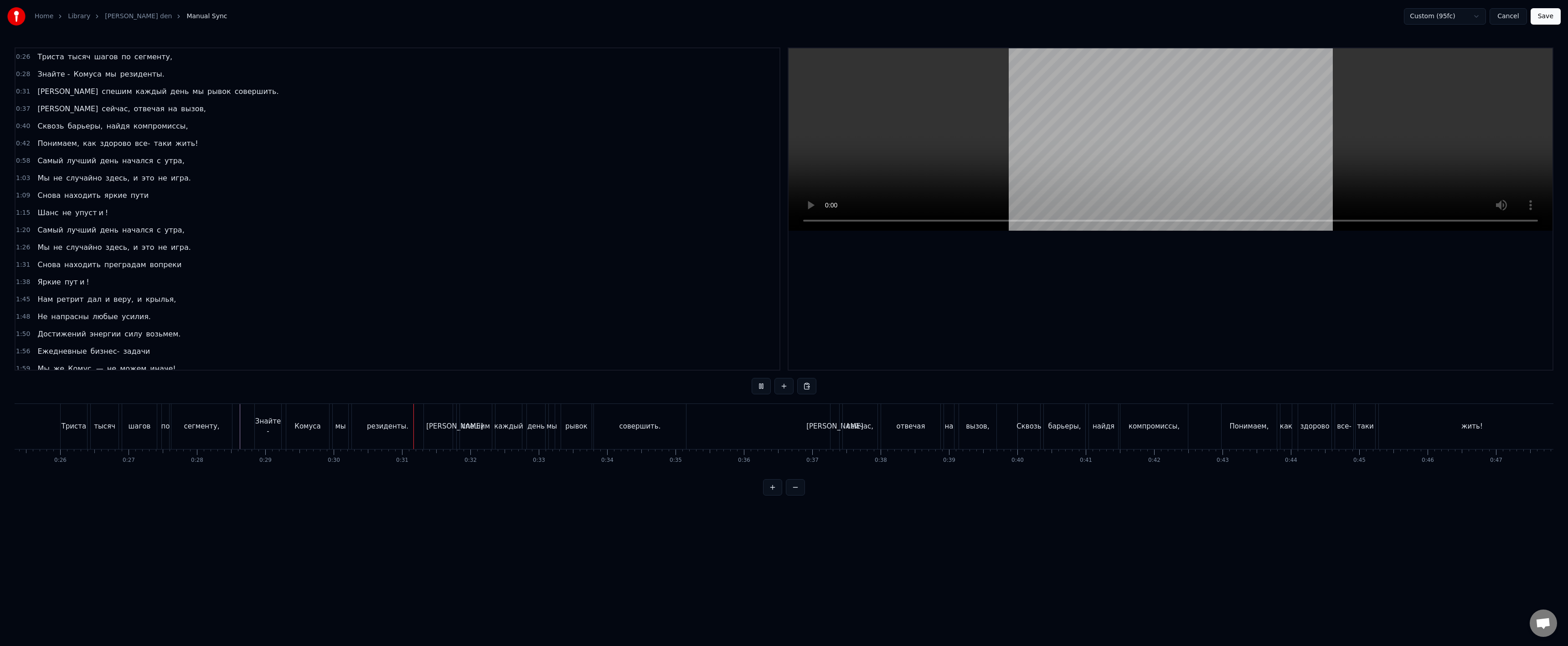
click at [1546, 22] on button "Save" at bounding box center [1545, 16] width 30 height 16
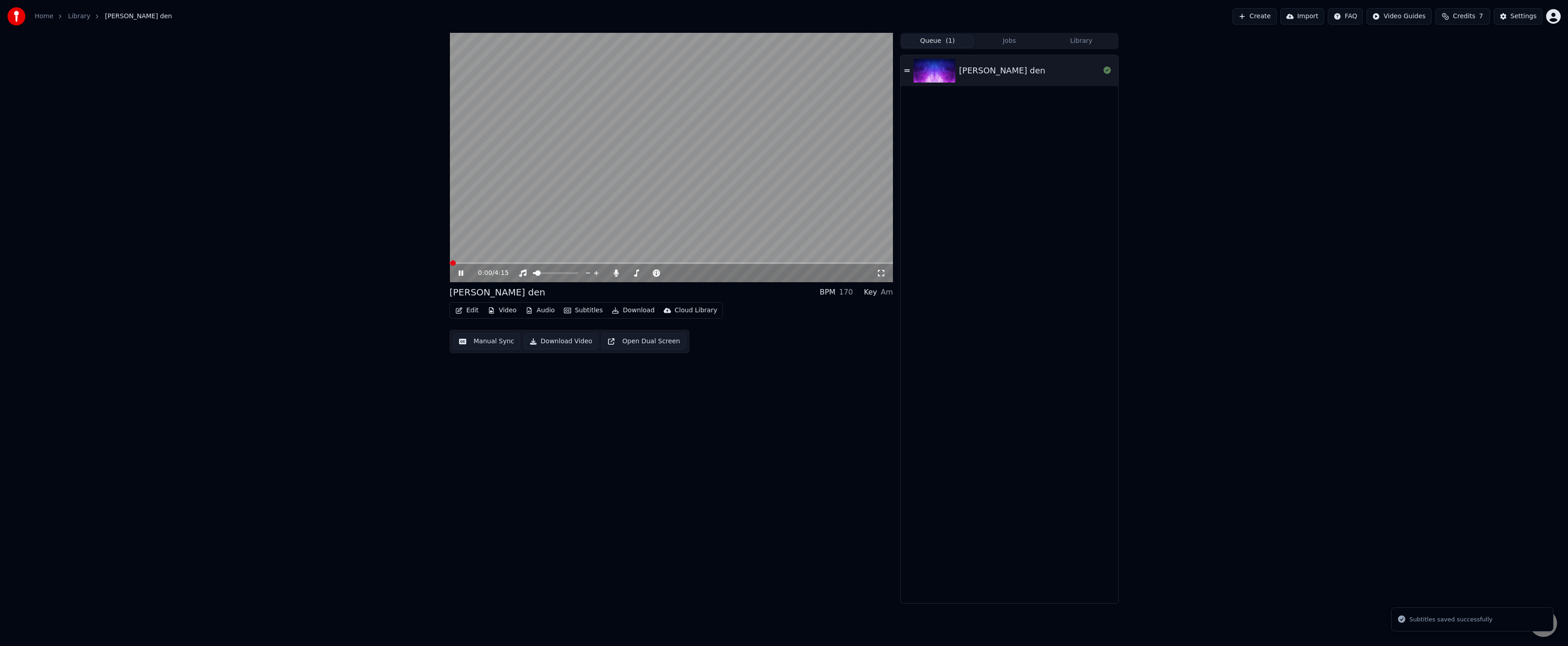
click at [503, 265] on div "0:00 / 4:15" at bounding box center [671, 273] width 443 height 18
click at [503, 262] on span at bounding box center [671, 263] width 443 height 2
click at [884, 274] on icon at bounding box center [881, 273] width 9 height 7
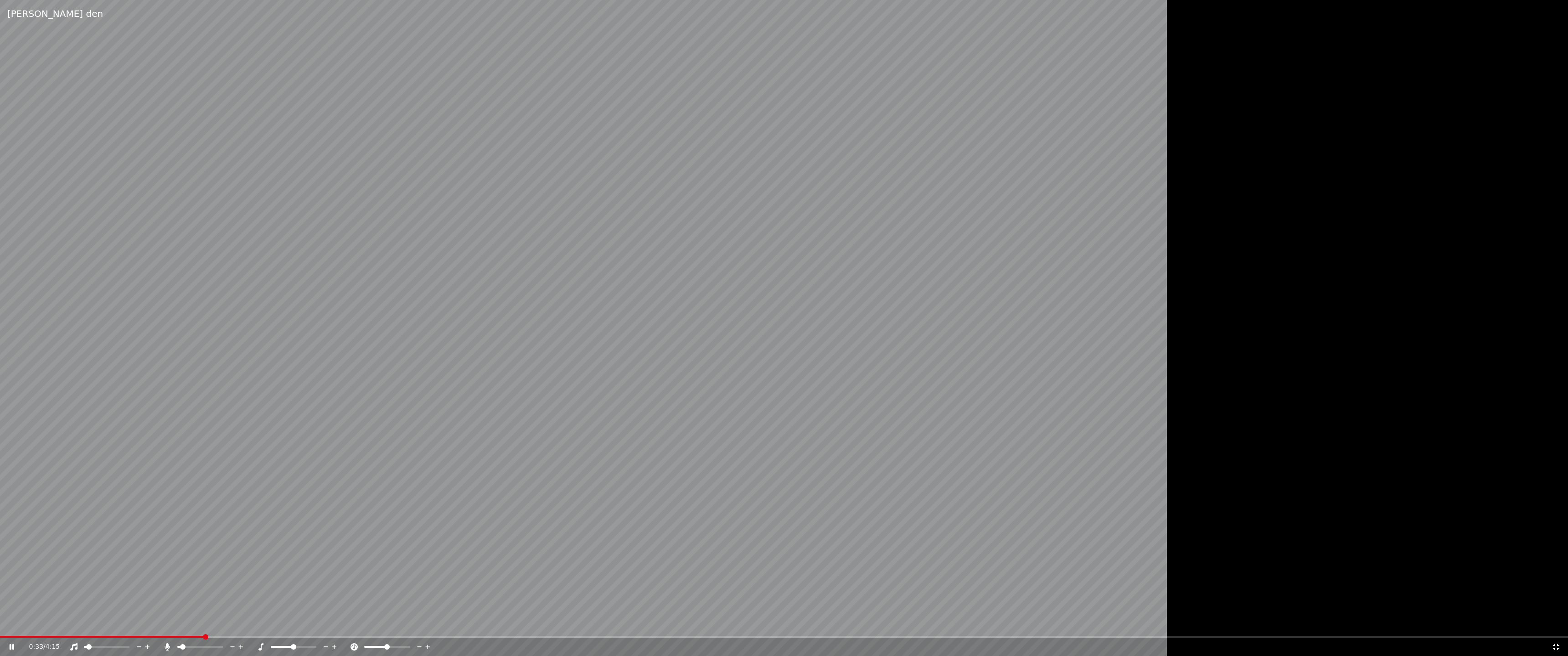
click at [163, 631] on video at bounding box center [656, 328] width 1312 height 656
click at [153, 637] on span at bounding box center [102, 637] width 205 height 2
click at [179, 580] on video at bounding box center [656, 328] width 1312 height 656
drag, startPoint x: 716, startPoint y: 502, endPoint x: 876, endPoint y: 530, distance: 162.4
click at [747, 502] on video at bounding box center [656, 328] width 1312 height 656
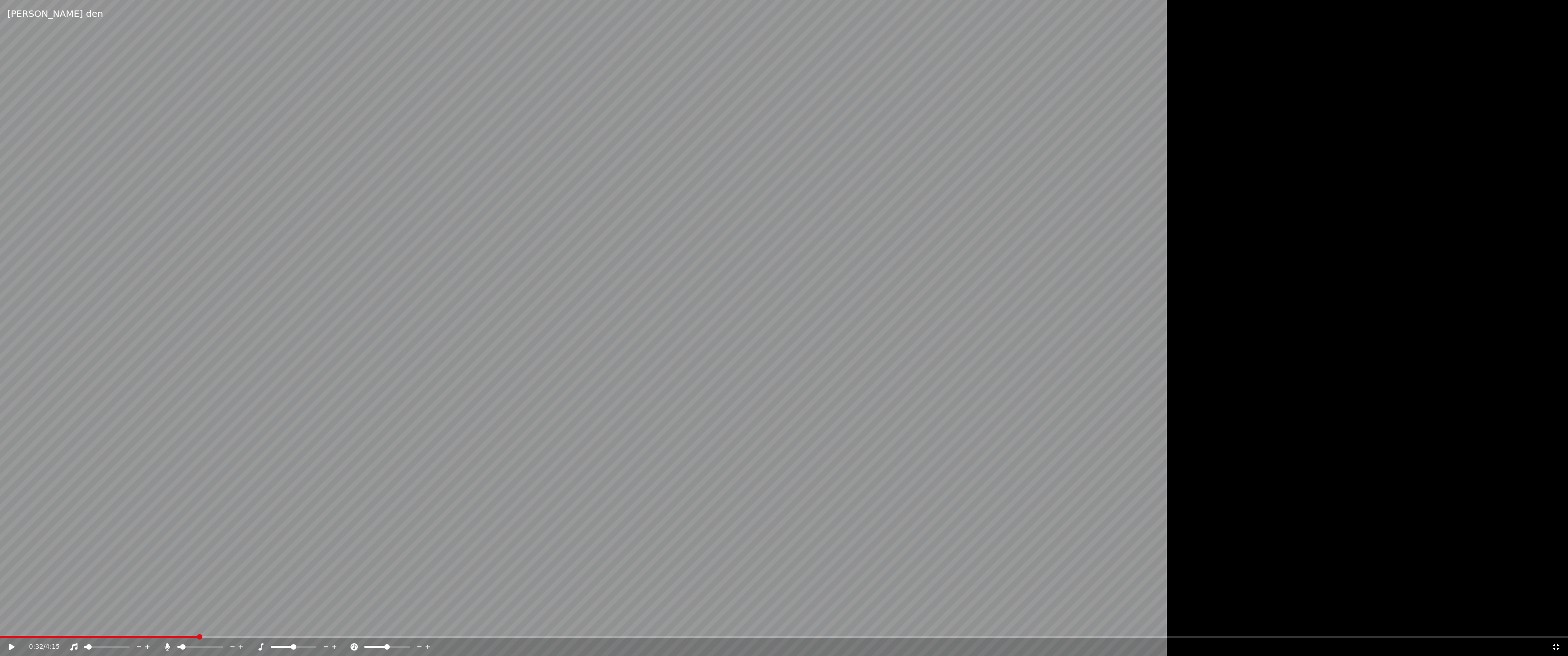
click at [1551, 645] on div "0:32 / 4:15" at bounding box center [784, 647] width 1568 height 18
click at [1553, 645] on icon at bounding box center [1556, 647] width 9 height 7
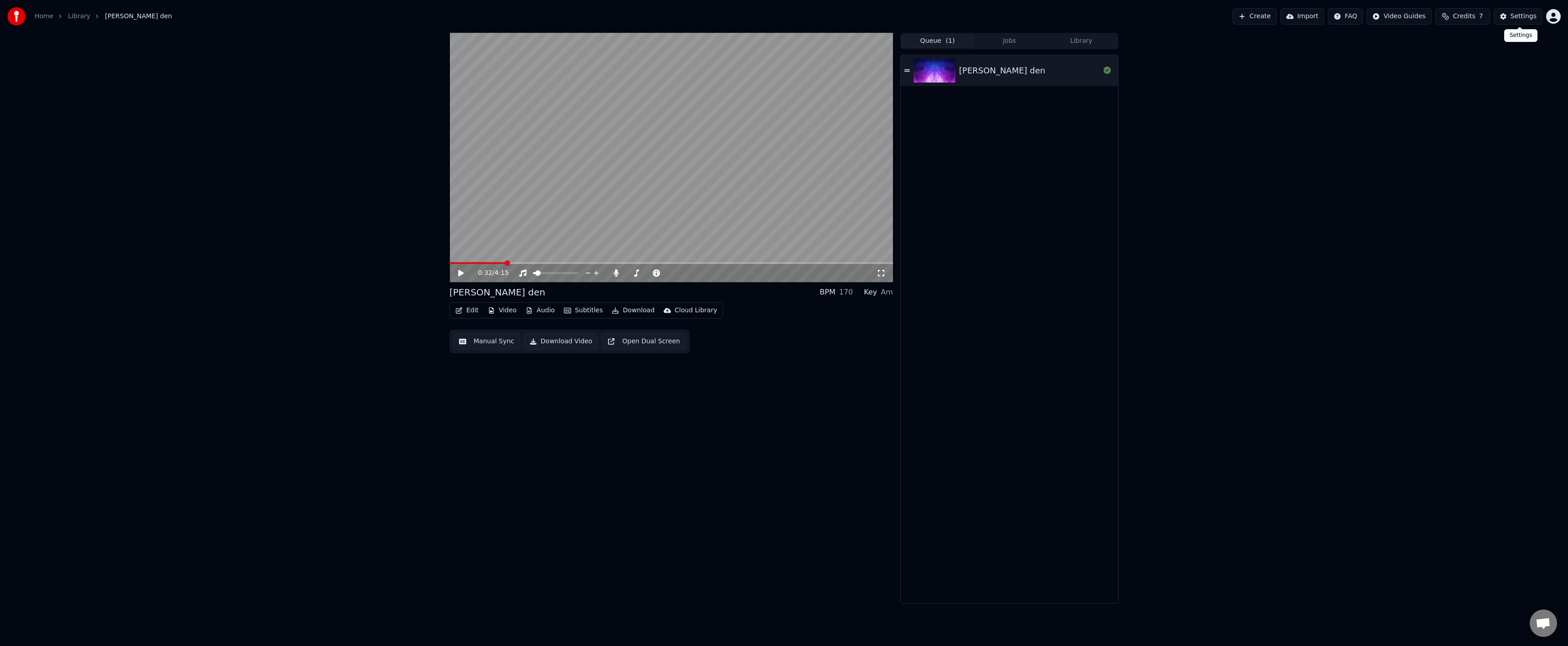
click at [1515, 16] on div "Settings" at bounding box center [1524, 16] width 26 height 9
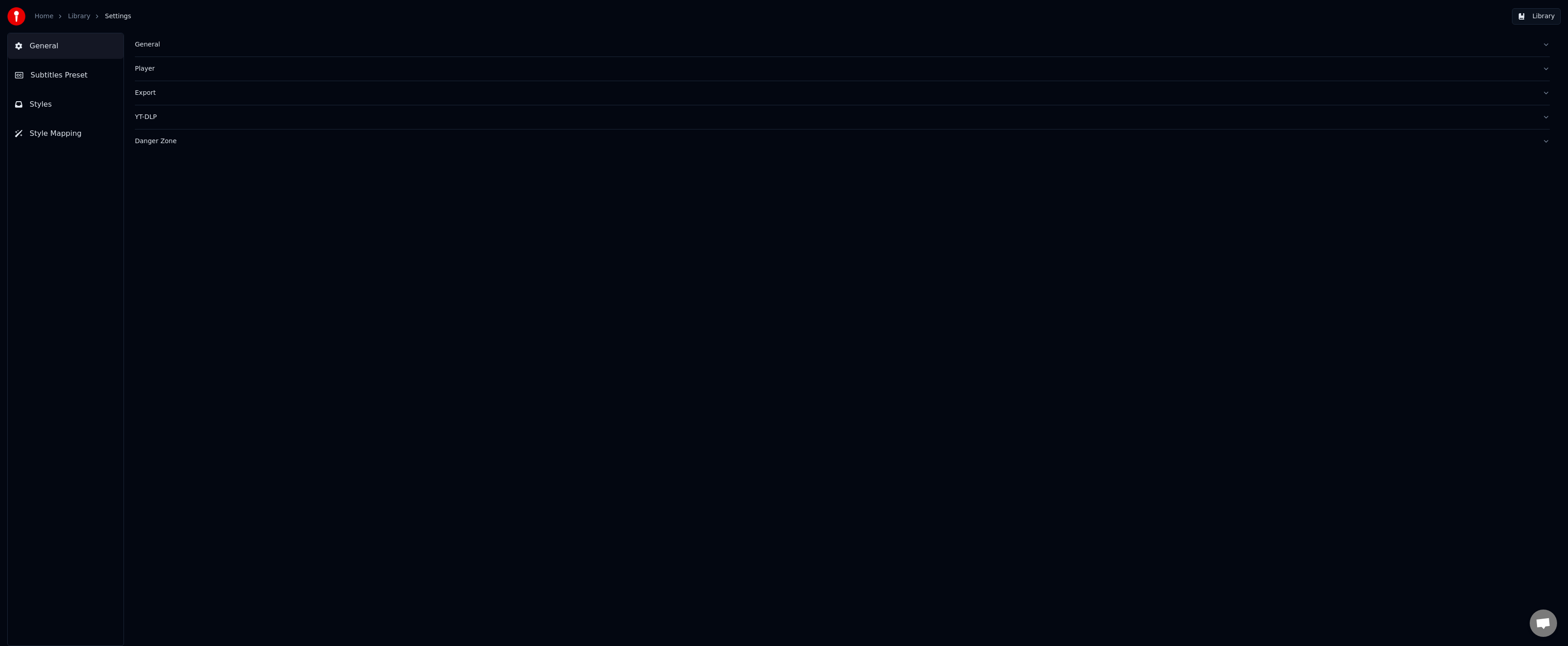
click at [37, 68] on button "Subtitles Preset" at bounding box center [66, 75] width 116 height 25
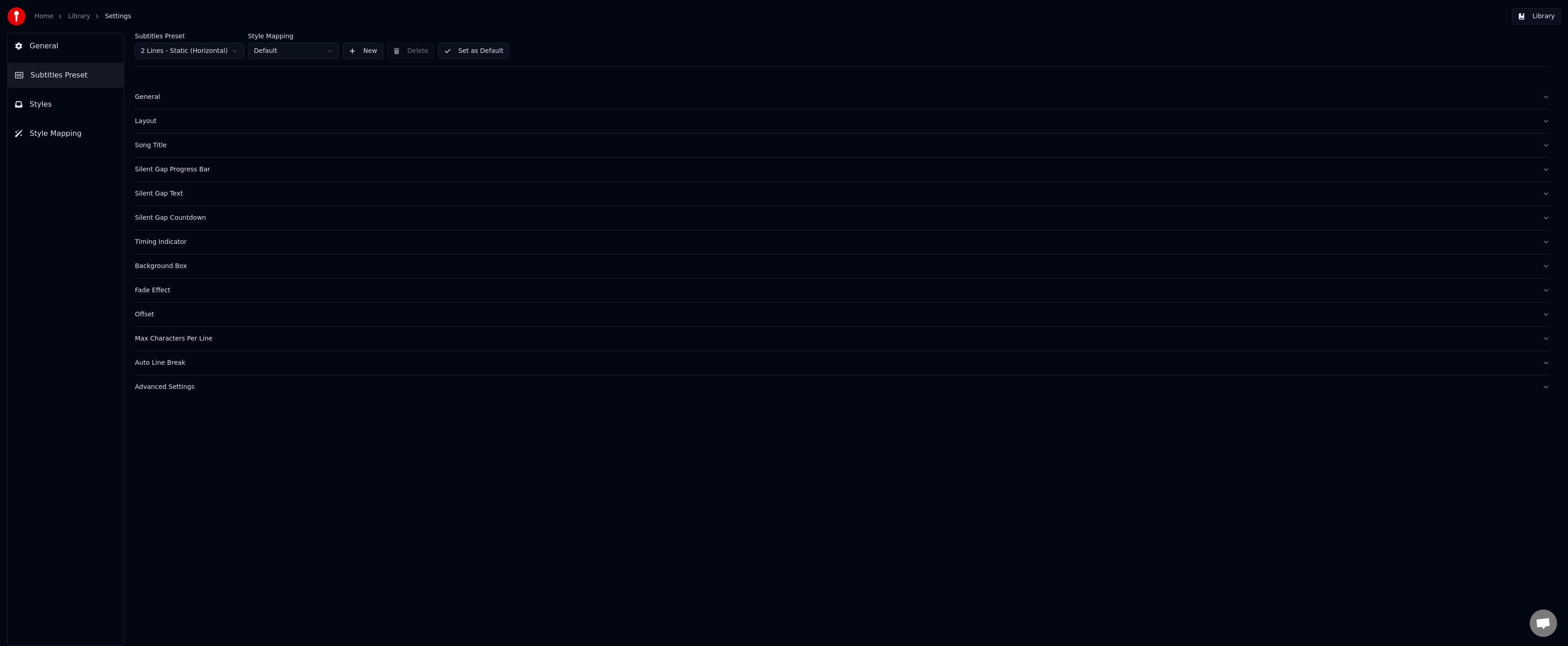
click at [188, 216] on div "Silent Gap Countdown" at bounding box center [835, 217] width 1400 height 9
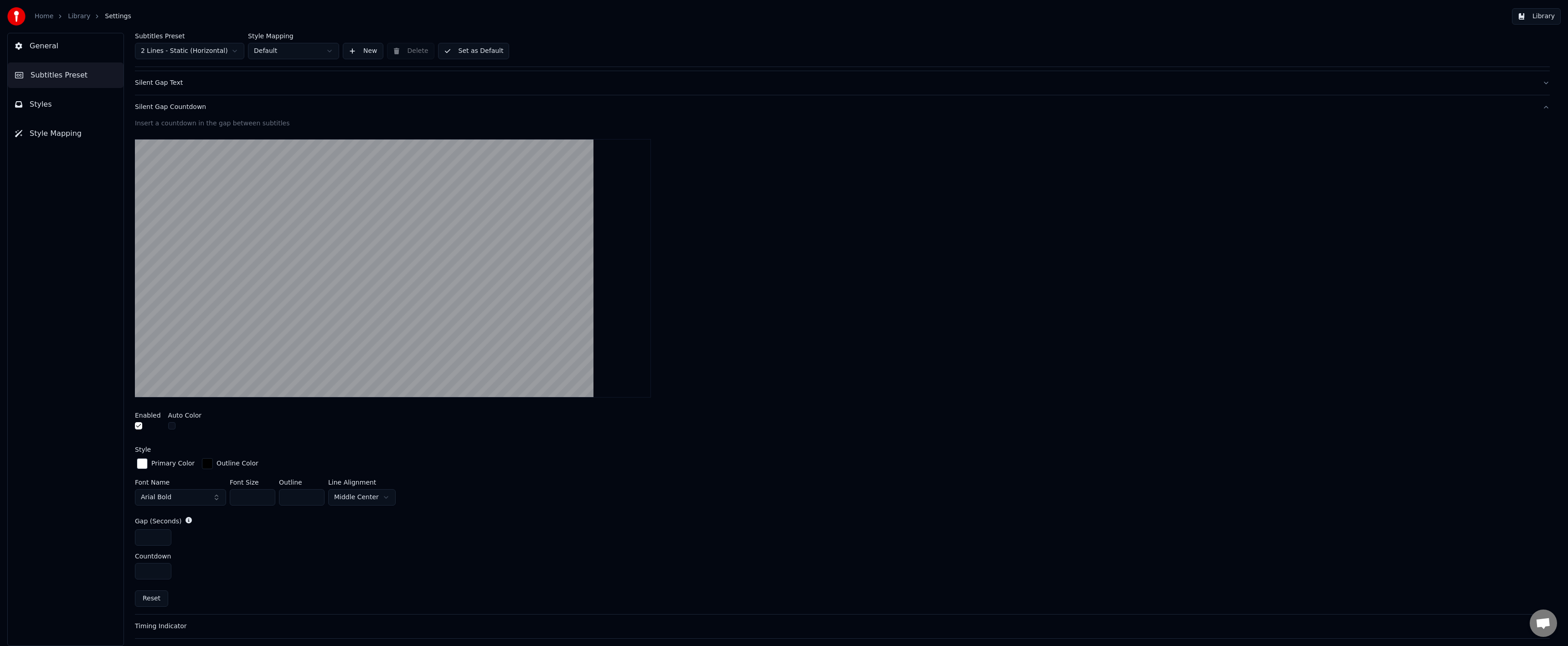
scroll to position [137, 0]
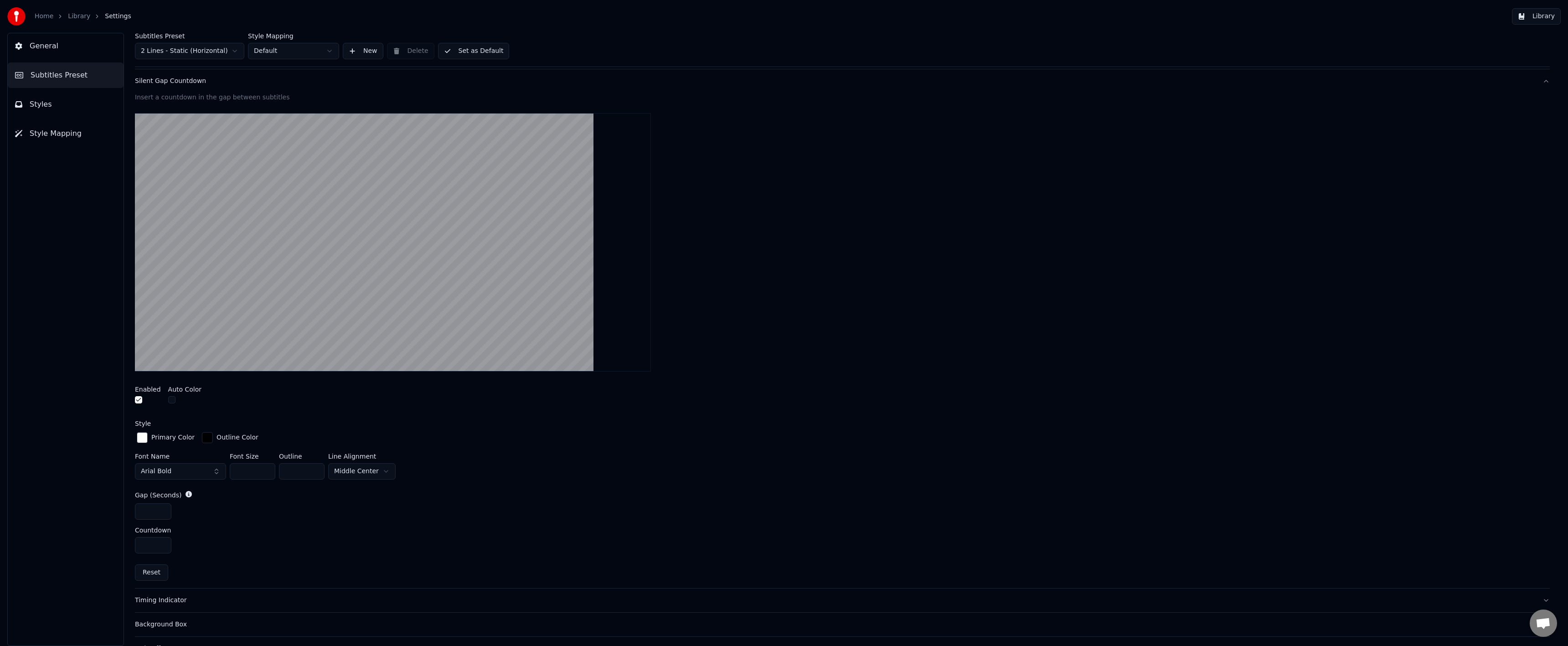
drag, startPoint x: 310, startPoint y: 469, endPoint x: 261, endPoint y: 470, distance: 49.0
click at [261, 470] on div "Font Name Arial Bold Font Size ** Outline * Line Alignment Middle Center" at bounding box center [842, 468] width 1415 height 30
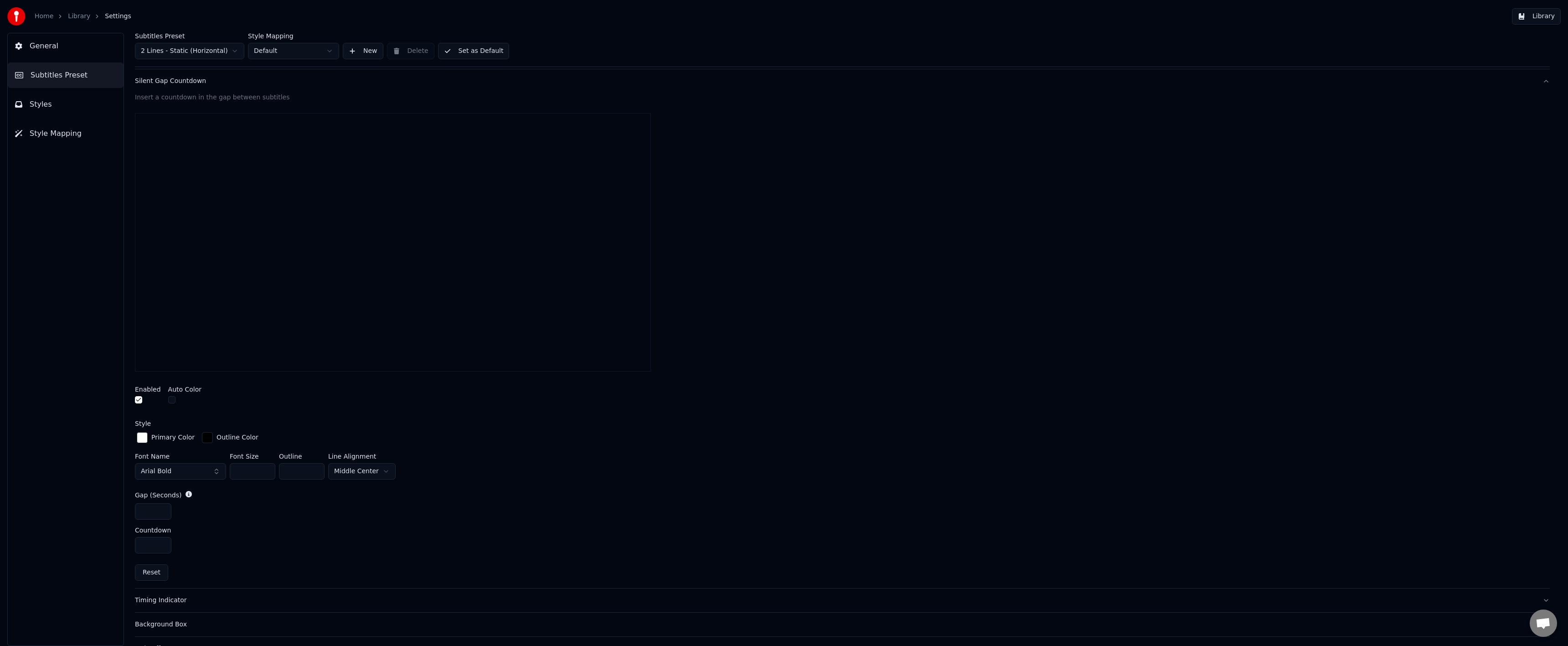
type input "*"
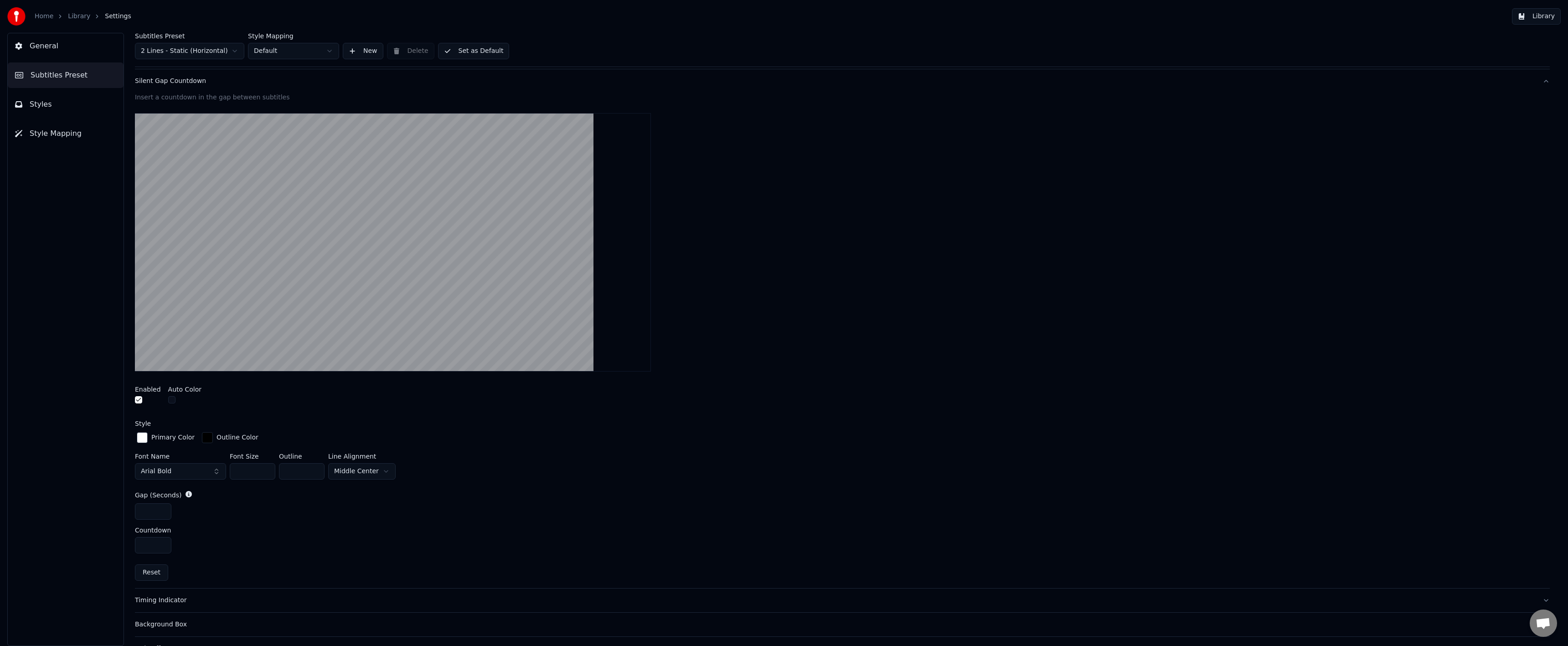
click at [297, 494] on div "Gap (Seconds)" at bounding box center [842, 495] width 1415 height 9
click at [230, 508] on div "*" at bounding box center [842, 511] width 1415 height 16
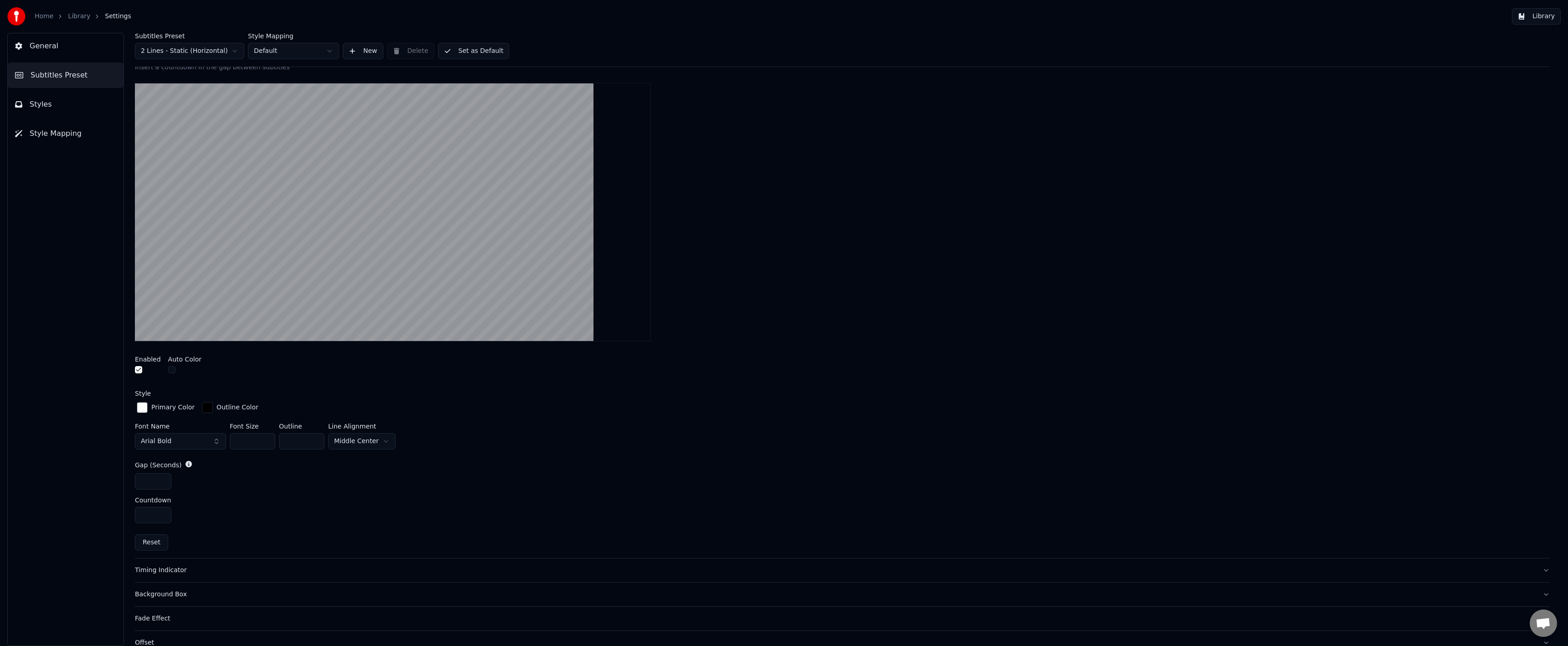
scroll to position [163, 0]
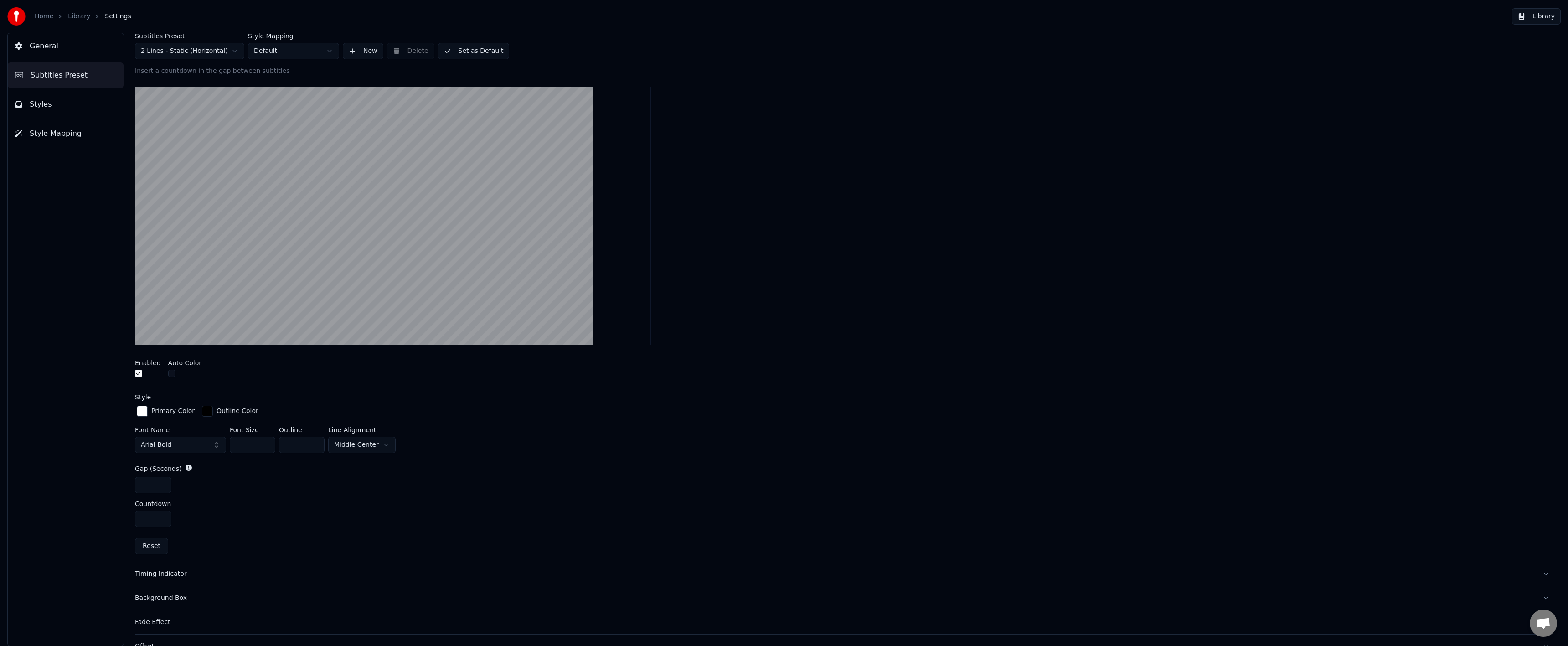
click at [462, 50] on button "Set as Default" at bounding box center [473, 51] width 72 height 16
click at [74, 20] on link "Library" at bounding box center [79, 16] width 23 height 9
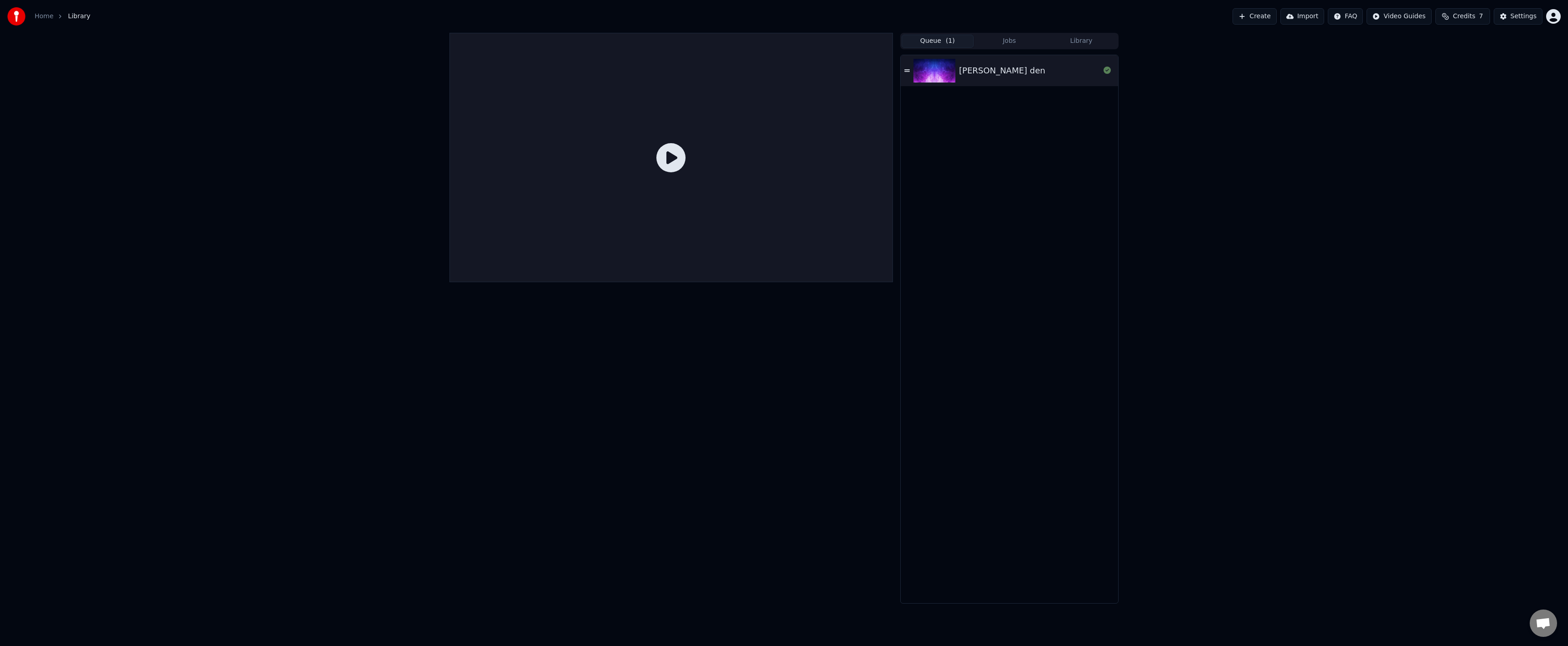
click at [935, 75] on img at bounding box center [934, 71] width 42 height 24
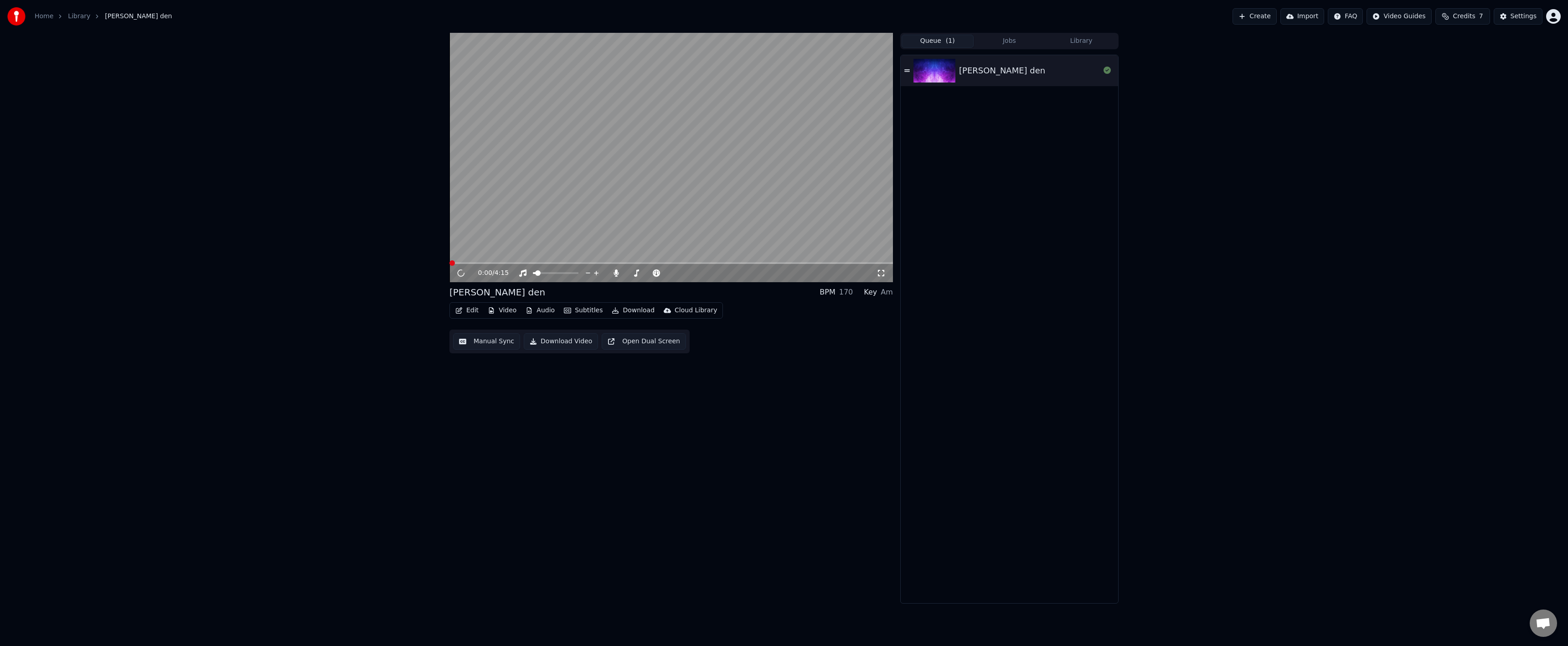
click at [587, 229] on video at bounding box center [671, 157] width 443 height 249
click at [492, 265] on div "0:00 / 4:15" at bounding box center [671, 273] width 443 height 18
click at [491, 264] on span at bounding box center [671, 263] width 443 height 2
click at [875, 273] on div "0:25 / 4:15" at bounding box center [678, 273] width 399 height 9
click at [881, 275] on icon at bounding box center [881, 273] width 9 height 7
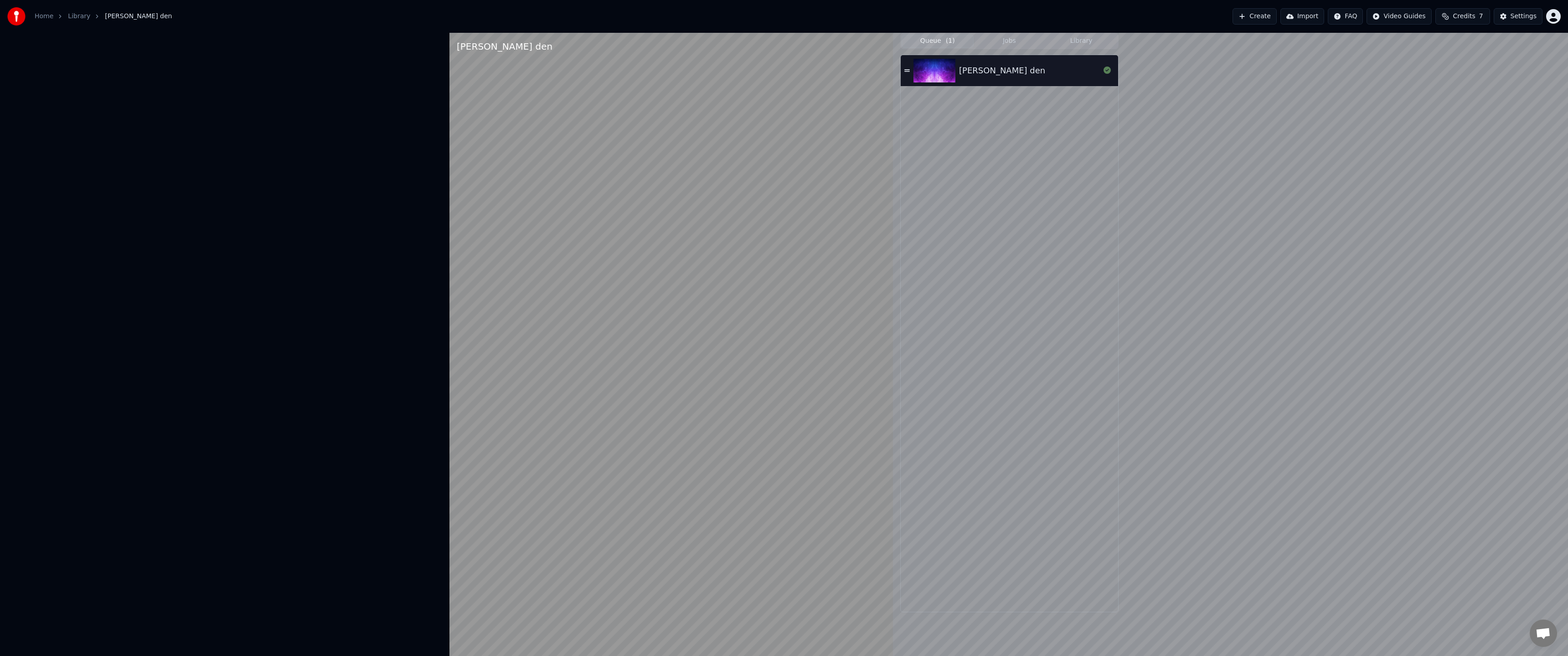
click at [893, 537] on div at bounding box center [671, 361] width 443 height 656
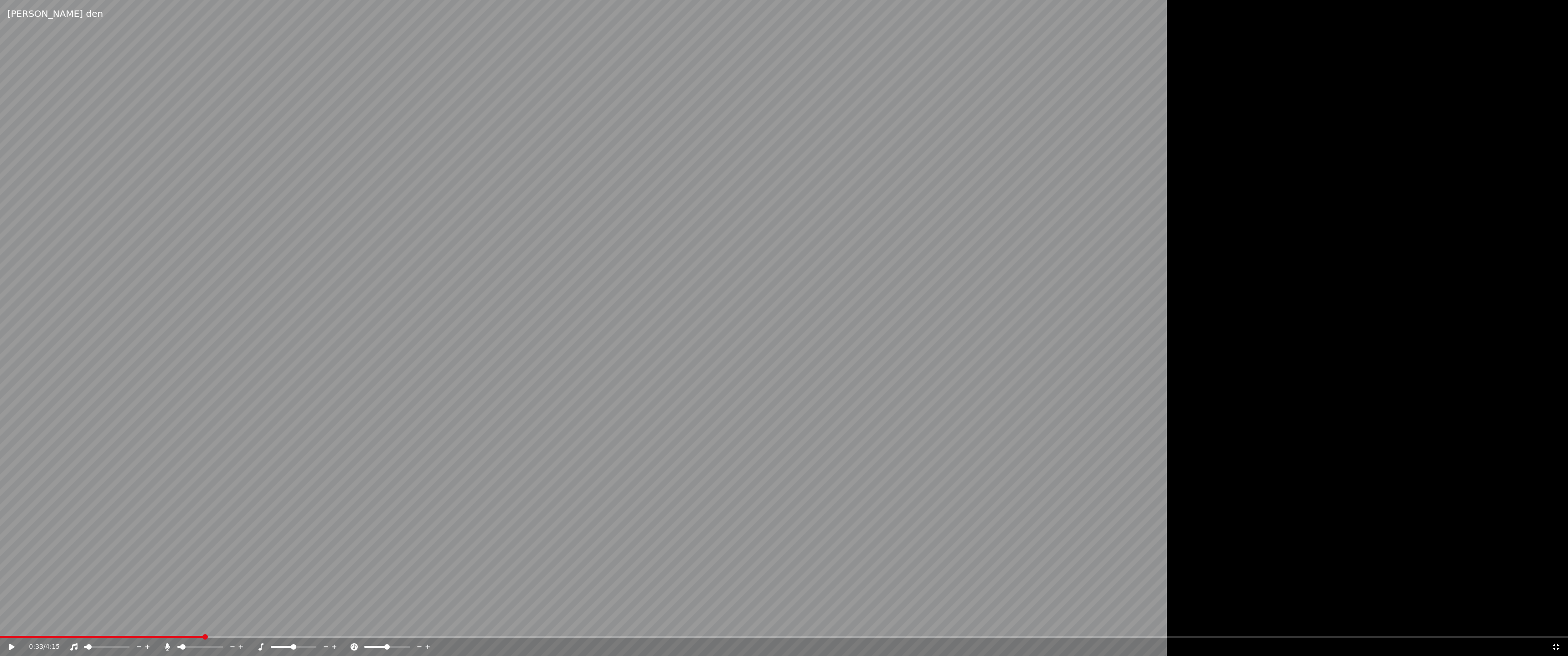
click at [1557, 645] on div "0:33 / 4:15" at bounding box center [784, 647] width 1561 height 9
click at [1556, 645] on icon at bounding box center [1556, 647] width 9 height 7
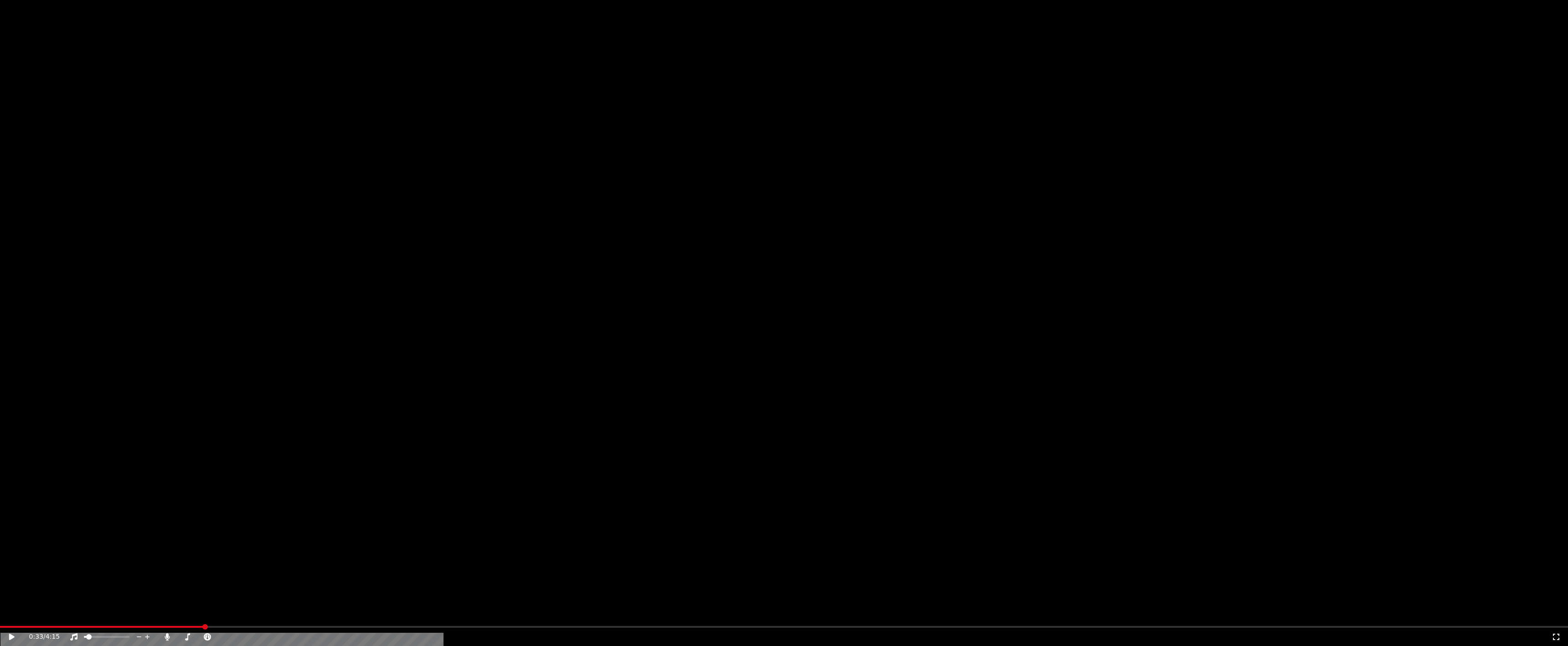
drag, startPoint x: 1433, startPoint y: 156, endPoint x: 1499, endPoint y: 67, distance: 110.8
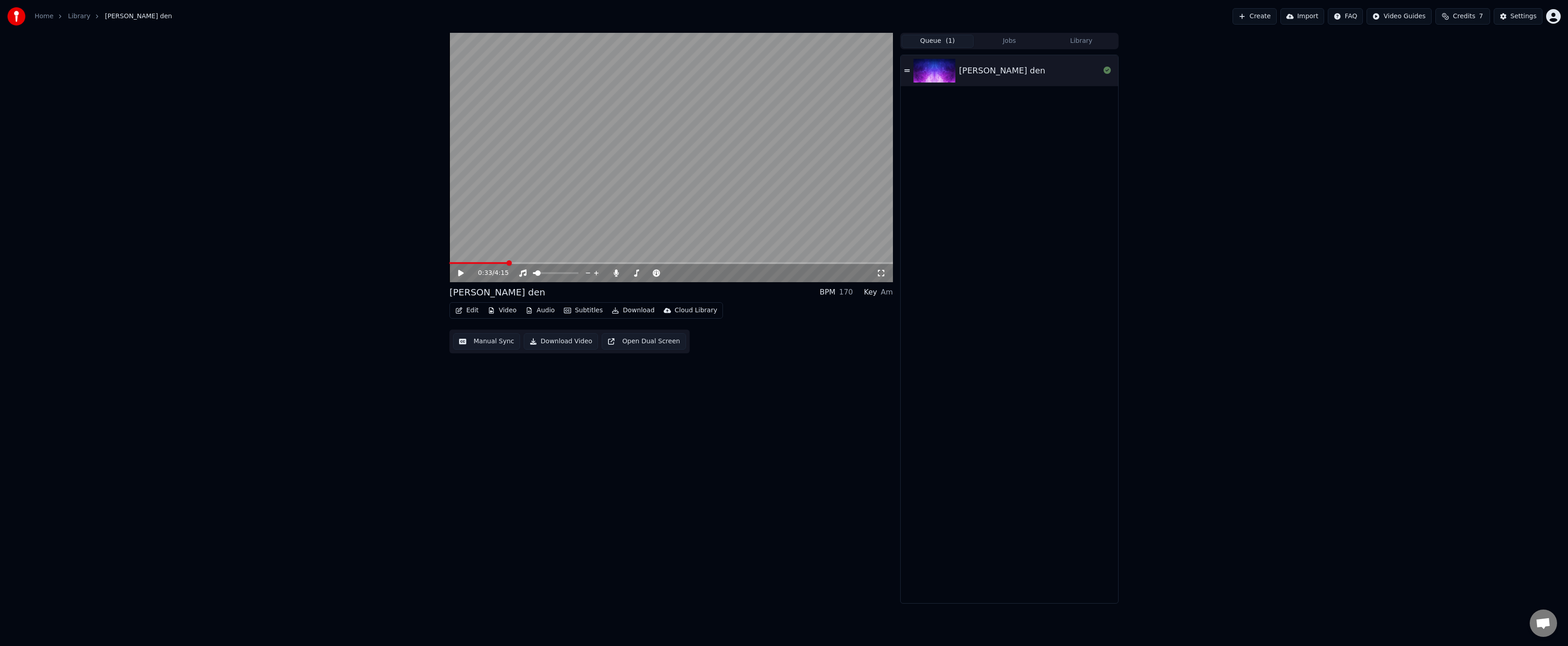
click at [1434, 153] on div "0:33 / 4:15 samyi luchshiy den BPM 170 Key Am Edit Video Audio Subtitles Downlo…" at bounding box center [784, 318] width 1568 height 571
click at [1507, 22] on button "Settings" at bounding box center [1518, 16] width 49 height 16
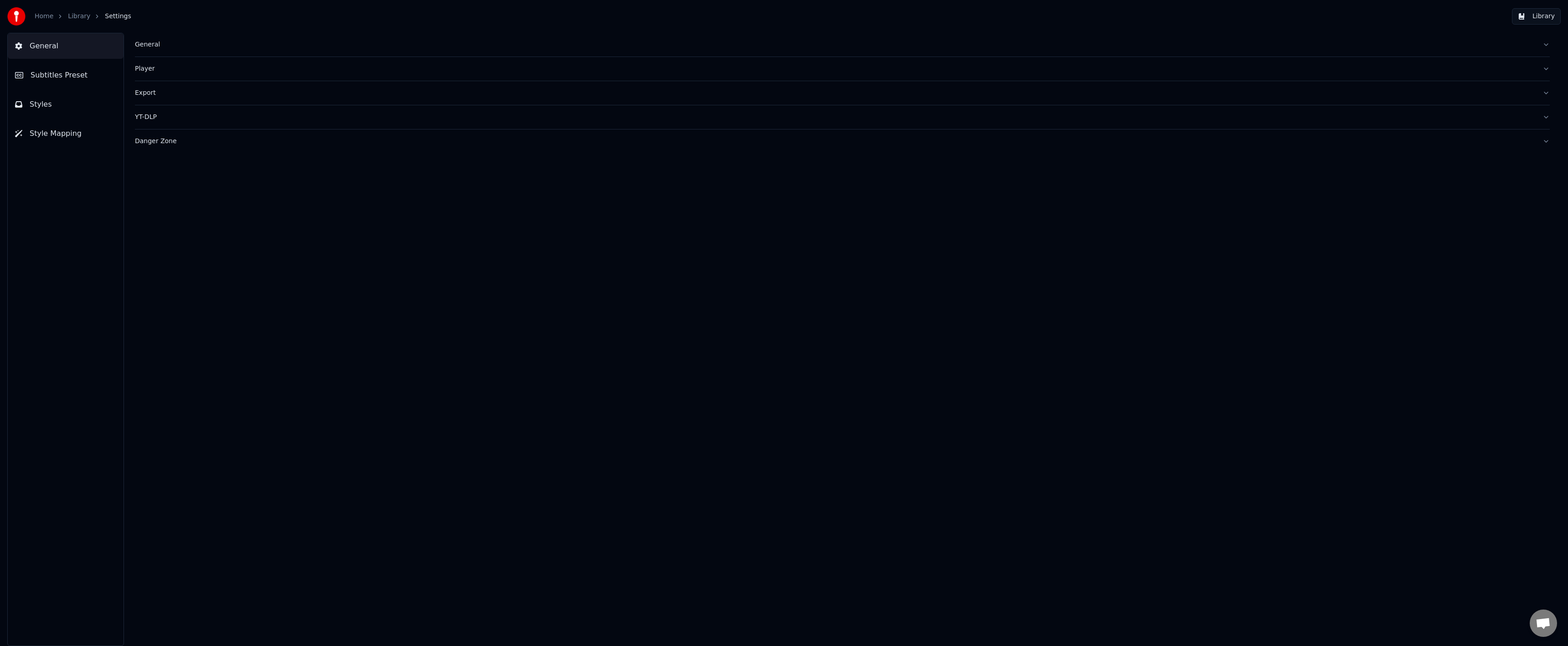
click at [56, 72] on span "Subtitles Preset" at bounding box center [59, 75] width 57 height 11
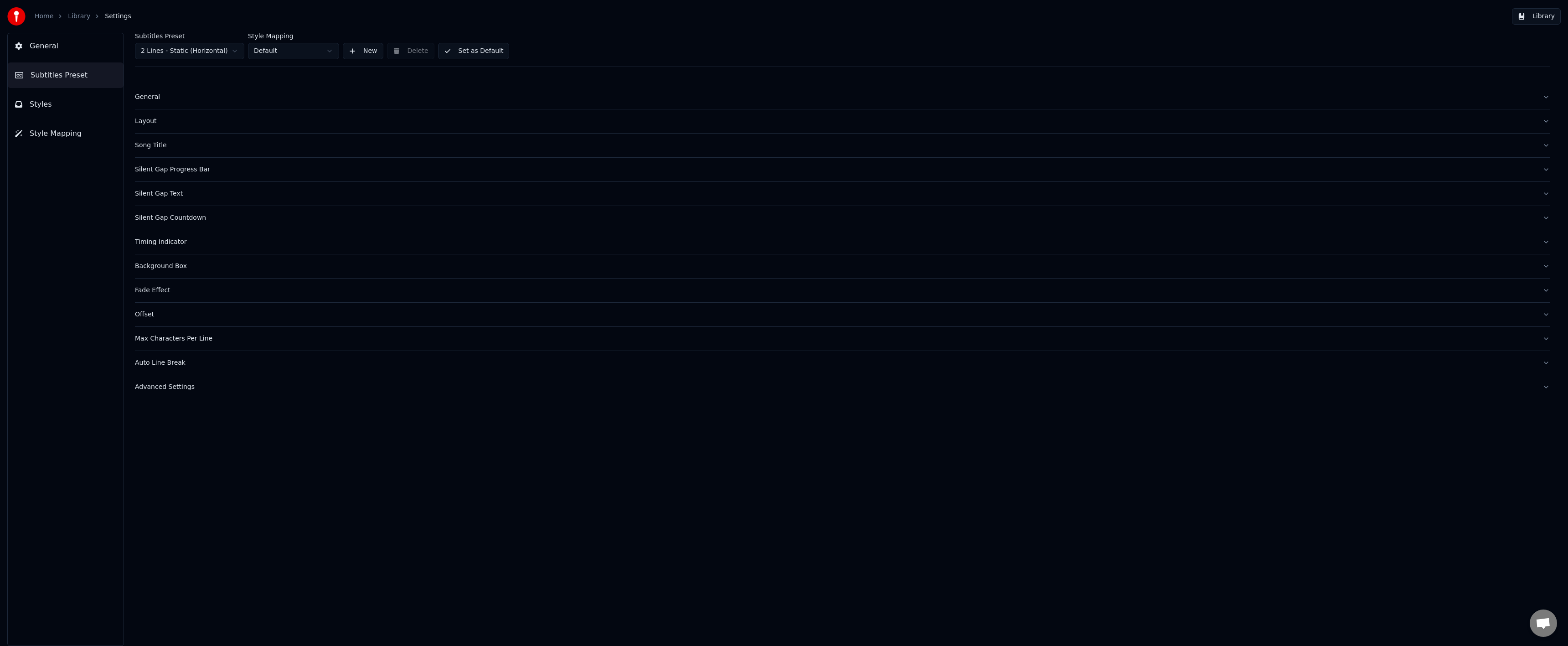
click at [176, 219] on div "Silent Gap Countdown" at bounding box center [835, 217] width 1400 height 9
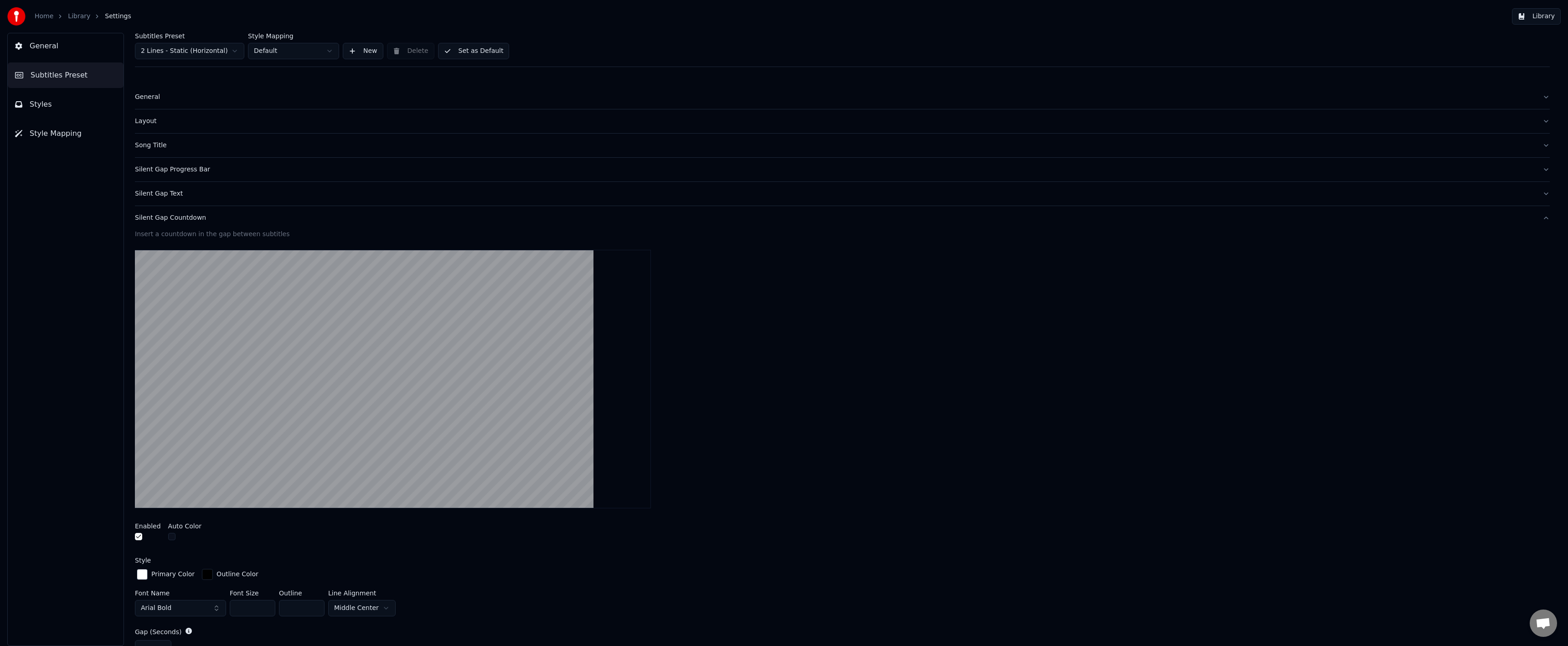
click at [140, 536] on button "button" at bounding box center [139, 536] width 7 height 7
drag, startPoint x: 838, startPoint y: 339, endPoint x: 1029, endPoint y: 217, distance: 226.6
click at [838, 339] on div at bounding box center [842, 379] width 1415 height 273
click at [458, 50] on button "Set as Default" at bounding box center [473, 51] width 72 height 16
click at [70, 20] on link "Library" at bounding box center [79, 16] width 23 height 9
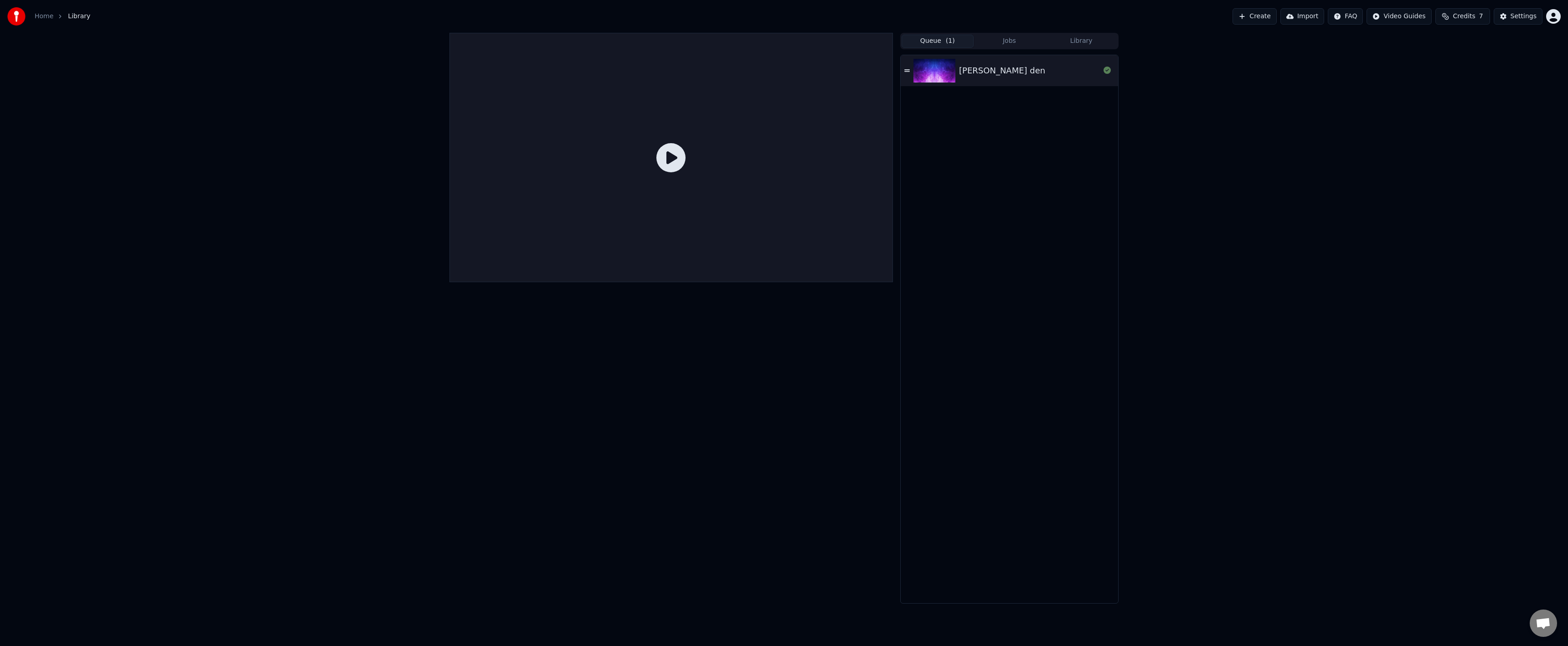
click at [915, 72] on img at bounding box center [934, 71] width 42 height 24
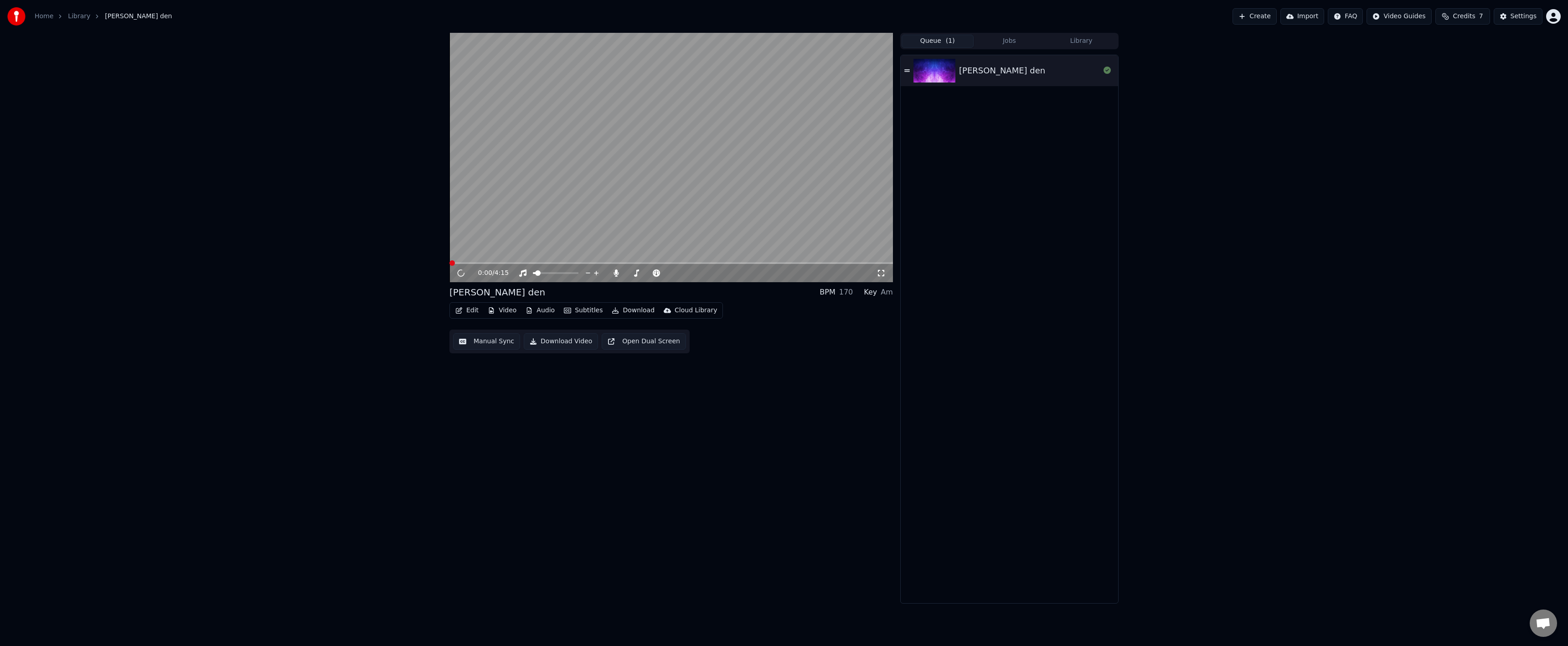
drag, startPoint x: 682, startPoint y: 200, endPoint x: 669, endPoint y: 214, distance: 19.1
click at [682, 199] on video at bounding box center [671, 157] width 443 height 249
click at [874, 272] on div "0:00 / 4:15" at bounding box center [678, 273] width 399 height 9
click at [878, 274] on icon at bounding box center [881, 273] width 9 height 7
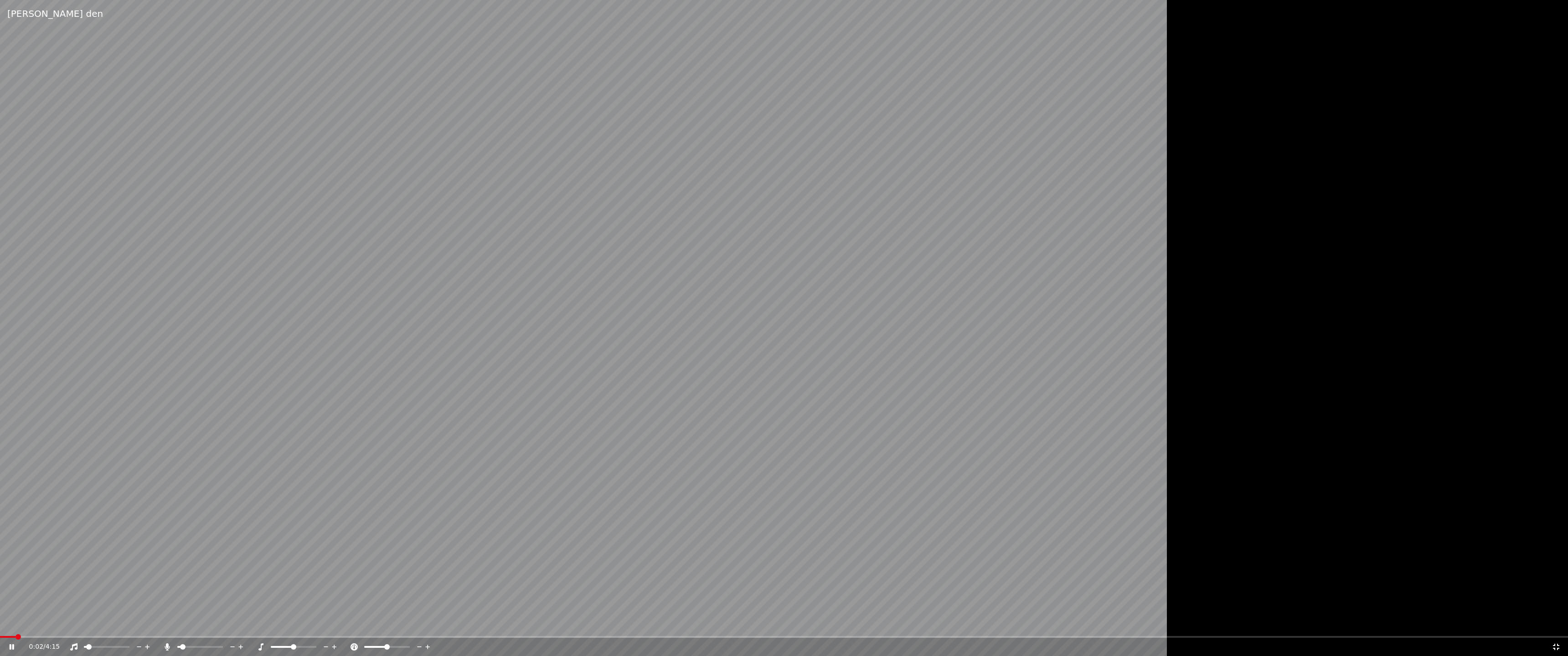
click at [83, 637] on span at bounding box center [784, 637] width 1568 height 2
click at [116, 637] on span at bounding box center [784, 637] width 1568 height 2
click at [150, 637] on span at bounding box center [784, 637] width 1568 height 2
click at [180, 634] on video at bounding box center [656, 328] width 1312 height 656
click at [140, 639] on div "0:24 / 4:15" at bounding box center [784, 647] width 1568 height 18
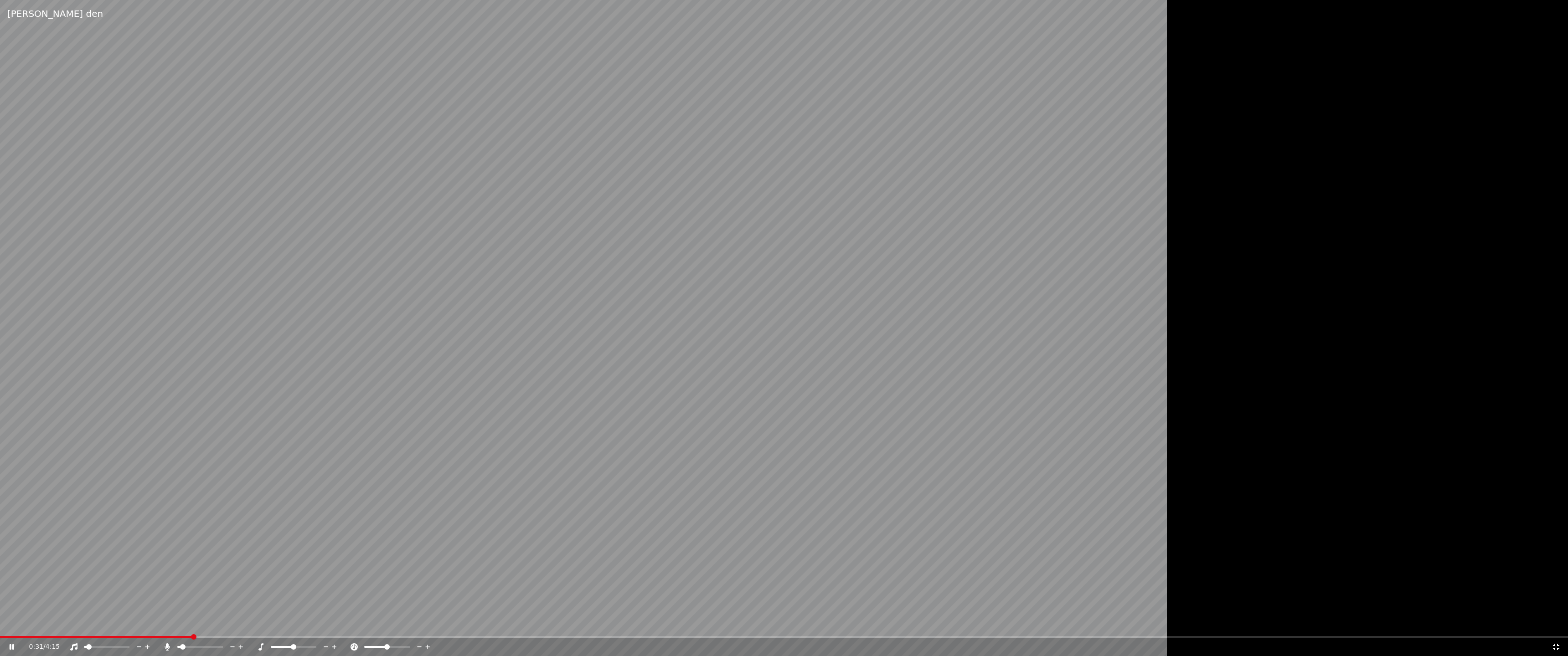
click at [143, 637] on span at bounding box center [96, 637] width 192 height 2
drag, startPoint x: 844, startPoint y: 447, endPoint x: 937, endPoint y: 433, distance: 94.0
click at [860, 429] on video at bounding box center [656, 328] width 1312 height 656
click at [1553, 645] on icon at bounding box center [1556, 647] width 9 height 7
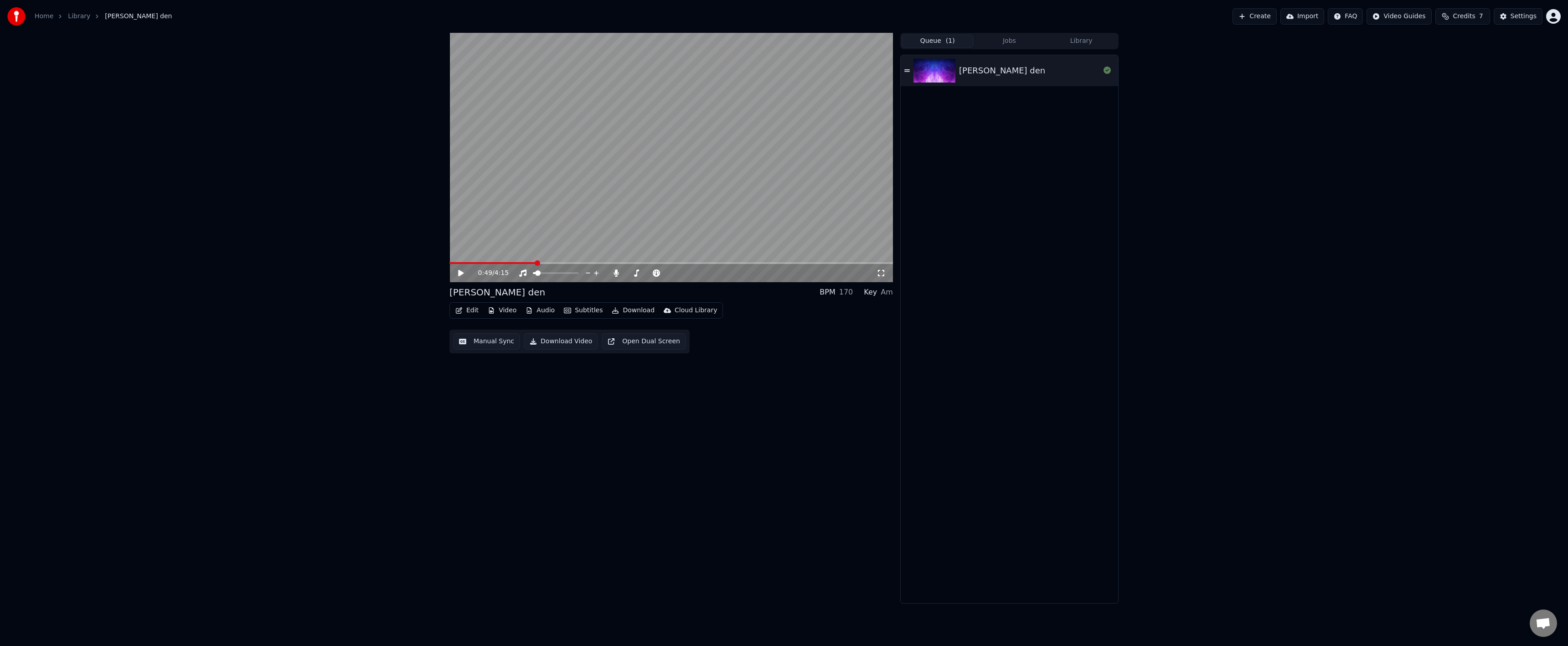
click at [489, 336] on button "Manual Sync" at bounding box center [487, 342] width 67 height 16
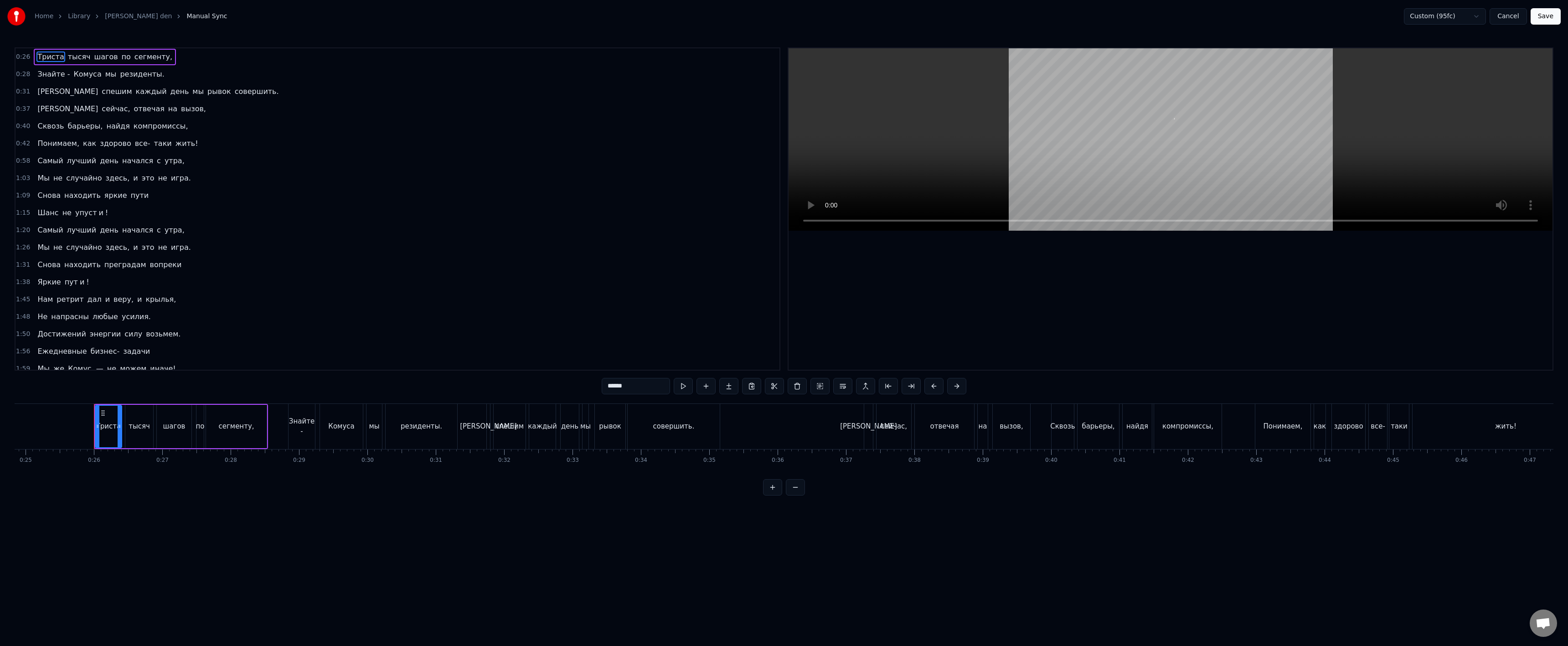
scroll to position [0, 1732]
click at [175, 145] on span "жить!" at bounding box center [187, 143] width 24 height 11
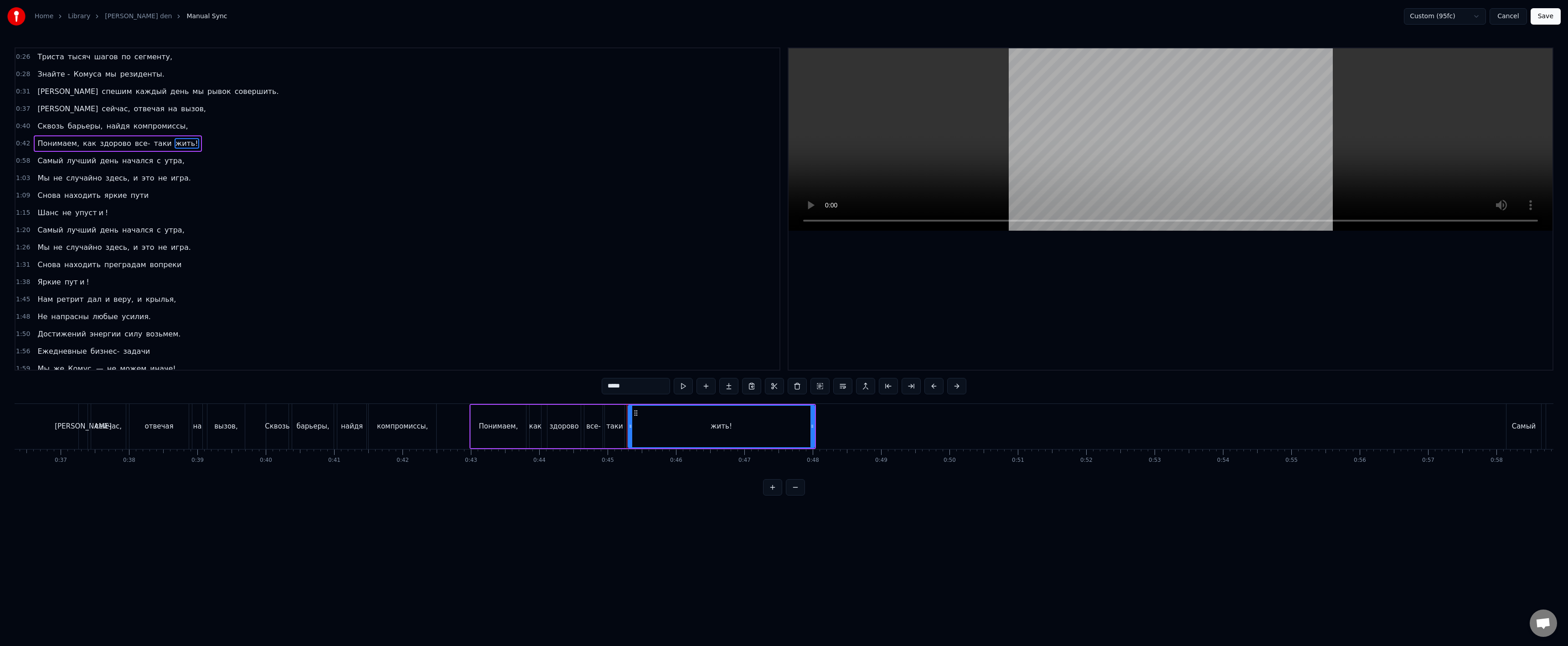
scroll to position [0, 2562]
click at [605, 433] on div "жить!" at bounding box center [643, 427] width 186 height 42
drag, startPoint x: 626, startPoint y: 389, endPoint x: 612, endPoint y: 390, distance: 14.0
click at [612, 390] on input "*****" at bounding box center [635, 386] width 68 height 16
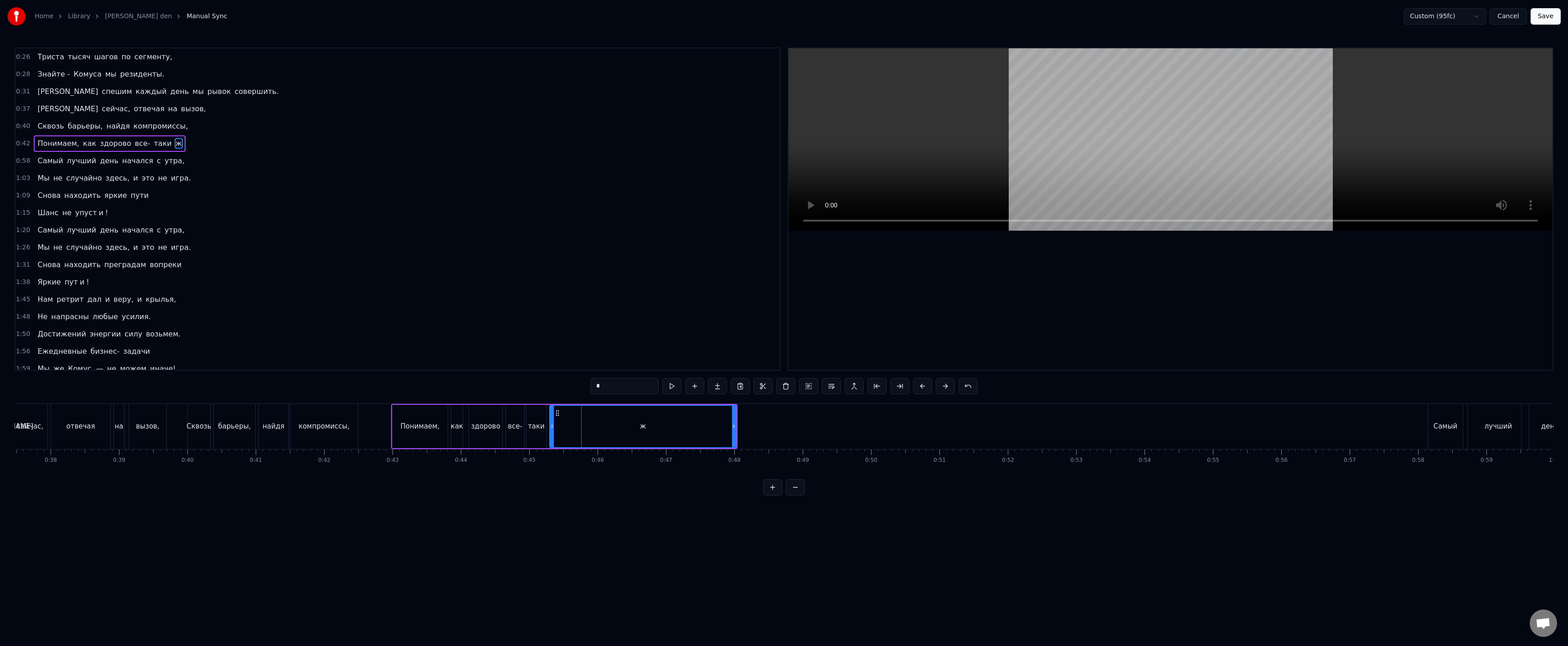
type input "*"
click at [569, 412] on div "ж" at bounding box center [643, 427] width 186 height 42
click at [717, 388] on button at bounding box center [717, 386] width 19 height 16
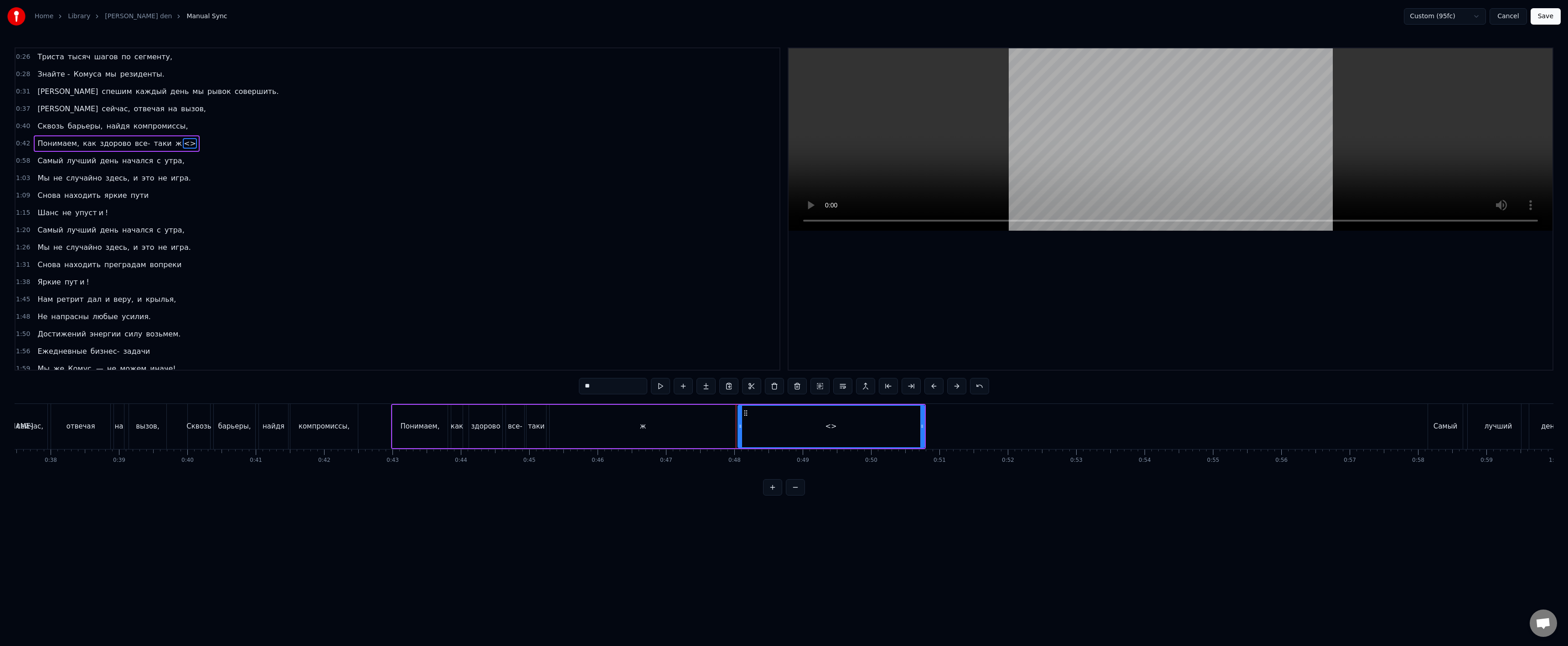
click at [613, 390] on input "**" at bounding box center [613, 386] width 68 height 16
paste input "**"
drag, startPoint x: 605, startPoint y: 389, endPoint x: 589, endPoint y: 389, distance: 16.0
click at [589, 389] on input "****" at bounding box center [613, 386] width 68 height 16
click at [731, 421] on div "ж" at bounding box center [643, 427] width 187 height 43
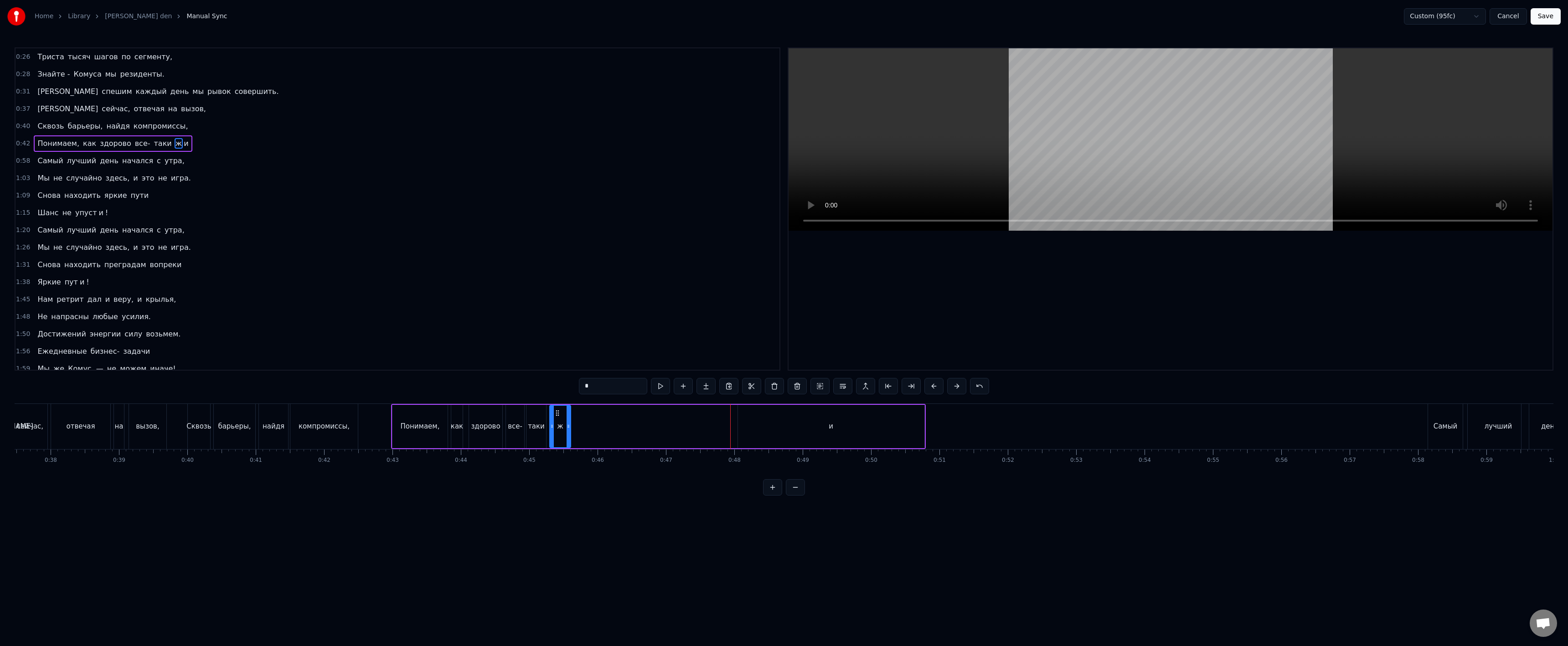
drag, startPoint x: 733, startPoint y: 425, endPoint x: 567, endPoint y: 429, distance: 166.0
click at [567, 429] on icon at bounding box center [568, 426] width 4 height 7
click at [744, 410] on div "и" at bounding box center [831, 427] width 187 height 43
type input "*"
drag, startPoint x: 745, startPoint y: 413, endPoint x: 577, endPoint y: 419, distance: 168.1
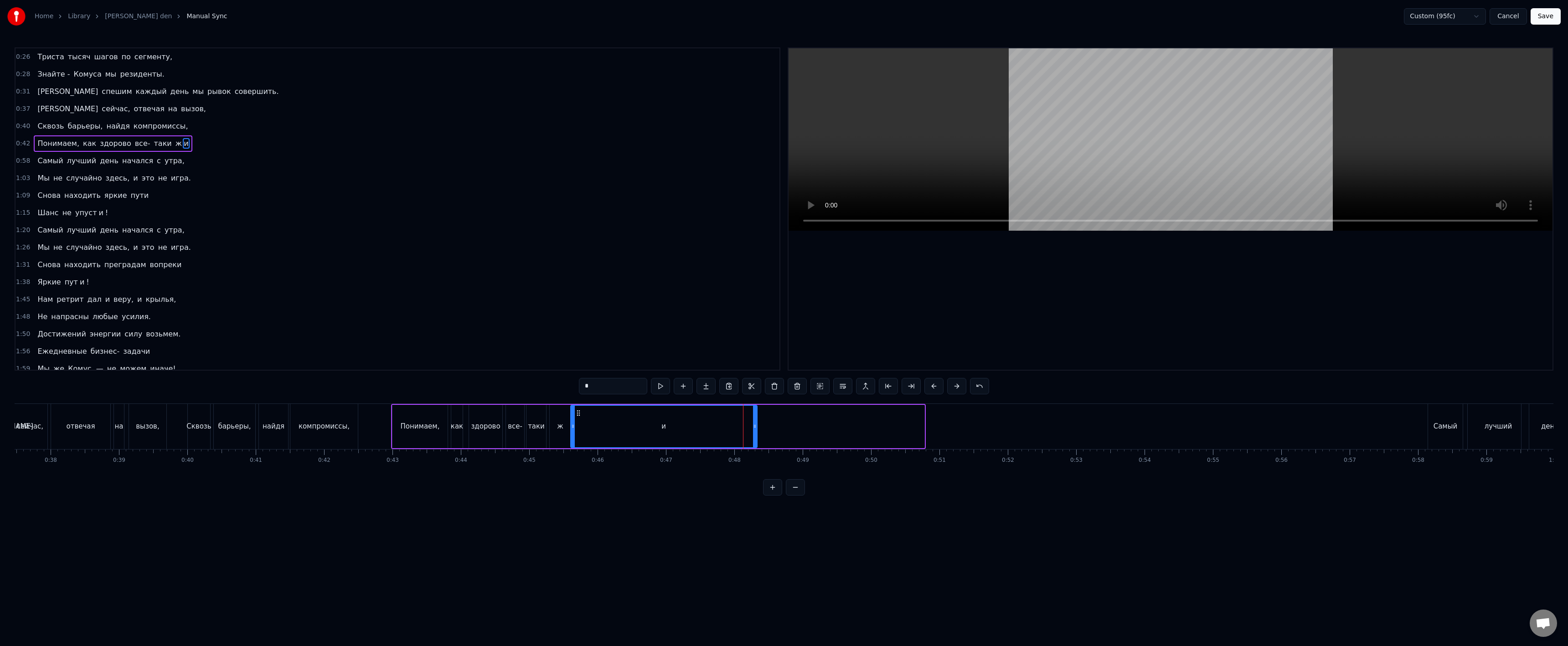
click at [577, 419] on div "и" at bounding box center [663, 427] width 186 height 42
click at [710, 383] on button at bounding box center [705, 386] width 19 height 16
click at [598, 381] on input "**" at bounding box center [613, 386] width 68 height 16
paste input "*"
drag, startPoint x: 943, startPoint y: 423, endPoint x: 743, endPoint y: 419, distance: 200.0
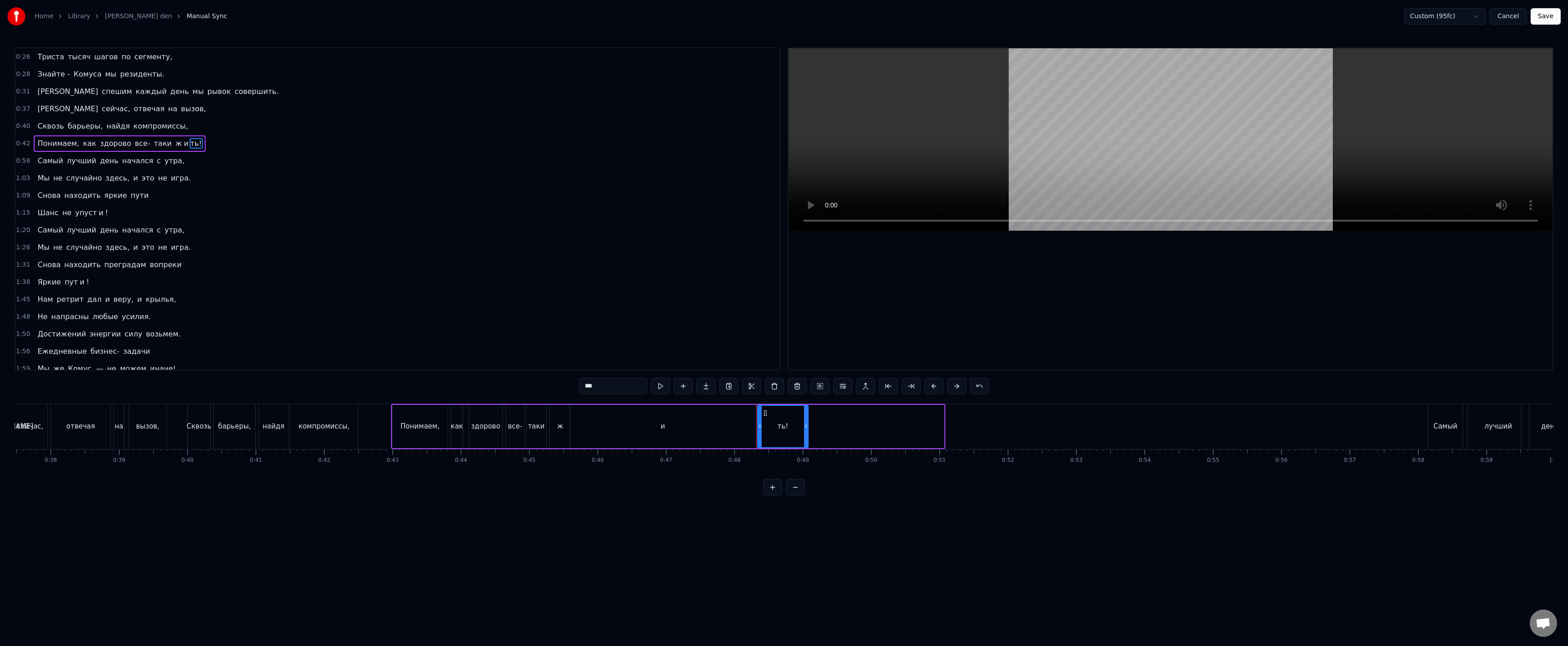
click at [804, 419] on div at bounding box center [806, 427] width 4 height 42
type input "***"
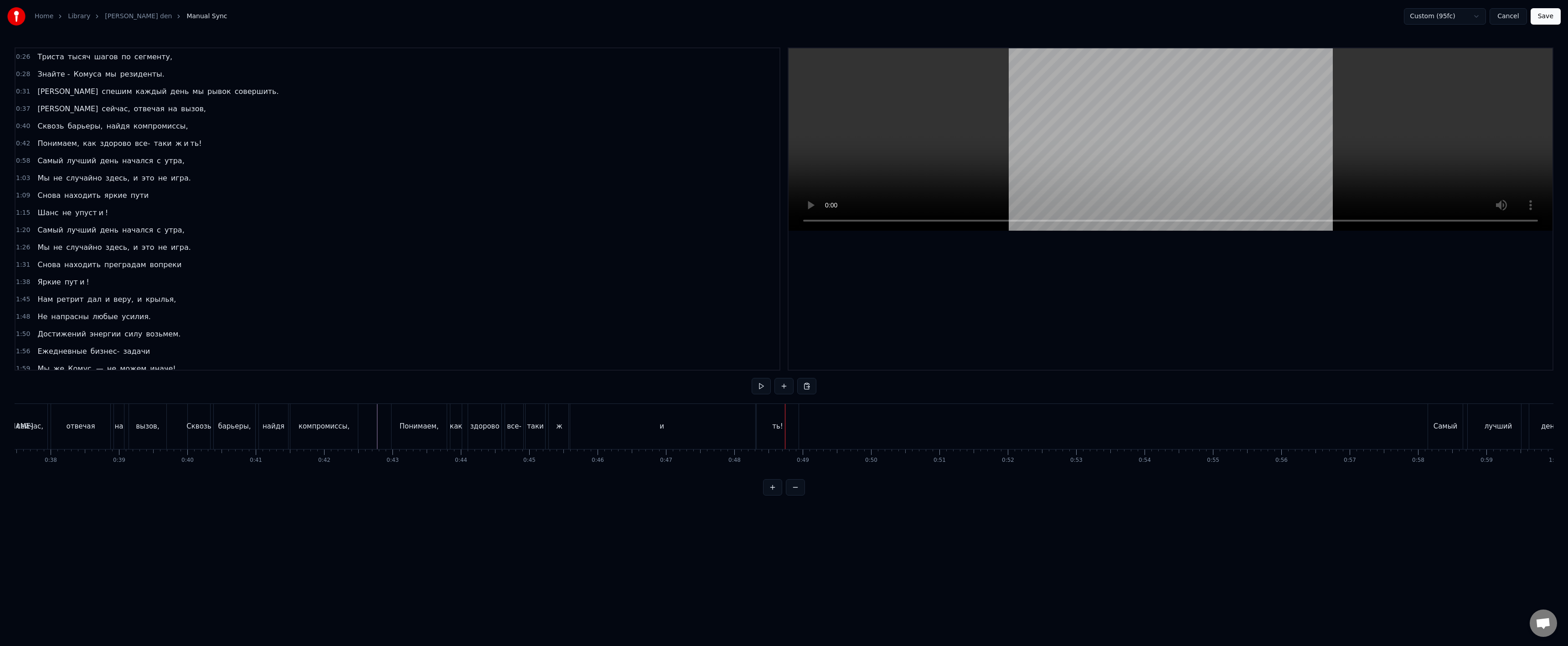
click at [726, 432] on div "и" at bounding box center [663, 427] width 187 height 45
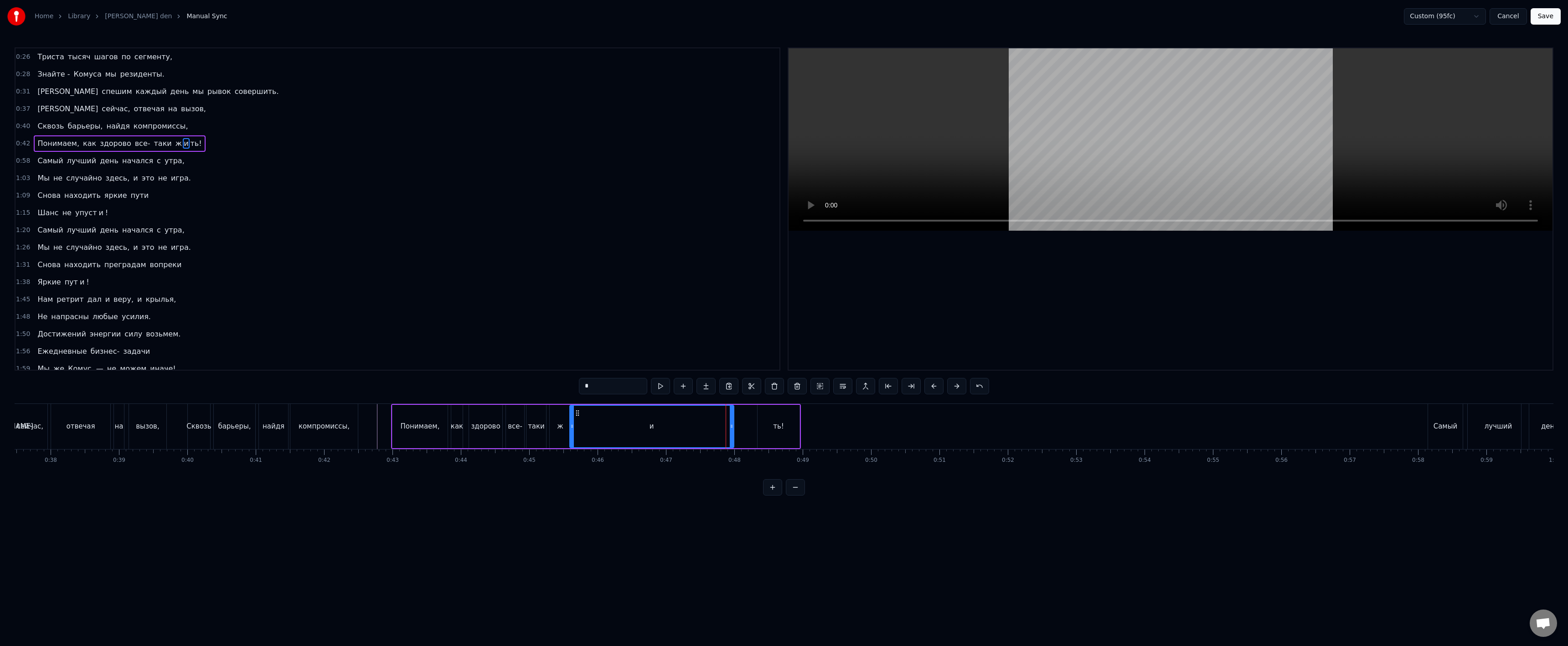
drag, startPoint x: 754, startPoint y: 427, endPoint x: 730, endPoint y: 431, distance: 24.3
click at [730, 431] on div at bounding box center [731, 427] width 4 height 42
click at [770, 426] on div "ть!" at bounding box center [779, 427] width 42 height 43
type input "***"
drag, startPoint x: 760, startPoint y: 412, endPoint x: 730, endPoint y: 416, distance: 30.3
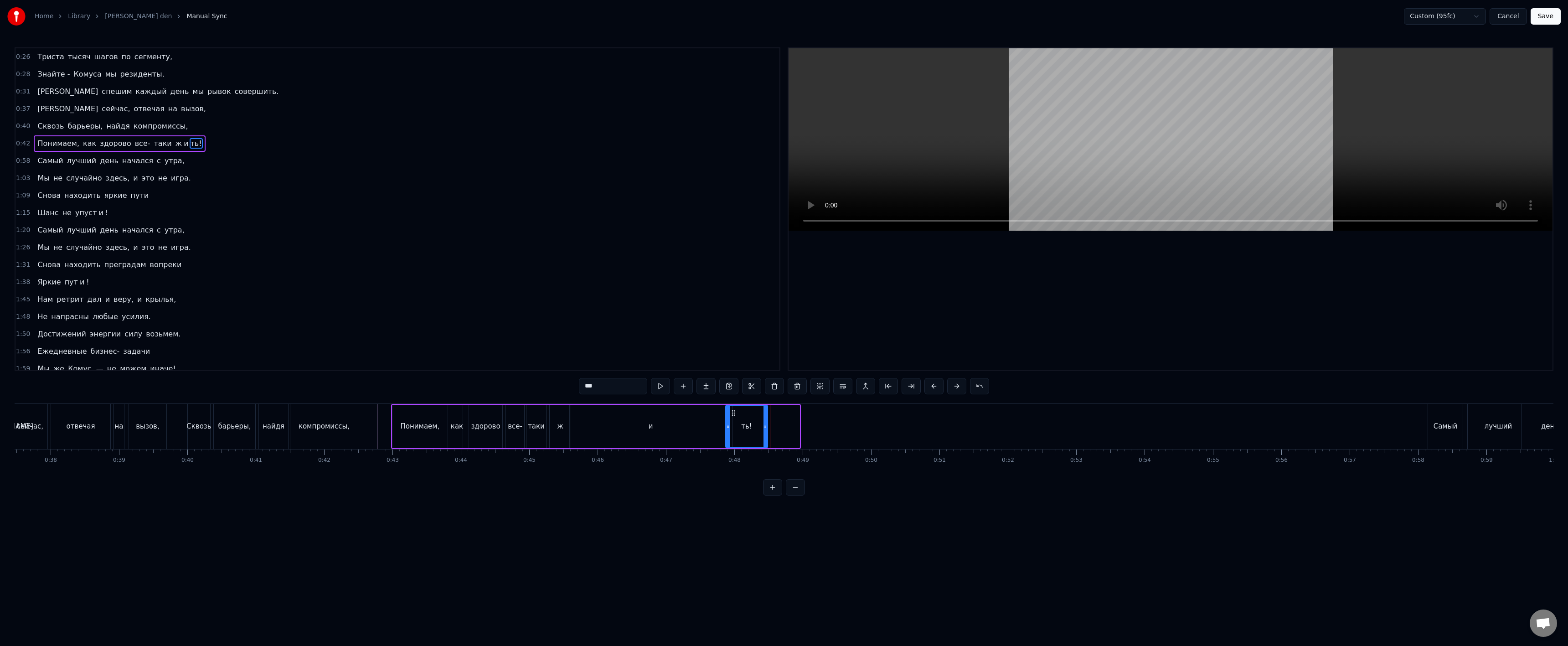
click at [730, 416] on icon at bounding box center [733, 413] width 7 height 7
drag, startPoint x: 573, startPoint y: 456, endPoint x: 579, endPoint y: 452, distance: 7.2
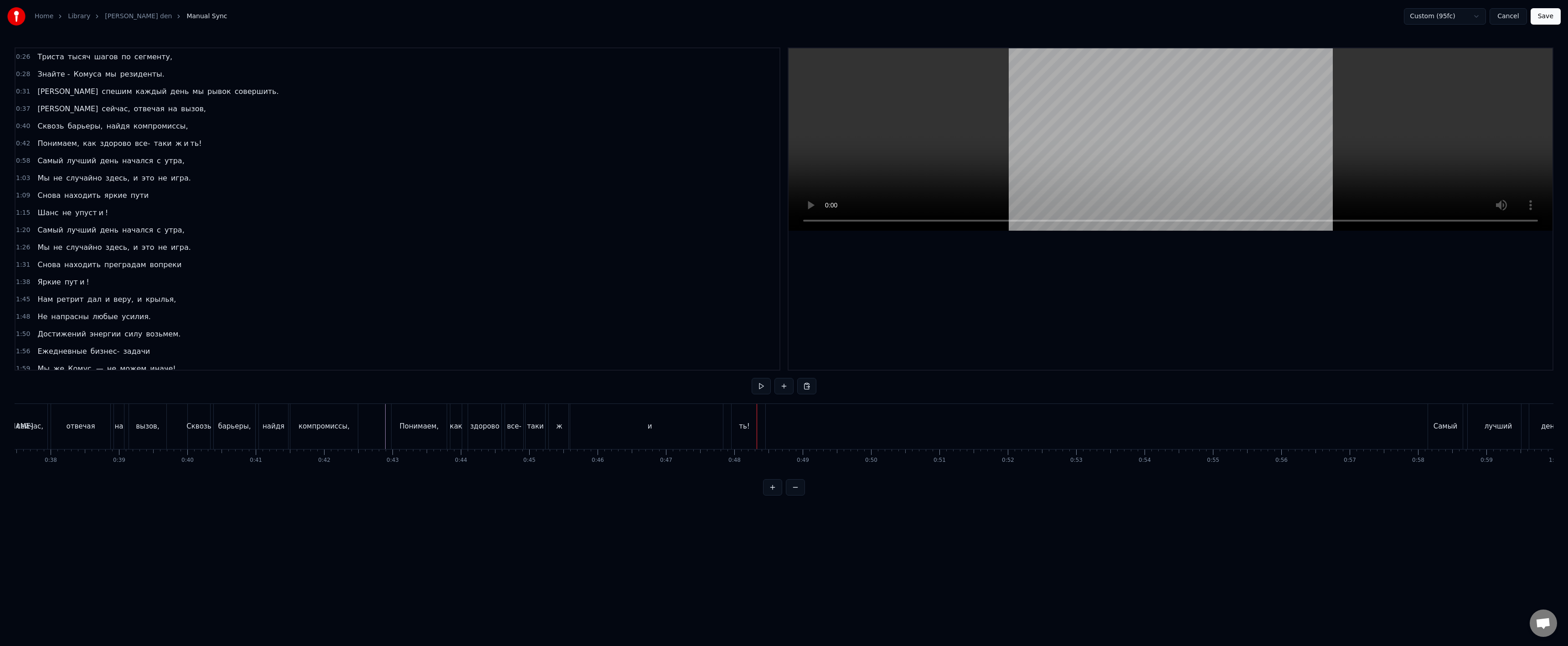
click at [749, 421] on div "ть!" at bounding box center [744, 427] width 42 height 45
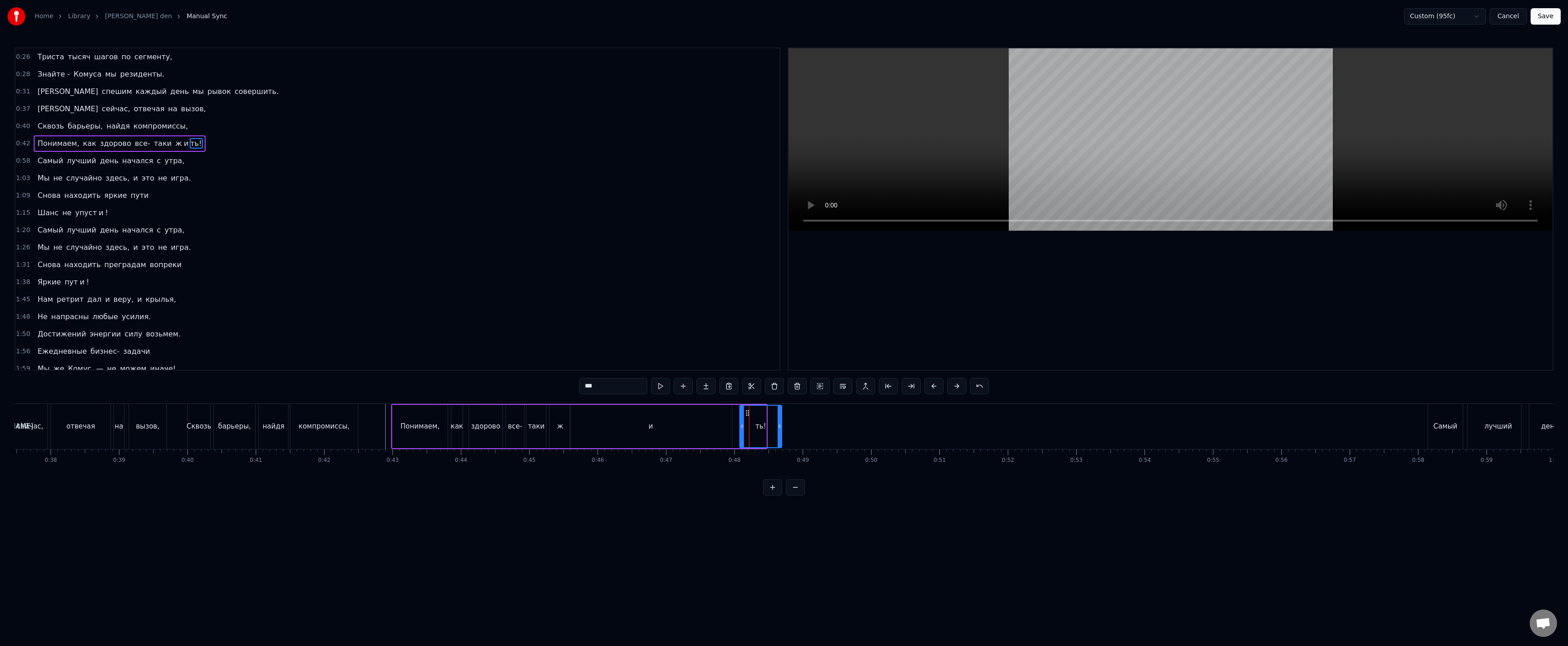
drag, startPoint x: 733, startPoint y: 412, endPoint x: 749, endPoint y: 410, distance: 16.1
click at [749, 410] on icon at bounding box center [748, 413] width 7 height 7
click at [731, 419] on div "и" at bounding box center [651, 427] width 163 height 43
drag, startPoint x: 730, startPoint y: 423, endPoint x: 743, endPoint y: 425, distance: 13.2
click at [743, 425] on icon at bounding box center [743, 426] width 4 height 7
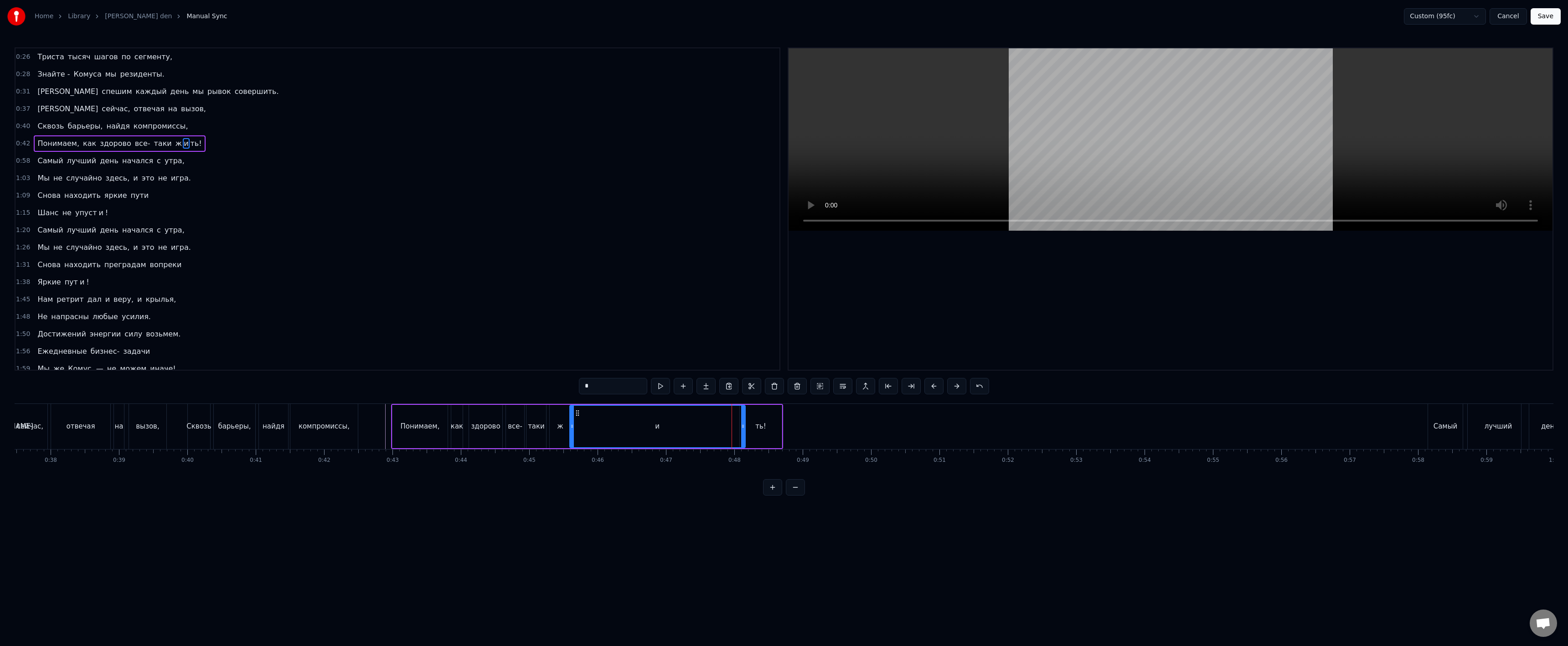
click at [698, 426] on div "и" at bounding box center [657, 427] width 175 height 42
click at [728, 423] on div "и" at bounding box center [657, 427] width 175 height 42
click at [755, 429] on div "ть!" at bounding box center [760, 427] width 42 height 43
drag, startPoint x: 740, startPoint y: 427, endPoint x: 731, endPoint y: 430, distance: 9.5
click at [731, 430] on div at bounding box center [733, 427] width 4 height 42
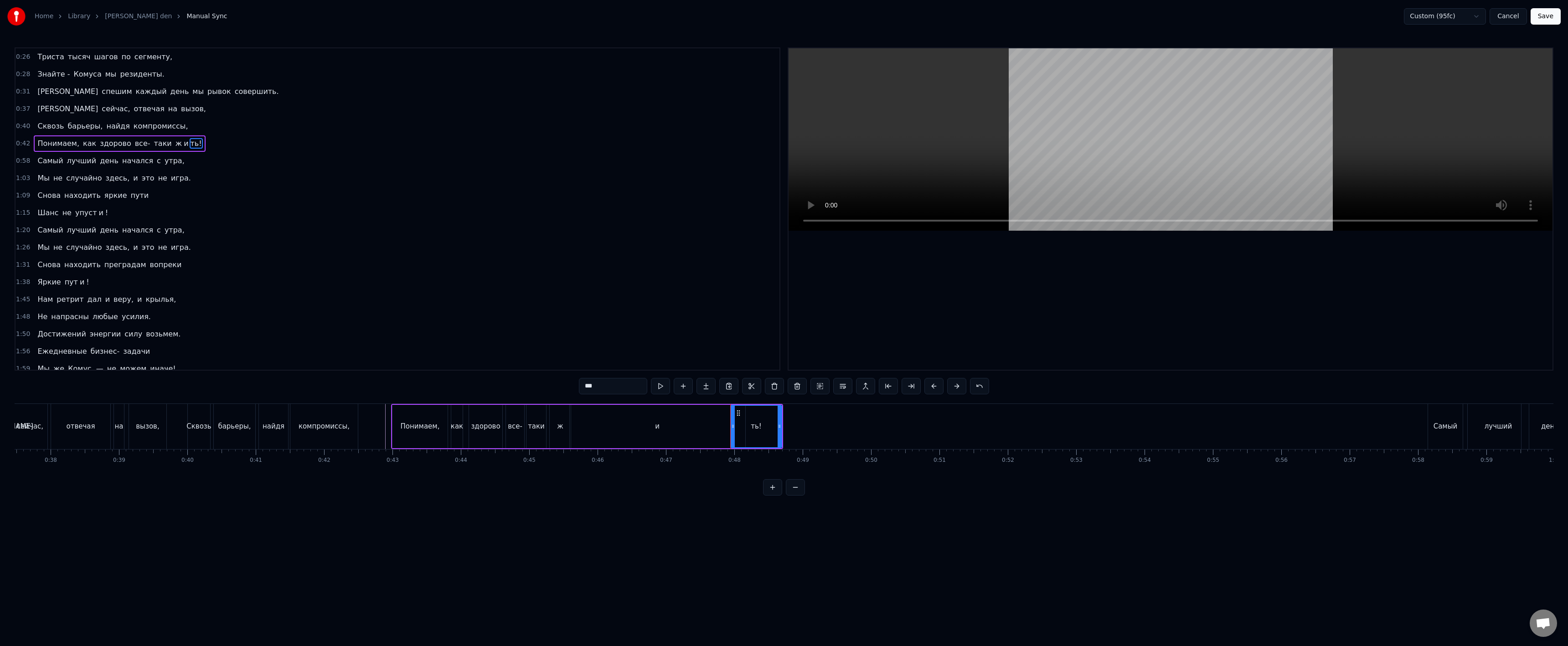
click at [724, 430] on div "и" at bounding box center [658, 427] width 176 height 43
type input "*"
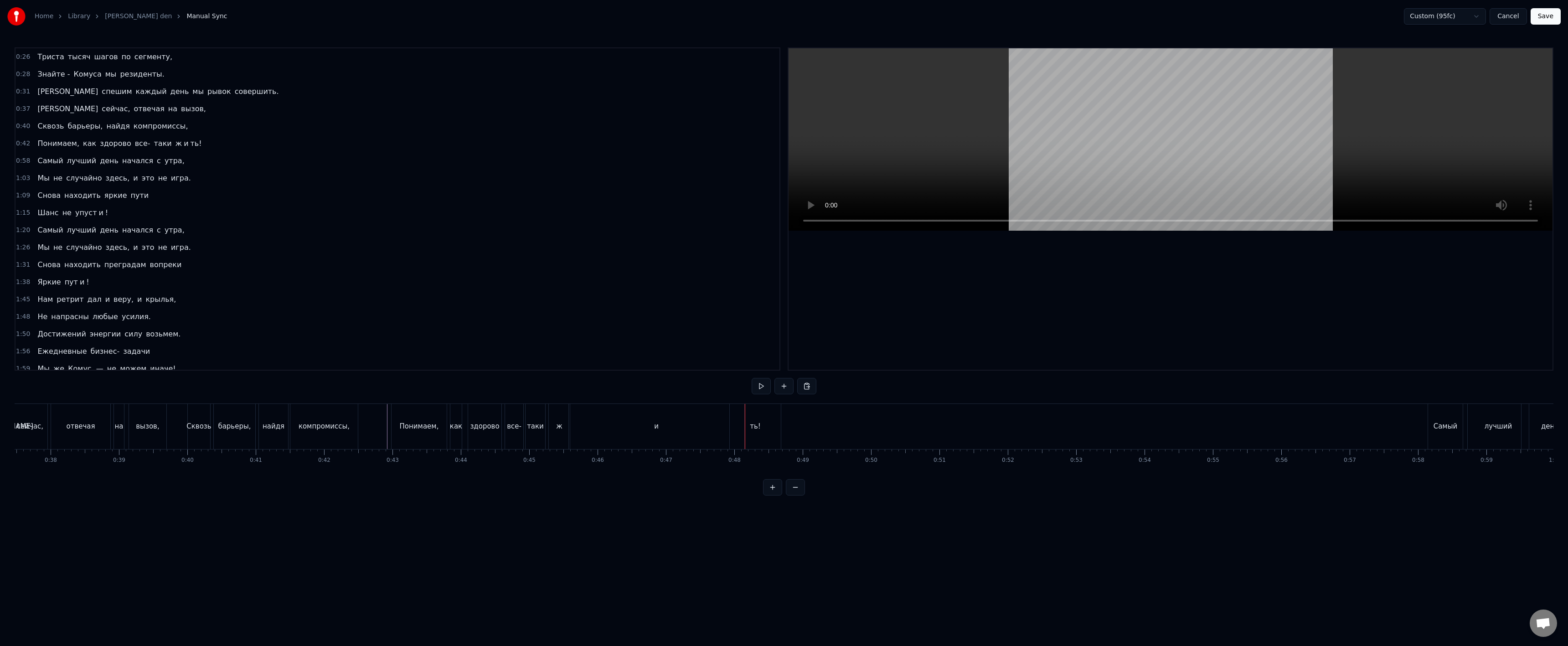
drag, startPoint x: 761, startPoint y: 432, endPoint x: 777, endPoint y: 429, distance: 16.3
click at [761, 432] on div "ть!" at bounding box center [755, 427] width 51 height 45
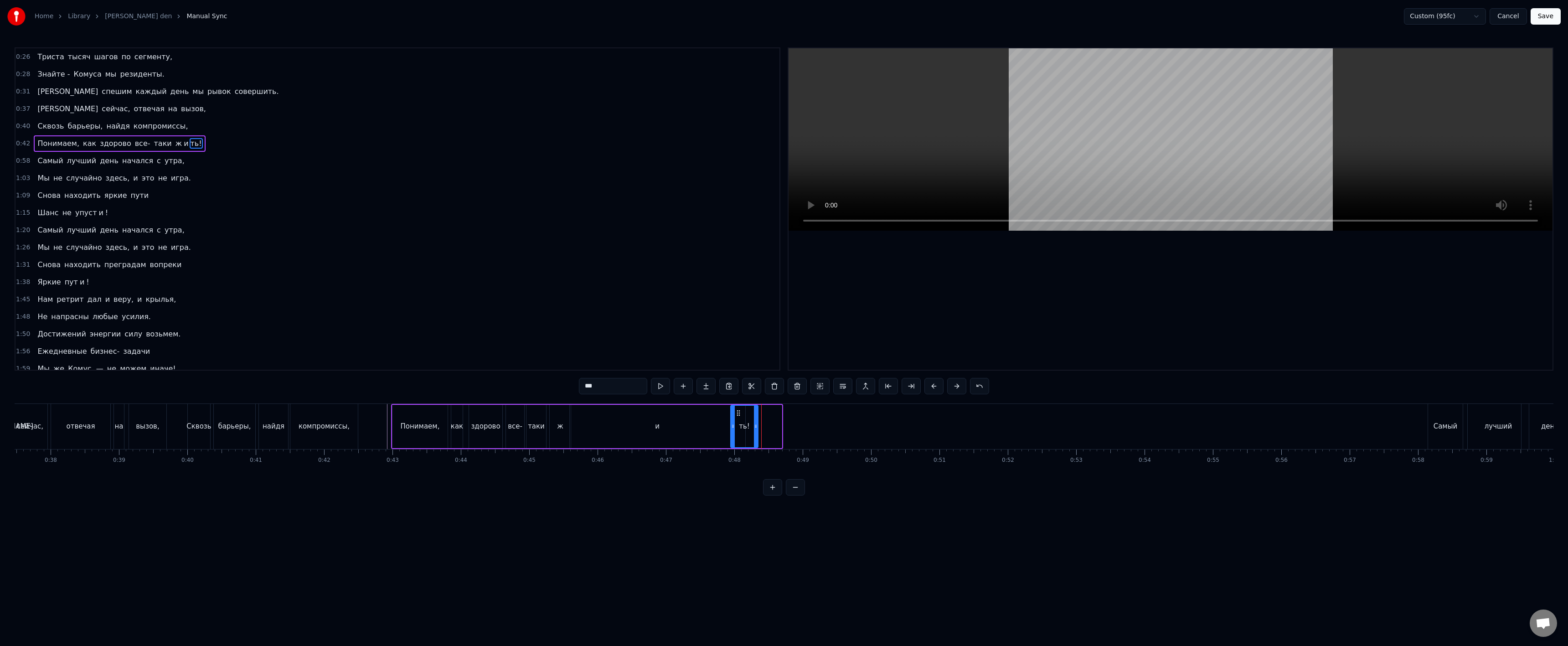
drag, startPoint x: 779, startPoint y: 426, endPoint x: 756, endPoint y: 431, distance: 23.5
click at [756, 431] on div at bounding box center [756, 427] width 4 height 42
drag, startPoint x: 381, startPoint y: 429, endPoint x: 376, endPoint y: 431, distance: 5.4
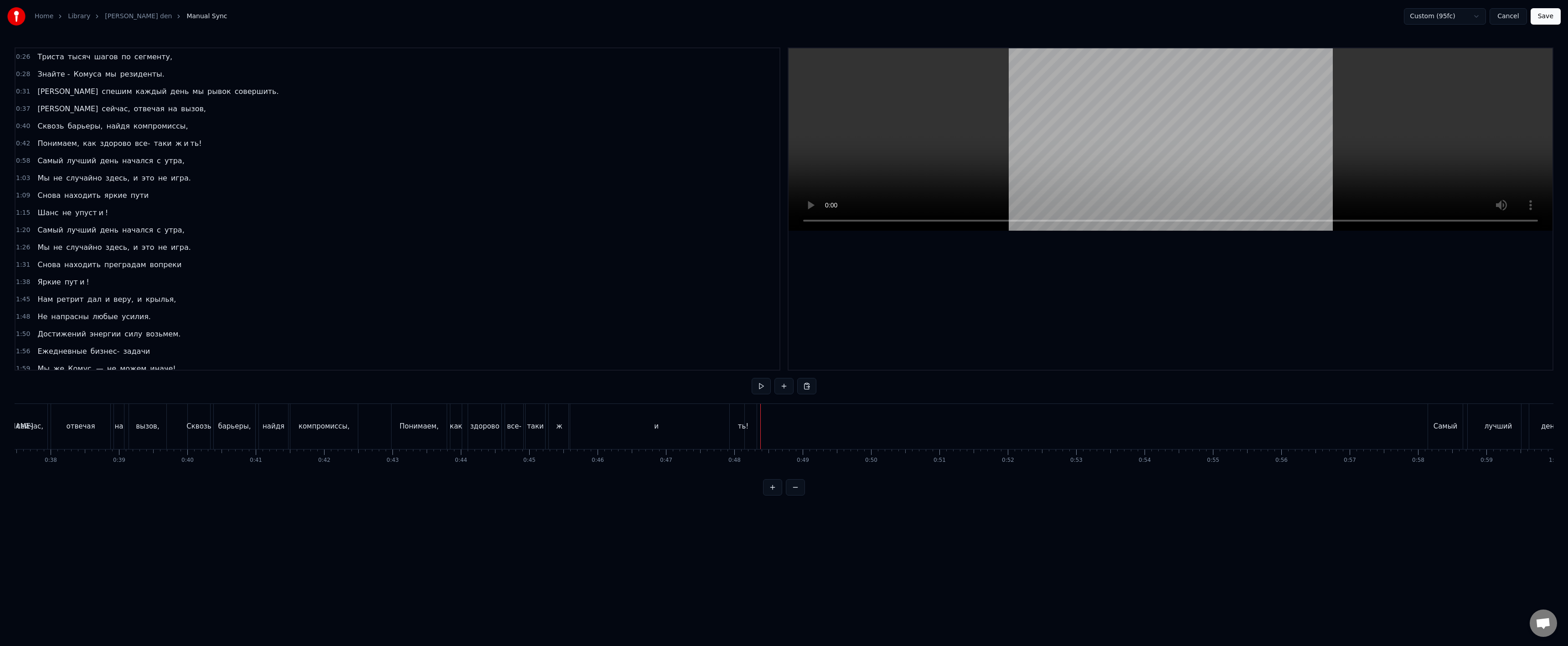
click at [747, 433] on div "ть!" at bounding box center [743, 427] width 27 height 45
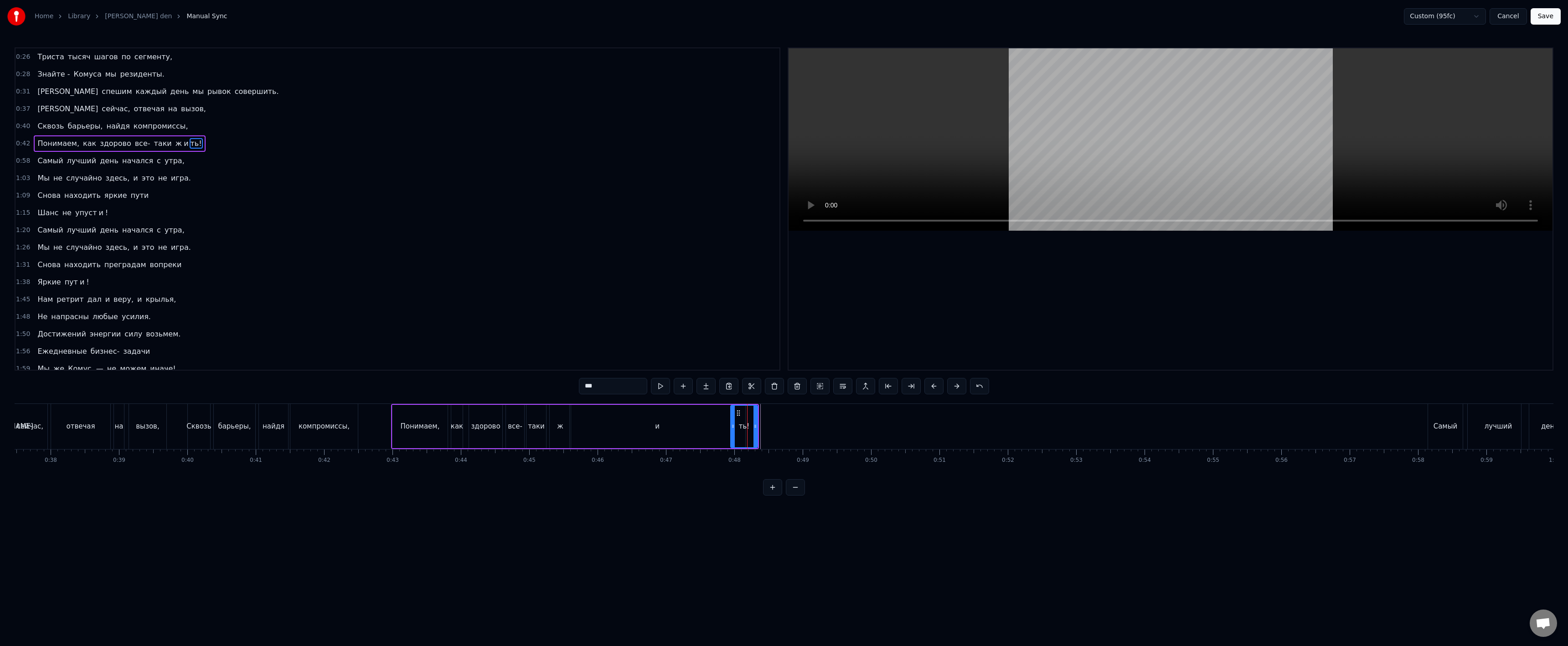
click at [717, 432] on div "и" at bounding box center [658, 427] width 176 height 43
drag, startPoint x: 742, startPoint y: 428, endPoint x: 725, endPoint y: 430, distance: 17.1
click at [725, 430] on div at bounding box center [725, 427] width 4 height 42
click at [743, 427] on div "ть!" at bounding box center [744, 427] width 11 height 11
click at [736, 414] on icon at bounding box center [737, 413] width 7 height 7
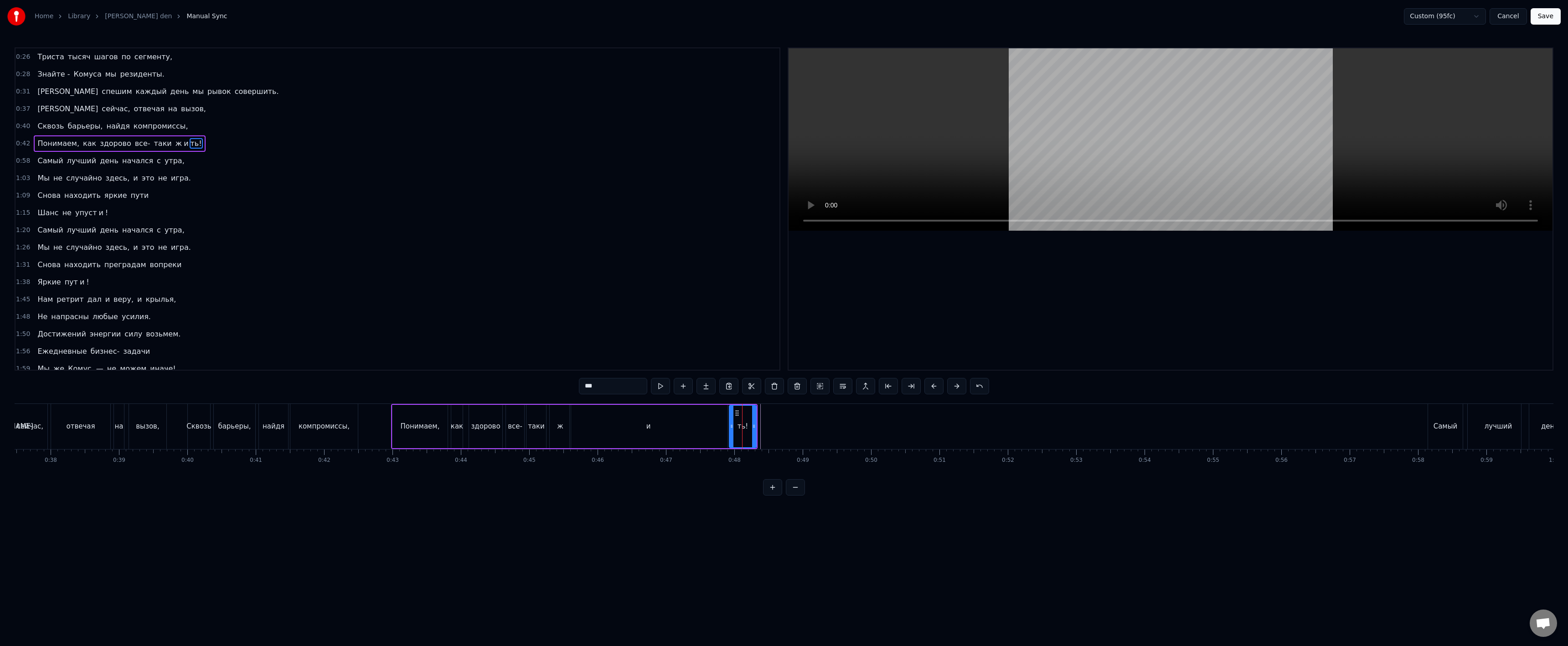
click at [684, 428] on div "и" at bounding box center [649, 427] width 158 height 43
click at [740, 424] on div "ть!" at bounding box center [743, 427] width 11 height 11
type input "***"
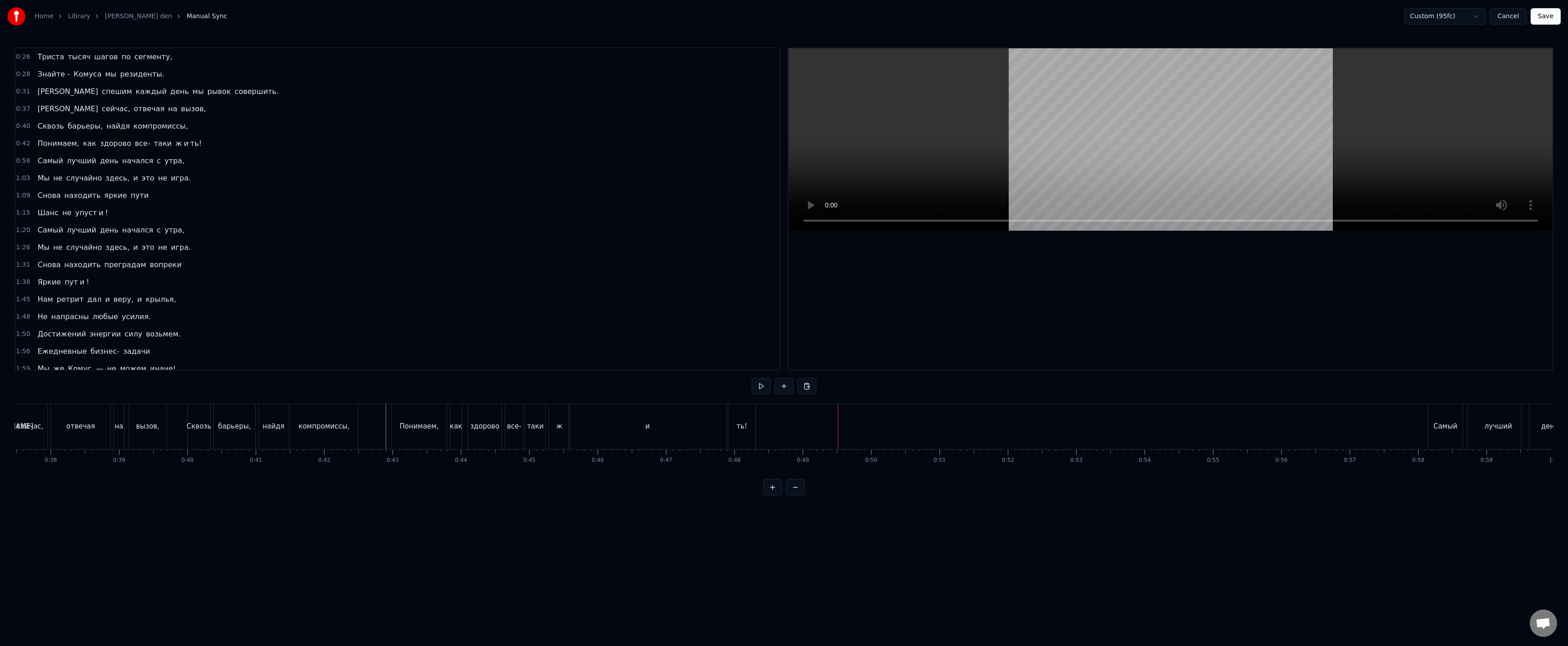
click at [740, 433] on div "ть!" at bounding box center [742, 427] width 27 height 45
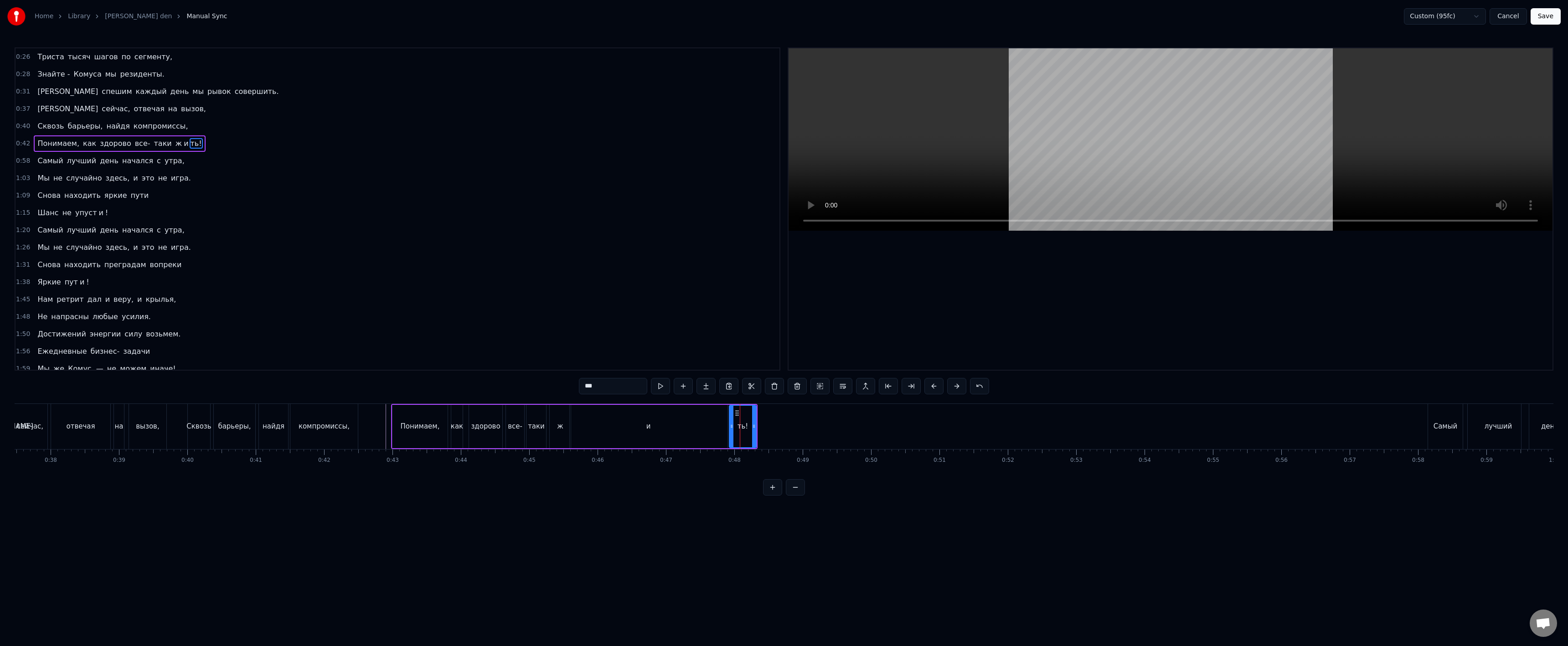
click at [716, 429] on div "и" at bounding box center [649, 427] width 158 height 43
click at [727, 428] on div "и" at bounding box center [648, 427] width 159 height 43
drag, startPoint x: 724, startPoint y: 427, endPoint x: 716, endPoint y: 423, distance: 8.9
click at [714, 427] on icon at bounding box center [716, 426] width 4 height 7
click at [734, 417] on div "ть!" at bounding box center [743, 427] width 27 height 43
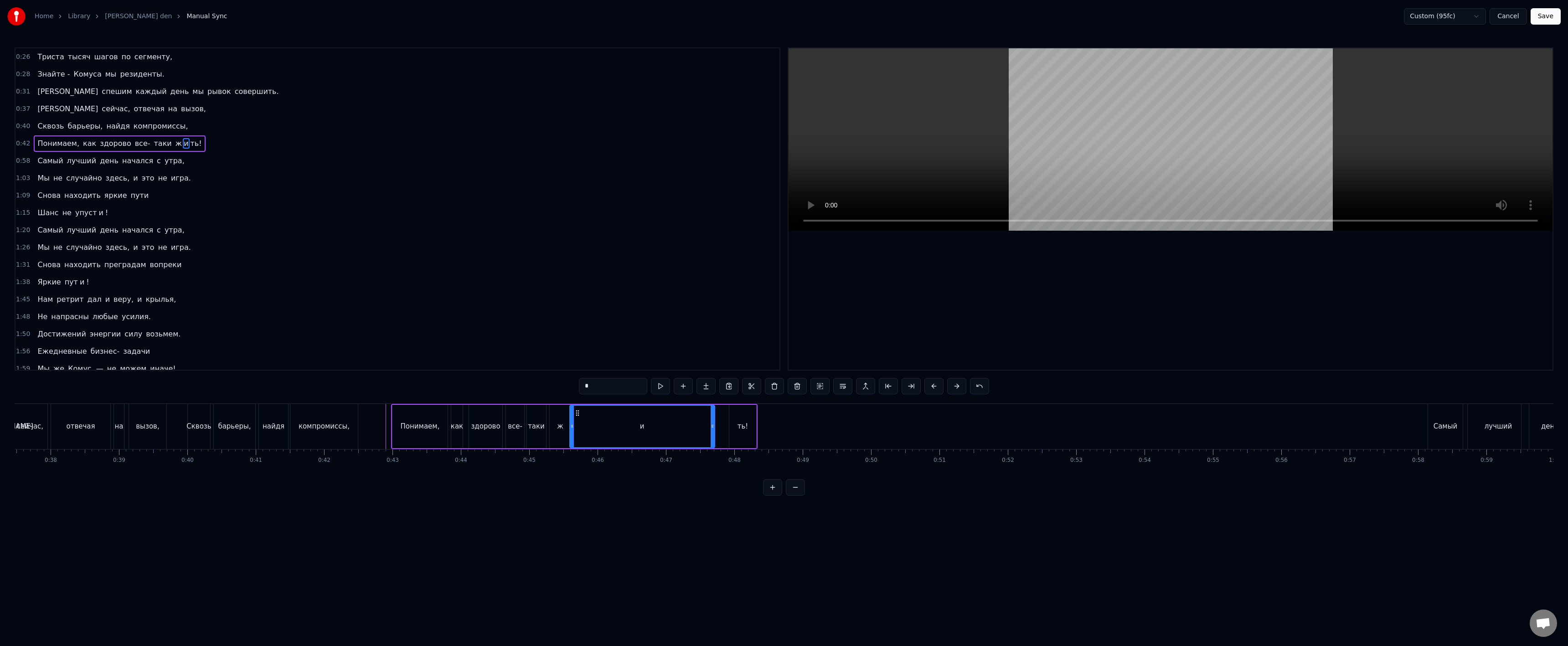
type input "***"
drag, startPoint x: 737, startPoint y: 412, endPoint x: 721, endPoint y: 415, distance: 16.3
click at [721, 415] on icon at bounding box center [721, 413] width 7 height 7
click at [740, 423] on div "ть!" at bounding box center [727, 427] width 28 height 43
drag, startPoint x: 739, startPoint y: 423, endPoint x: 750, endPoint y: 426, distance: 11.4
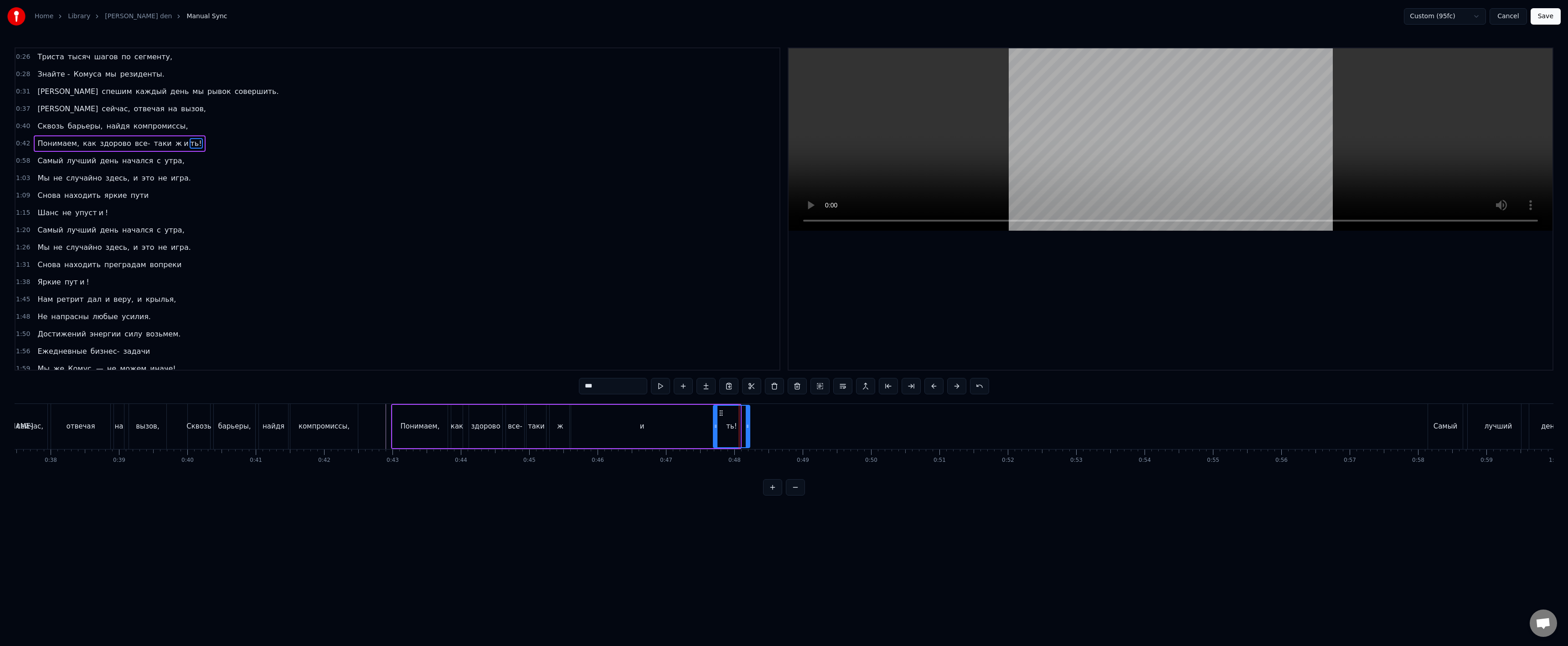
click at [750, 426] on icon at bounding box center [748, 426] width 4 height 7
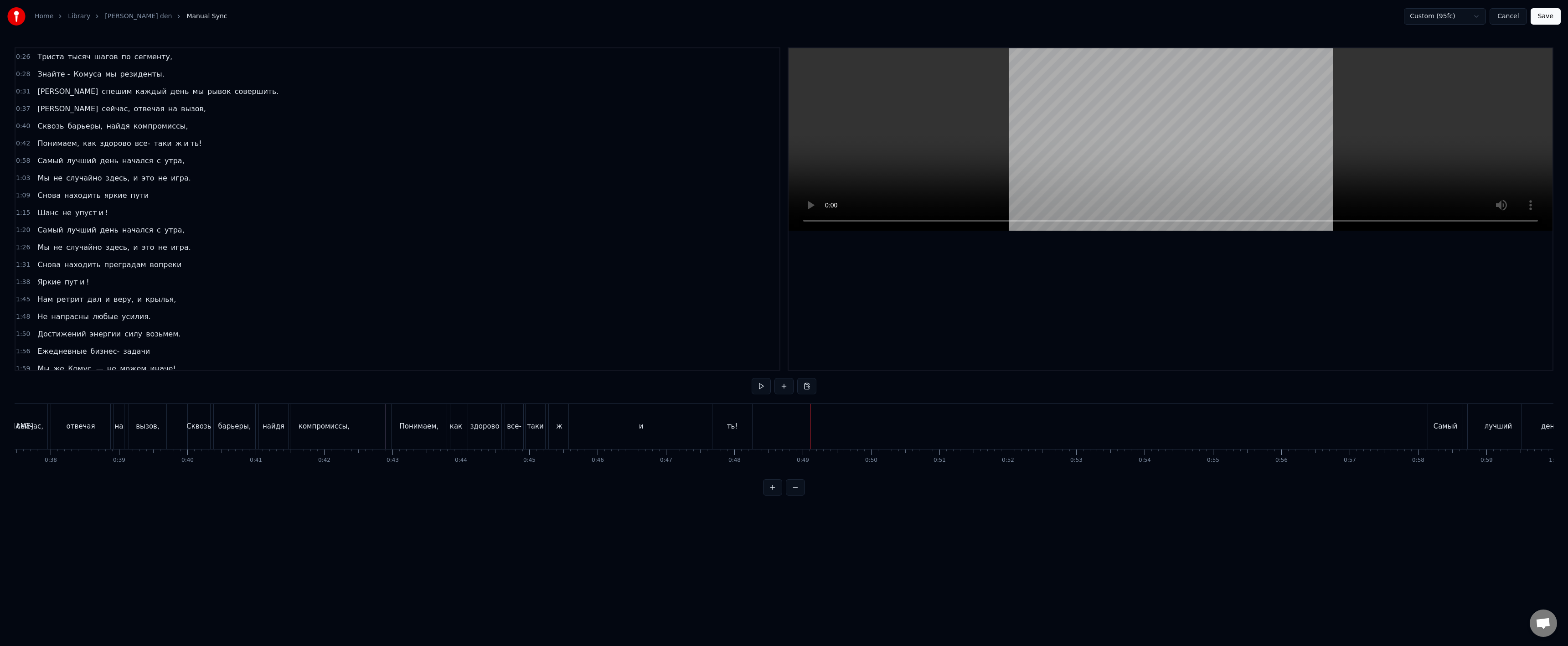
click at [661, 424] on div "и" at bounding box center [642, 427] width 145 height 45
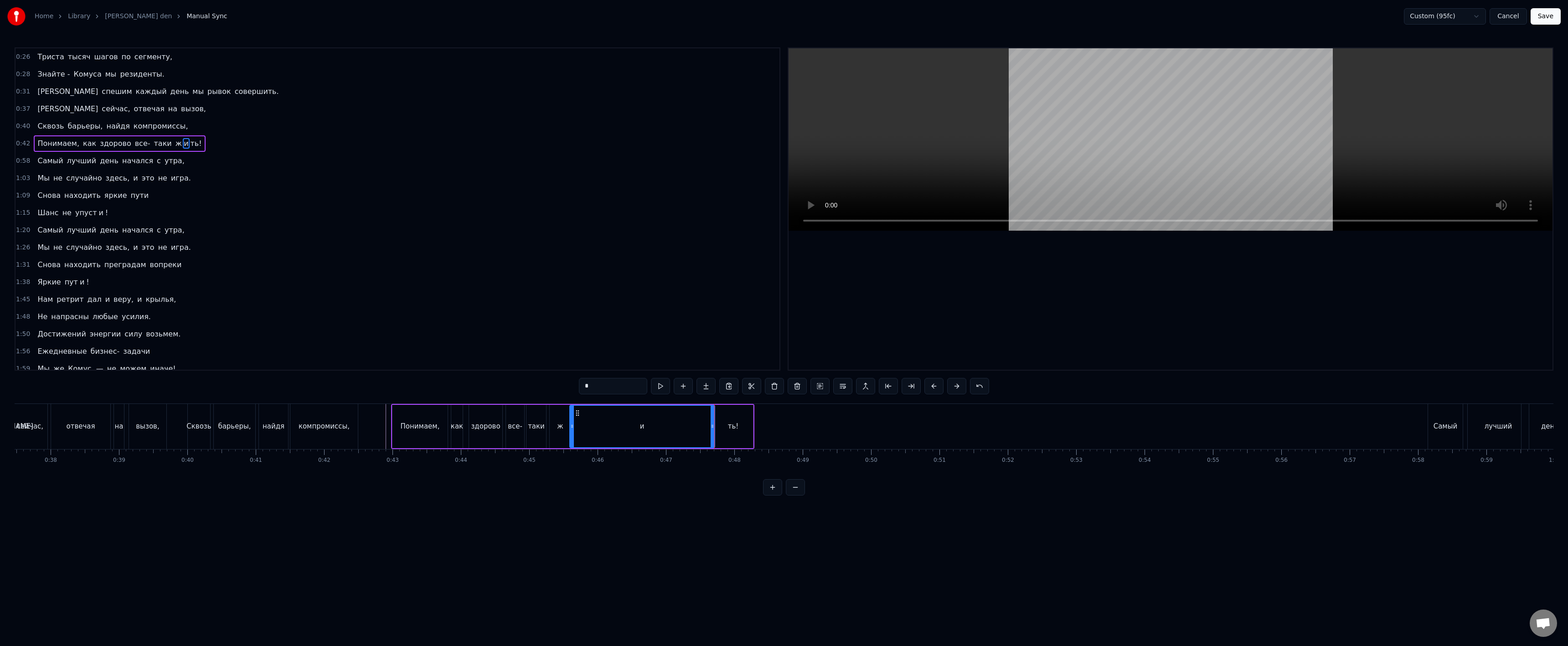
click at [734, 420] on div "ть!" at bounding box center [733, 427] width 40 height 43
drag, startPoint x: 723, startPoint y: 412, endPoint x: 737, endPoint y: 413, distance: 14.0
click at [737, 413] on icon at bounding box center [735, 413] width 7 height 7
drag, startPoint x: 694, startPoint y: 426, endPoint x: 706, endPoint y: 424, distance: 12.2
click at [699, 426] on div "и" at bounding box center [643, 427] width 145 height 43
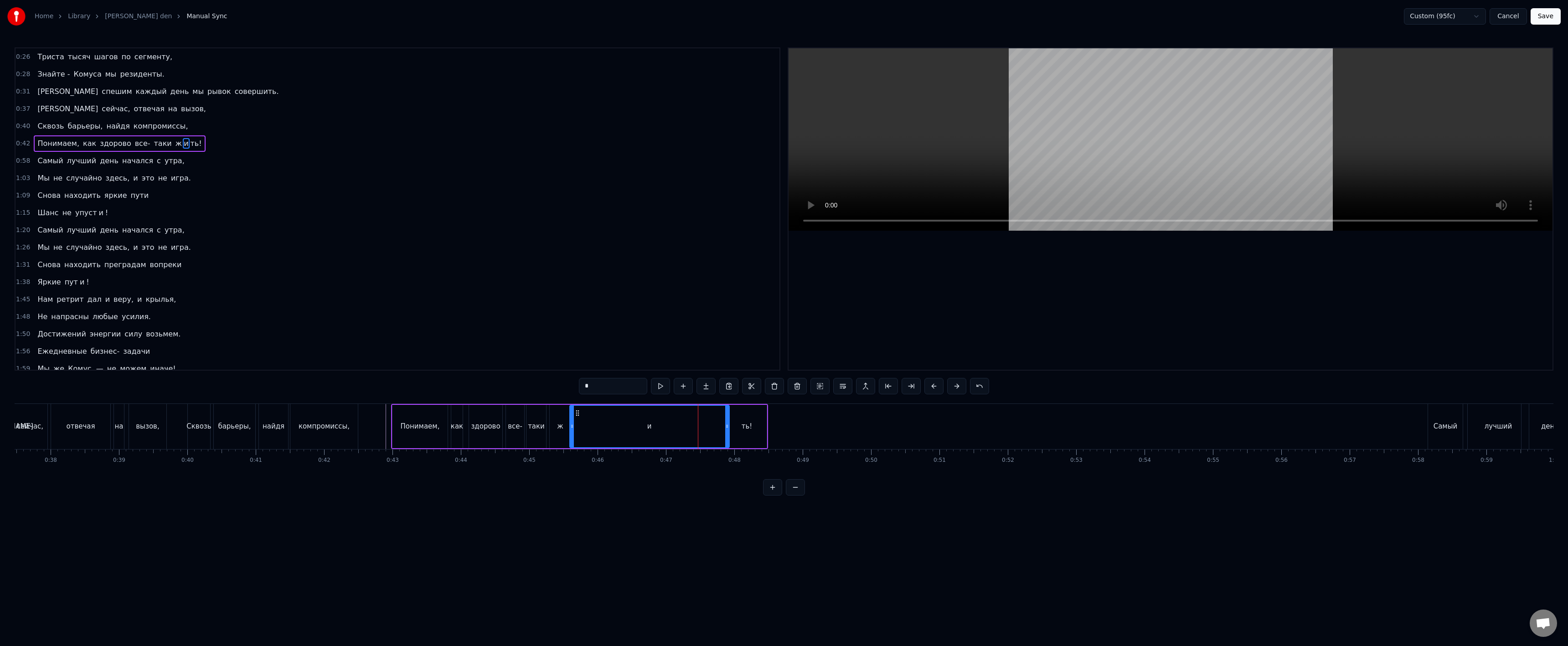
drag, startPoint x: 714, startPoint y: 427, endPoint x: 729, endPoint y: 427, distance: 15.0
click at [729, 427] on icon at bounding box center [727, 426] width 4 height 7
drag, startPoint x: 742, startPoint y: 422, endPoint x: 739, endPoint y: 414, distance: 8.5
click at [742, 421] on div "ть!" at bounding box center [747, 427] width 11 height 11
drag, startPoint x: 735, startPoint y: 411, endPoint x: 694, endPoint y: 417, distance: 41.4
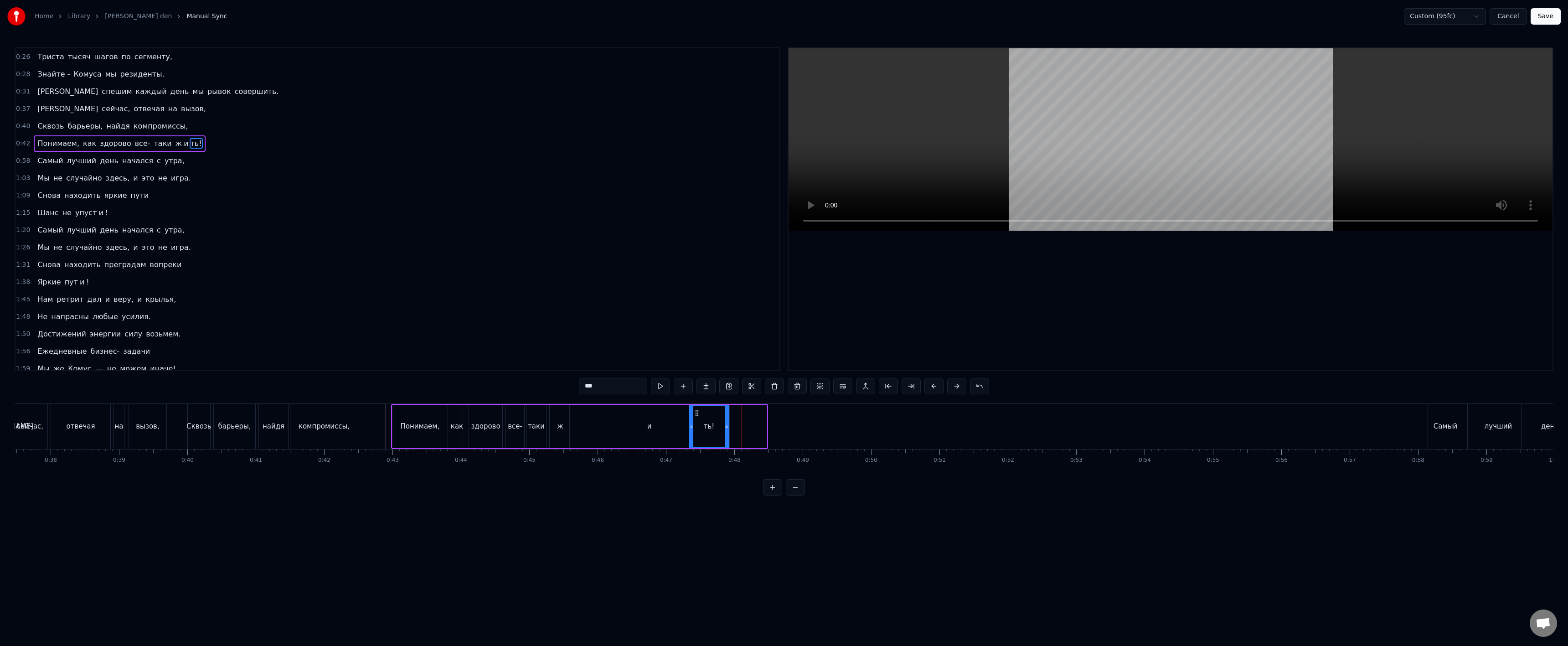
click at [694, 417] on div "ть!" at bounding box center [709, 427] width 39 height 42
click at [643, 422] on div "и" at bounding box center [650, 427] width 160 height 43
type input "*"
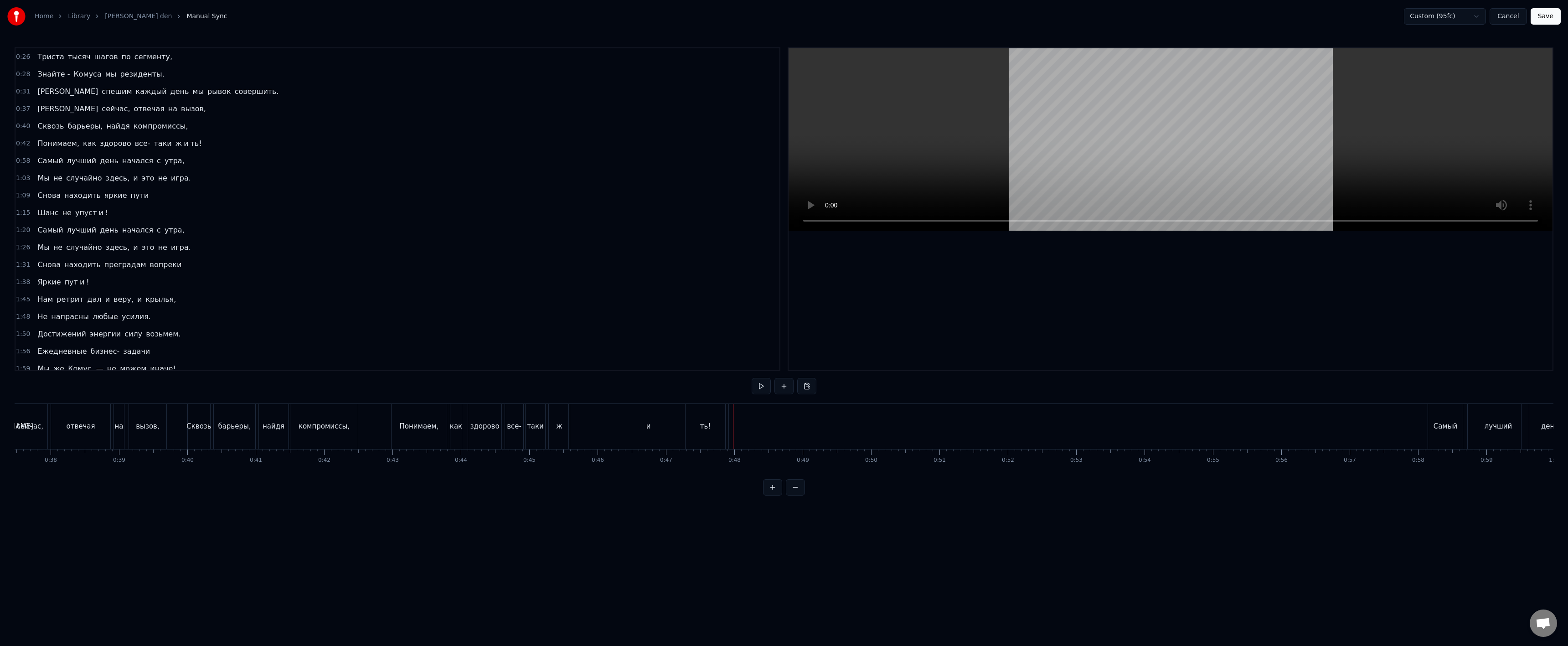
click at [721, 424] on div "ть!" at bounding box center [705, 427] width 40 height 45
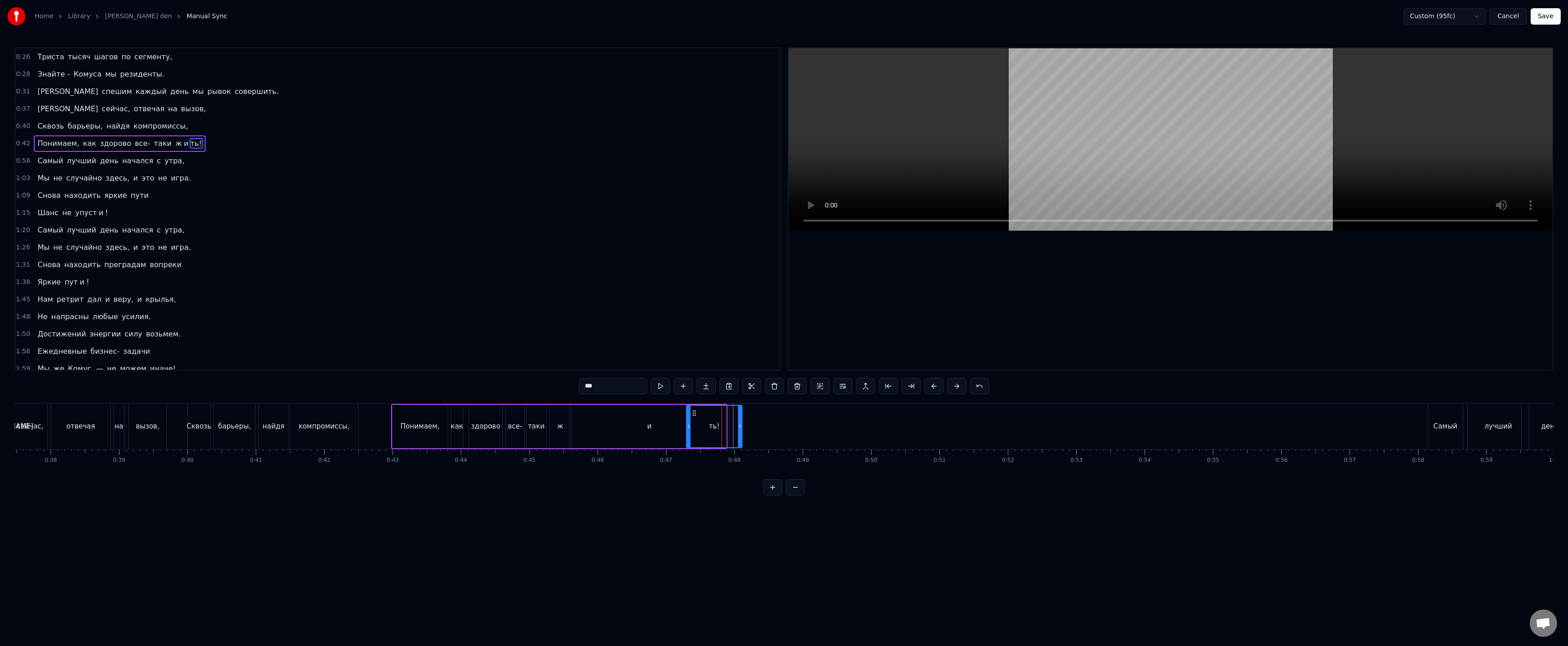
drag, startPoint x: 721, startPoint y: 424, endPoint x: 739, endPoint y: 425, distance: 18.0
click at [739, 425] on icon at bounding box center [740, 426] width 4 height 7
click at [713, 427] on div "ть!" at bounding box center [714, 427] width 11 height 11
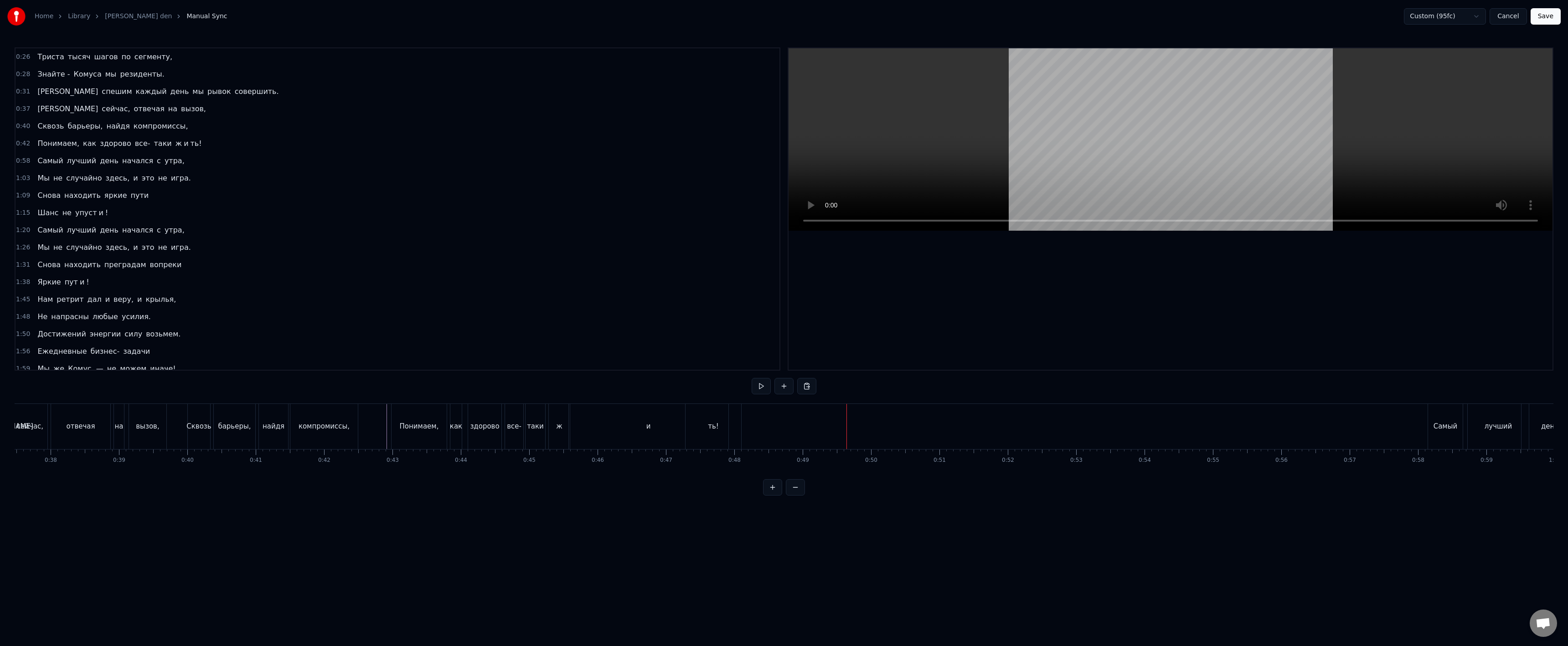
click at [729, 426] on div "ть!" at bounding box center [712, 427] width 55 height 45
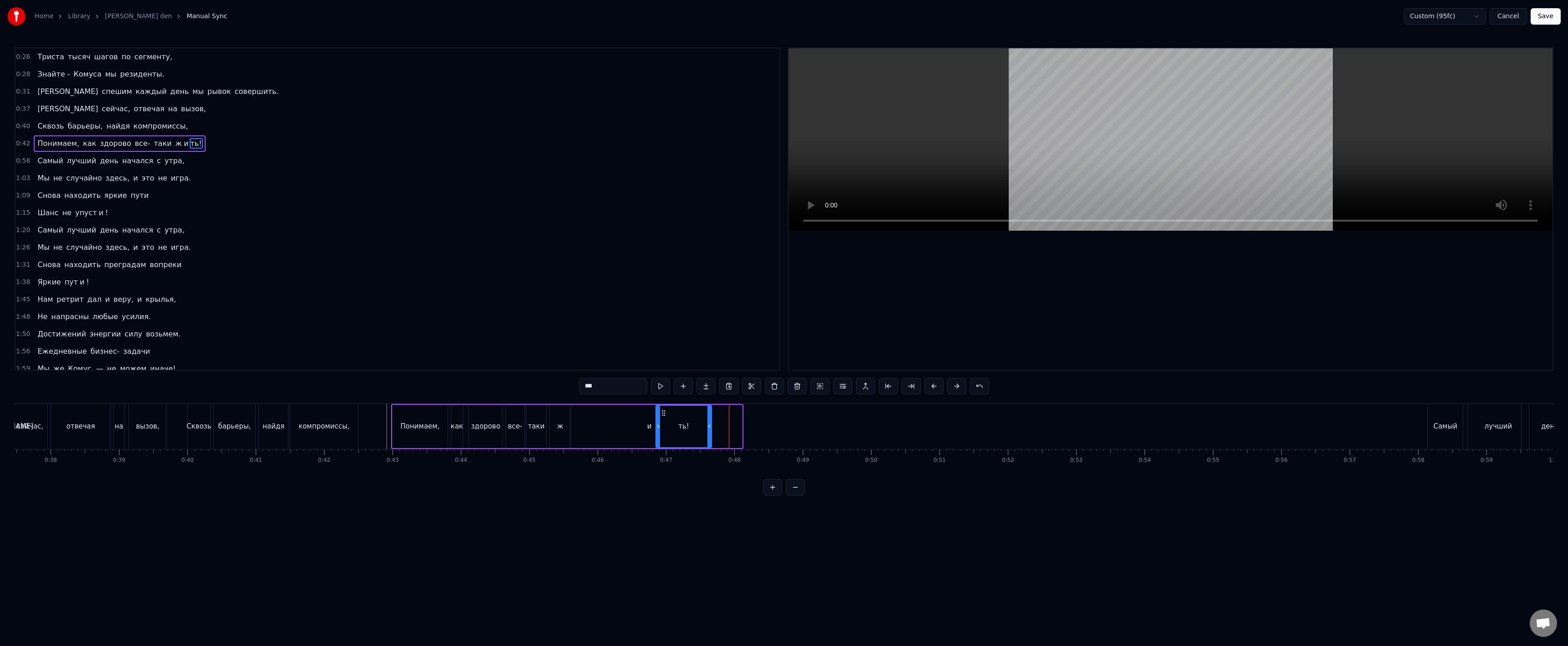
drag, startPoint x: 695, startPoint y: 413, endPoint x: 664, endPoint y: 420, distance: 31.8
click at [664, 420] on div "ть!" at bounding box center [683, 427] width 54 height 42
click at [579, 427] on div "и" at bounding box center [650, 427] width 160 height 43
type input "*"
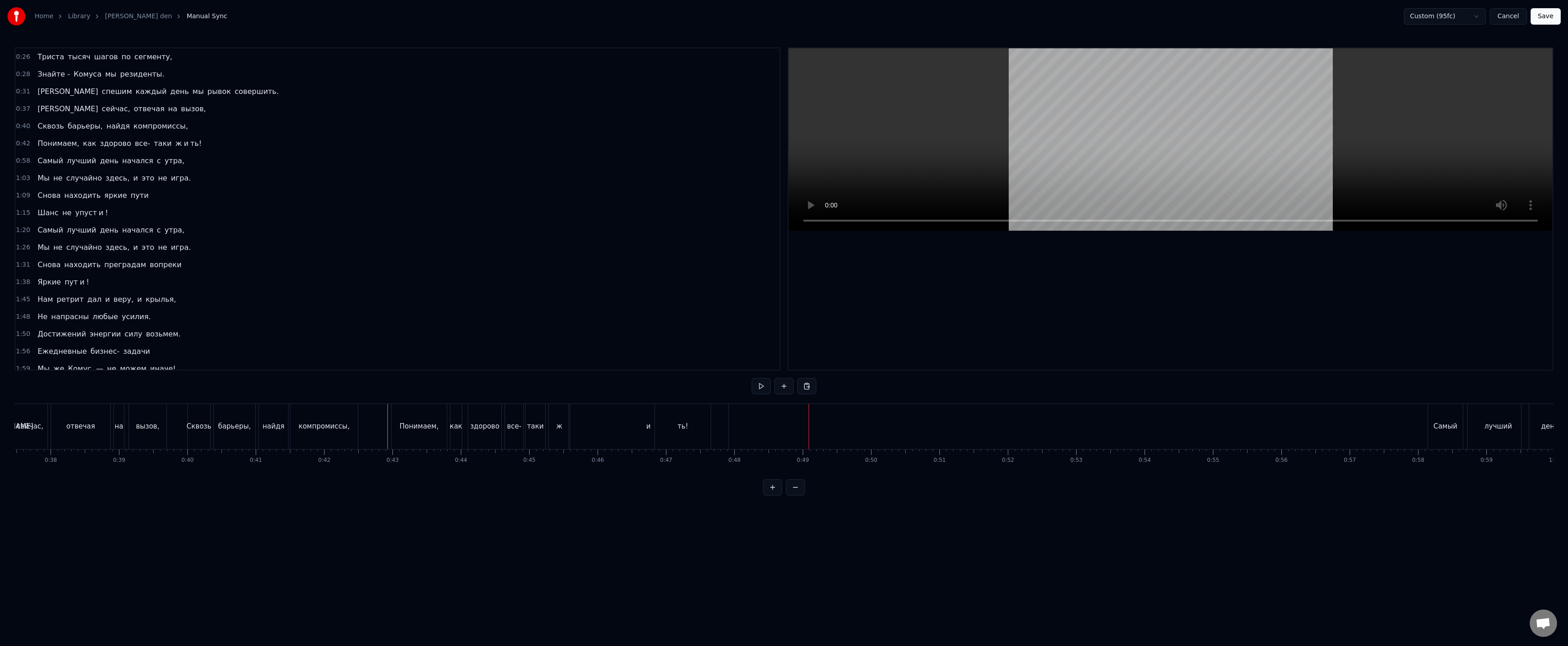
click at [713, 426] on div "и" at bounding box center [649, 427] width 160 height 45
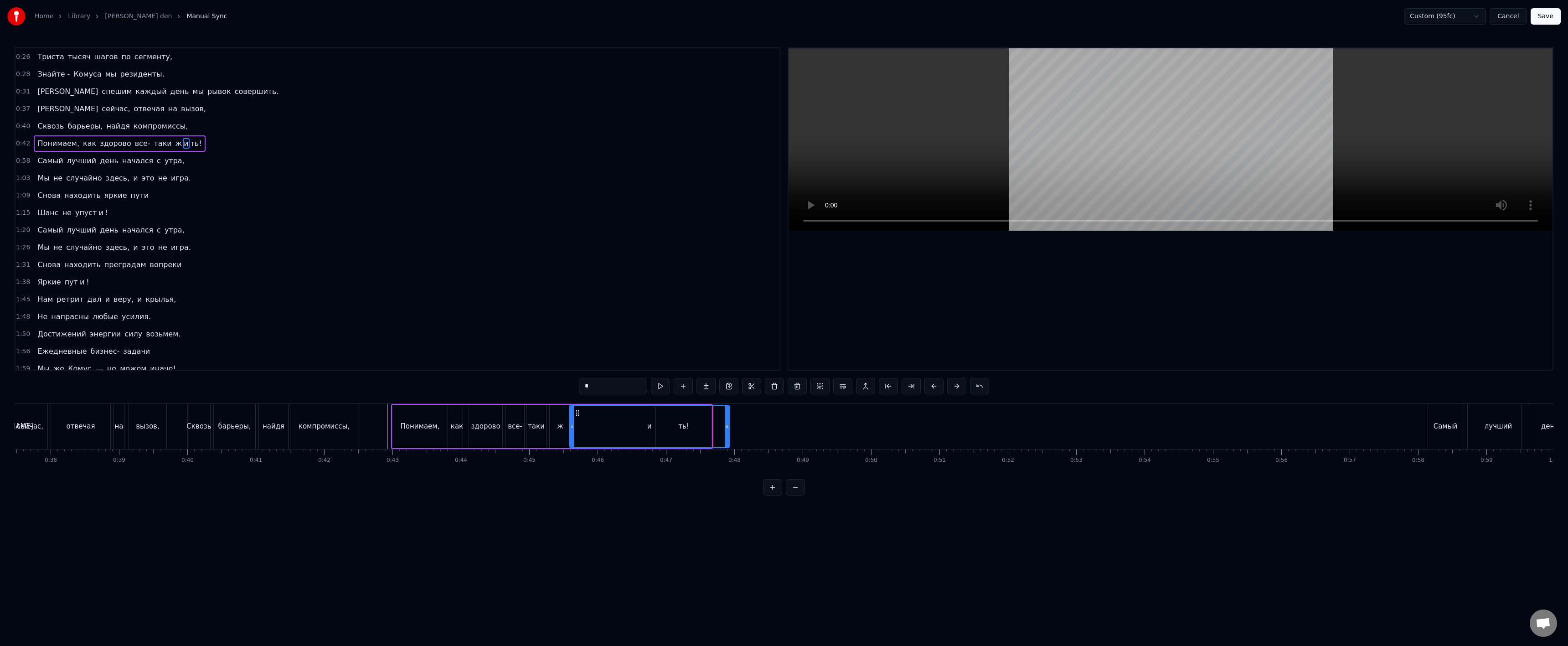
click at [696, 430] on div "и" at bounding box center [649, 427] width 159 height 42
click at [729, 427] on div "и" at bounding box center [649, 427] width 160 height 43
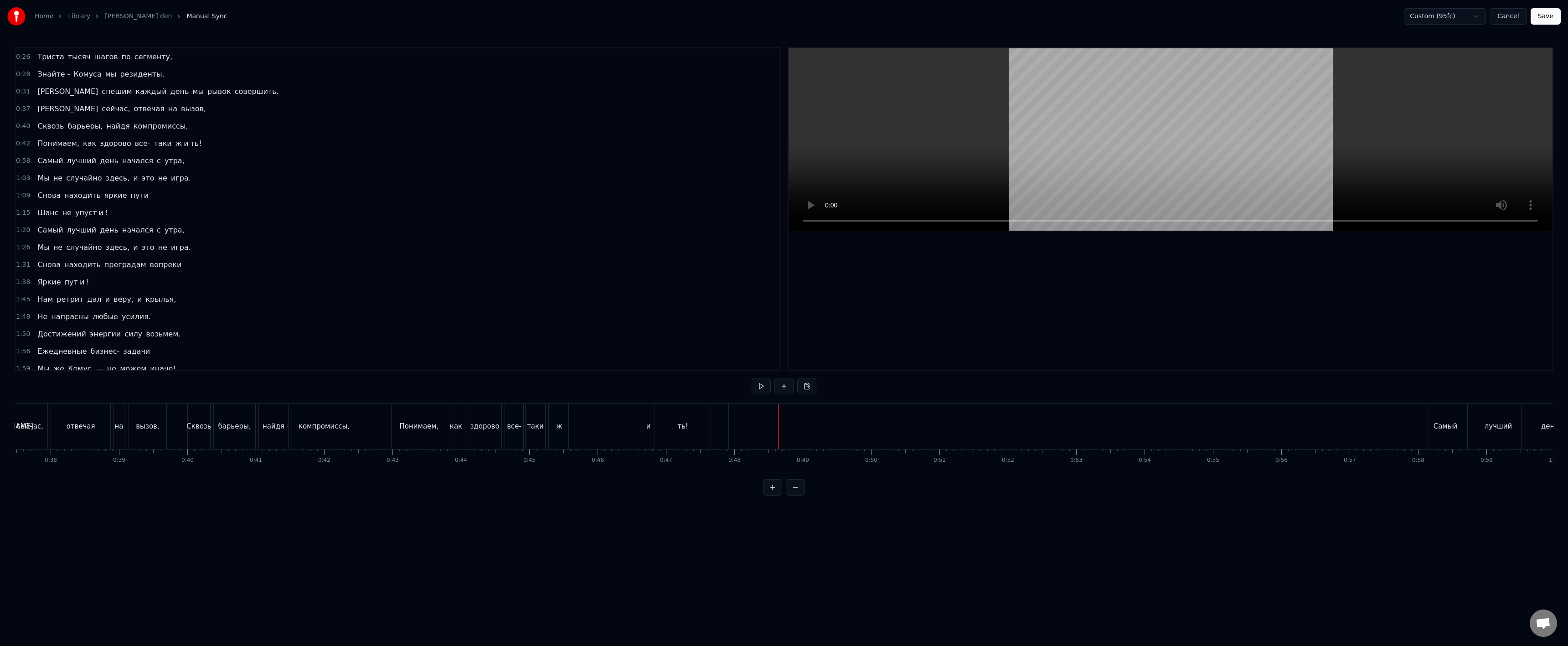
click at [658, 433] on div "ть!" at bounding box center [682, 427] width 55 height 45
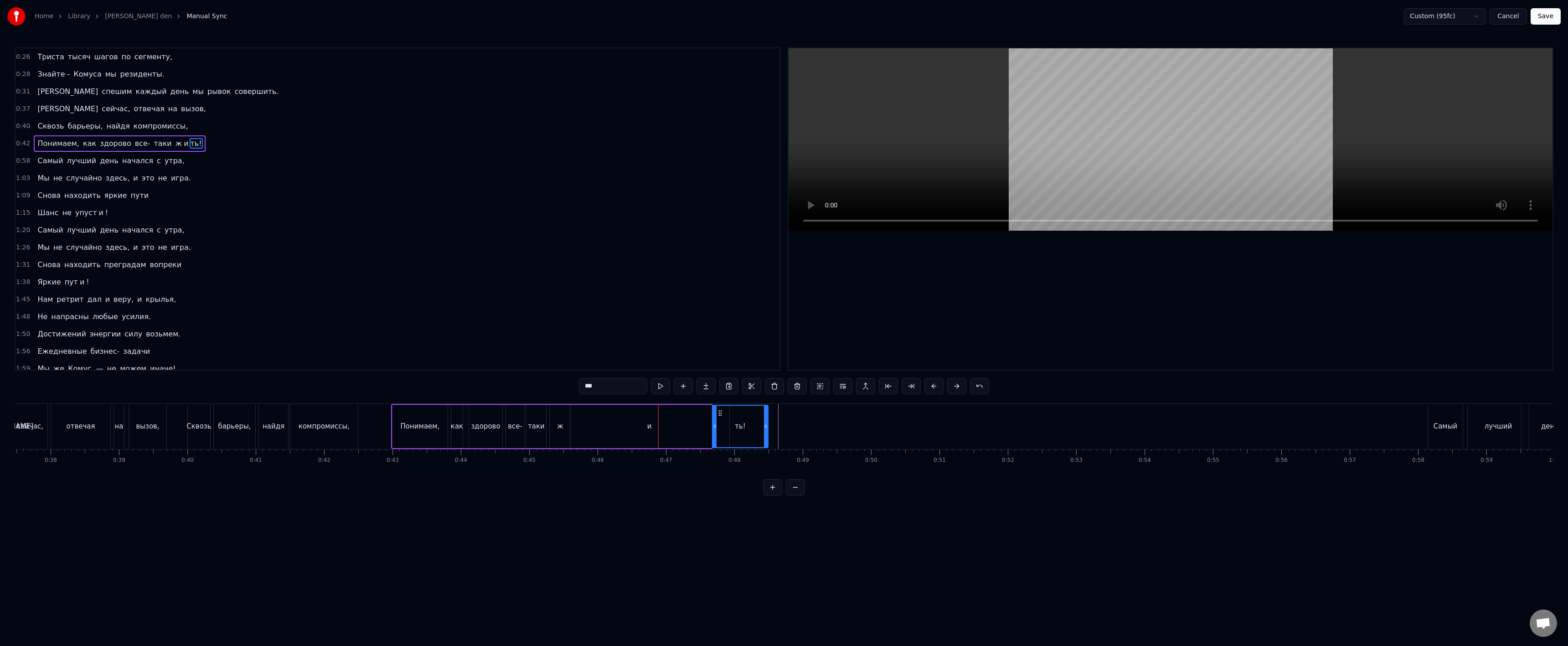
drag, startPoint x: 665, startPoint y: 412, endPoint x: 721, endPoint y: 412, distance: 56.0
click at [721, 411] on icon at bounding box center [721, 413] width 7 height 7
drag, startPoint x: 766, startPoint y: 429, endPoint x: 730, endPoint y: 432, distance: 36.1
click at [730, 432] on div at bounding box center [731, 427] width 4 height 42
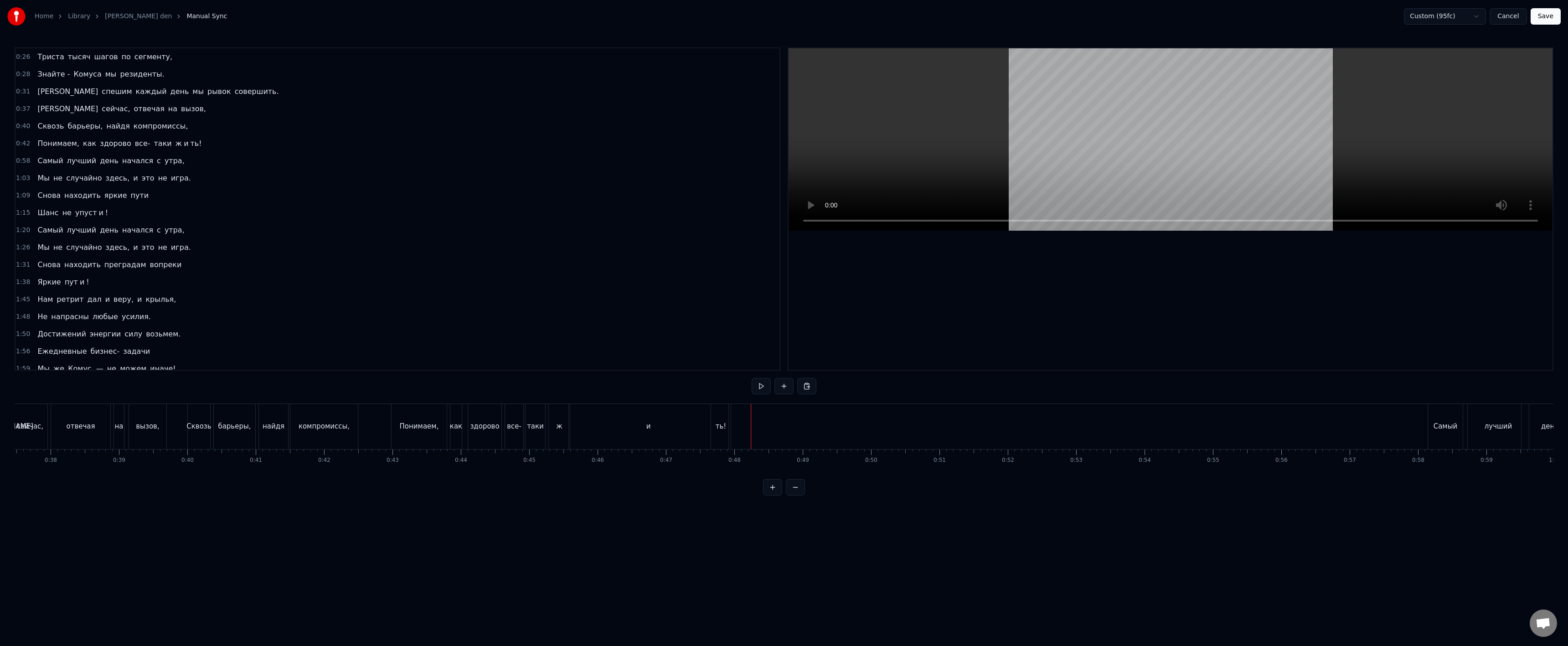
drag, startPoint x: 740, startPoint y: 425, endPoint x: 753, endPoint y: 427, distance: 13.2
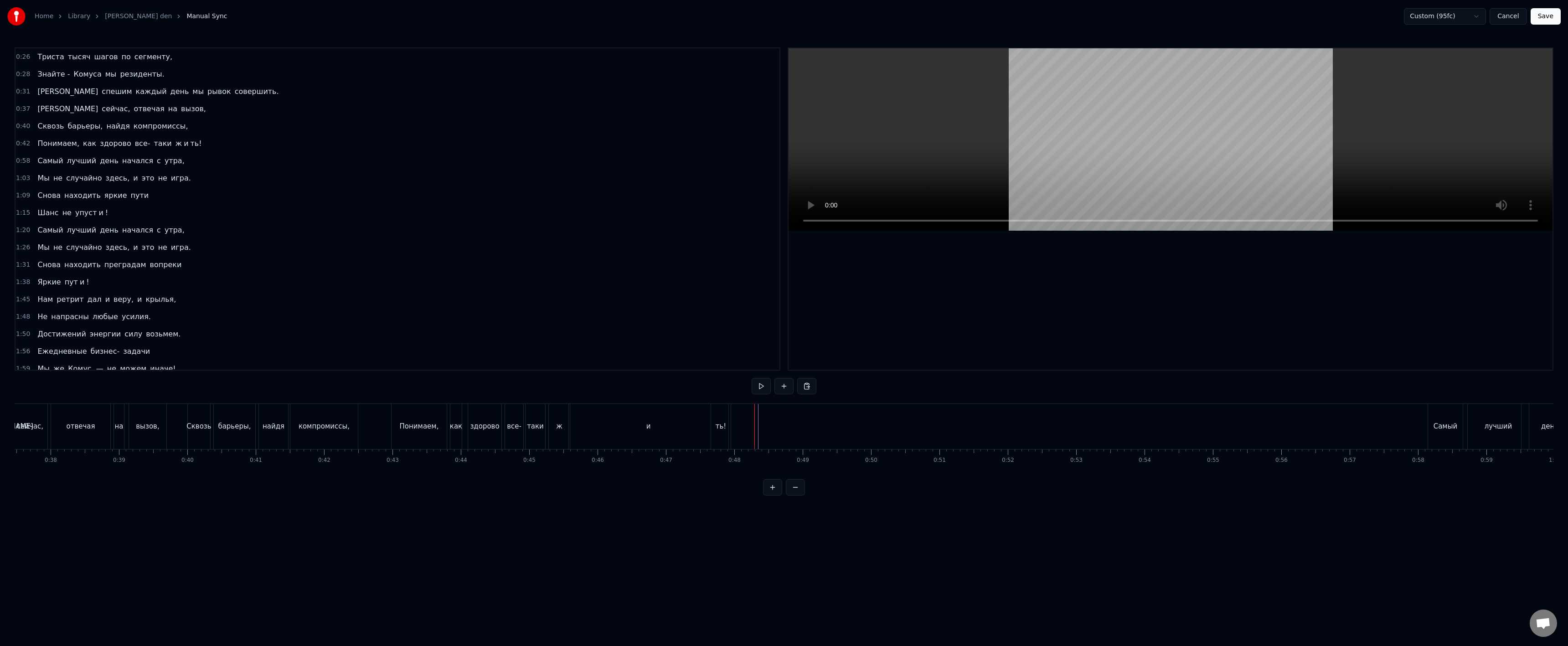
drag, startPoint x: 744, startPoint y: 426, endPoint x: 736, endPoint y: 426, distance: 8.0
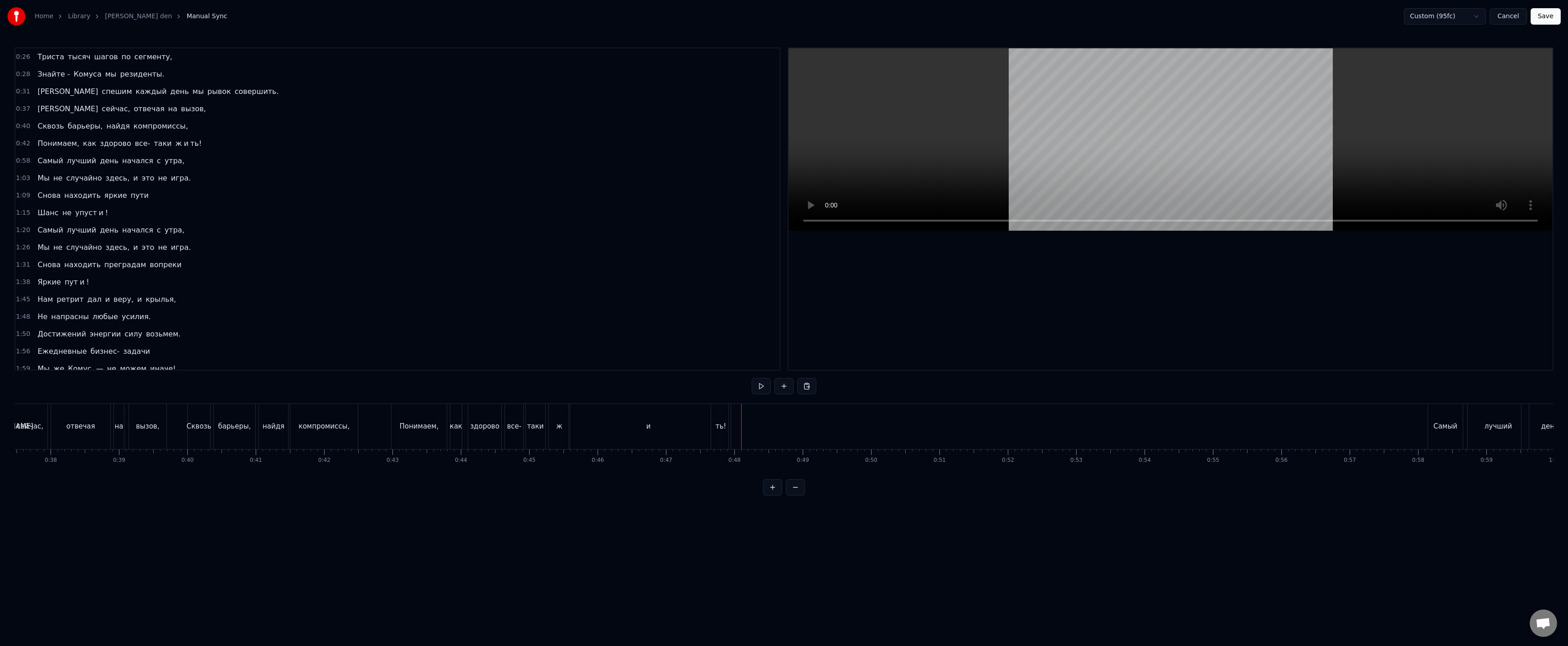
click at [741, 426] on div at bounding box center [741, 427] width 1 height 45
click at [720, 431] on div "ть!" at bounding box center [721, 427] width 20 height 45
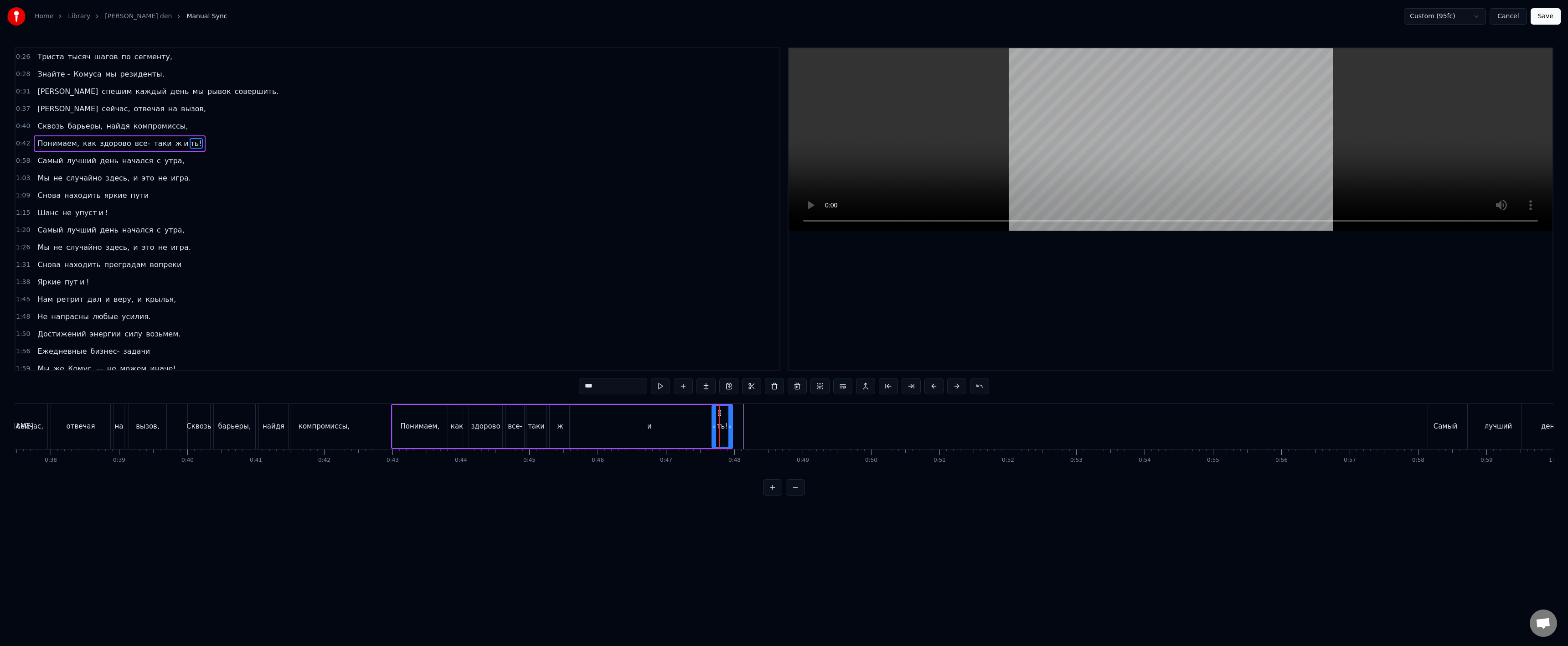
drag, startPoint x: 730, startPoint y: 430, endPoint x: 734, endPoint y: 429, distance: 4.1
click at [732, 429] on div at bounding box center [731, 427] width 4 height 42
click at [681, 434] on div "и" at bounding box center [650, 427] width 160 height 43
type input "*"
drag, startPoint x: 726, startPoint y: 429, endPoint x: 714, endPoint y: 430, distance: 12.0
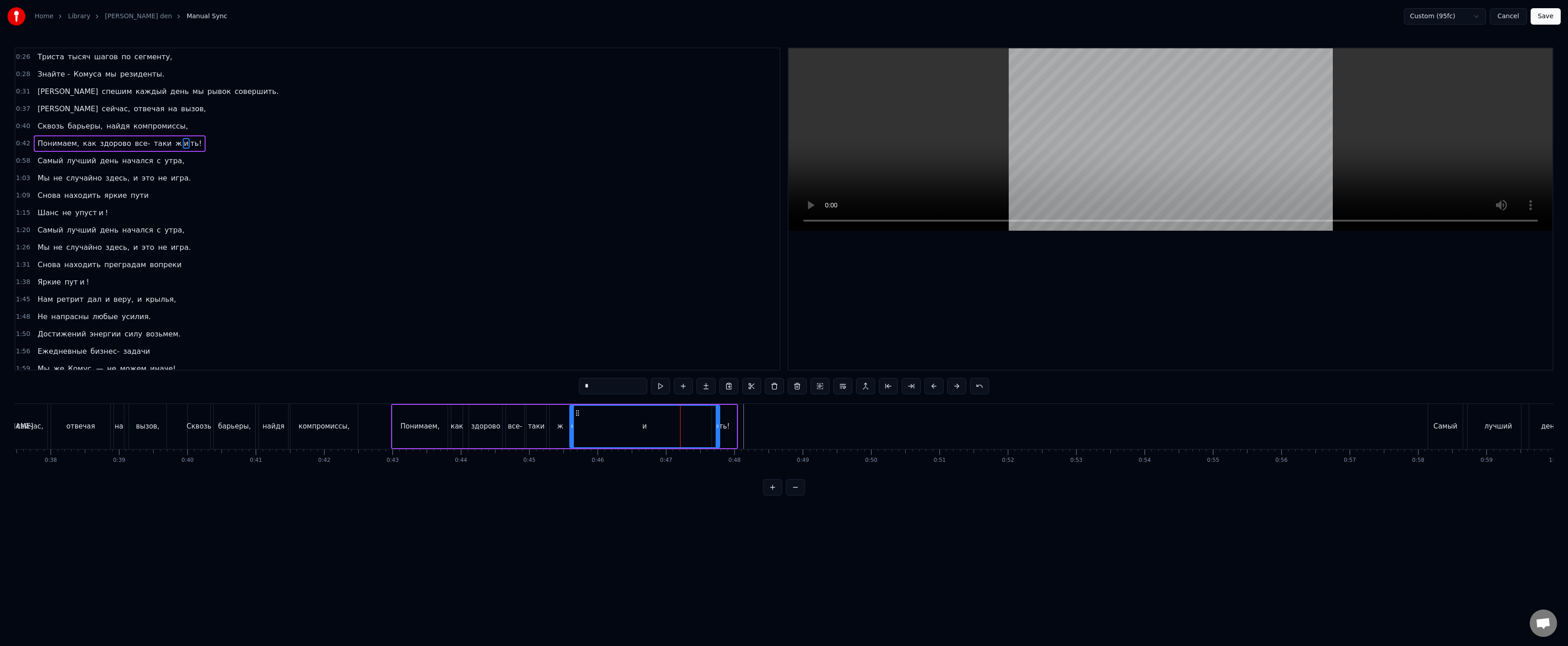
click at [716, 430] on div at bounding box center [718, 427] width 4 height 42
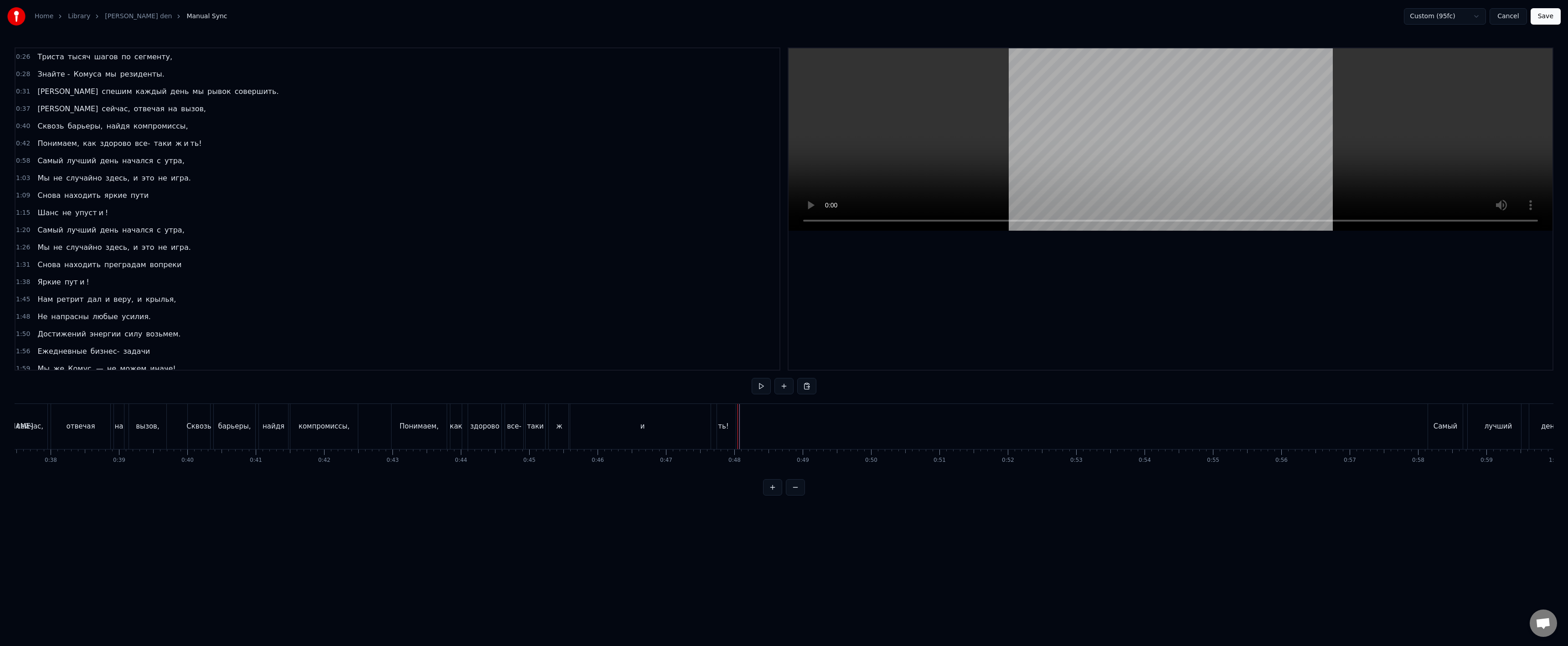
click at [736, 429] on div "Понимаем, как здорово все- таки ж и ть!" at bounding box center [564, 427] width 347 height 45
click at [742, 428] on div at bounding box center [742, 427] width 1 height 45
drag, startPoint x: 682, startPoint y: 439, endPoint x: 703, endPoint y: 429, distance: 23.3
click at [682, 438] on div "и" at bounding box center [643, 427] width 148 height 45
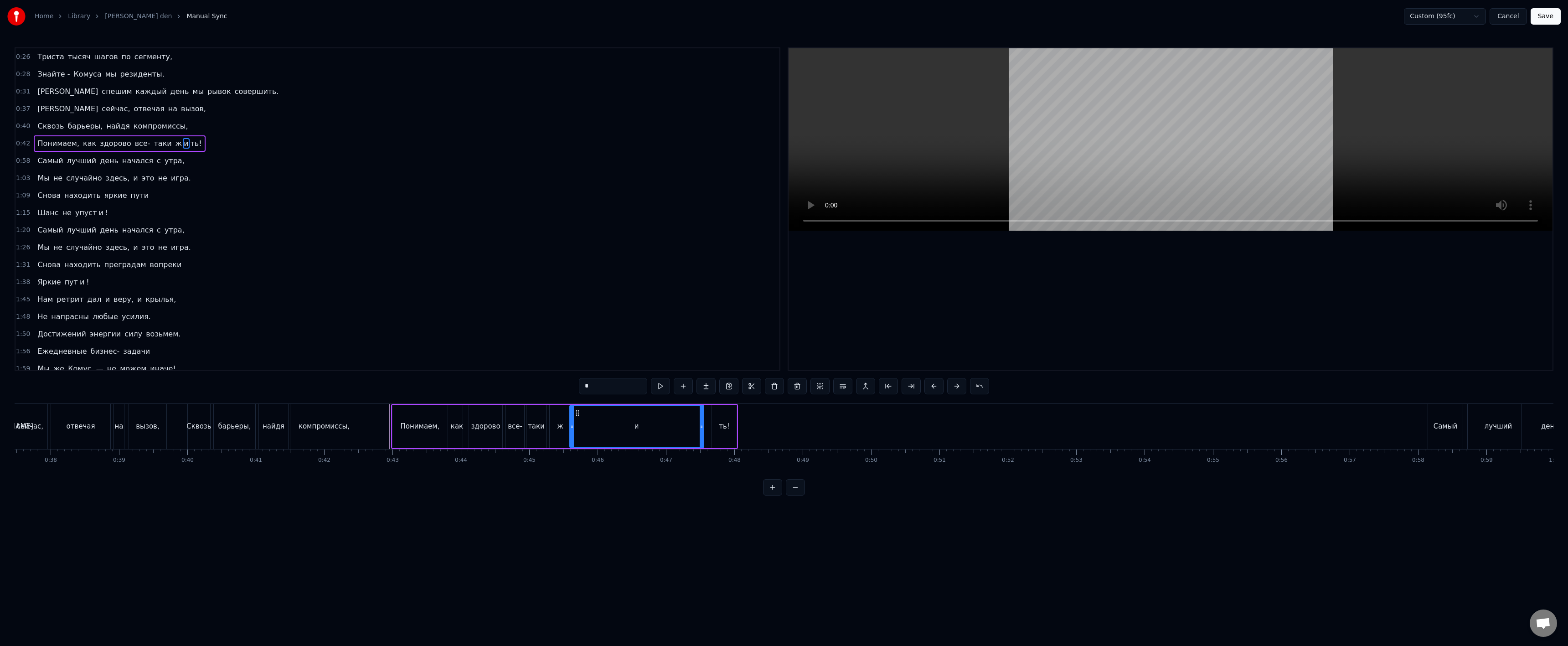
click at [700, 428] on icon at bounding box center [702, 426] width 4 height 7
click at [721, 424] on div "ть!" at bounding box center [724, 427] width 11 height 11
type input "***"
drag, startPoint x: 720, startPoint y: 413, endPoint x: 715, endPoint y: 412, distance: 5.1
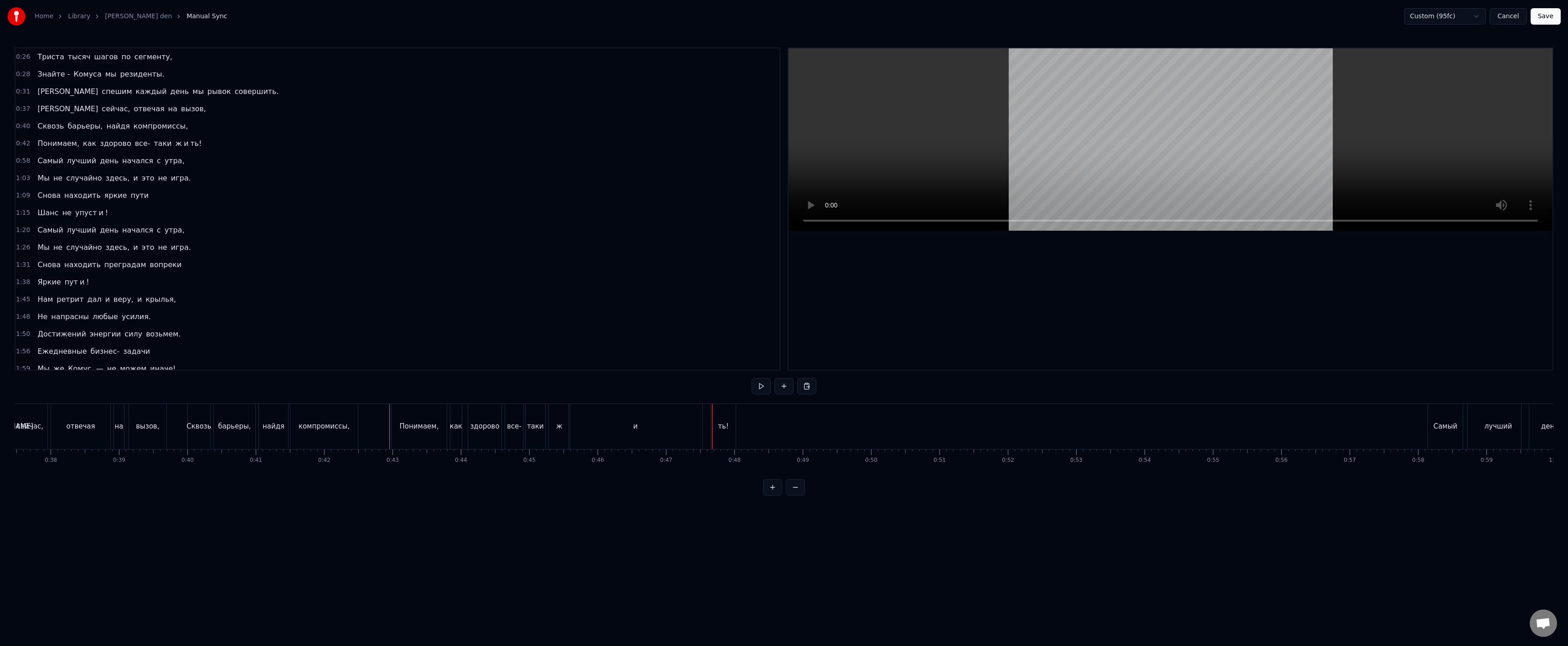
click at [721, 413] on div "ть!" at bounding box center [723, 427] width 24 height 45
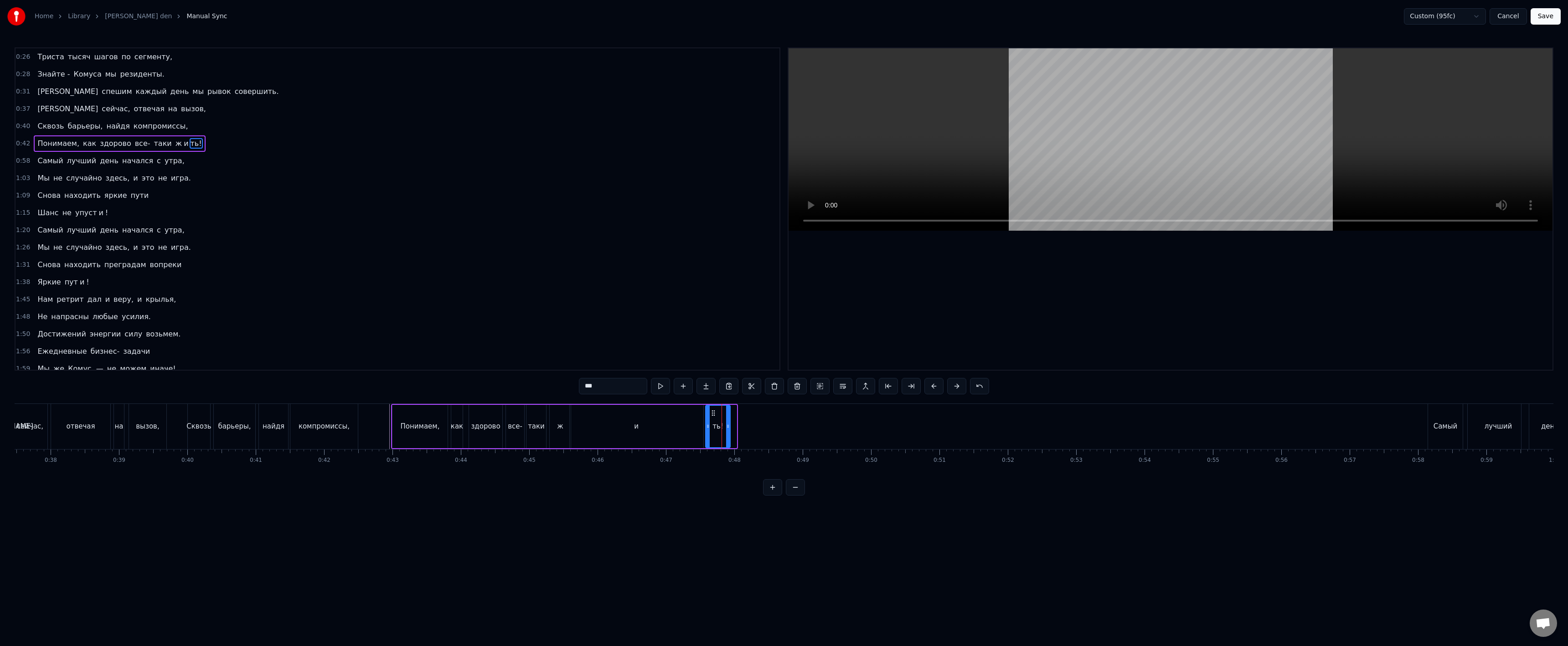
drag, startPoint x: 721, startPoint y: 411, endPoint x: 711, endPoint y: 412, distance: 10.0
click at [714, 412] on icon at bounding box center [713, 413] width 7 height 7
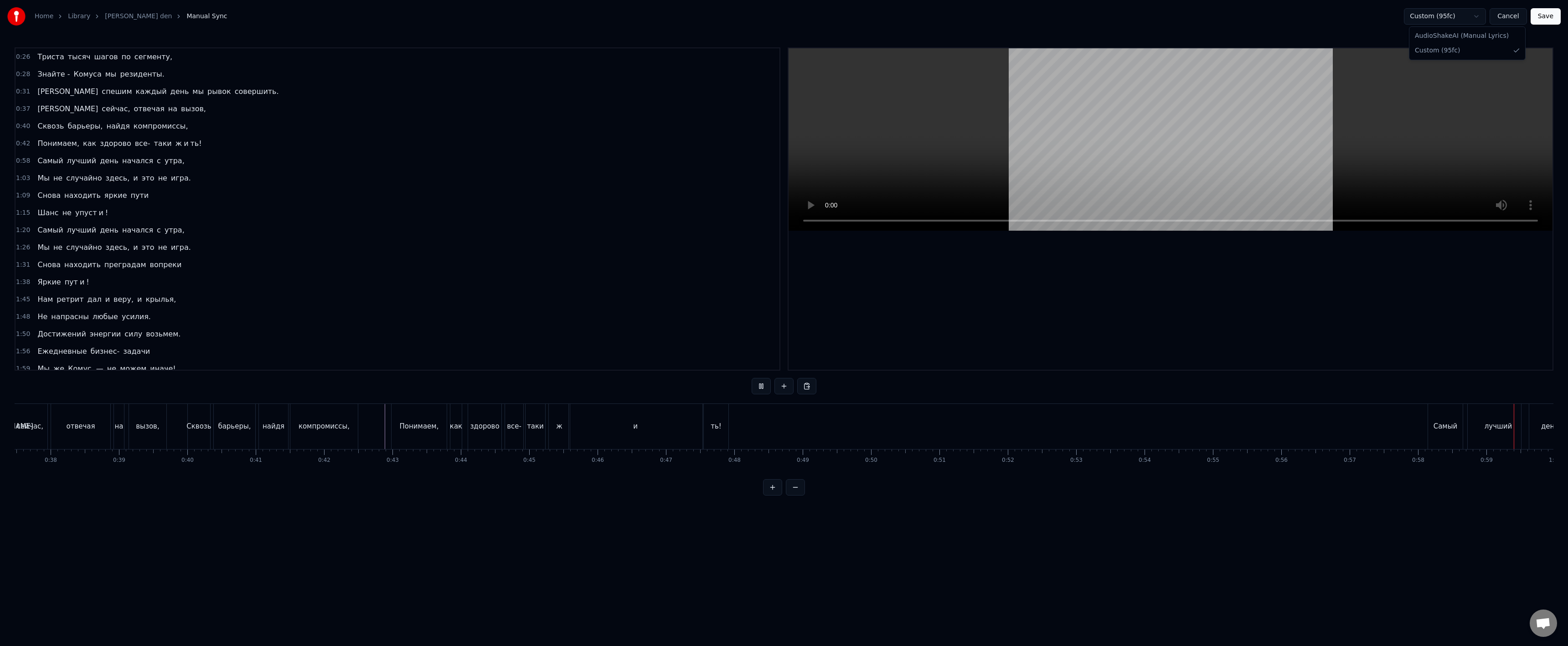
click at [1452, 18] on html "Home Library samyi luchshiy den Manual Sync Custom (95fc) Cancel Save 0:26 Трис…" at bounding box center [784, 255] width 1568 height 510
click at [1370, 21] on html "Home Library samyi luchshiy den Manual Sync Custom (95fc) Cancel Save 0:26 Трис…" at bounding box center [784, 255] width 1568 height 510
click at [229, 430] on html "Home Library samyi luchshiy den Manual Sync Custom (95fc) Cancel Save 0:26 Трис…" at bounding box center [784, 255] width 1568 height 510
click at [230, 429] on div "с" at bounding box center [229, 427] width 4 height 11
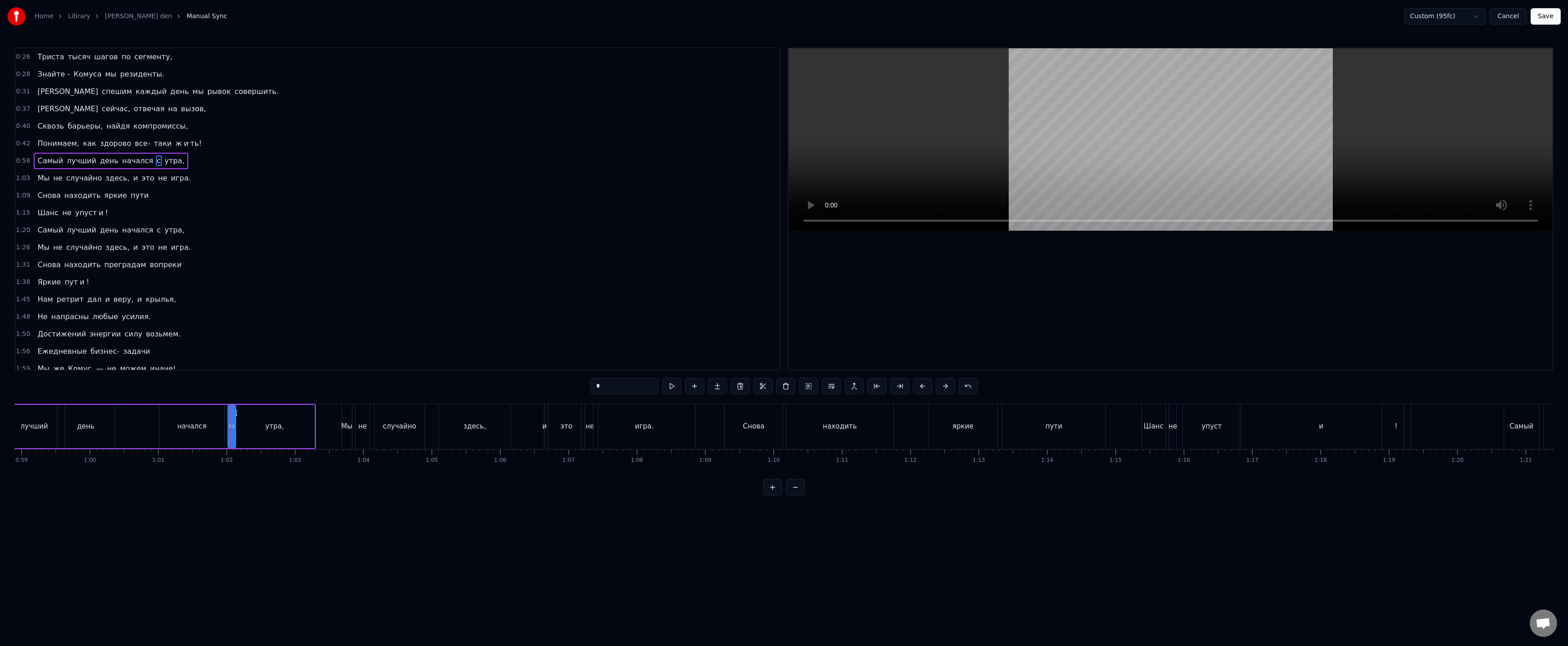
click at [234, 429] on icon at bounding box center [233, 426] width 4 height 7
click at [226, 429] on div at bounding box center [227, 427] width 4 height 42
click at [201, 428] on div "начался" at bounding box center [192, 427] width 29 height 11
type input "*******"
click at [131, 427] on div "Самый лучший день начался с утра," at bounding box center [140, 427] width 353 height 45
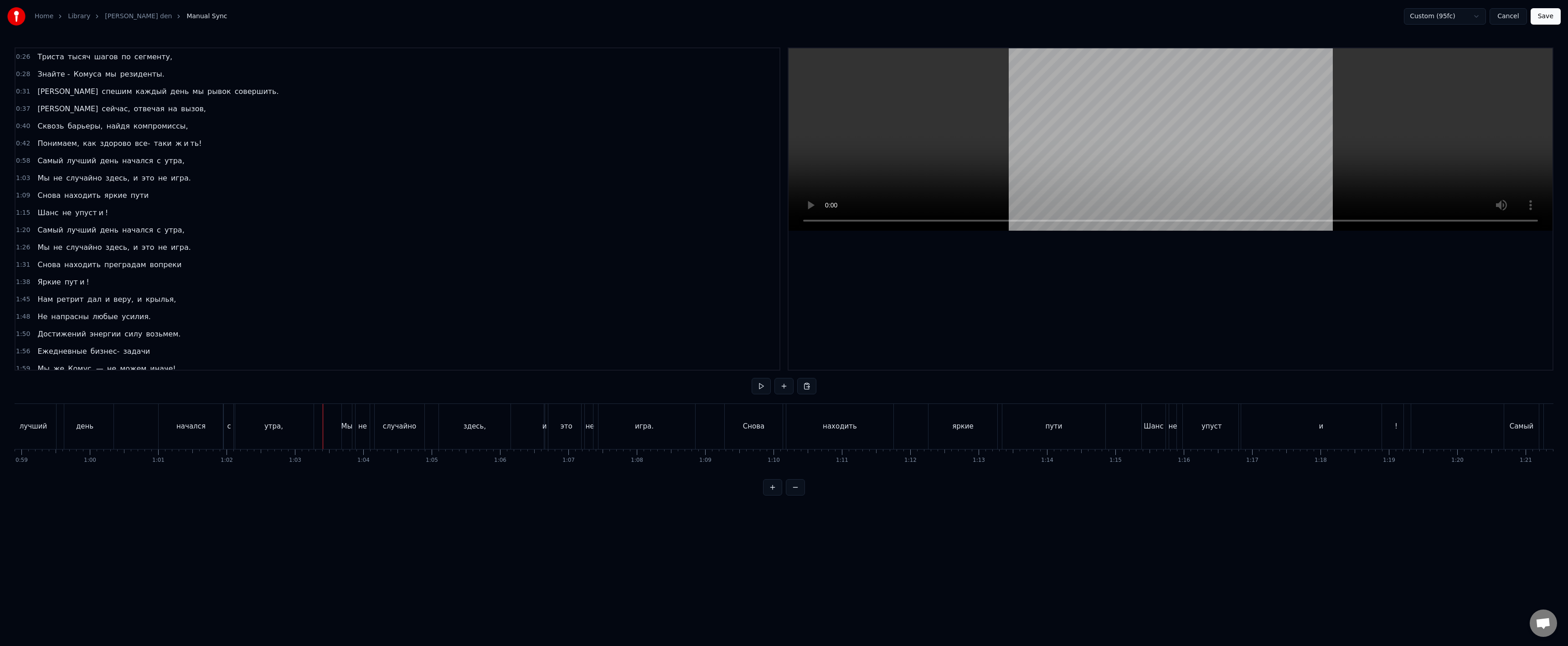
drag, startPoint x: 323, startPoint y: 439, endPoint x: 276, endPoint y: 440, distance: 47.0
click at [124, 425] on div "Самый лучший день начался с утра," at bounding box center [140, 427] width 353 height 45
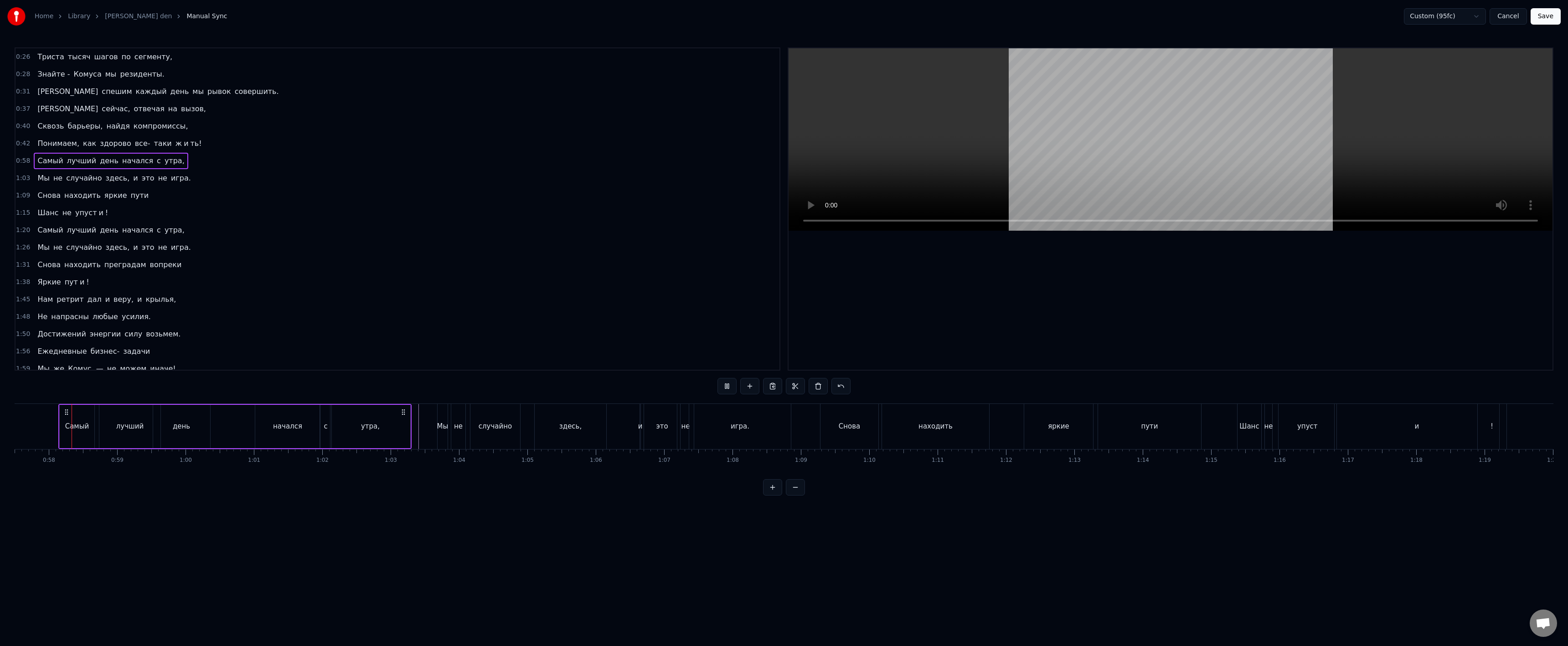
scroll to position [0, 3929]
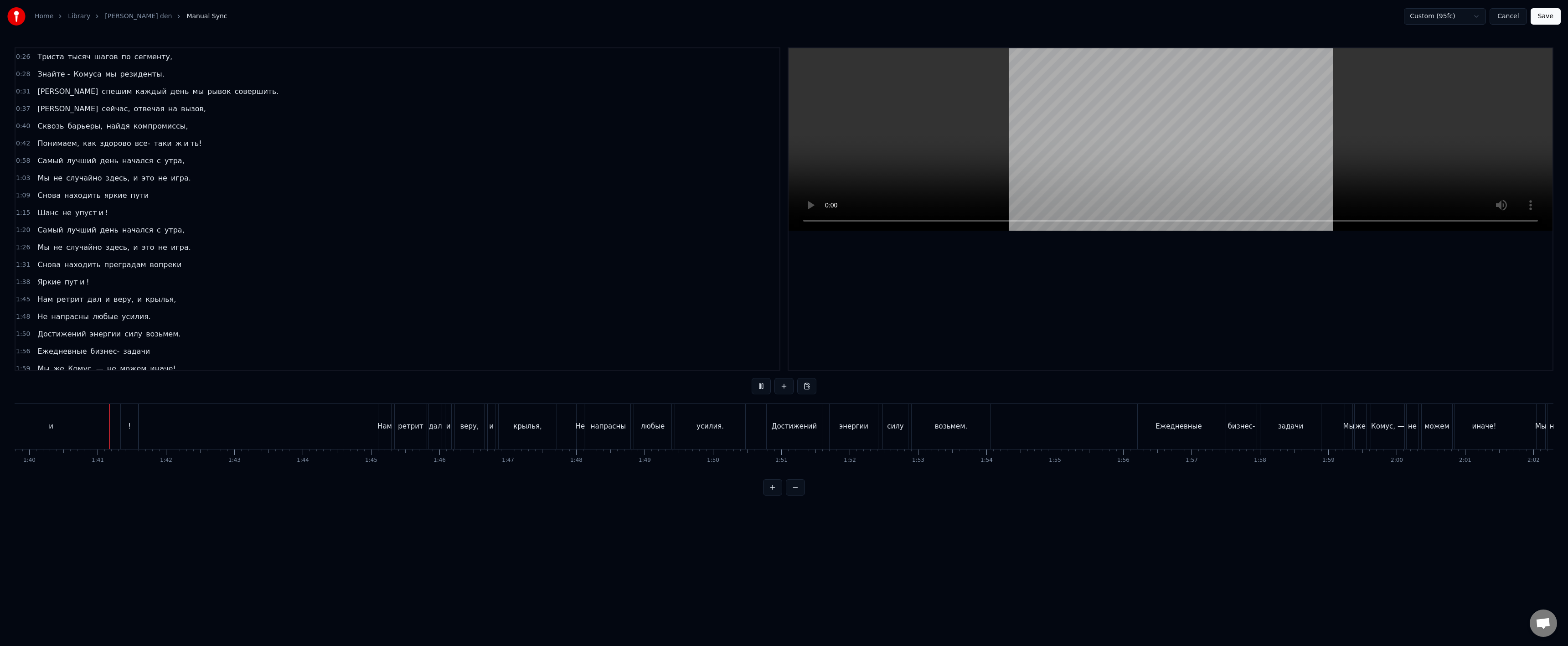
scroll to position [0, 6838]
click at [908, 419] on div "возьмем." at bounding box center [935, 427] width 79 height 45
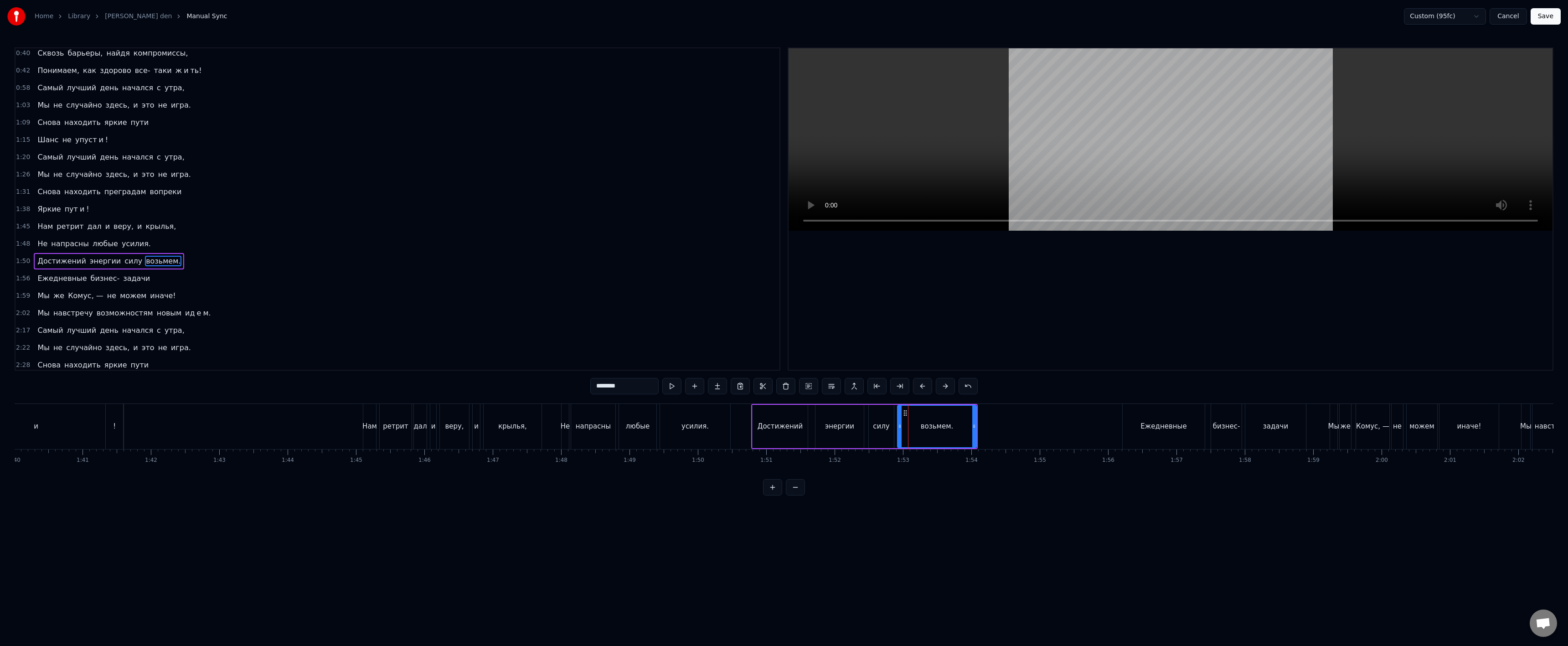
scroll to position [125, 0]
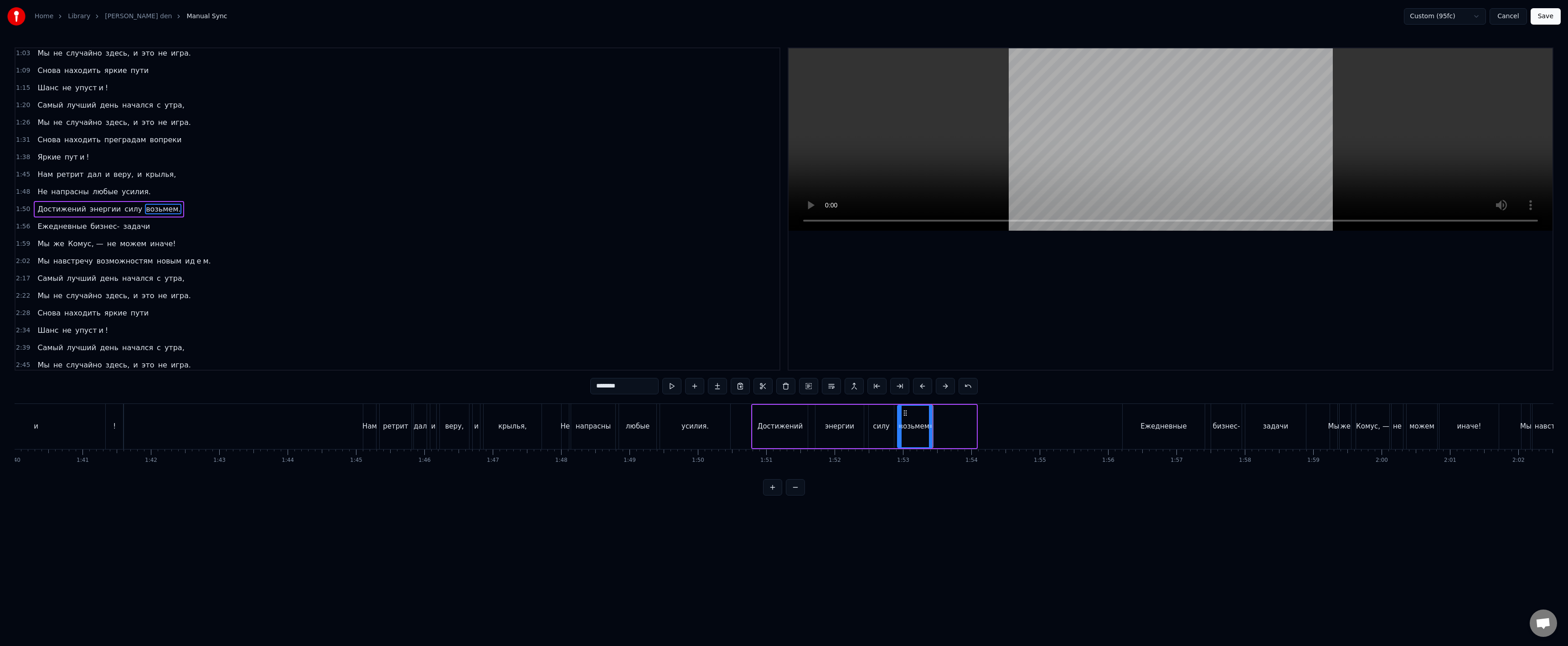
drag, startPoint x: 974, startPoint y: 426, endPoint x: 931, endPoint y: 435, distance: 43.9
click at [931, 435] on div at bounding box center [931, 427] width 4 height 42
drag, startPoint x: 628, startPoint y: 387, endPoint x: 615, endPoint y: 389, distance: 13.2
click at [615, 389] on input "********" at bounding box center [624, 386] width 68 height 16
type input "*****"
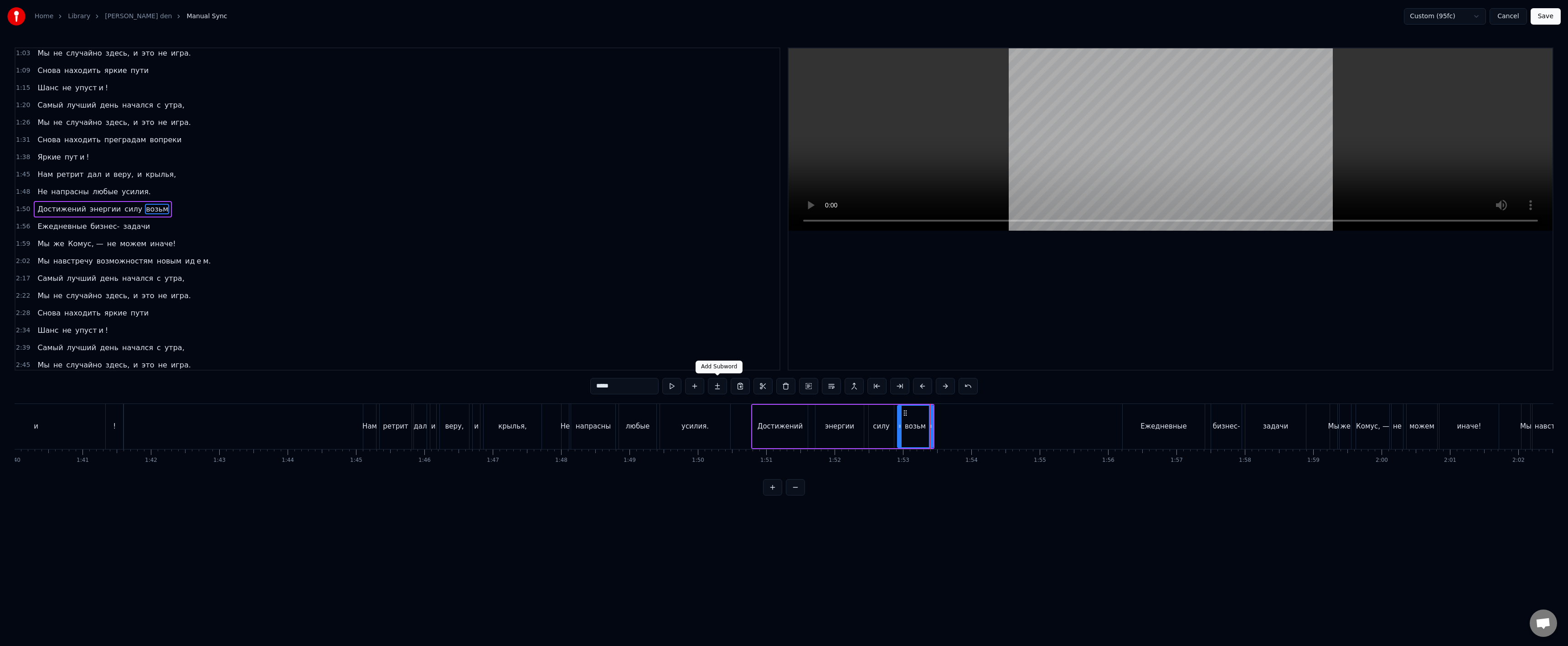
click at [714, 385] on button at bounding box center [717, 386] width 19 height 16
click at [618, 388] on input "**" at bounding box center [613, 386] width 68 height 16
paste input "*"
type input "***"
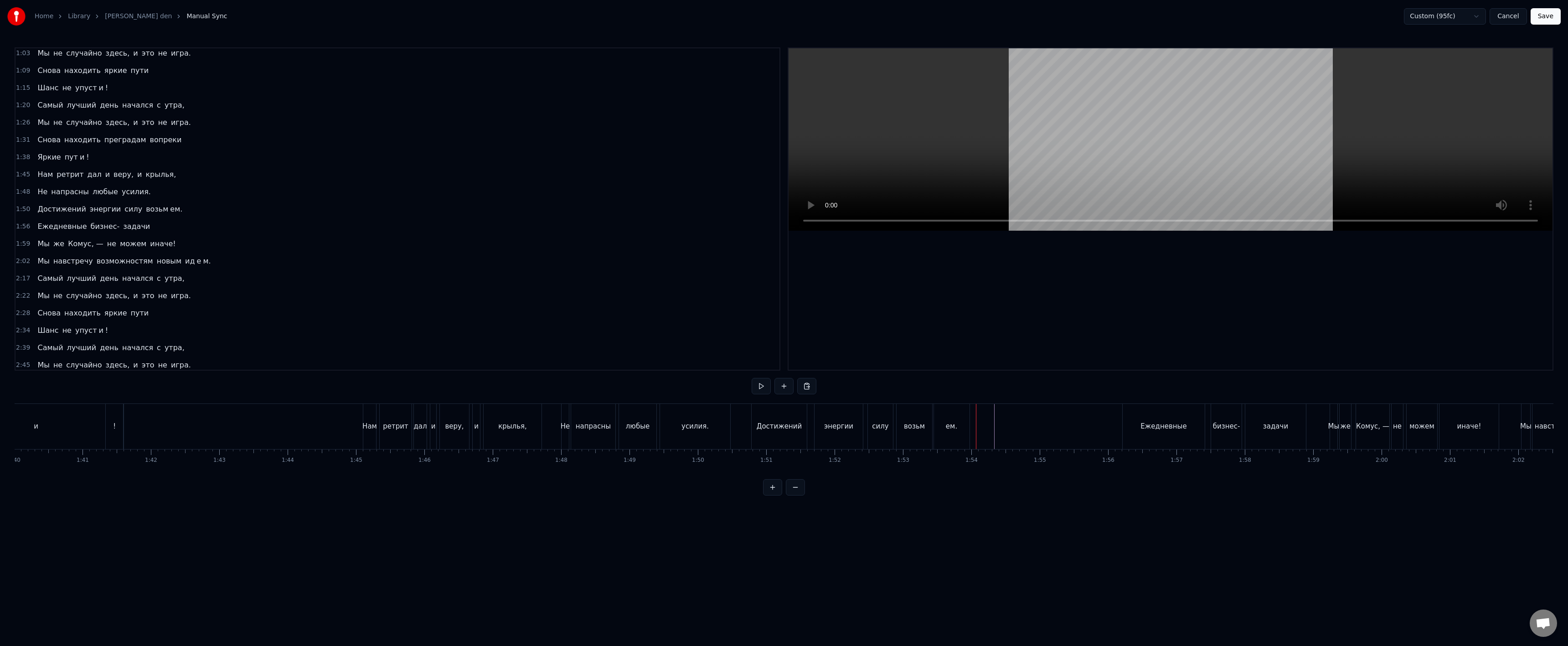
click at [964, 427] on div "ем." at bounding box center [951, 427] width 35 height 45
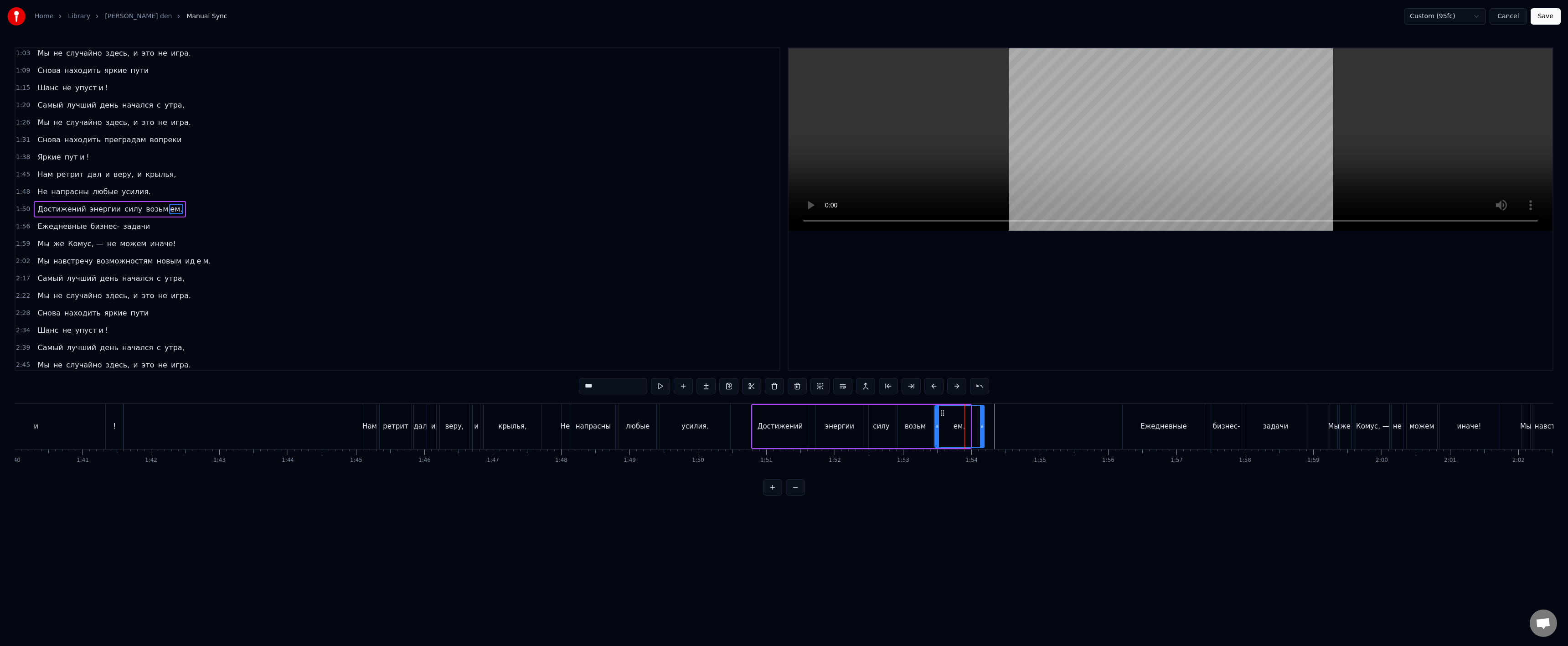
drag, startPoint x: 968, startPoint y: 427, endPoint x: 979, endPoint y: 425, distance: 11.2
click at [982, 426] on icon at bounding box center [982, 426] width 4 height 7
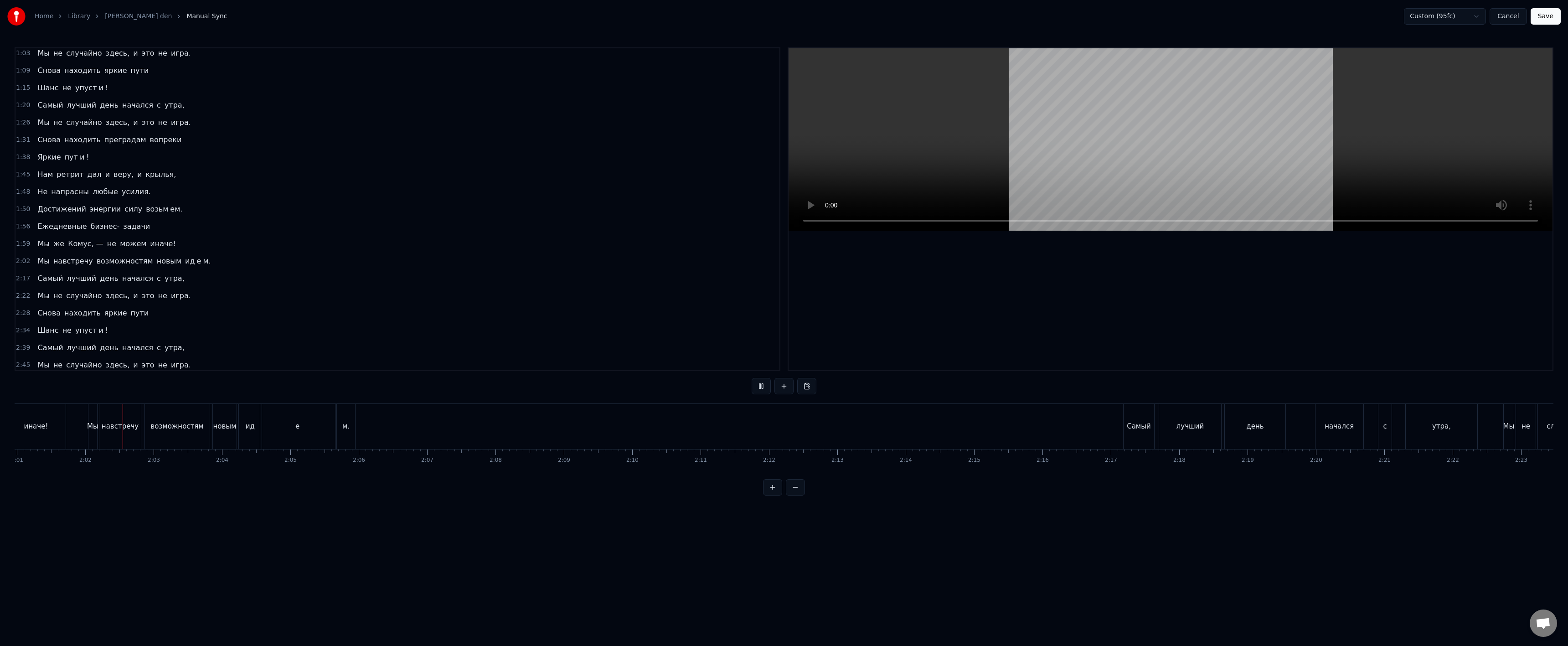
scroll to position [0, 8294]
click at [223, 434] on div "ид" at bounding box center [226, 427] width 23 height 45
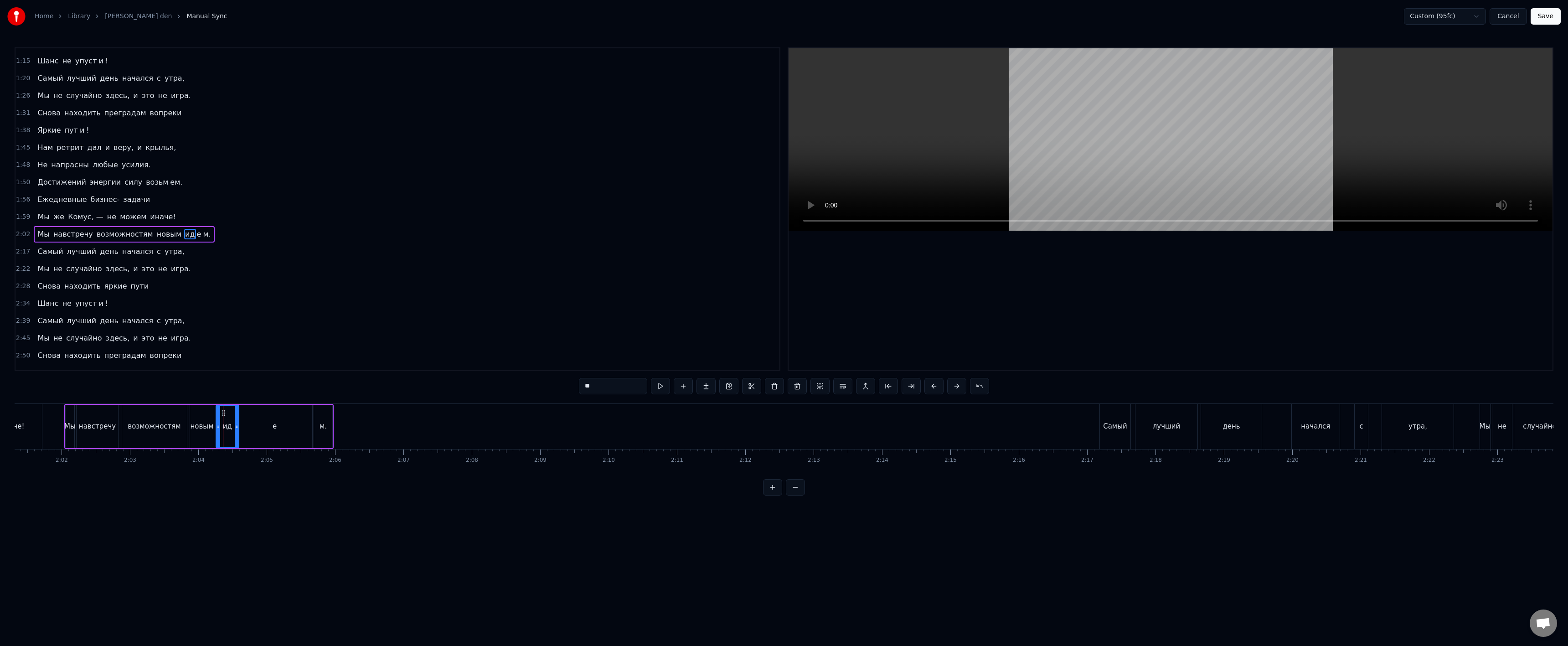
scroll to position [177, 0]
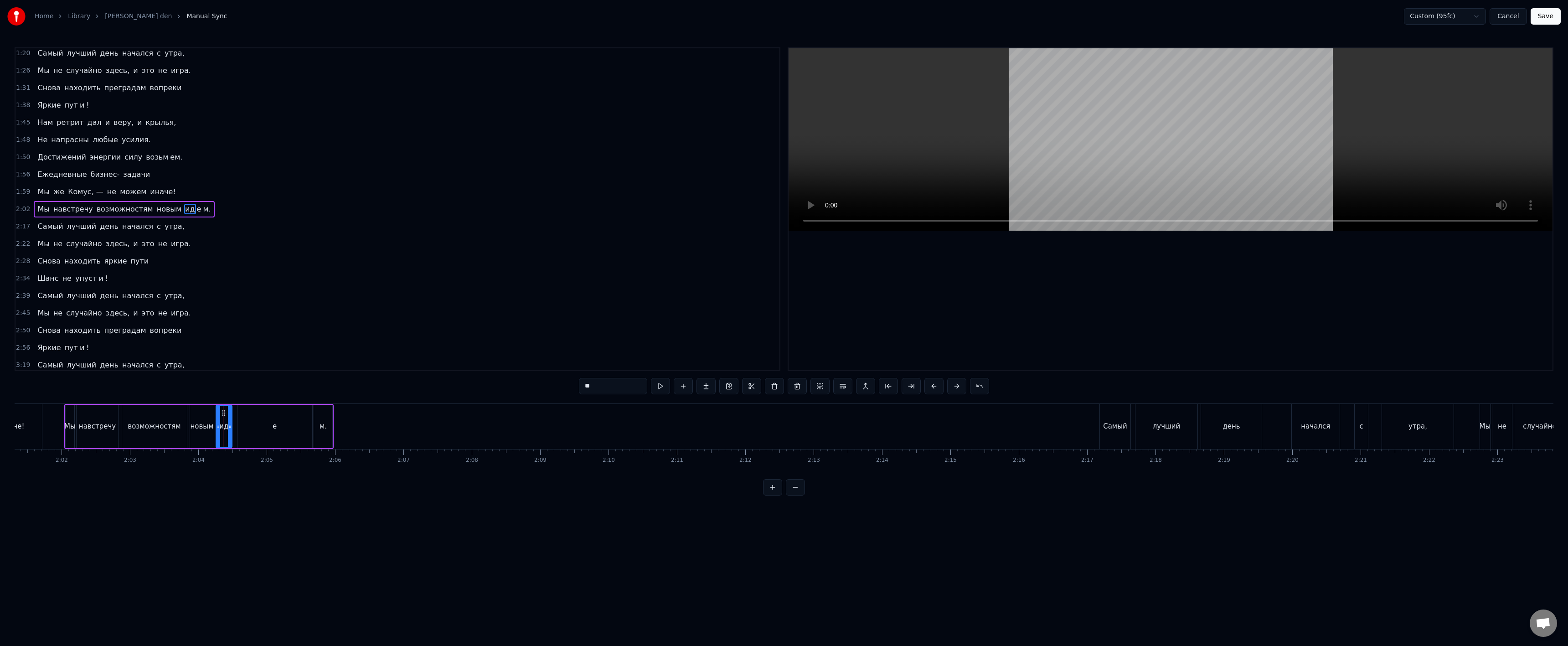
drag, startPoint x: 235, startPoint y: 432, endPoint x: 228, endPoint y: 433, distance: 7.1
click at [228, 433] on div at bounding box center [229, 427] width 4 height 42
click at [259, 427] on div "е" at bounding box center [275, 427] width 74 height 43
drag, startPoint x: 240, startPoint y: 428, endPoint x: 235, endPoint y: 426, distance: 5.4
click at [235, 426] on icon at bounding box center [236, 426] width 4 height 7
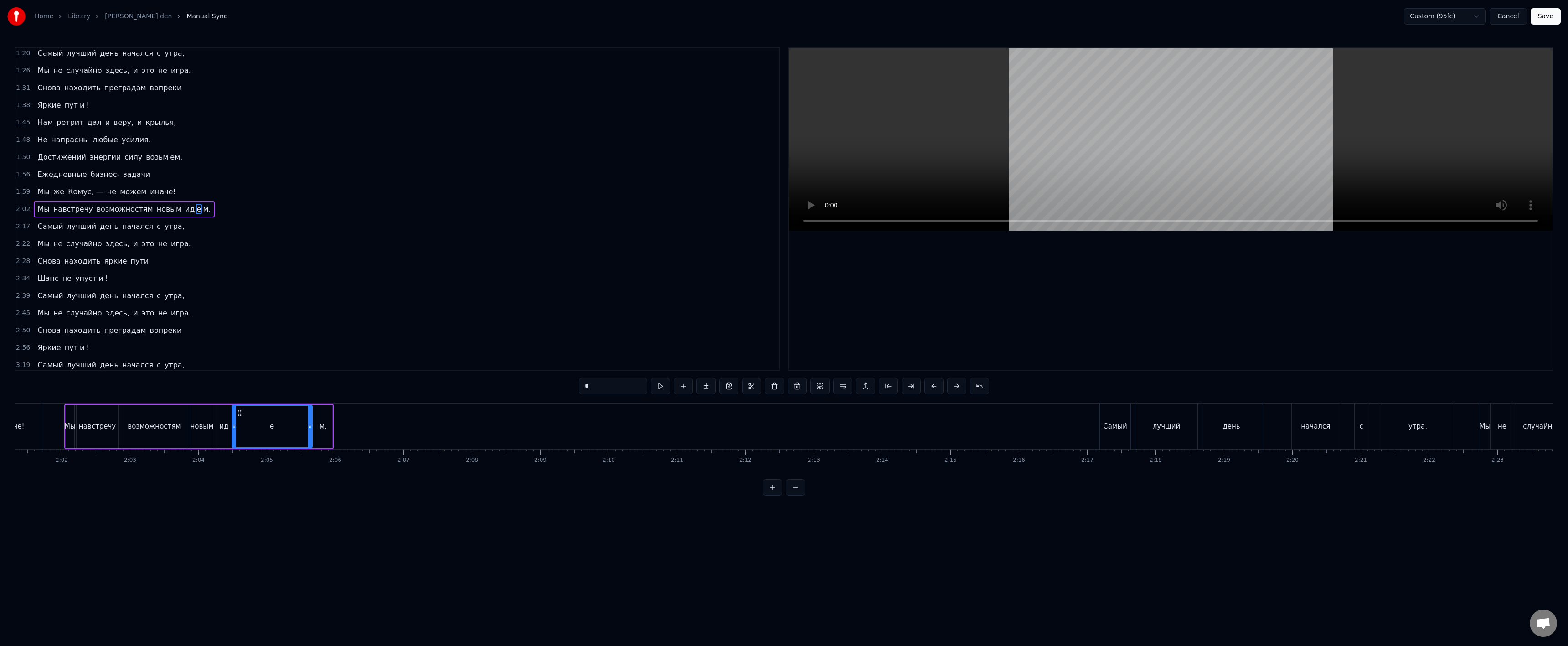
click at [324, 424] on div "м." at bounding box center [324, 427] width 7 height 11
click at [322, 429] on div at bounding box center [321, 427] width 4 height 42
click at [301, 429] on div "е" at bounding box center [272, 427] width 81 height 43
type input "*"
drag, startPoint x: 308, startPoint y: 429, endPoint x: 315, endPoint y: 428, distance: 7.1
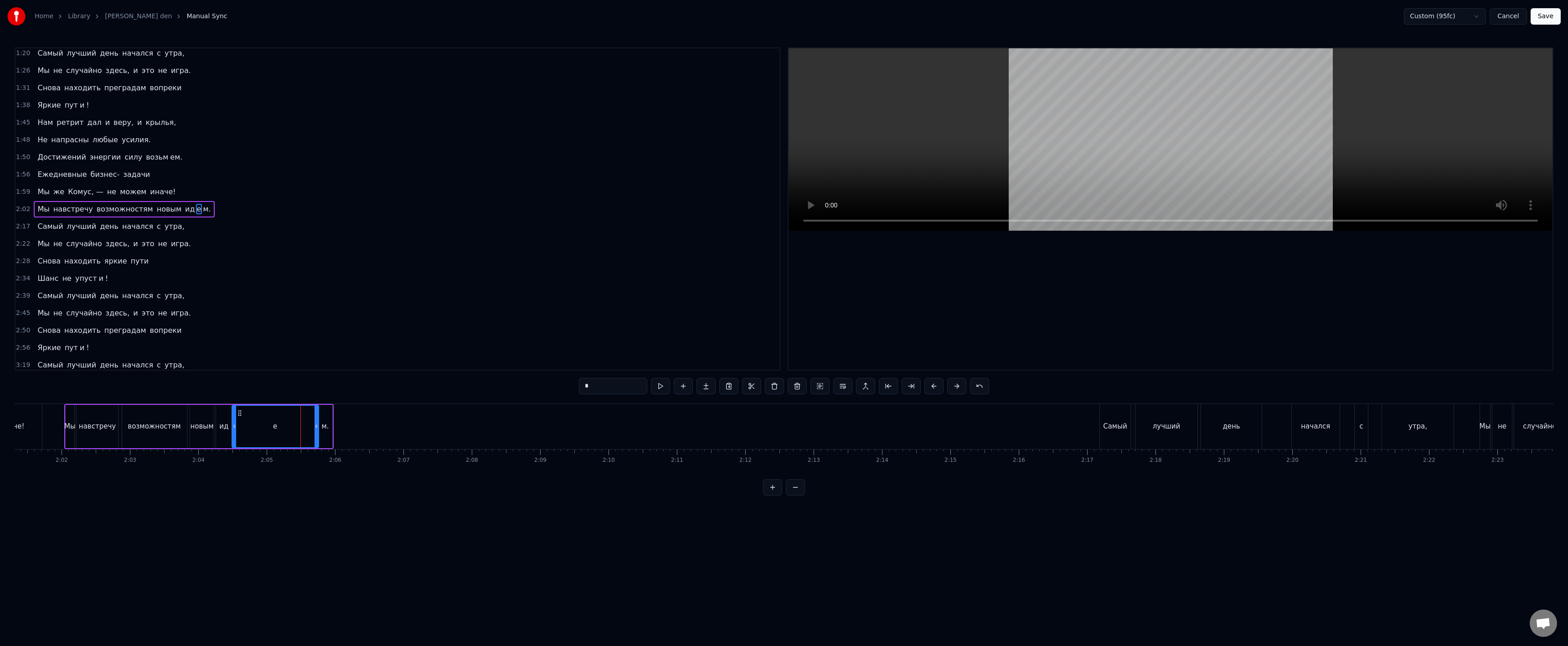
click at [315, 428] on icon at bounding box center [316, 426] width 4 height 7
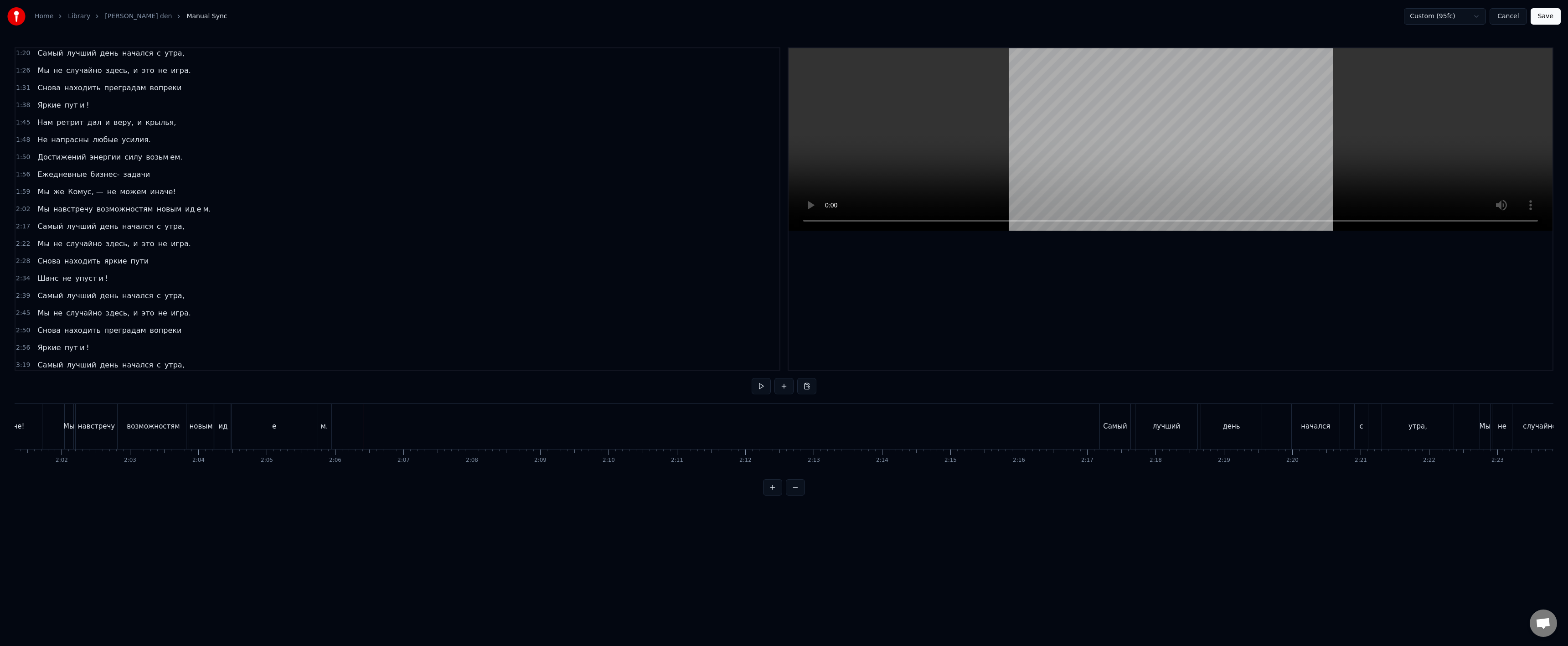
click at [57, 432] on div at bounding box center [439, 427] width 17437 height 45
click at [328, 429] on div "м." at bounding box center [327, 427] width 7 height 11
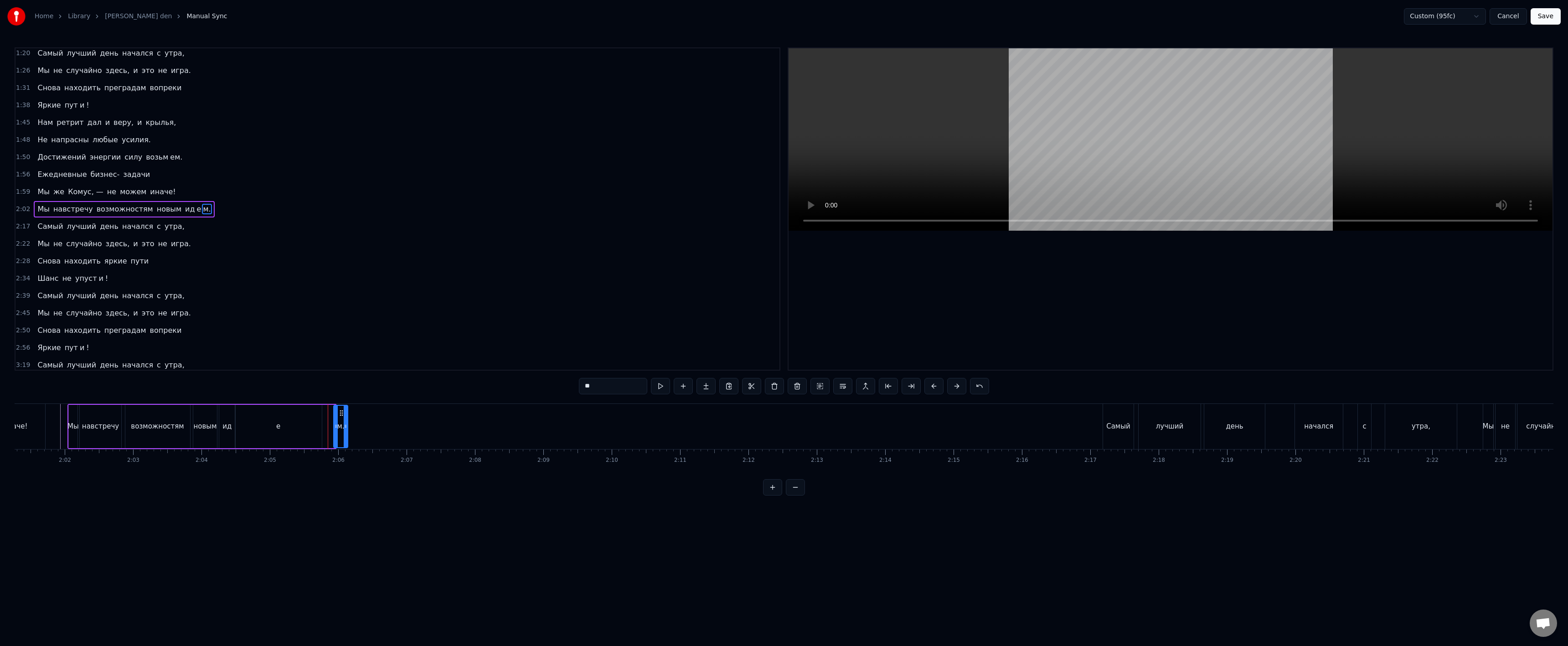
click at [339, 410] on icon at bounding box center [342, 413] width 7 height 7
click at [312, 424] on div "е" at bounding box center [278, 427] width 87 height 43
type input "*"
drag, startPoint x: 317, startPoint y: 426, endPoint x: 329, endPoint y: 427, distance: 12.0
click at [329, 427] on icon at bounding box center [330, 426] width 4 height 7
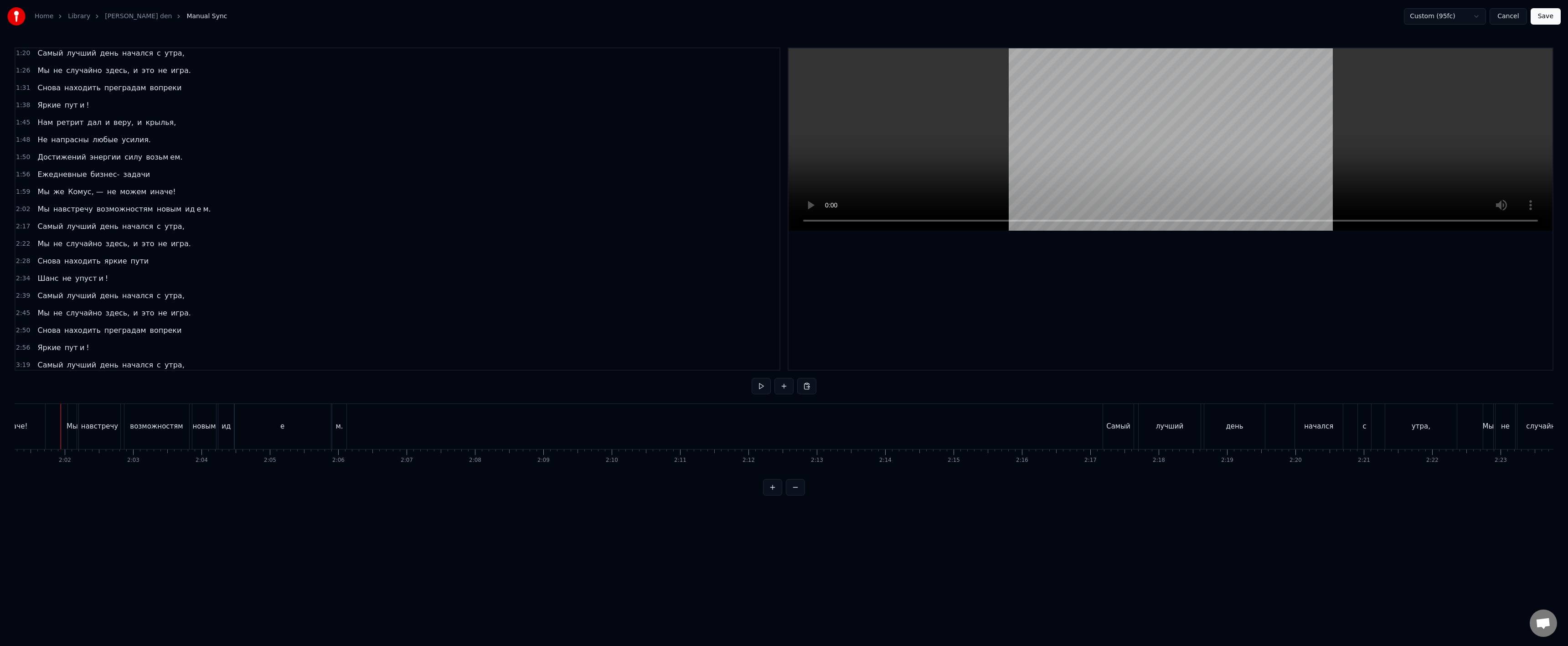
click at [63, 433] on div "Триста тысяч шагов по сегменту, Знайте - Комуса мы резиденты. И спешим каждый д…" at bounding box center [442, 426] width 17437 height 45
click at [340, 429] on div "м." at bounding box center [339, 427] width 7 height 11
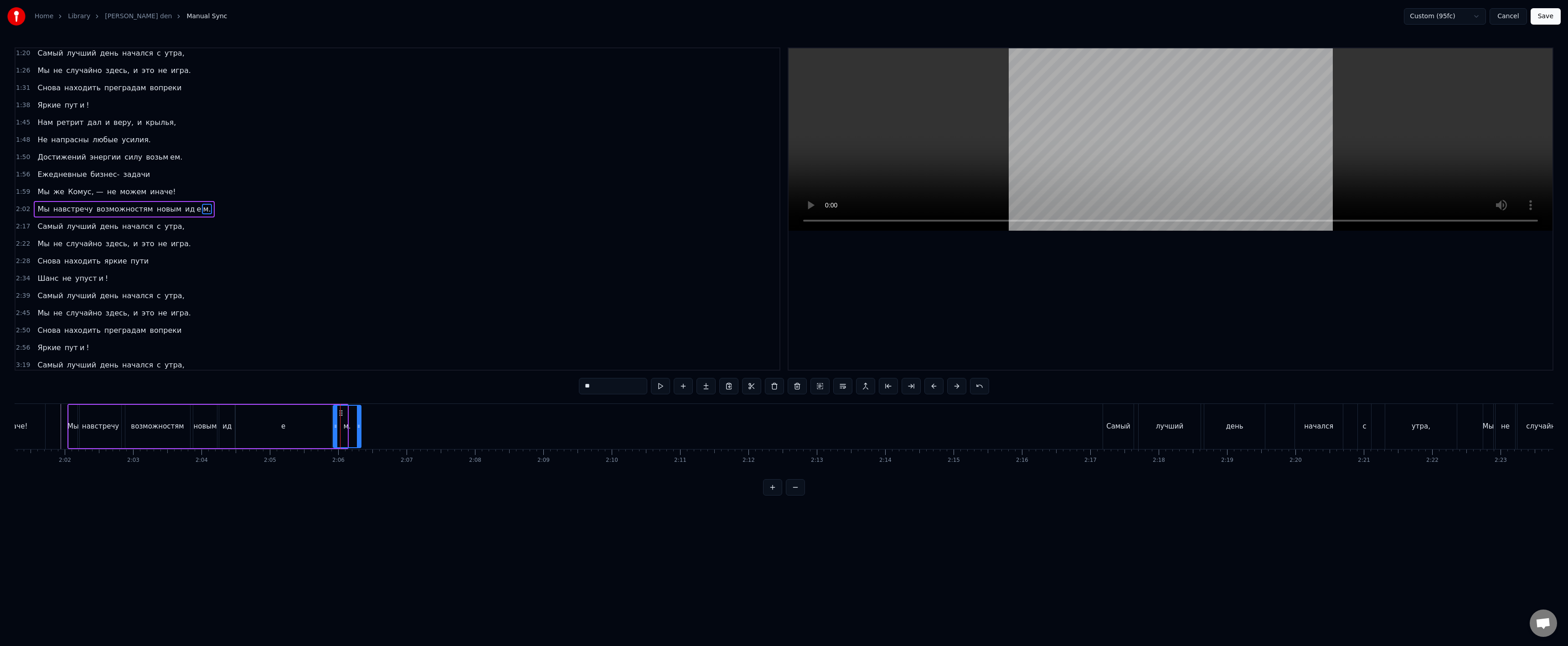
drag, startPoint x: 344, startPoint y: 429, endPoint x: 366, endPoint y: 430, distance: 22.0
click at [361, 430] on div at bounding box center [359, 427] width 4 height 42
click at [60, 426] on div at bounding box center [442, 427] width 17437 height 45
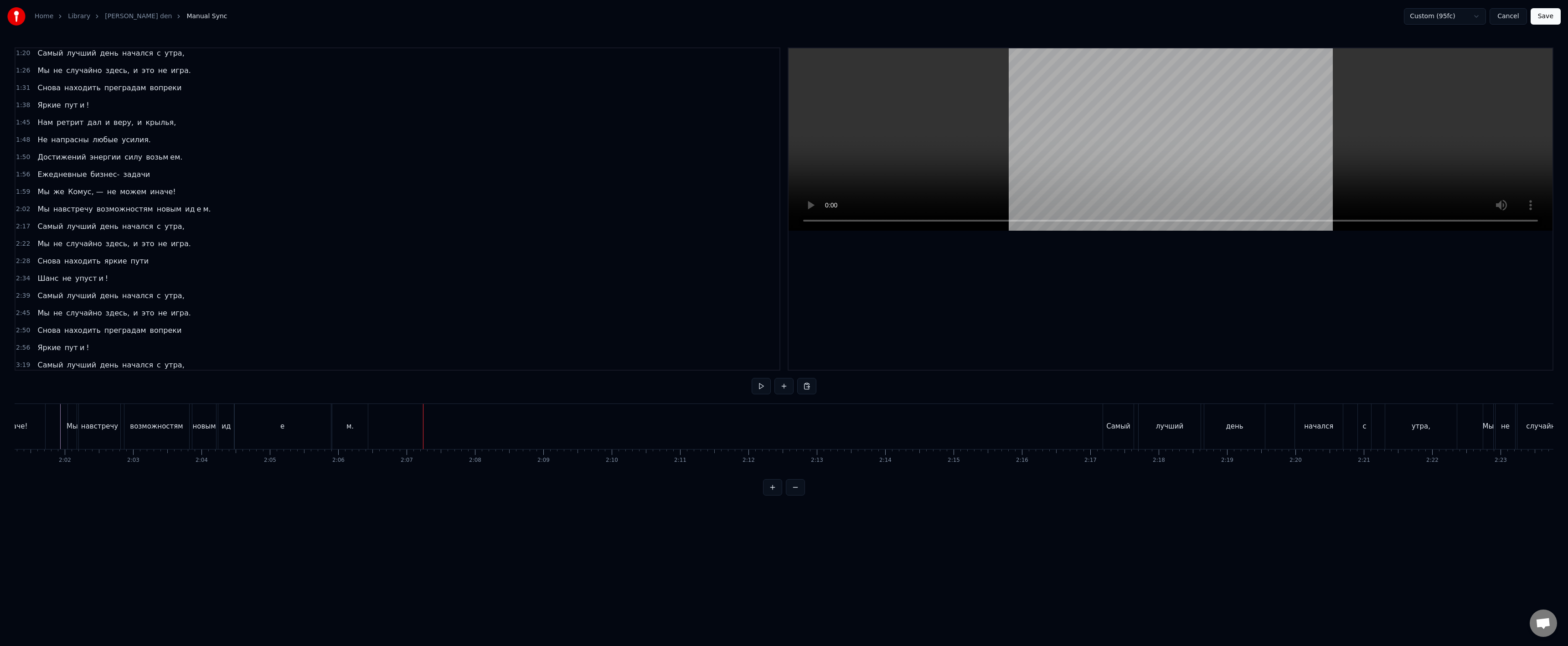
click at [338, 434] on div "м." at bounding box center [350, 427] width 35 height 45
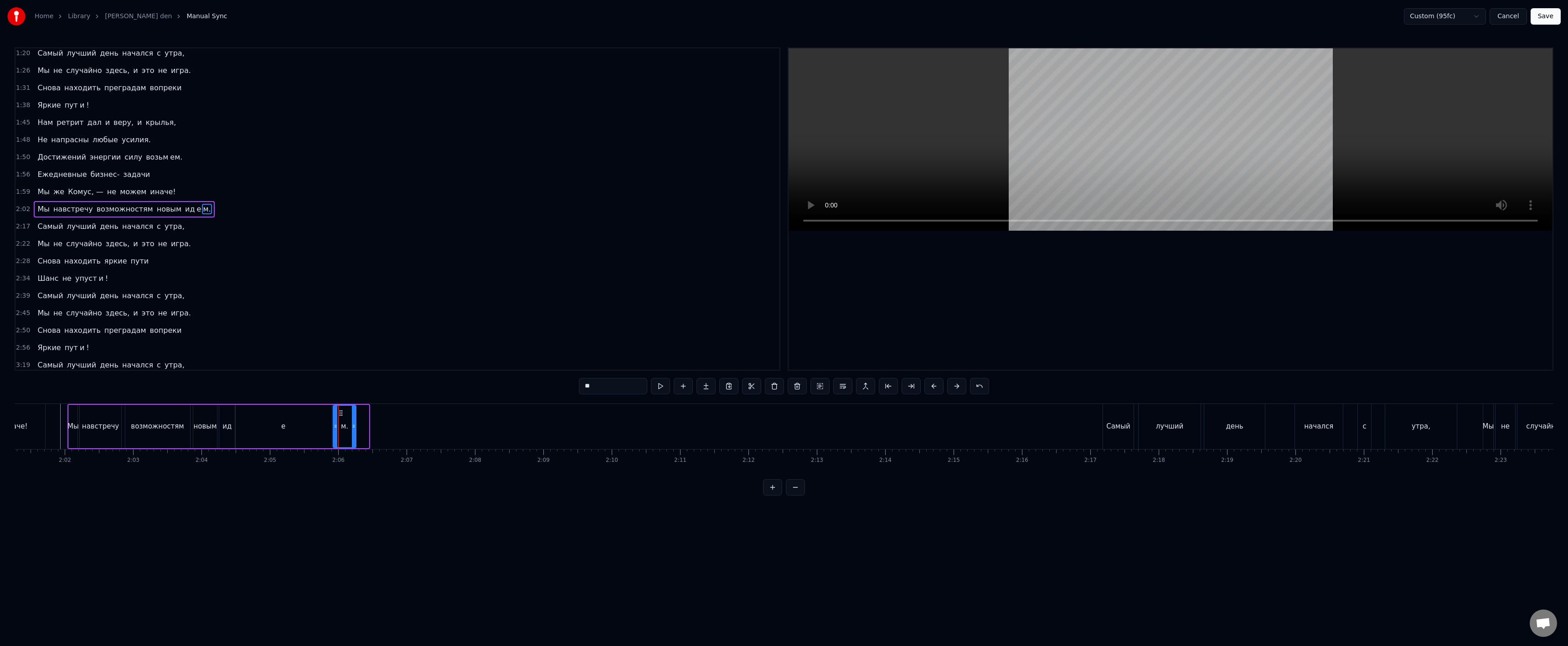
drag, startPoint x: 365, startPoint y: 426, endPoint x: 351, endPoint y: 423, distance: 14.3
click at [352, 423] on icon at bounding box center [353, 426] width 4 height 7
click at [57, 427] on div at bounding box center [442, 427] width 17437 height 45
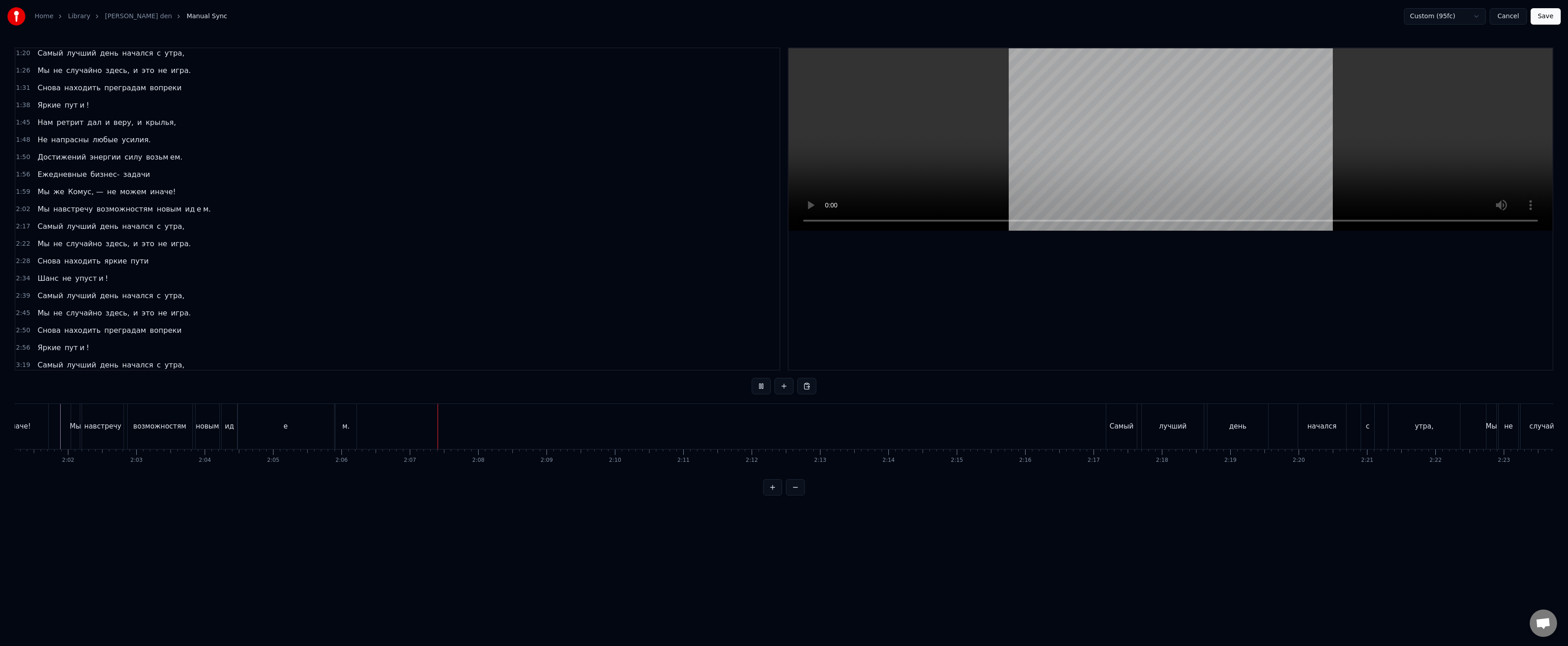
click at [350, 424] on div "м." at bounding box center [345, 427] width 21 height 45
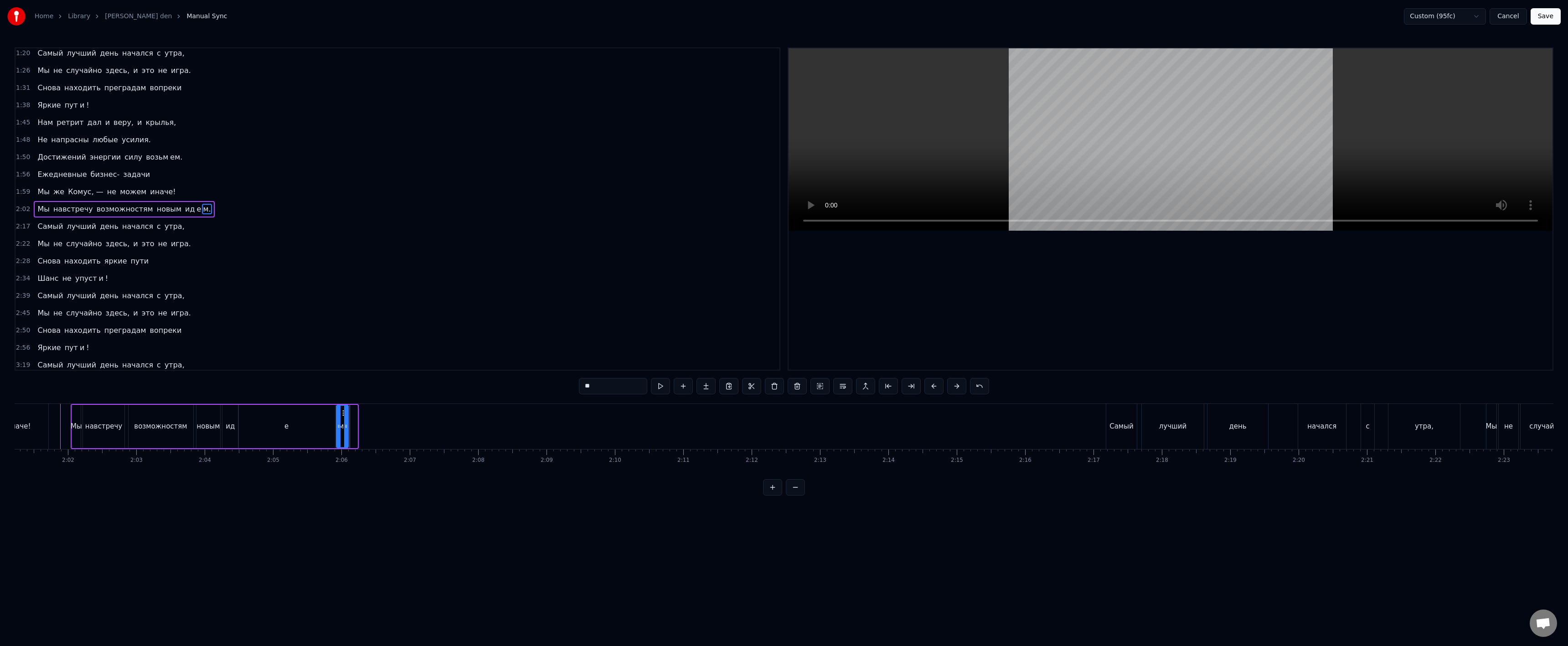
drag, startPoint x: 354, startPoint y: 429, endPoint x: 344, endPoint y: 428, distance: 10.0
click at [344, 428] on icon at bounding box center [346, 426] width 4 height 7
click at [343, 428] on icon at bounding box center [344, 426] width 4 height 7
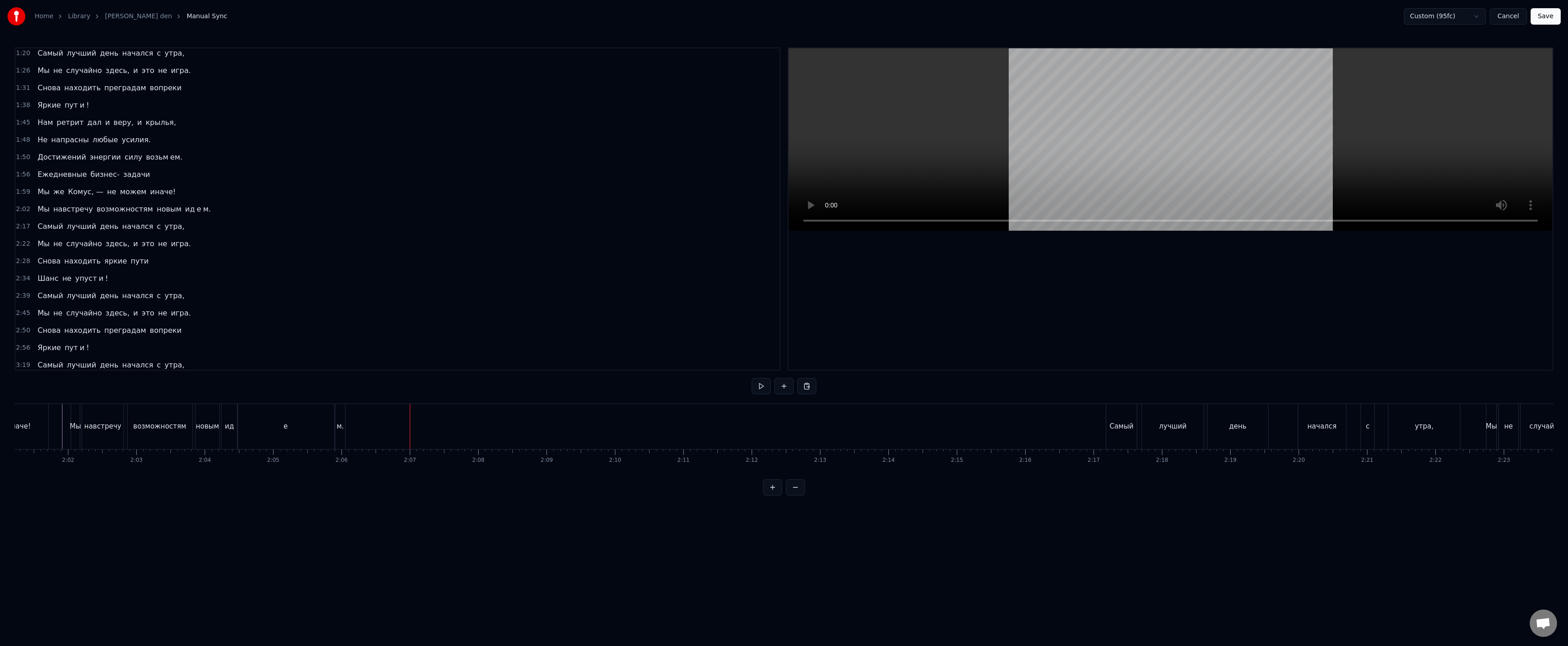
click at [338, 432] on div "м." at bounding box center [340, 427] width 10 height 45
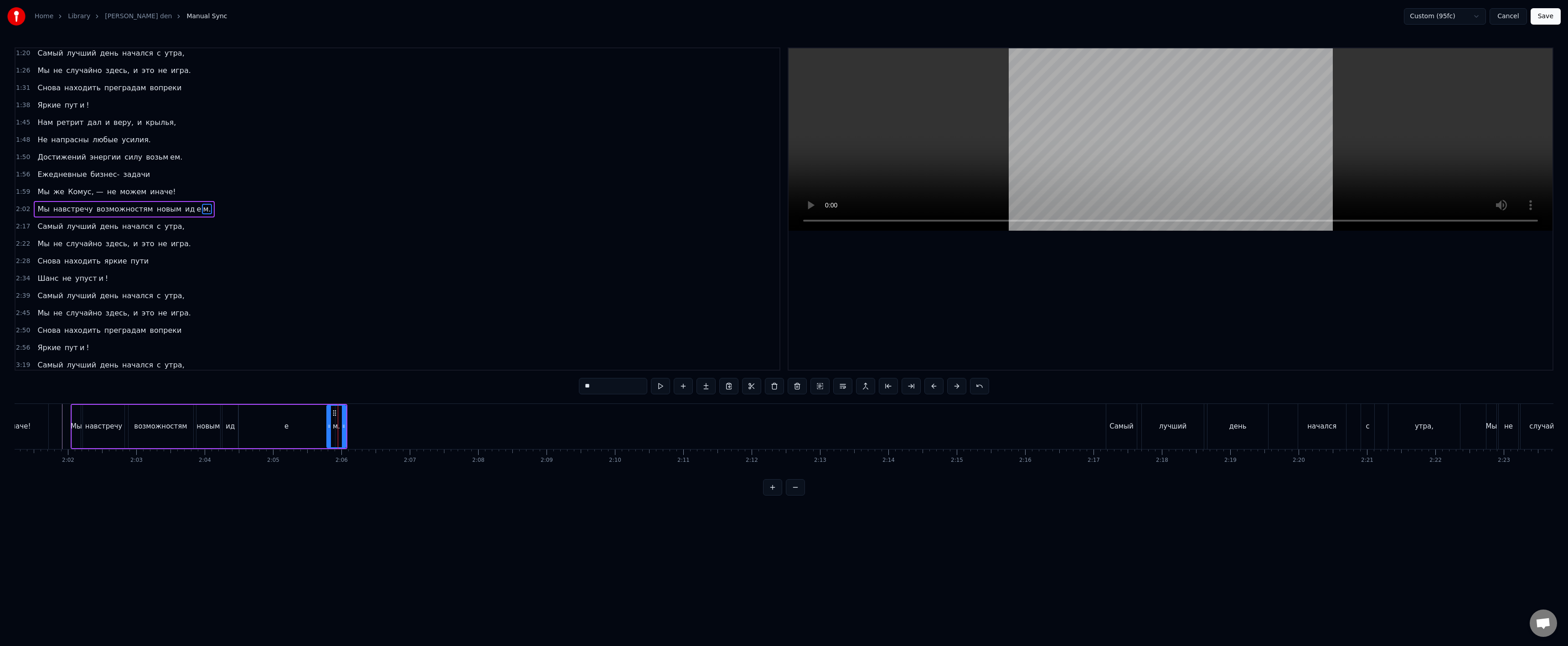
drag, startPoint x: 339, startPoint y: 419, endPoint x: 327, endPoint y: 423, distance: 12.6
click at [327, 423] on div at bounding box center [329, 427] width 4 height 42
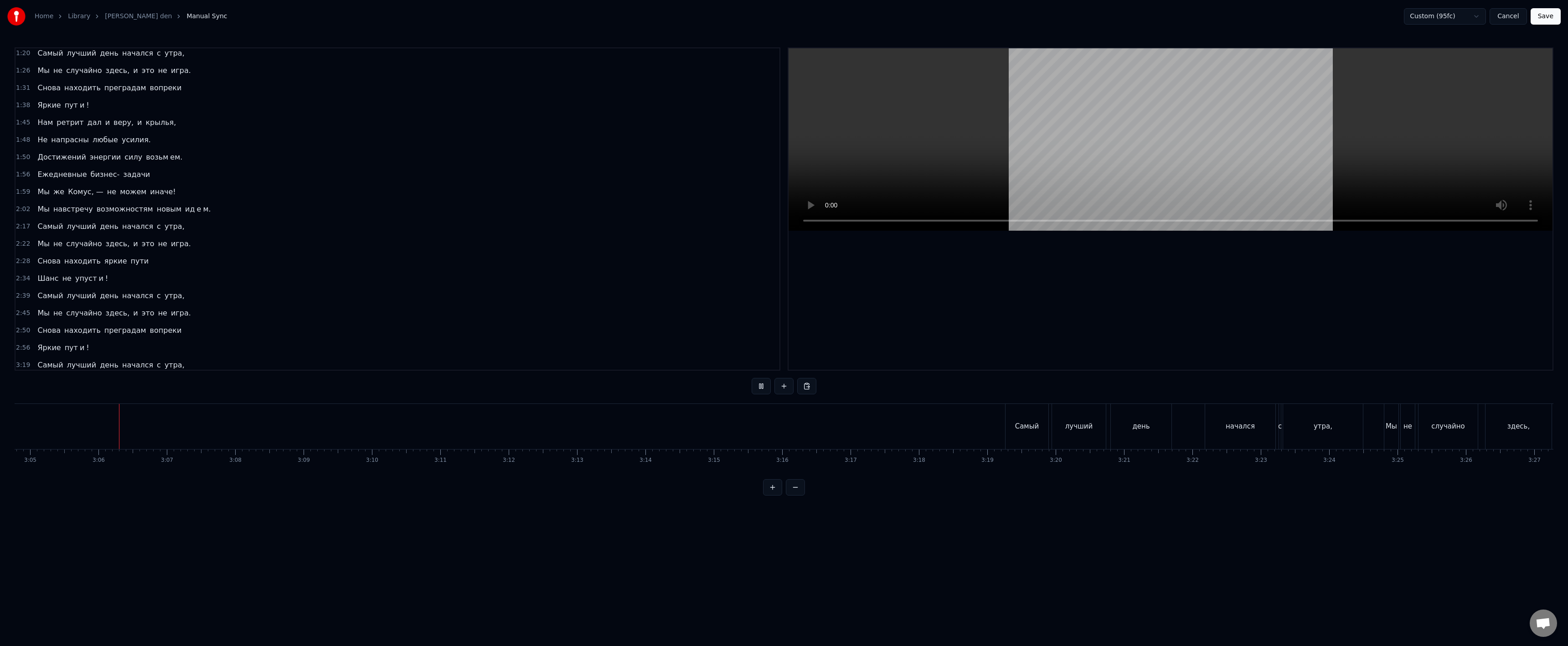
scroll to position [0, 12642]
click at [1266, 440] on div "начался" at bounding box center [1232, 427] width 71 height 45
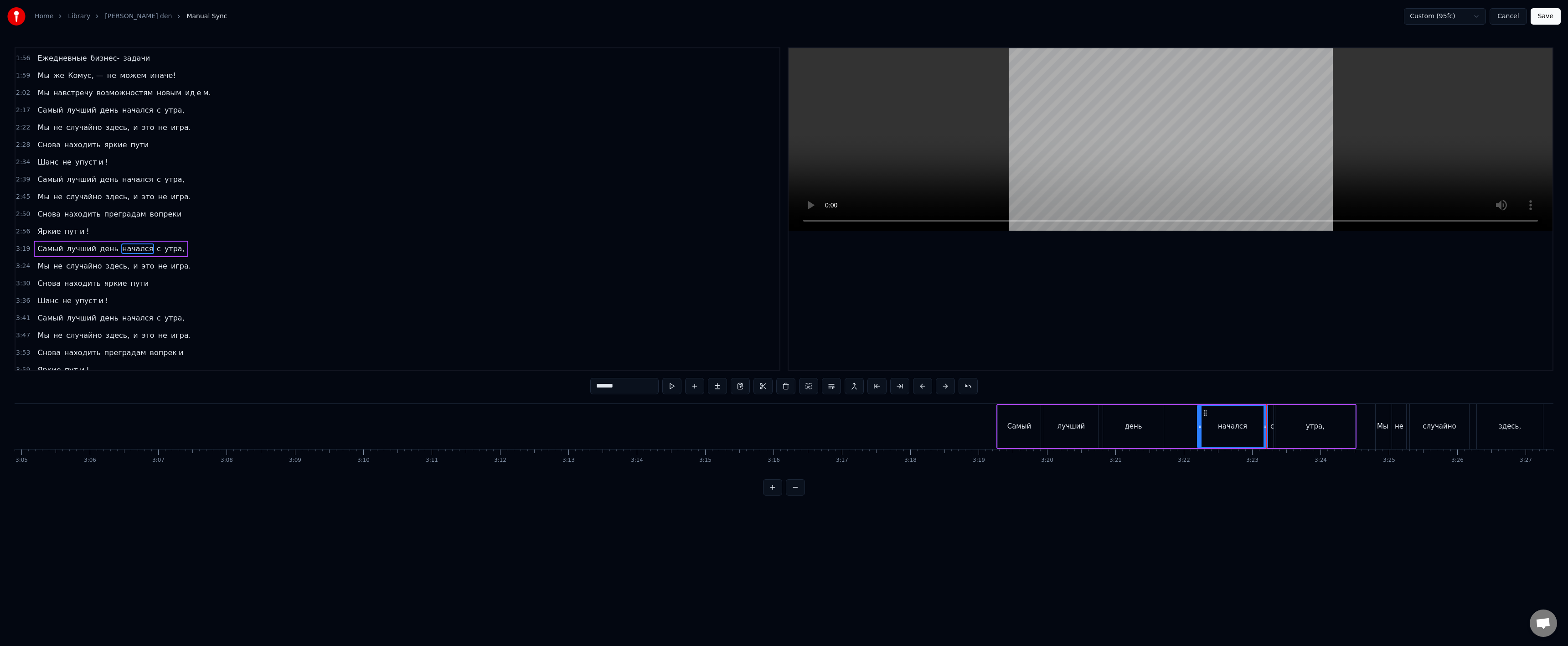
scroll to position [302, 0]
click at [1273, 437] on div "с" at bounding box center [1273, 427] width 2 height 43
drag, startPoint x: 1273, startPoint y: 438, endPoint x: 1266, endPoint y: 441, distance: 7.6
click at [1266, 441] on div at bounding box center [1266, 427] width 4 height 42
click at [1275, 439] on div at bounding box center [1273, 427] width 4 height 42
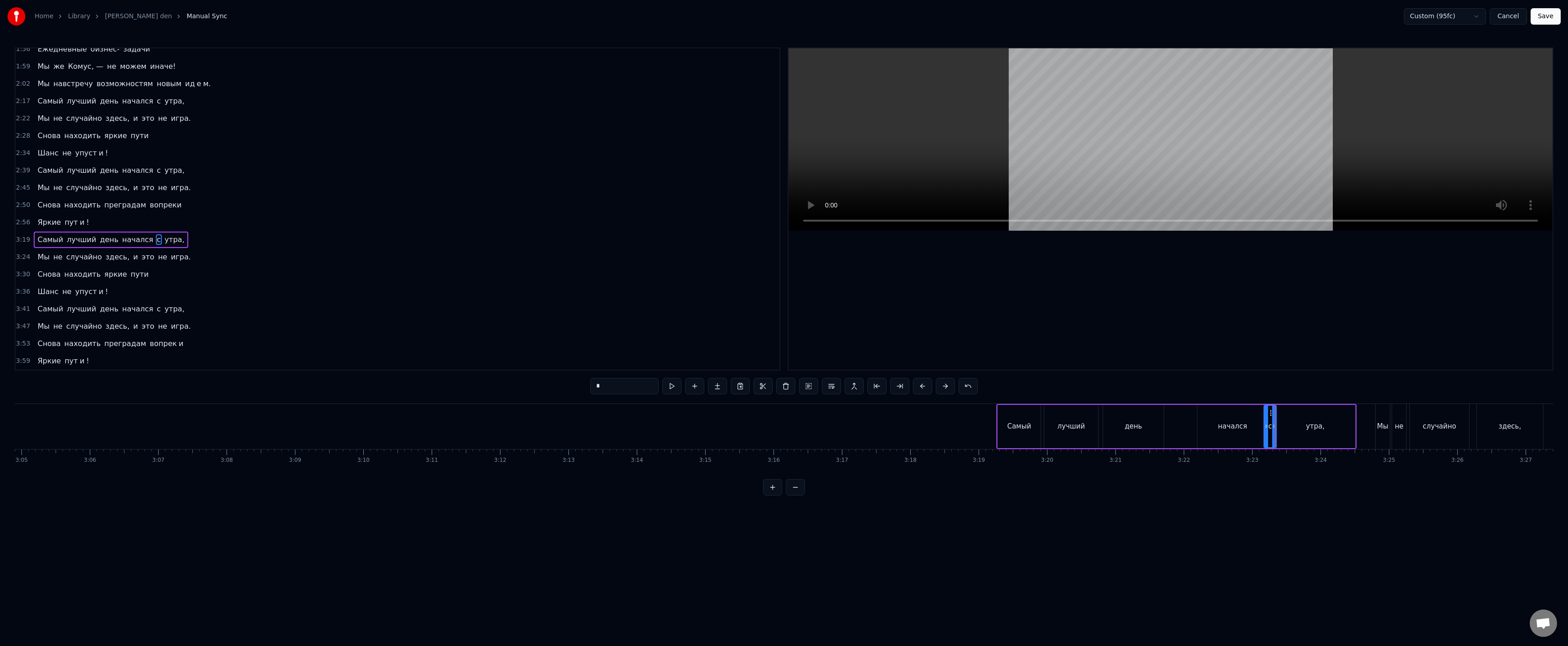
click at [1008, 431] on div "Самый" at bounding box center [1019, 427] width 43 height 43
type input "*****"
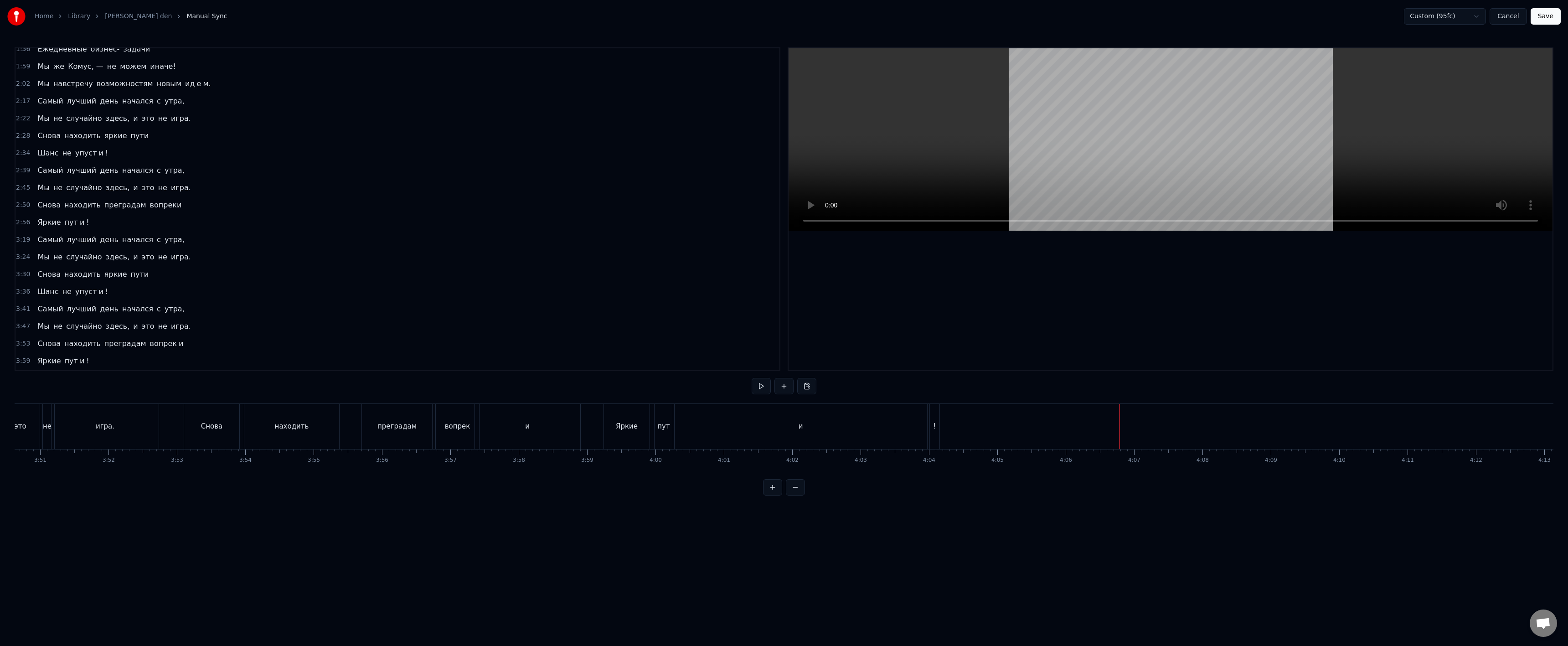
scroll to position [0, 15783]
click at [1547, 13] on button "Save" at bounding box center [1545, 16] width 30 height 16
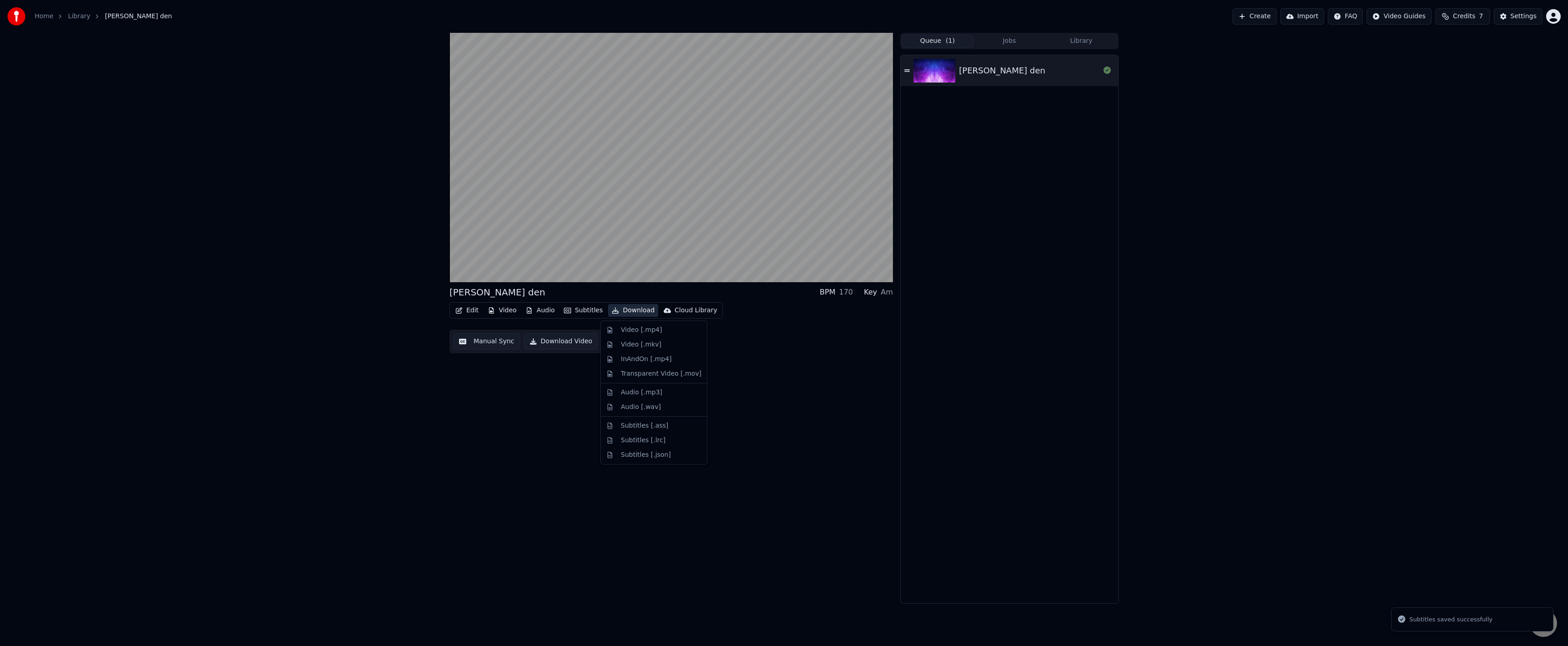
click at [624, 311] on button "Download" at bounding box center [633, 310] width 50 height 13
click at [634, 328] on div "Video [.mp4]" at bounding box center [641, 330] width 41 height 9
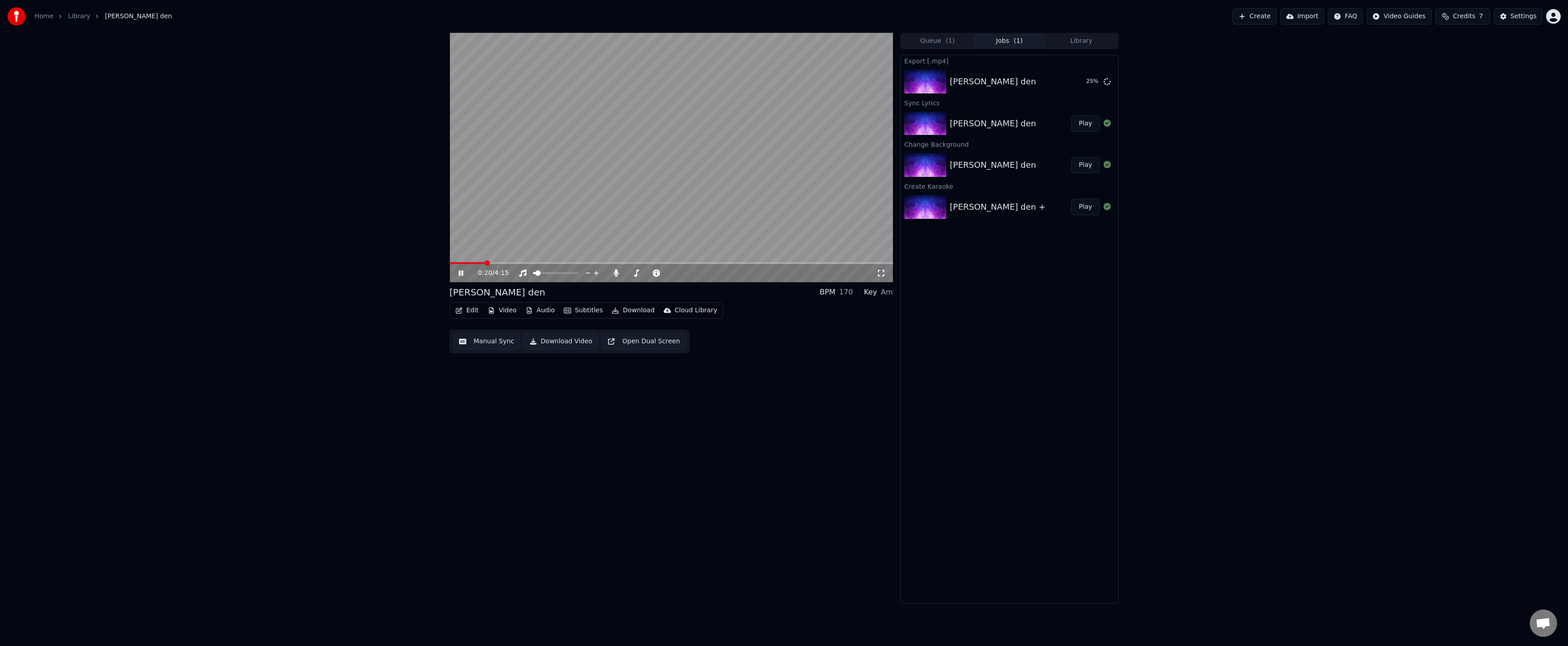
drag, startPoint x: 463, startPoint y: 275, endPoint x: 390, endPoint y: 284, distance: 73.6
click at [463, 275] on icon at bounding box center [460, 273] width 5 height 5
click at [1072, 77] on button "Show" at bounding box center [1083, 82] width 33 height 16
click at [513, 313] on button "Video" at bounding box center [502, 310] width 36 height 13
click at [632, 378] on div "0:20 / 4:15 samyi luchshiy den BPM 170 Key Am Edit Video Audio Subtitles Downlo…" at bounding box center [671, 318] width 443 height 571
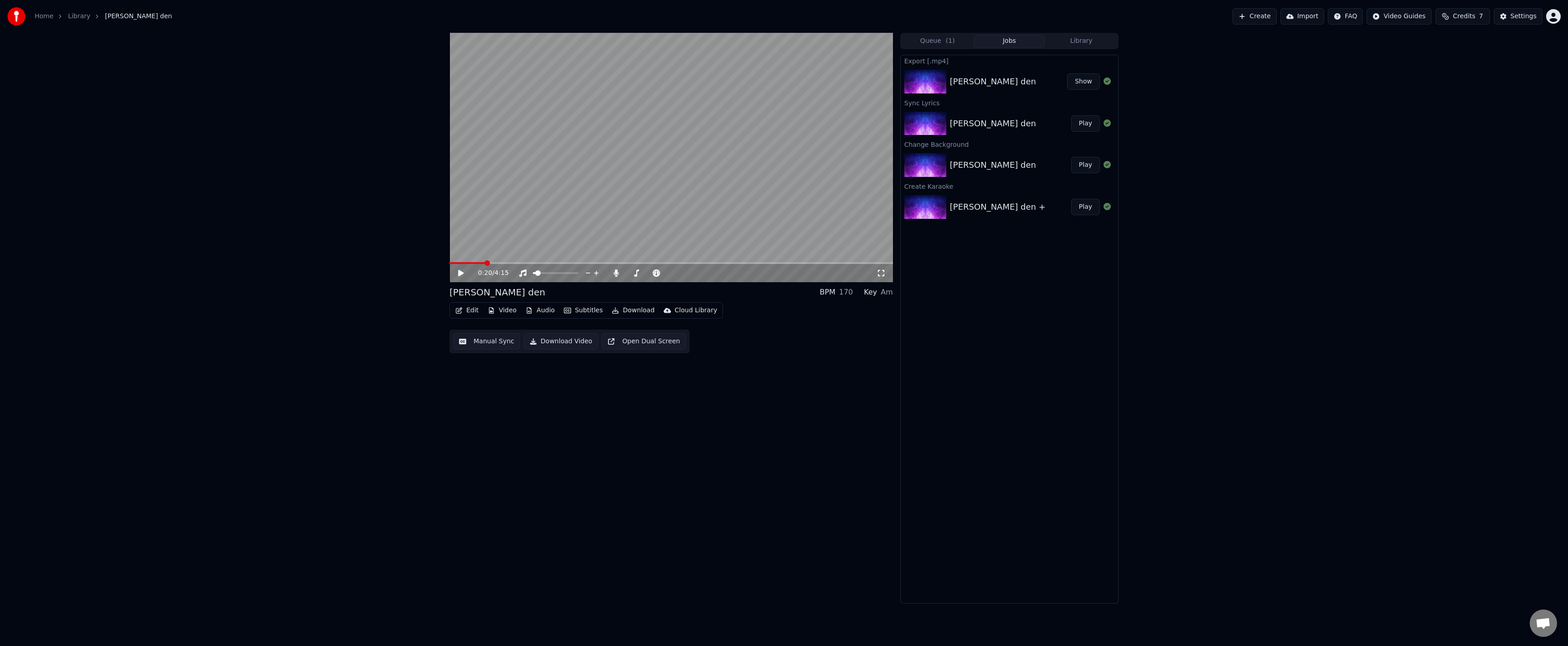
click at [550, 345] on button "Download Video" at bounding box center [561, 342] width 74 height 16
click at [1086, 77] on div "0 %" at bounding box center [1085, 82] width 28 height 11
click at [1103, 77] on icon at bounding box center [1107, 81] width 7 height 7
click at [544, 366] on div "0:20 / 4:15 samyi luchshiy den BPM 170 Key Am Edit Video Audio Subtitles Downlo…" at bounding box center [671, 318] width 443 height 571
click at [625, 308] on button "Download" at bounding box center [633, 310] width 50 height 13
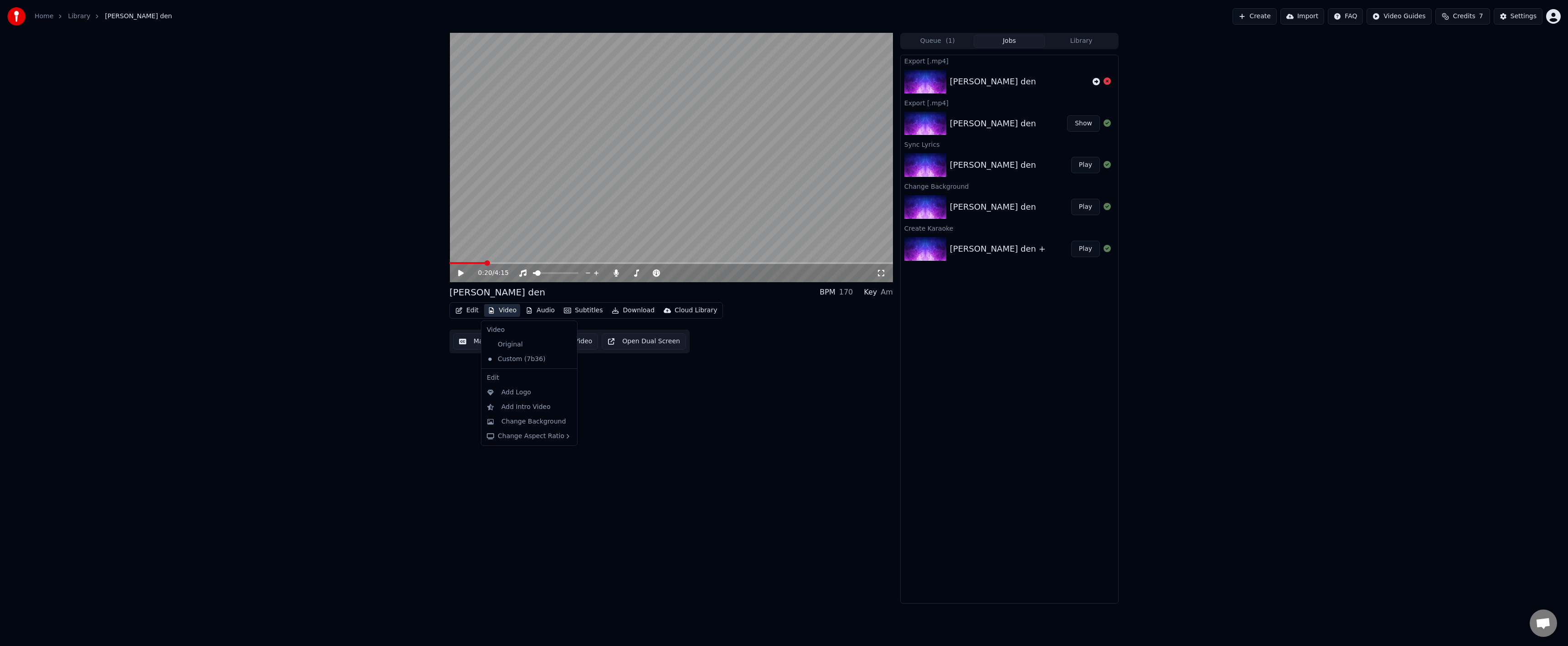
click at [514, 307] on button "Video" at bounding box center [502, 310] width 36 height 13
click at [508, 307] on button "Video" at bounding box center [502, 310] width 36 height 13
click at [544, 428] on div "Change Background" at bounding box center [529, 421] width 92 height 14
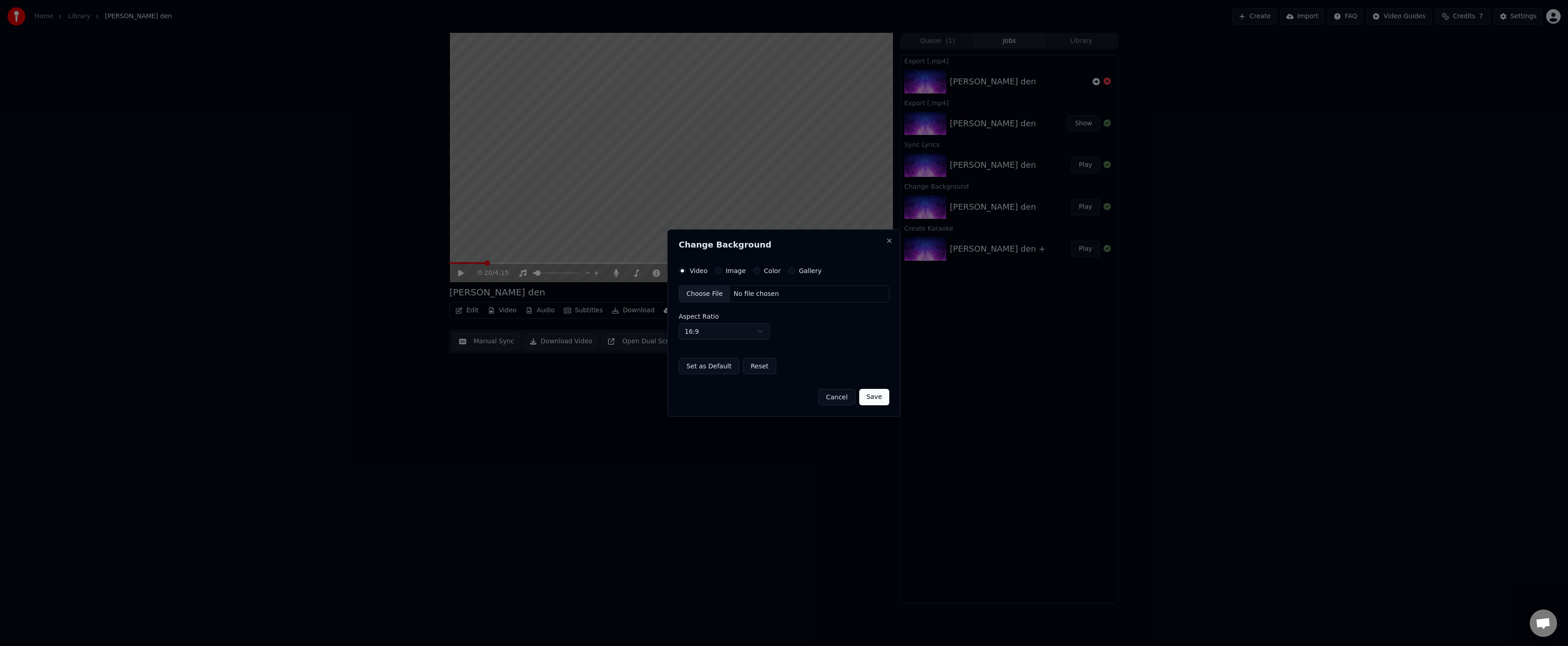
click at [750, 270] on div "Video Image Color Gallery" at bounding box center [750, 271] width 143 height 7
click at [753, 270] on button "Color" at bounding box center [757, 271] width 7 height 7
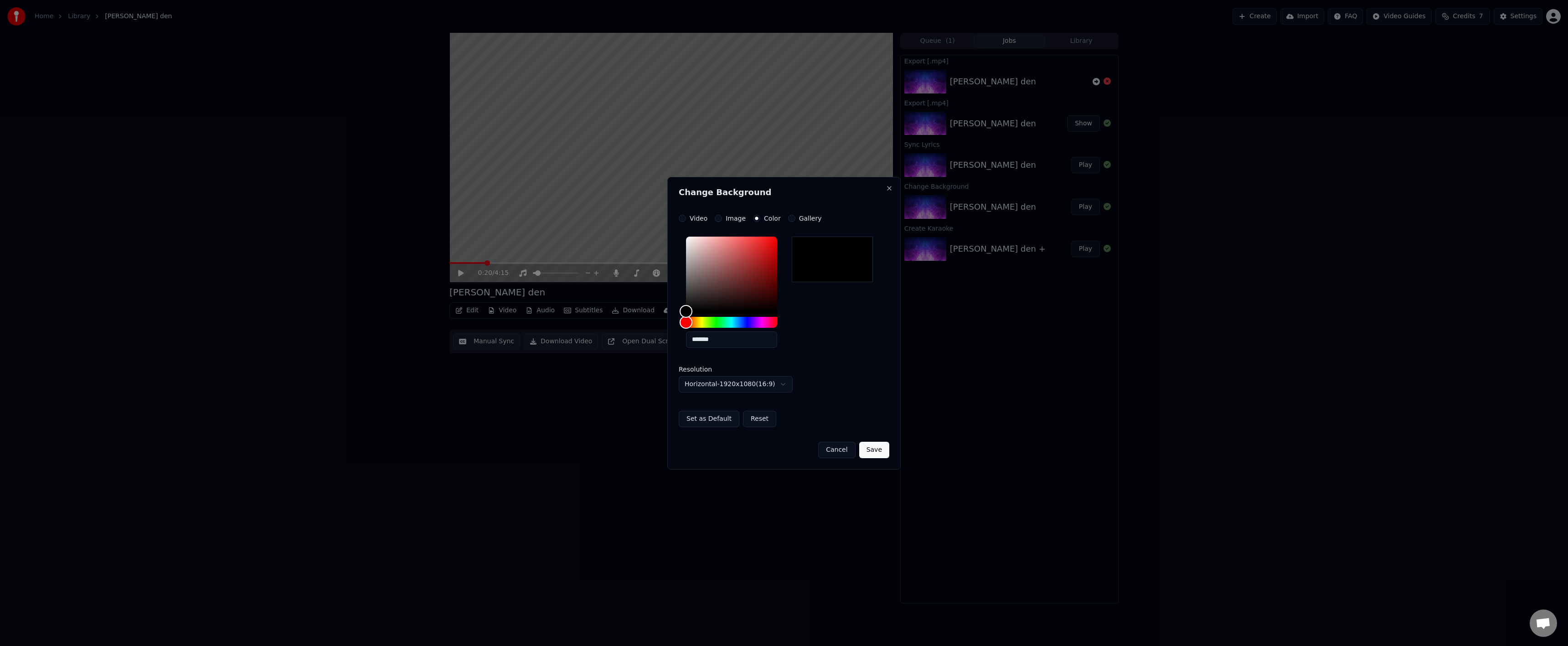
click at [683, 222] on div "**********" at bounding box center [784, 321] width 210 height 212
click at [683, 220] on button "Video" at bounding box center [682, 218] width 7 height 7
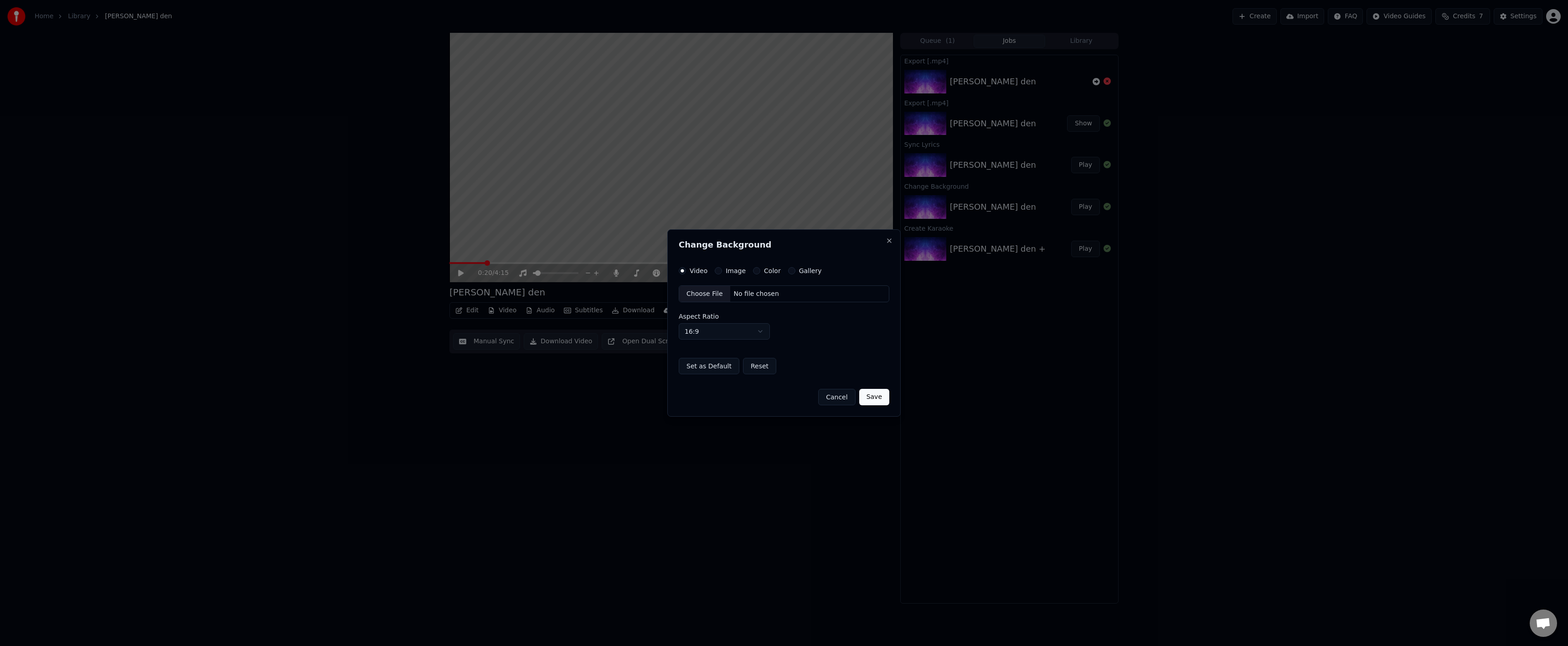
click at [832, 397] on button "Cancel" at bounding box center [837, 397] width 37 height 16
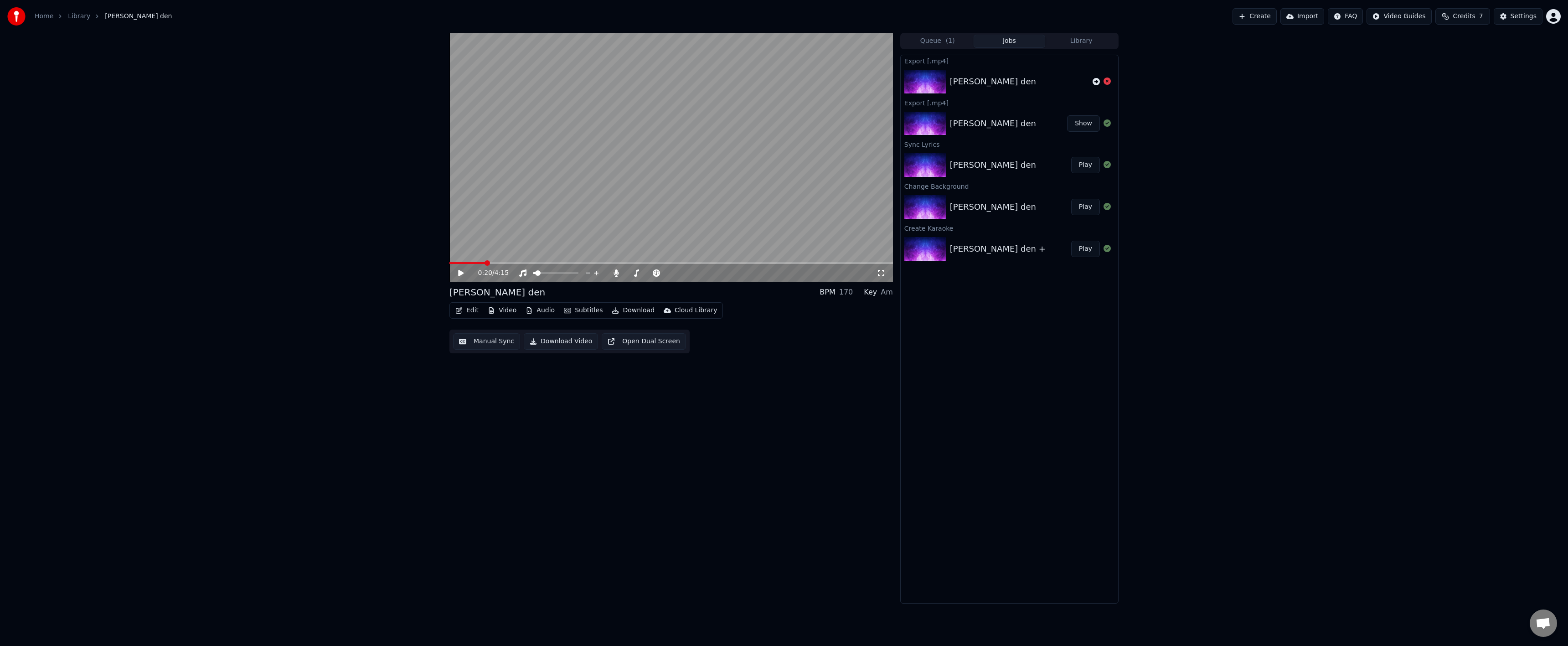
click at [638, 313] on button "Download" at bounding box center [633, 310] width 50 height 13
click at [675, 372] on div "Transparent Video [.mov]" at bounding box center [661, 373] width 81 height 9
click at [1292, 367] on div "0:20 / 4:15 samyi luchshiy den BPM 170 Key Am Edit Video Audio Subtitles Downlo…" at bounding box center [784, 318] width 1568 height 571
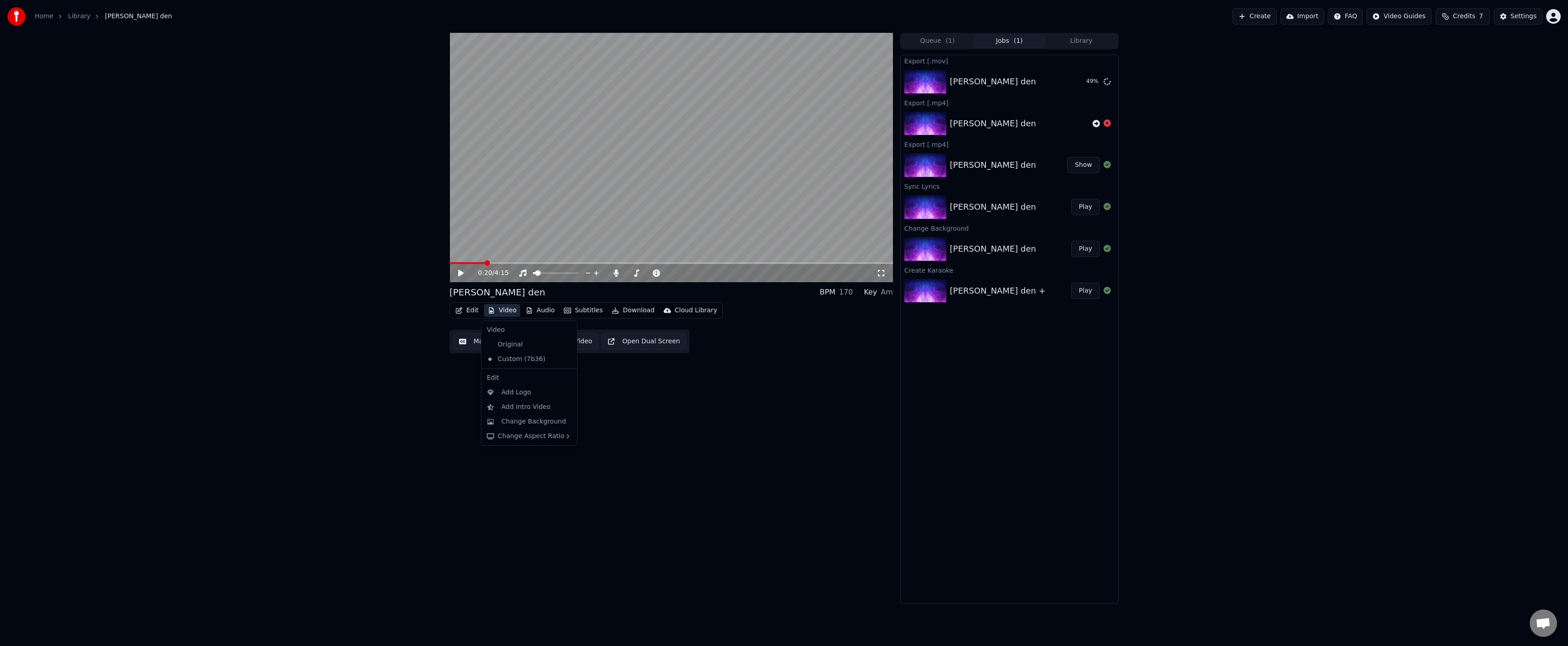
click at [501, 310] on button "Video" at bounding box center [502, 310] width 36 height 13
click at [587, 400] on div "0:20 / 4:15 samyi luchshiy den BPM 170 Key Am Edit Video Audio Subtitles Downlo…" at bounding box center [671, 318] width 443 height 571
click at [634, 310] on button "Download" at bounding box center [633, 310] width 50 height 13
drag, startPoint x: 833, startPoint y: 309, endPoint x: 839, endPoint y: 310, distance: 6.1
click at [834, 309] on div "Edit Video Audio Subtitles Download Cloud Library Manual Sync Download Video Op…" at bounding box center [671, 327] width 443 height 51
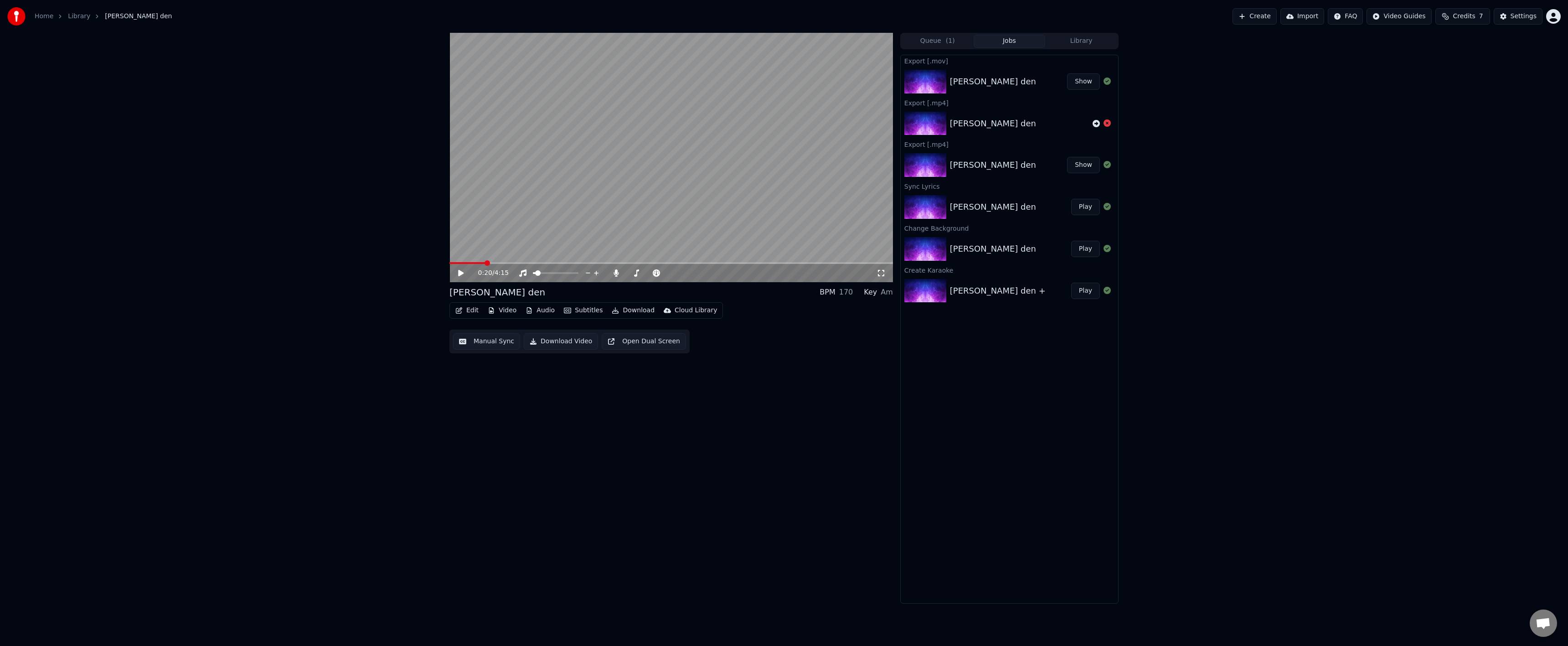
click at [498, 314] on button "Video" at bounding box center [502, 310] width 36 height 13
click at [653, 348] on div "Video [.mkv]" at bounding box center [641, 344] width 41 height 9
click at [622, 313] on button "Download" at bounding box center [633, 310] width 50 height 13
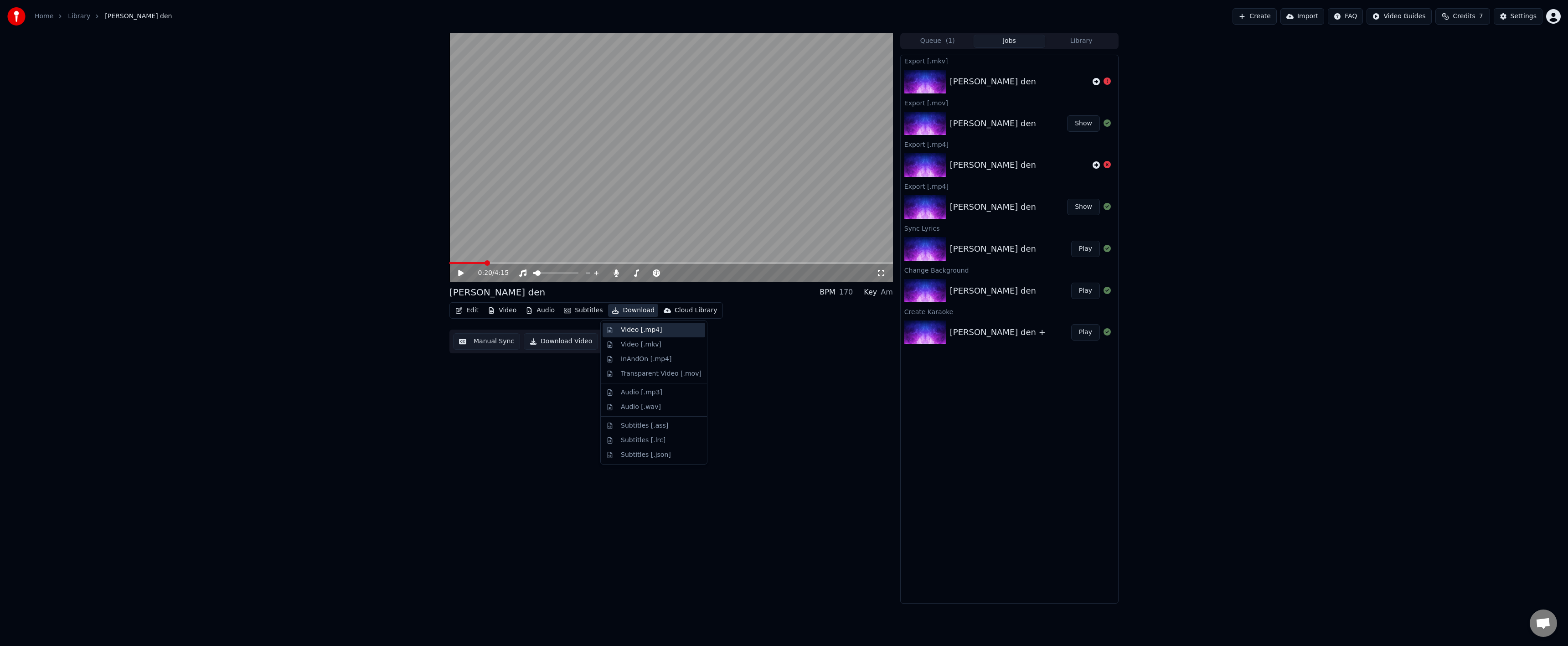
click at [652, 333] on div "Video [.mp4]" at bounding box center [641, 330] width 41 height 9
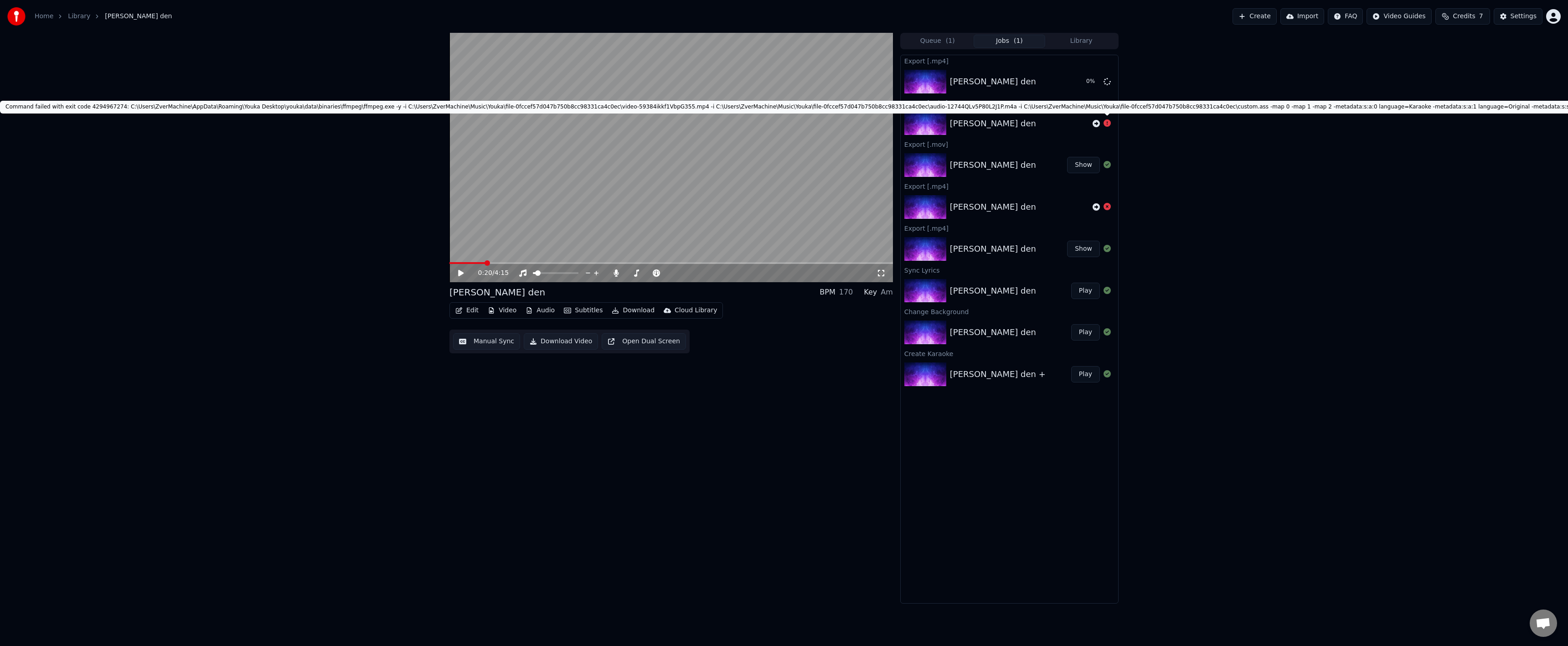
click at [1108, 126] on icon at bounding box center [1107, 123] width 7 height 7
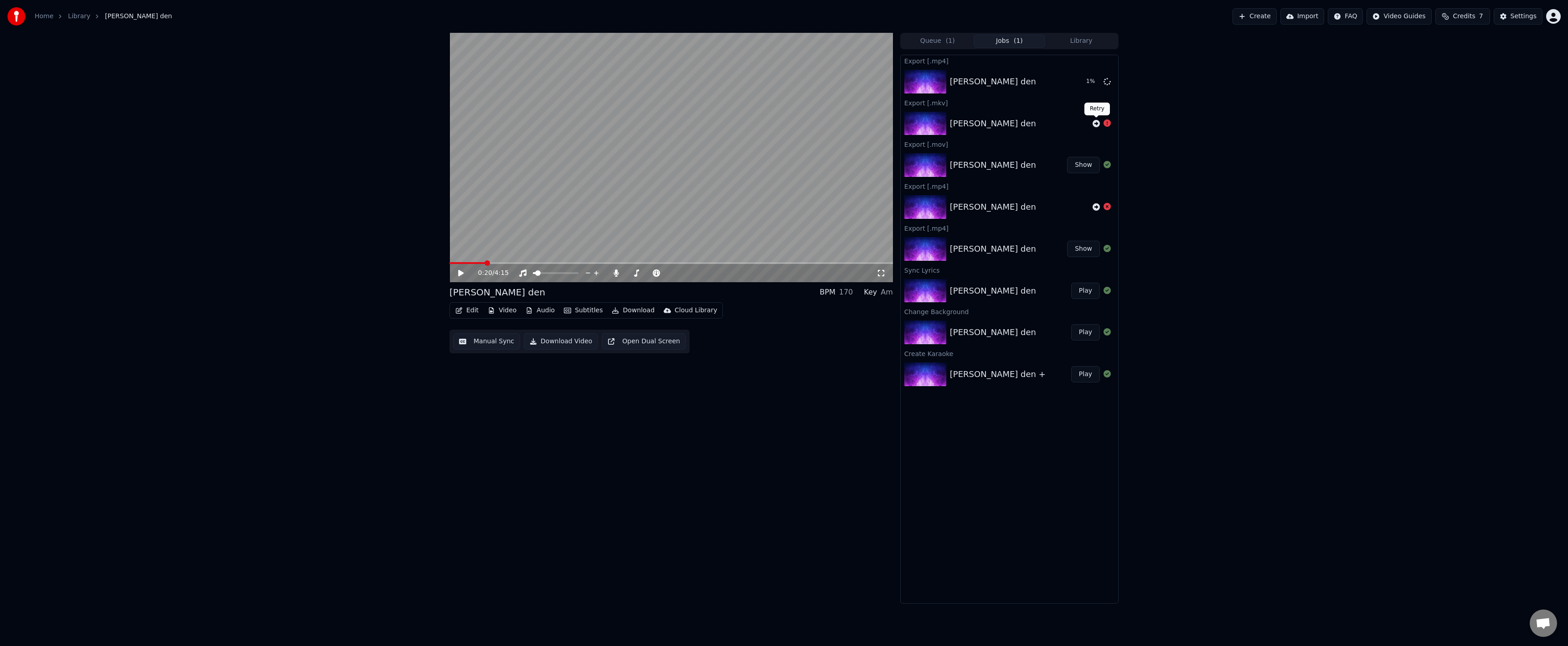
click at [1098, 126] on icon at bounding box center [1096, 123] width 7 height 7
click at [1110, 121] on icon at bounding box center [1107, 123] width 7 height 7
click at [1097, 80] on icon at bounding box center [1096, 82] width 7 height 7
click at [615, 312] on button "Download" at bounding box center [633, 310] width 50 height 13
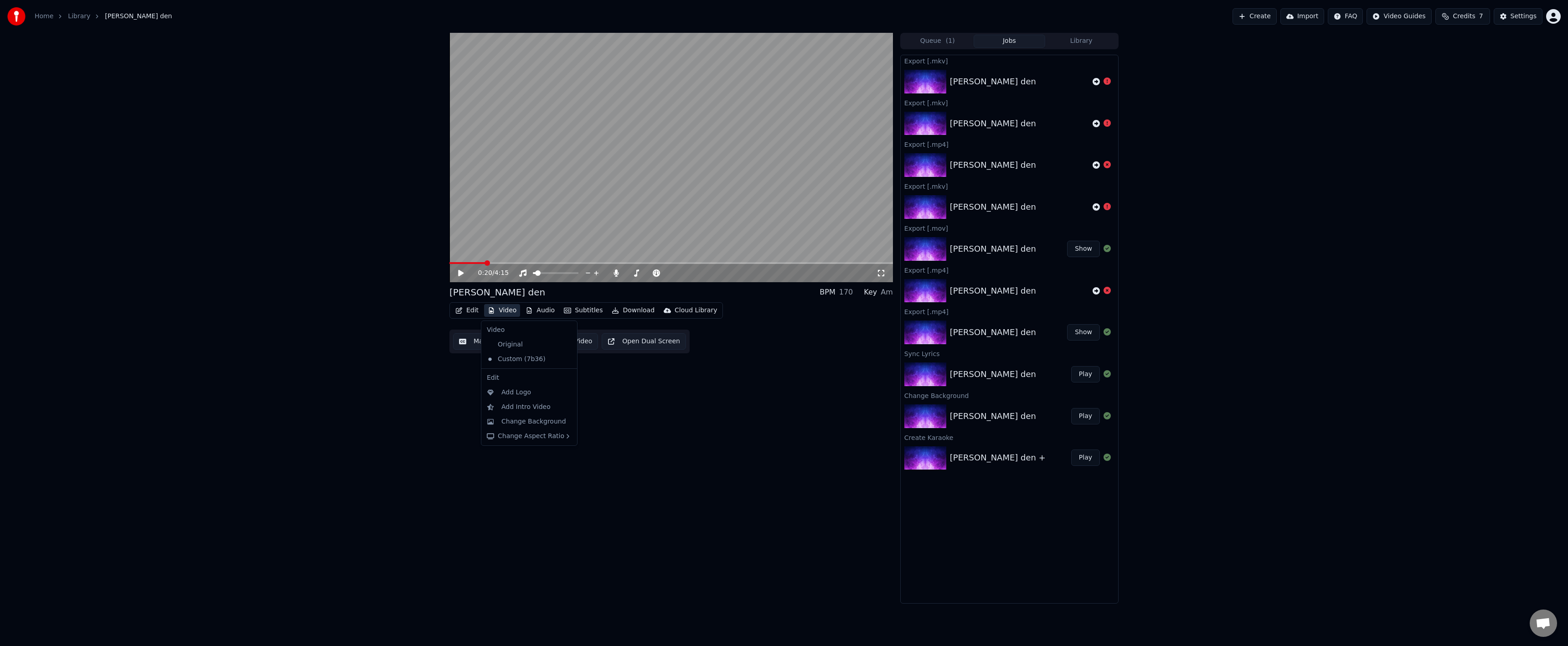
click at [566, 359] on icon at bounding box center [570, 359] width 10 height 7
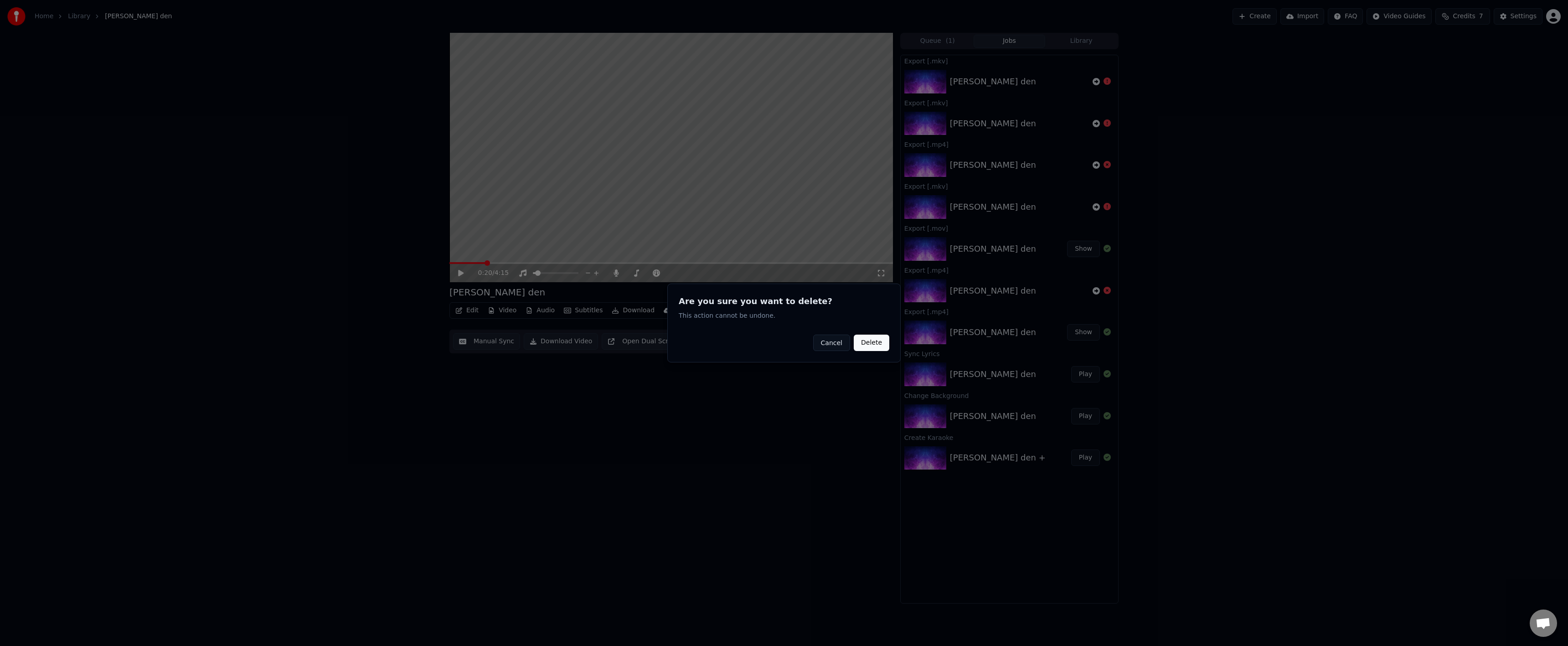
click at [861, 342] on button "Delete" at bounding box center [871, 342] width 35 height 16
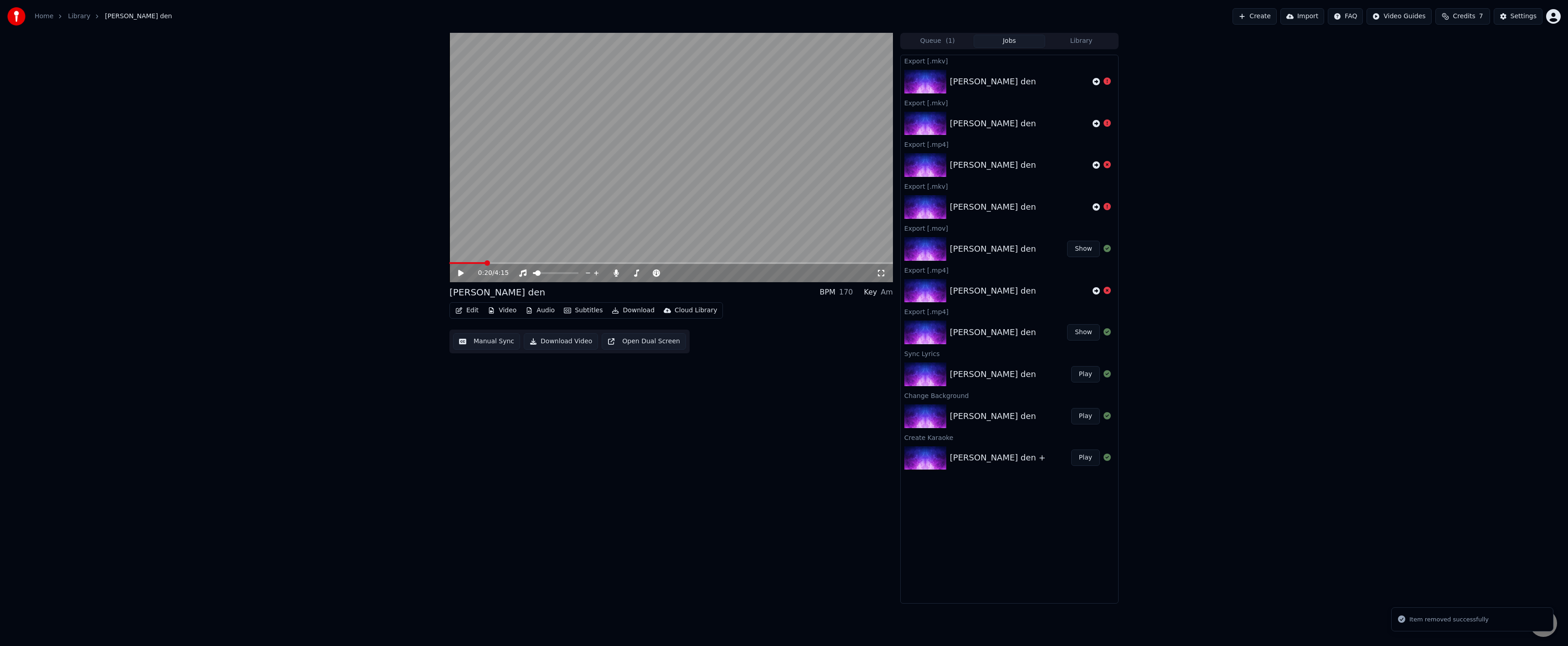
click at [462, 274] on icon at bounding box center [460, 273] width 5 height 6
click at [618, 262] on span at bounding box center [671, 263] width 443 height 2
drag, startPoint x: 624, startPoint y: 262, endPoint x: 634, endPoint y: 262, distance: 10.0
click at [634, 262] on video at bounding box center [671, 157] width 443 height 249
click at [461, 276] on icon at bounding box center [468, 273] width 22 height 7
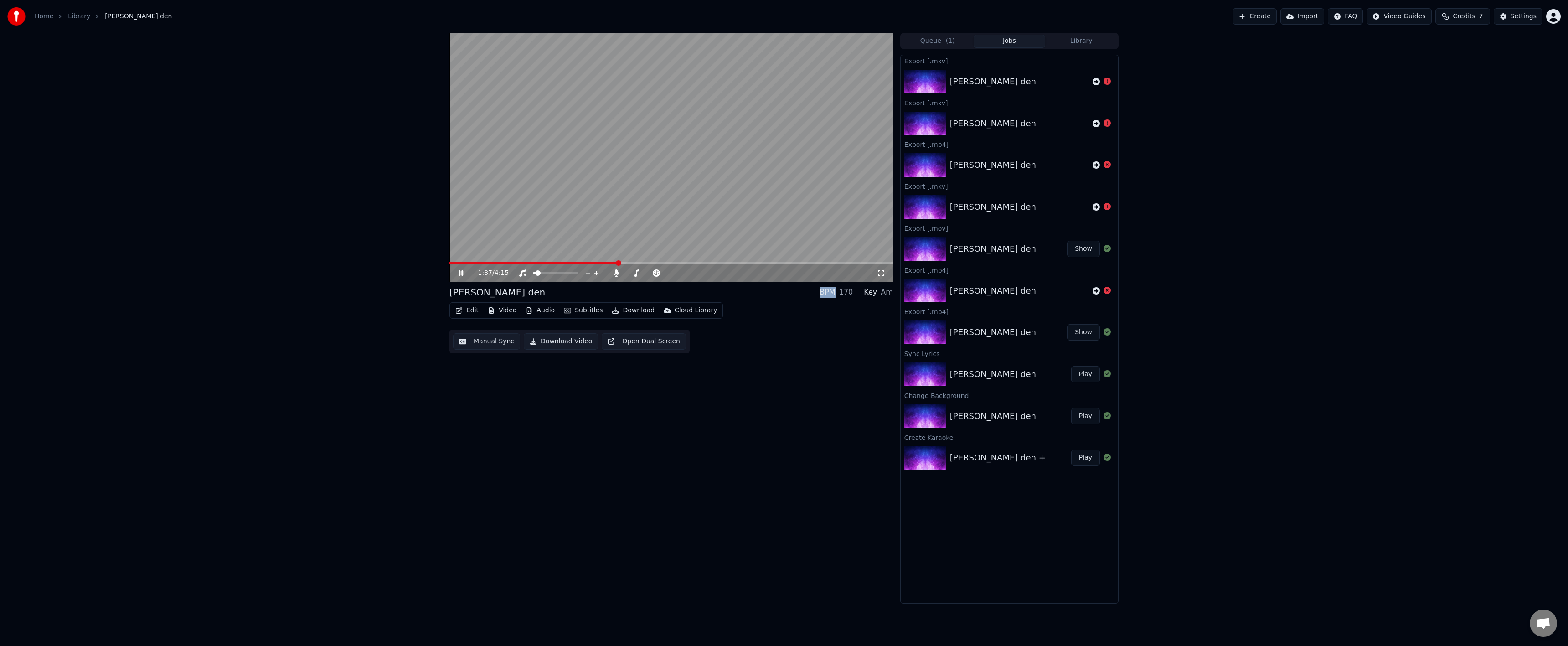
drag, startPoint x: 461, startPoint y: 276, endPoint x: 478, endPoint y: 284, distance: 18.8
click at [461, 276] on icon at bounding box center [468, 273] width 22 height 7
click at [503, 310] on button "Video" at bounding box center [502, 310] width 36 height 13
click at [535, 342] on div "Original" at bounding box center [522, 344] width 78 height 14
click at [504, 314] on button "Video" at bounding box center [502, 310] width 36 height 13
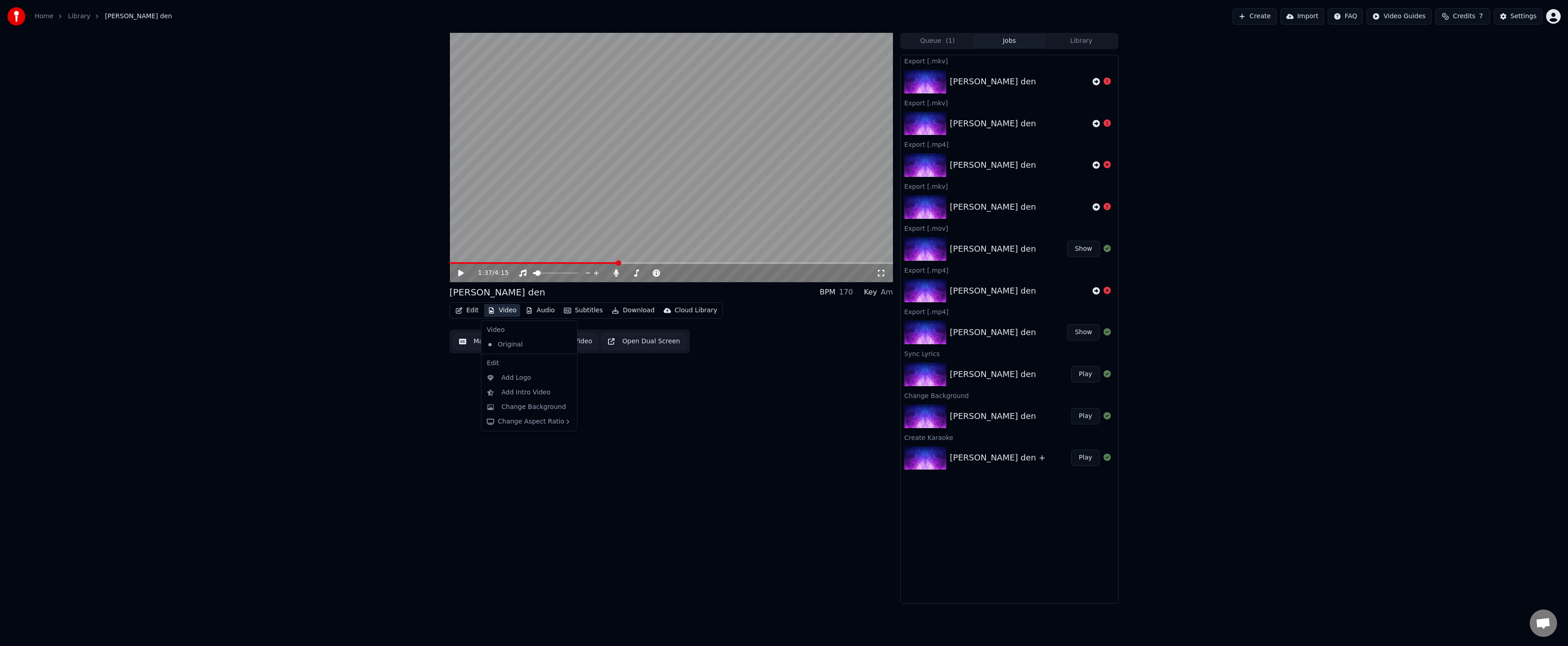
click at [566, 345] on icon at bounding box center [570, 344] width 10 height 7
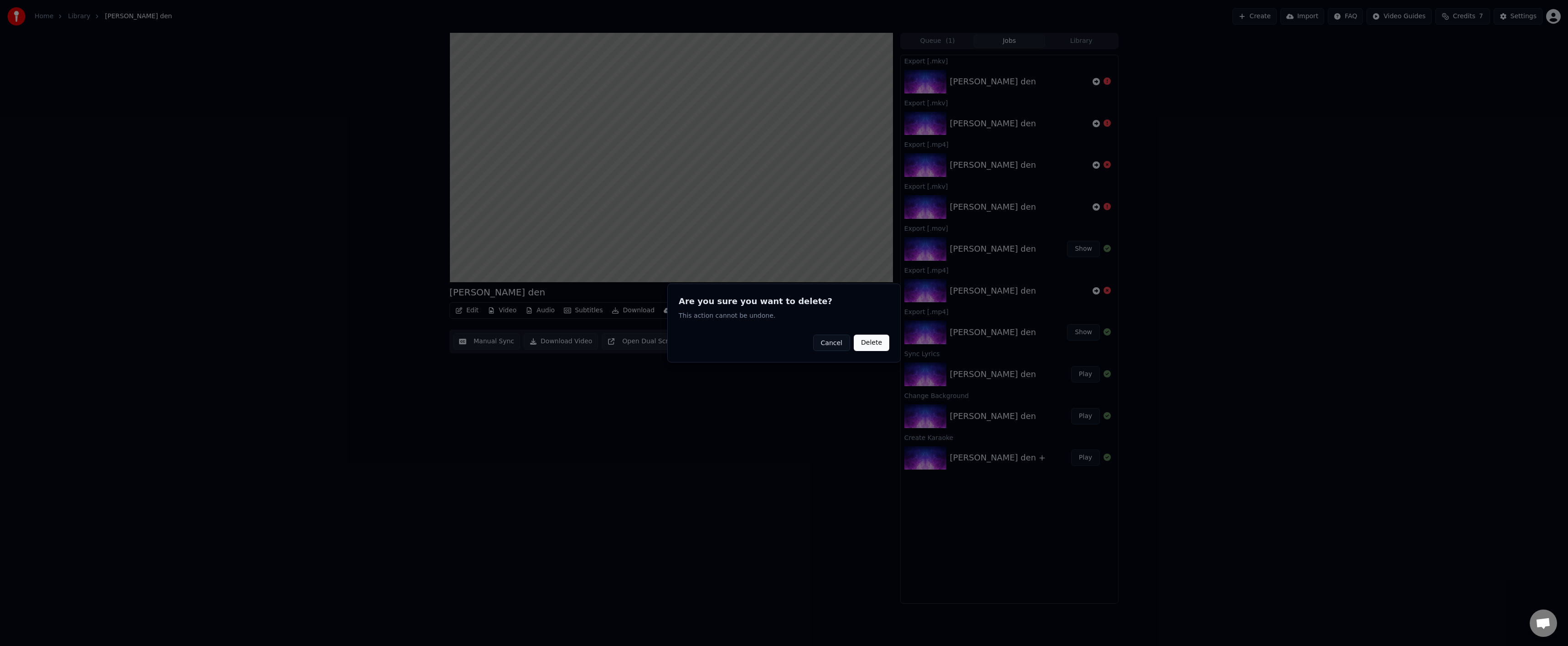
click at [877, 342] on button "Delete" at bounding box center [871, 342] width 35 height 16
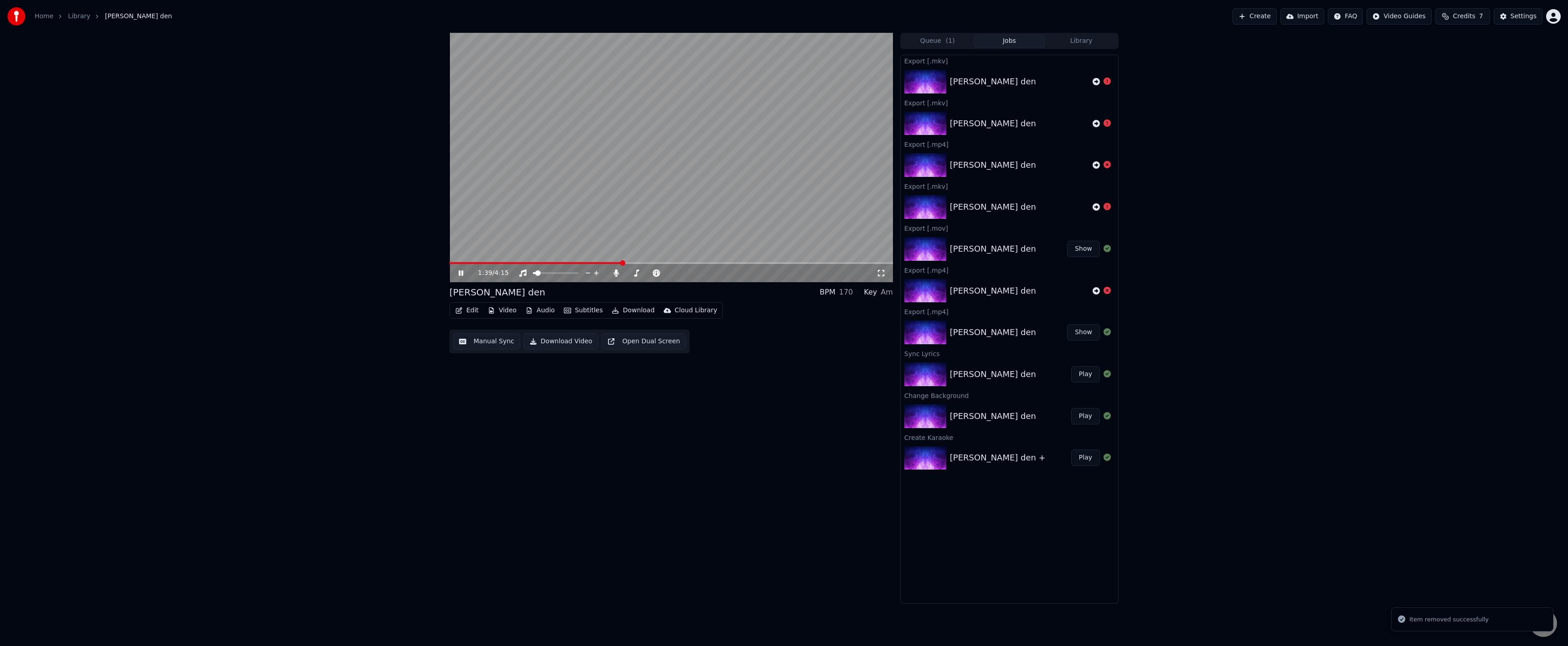
click at [455, 273] on div "1:39 / 4:15" at bounding box center [671, 273] width 436 height 9
click at [459, 272] on icon at bounding box center [468, 273] width 22 height 7
click at [460, 273] on icon at bounding box center [460, 273] width 5 height 6
click at [460, 273] on icon at bounding box center [468, 273] width 22 height 7
click at [624, 313] on button "Download" at bounding box center [633, 310] width 50 height 13
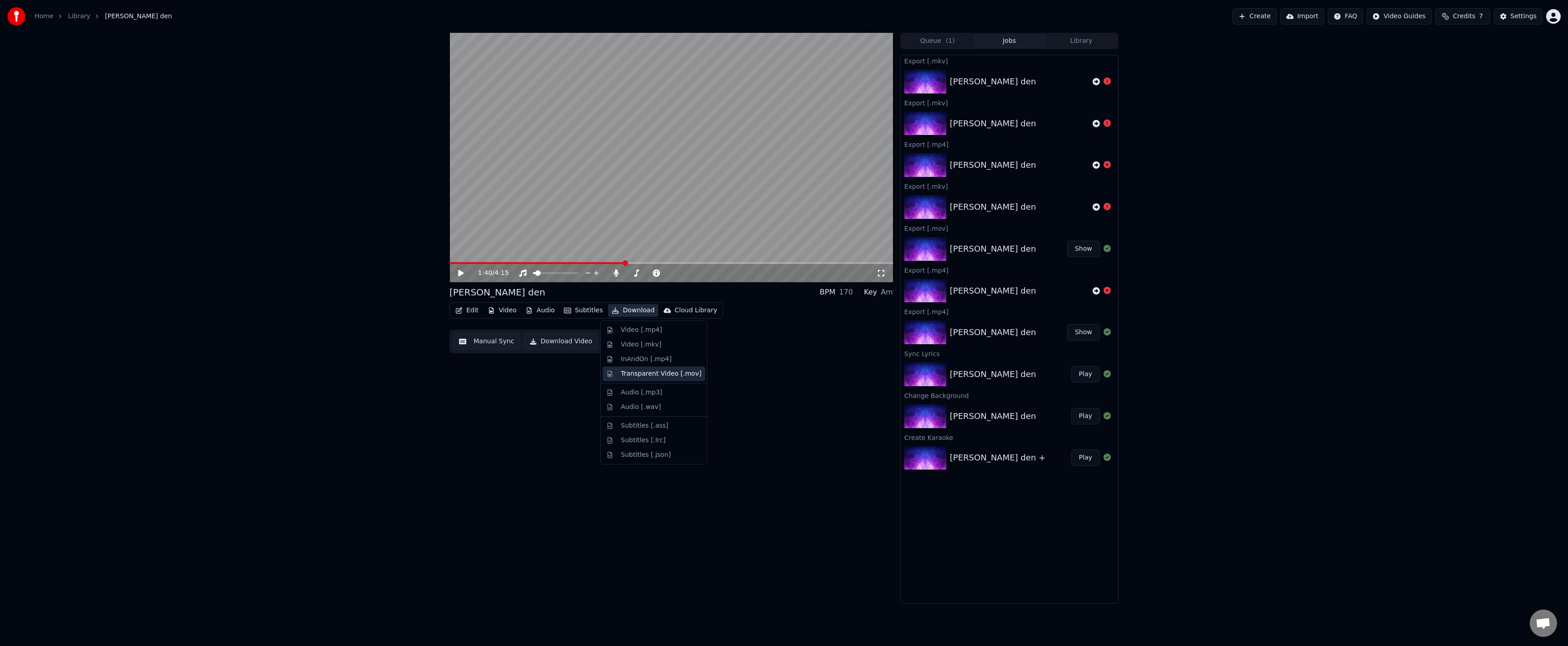
click at [681, 371] on div "Transparent Video [.mov]" at bounding box center [661, 373] width 81 height 9
click at [615, 314] on button "Download" at bounding box center [633, 310] width 50 height 13
click at [662, 335] on div "Video [.mp4]" at bounding box center [653, 330] width 102 height 14
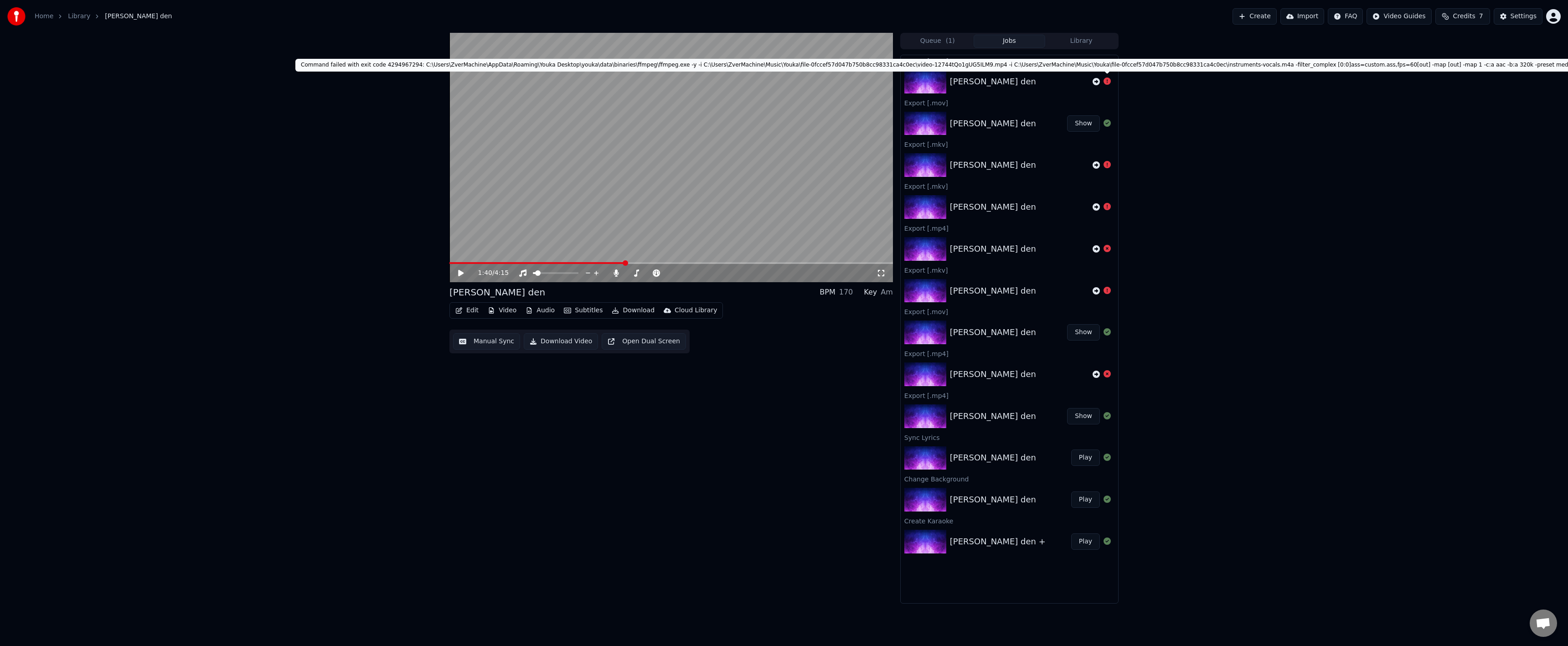
click at [1099, 82] on div at bounding box center [1101, 82] width 18 height 11
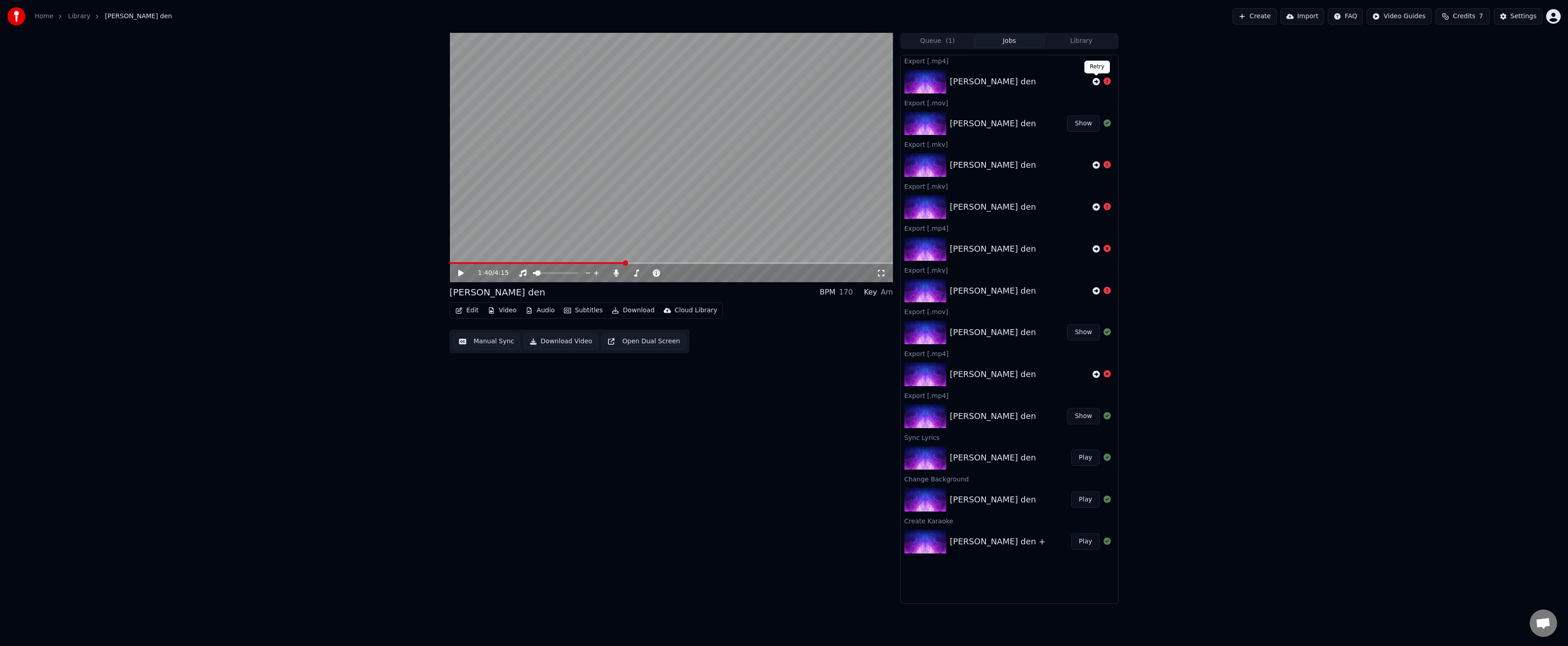
click at [1094, 85] on div at bounding box center [1101, 82] width 18 height 11
click at [1097, 84] on icon at bounding box center [1096, 82] width 7 height 7
click at [1079, 165] on button "Show" at bounding box center [1083, 165] width 33 height 16
click at [502, 316] on button "Video" at bounding box center [502, 310] width 36 height 13
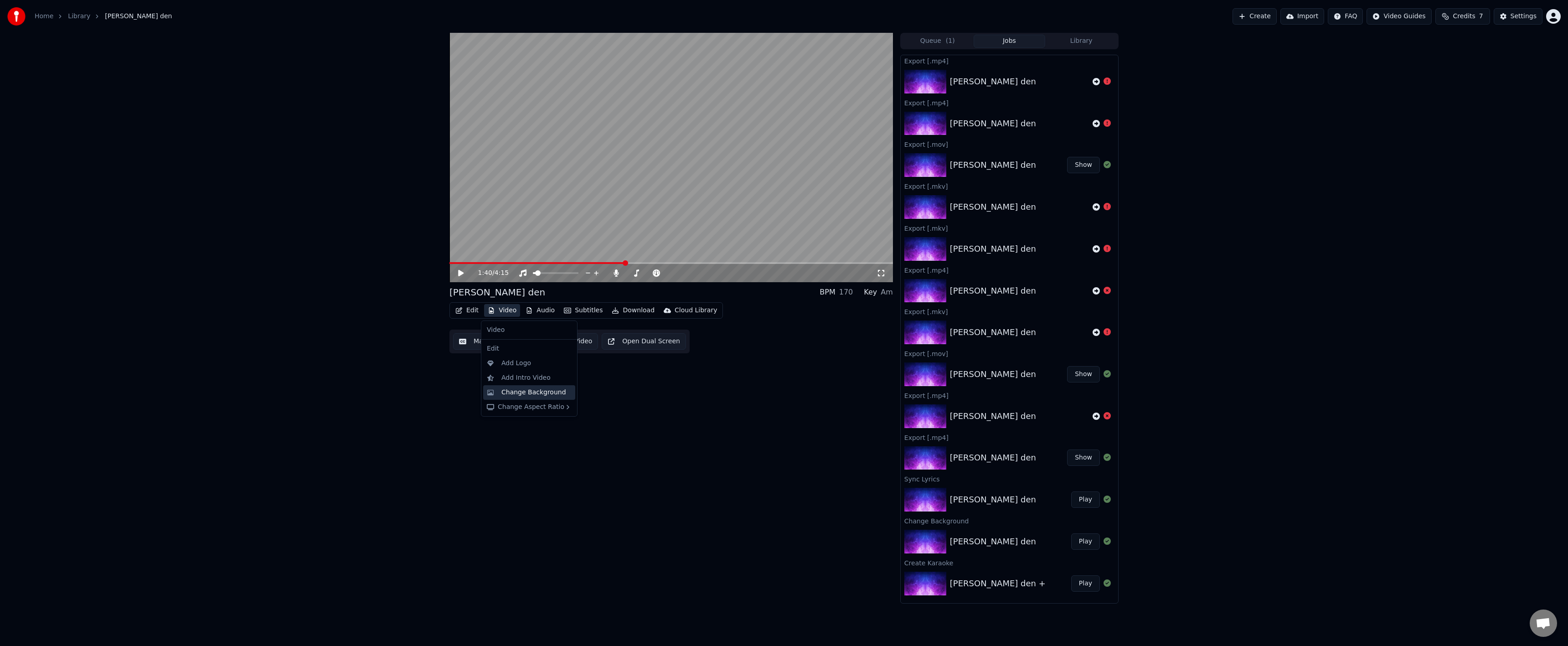
click at [543, 392] on div "Change Background" at bounding box center [533, 392] width 64 height 9
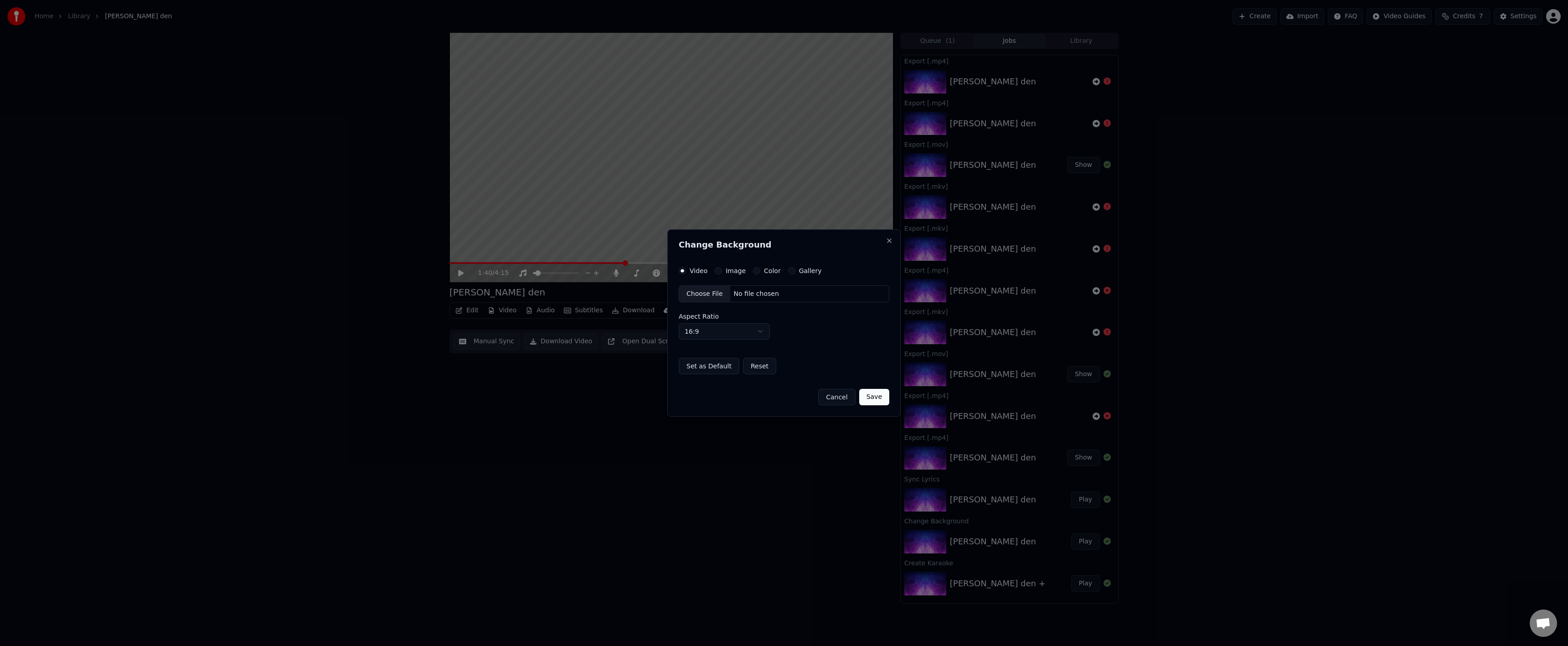
click at [775, 271] on label "Color" at bounding box center [772, 270] width 17 height 6
click at [760, 271] on button "Color" at bounding box center [757, 271] width 7 height 7
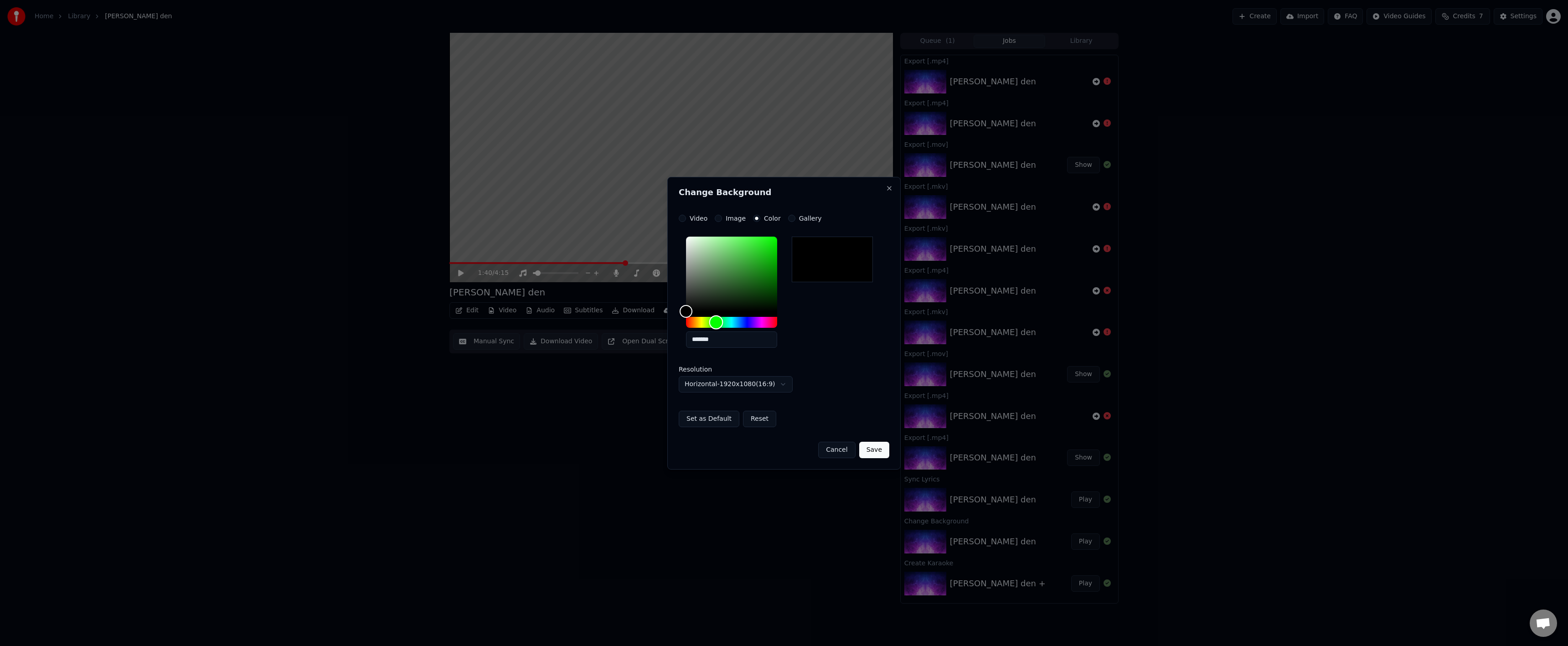
drag, startPoint x: 716, startPoint y: 328, endPoint x: 721, endPoint y: 313, distance: 15.8
click at [717, 326] on div "Hue" at bounding box center [731, 323] width 92 height 11
click at [814, 215] on div "**********" at bounding box center [784, 321] width 210 height 212
type input "*******"
click at [712, 322] on div "Hue" at bounding box center [712, 322] width 15 height 14
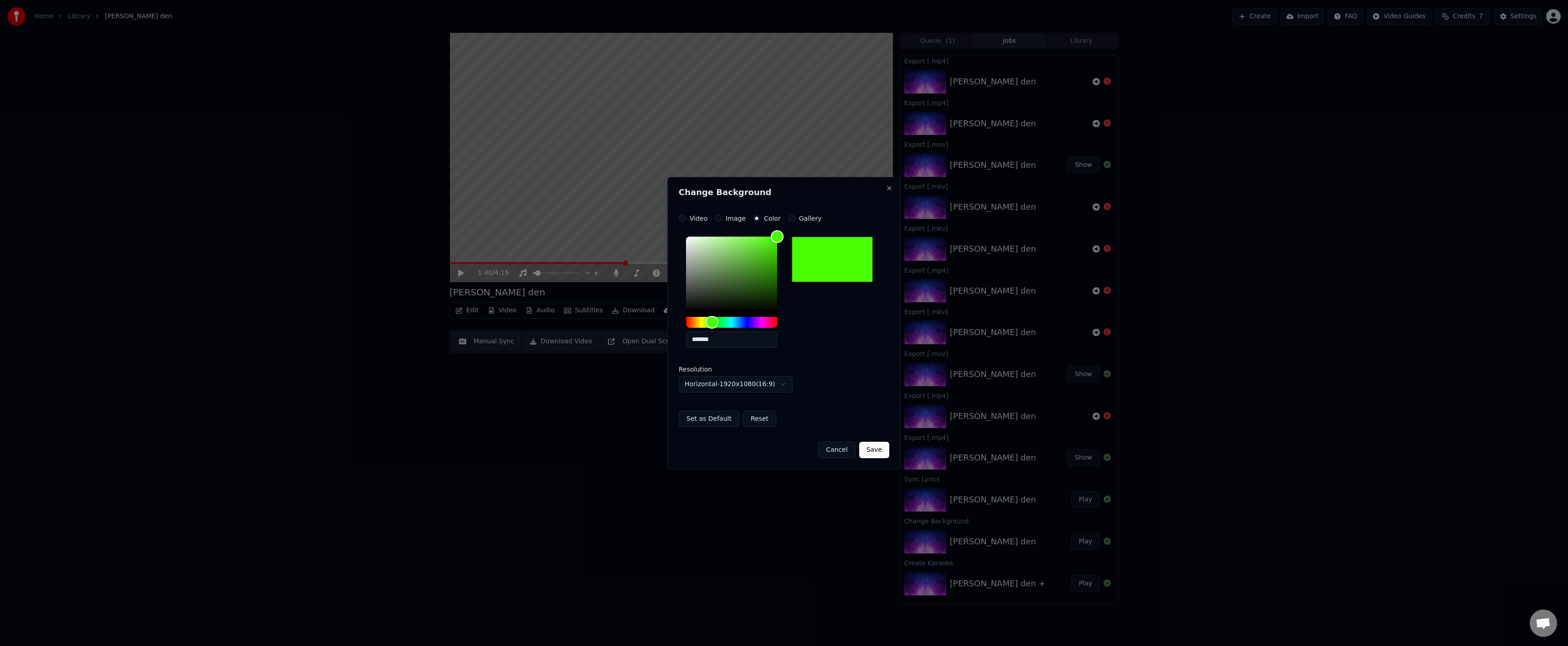
click at [884, 457] on button "Save" at bounding box center [874, 449] width 30 height 16
click at [876, 449] on div "Cancel Save" at bounding box center [784, 446] width 210 height 24
click at [876, 452] on div "Cancel Save" at bounding box center [784, 446] width 210 height 24
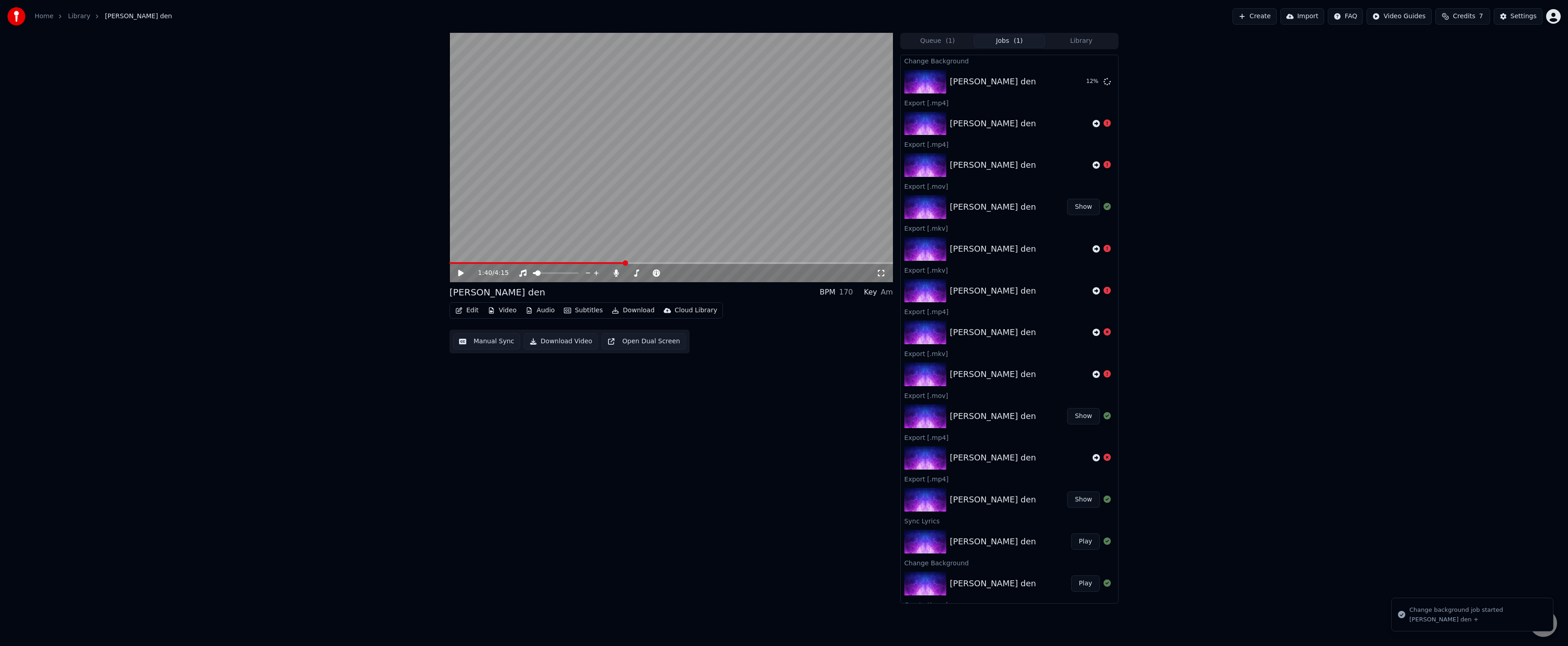
click at [502, 313] on button "Video" at bounding box center [502, 310] width 36 height 13
click at [623, 329] on div "Edit Video Audio Subtitles Download Cloud Library Manual Sync Download Video Op…" at bounding box center [671, 327] width 443 height 51
click at [623, 317] on button "Download" at bounding box center [633, 310] width 50 height 13
click at [642, 332] on div "Video [.mp4]" at bounding box center [641, 330] width 41 height 9
click at [1073, 250] on button "Show" at bounding box center [1083, 249] width 33 height 16
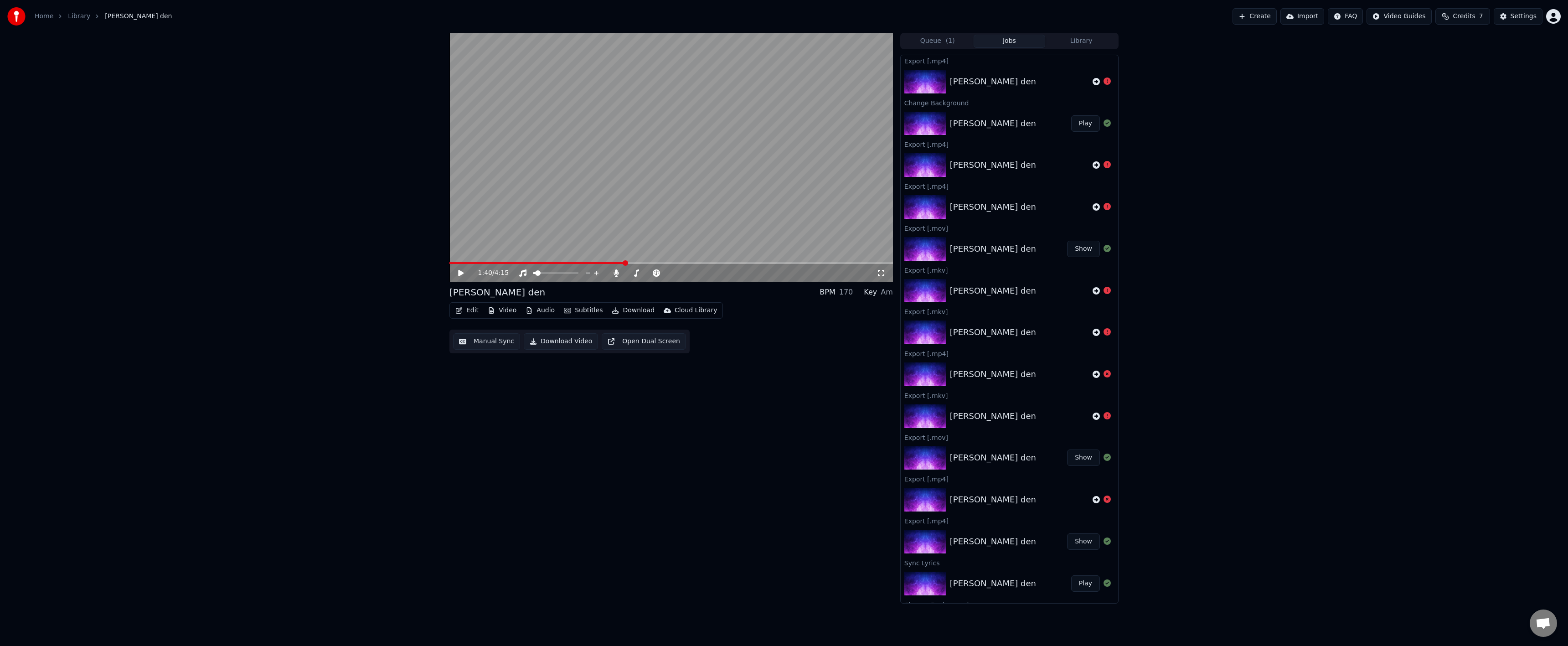
drag, startPoint x: 1076, startPoint y: 256, endPoint x: 1079, endPoint y: 254, distance: 3.6
click at [1075, 256] on button "Show" at bounding box center [1083, 249] width 33 height 16
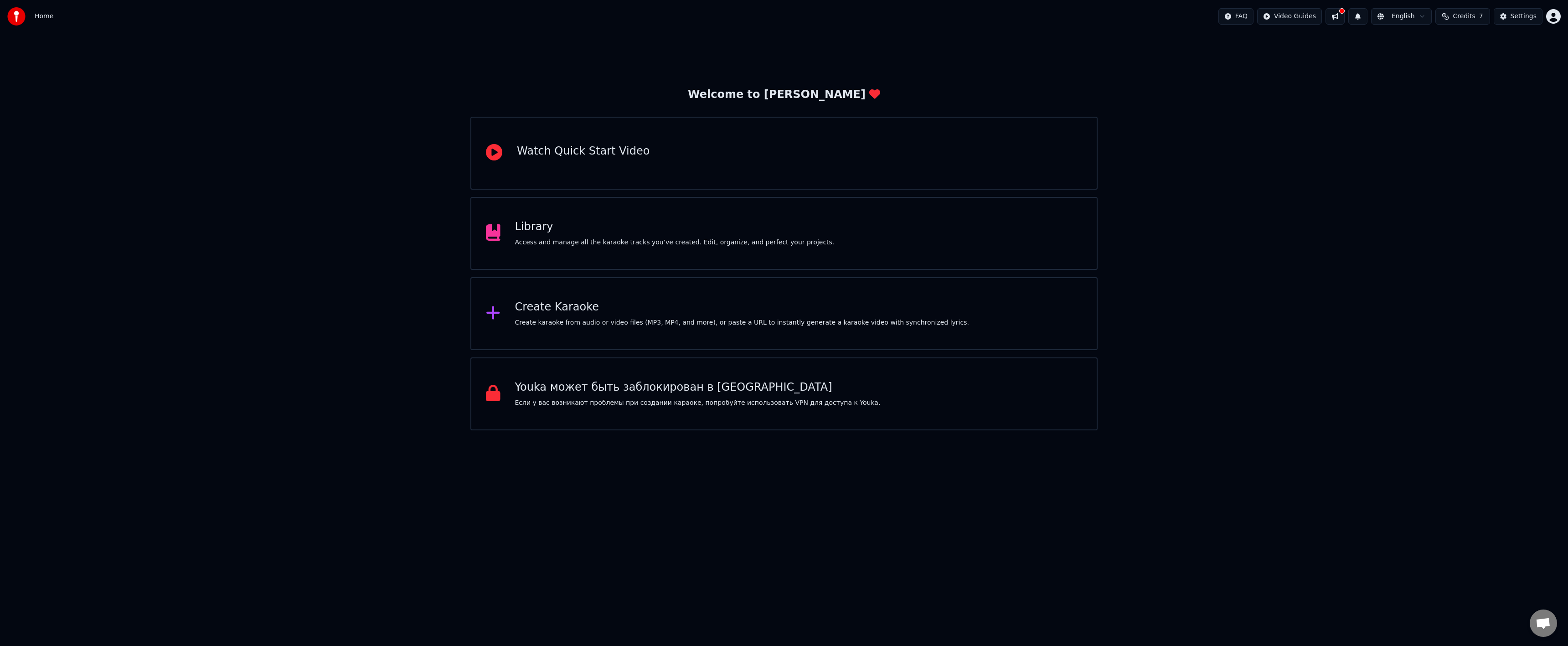
click at [893, 215] on div "Library Access and manage all the karaoke tracks you’ve created. Edit, organize…" at bounding box center [784, 233] width 627 height 72
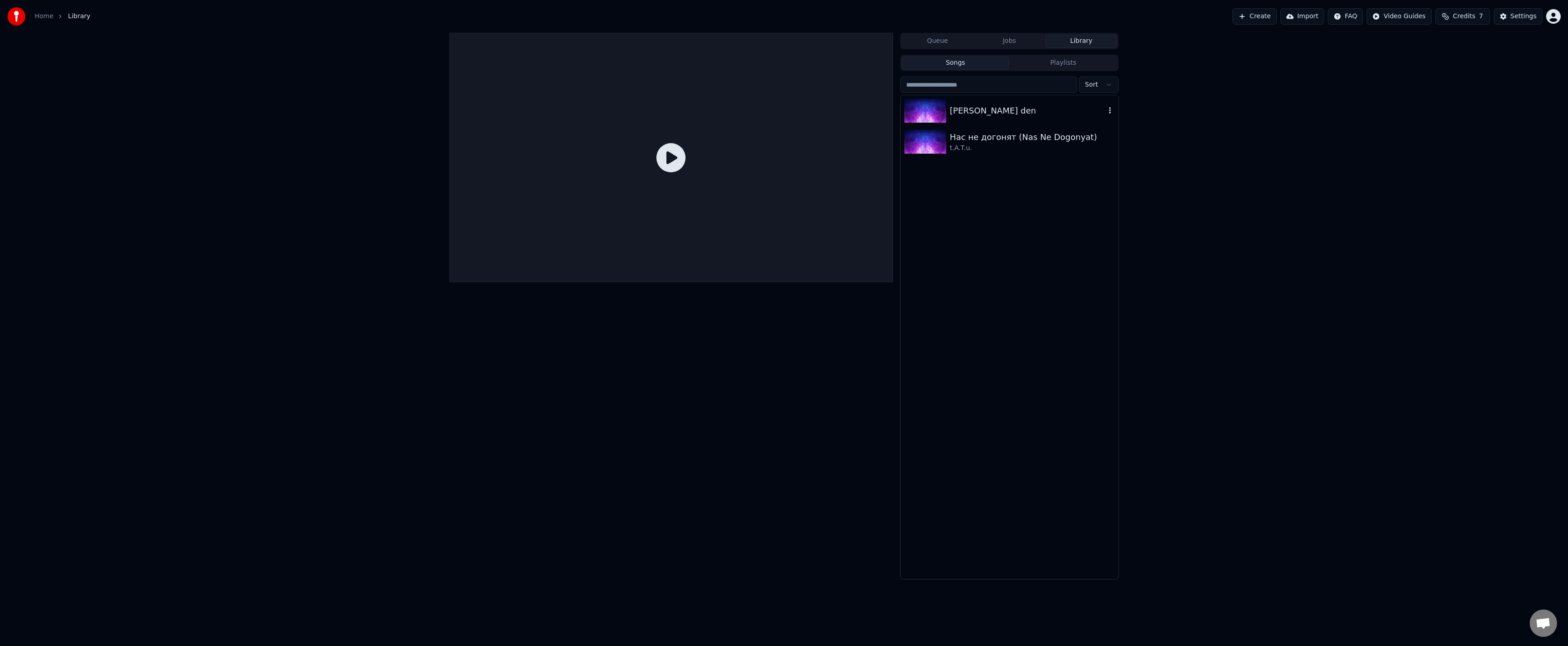
click at [925, 121] on img at bounding box center [925, 111] width 42 height 24
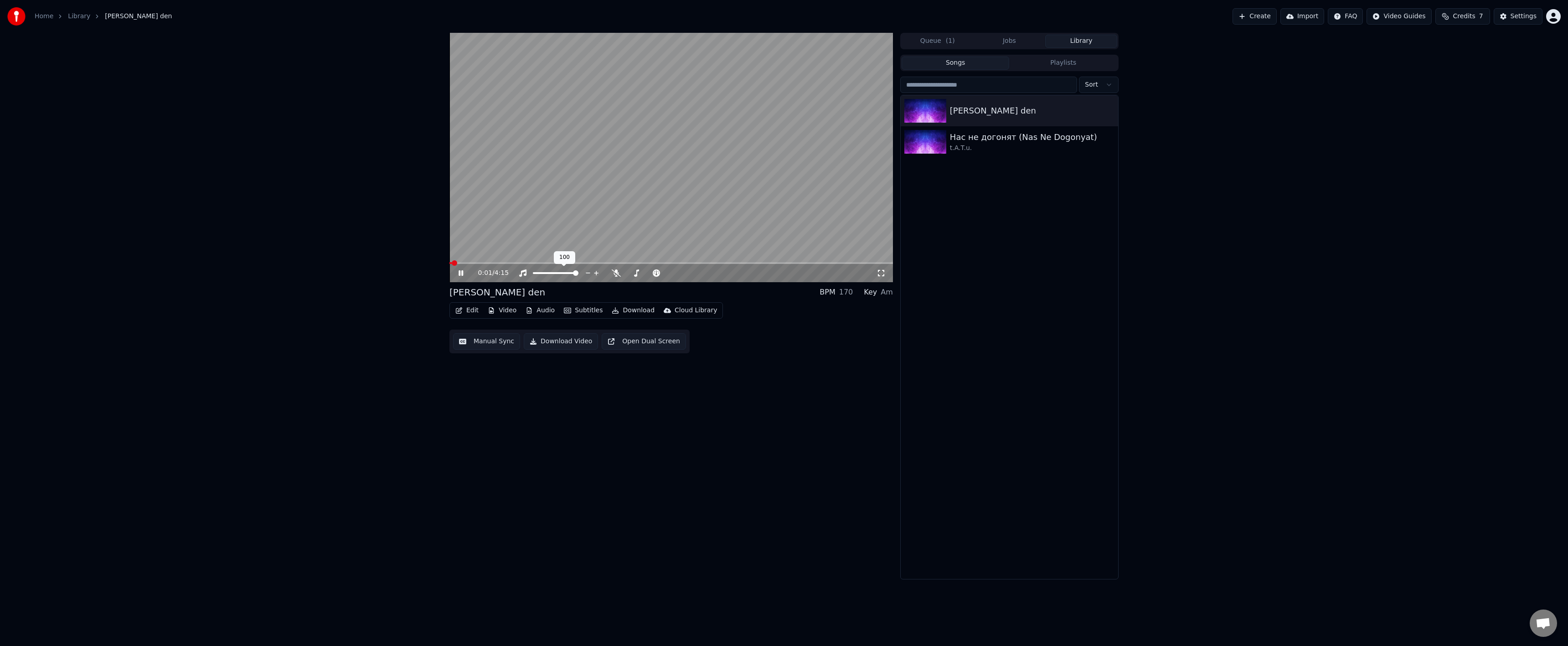
click at [568, 263] on div "100 100" at bounding box center [565, 257] width 22 height 13
click at [566, 260] on video at bounding box center [671, 157] width 443 height 249
click at [563, 263] on span at bounding box center [671, 263] width 443 height 2
click at [613, 313] on icon "button" at bounding box center [615, 310] width 7 height 6
click at [620, 333] on div "Video [.mp4]" at bounding box center [653, 330] width 102 height 14
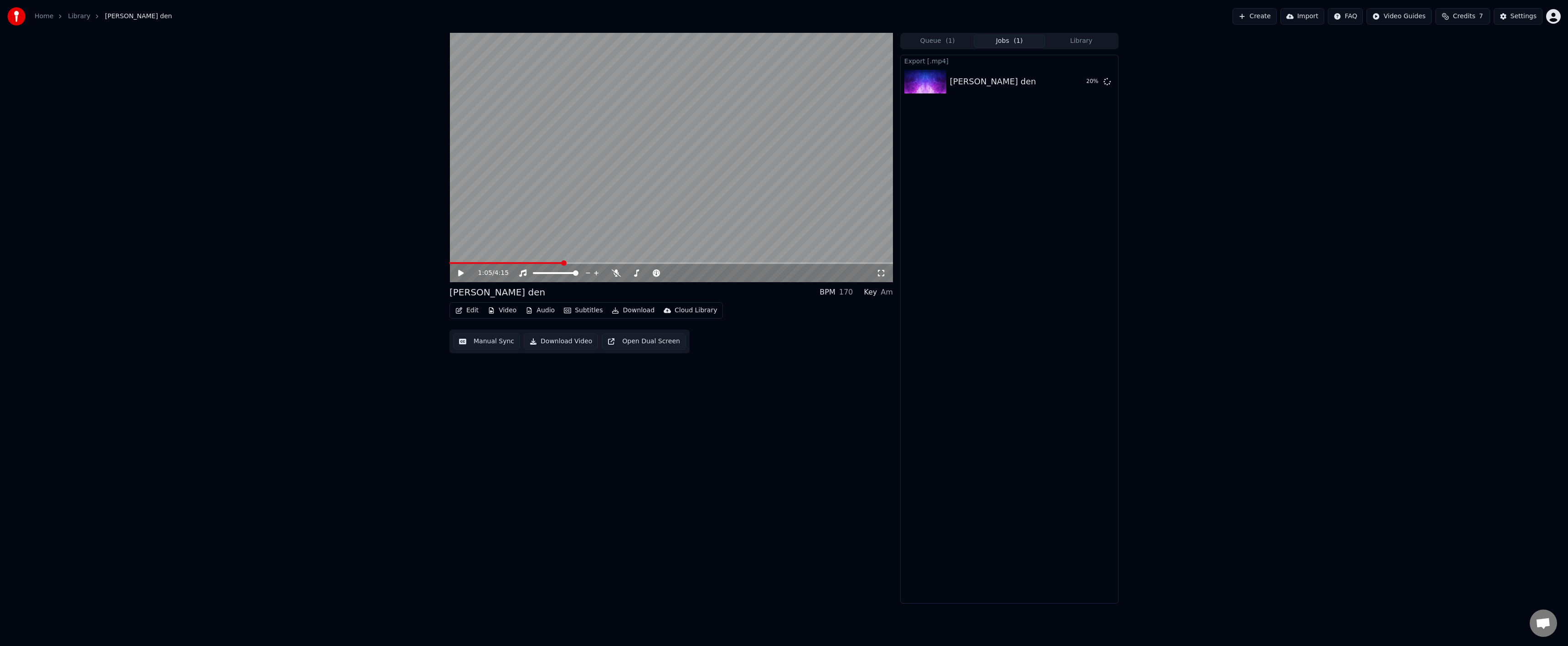
click at [634, 340] on button "Open Dual Screen" at bounding box center [644, 342] width 84 height 16
click at [1086, 86] on button "Show" at bounding box center [1083, 82] width 33 height 16
click at [460, 280] on div "1:19 / 4:15" at bounding box center [671, 273] width 443 height 18
click at [459, 278] on div "1:19 / 4:15" at bounding box center [671, 273] width 443 height 18
click at [460, 275] on icon at bounding box center [460, 273] width 5 height 5
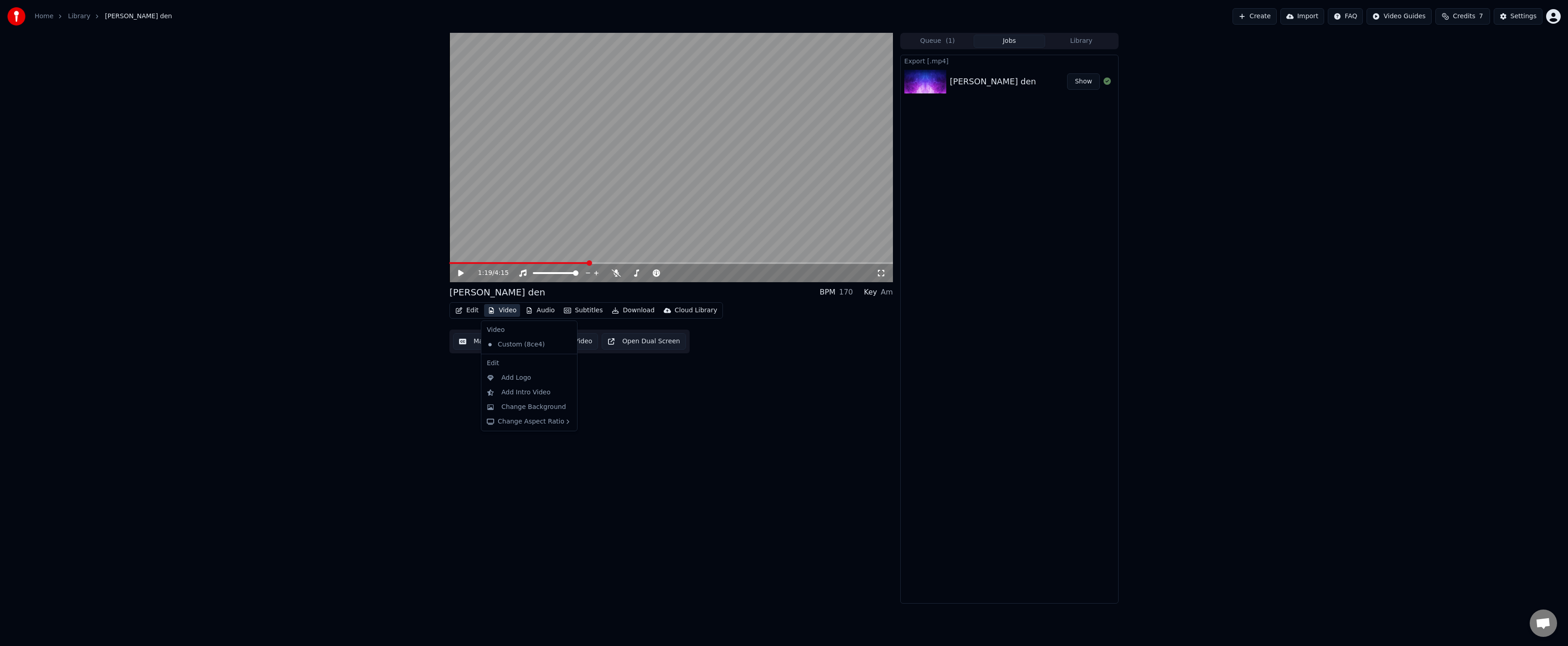
click at [494, 311] on icon "button" at bounding box center [491, 310] width 7 height 6
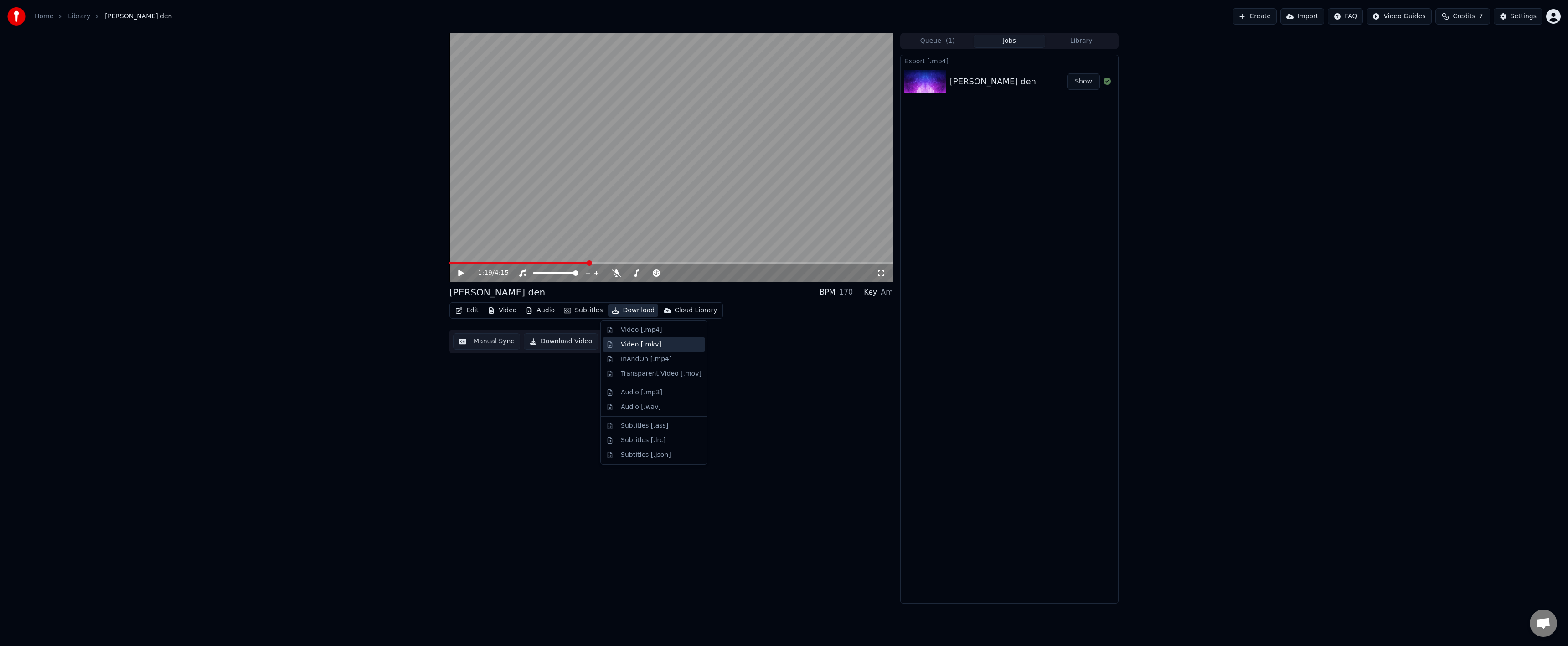
click at [670, 343] on div "Video [.mkv]" at bounding box center [661, 344] width 81 height 9
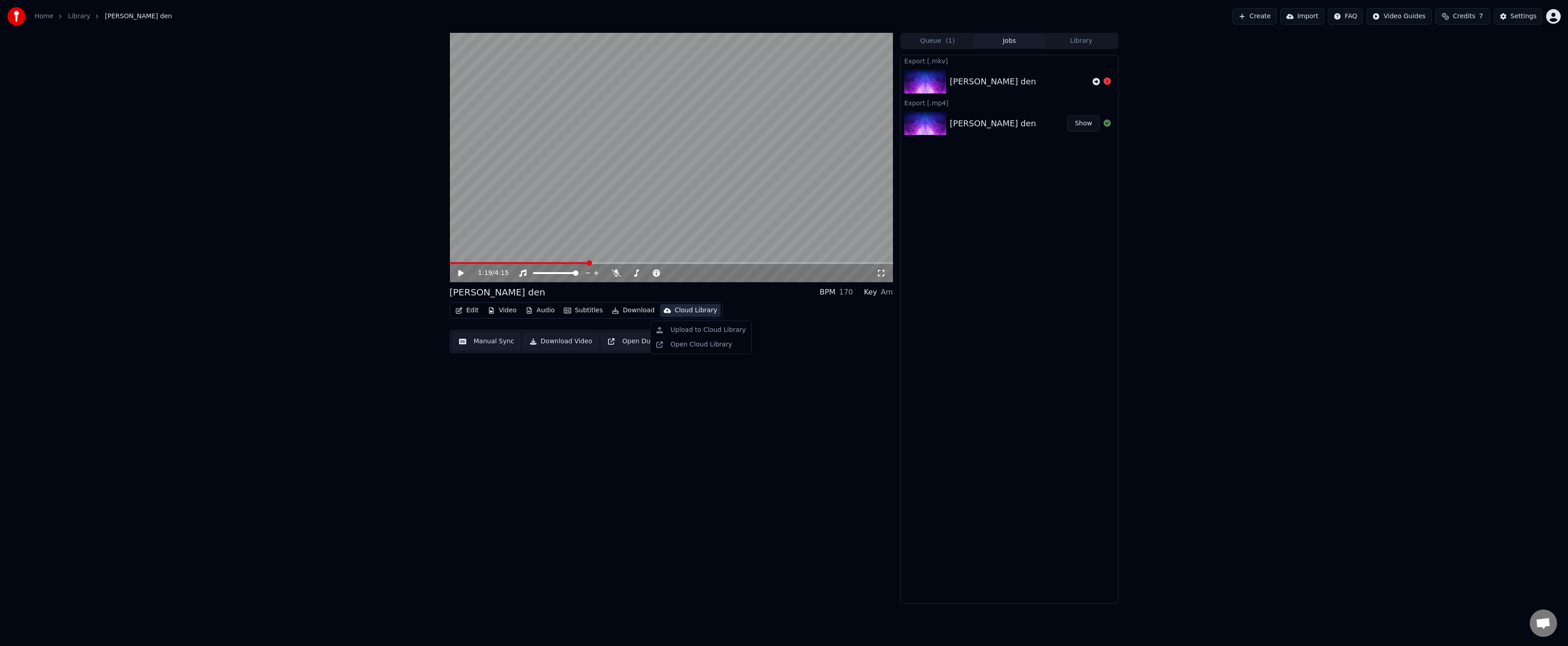
click at [697, 309] on div "Cloud Library" at bounding box center [695, 310] width 43 height 9
drag, startPoint x: 702, startPoint y: 406, endPoint x: 691, endPoint y: 394, distance: 16.3
click at [702, 406] on div "1:19 / 4:15 samyi luchshiy den BPM 170 Key Am Edit Video Audio Subtitles Downlo…" at bounding box center [671, 318] width 443 height 571
click at [580, 312] on button "Subtitles" at bounding box center [583, 310] width 46 height 13
click at [605, 290] on div "samyi luchshiy den BPM 170 Key Am" at bounding box center [671, 292] width 443 height 13
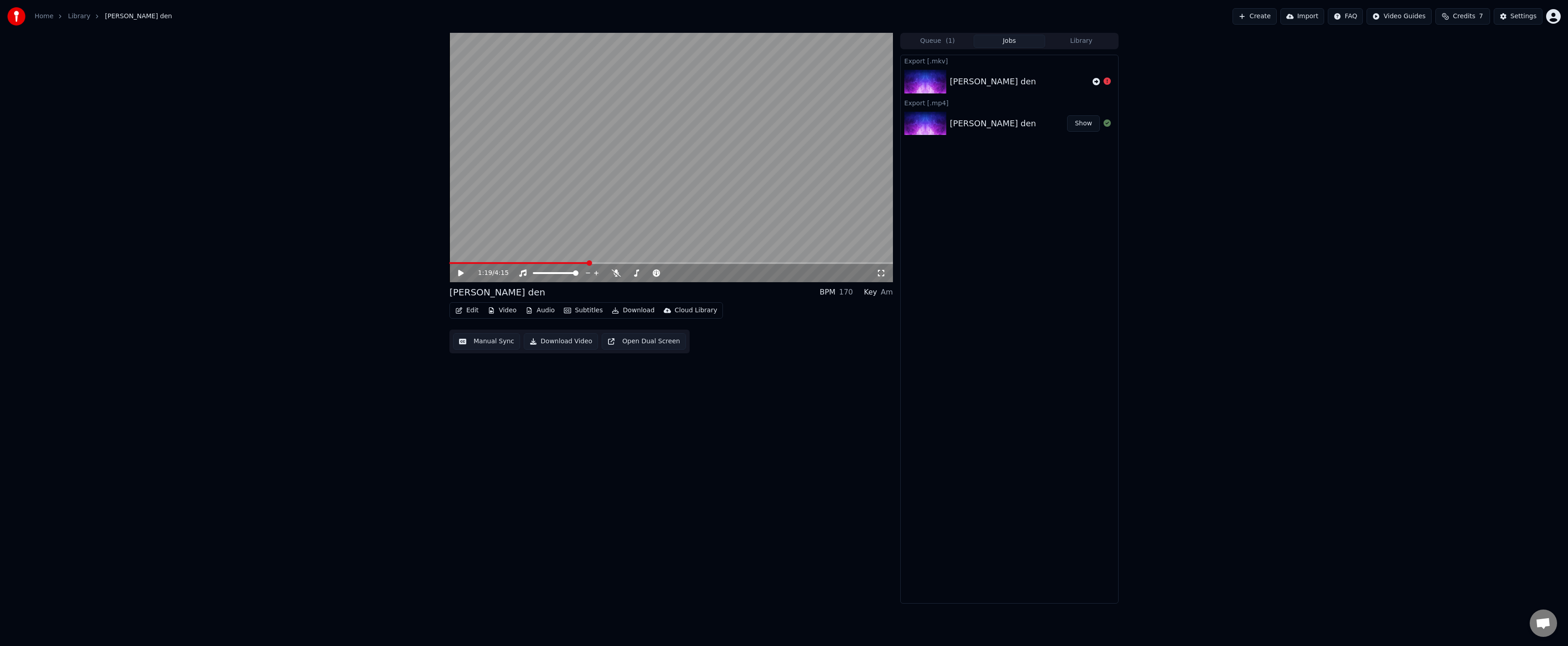
click at [514, 306] on button "Video" at bounding box center [502, 310] width 36 height 13
click at [532, 409] on div "Change Background" at bounding box center [533, 407] width 64 height 9
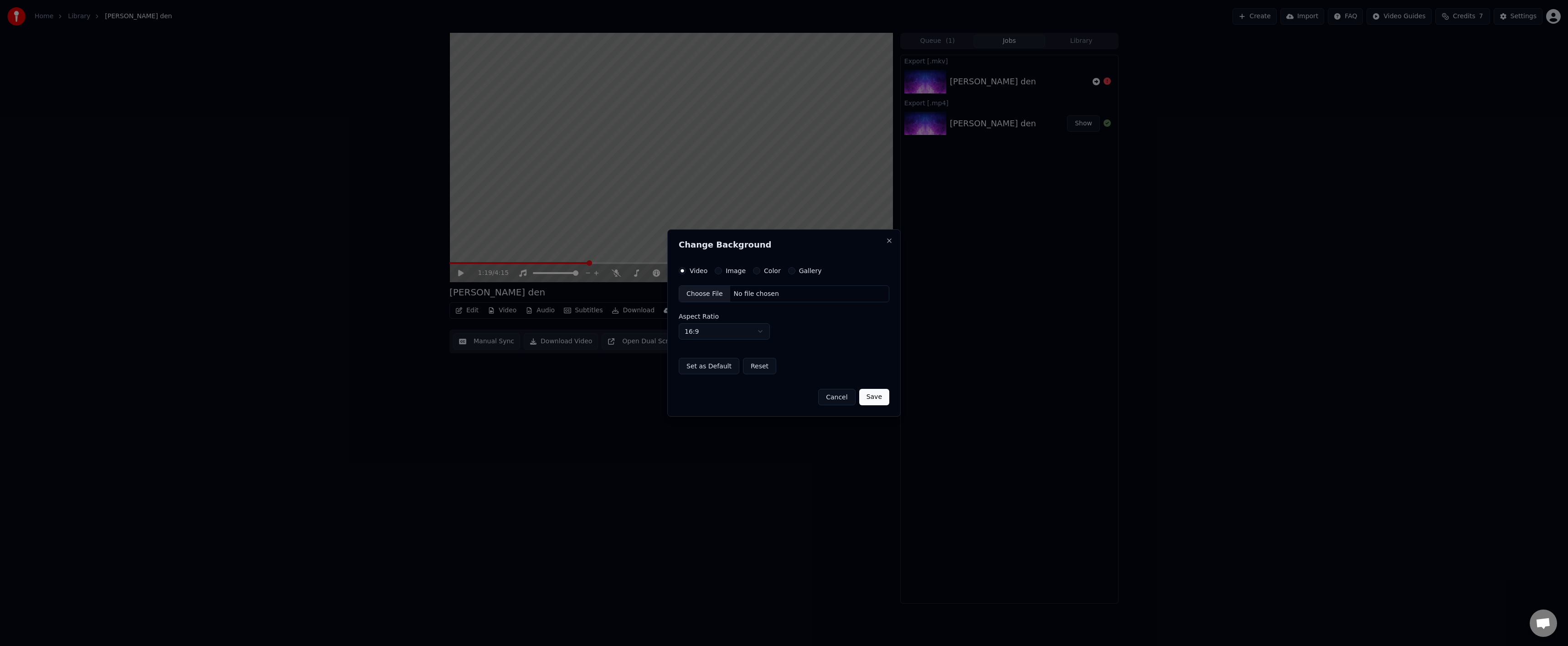
click at [721, 269] on div "Image" at bounding box center [731, 271] width 31 height 7
click at [718, 270] on button "Image" at bounding box center [719, 271] width 7 height 7
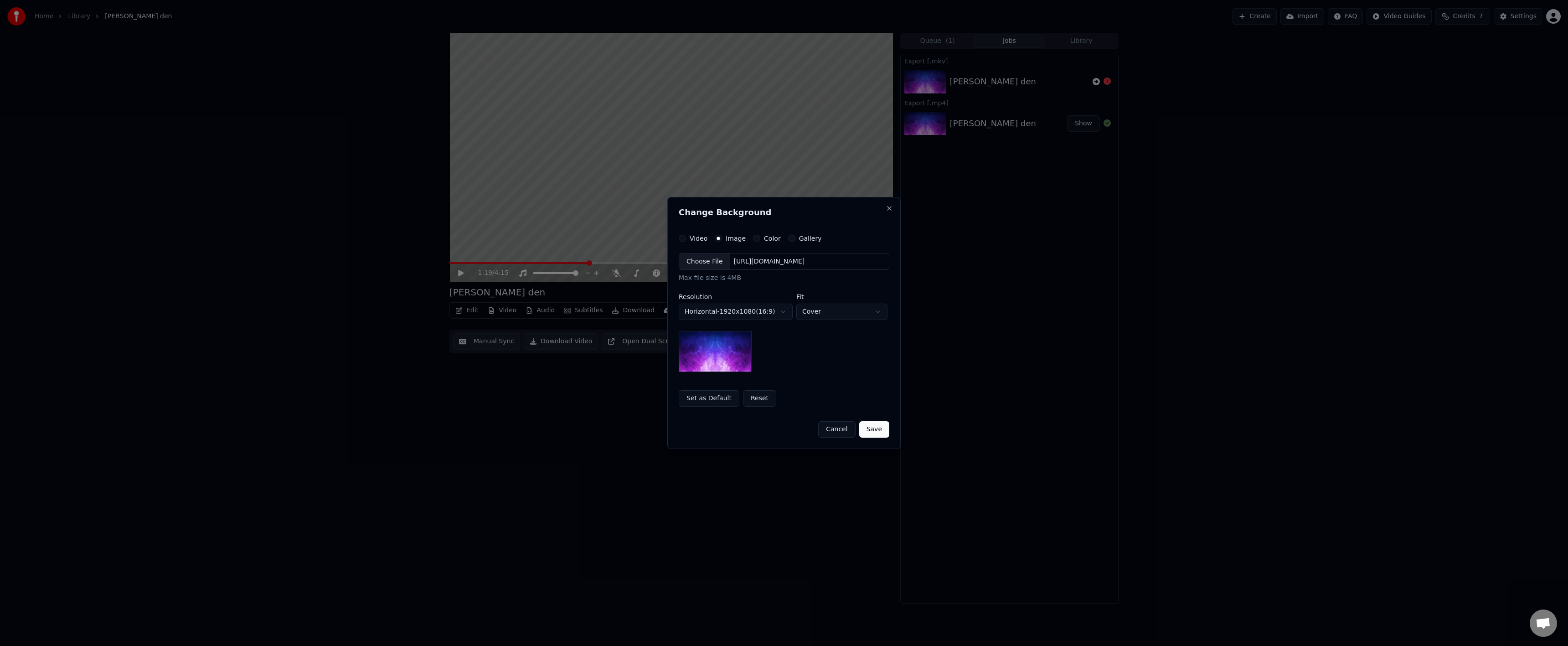
click at [758, 237] on div "Color" at bounding box center [767, 238] width 28 height 7
click at [749, 242] on div "**********" at bounding box center [784, 321] width 210 height 172
click at [753, 238] on button "Color" at bounding box center [757, 238] width 7 height 7
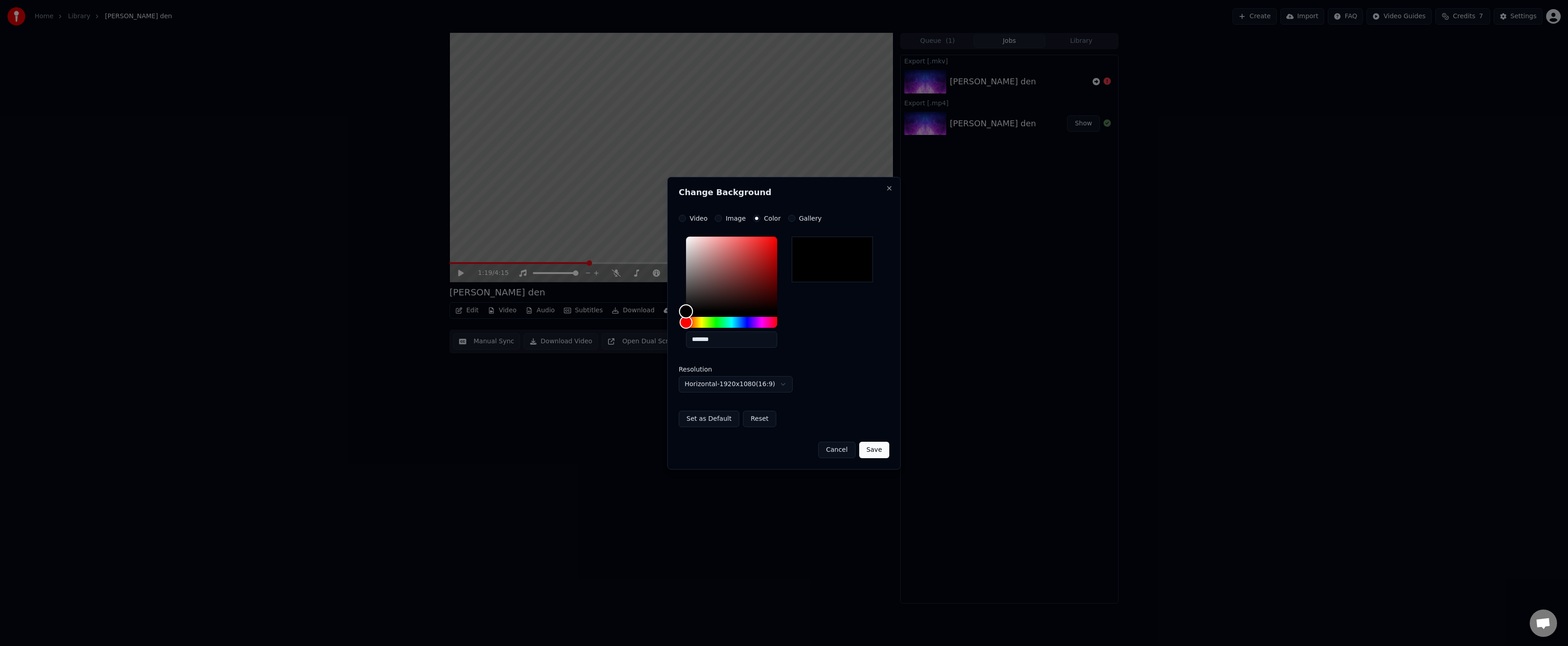
type input "*******"
click at [754, 237] on div "Color" at bounding box center [731, 274] width 92 height 74
click at [785, 218] on div "Video Image Color Gallery" at bounding box center [750, 218] width 143 height 7
click at [788, 219] on button "Gallery" at bounding box center [791, 218] width 7 height 7
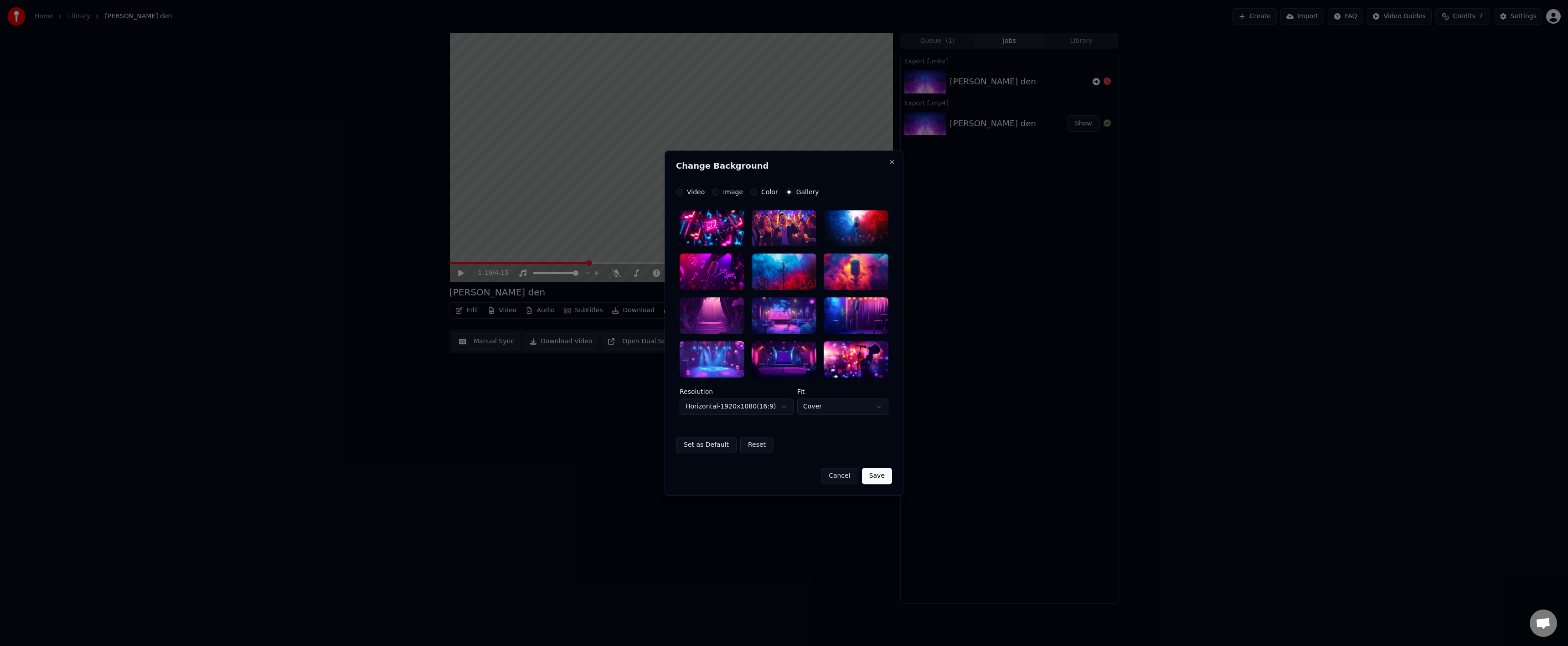
click at [746, 239] on div at bounding box center [784, 294] width 208 height 168
click at [751, 191] on button "Color" at bounding box center [754, 192] width 7 height 7
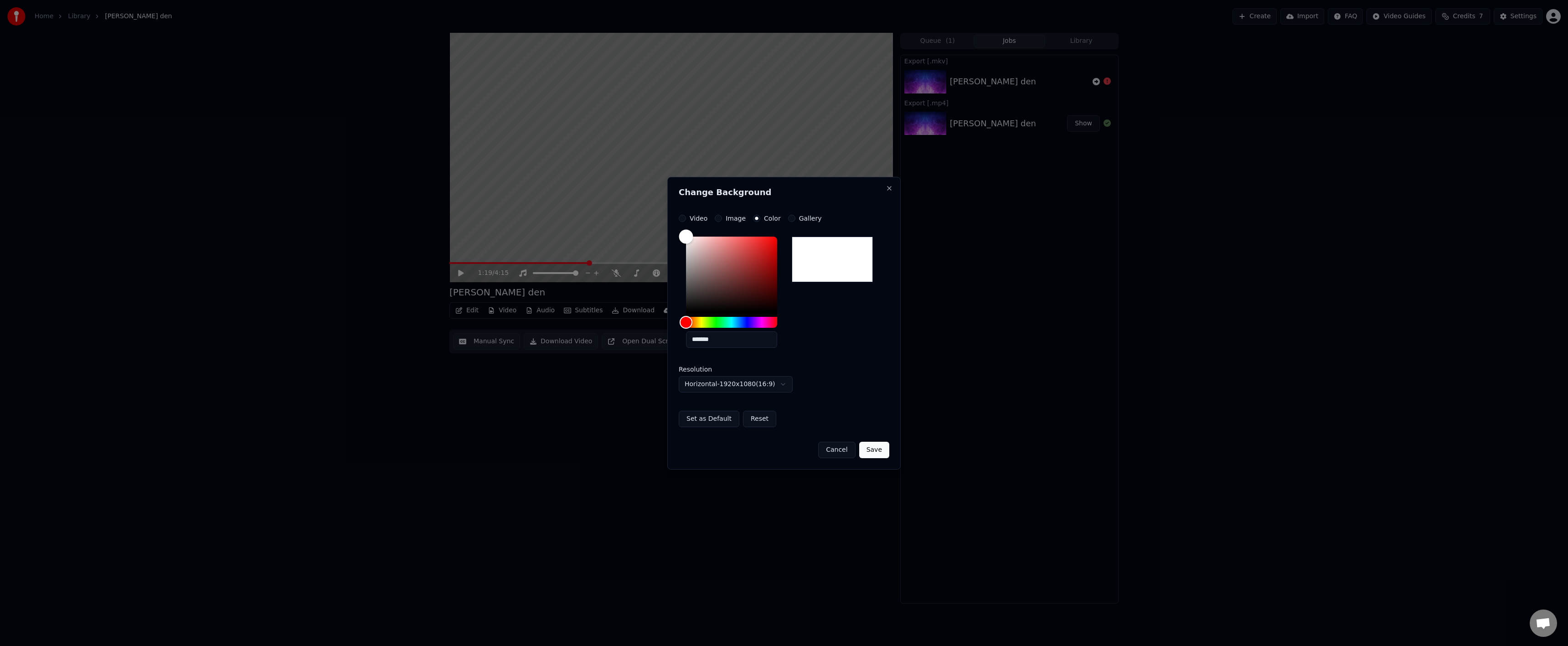
drag, startPoint x: 750, startPoint y: 294, endPoint x: 615, endPoint y: 210, distance: 159.0
click at [561, 167] on body "**********" at bounding box center [784, 323] width 1568 height 646
drag, startPoint x: 729, startPoint y: 324, endPoint x: 794, endPoint y: 298, distance: 70.0
click at [807, 323] on div "*******" at bounding box center [784, 294] width 210 height 122
drag, startPoint x: 728, startPoint y: 323, endPoint x: 743, endPoint y: 283, distance: 42.7
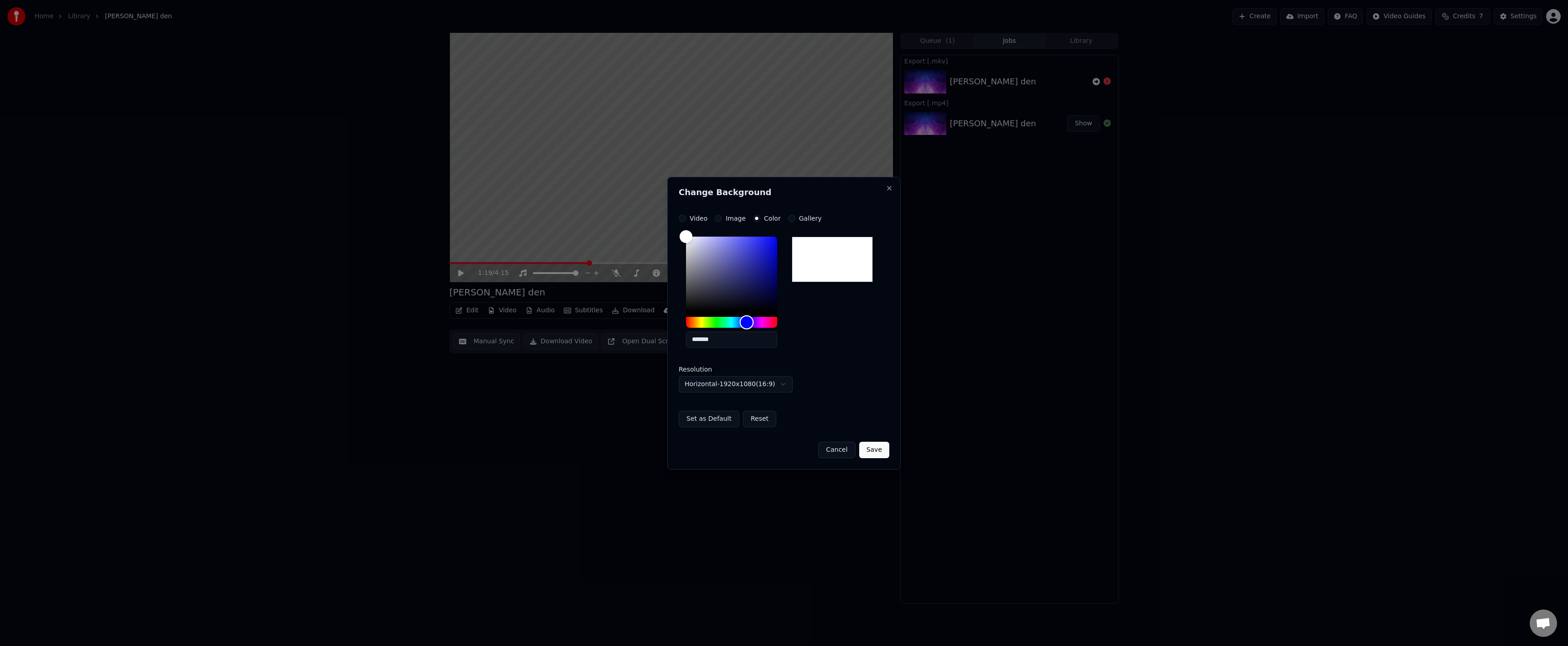
click at [747, 317] on div "Hue" at bounding box center [731, 323] width 92 height 11
drag, startPoint x: 743, startPoint y: 283, endPoint x: 847, endPoint y: 179, distance: 147.1
click at [853, 170] on body "**********" at bounding box center [784, 323] width 1568 height 646
type input "*******"
drag, startPoint x: 739, startPoint y: 328, endPoint x: 731, endPoint y: 323, distance: 9.4
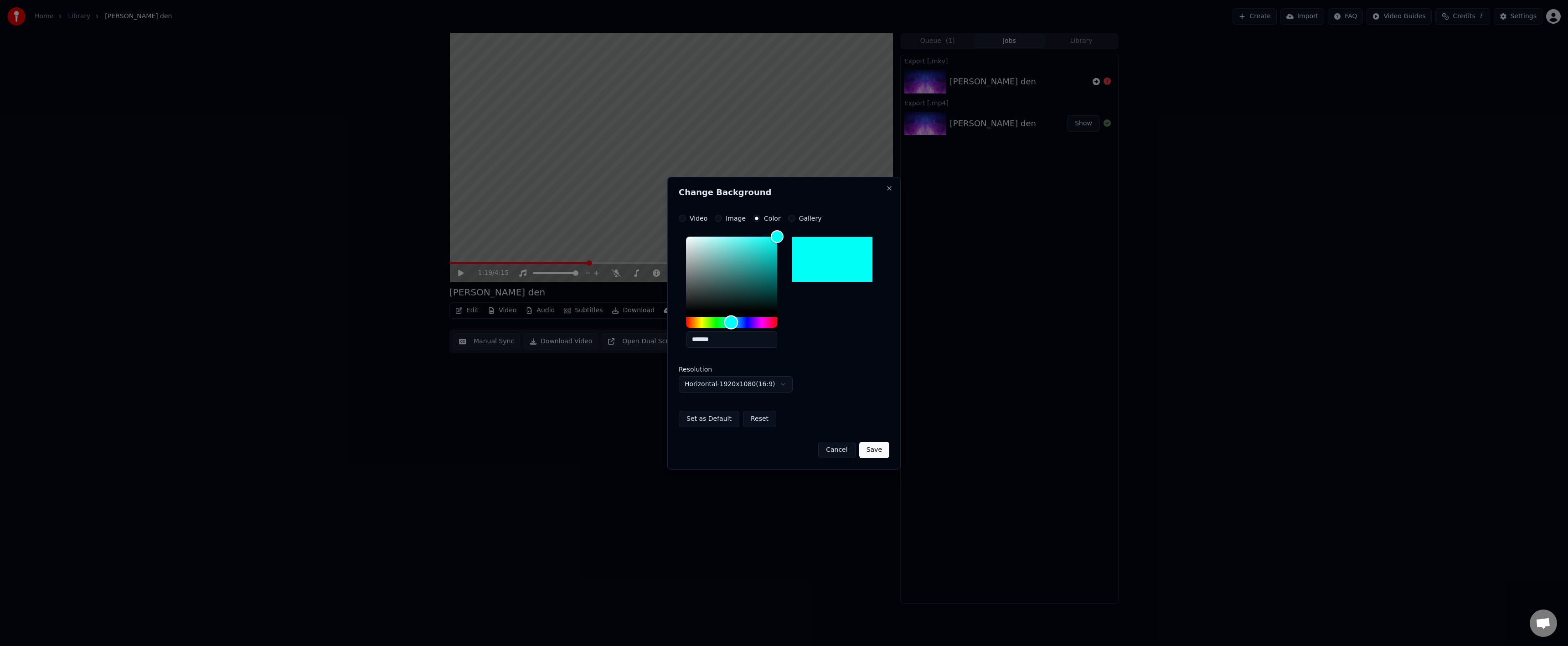
click at [731, 323] on div "Hue" at bounding box center [731, 323] width 92 height 11
click at [876, 452] on button "Save" at bounding box center [874, 449] width 30 height 16
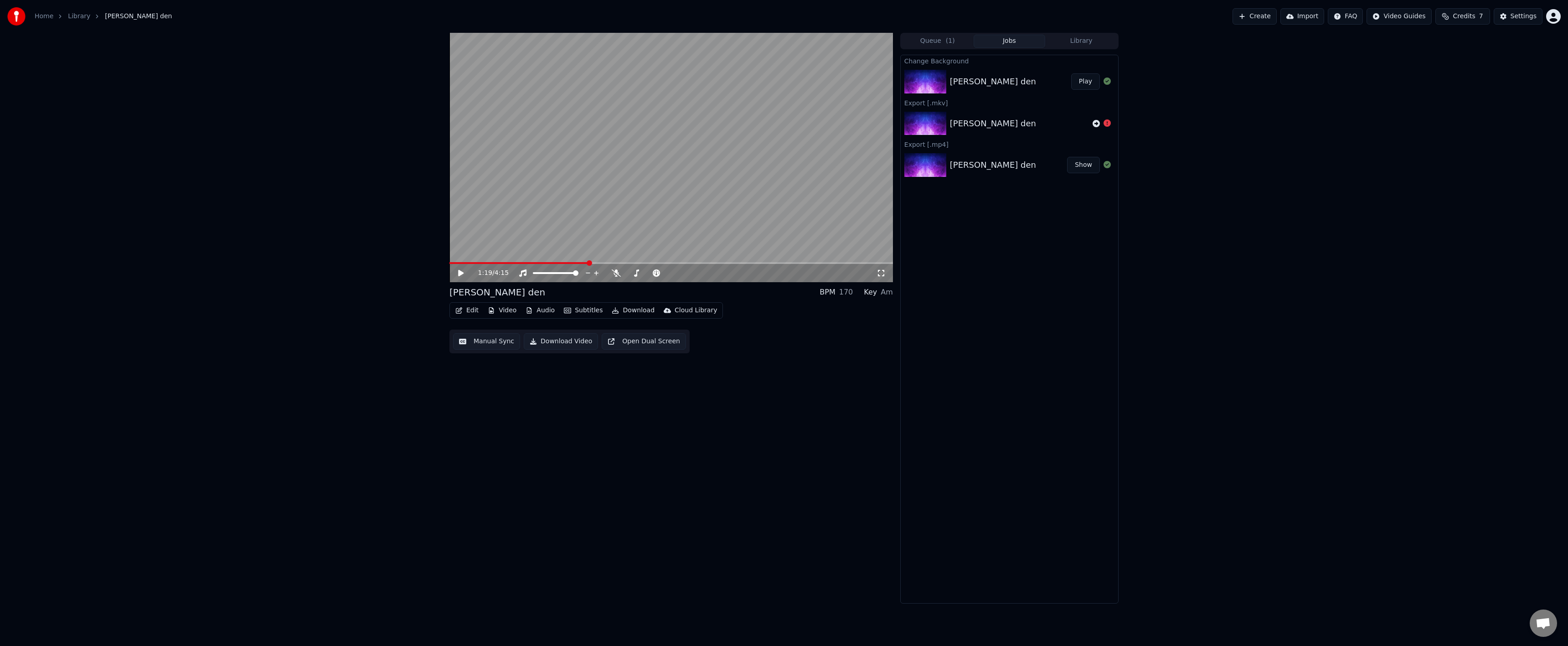
drag, startPoint x: 828, startPoint y: 486, endPoint x: 824, endPoint y: 483, distance: 5.0
click at [828, 486] on div "1:19 / 4:15 samyi luchshiy den BPM 170 Key Am Edit Video Audio Subtitles Downlo…" at bounding box center [671, 318] width 443 height 571
click at [515, 313] on button "Video" at bounding box center [502, 310] width 36 height 13
click at [537, 418] on div "Change Background" at bounding box center [533, 421] width 64 height 9
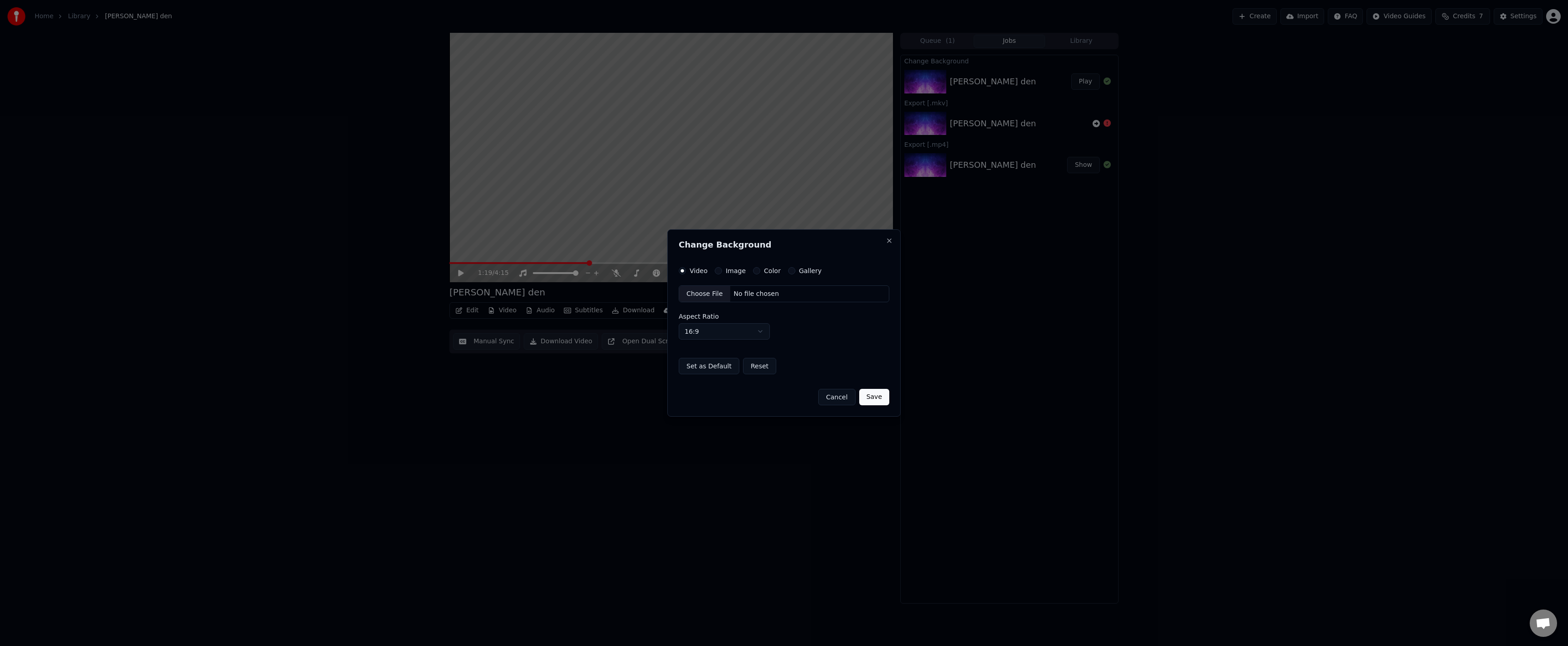
click at [788, 270] on button "Gallery" at bounding box center [791, 271] width 7 height 7
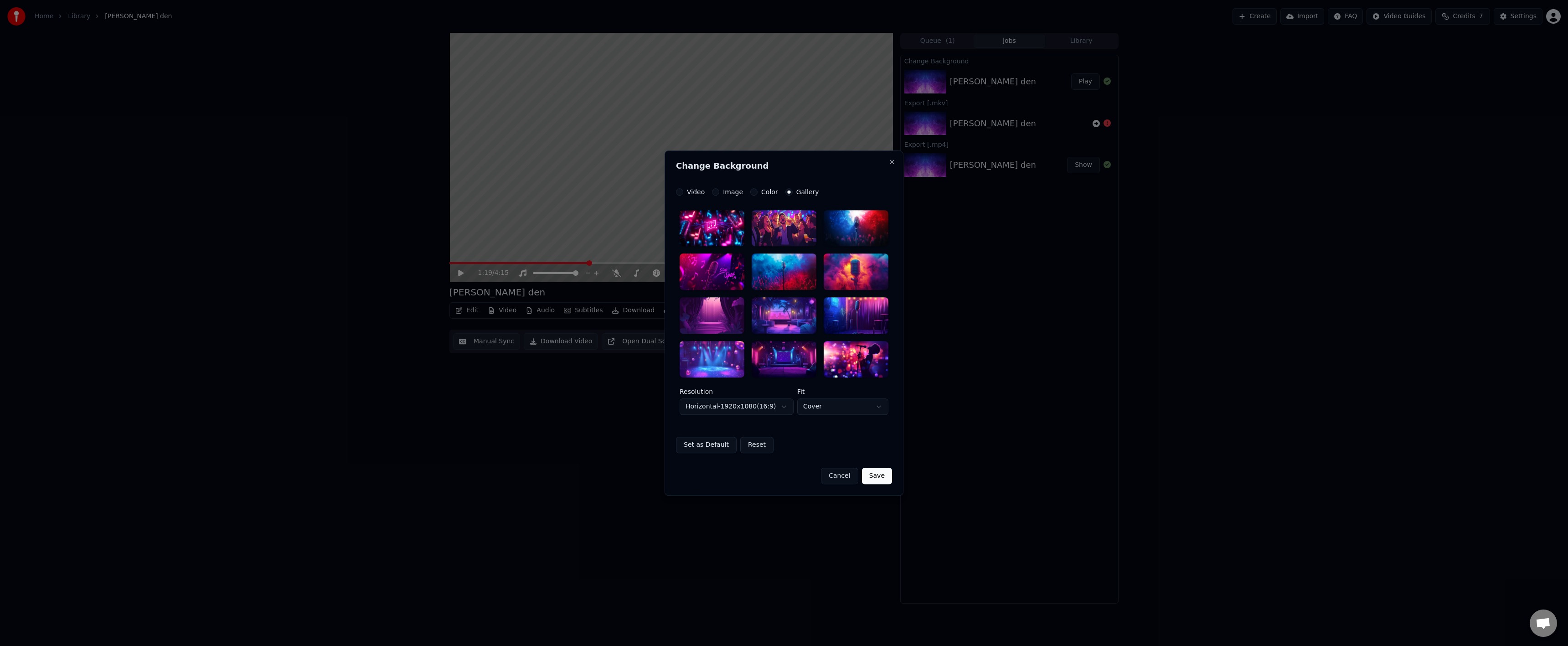
click at [761, 190] on label "Color" at bounding box center [769, 191] width 17 height 6
click at [758, 190] on button "Color" at bounding box center [754, 192] width 7 height 7
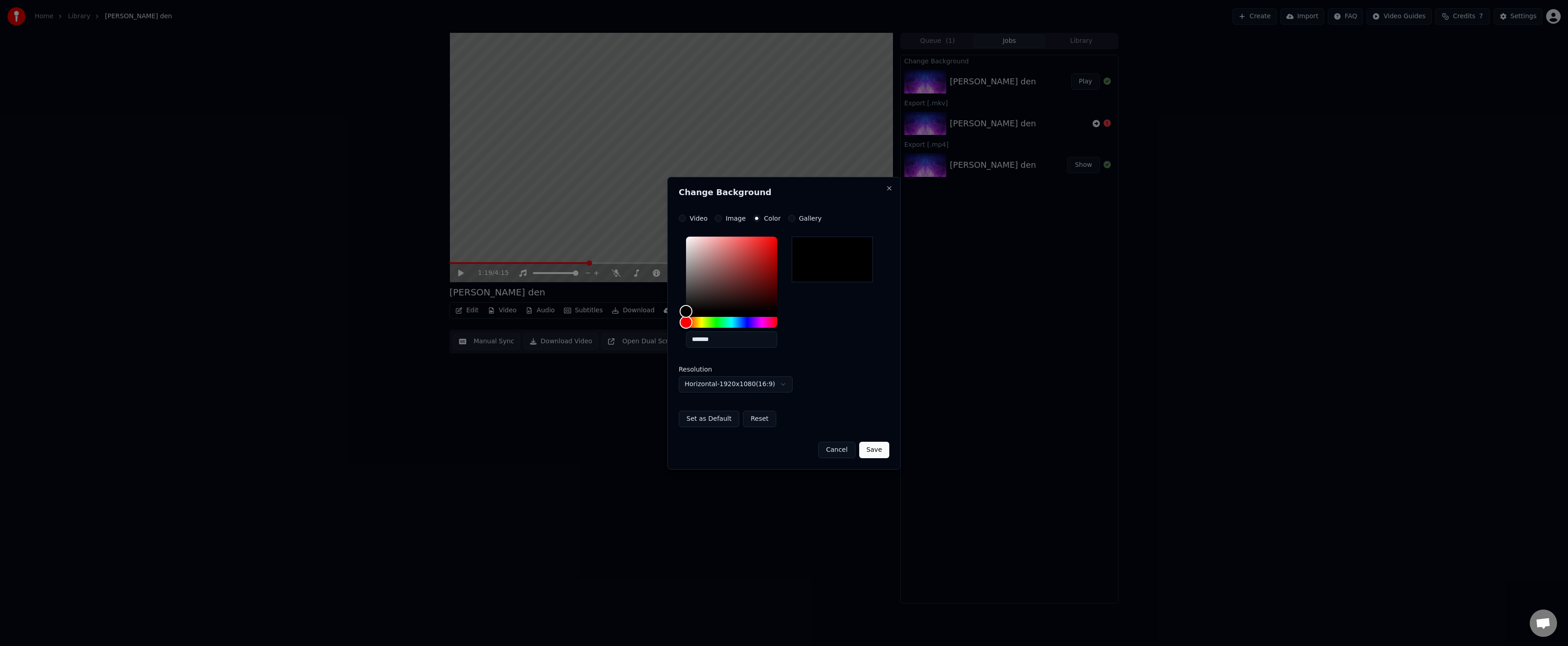
click at [716, 218] on button "Image" at bounding box center [719, 218] width 7 height 7
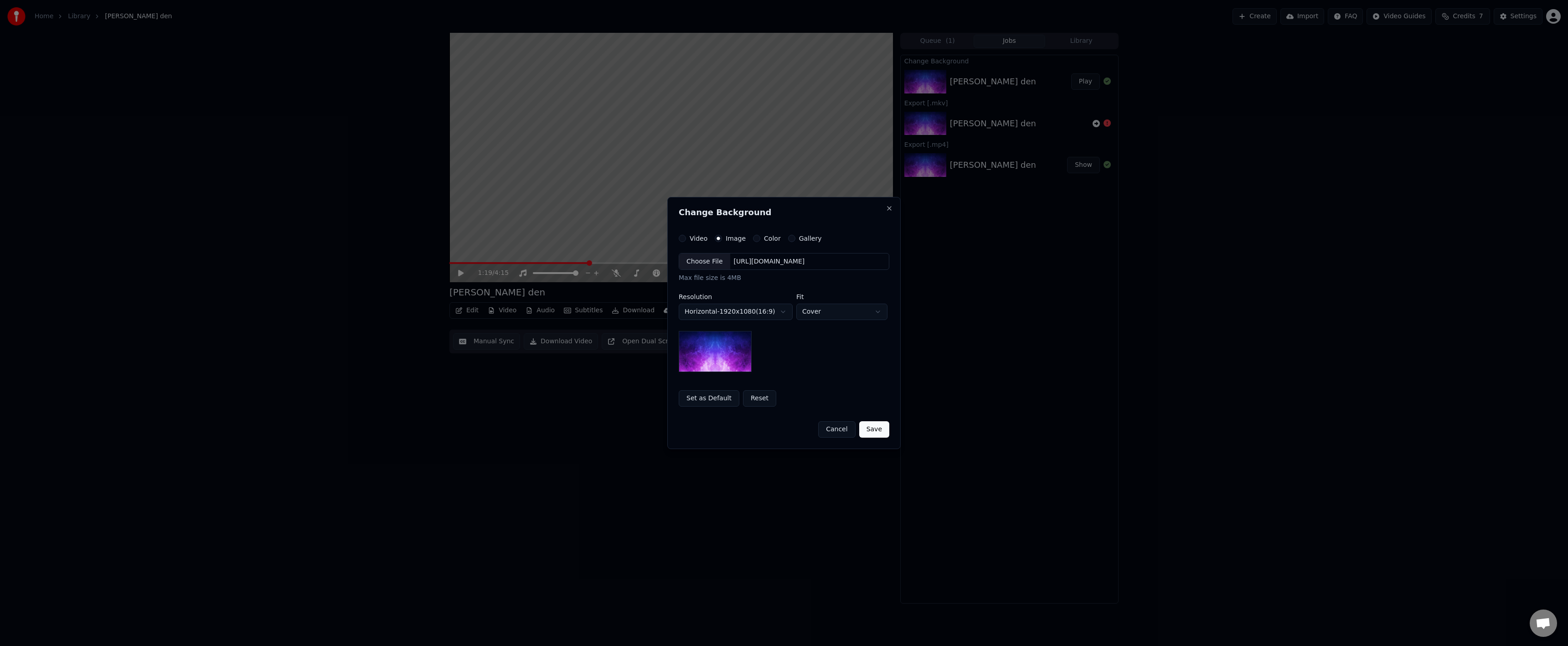
click at [692, 238] on label "Video" at bounding box center [699, 237] width 18 height 6
click at [686, 238] on button "Video" at bounding box center [682, 238] width 7 height 7
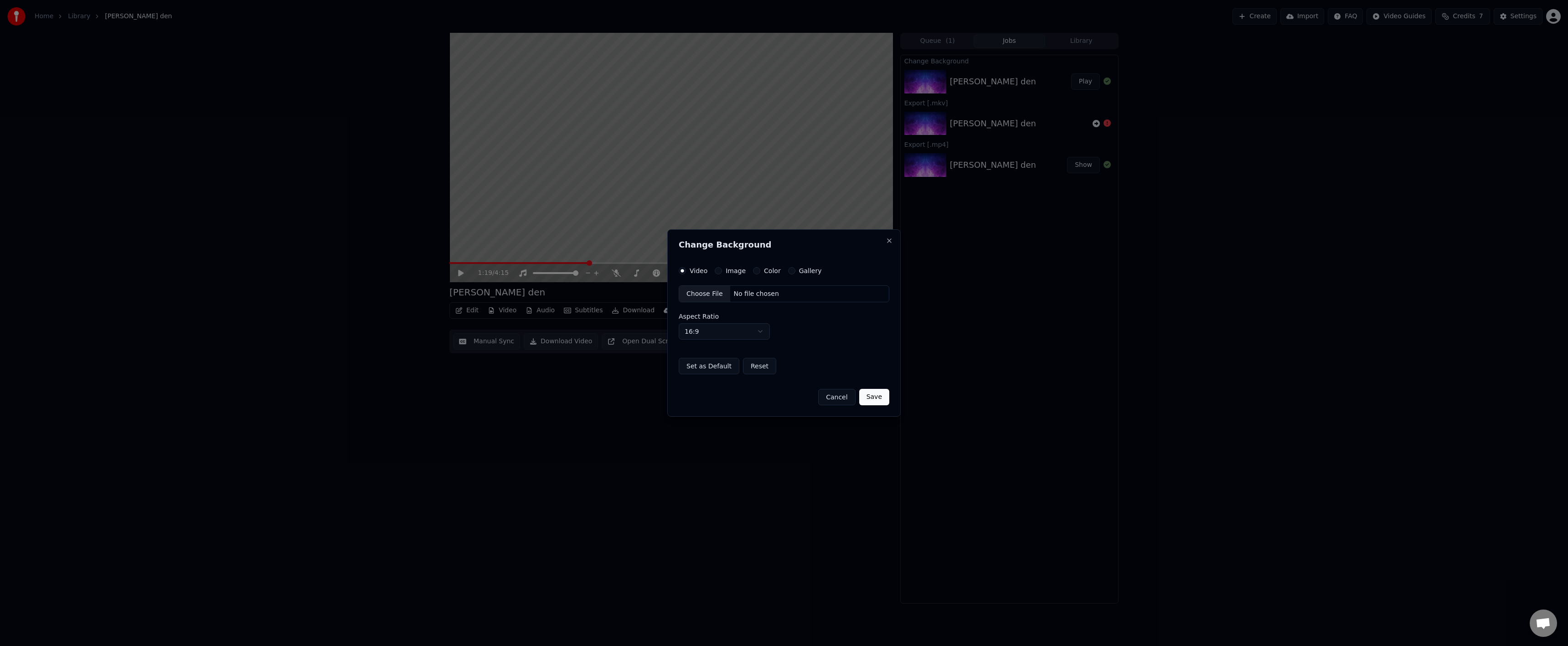
click at [756, 270] on button "Color" at bounding box center [757, 271] width 7 height 7
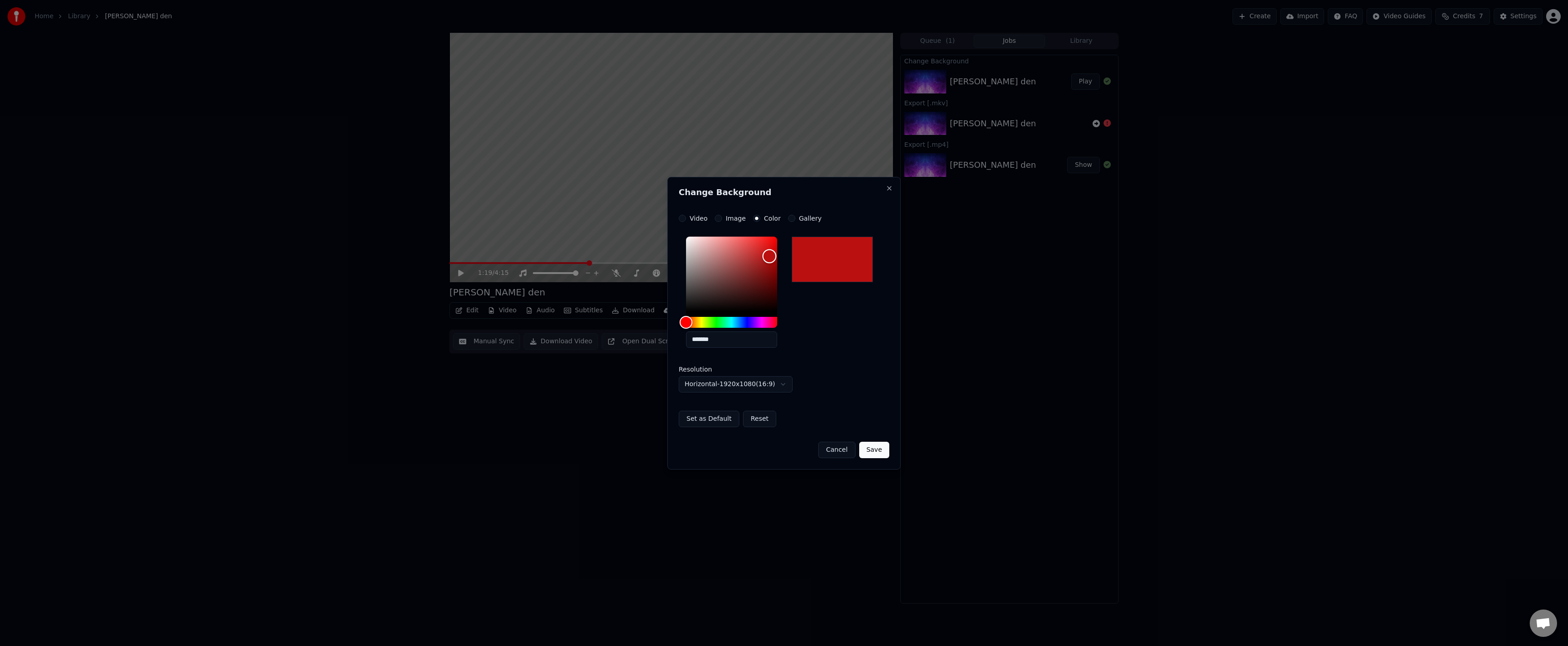
drag, startPoint x: 738, startPoint y: 258, endPoint x: 854, endPoint y: 234, distance: 118.5
click at [845, 231] on div "**********" at bounding box center [784, 321] width 210 height 212
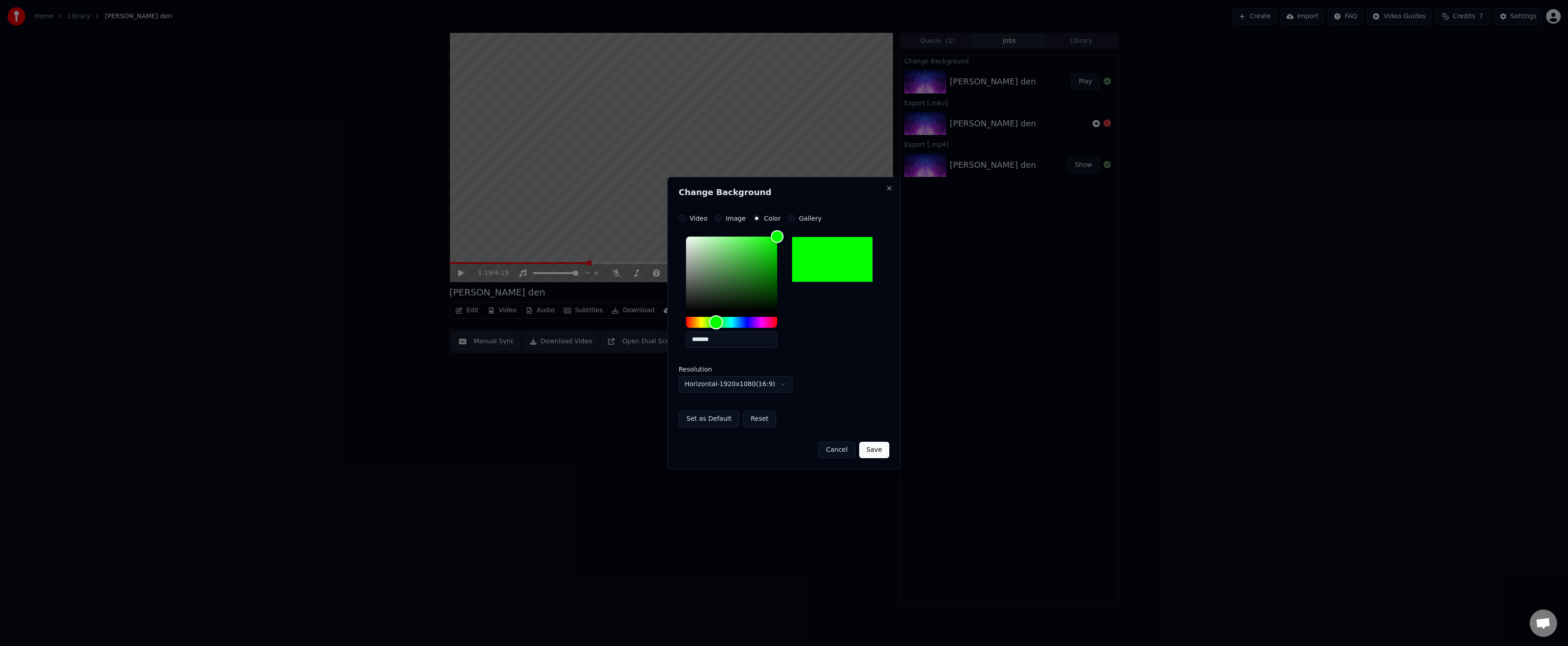
drag, startPoint x: 721, startPoint y: 323, endPoint x: 716, endPoint y: 323, distance: 5.0
click at [716, 323] on div "Hue" at bounding box center [731, 323] width 92 height 11
click at [716, 323] on div "Hue" at bounding box center [716, 322] width 15 height 14
drag, startPoint x: 735, startPoint y: 327, endPoint x: 729, endPoint y: 324, distance: 6.7
click at [732, 326] on div "*******" at bounding box center [731, 294] width 92 height 115
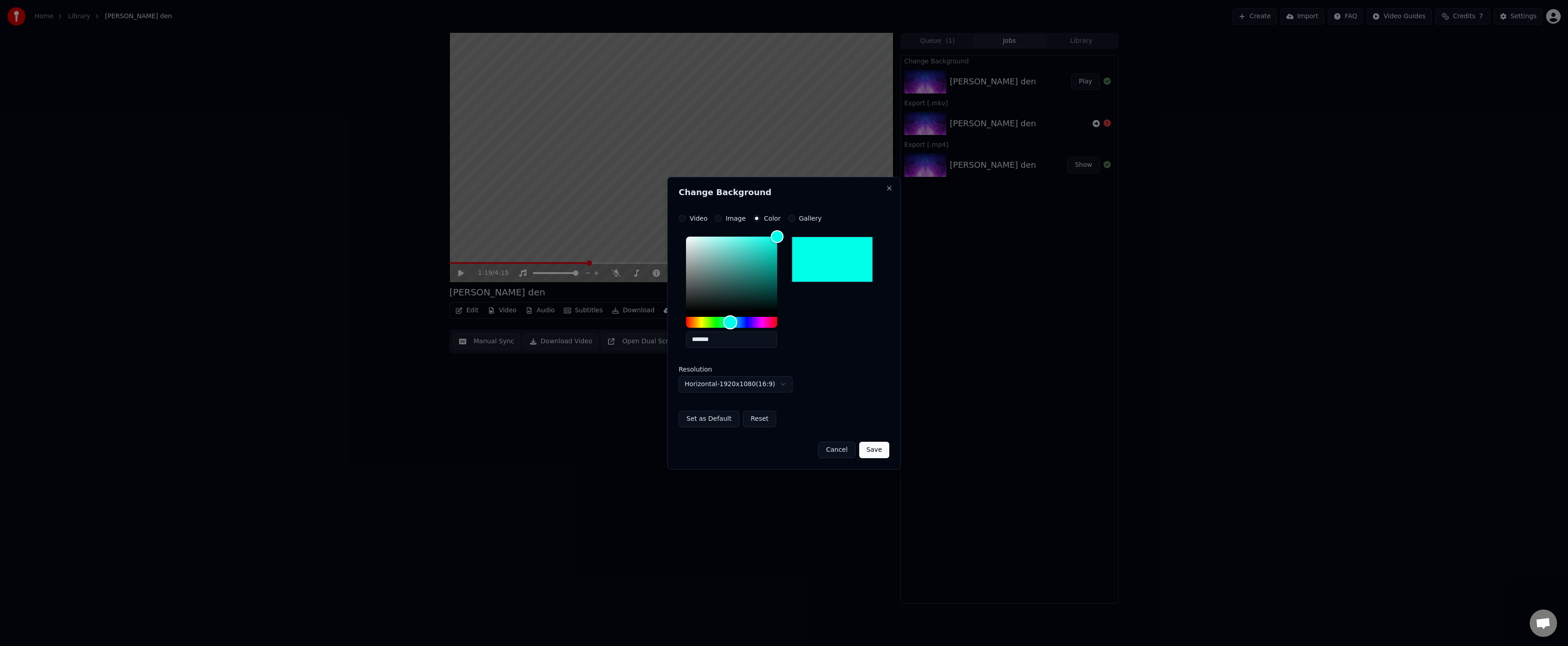
type input "*******"
click at [731, 325] on div "Hue" at bounding box center [731, 323] width 92 height 11
click at [874, 442] on button "Save" at bounding box center [874, 449] width 30 height 16
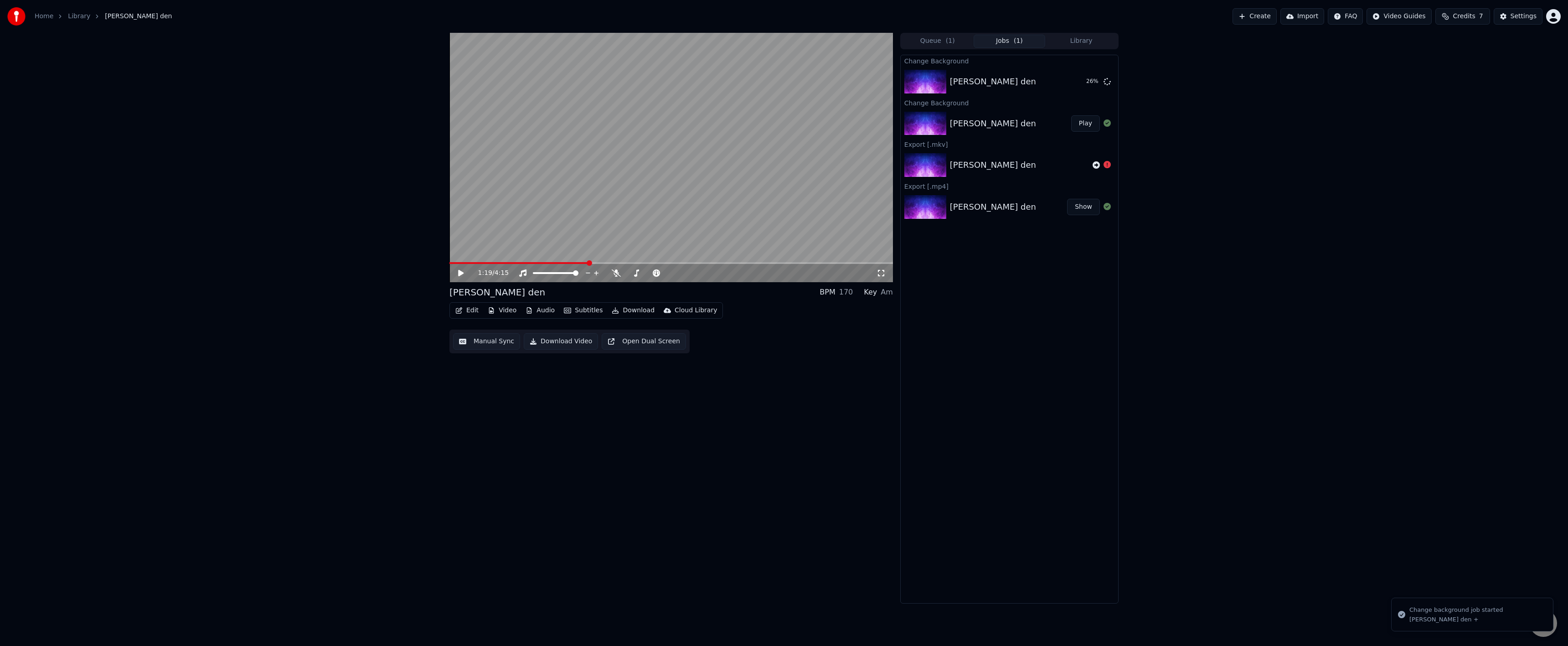
click at [457, 272] on icon at bounding box center [468, 273] width 22 height 7
click at [459, 273] on icon at bounding box center [460, 273] width 5 height 5
click at [456, 275] on div "1:20 / 4:15" at bounding box center [671, 273] width 436 height 9
click at [460, 274] on icon at bounding box center [460, 273] width 5 height 6
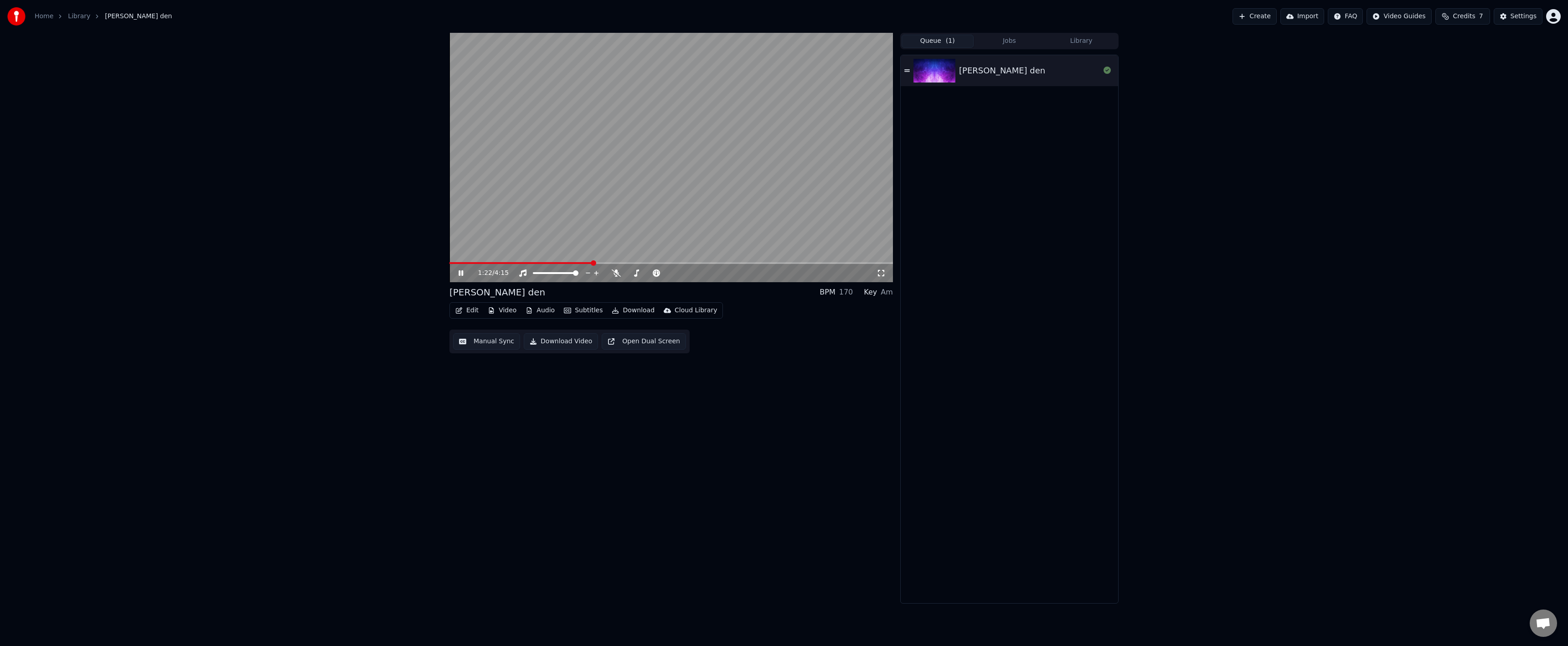
click at [948, 47] on button "Queue ( 1 )" at bounding box center [937, 41] width 72 height 14
click at [927, 72] on img at bounding box center [934, 71] width 42 height 24
click at [577, 262] on div "0:00 / 4:15" at bounding box center [671, 157] width 443 height 249
click at [578, 264] on span at bounding box center [671, 263] width 443 height 2
click at [509, 310] on button "Video" at bounding box center [502, 310] width 36 height 13
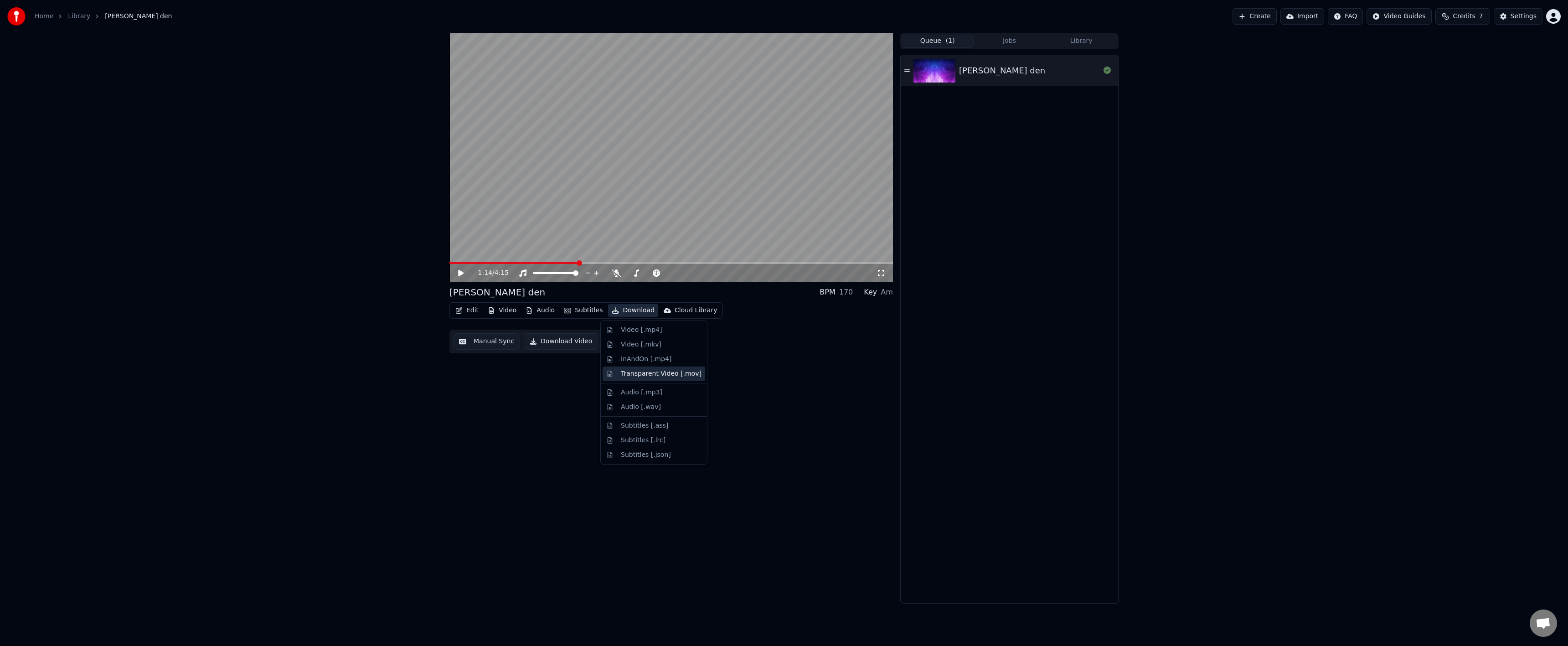
click at [664, 375] on div "Transparent Video [.mov]" at bounding box center [661, 373] width 81 height 9
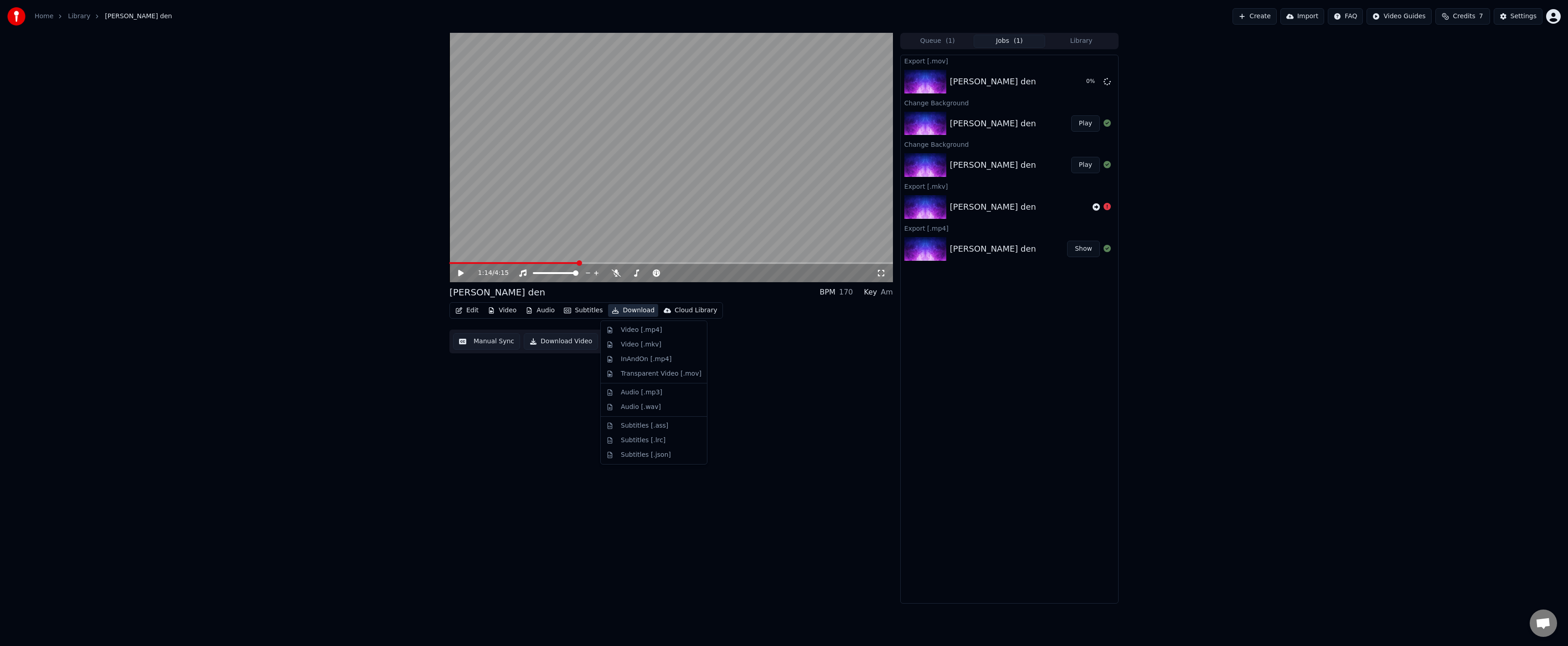
click at [624, 312] on button "Download" at bounding box center [633, 310] width 50 height 13
click at [647, 361] on div "InAndOn [.mp4]" at bounding box center [646, 359] width 51 height 9
click at [624, 312] on button "Download" at bounding box center [633, 310] width 50 height 13
click at [643, 342] on div "Video [.mkv]" at bounding box center [641, 344] width 41 height 9
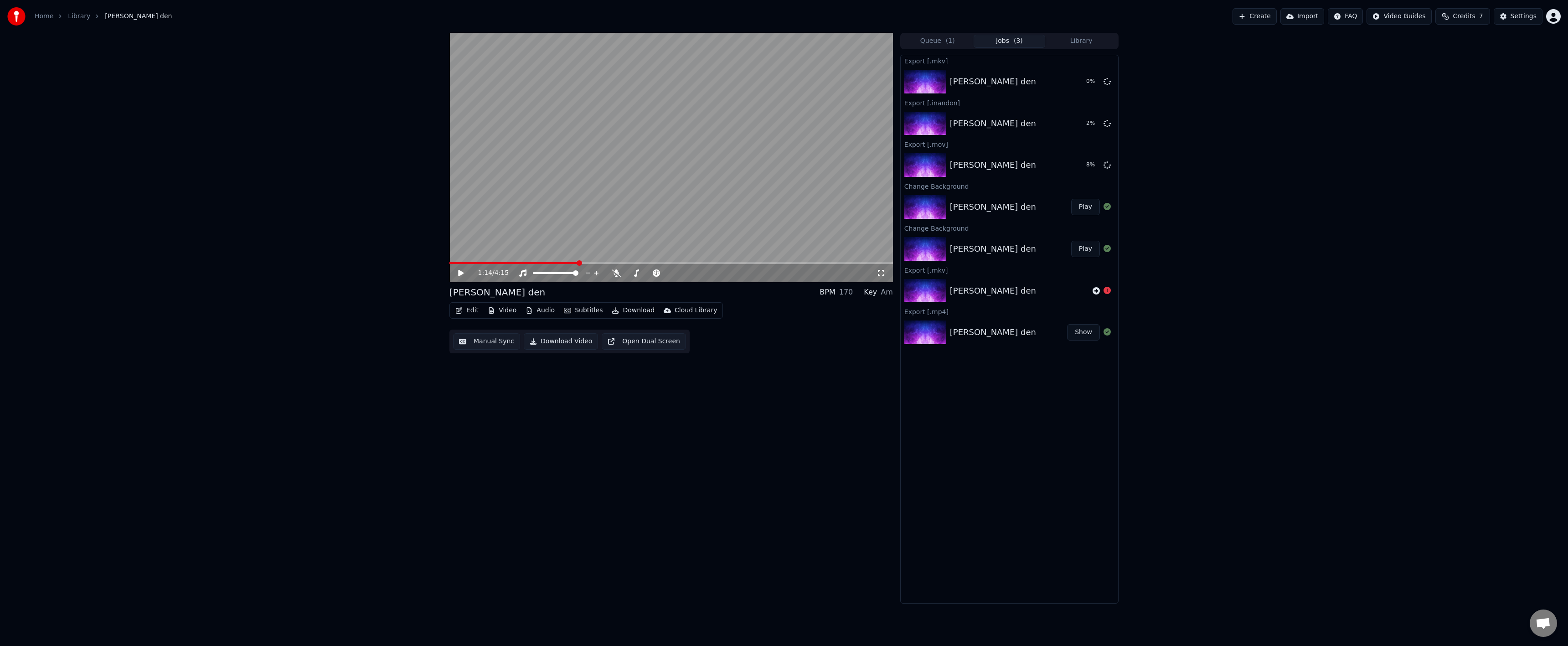
click at [904, 419] on div "Export [.mkv] samyi luchshiy den 0 % Export [.inandon] samyi luchshiy den 2 % E…" at bounding box center [1009, 328] width 218 height 548
click at [886, 271] on div "1:14 / 4:15" at bounding box center [671, 273] width 436 height 9
drag, startPoint x: 883, startPoint y: 272, endPoint x: 878, endPoint y: 284, distance: 13.0
click at [882, 272] on icon at bounding box center [881, 273] width 9 height 7
click at [1092, 123] on button "Show" at bounding box center [1083, 123] width 33 height 16
